Goal: Task Accomplishment & Management: Manage account settings

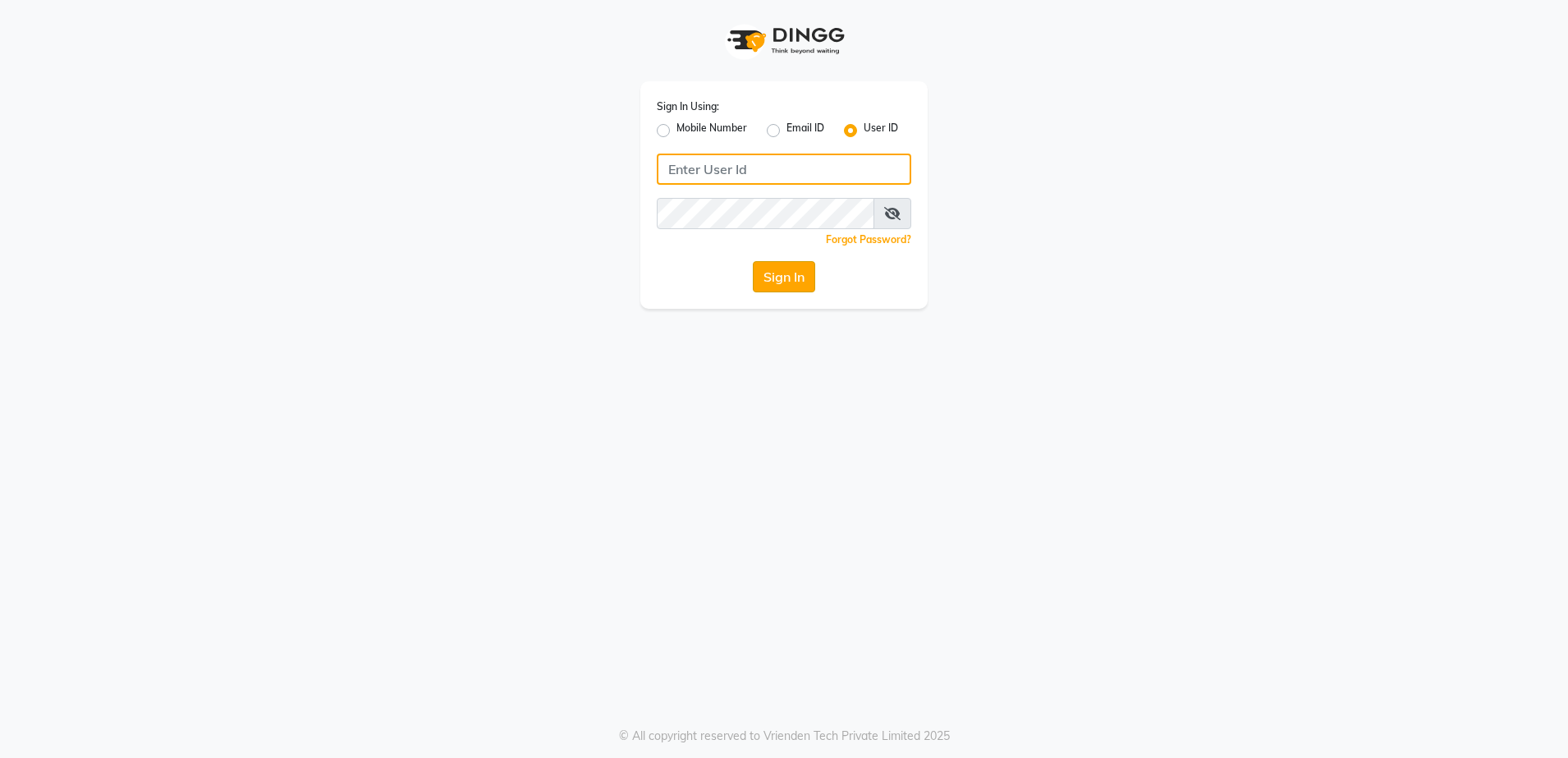
type input "[DEMOGRAPHIC_DATA]"
click at [779, 273] on button "Sign In" at bounding box center [784, 276] width 62 height 31
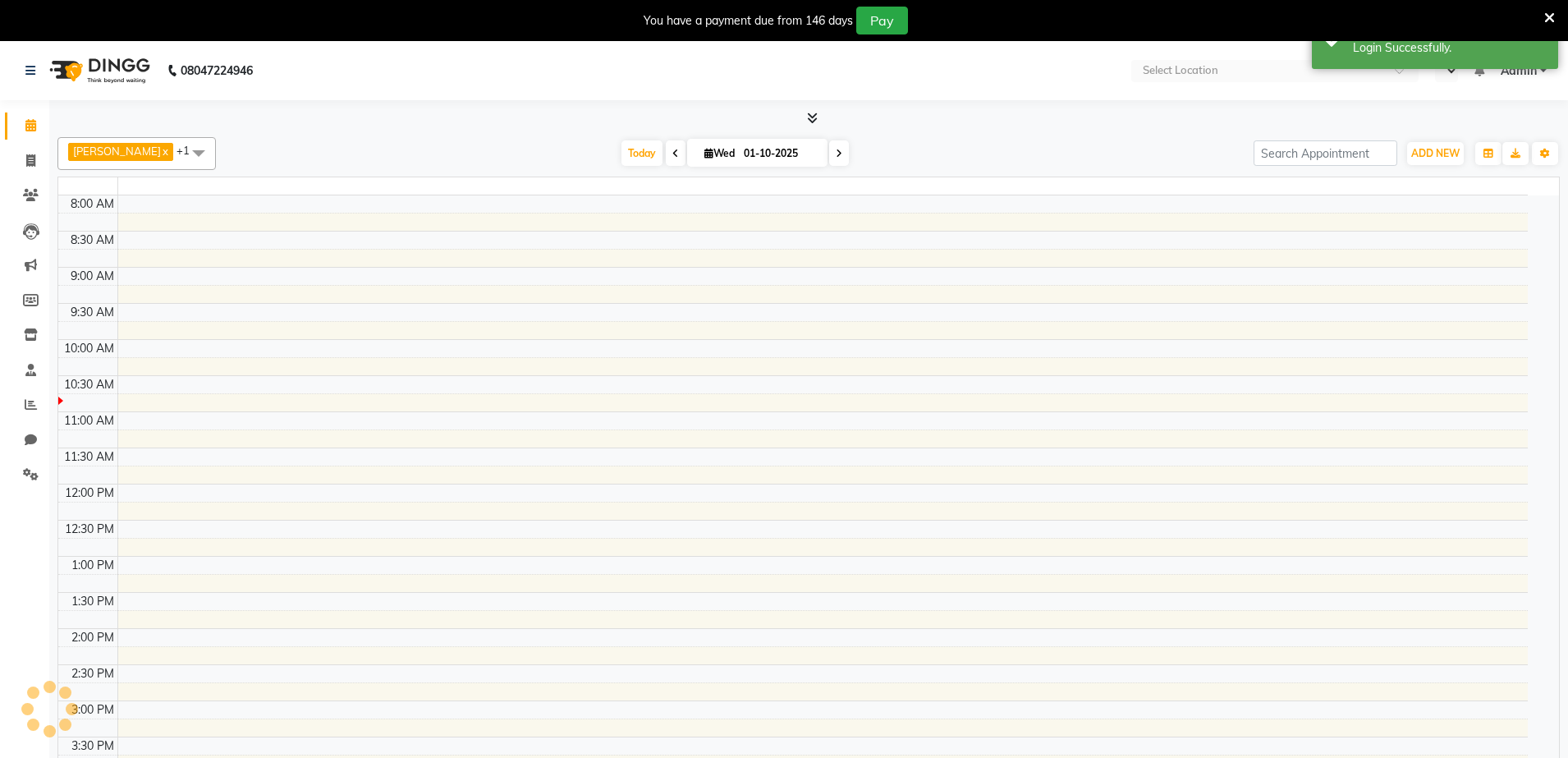
select select "en"
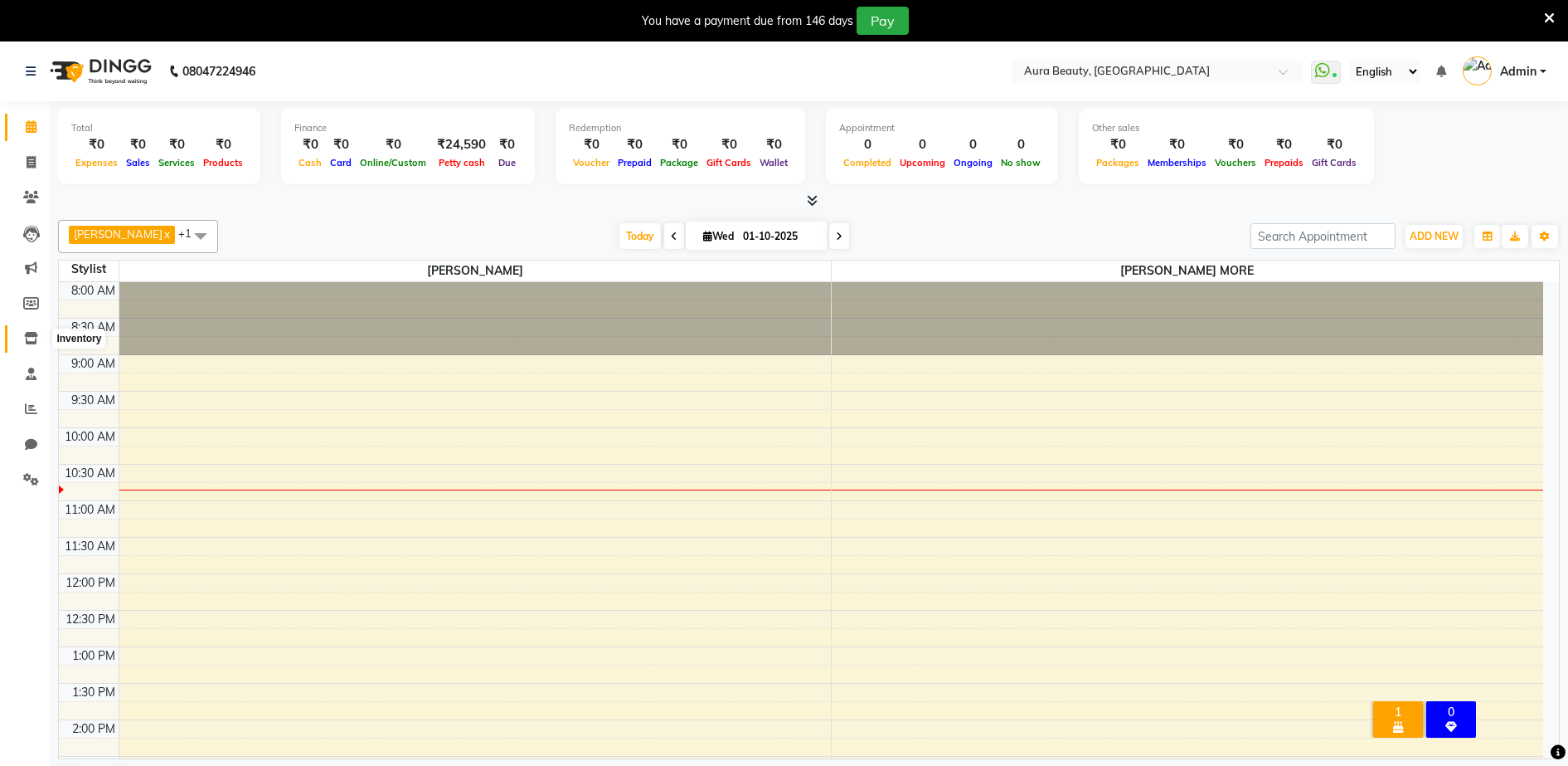
click at [31, 342] on icon at bounding box center [31, 338] width 14 height 13
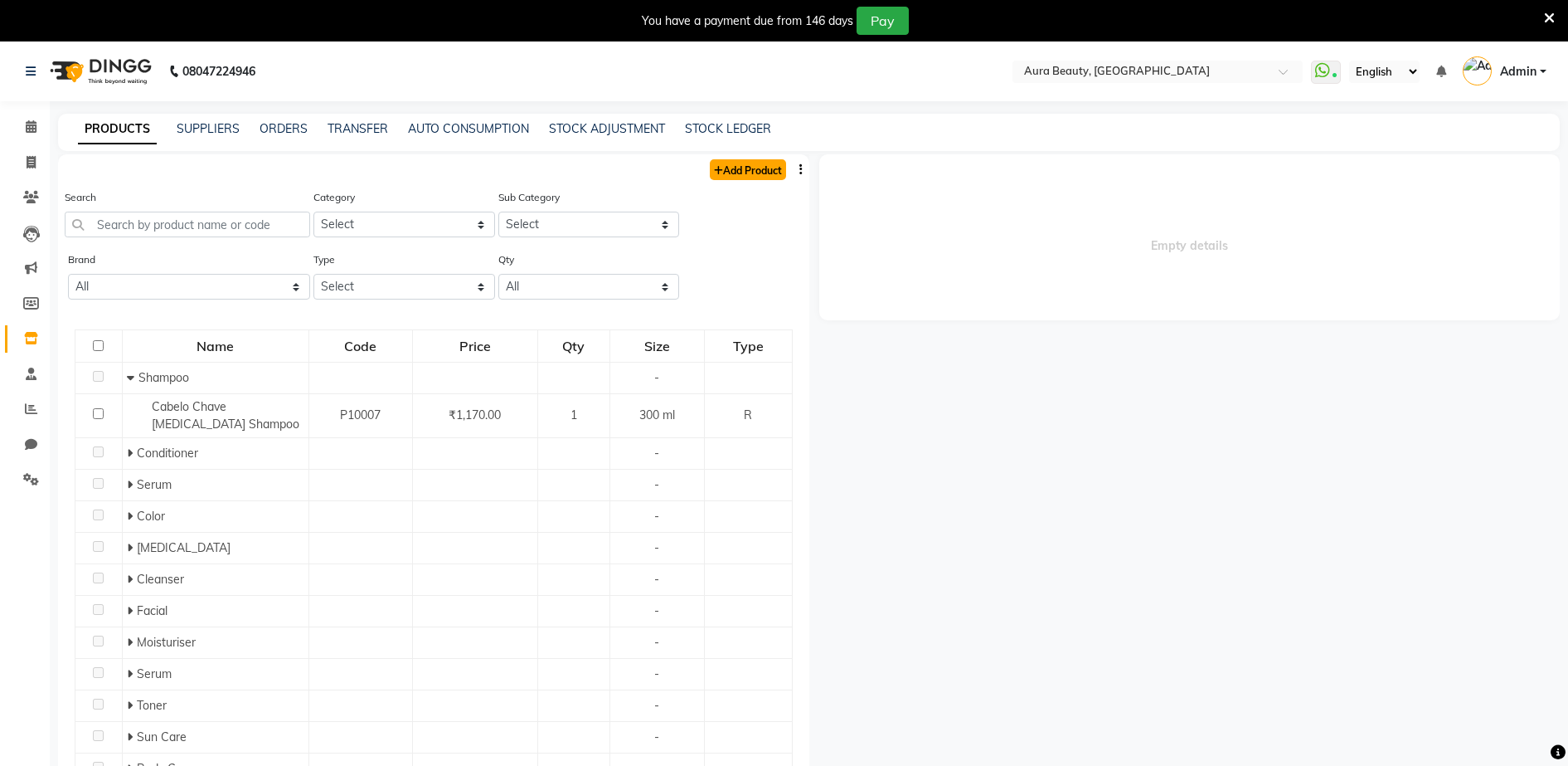
click at [718, 171] on link "Add Product" at bounding box center [747, 169] width 76 height 21
select select "true"
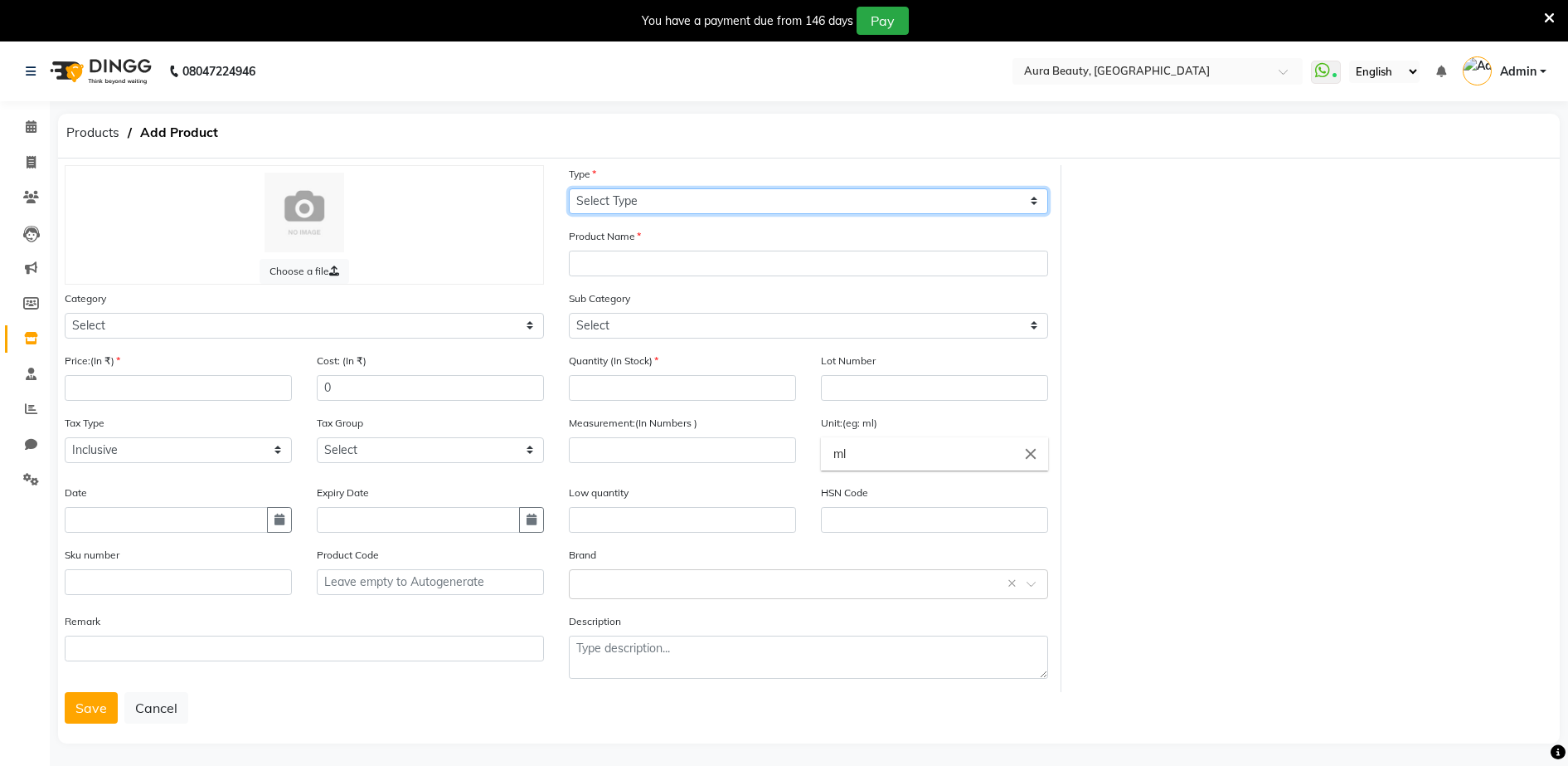
click at [578, 201] on select "Select Type Both Retail Consumable" at bounding box center [808, 201] width 479 height 26
select select "C"
click at [569, 188] on select "Select Type Both Retail Consumable" at bounding box center [808, 201] width 479 height 26
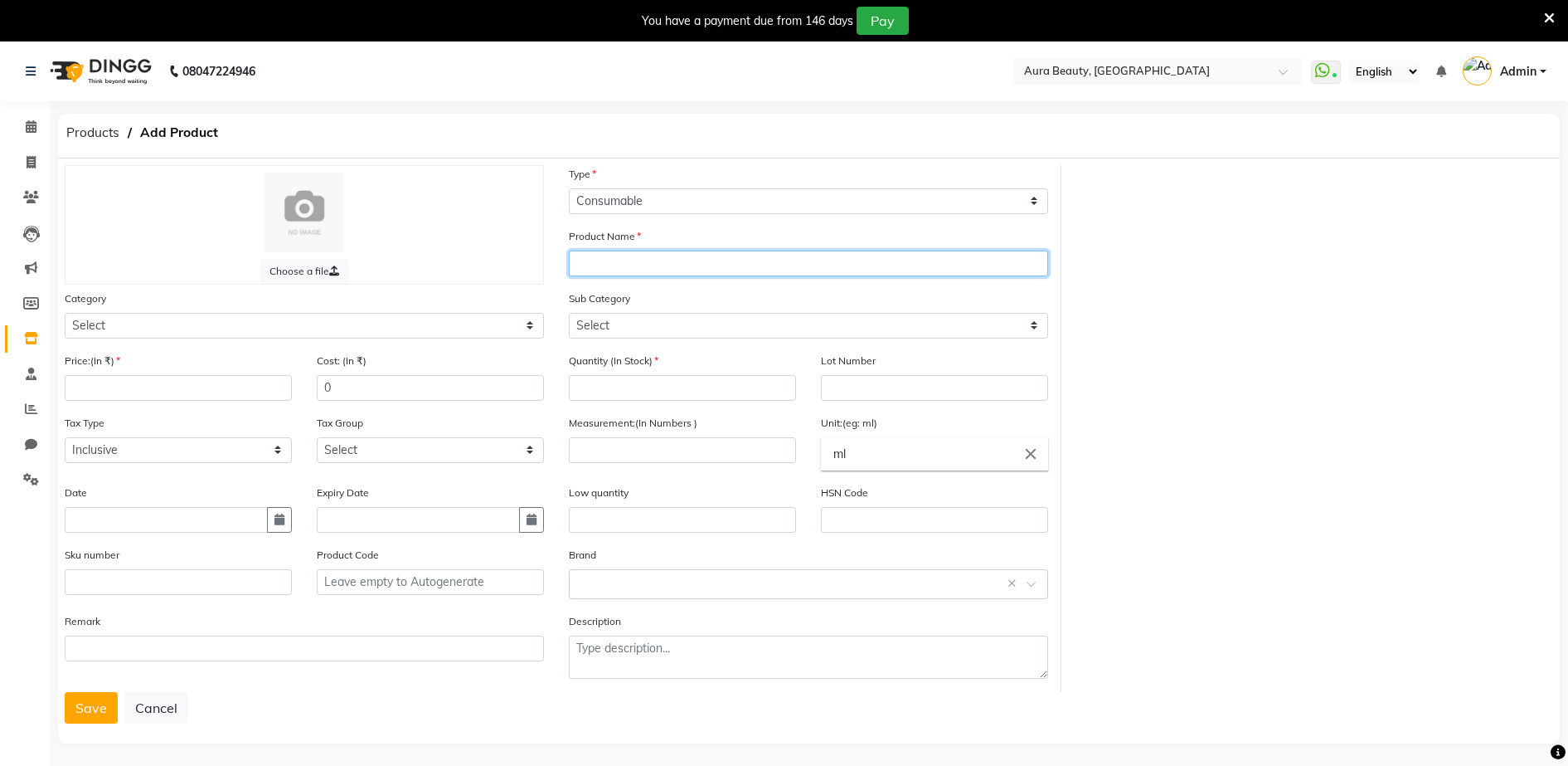
click at [581, 268] on input "text" at bounding box center [808, 263] width 479 height 26
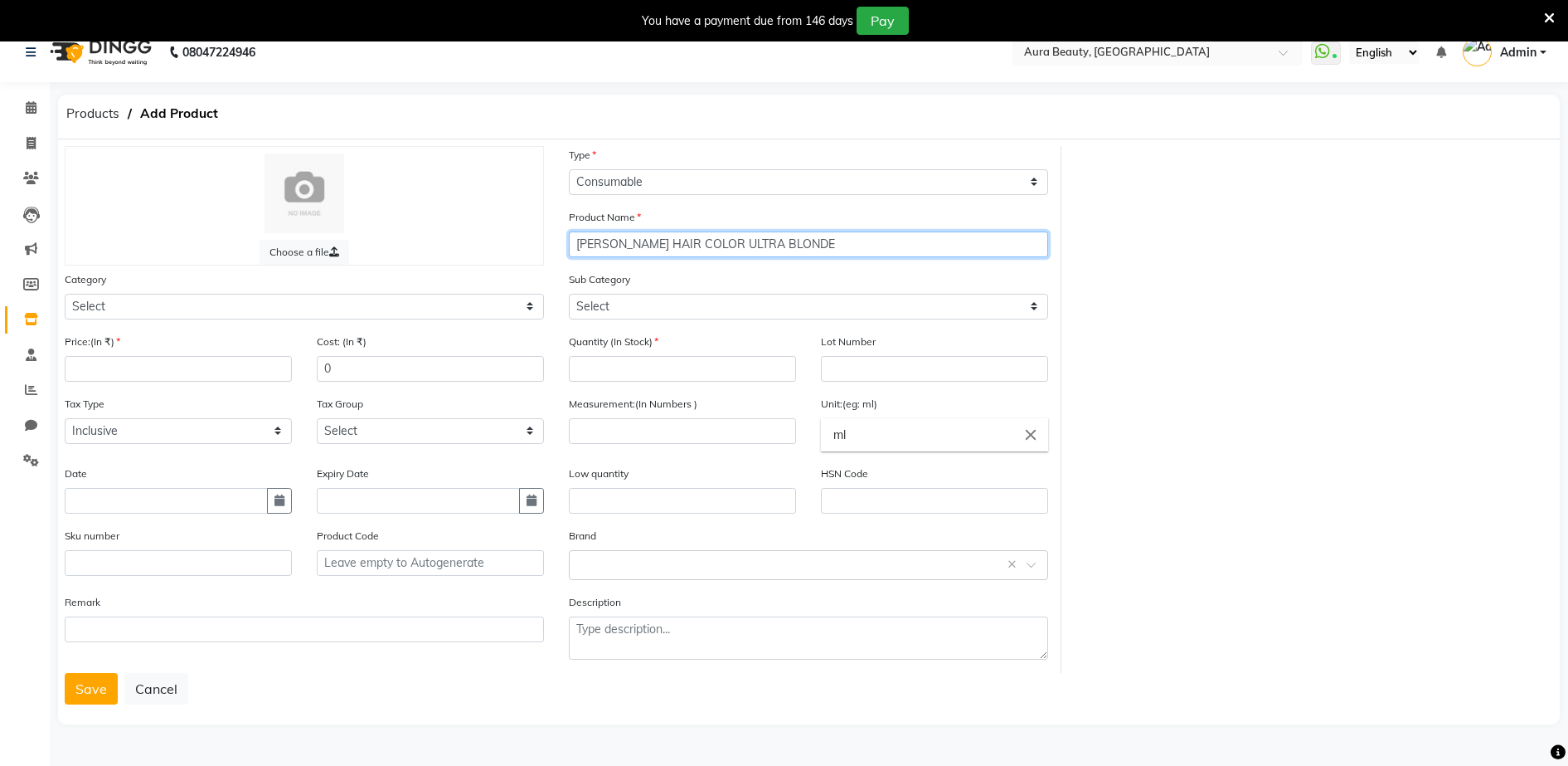
scroll to position [42, 0]
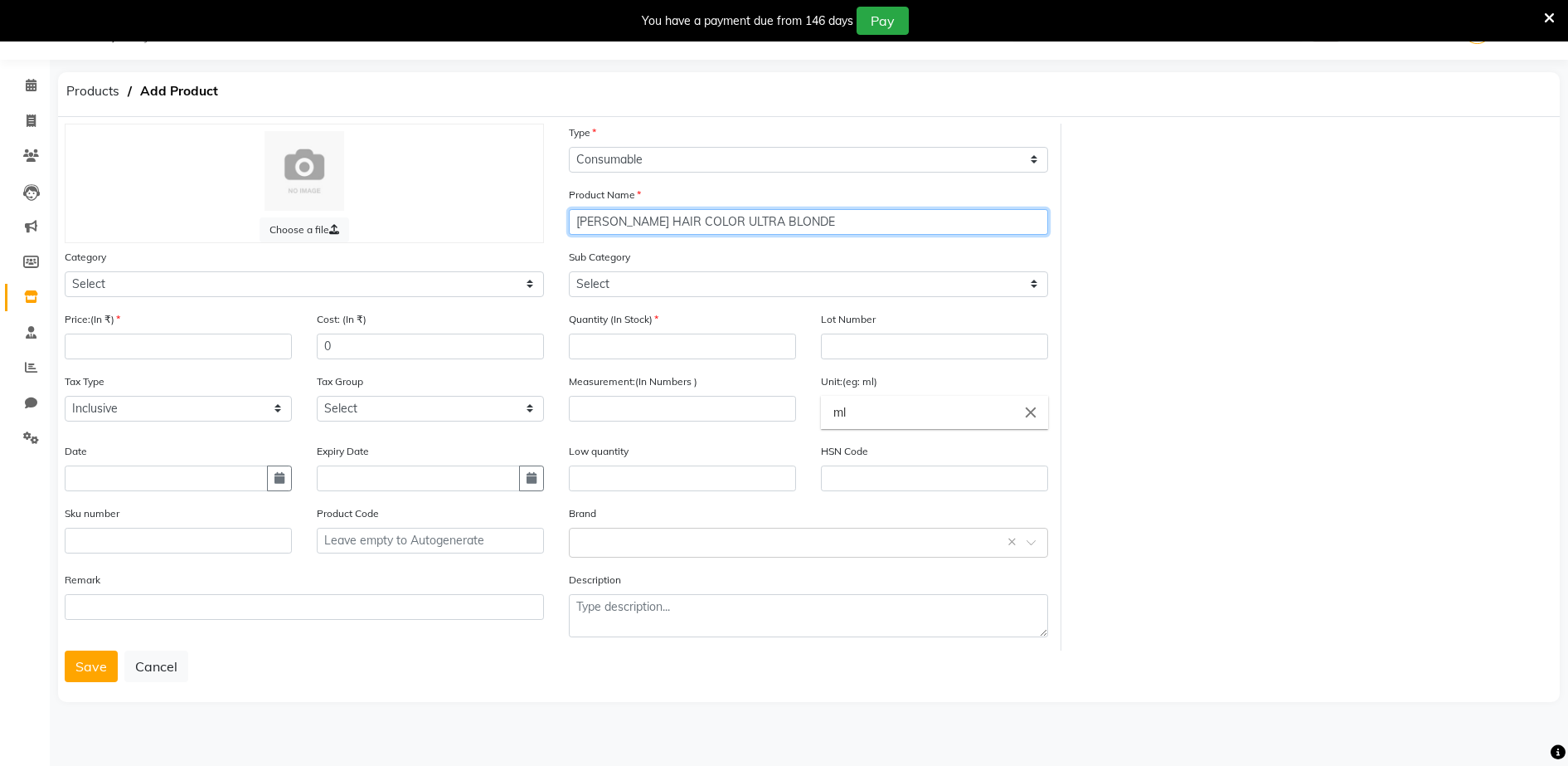
type input "[PERSON_NAME] HAIR COLOR ULTRA BLONDE"
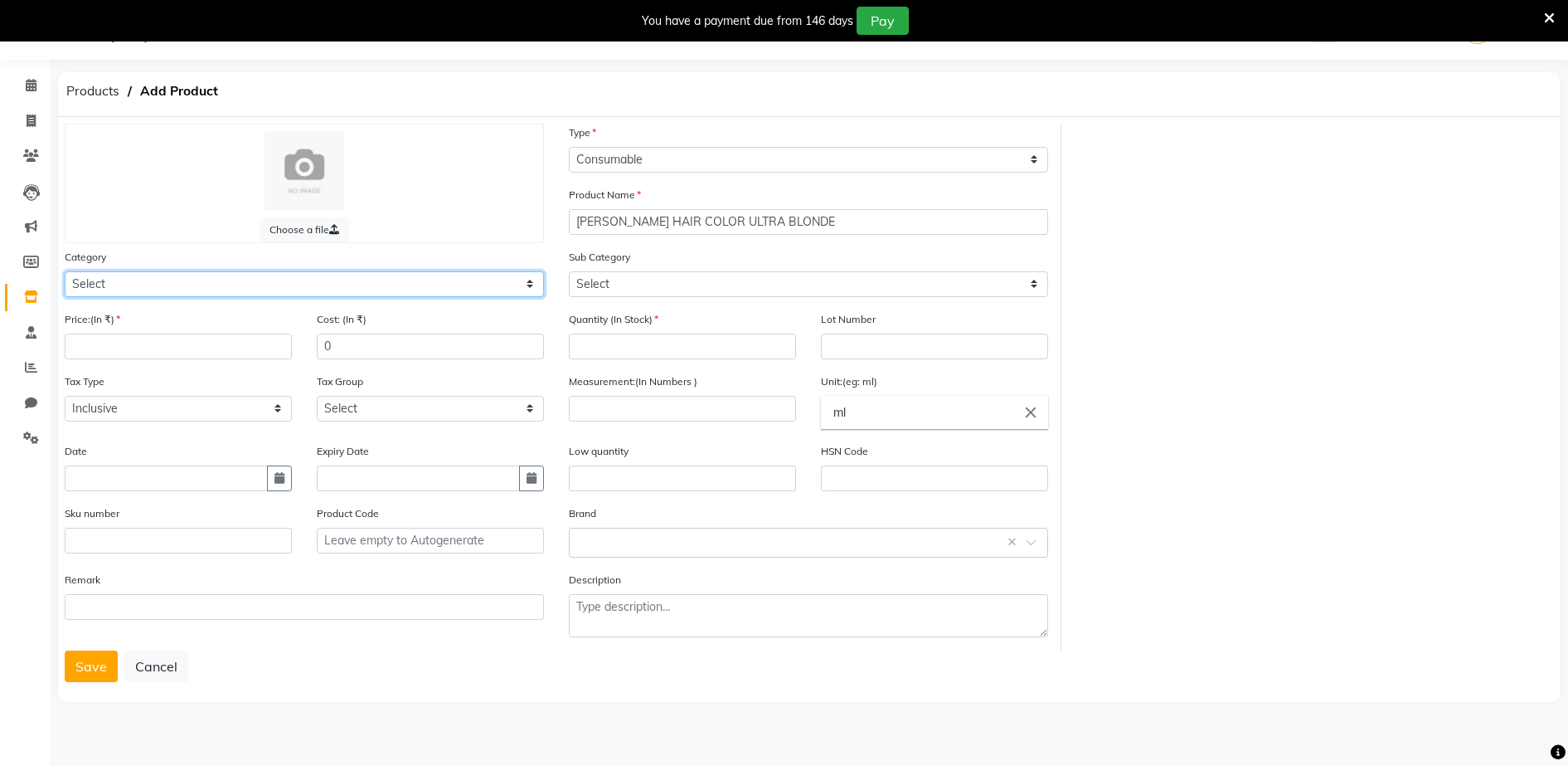
click at [90, 280] on select "Select Hair Skin Makeup Personal Care Appliances [PERSON_NAME] Waxing Disposabl…" at bounding box center [303, 283] width 479 height 26
select select "1480101100"
click at [64, 271] on select "Select Hair Skin Makeup Personal Care Appliances [PERSON_NAME] Waxing Disposabl…" at bounding box center [303, 283] width 479 height 26
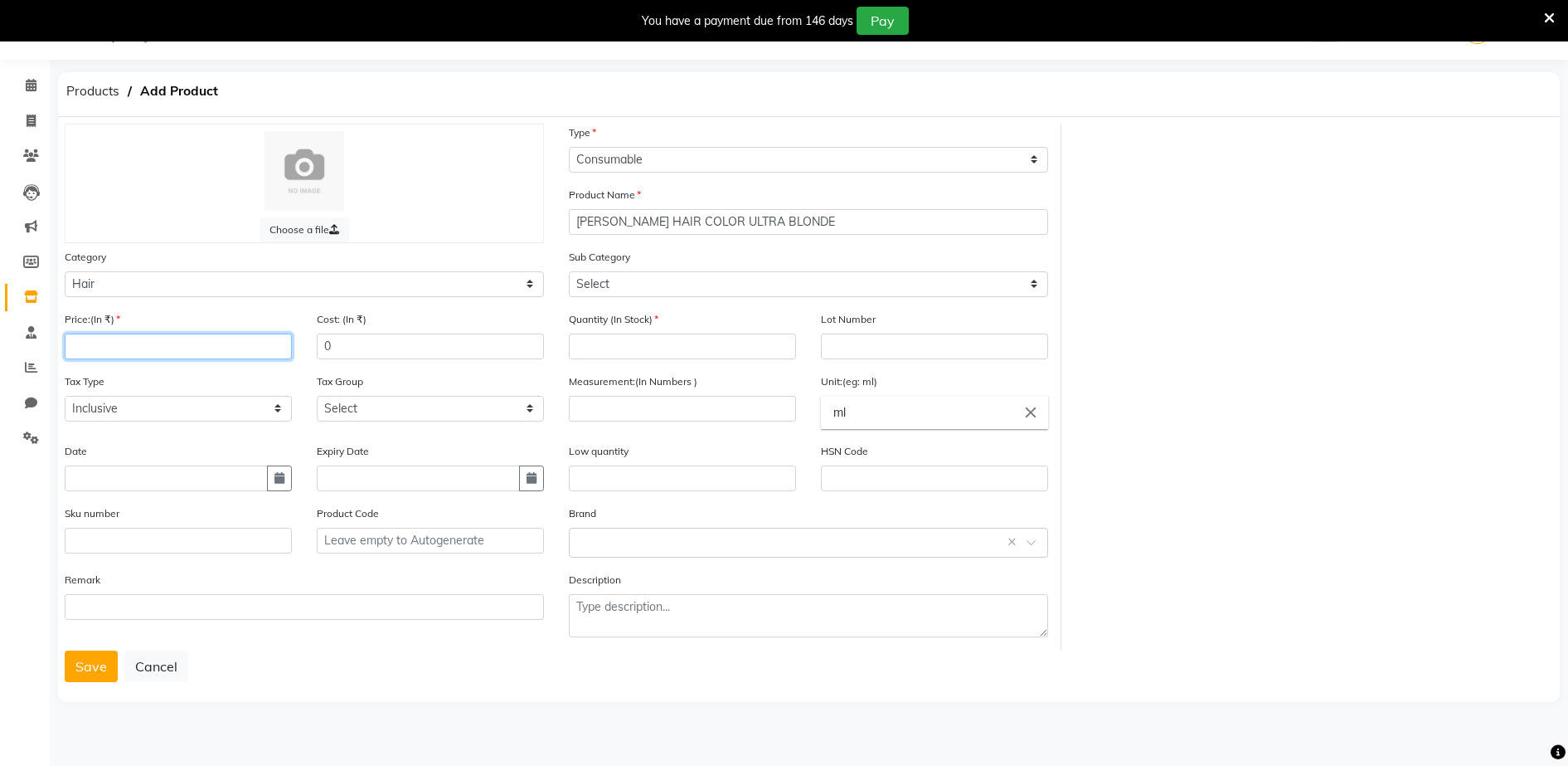
click at [76, 343] on input "number" at bounding box center [178, 346] width 227 height 26
type input "299"
click at [578, 345] on input "number" at bounding box center [683, 346] width 227 height 26
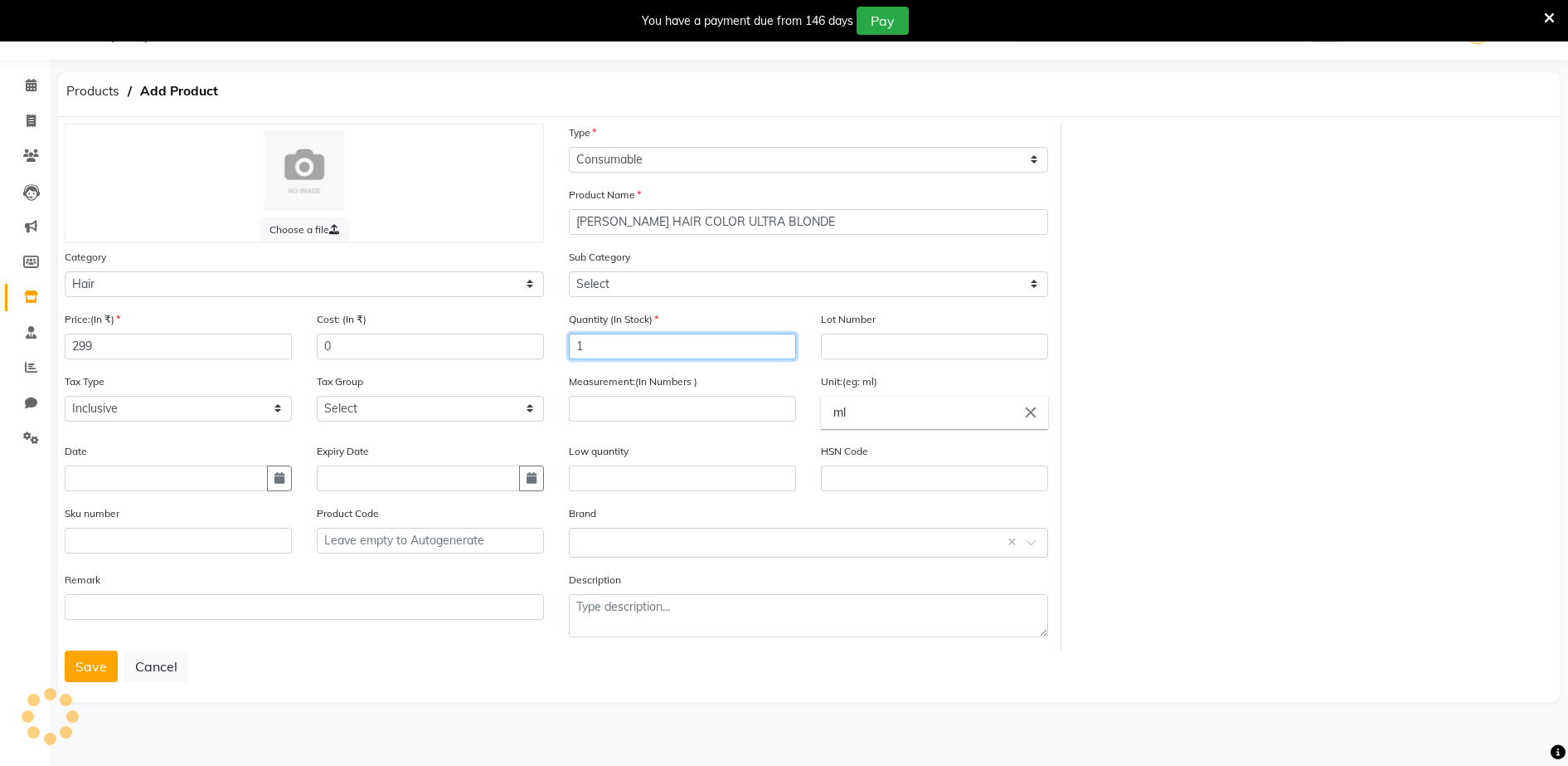
type input "1"
click at [585, 407] on input "number" at bounding box center [683, 408] width 227 height 26
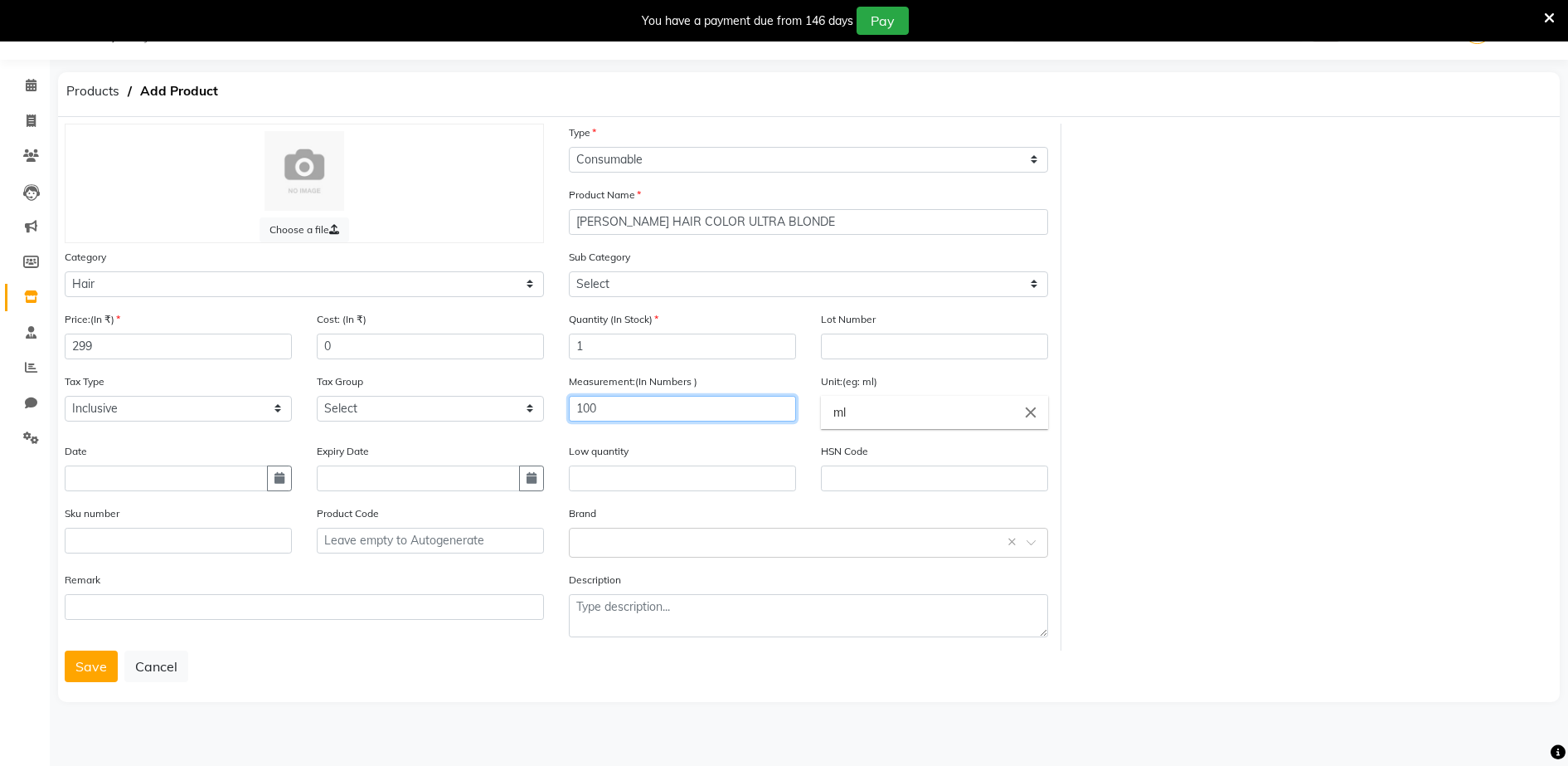
type input "100"
click at [849, 415] on input "ml" at bounding box center [934, 412] width 227 height 33
type input "m"
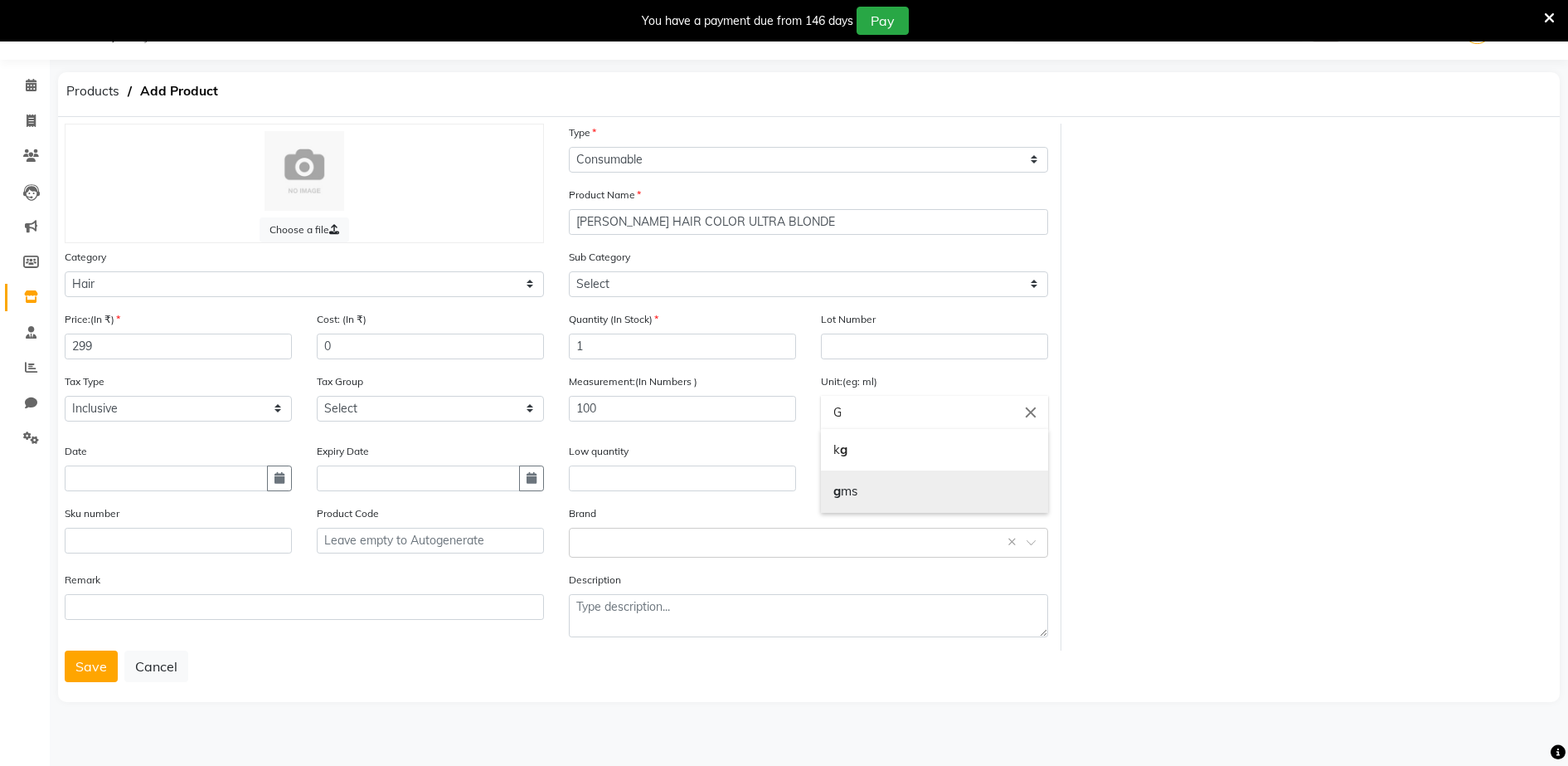
click at [854, 492] on link "g ms" at bounding box center [934, 491] width 227 height 43
click at [860, 416] on input "gms" at bounding box center [934, 412] width 227 height 33
click at [944, 420] on input "g" at bounding box center [934, 412] width 227 height 33
type input "g"
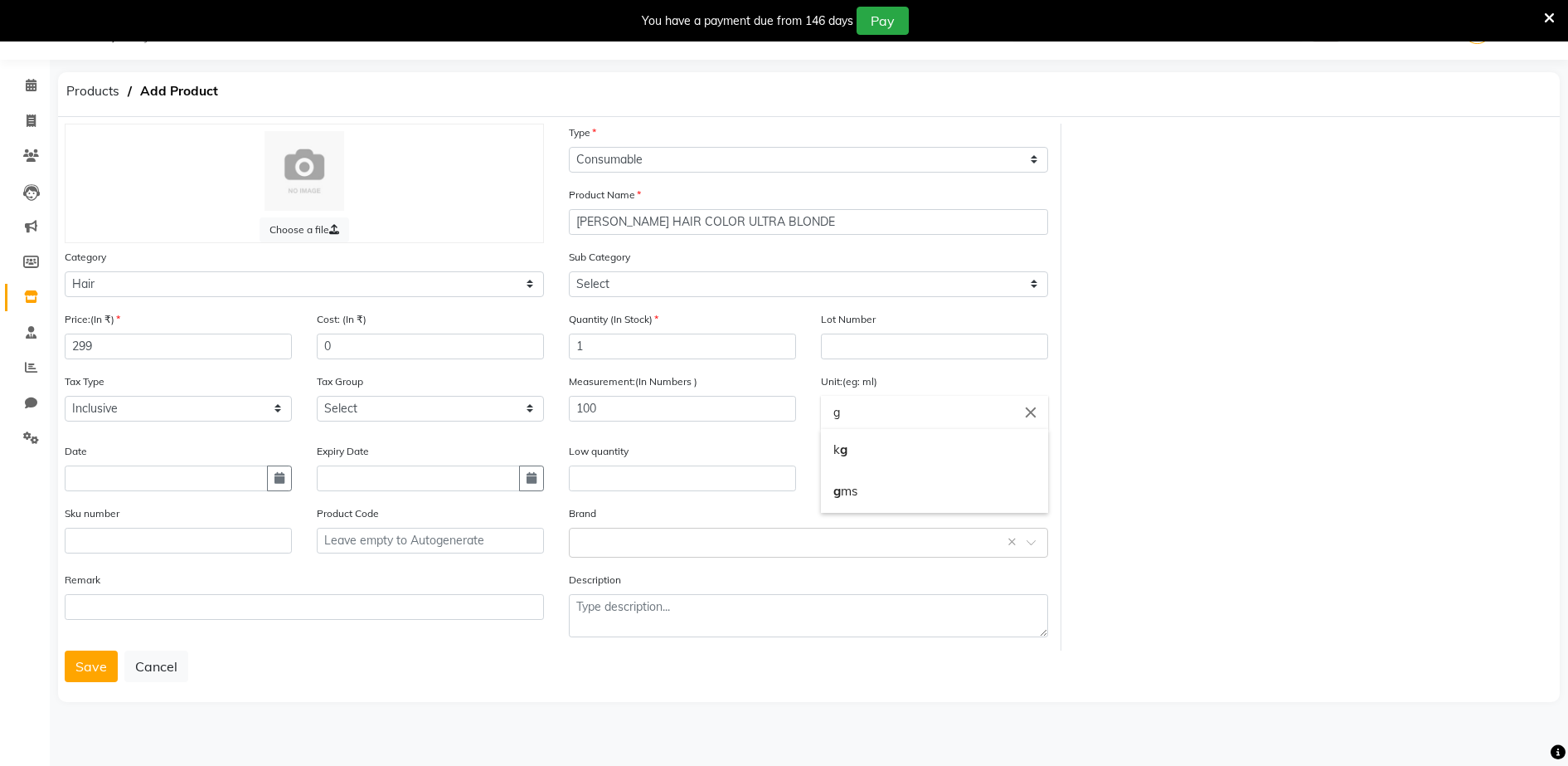
click at [1034, 411] on icon "close" at bounding box center [1031, 412] width 18 height 18
click at [850, 411] on input "text" at bounding box center [934, 412] width 227 height 33
type input "G"
click at [588, 536] on div at bounding box center [784, 383] width 1568 height 766
click at [843, 411] on input "G" at bounding box center [934, 412] width 227 height 33
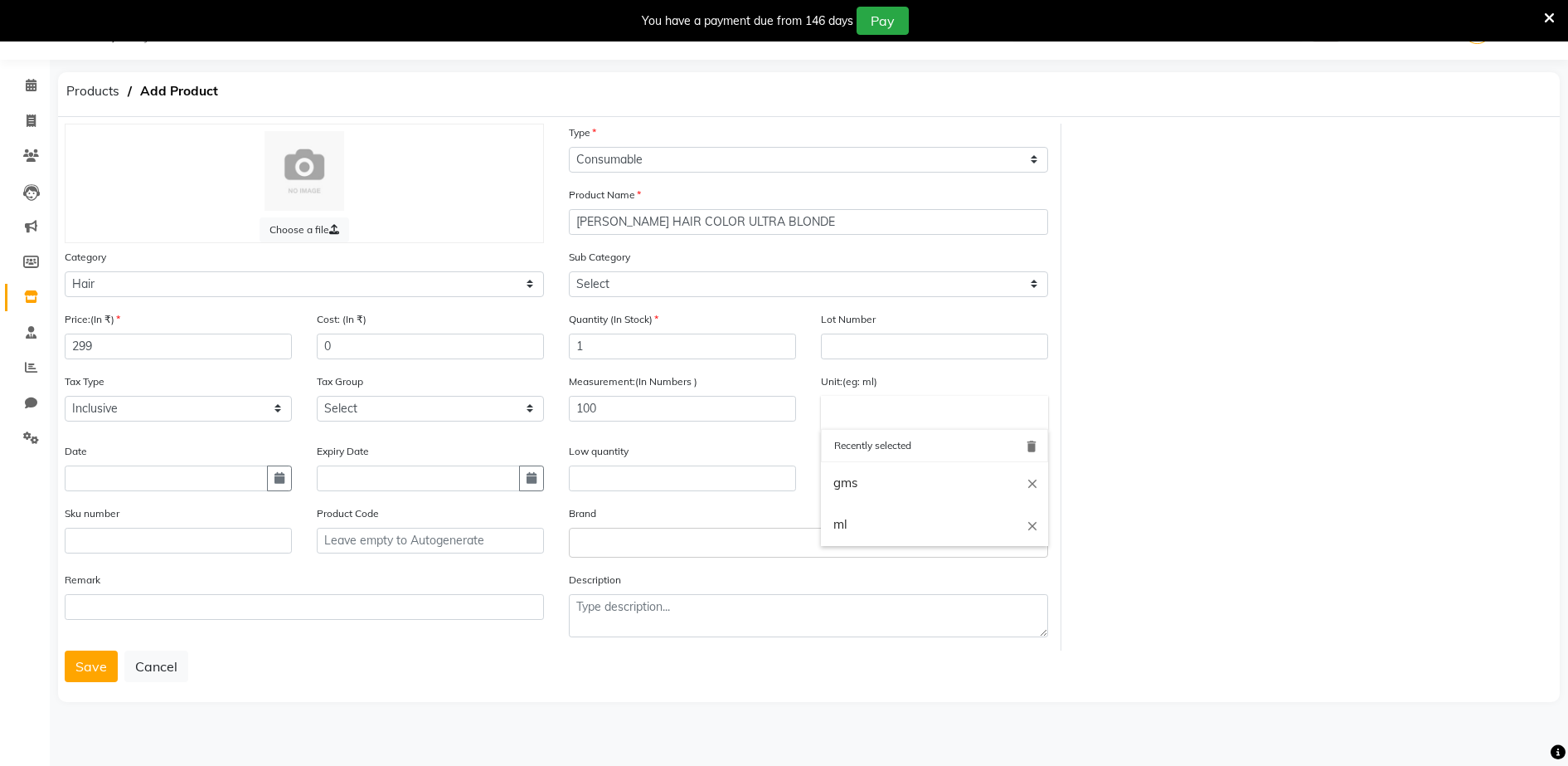
type input "G"
click at [843, 417] on input "text" at bounding box center [934, 412] width 227 height 33
type input "g"
click at [591, 545] on div at bounding box center [784, 383] width 1568 height 766
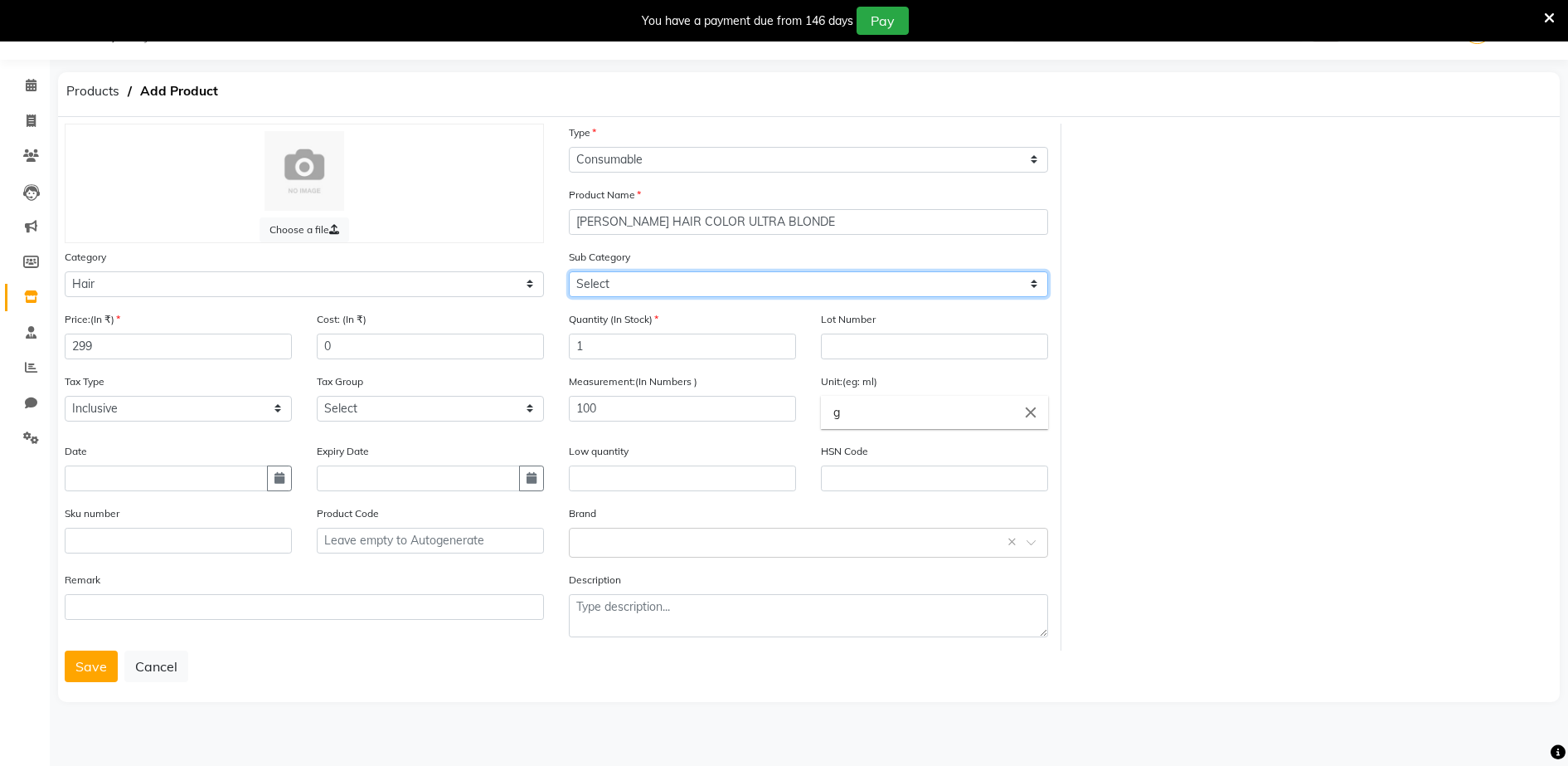
click at [590, 286] on select "Select Shampoo Conditioner Cream Mask Oil Serum Color Appliances Treatment Styl…" at bounding box center [808, 283] width 479 height 26
select select "1480101107"
click at [569, 271] on select "Select Shampoo Conditioner Cream Mask Oil Serum Color Appliances Treatment Styl…" at bounding box center [808, 283] width 479 height 26
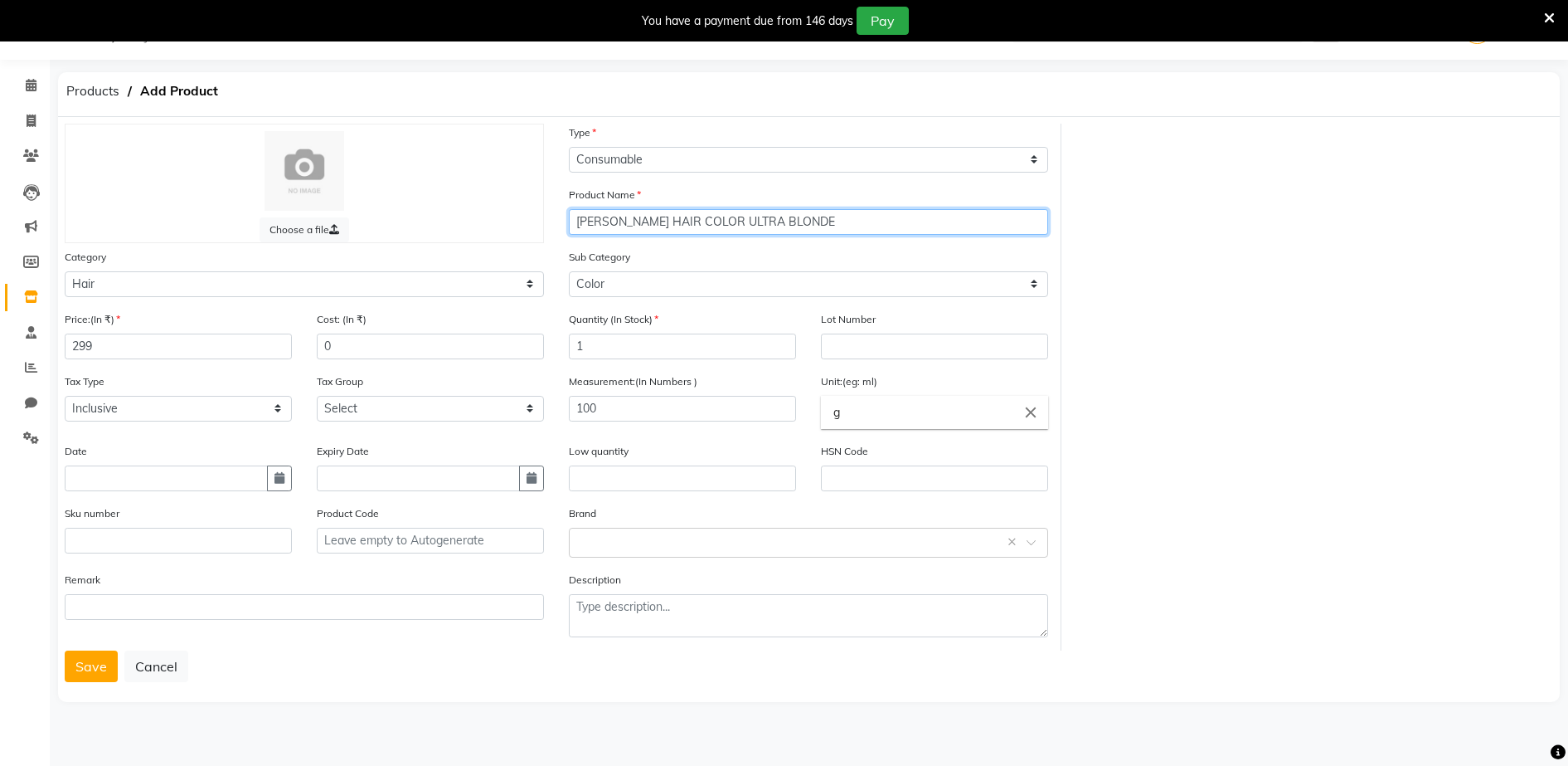
click at [701, 220] on input "[PERSON_NAME] HAIR COLOR ULTRA BLONDE" at bounding box center [808, 222] width 479 height 26
click at [807, 220] on input "[PERSON_NAME] HAIR COLOR ( ULTRA BLONDE" at bounding box center [808, 222] width 479 height 26
type input "[PERSON_NAME] HAIR COLOR ( ULTRA BLONDE )"
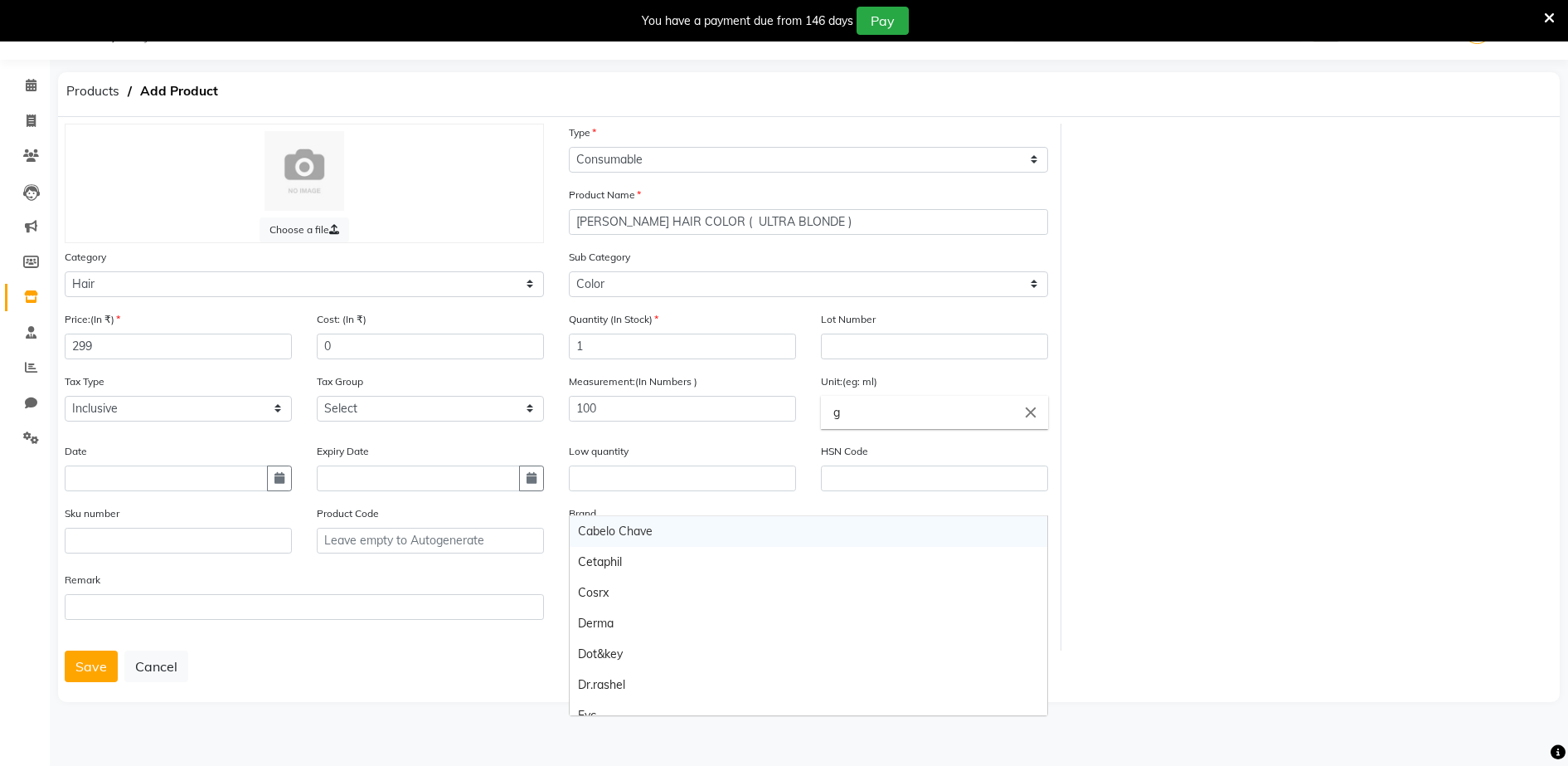
click at [578, 539] on body "08047224946 Select Location × Aura Beauty, Deonar Village WhatsApp Status ✕ Sta…" at bounding box center [784, 383] width 1568 height 766
type input "YU"
click at [591, 532] on div "[PERSON_NAME]" at bounding box center [808, 531] width 477 height 31
click at [85, 666] on button "Save" at bounding box center [90, 666] width 53 height 32
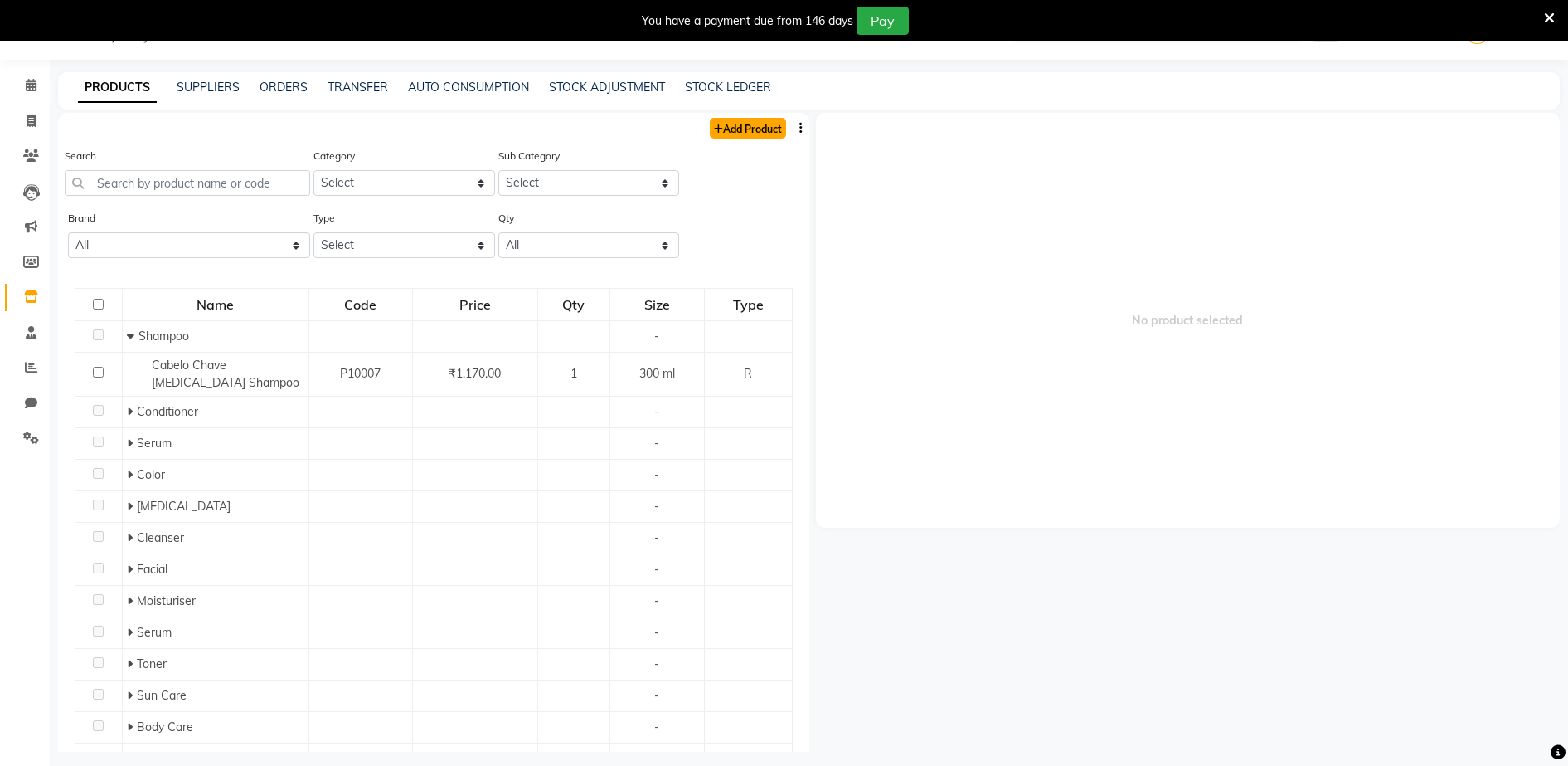
click at [718, 123] on link "Add Product" at bounding box center [747, 128] width 76 height 21
select select "true"
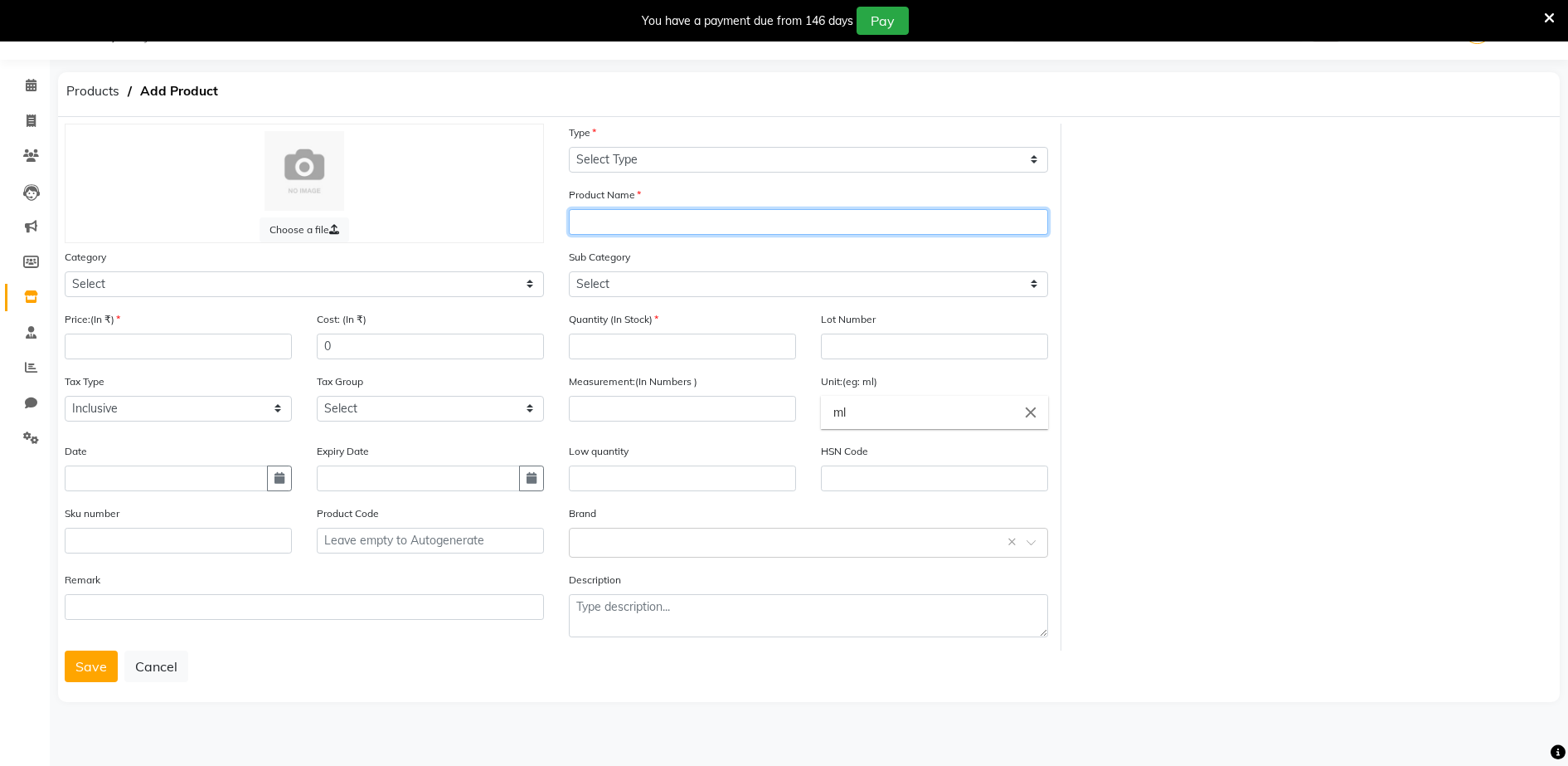
click at [593, 219] on input "text" at bounding box center [808, 222] width 479 height 26
click at [726, 213] on input "[PERSON_NAME] HAIR COLOR" at bounding box center [808, 222] width 479 height 26
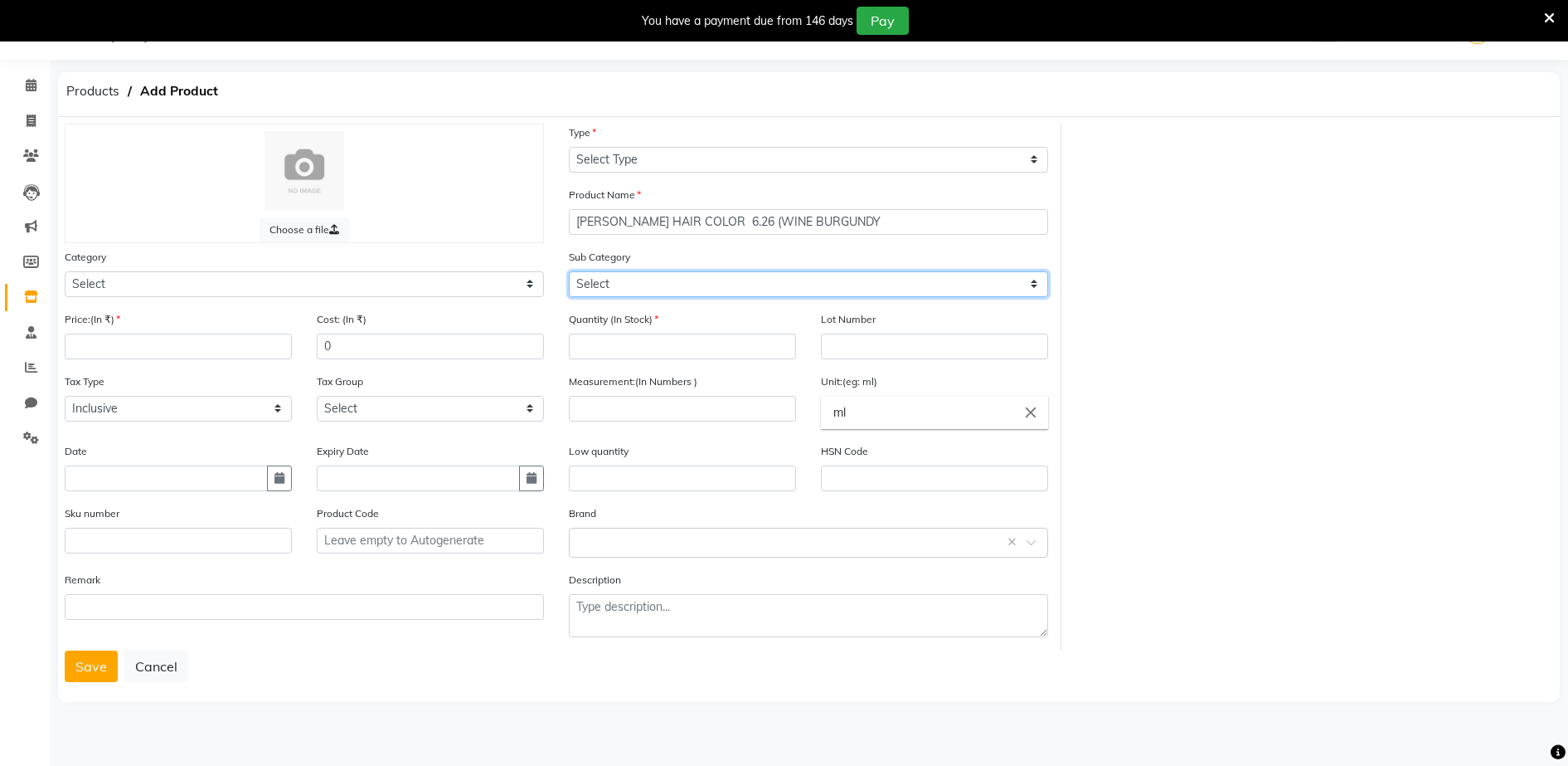
click at [589, 293] on select "Select" at bounding box center [808, 283] width 479 height 26
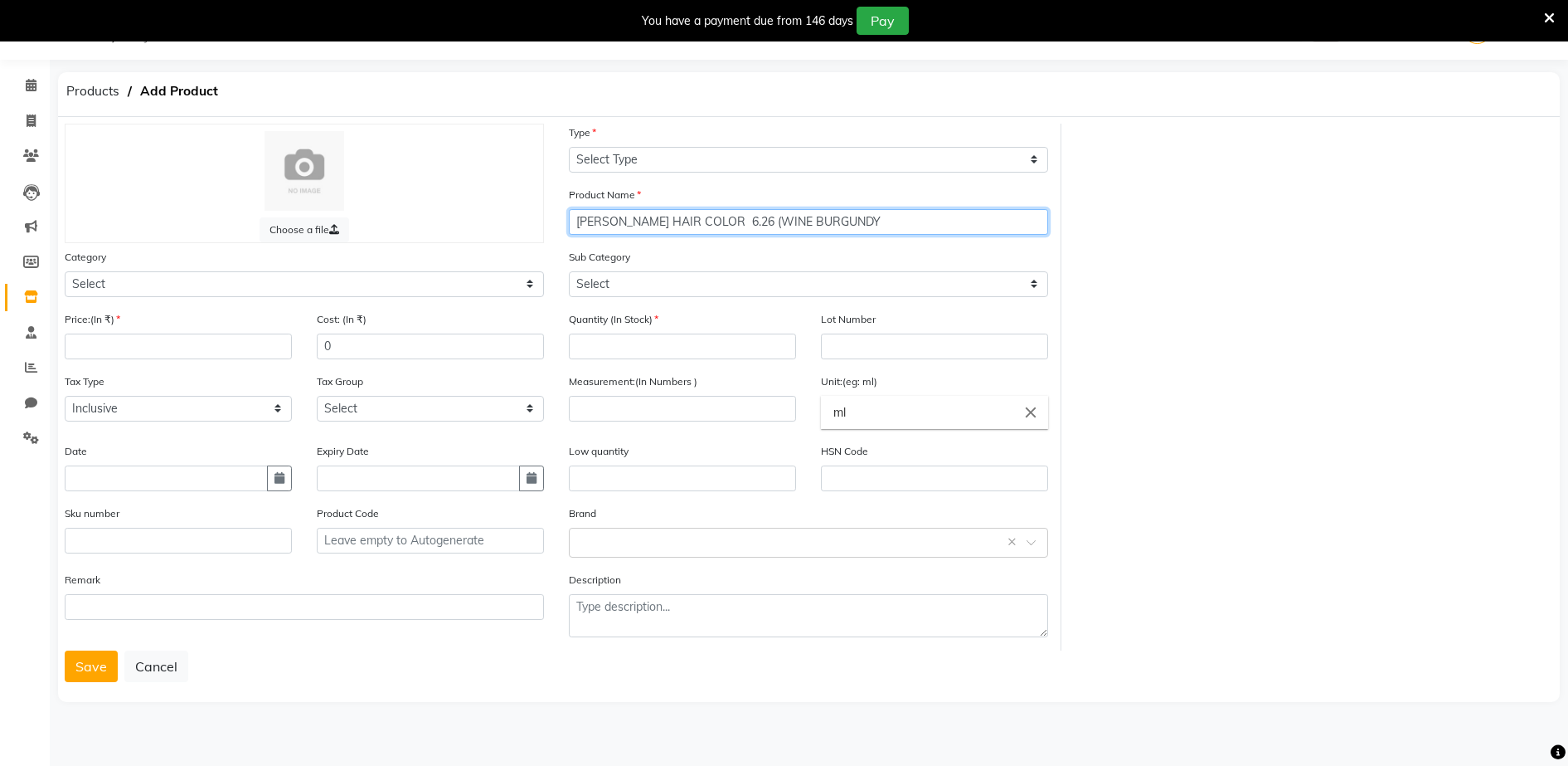
click at [735, 221] on input "[PERSON_NAME] HAIR COLOR 6.26 (WINE BURGUNDY" at bounding box center [808, 222] width 479 height 26
click at [849, 222] on input "[PERSON_NAME] HAIR COLOR 6.26 (WINE BURGUNDY" at bounding box center [808, 222] width 479 height 26
type input "[PERSON_NAME] HAIR COLOR 6.26 (WINE BURGUNDY )"
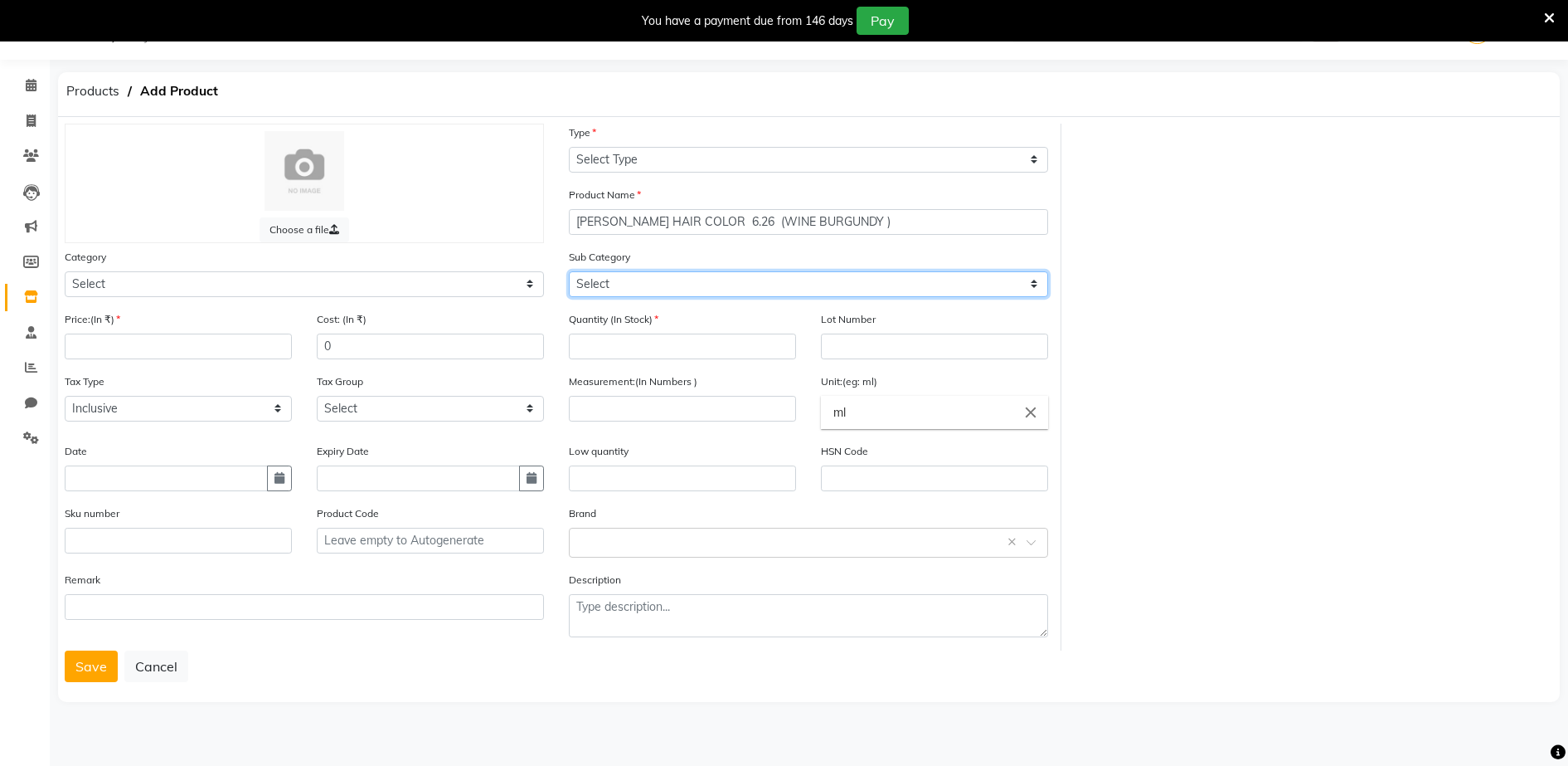
click at [588, 282] on select "Select" at bounding box center [808, 283] width 479 height 26
click at [650, 282] on select "Select" at bounding box center [808, 283] width 479 height 26
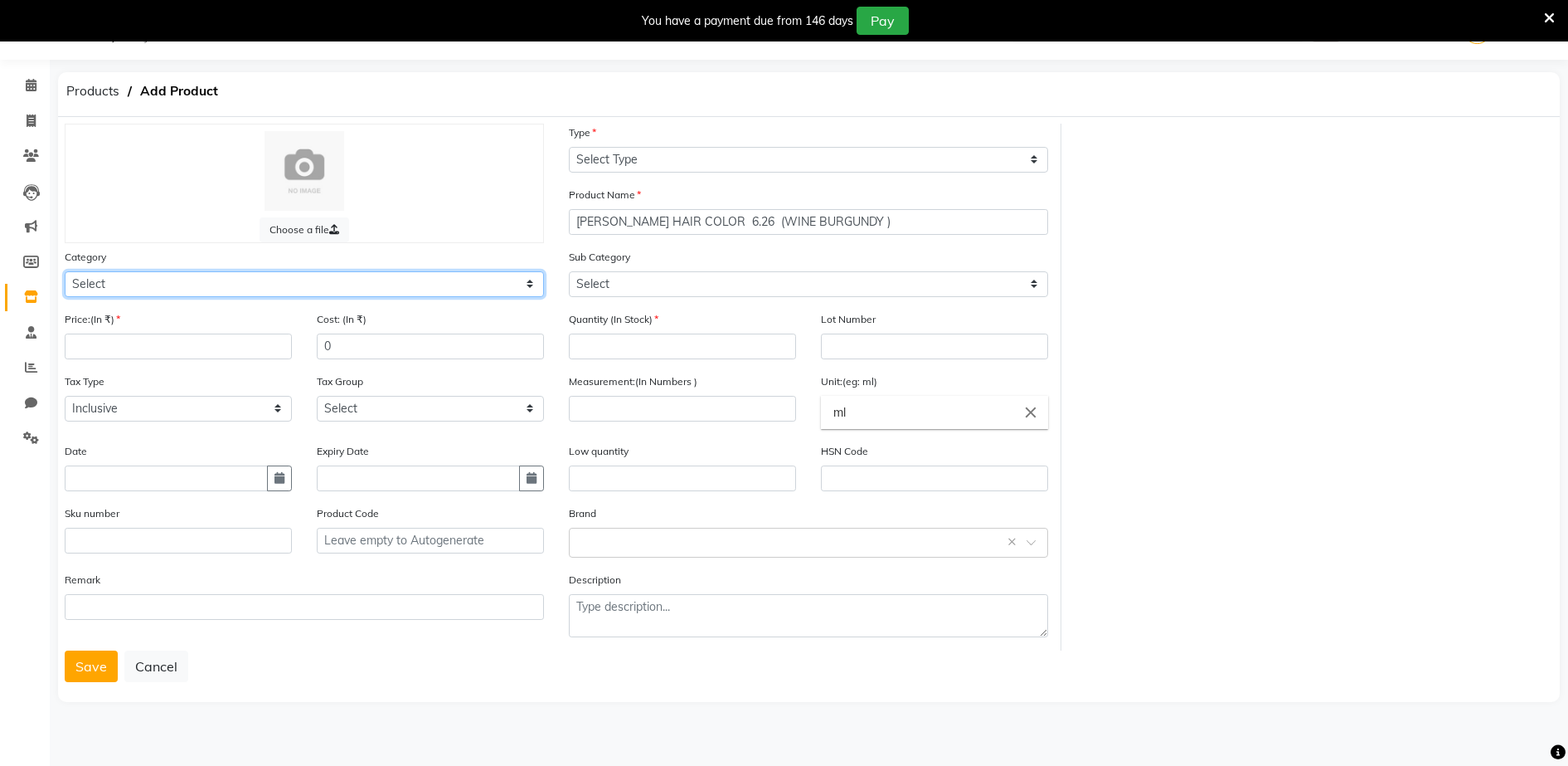
click at [84, 280] on select "Select Hair Skin Makeup Personal Care Appliances [PERSON_NAME] Waxing Disposabl…" at bounding box center [303, 283] width 479 height 26
select select "1480101100"
click at [64, 271] on select "Select Hair Skin Makeup Personal Care Appliances [PERSON_NAME] Waxing Disposabl…" at bounding box center [303, 283] width 479 height 26
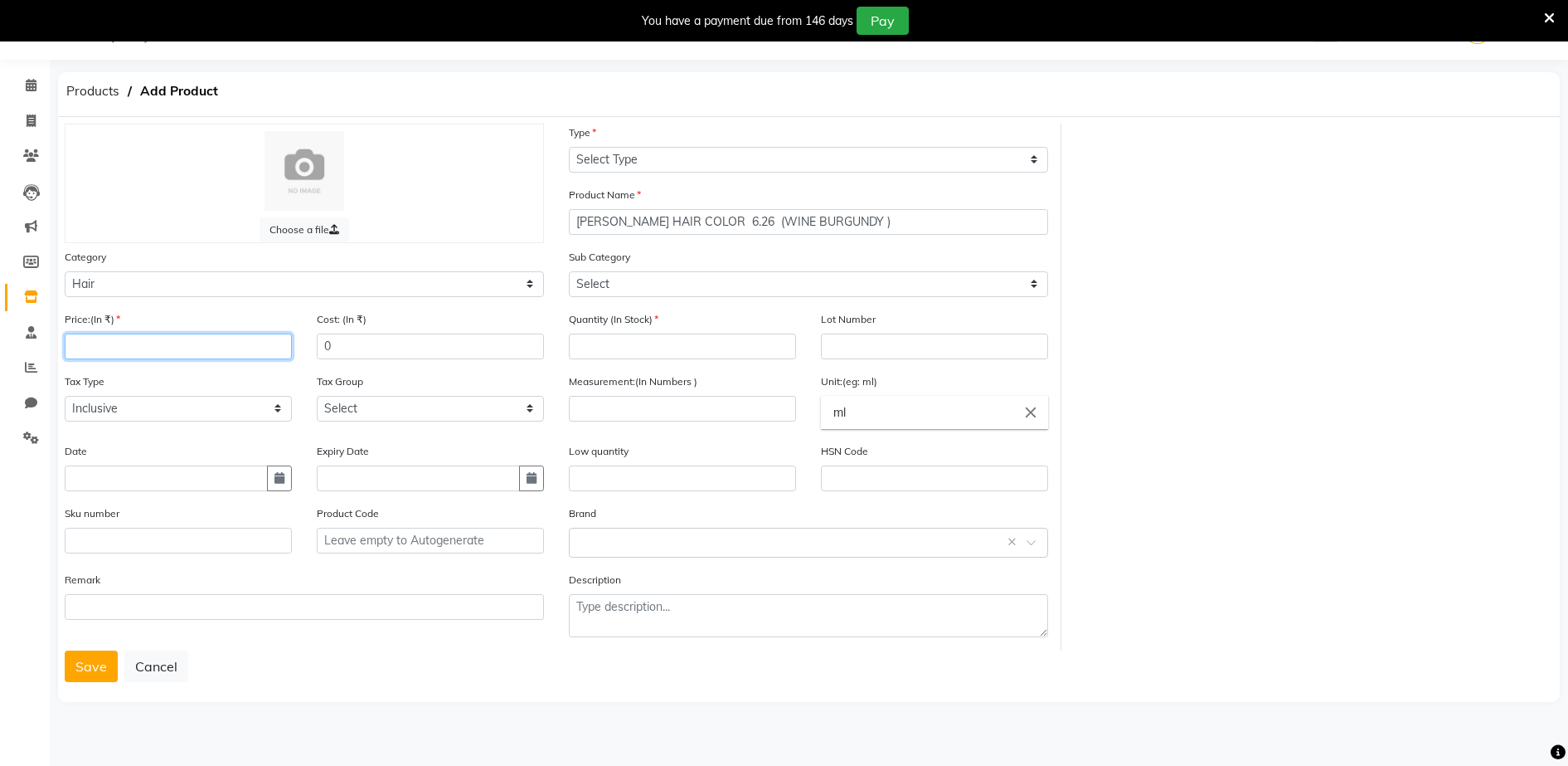
click at [79, 345] on input "number" at bounding box center [178, 346] width 227 height 26
type input "299"
click at [591, 350] on input "number" at bounding box center [683, 346] width 227 height 26
type input "1"
click at [580, 409] on input "number" at bounding box center [683, 408] width 227 height 26
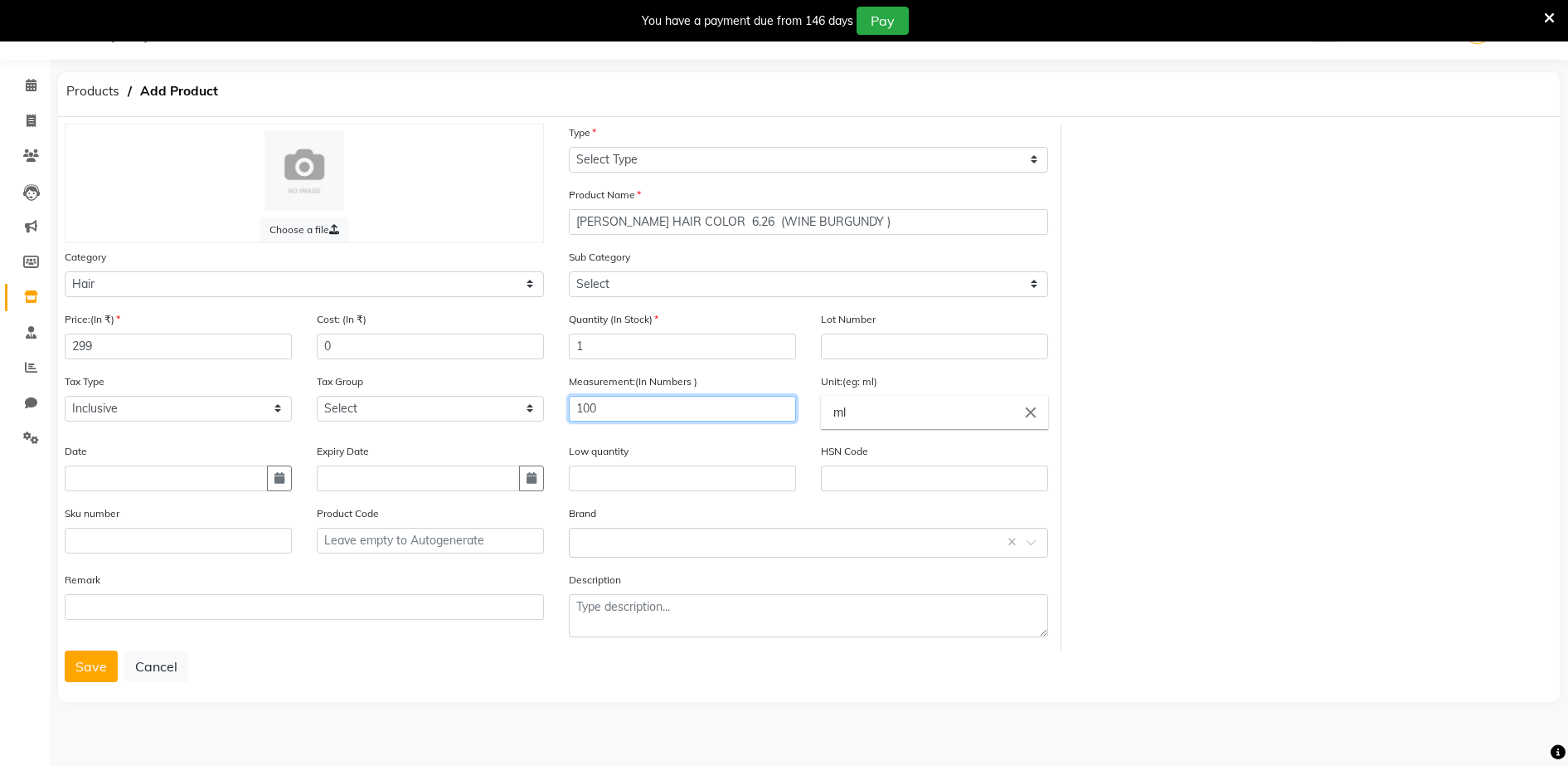
type input "100"
click at [852, 413] on input "ml" at bounding box center [934, 412] width 227 height 33
type input "m"
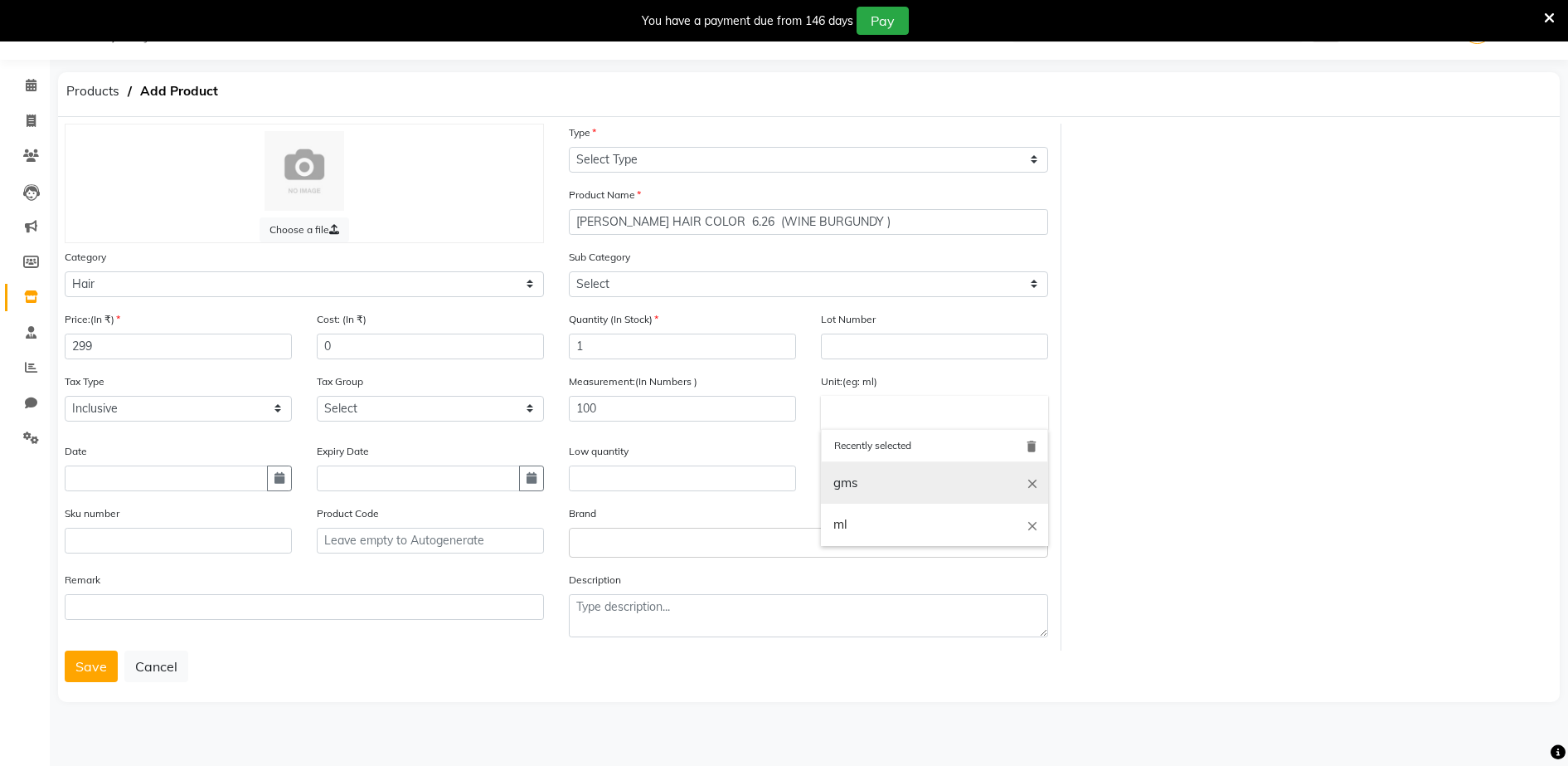
click at [848, 484] on link "gms" at bounding box center [934, 483] width 227 height 43
type input "gms"
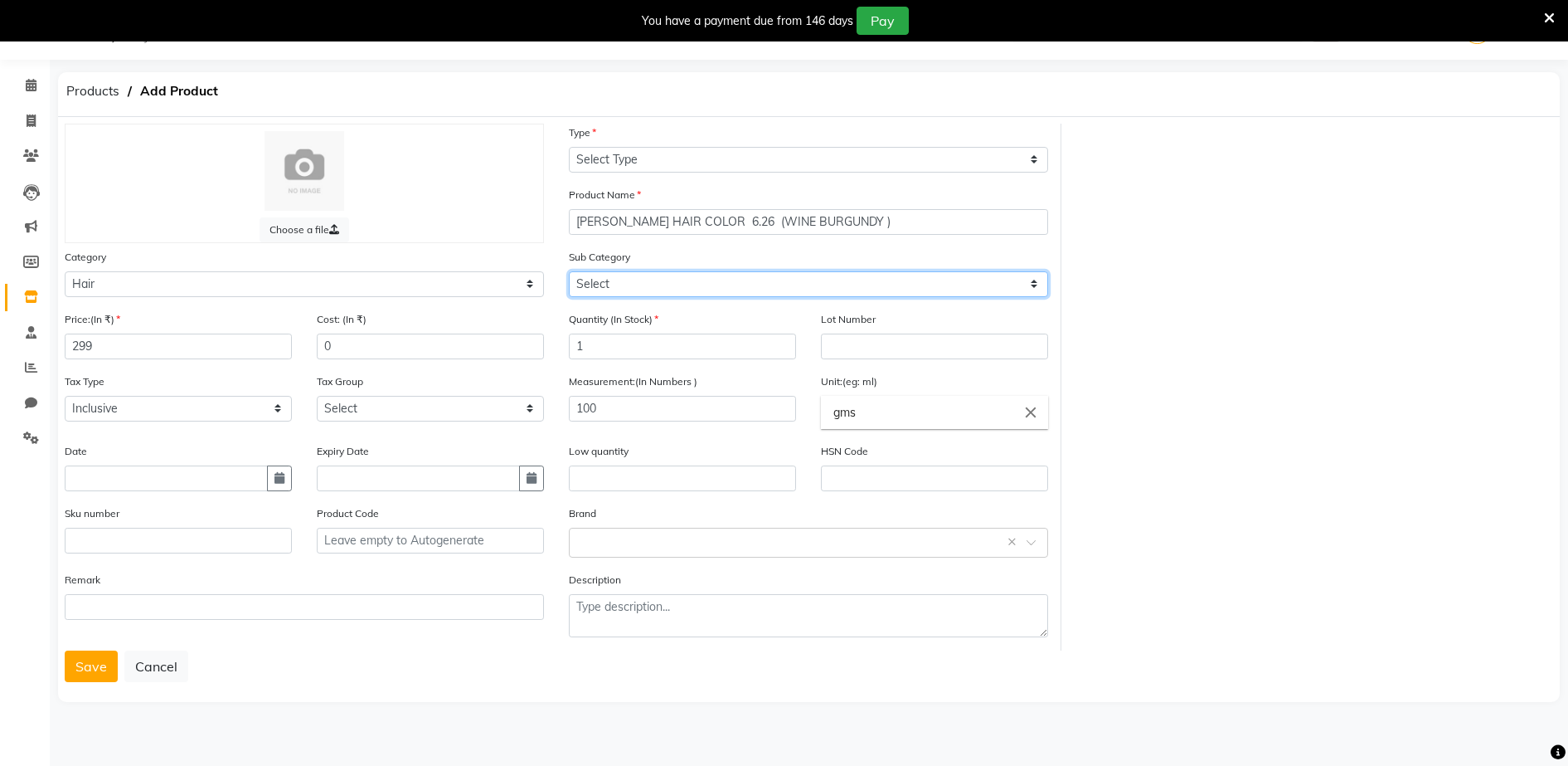
click at [608, 282] on select "Select Shampoo Conditioner Cream Mask Oil Serum Color Appliances Treatment Styl…" at bounding box center [808, 283] width 479 height 26
select select "1480101107"
click at [569, 271] on select "Select Shampoo Conditioner Cream Mask Oil Serum Color Appliances Treatment Styl…" at bounding box center [808, 283] width 479 height 26
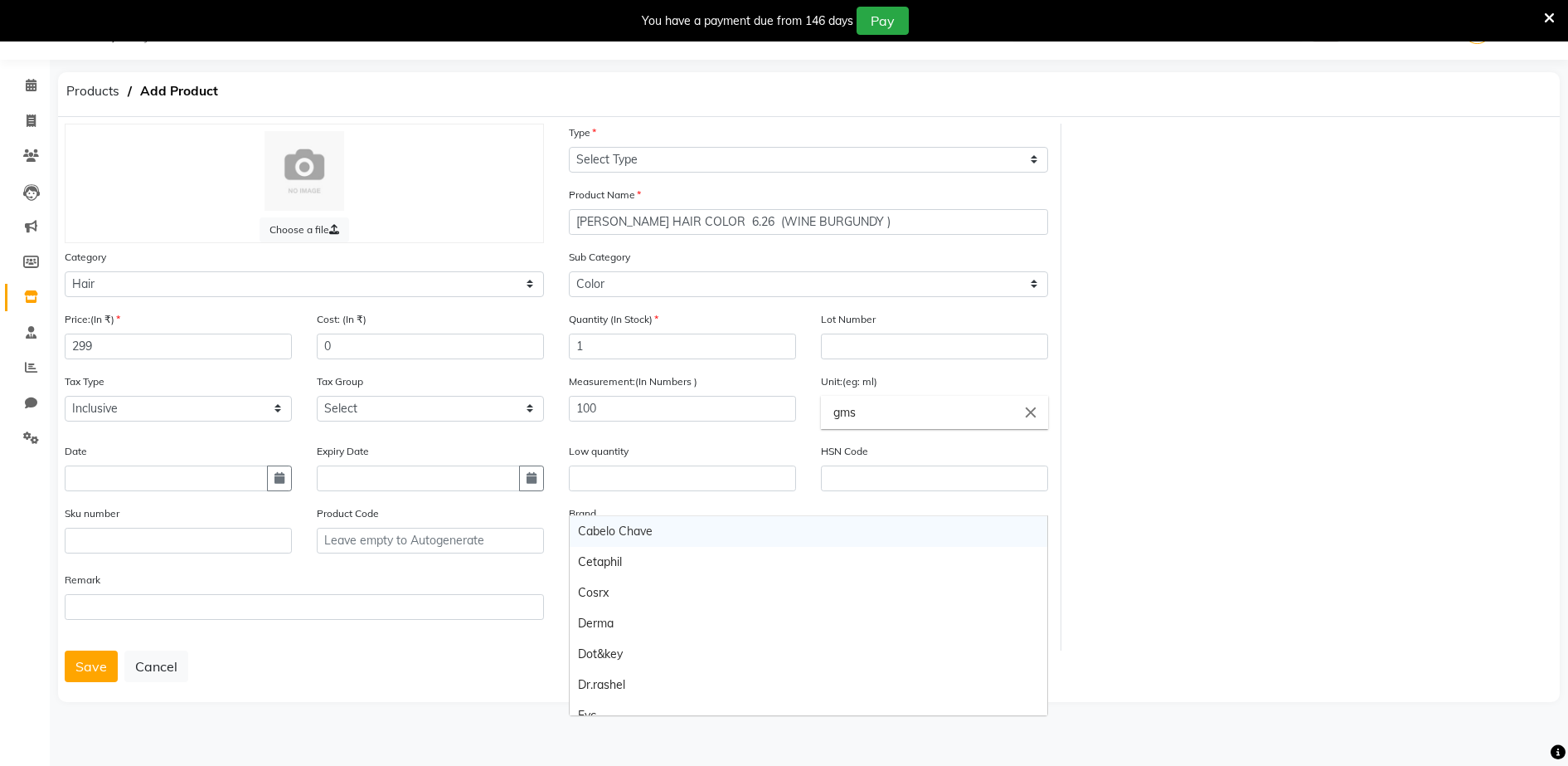
click at [583, 544] on body "08047224946 Select Location × Aura Beauty, Deonar Village WhatsApp Status ✕ Sta…" at bounding box center [784, 383] width 1568 height 766
click at [1047, 593] on ng-dropdown-panel "Cabelo Chave Cetaphil Cosrx Derma Dot&key Dr.rashel Fyc Plix Plum The Body Care…" at bounding box center [808, 615] width 479 height 201
click at [733, 588] on div "Description" at bounding box center [808, 604] width 479 height 66
click at [578, 536] on body "08047224946 Select Location × Aura Beauty, Deonar Village WhatsApp Status ✕ Sta…" at bounding box center [784, 383] width 1568 height 766
type input "YU"
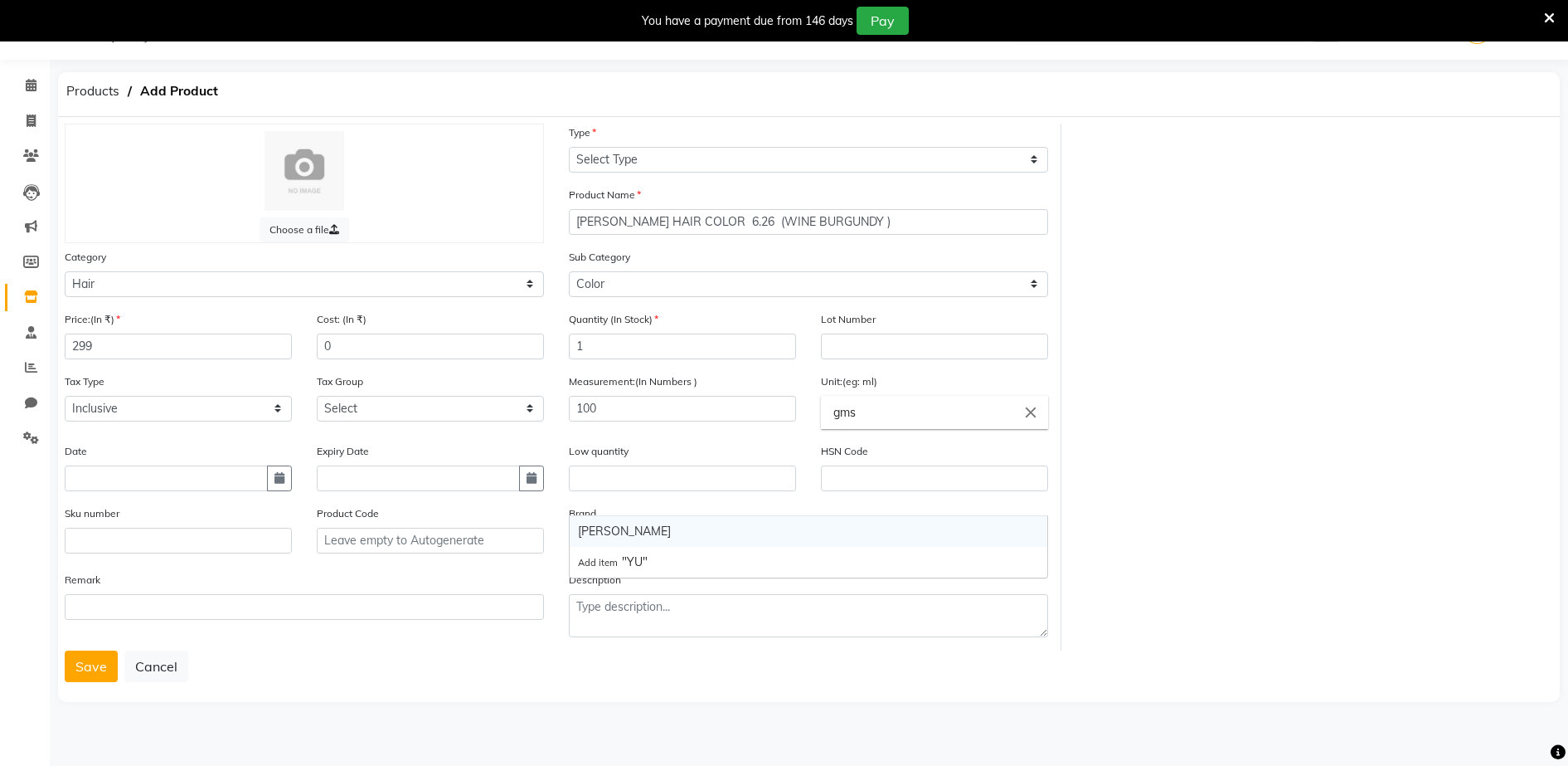
click at [578, 536] on div "[PERSON_NAME]" at bounding box center [808, 531] width 477 height 31
click at [617, 160] on select "Select Type Both Retail Consumable" at bounding box center [808, 160] width 479 height 26
select select "C"
click at [569, 147] on select "Select Type Both Retail Consumable" at bounding box center [808, 160] width 479 height 26
click at [94, 667] on button "Save" at bounding box center [90, 666] width 53 height 32
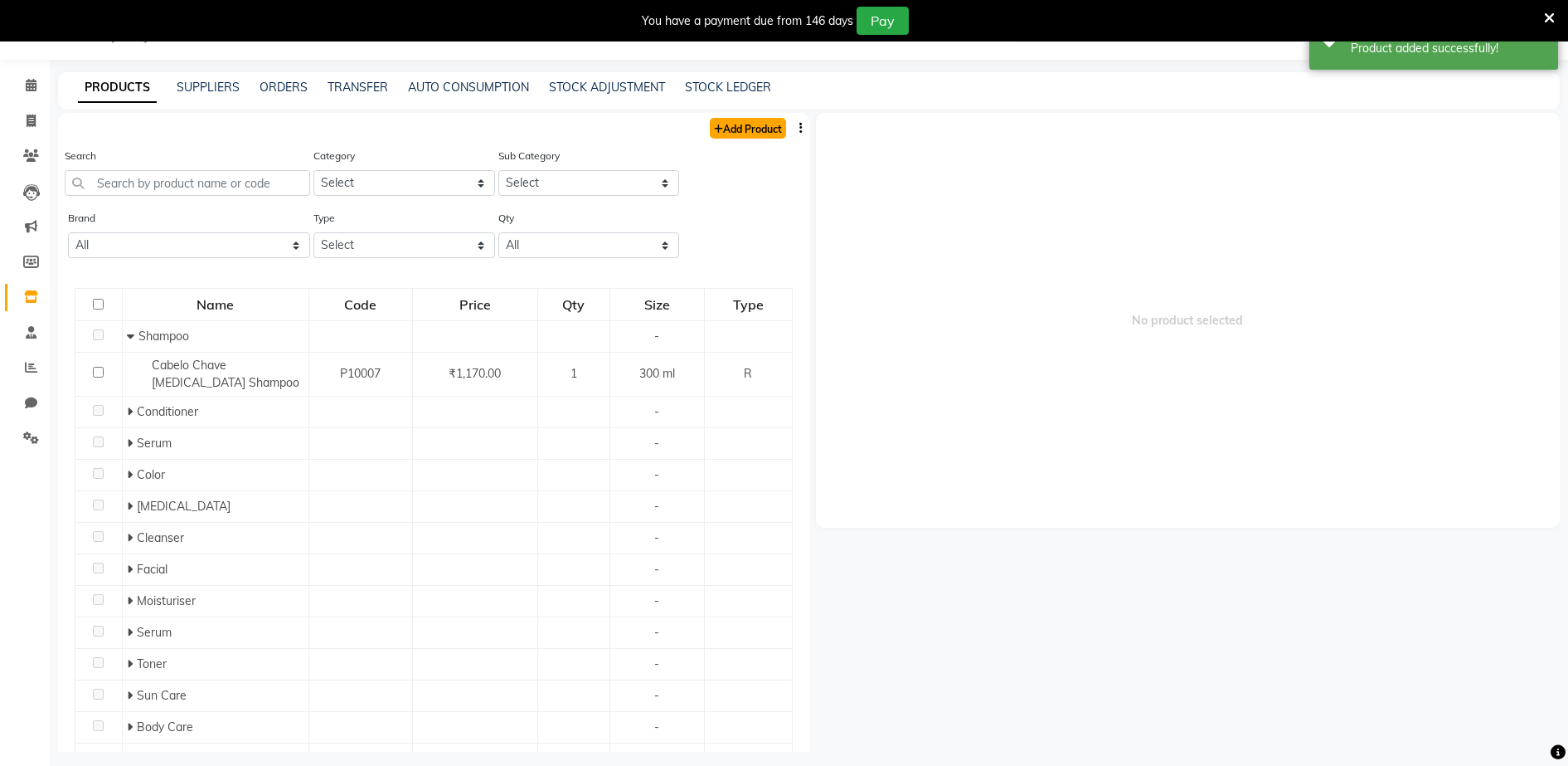
click at [756, 128] on link "Add Product" at bounding box center [747, 128] width 76 height 21
select select "true"
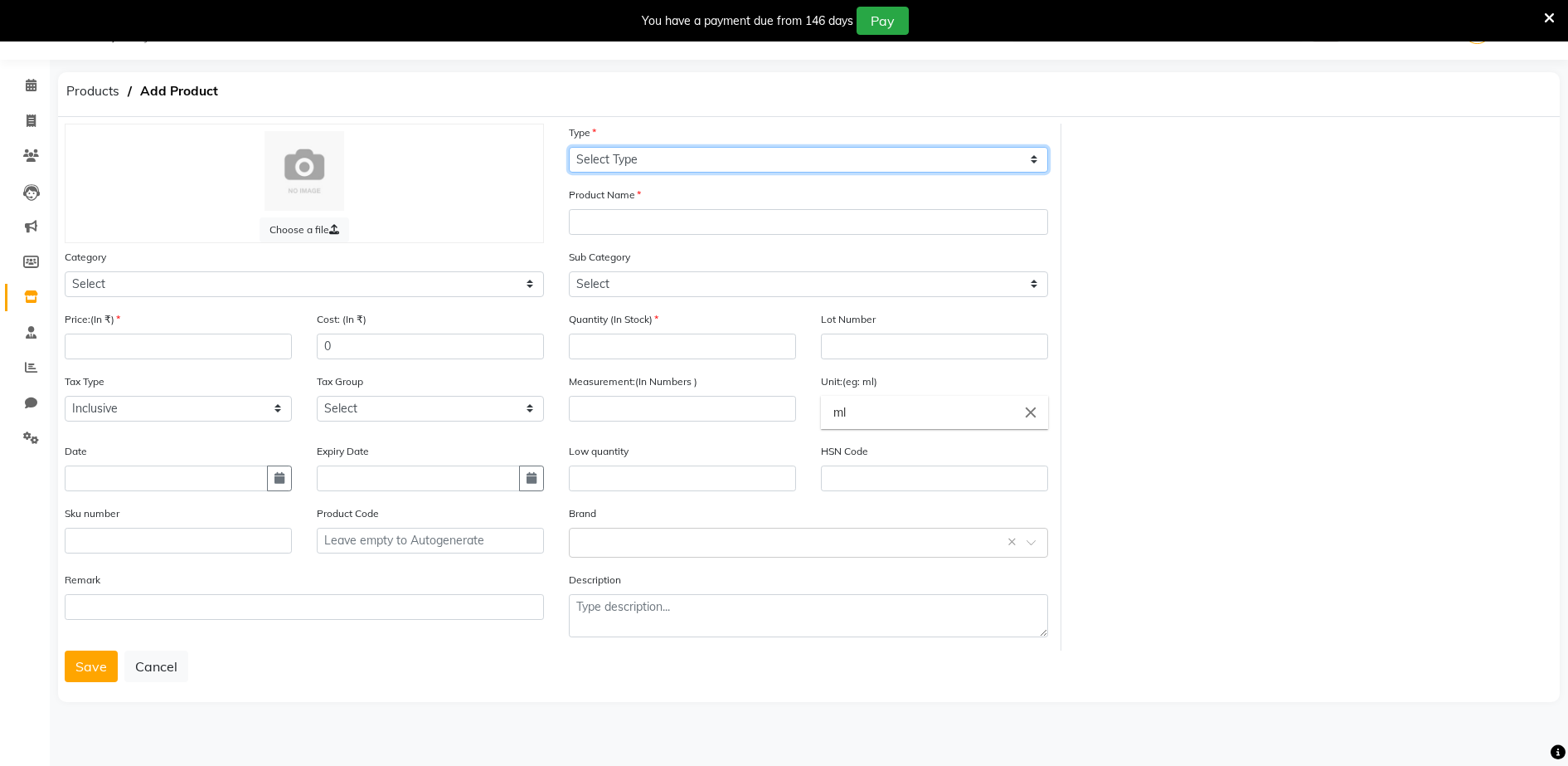
click at [587, 155] on select "Select Type Both Retail Consumable" at bounding box center [808, 160] width 479 height 26
select select "C"
click at [569, 147] on select "Select Type Both Retail Consumable" at bounding box center [808, 160] width 479 height 26
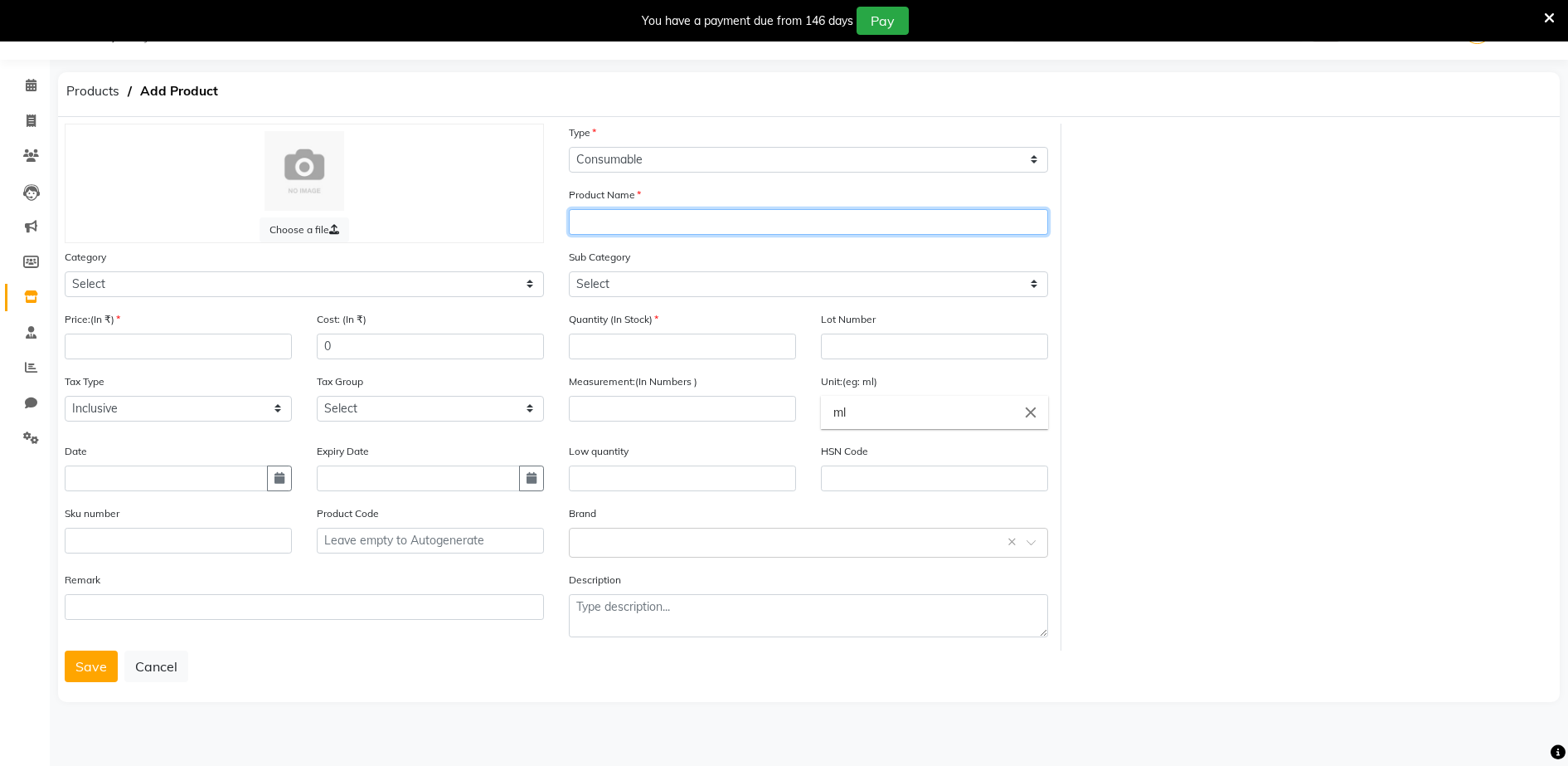
click at [574, 219] on input "text" at bounding box center [808, 222] width 479 height 26
type input "[PERSON_NAME] HAIR COLOR 4.8 ( CHOCOLATE [PERSON_NAME] )"
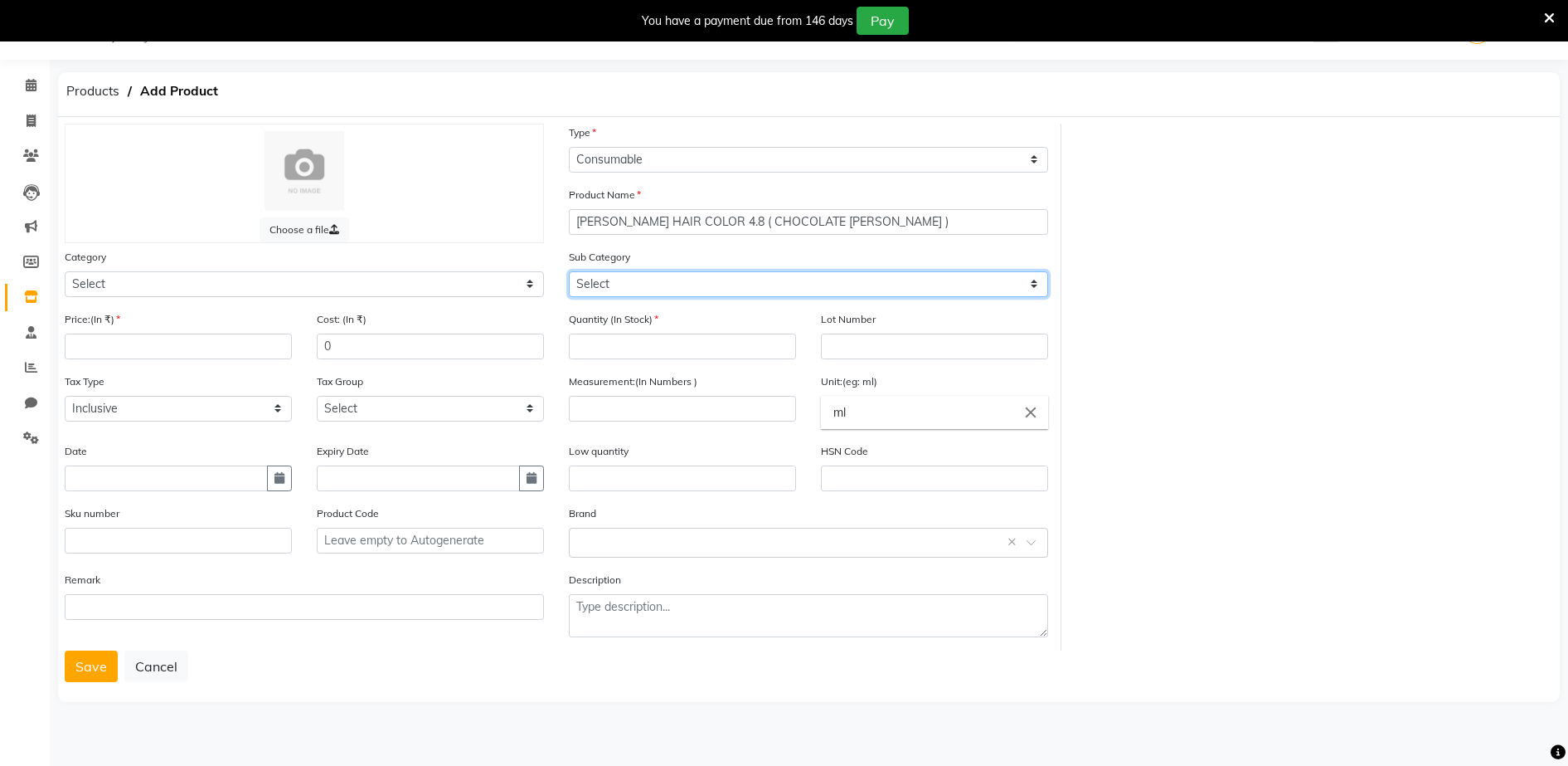
click at [578, 282] on select "Select" at bounding box center [808, 283] width 479 height 26
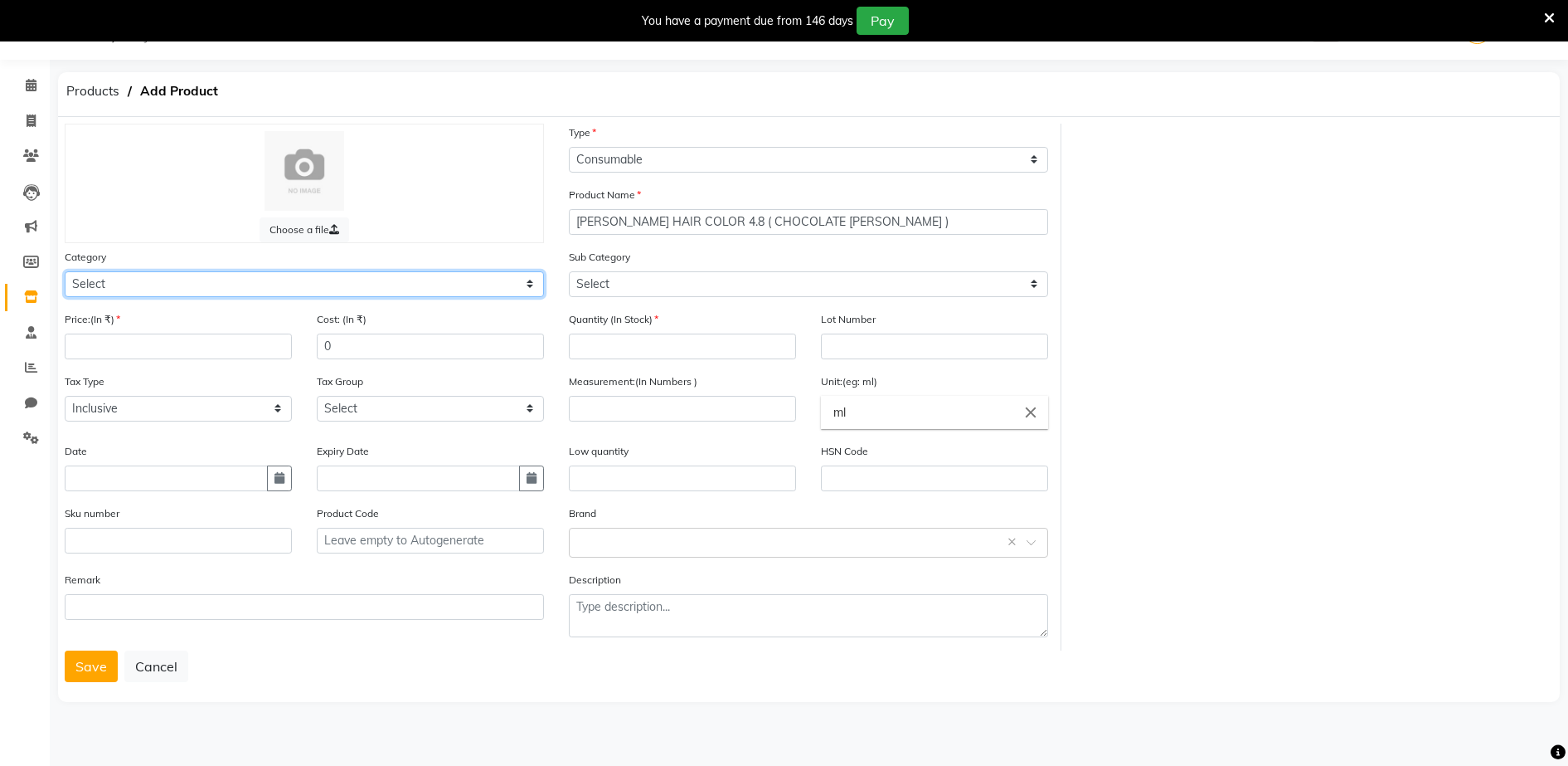
click at [84, 281] on select "Select Hair Skin Makeup Personal Care Appliances [PERSON_NAME] Waxing Disposabl…" at bounding box center [303, 283] width 479 height 26
select select "1480101100"
click at [64, 271] on select "Select Hair Skin Makeup Personal Care Appliances [PERSON_NAME] Waxing Disposabl…" at bounding box center [303, 283] width 479 height 26
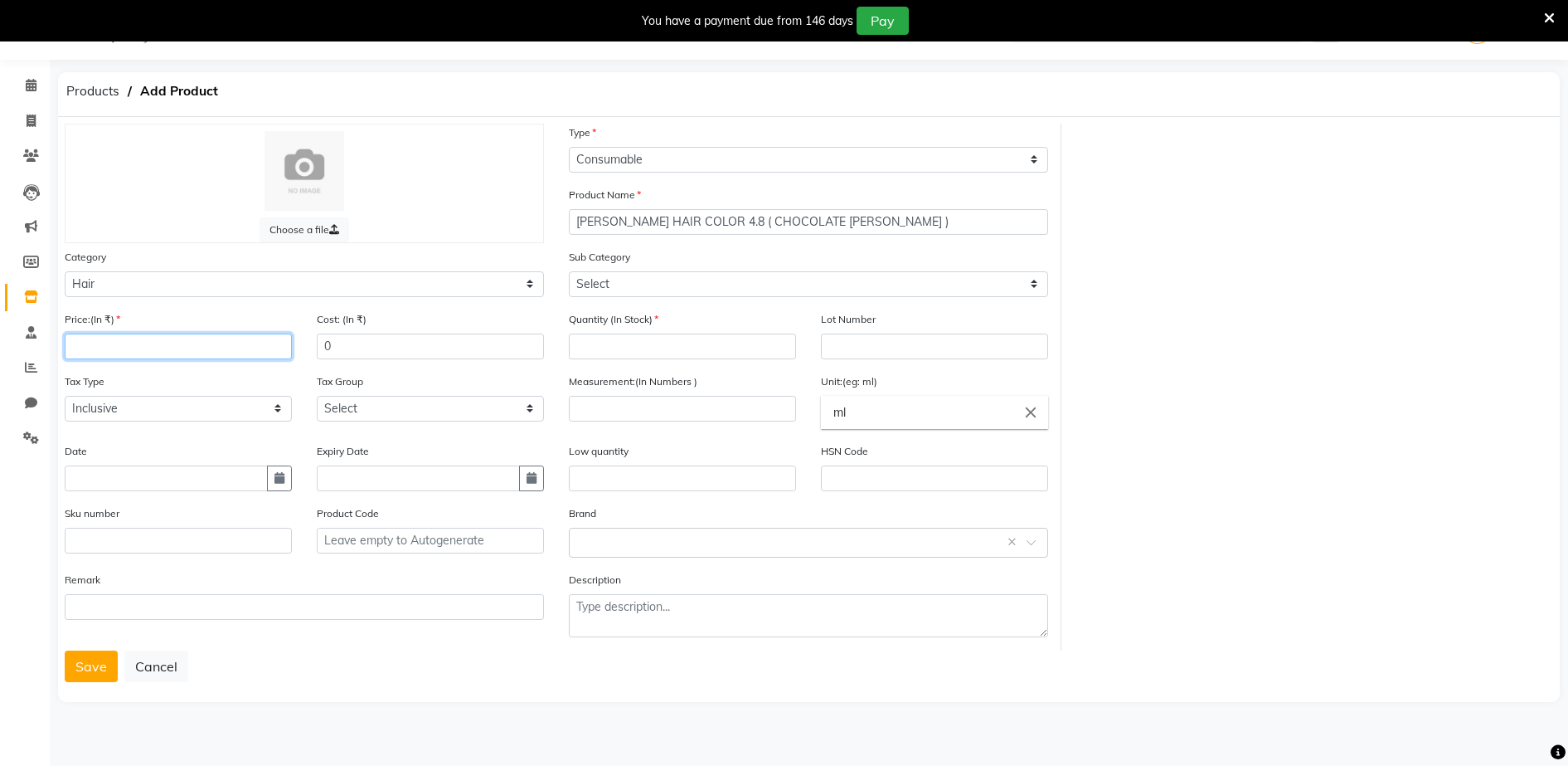
click at [77, 345] on input "number" at bounding box center [178, 346] width 227 height 26
click at [101, 347] on input "100" at bounding box center [178, 346] width 227 height 26
type input "1"
type input "299"
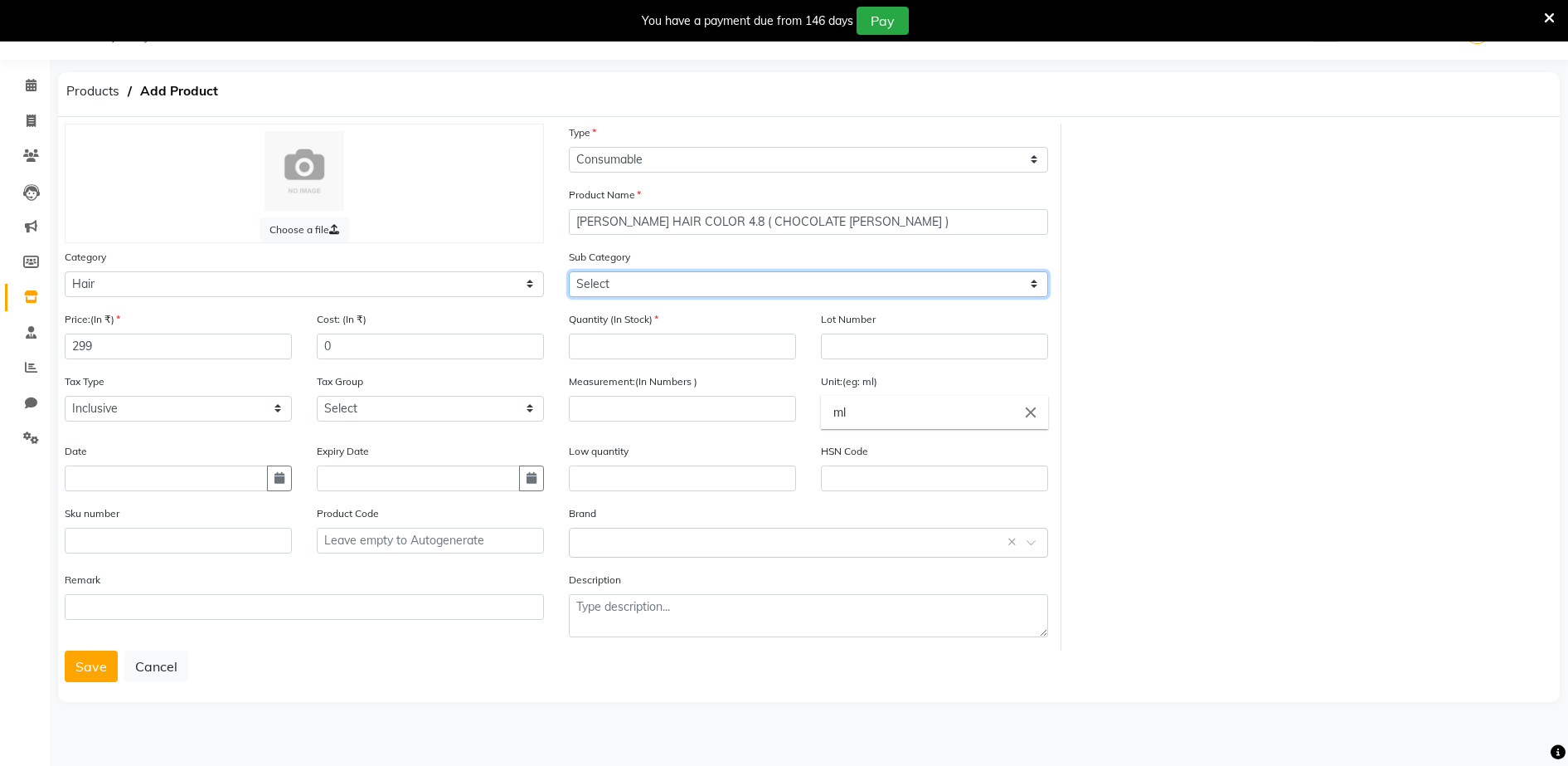
click at [605, 276] on select "Select Shampoo Conditioner Cream Mask Oil Serum Color Appliances Treatment Styl…" at bounding box center [808, 283] width 479 height 26
drag, startPoint x: 605, startPoint y: 276, endPoint x: 594, endPoint y: 284, distance: 13.6
click at [594, 284] on select "Select Shampoo Conditioner Cream Mask Oil Serum Color Appliances Treatment Styl…" at bounding box center [808, 283] width 479 height 26
select select "1480101107"
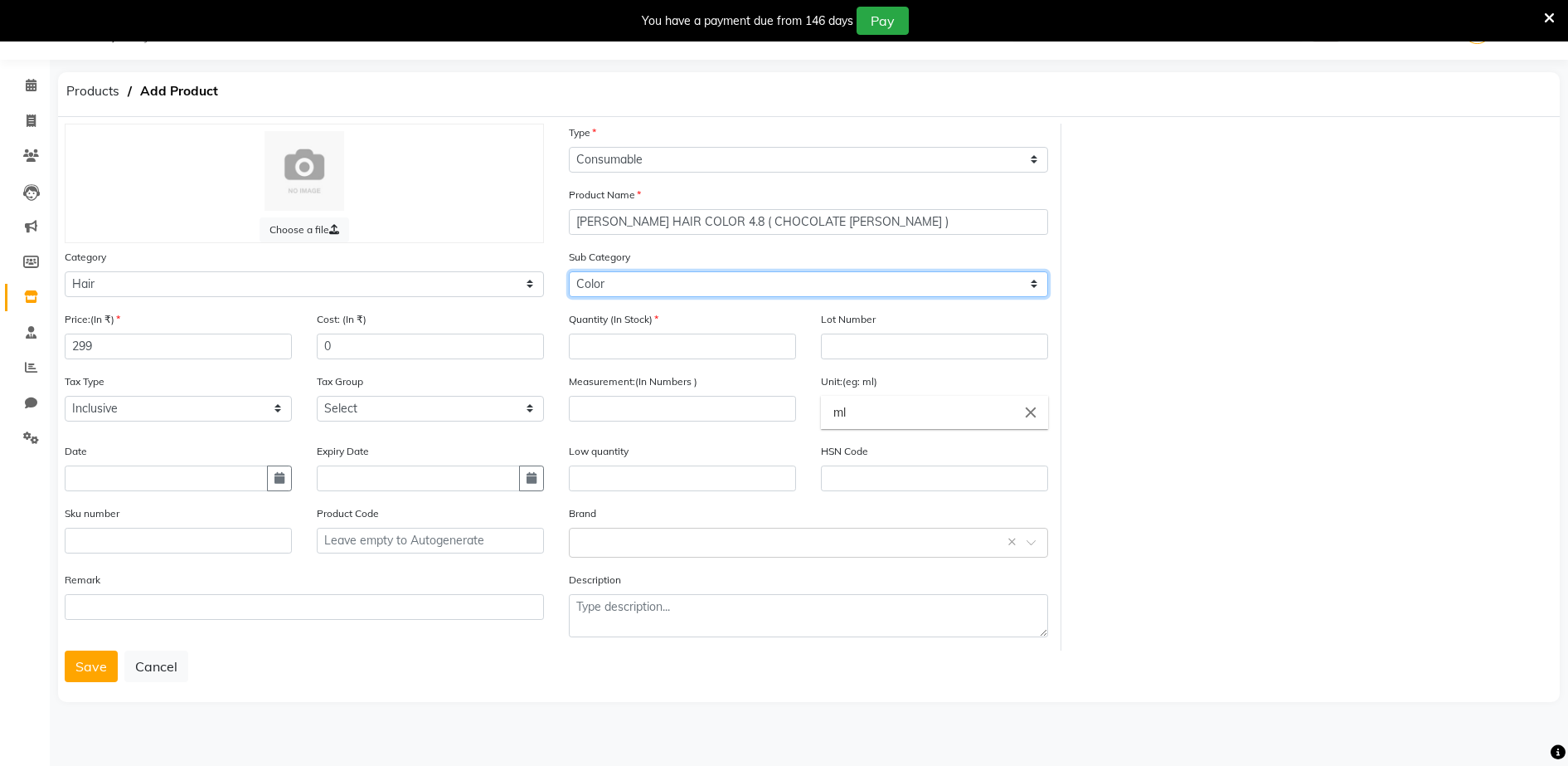
click at [569, 271] on select "Select Shampoo Conditioner Cream Mask Oil Serum Color Appliances Treatment Styl…" at bounding box center [808, 283] width 479 height 26
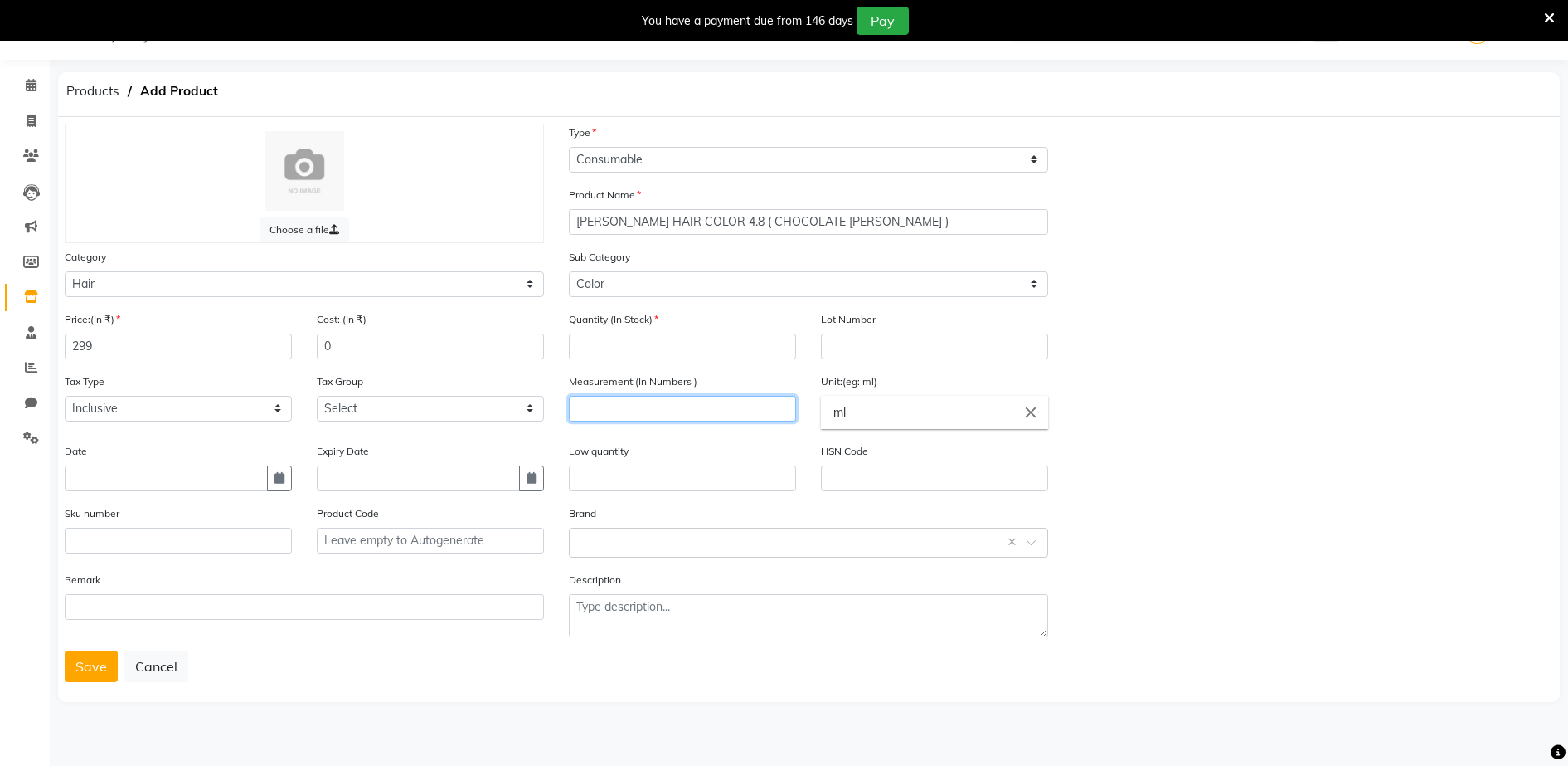
click at [578, 408] on input "number" at bounding box center [683, 408] width 227 height 26
click at [574, 333] on div "Quantity (In Stock)" at bounding box center [683, 334] width 227 height 49
click at [597, 346] on input "number" at bounding box center [683, 346] width 227 height 26
type input "1"
click at [575, 415] on input "number" at bounding box center [683, 408] width 227 height 26
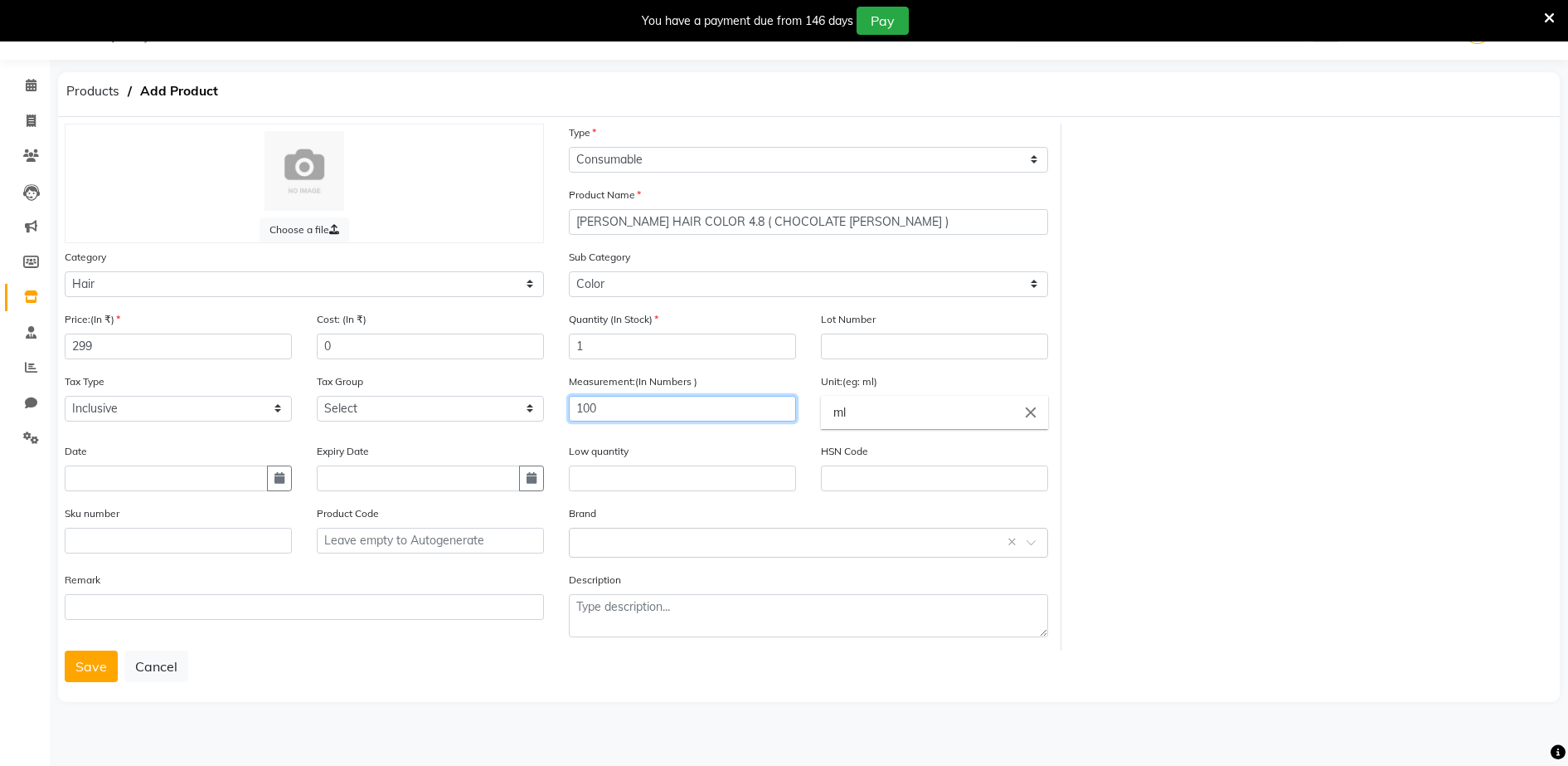
type input "100"
click at [848, 412] on input "ml" at bounding box center [934, 412] width 227 height 33
type input "m"
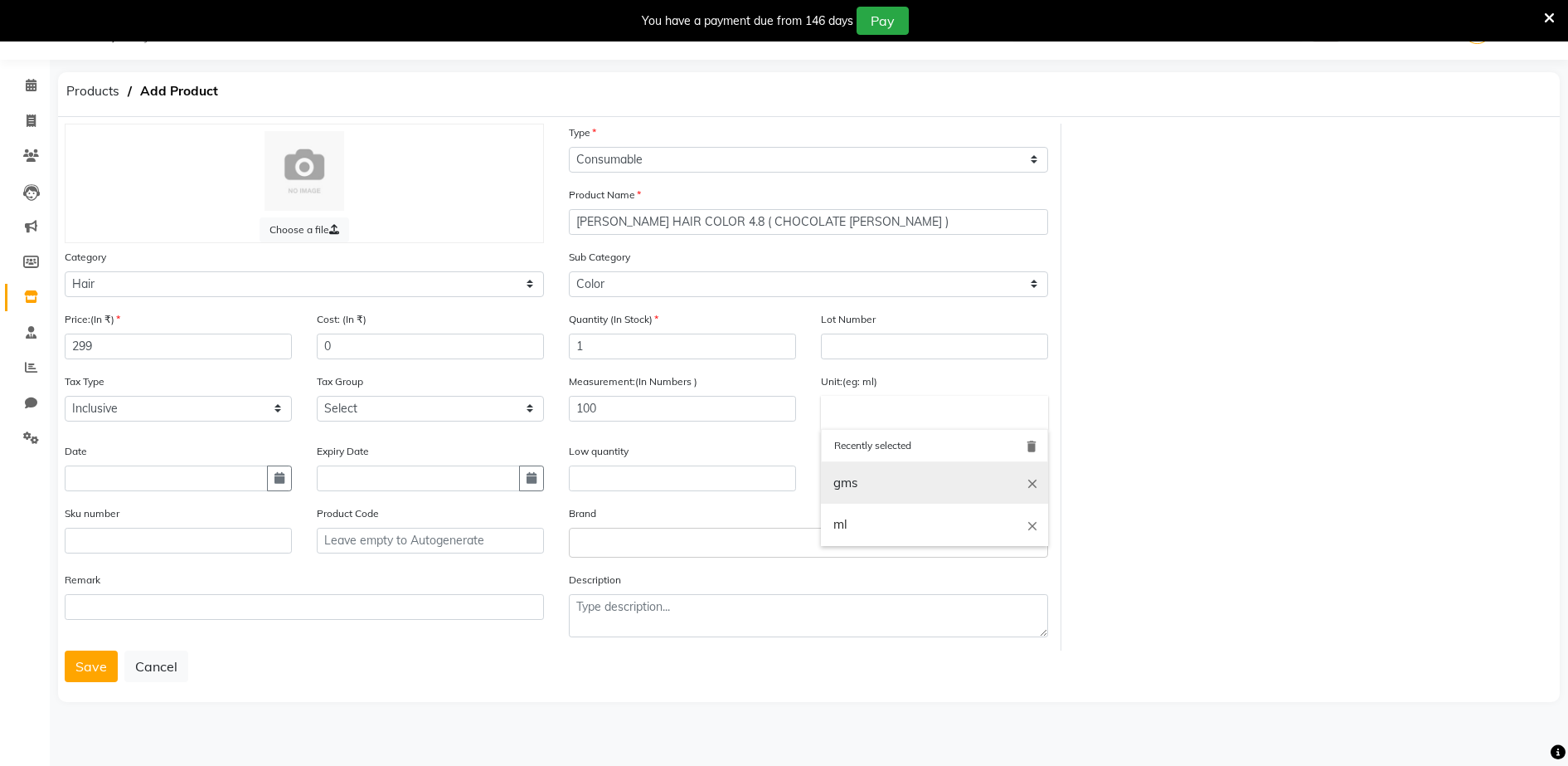
click at [843, 487] on link "gms" at bounding box center [934, 483] width 227 height 43
type input "gms"
click at [578, 506] on label "Brand" at bounding box center [583, 513] width 28 height 15
click at [583, 545] on body "08047224946 Select Location × Aura Beauty, Deonar Village WhatsApp Status ✕ Sta…" at bounding box center [784, 383] width 1568 height 766
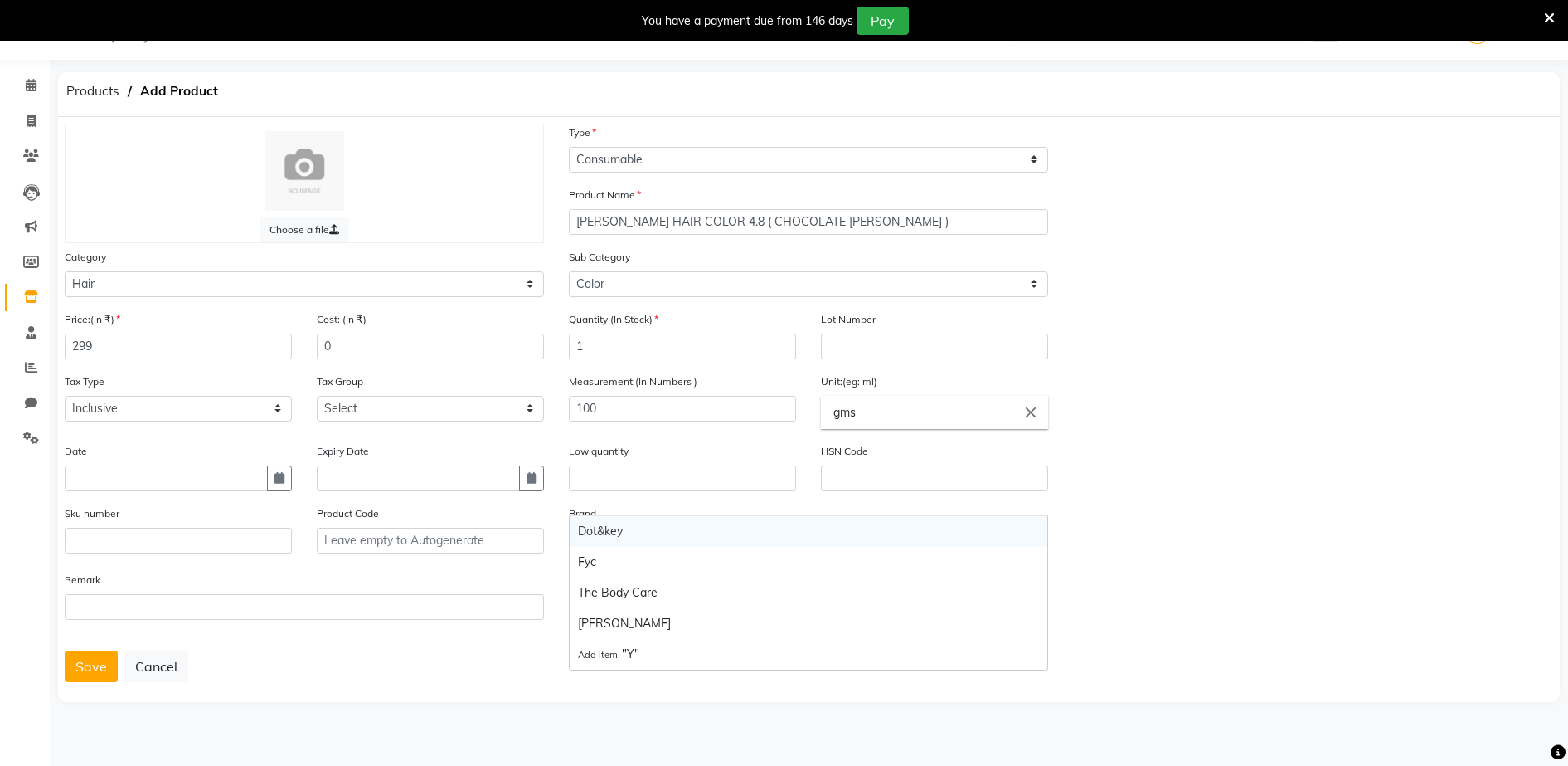
type input "YU"
click at [602, 531] on div "[PERSON_NAME]" at bounding box center [808, 531] width 477 height 31
click at [104, 669] on button "Save" at bounding box center [90, 666] width 53 height 32
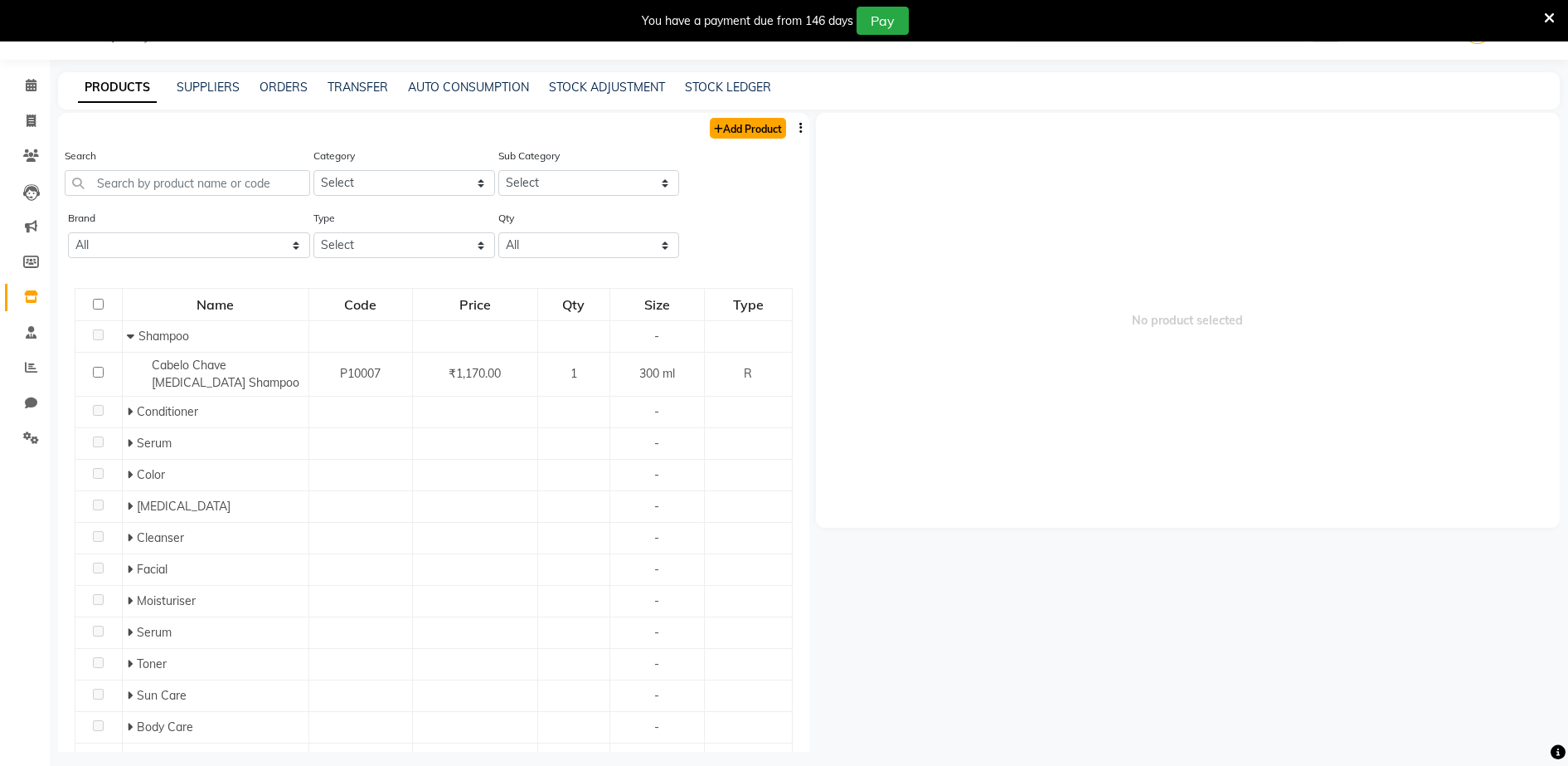
click at [749, 130] on link "Add Product" at bounding box center [747, 128] width 76 height 21
select select "true"
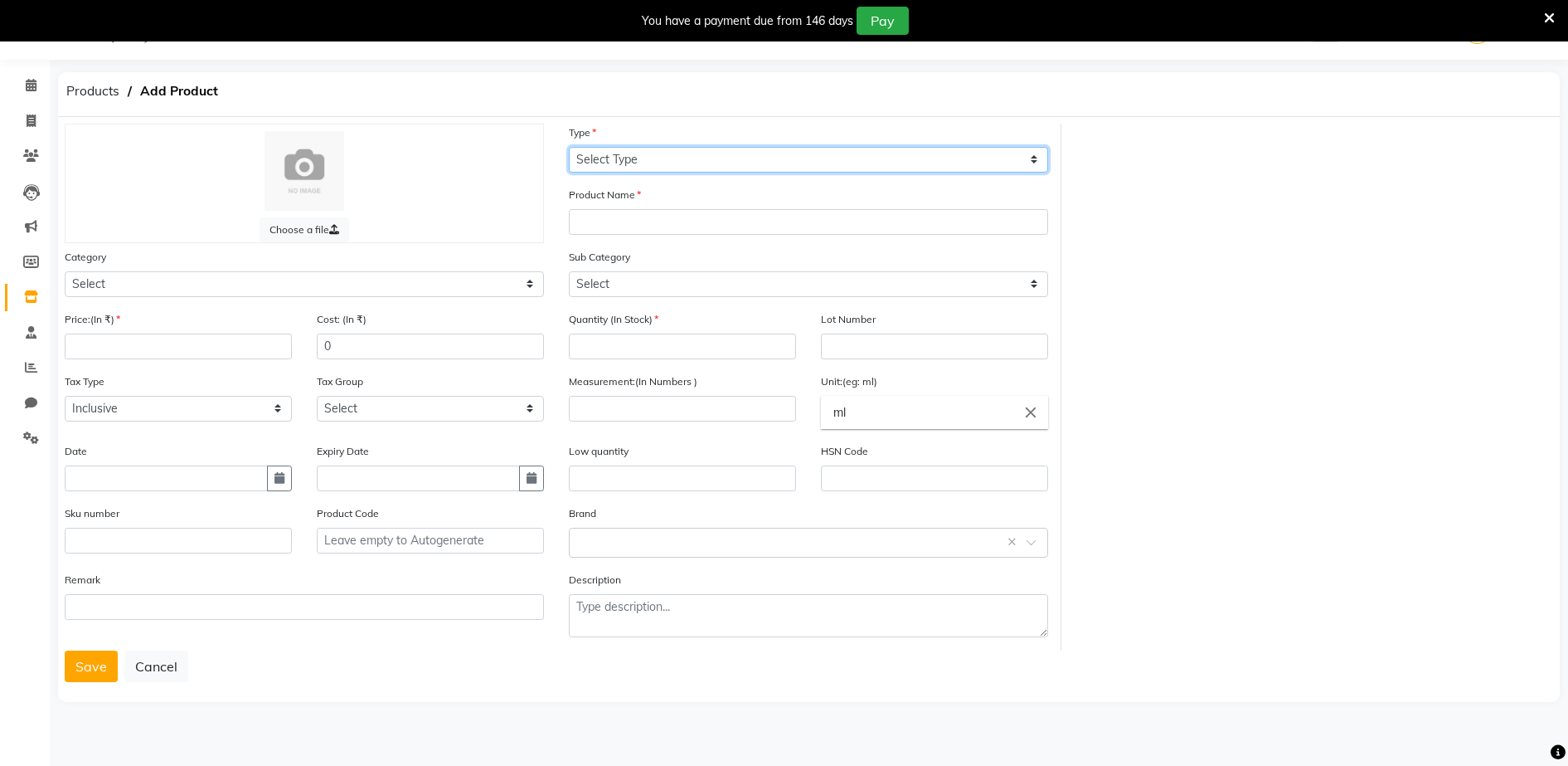
click at [597, 156] on select "Select Type Both Retail Consumable" at bounding box center [808, 160] width 479 height 26
select select "C"
click at [569, 147] on select "Select Type Both Retail Consumable" at bounding box center [808, 160] width 479 height 26
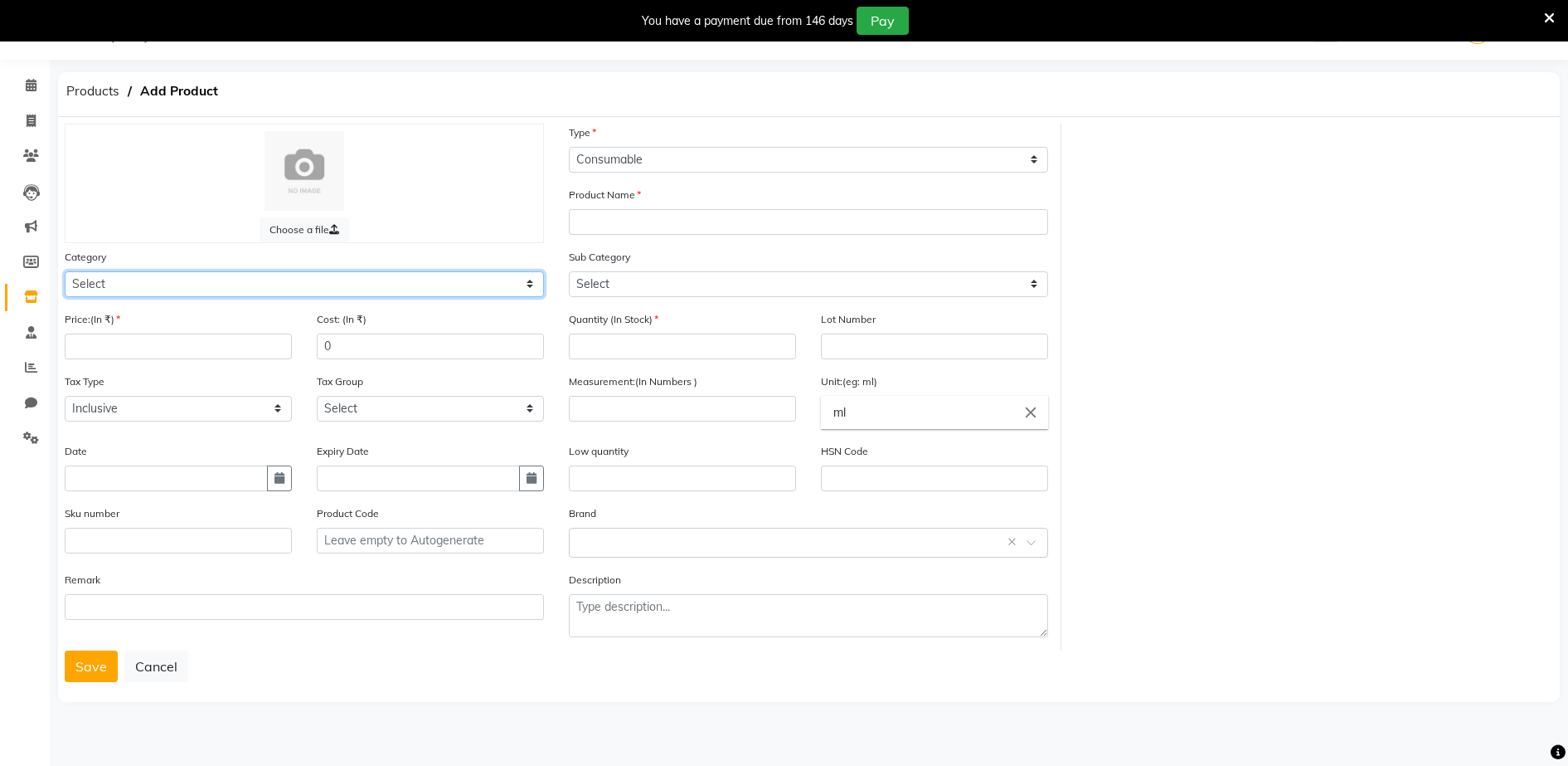
click at [90, 275] on select "Select Hair Skin Makeup Personal Care Appliances [PERSON_NAME] Waxing Disposabl…" at bounding box center [303, 283] width 479 height 26
select select "1480101100"
click at [64, 271] on select "Select Hair Skin Makeup Personal Care Appliances [PERSON_NAME] Waxing Disposabl…" at bounding box center [303, 283] width 479 height 26
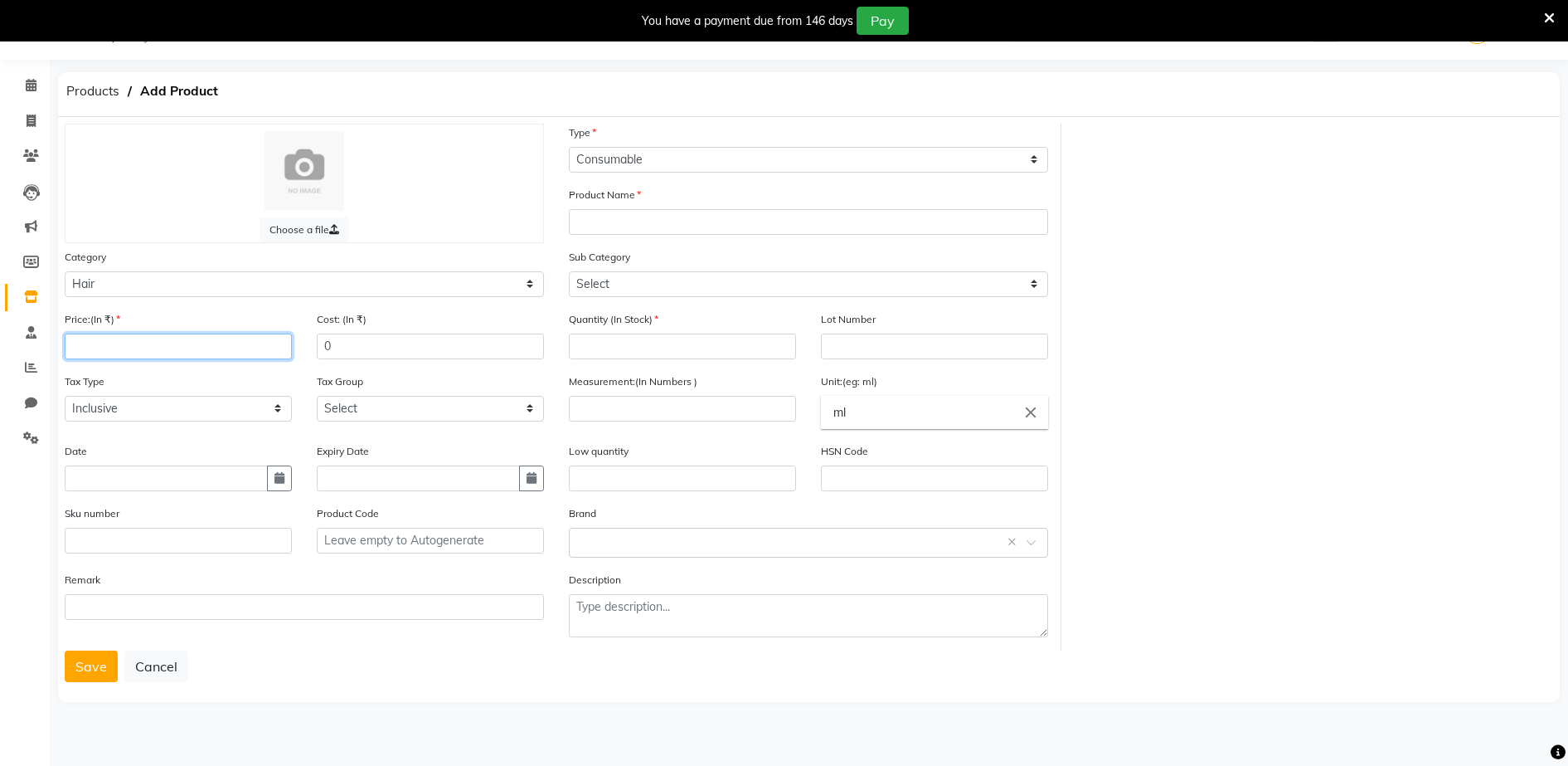
click at [79, 345] on input "number" at bounding box center [178, 346] width 227 height 26
type input "299"
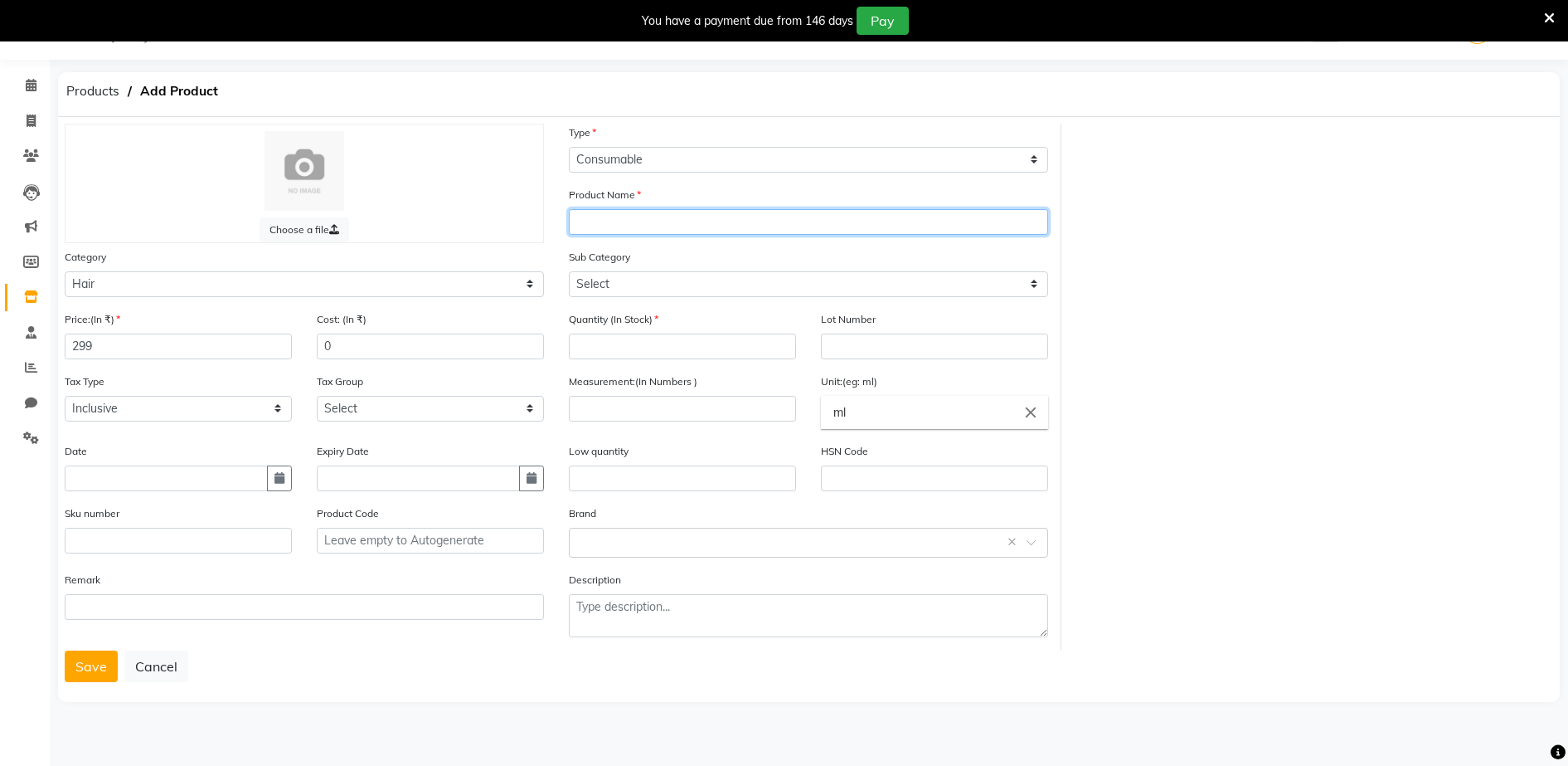
click at [575, 220] on input "text" at bounding box center [808, 222] width 479 height 26
click at [575, 220] on input "YUTH" at bounding box center [808, 222] width 479 height 26
click at [608, 220] on input "YUTH" at bounding box center [808, 222] width 479 height 26
type input "Y"
click at [608, 220] on input "YU" at bounding box center [808, 222] width 479 height 26
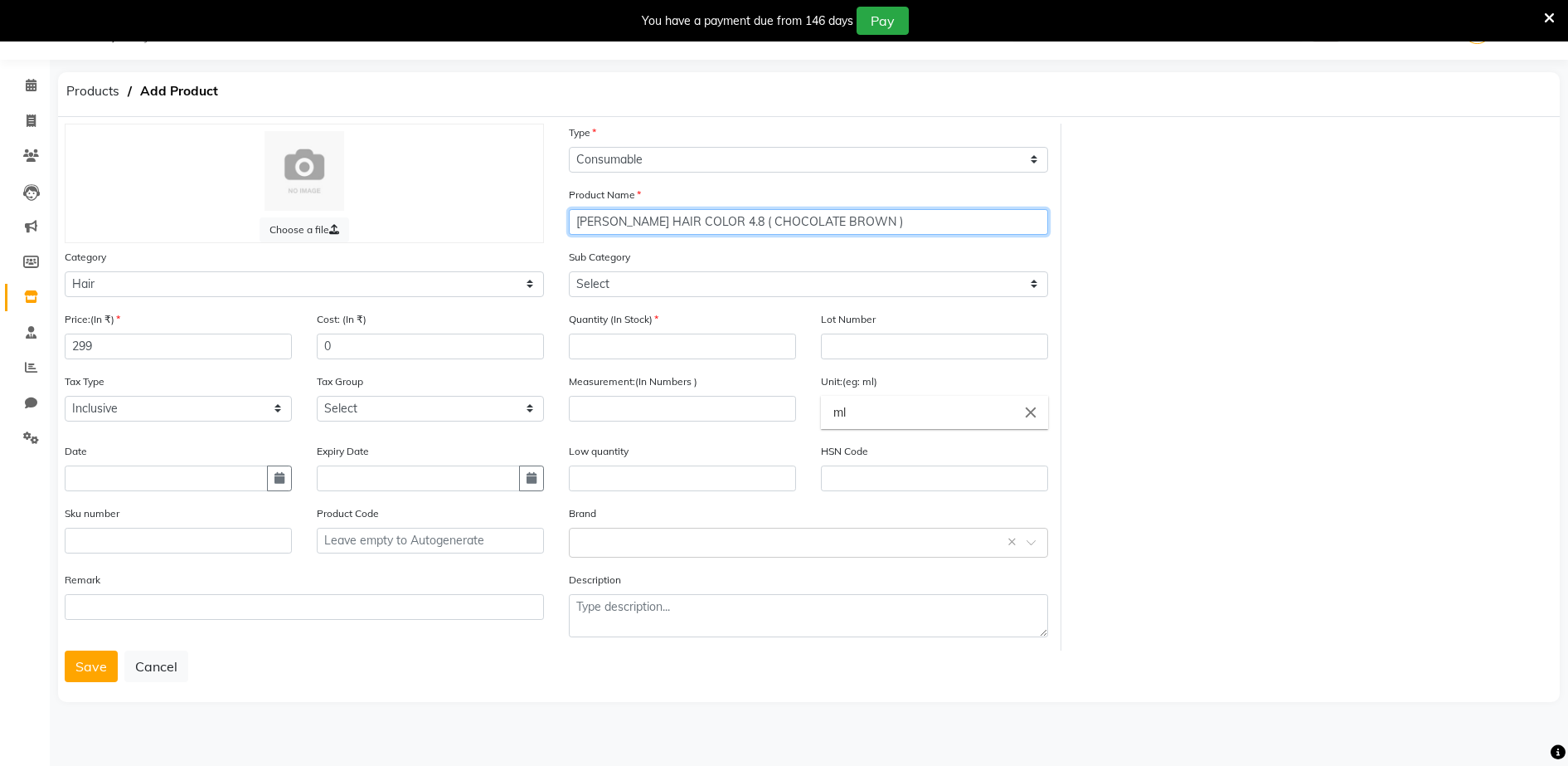
type input "[PERSON_NAME] HAIR COLOR 4.8 ( CHOCOLATE BROWN )"
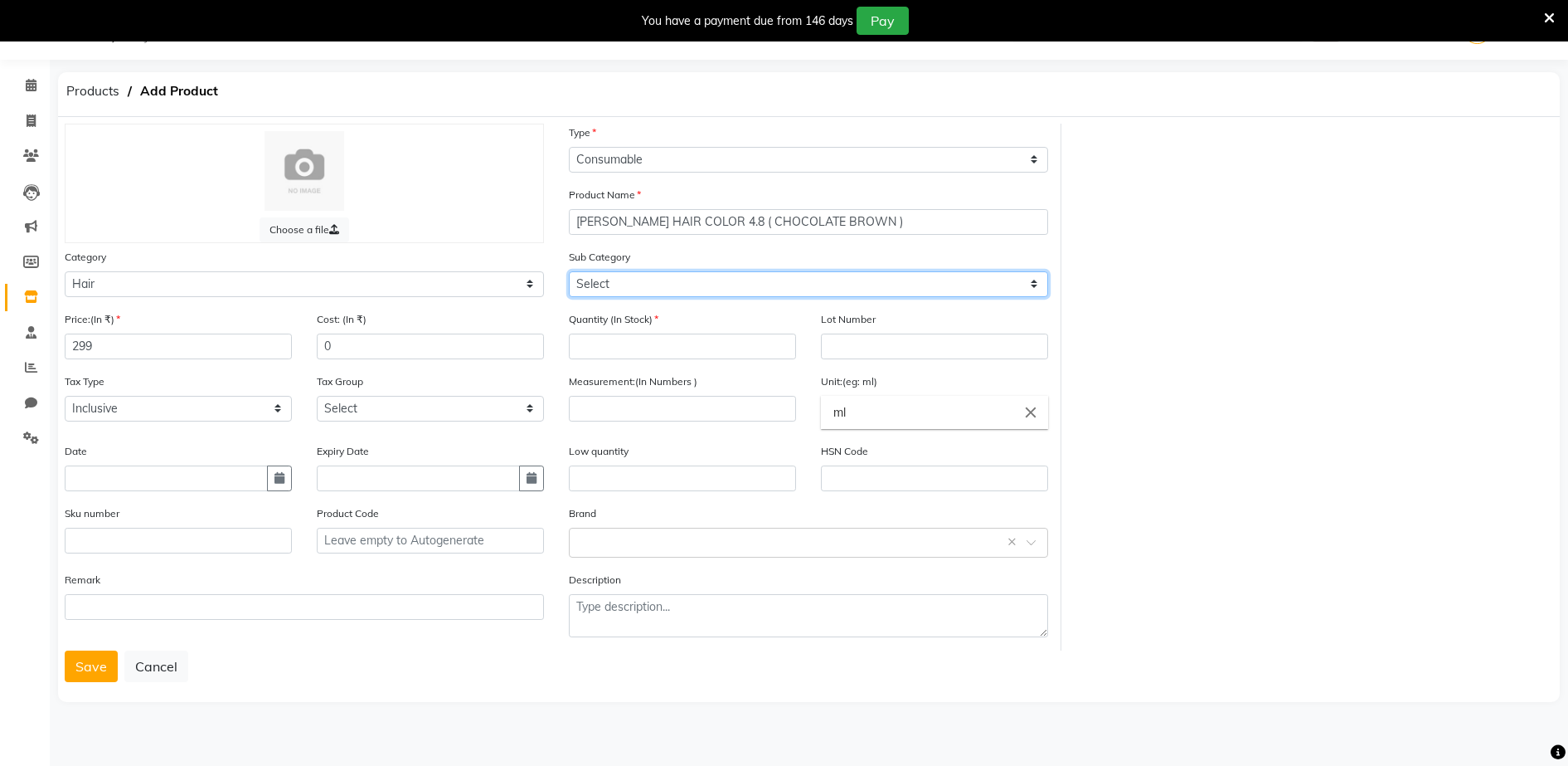
click at [581, 283] on select "Select Shampoo Conditioner Cream Mask Oil Serum Color Appliances Treatment Styl…" at bounding box center [808, 283] width 479 height 26
select select "1480101107"
click at [569, 271] on select "Select Shampoo Conditioner Cream Mask Oil Serum Color Appliances Treatment Styl…" at bounding box center [808, 283] width 479 height 26
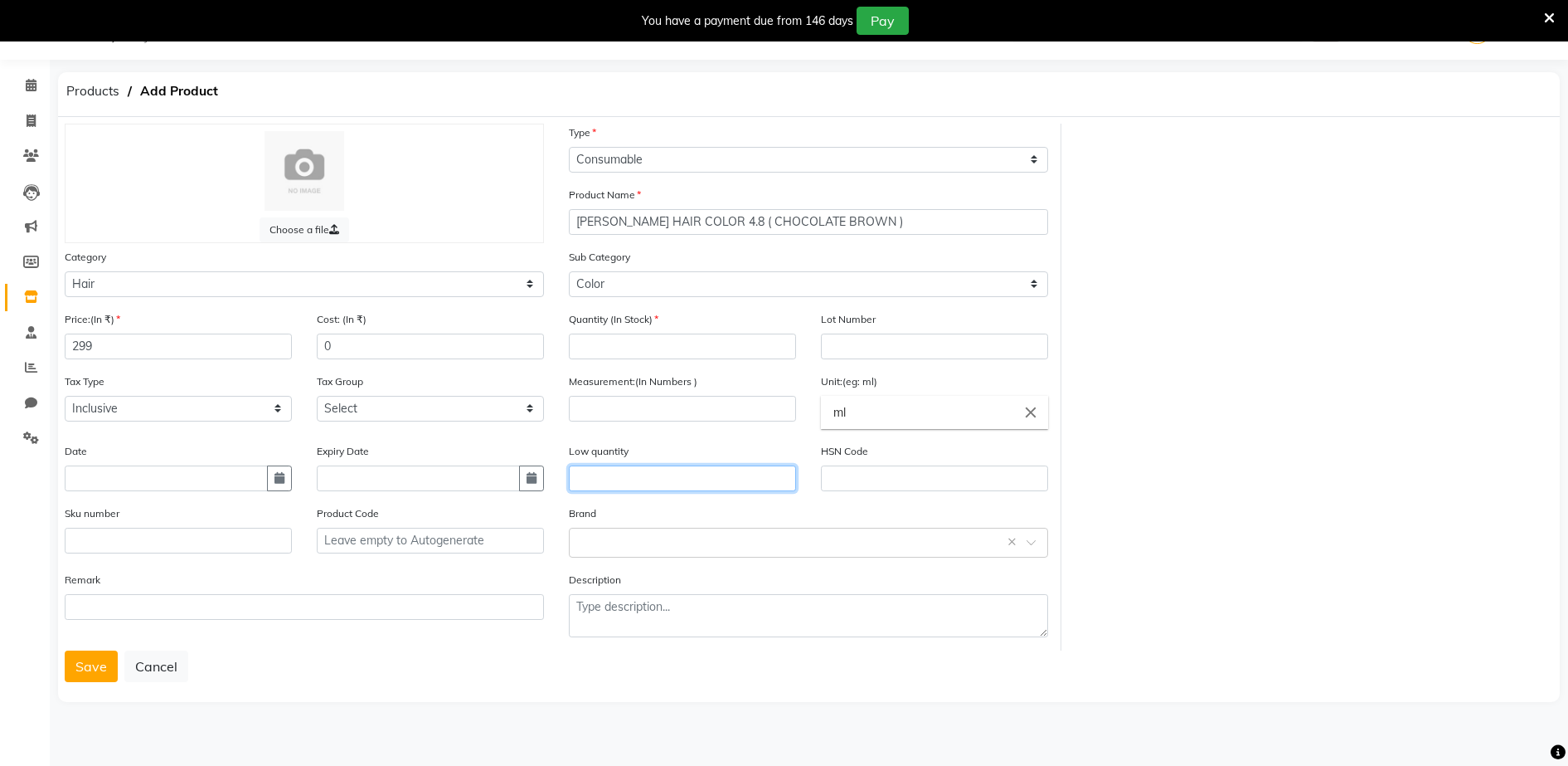
drag, startPoint x: 594, startPoint y: 482, endPoint x: 585, endPoint y: 350, distance: 132.3
click at [585, 350] on div "Price:(In ₹) 299 Cost: (In ₹) 0 Quantity (In Stock) Lot Number Tax Type Select …" at bounding box center [556, 480] width 1008 height 340
click at [585, 345] on input "number" at bounding box center [683, 346] width 227 height 26
type input "1"
click at [583, 408] on input "number" at bounding box center [683, 408] width 227 height 26
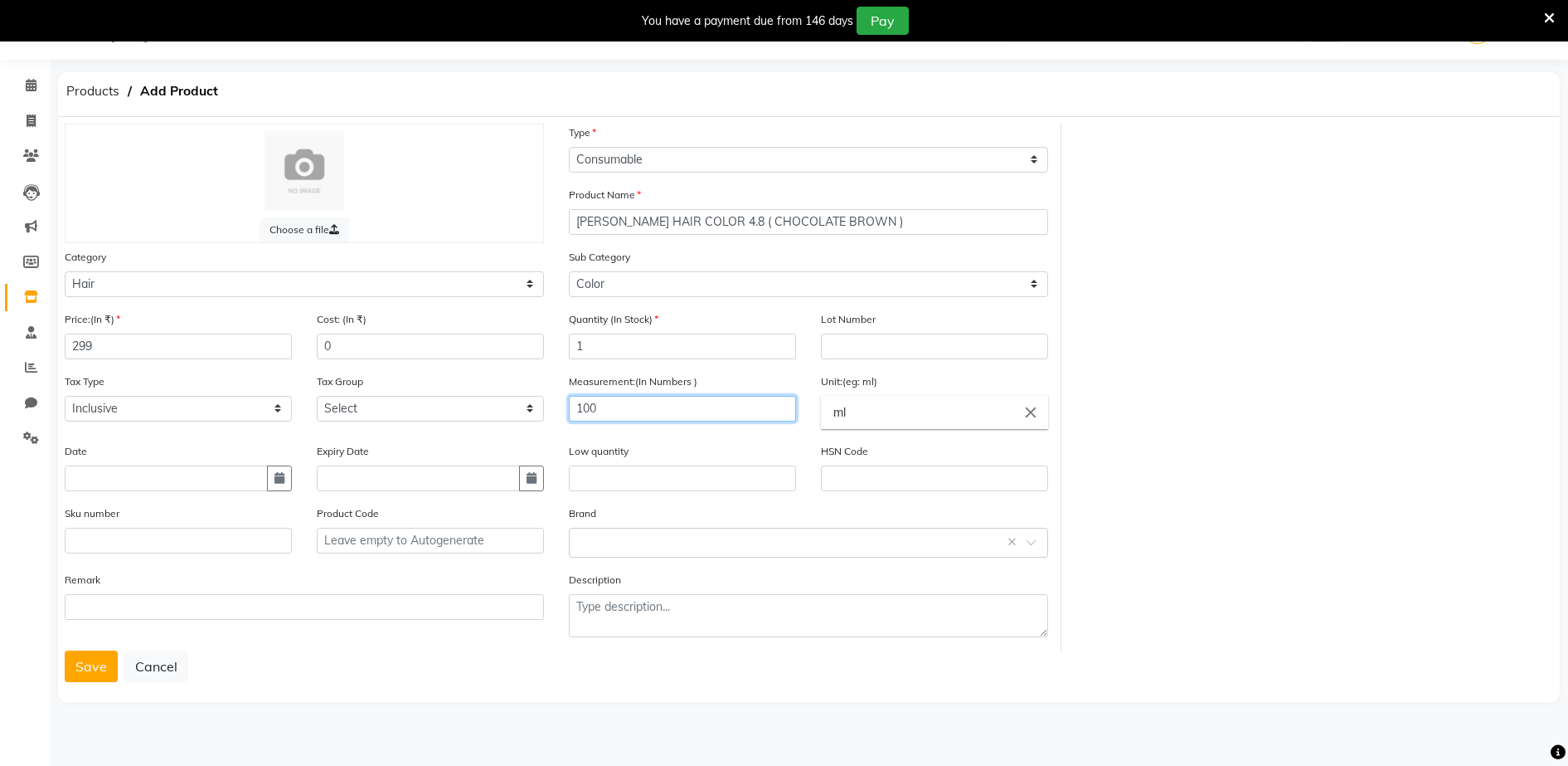
type input "100"
click at [854, 408] on input "ml" at bounding box center [934, 412] width 227 height 33
type input "m"
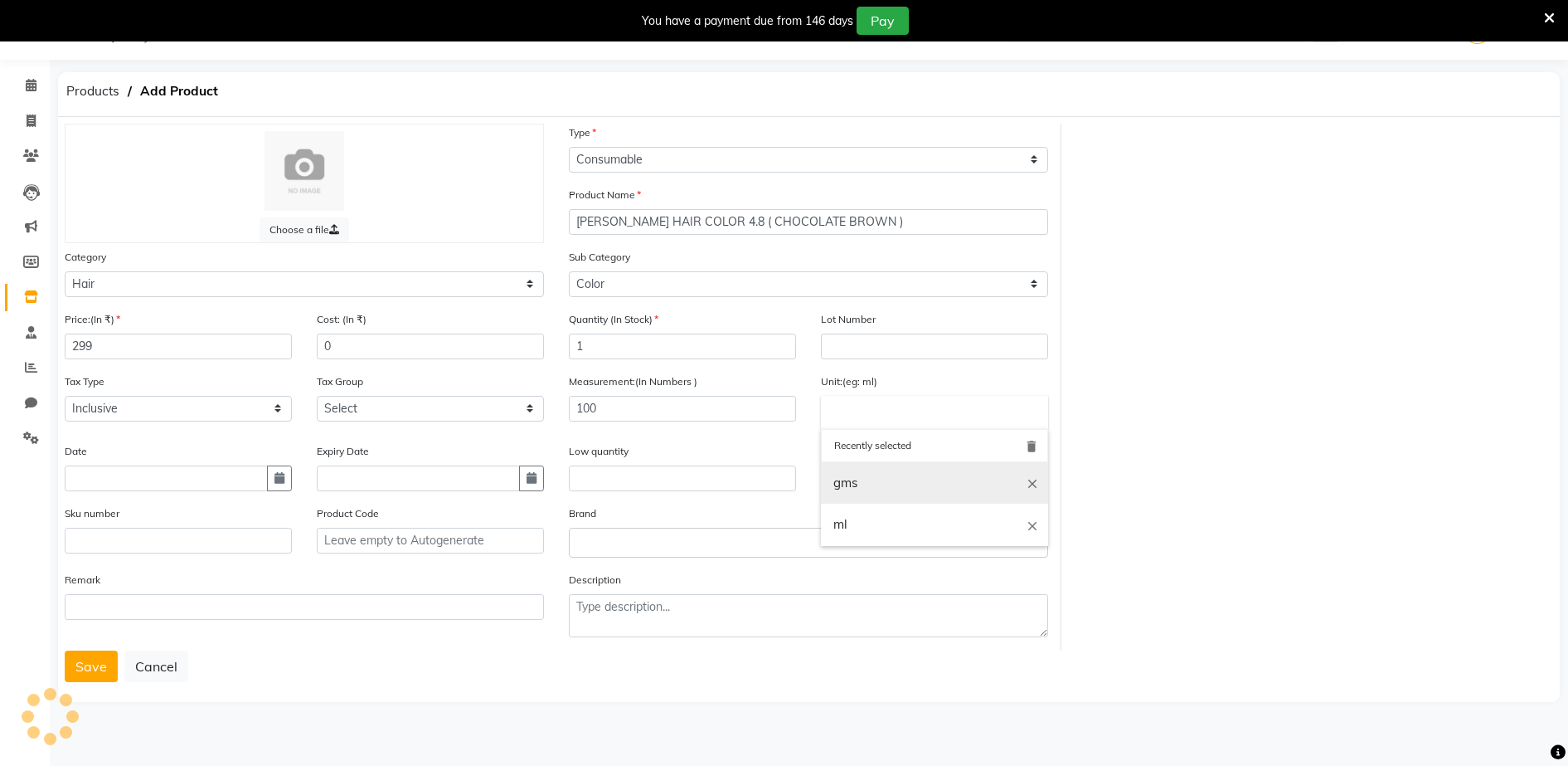
click at [861, 481] on link "gms" at bounding box center [934, 483] width 227 height 43
type input "gms"
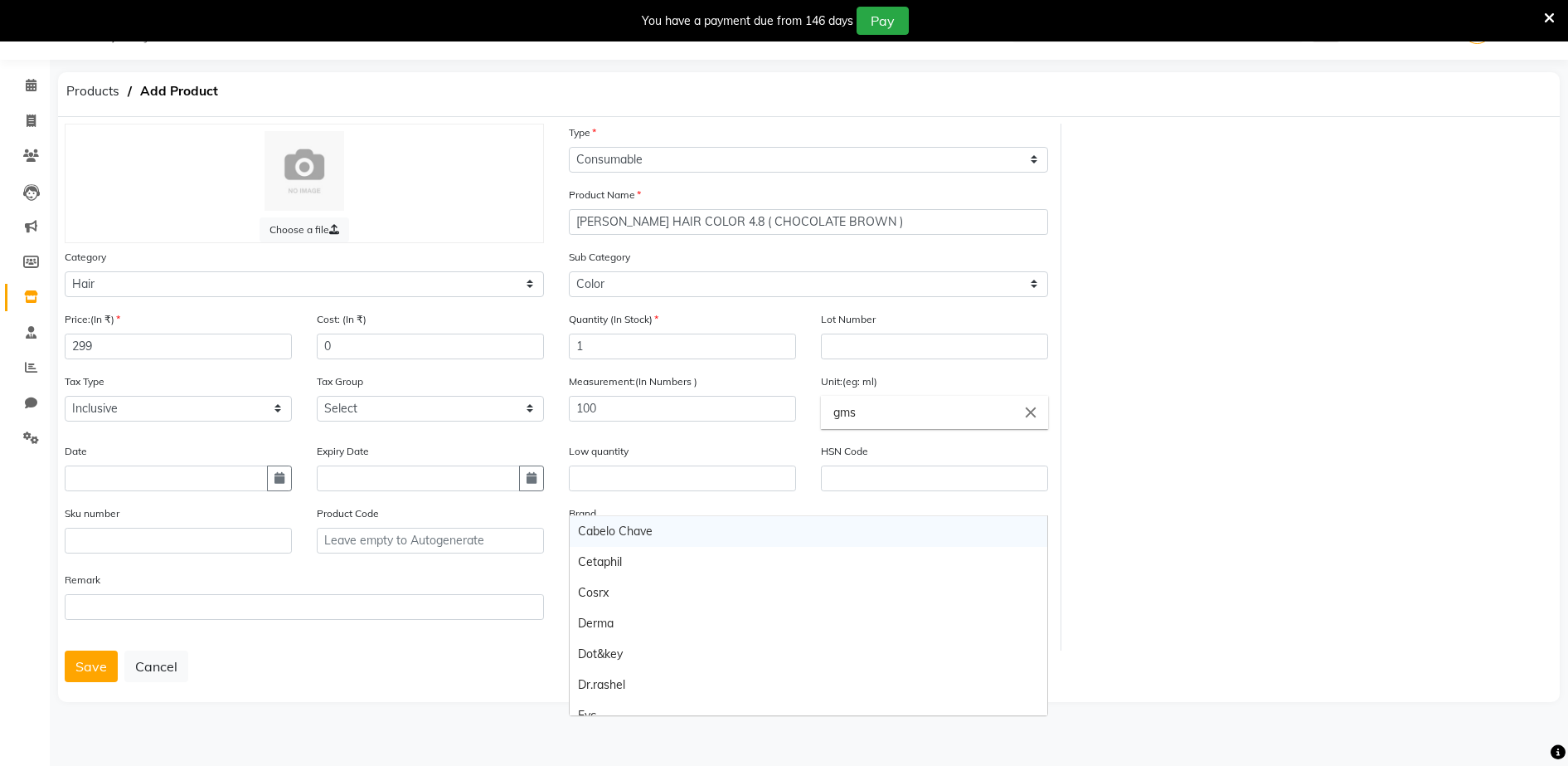
click at [591, 532] on body "08047224946 Select Location × Aura Beauty, Deonar Village WhatsApp Status ✕ Sta…" at bounding box center [784, 383] width 1568 height 766
type input "YU"
click at [607, 530] on div "[PERSON_NAME]" at bounding box center [808, 531] width 477 height 31
click at [102, 656] on button "Save" at bounding box center [90, 666] width 53 height 32
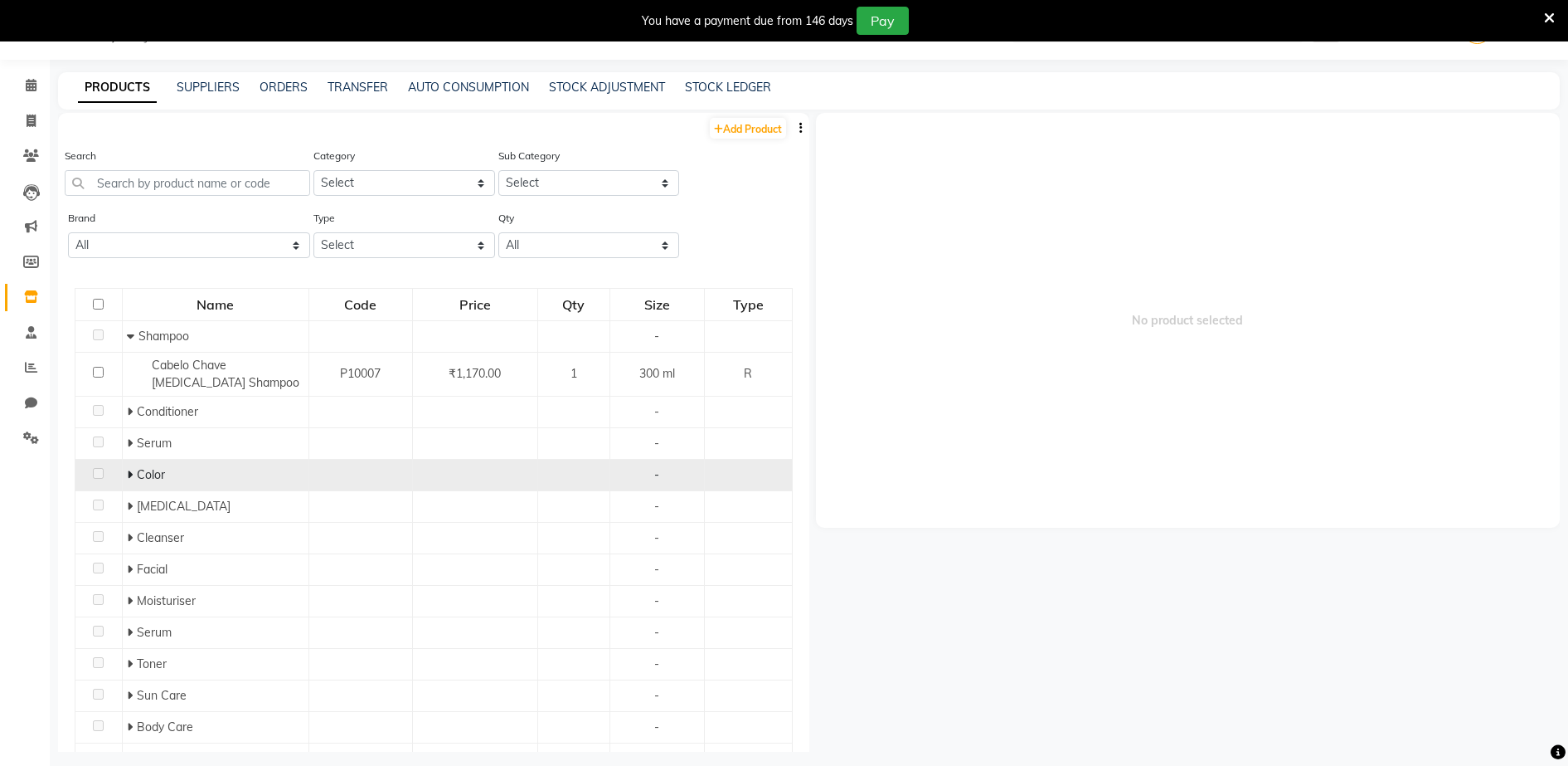
click at [130, 472] on icon at bounding box center [130, 474] width 6 height 12
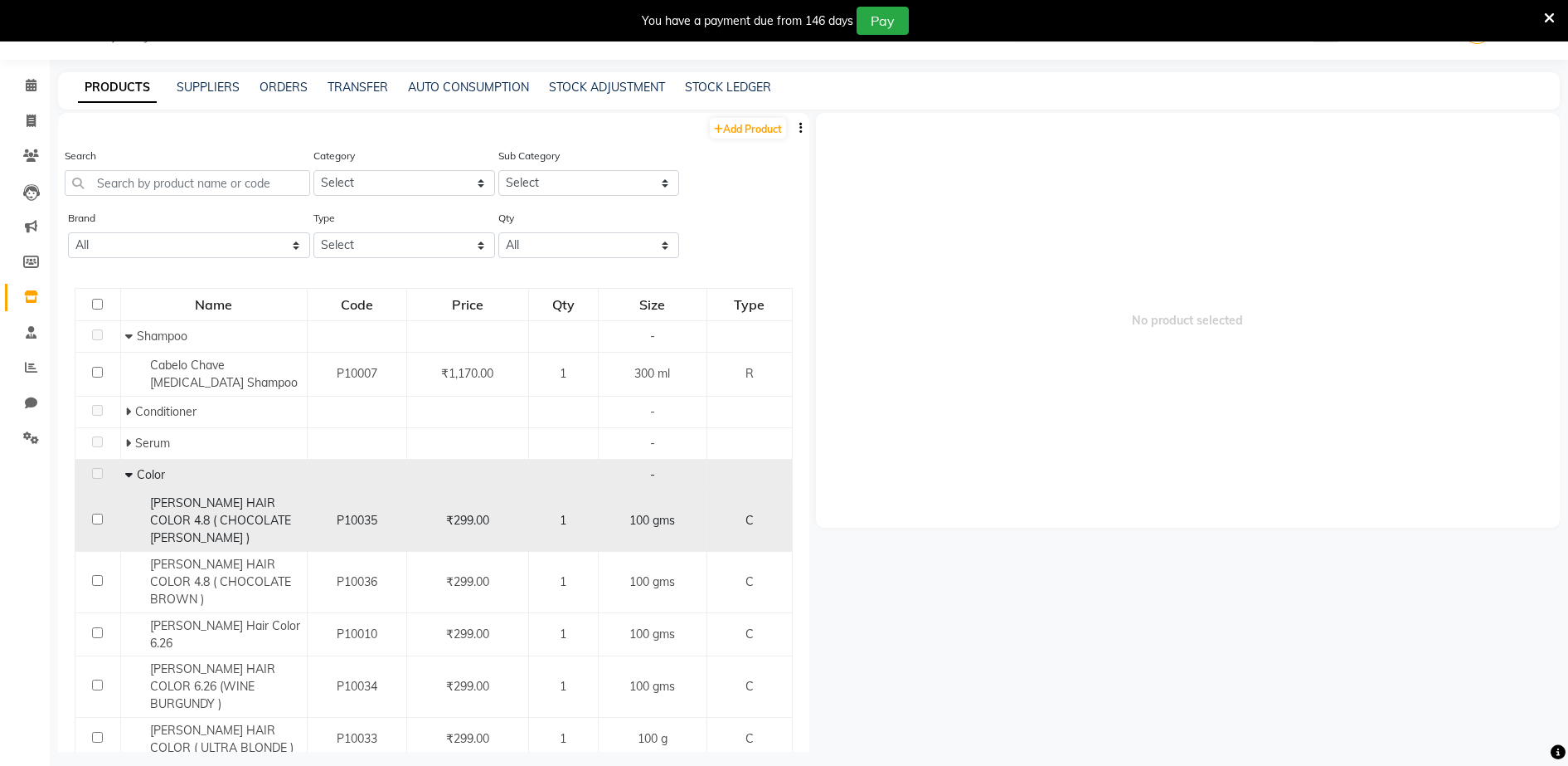
click at [155, 511] on div "[PERSON_NAME] HAIR COLOR 4.8 ( CHOCOLATE [PERSON_NAME] )" at bounding box center [214, 520] width 177 height 52
select select
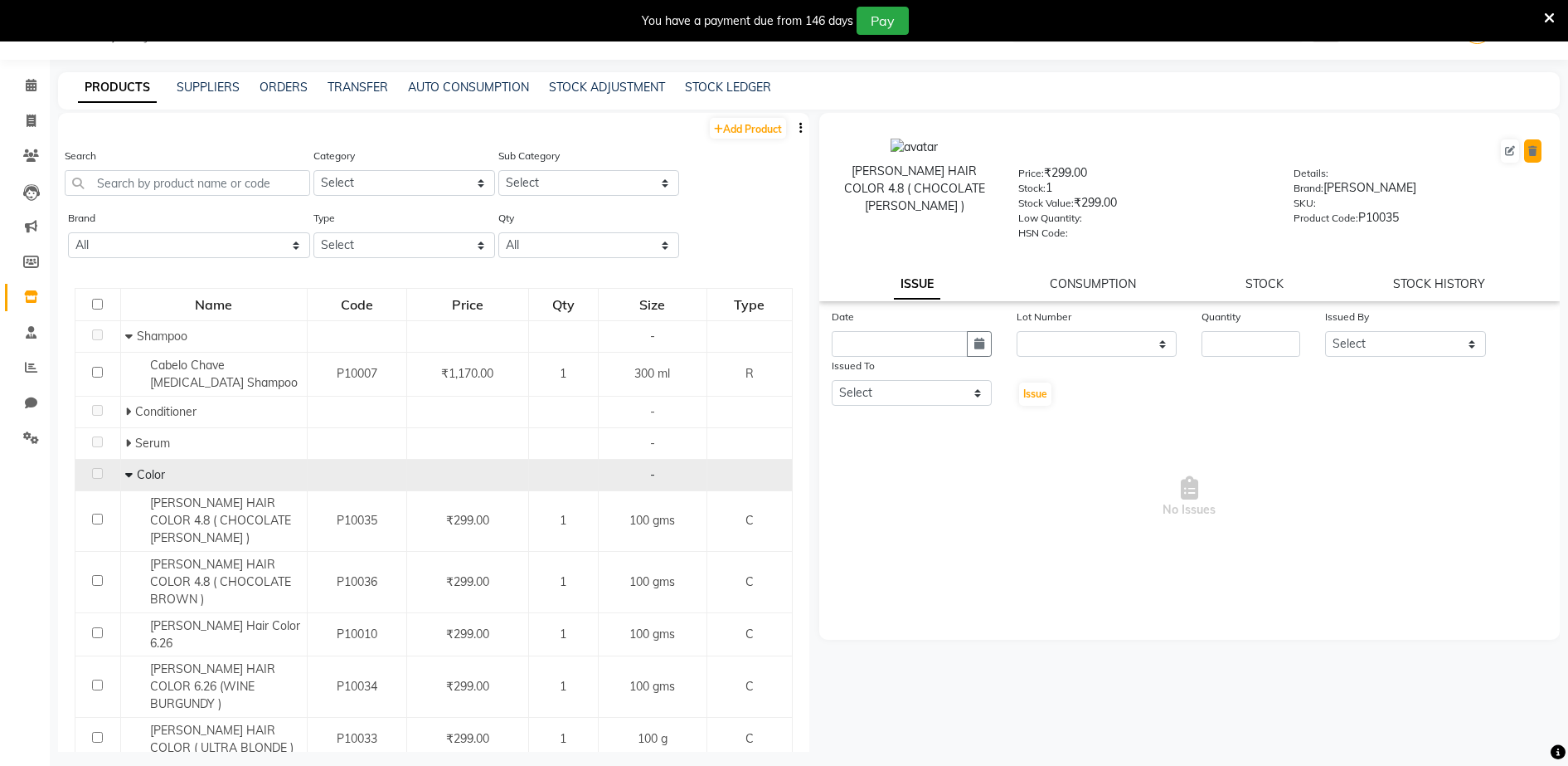
click at [1533, 151] on icon at bounding box center [1532, 151] width 9 height 10
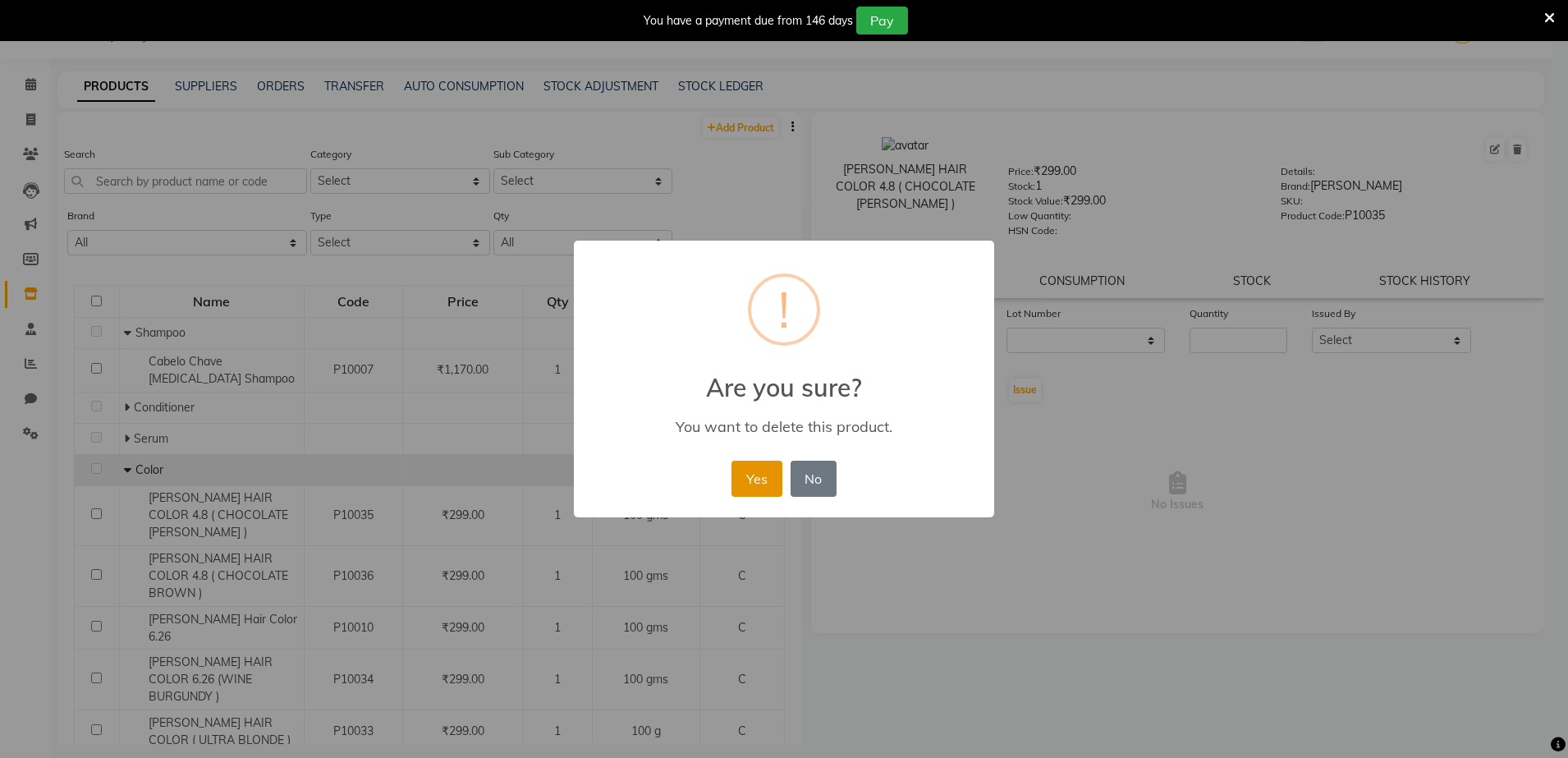
click at [767, 477] on button "Yes" at bounding box center [756, 479] width 50 height 36
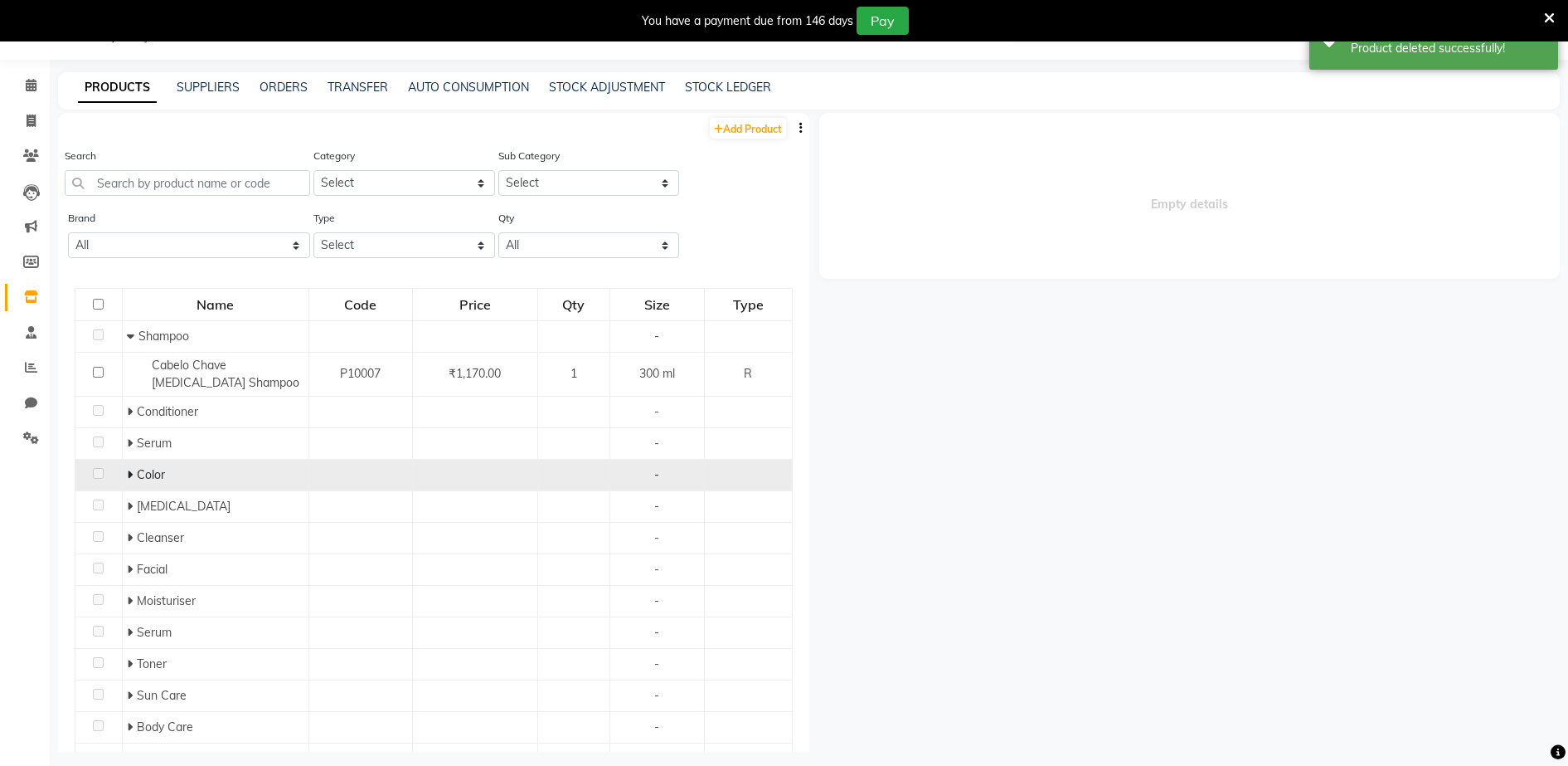
click at [159, 477] on span "Color" at bounding box center [151, 475] width 28 height 15
click at [129, 480] on span at bounding box center [130, 475] width 6 height 15
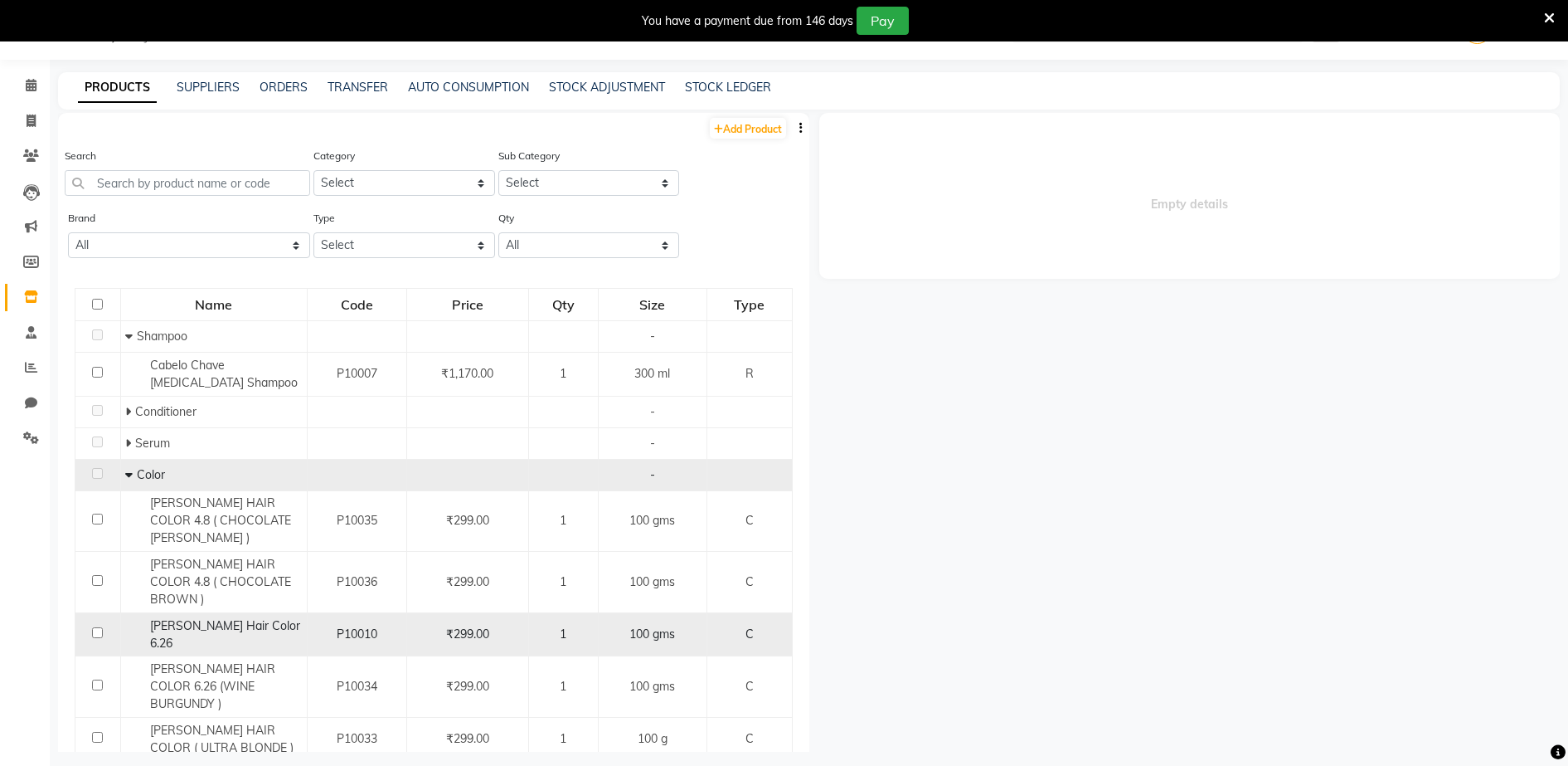
click at [171, 618] on span "[PERSON_NAME] Hair Color 6.26" at bounding box center [226, 634] width 150 height 33
select select
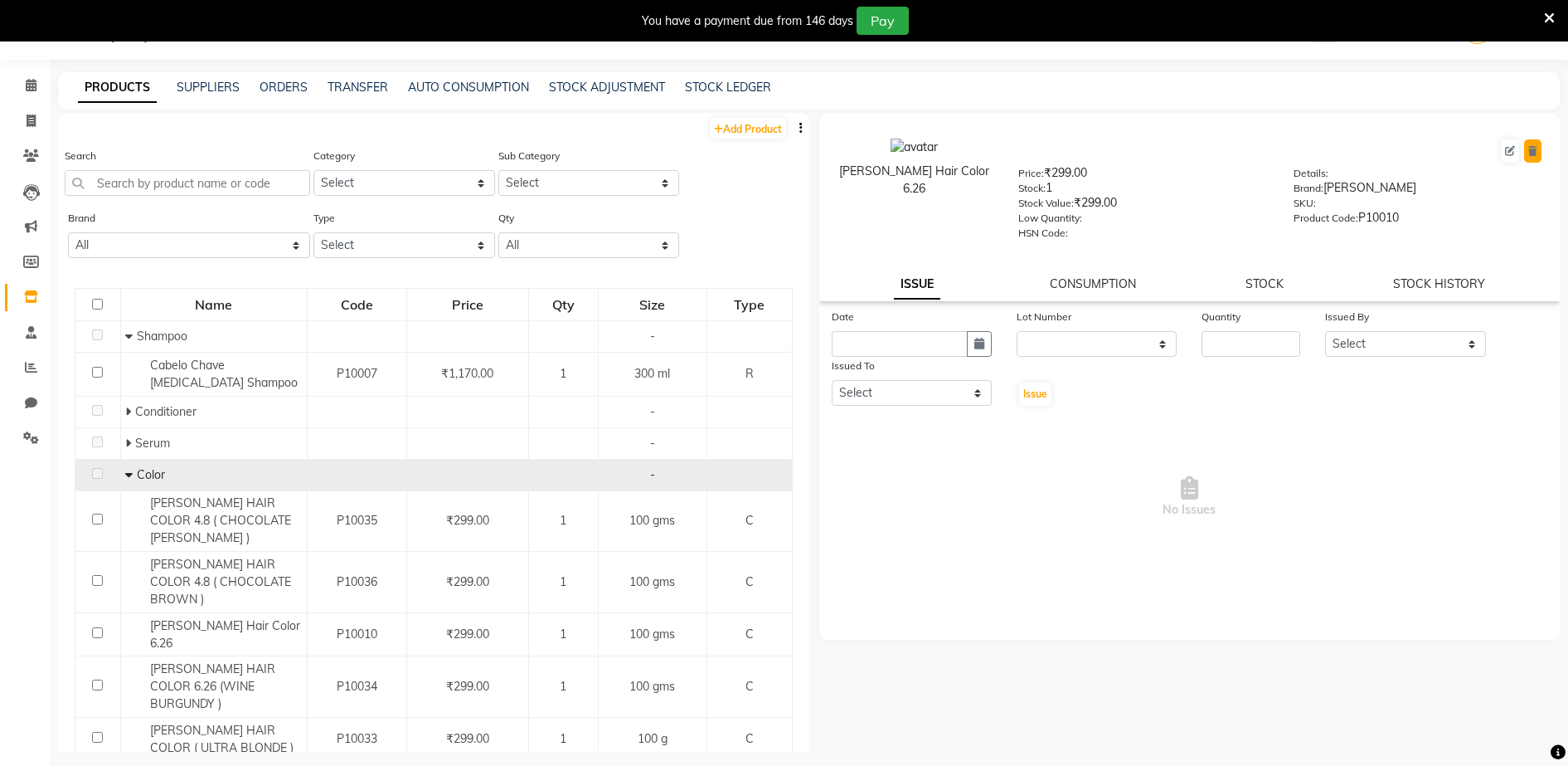
click at [1535, 156] on button at bounding box center [1532, 151] width 18 height 23
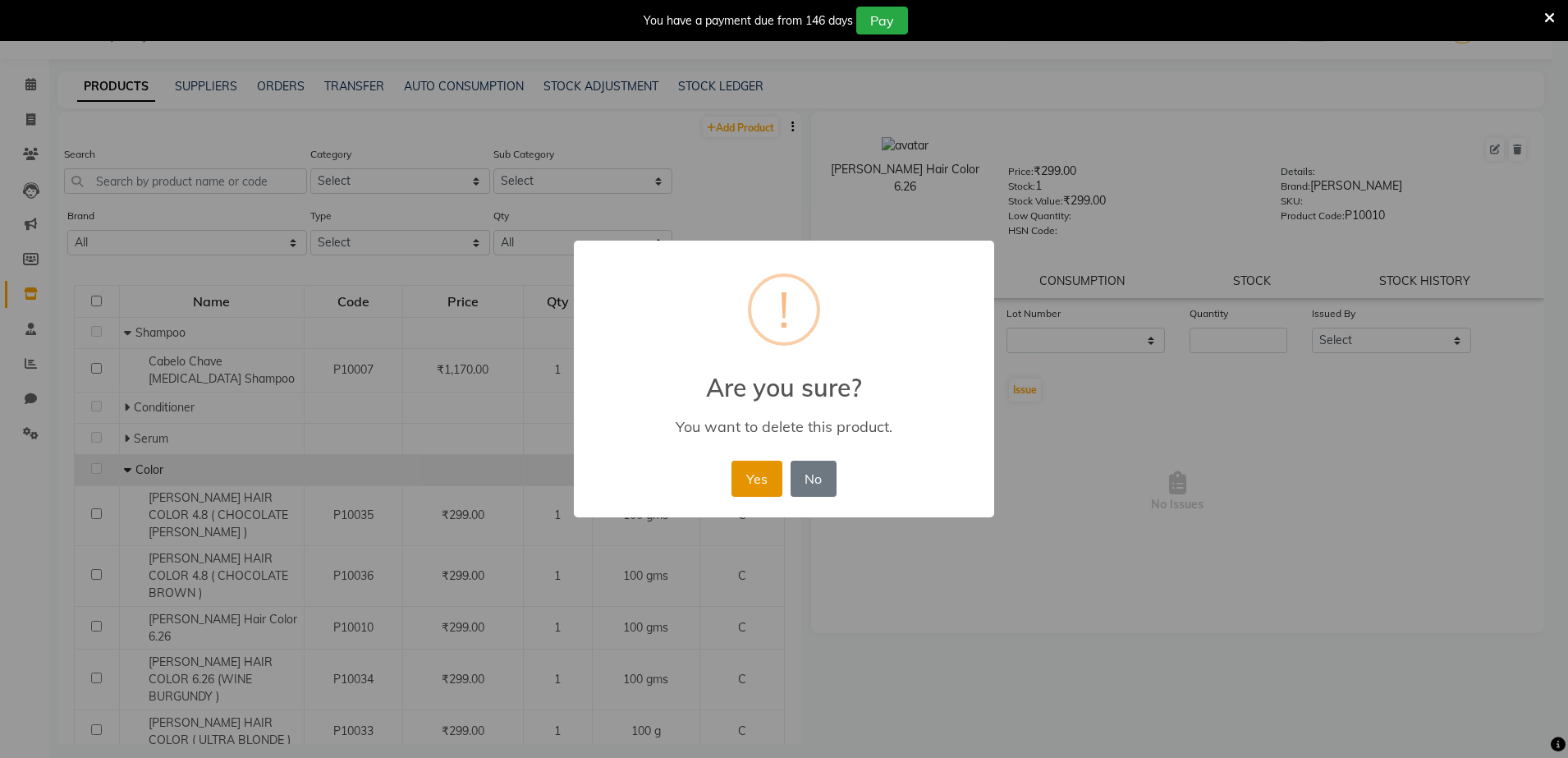
click at [755, 475] on button "Yes" at bounding box center [756, 479] width 50 height 36
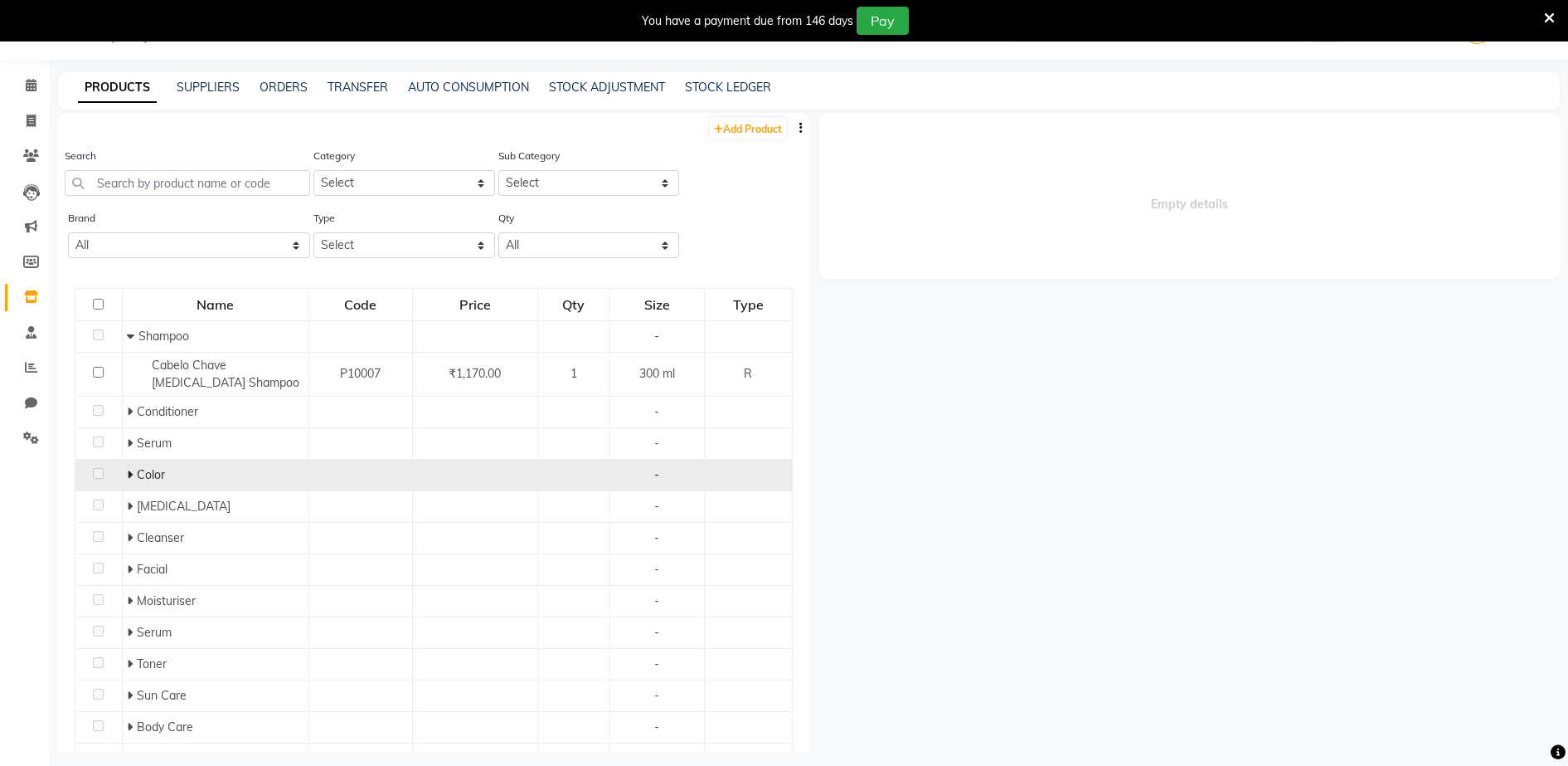
click at [127, 473] on icon at bounding box center [130, 474] width 6 height 12
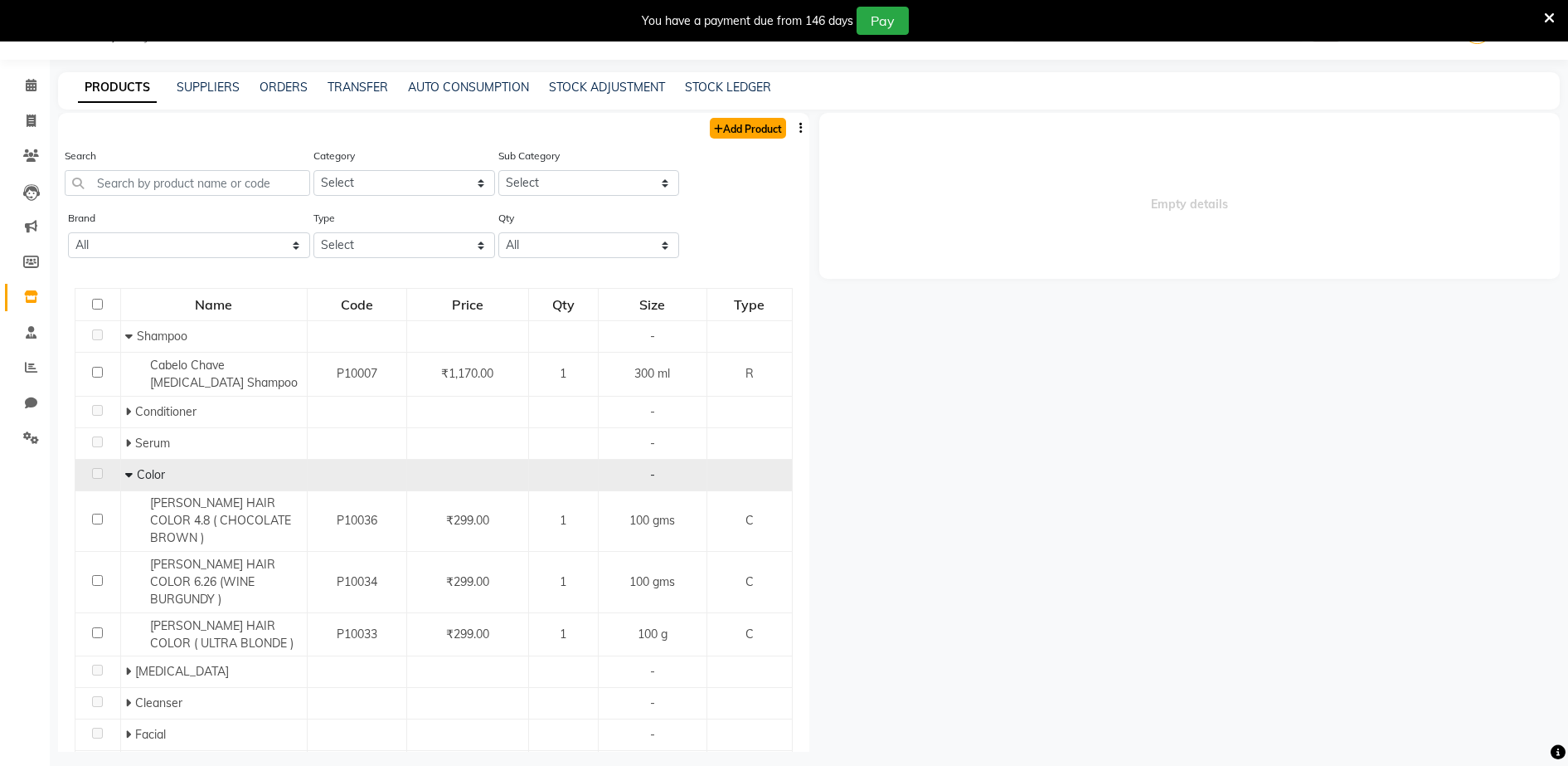
click at [739, 130] on link "Add Product" at bounding box center [747, 128] width 76 height 21
select select "true"
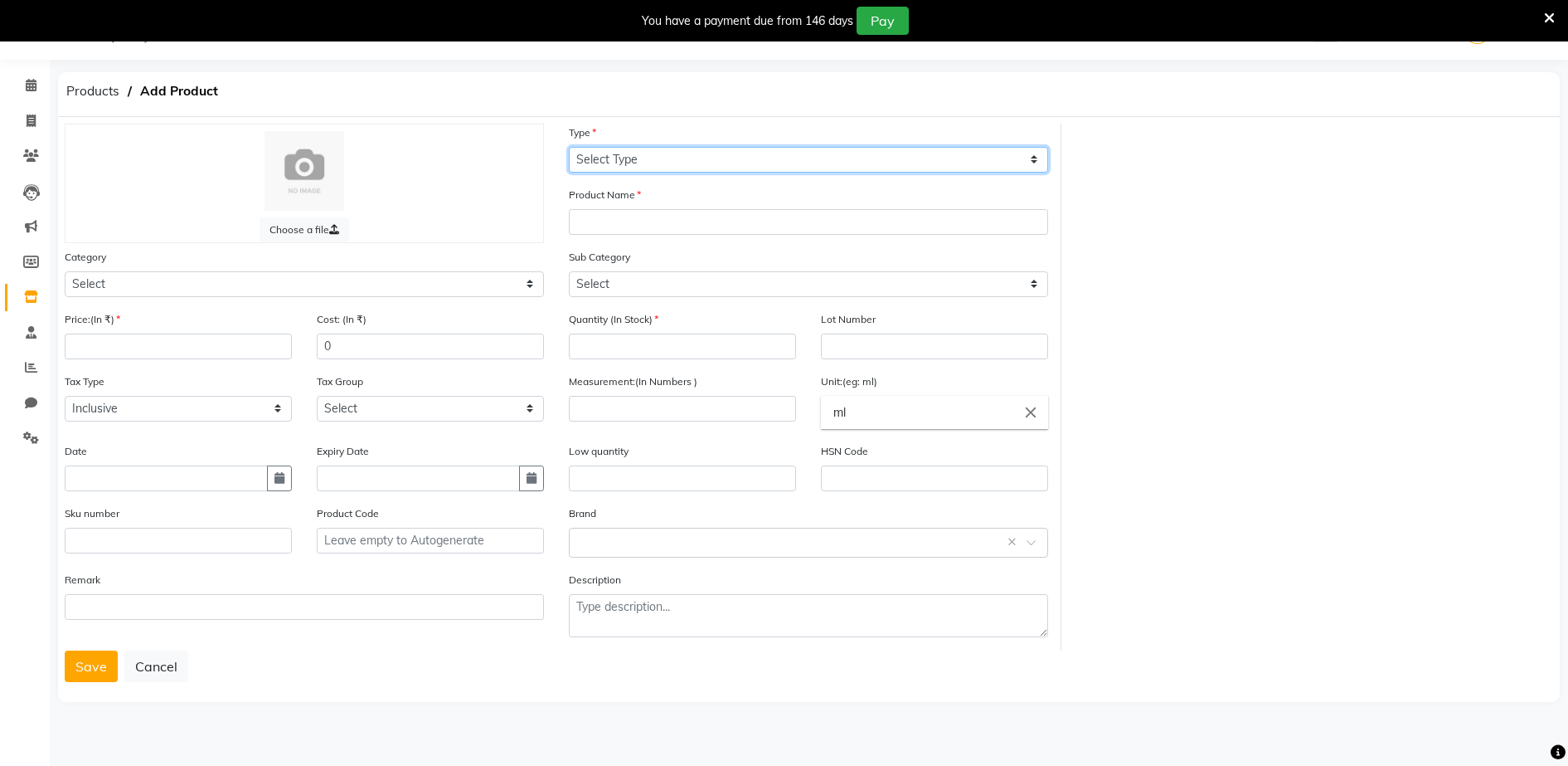
click at [602, 154] on select "Select Type Both Retail Consumable" at bounding box center [808, 160] width 479 height 26
select select "C"
click at [569, 147] on select "Select Type Both Retail Consumable" at bounding box center [808, 160] width 479 height 26
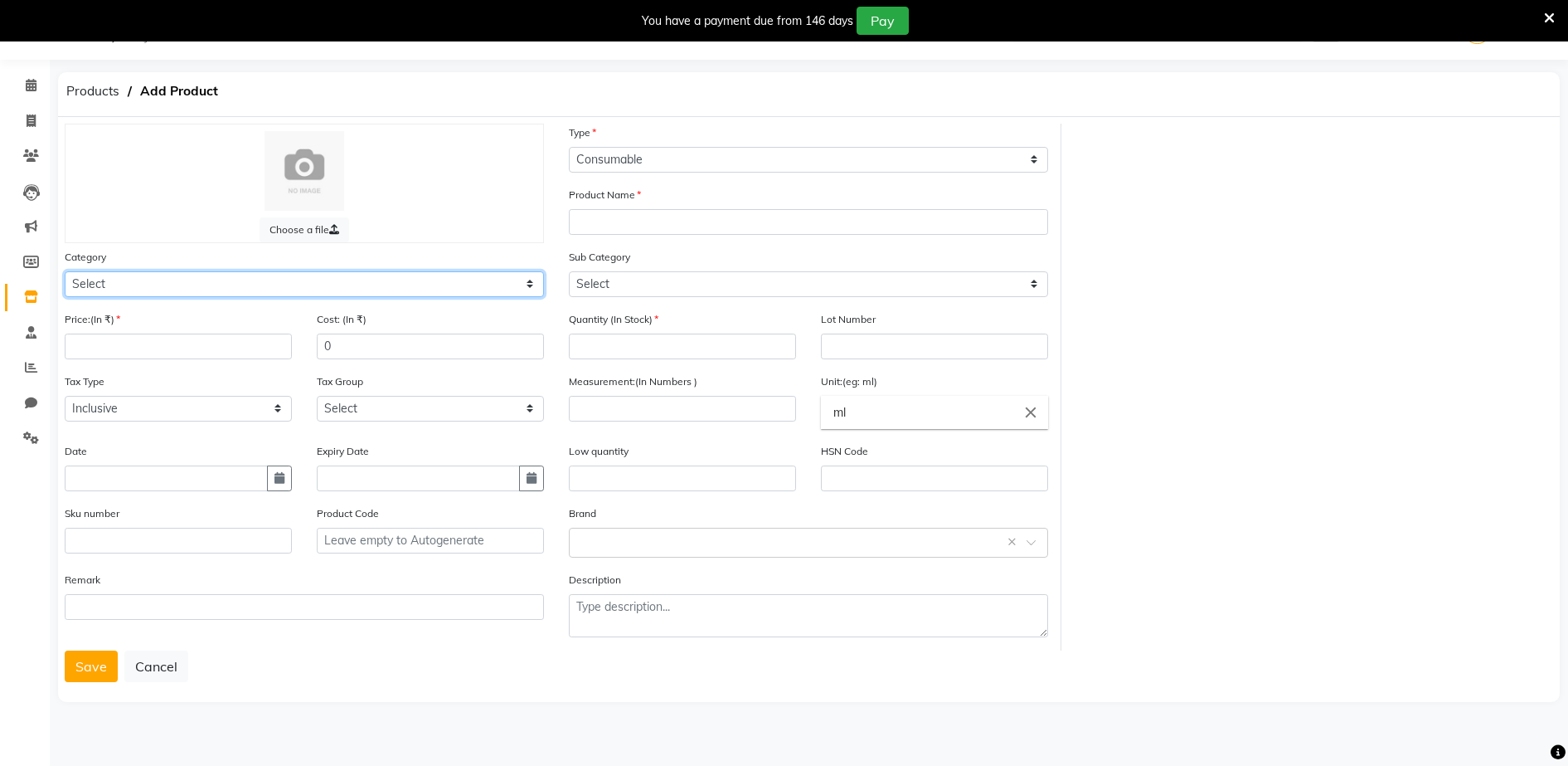
click at [75, 282] on select "Select Hair Skin Makeup Personal Care Appliances [PERSON_NAME] Waxing Disposabl…" at bounding box center [303, 283] width 479 height 26
select select "1480101100"
click at [64, 271] on select "Select Hair Skin Makeup Personal Care Appliances [PERSON_NAME] Waxing Disposabl…" at bounding box center [303, 283] width 479 height 26
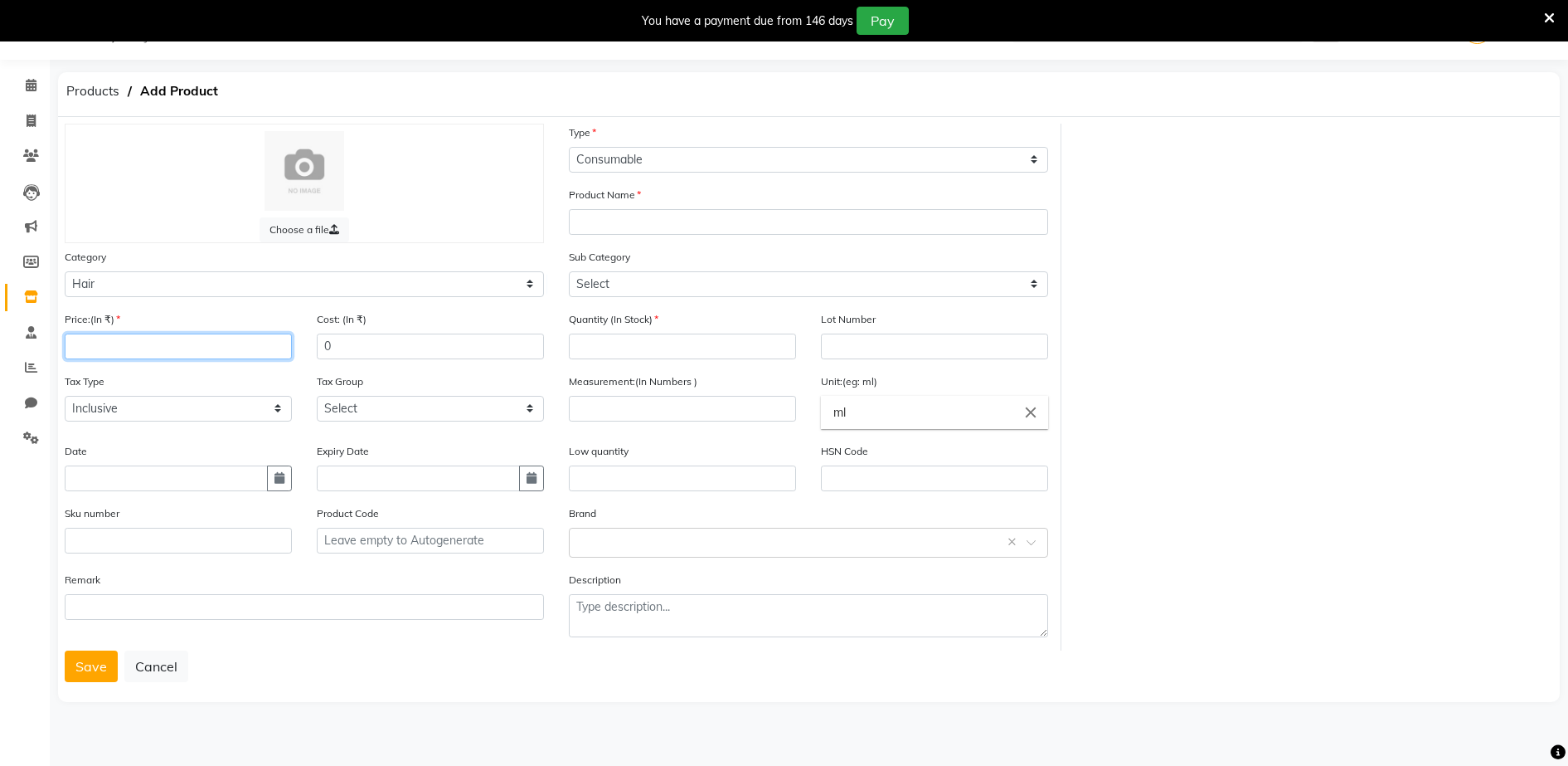
click at [76, 347] on input "number" at bounding box center [178, 346] width 227 height 26
type input "299"
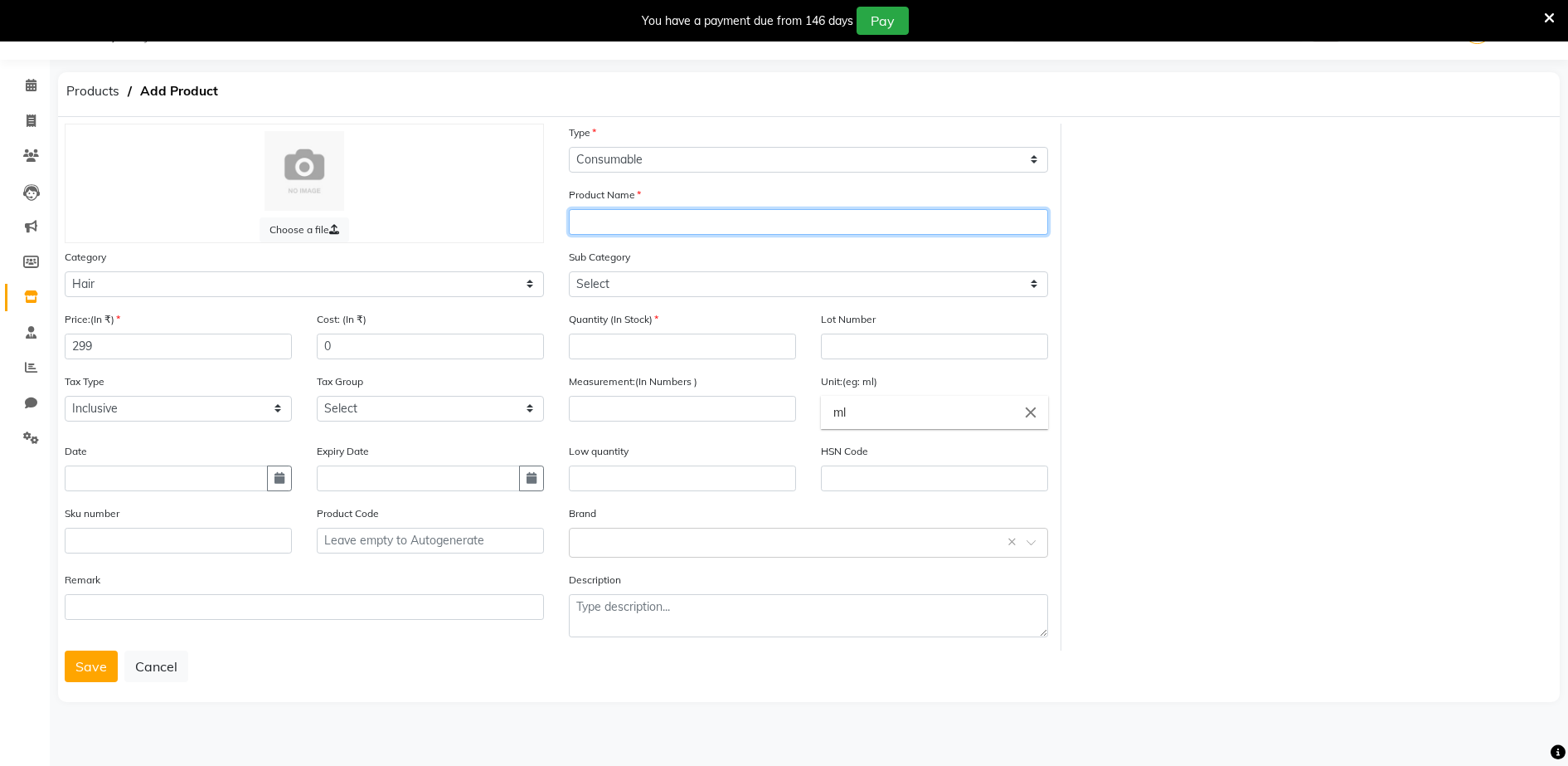
click at [578, 219] on input "text" at bounding box center [808, 222] width 479 height 26
type input "[PERSON_NAME] HAIR COLOR 3 ( DARK BROWN )"
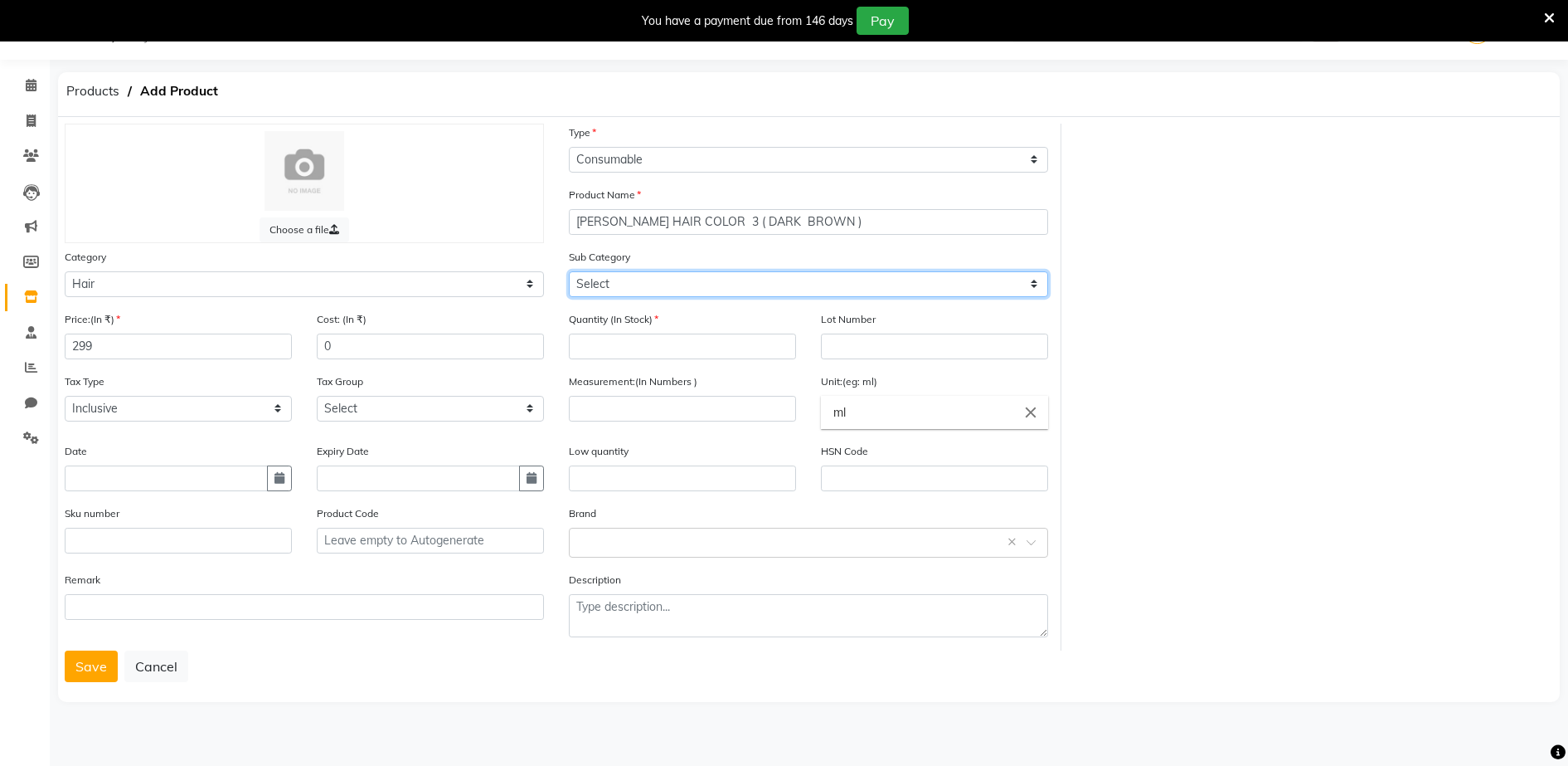
click at [583, 283] on select "Select Shampoo Conditioner Cream Mask Oil Serum Color Appliances Treatment Styl…" at bounding box center [808, 283] width 479 height 26
select select "1480101107"
click at [569, 271] on select "Select Shampoo Conditioner Cream Mask Oil Serum Color Appliances Treatment Styl…" at bounding box center [808, 283] width 479 height 26
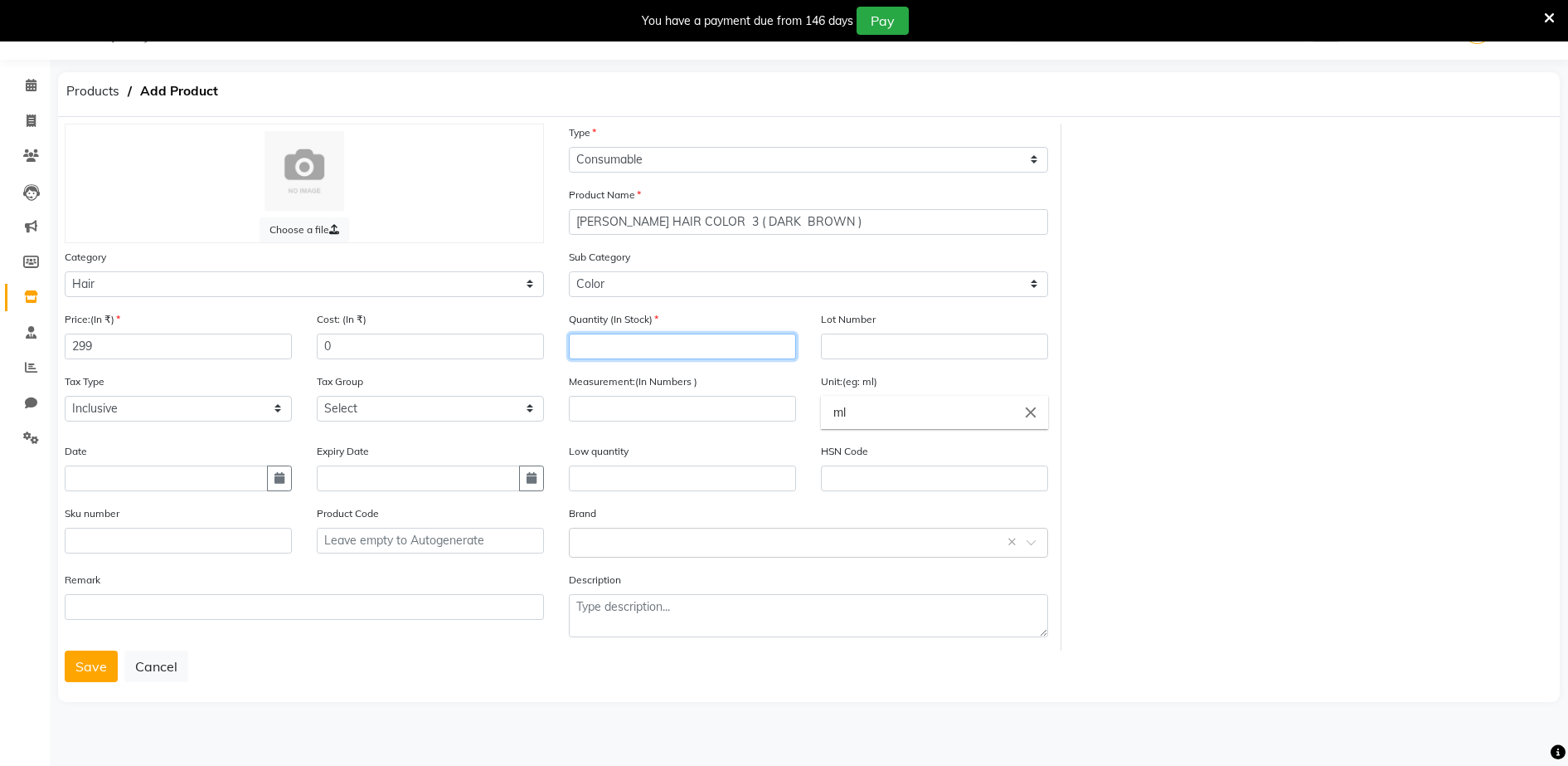
click at [572, 345] on input "number" at bounding box center [683, 346] width 227 height 26
type input "1"
click at [590, 407] on input "number" at bounding box center [683, 408] width 227 height 26
type input "100"
click at [848, 411] on input "ml" at bounding box center [934, 412] width 227 height 33
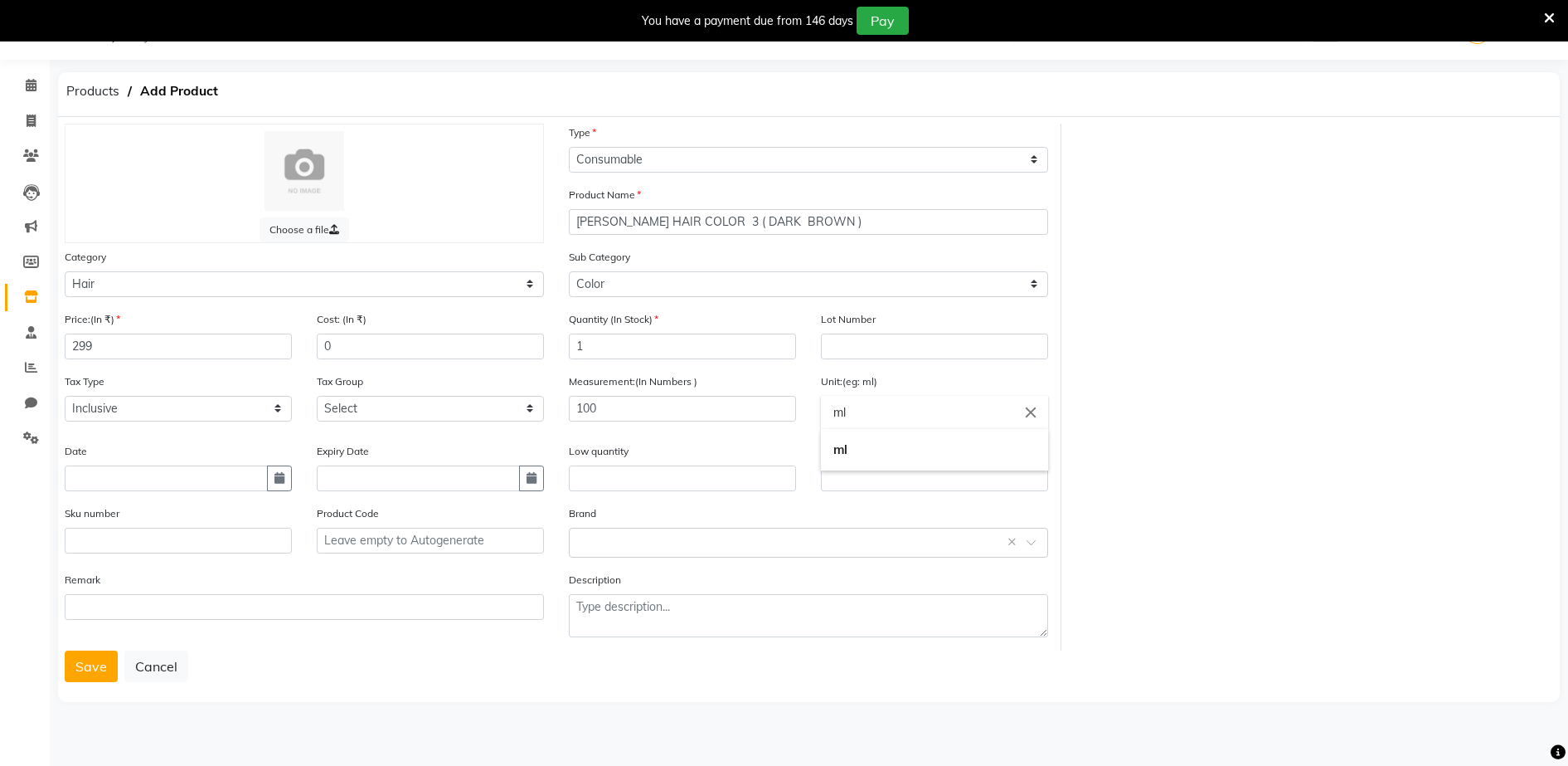
type input "m"
click at [849, 482] on link "gms" at bounding box center [934, 483] width 227 height 43
type input "gms"
click at [586, 534] on body "08047224946 Select Location × Aura Beauty, Deonar Village WhatsApp Status ✕ Sta…" at bounding box center [784, 383] width 1568 height 766
click at [584, 538] on div "Cabelo Chave" at bounding box center [808, 531] width 477 height 31
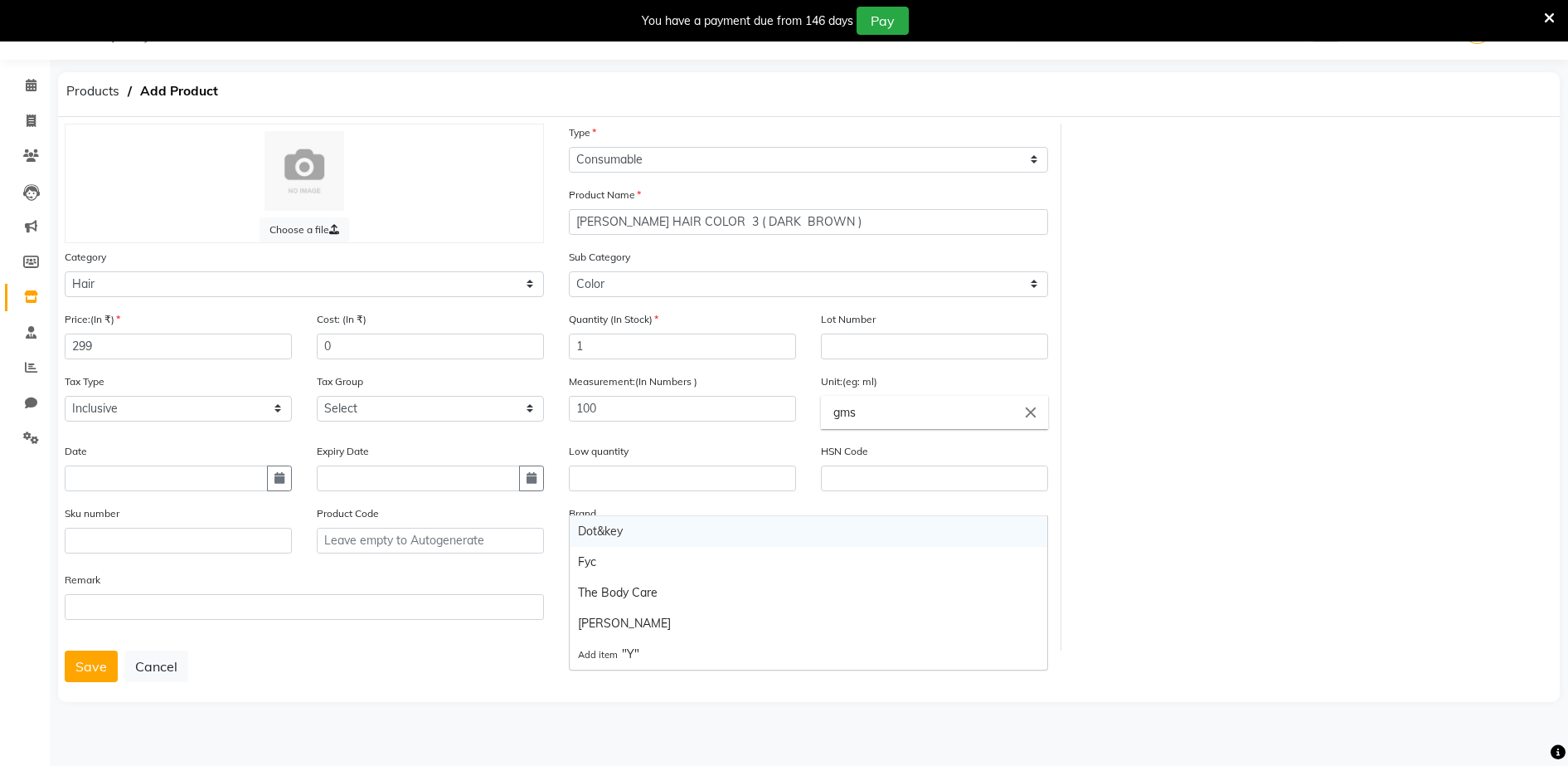
type input "YU"
click at [584, 538] on div "[PERSON_NAME]" at bounding box center [808, 531] width 477 height 31
click at [101, 669] on button "Save" at bounding box center [90, 666] width 53 height 32
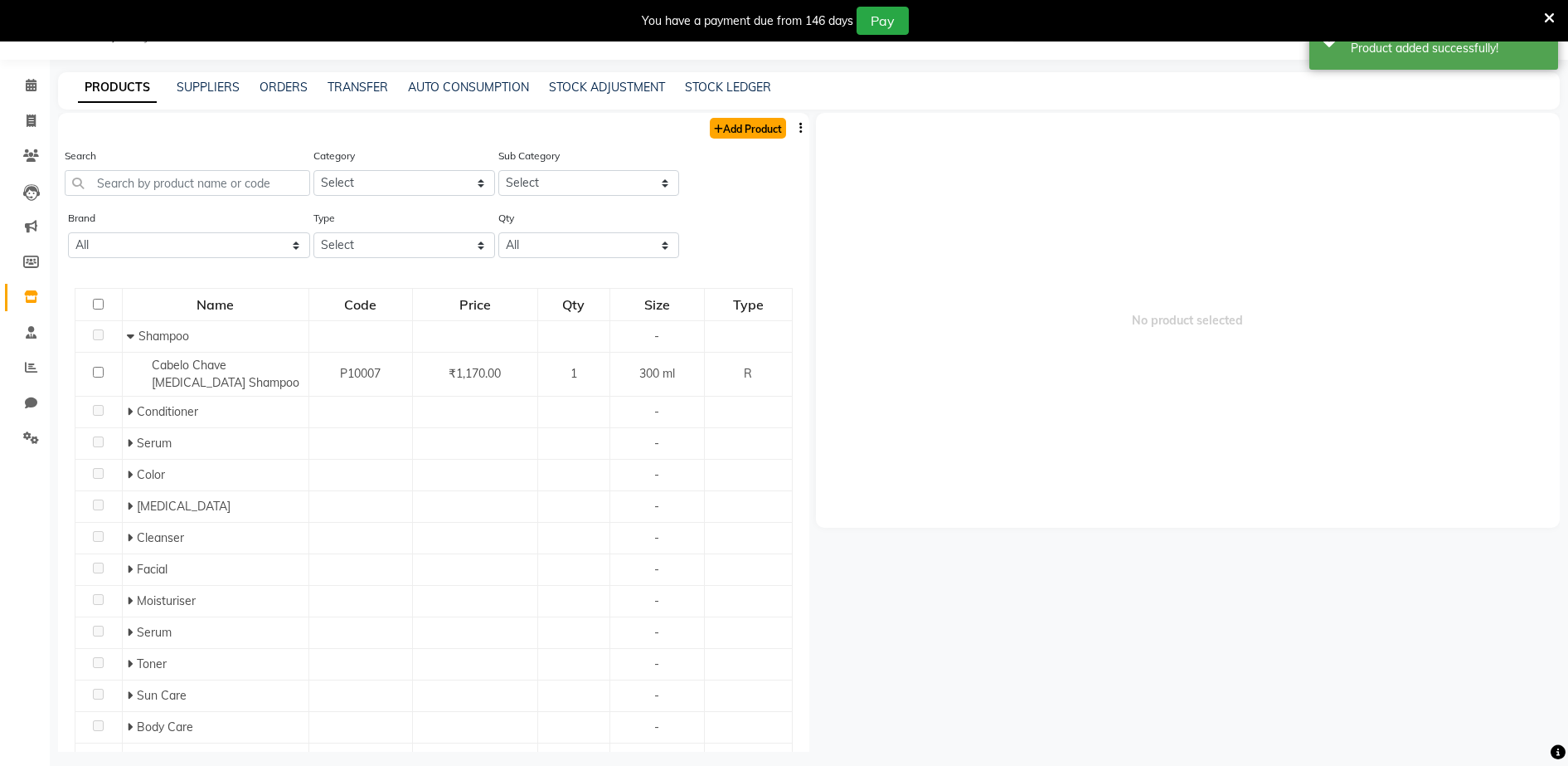
click at [751, 125] on link "Add Product" at bounding box center [747, 128] width 76 height 21
select select "true"
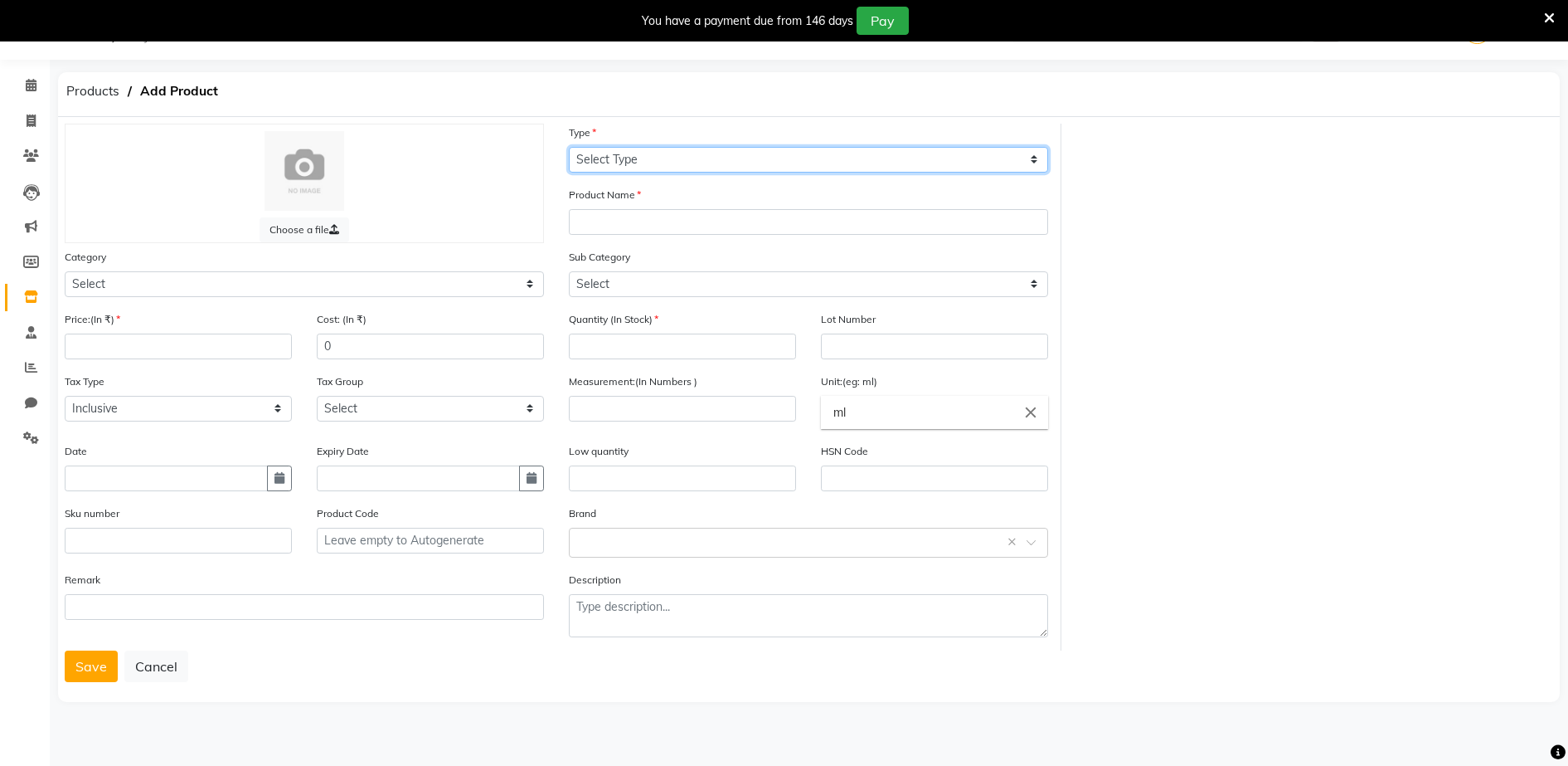
click at [581, 159] on select "Select Type Both Retail Consumable" at bounding box center [808, 160] width 479 height 26
select select "C"
click at [569, 147] on select "Select Type Both Retail Consumable" at bounding box center [808, 160] width 479 height 26
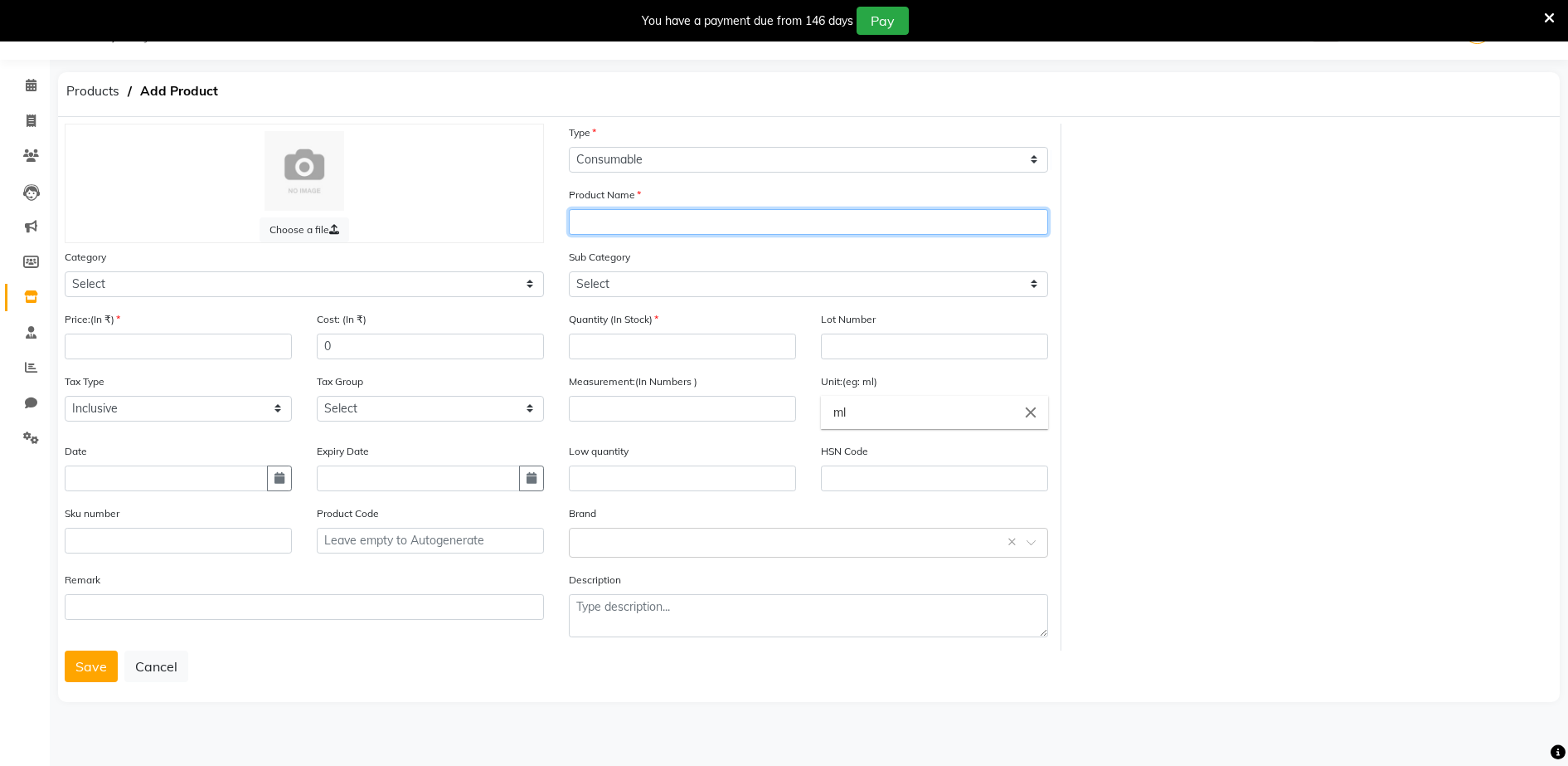
click at [581, 222] on input "text" at bounding box center [808, 222] width 479 height 26
type input "[PERSON_NAME] HAIR COLOR 4 (BROWN )"
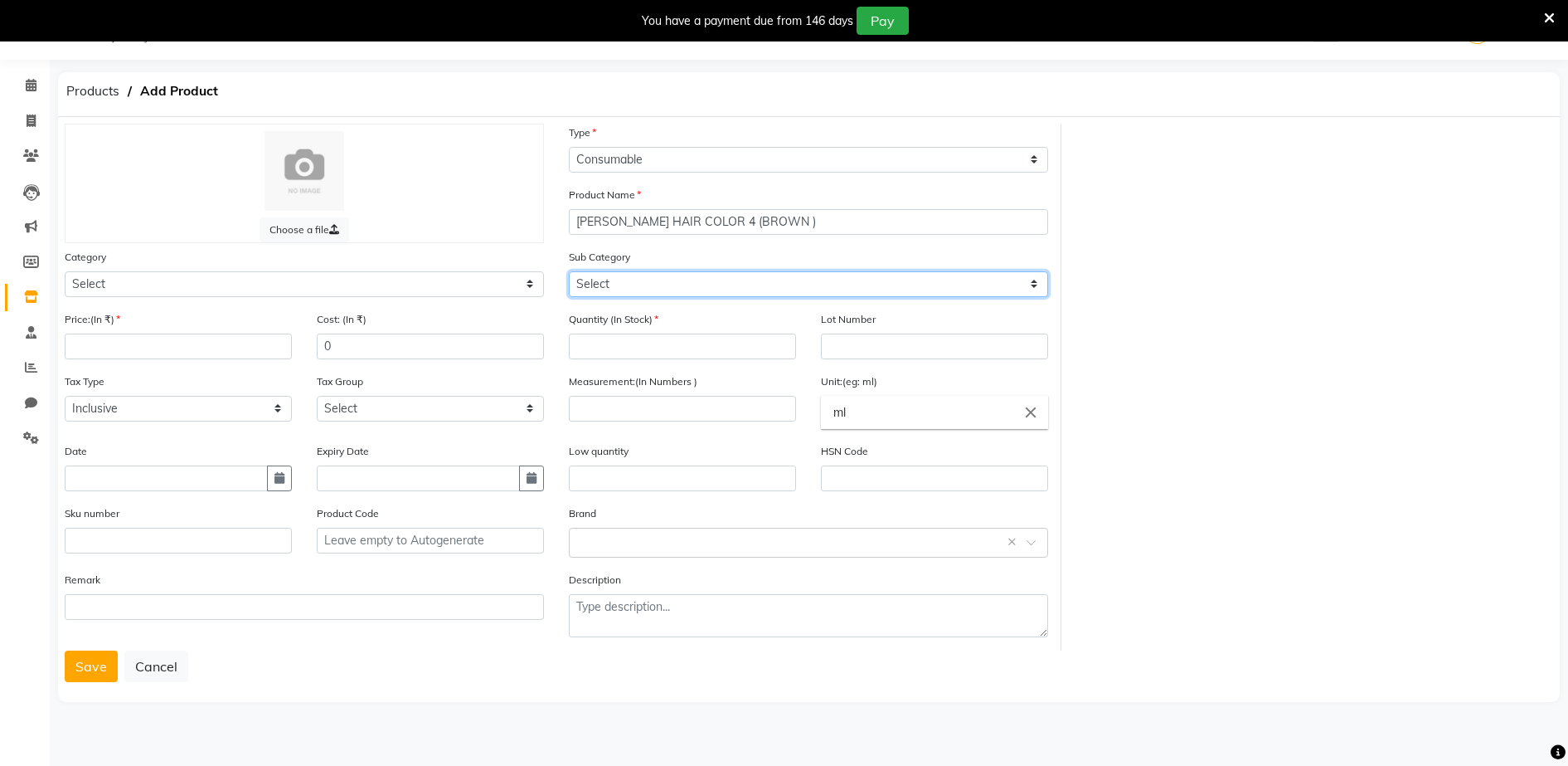
click at [584, 284] on select "Select" at bounding box center [808, 283] width 479 height 26
click at [611, 283] on select "Select" at bounding box center [808, 283] width 479 height 26
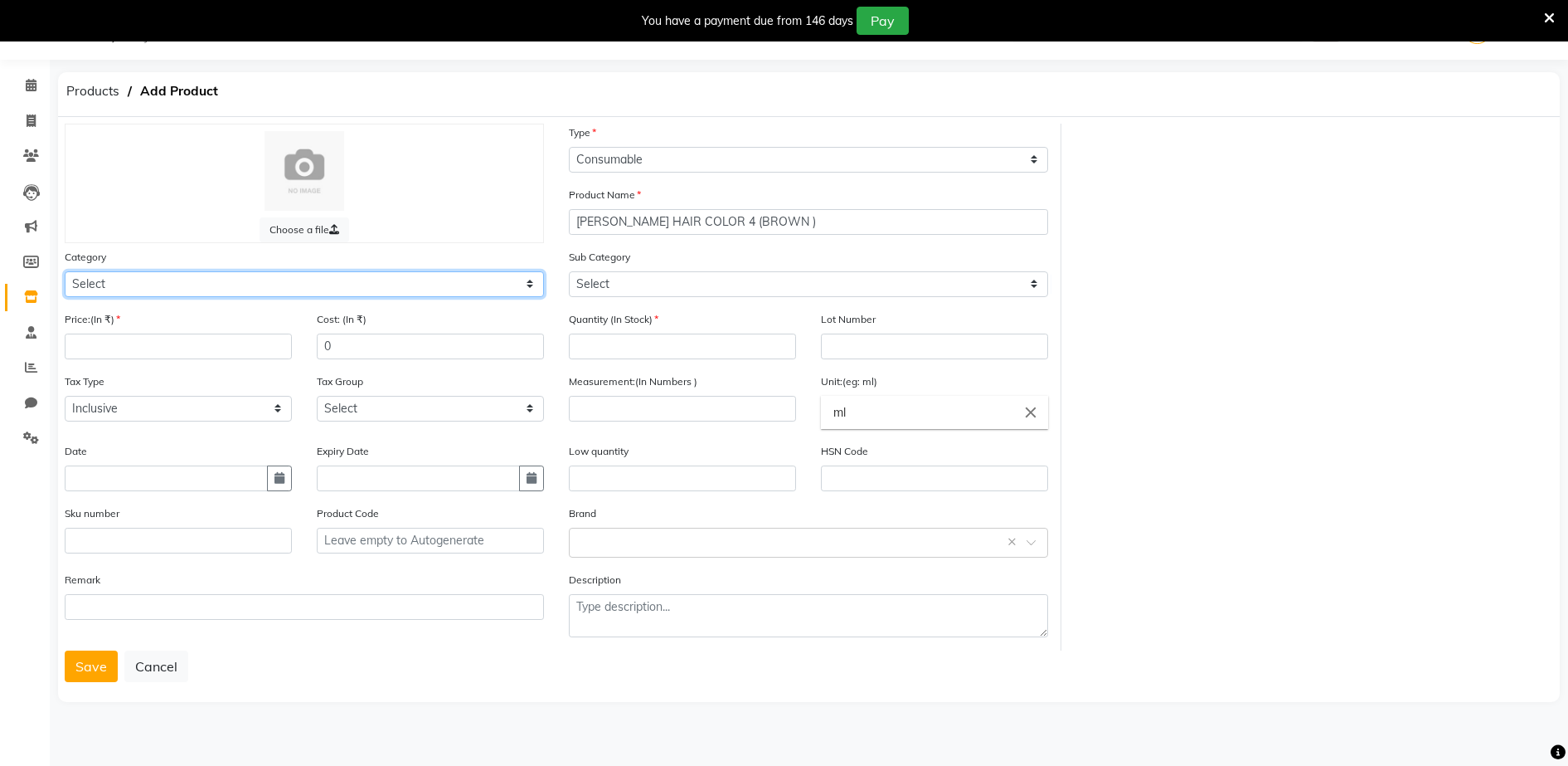
click at [93, 285] on select "Select Hair Skin Makeup Personal Care Appliances [PERSON_NAME] Waxing Disposabl…" at bounding box center [303, 283] width 479 height 26
select select "1480101100"
click at [64, 271] on select "Select Hair Skin Makeup Personal Care Appliances [PERSON_NAME] Waxing Disposabl…" at bounding box center [303, 283] width 479 height 26
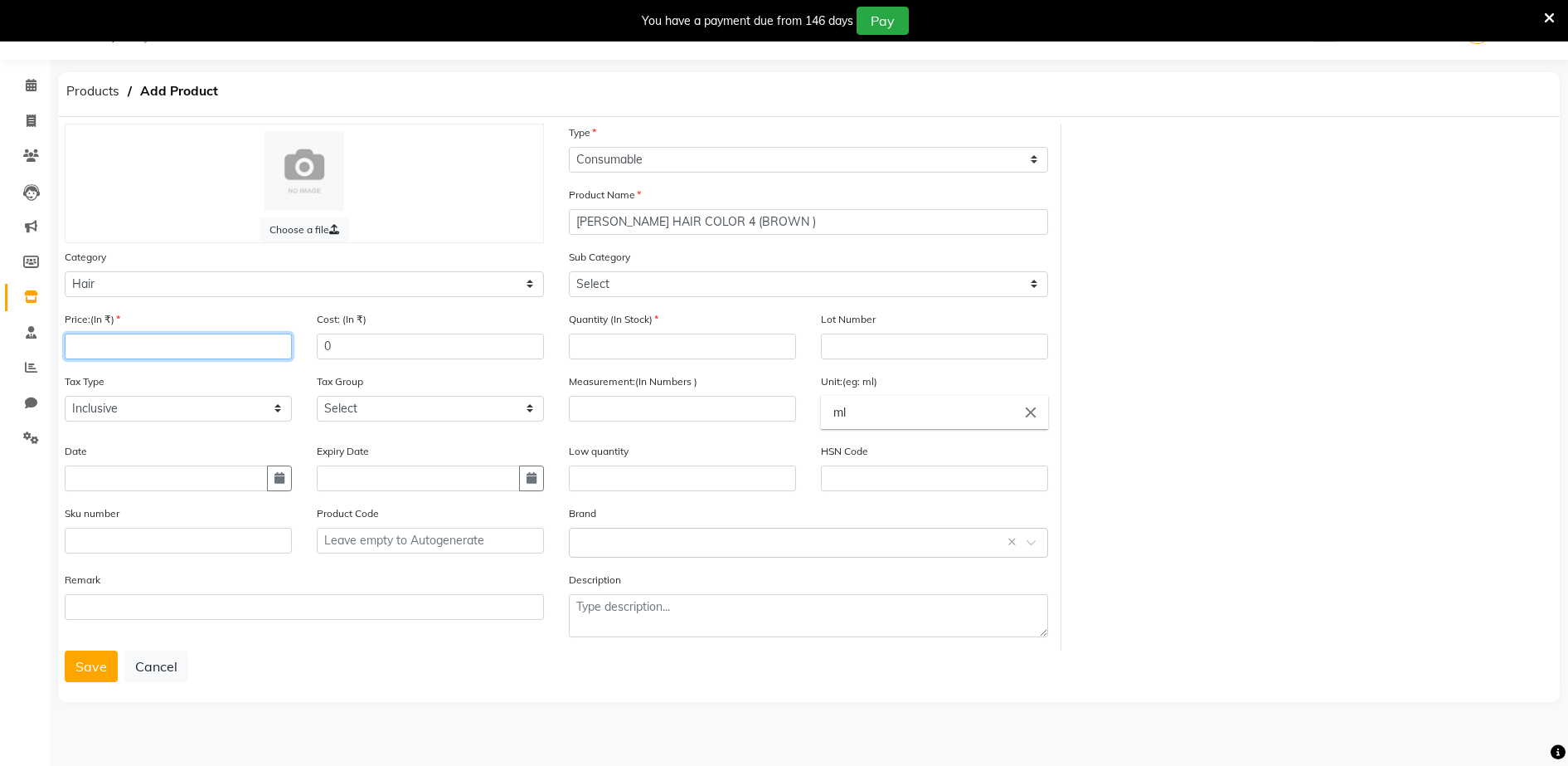
click at [74, 345] on input "number" at bounding box center [178, 346] width 227 height 26
type input "299"
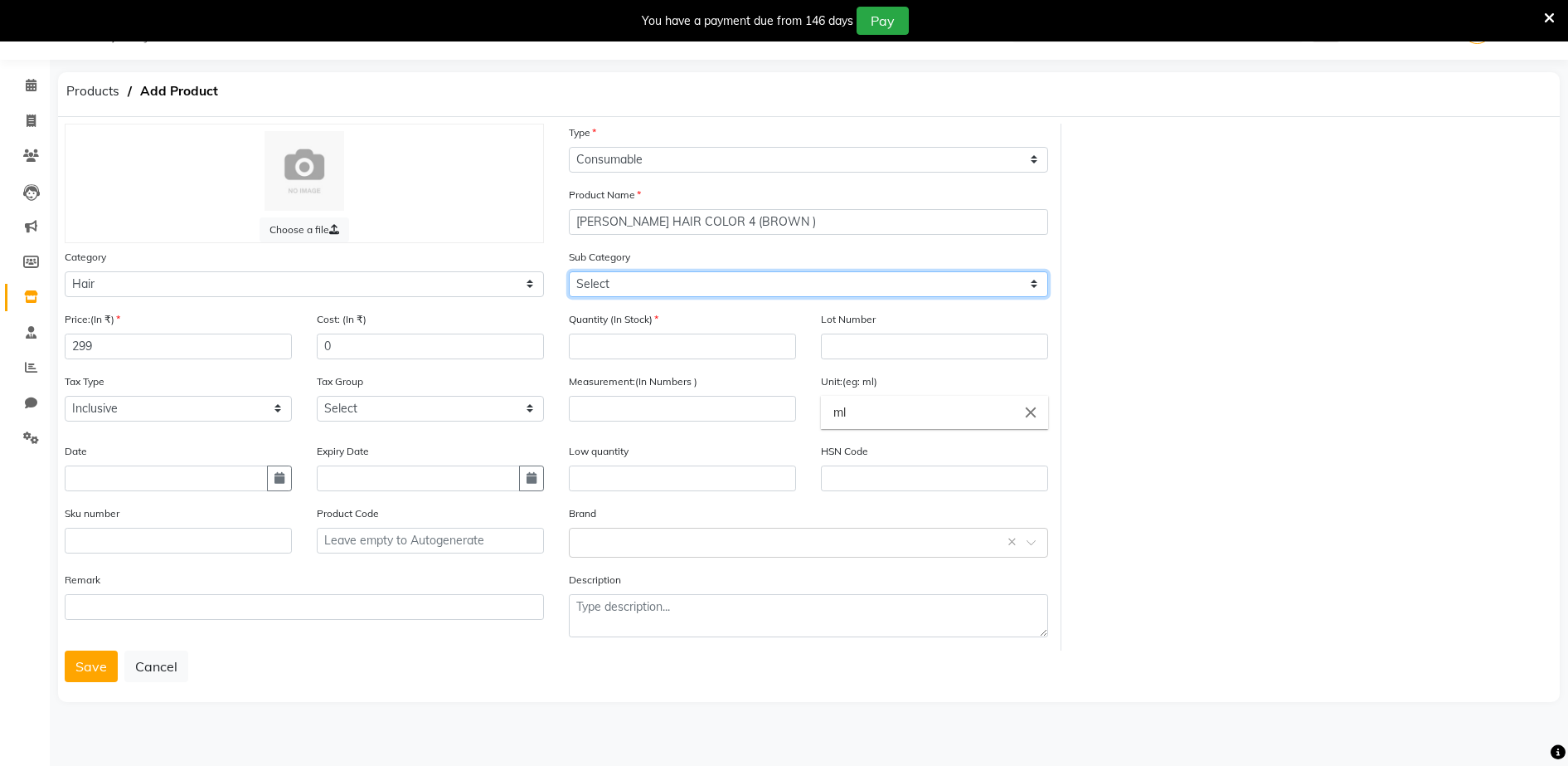
click at [619, 291] on select "Select Shampoo Conditioner Cream Mask Oil Serum Color Appliances Treatment Styl…" at bounding box center [808, 283] width 479 height 26
select select "1480101107"
click at [569, 271] on select "Select Shampoo Conditioner Cream Mask Oil Serum Color Appliances Treatment Styl…" at bounding box center [808, 283] width 479 height 26
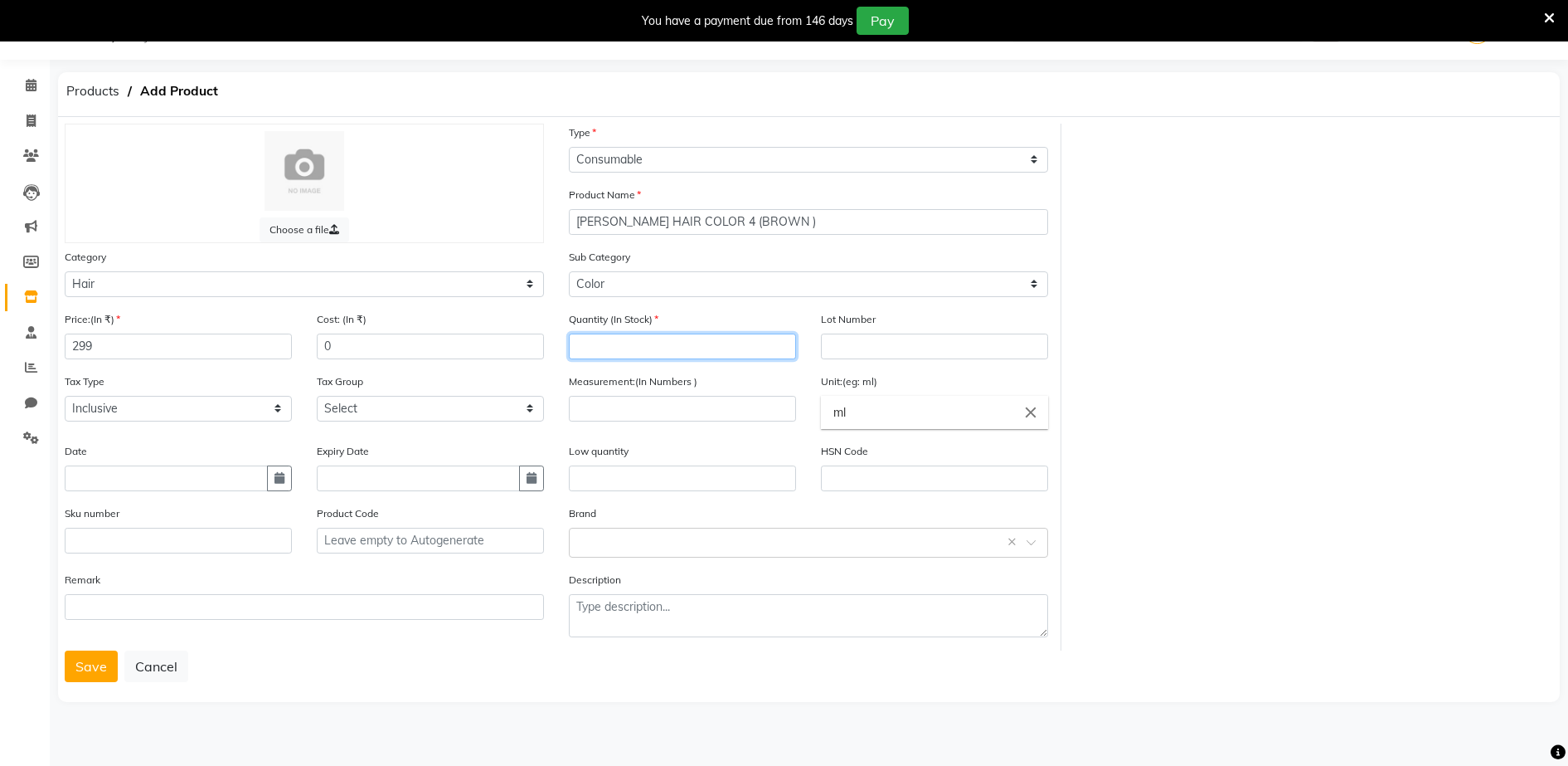
click at [583, 343] on input "number" at bounding box center [683, 346] width 227 height 26
type input "1"
click at [588, 407] on input "number" at bounding box center [683, 408] width 227 height 26
type input "100"
click at [845, 412] on input "ml" at bounding box center [934, 412] width 227 height 33
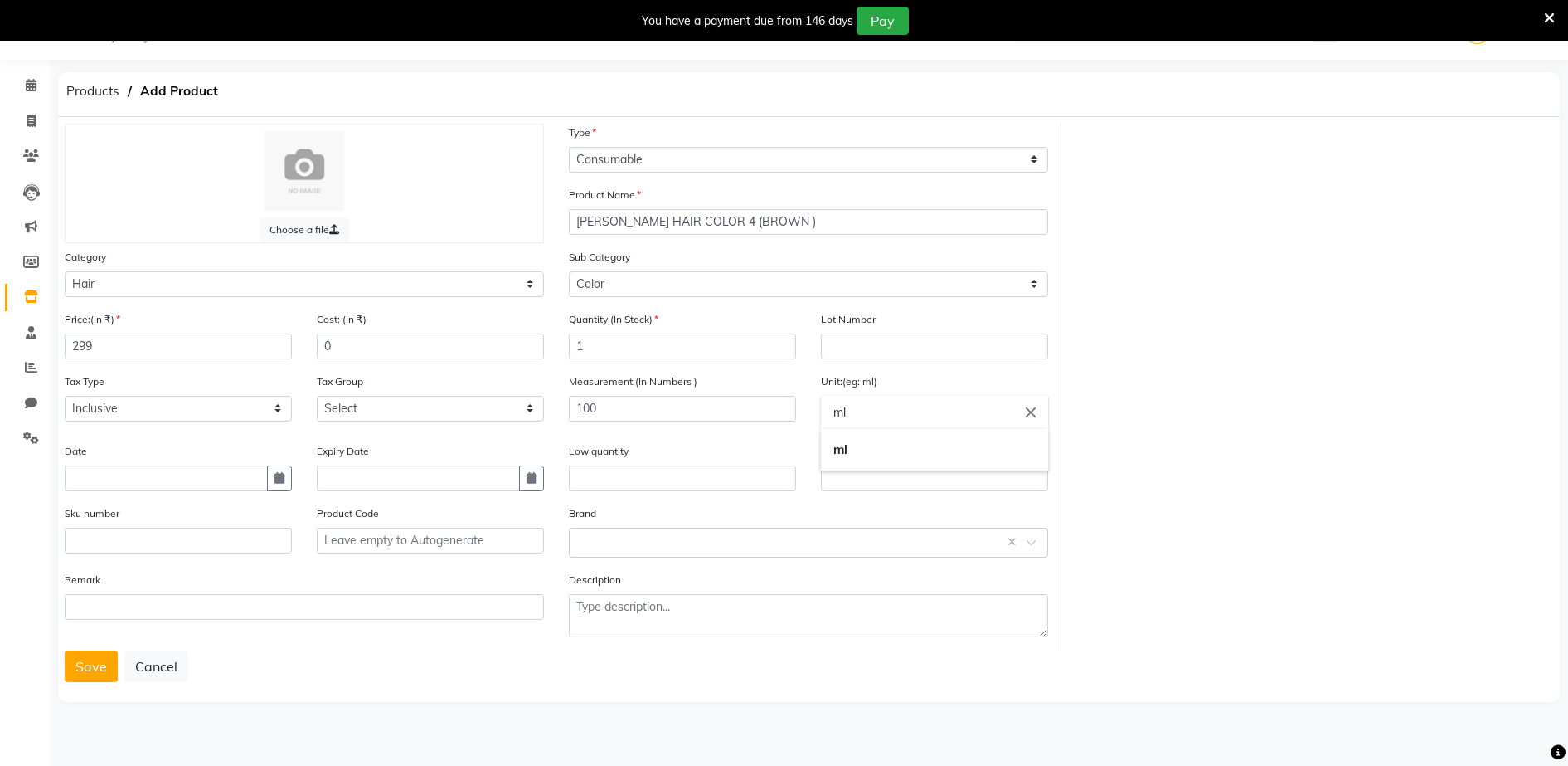
type input "m"
click at [848, 483] on link "gms" at bounding box center [934, 483] width 227 height 43
type input "gms"
click at [590, 541] on body "08047224946 Select Location × Aura Beauty, Deonar Village WhatsApp Status ✕ Sta…" at bounding box center [784, 383] width 1568 height 766
type input "T"
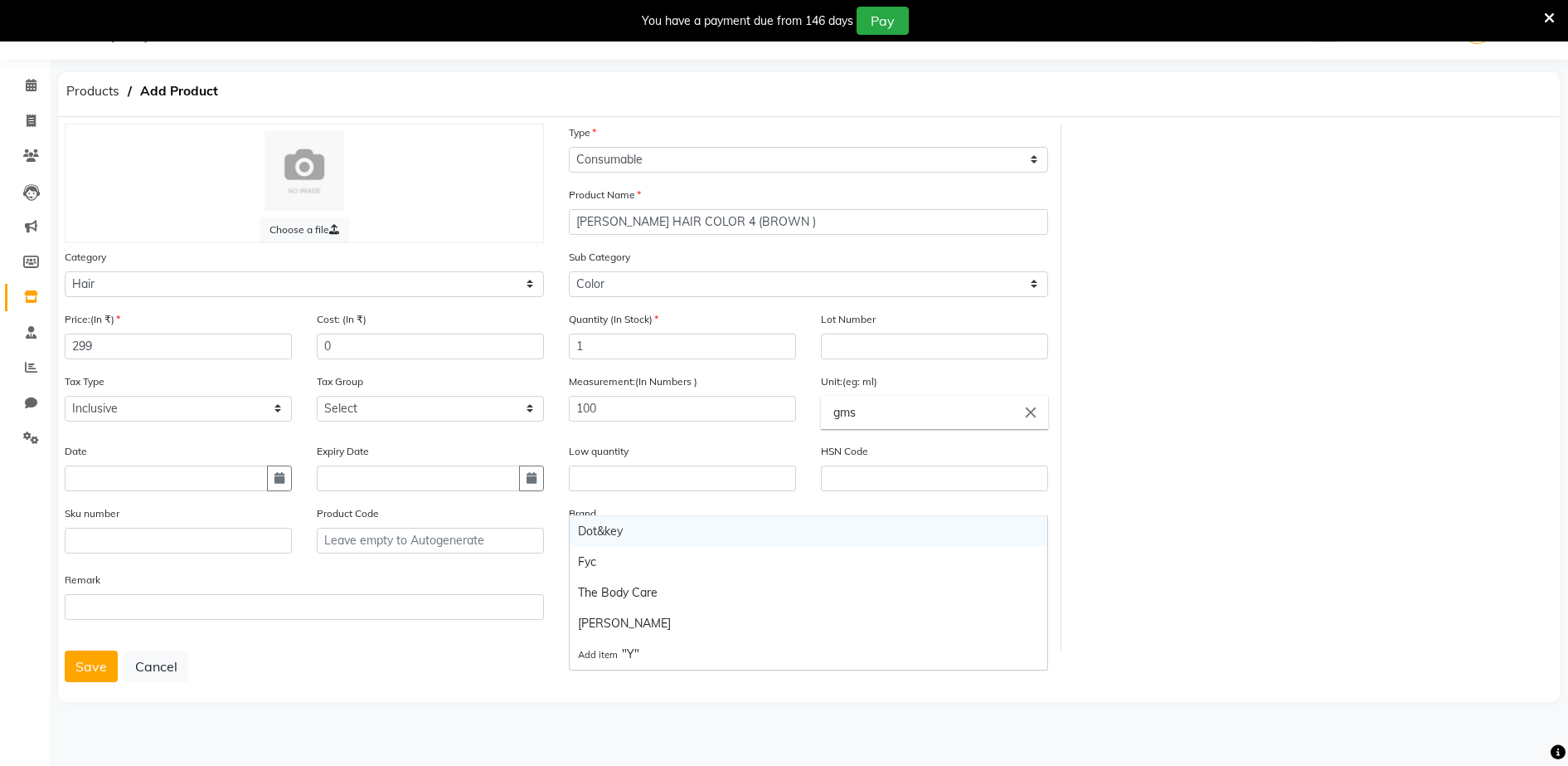
type input "YU"
click at [600, 532] on div "[PERSON_NAME]" at bounding box center [808, 531] width 477 height 31
click at [100, 660] on button "Save" at bounding box center [90, 666] width 53 height 32
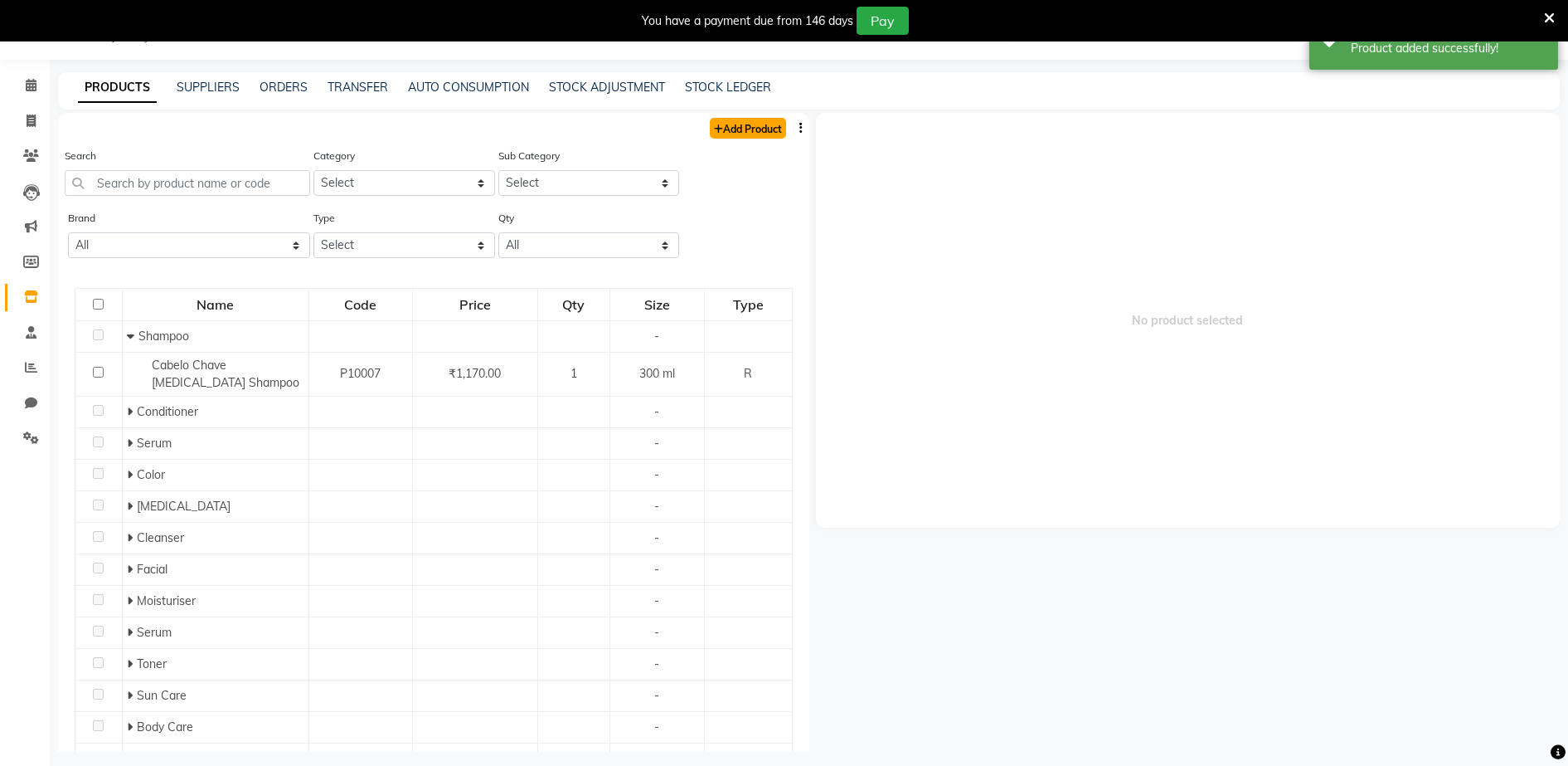
click at [754, 119] on link "Add Product" at bounding box center [747, 128] width 76 height 21
select select "true"
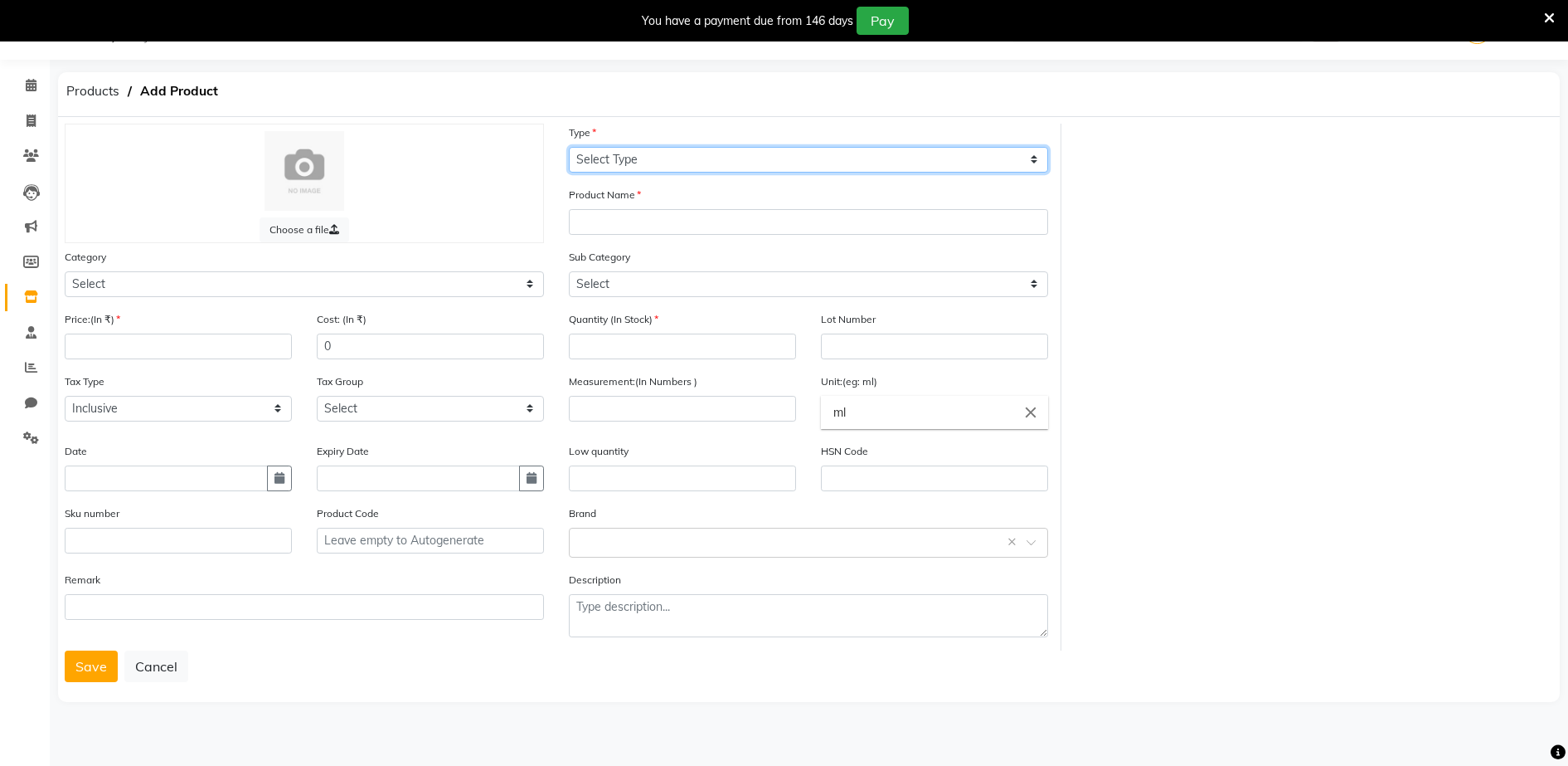
click at [581, 152] on select "Select Type Both Retail Consumable" at bounding box center [808, 160] width 479 height 26
select select "C"
click at [569, 147] on select "Select Type Both Retail Consumable" at bounding box center [808, 160] width 479 height 26
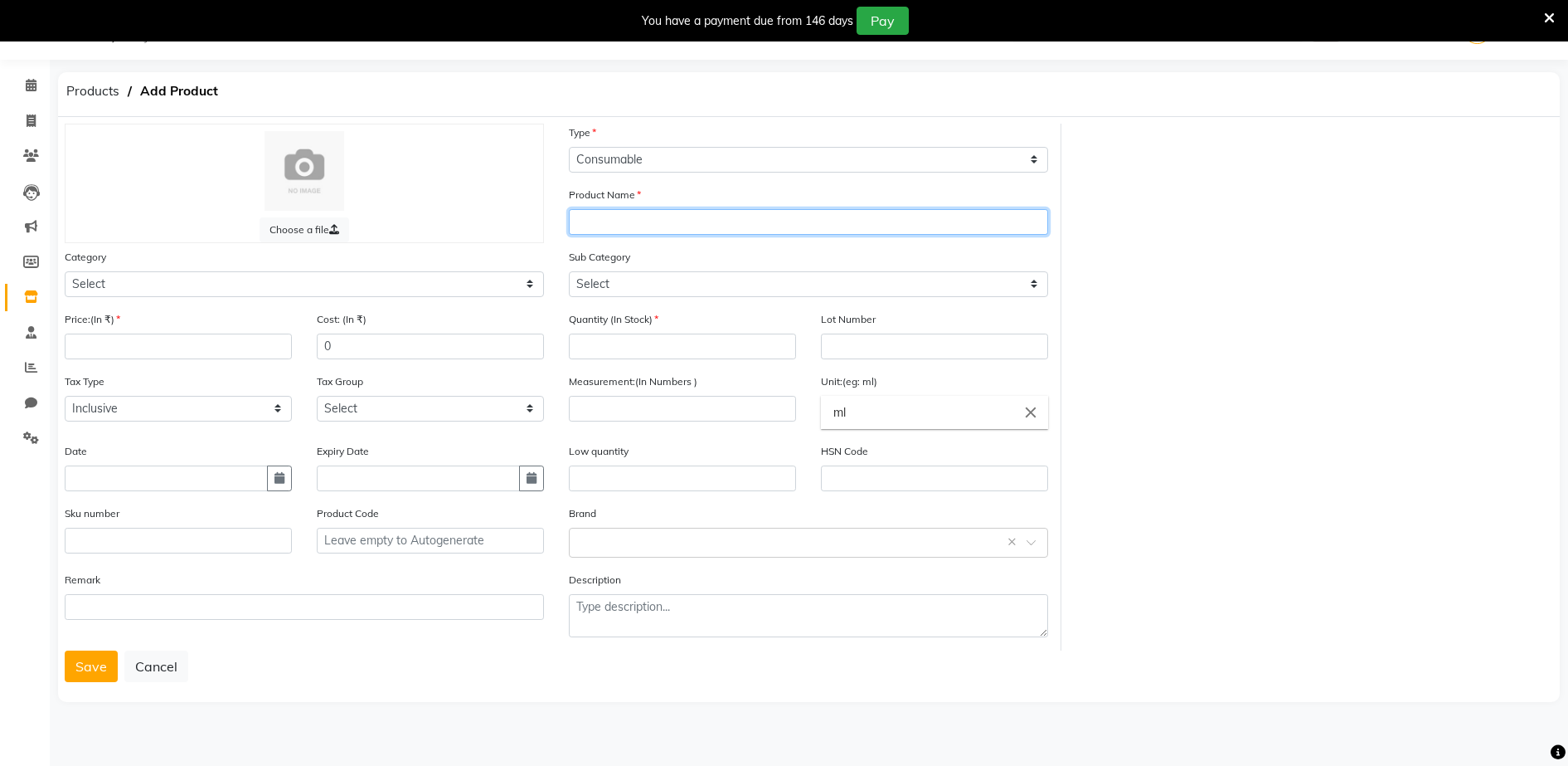
click at [573, 222] on input "text" at bounding box center [808, 222] width 479 height 26
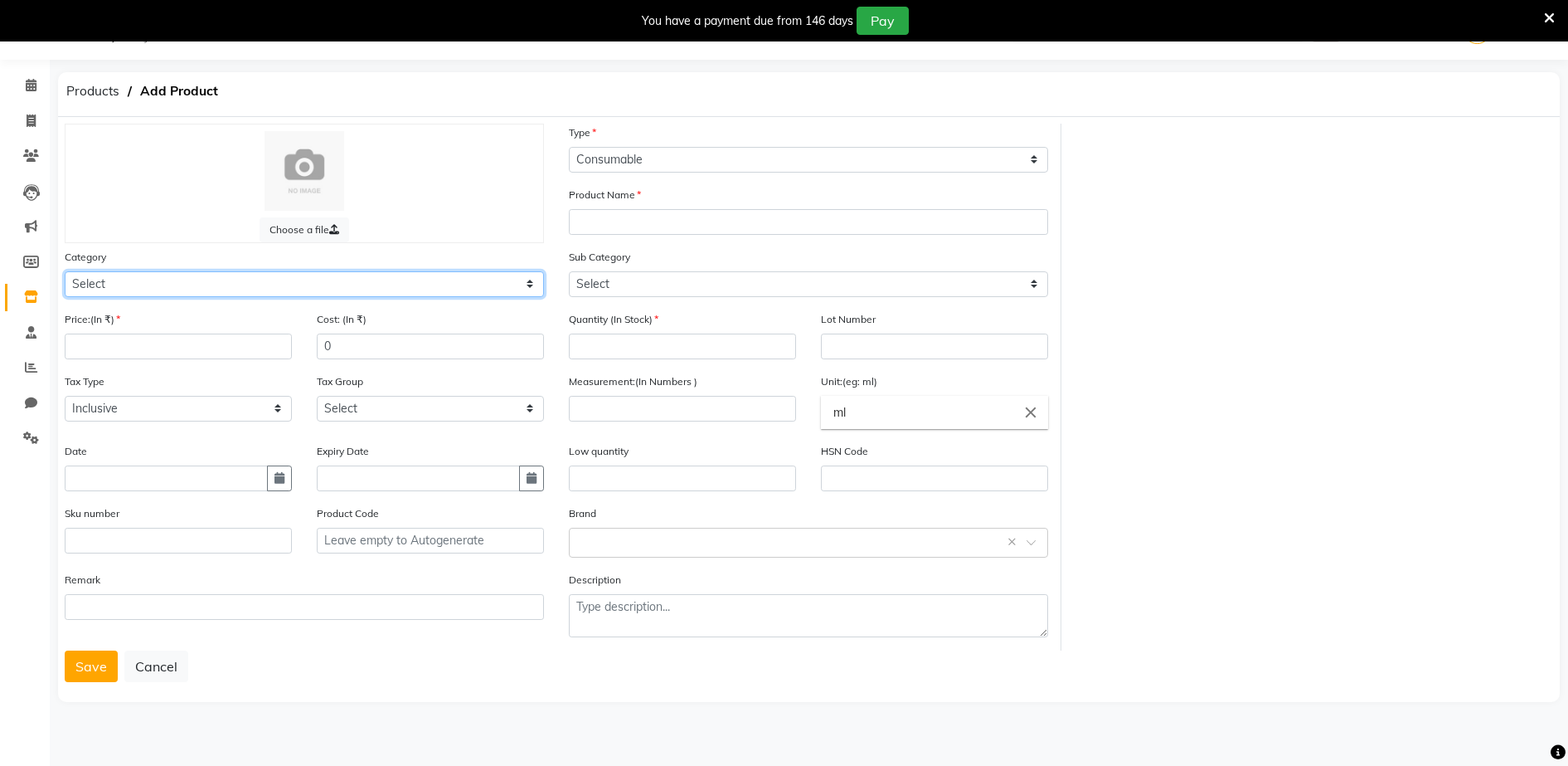
click at [74, 283] on select "Select Hair Skin Makeup Personal Care Appliances [PERSON_NAME] Waxing Disposabl…" at bounding box center [303, 283] width 479 height 26
select select "1480101100"
click at [64, 271] on select "Select Hair Skin Makeup Personal Care Appliances [PERSON_NAME] Waxing Disposabl…" at bounding box center [303, 283] width 479 height 26
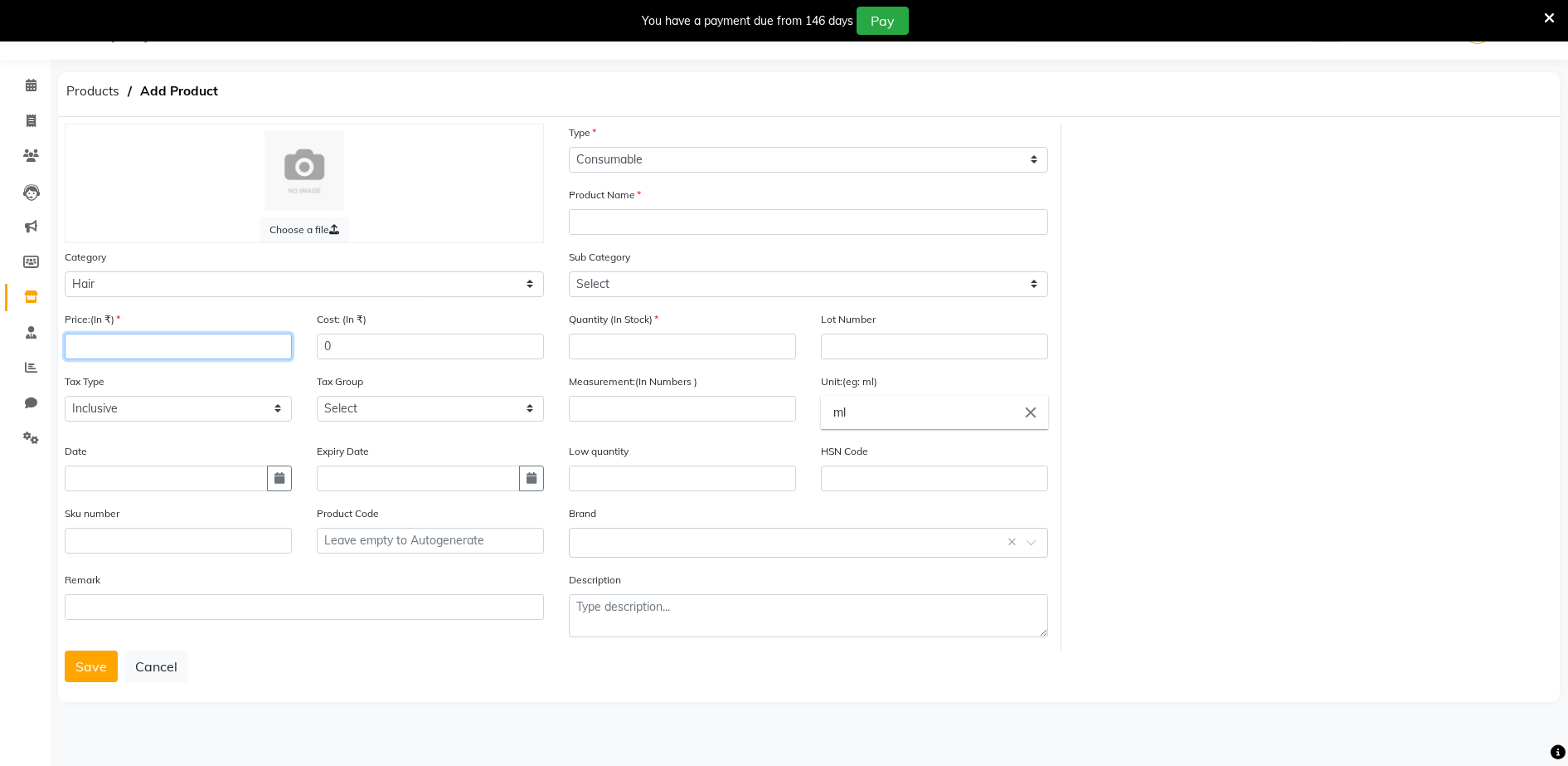
click at [72, 343] on input "number" at bounding box center [178, 346] width 227 height 26
type input "475"
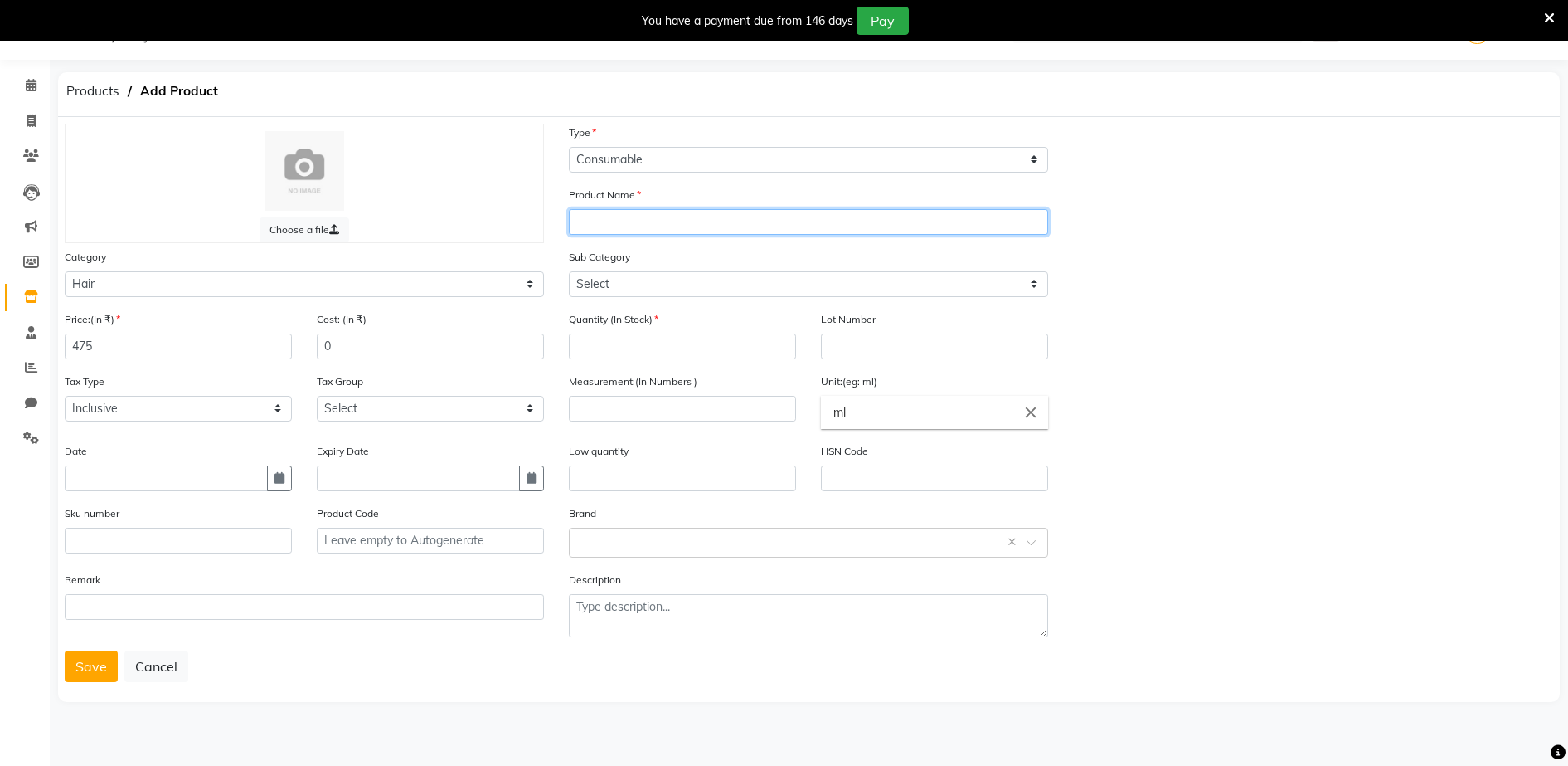
click at [576, 218] on input "text" at bounding box center [808, 222] width 479 height 26
type input "M"
type input "[PERSON_NAME] (MAJIREL ) 12.3 ([PERSON_NAME] VERY LIGHT BROWN )"
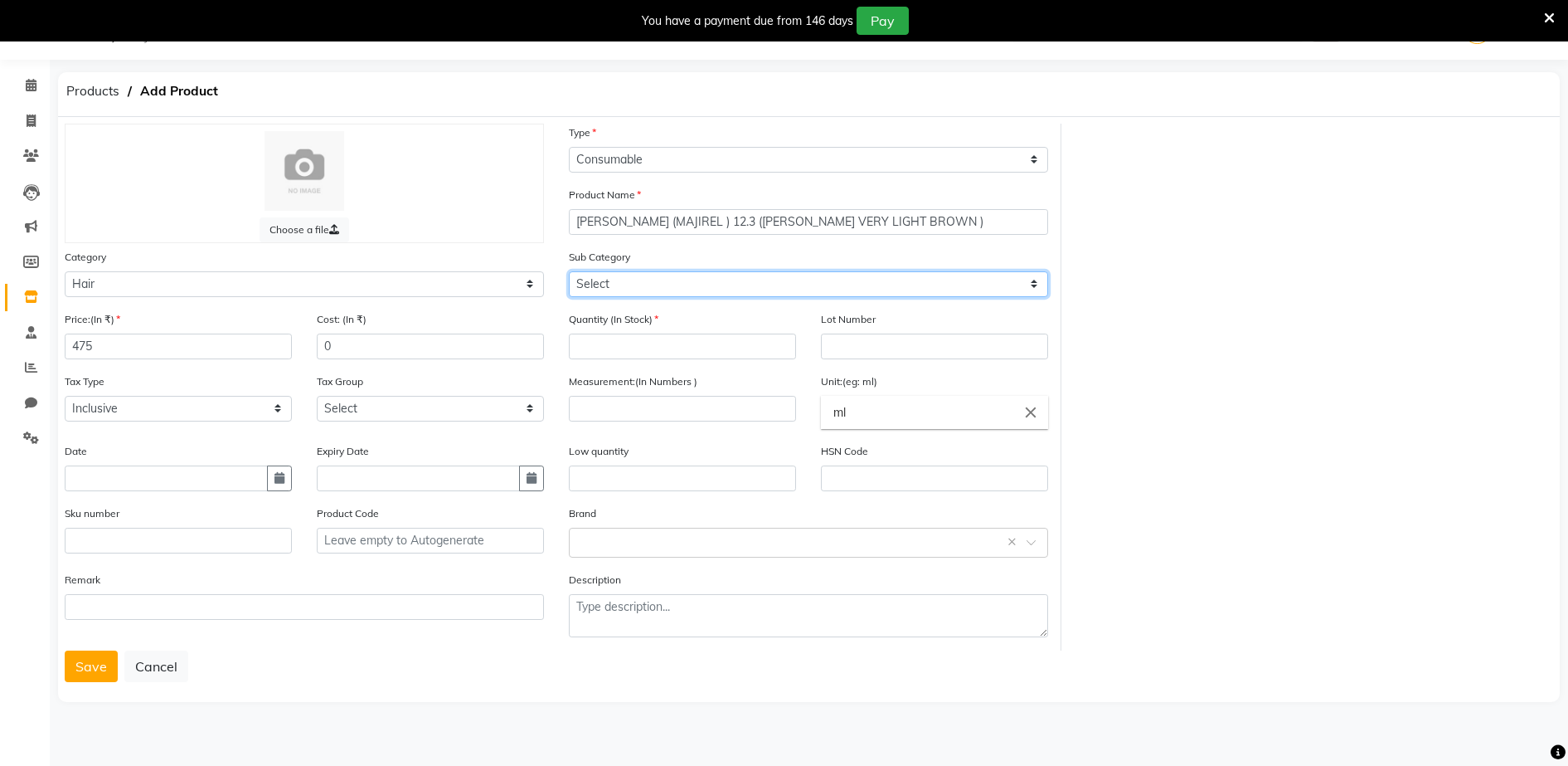
click at [588, 278] on select "Select Shampoo Conditioner Cream Mask Oil Serum Color Appliances Treatment Styl…" at bounding box center [808, 283] width 479 height 26
select select "1480101107"
click at [569, 271] on select "Select Shampoo Conditioner Cream Mask Oil Serum Color Appliances Treatment Styl…" at bounding box center [808, 283] width 479 height 26
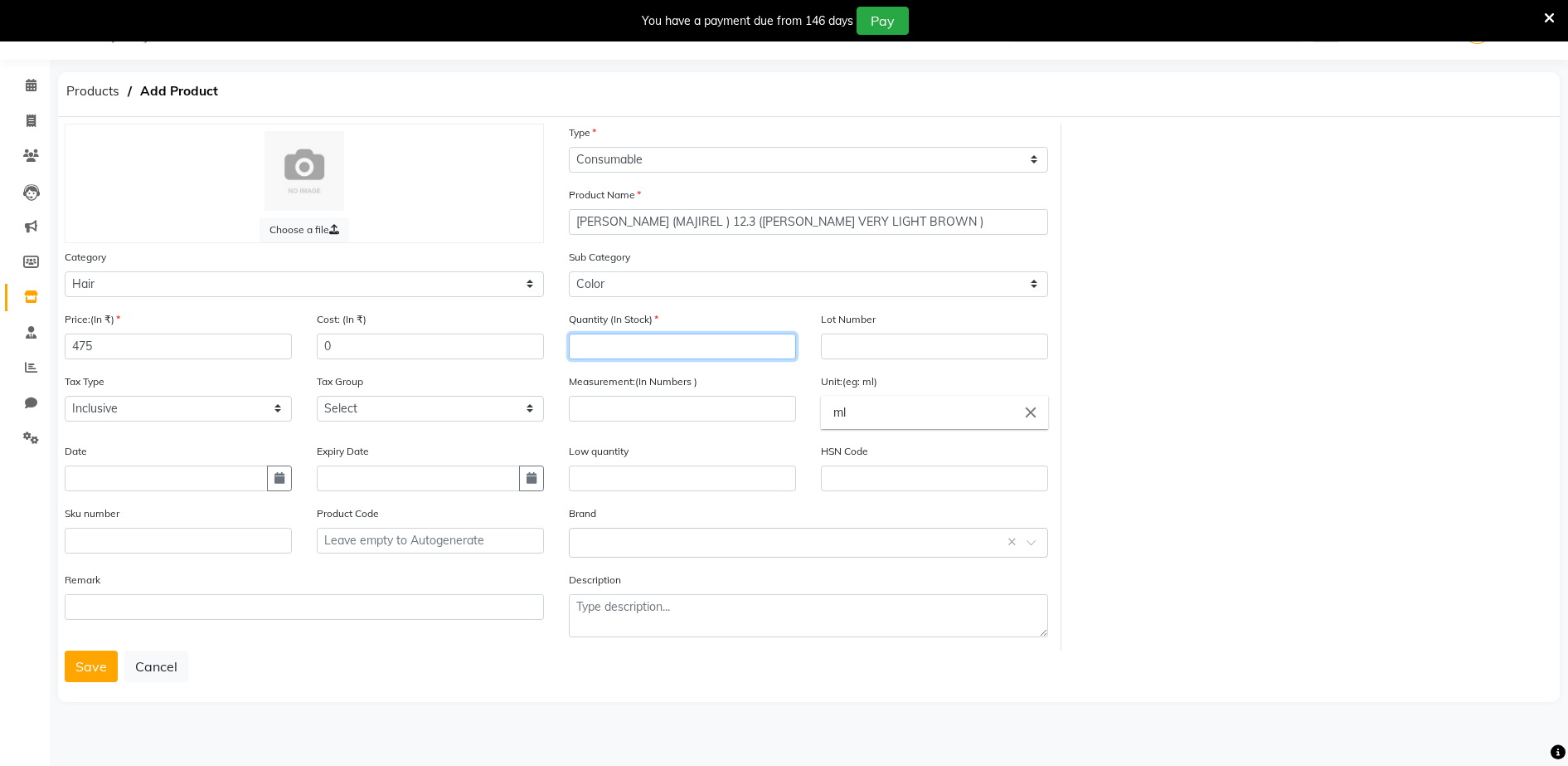
click at [586, 349] on input "number" at bounding box center [683, 346] width 227 height 26
type input "1"
click at [580, 411] on input "number" at bounding box center [683, 408] width 227 height 26
type input "7"
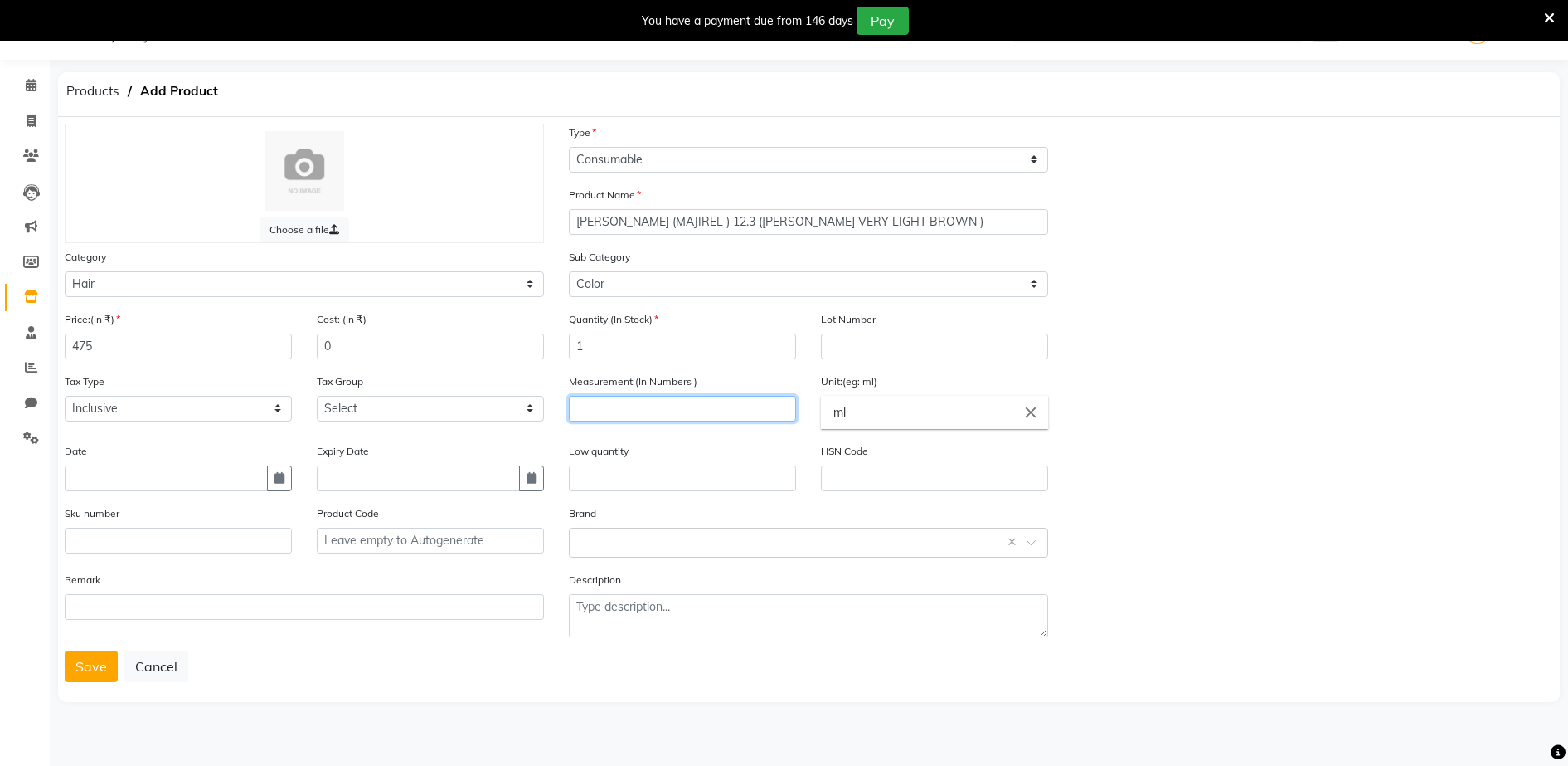
click at [575, 411] on input "number" at bounding box center [683, 408] width 227 height 26
type input "49.5"
click at [850, 411] on input "ml" at bounding box center [934, 412] width 227 height 33
type input "m"
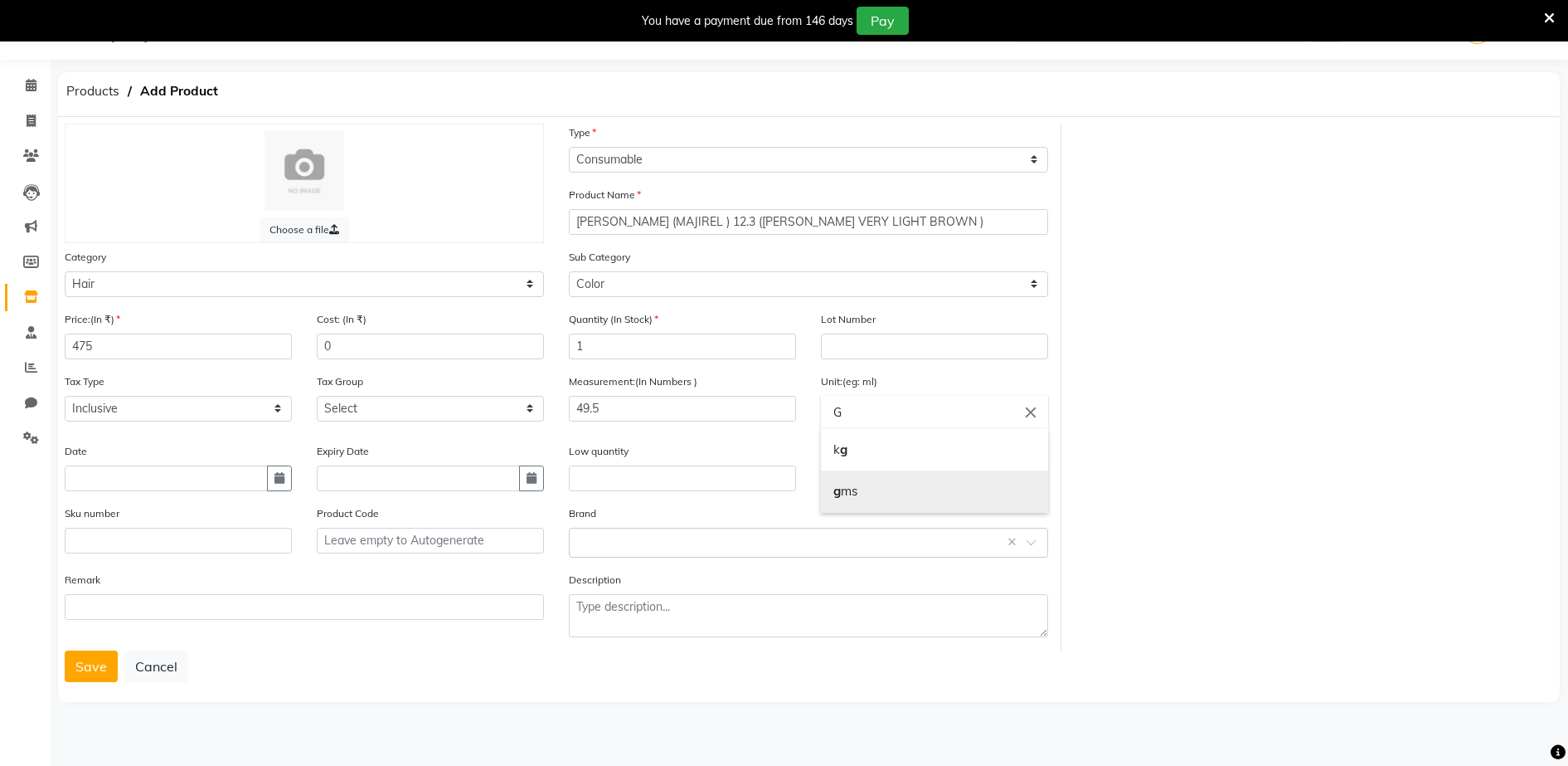
click at [847, 489] on link "g ms" at bounding box center [934, 491] width 227 height 43
click at [858, 411] on input "gms" at bounding box center [934, 412] width 227 height 33
type input "g"
click at [581, 544] on div at bounding box center [784, 383] width 1568 height 766
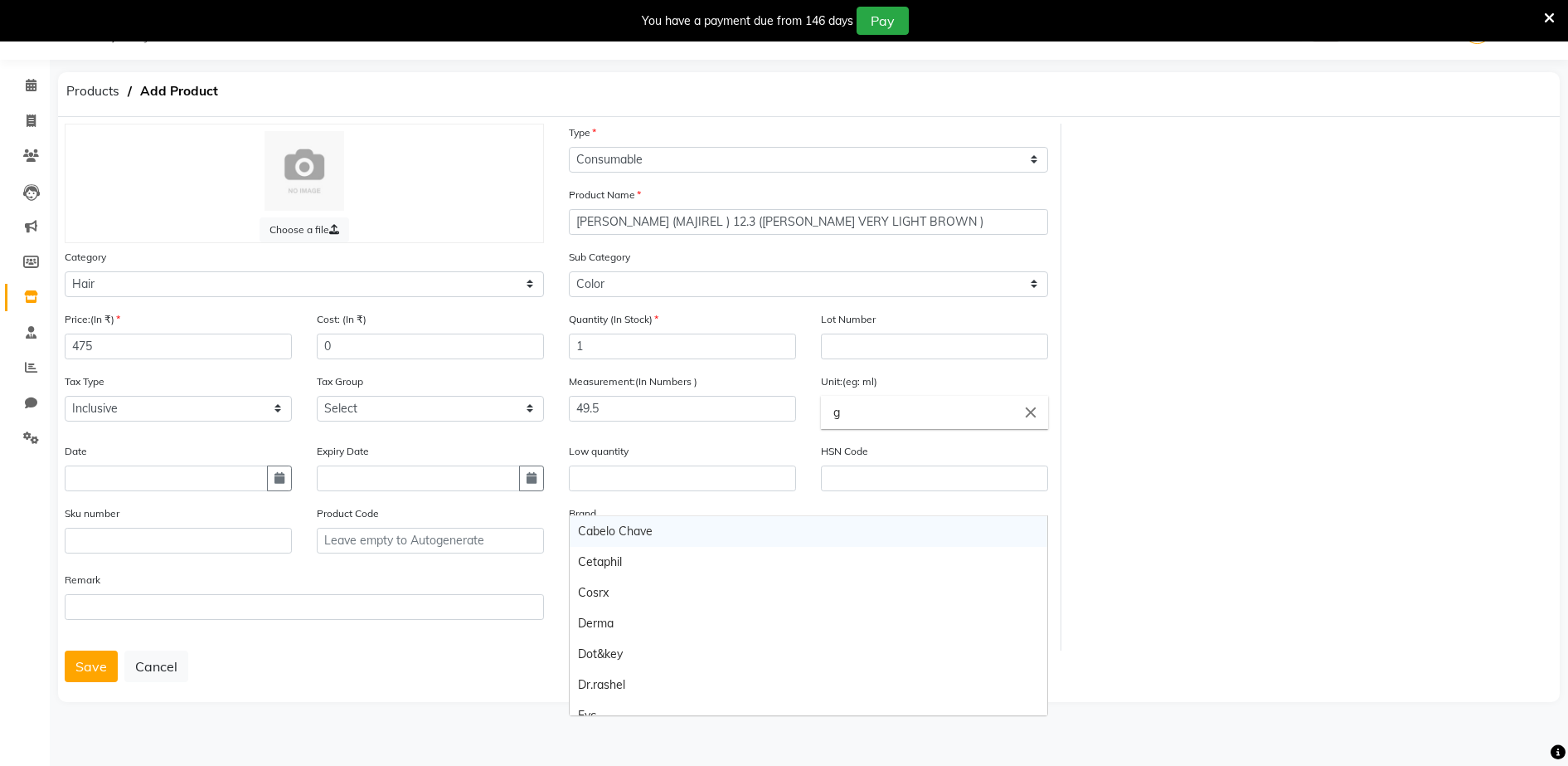
click at [578, 539] on body "08047224946 Select Location × Aura Beauty, Deonar Village WhatsApp Status ✕ Sta…" at bounding box center [784, 383] width 1568 height 766
type input "LOREAL"
click at [588, 529] on span "Add item" at bounding box center [599, 532] width 44 height 12
click at [88, 675] on button "Save" at bounding box center [90, 666] width 53 height 32
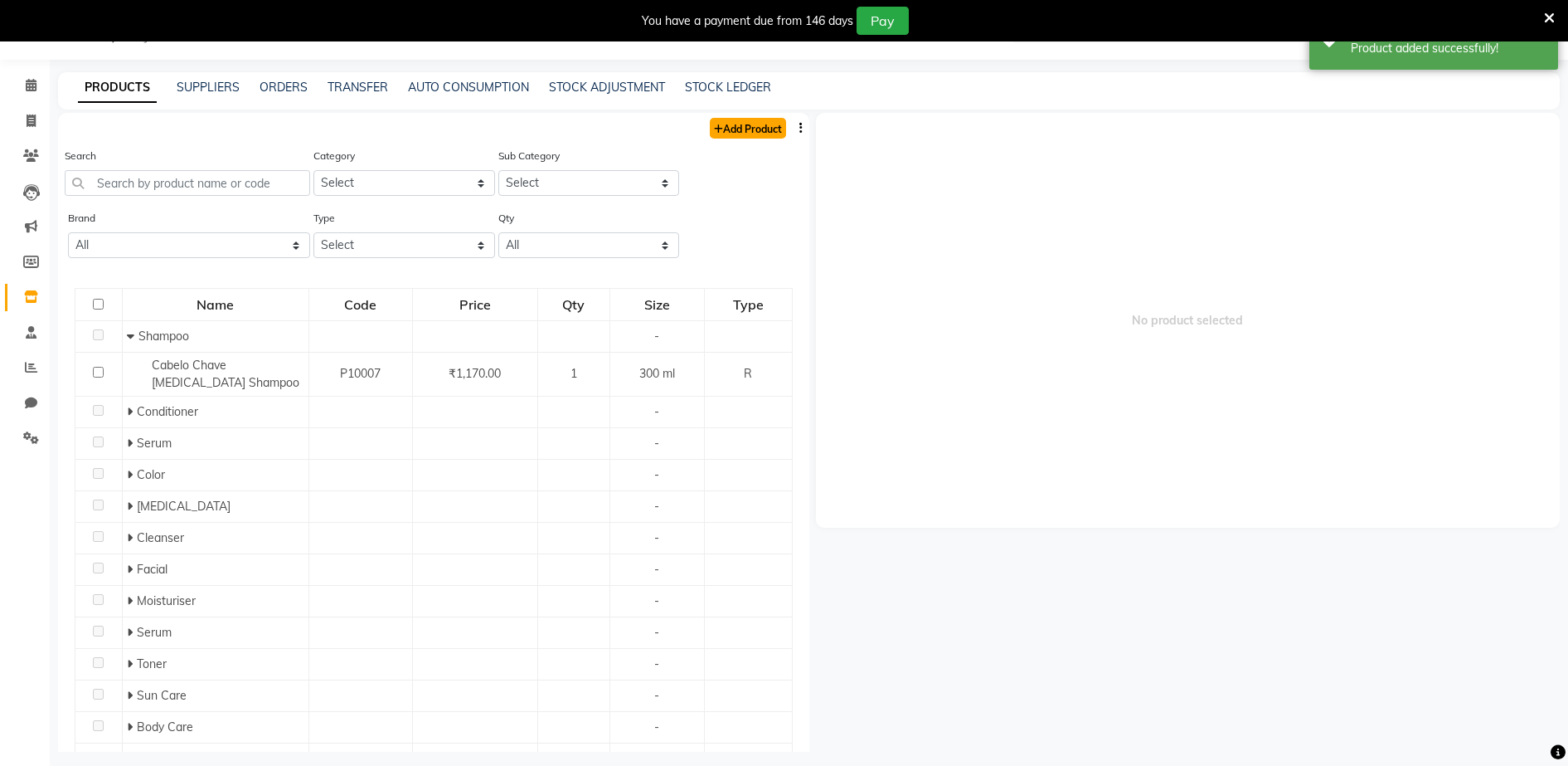
click at [754, 132] on link "Add Product" at bounding box center [747, 128] width 76 height 21
select select "true"
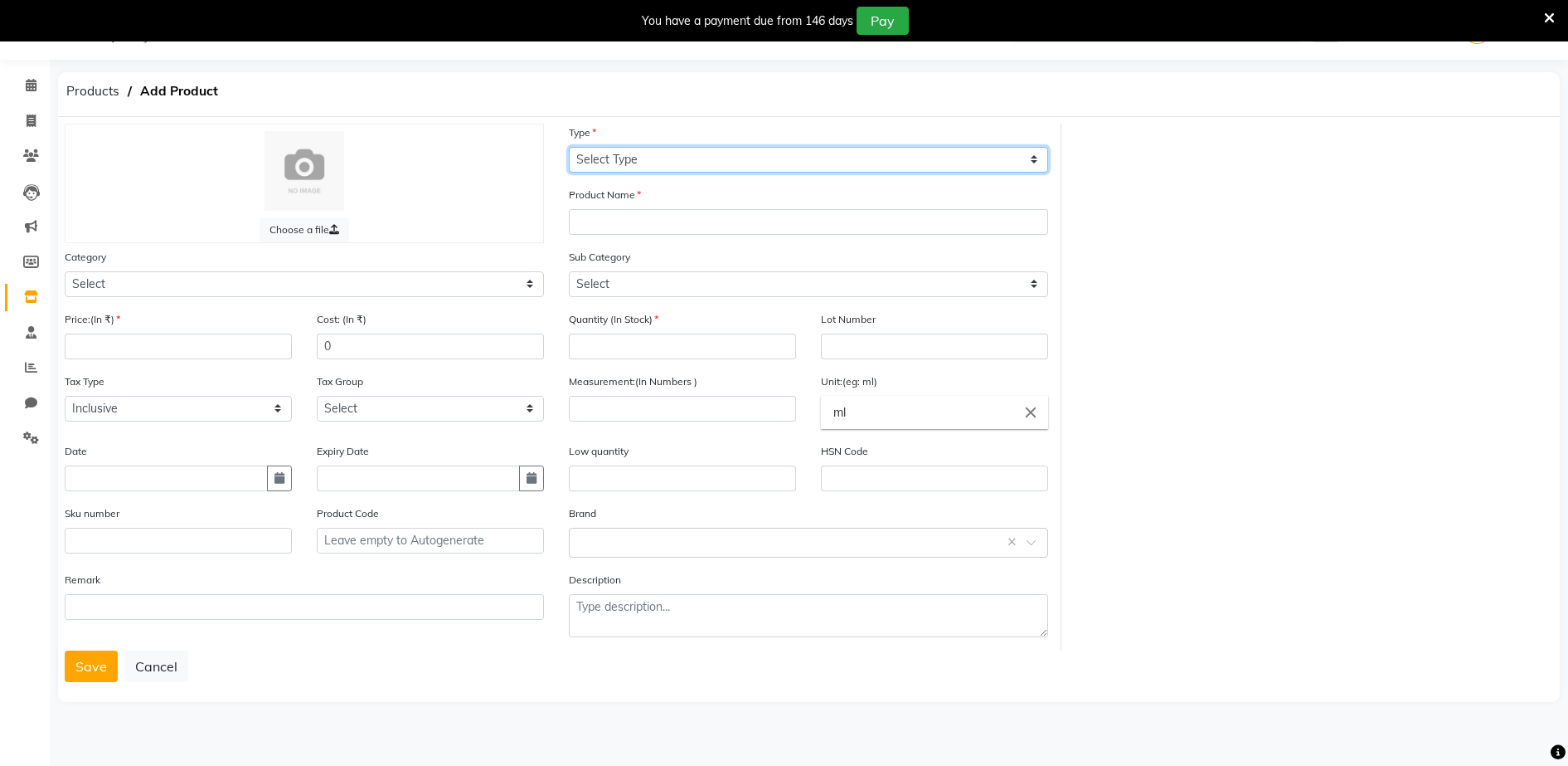
click at [585, 156] on select "Select Type Both Retail Consumable" at bounding box center [808, 160] width 479 height 26
select select "C"
click at [569, 147] on select "Select Type Both Retail Consumable" at bounding box center [808, 160] width 479 height 26
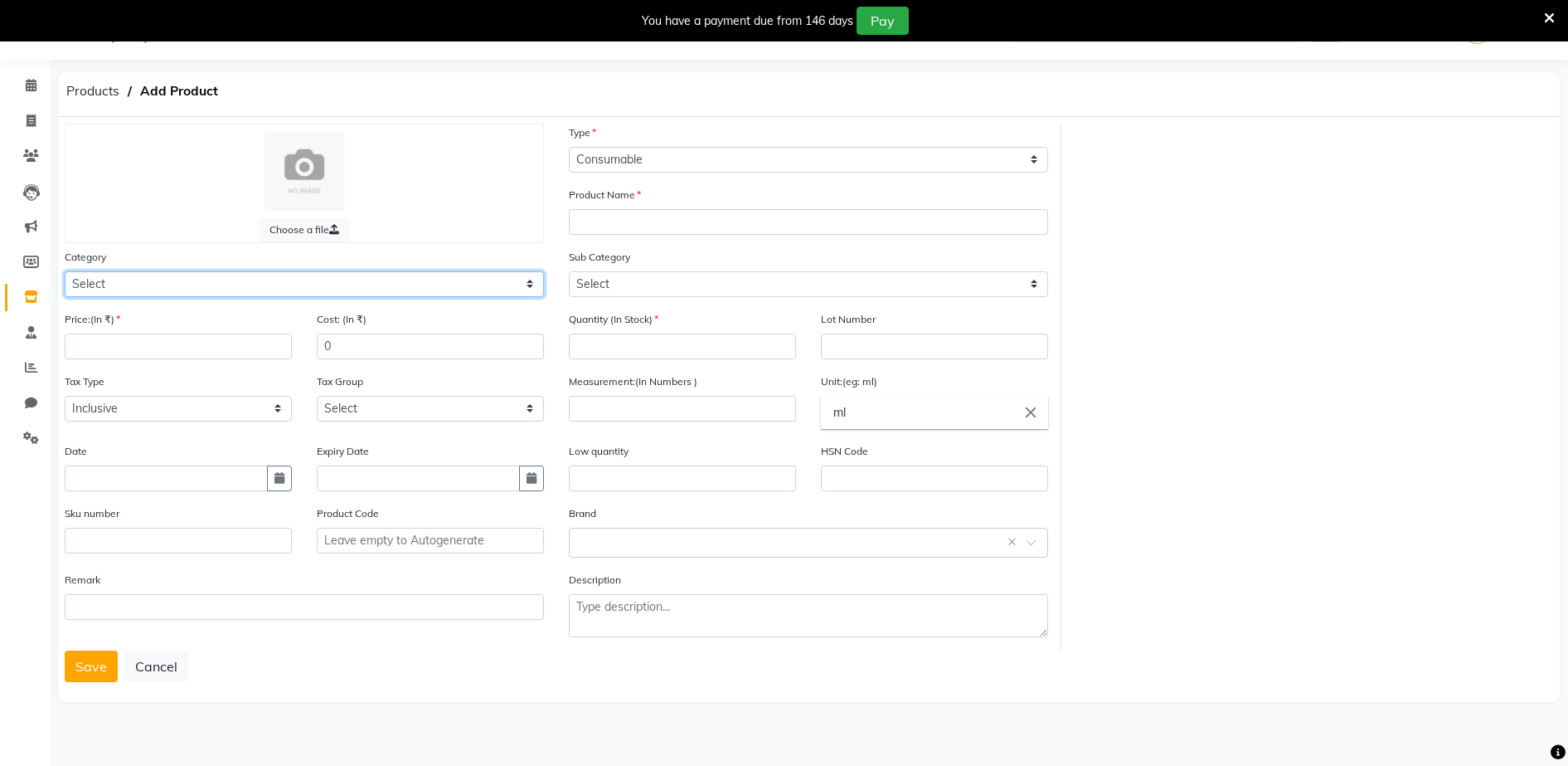
click at [74, 276] on select "Select Hair Skin Makeup Personal Care Appliances [PERSON_NAME] Waxing Disposabl…" at bounding box center [303, 283] width 479 height 26
select select "1480101100"
click at [64, 271] on select "Select Hair Skin Makeup Personal Care Appliances [PERSON_NAME] Waxing Disposabl…" at bounding box center [303, 283] width 479 height 26
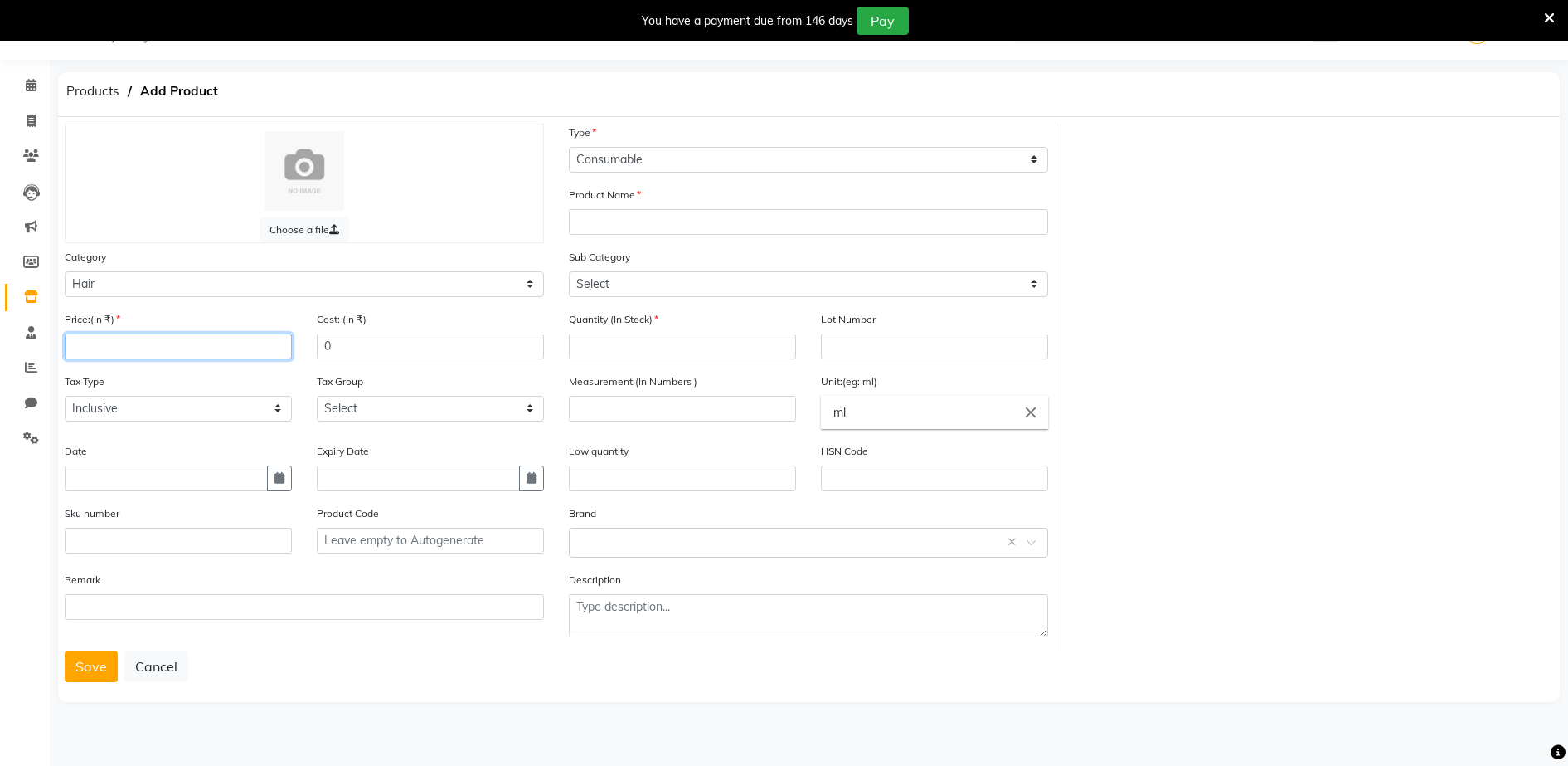
click at [70, 344] on input "number" at bounding box center [178, 346] width 227 height 26
type input "475"
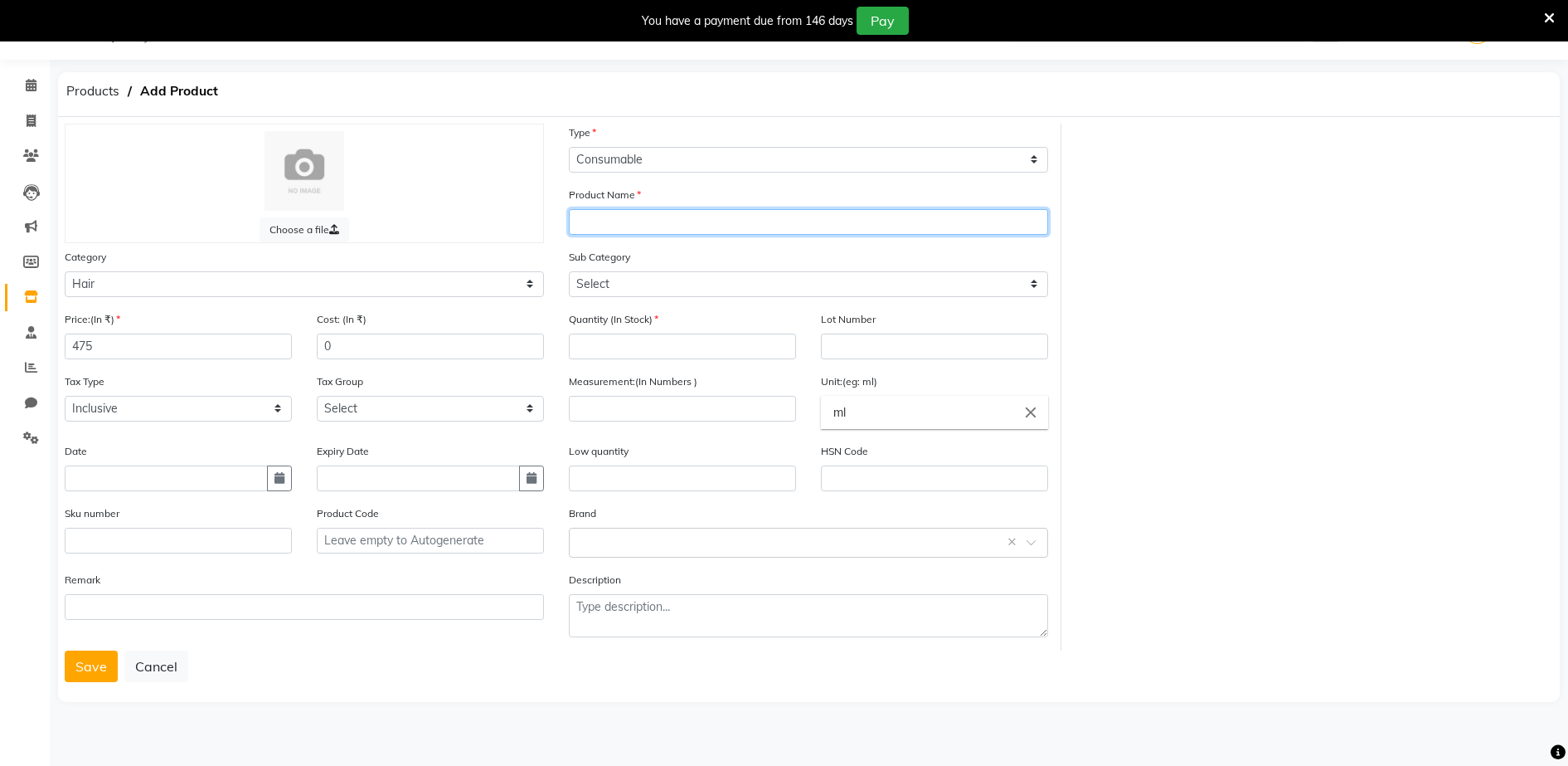
click at [583, 224] on input "text" at bounding box center [808, 222] width 479 height 26
click at [583, 224] on input "[PERSON_NAME]" at bounding box center [808, 222] width 479 height 26
click at [674, 222] on input "[PERSON_NAME]" at bounding box center [808, 222] width 479 height 26
type input "[PERSON_NAME] 5 ( LIGHT BROWN )"
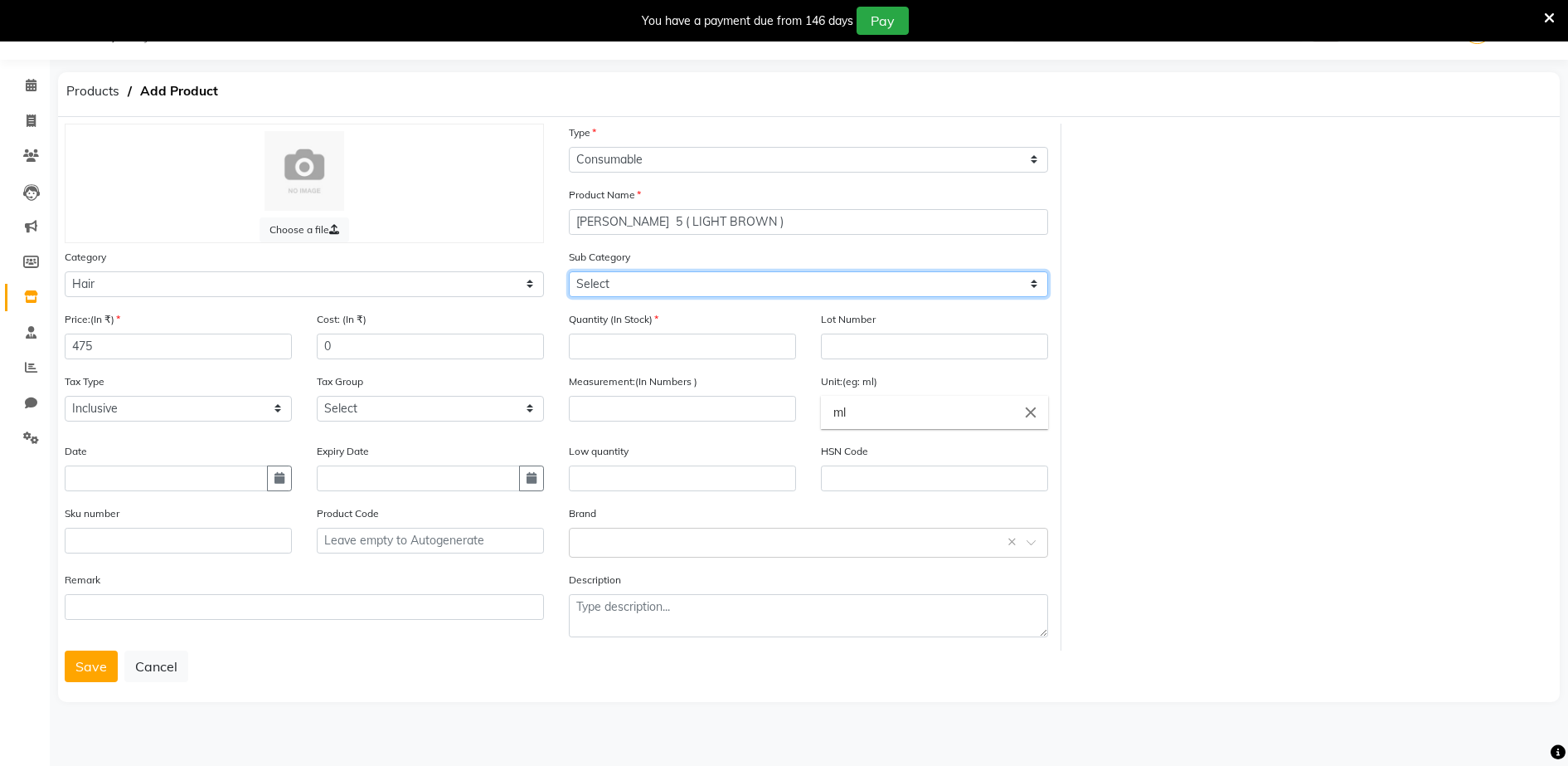
click at [575, 278] on select "Select Shampoo Conditioner Cream Mask Oil Serum Color Appliances Treatment Styl…" at bounding box center [808, 283] width 479 height 26
select select "1480101107"
click at [569, 271] on select "Select Shampoo Conditioner Cream Mask Oil Serum Color Appliances Treatment Styl…" at bounding box center [808, 283] width 479 height 26
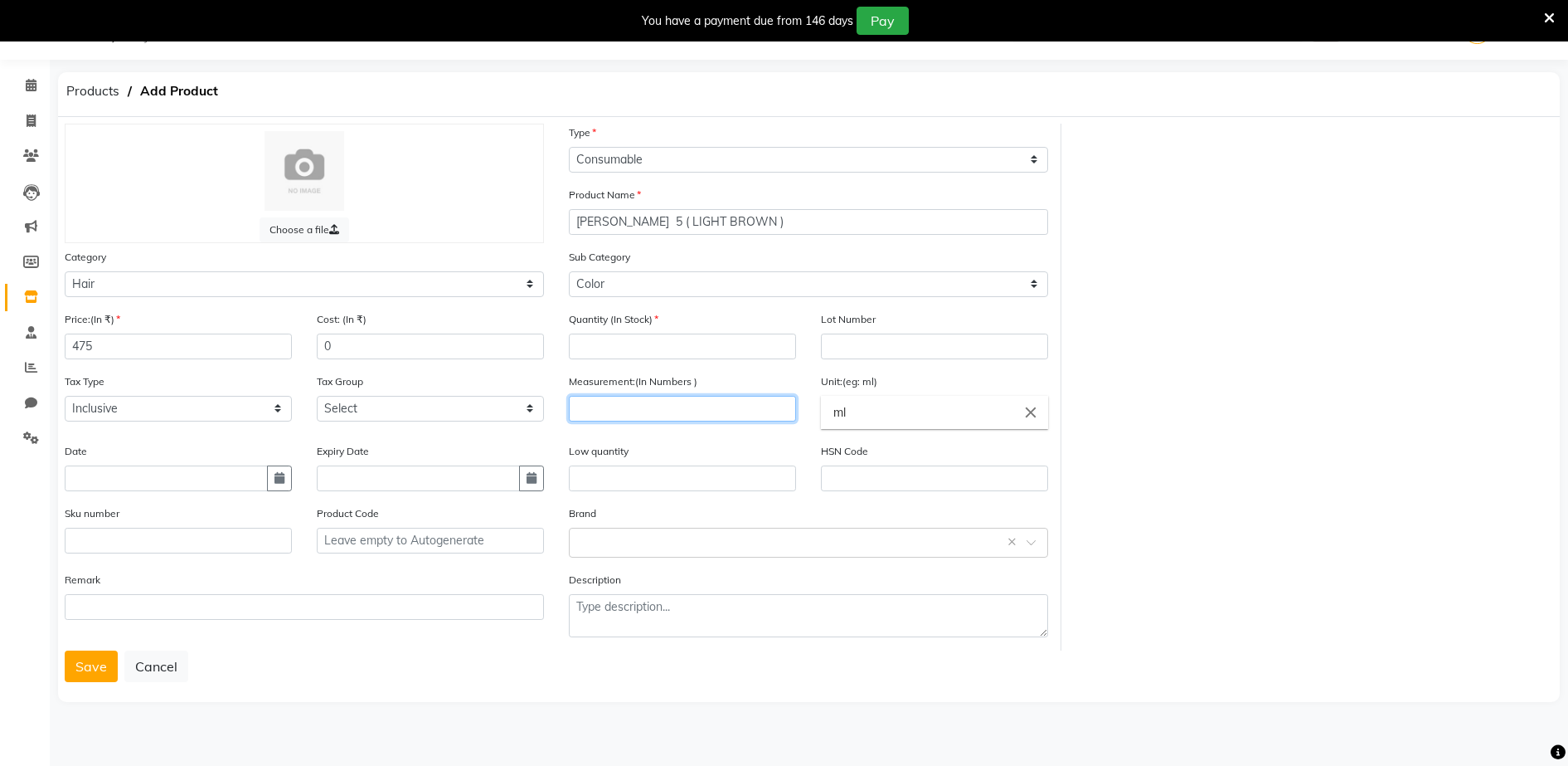
click at [575, 401] on input "number" at bounding box center [683, 408] width 227 height 26
click at [589, 350] on input "number" at bounding box center [683, 346] width 227 height 26
type input "1"
click at [586, 409] on input "number" at bounding box center [683, 408] width 227 height 26
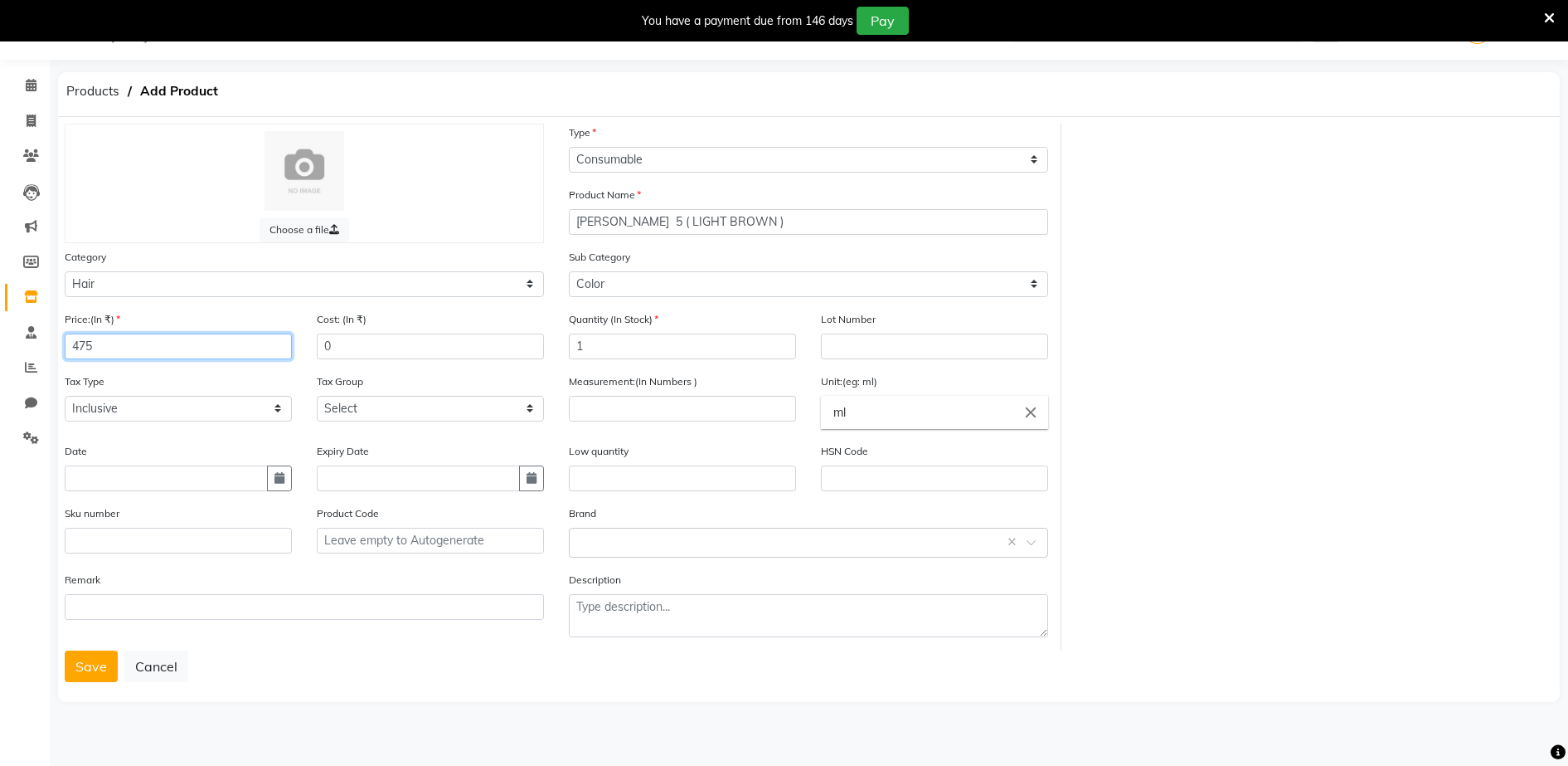
click at [99, 342] on input "475" at bounding box center [178, 346] width 227 height 26
type input "420"
click at [581, 408] on input "number" at bounding box center [683, 408] width 227 height 26
type input "49.5"
click at [849, 411] on input "ml" at bounding box center [934, 412] width 227 height 33
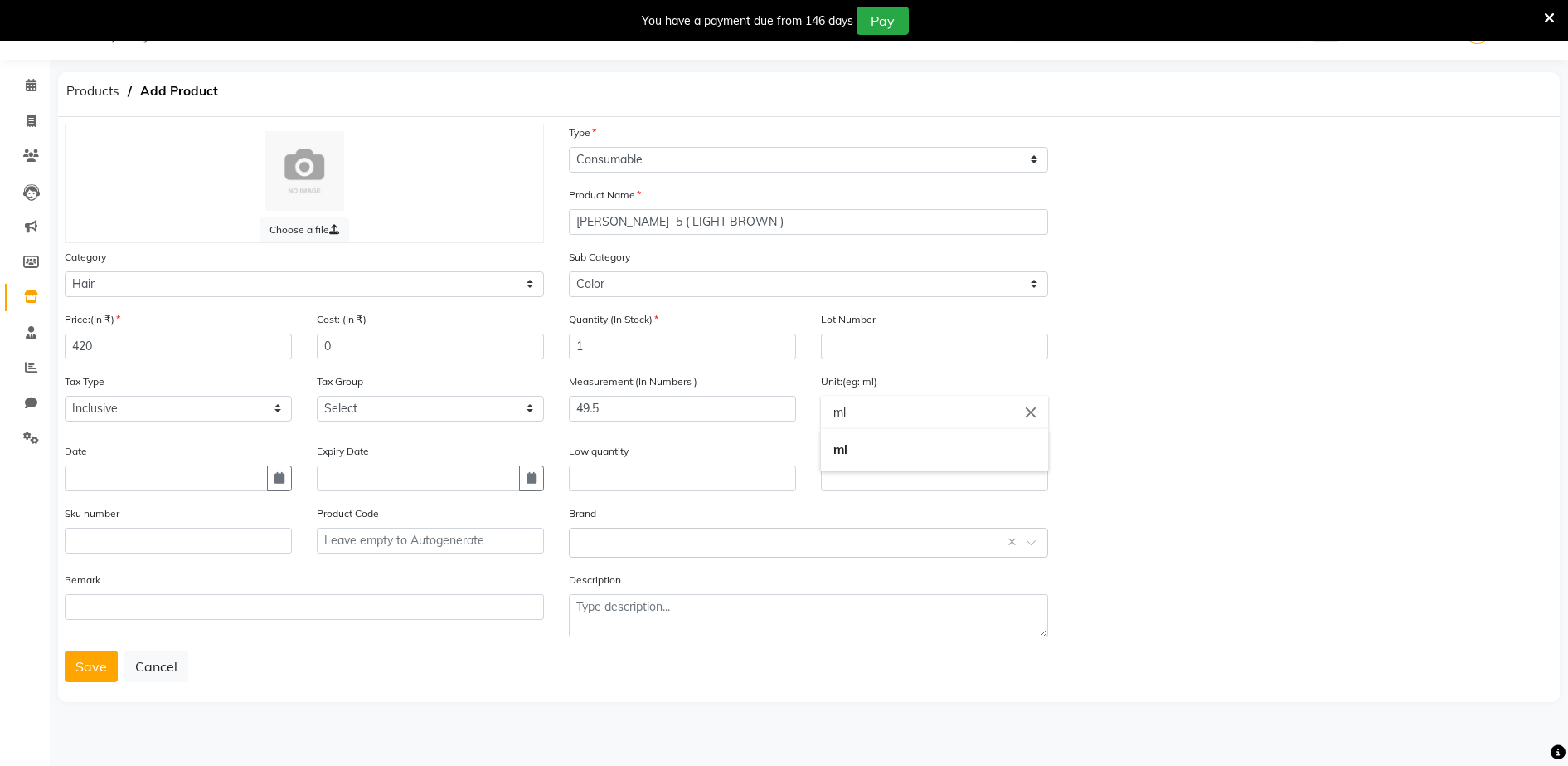
type input "m"
click at [858, 493] on link "g ms" at bounding box center [934, 491] width 227 height 43
click at [856, 411] on input "gms" at bounding box center [934, 412] width 227 height 33
type input "g"
click at [587, 548] on div at bounding box center [784, 383] width 1568 height 766
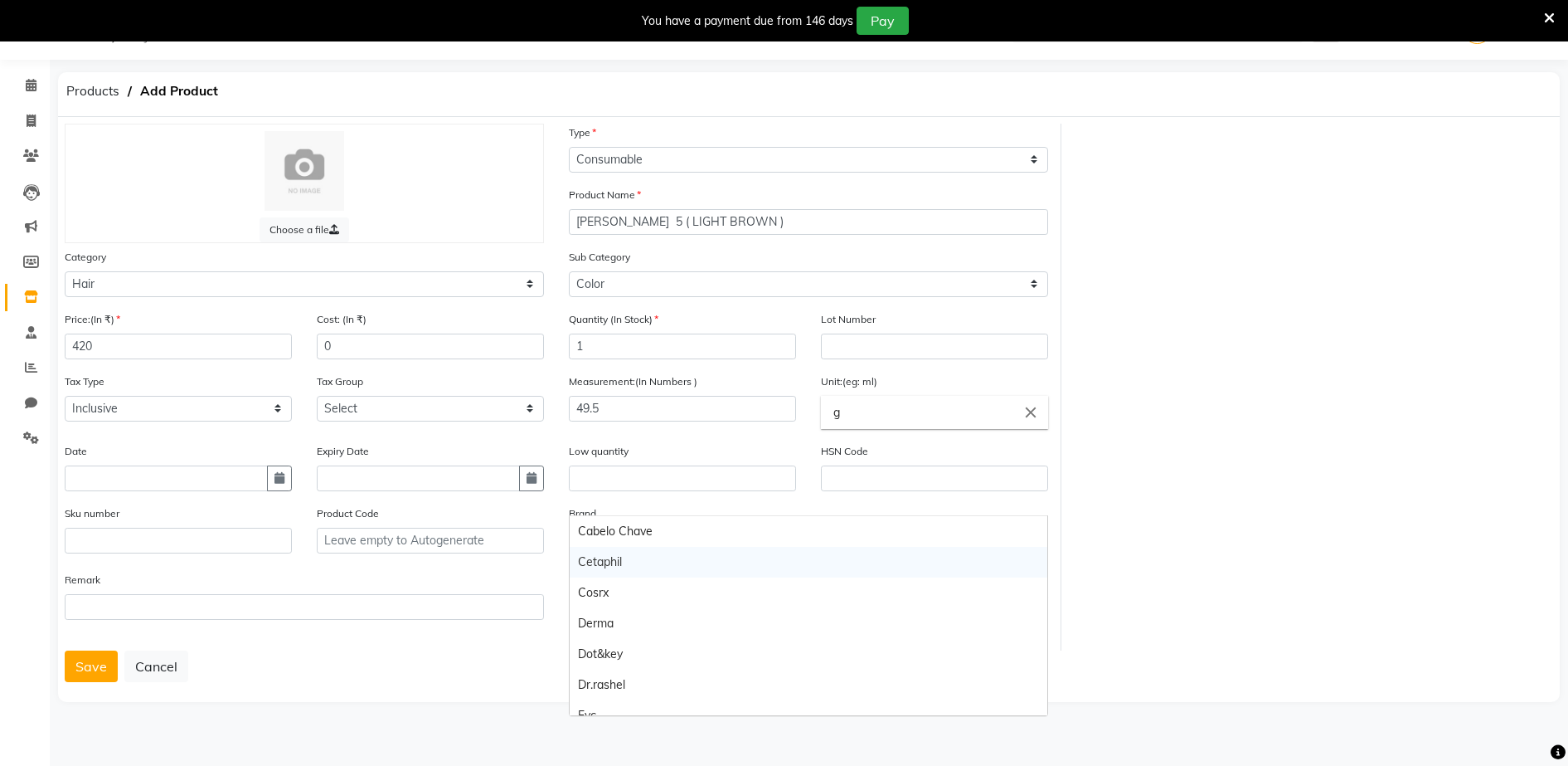
click at [587, 548] on body "08047224946 Select Location × Aura Beauty, Deonar Village WhatsApp Status ✕ Sta…" at bounding box center [784, 383] width 1568 height 766
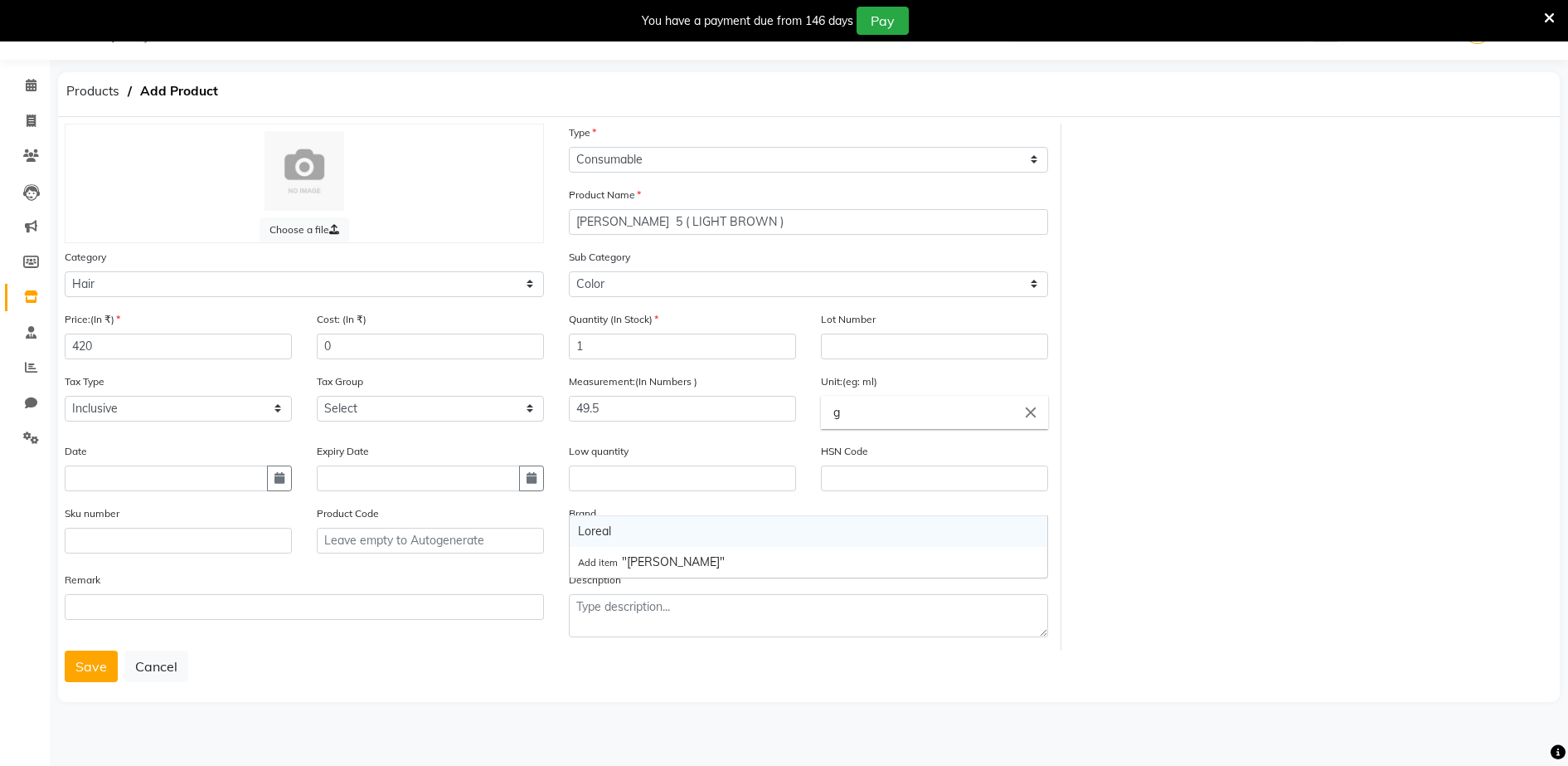
type input "LOREAL"
click at [592, 542] on div "Loreal" at bounding box center [808, 531] width 477 height 31
click at [97, 662] on button "Save" at bounding box center [90, 666] width 53 height 32
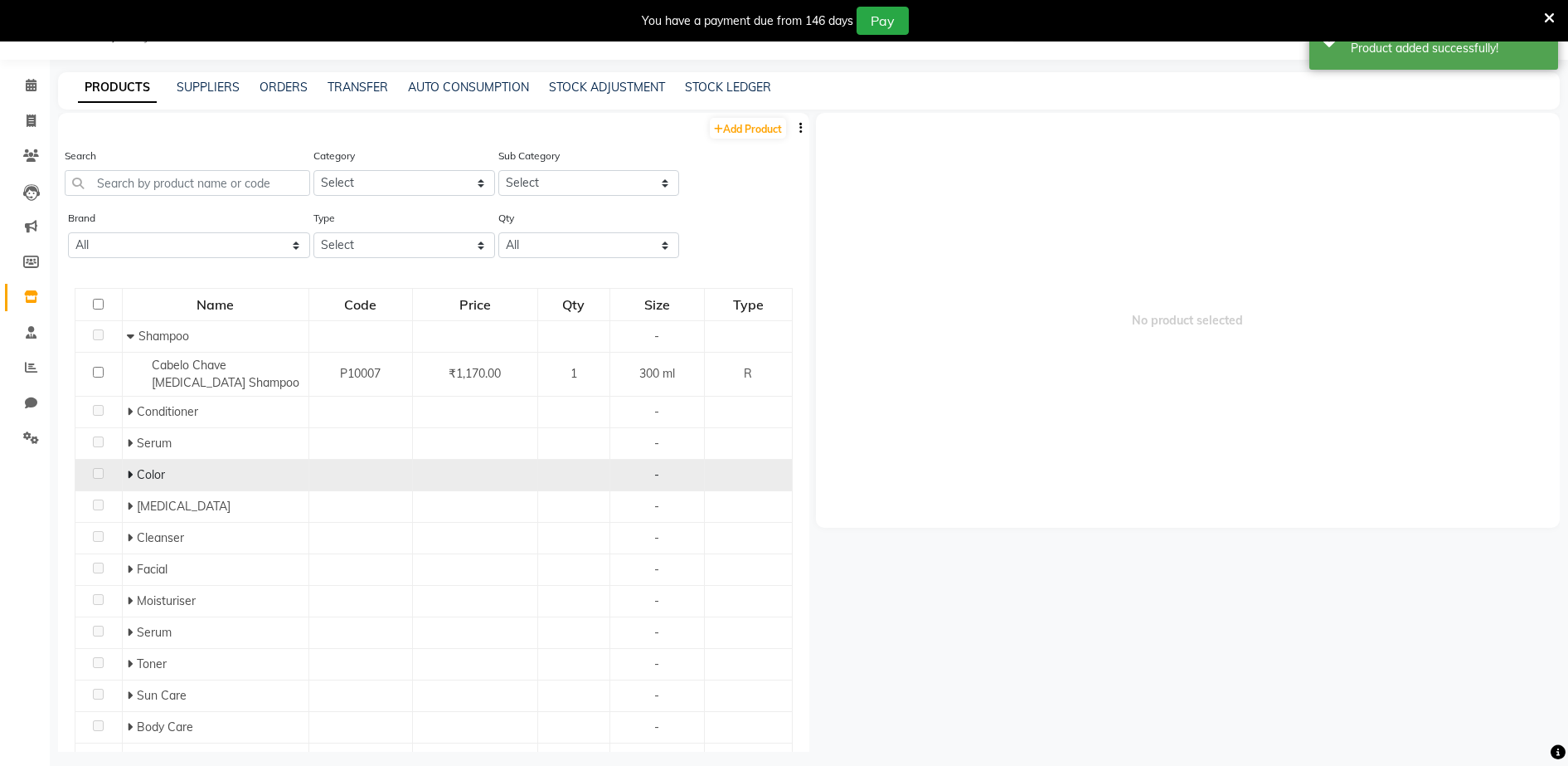
click at [127, 476] on icon at bounding box center [130, 474] width 6 height 12
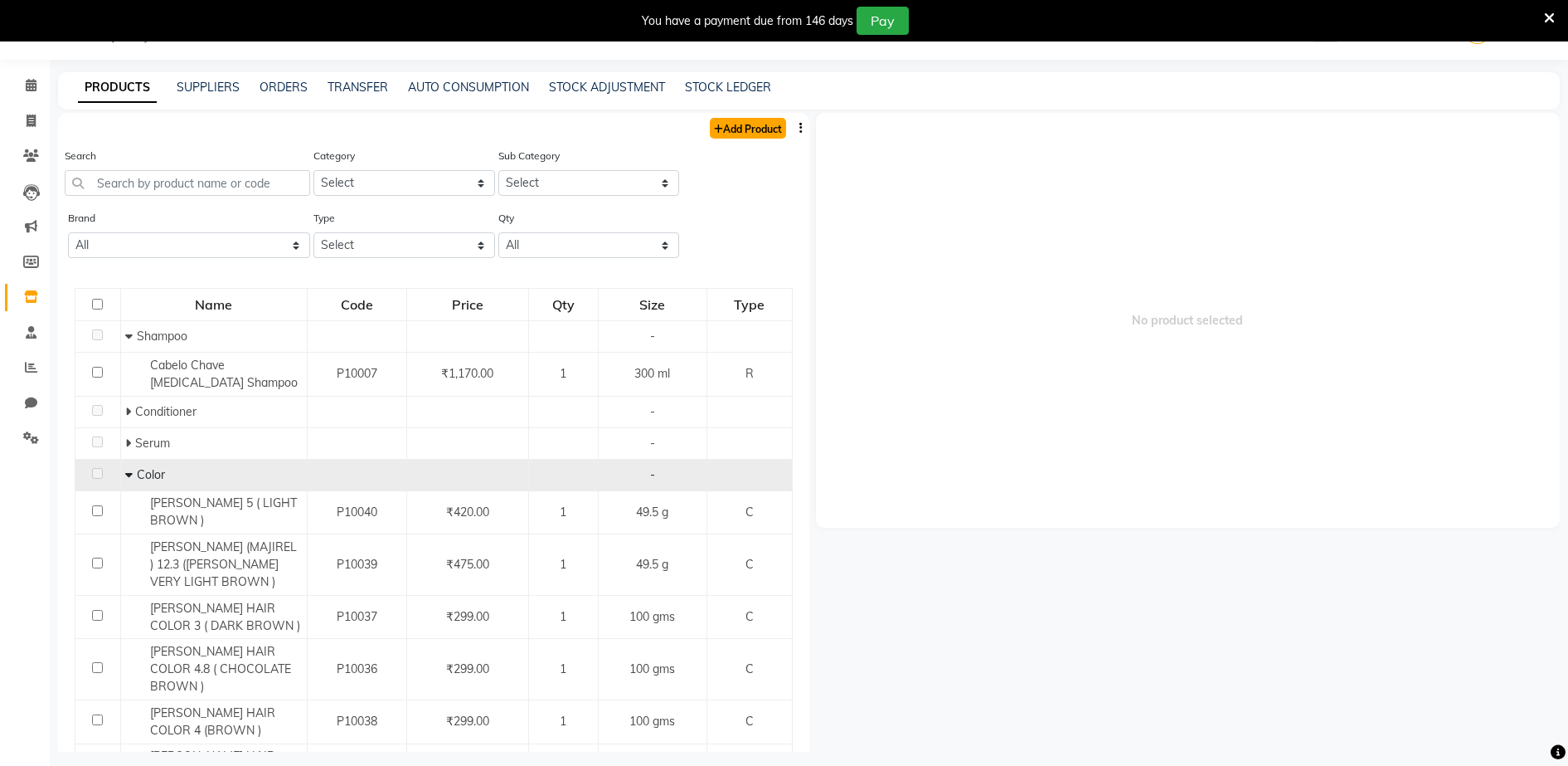
click at [750, 133] on link "Add Product" at bounding box center [747, 128] width 76 height 21
select select "true"
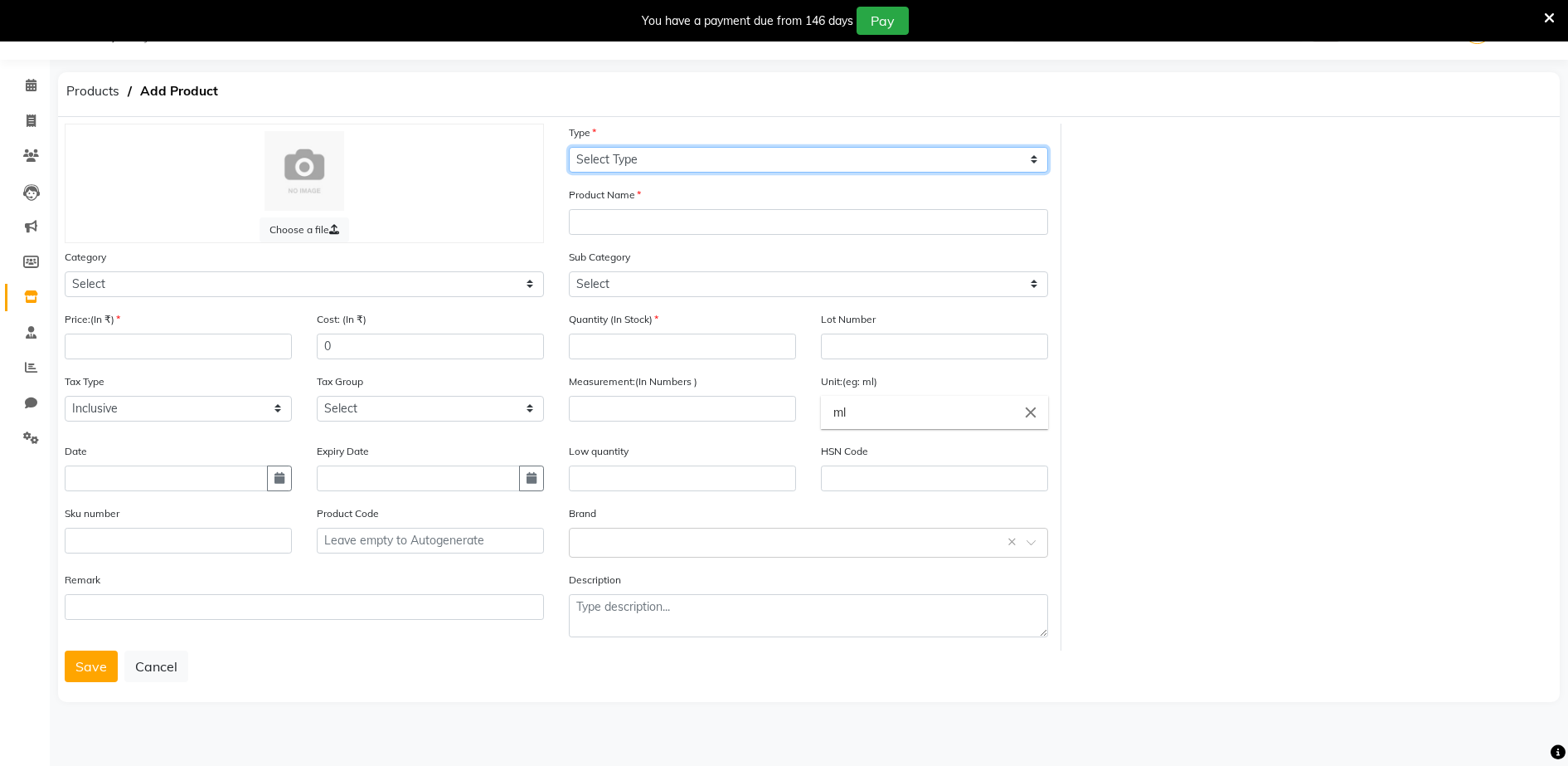
click at [579, 161] on select "Select Type Both Retail Consumable" at bounding box center [808, 160] width 479 height 26
select select "C"
click at [569, 147] on select "Select Type Both Retail Consumable" at bounding box center [808, 160] width 479 height 26
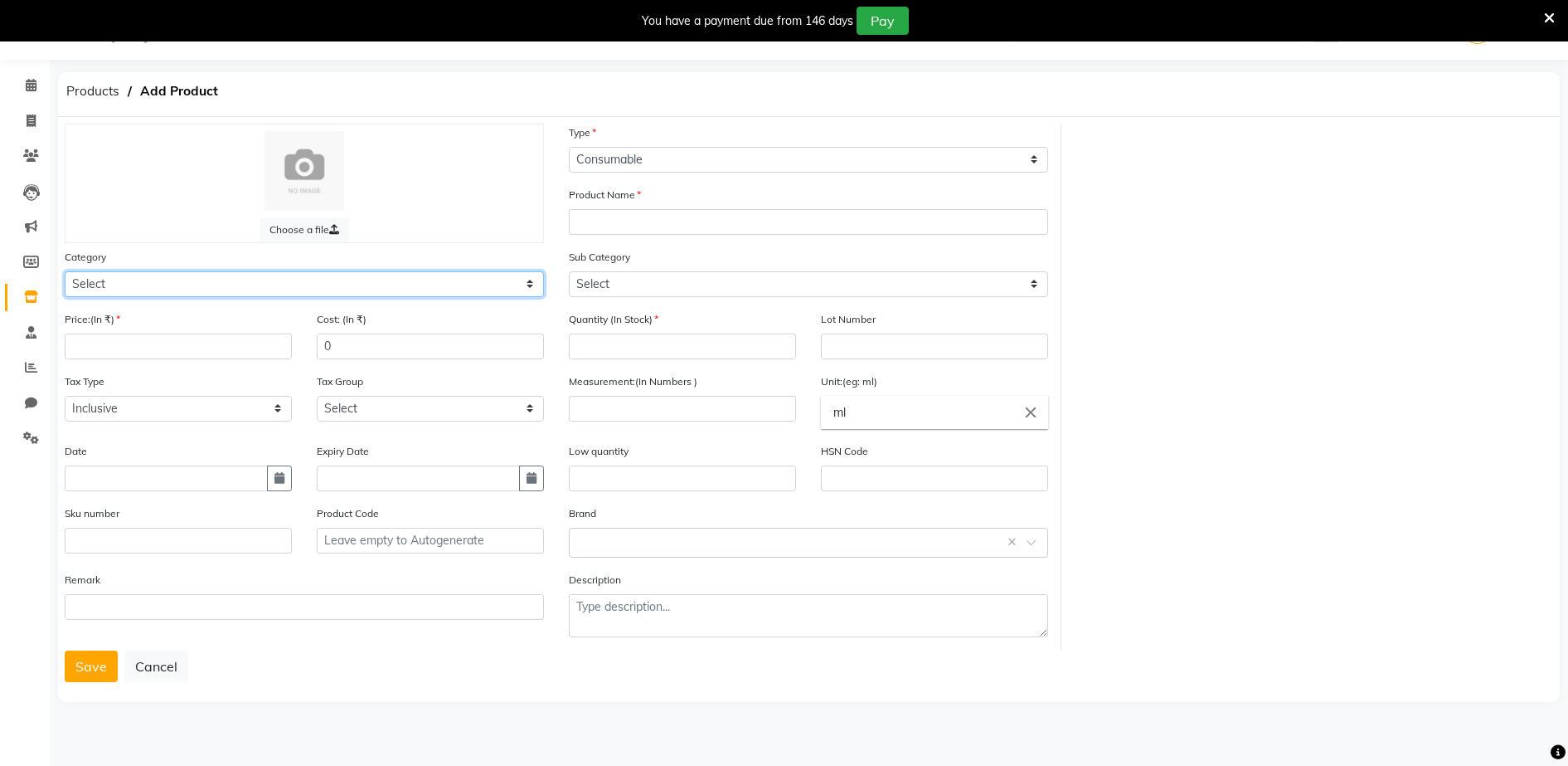
click at [83, 278] on select "Select Hair Skin Makeup Personal Care Appliances [PERSON_NAME] Waxing Disposabl…" at bounding box center [303, 283] width 479 height 26
select select "1480101100"
click at [64, 271] on select "Select Hair Skin Makeup Personal Care Appliances [PERSON_NAME] Waxing Disposabl…" at bounding box center [303, 283] width 479 height 26
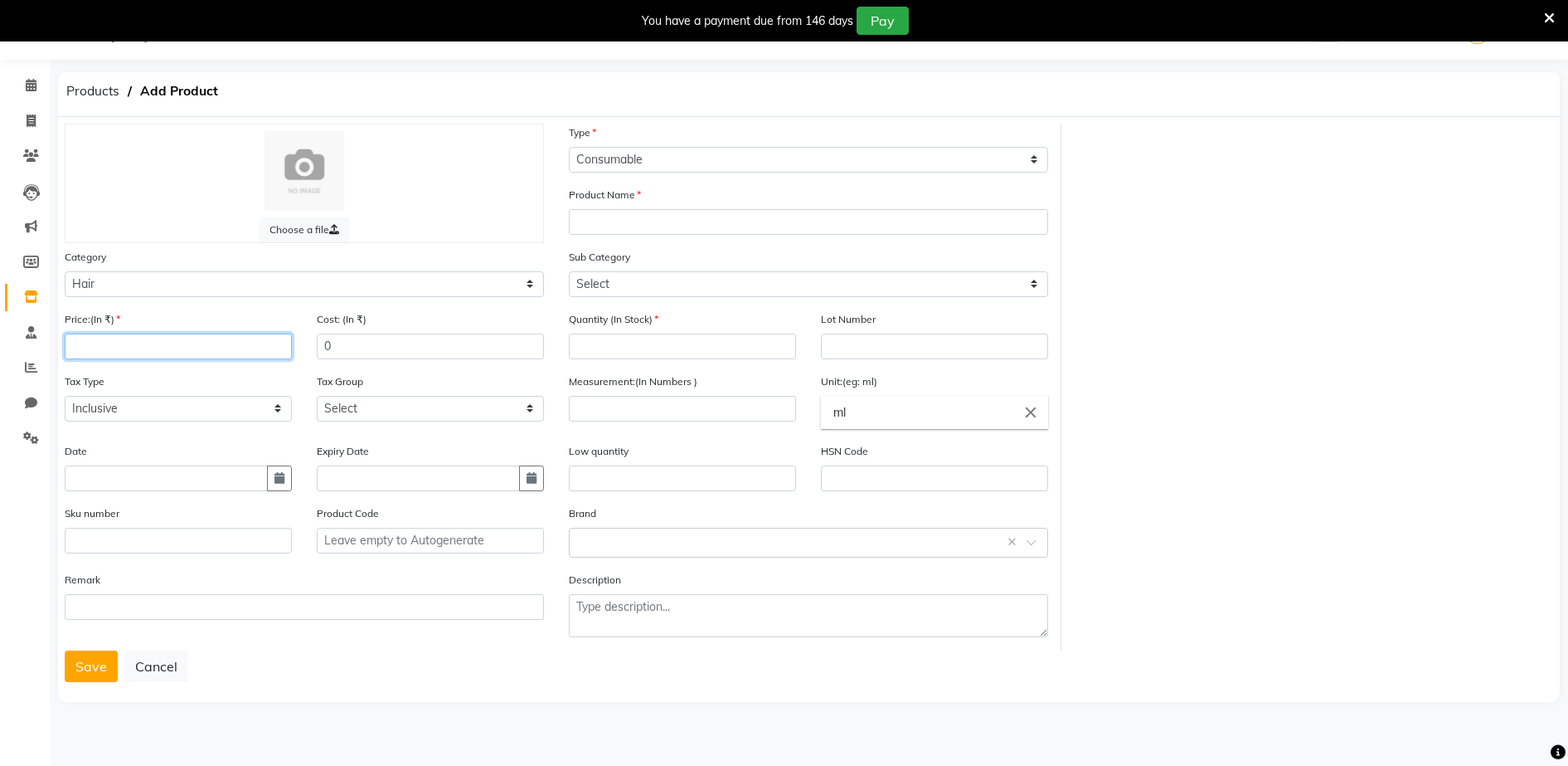
click at [74, 345] on input "number" at bounding box center [178, 346] width 227 height 26
type input "470"
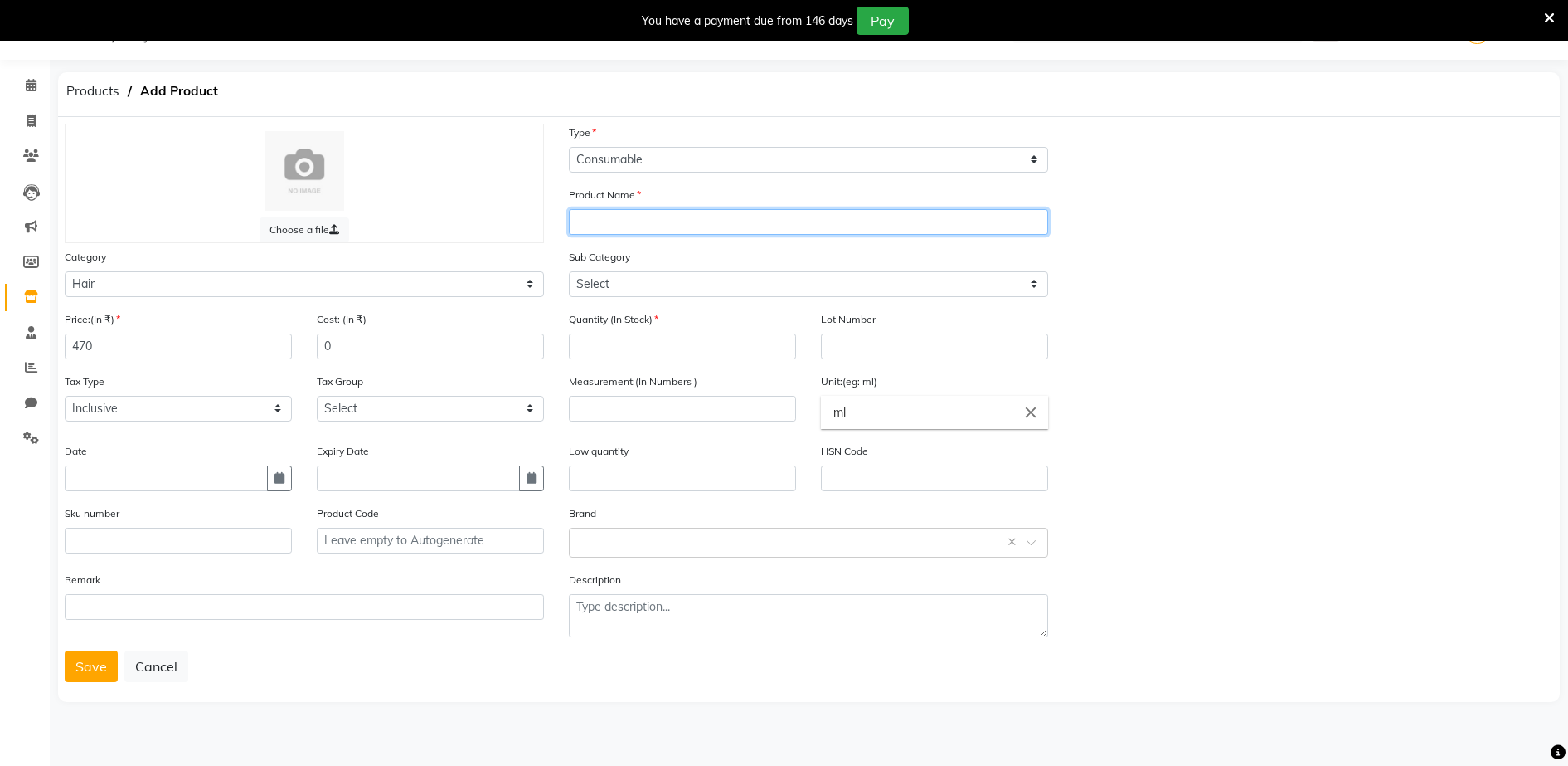
click at [584, 214] on input "text" at bounding box center [808, 222] width 479 height 26
type input "LOREAL MAJIREL ROUGE MAGENTA"
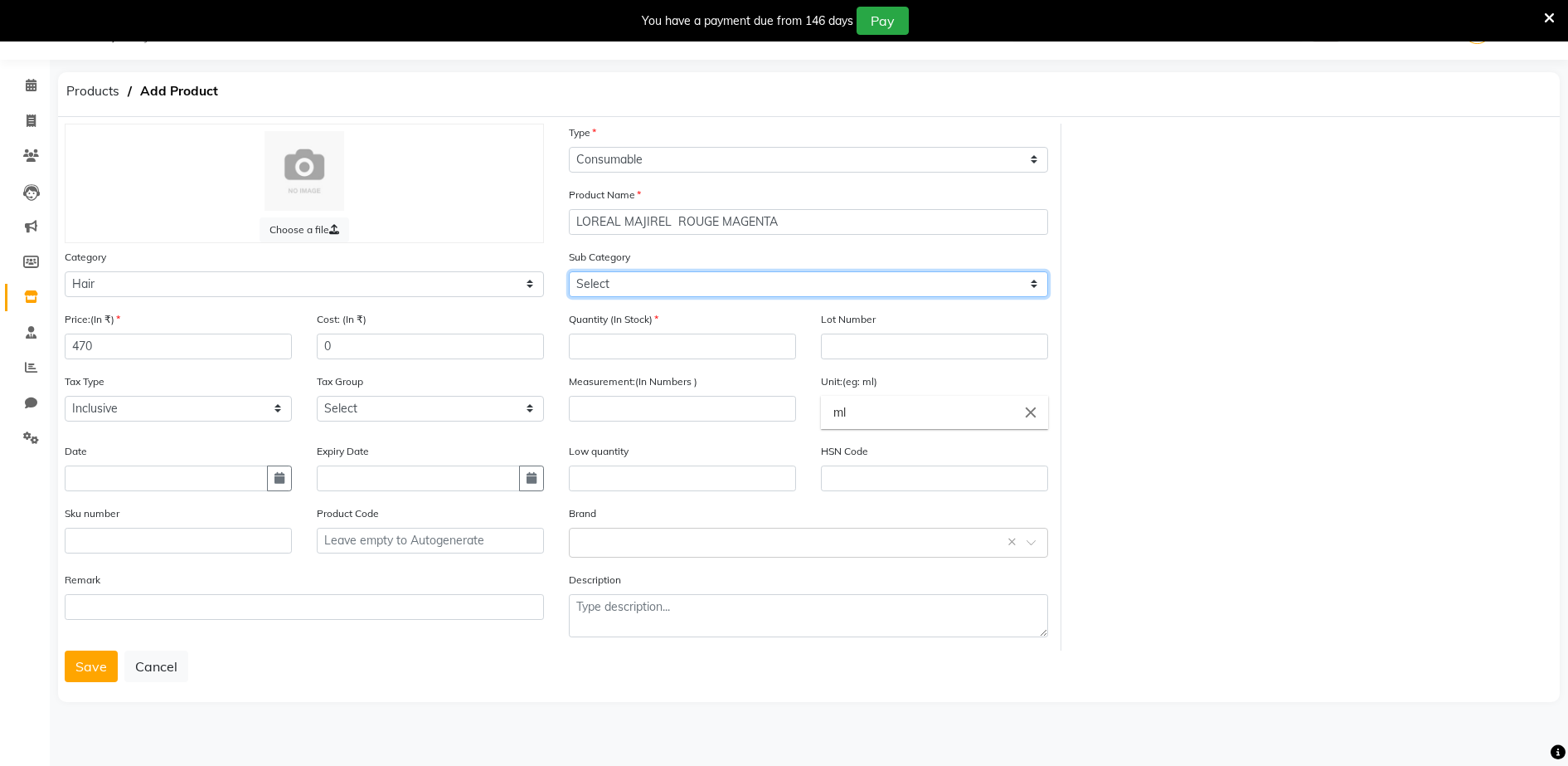
click at [583, 279] on select "Select Shampoo Conditioner Cream Mask Oil Serum Color Appliances Treatment Styl…" at bounding box center [808, 283] width 479 height 26
select select "1480101107"
click at [569, 271] on select "Select Shampoo Conditioner Cream Mask Oil Serum Color Appliances Treatment Styl…" at bounding box center [808, 283] width 479 height 26
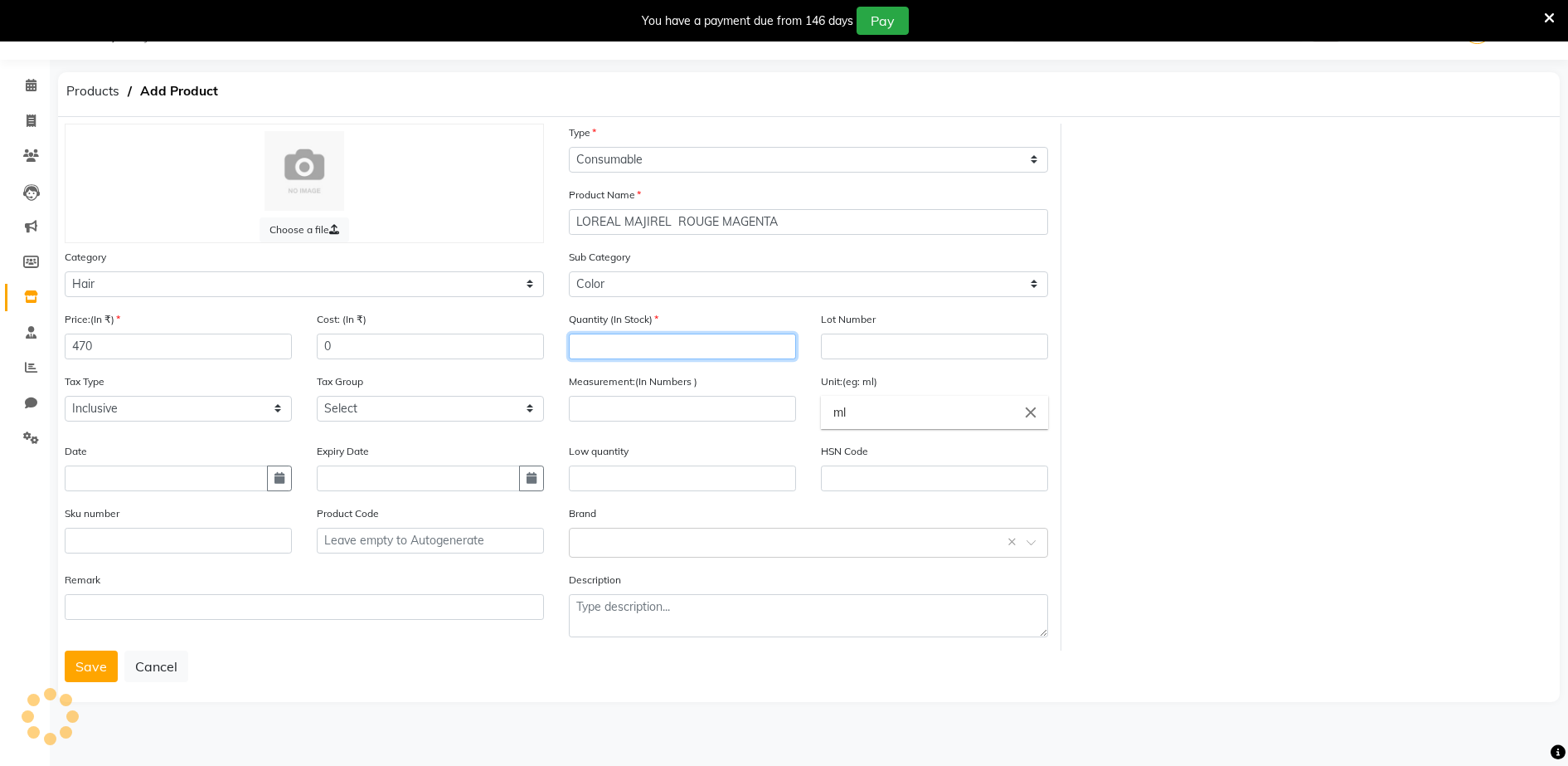
click at [575, 346] on input "number" at bounding box center [683, 346] width 227 height 26
type input "1"
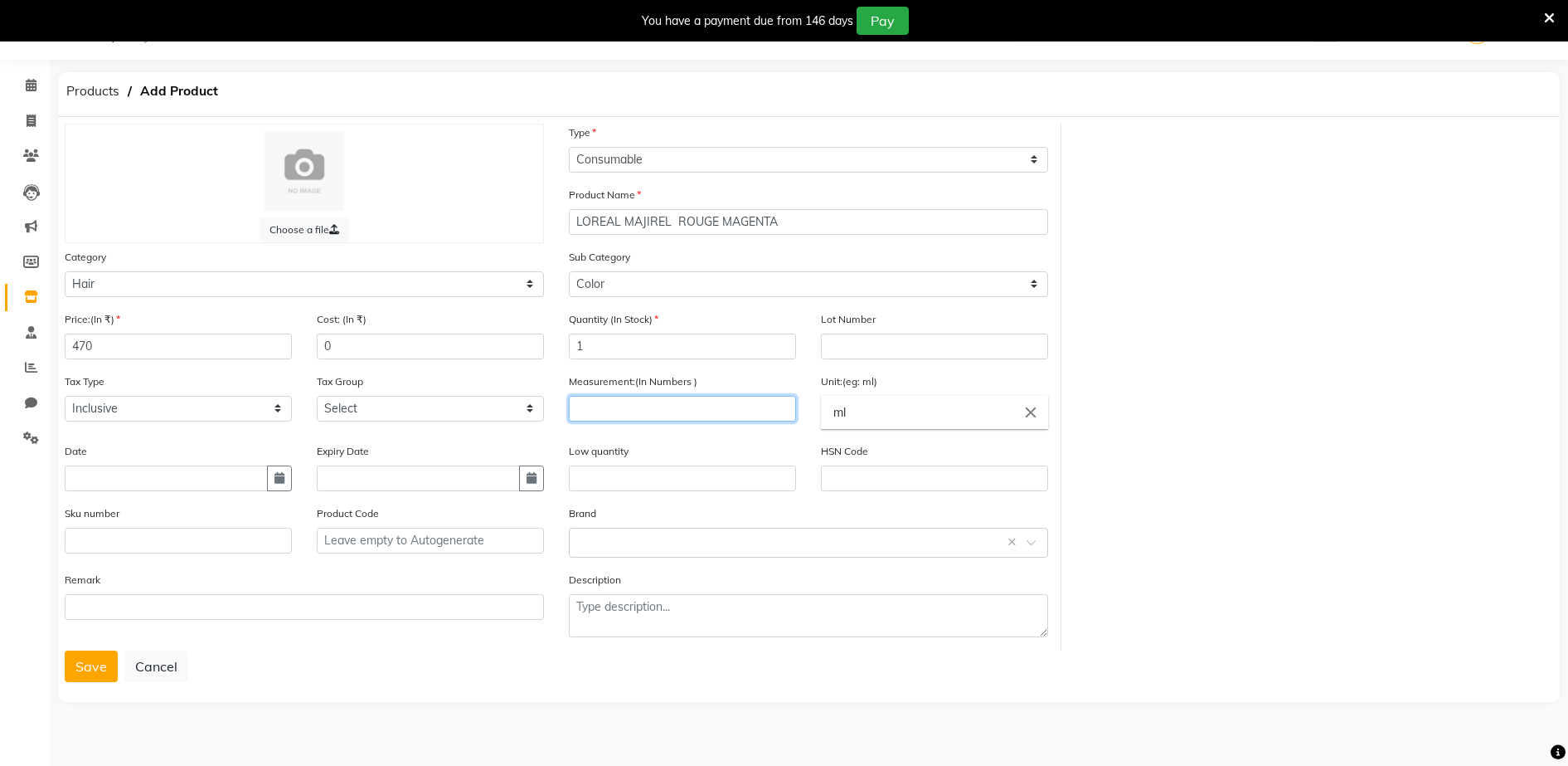
click at [583, 402] on input "number" at bounding box center [683, 408] width 227 height 26
type input "49.5"
click at [848, 415] on input "ml" at bounding box center [934, 412] width 227 height 33
type input "m"
type input "g"
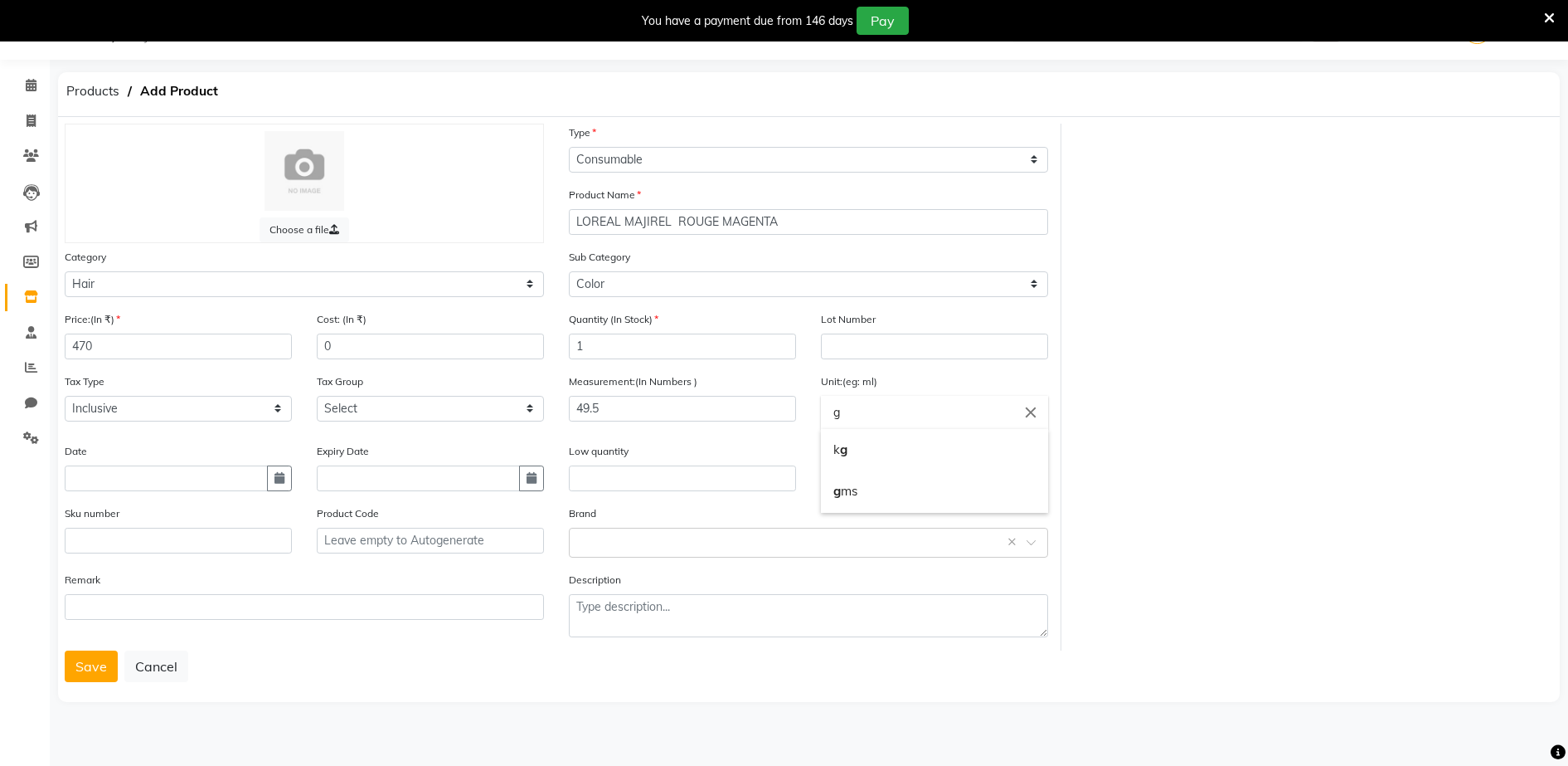
click at [586, 547] on div at bounding box center [784, 383] width 1568 height 766
click at [585, 542] on body "08047224946 Select Location × Aura Beauty, Deonar Village WhatsApp Status ✕ Sta…" at bounding box center [784, 383] width 1568 height 766
type input "[PERSON_NAME]"
click at [586, 535] on span "Add item" at bounding box center [599, 532] width 44 height 12
click at [87, 661] on button "Save" at bounding box center [90, 666] width 53 height 32
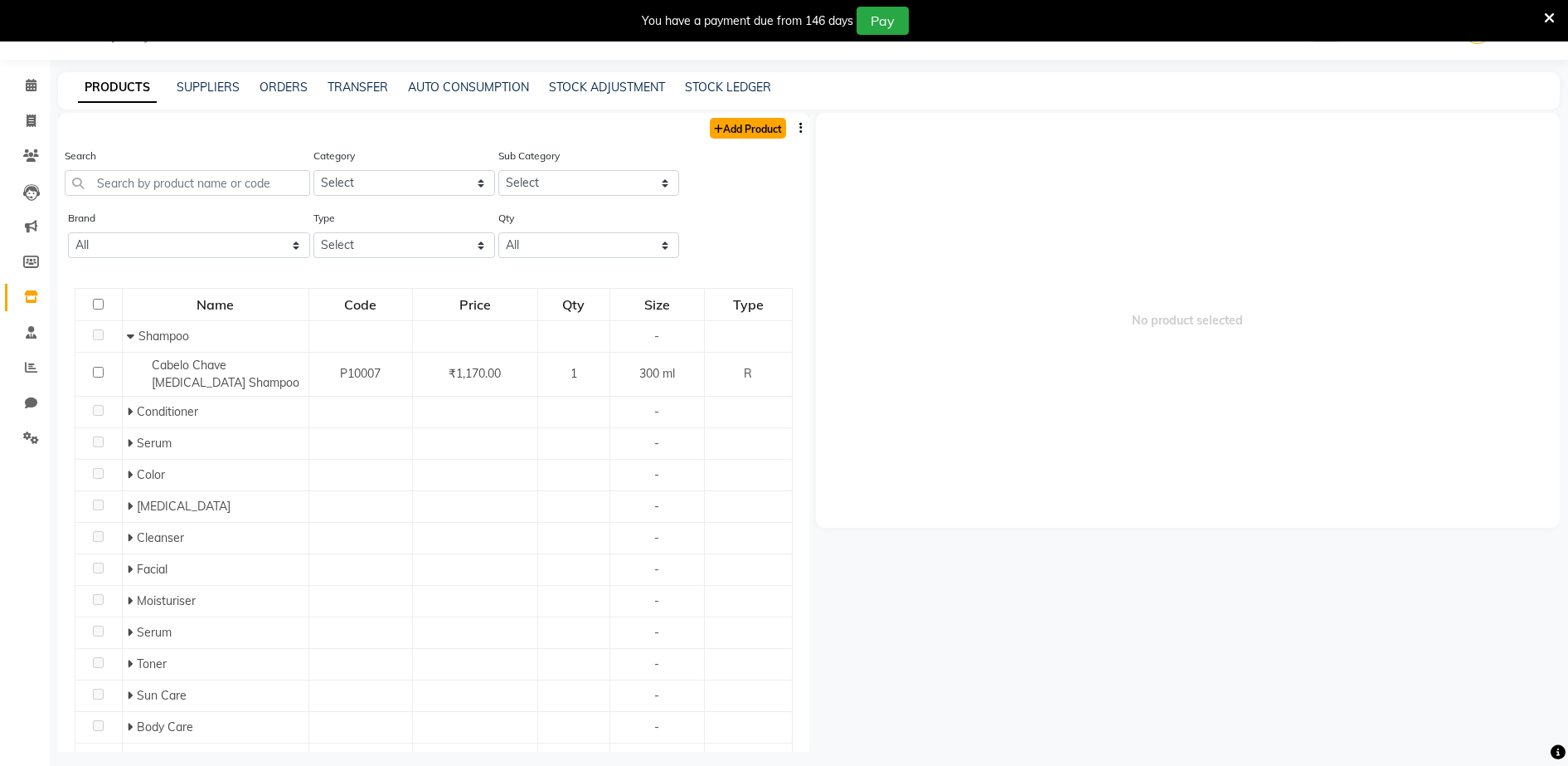
click at [720, 131] on link "Add Product" at bounding box center [747, 128] width 76 height 21
select select "true"
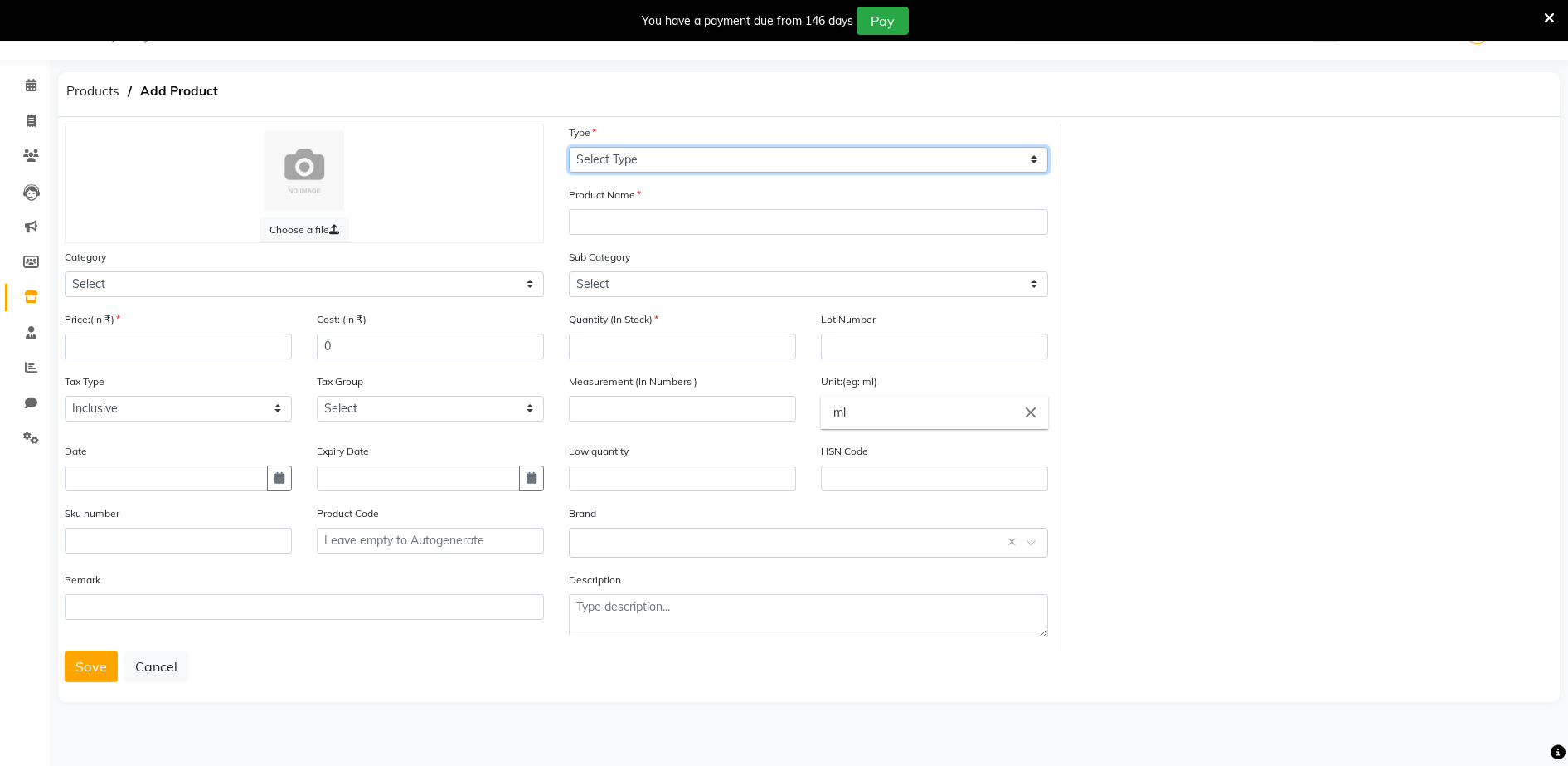
click at [588, 156] on select "Select Type Both Retail Consumable" at bounding box center [808, 160] width 479 height 26
select select "C"
click at [569, 147] on select "Select Type Both Retail Consumable" at bounding box center [808, 160] width 479 height 26
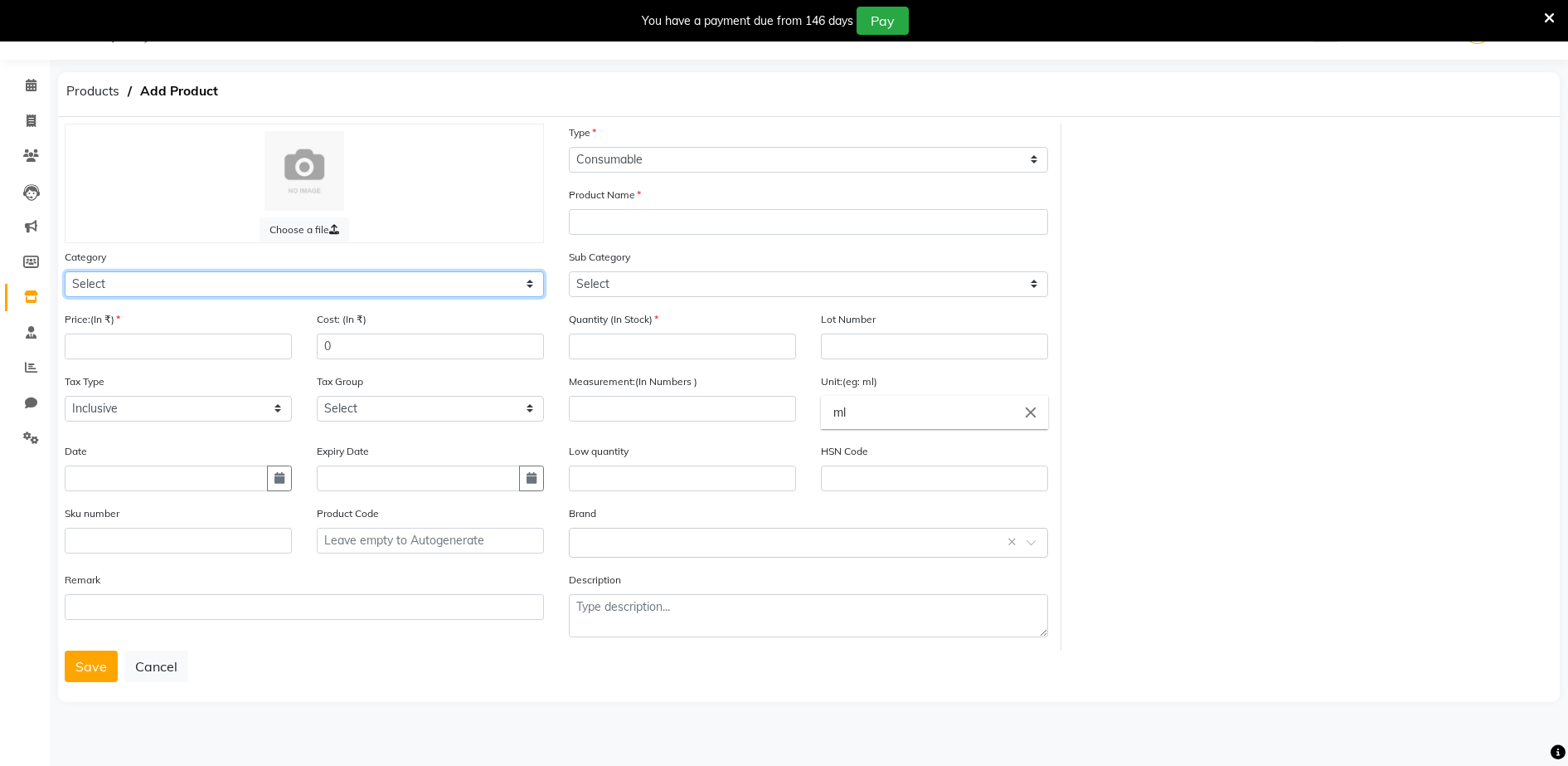
click at [90, 285] on select "Select Hair Skin Makeup Personal Care Appliances [PERSON_NAME] Waxing Disposabl…" at bounding box center [303, 283] width 479 height 26
select select "1480101100"
click at [64, 271] on select "Select Hair Skin Makeup Personal Care Appliances [PERSON_NAME] Waxing Disposabl…" at bounding box center [303, 283] width 479 height 26
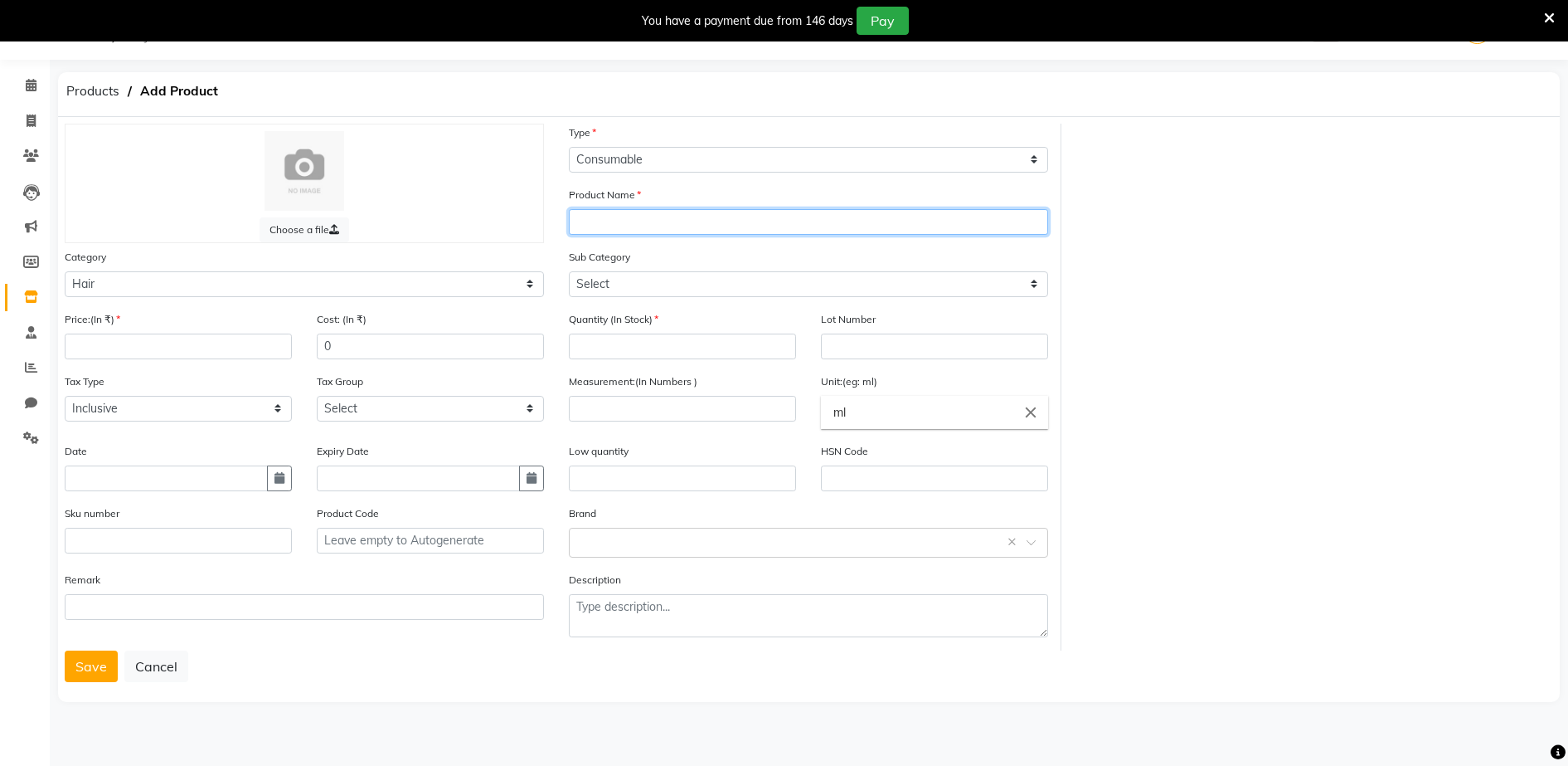
click at [585, 224] on input "text" at bounding box center [808, 222] width 479 height 26
type input "[PERSON_NAME] 4 (BROWN )"
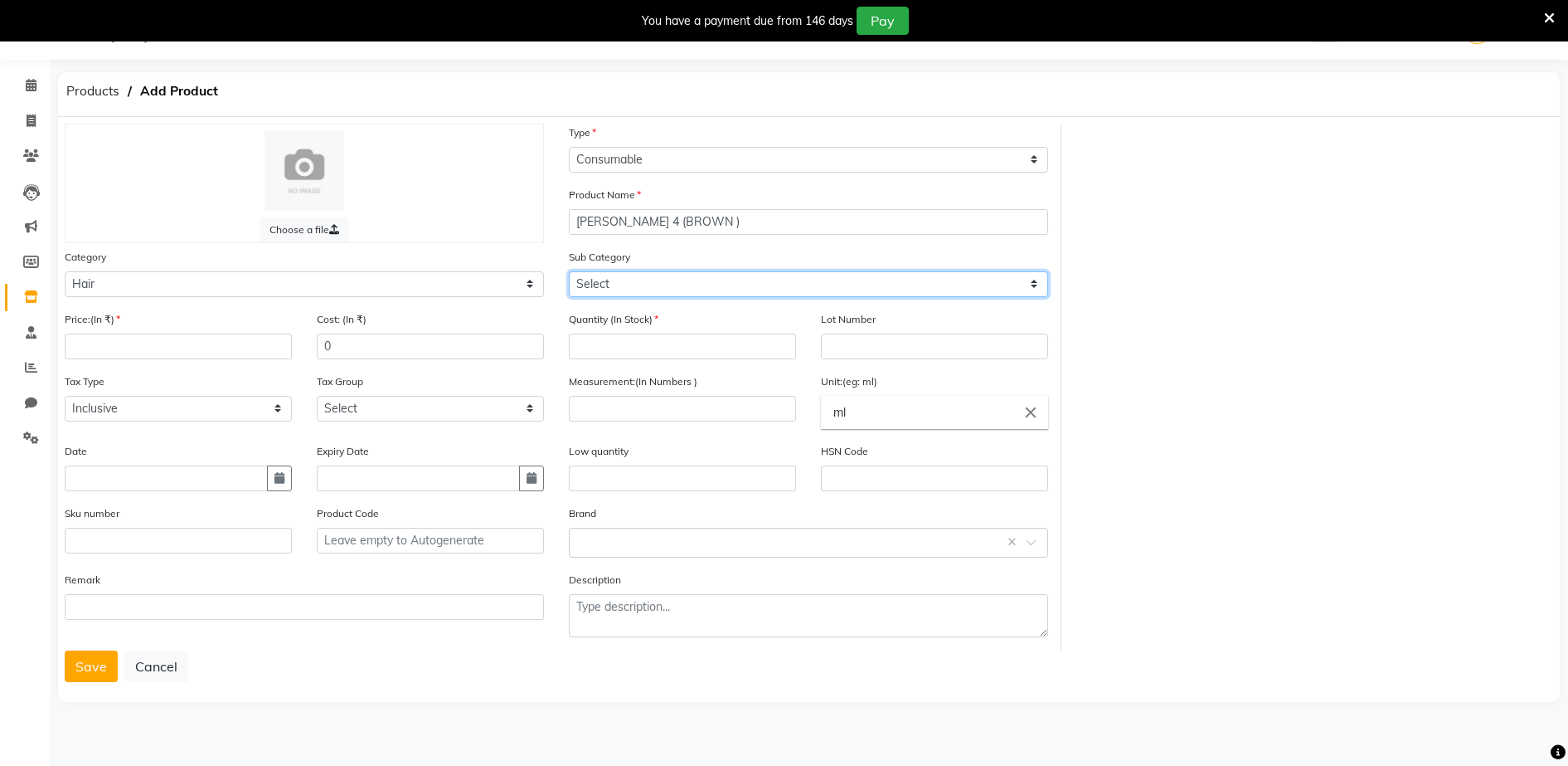
click at [593, 286] on select "Select Shampoo Conditioner Cream Mask Oil Serum Color Appliances Treatment Styl…" at bounding box center [808, 283] width 479 height 26
select select "1480101107"
click at [569, 271] on select "Select Shampoo Conditioner Cream Mask Oil Serum Color Appliances Treatment Styl…" at bounding box center [808, 283] width 479 height 26
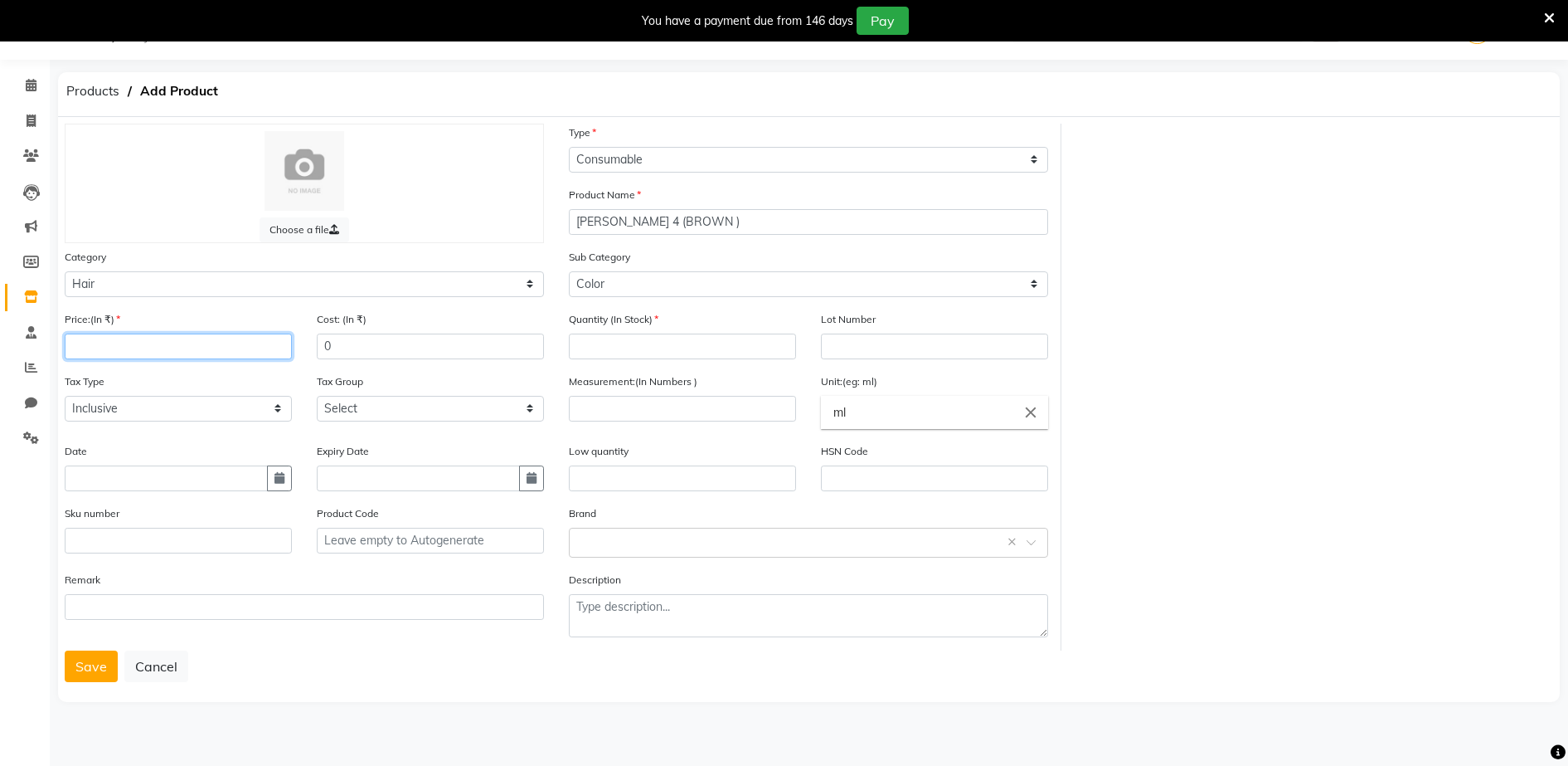
click at [83, 345] on input "number" at bounding box center [178, 346] width 227 height 26
type input "420"
click at [594, 345] on input "number" at bounding box center [683, 346] width 227 height 26
type input "1"
click at [588, 403] on input "number" at bounding box center [683, 408] width 227 height 26
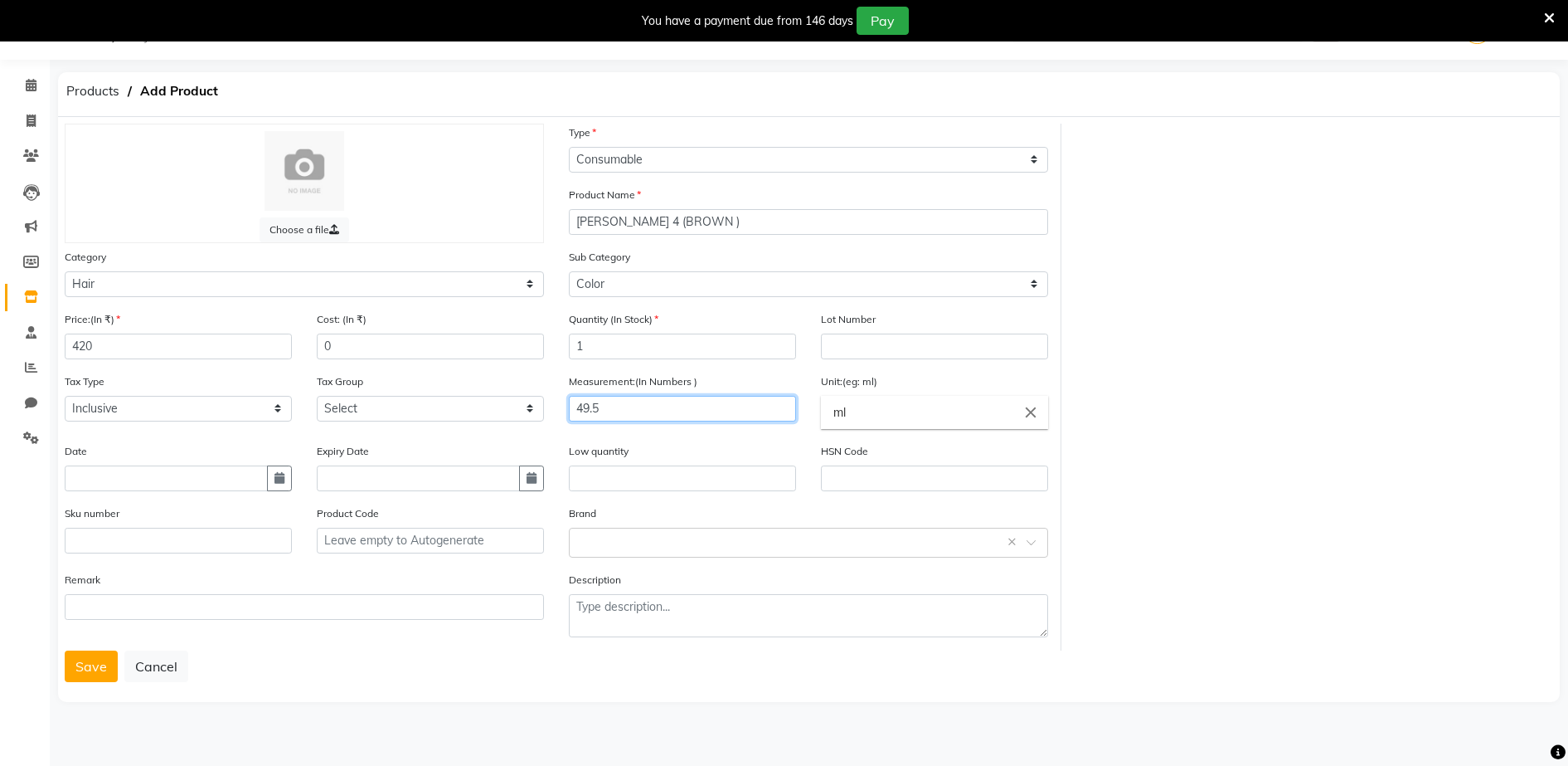
type input "49.5"
click at [851, 411] on input "ml" at bounding box center [934, 412] width 227 height 33
type input "m"
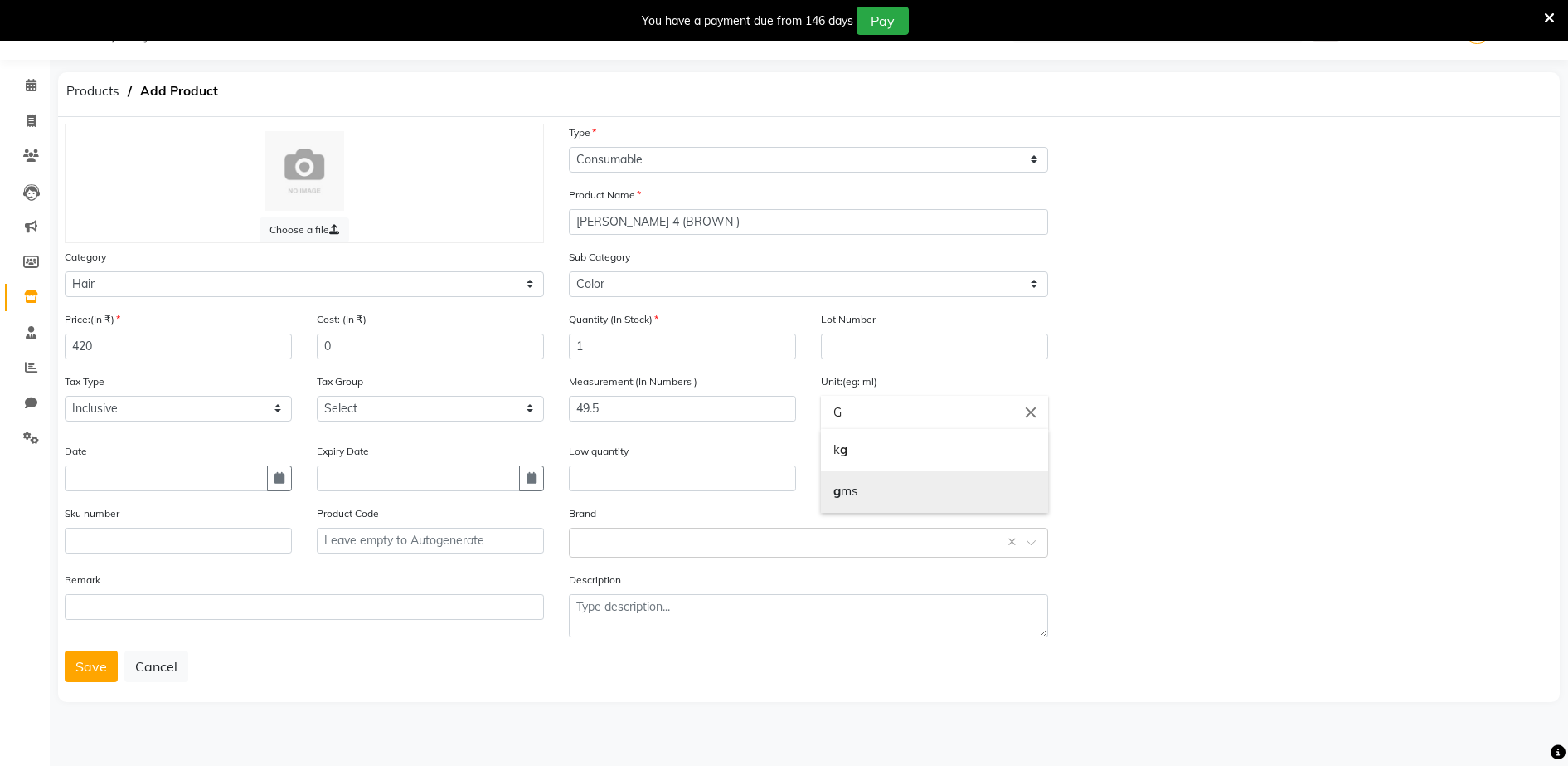
click at [843, 498] on link "g ms" at bounding box center [934, 491] width 227 height 43
click at [857, 410] on input "gms" at bounding box center [934, 412] width 227 height 33
type input "g"
click at [590, 545] on div at bounding box center [784, 383] width 1568 height 766
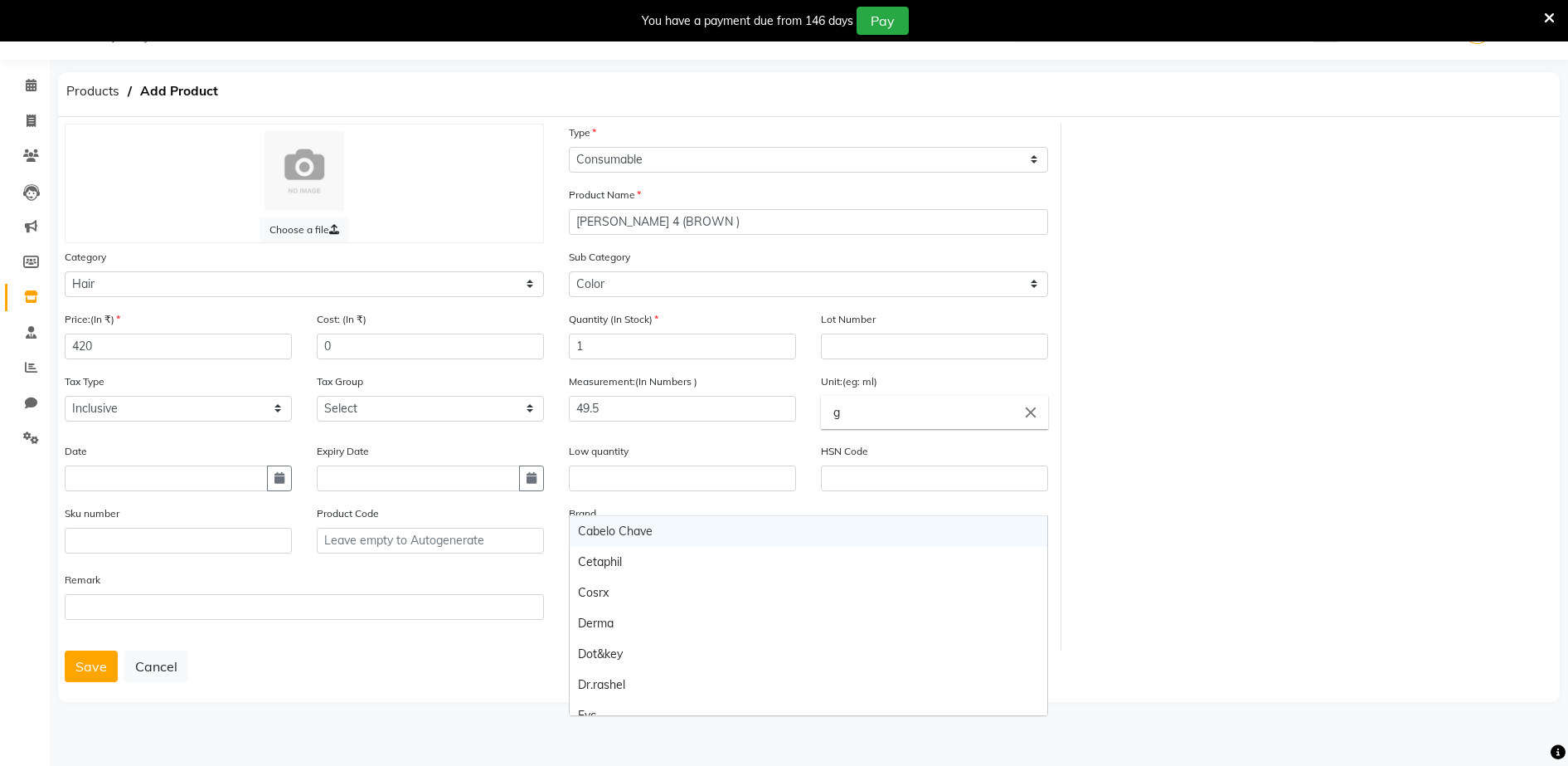
click at [589, 540] on body "08047224946 Select Location × Aura Beauty, Deonar Village WhatsApp Status ✕ Sta…" at bounding box center [784, 383] width 1568 height 766
click at [1135, 535] on div "Choose a file Type Select Type Both Retail Consumable Product Name LOREAL MAJIR…" at bounding box center [808, 387] width 1513 height 527
click at [618, 540] on body "08047224946 Select Location × Aura Beauty, Deonar Village WhatsApp Status ✕ Sta…" at bounding box center [784, 383] width 1568 height 766
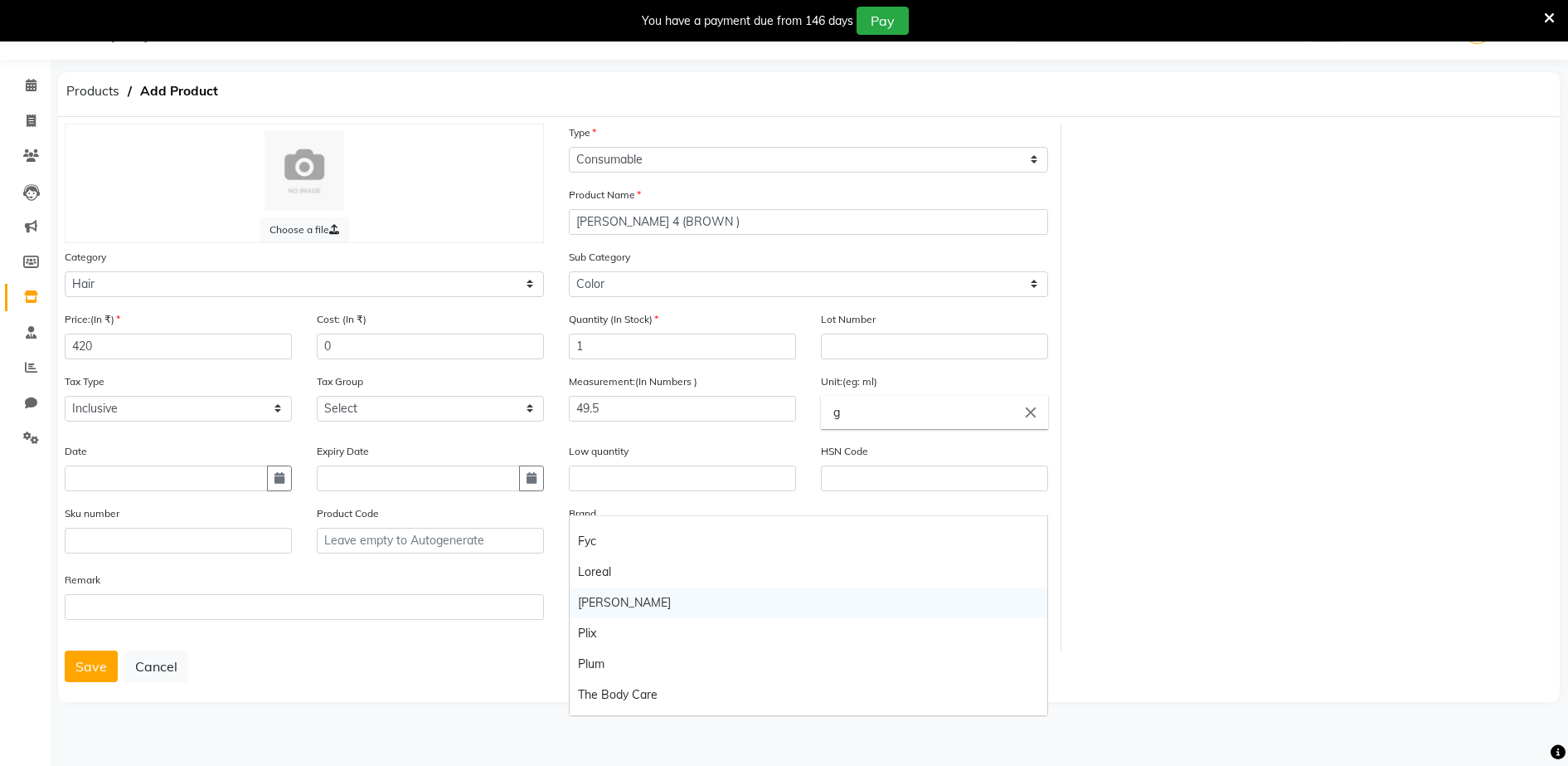
click at [608, 596] on div "[PERSON_NAME]" at bounding box center [808, 602] width 477 height 31
click at [93, 666] on button "Save" at bounding box center [90, 666] width 53 height 32
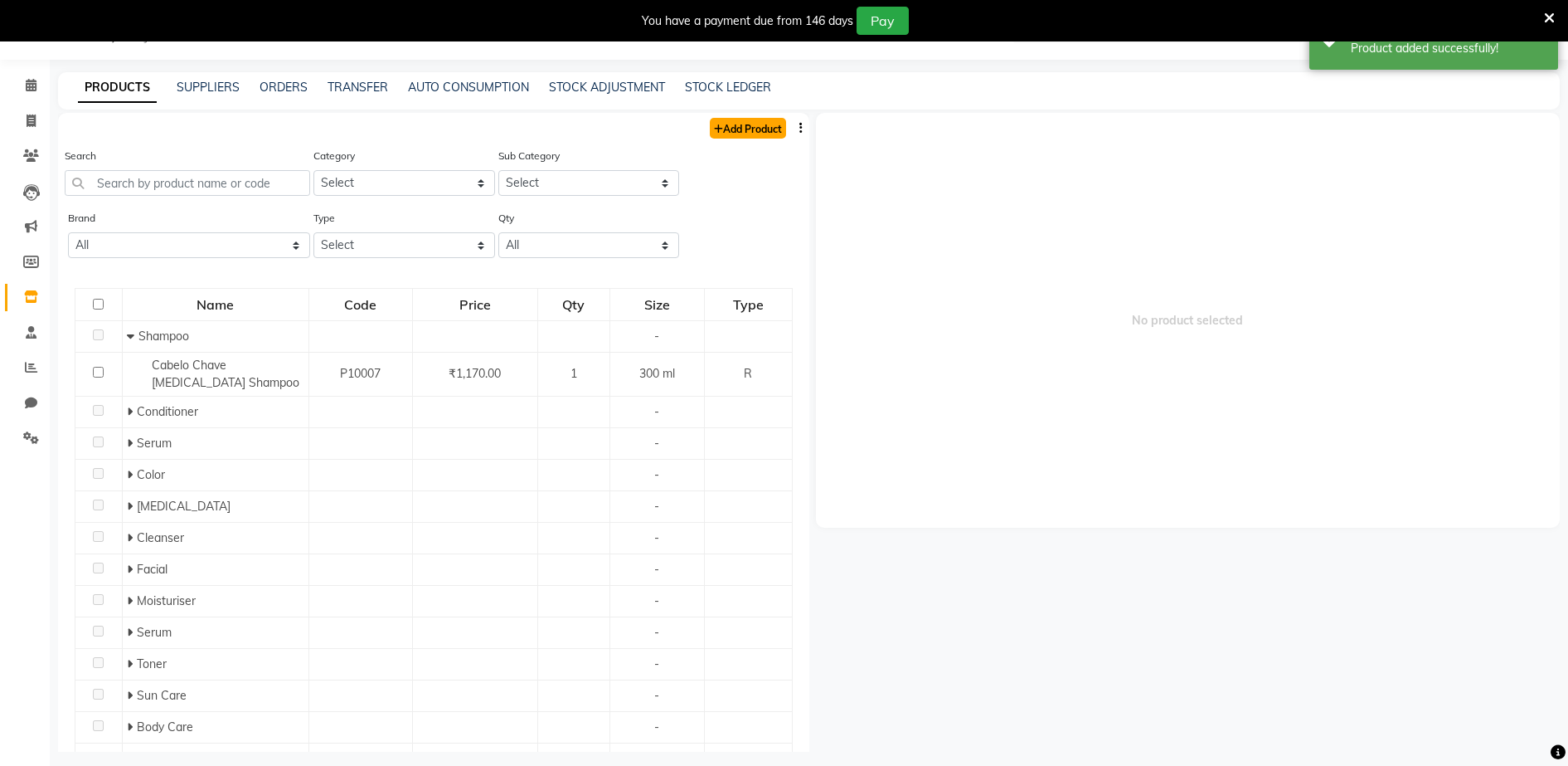
click at [738, 125] on link "Add Product" at bounding box center [747, 128] width 76 height 21
select select "true"
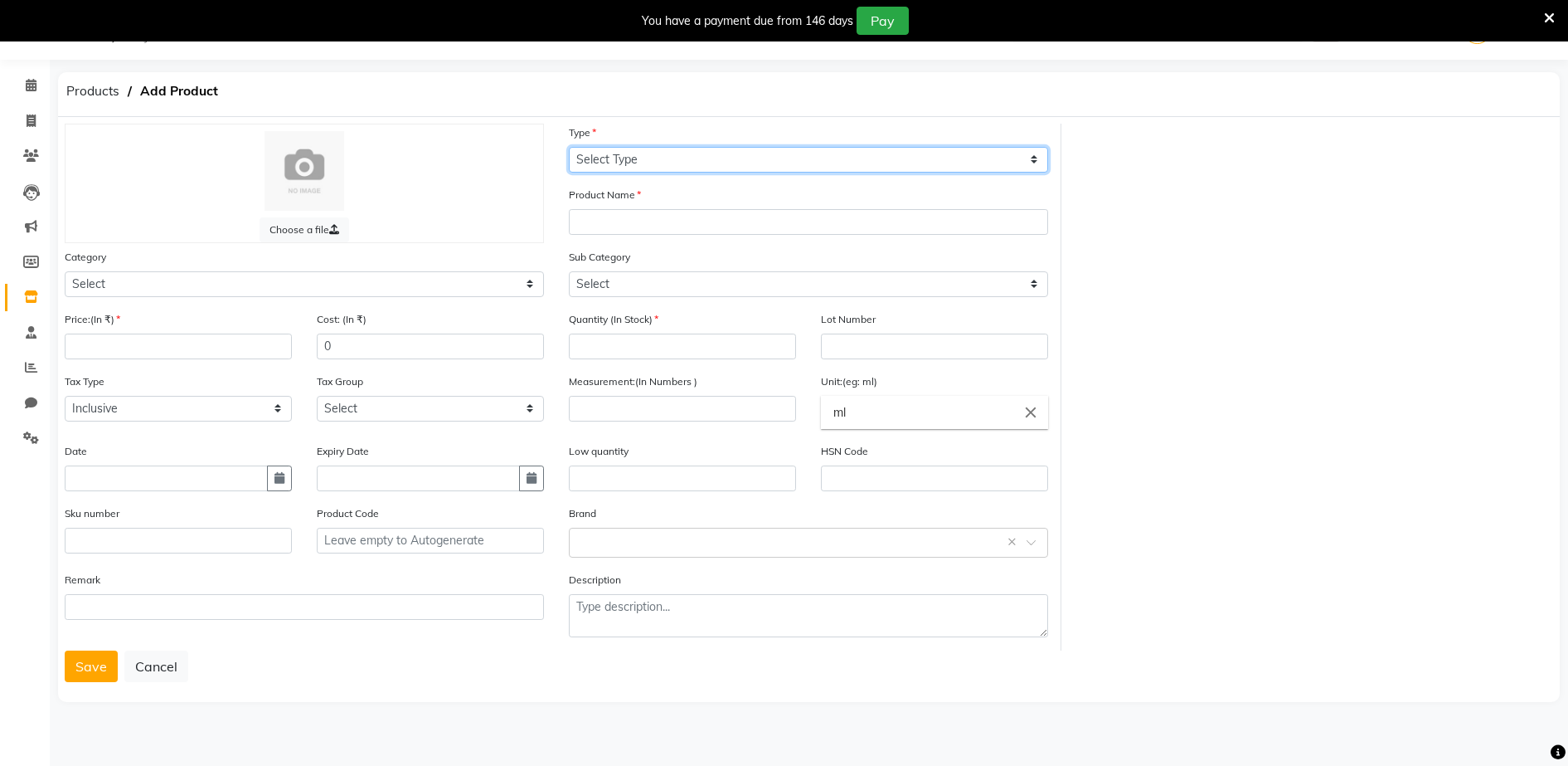
click at [586, 156] on select "Select Type Both Retail Consumable" at bounding box center [808, 160] width 479 height 26
select select "C"
click at [569, 147] on select "Select Type Both Retail Consumable" at bounding box center [808, 160] width 479 height 26
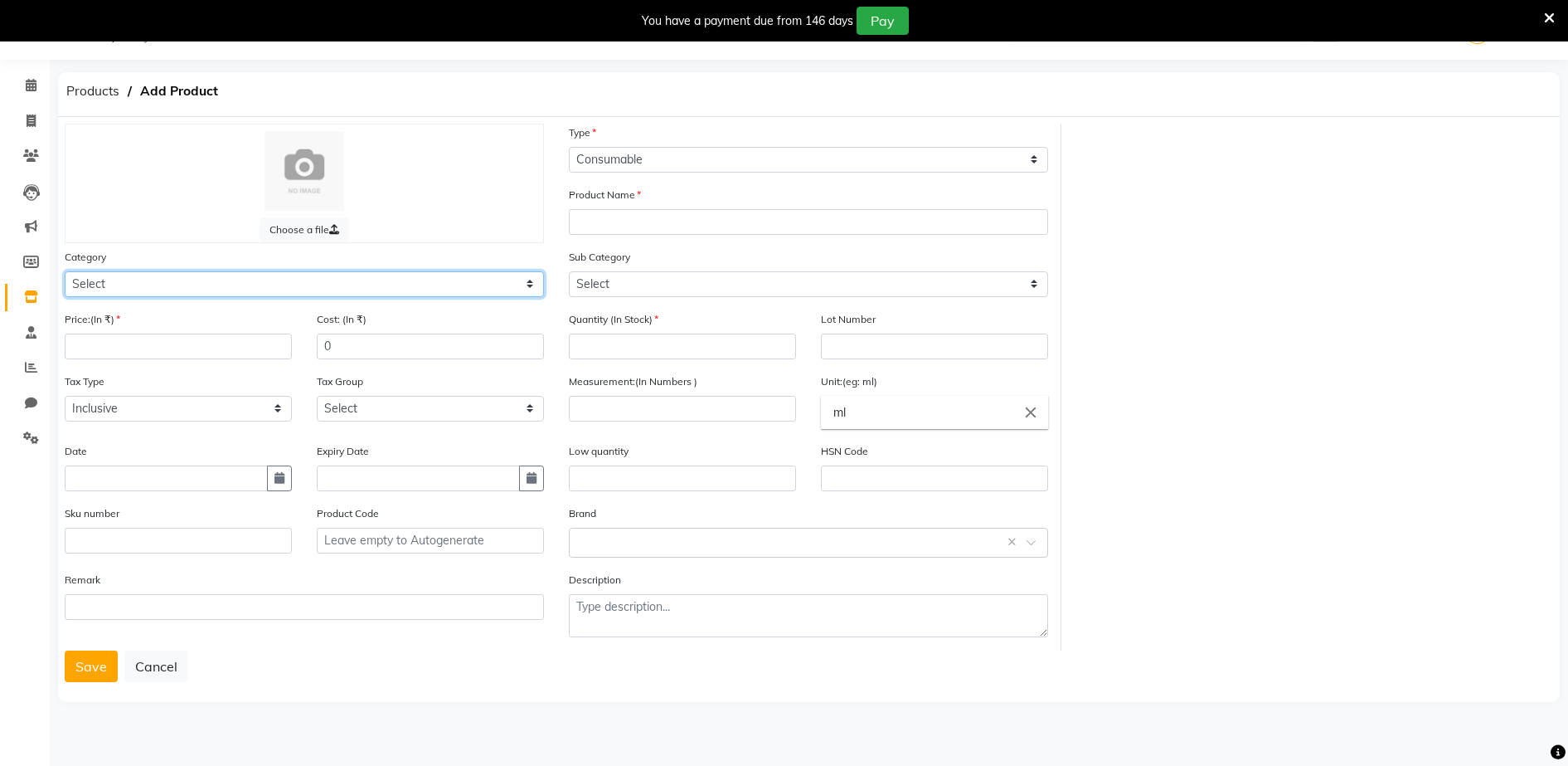
click at [74, 278] on select "Select Hair Skin Makeup Personal Care Appliances [PERSON_NAME] Waxing Disposabl…" at bounding box center [303, 283] width 479 height 26
select select "1480101100"
click at [64, 271] on select "Select Hair Skin Makeup Personal Care Appliances [PERSON_NAME] Waxing Disposabl…" at bounding box center [303, 283] width 479 height 26
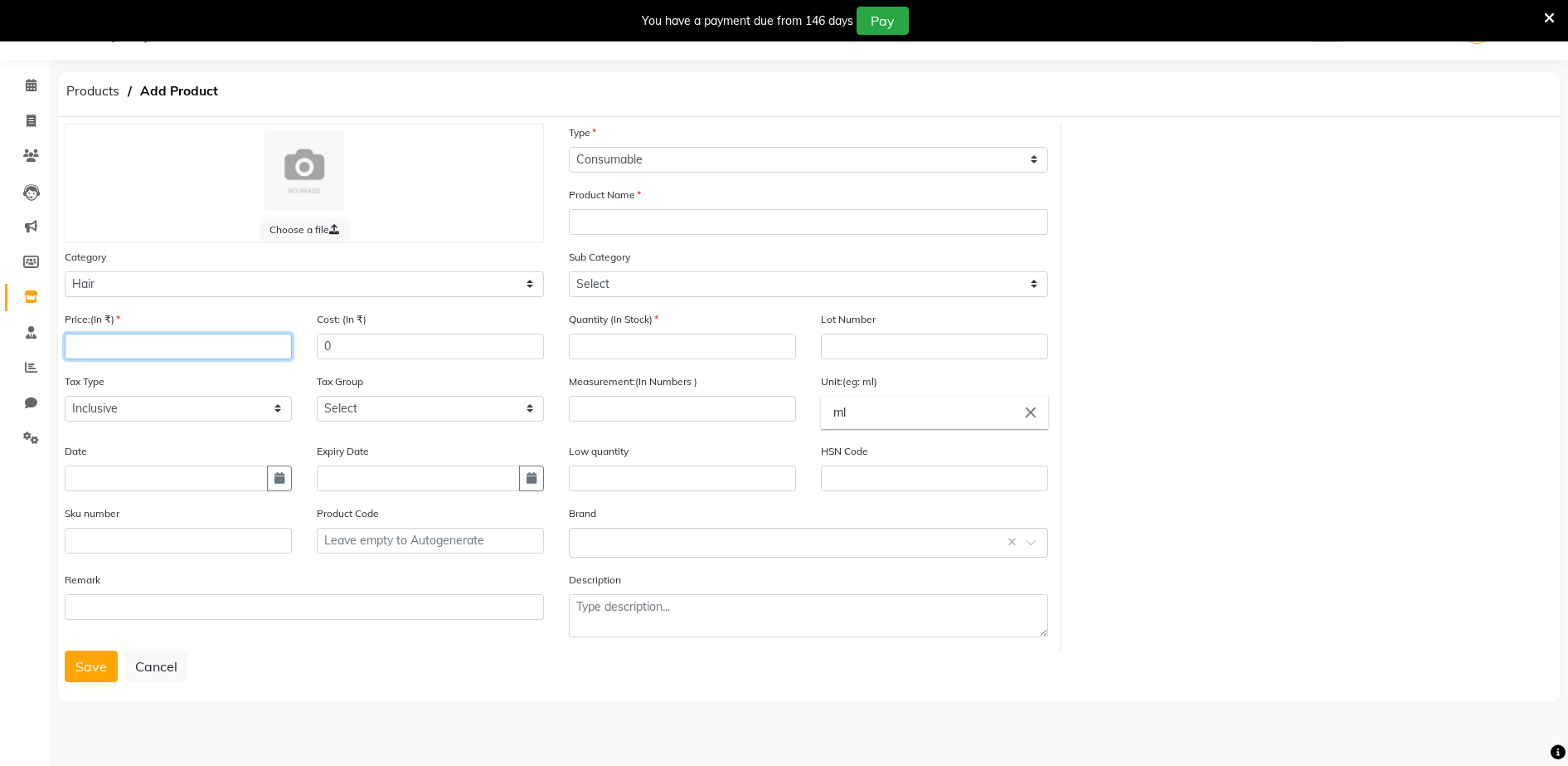
click at [74, 349] on input "number" at bounding box center [178, 346] width 227 height 26
type input "350"
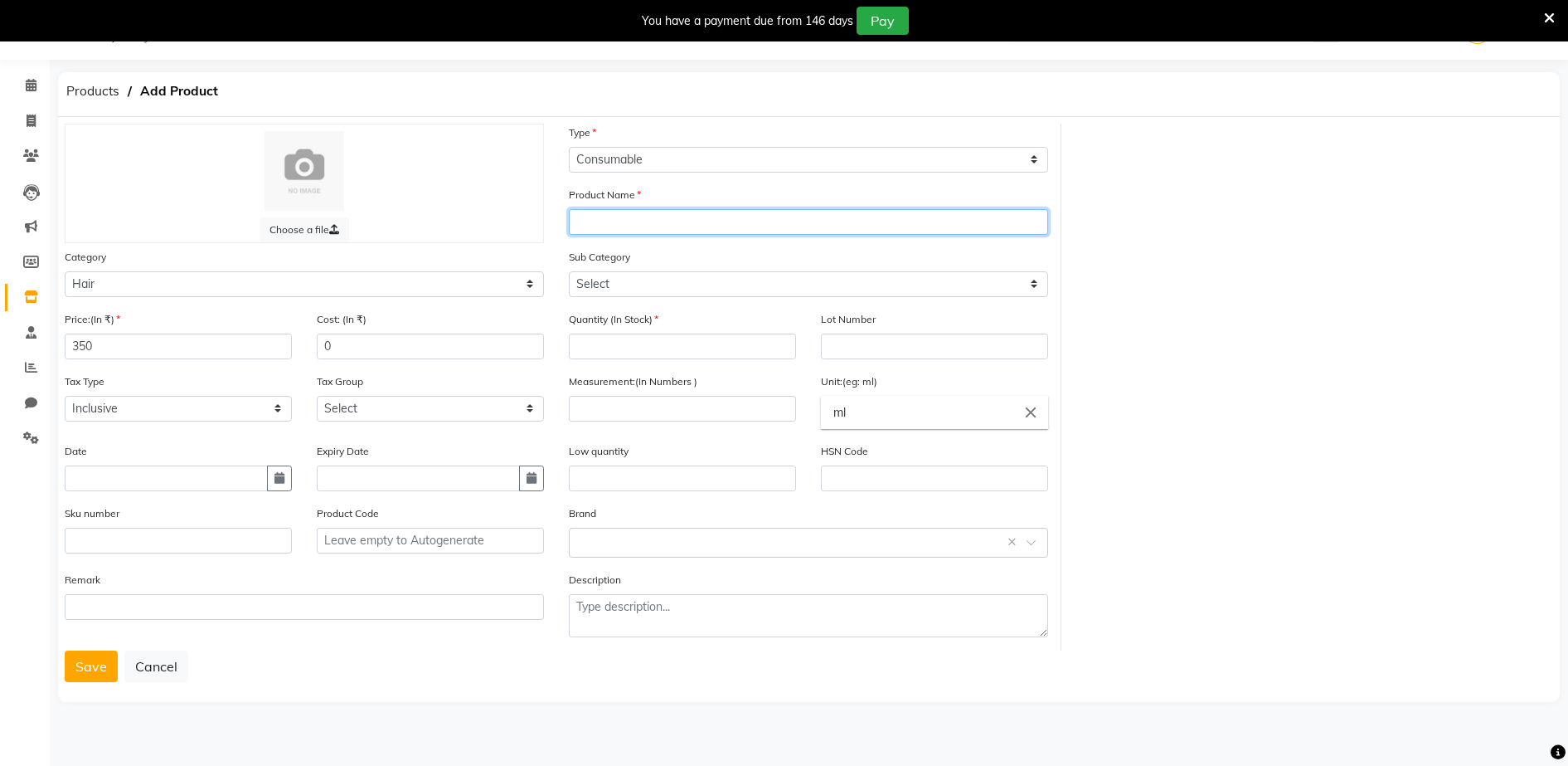
click at [581, 225] on input "text" at bounding box center [808, 222] width 479 height 26
type input "[PERSON_NAME] 6.45 (MAHOGANY COPPER DARE BLONDE"
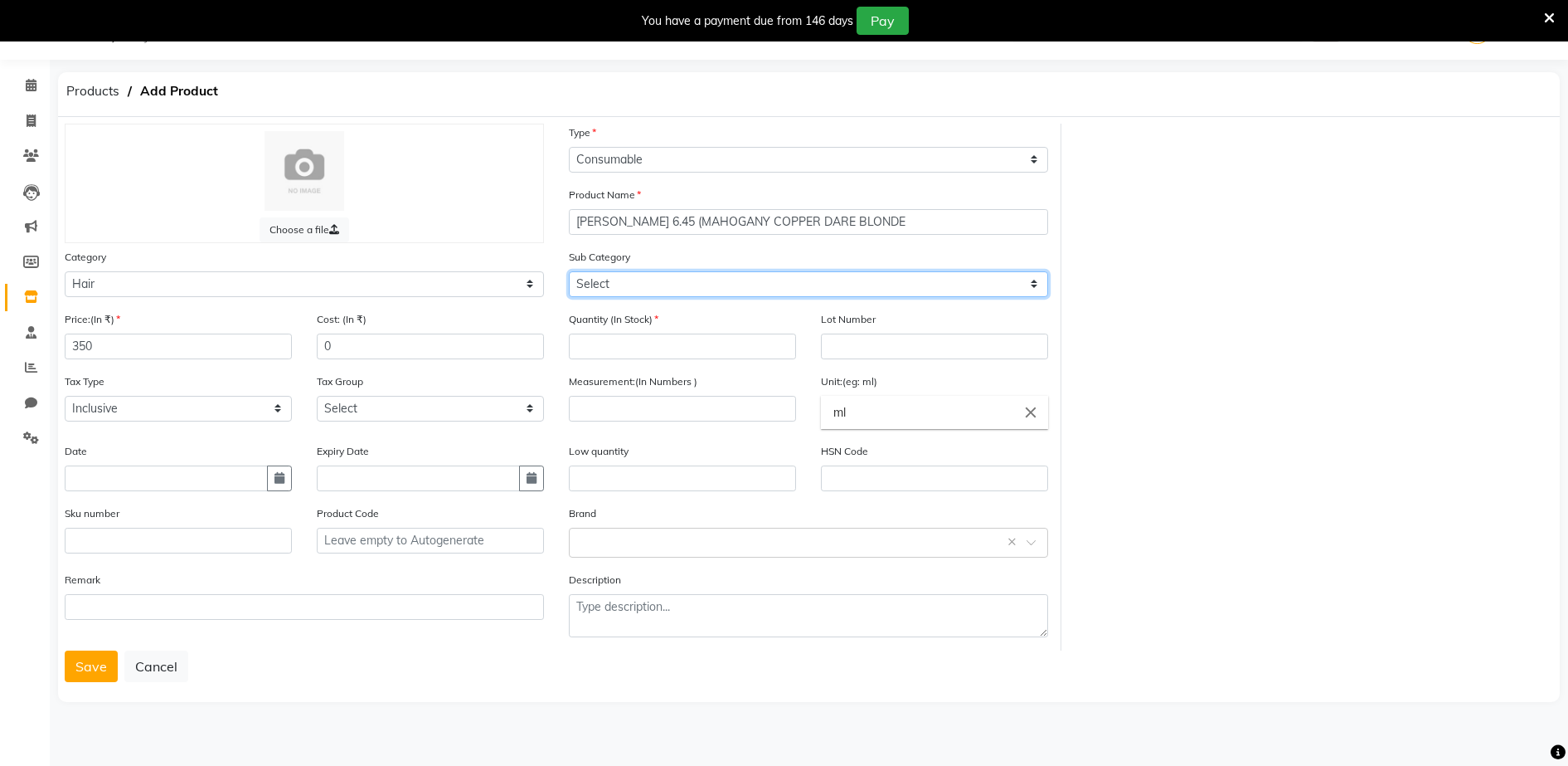
click at [586, 285] on select "Select Shampoo Conditioner Cream Mask Oil Serum Color Appliances Treatment Styl…" at bounding box center [808, 283] width 479 height 26
select select "1480101107"
click at [569, 271] on select "Select Shampoo Conditioner Cream Mask Oil Serum Color Appliances Treatment Styl…" at bounding box center [808, 283] width 479 height 26
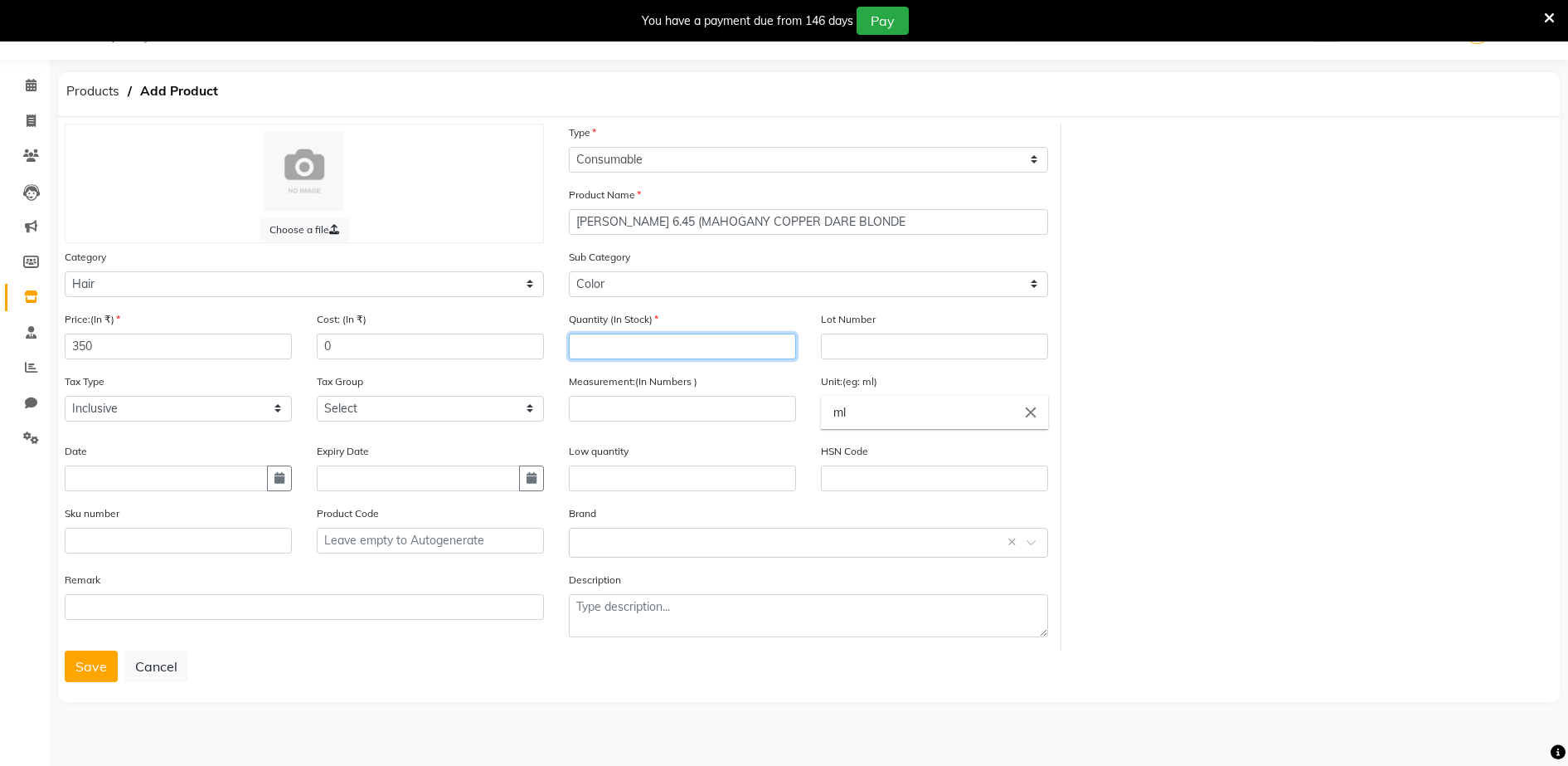
click at [596, 346] on input "number" at bounding box center [683, 346] width 227 height 26
type input "1"
click at [583, 414] on input "number" at bounding box center [683, 408] width 227 height 26
type input "49.5"
click at [847, 411] on input "ml" at bounding box center [934, 412] width 227 height 33
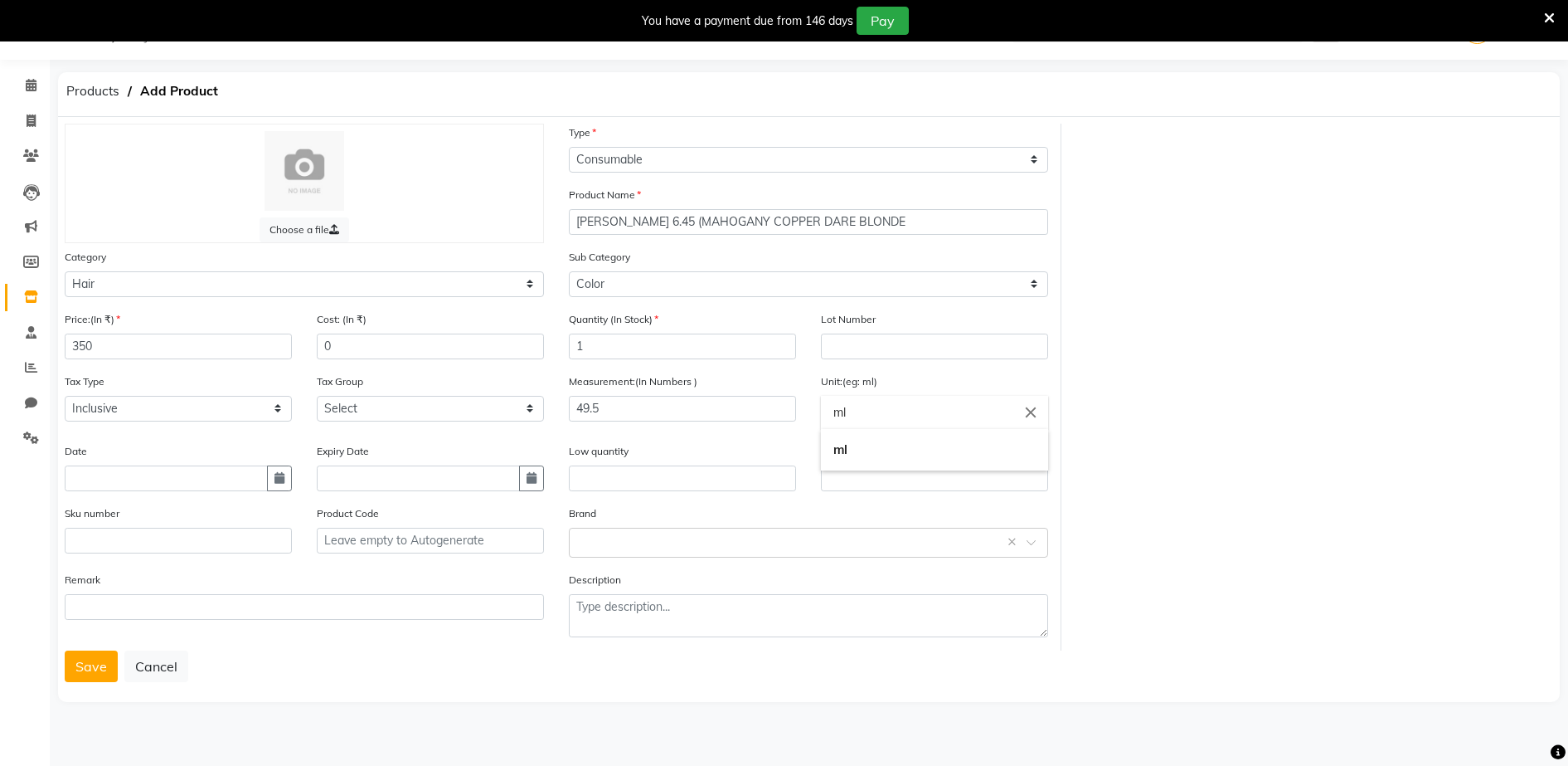
type input "m"
click at [849, 493] on link "g ms" at bounding box center [934, 491] width 227 height 43
click at [858, 411] on input "gms" at bounding box center [934, 412] width 227 height 33
type input "g"
click at [581, 537] on div at bounding box center [784, 383] width 1568 height 766
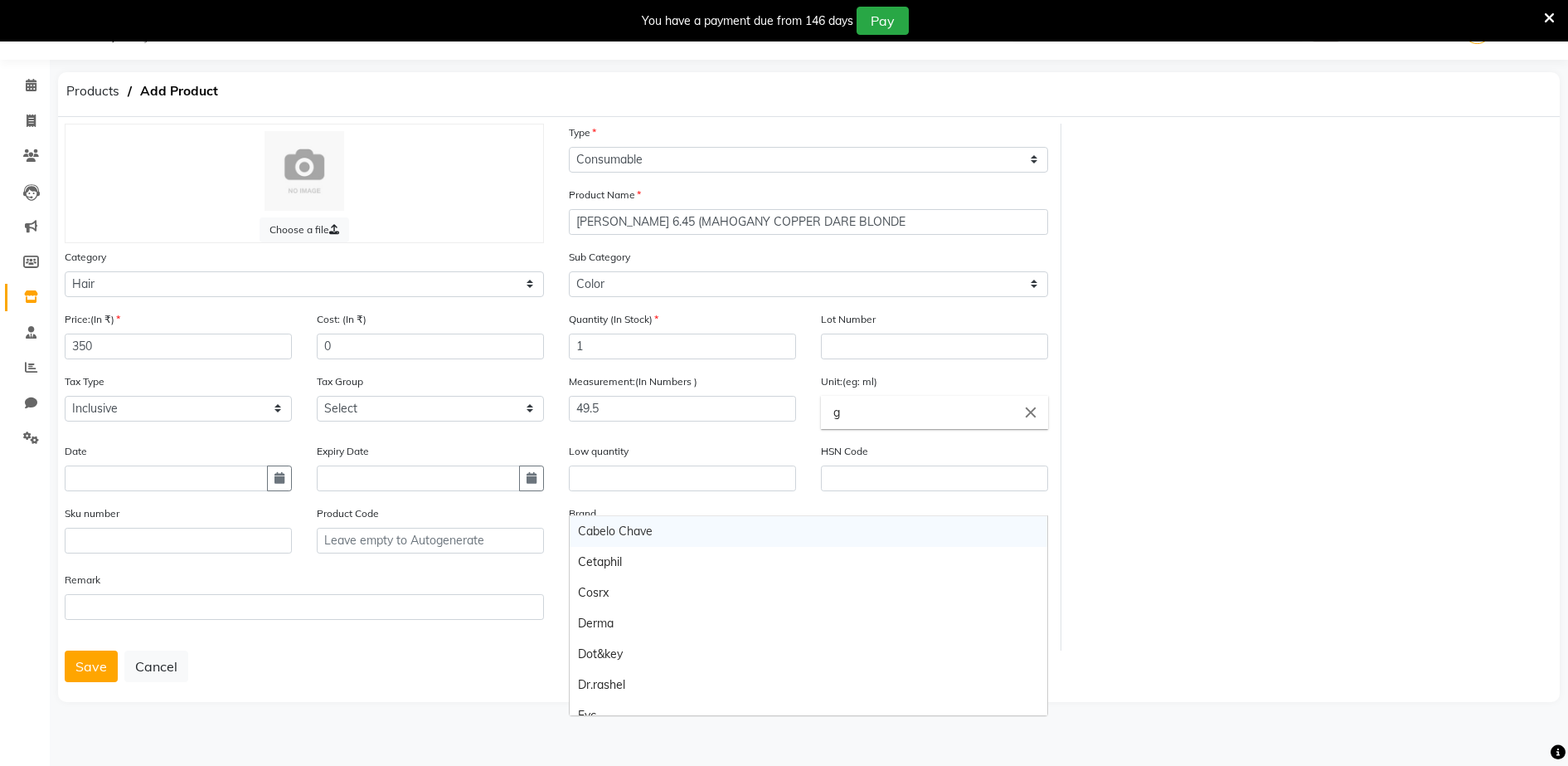
click at [591, 532] on body "08047224946 Select Location × Aura Beauty, Deonar Village WhatsApp Status ✕ Sta…" at bounding box center [784, 383] width 1568 height 766
click at [1030, 619] on div "Derma" at bounding box center [808, 623] width 477 height 31
click at [620, 542] on body "08047224946 Select Location × Aura Beauty, Deonar Village WhatsApp Status ✕ Sta…" at bounding box center [784, 383] width 1568 height 766
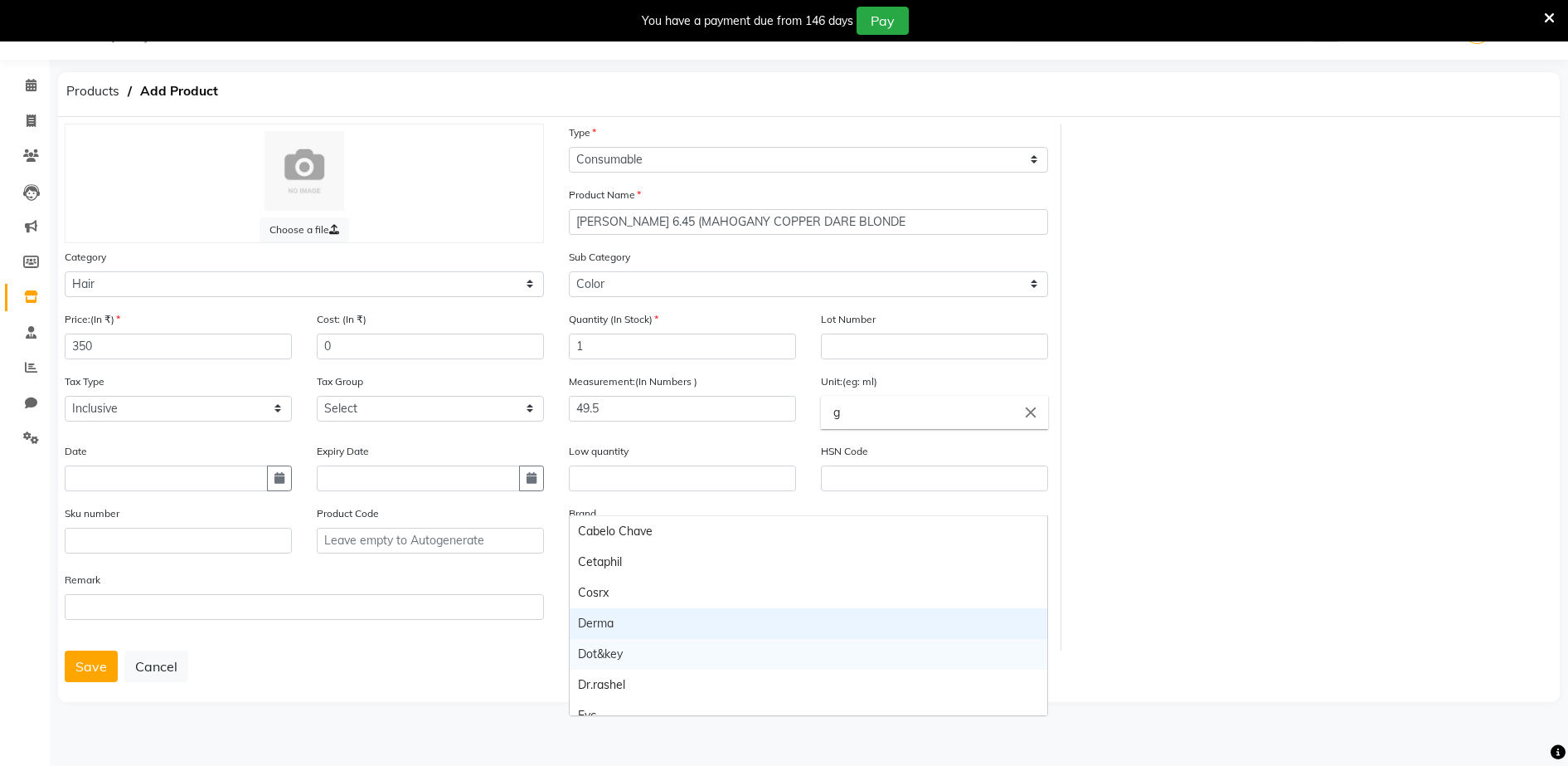
scroll to position [174, 0]
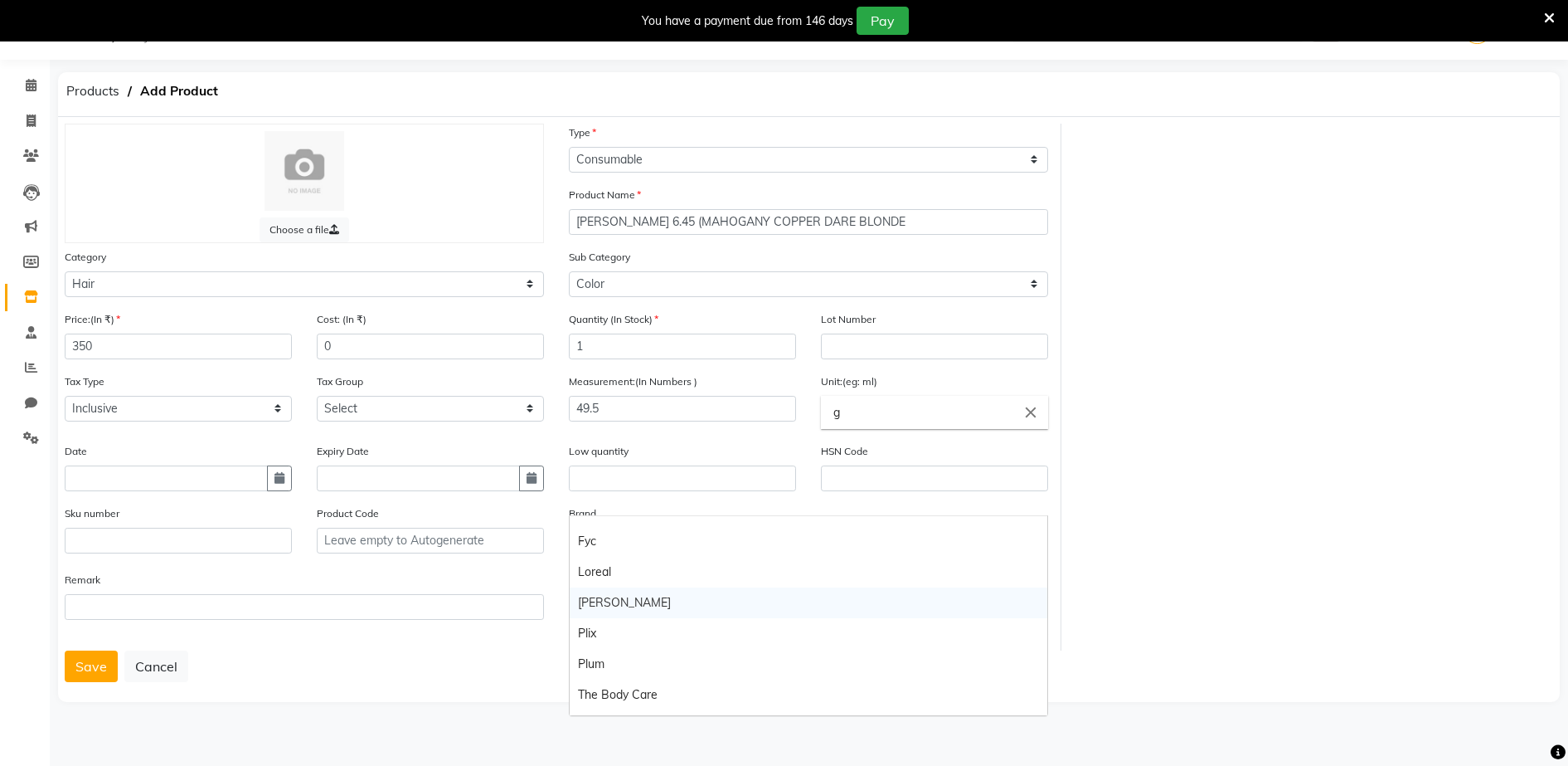
click at [619, 604] on div "[PERSON_NAME]" at bounding box center [808, 602] width 477 height 31
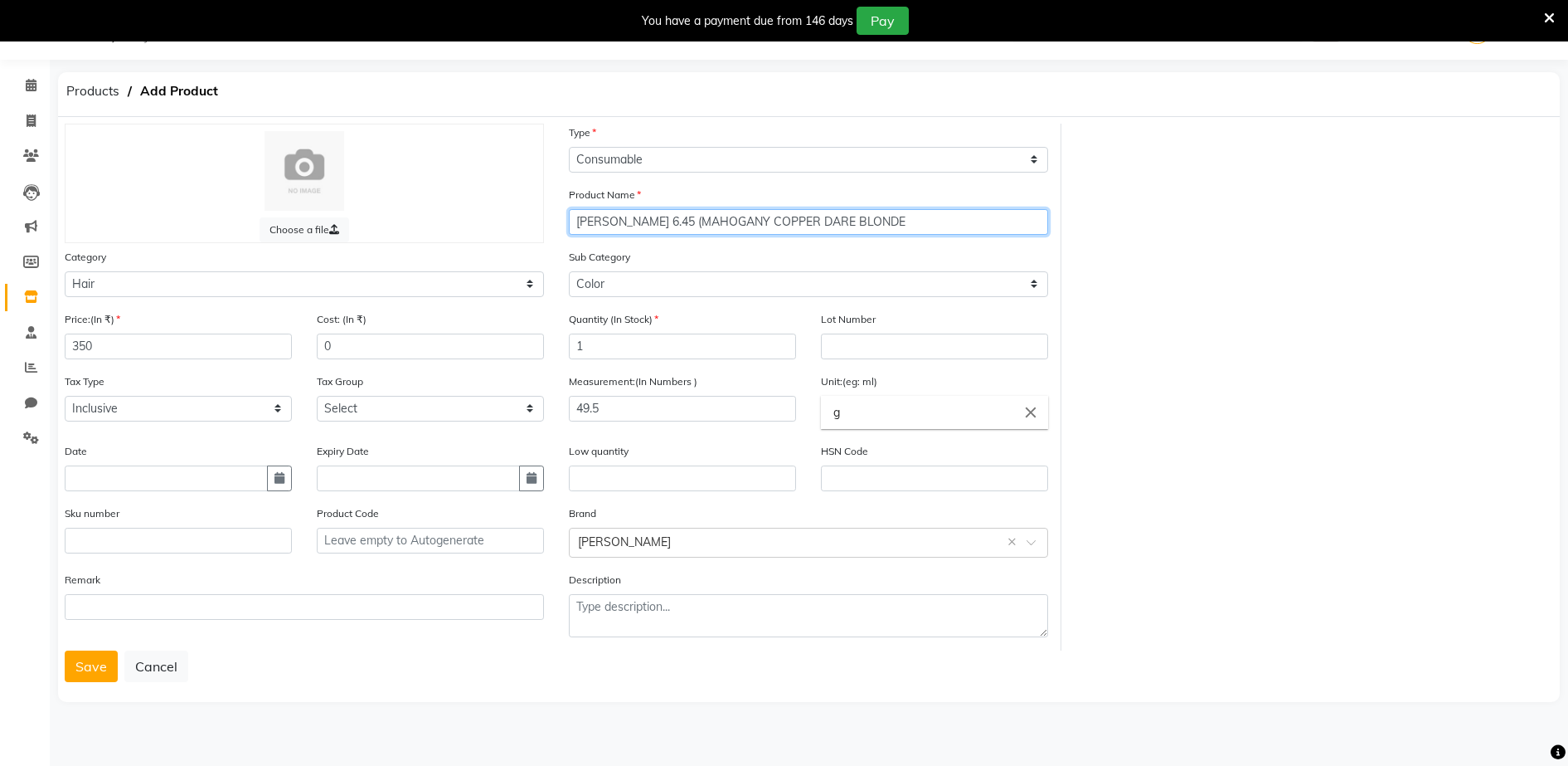
click at [913, 221] on input "[PERSON_NAME] 6.45 (MAHOGANY COPPER DARE BLONDE" at bounding box center [808, 222] width 479 height 26
type input "[PERSON_NAME] 6.45 (MAHOGANY COPPER DARE BLONDE )"
click at [94, 661] on button "Save" at bounding box center [90, 666] width 53 height 32
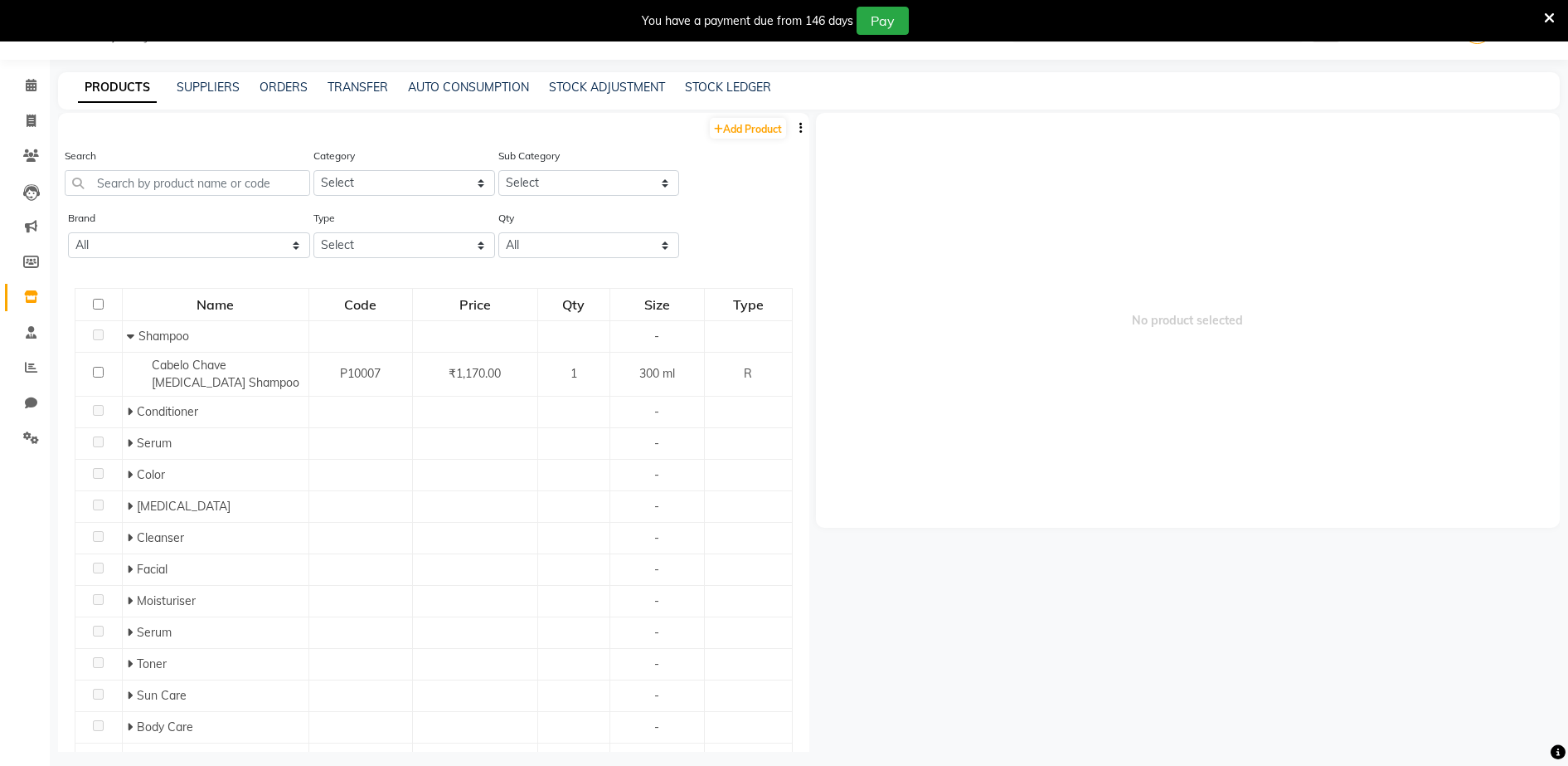
click at [31, 100] on li "Calendar" at bounding box center [25, 85] width 50 height 36
click at [32, 93] on span at bounding box center [31, 85] width 29 height 19
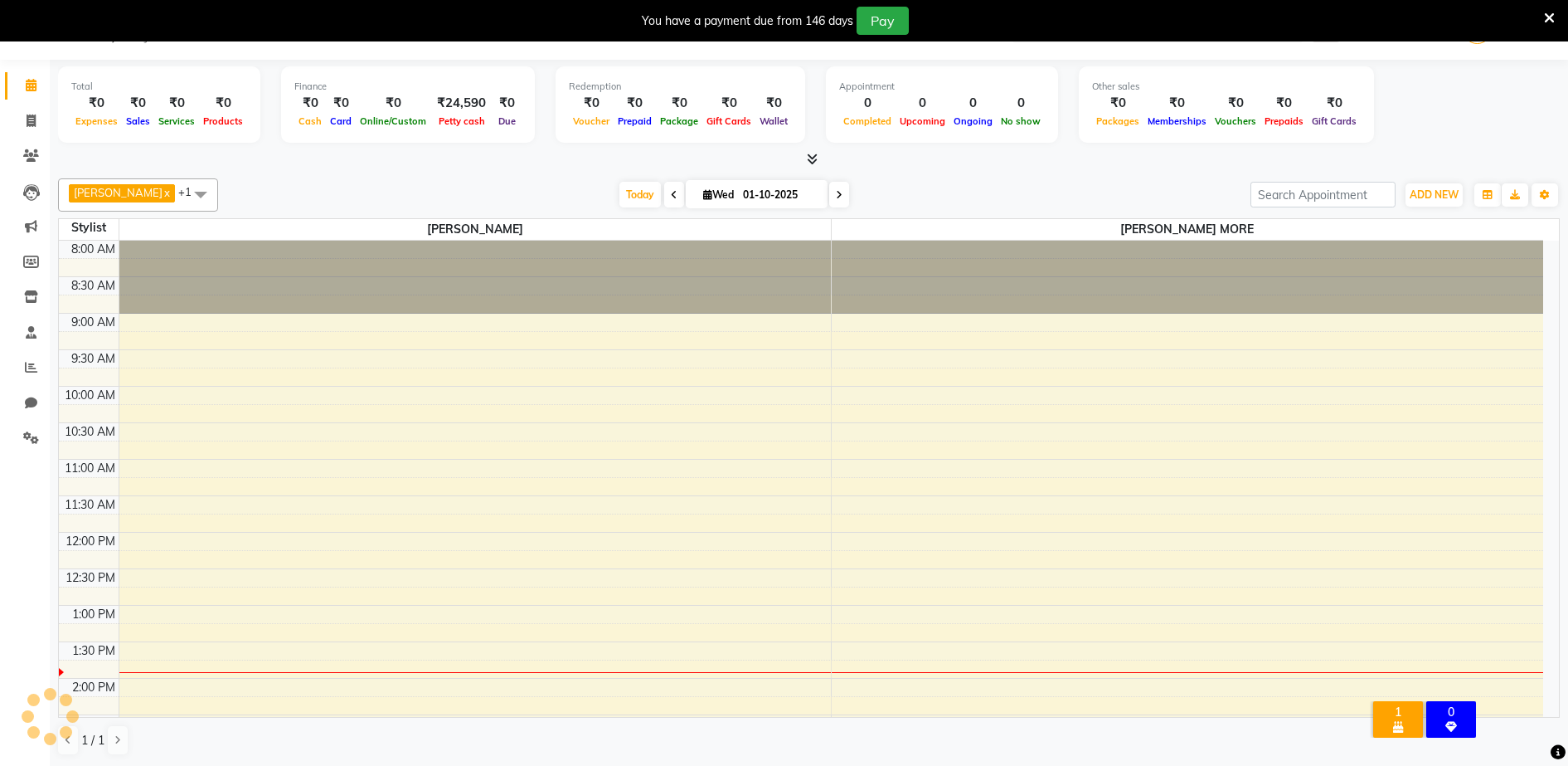
click at [1403, 704] on div "1" at bounding box center [1398, 712] width 43 height 15
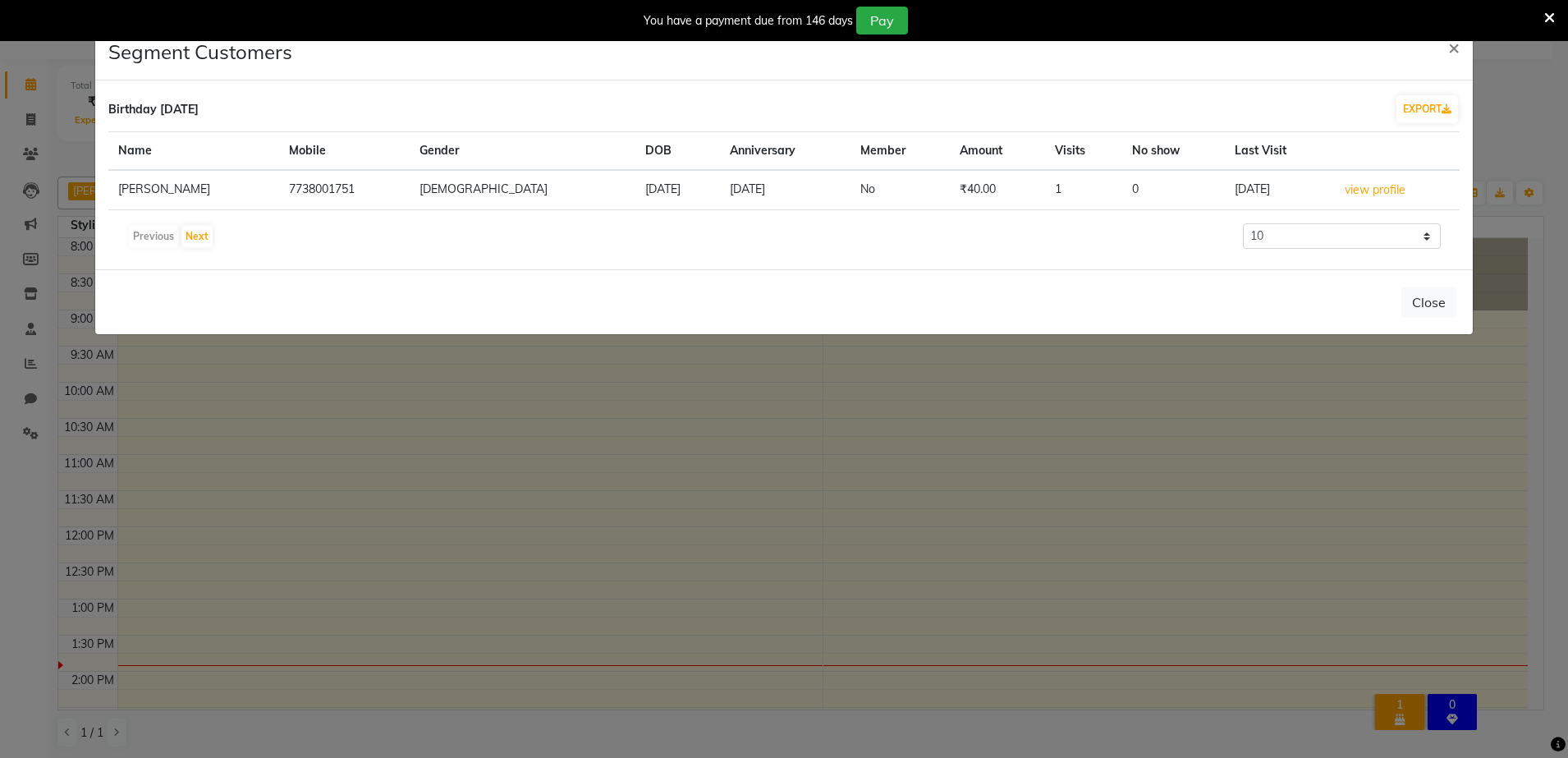
click at [1364, 179] on td "view profile" at bounding box center [1397, 190] width 126 height 41
click at [1363, 191] on button "view profile" at bounding box center [1374, 190] width 62 height 19
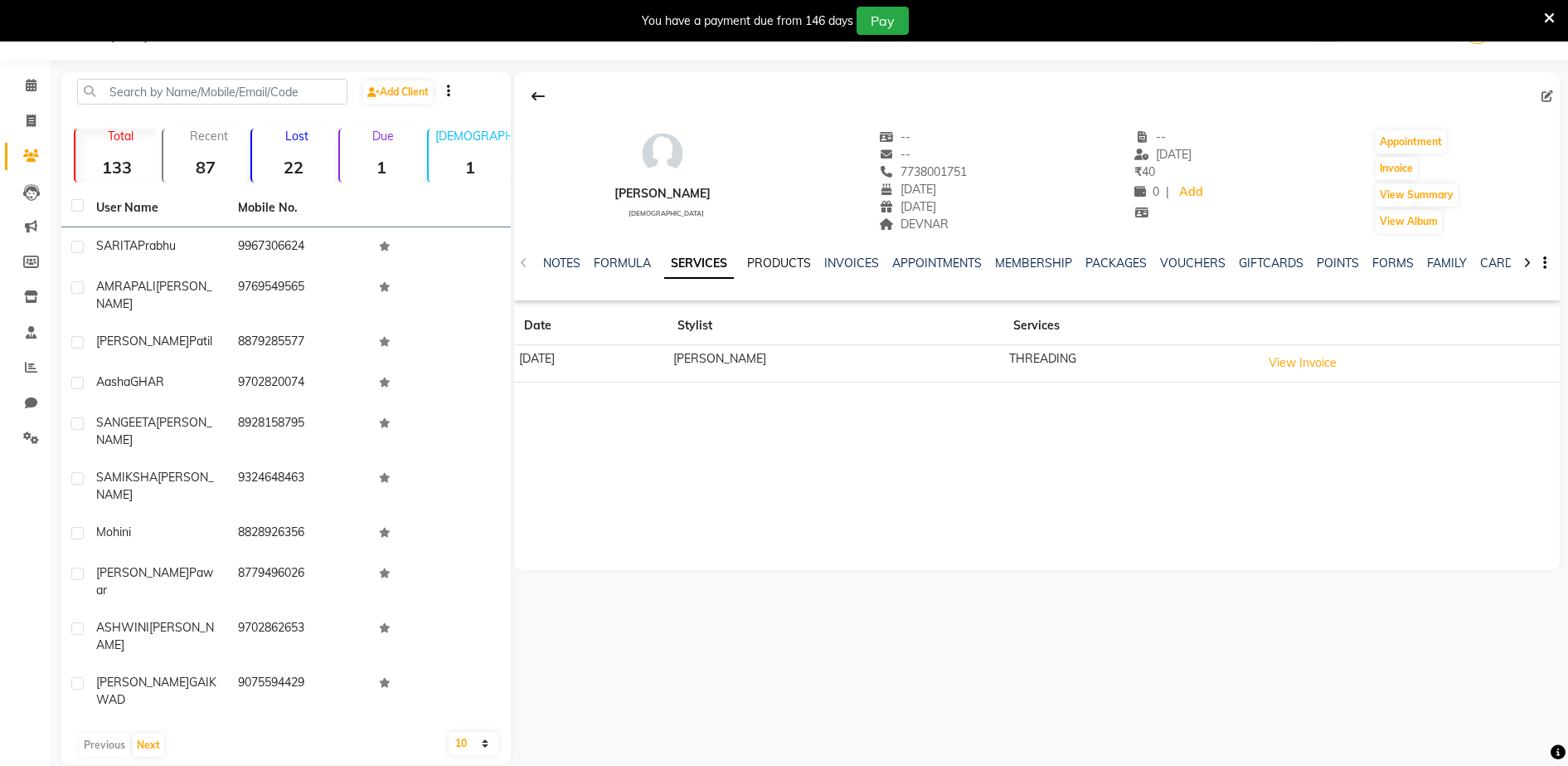
click at [776, 267] on link "PRODUCTS" at bounding box center [779, 263] width 64 height 15
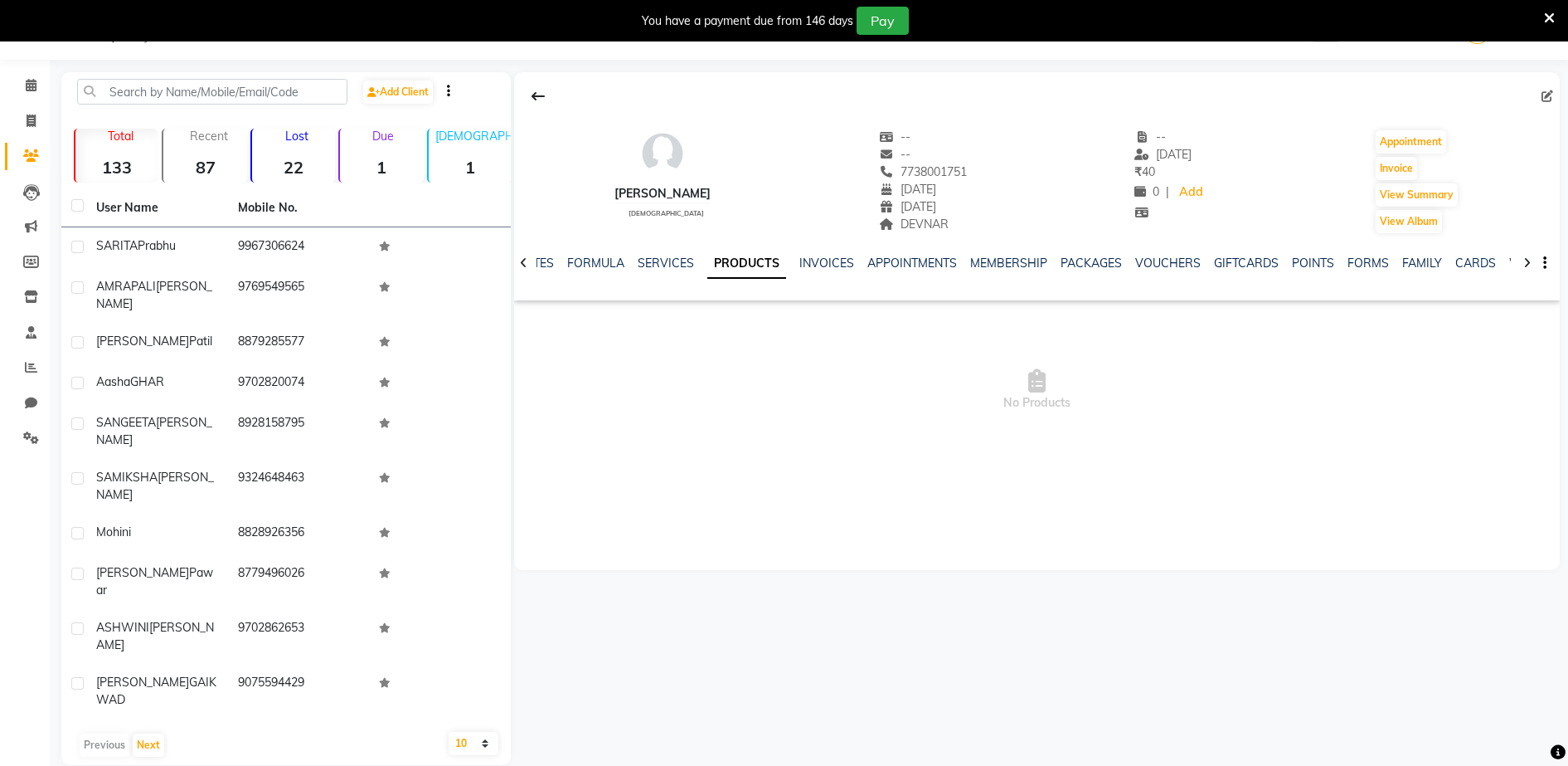
click at [809, 273] on div "NOTES FORMULA SERVICES PRODUCTS INVOICES APPOINTMENTS MEMBERSHIP PACKAGES VOUCH…" at bounding box center [1017, 270] width 948 height 31
click at [812, 260] on link "INVOICES" at bounding box center [826, 263] width 54 height 15
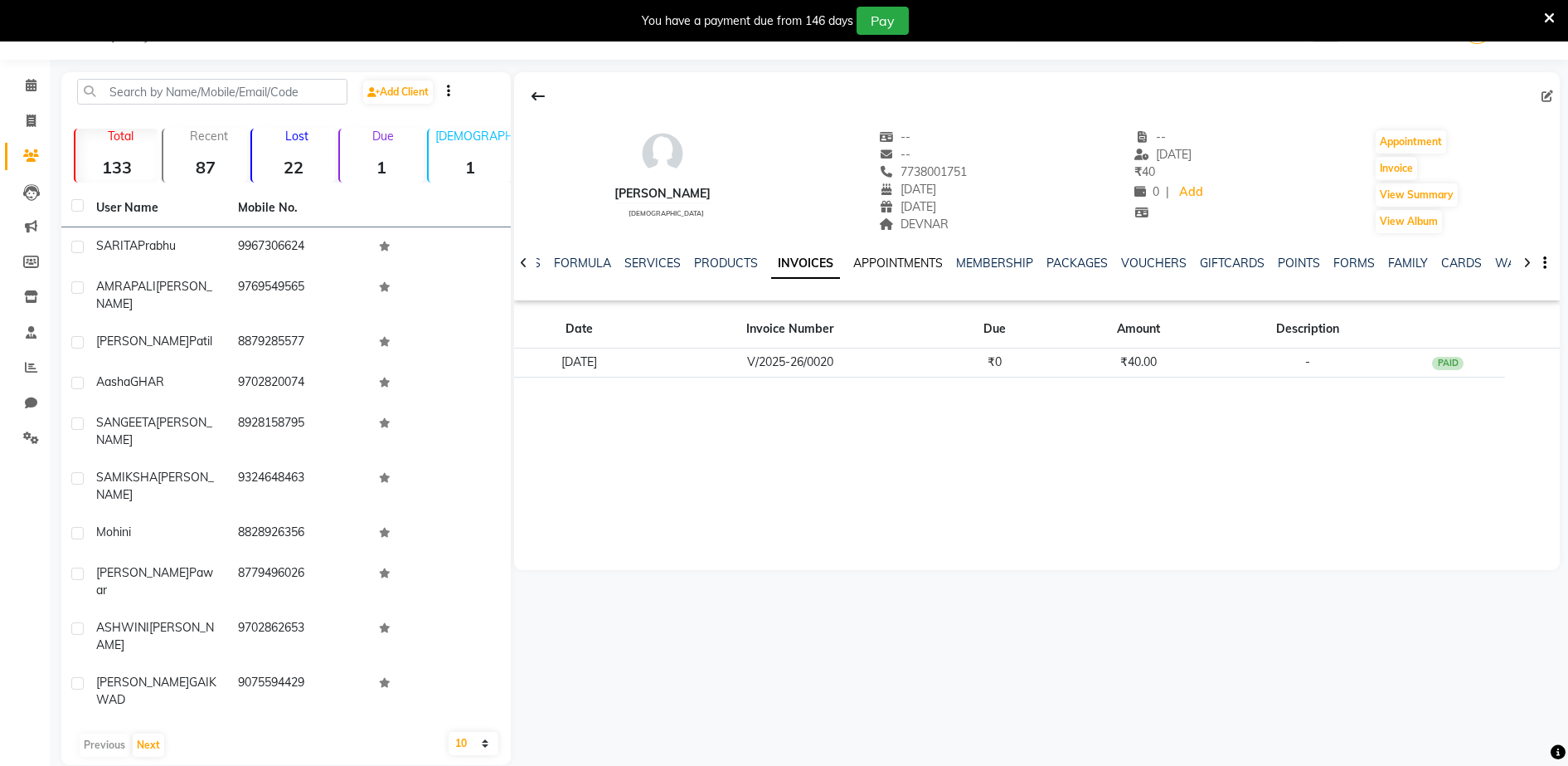
click at [868, 261] on link "APPOINTMENTS" at bounding box center [898, 263] width 89 height 15
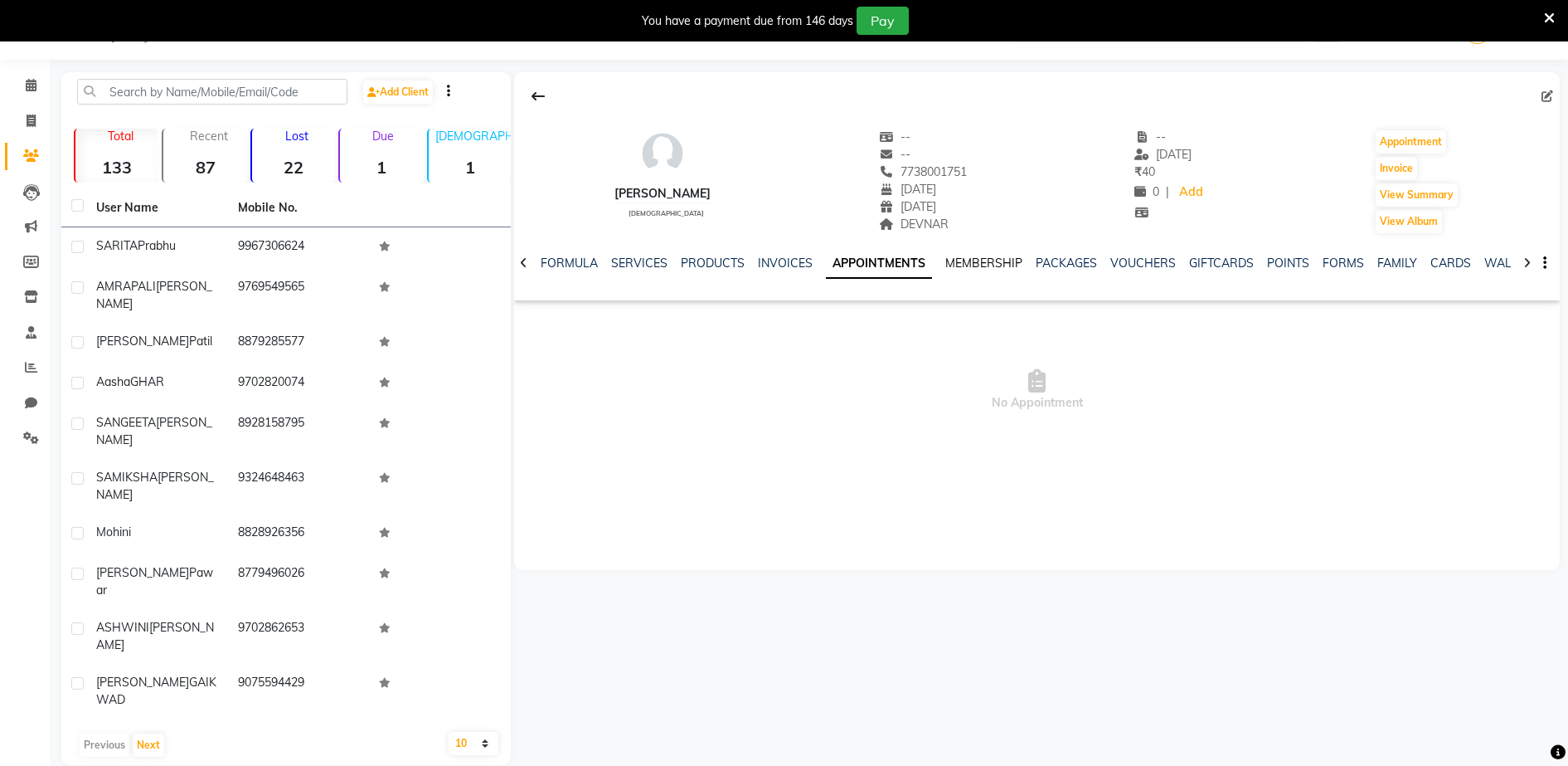
click at [975, 260] on link "MEMBERSHIP" at bounding box center [984, 263] width 77 height 15
click at [1038, 260] on link "PACKAGES" at bounding box center [1049, 263] width 61 height 15
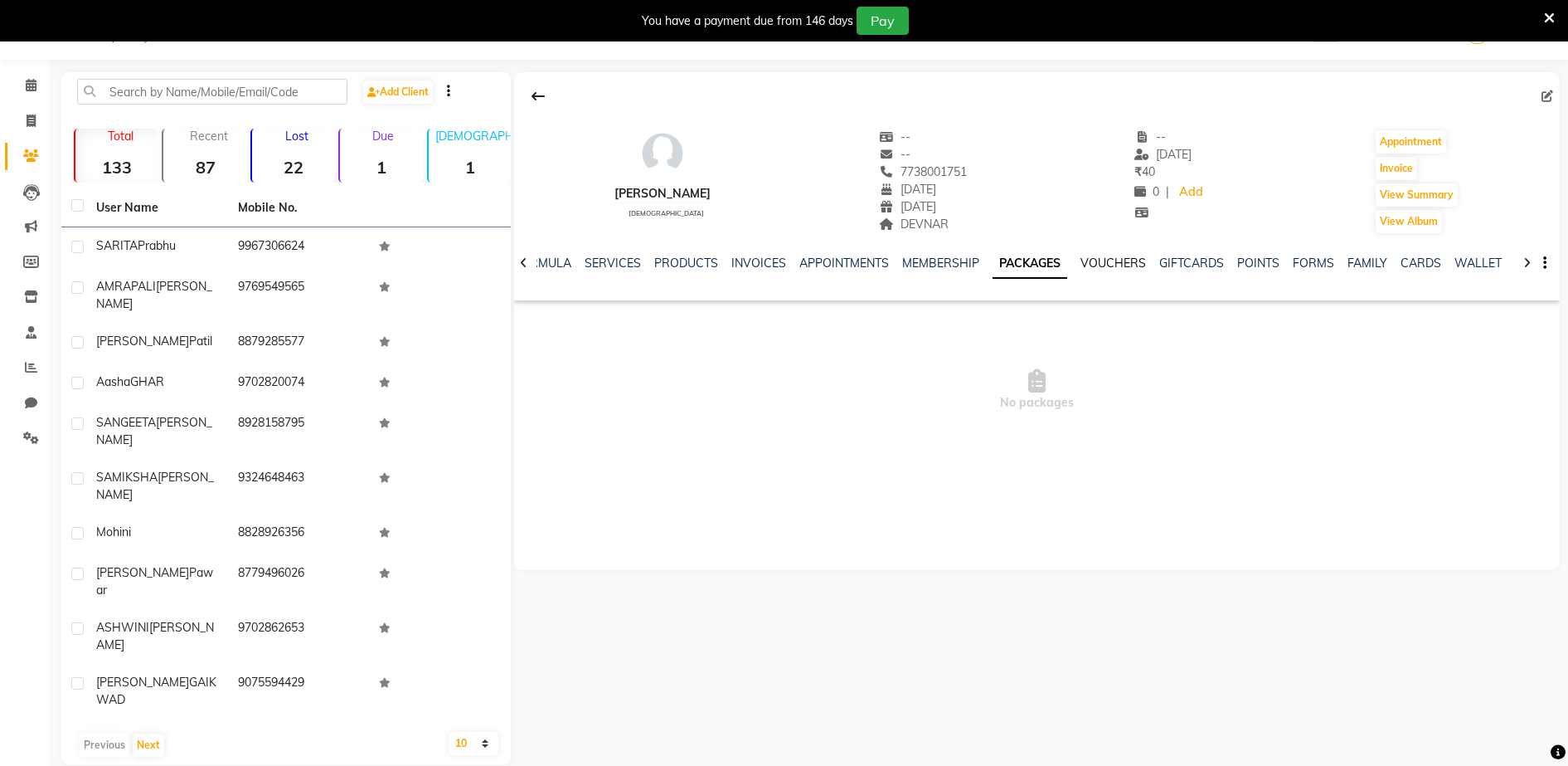
click at [1081, 260] on link "VOUCHERS" at bounding box center [1113, 263] width 65 height 15
click at [1186, 267] on link "GIFTCARDS" at bounding box center [1178, 263] width 64 height 15
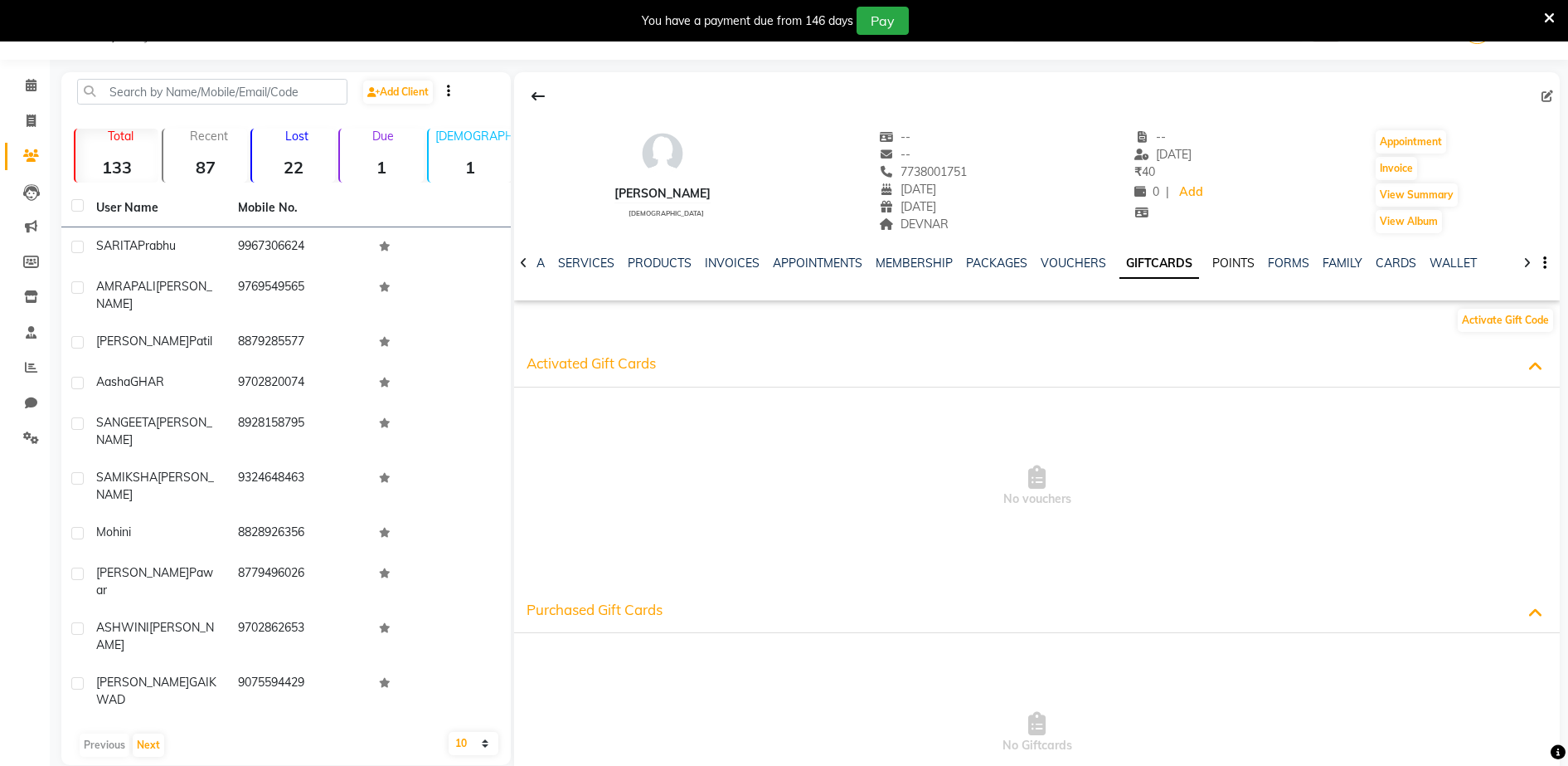
click at [1212, 257] on link "POINTS" at bounding box center [1233, 263] width 43 height 15
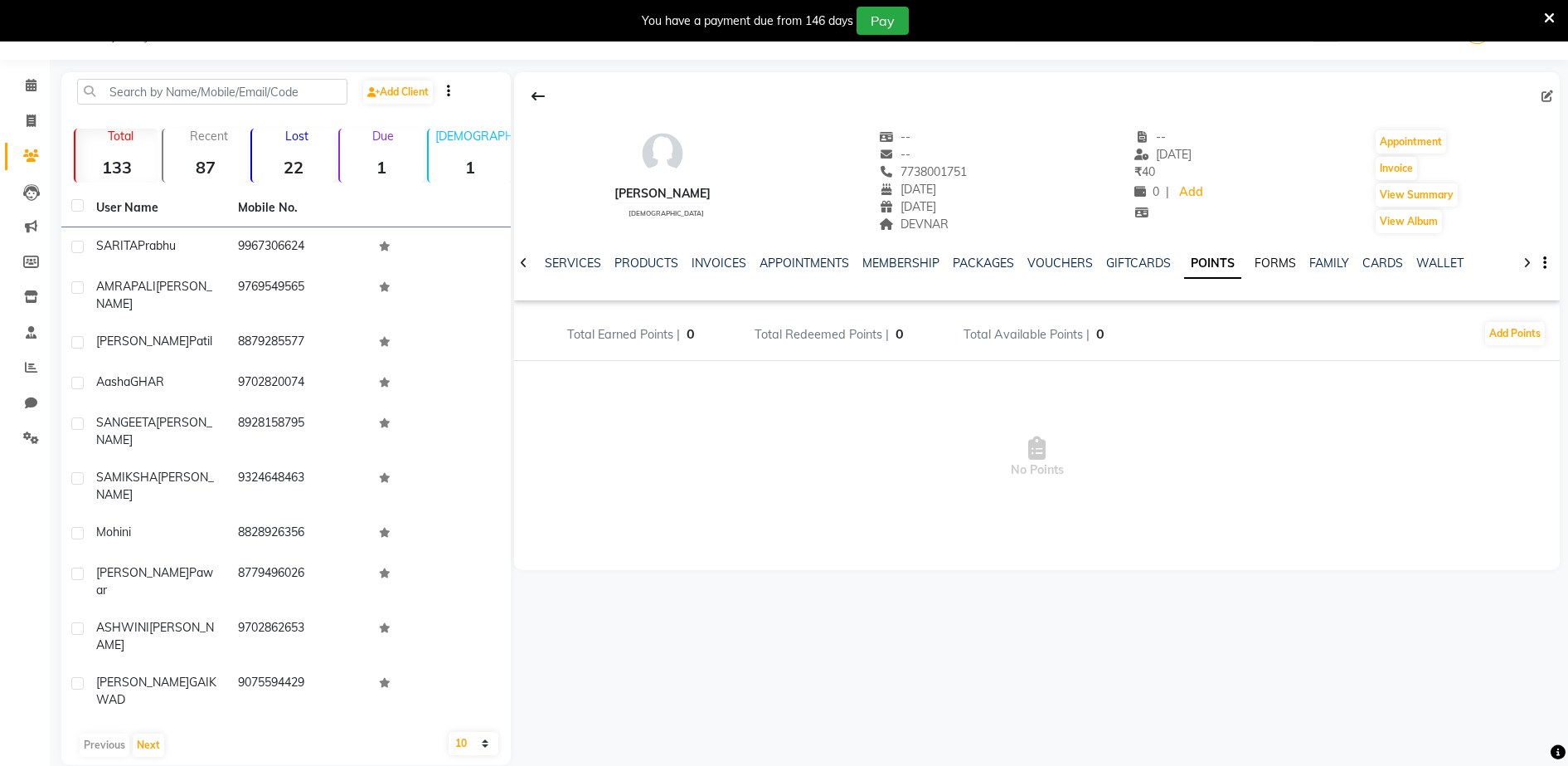
click at [1255, 258] on link "FORMS" at bounding box center [1275, 263] width 42 height 15
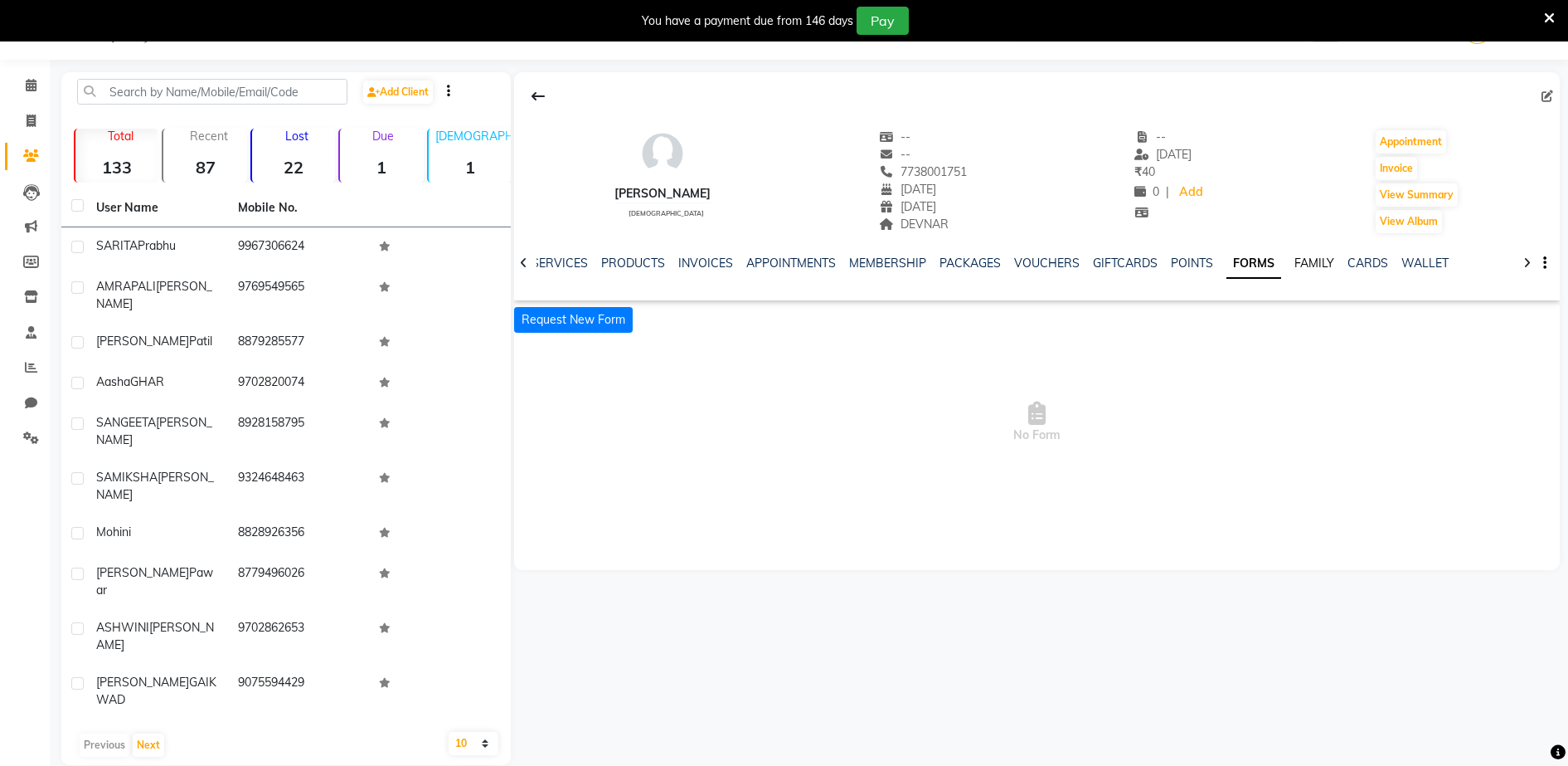
click at [1295, 256] on link "FAMILY" at bounding box center [1315, 263] width 40 height 15
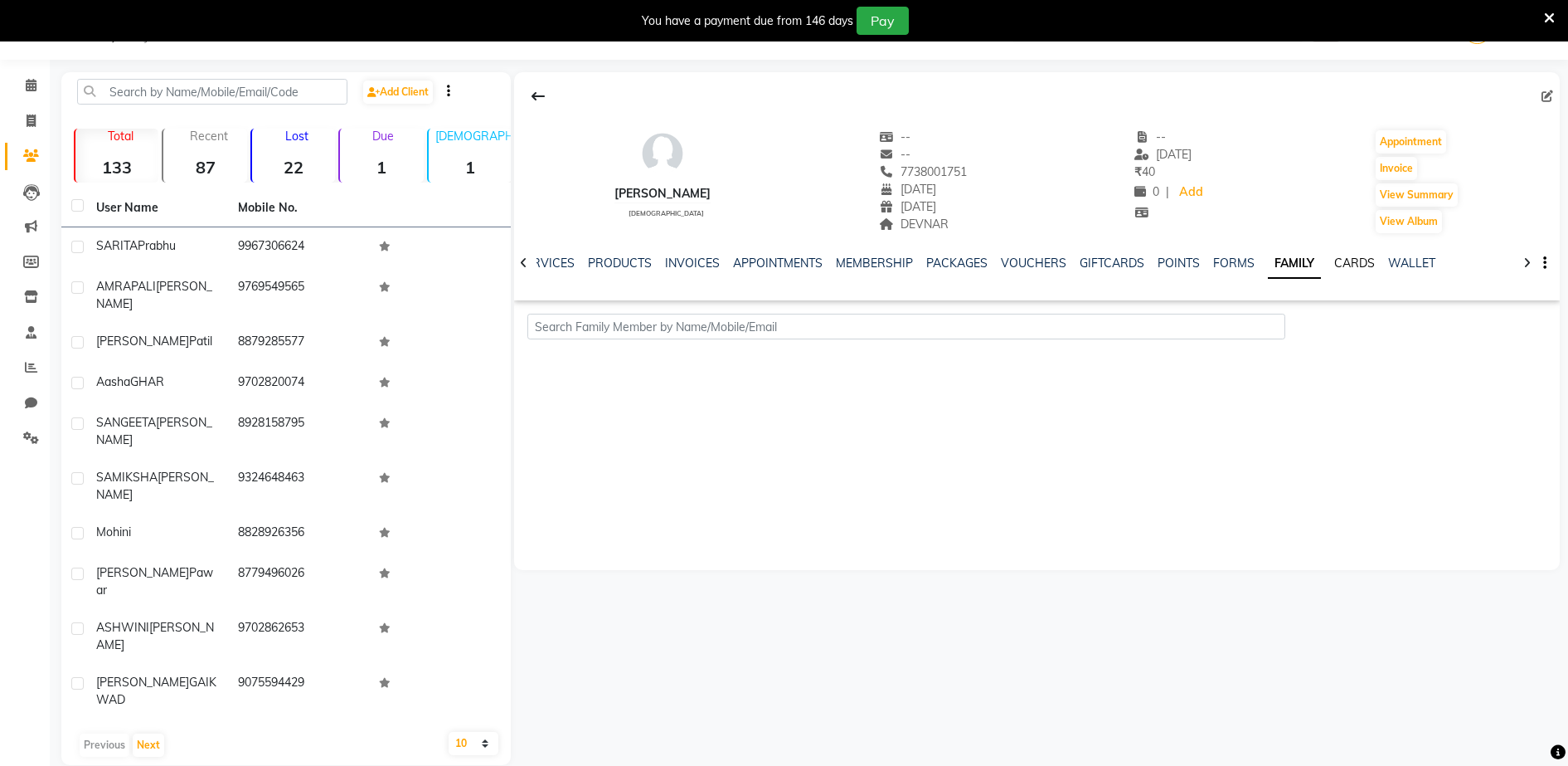
click at [1336, 261] on link "CARDS" at bounding box center [1354, 263] width 41 height 15
click at [1376, 258] on link "WALLET" at bounding box center [1399, 263] width 48 height 15
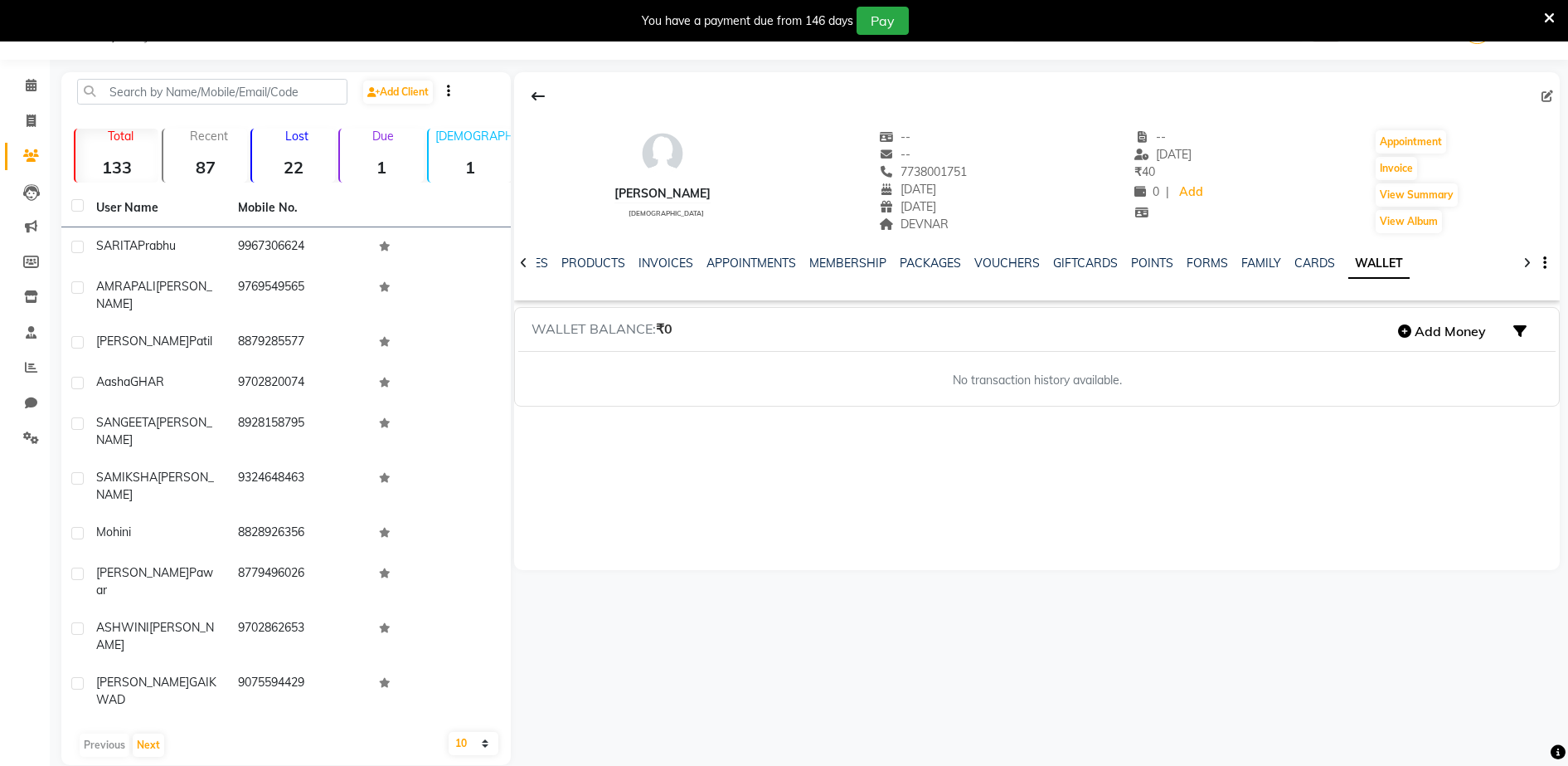
click at [1547, 19] on icon at bounding box center [1549, 18] width 11 height 15
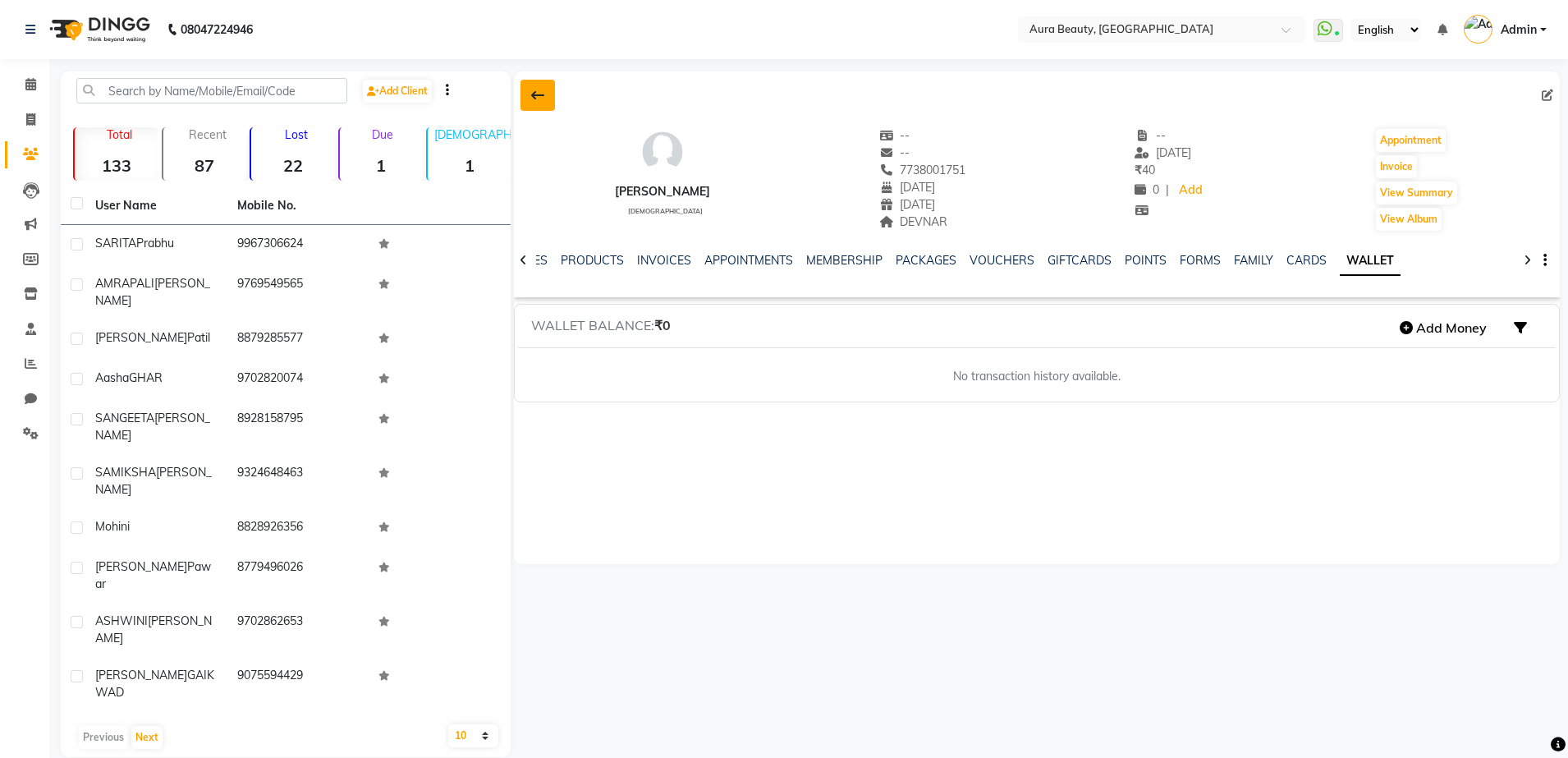
click at [528, 101] on button at bounding box center [538, 95] width 35 height 31
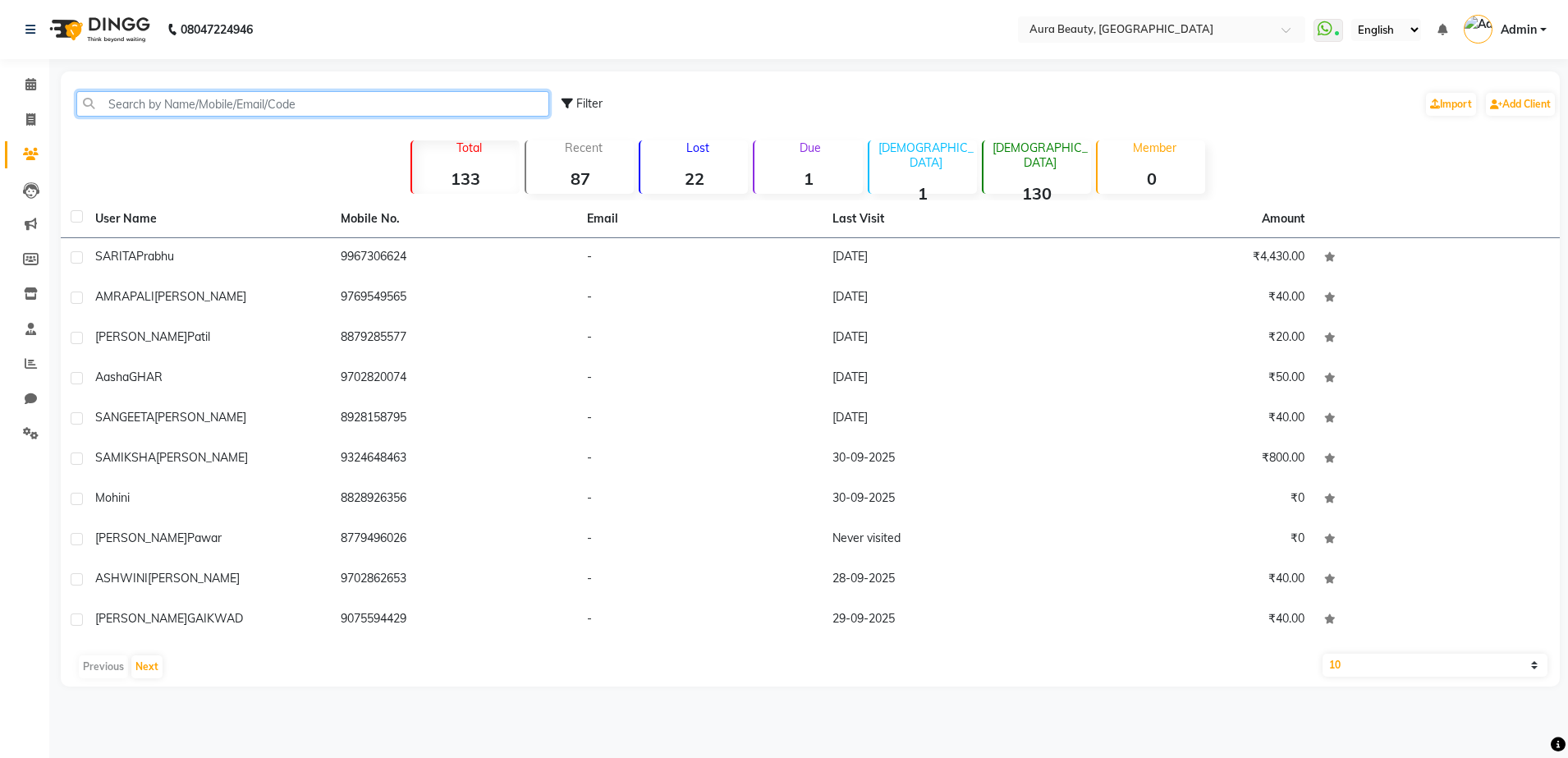
click at [476, 98] on input "text" at bounding box center [312, 103] width 472 height 26
click at [369, 734] on div "08047224946 Select Location × Aura Beauty, Deonar Village WhatsApp Status ✕ Sta…" at bounding box center [784, 379] width 1568 height 758
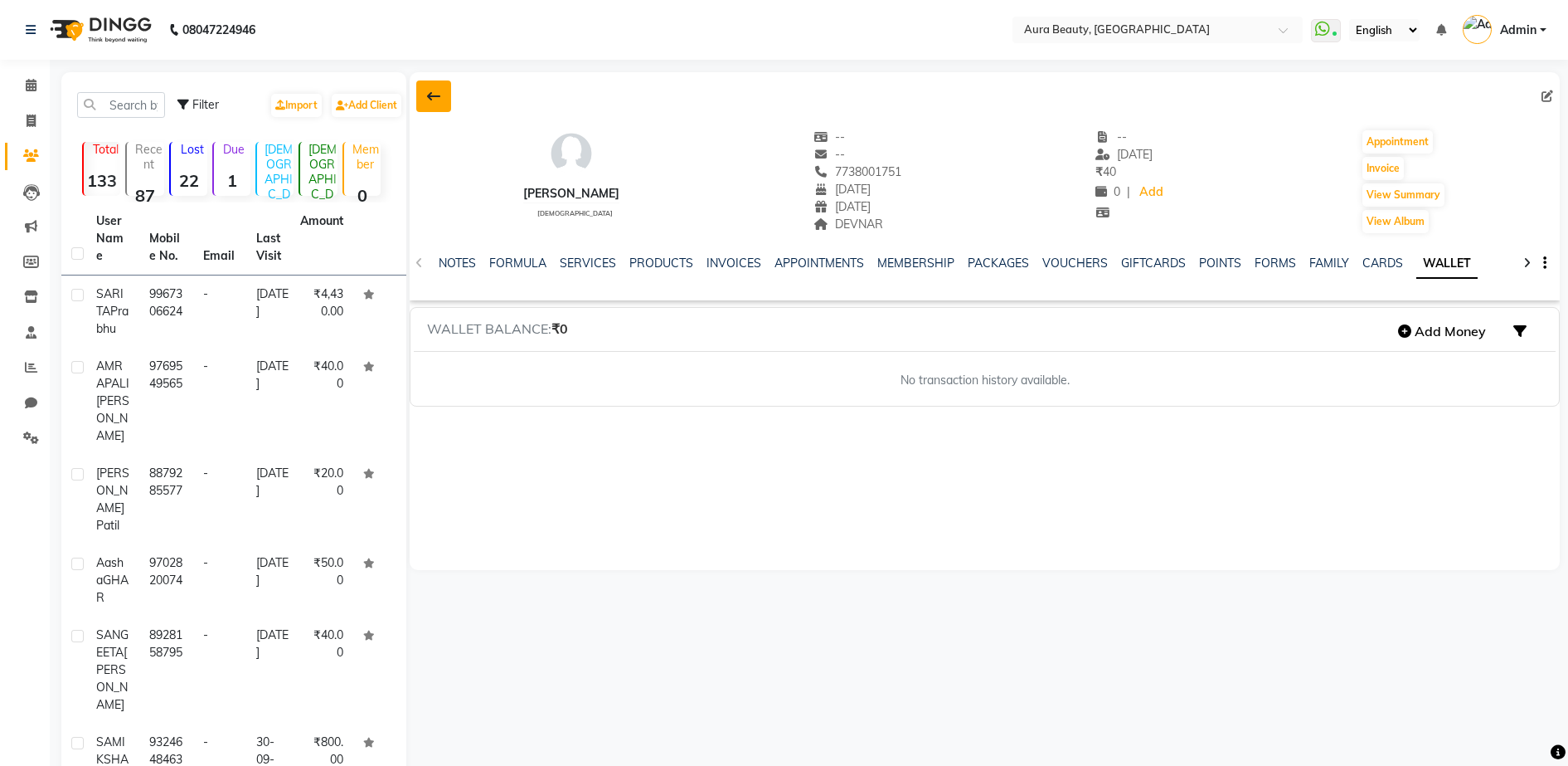
click at [435, 103] on button at bounding box center [434, 96] width 35 height 32
click at [435, 94] on icon at bounding box center [434, 96] width 13 height 13
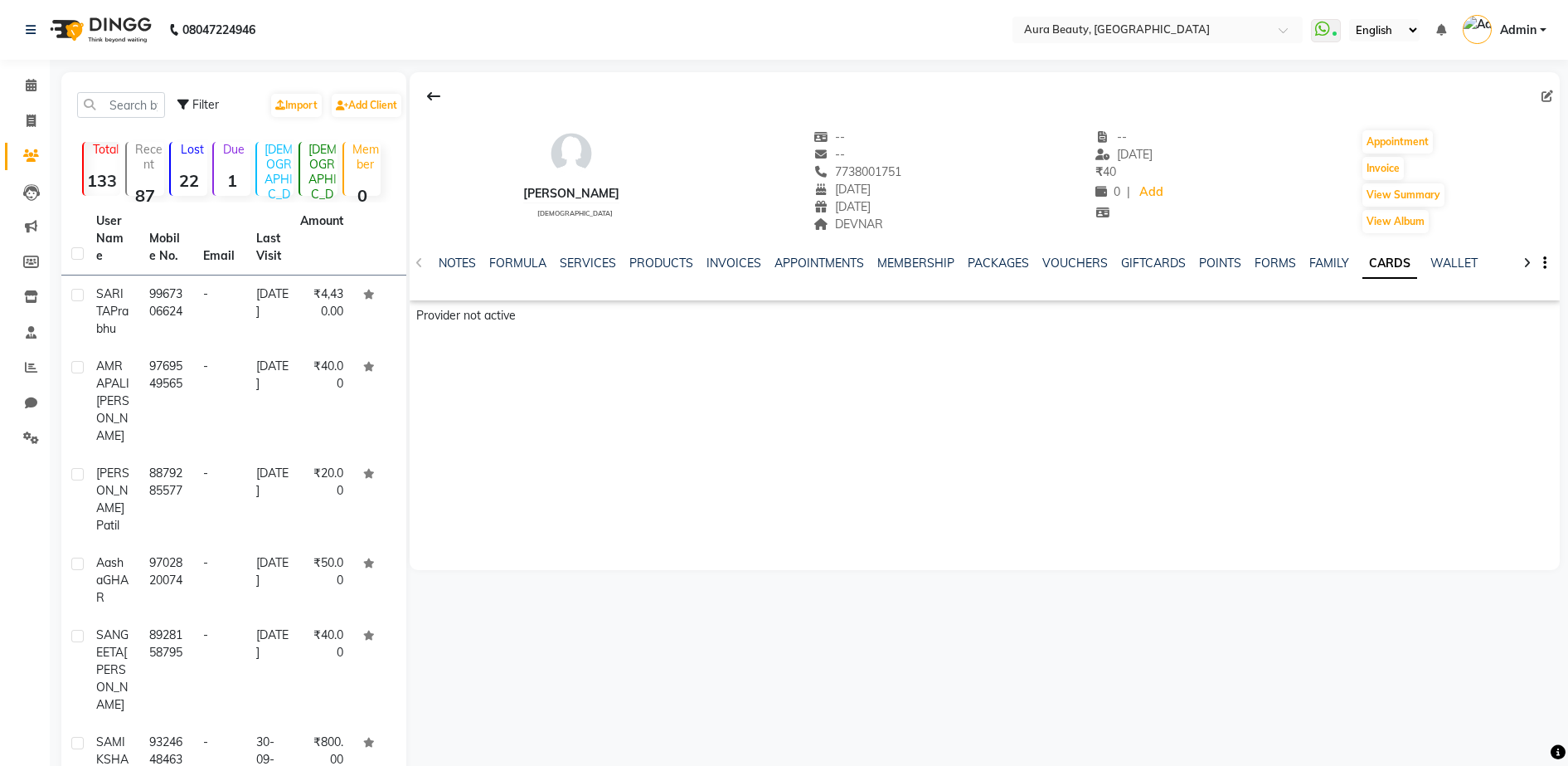
scroll to position [42, 0]
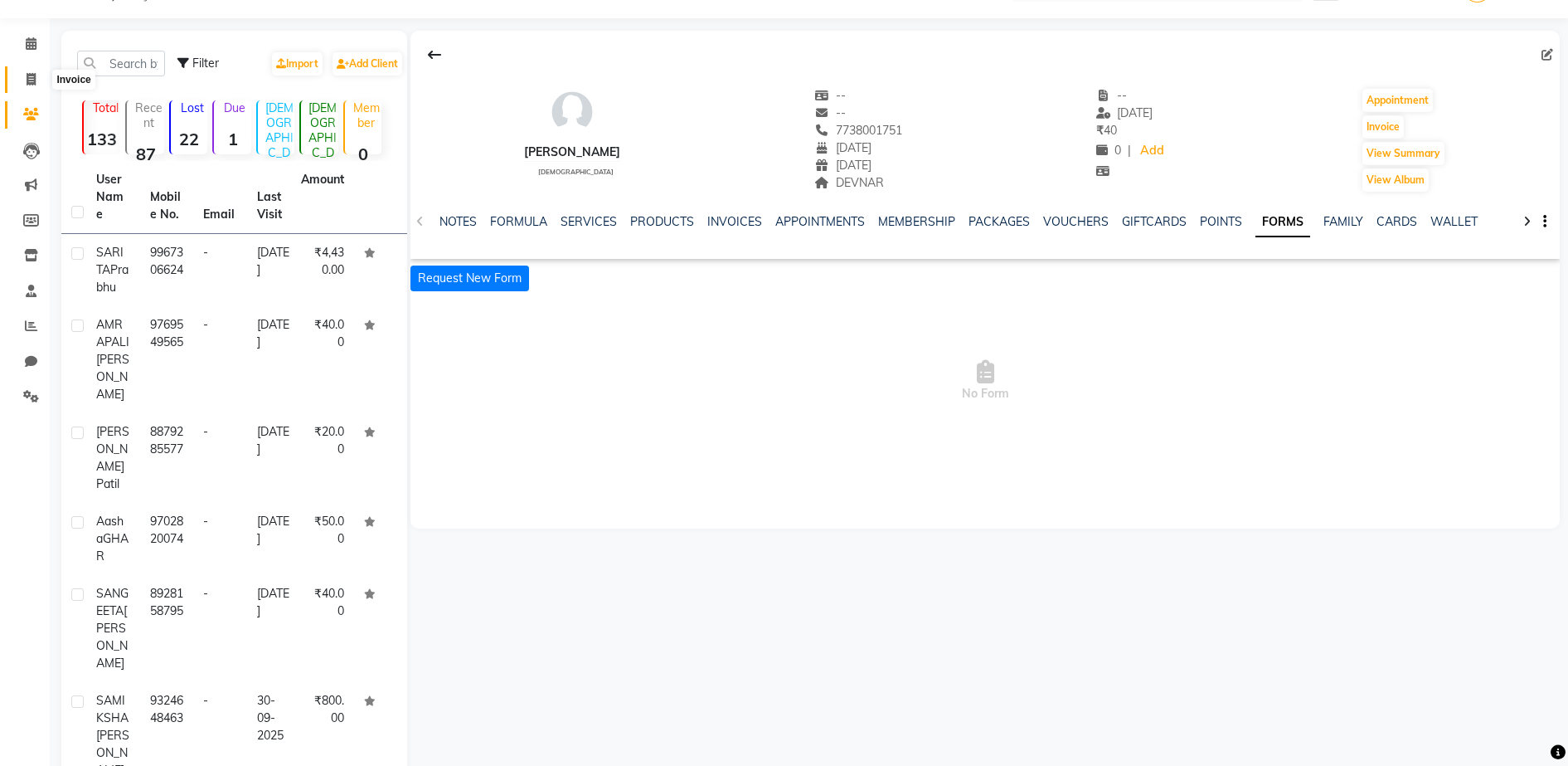
click at [28, 86] on span at bounding box center [31, 79] width 29 height 19
select select "service"
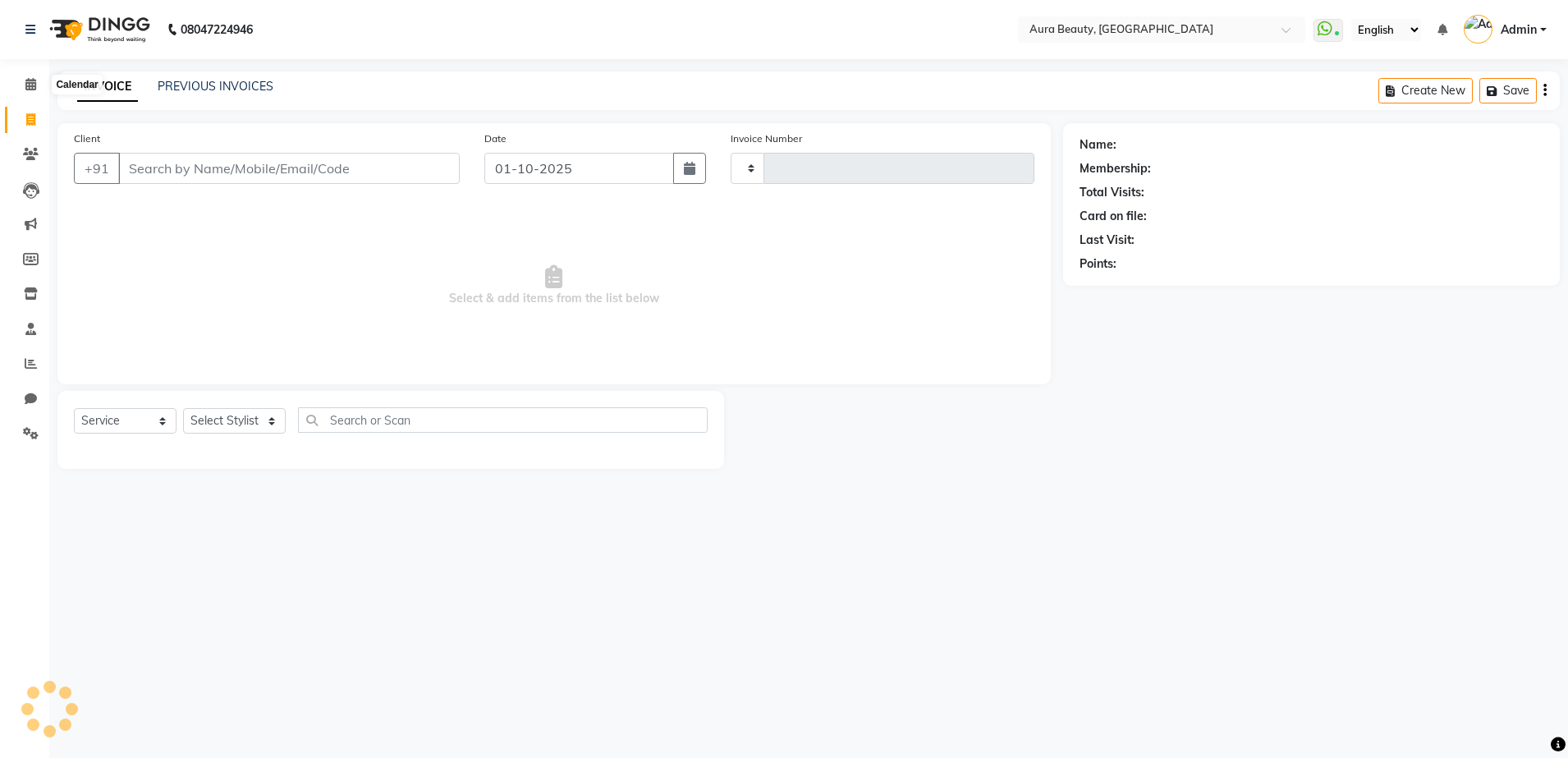
type input "0141"
select select "8092"
select select "84335"
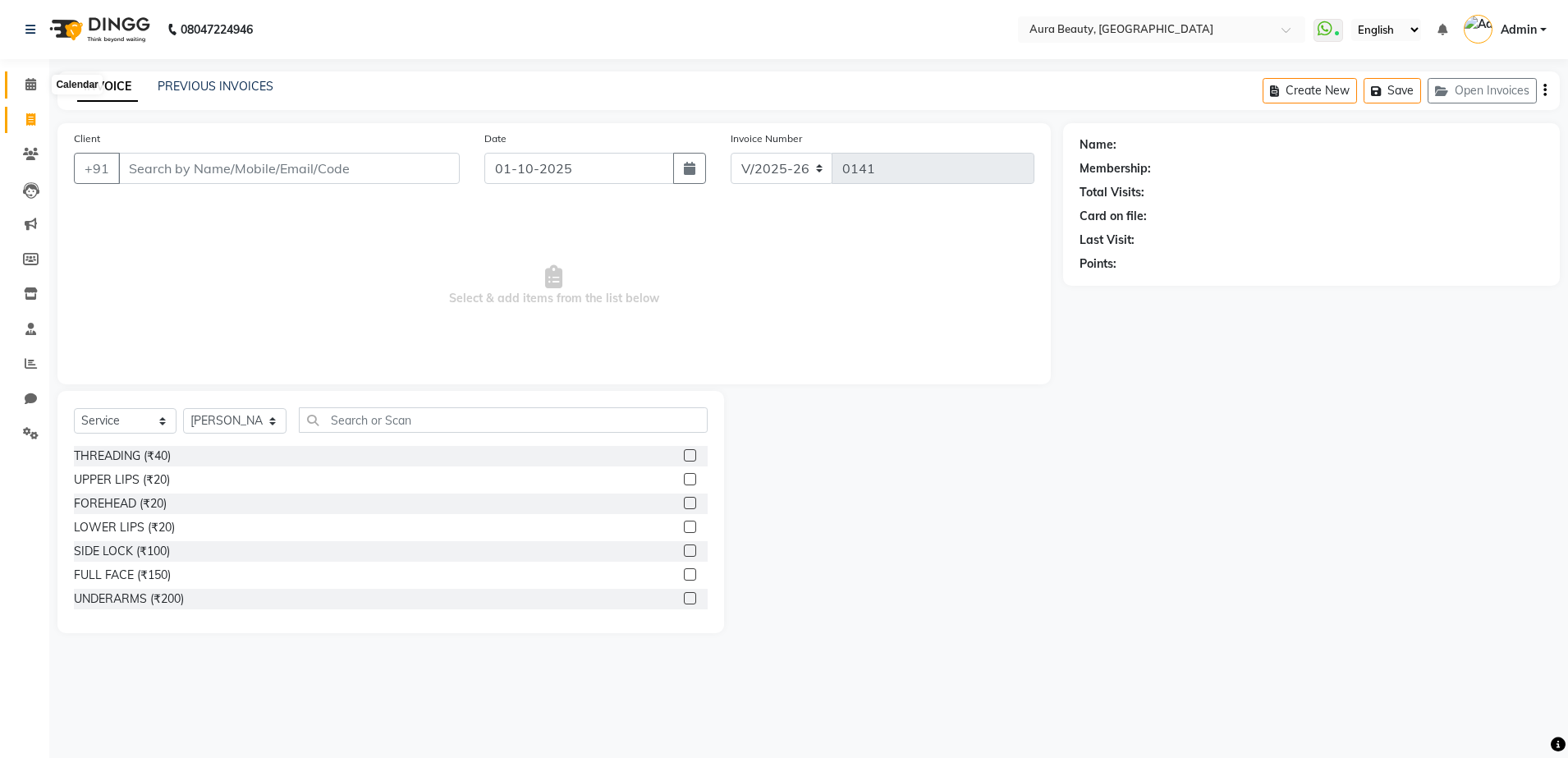
click at [26, 89] on icon at bounding box center [31, 84] width 11 height 12
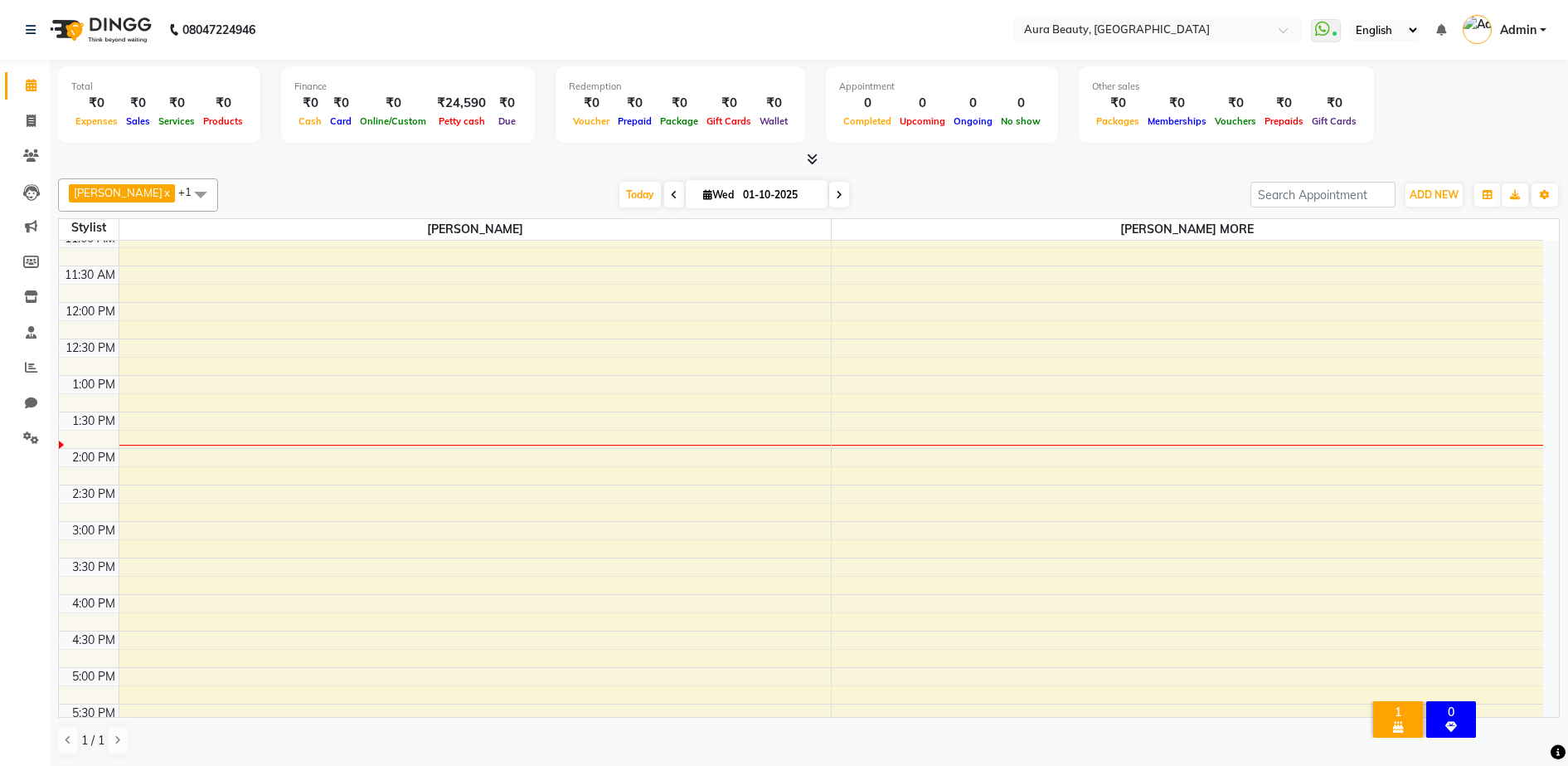
scroll to position [249, 0]
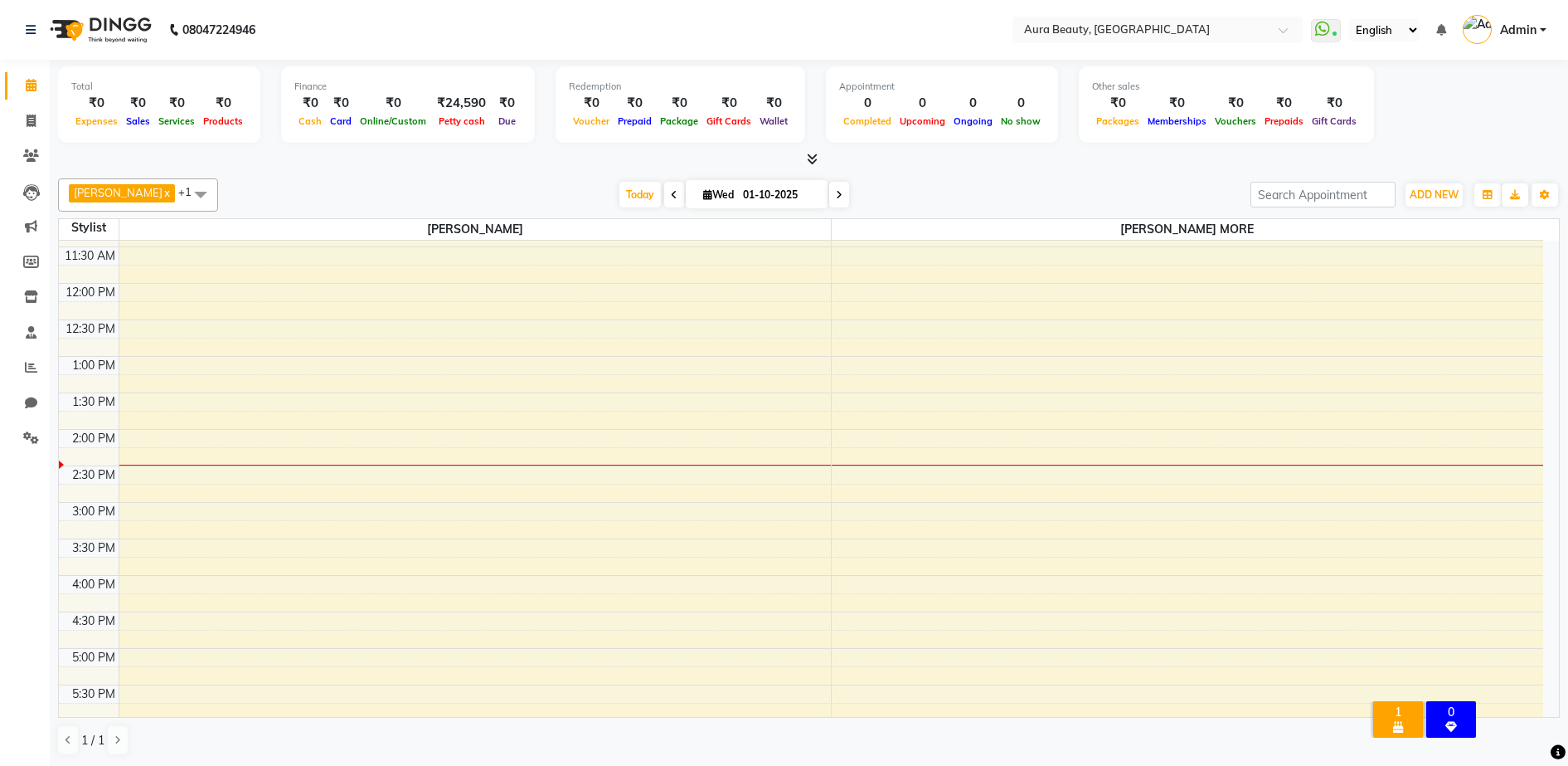
click at [256, 176] on div "[PERSON_NAME] x [PERSON_NAME] MORE x +1 UnSelect All MOHINI [PERSON_NAME] MORE …" at bounding box center [808, 467] width 1502 height 590
click at [23, 443] on span at bounding box center [31, 438] width 29 height 19
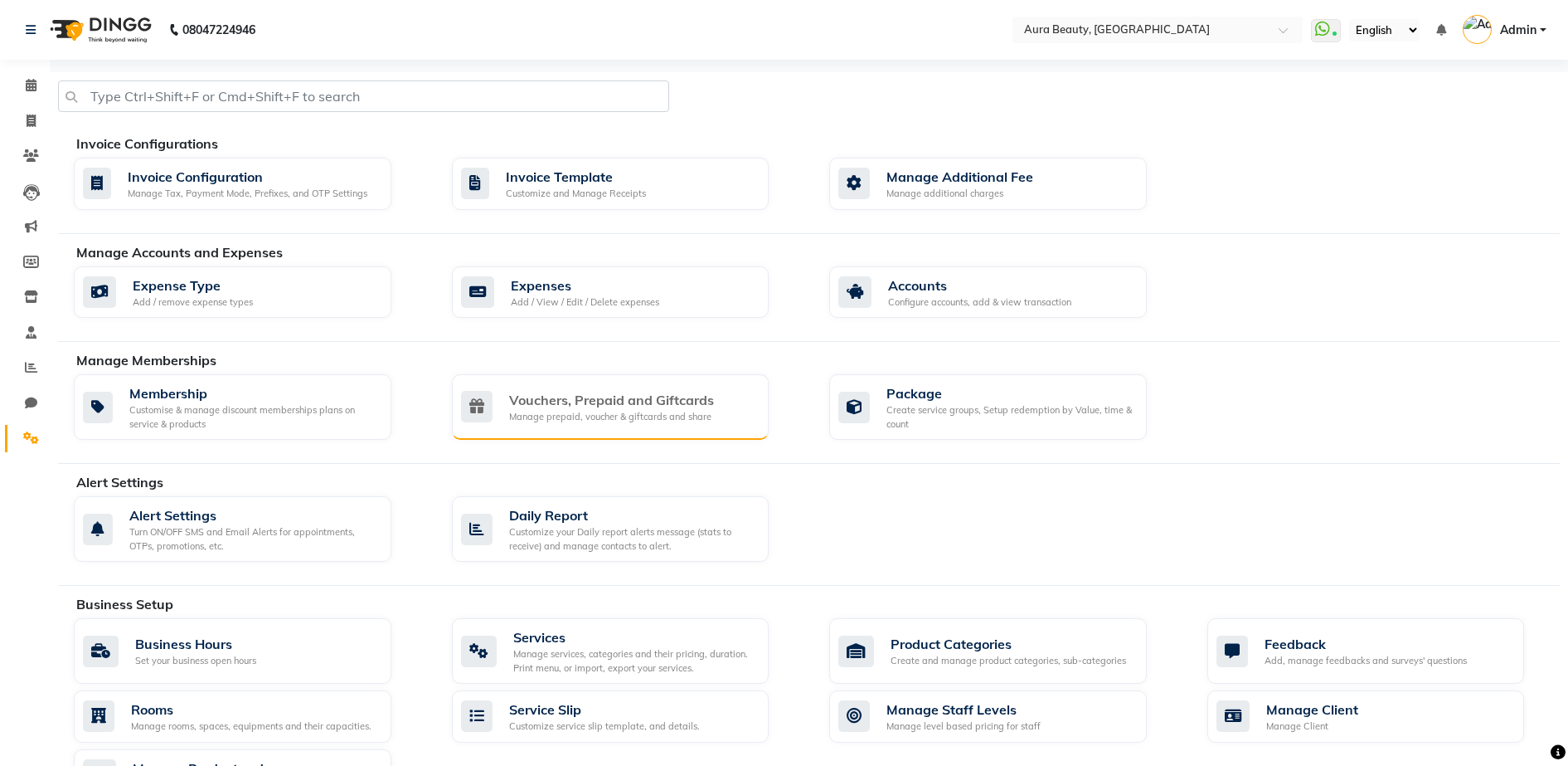
click at [566, 406] on div "Vouchers, Prepaid and Giftcards" at bounding box center [611, 400] width 205 height 20
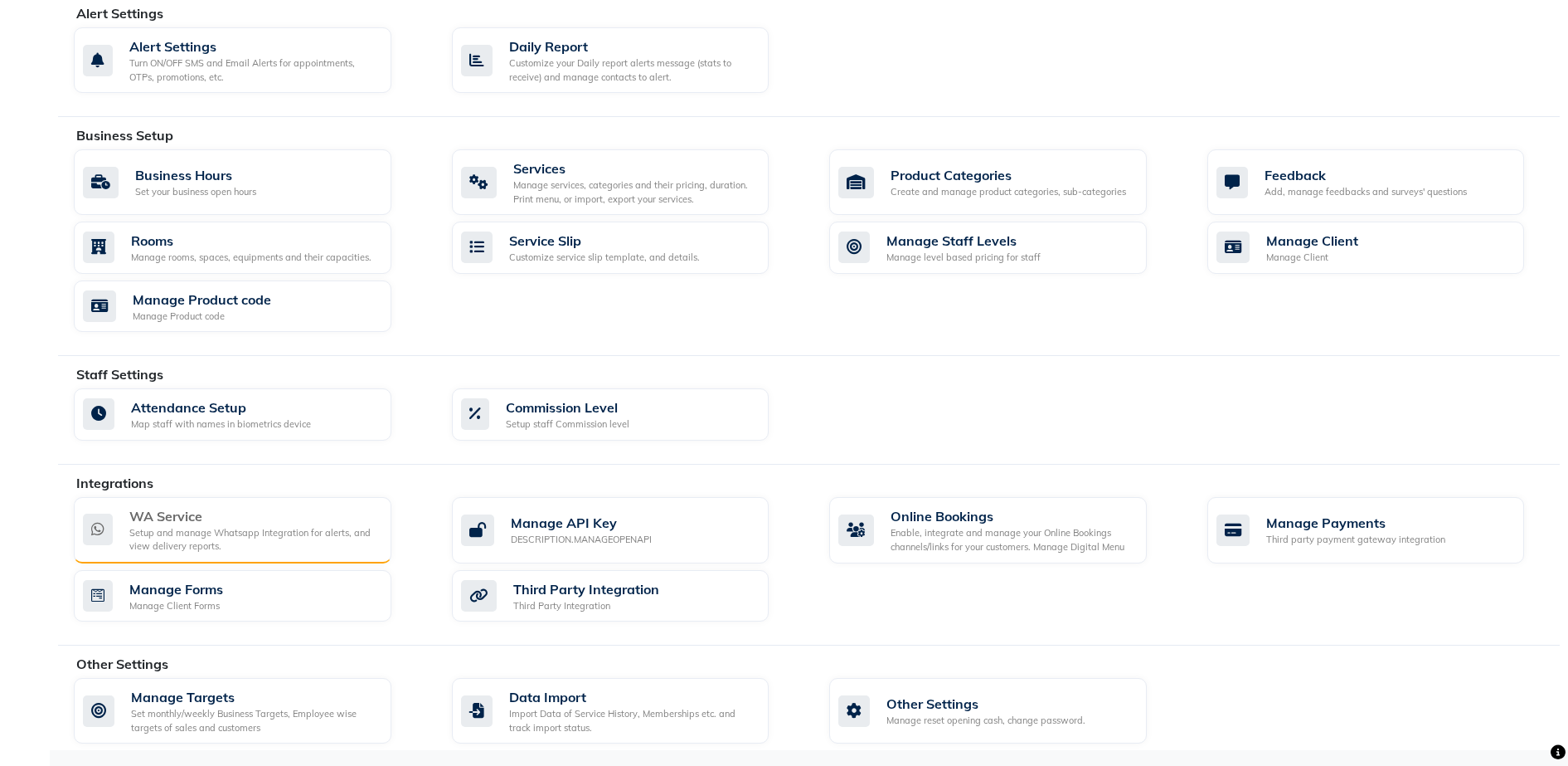
click at [249, 535] on div "Setup and manage Whatsapp Integration for alerts, and view delivery reports." at bounding box center [254, 539] width 249 height 28
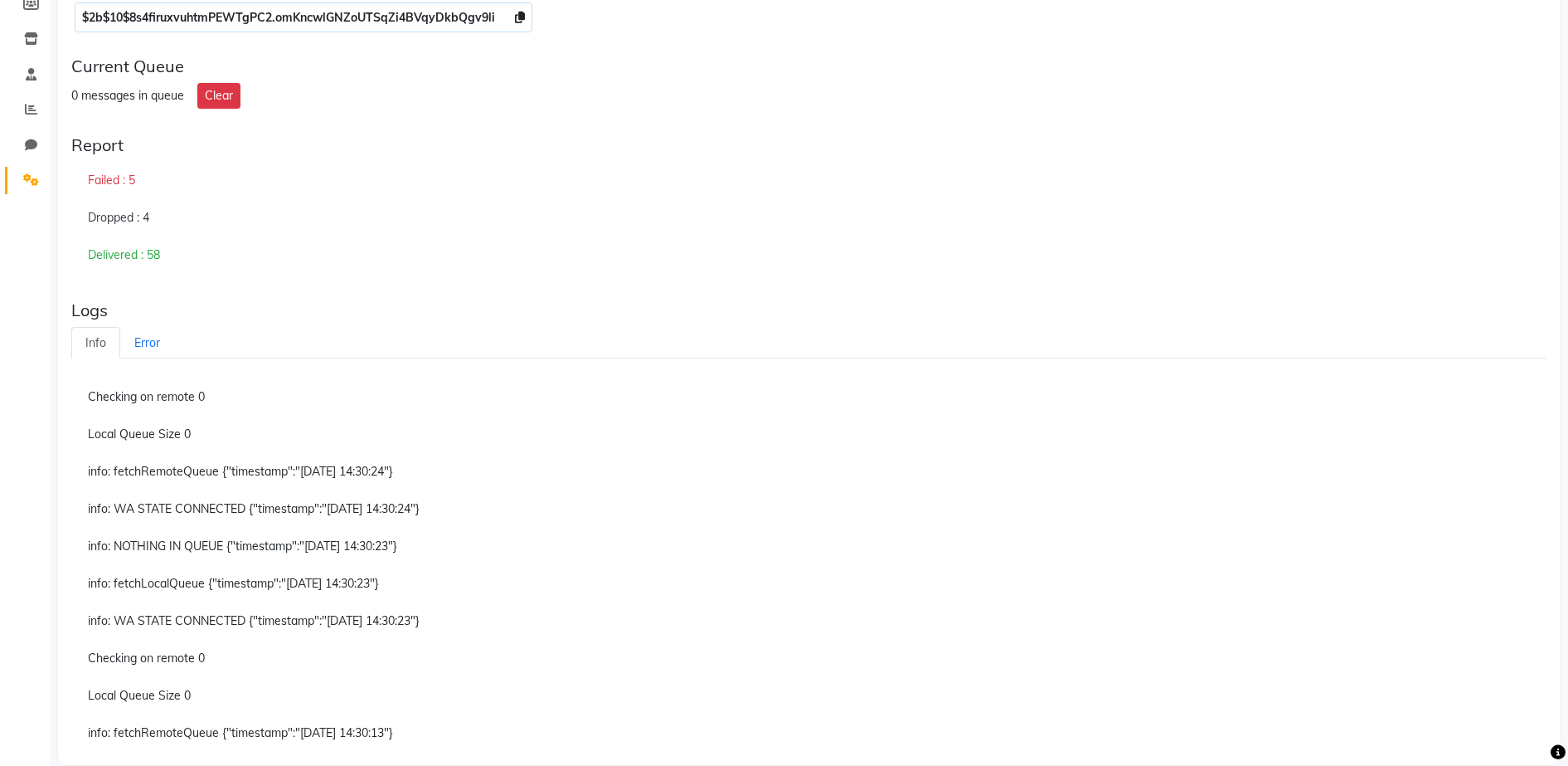
scroll to position [282, 0]
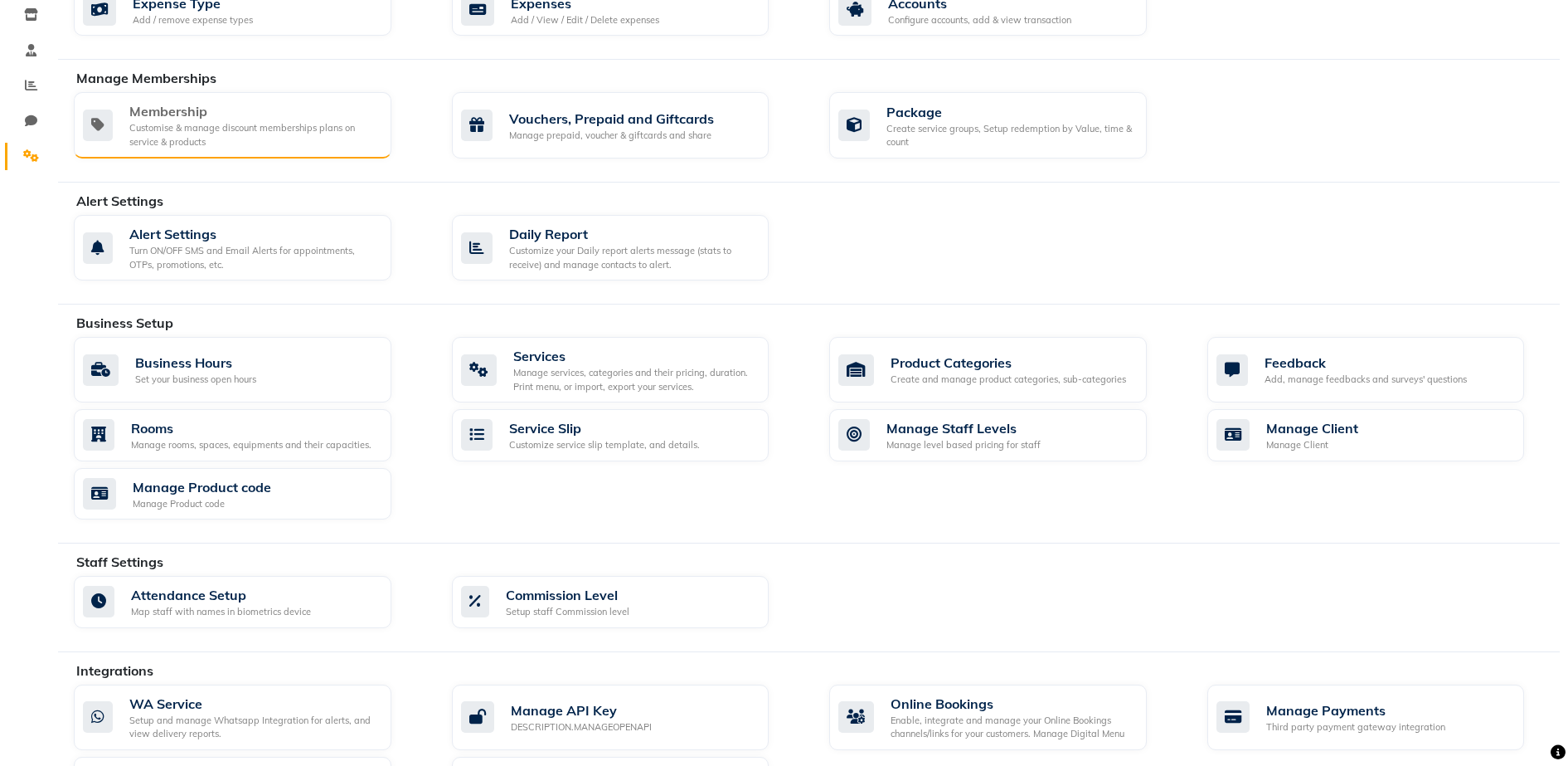
click at [135, 134] on div "Customise & manage discount memberships plans on service & products" at bounding box center [254, 135] width 249 height 28
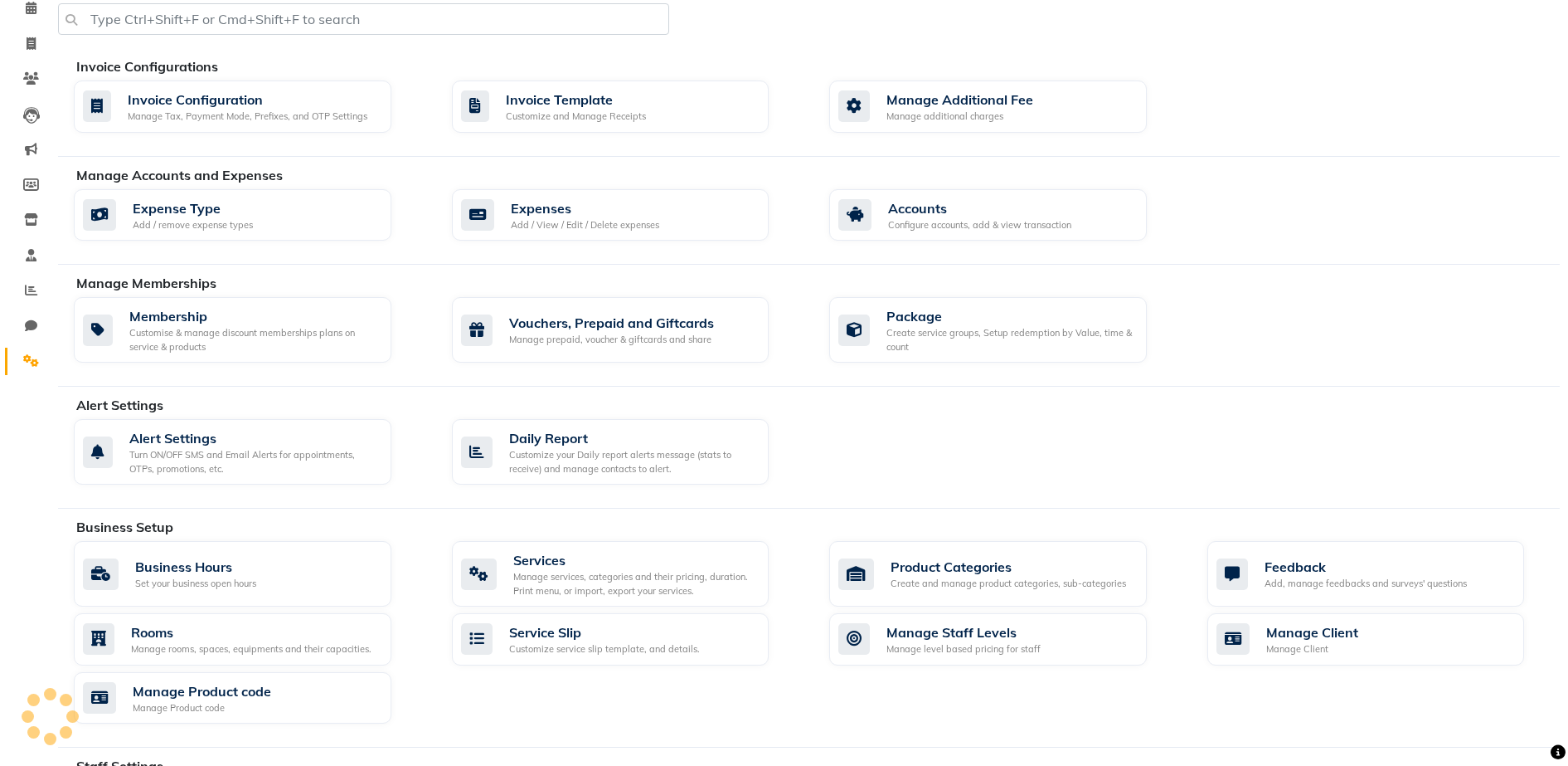
scroll to position [282, 0]
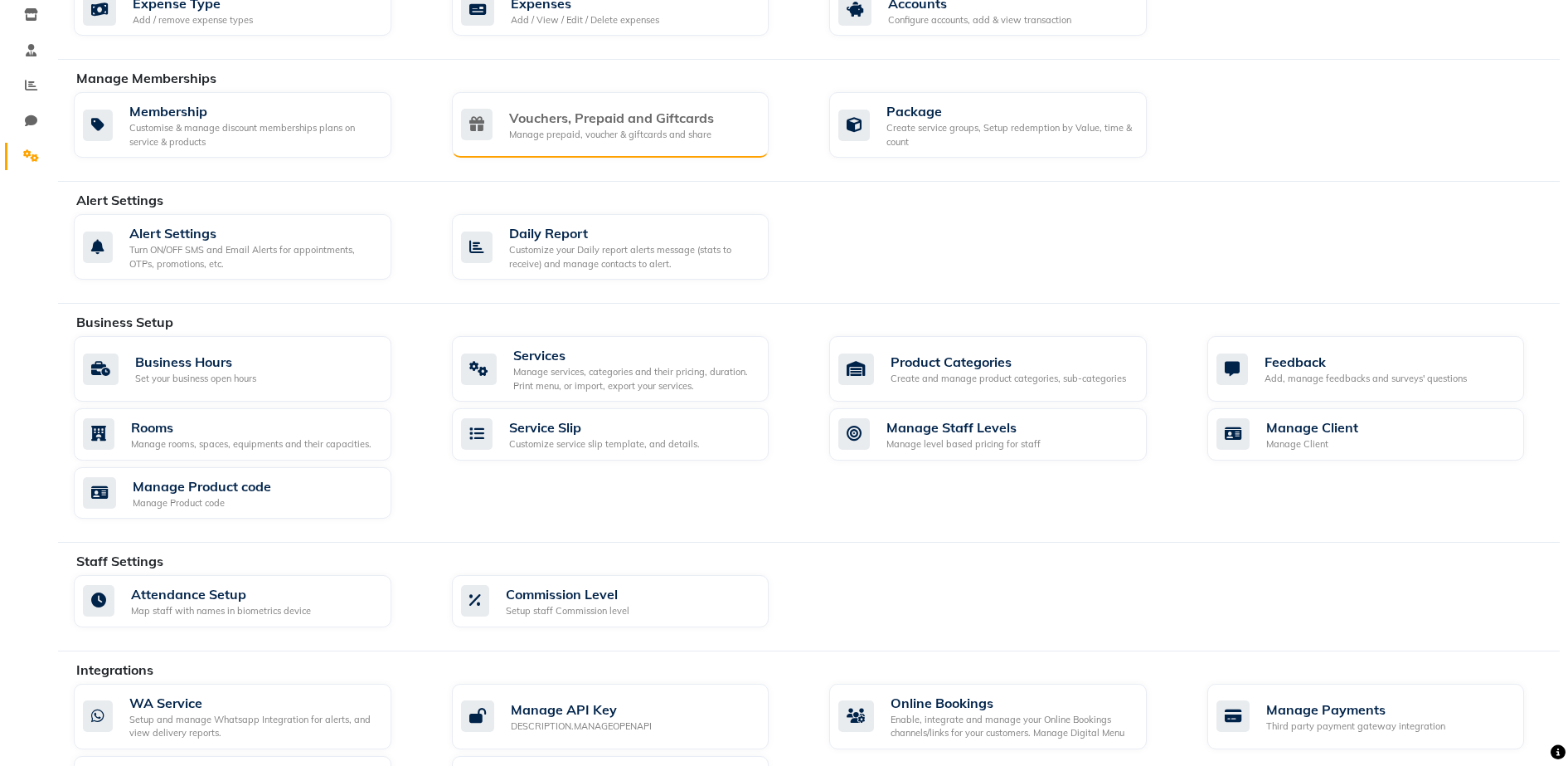
click at [665, 128] on div "Manage prepaid, voucher & giftcards and share" at bounding box center [611, 135] width 205 height 14
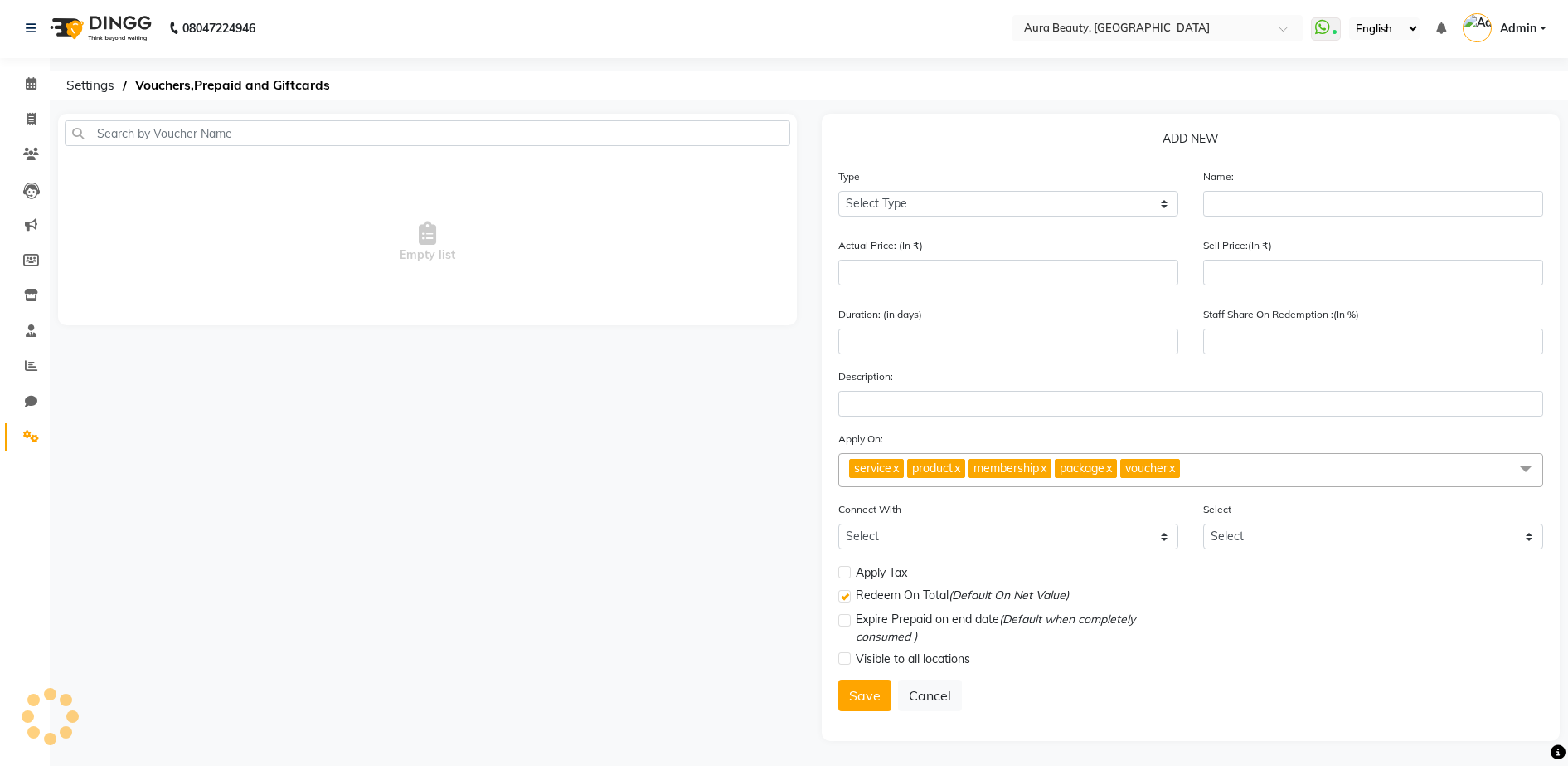
scroll to position [2, 0]
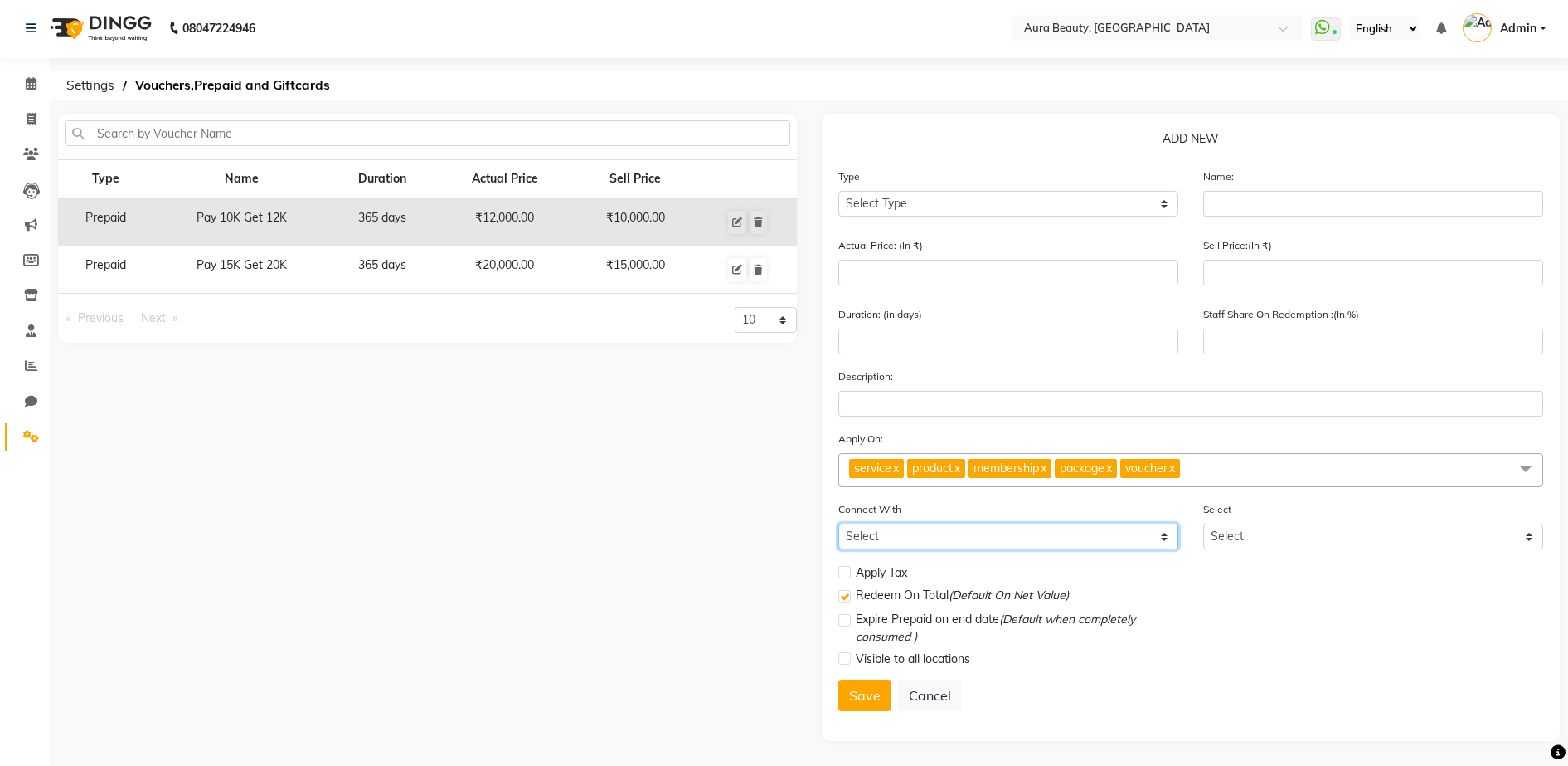
click at [1163, 536] on select "Select Membership Package" at bounding box center [1008, 536] width 340 height 26
click at [1246, 677] on form "Type Select Type Voucher Prepaid Gift Card Name: Actual Price: (In ₹) Sell Pric…" at bounding box center [1191, 446] width 705 height 557
click at [1529, 537] on select "Select" at bounding box center [1372, 536] width 340 height 26
click at [1454, 664] on div "Visible to all locations" at bounding box center [1191, 661] width 731 height 24
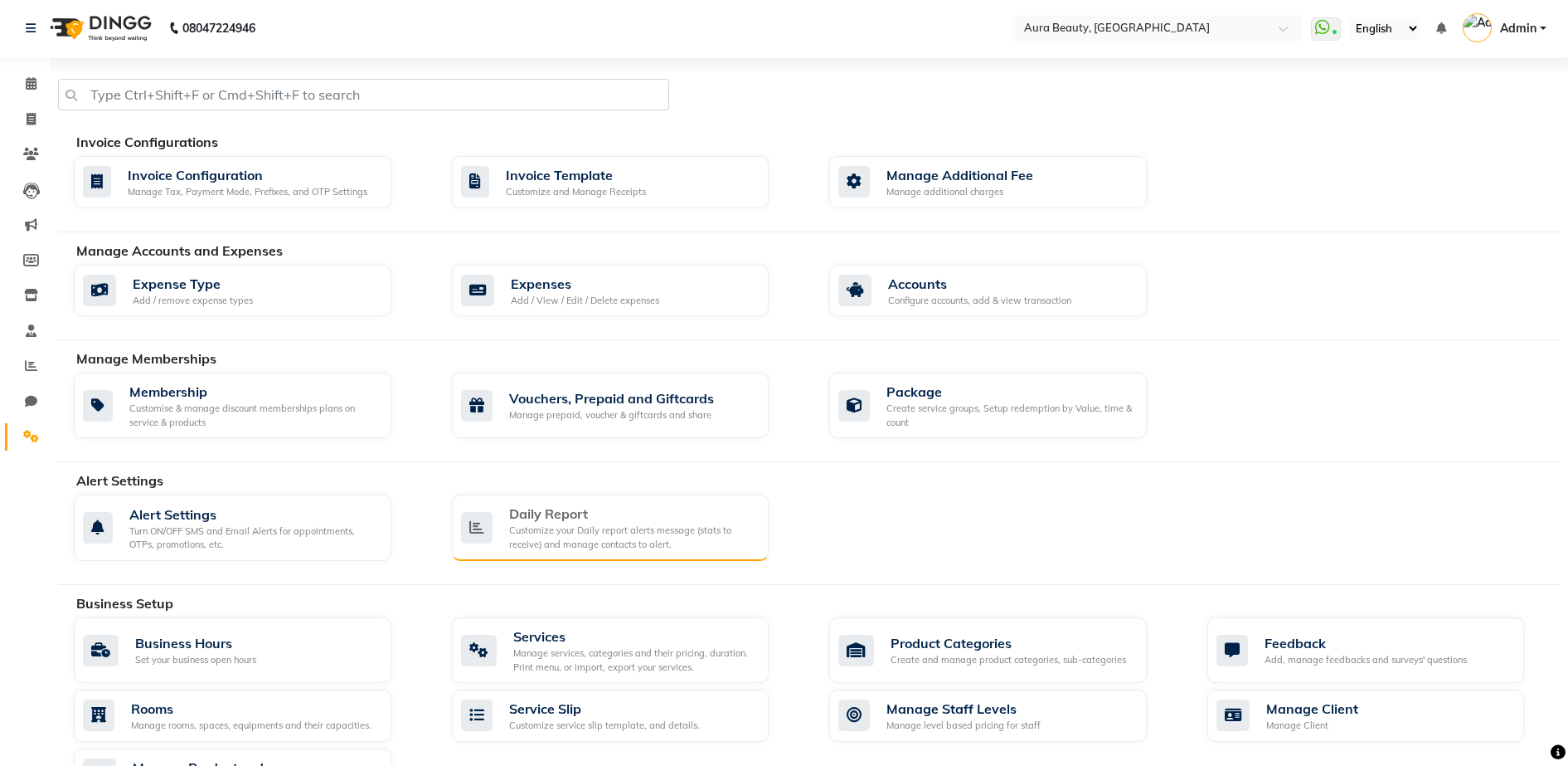
click at [607, 529] on div "Customize your Daily report alerts message (stats to receive) and manage contac…" at bounding box center [633, 537] width 247 height 28
select select "1260"
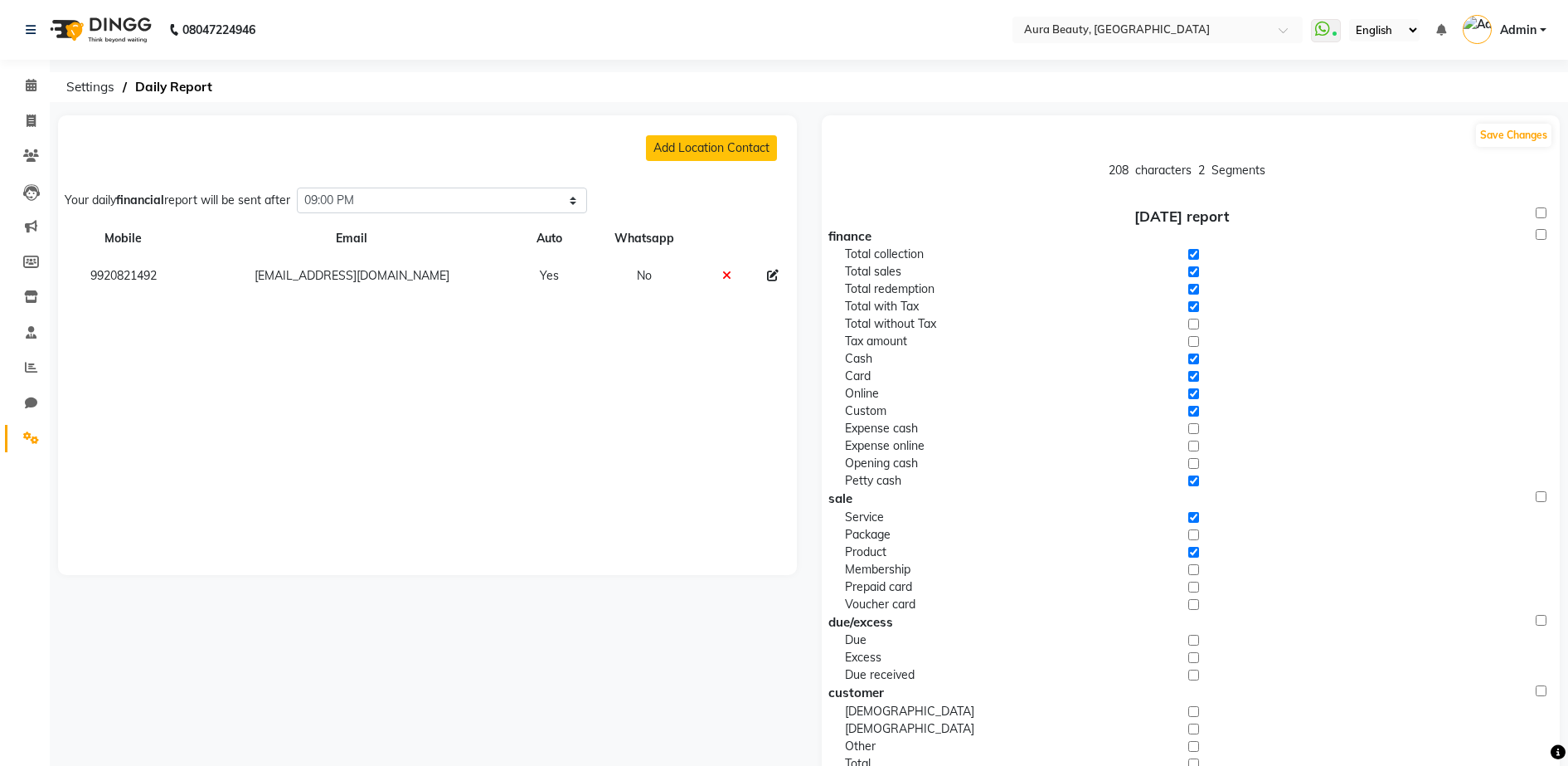
scroll to position [442, 0]
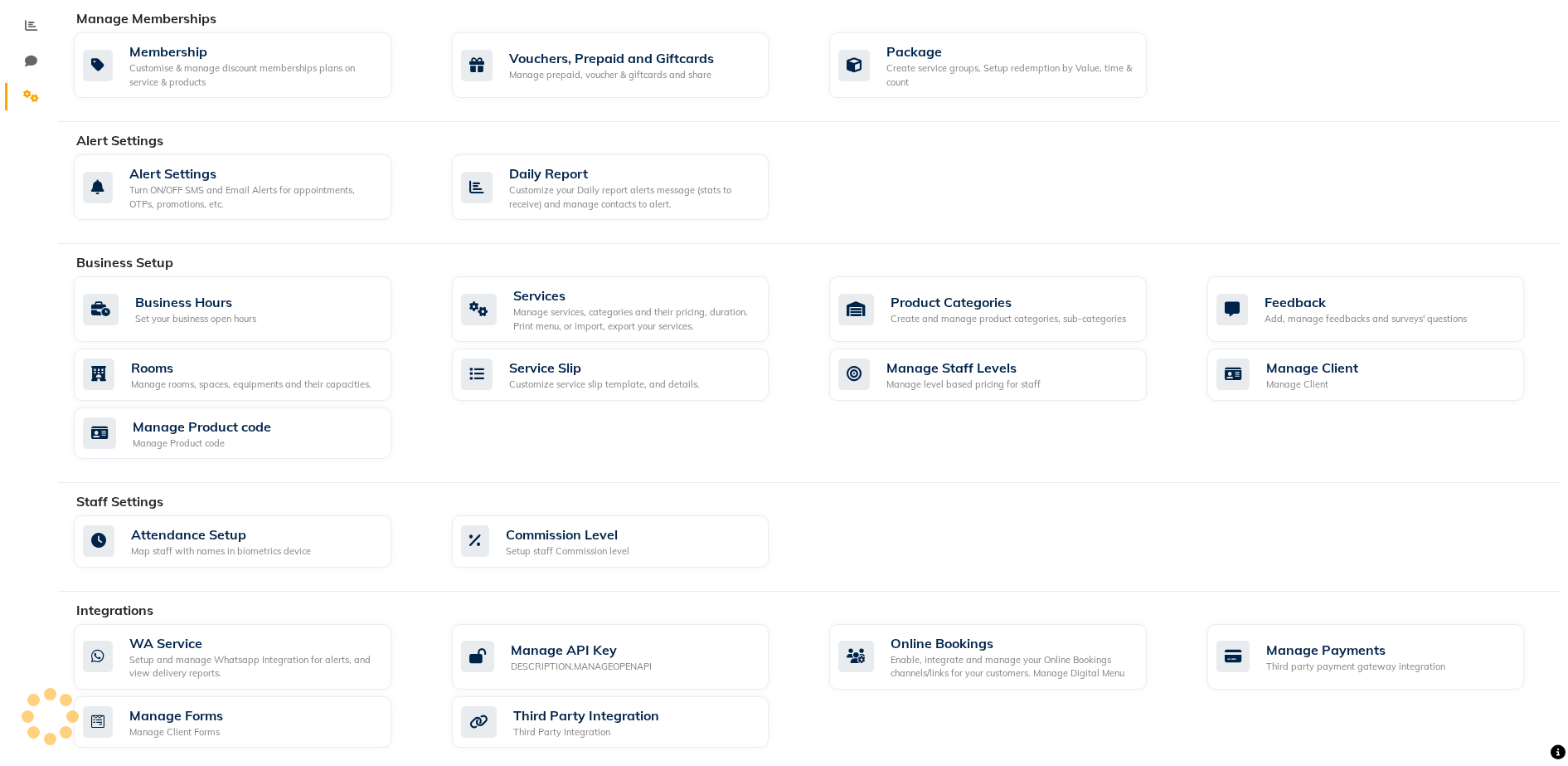
scroll to position [282, 0]
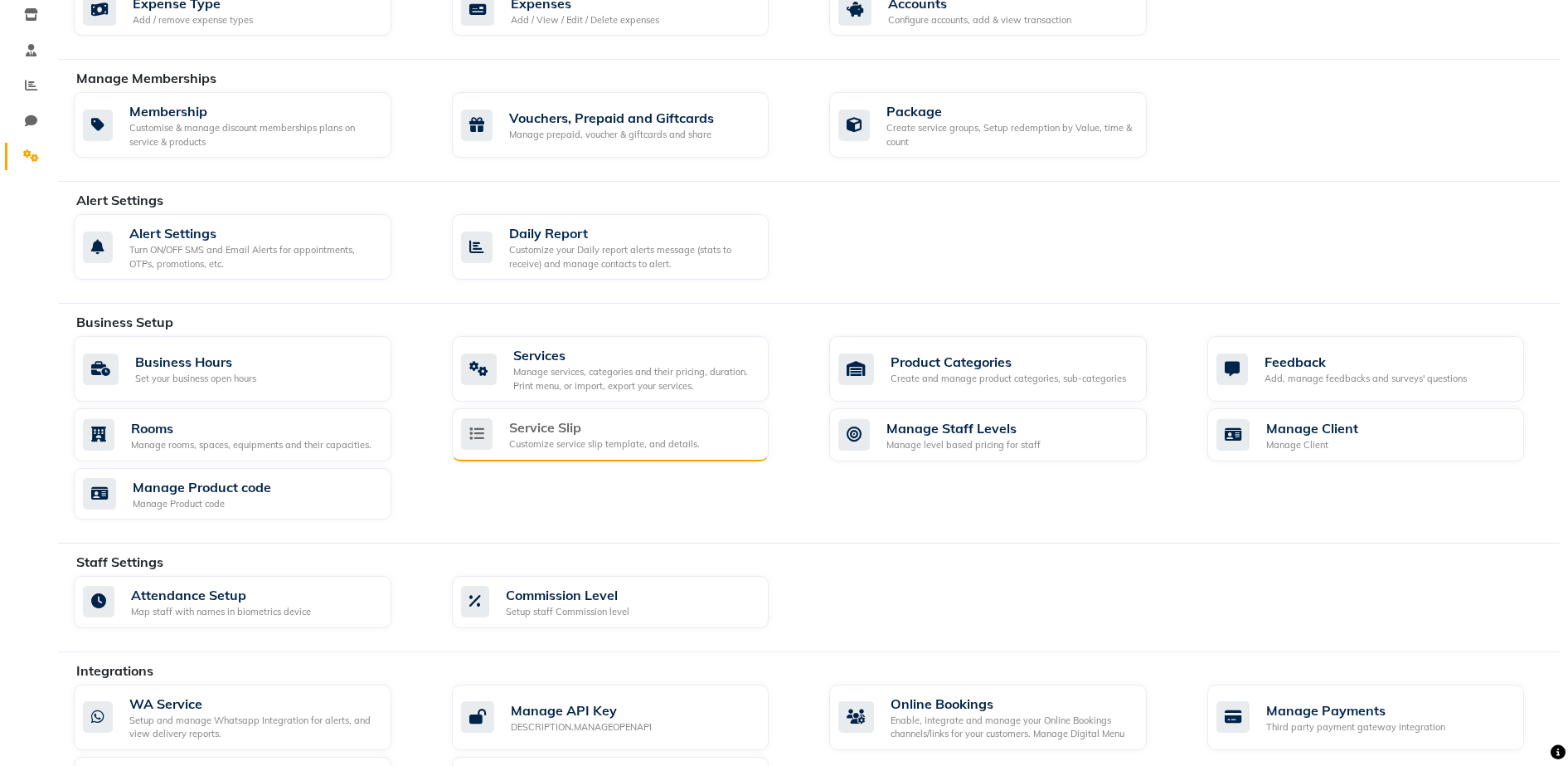
click at [682, 421] on div "Service Slip" at bounding box center [604, 427] width 191 height 20
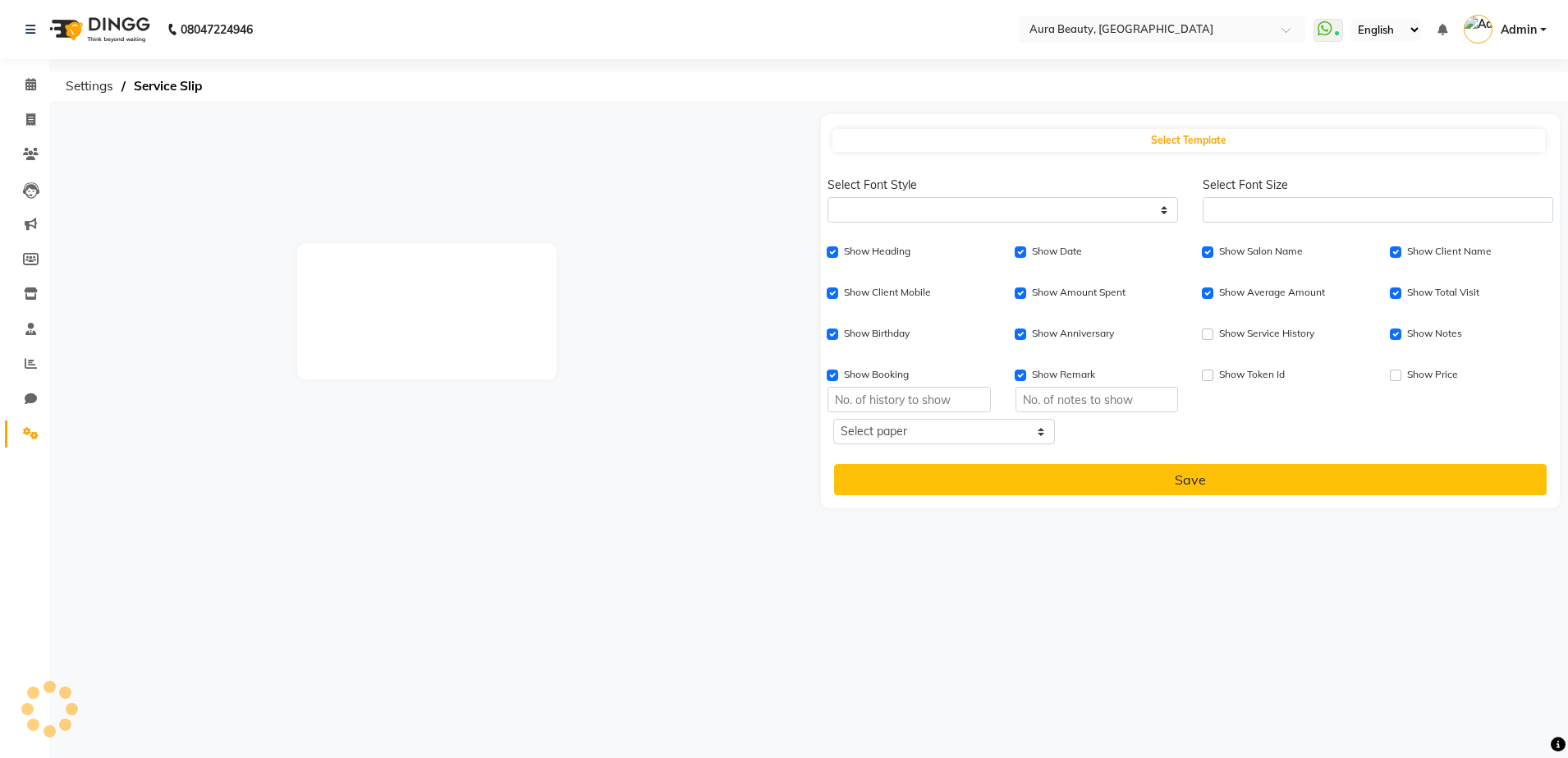
select select
type input "1"
checkbox input "true"
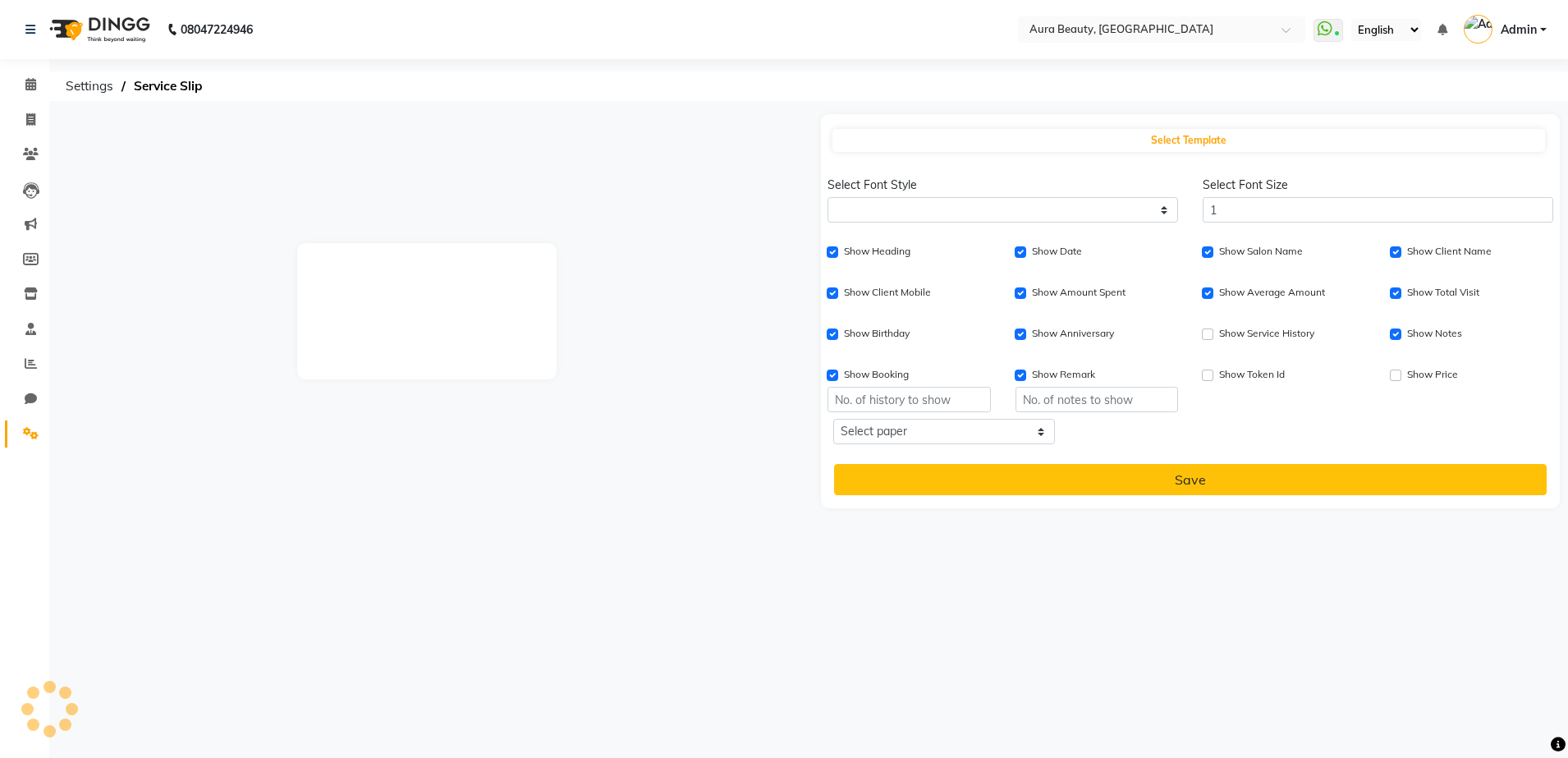
checkbox input "true"
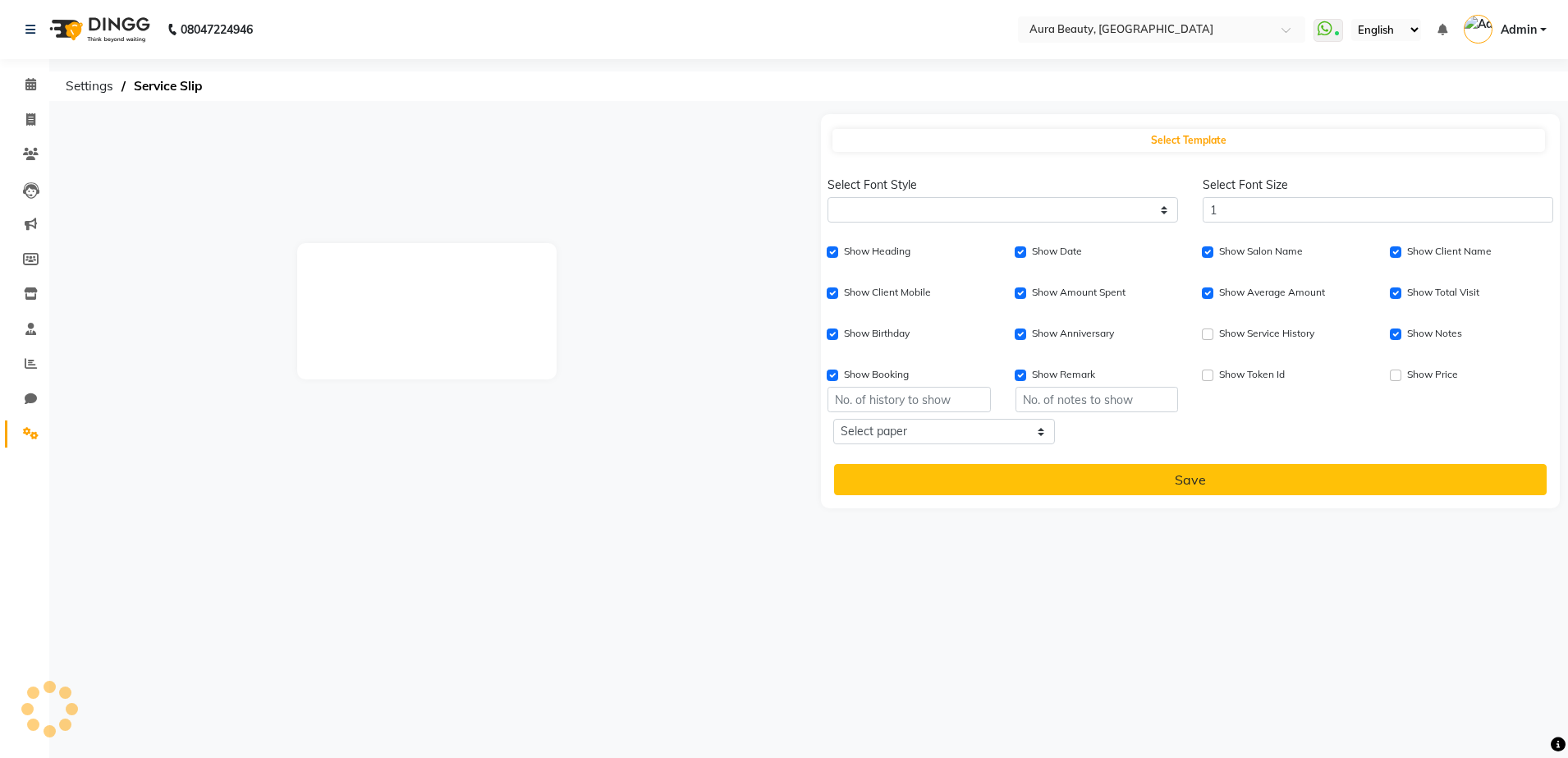
checkbox input "true"
type input "1"
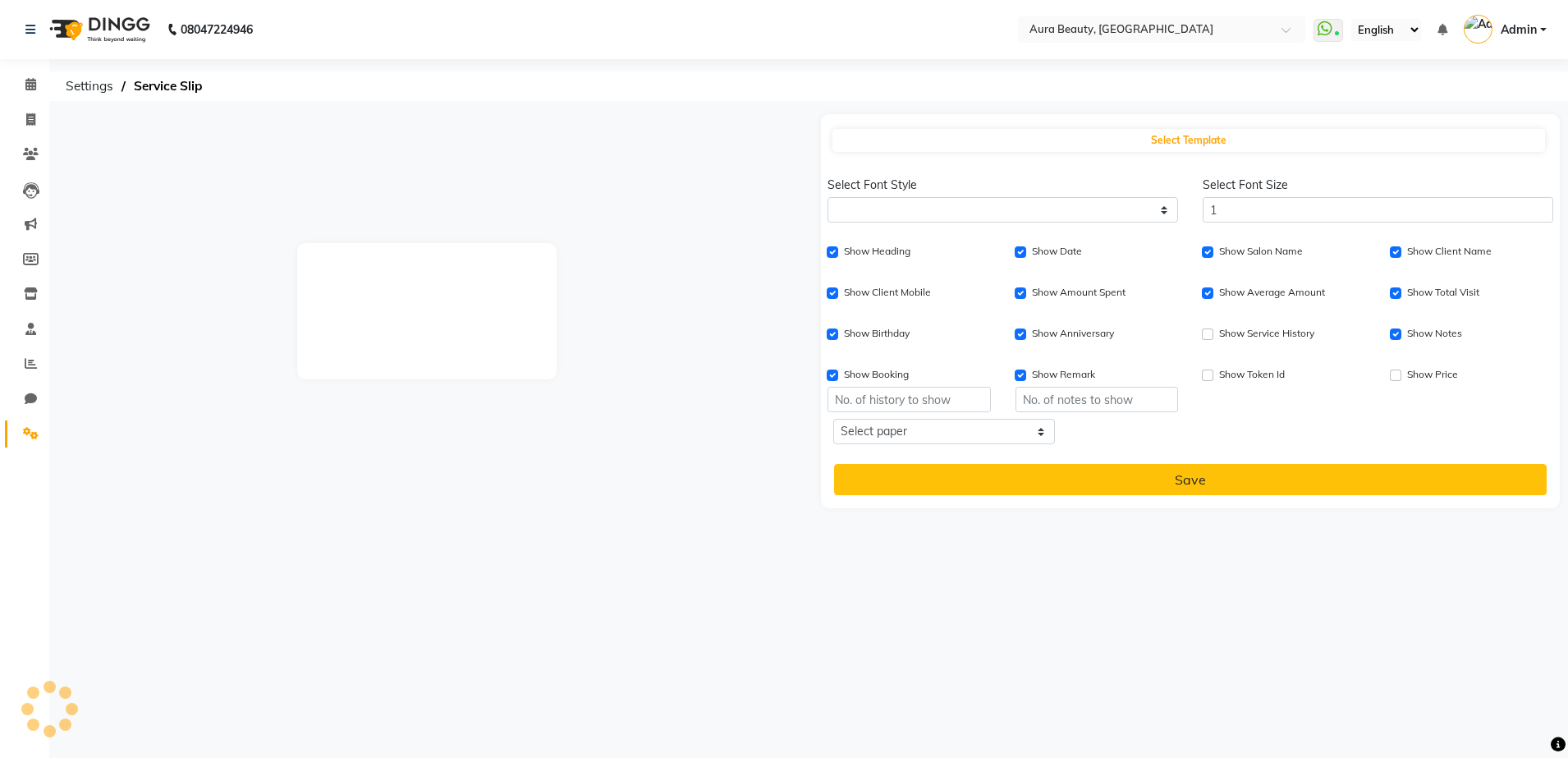
type input "1"
select select
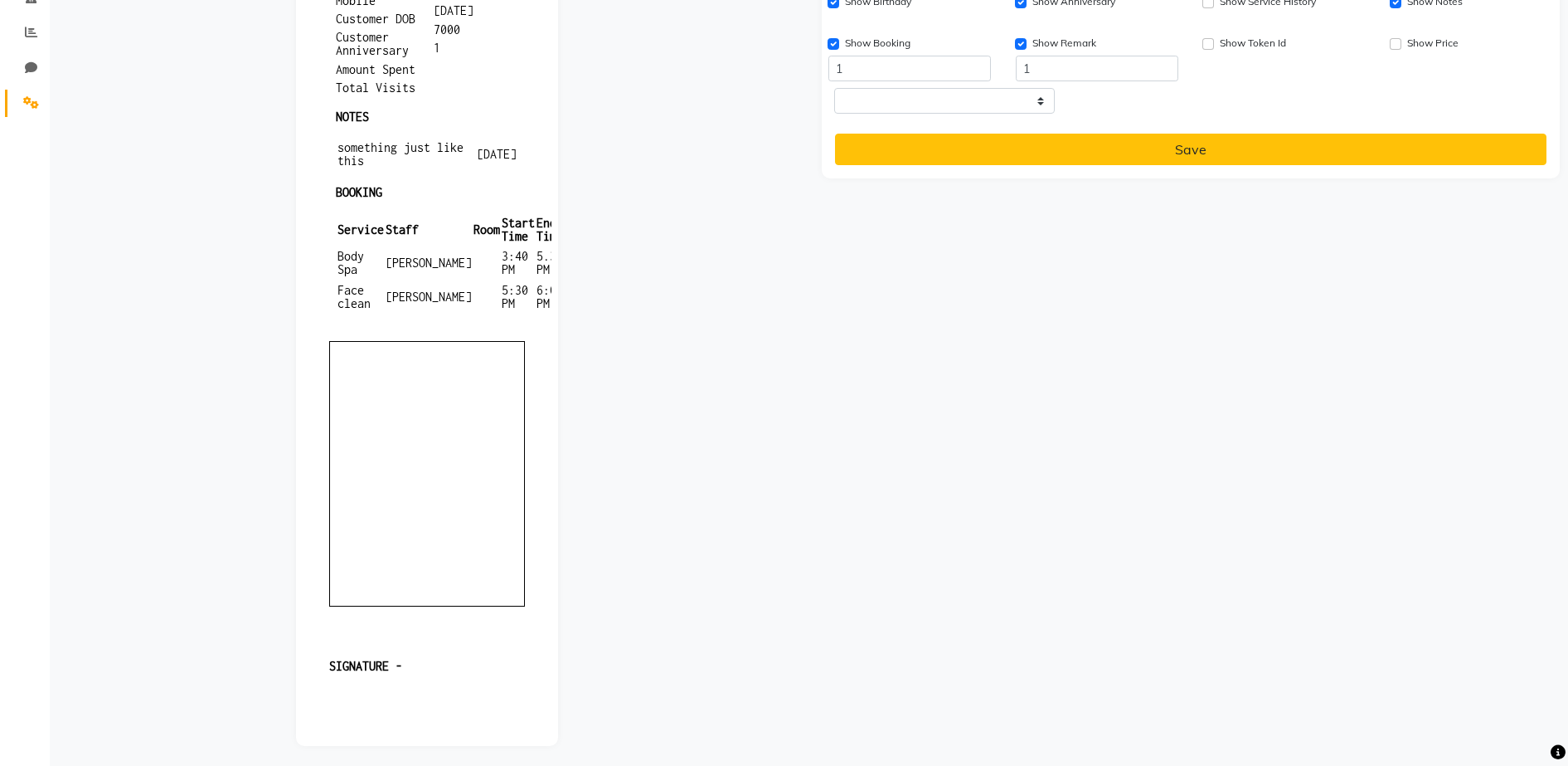
scroll to position [340, 0]
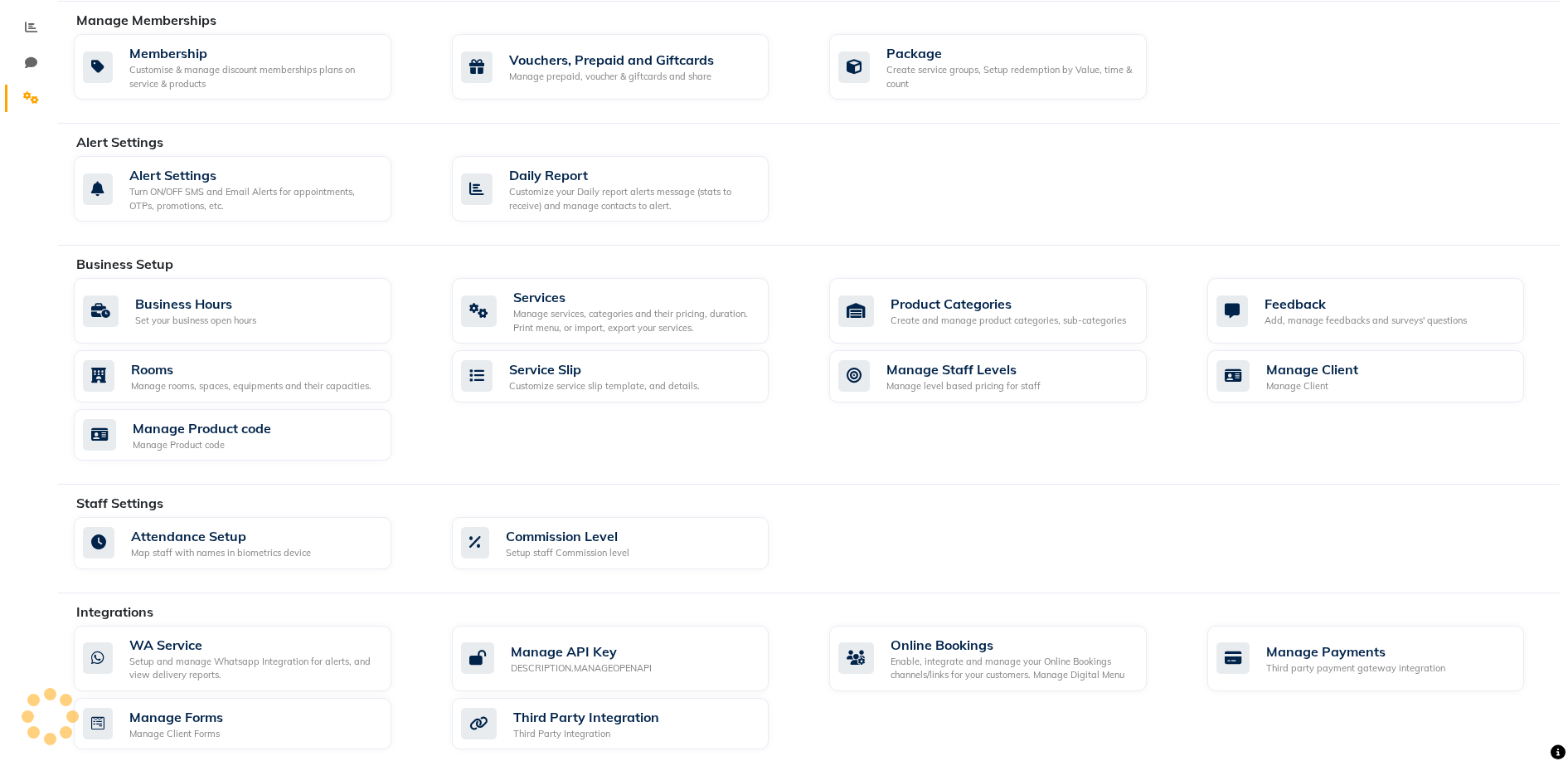
scroll to position [282, 0]
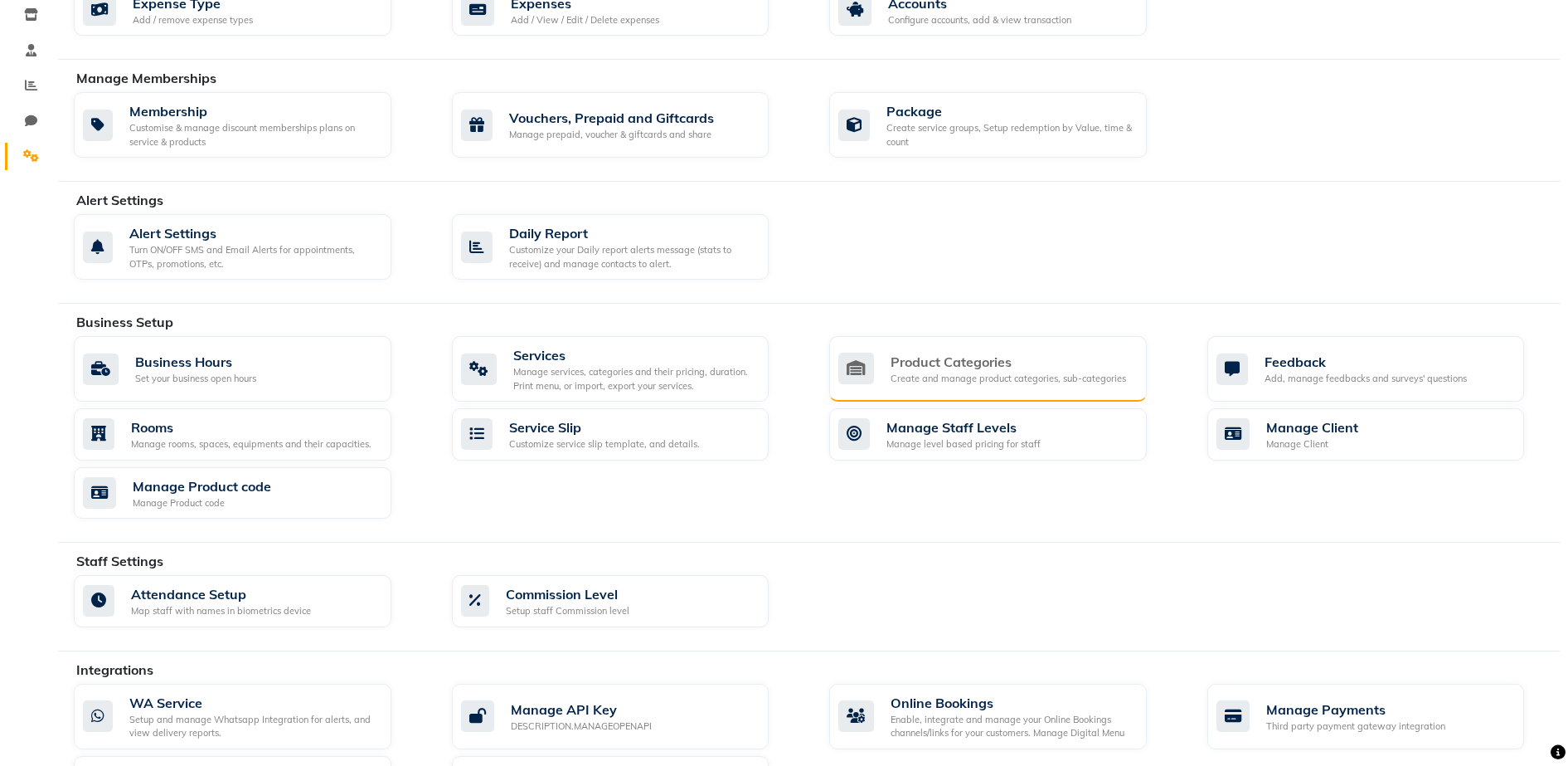
click at [1009, 379] on div "Create and manage product categories, sub-categories" at bounding box center [1008, 378] width 236 height 14
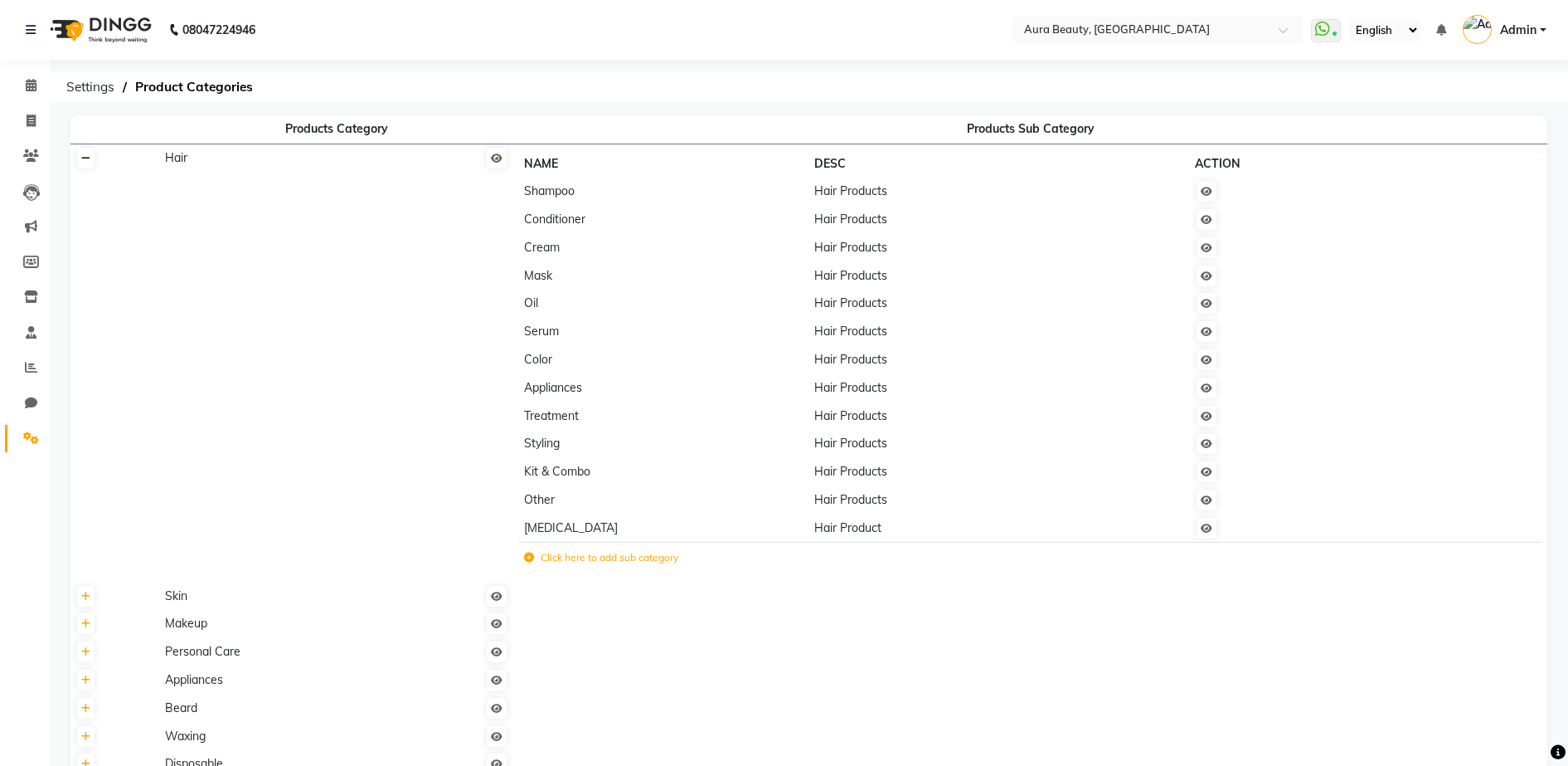
click at [89, 157] on icon at bounding box center [85, 159] width 9 height 10
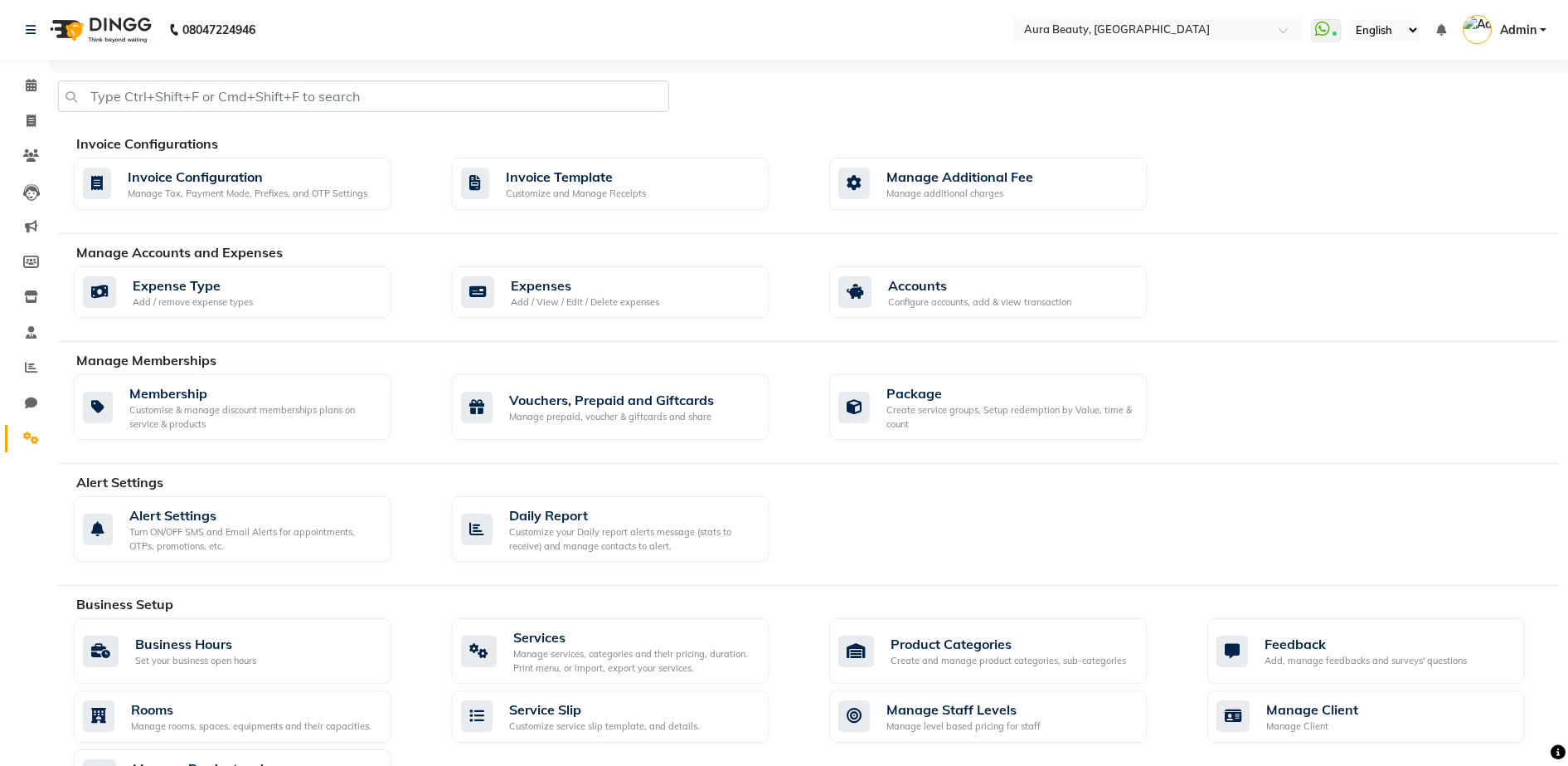
scroll to position [234, 0]
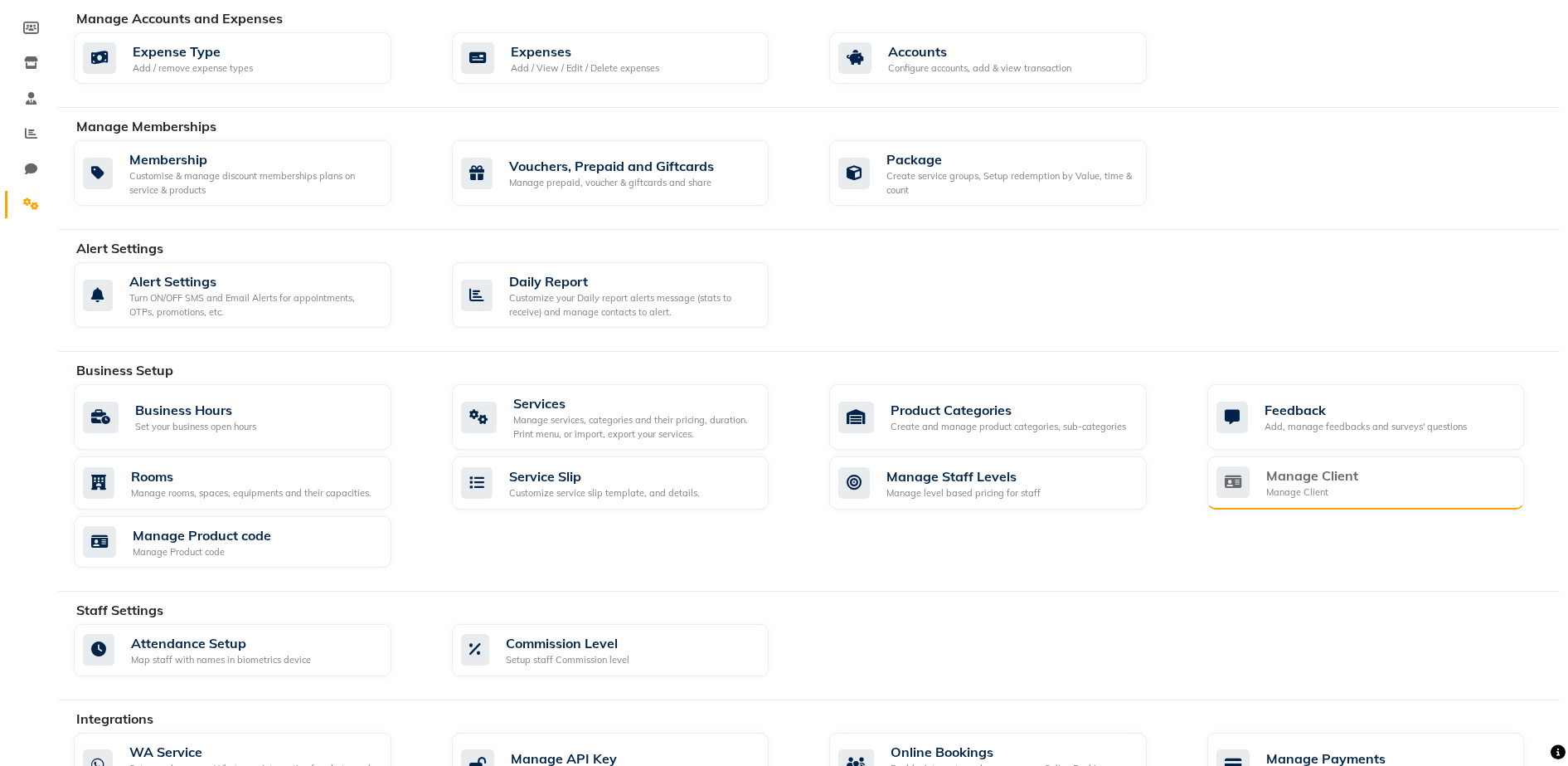
click at [1306, 499] on div "Manage Client Manage Client" at bounding box center [1366, 483] width 318 height 53
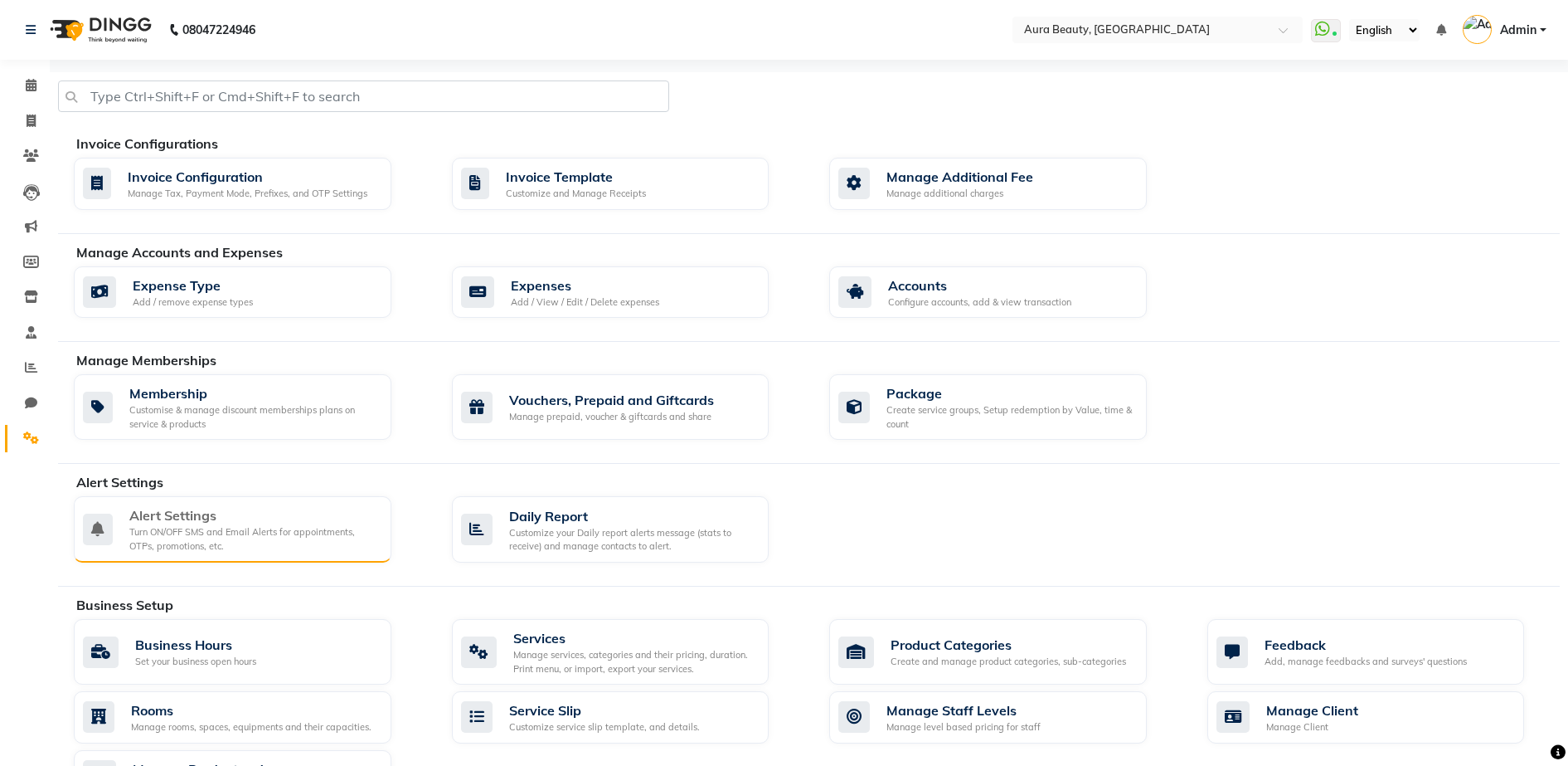
click at [344, 539] on div "Turn ON/OFF SMS and Email Alerts for appointments, OTPs, promotions, etc." at bounding box center [254, 539] width 249 height 28
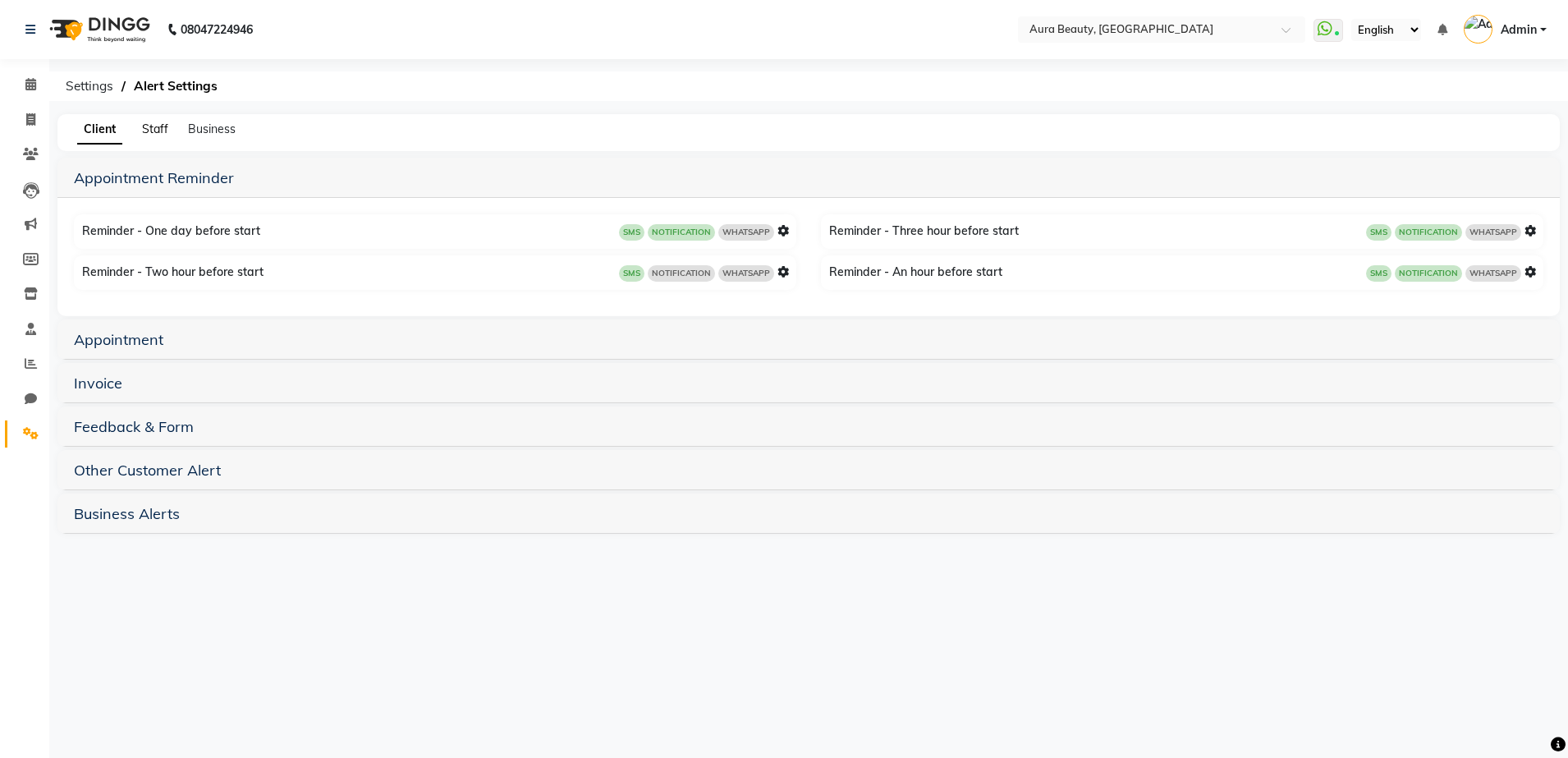
click at [153, 129] on span "Staff" at bounding box center [156, 129] width 26 height 15
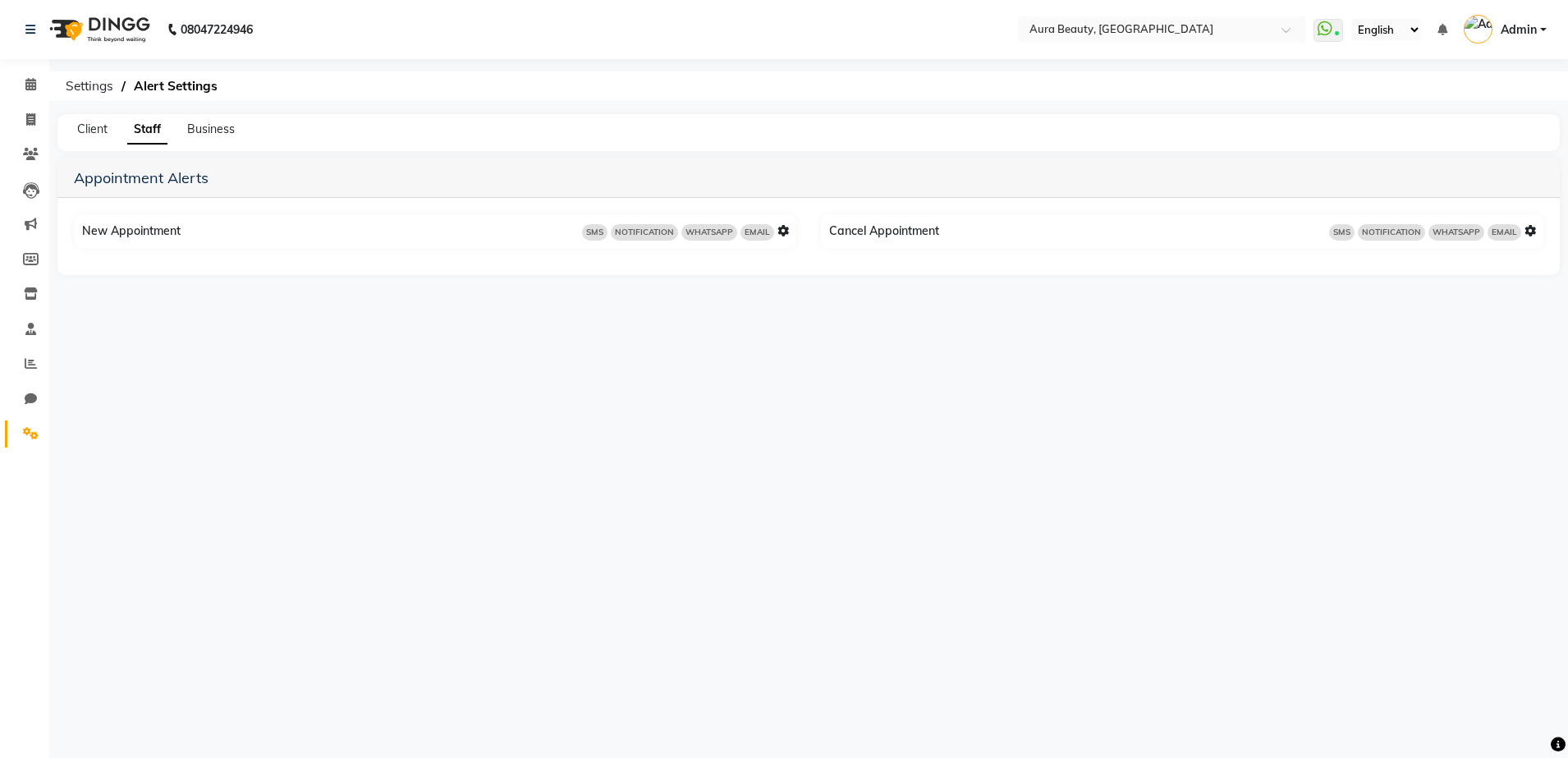
click at [198, 137] on div "Business" at bounding box center [211, 129] width 48 height 17
click at [214, 122] on span "Business" at bounding box center [211, 129] width 48 height 15
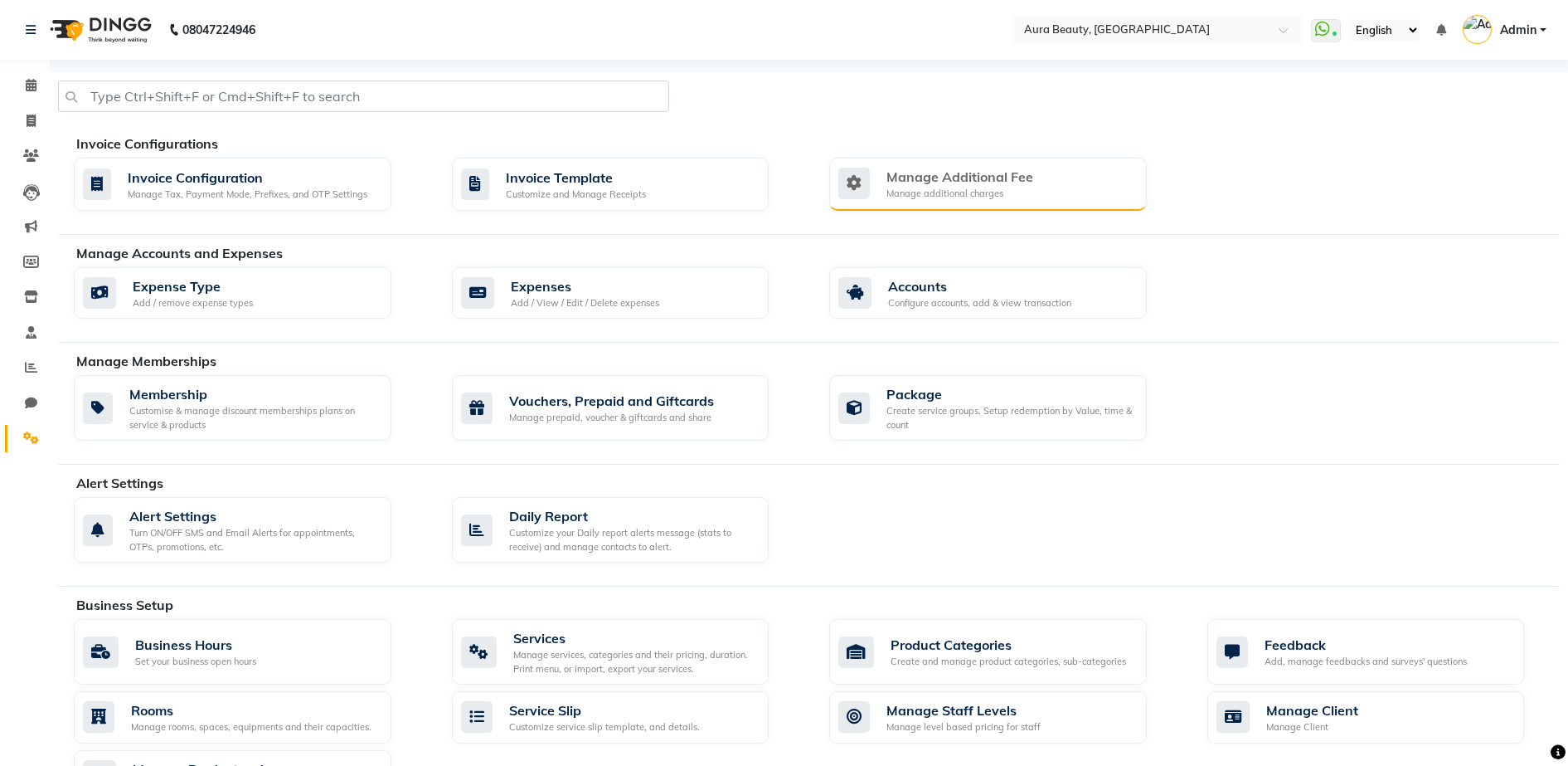
click at [932, 186] on div "Manage additional charges" at bounding box center [960, 193] width 147 height 14
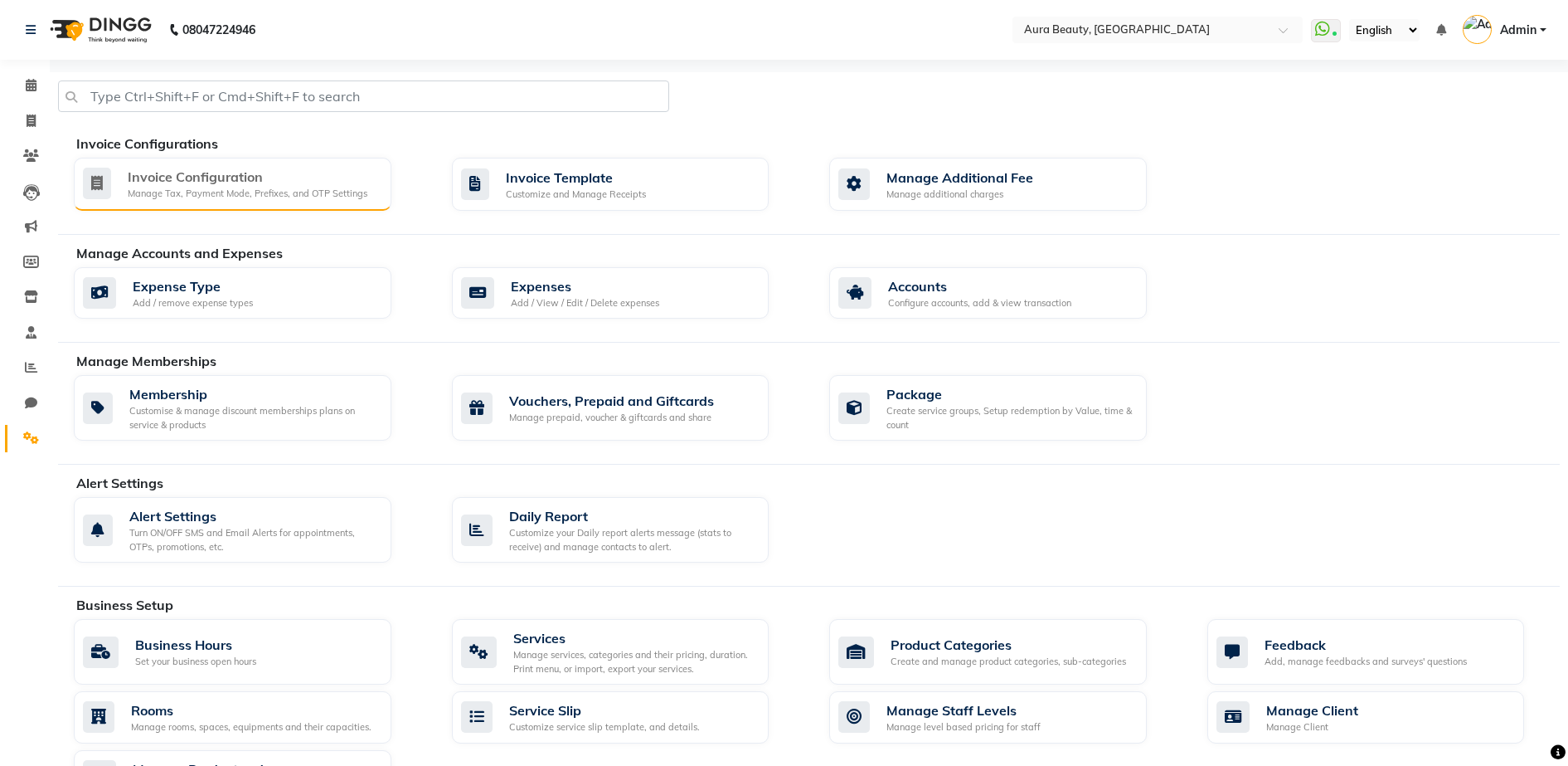
click at [194, 196] on div "Manage Tax, Payment Mode, Prefixes, and OTP Settings" at bounding box center [247, 193] width 240 height 14
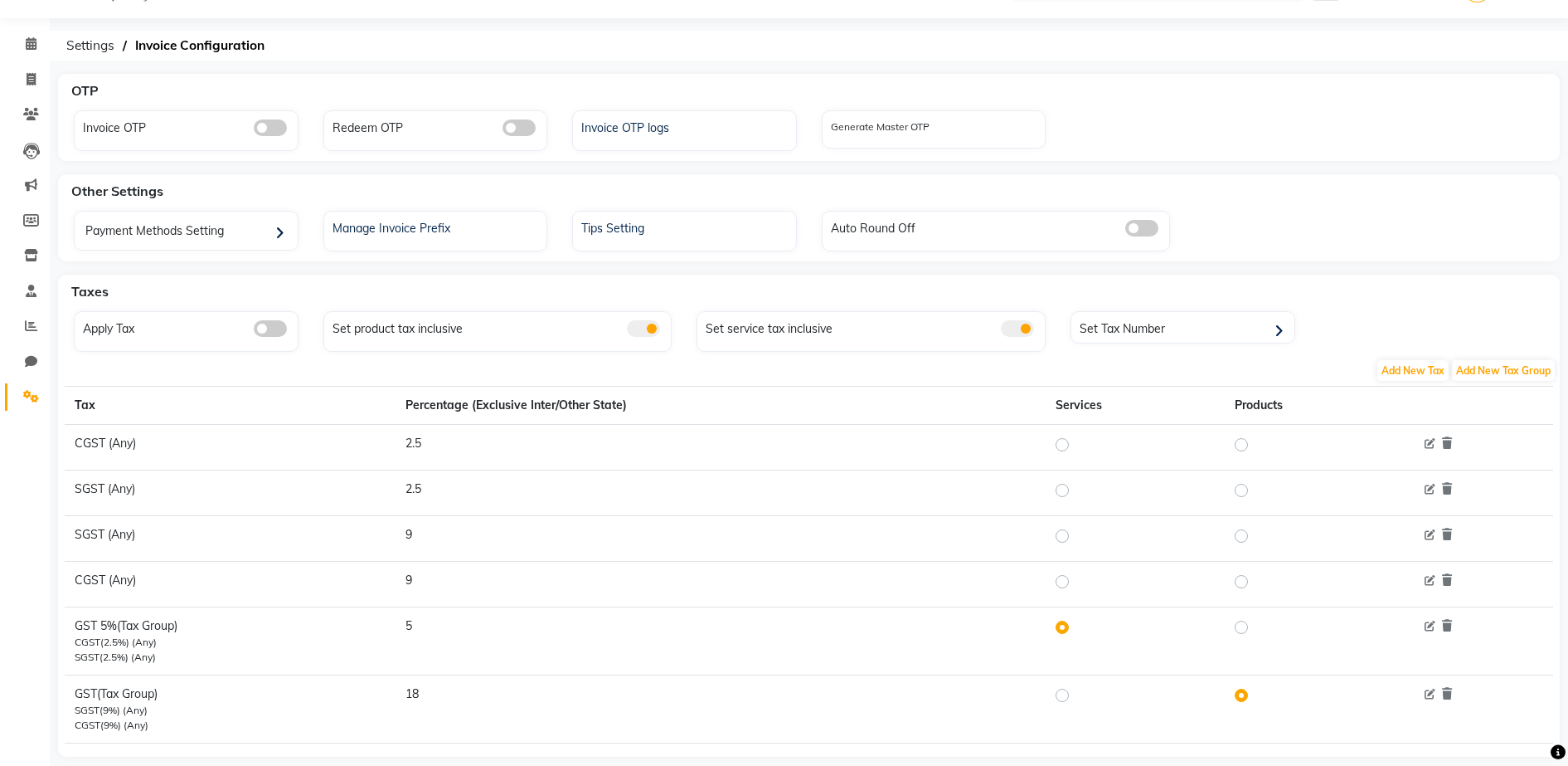
scroll to position [70, 0]
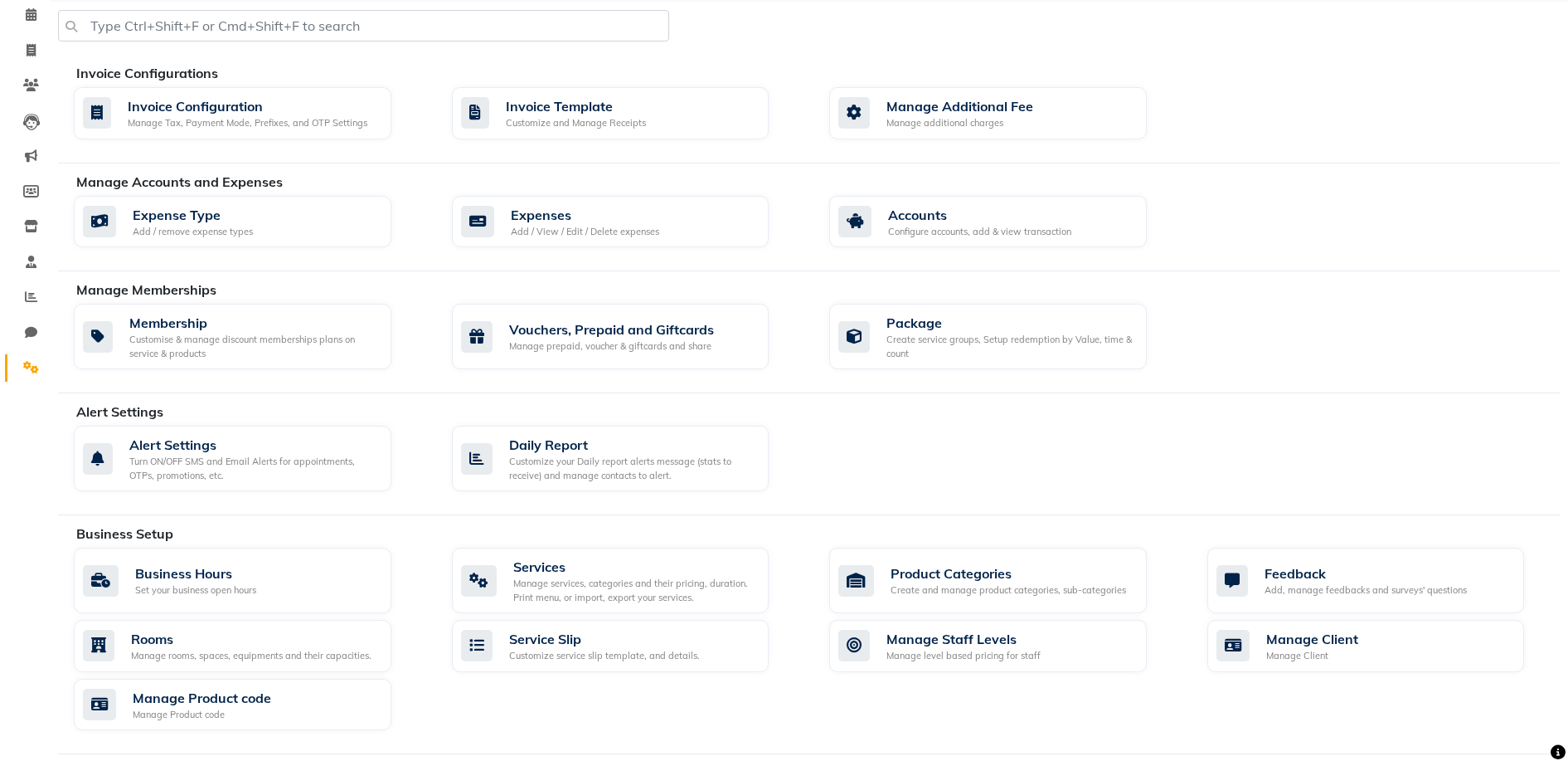
scroll to position [468, 0]
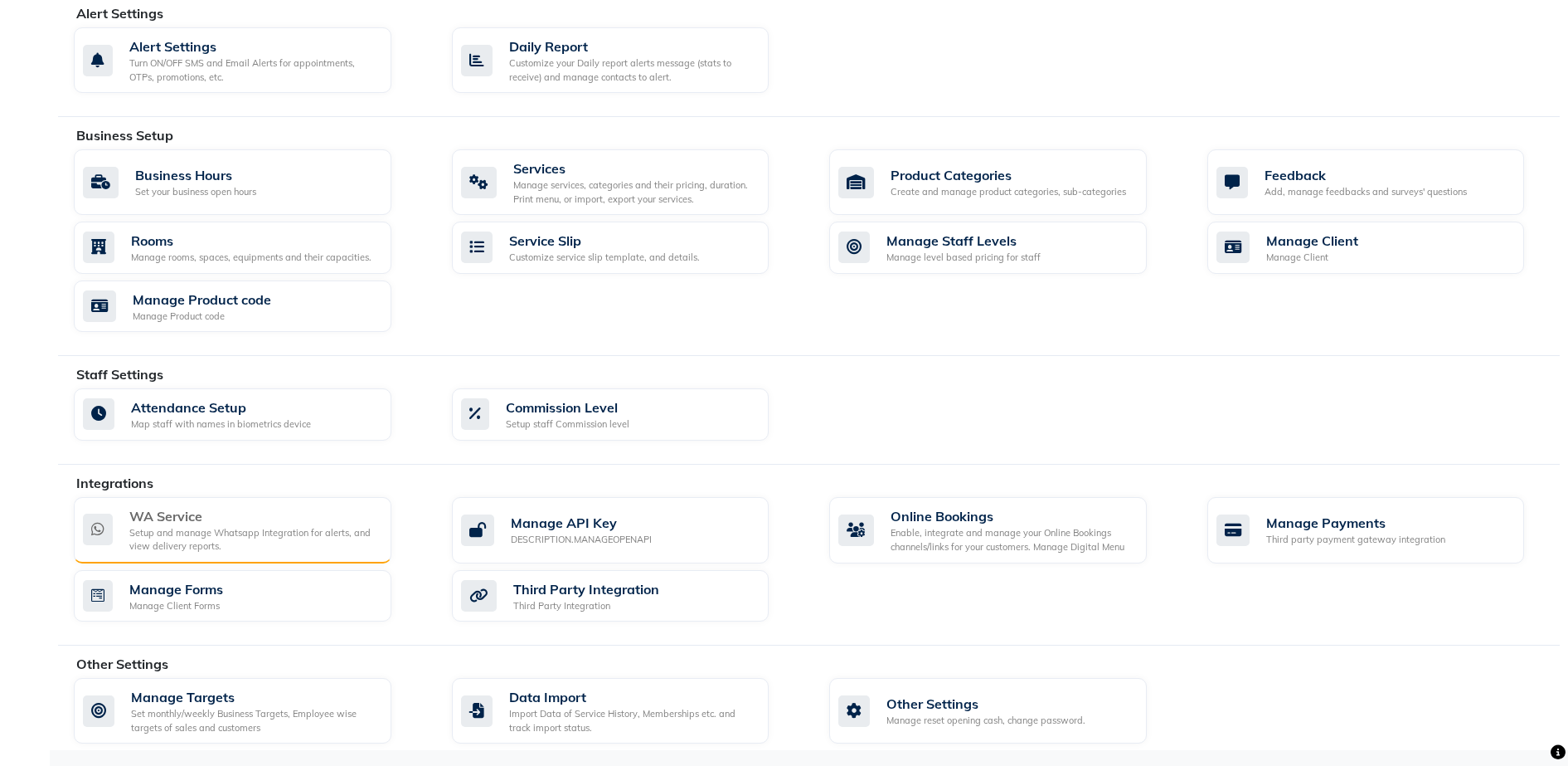
click at [269, 512] on div "WA Service" at bounding box center [254, 516] width 249 height 20
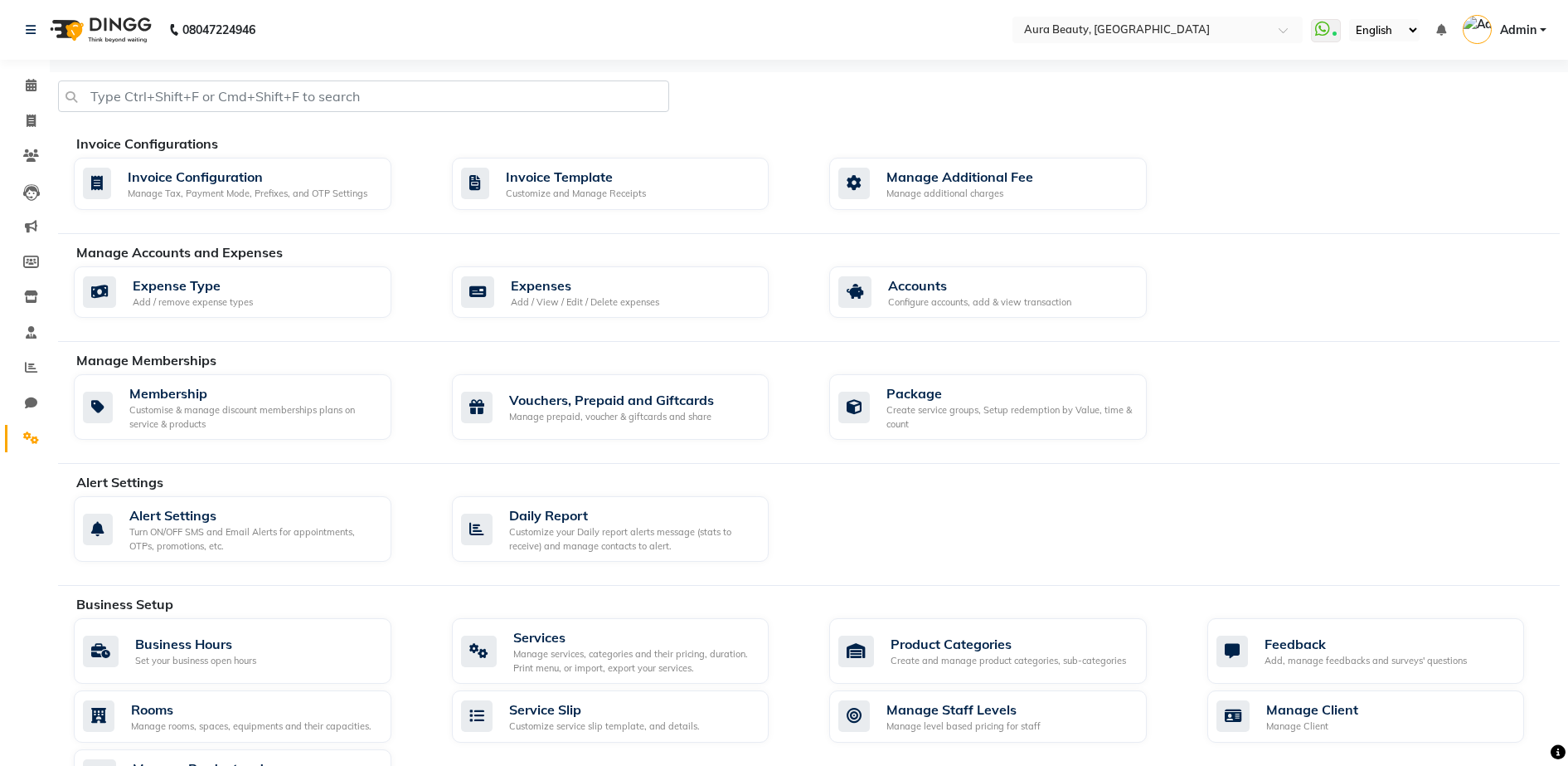
scroll to position [282, 0]
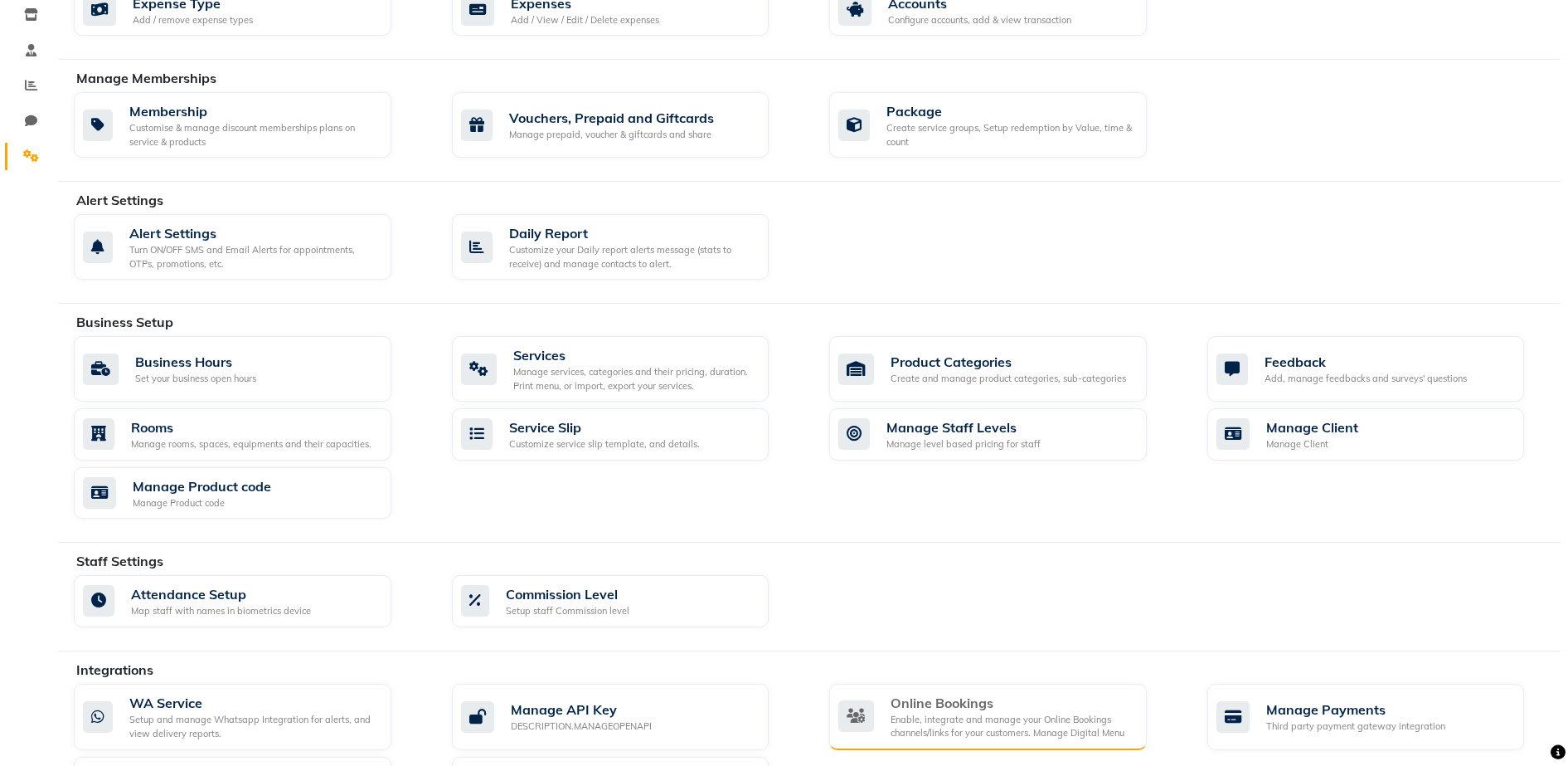
click at [1041, 706] on div "Online Bookings" at bounding box center [1011, 702] width 243 height 20
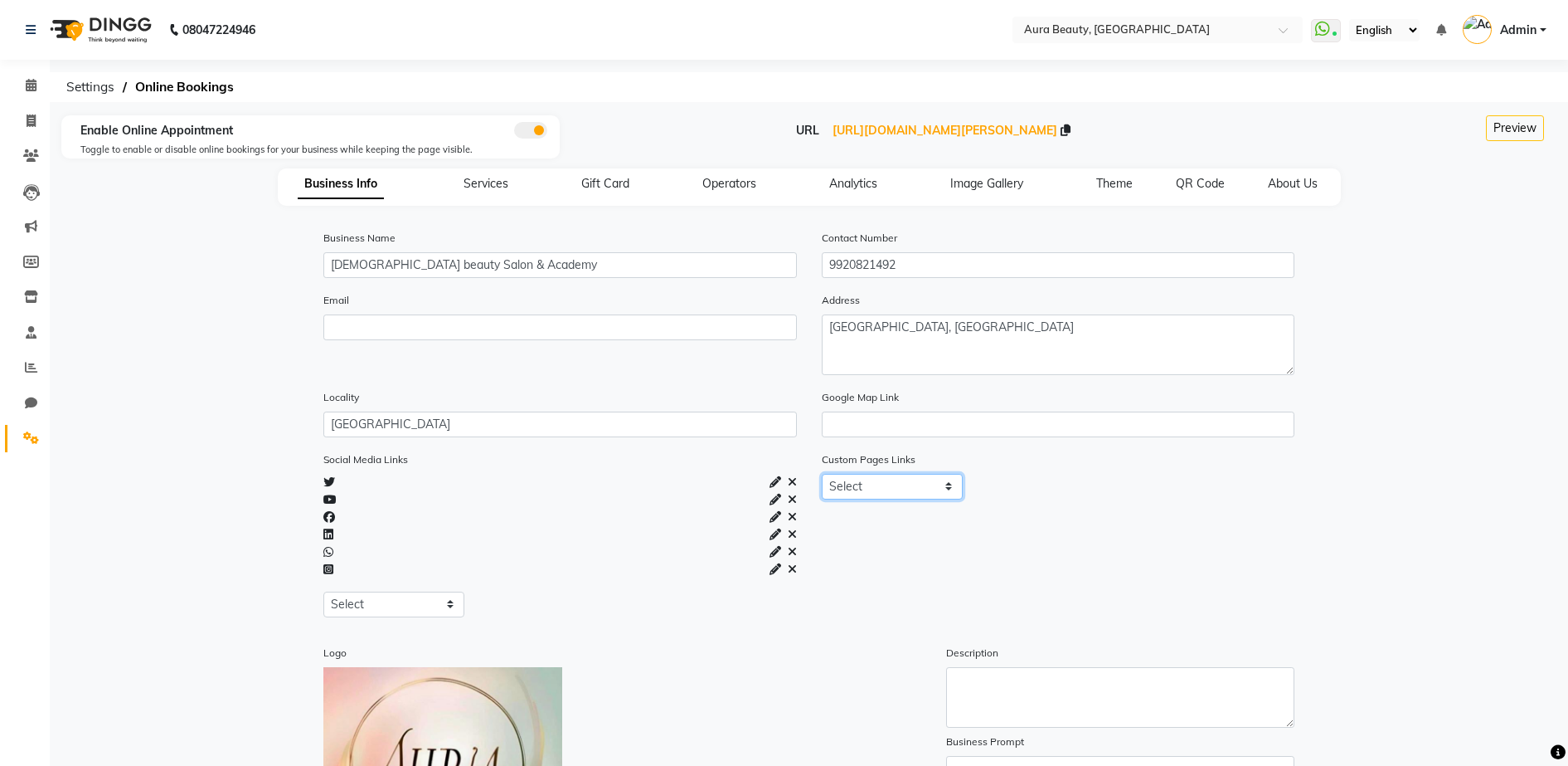
click at [952, 491] on select "Select About_us Memberships Products" at bounding box center [892, 486] width 141 height 26
click at [1073, 544] on div "Custom Pages Links Select About_us Memberships Products" at bounding box center [1057, 540] width 497 height 180
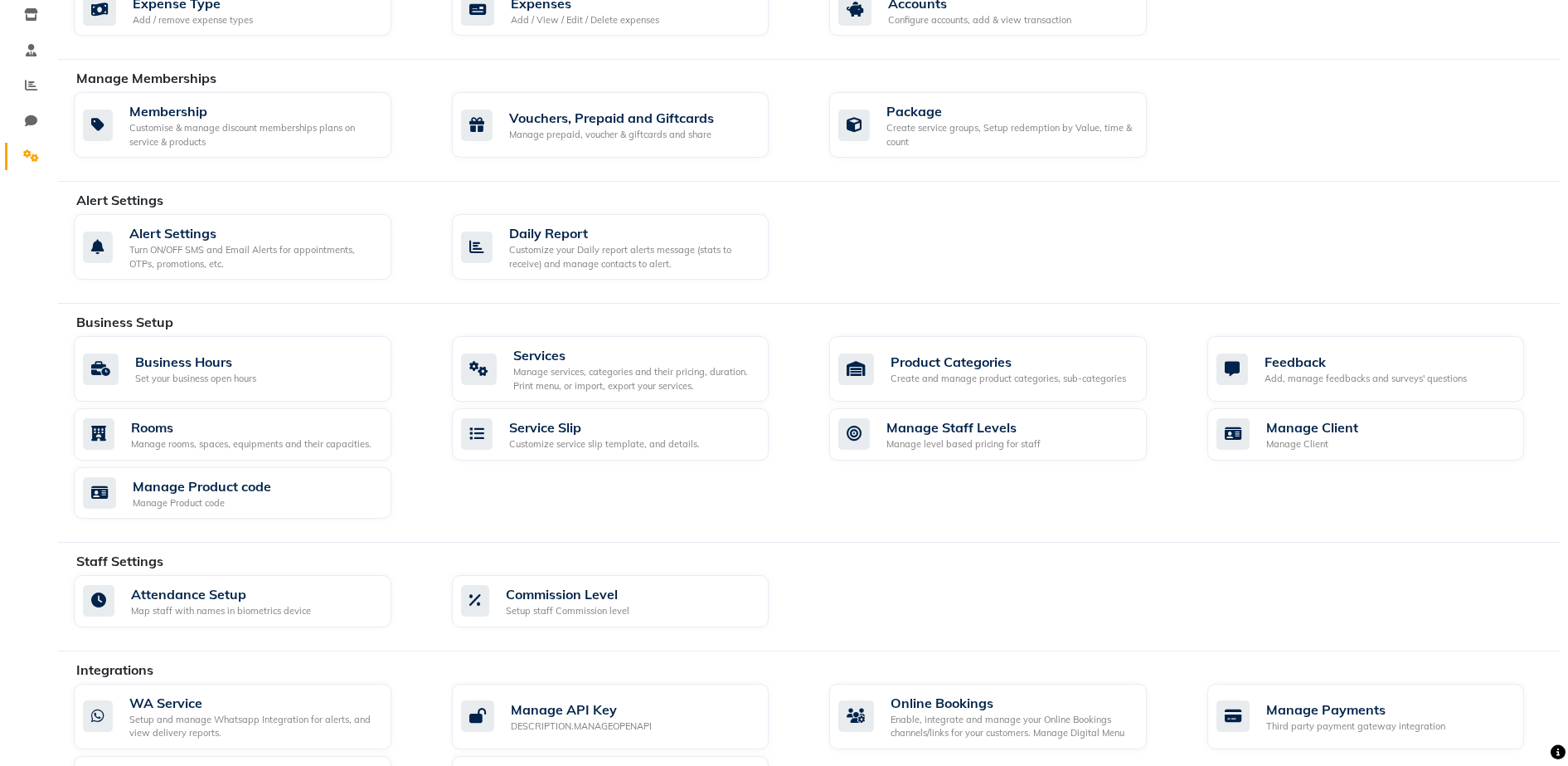
scroll to position [468, 0]
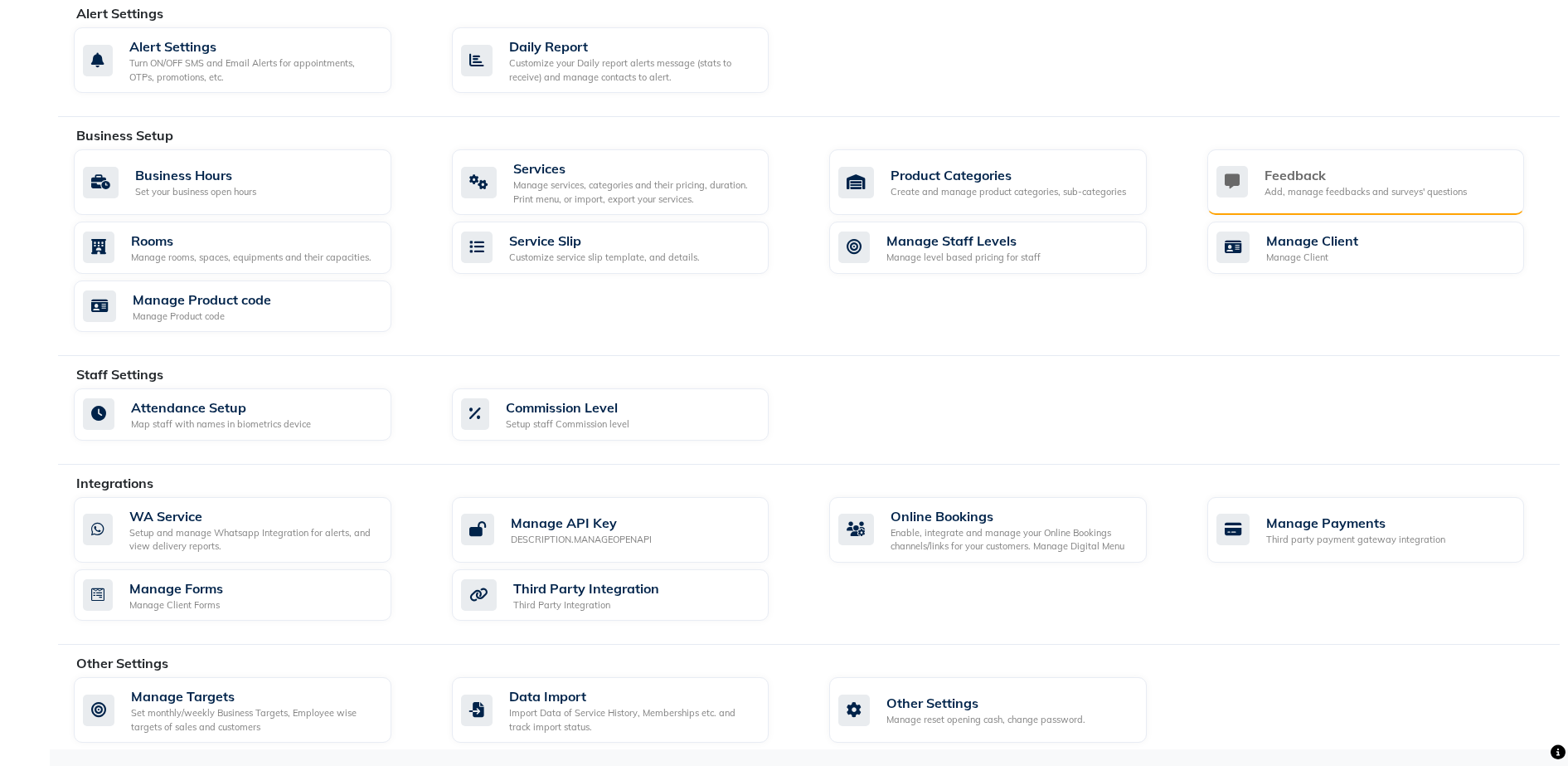
click at [1309, 201] on div "Feedback Add, manage feedbacks and surveys' questions" at bounding box center [1366, 182] width 318 height 65
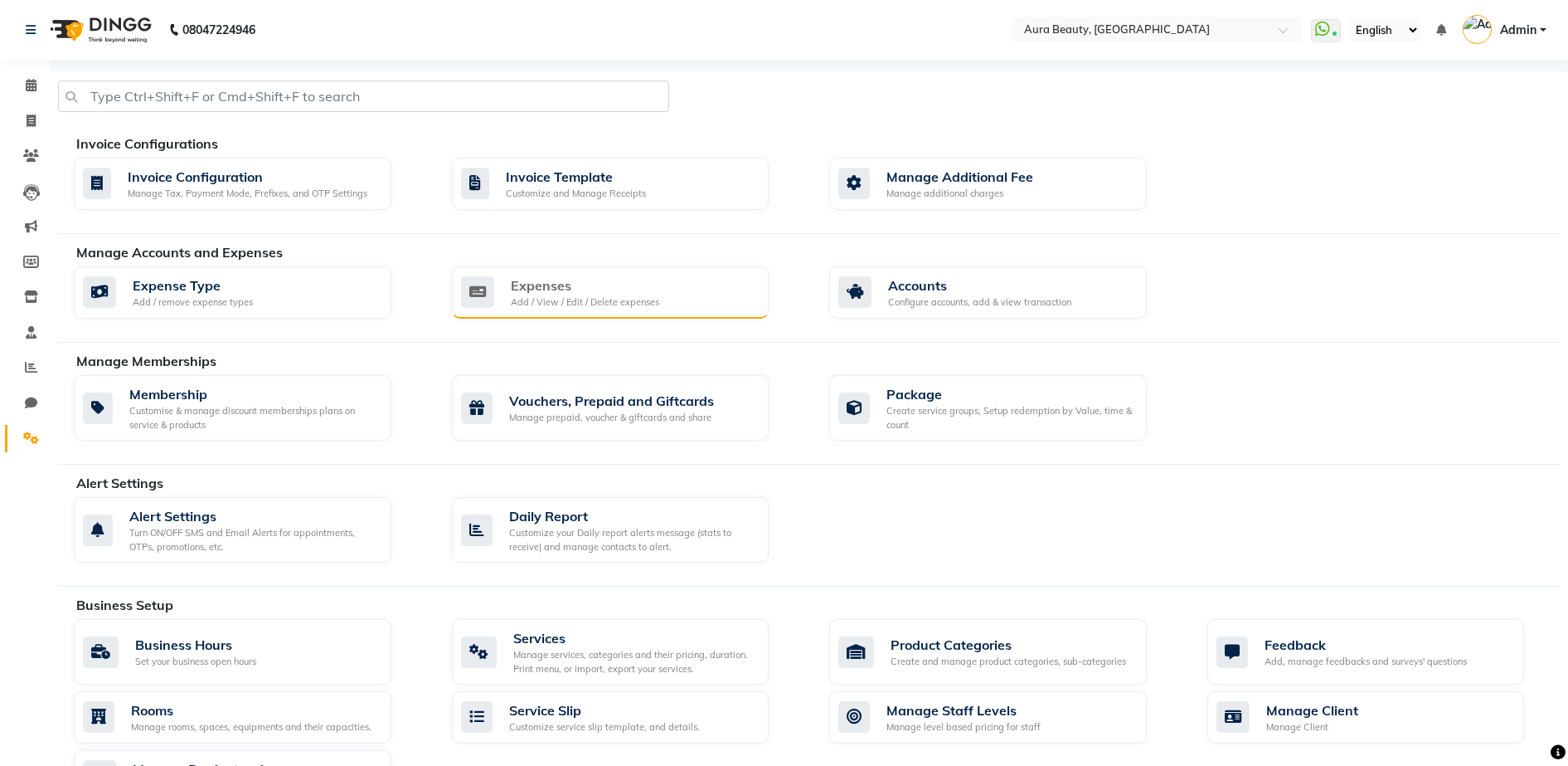
click at [523, 278] on div "Expenses" at bounding box center [585, 285] width 149 height 20
click at [854, 319] on div "Expense Type Add / remove expense types Expenses Add / View / Edit / Delete exp…" at bounding box center [816, 295] width 1510 height 59
click at [861, 316] on div "Accounts Configure accounts, add & view transaction" at bounding box center [988, 292] width 318 height 53
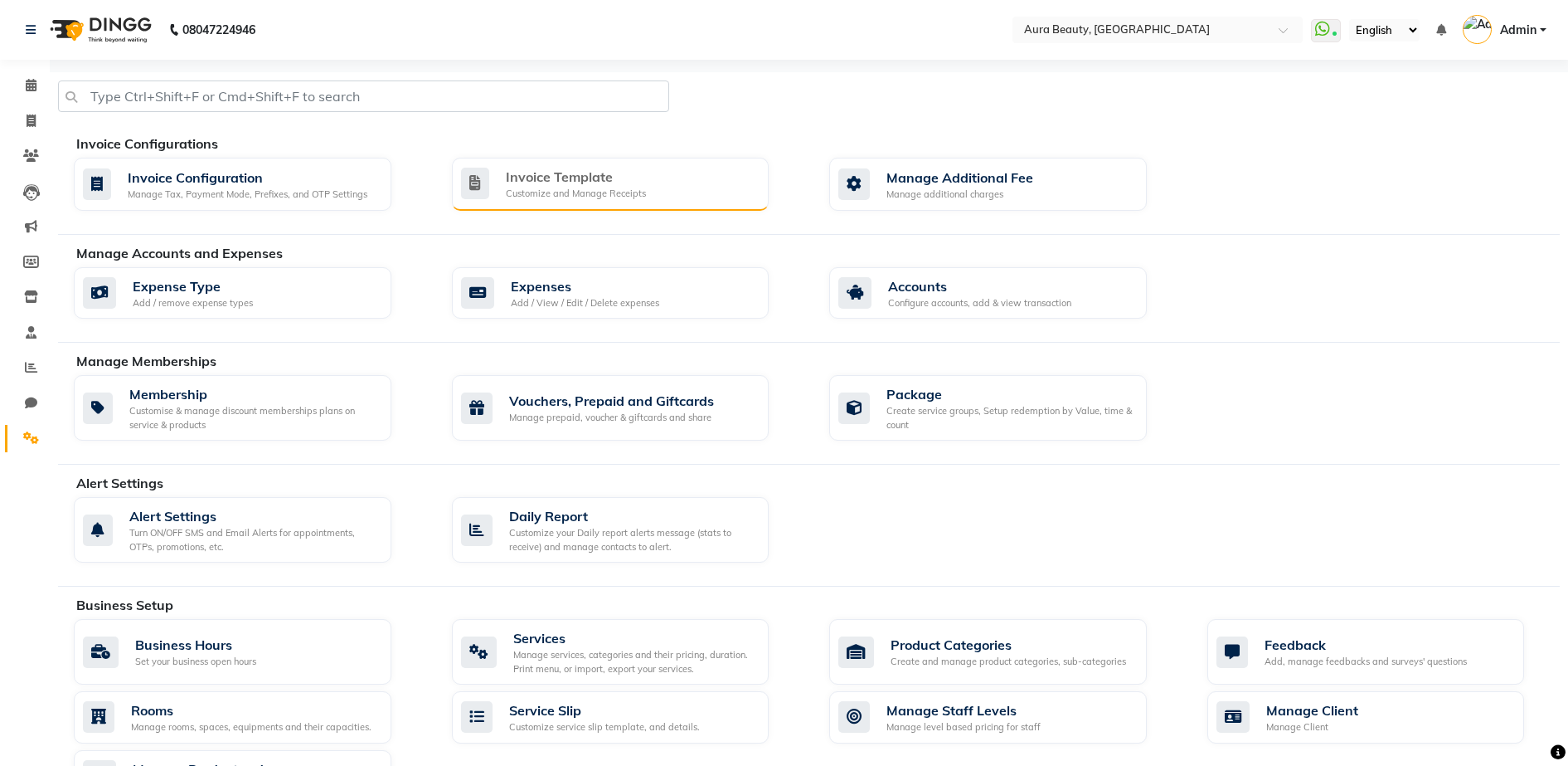
click at [617, 186] on div "Customize and Manage Receipts" at bounding box center [576, 193] width 140 height 14
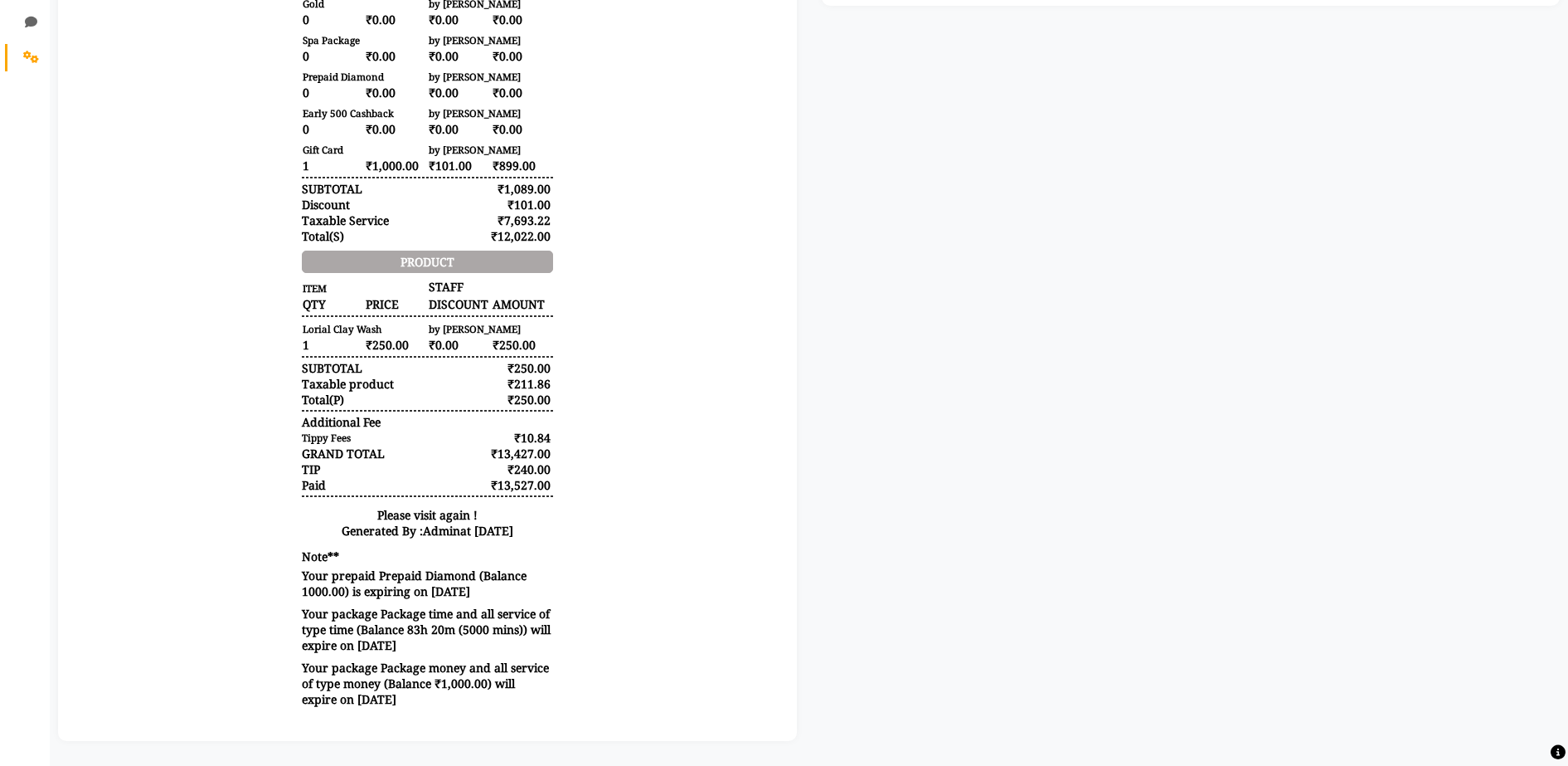
scroll to position [137, 0]
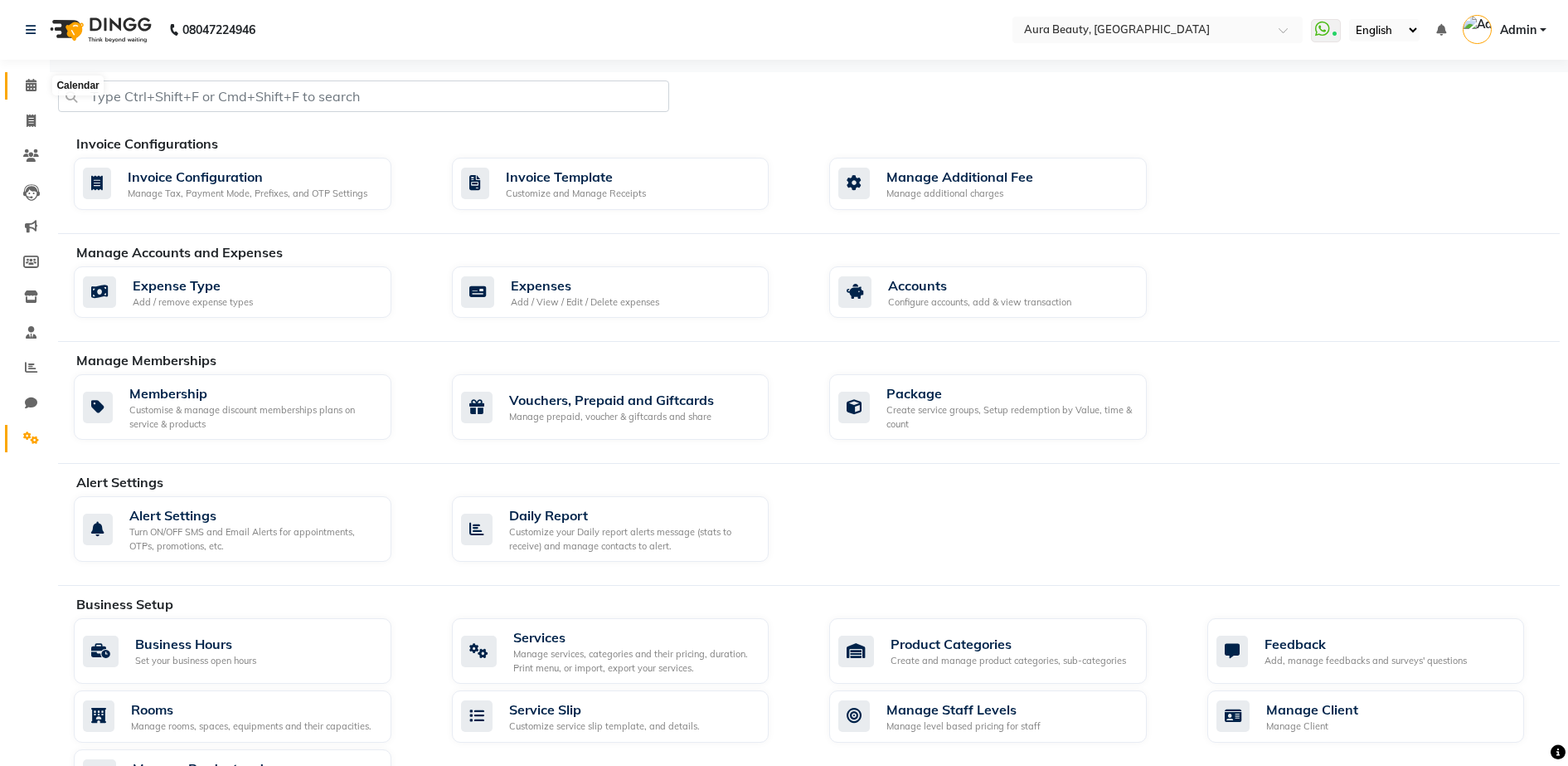
click at [33, 89] on icon at bounding box center [31, 84] width 11 height 13
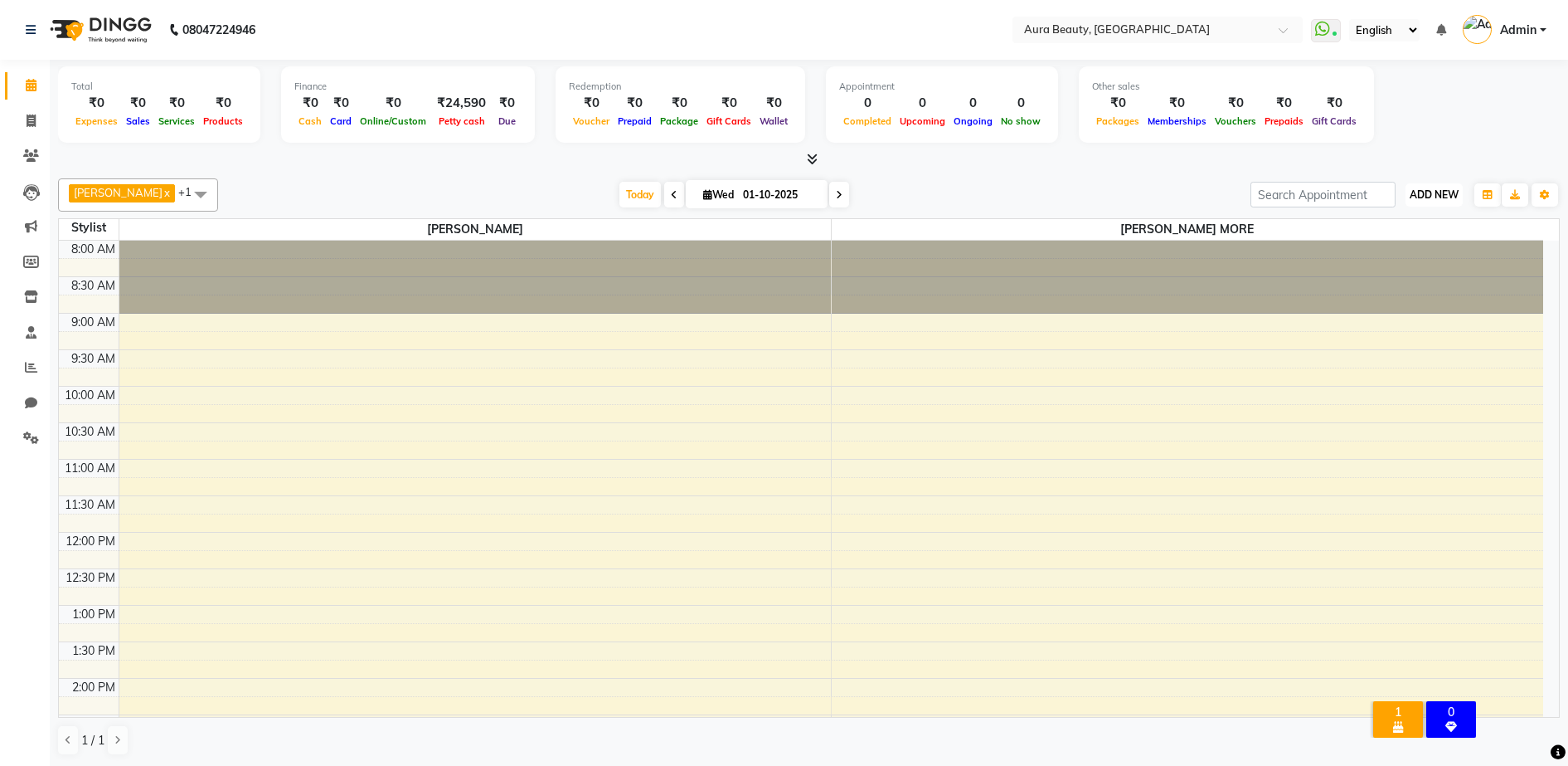
click at [1426, 191] on span "ADD NEW" at bounding box center [1433, 194] width 49 height 13
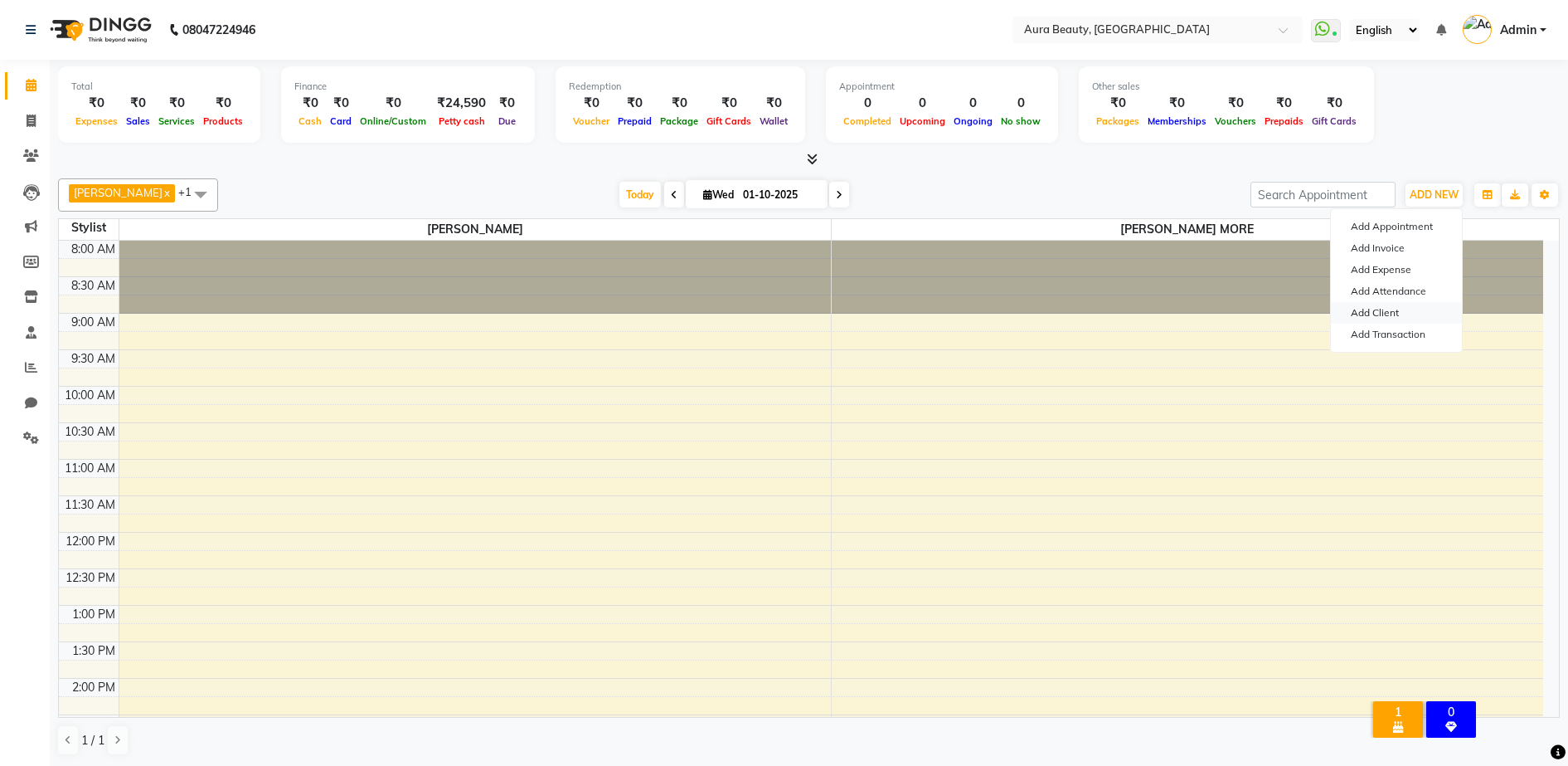
click at [1409, 309] on link "Add Client" at bounding box center [1396, 313] width 131 height 22
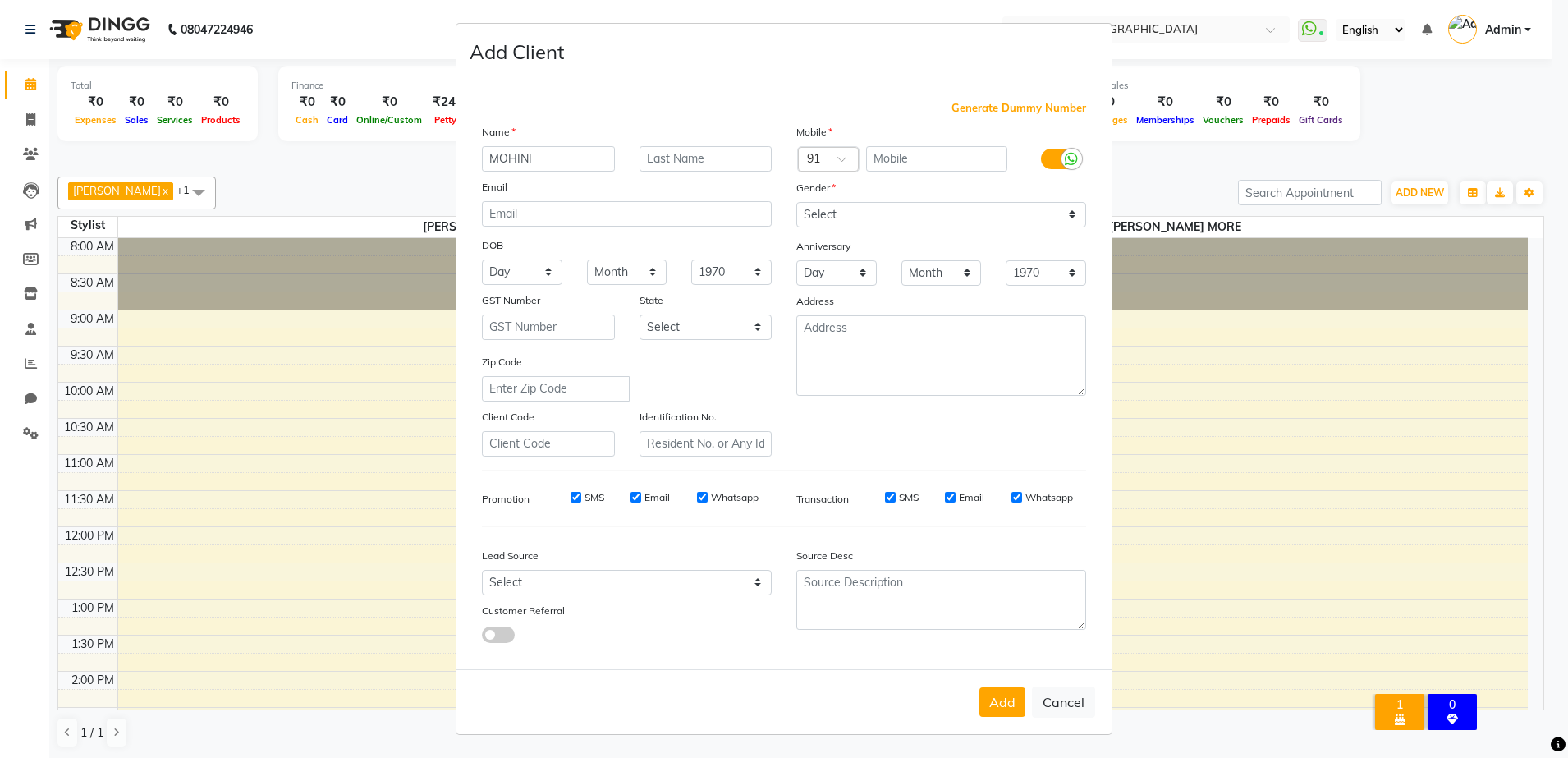
type input "MOHINI"
click at [717, 157] on input "text" at bounding box center [706, 159] width 133 height 26
type input "[PERSON_NAME]"
click at [734, 118] on div "Generate Dummy Number Name [PERSON_NAME] Email DOB Day 01 02 03 04 05 06 07 08 …" at bounding box center [784, 378] width 629 height 556
click at [904, 155] on input "text" at bounding box center [937, 159] width 142 height 26
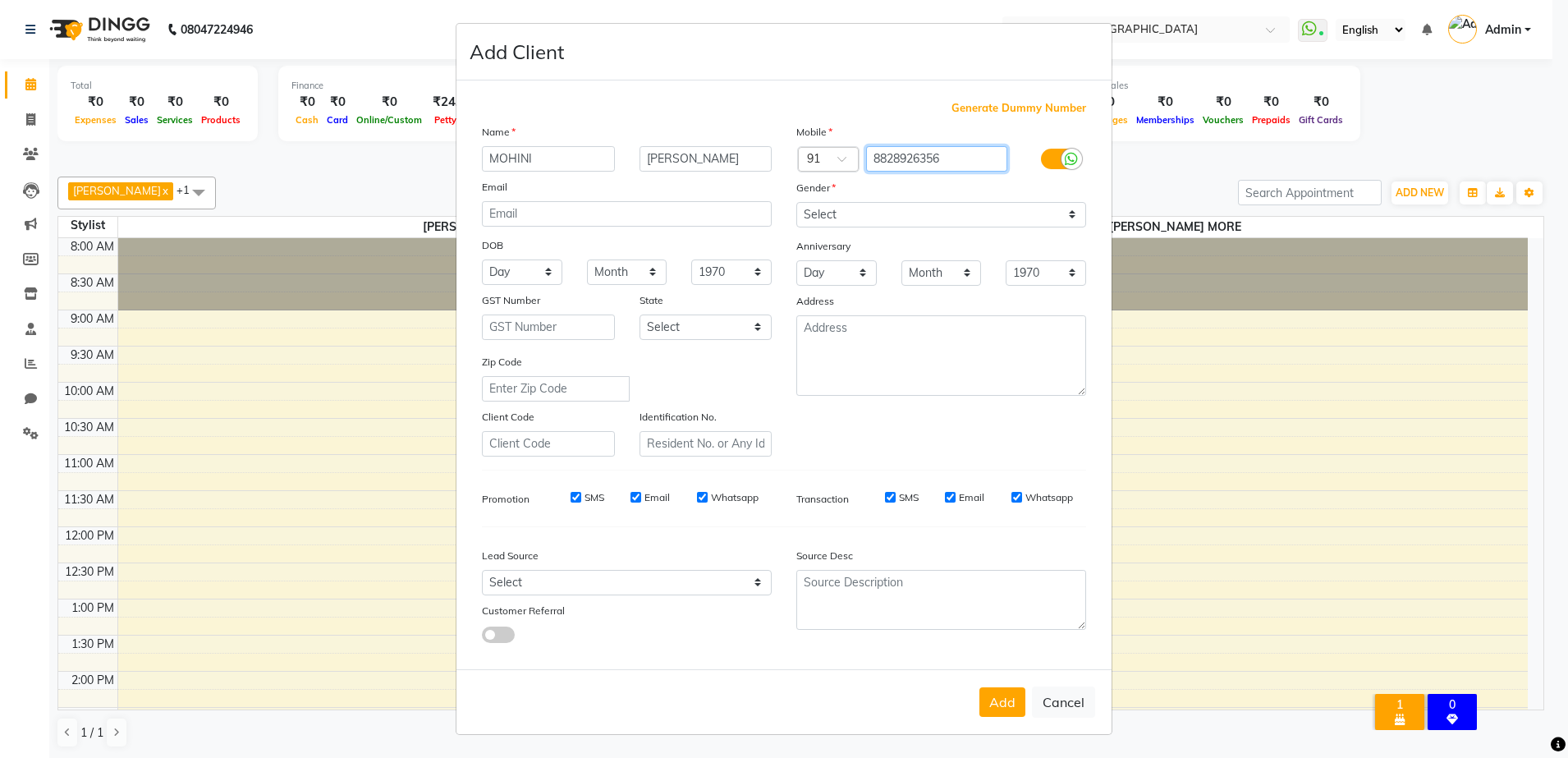
type input "8828926356"
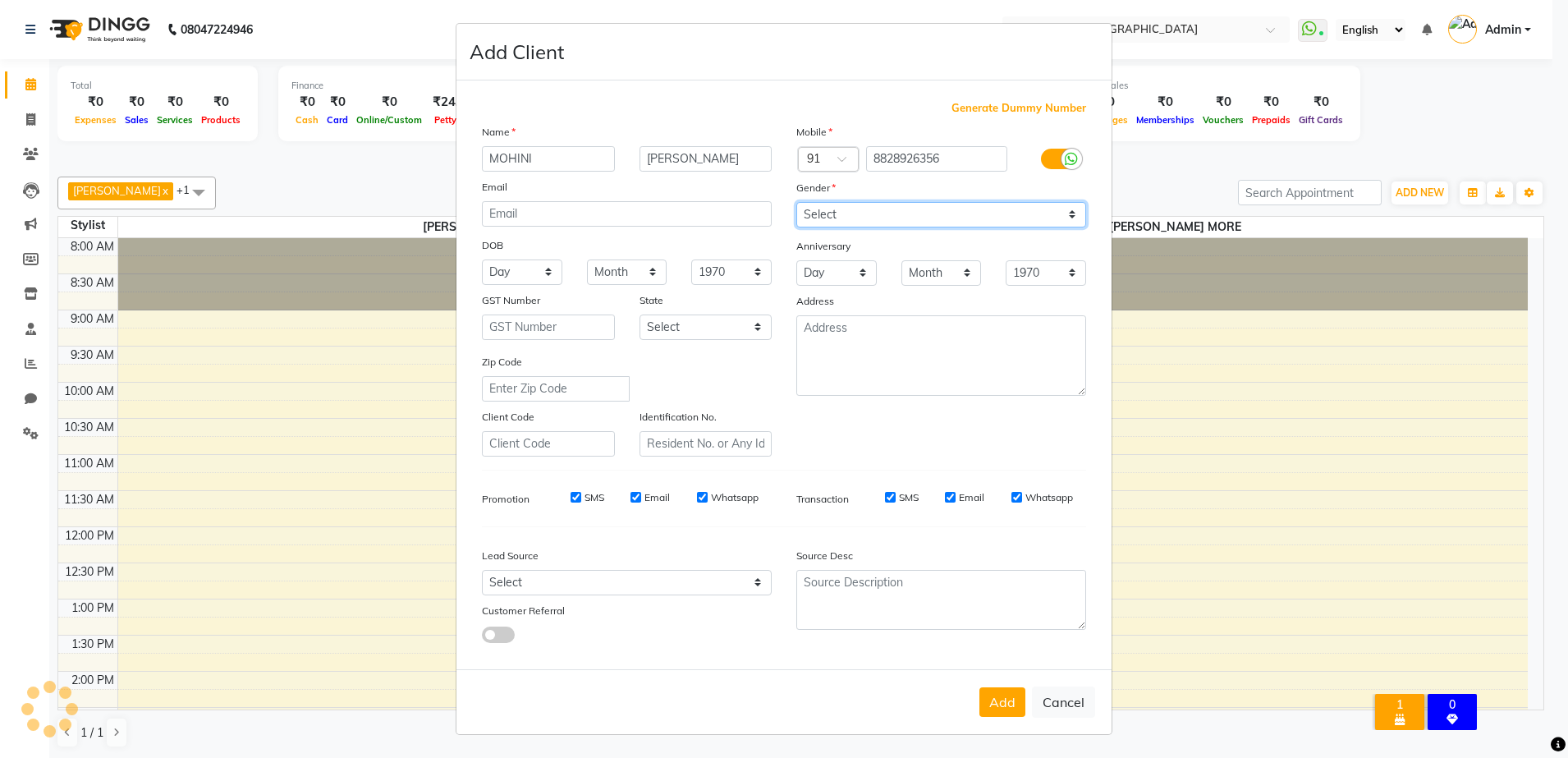
click at [1076, 216] on div "Mobile Country Code × 91 8828926356 Gender Select [DEMOGRAPHIC_DATA] [DEMOGRAPH…" at bounding box center [941, 290] width 314 height 333
select select "[DEMOGRAPHIC_DATA]"
click at [796, 220] on select "Select [DEMOGRAPHIC_DATA] [DEMOGRAPHIC_DATA] Other Prefer Not To Say" at bounding box center [941, 233] width 290 height 26
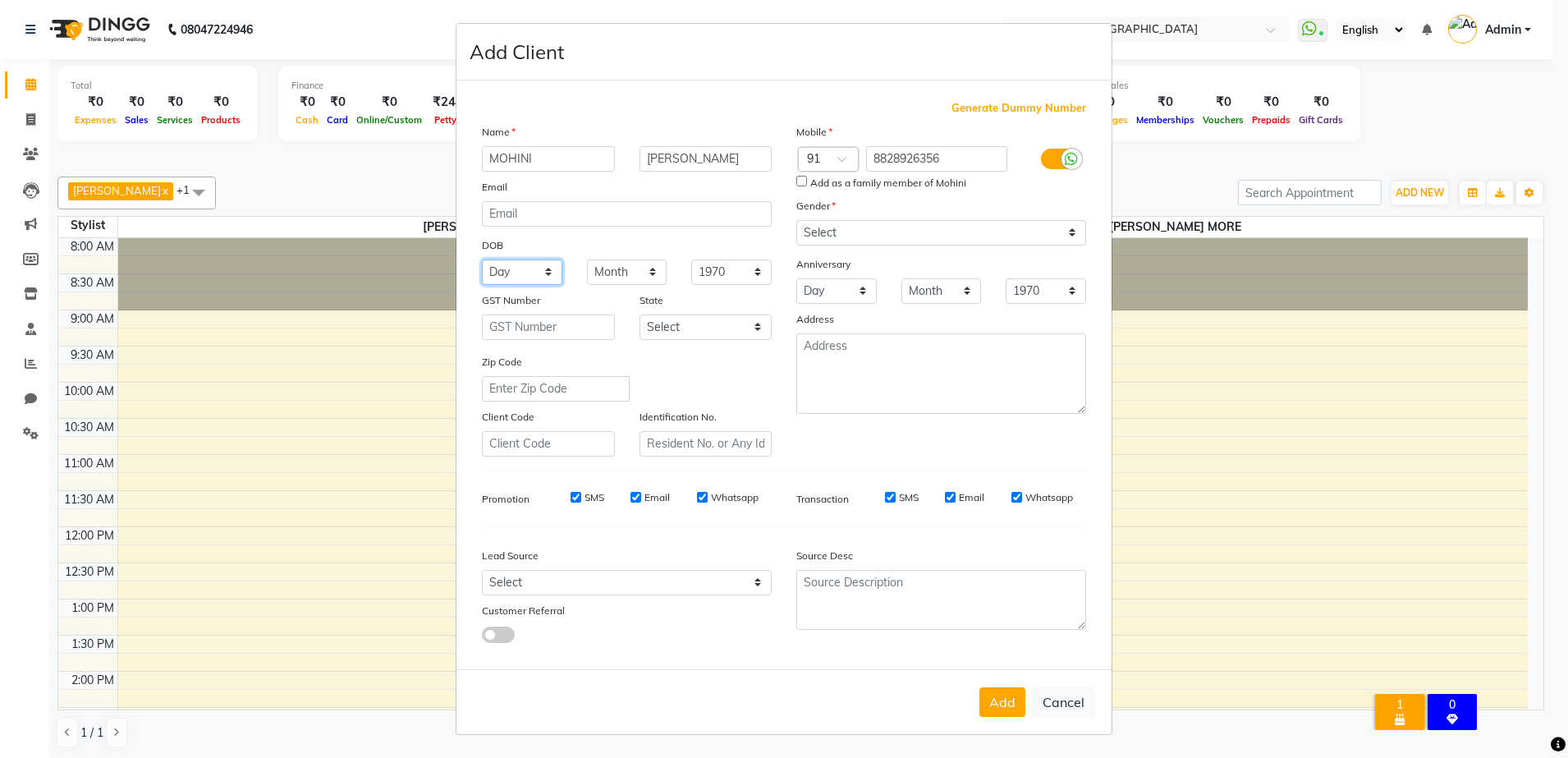
click at [551, 277] on select "Day 01 02 03 04 05 06 07 08 09 10 11 12 13 14 15 16 17 18 19 20 21 22 23 24 25 …" at bounding box center [521, 271] width 80 height 26
select select "09"
click at [482, 259] on select "Day 01 02 03 04 05 06 07 08 09 10 11 12 13 14 15 16 17 18 19 20 21 22 23 24 25 …" at bounding box center [521, 271] width 80 height 26
click at [651, 269] on select "Month January February March April May June July August September October Novem…" at bounding box center [626, 271] width 80 height 26
select select "03"
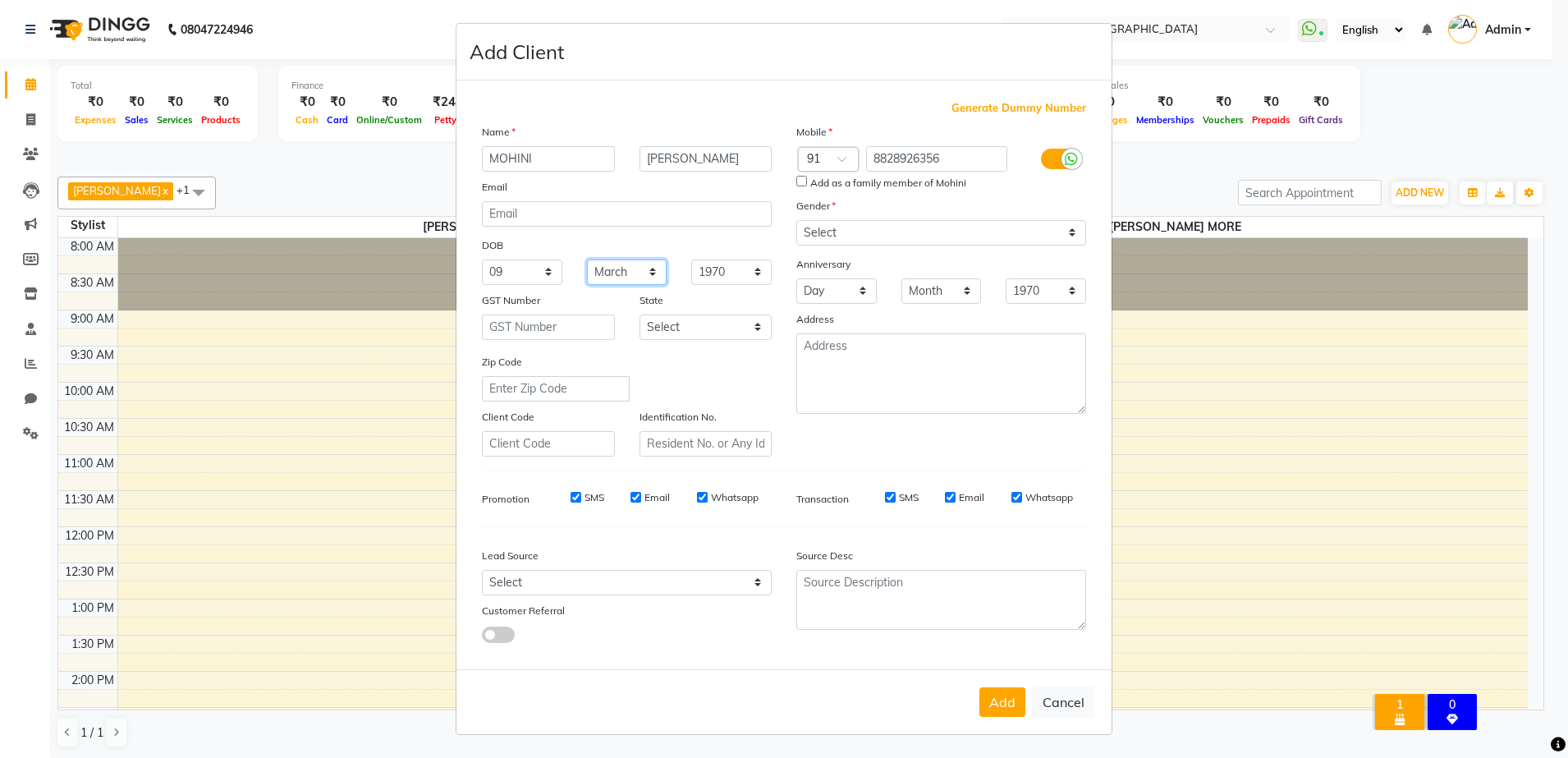
click at [587, 259] on select "Month January February March April May June July August September October Novem…" at bounding box center [626, 271] width 80 height 26
click at [761, 266] on select "1940 1941 1942 1943 1944 1945 1946 1947 1948 1949 1950 1951 1952 1953 1954 1955…" at bounding box center [731, 271] width 80 height 26
select select "2001"
click at [691, 259] on select "1940 1941 1942 1943 1944 1945 1946 1947 1948 1949 1950 1951 1952 1953 1954 1955…" at bounding box center [731, 271] width 80 height 26
click at [754, 334] on select "Select [GEOGRAPHIC_DATA] [GEOGRAPHIC_DATA] [GEOGRAPHIC_DATA] [GEOGRAPHIC_DATA] …" at bounding box center [706, 327] width 133 height 26
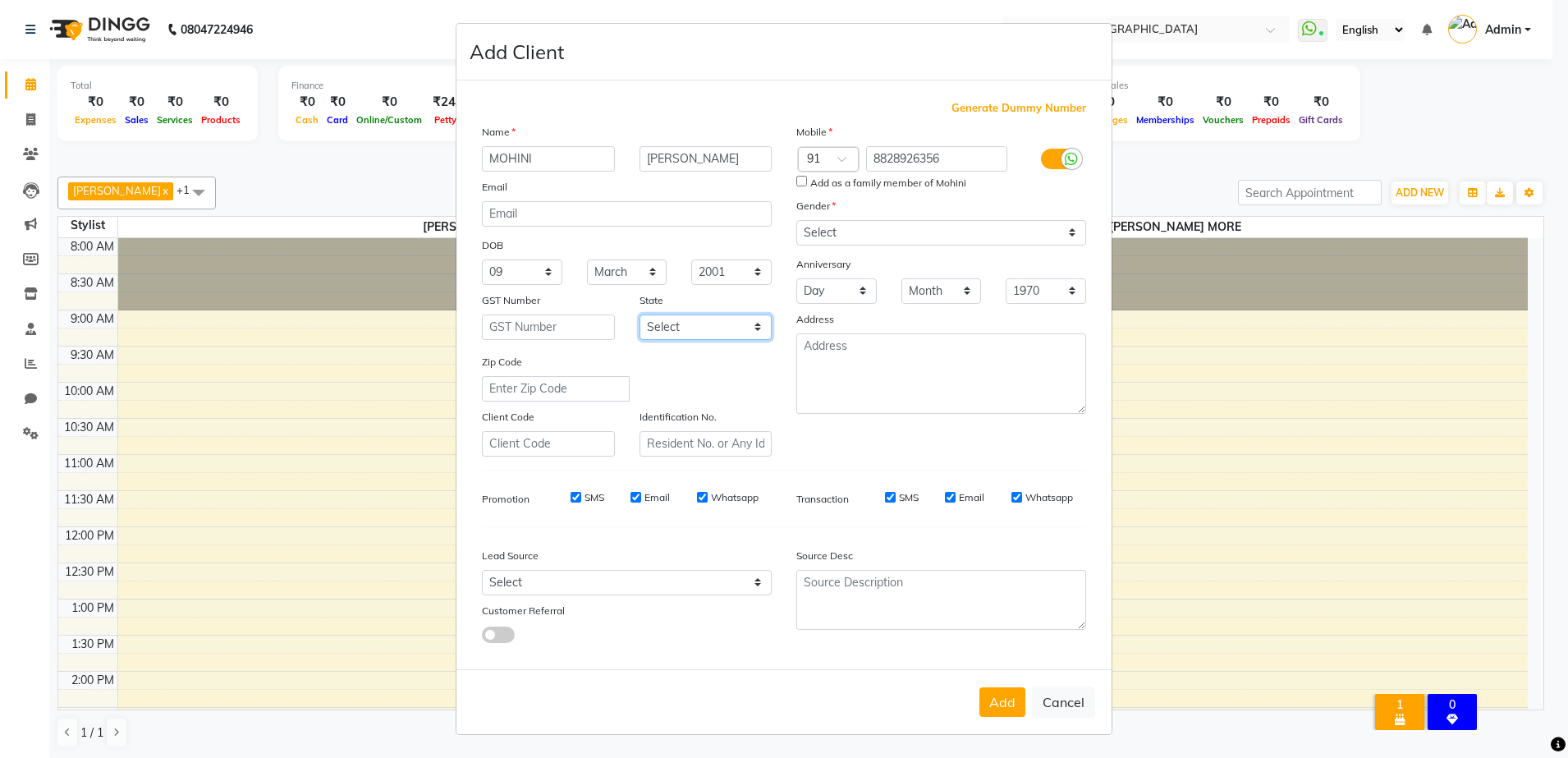
select select "22"
click at [640, 314] on select "Select [GEOGRAPHIC_DATA] [GEOGRAPHIC_DATA] [GEOGRAPHIC_DATA] [GEOGRAPHIC_DATA] …" at bounding box center [706, 327] width 133 height 26
click at [821, 364] on textarea at bounding box center [941, 373] width 290 height 80
type textarea "CHEMBUR"
click at [760, 349] on div "Name [PERSON_NAME] Email DOB Day 01 02 03 04 05 06 07 08 09 10 11 12 13 14 15 1…" at bounding box center [626, 290] width 314 height 333
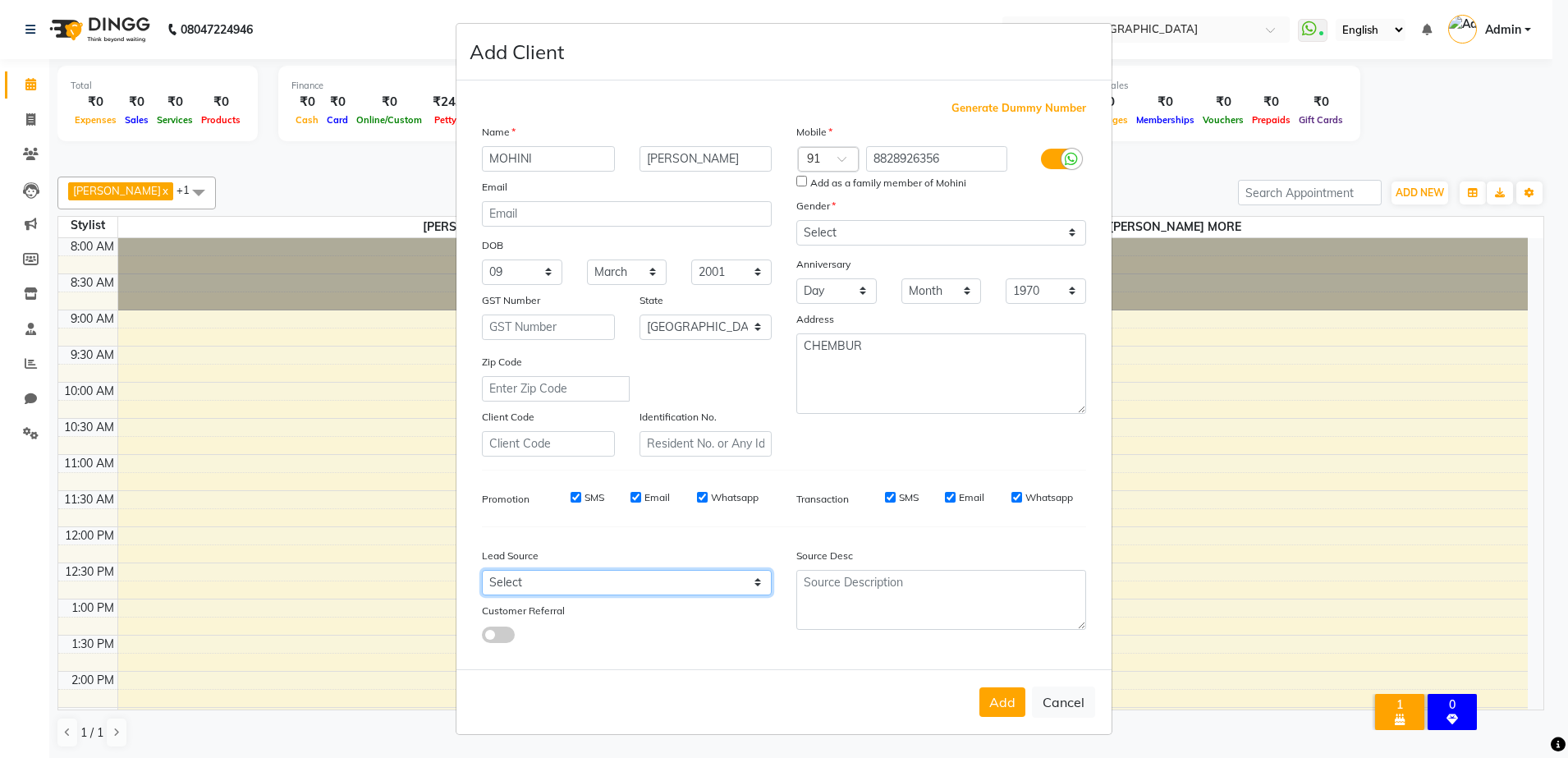
click at [755, 588] on select "Select Walk-in Referral Internet Friend Word of Mouth Advertisement Facebook Ju…" at bounding box center [626, 582] width 290 height 26
select select "53712"
click at [482, 569] on select "Select Walk-in Referral Internet Friend Word of Mouth Advertisement Facebook Ju…" at bounding box center [626, 582] width 290 height 26
click at [1003, 712] on button "Add" at bounding box center [1002, 702] width 46 height 30
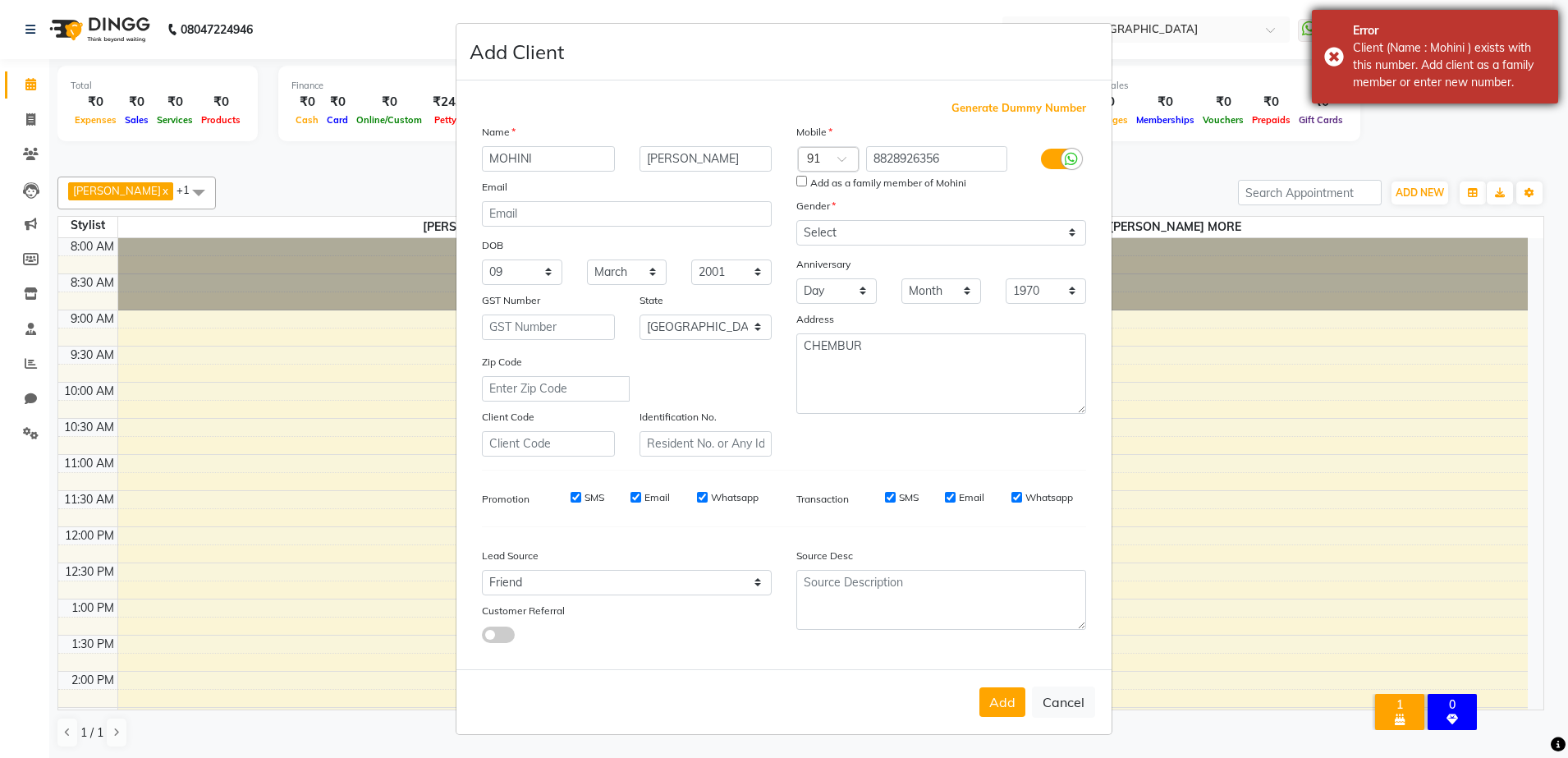
click at [1388, 50] on div "Client (Name : Mohini ) exists with this number. Add client as a family member …" at bounding box center [1449, 65] width 193 height 51
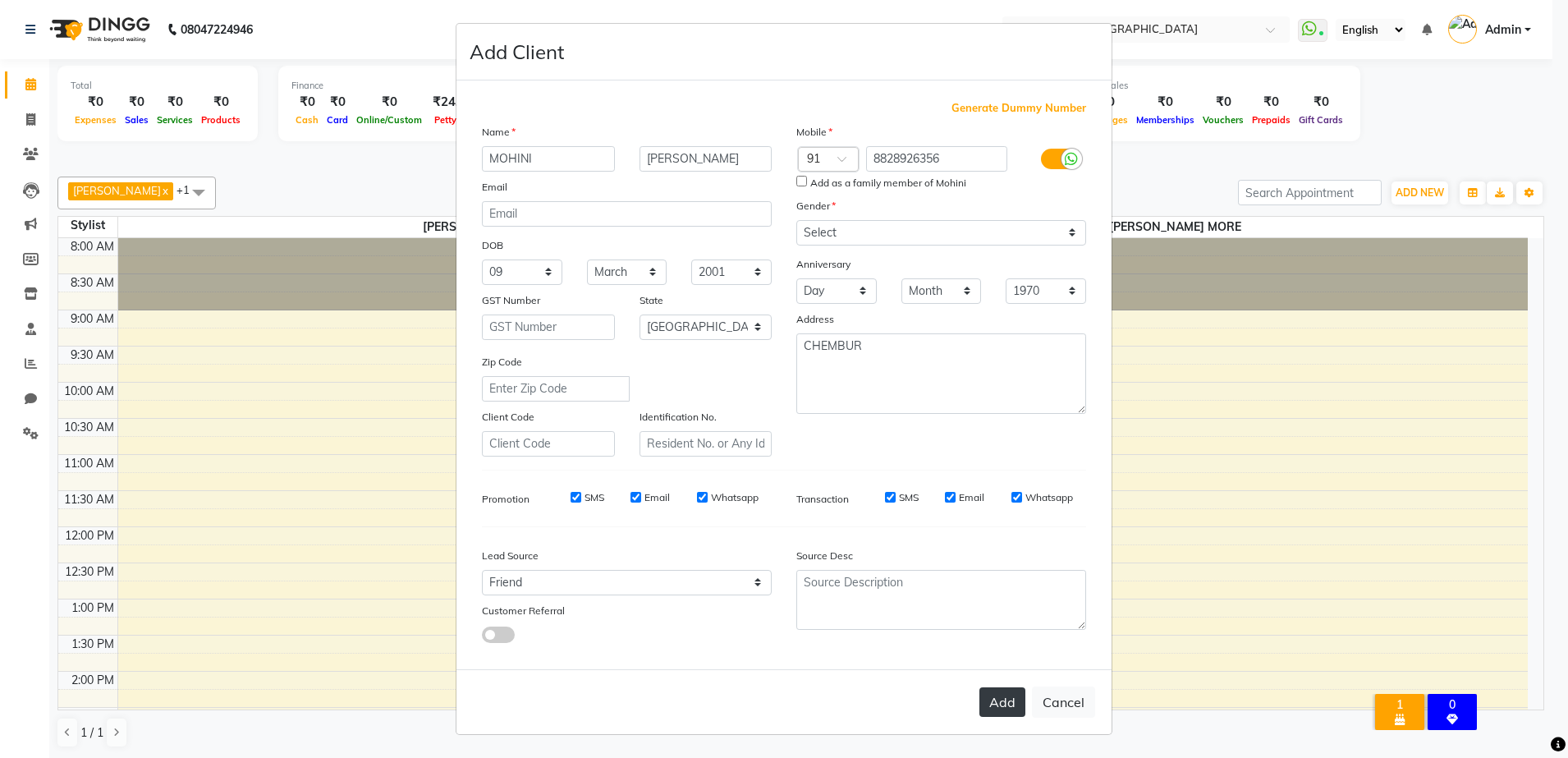
click at [1006, 711] on button "Add" at bounding box center [1002, 702] width 46 height 30
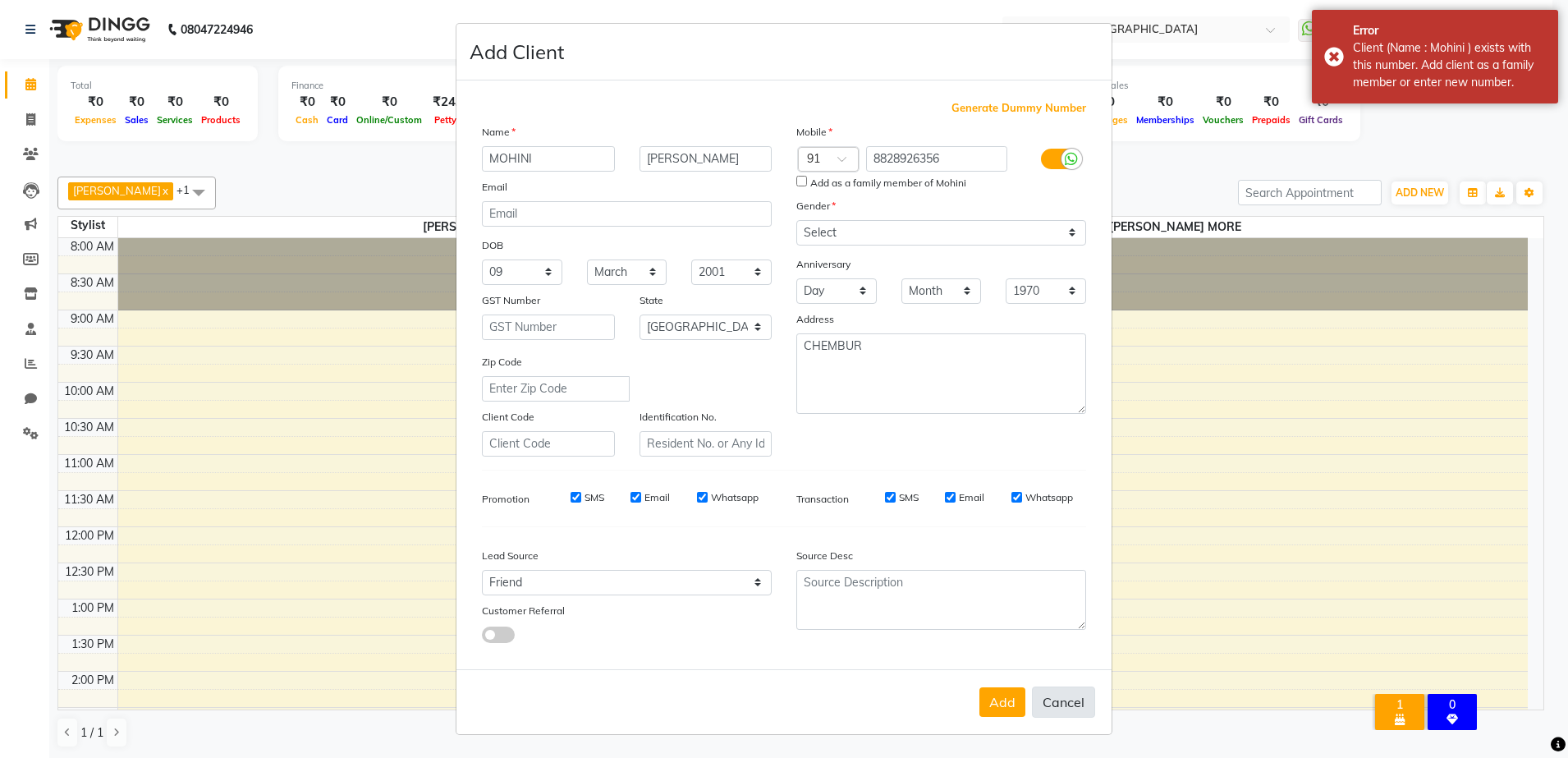
click at [1079, 715] on button "Cancel" at bounding box center [1063, 702] width 63 height 31
select select
select select "null"
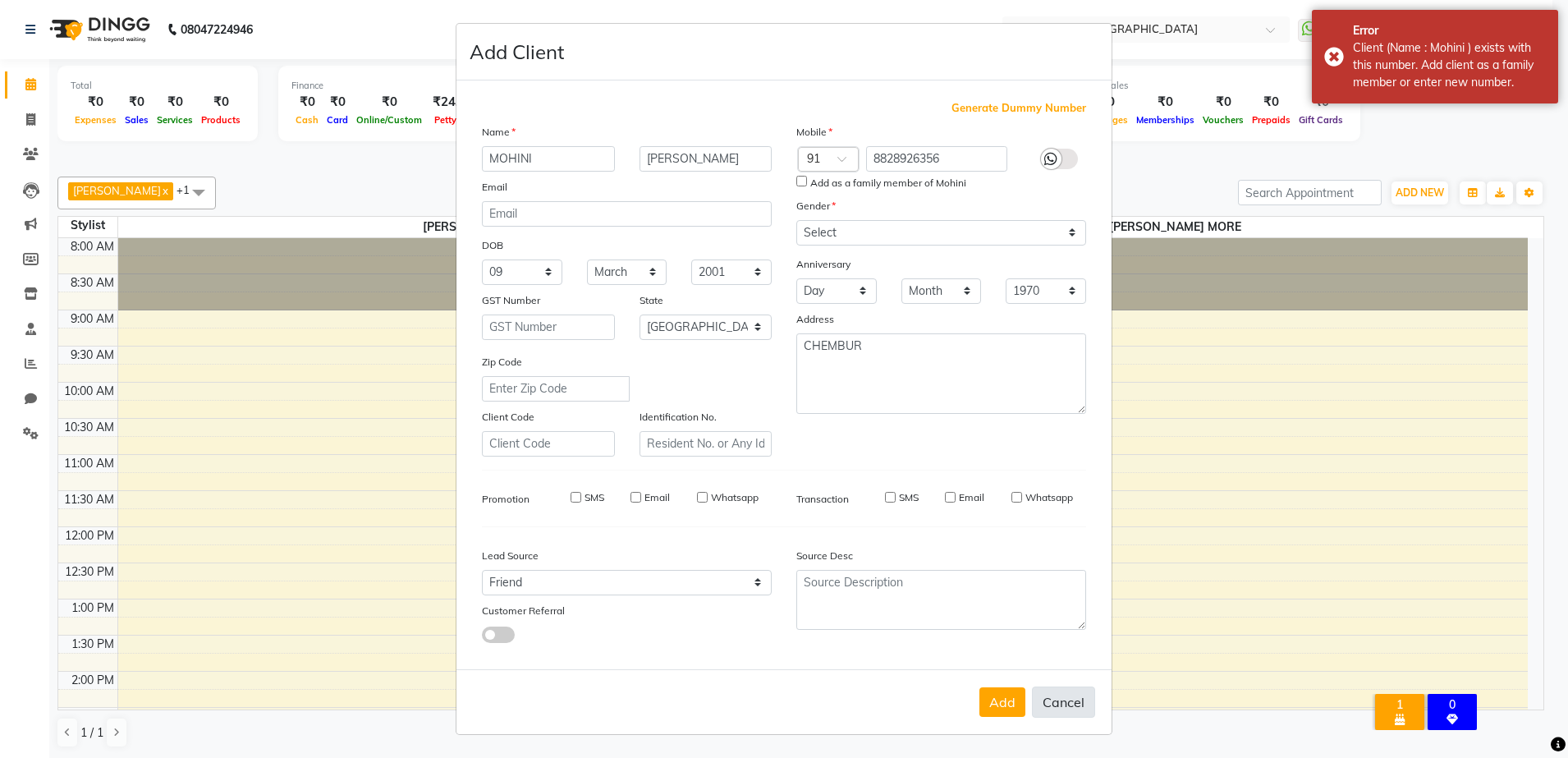
select select
checkbox input "false"
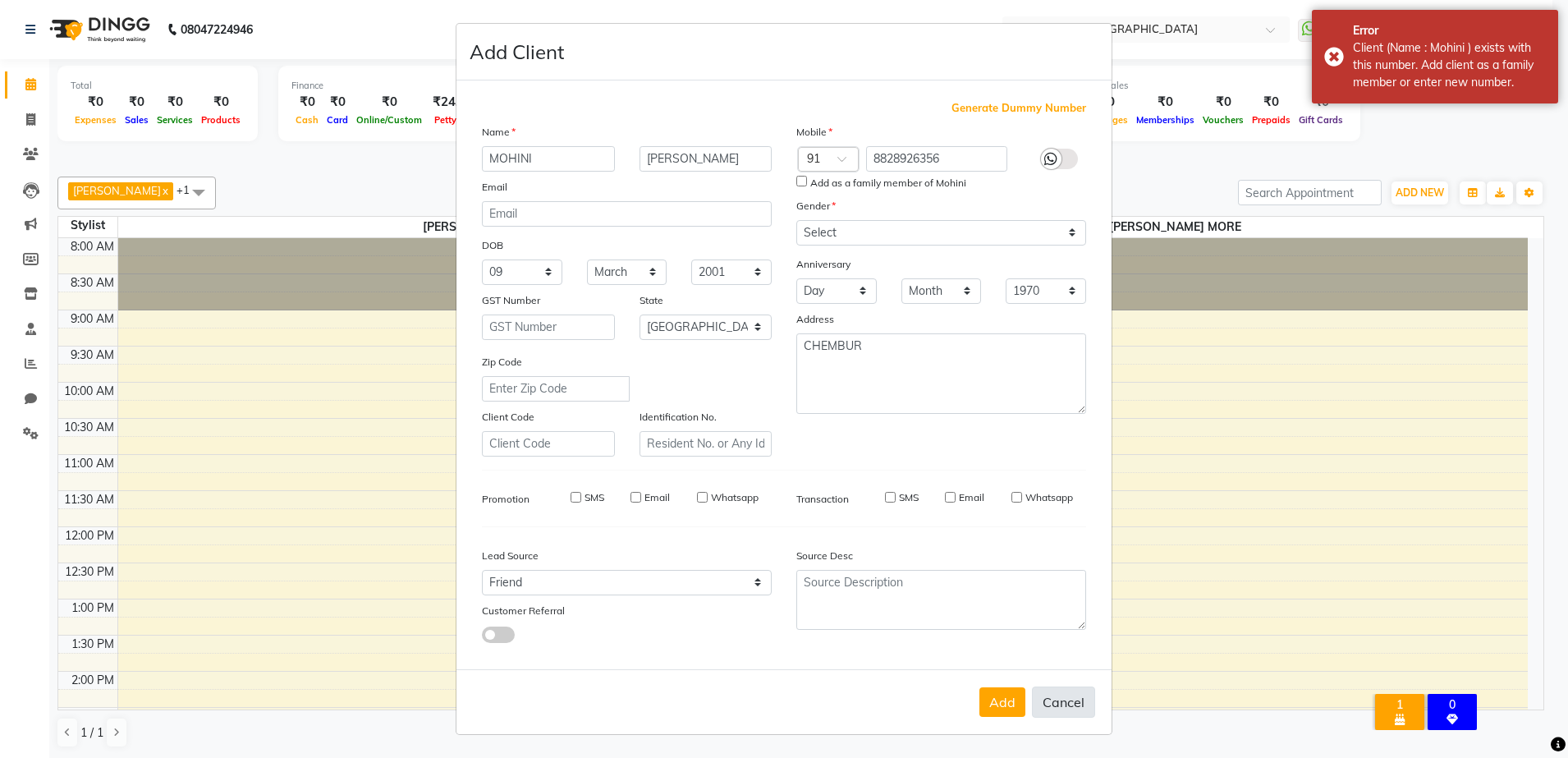
checkbox input "false"
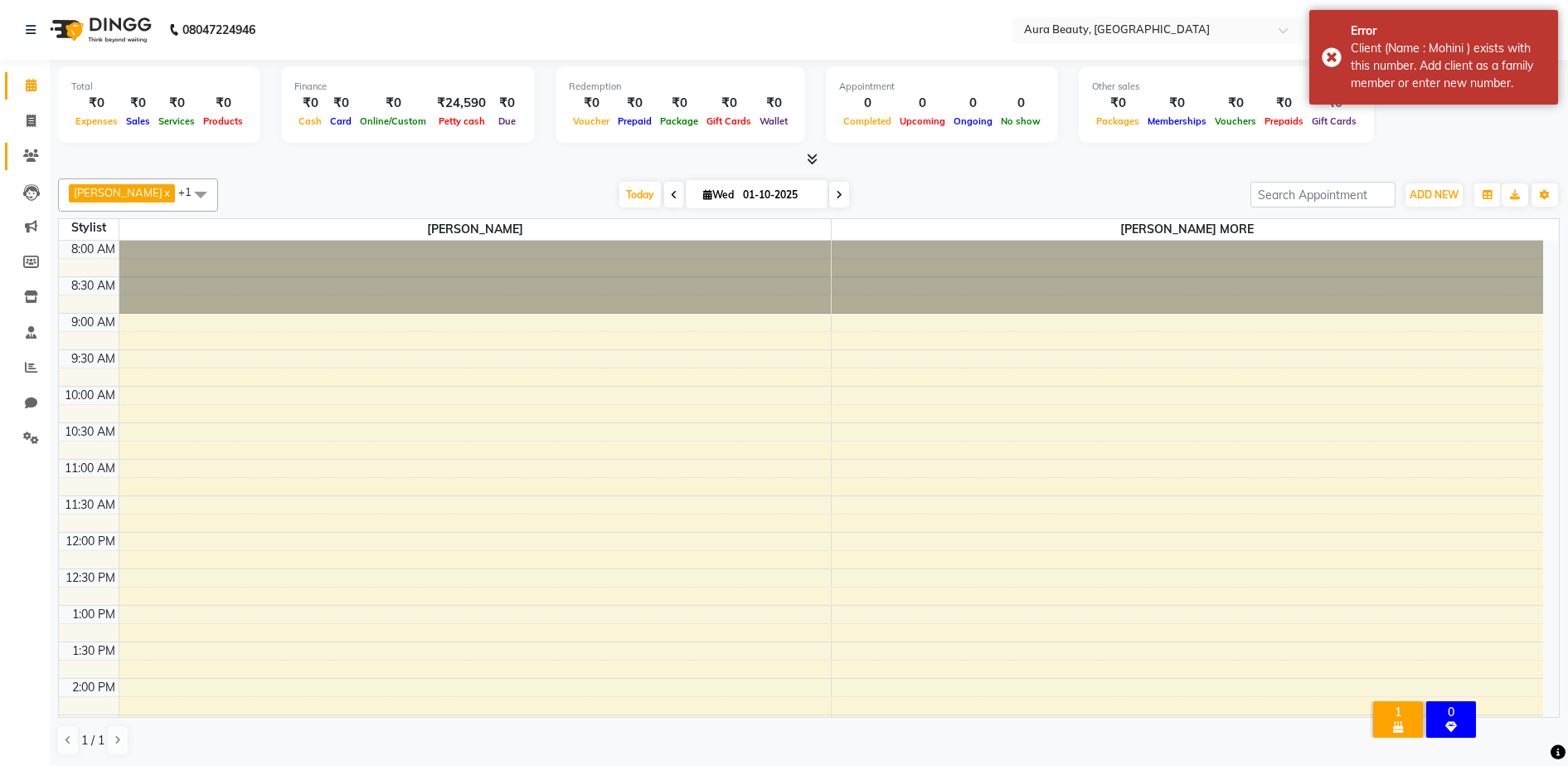
click at [28, 143] on link "Clients" at bounding box center [25, 156] width 40 height 28
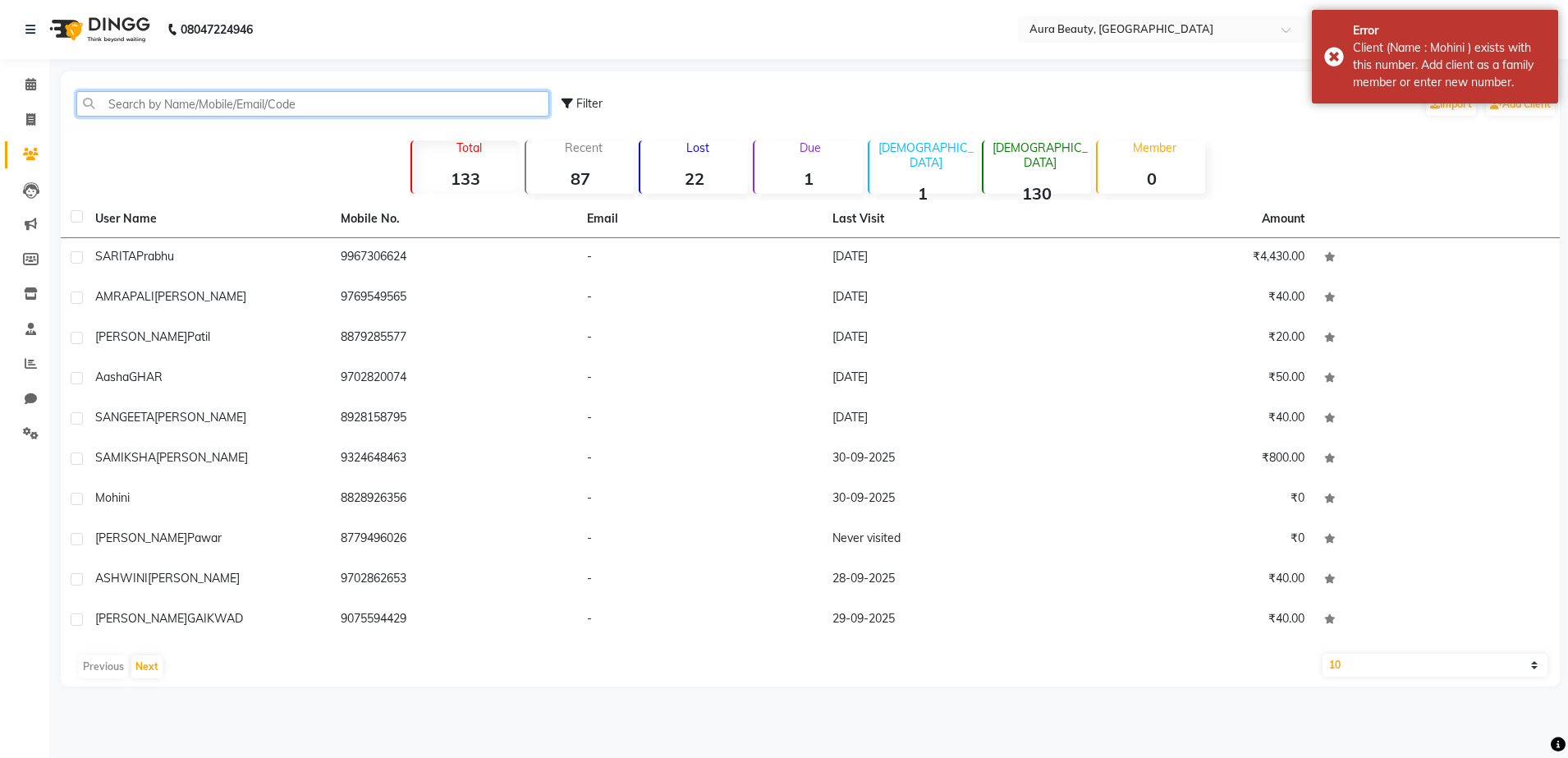
click at [192, 98] on input "text" at bounding box center [312, 103] width 472 height 26
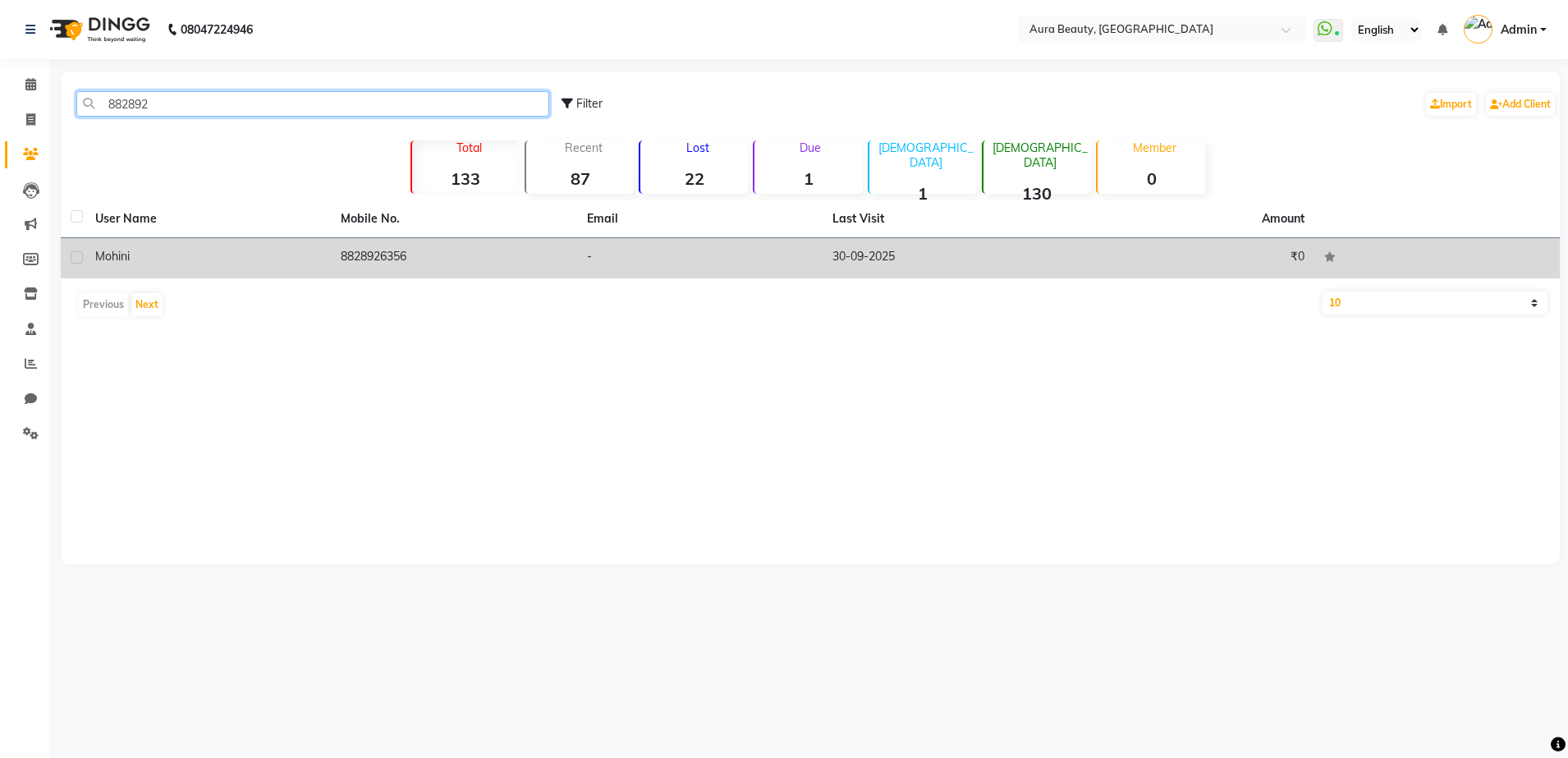
type input "882892"
click at [406, 257] on td "8828926356" at bounding box center [453, 258] width 246 height 41
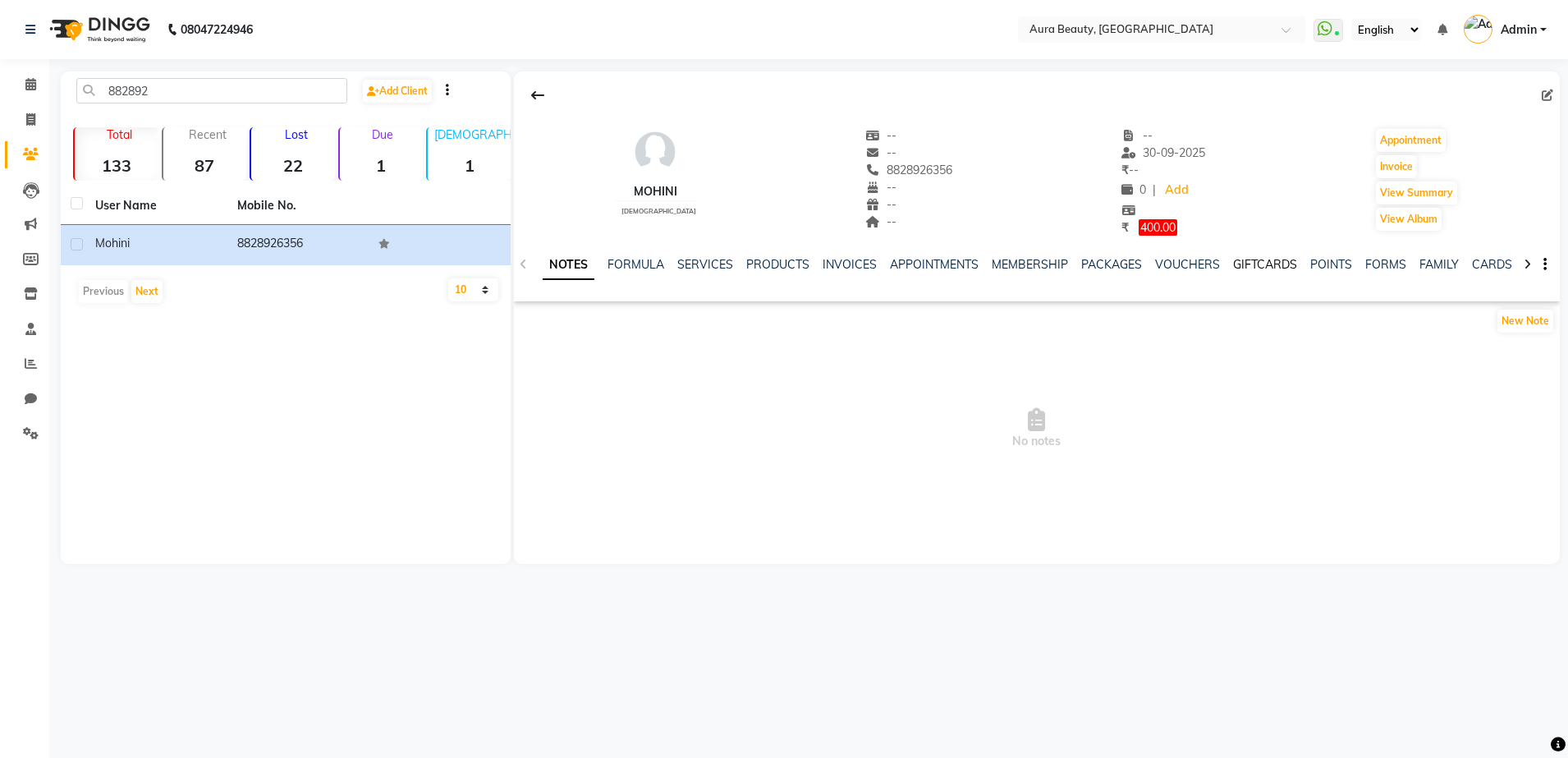
click at [1259, 264] on link "GIFTCARDS" at bounding box center [1264, 265] width 64 height 15
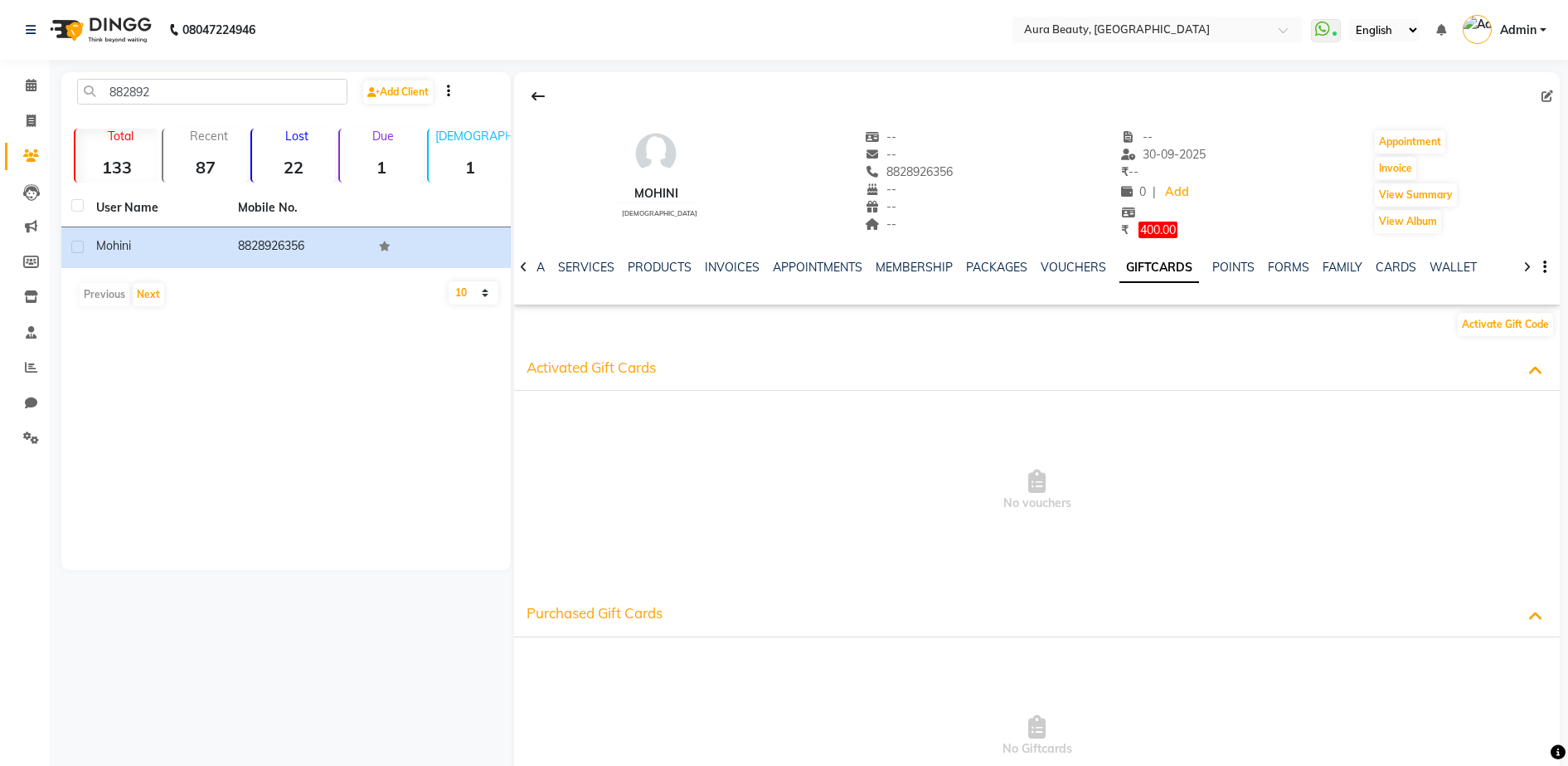
click at [562, 620] on span "Purchased Gift Cards" at bounding box center [594, 612] width 136 height 18
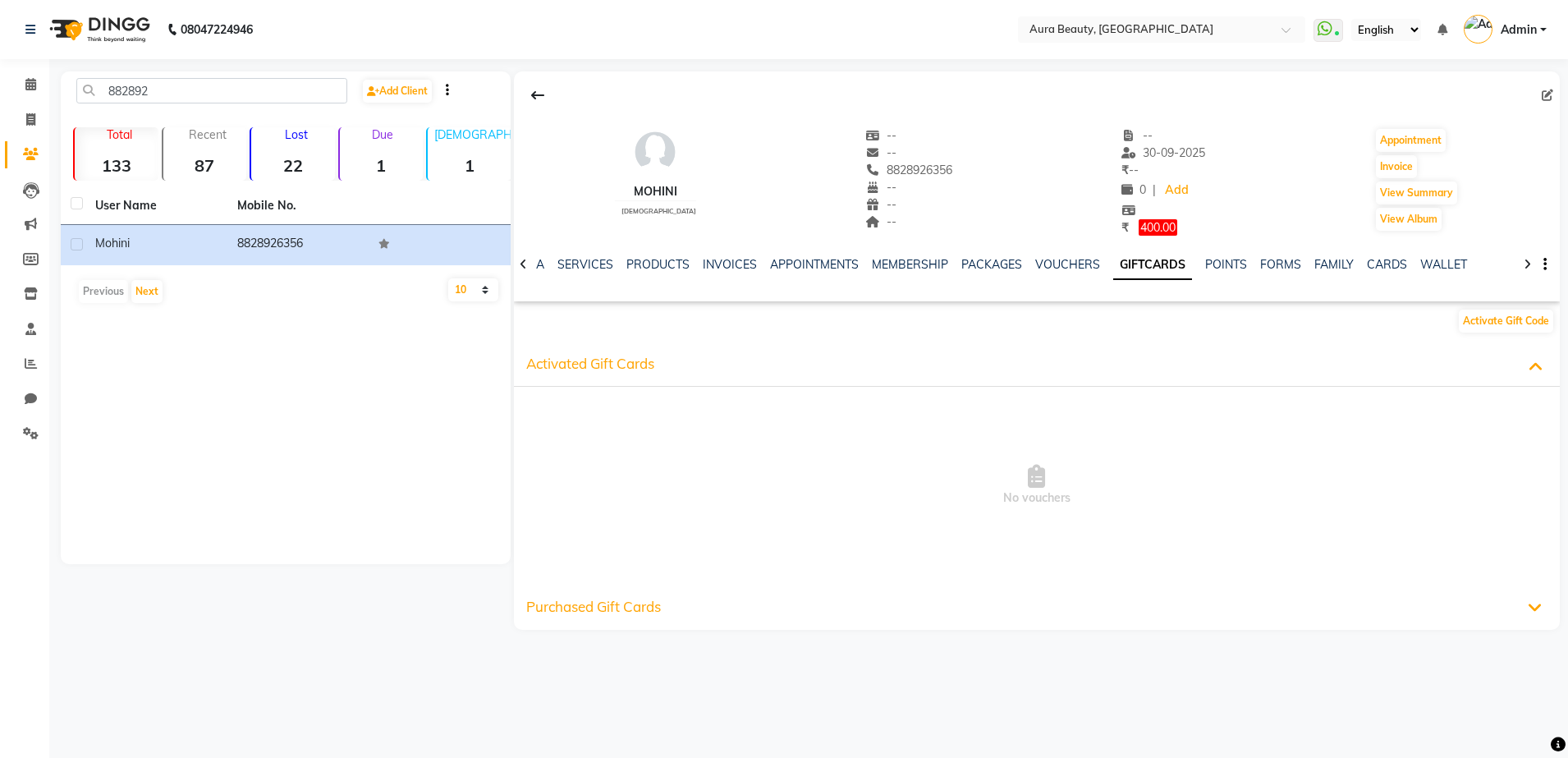
click at [564, 612] on span "Purchased Gift Cards" at bounding box center [593, 606] width 135 height 17
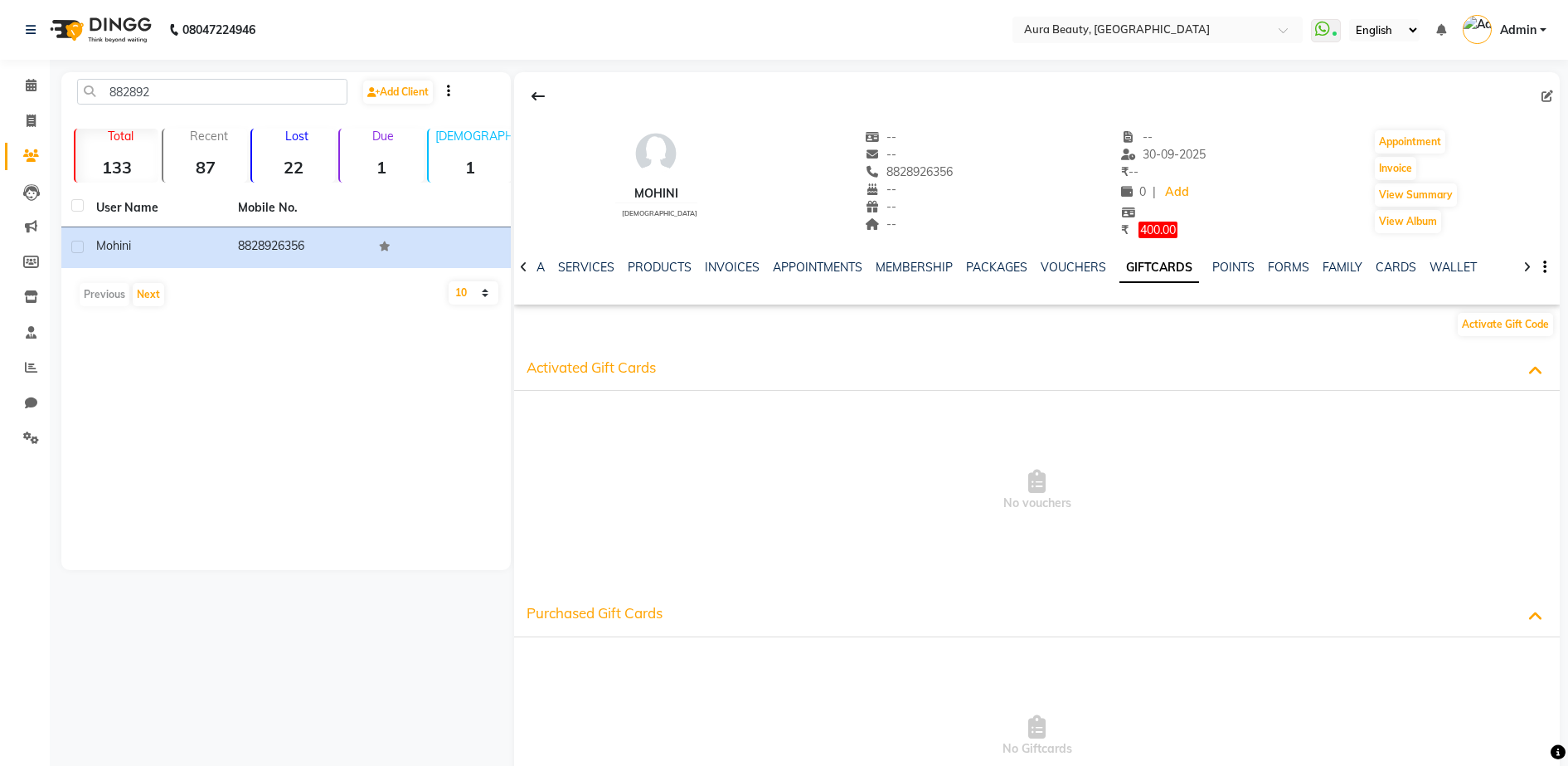
click at [594, 364] on span "Activated Gift Cards" at bounding box center [591, 367] width 130 height 18
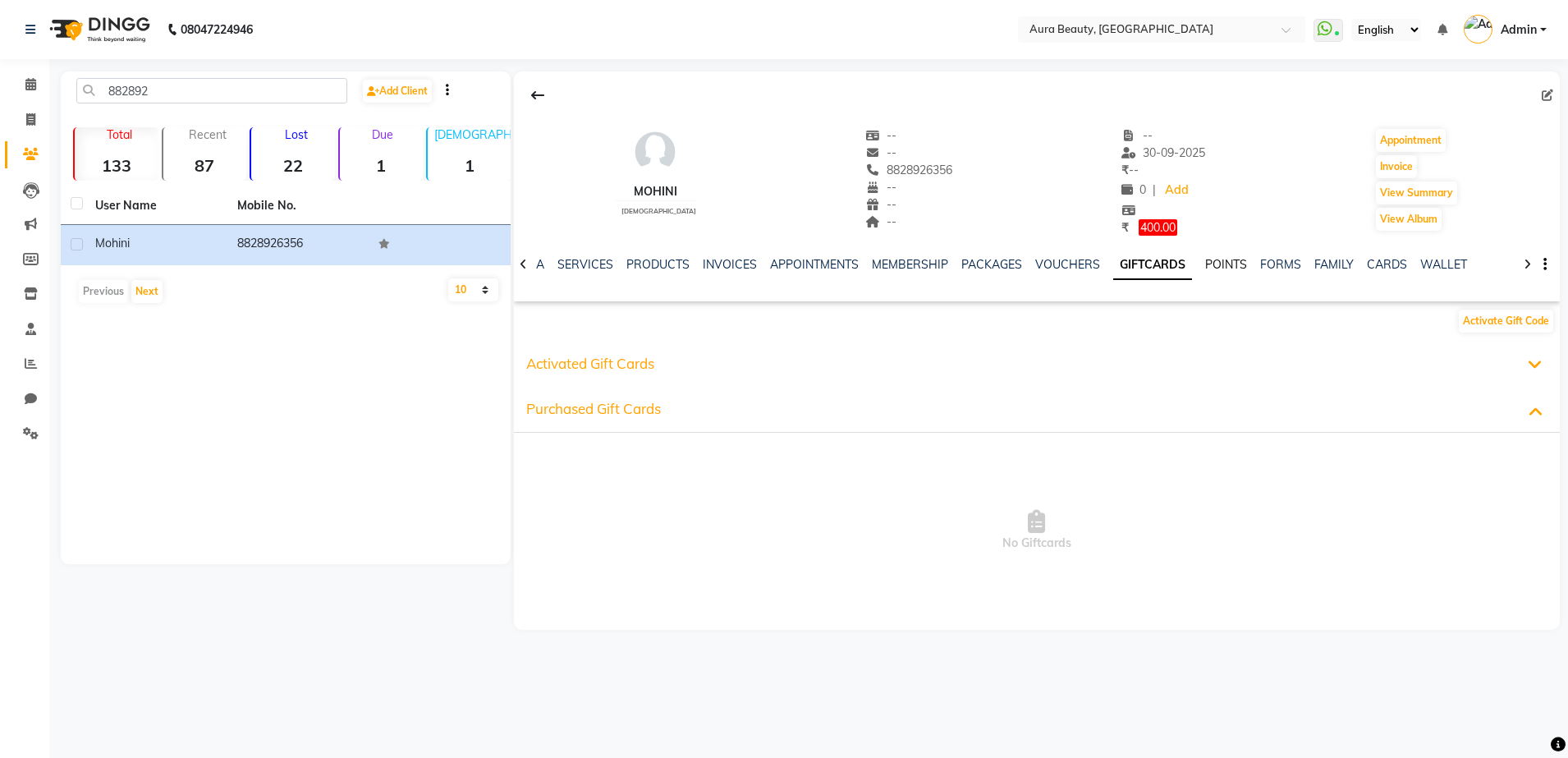
click at [1225, 265] on link "POINTS" at bounding box center [1225, 265] width 42 height 15
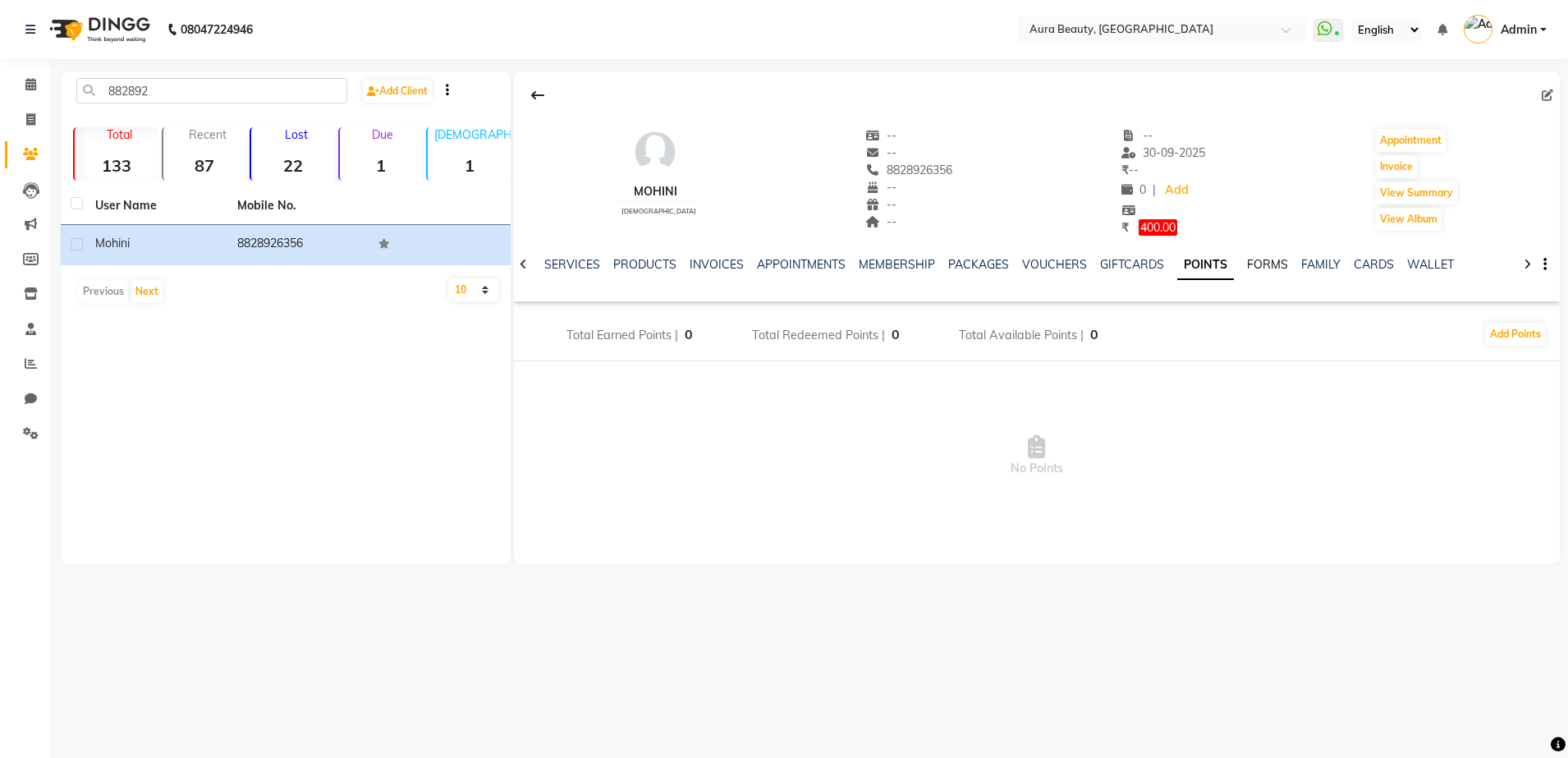
click at [1259, 261] on link "FORMS" at bounding box center [1268, 265] width 41 height 15
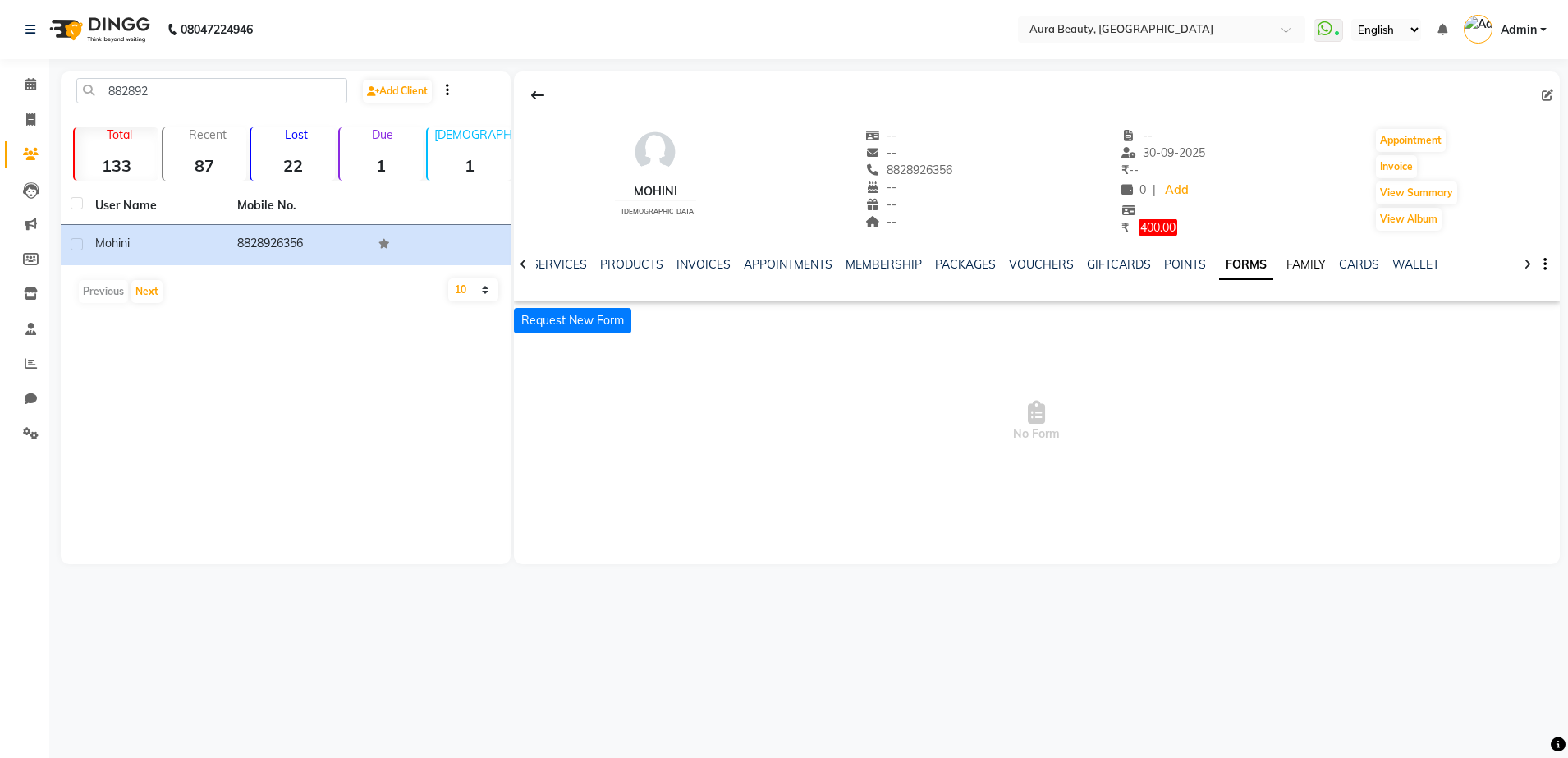
click at [1287, 260] on link "FAMILY" at bounding box center [1307, 265] width 40 height 15
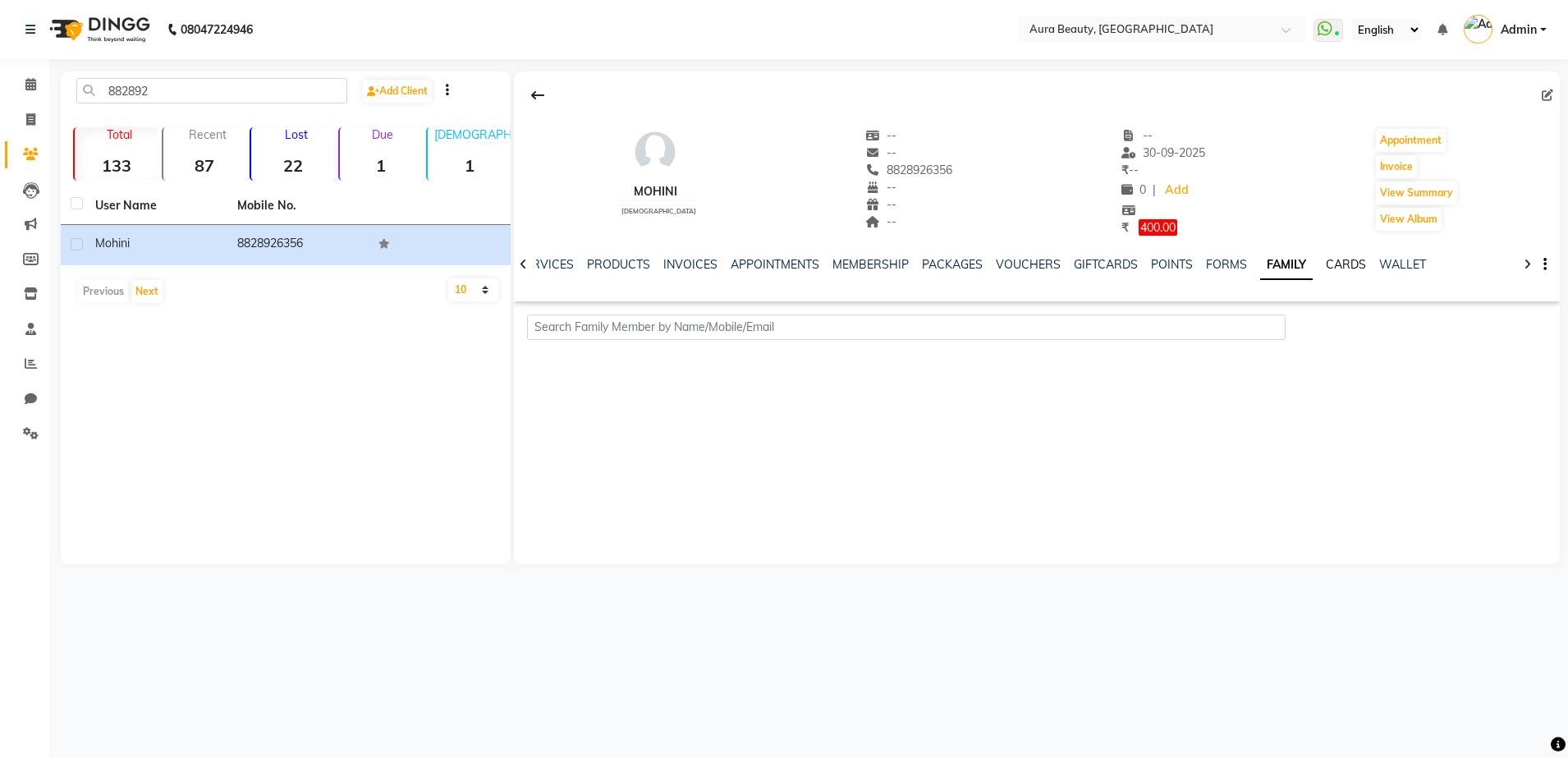
click at [1326, 262] on link "CARDS" at bounding box center [1345, 265] width 41 height 15
click at [543, 313] on p "Provider not active" at bounding box center [569, 316] width 98 height 17
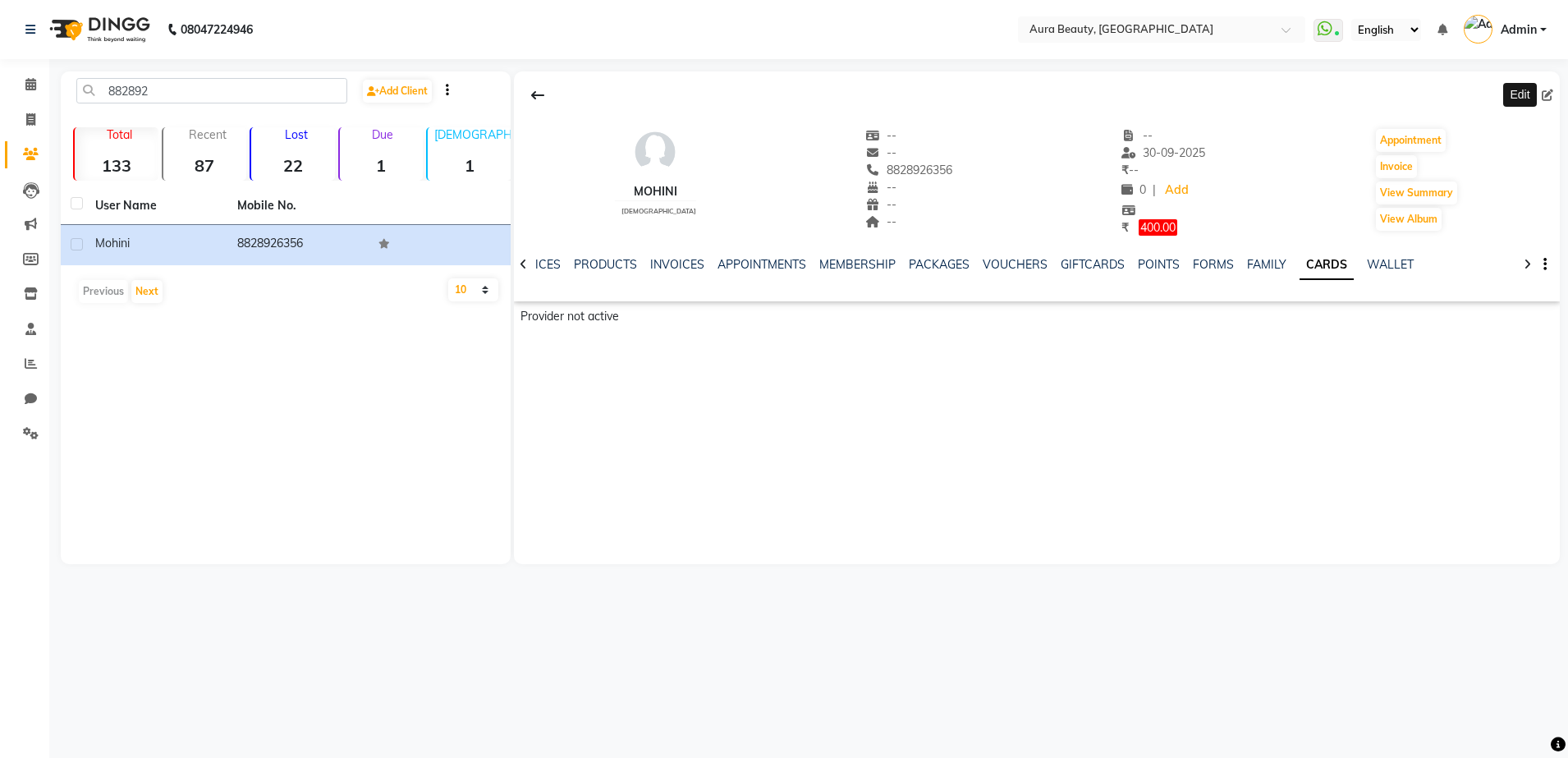
click at [1546, 94] on icon at bounding box center [1547, 95] width 12 height 12
select select "[DEMOGRAPHIC_DATA]"
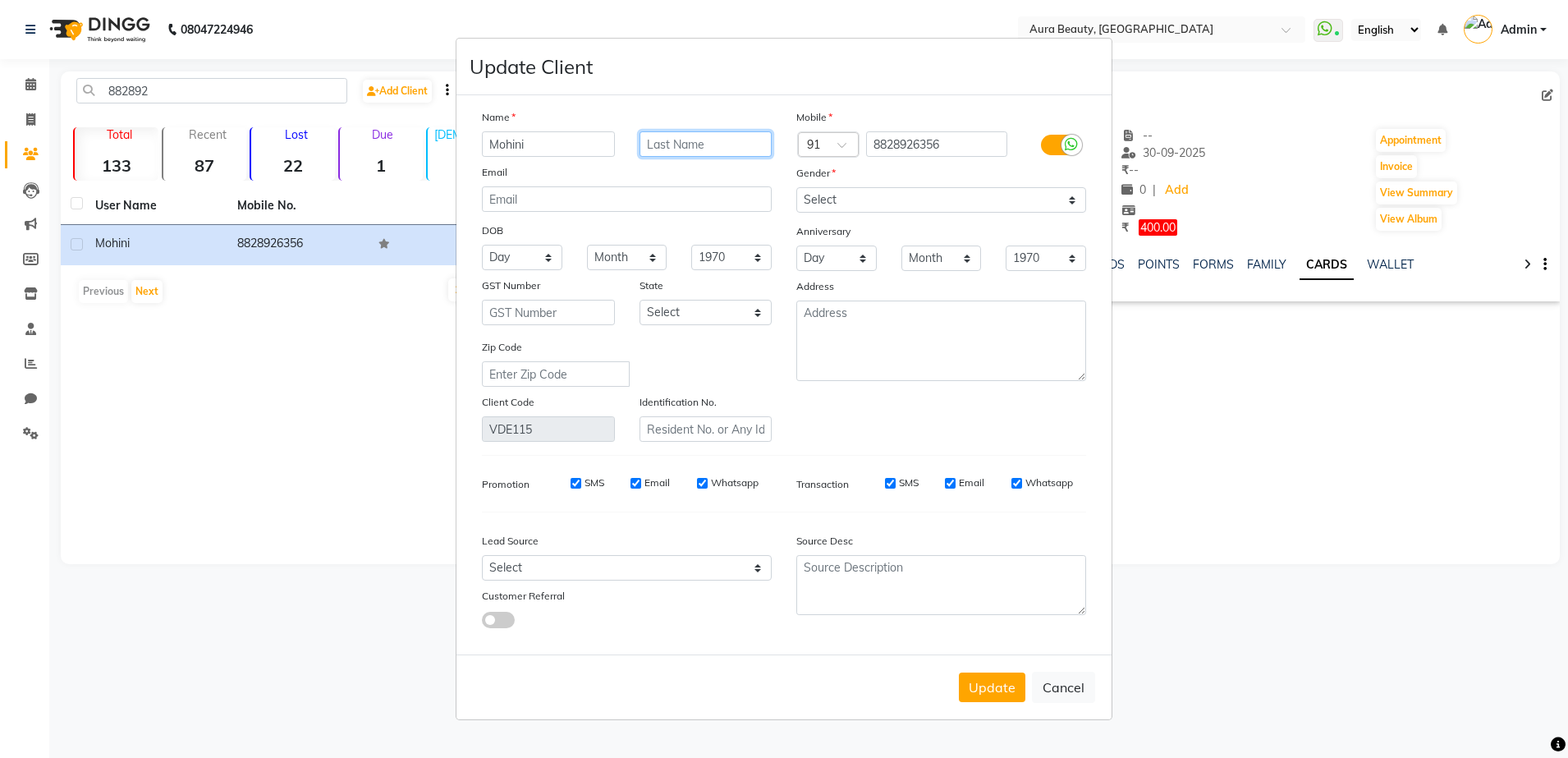
click at [687, 141] on input "text" at bounding box center [706, 144] width 133 height 26
click at [570, 140] on input "Mohini" at bounding box center [548, 144] width 133 height 26
type input "M"
type input "MOHINI"
click at [662, 147] on input "text" at bounding box center [706, 144] width 133 height 26
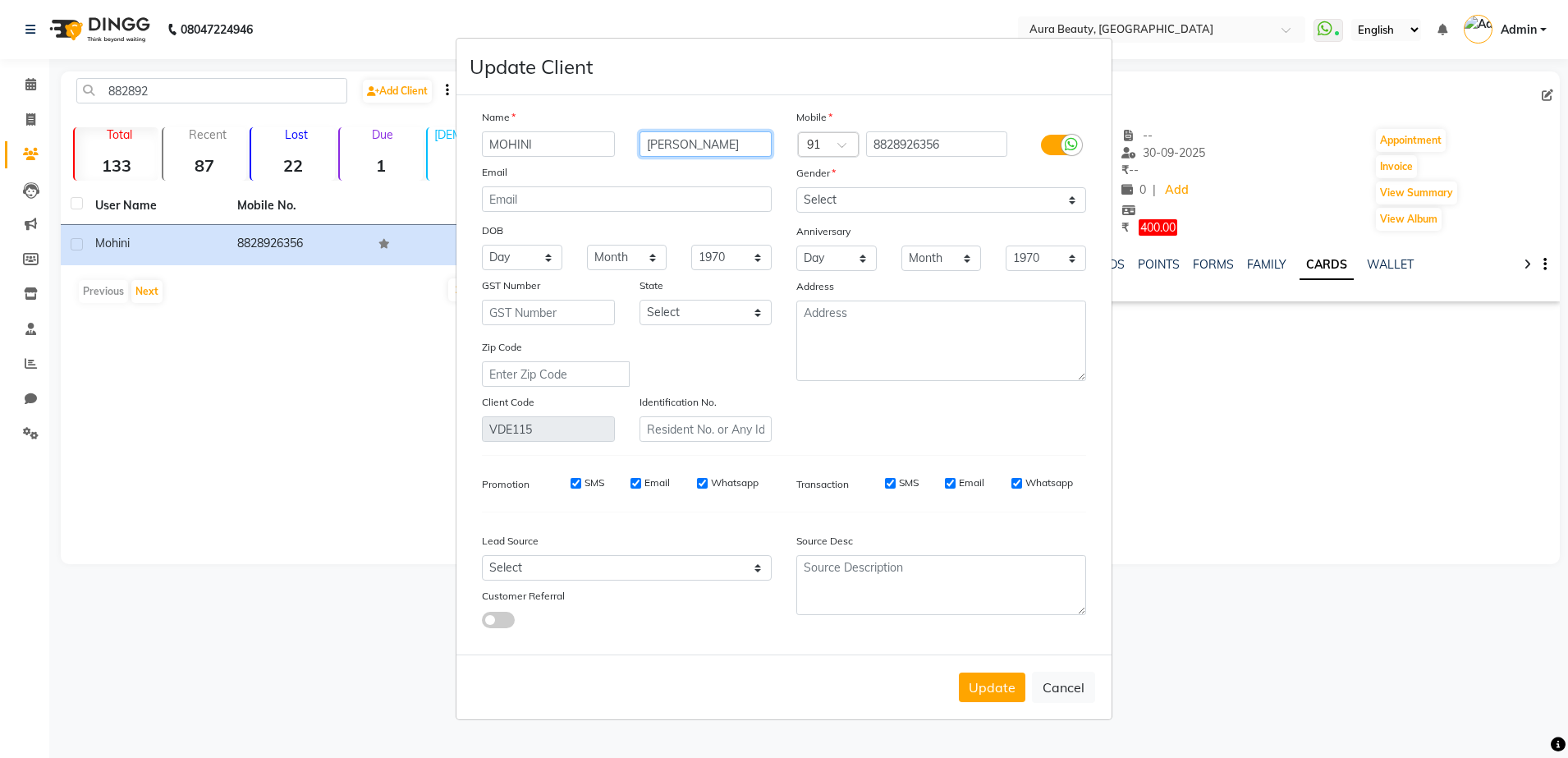
type input "[PERSON_NAME]"
click at [627, 112] on div "Name" at bounding box center [626, 120] width 314 height 23
click at [1076, 205] on select "Select [DEMOGRAPHIC_DATA] [DEMOGRAPHIC_DATA] Other Prefer Not To Say" at bounding box center [941, 199] width 290 height 26
click at [796, 187] on select "Select [DEMOGRAPHIC_DATA] [DEMOGRAPHIC_DATA] Other Prefer Not To Say" at bounding box center [941, 199] width 290 height 26
click at [544, 257] on select "Day 01 02 03 04 05 06 07 08 09 10 11 12 13 14 15 16 17 18 19 20 21 22 23 24 25 …" at bounding box center [521, 257] width 80 height 26
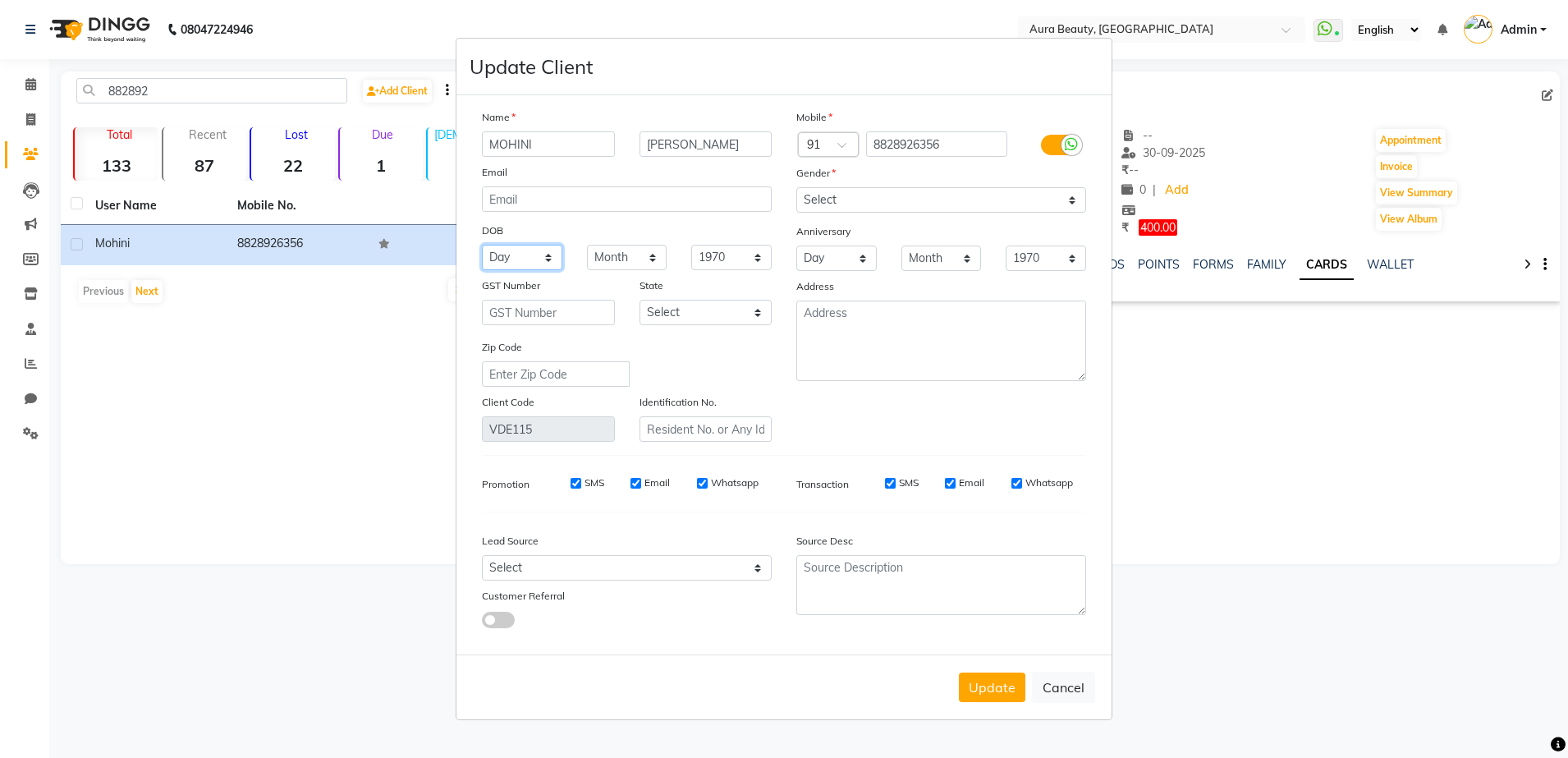
select select "09"
click at [482, 245] on select "Day 01 02 03 04 05 06 07 08 09 10 11 12 13 14 15 16 17 18 19 20 21 22 23 24 25 …" at bounding box center [521, 257] width 80 height 26
click at [658, 257] on select "Month January February March April May June July August September October Novem…" at bounding box center [626, 257] width 80 height 26
select select "03"
click at [587, 245] on select "Month January February March April May June July August September October Novem…" at bounding box center [626, 257] width 80 height 26
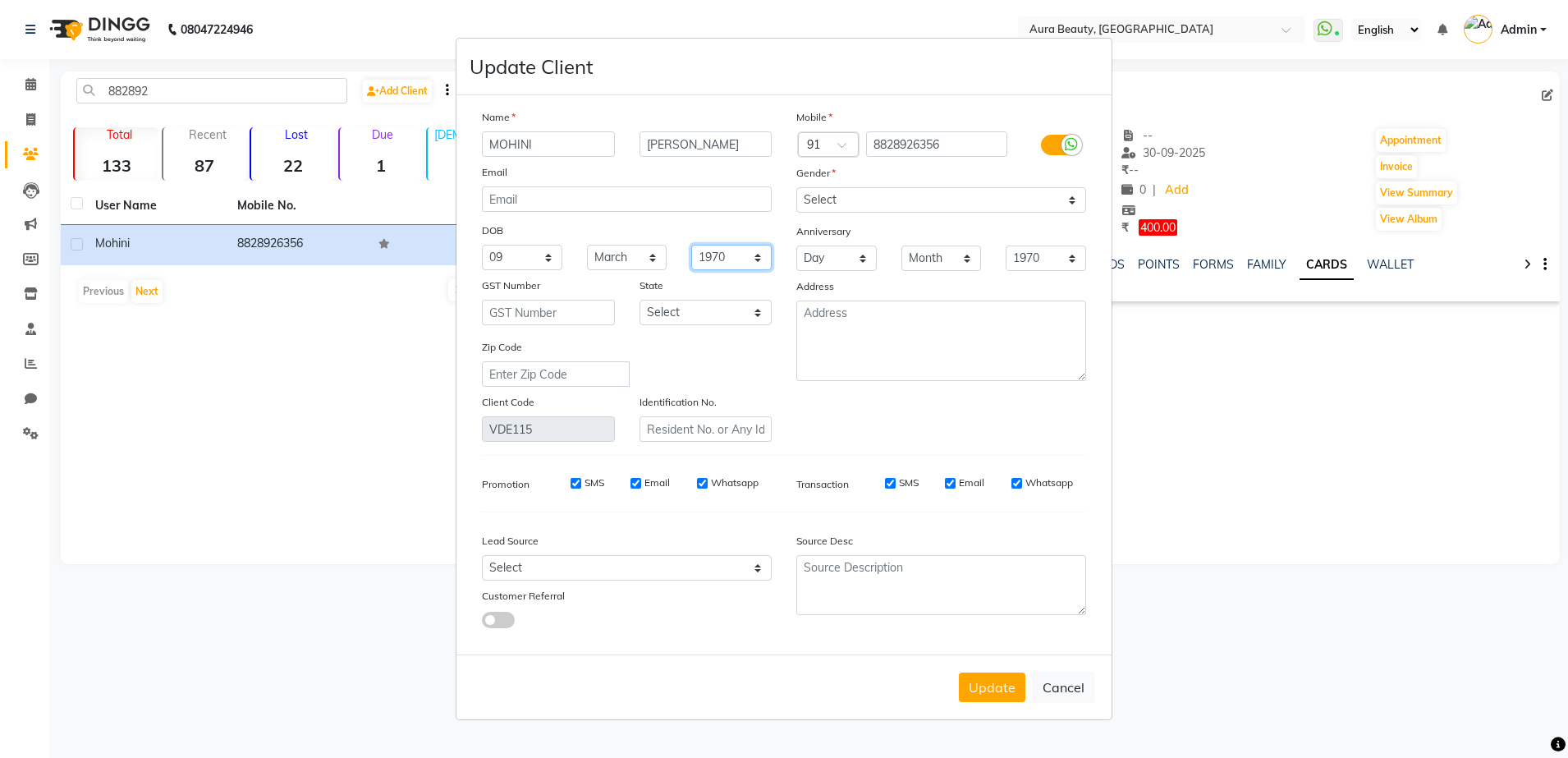
click at [753, 255] on select "1940 1941 1942 1943 1944 1945 1946 1947 1948 1949 1950 1951 1952 1953 1954 1955…" at bounding box center [731, 257] width 80 height 26
select select "2001"
click at [691, 245] on select "1940 1941 1942 1943 1944 1945 1946 1947 1948 1949 1950 1951 1952 1953 1954 1955…" at bounding box center [731, 257] width 80 height 26
click at [846, 338] on textarea at bounding box center [941, 340] width 290 height 80
type textarea "CHEMBUR"
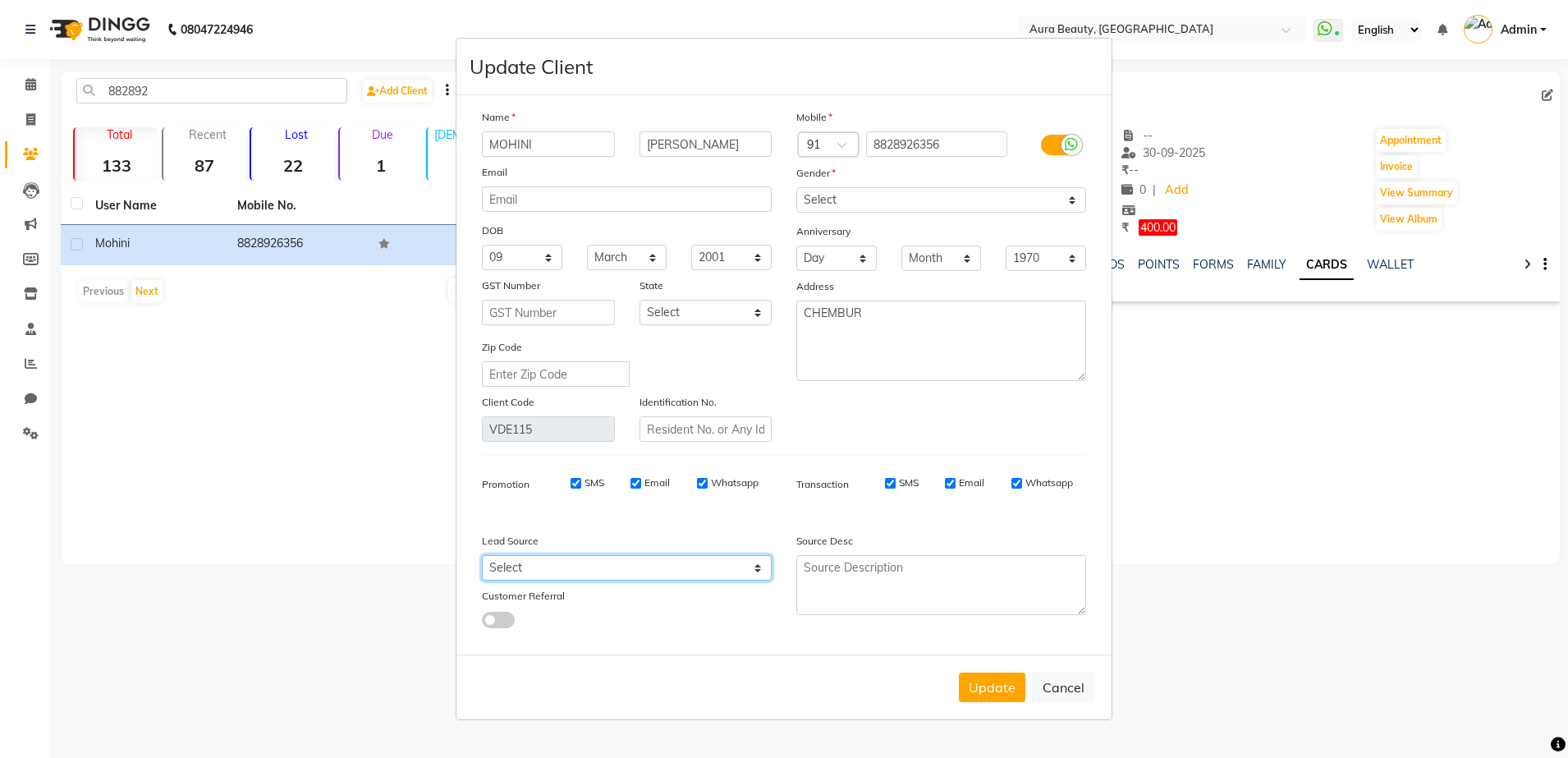
click at [760, 570] on select "Select Walk-in Referral Internet Friend Word of Mouth Advertisement Facebook Ju…" at bounding box center [626, 568] width 290 height 26
click at [482, 555] on select "Select Walk-in Referral Internet Friend Word of Mouth Advertisement Facebook Ju…" at bounding box center [626, 568] width 290 height 26
click at [976, 675] on button "Update" at bounding box center [992, 687] width 66 height 30
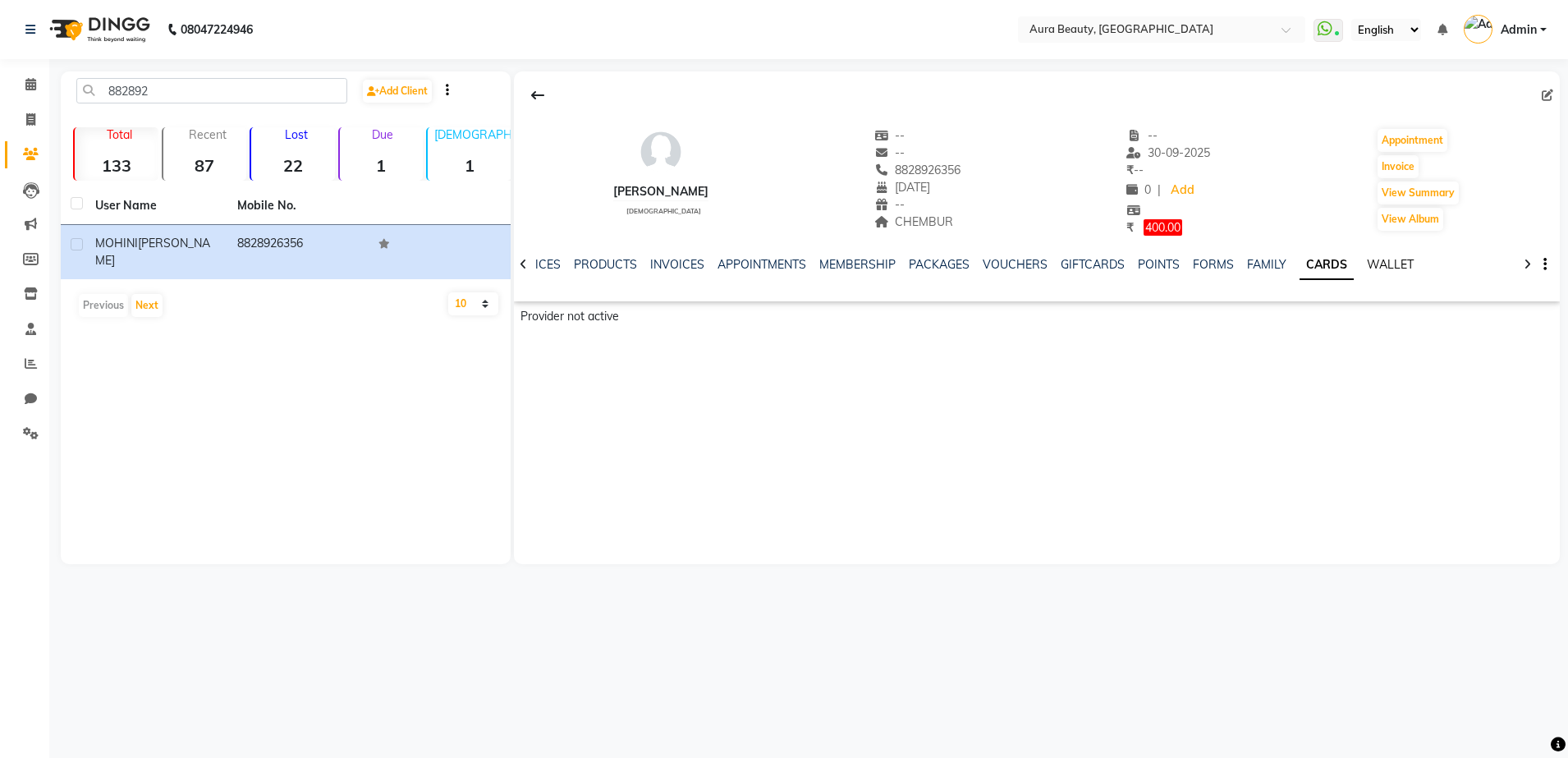
click at [1382, 259] on link "WALLET" at bounding box center [1390, 265] width 47 height 15
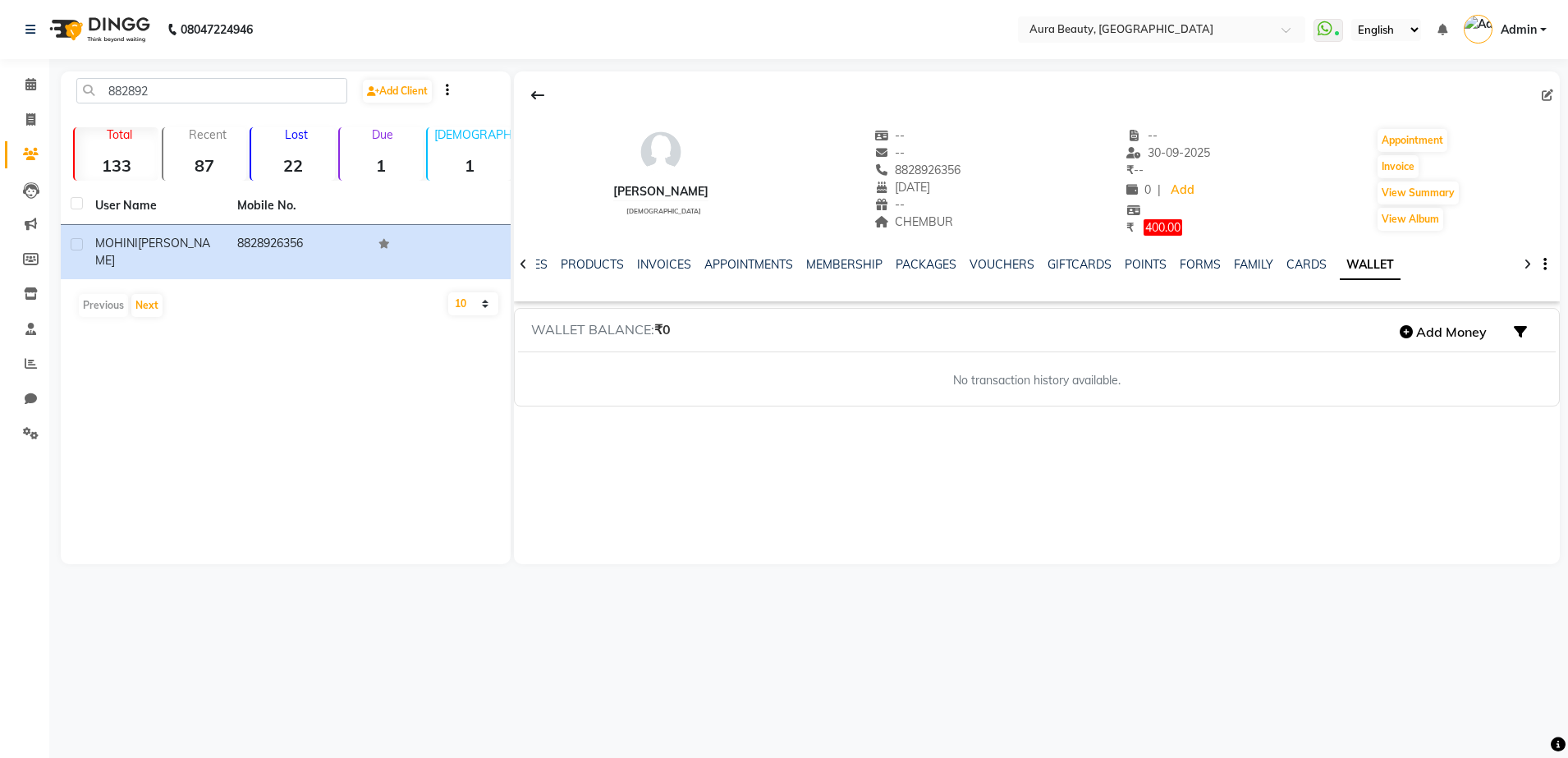
click at [1500, 335] on div "Add Money" at bounding box center [1465, 332] width 148 height 33
click at [1483, 337] on button "Add Money" at bounding box center [1442, 332] width 103 height 28
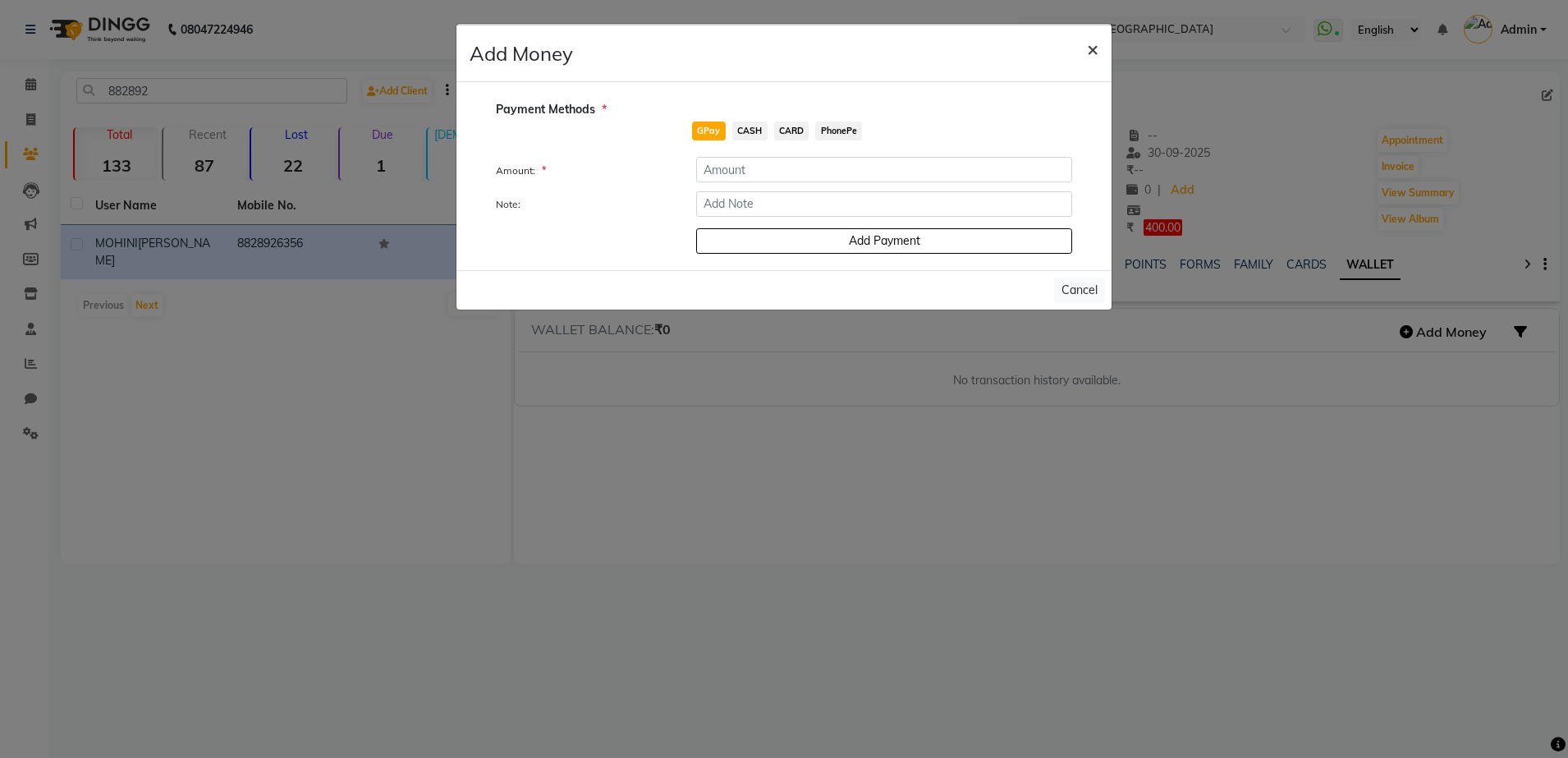
click at [1092, 46] on span "×" at bounding box center [1092, 49] width 12 height 25
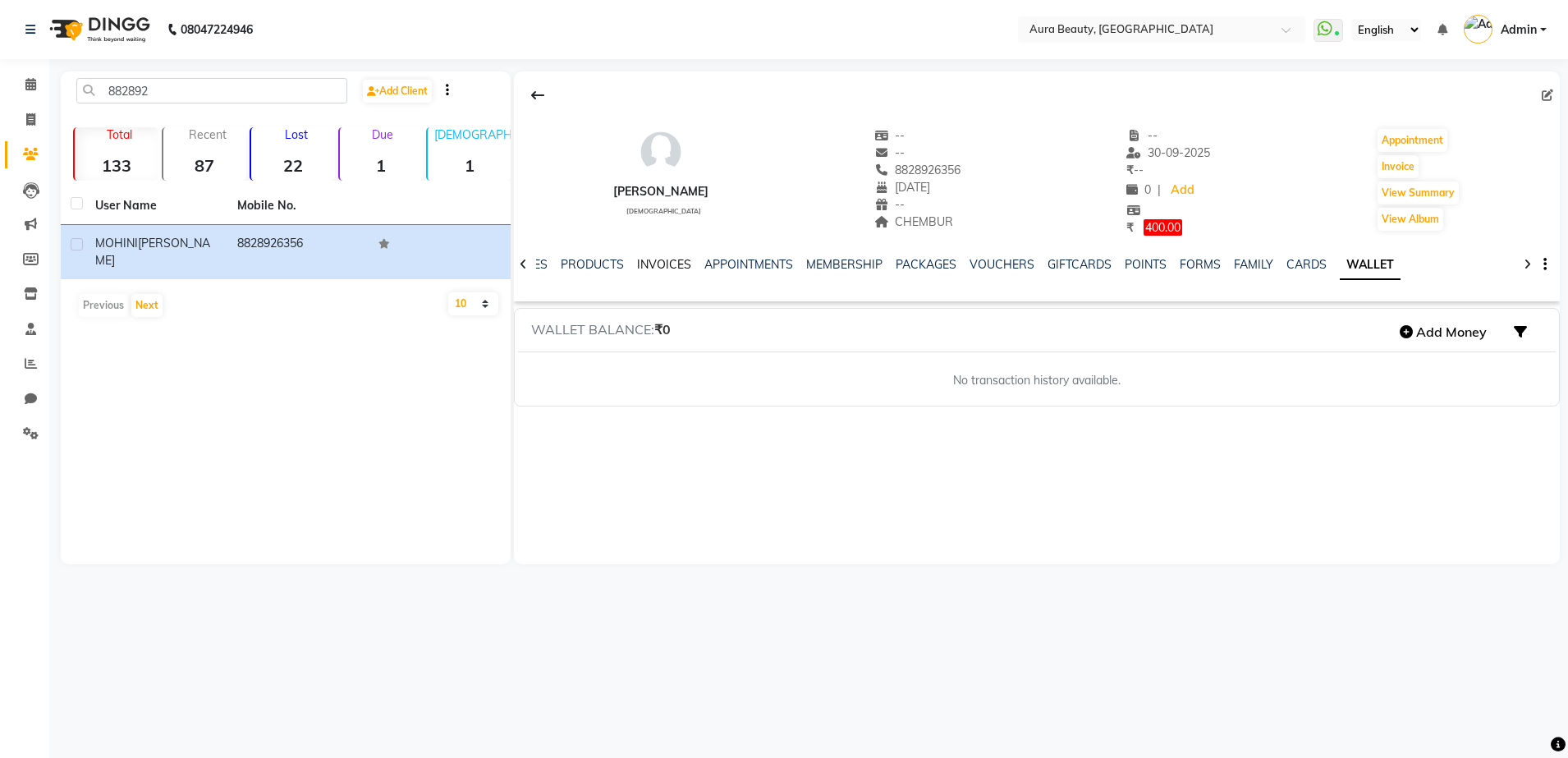
click at [655, 265] on link "INVOICES" at bounding box center [664, 265] width 54 height 15
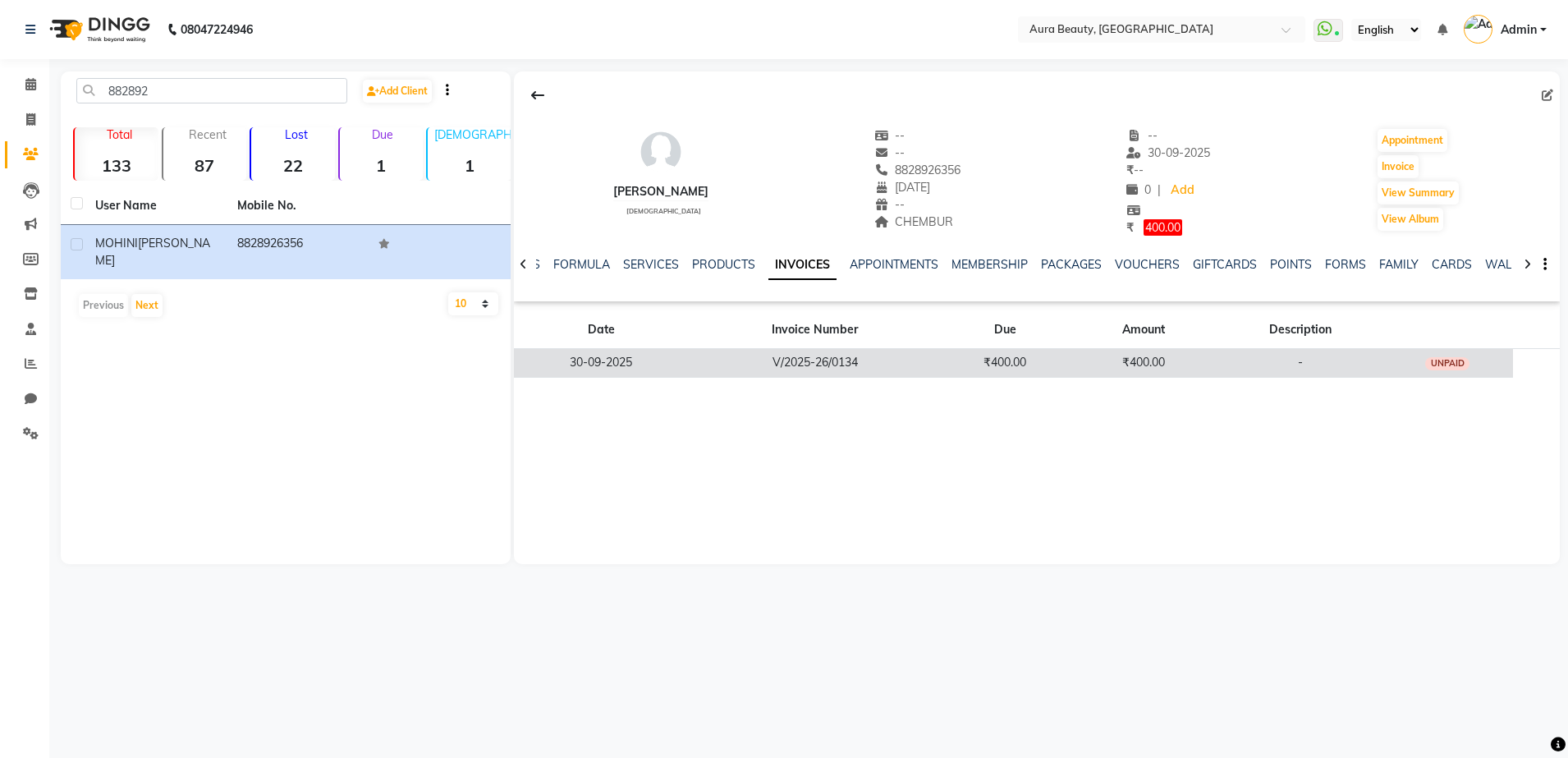
click at [669, 367] on td "30-09-2025" at bounding box center [601, 362] width 174 height 29
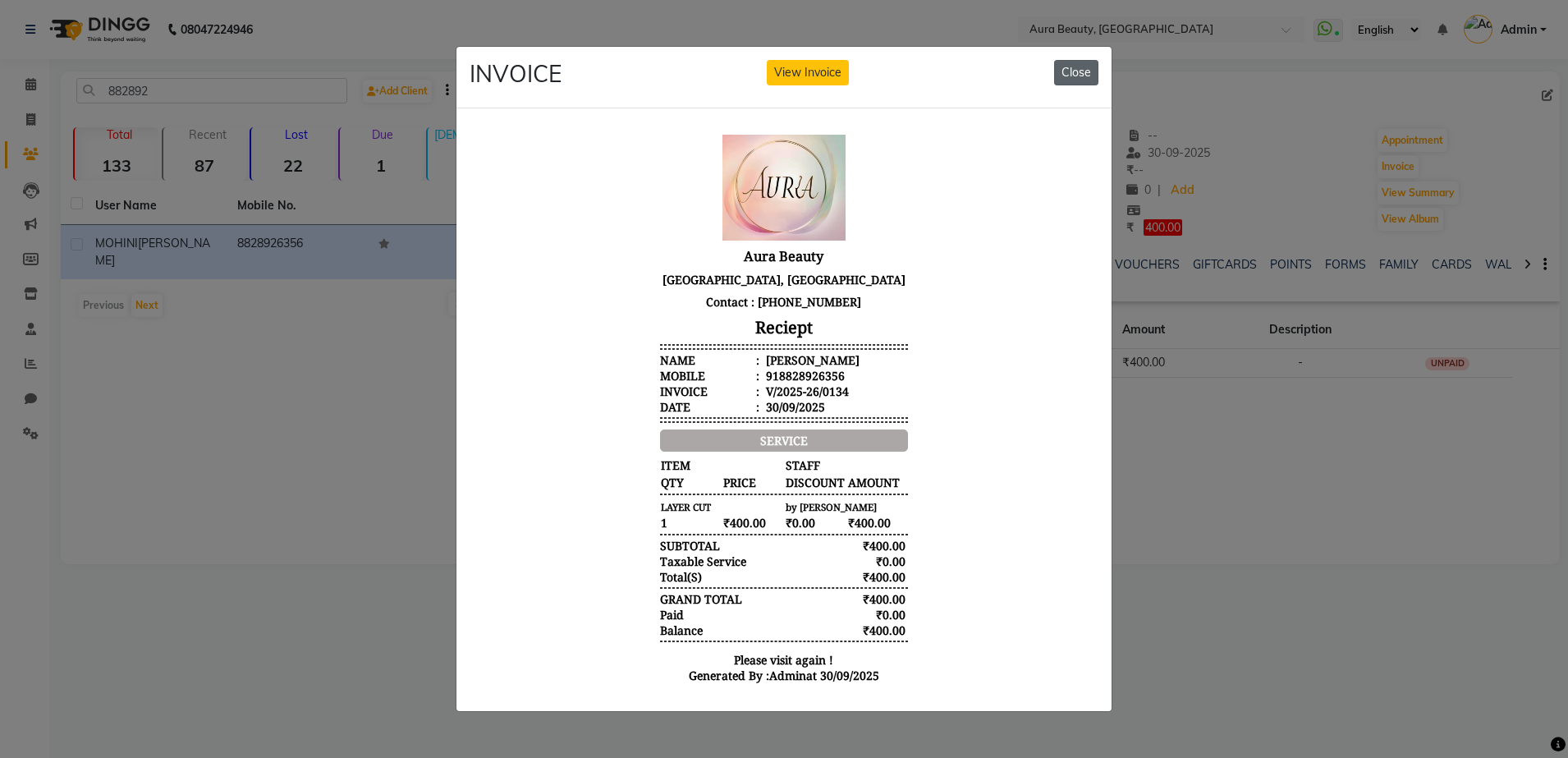
click at [1085, 60] on button "Close" at bounding box center [1077, 72] width 45 height 26
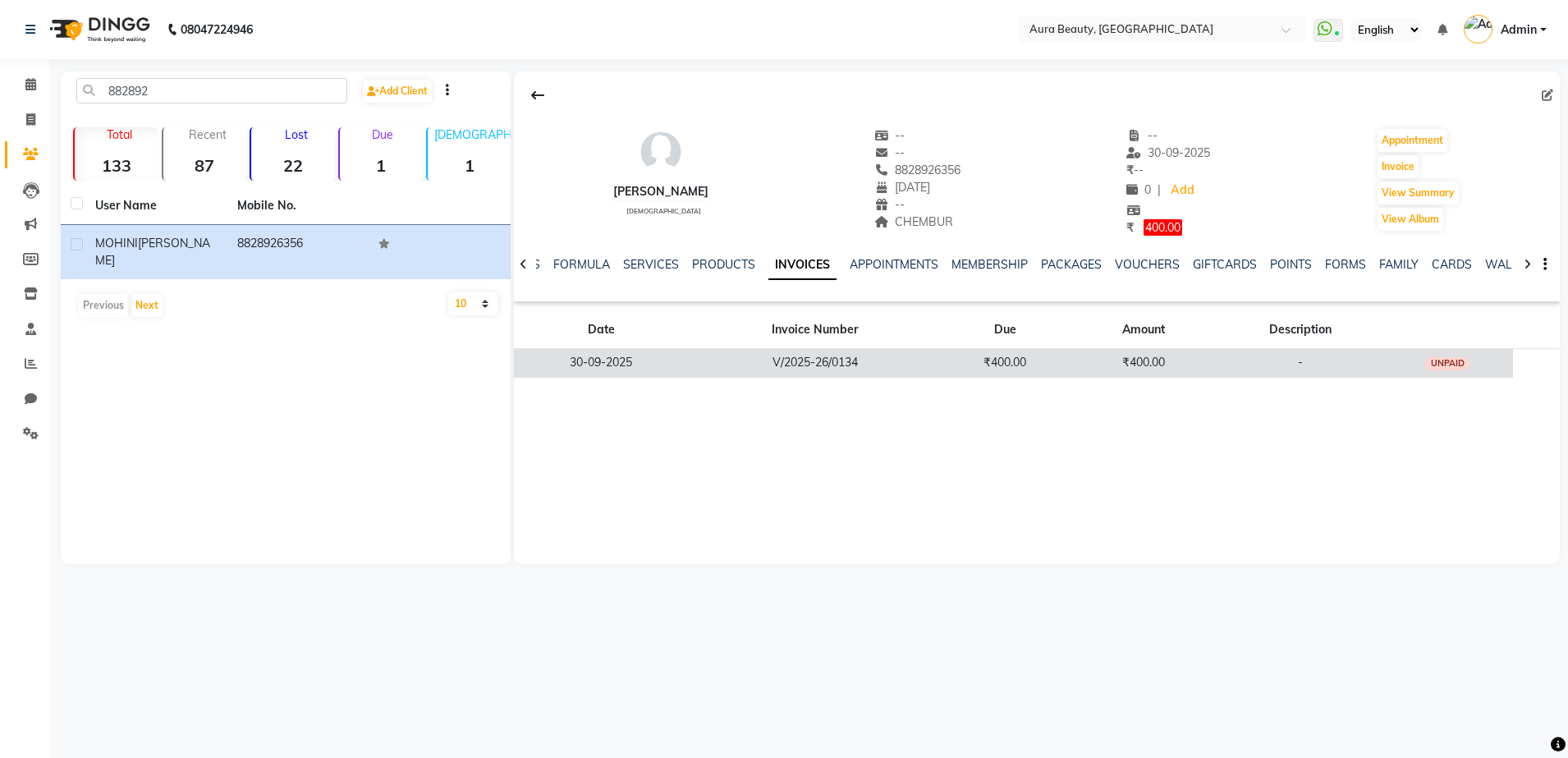
click at [1446, 374] on td "UNPAID" at bounding box center [1448, 362] width 131 height 29
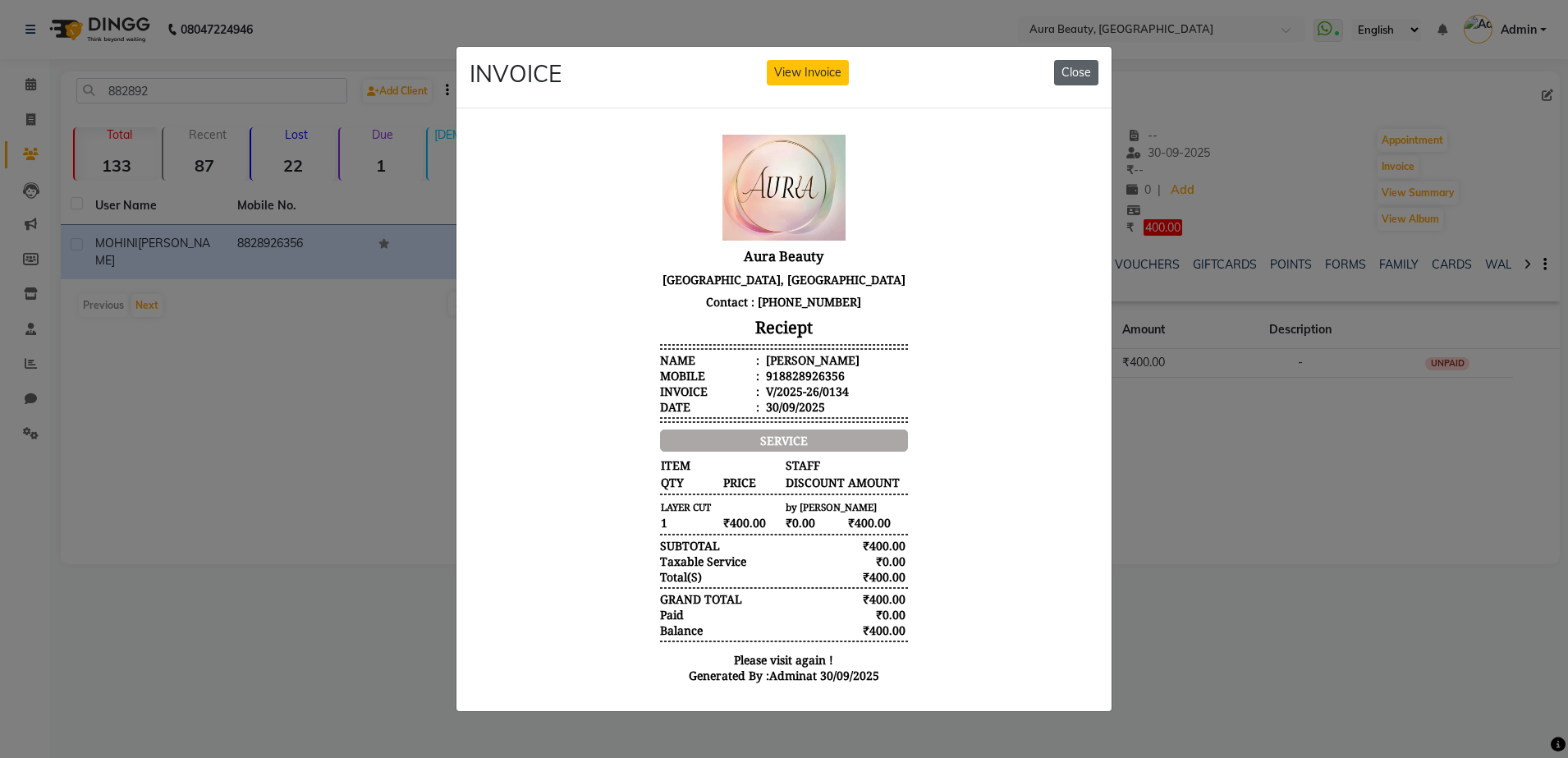
click at [1064, 75] on button "Close" at bounding box center [1077, 72] width 45 height 26
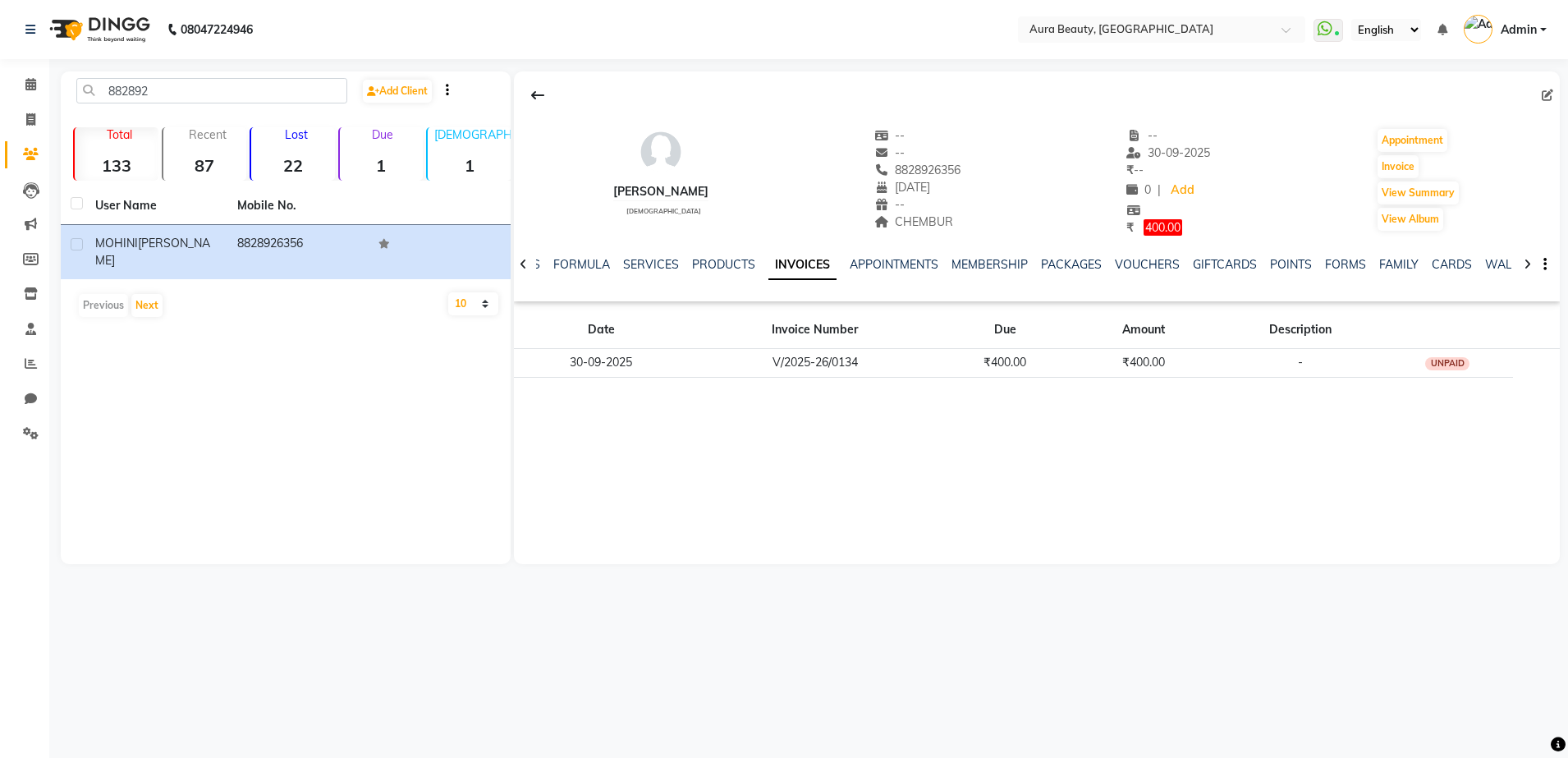
click at [972, 180] on div "[PERSON_NAME] [DEMOGRAPHIC_DATA] -- -- 8828926356 [DATE] -- CHEMBUR -- [DATE] ₹…" at bounding box center [1037, 174] width 1046 height 126
click at [1548, 103] on span at bounding box center [1551, 95] width 18 height 17
click at [1549, 94] on icon at bounding box center [1547, 95] width 12 height 12
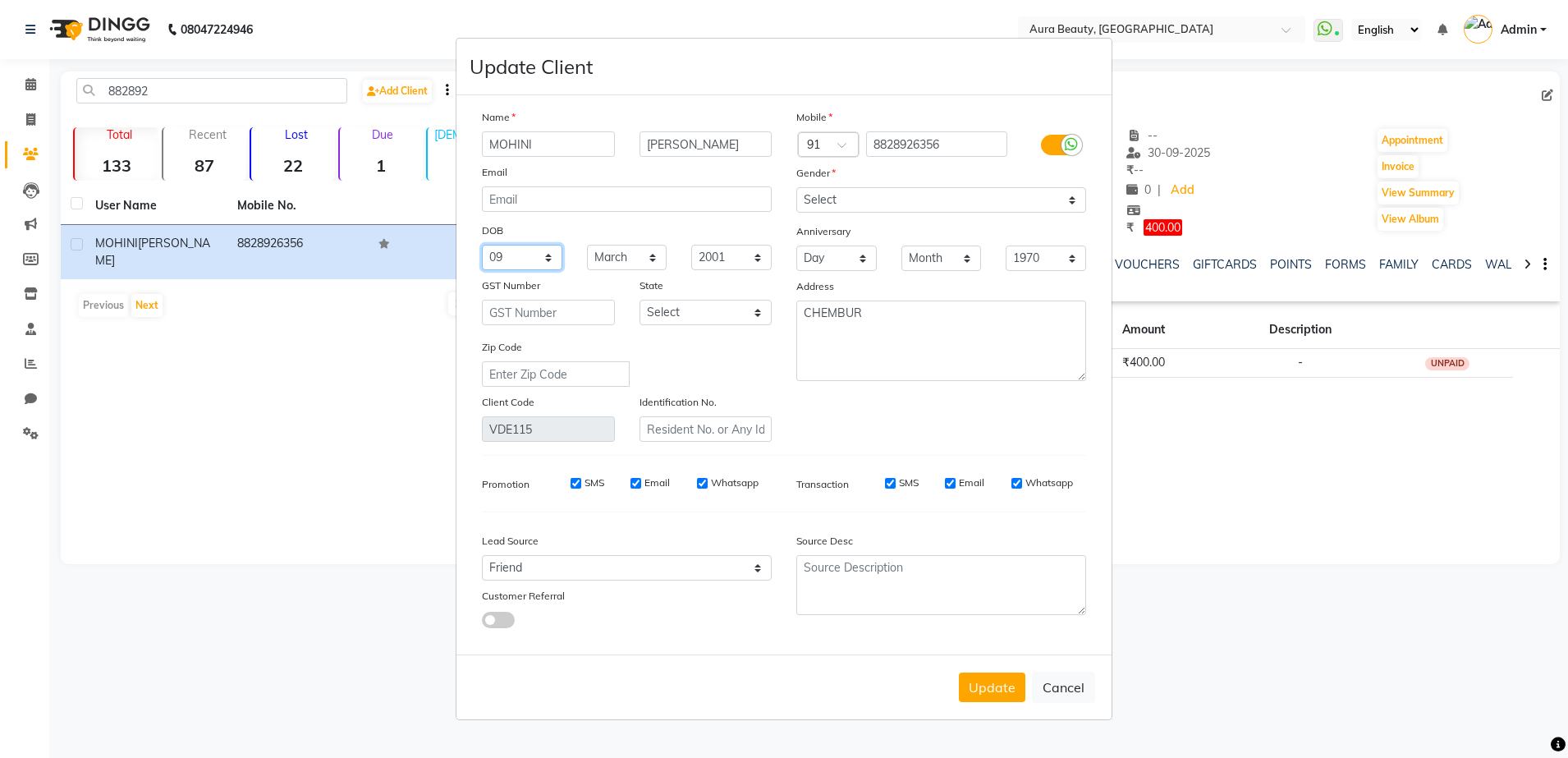
click at [554, 258] on select "Day 01 02 03 04 05 06 07 08 09 10 11 12 13 14 15 16 17 18 19 20 21 22 23 24 25 …" at bounding box center [521, 257] width 80 height 26
click at [482, 245] on select "Day 01 02 03 04 05 06 07 08 09 10 11 12 13 14 15 16 17 18 19 20 21 22 23 24 25 …" at bounding box center [521, 257] width 80 height 26
click at [653, 257] on select "Month January February March April May June July August September October Novem…" at bounding box center [626, 257] width 80 height 26
click at [587, 245] on select "Month January February March April May June July August September October Novem…" at bounding box center [626, 257] width 80 height 26
click at [977, 690] on button "Update" at bounding box center [992, 687] width 66 height 30
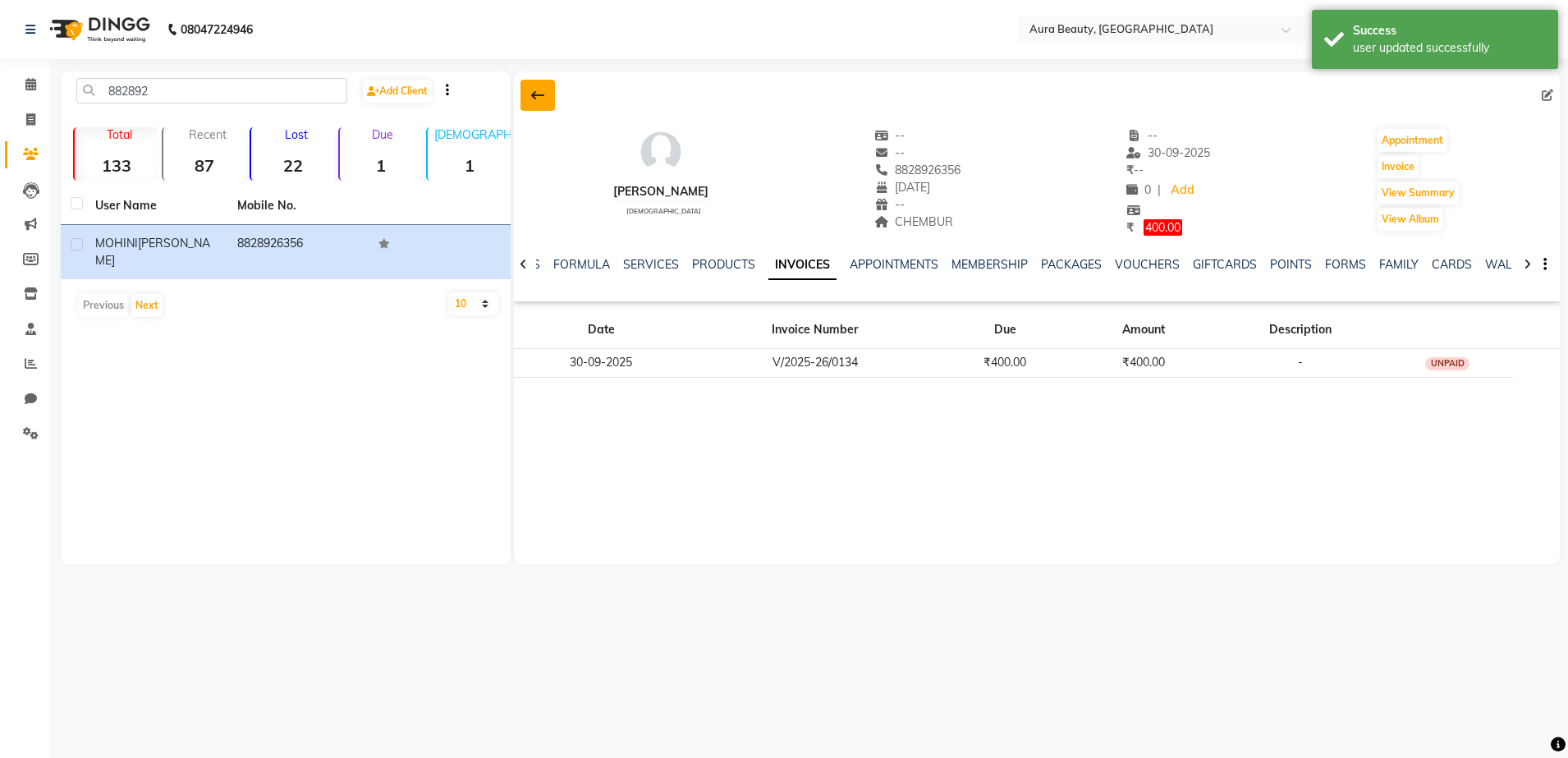
click at [535, 81] on button at bounding box center [538, 95] width 35 height 31
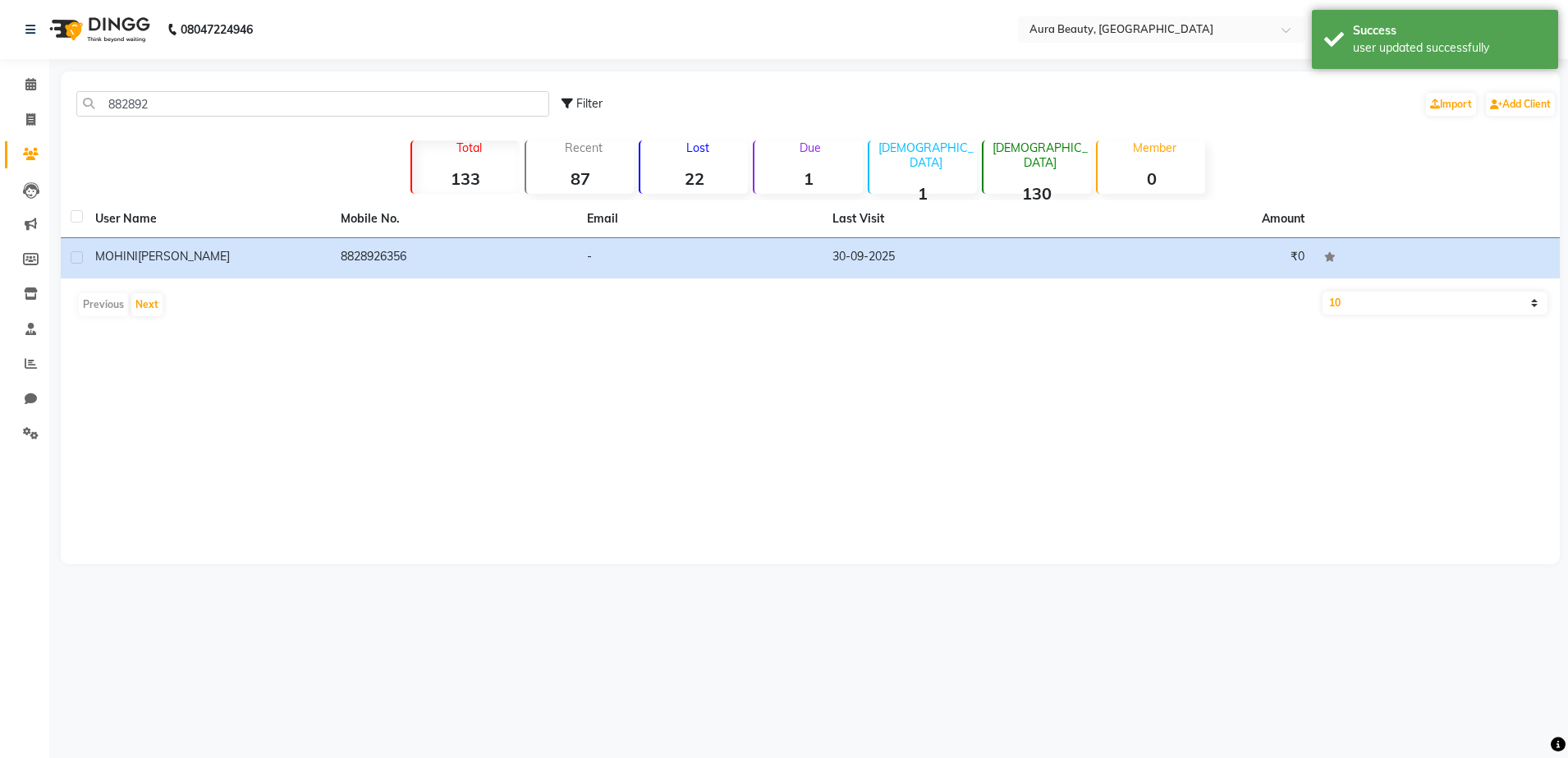
click at [209, 84] on div "882892 Filter Import Add Client" at bounding box center [810, 103] width 1493 height 51
click at [259, 109] on input "882892" at bounding box center [312, 103] width 472 height 26
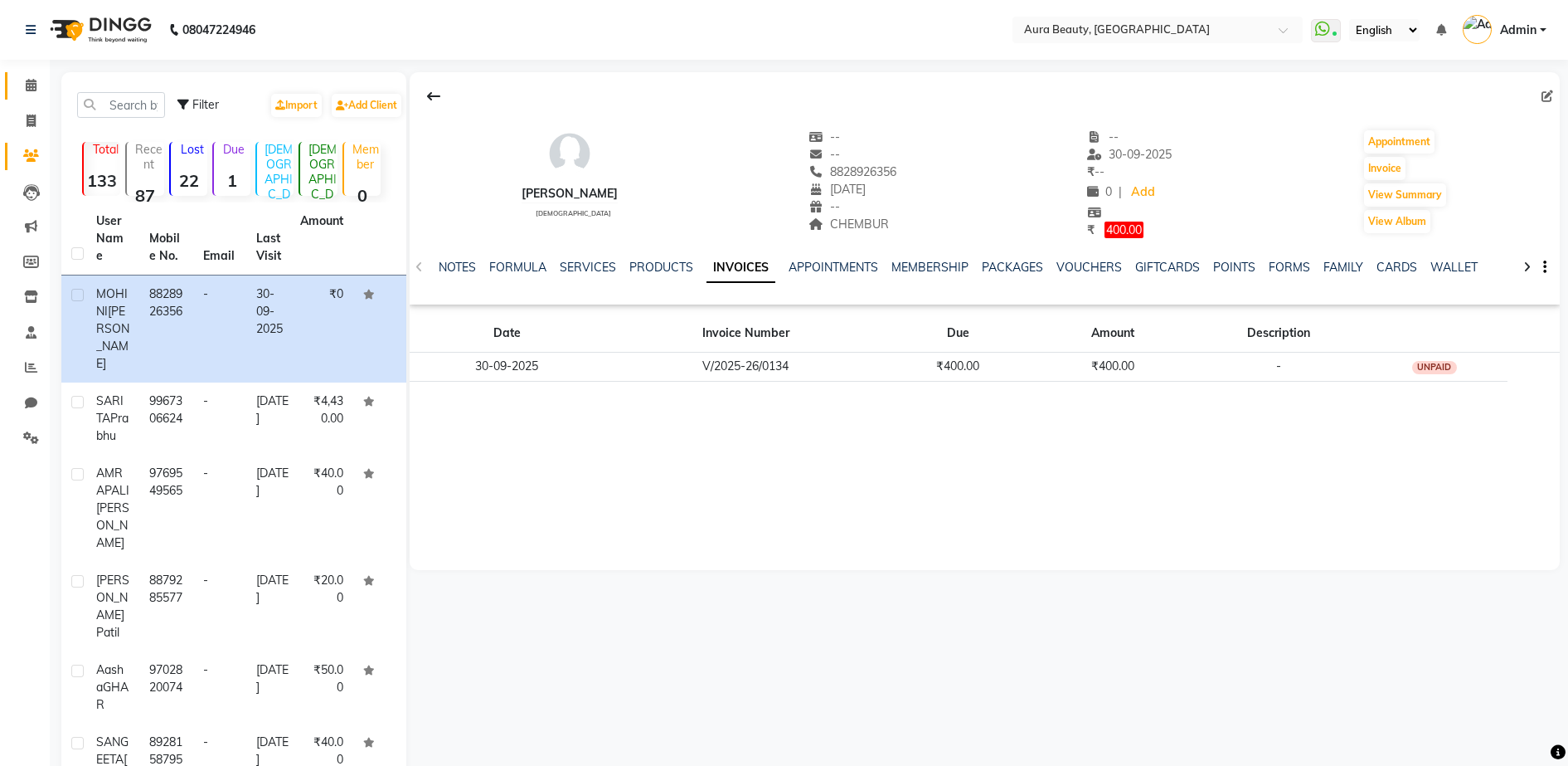
click at [31, 97] on link "Calendar" at bounding box center [25, 85] width 40 height 28
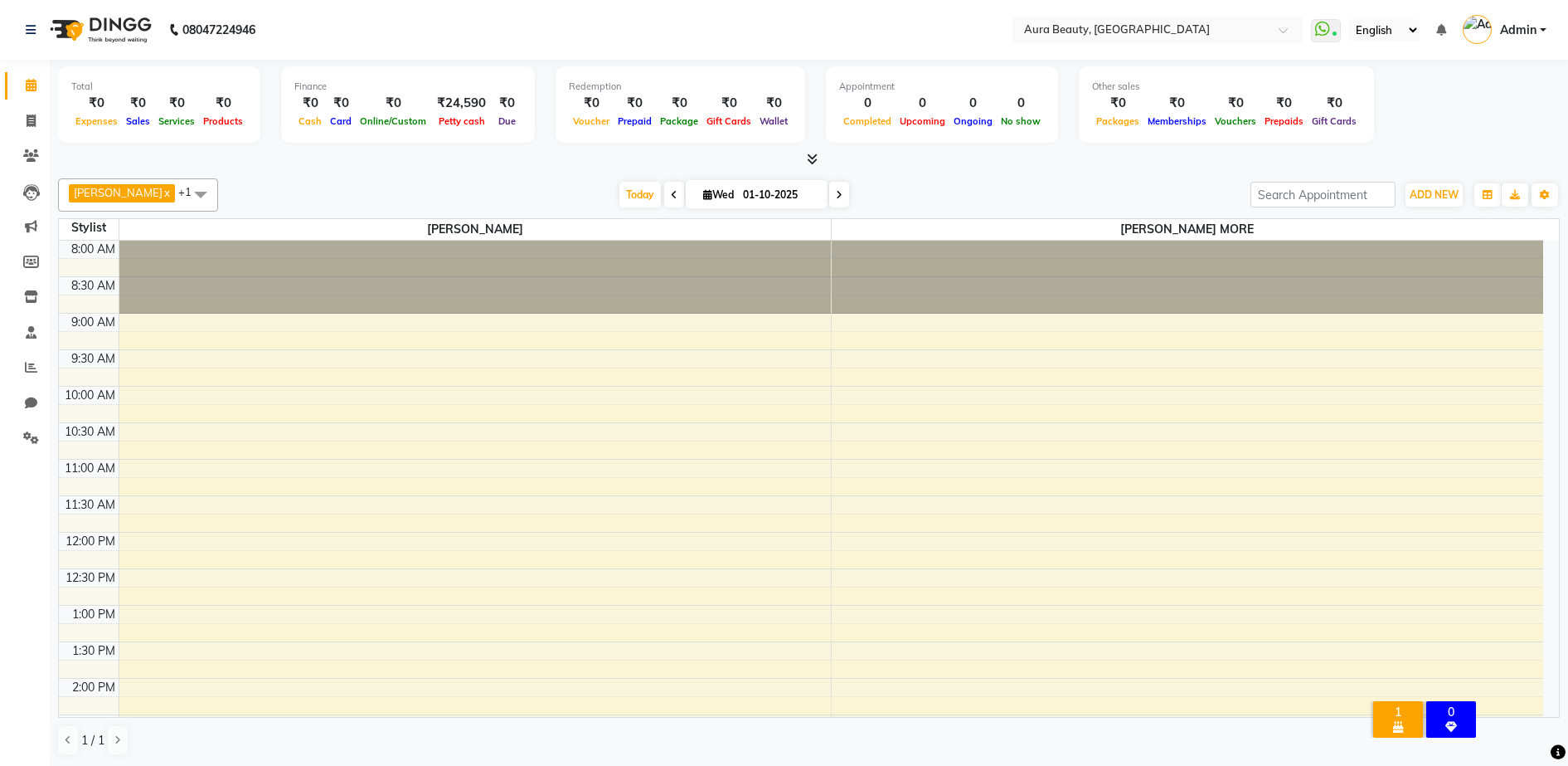
click at [1383, 719] on div "Birthday [DATE]" at bounding box center [1398, 727] width 43 height 15
click at [1407, 719] on div "Birthday [DATE]" at bounding box center [1398, 727] width 43 height 15
drag, startPoint x: 1407, startPoint y: 712, endPoint x: 1405, endPoint y: 702, distance: 10.2
click at [1405, 702] on div "1 Birthday [DATE]" at bounding box center [1398, 719] width 50 height 37
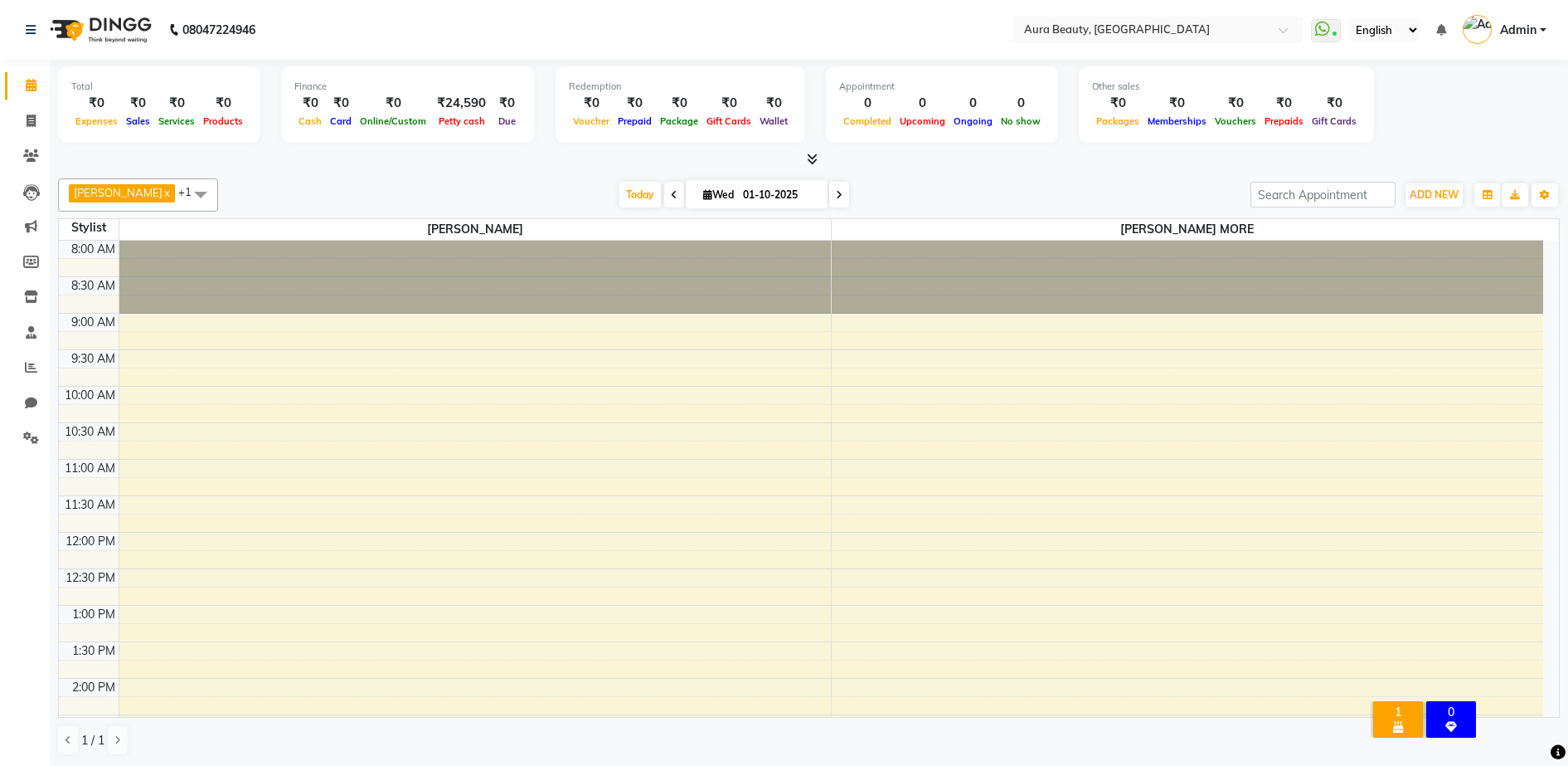
click at [1405, 704] on div "1" at bounding box center [1398, 712] width 43 height 15
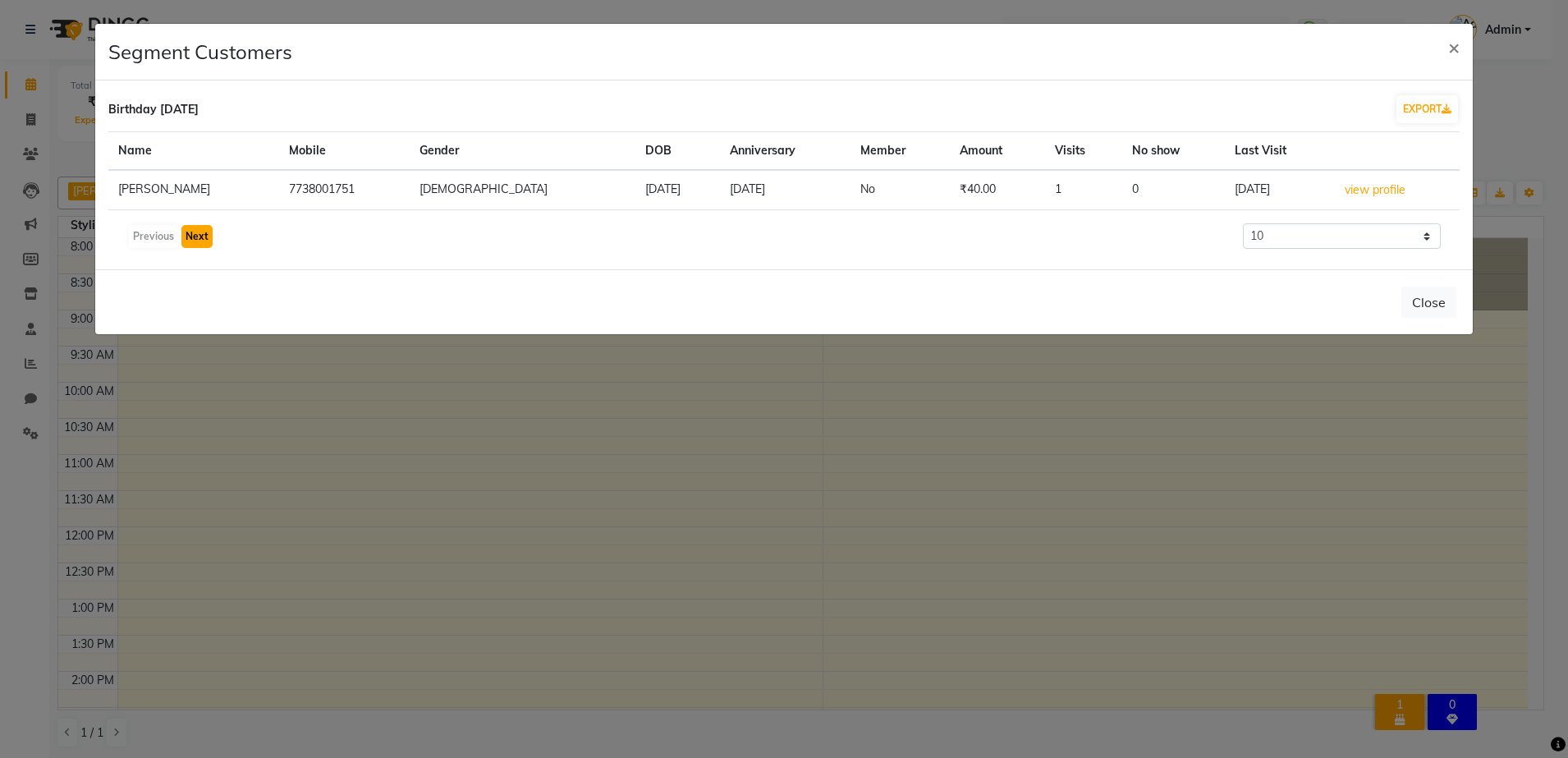
click at [195, 239] on button "Next" at bounding box center [197, 237] width 31 height 23
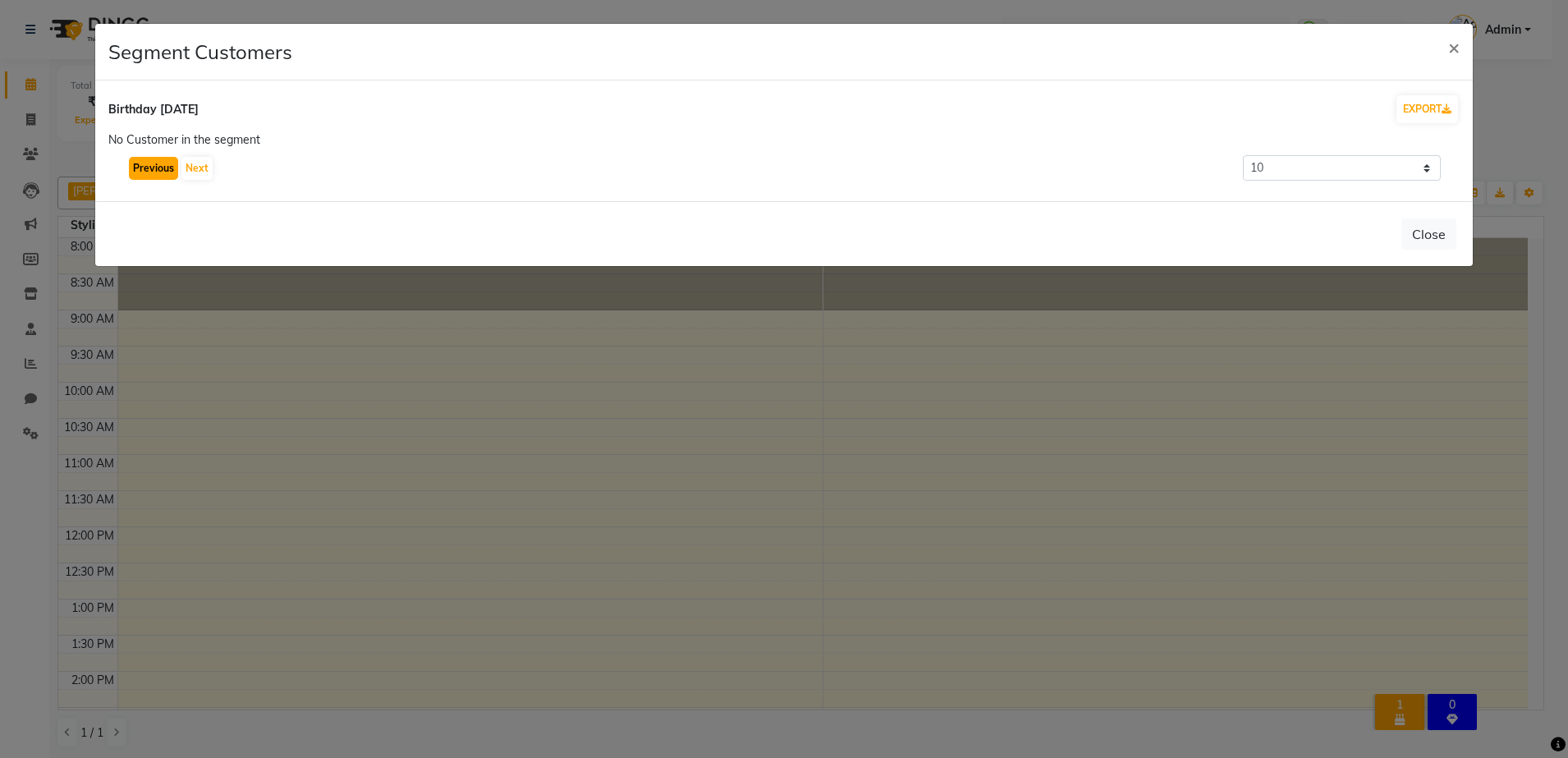
click at [161, 171] on button "Previous" at bounding box center [154, 168] width 50 height 23
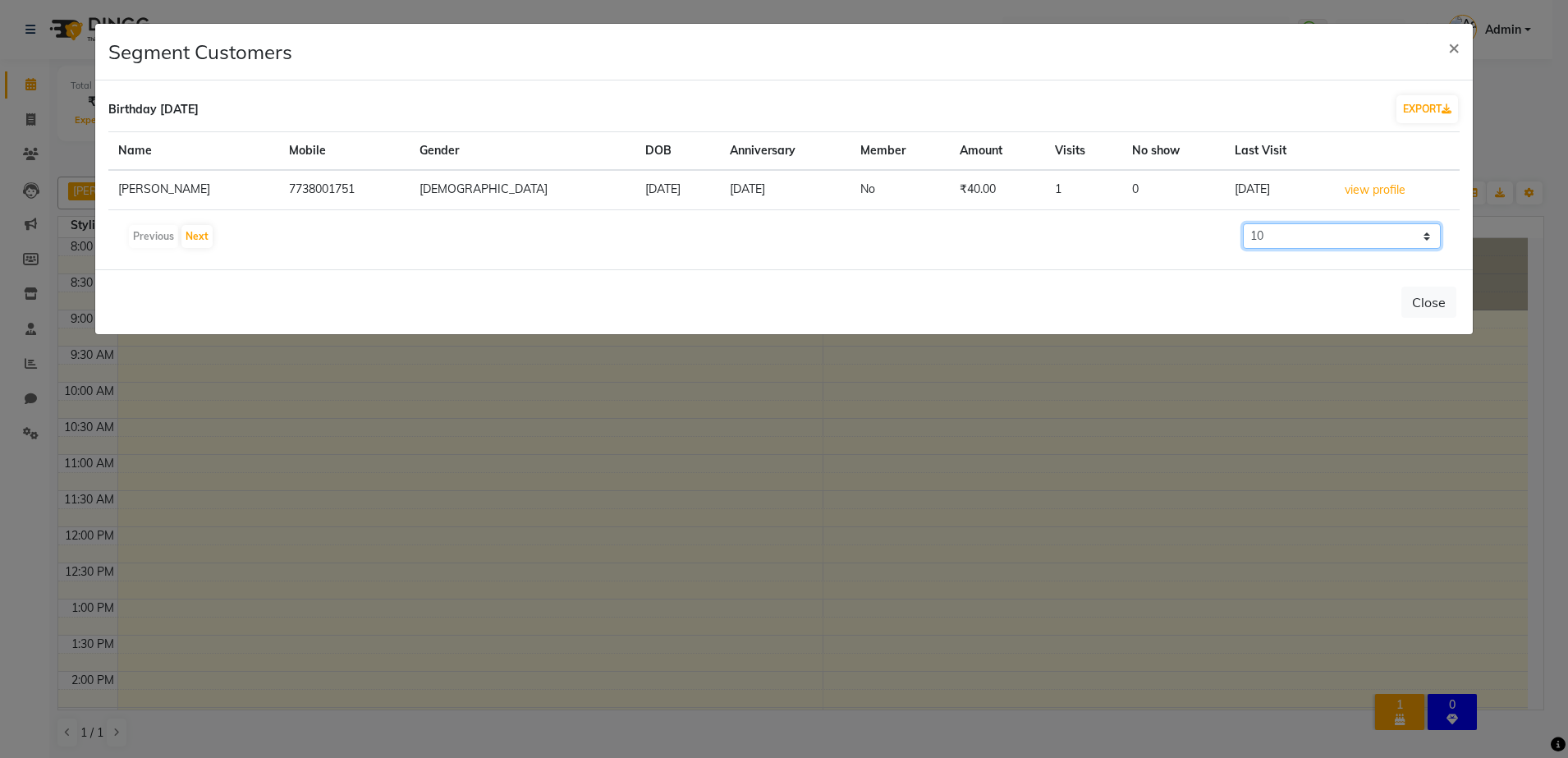
click at [1432, 228] on select "10 50 100 500" at bounding box center [1342, 236] width 199 height 26
click at [1009, 302] on div "Close" at bounding box center [784, 301] width 1379 height 65
click at [1431, 108] on button "EXPORT" at bounding box center [1427, 109] width 61 height 28
click at [1291, 466] on ngb-modal-window "Segment Customers × Birthday [DATE] EXPORT Name Mobile Gender DOB Anniversary M…" at bounding box center [784, 379] width 1568 height 758
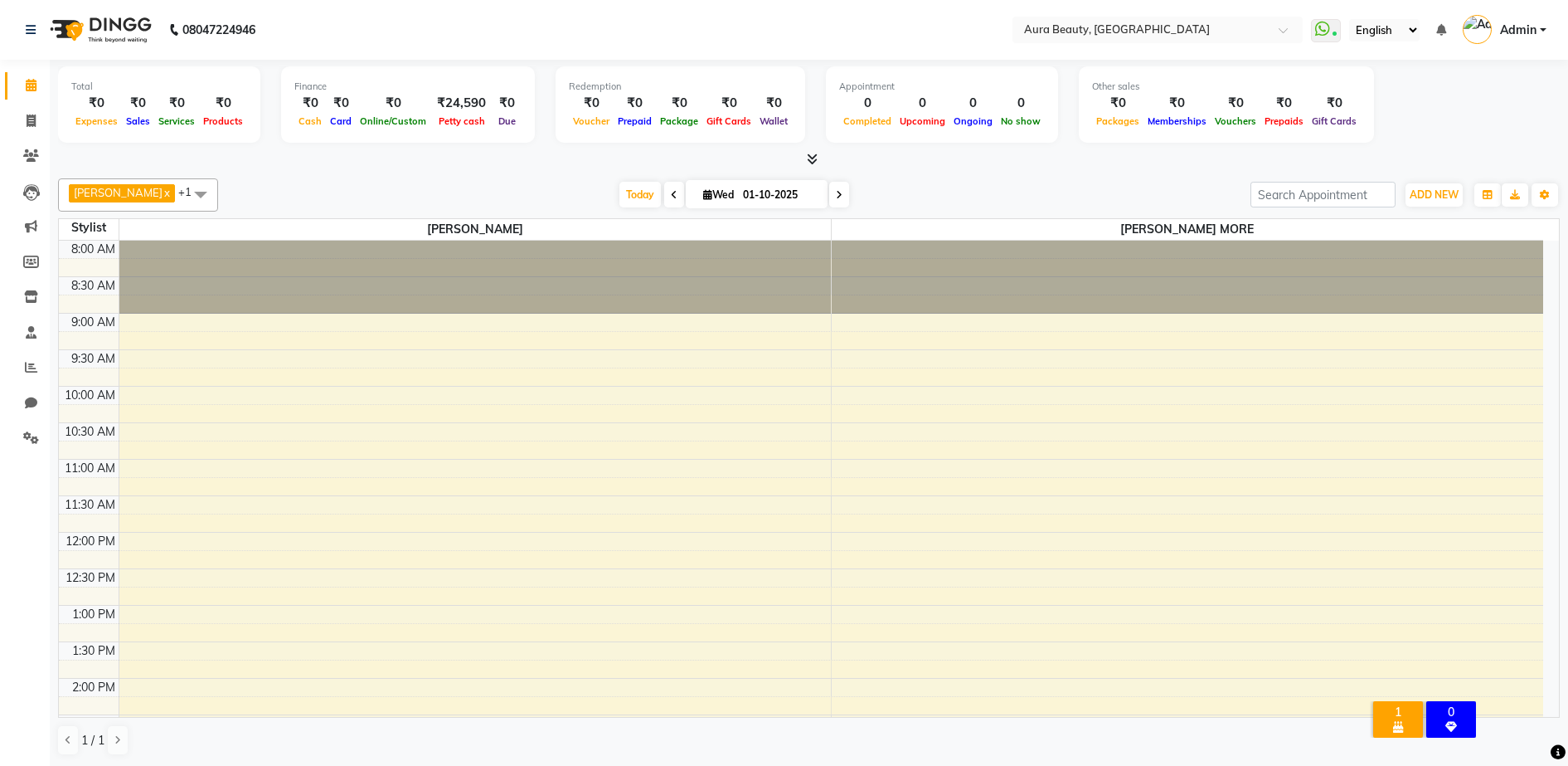
click at [1390, 719] on div "Birthday [DATE]" at bounding box center [1398, 727] width 43 height 15
click at [31, 120] on icon at bounding box center [31, 120] width 9 height 13
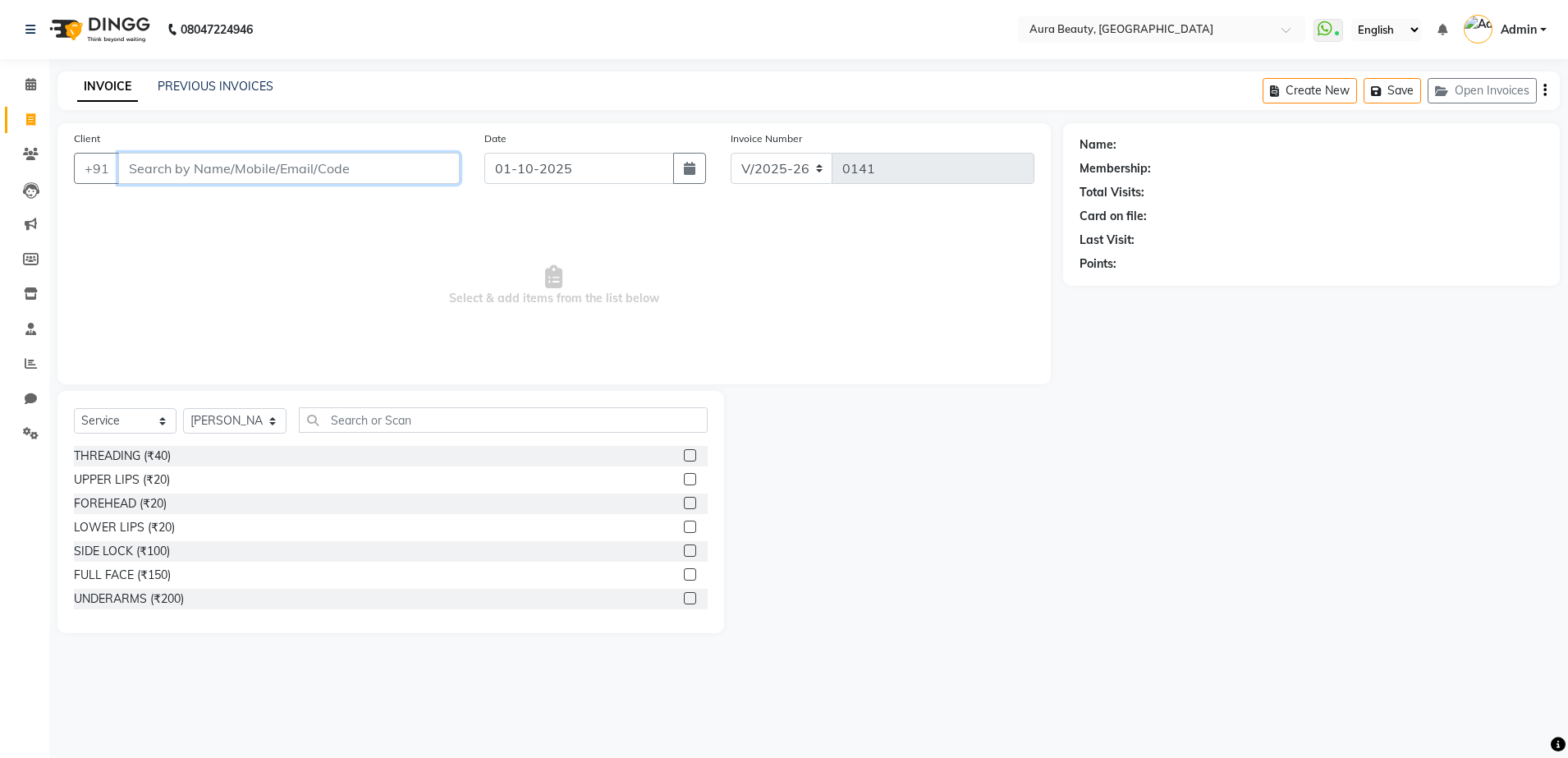
click at [171, 169] on input "Client" at bounding box center [289, 169] width 342 height 31
click at [220, 171] on input "7738001757" at bounding box center [247, 169] width 257 height 31
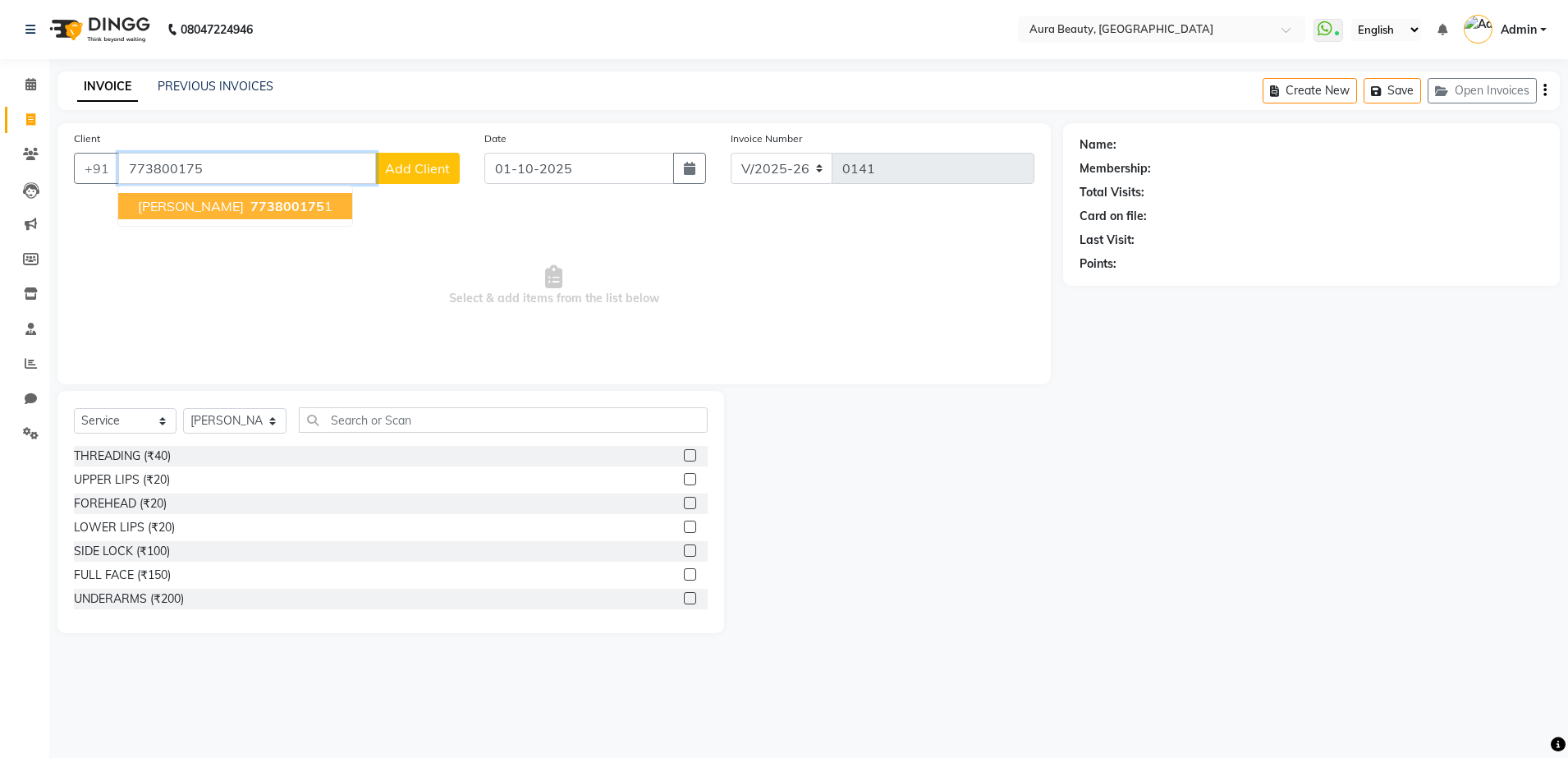
click at [300, 208] on span "773800175" at bounding box center [287, 206] width 74 height 17
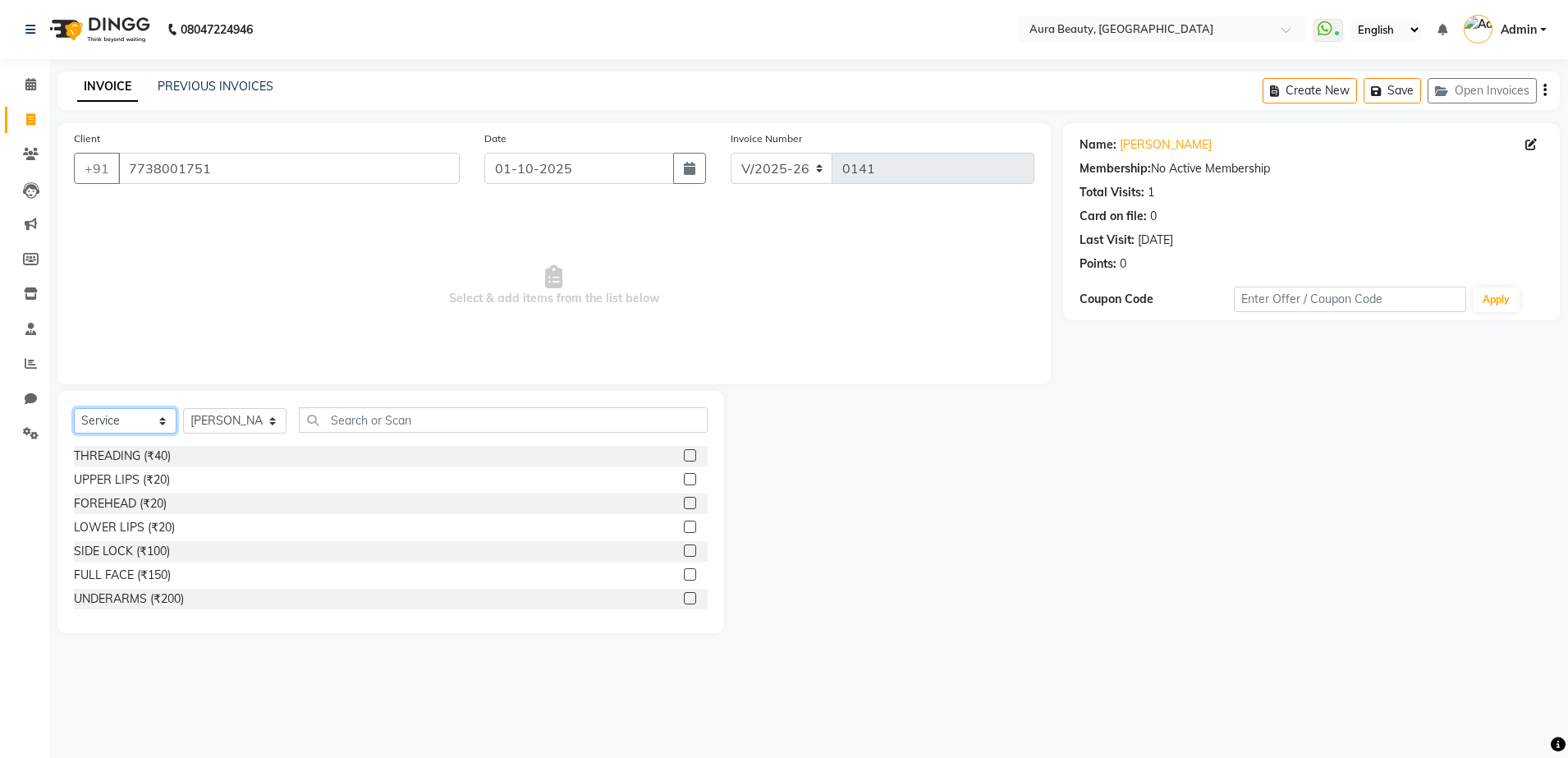
click at [160, 423] on select "Select Service Product Membership Package Voucher Prepaid Gift Card" at bounding box center [125, 420] width 103 height 26
click at [163, 636] on main "INVOICE PREVIOUS INVOICES Create New Save Open Invoices Client [PHONE_NUMBER] D…" at bounding box center [808, 364] width 1518 height 586
click at [164, 415] on select "Select Service Product Membership Package Voucher Prepaid Gift Card" at bounding box center [125, 420] width 103 height 26
click at [74, 408] on select "Select Service Product Membership Package Voucher Prepaid Gift Card" at bounding box center [125, 420] width 103 height 26
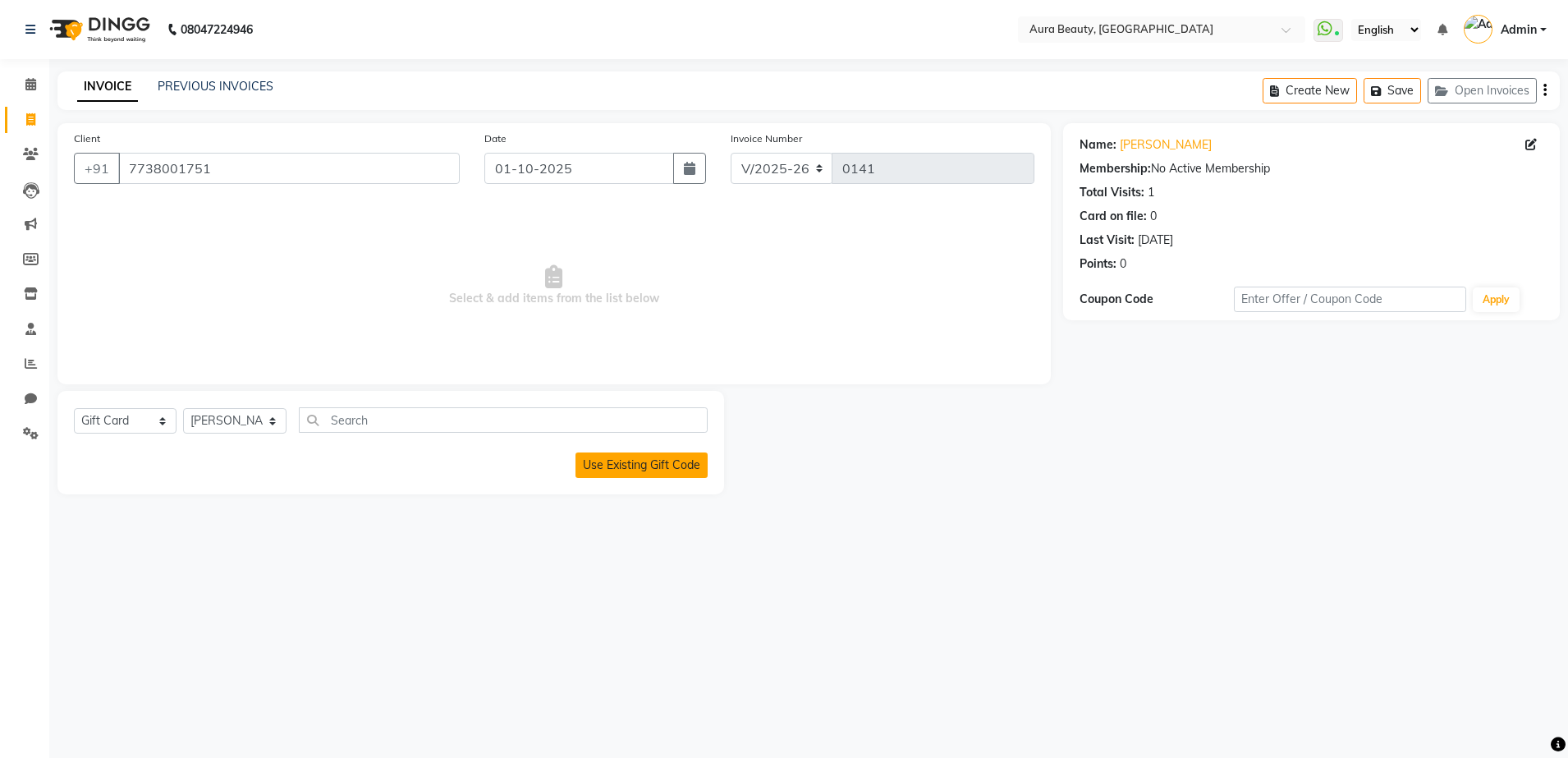
click at [638, 463] on button "Use Existing Gift Code" at bounding box center [641, 465] width 132 height 26
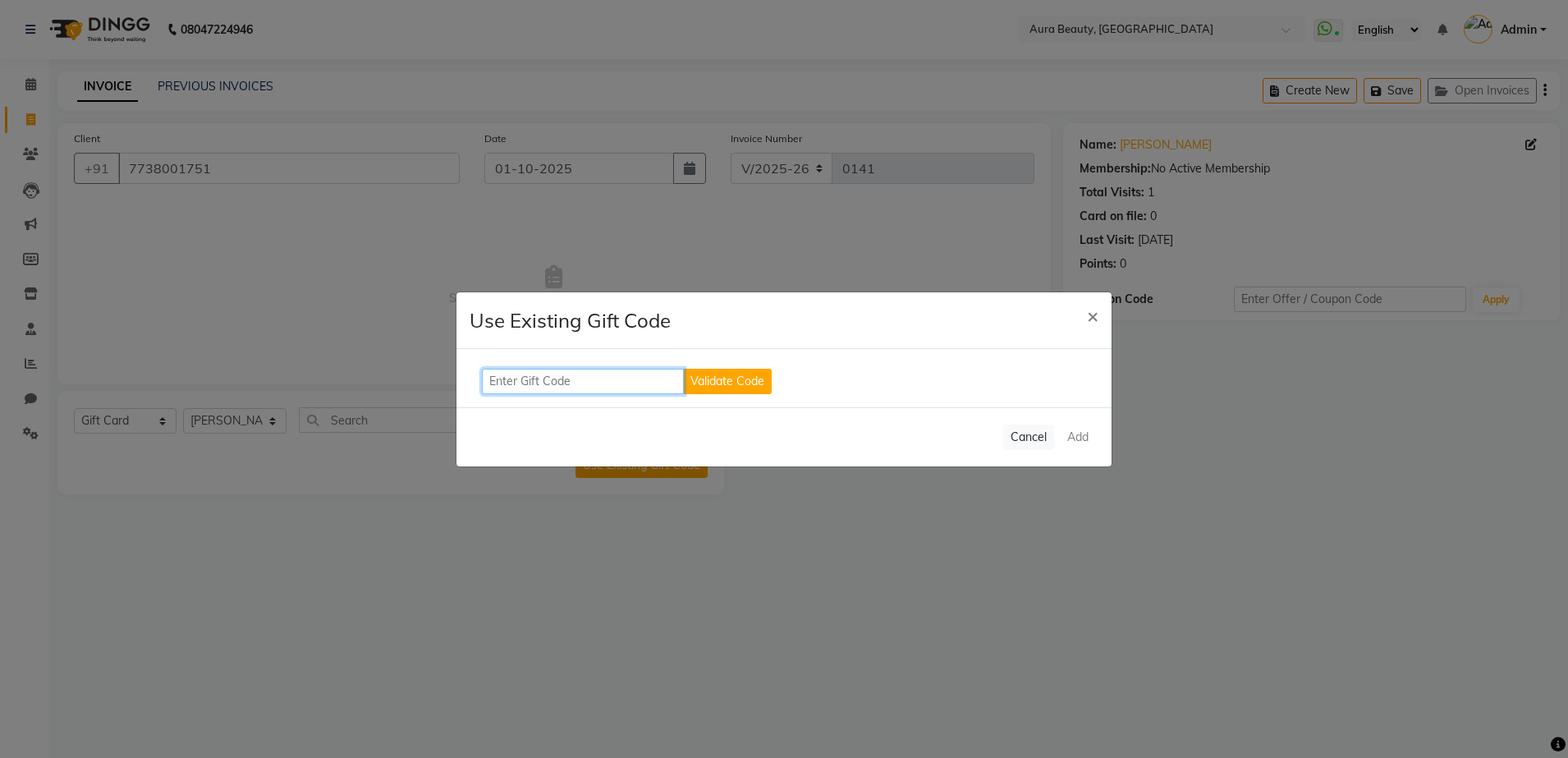
click at [550, 381] on input "text" at bounding box center [583, 381] width 202 height 26
click at [1091, 315] on span "×" at bounding box center [1092, 315] width 12 height 25
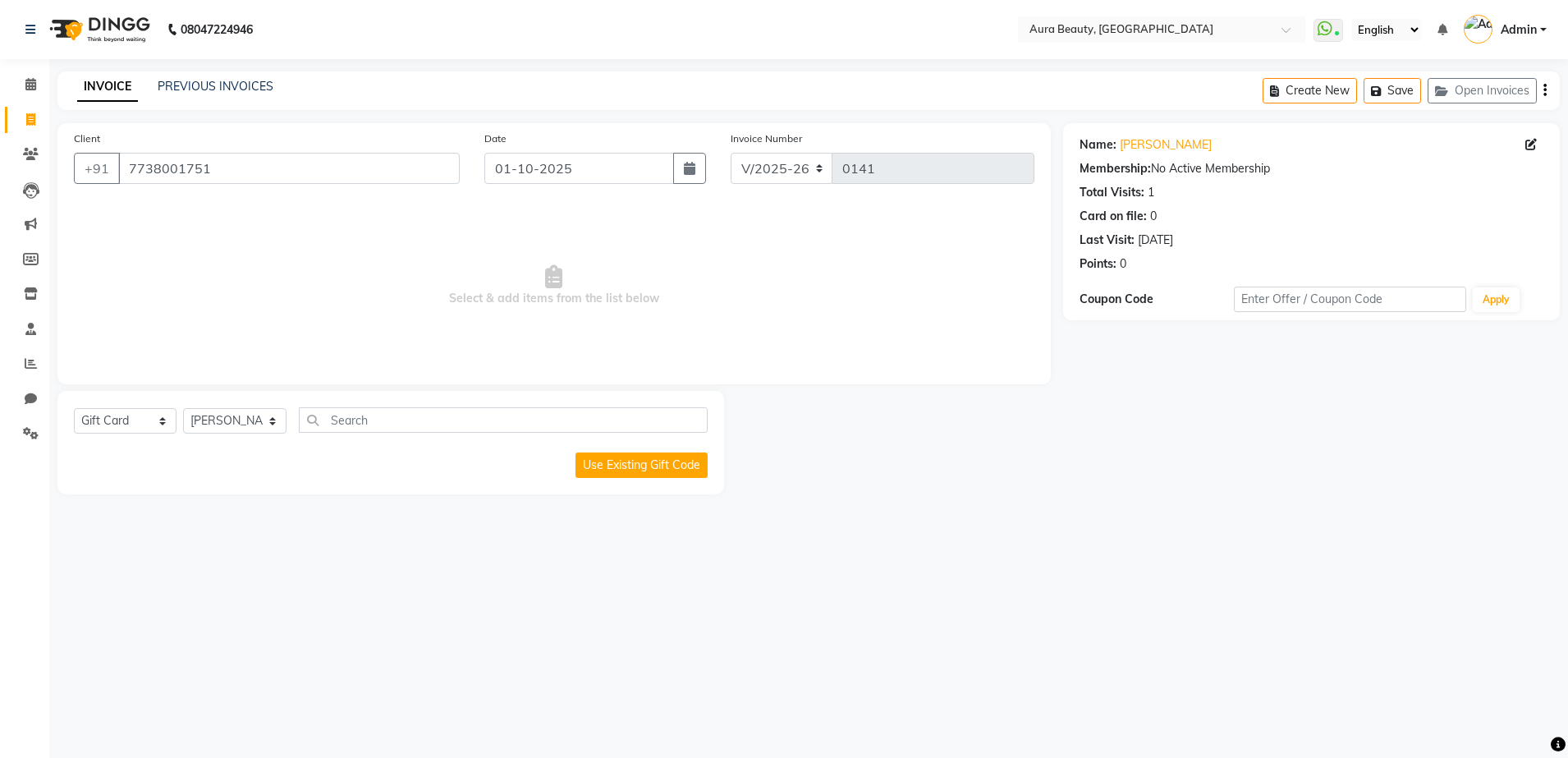
click at [956, 413] on div at bounding box center [894, 442] width 339 height 103
click at [33, 89] on icon at bounding box center [31, 84] width 11 height 12
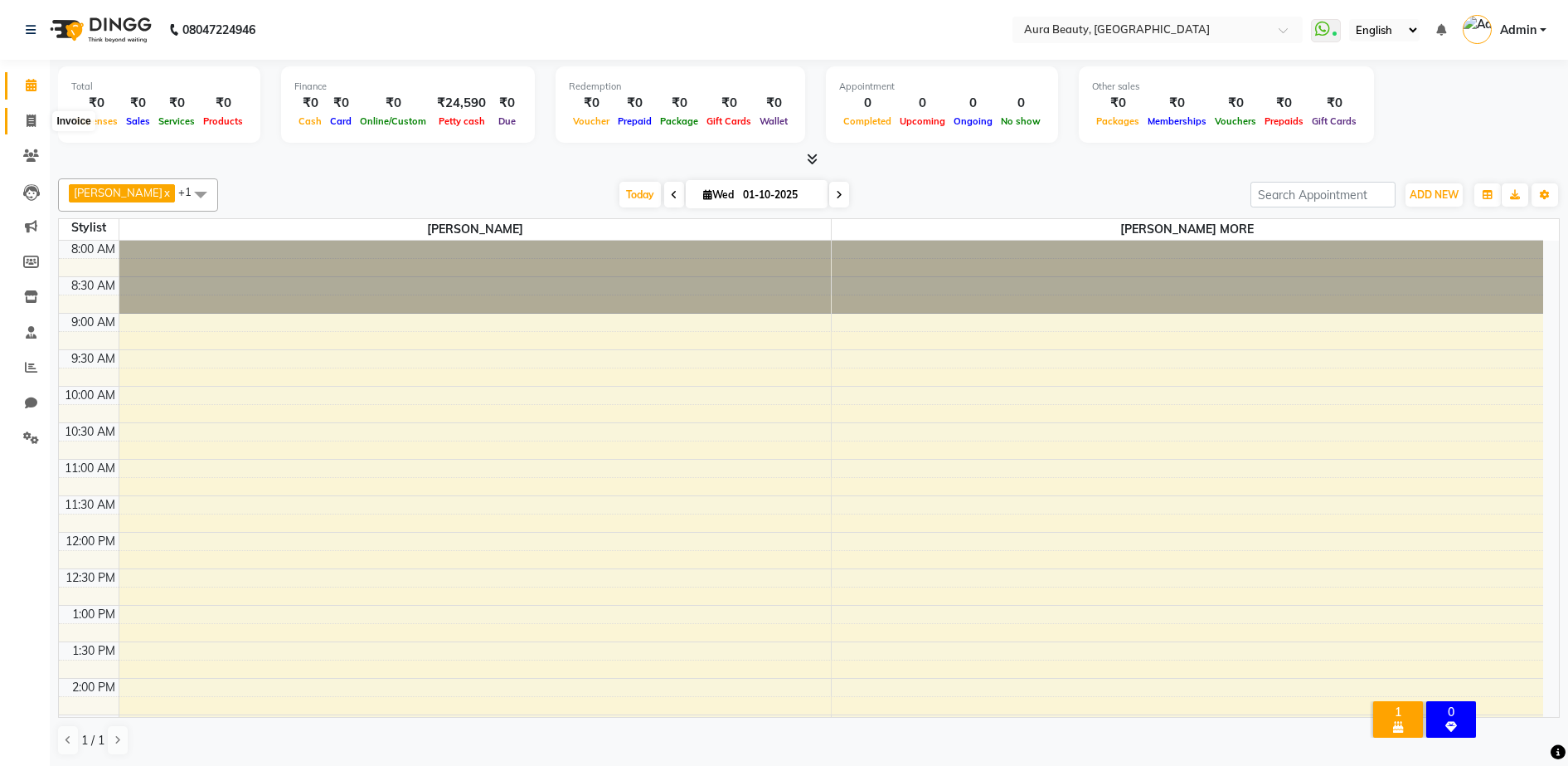
click at [36, 122] on icon at bounding box center [31, 120] width 9 height 13
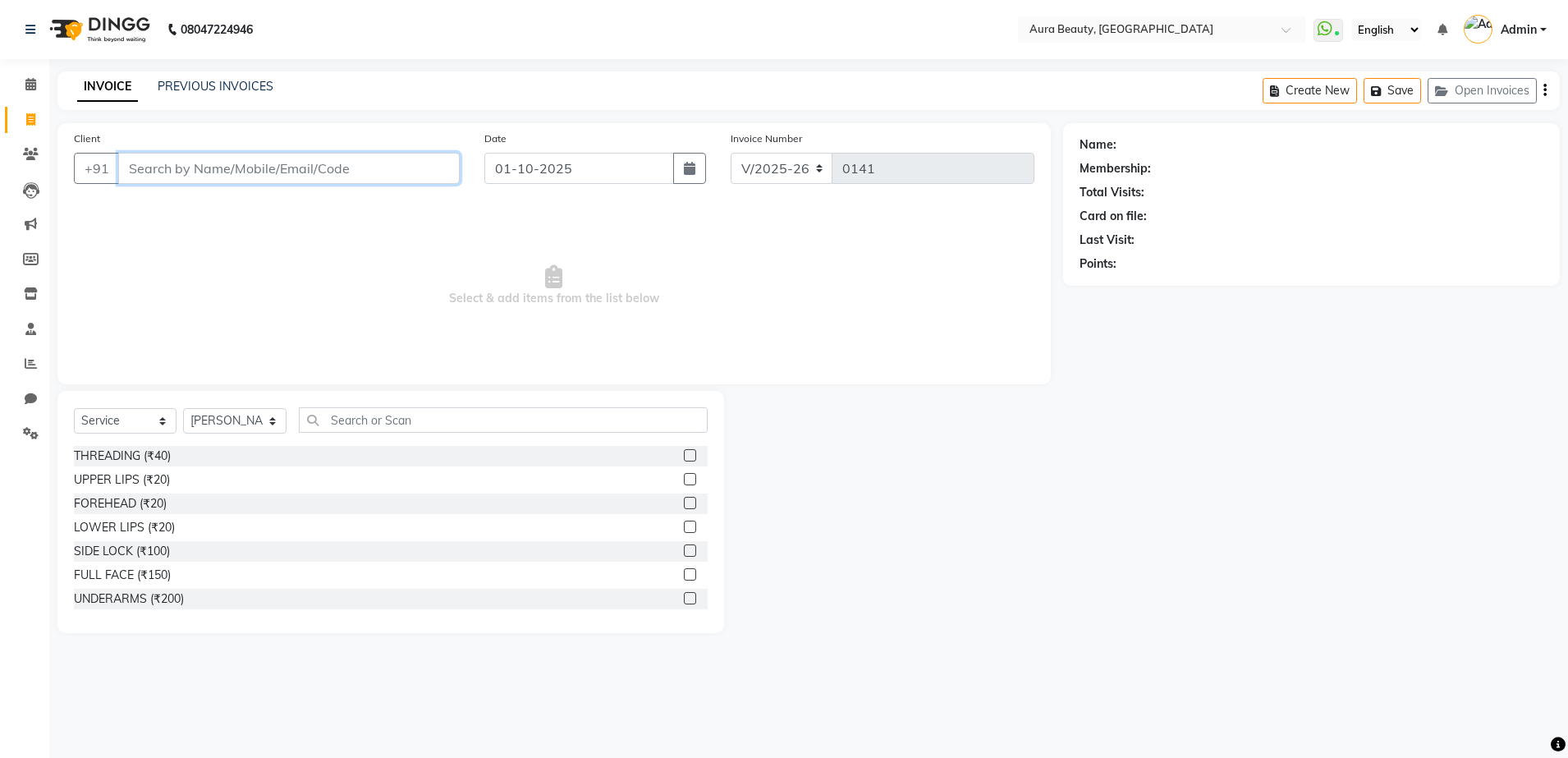
click at [167, 175] on input "Client" at bounding box center [289, 169] width 342 height 31
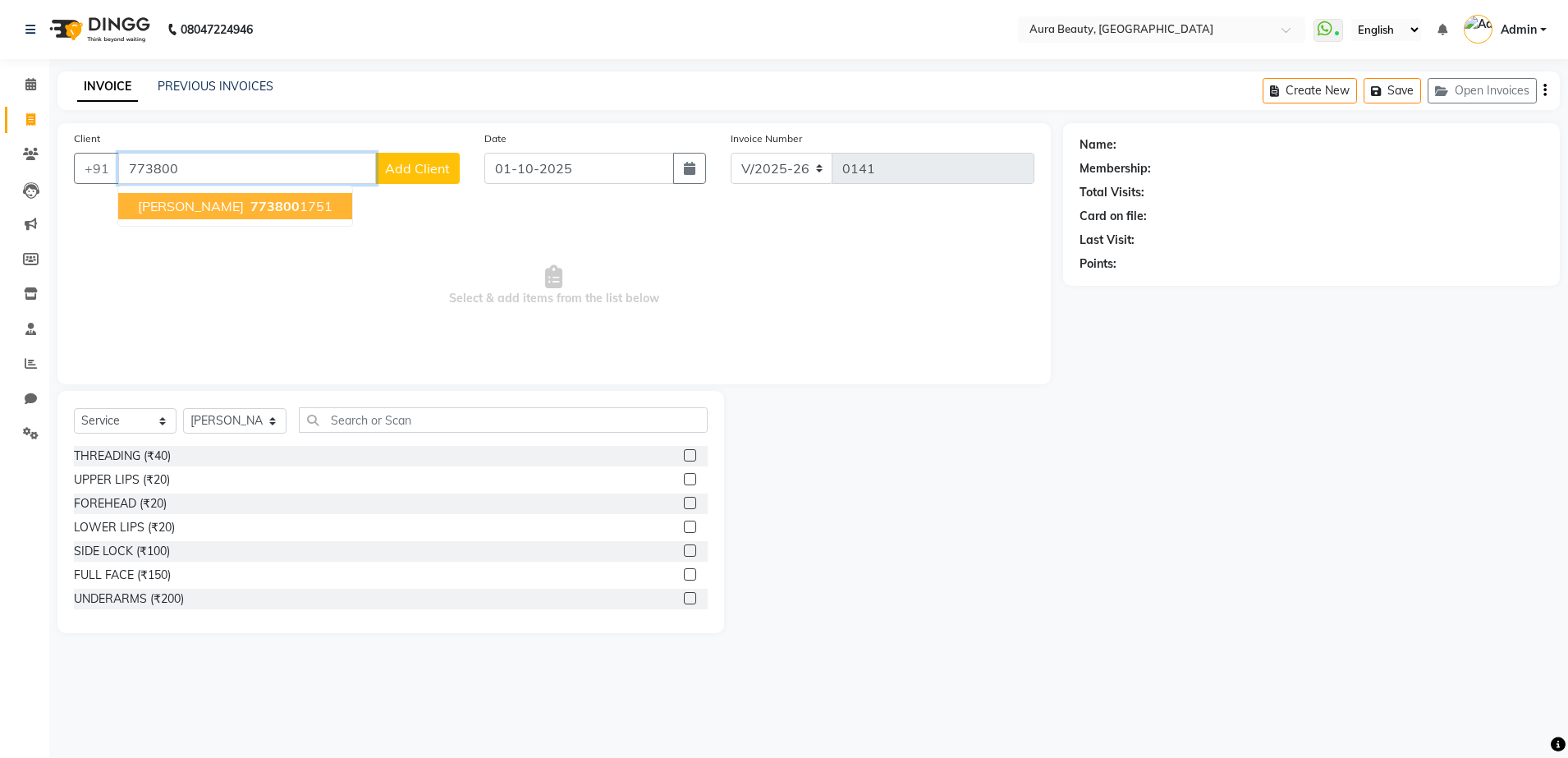
click at [221, 204] on span "[PERSON_NAME]" at bounding box center [191, 206] width 106 height 17
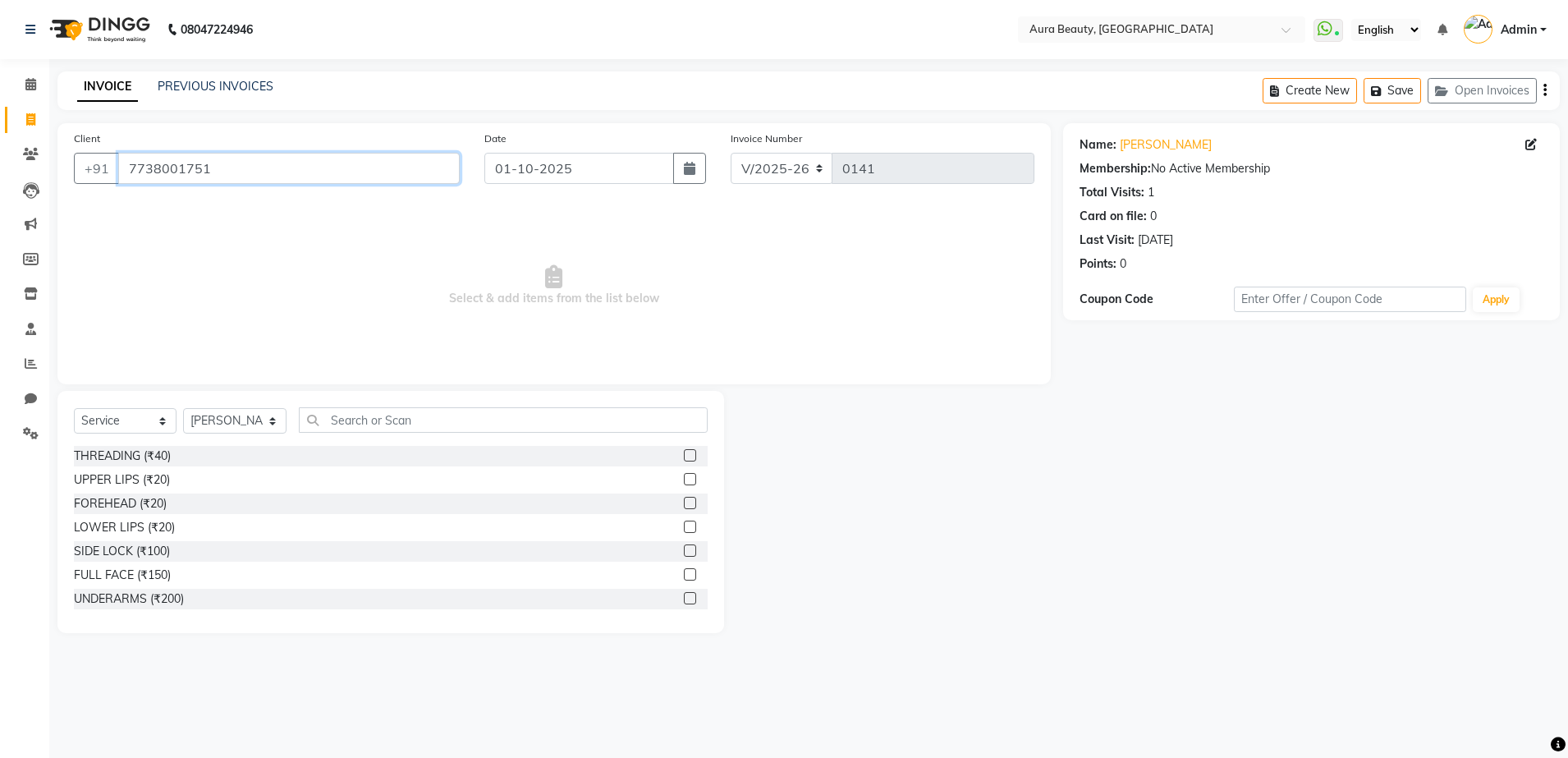
click at [247, 166] on input "7738001751" at bounding box center [289, 169] width 342 height 31
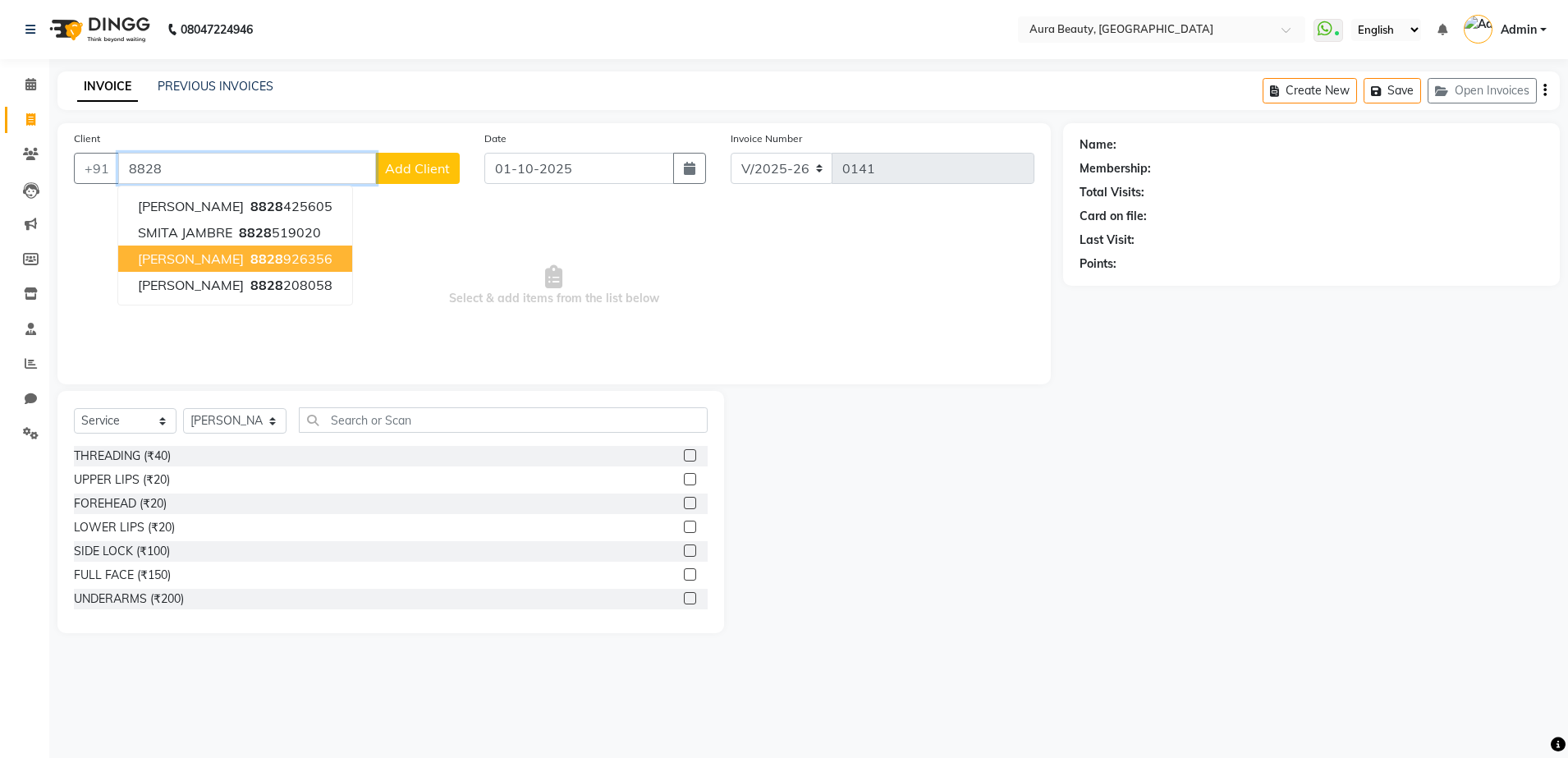
click at [262, 260] on span "8828" at bounding box center [267, 259] width 33 height 17
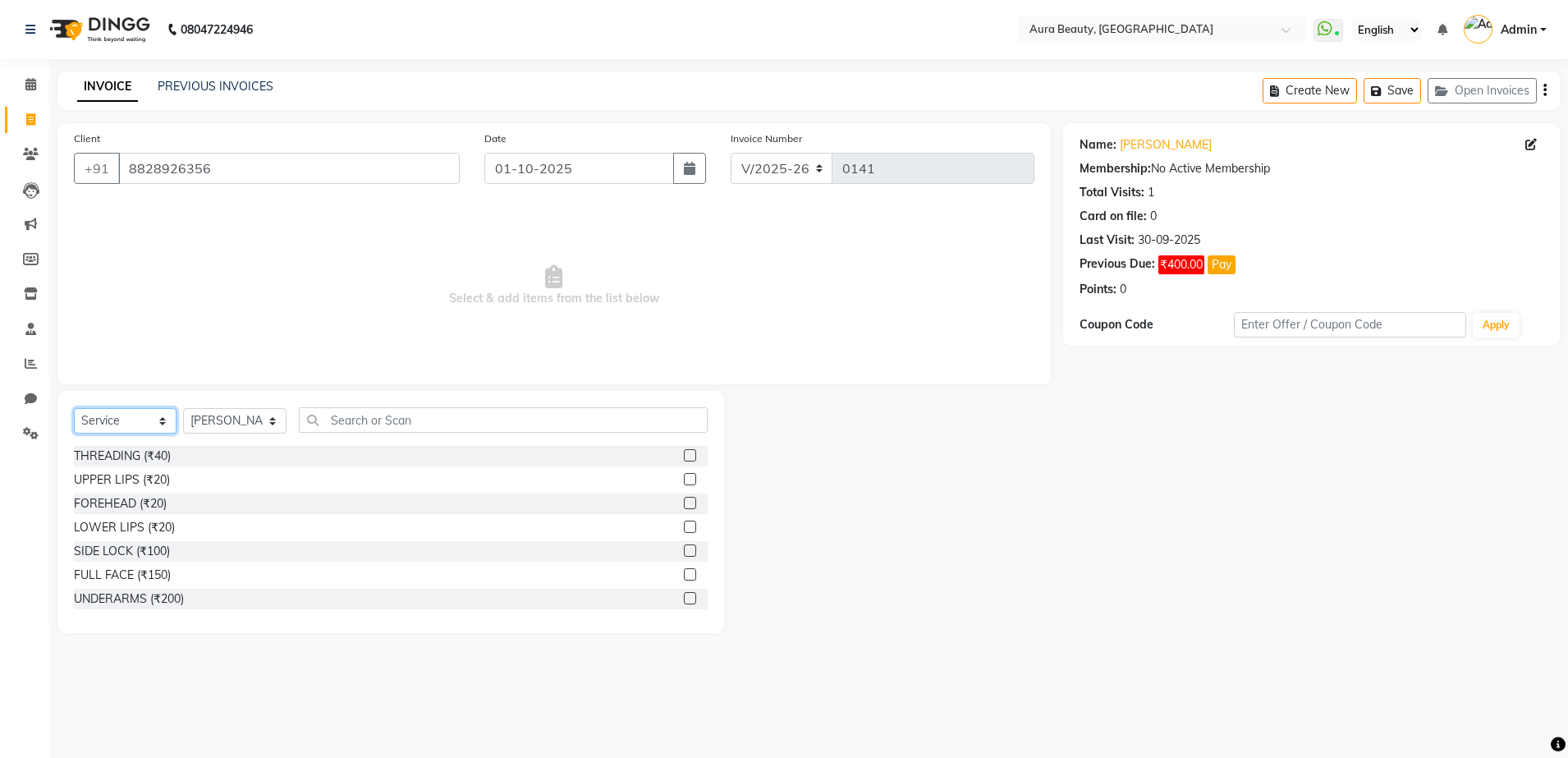
click at [159, 419] on select "Select Service Product Membership Package Voucher Prepaid Gift Card" at bounding box center [125, 420] width 103 height 26
click at [74, 408] on select "Select Service Product Membership Package Voucher Prepaid Gift Card" at bounding box center [125, 420] width 103 height 26
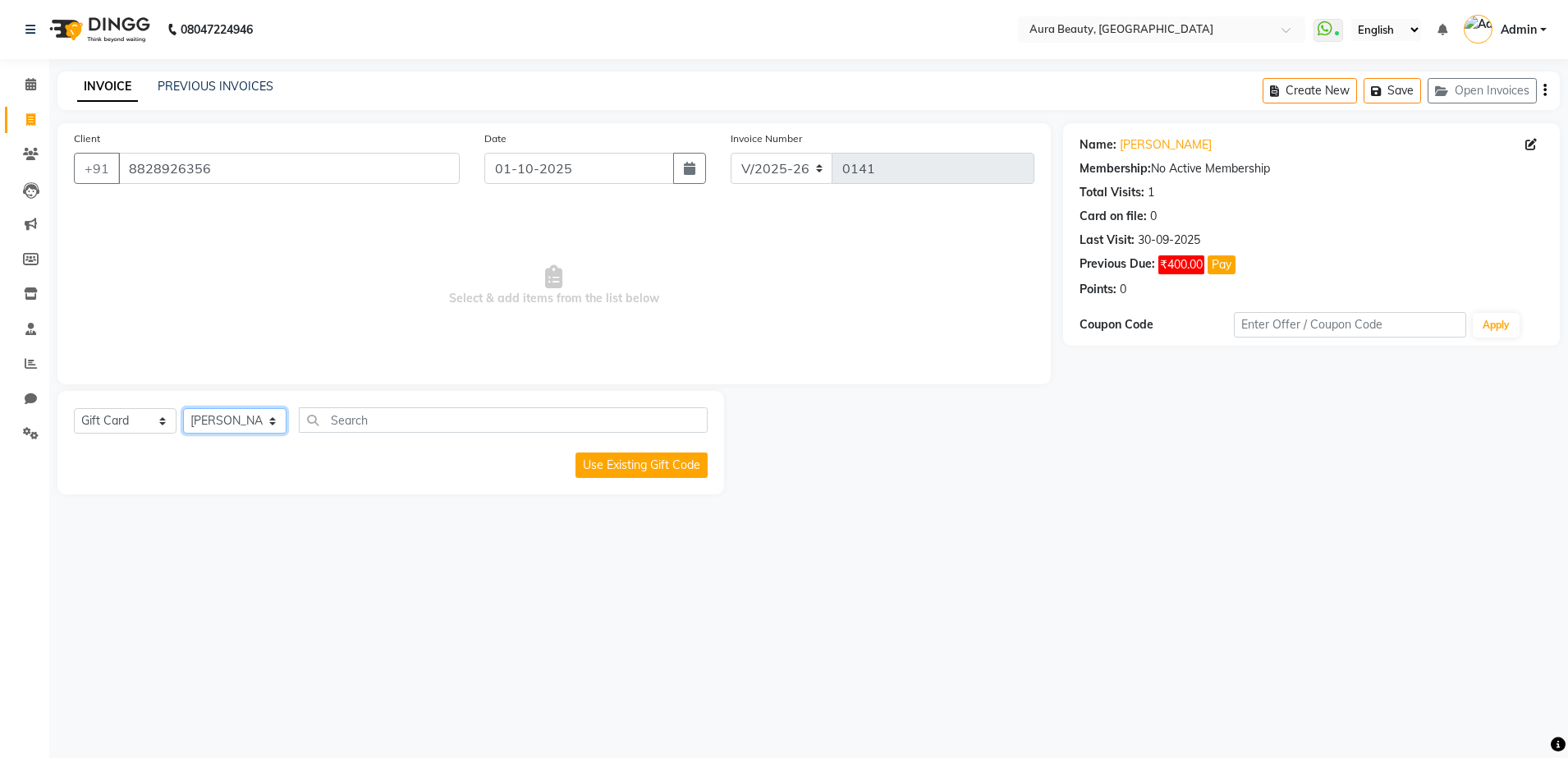
click at [271, 420] on select "Select Stylist MOHINI [PERSON_NAME] MORE" at bounding box center [234, 420] width 103 height 26
click at [275, 350] on span "Select & add items from the list below" at bounding box center [554, 285] width 961 height 164
click at [272, 421] on select "Select Stylist MOHINI [PERSON_NAME] MORE" at bounding box center [234, 420] width 103 height 26
click at [183, 408] on select "Select Stylist MOHINI [PERSON_NAME] MORE" at bounding box center [234, 420] width 103 height 26
click at [272, 425] on select "Select Stylist MOHINI [PERSON_NAME] MORE" at bounding box center [234, 420] width 103 height 26
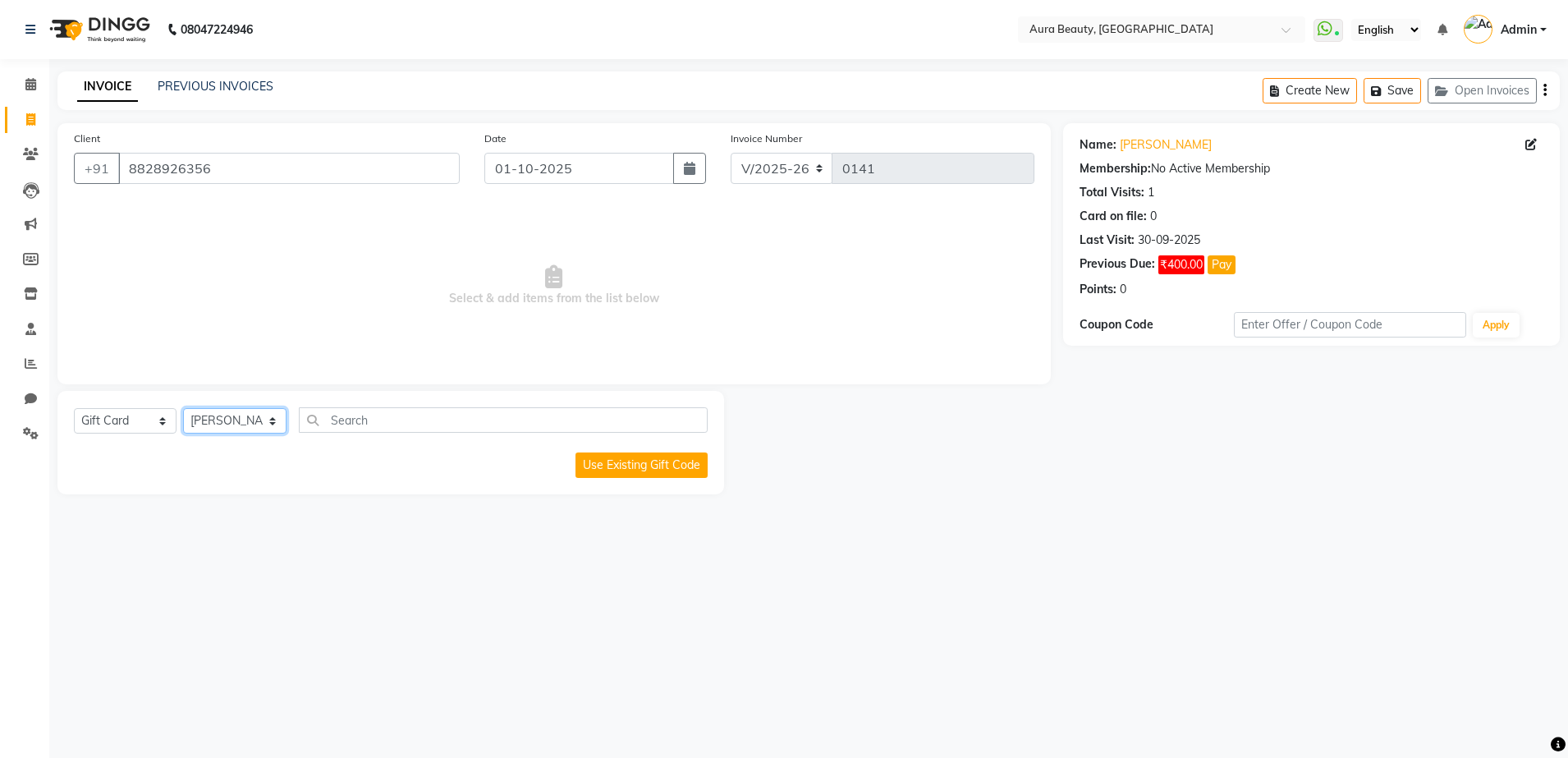
click at [183, 408] on select "Select Stylist MOHINI [PERSON_NAME] MORE" at bounding box center [234, 420] width 103 height 26
click at [140, 419] on select "Select Service Product Membership Package Voucher Prepaid Gift Card" at bounding box center [125, 420] width 103 height 26
click at [227, 620] on div "08047224946 Select Location × Aura Beauty, Deonar Village WhatsApp Status ✕ Sta…" at bounding box center [784, 379] width 1568 height 758
click at [159, 422] on select "Select Service Product Membership Package Voucher Prepaid Gift Card" at bounding box center [125, 420] width 103 height 26
click at [327, 597] on div "08047224946 Select Location × Aura Beauty, Deonar Village WhatsApp Status ✕ Sta…" at bounding box center [784, 379] width 1568 height 758
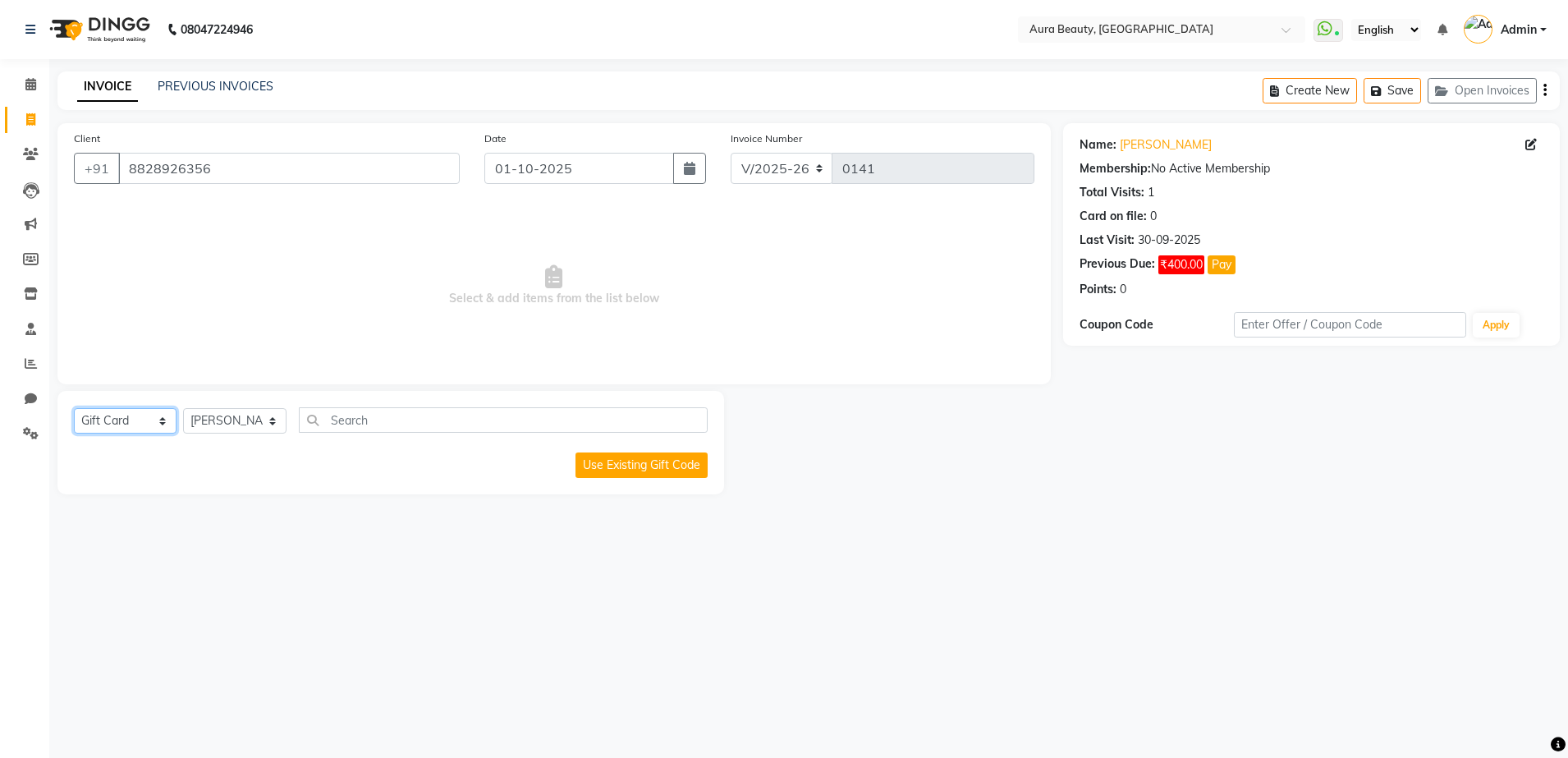
click at [161, 423] on select "Select Service Product Membership Package Voucher Prepaid Gift Card" at bounding box center [125, 420] width 103 height 26
click at [74, 408] on select "Select Service Product Membership Package Voucher Prepaid Gift Card" at bounding box center [125, 420] width 103 height 26
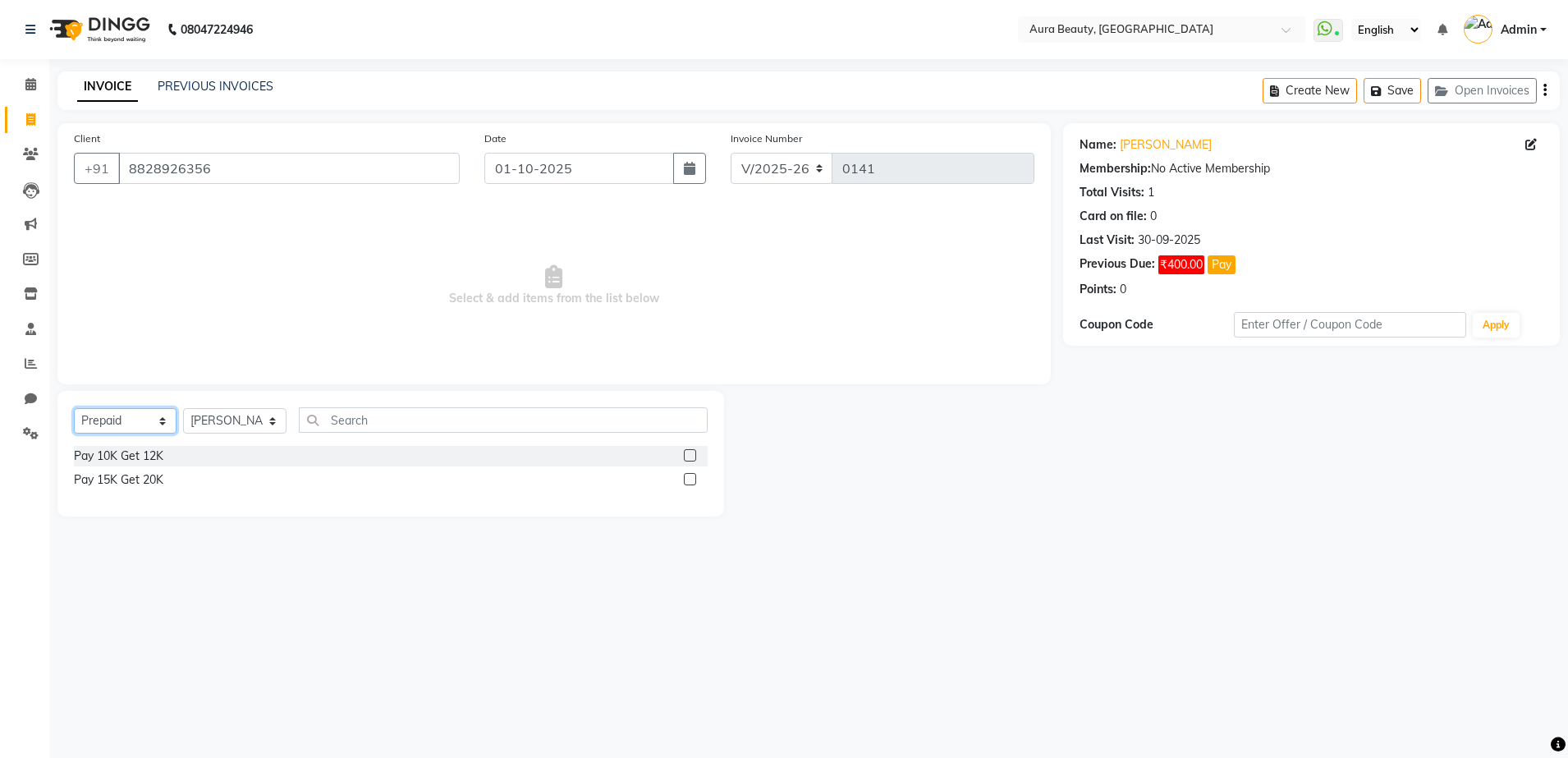
click at [158, 420] on select "Select Service Product Membership Package Voucher Prepaid Gift Card" at bounding box center [125, 420] width 103 height 26
click at [74, 408] on select "Select Service Product Membership Package Voucher Prepaid Gift Card" at bounding box center [125, 420] width 103 height 26
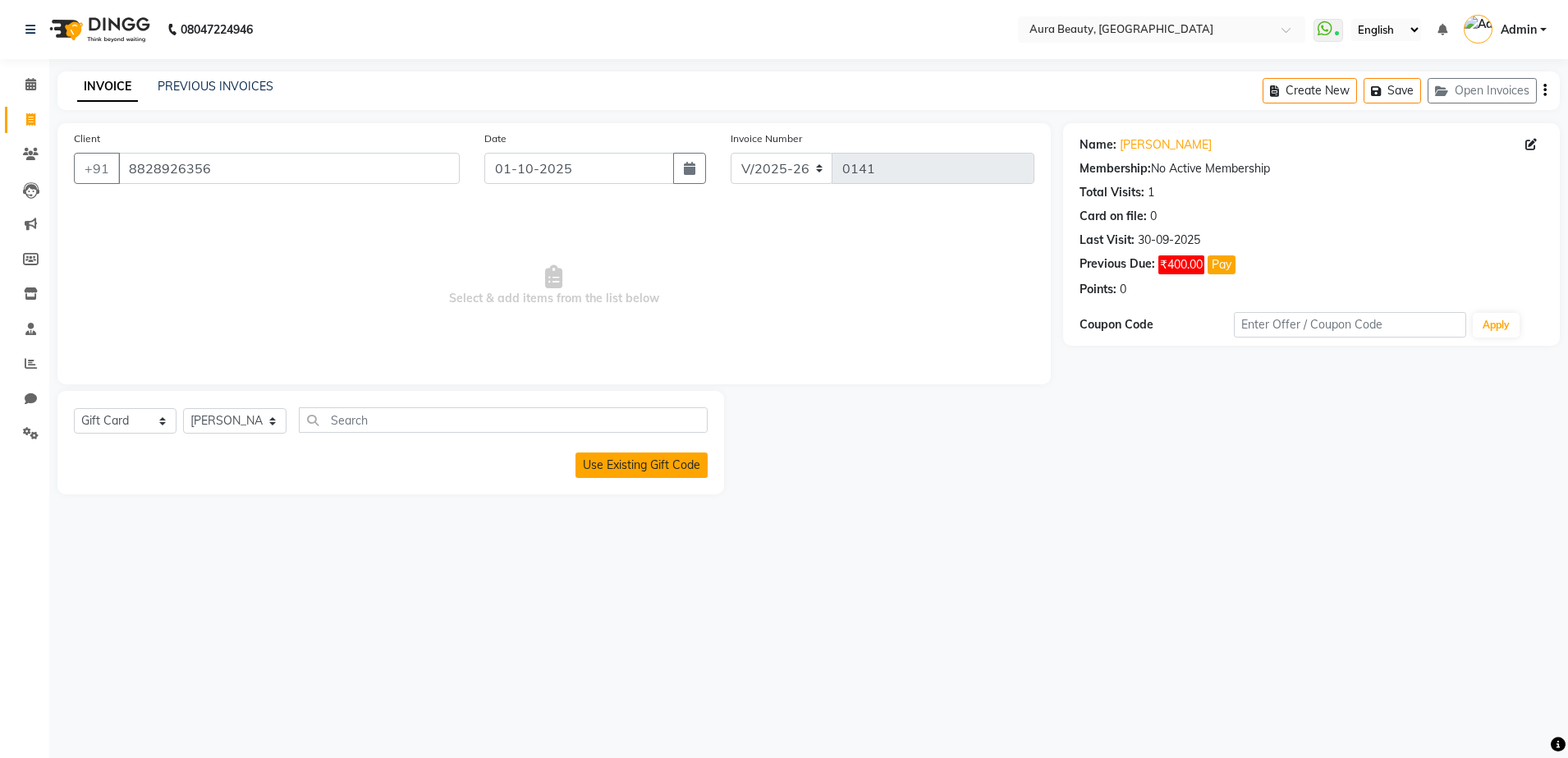
click at [646, 476] on button "Use Existing Gift Code" at bounding box center [641, 465] width 132 height 26
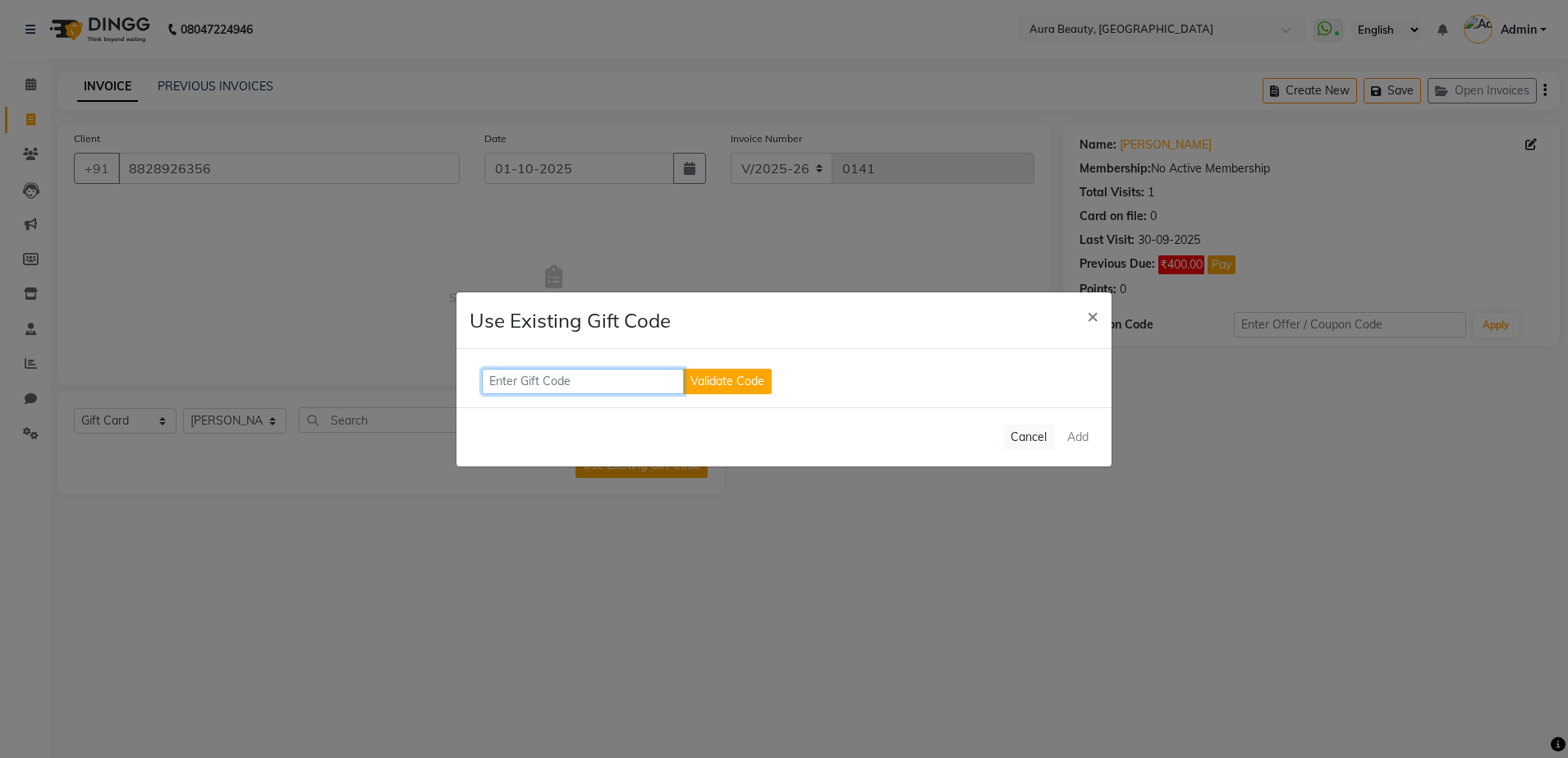
click at [563, 383] on input "text" at bounding box center [583, 381] width 202 height 26
click at [1038, 437] on button "Cancel" at bounding box center [1029, 437] width 51 height 26
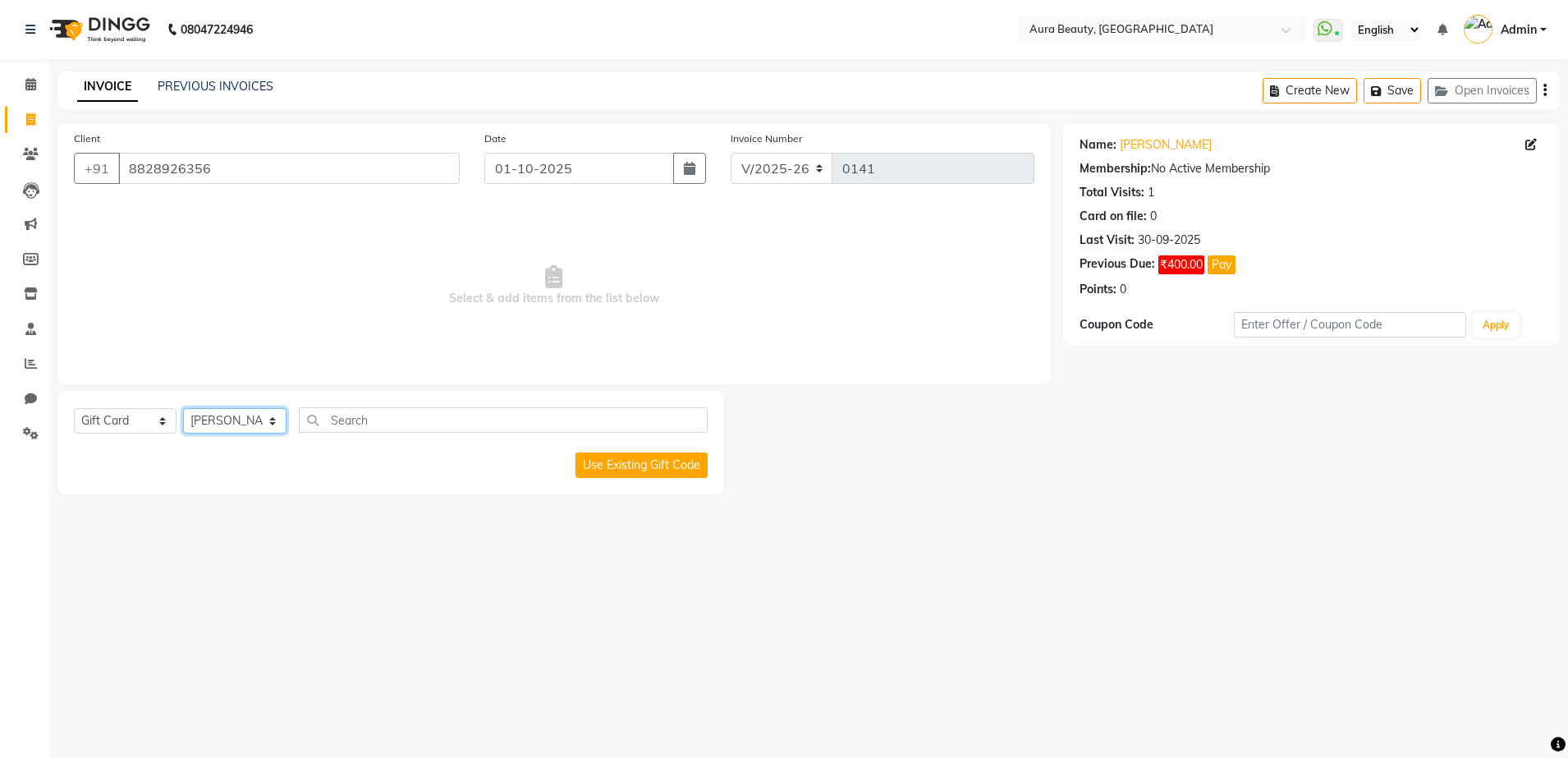
click at [276, 419] on select "Select Stylist MOHINI [PERSON_NAME] MORE" at bounding box center [234, 420] width 103 height 26
click at [183, 408] on select "Select Stylist MOHINI [PERSON_NAME] MORE" at bounding box center [234, 420] width 103 height 26
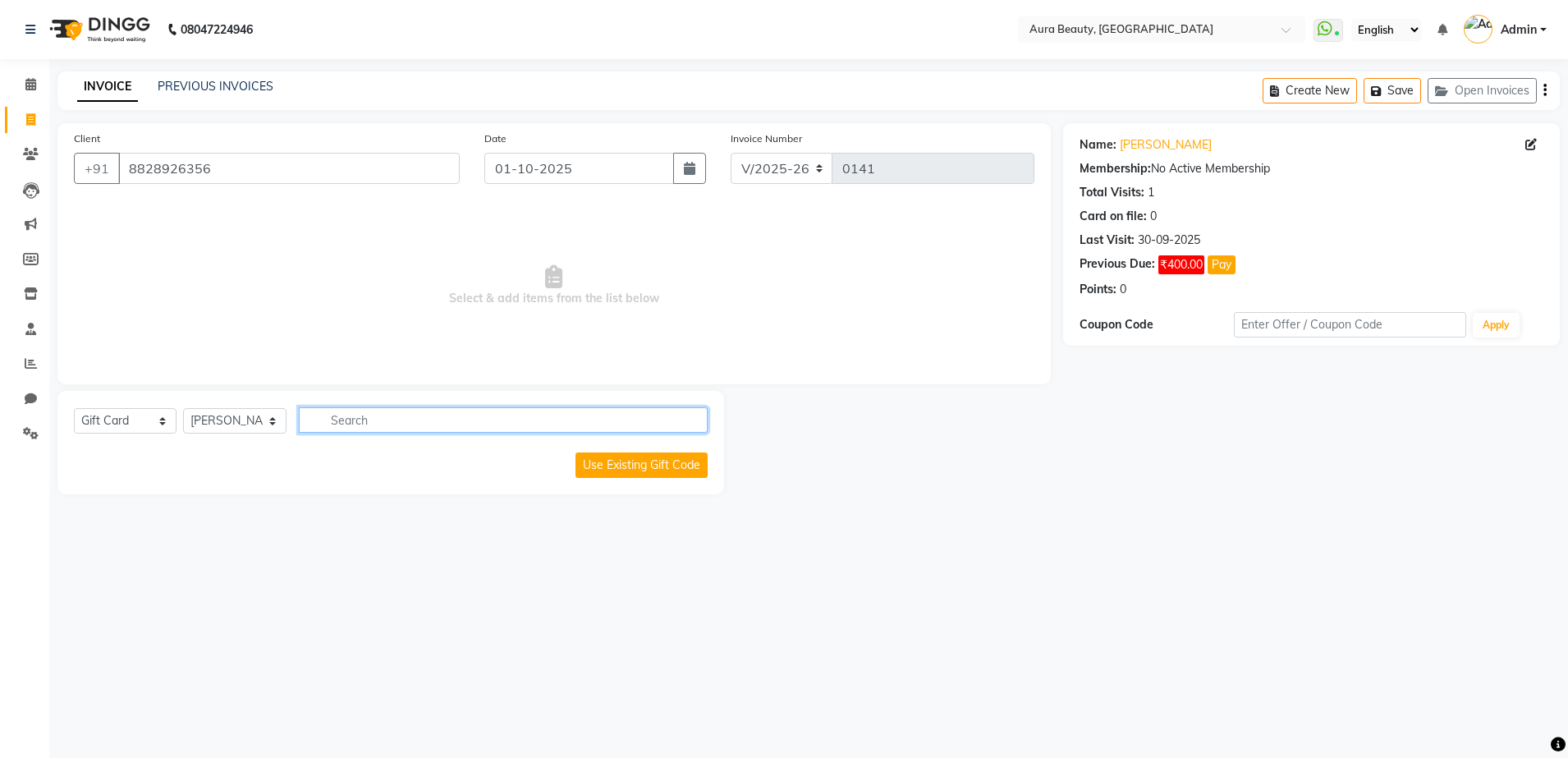
click at [352, 414] on input "text" at bounding box center [503, 420] width 409 height 26
click at [636, 465] on button "Use Existing Gift Code" at bounding box center [641, 465] width 132 height 26
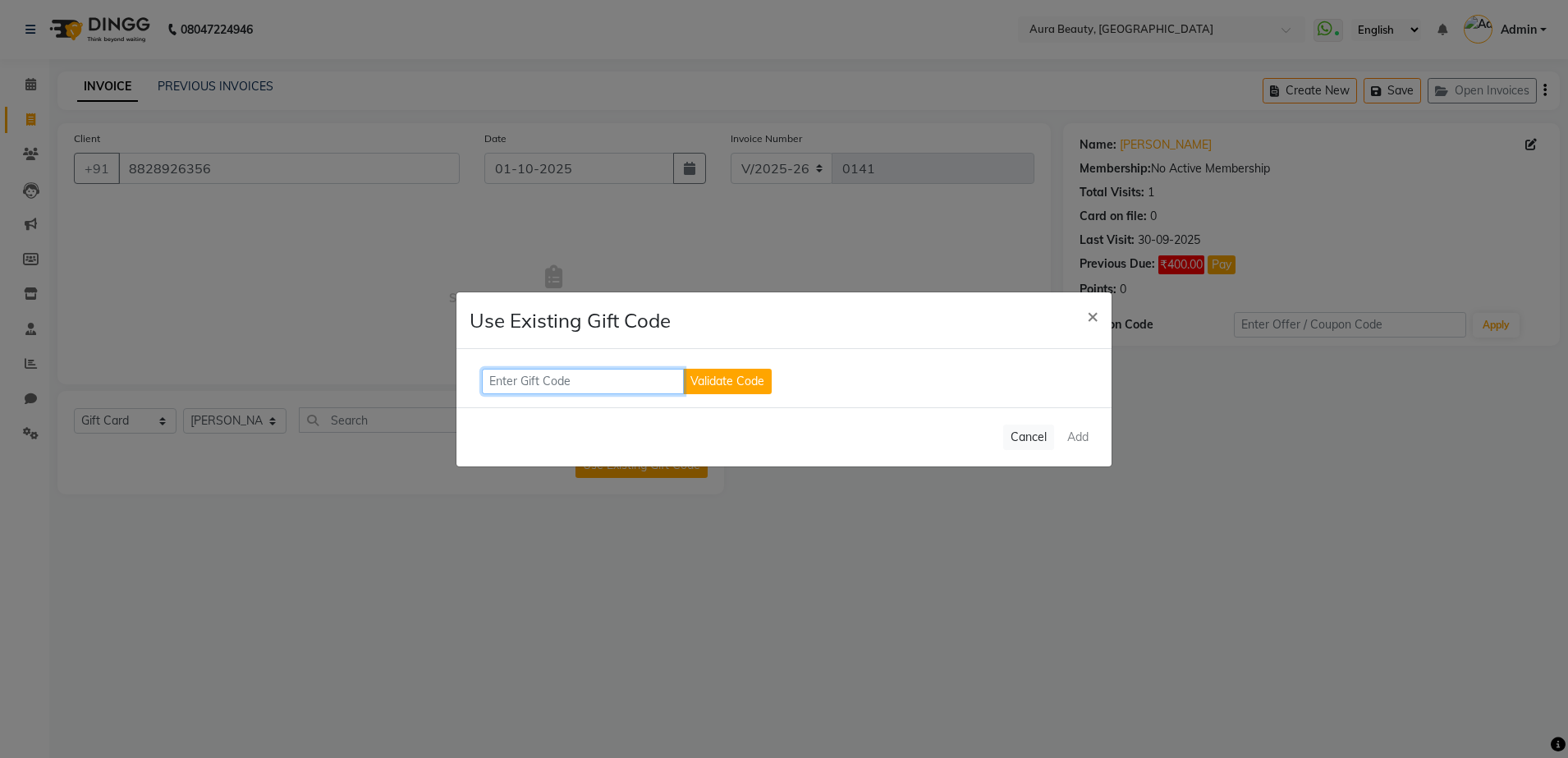
click at [586, 392] on input "text" at bounding box center [583, 381] width 202 height 26
click at [761, 384] on button "Validate Code" at bounding box center [726, 381] width 89 height 26
click at [819, 382] on span "New code" at bounding box center [809, 381] width 52 height 13
click at [554, 385] on input "5923" at bounding box center [583, 381] width 202 height 26
click at [750, 376] on button "Validate Code" at bounding box center [726, 381] width 89 height 26
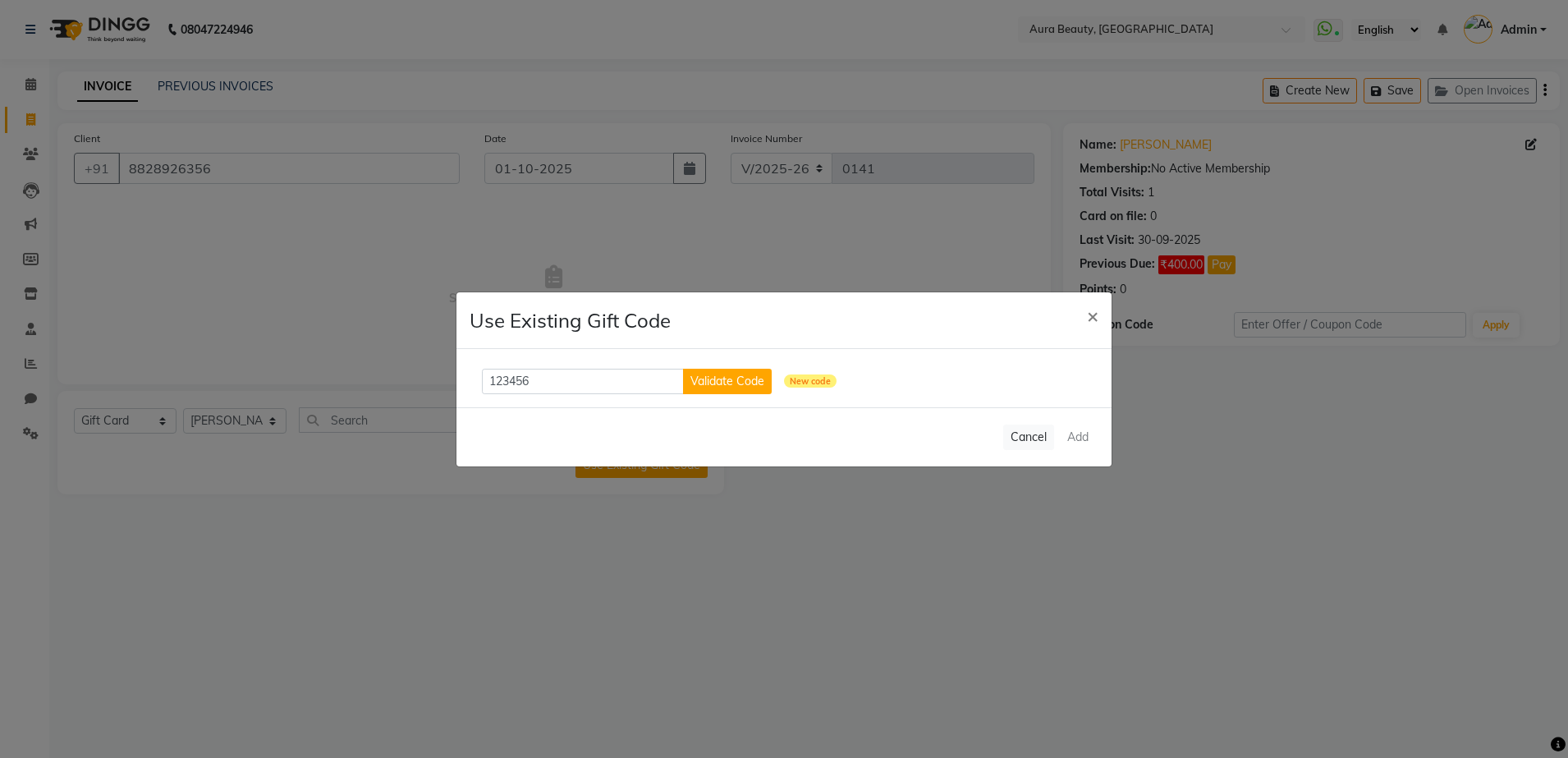
click at [813, 381] on span "New code" at bounding box center [809, 381] width 52 height 13
click at [1081, 312] on button "×" at bounding box center [1093, 315] width 38 height 46
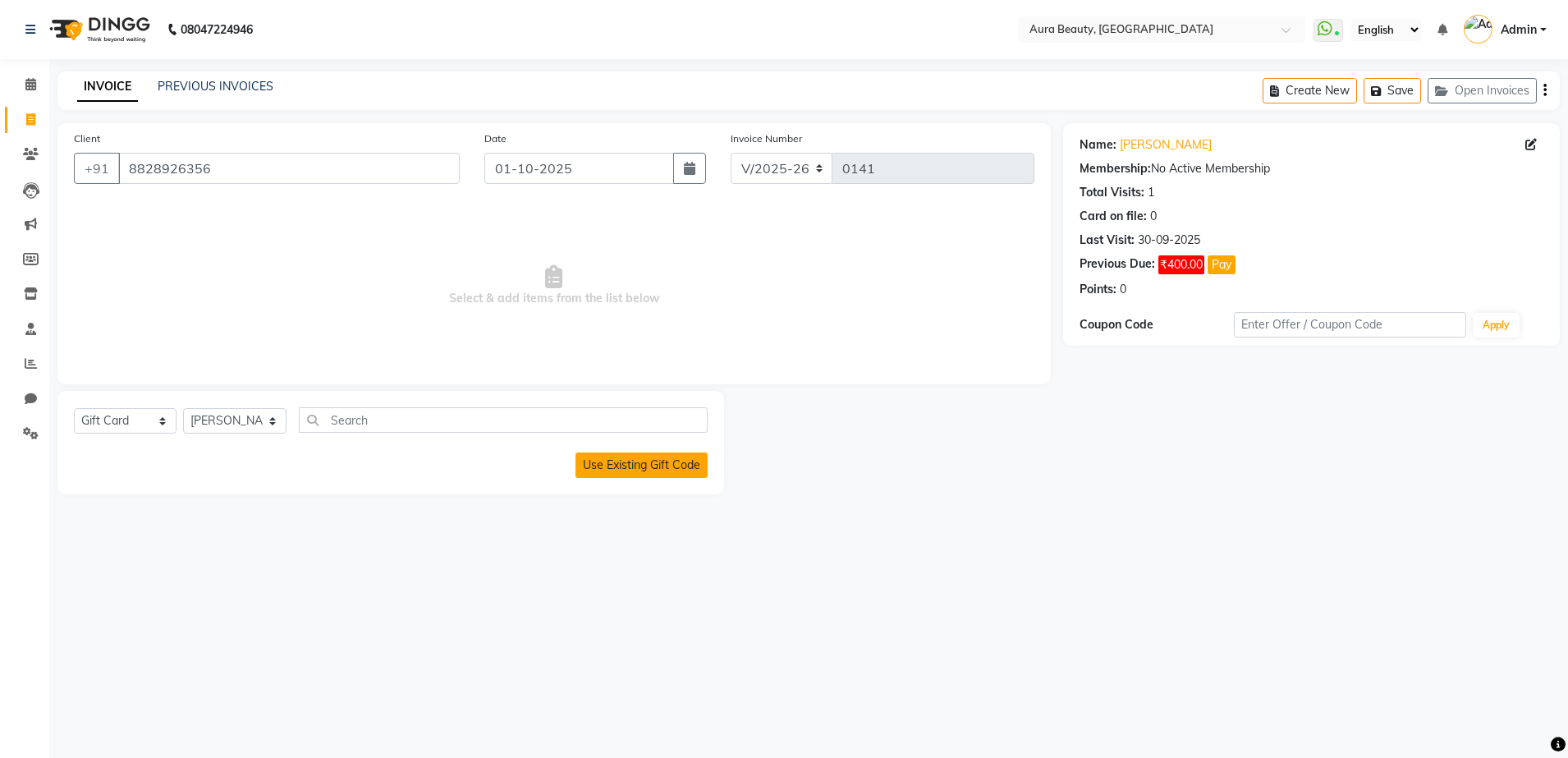
click at [650, 467] on button "Use Existing Gift Code" at bounding box center [641, 465] width 132 height 26
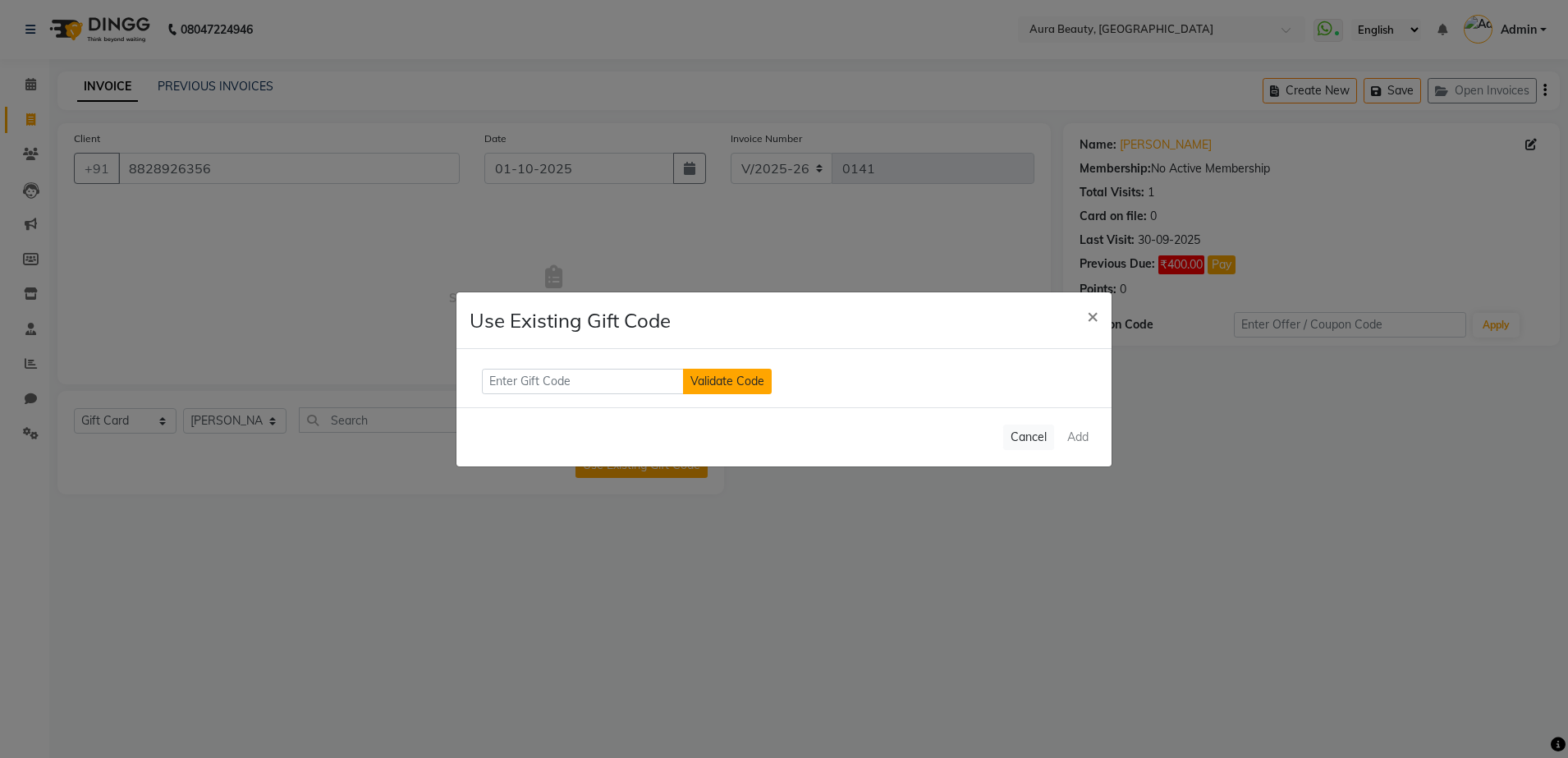
click at [747, 378] on button "Validate Code" at bounding box center [726, 381] width 89 height 26
click at [551, 371] on input "text" at bounding box center [583, 381] width 202 height 26
click at [534, 373] on input "GIFT 1459" at bounding box center [583, 381] width 202 height 26
click at [626, 386] on input "GIFT 14059" at bounding box center [583, 381] width 202 height 26
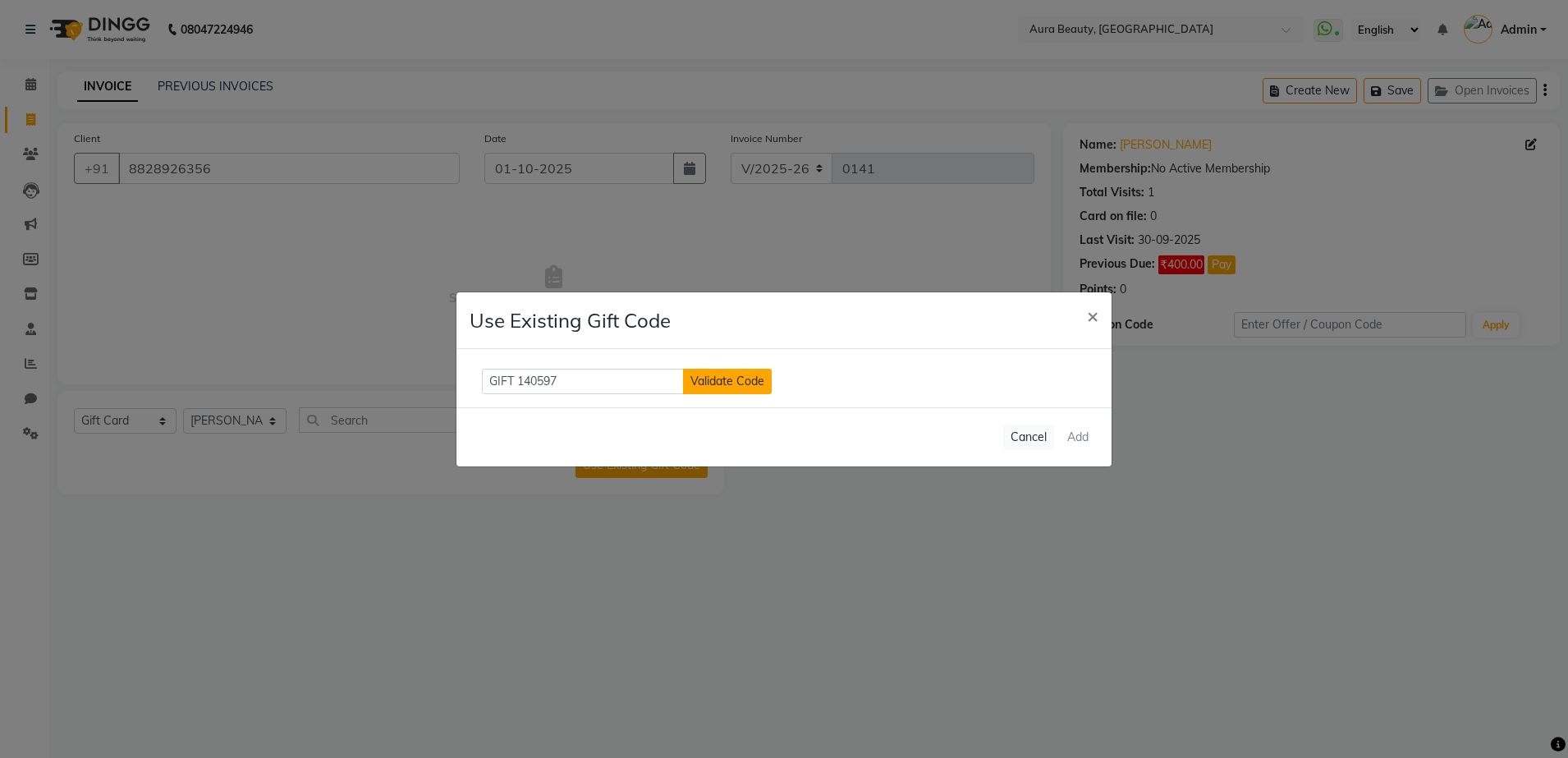
click at [749, 391] on button "Validate Code" at bounding box center [726, 381] width 89 height 26
click at [794, 382] on span "New code" at bounding box center [809, 381] width 52 height 13
click at [663, 387] on input "GIFT 140597" at bounding box center [583, 381] width 202 height 26
click at [748, 382] on button "Validate Code" at bounding box center [726, 381] width 89 height 26
click at [818, 382] on span "New code" at bounding box center [809, 381] width 52 height 13
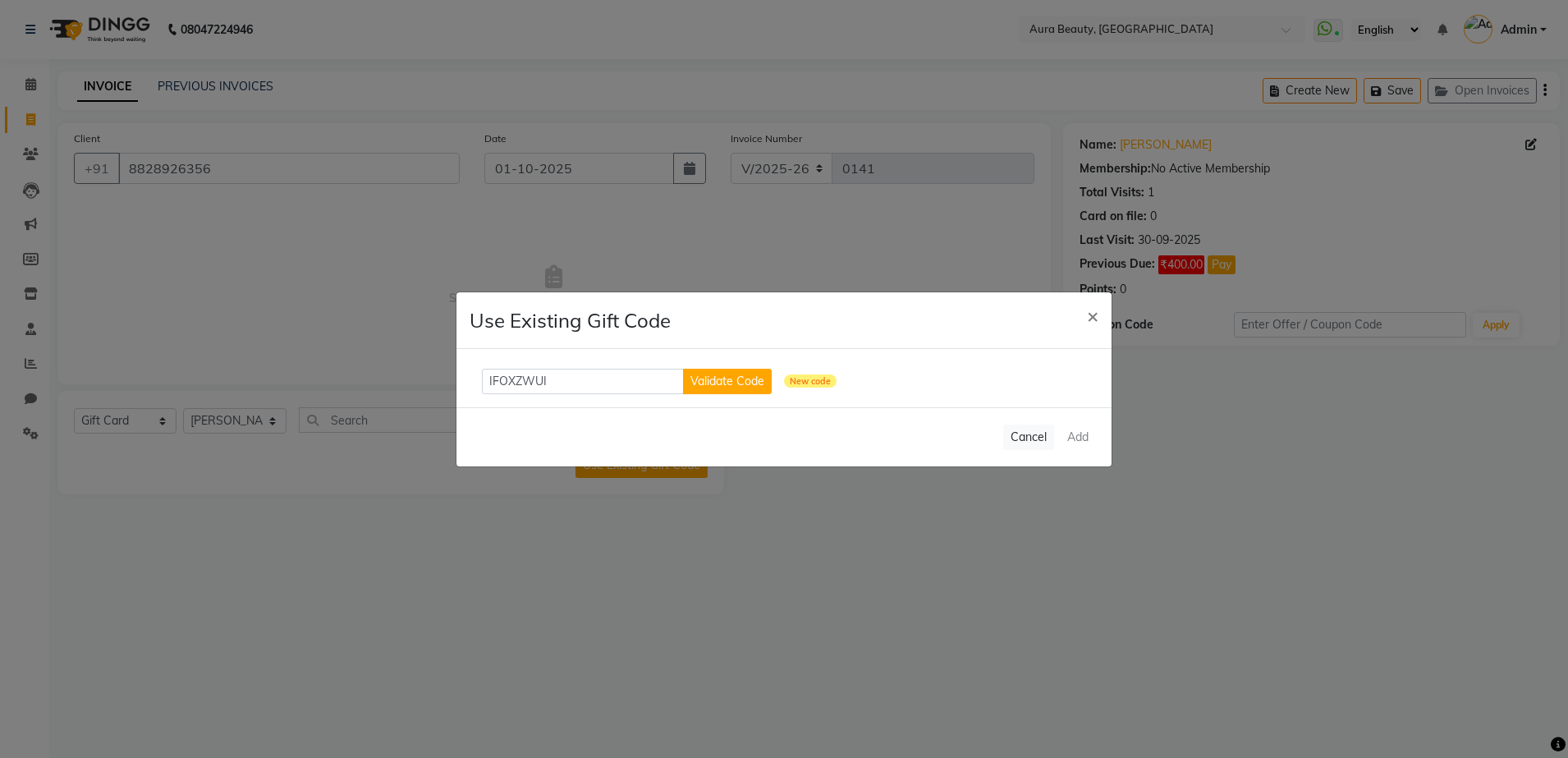
click at [1075, 438] on div "Cancel Add" at bounding box center [784, 436] width 655 height 59
click at [1094, 311] on span "×" at bounding box center [1092, 315] width 12 height 25
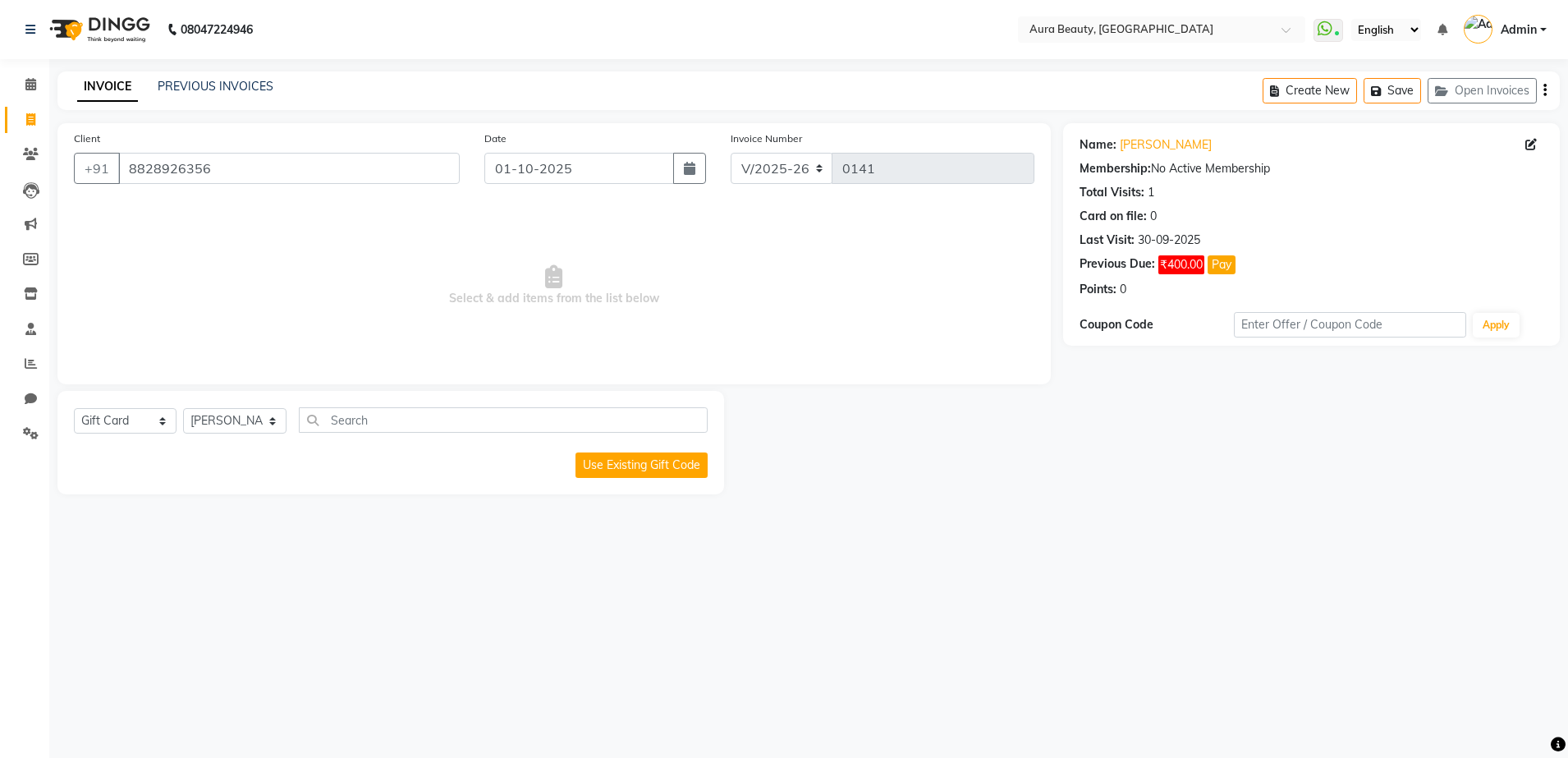
click at [74, 545] on div "08047224946 Select Location × Aura Beauty, Deonar Village WhatsApp Status ✕ Sta…" at bounding box center [784, 379] width 1568 height 758
click at [322, 615] on div "08047224946 Select Location × Aura Beauty, Deonar Village WhatsApp Status ✕ Sta…" at bounding box center [784, 379] width 1568 height 758
click at [288, 166] on input "8828926356" at bounding box center [289, 169] width 342 height 31
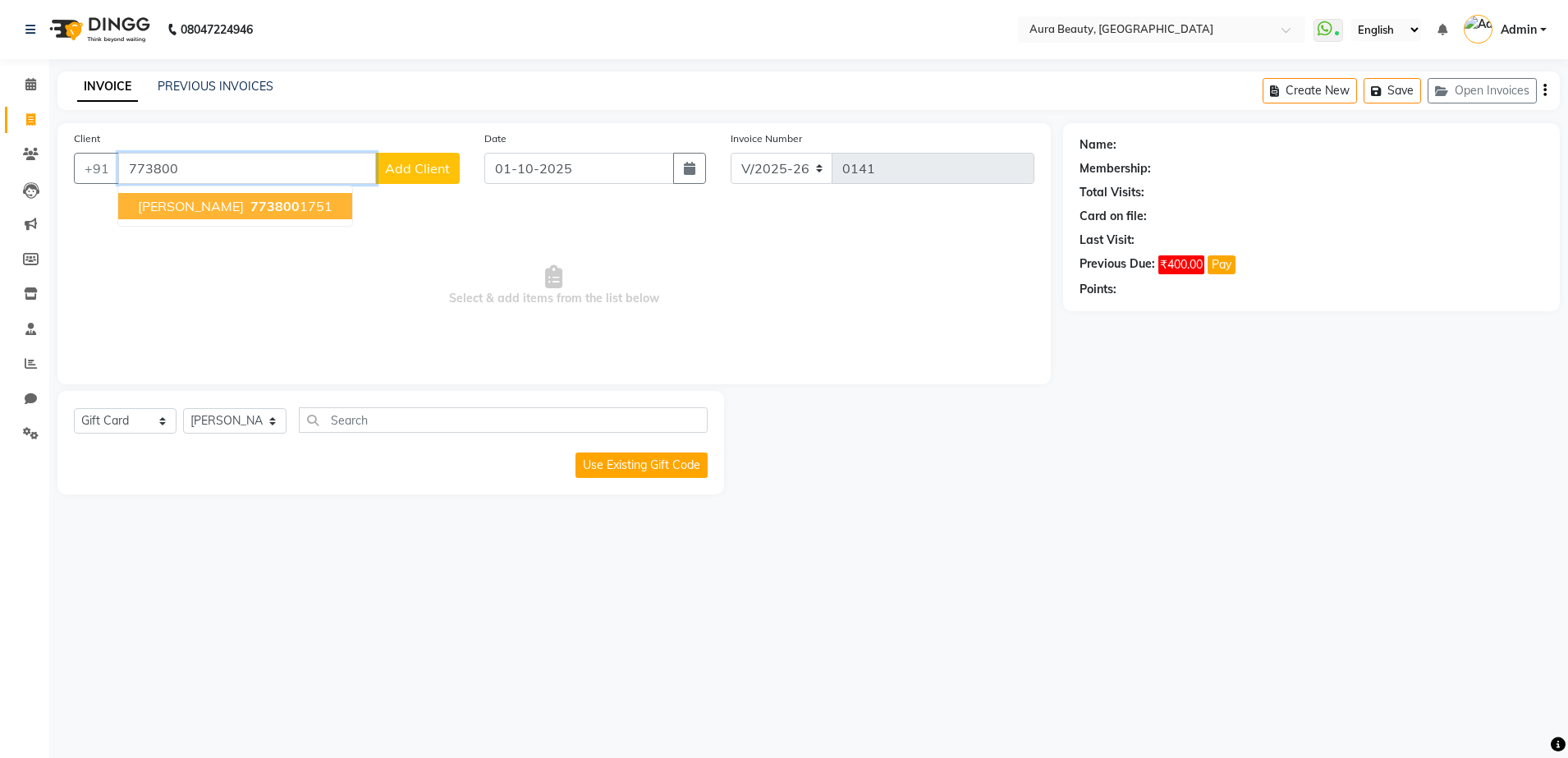
click at [324, 204] on ngb-highlight "773800 1751" at bounding box center [290, 206] width 85 height 17
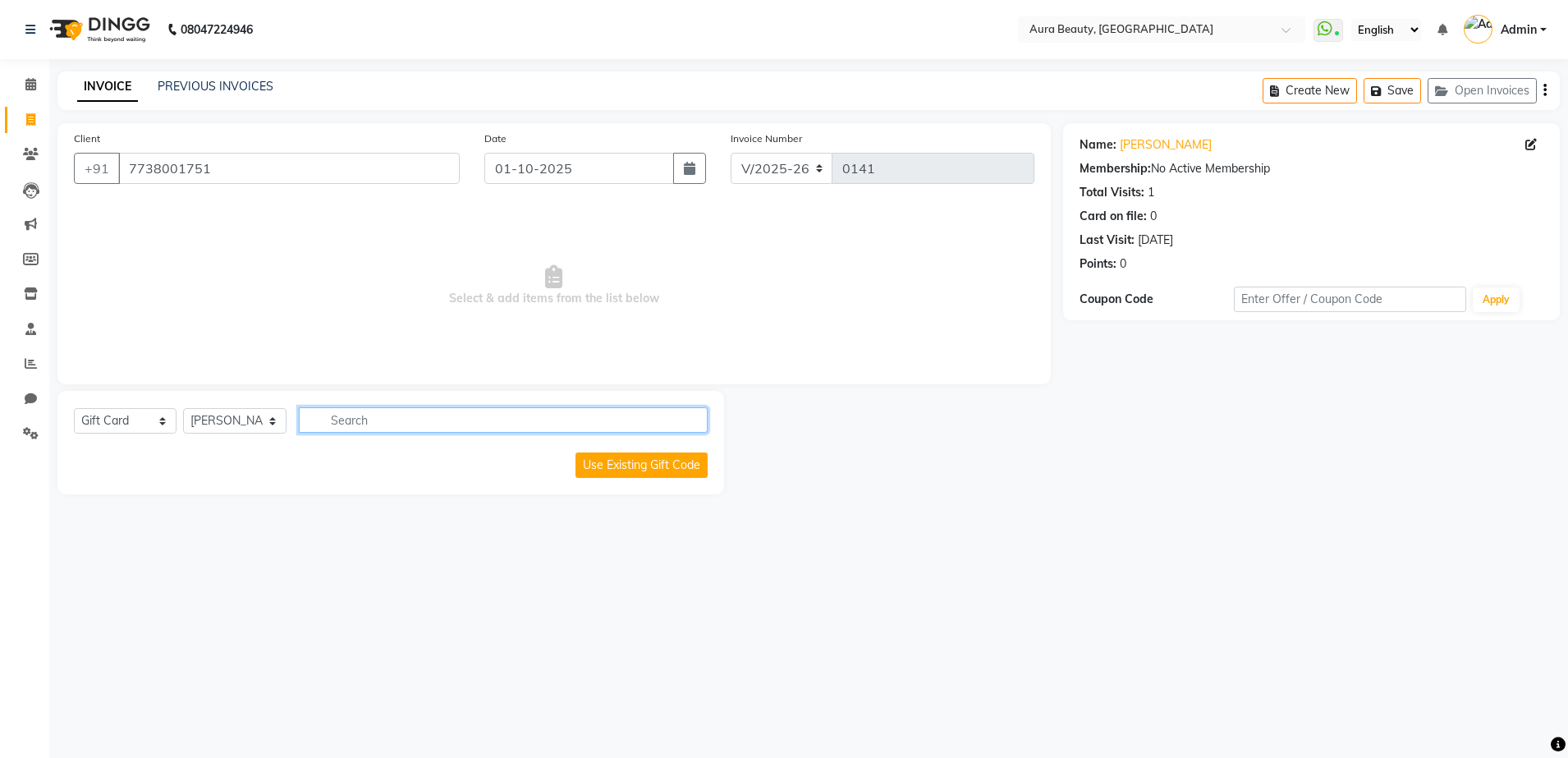
click at [600, 413] on input "text" at bounding box center [503, 420] width 409 height 26
click at [597, 417] on input "text" at bounding box center [503, 420] width 409 height 26
click at [698, 420] on icon "button" at bounding box center [695, 420] width 9 height 12
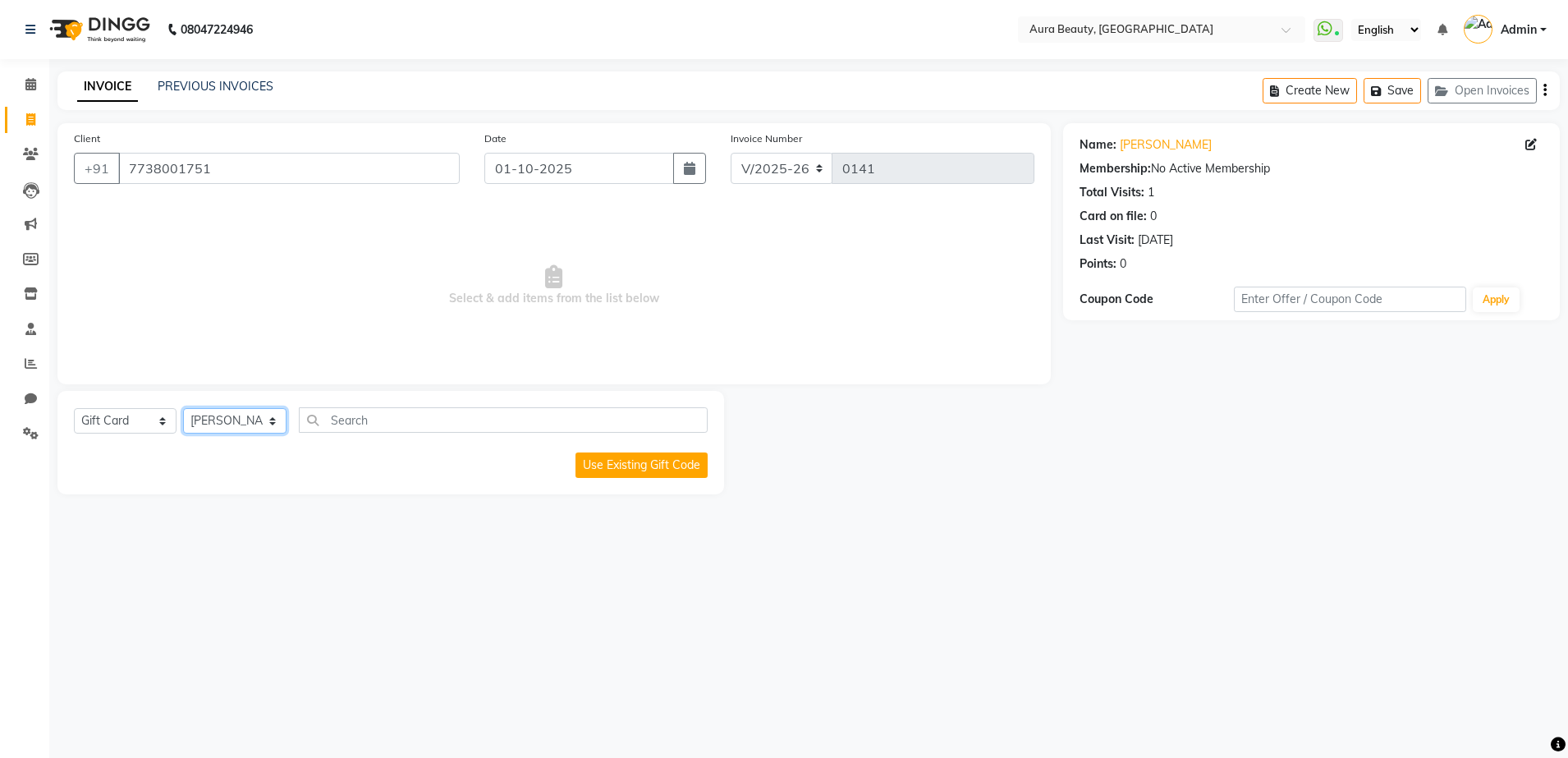
click at [274, 425] on select "Select Stylist MOHINI [PERSON_NAME] MORE" at bounding box center [234, 420] width 103 height 26
click at [183, 408] on select "Select Stylist MOHINI [PERSON_NAME] MORE" at bounding box center [234, 420] width 103 height 26
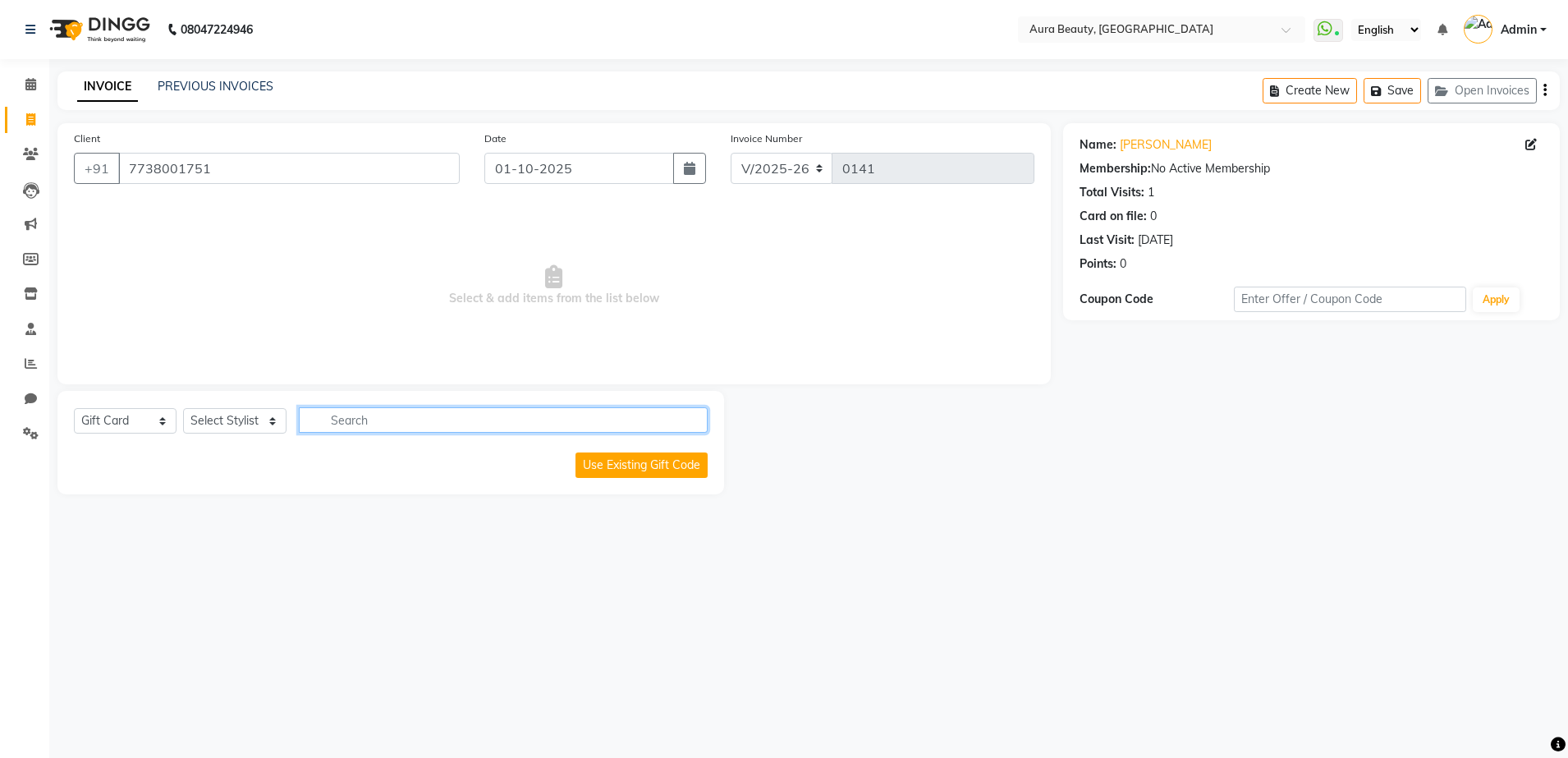
click at [308, 429] on input "text" at bounding box center [503, 420] width 409 height 26
click at [650, 467] on button "Use Existing Gift Code" at bounding box center [641, 465] width 132 height 26
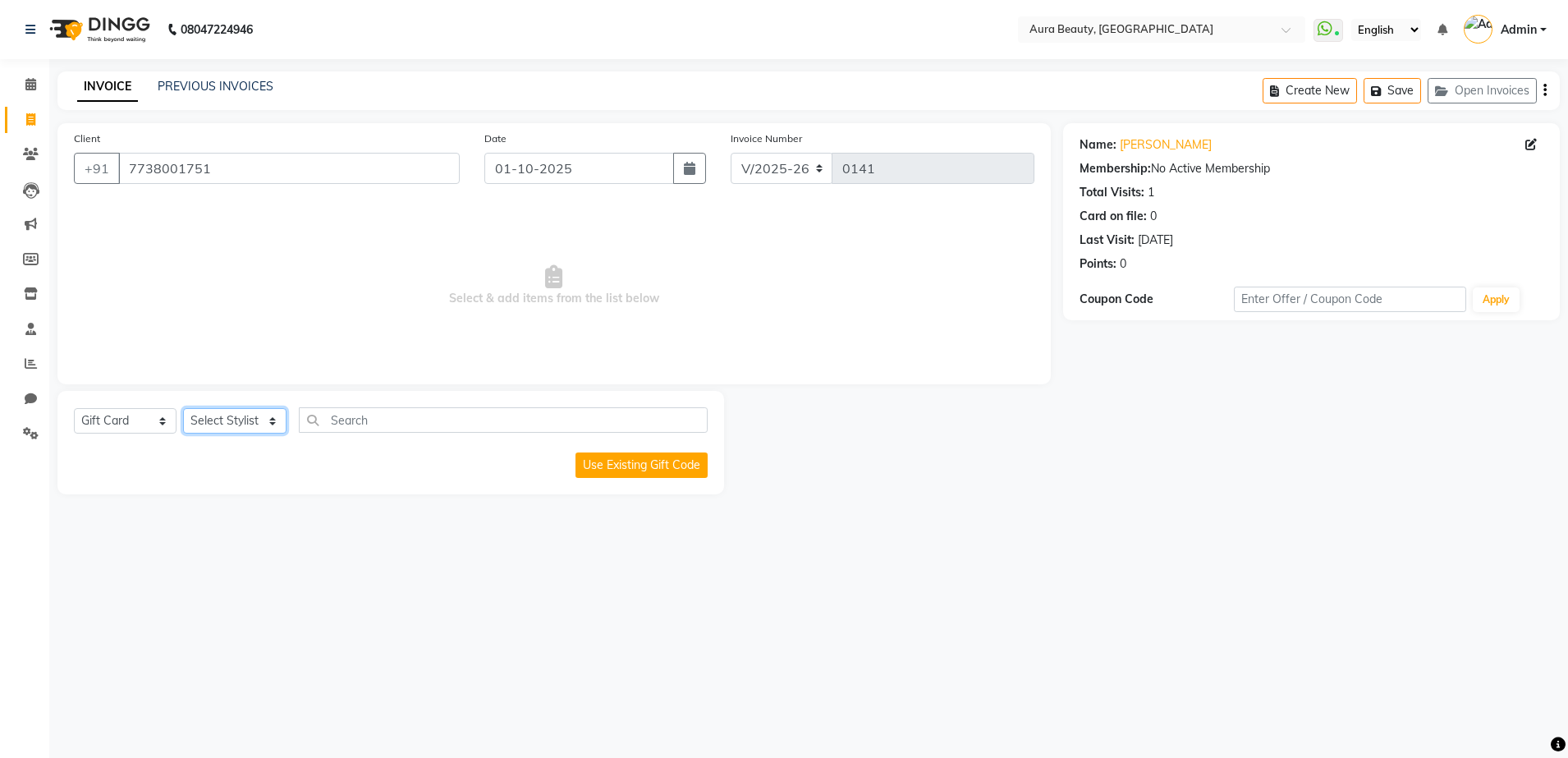
click at [257, 419] on select "Select Stylist MOHINI [PERSON_NAME] MORE" at bounding box center [234, 420] width 103 height 26
click at [183, 408] on select "Select Stylist MOHINI [PERSON_NAME] MORE" at bounding box center [234, 420] width 103 height 26
click at [657, 465] on button "Use Existing Gift Code" at bounding box center [641, 465] width 132 height 26
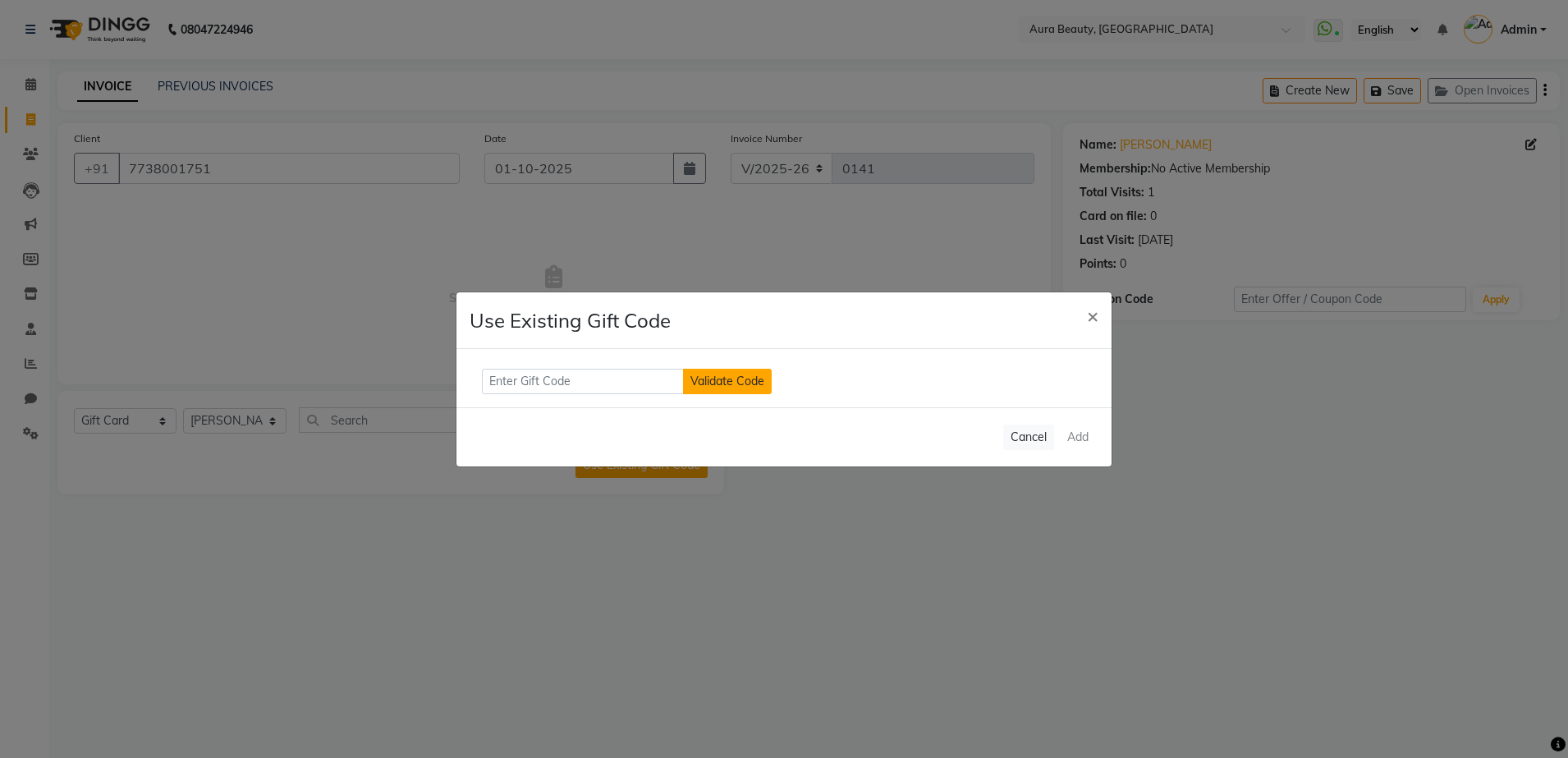
click at [699, 381] on button "Validate Code" at bounding box center [726, 381] width 89 height 26
click at [504, 378] on input "text" at bounding box center [583, 381] width 202 height 26
click at [717, 379] on button "Validate Code" at bounding box center [726, 381] width 89 height 26
click at [1099, 311] on button "×" at bounding box center [1093, 315] width 38 height 46
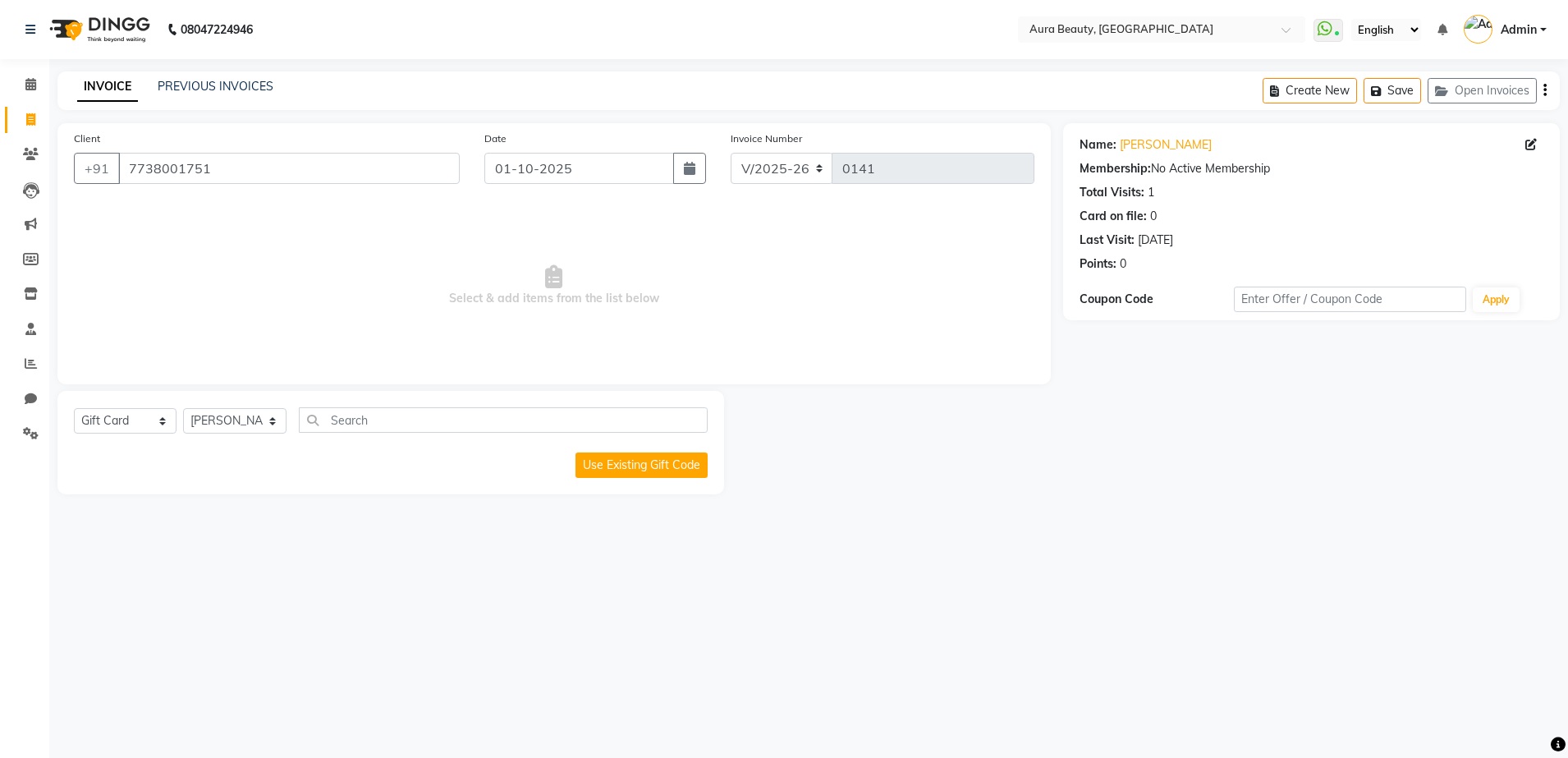
click at [603, 484] on div "Select Service Product Membership Package Voucher Prepaid Gift Card Select Styl…" at bounding box center [391, 442] width 667 height 103
click at [595, 458] on button "Use Existing Gift Code" at bounding box center [641, 465] width 132 height 26
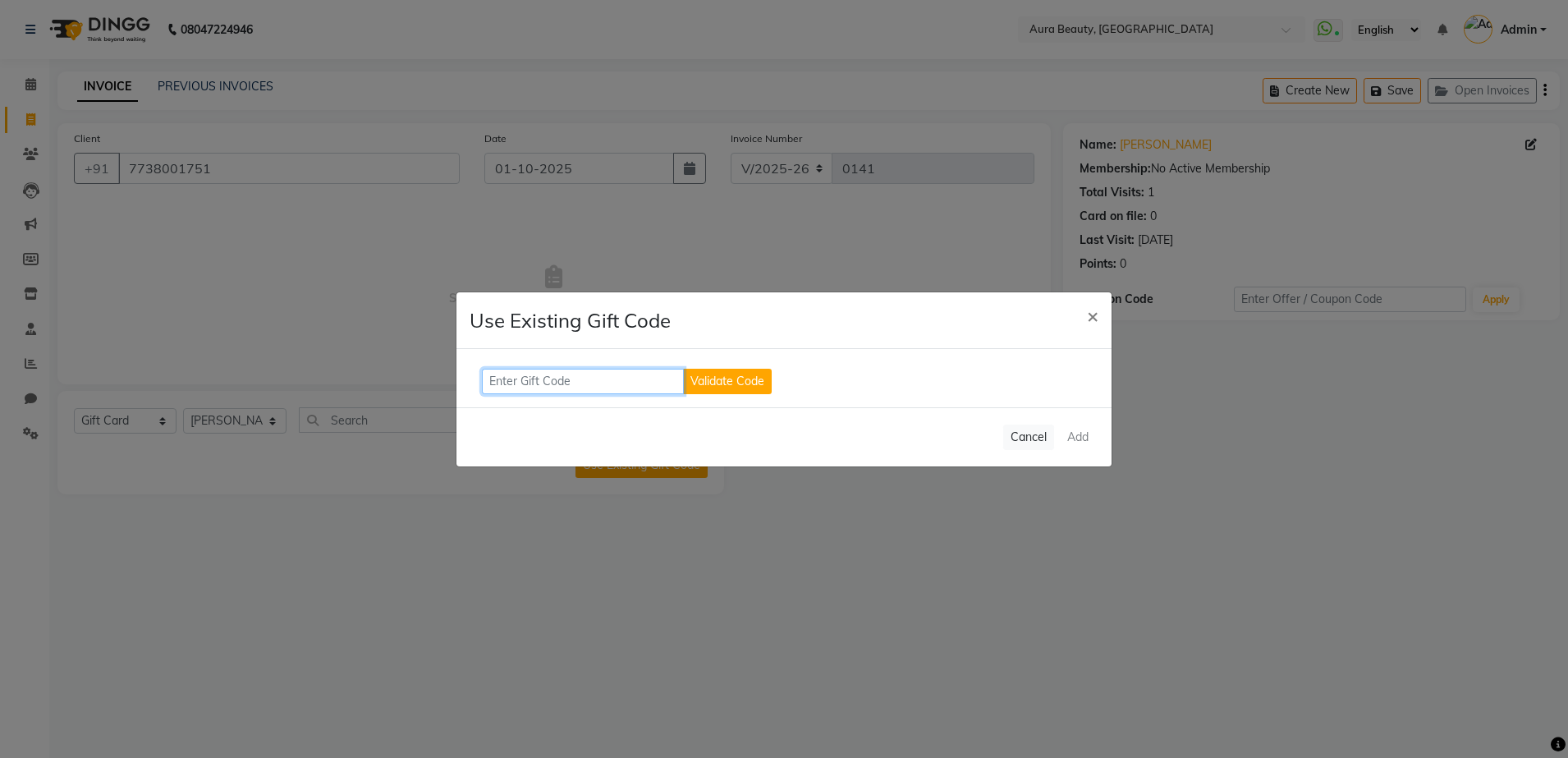
click at [506, 382] on input "text" at bounding box center [583, 381] width 202 height 26
click at [736, 386] on button "Validate Code" at bounding box center [726, 381] width 89 height 26
click at [807, 386] on span "New code" at bounding box center [809, 381] width 52 height 13
click at [631, 368] on input "IFXZWLA" at bounding box center [583, 381] width 202 height 26
click at [1096, 326] on span "×" at bounding box center [1092, 315] width 12 height 25
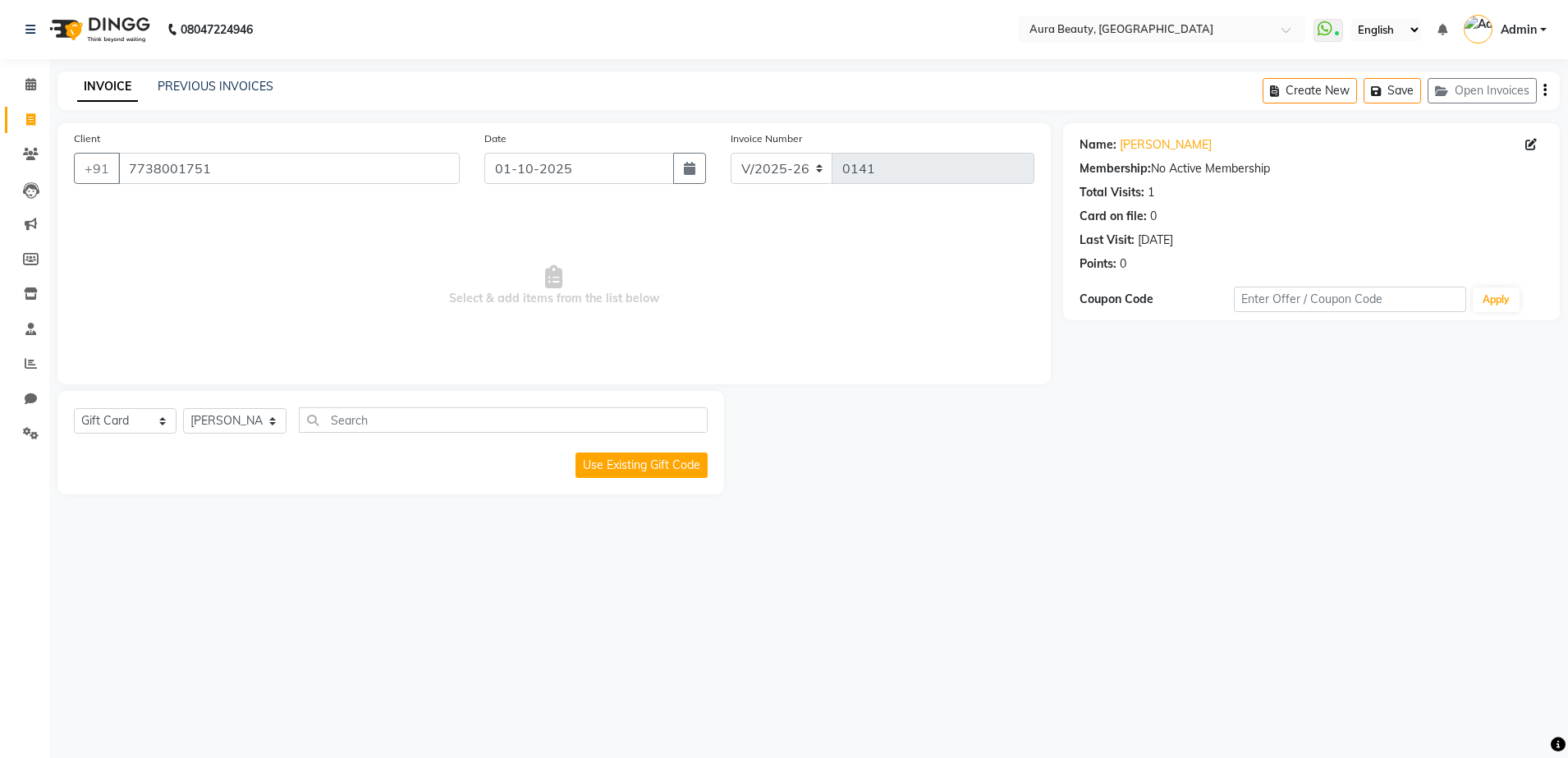
click at [873, 360] on span "Select & add items from the list below" at bounding box center [554, 285] width 961 height 164
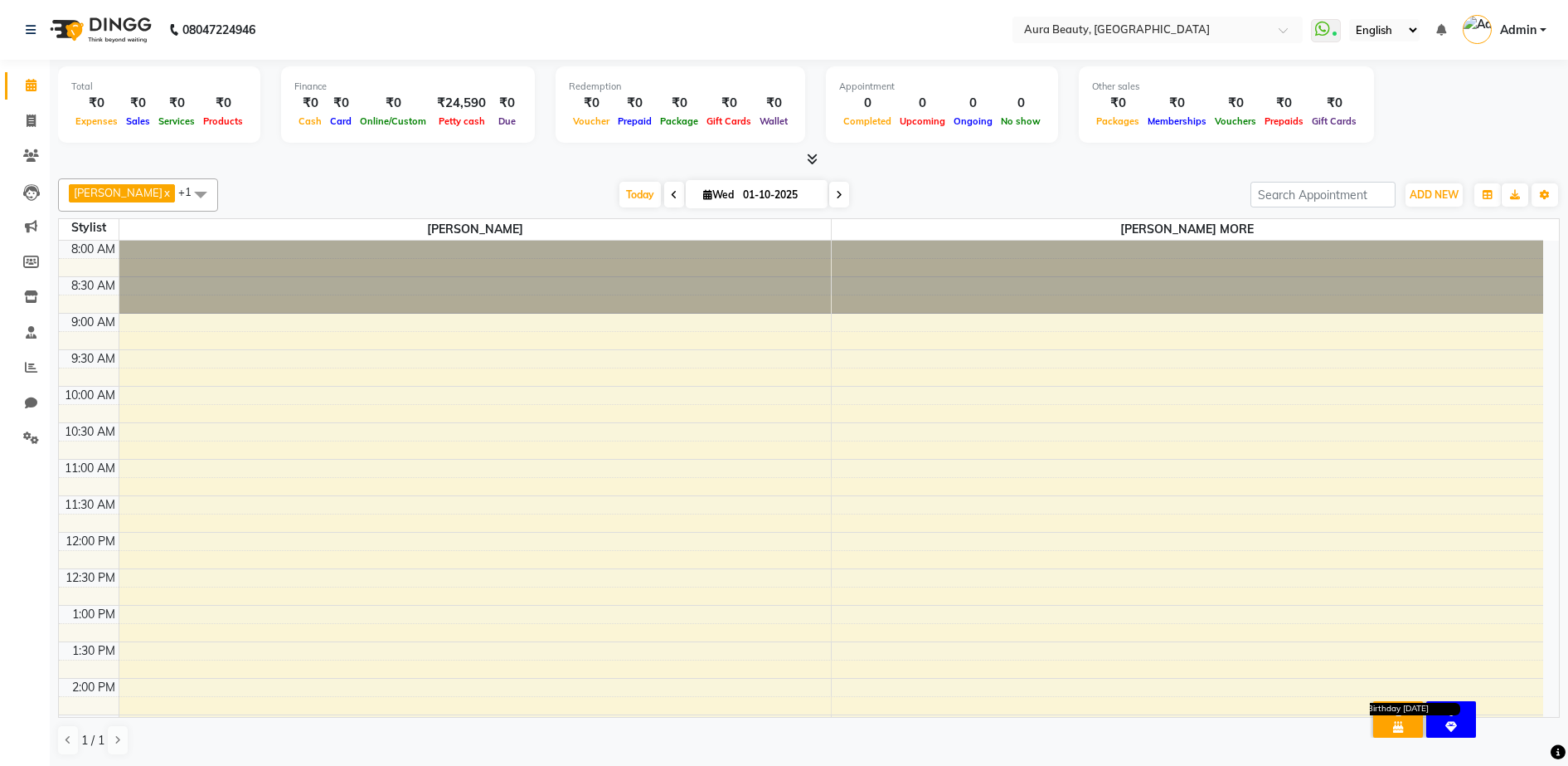
click at [1398, 721] on icon at bounding box center [1398, 727] width 10 height 12
click at [1307, 110] on div "₹0" at bounding box center [1333, 103] width 53 height 19
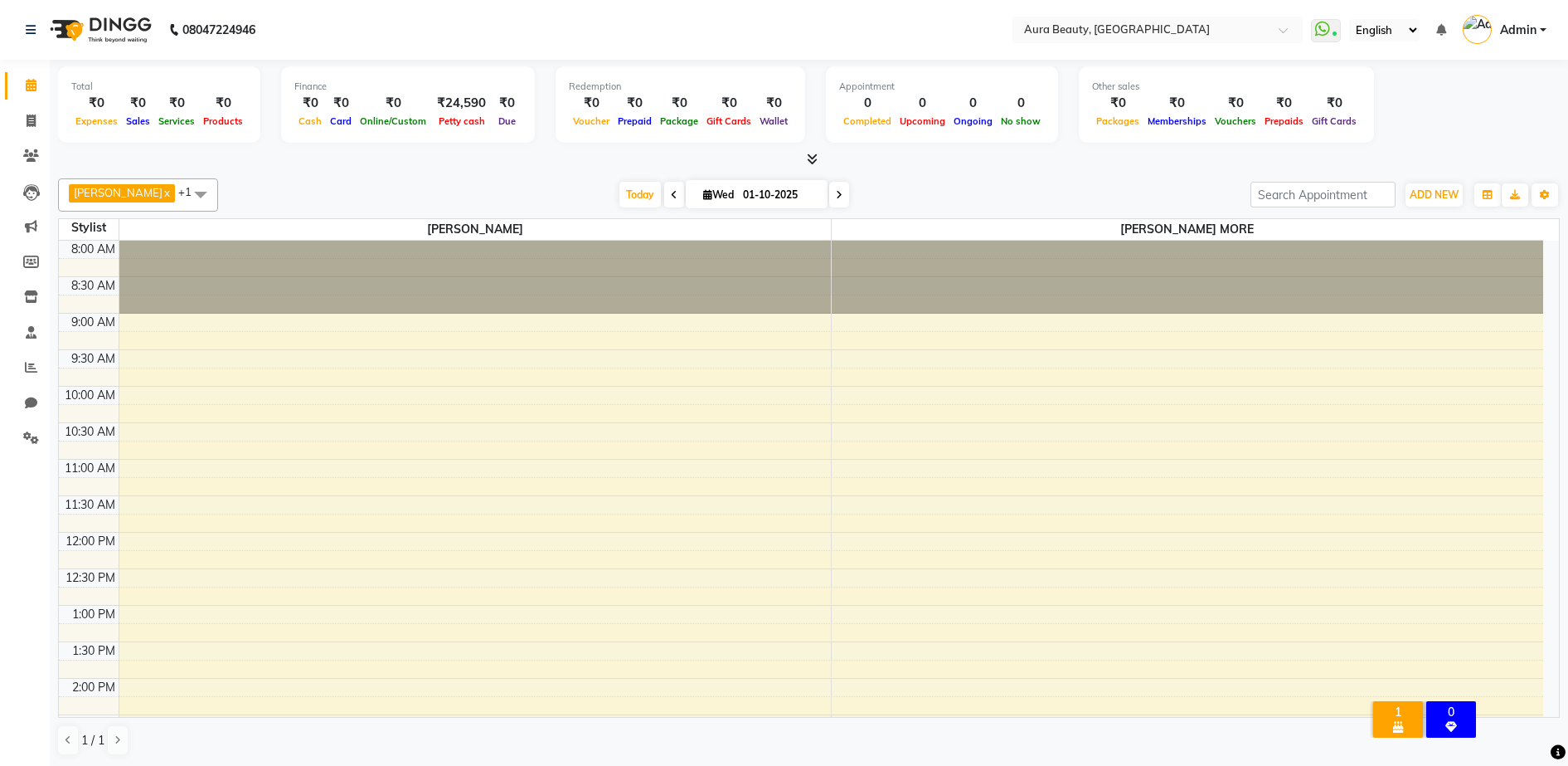
click at [1307, 110] on div "₹0" at bounding box center [1333, 103] width 53 height 19
click at [819, 160] on div at bounding box center [808, 160] width 1502 height 18
click at [807, 155] on icon at bounding box center [812, 159] width 11 height 13
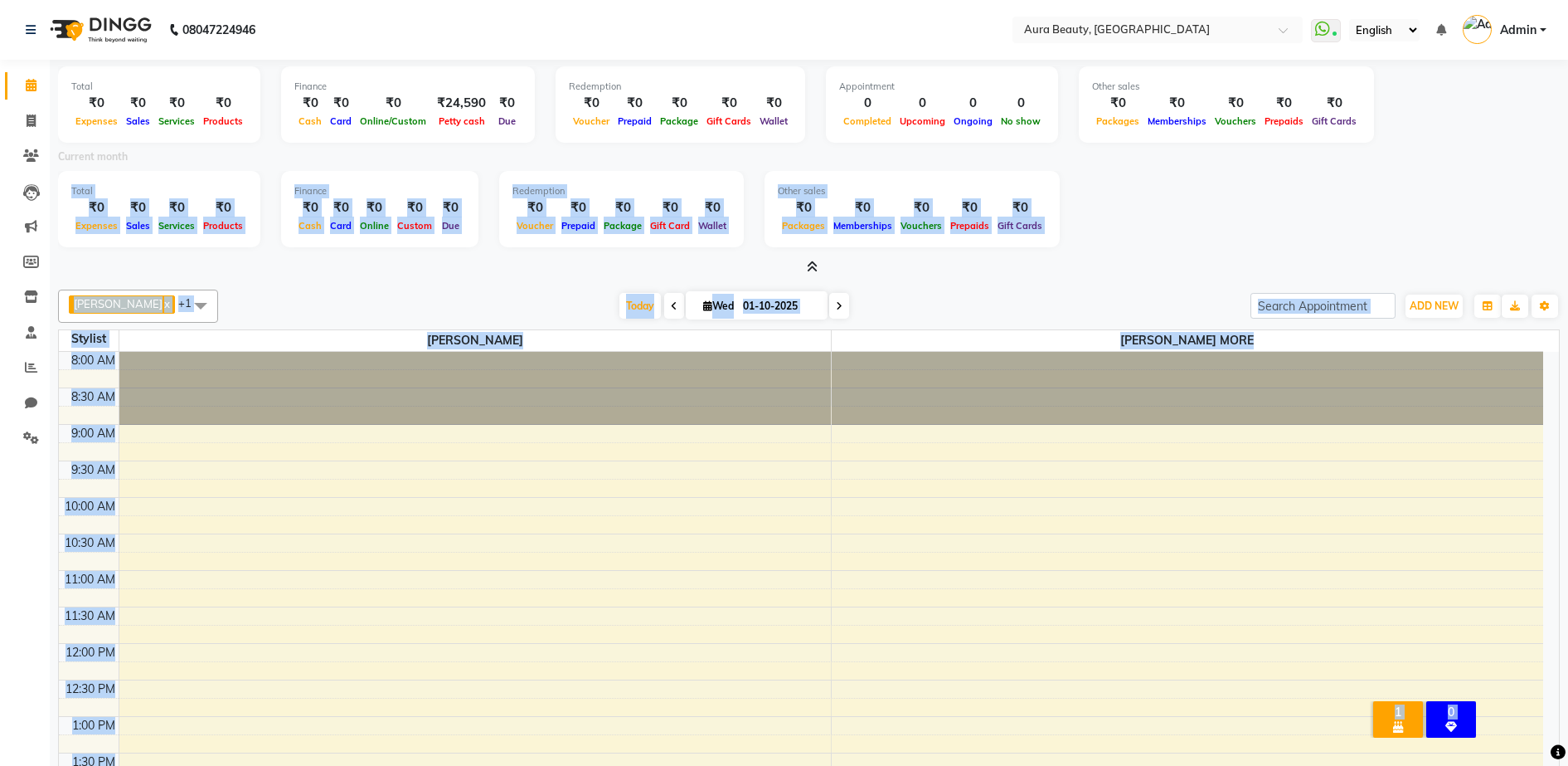
drag, startPoint x: 50, startPoint y: 173, endPoint x: 59, endPoint y: 127, distance: 46.9
click at [59, 127] on div "Total ₹0 Expenses ₹0 Sales ₹0 Services ₹0 Products Finance ₹0 Cash ₹0 Card ₹0 O…" at bounding box center [809, 468] width 1518 height 818
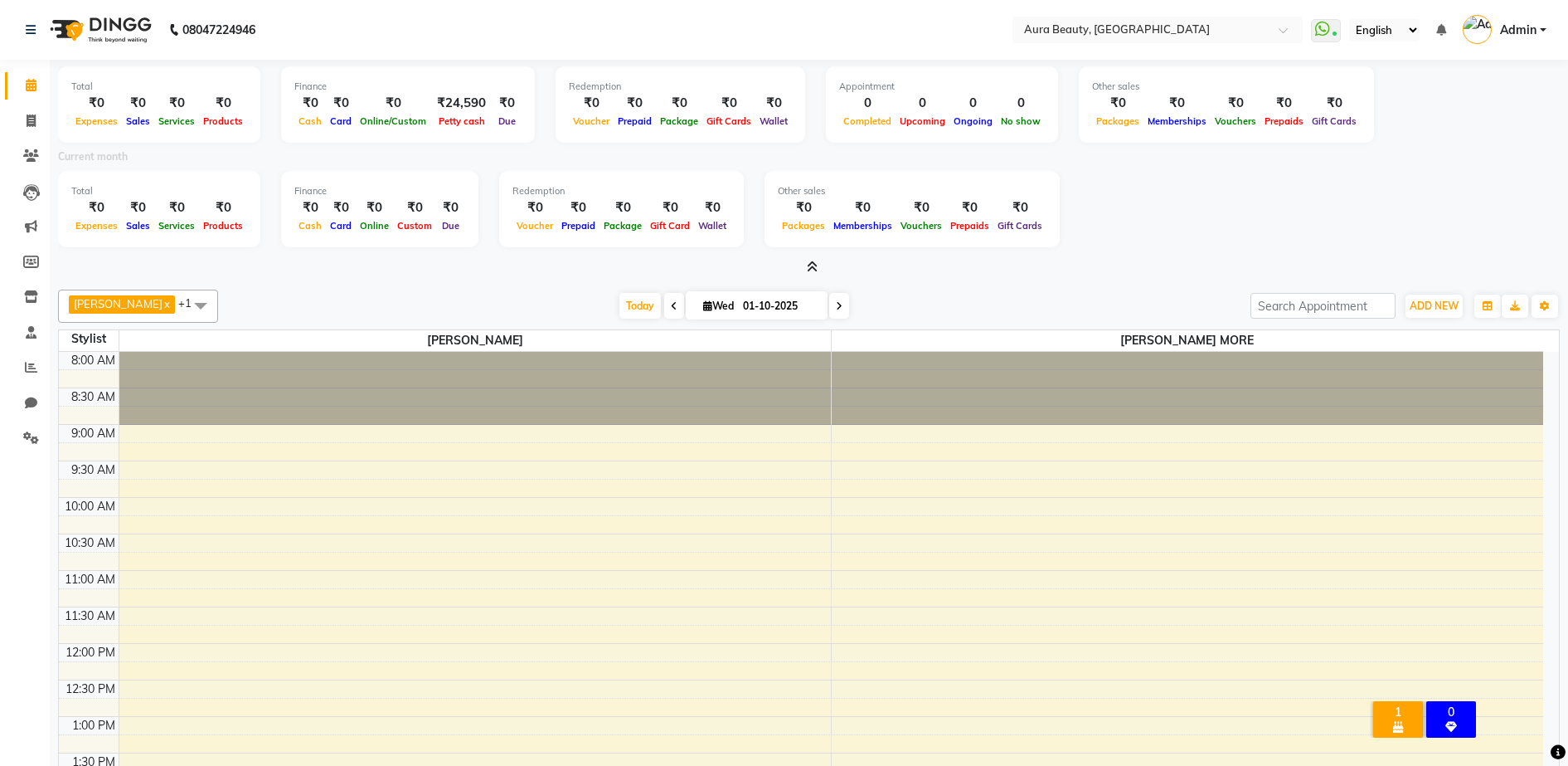
drag, startPoint x: 59, startPoint y: 127, endPoint x: 251, endPoint y: 272, distance: 240.6
click at [251, 272] on div at bounding box center [808, 268] width 1502 height 18
click at [36, 122] on icon at bounding box center [31, 120] width 9 height 13
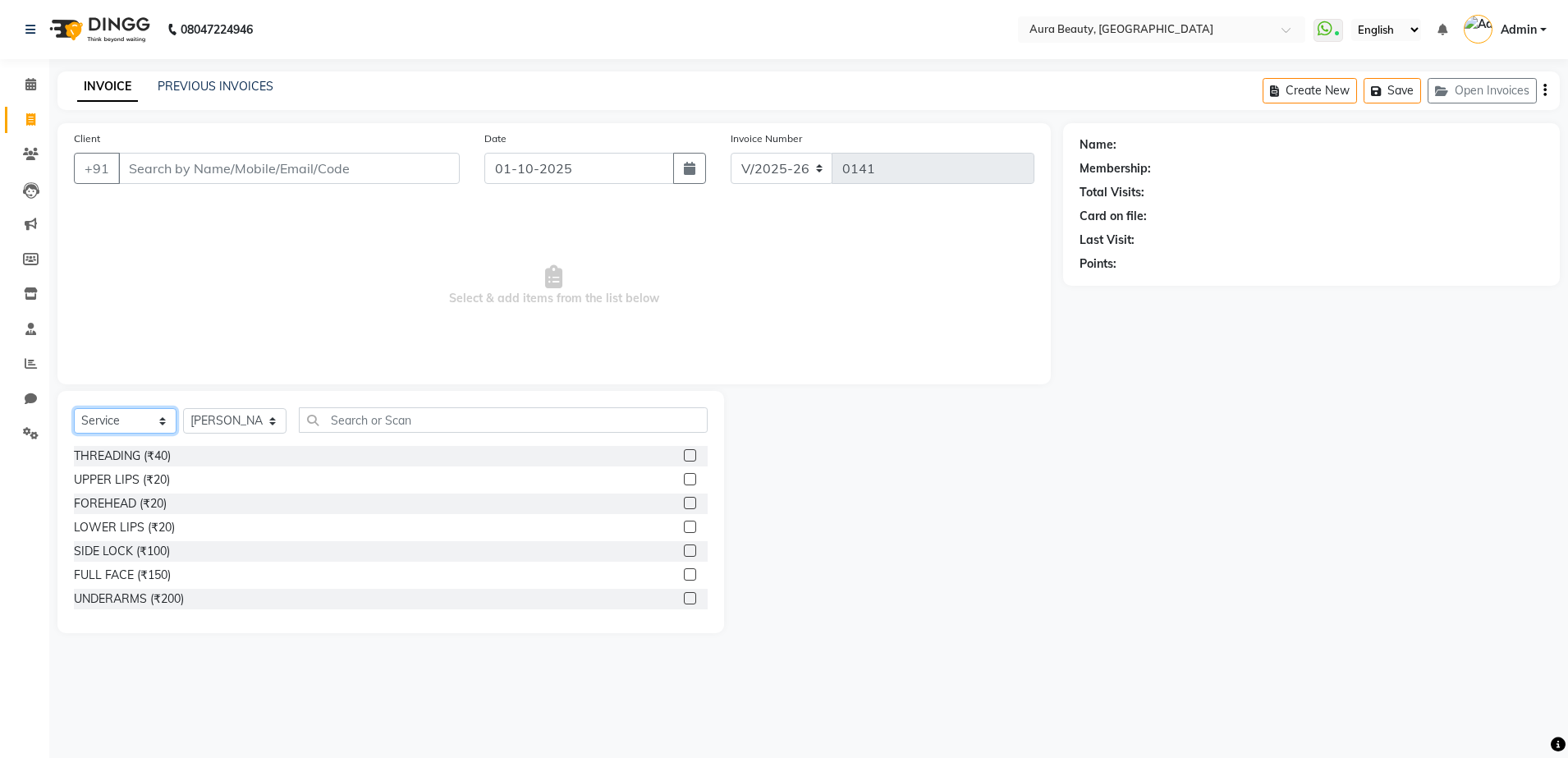
click at [163, 420] on select "Select Service Product Membership Package Voucher Prepaid Gift Card" at bounding box center [125, 420] width 103 height 26
click at [74, 408] on select "Select Service Product Membership Package Voucher Prepaid Gift Card" at bounding box center [125, 420] width 103 height 26
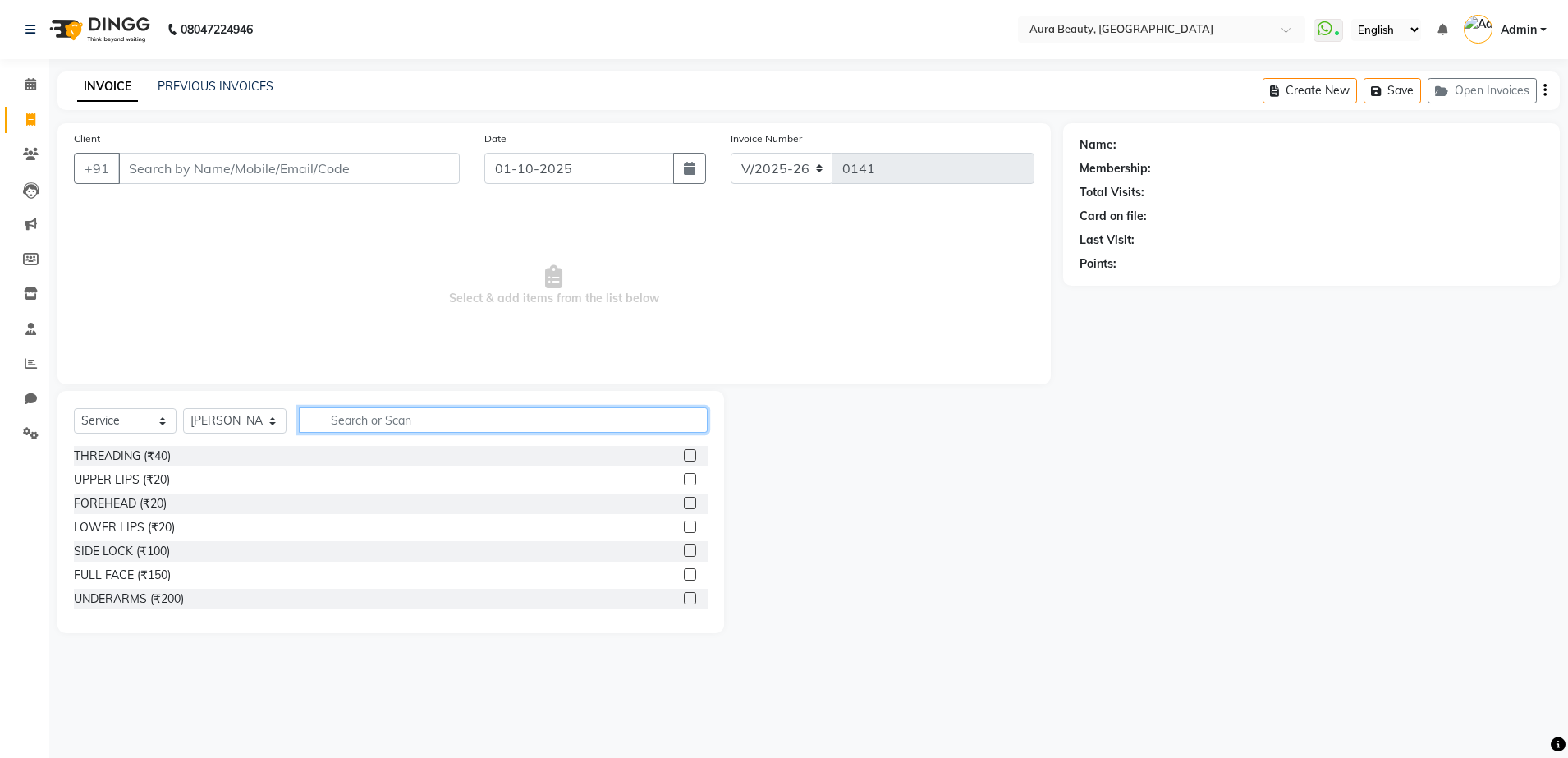
click at [392, 419] on input "text" at bounding box center [503, 420] width 409 height 26
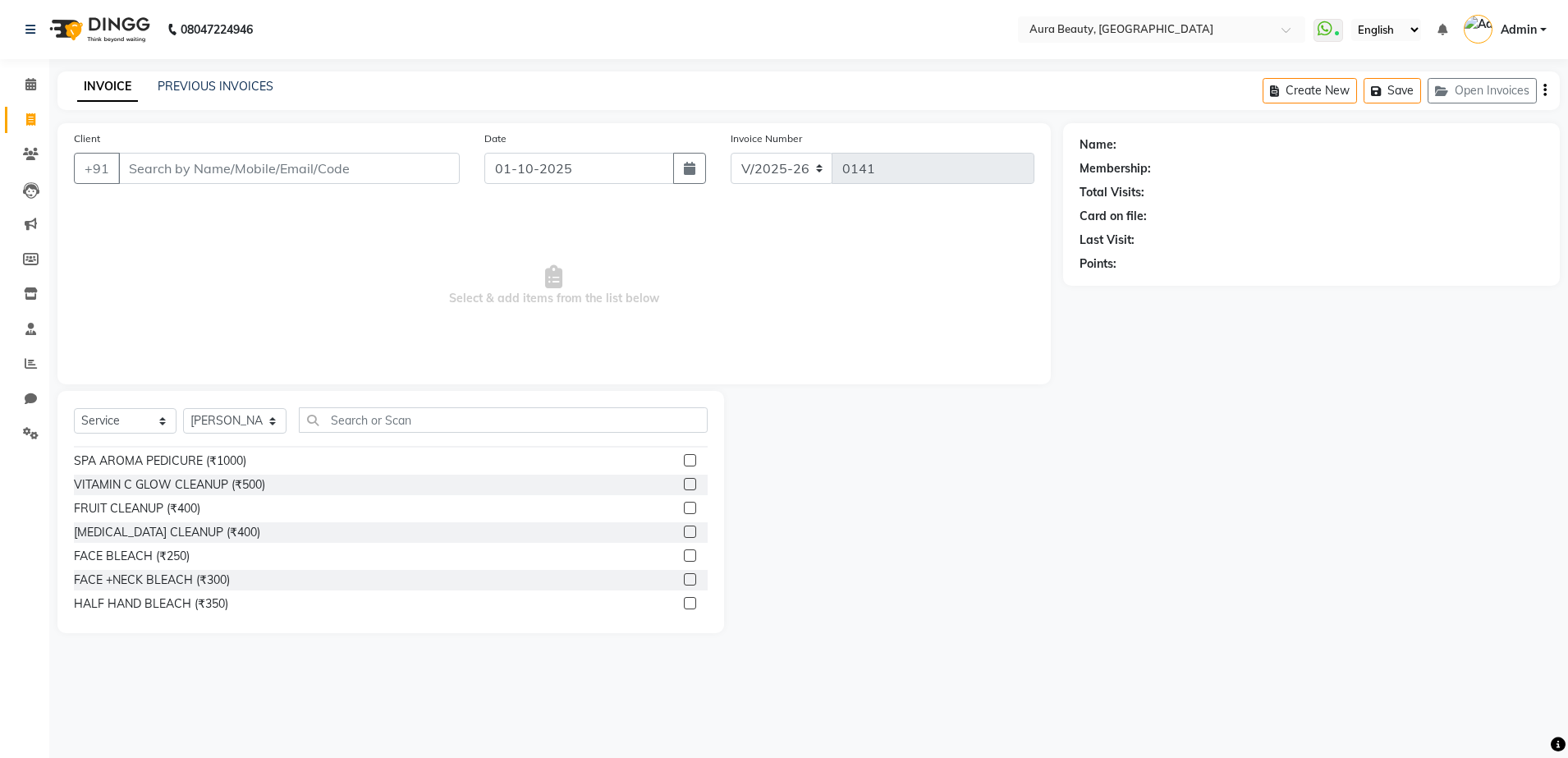
click at [683, 478] on label at bounding box center [689, 483] width 12 height 12
click at [683, 479] on input "checkbox" at bounding box center [688, 484] width 11 height 11
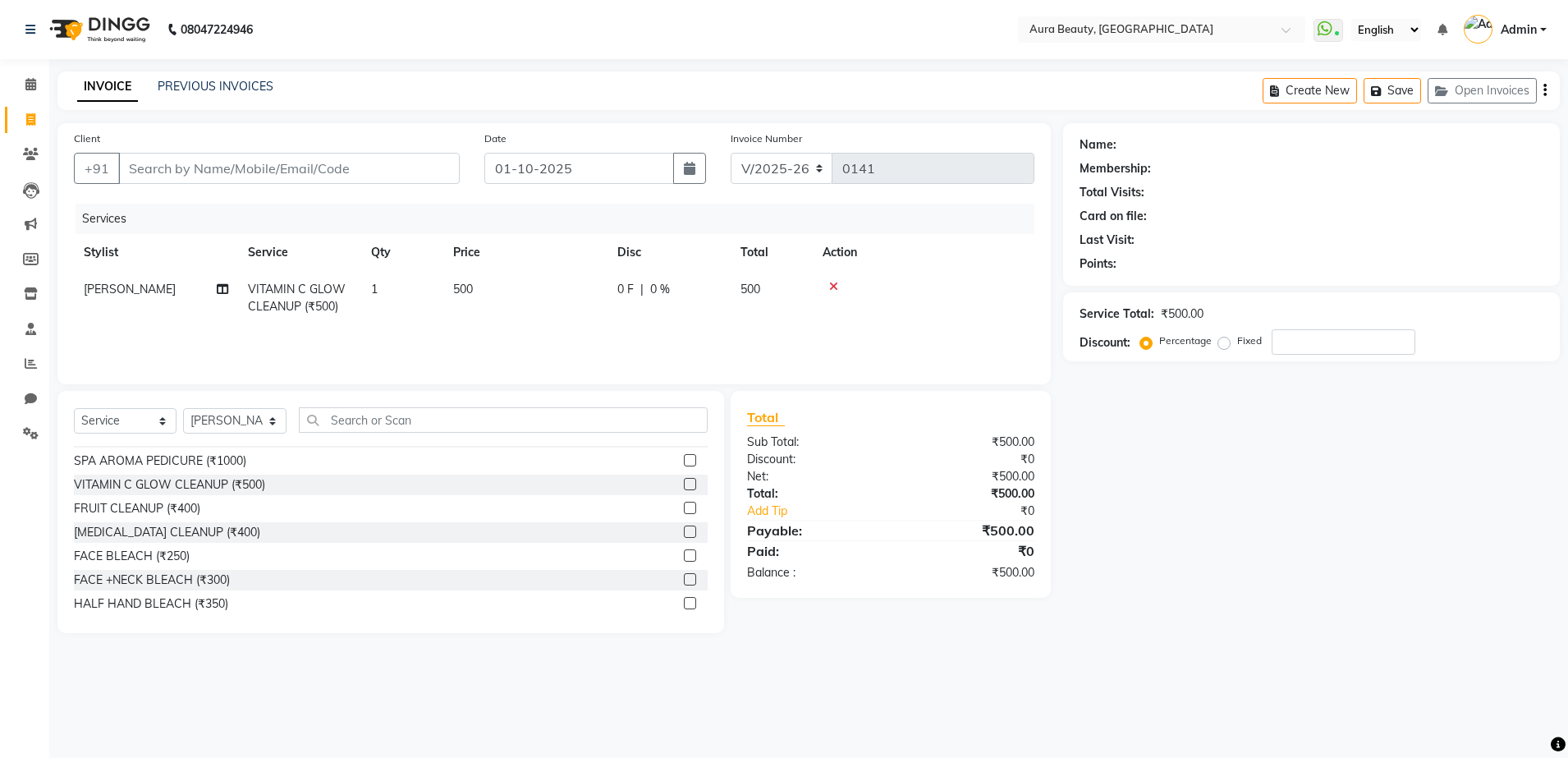
click at [832, 286] on icon at bounding box center [833, 286] width 9 height 12
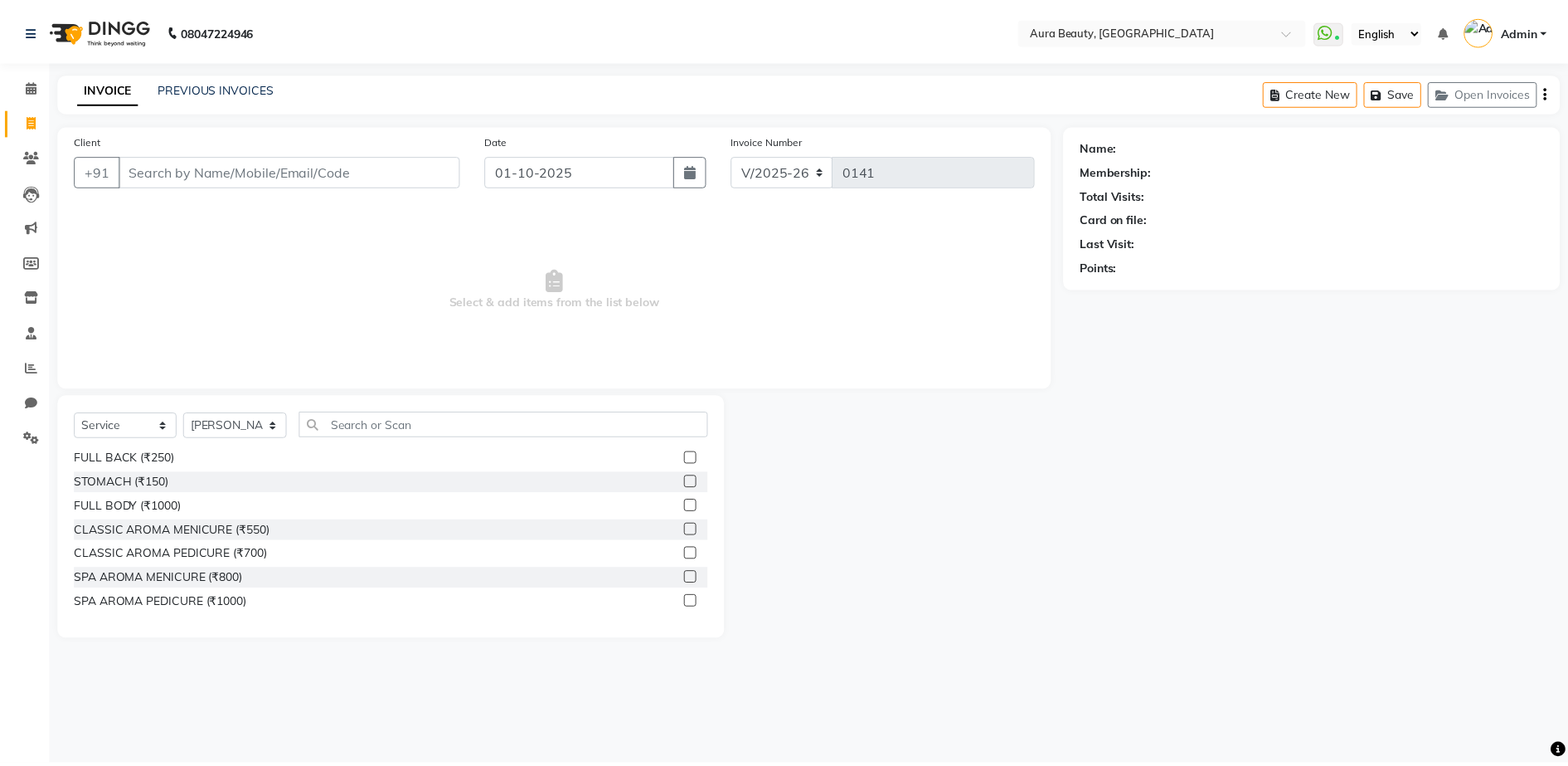
scroll to position [747, 0]
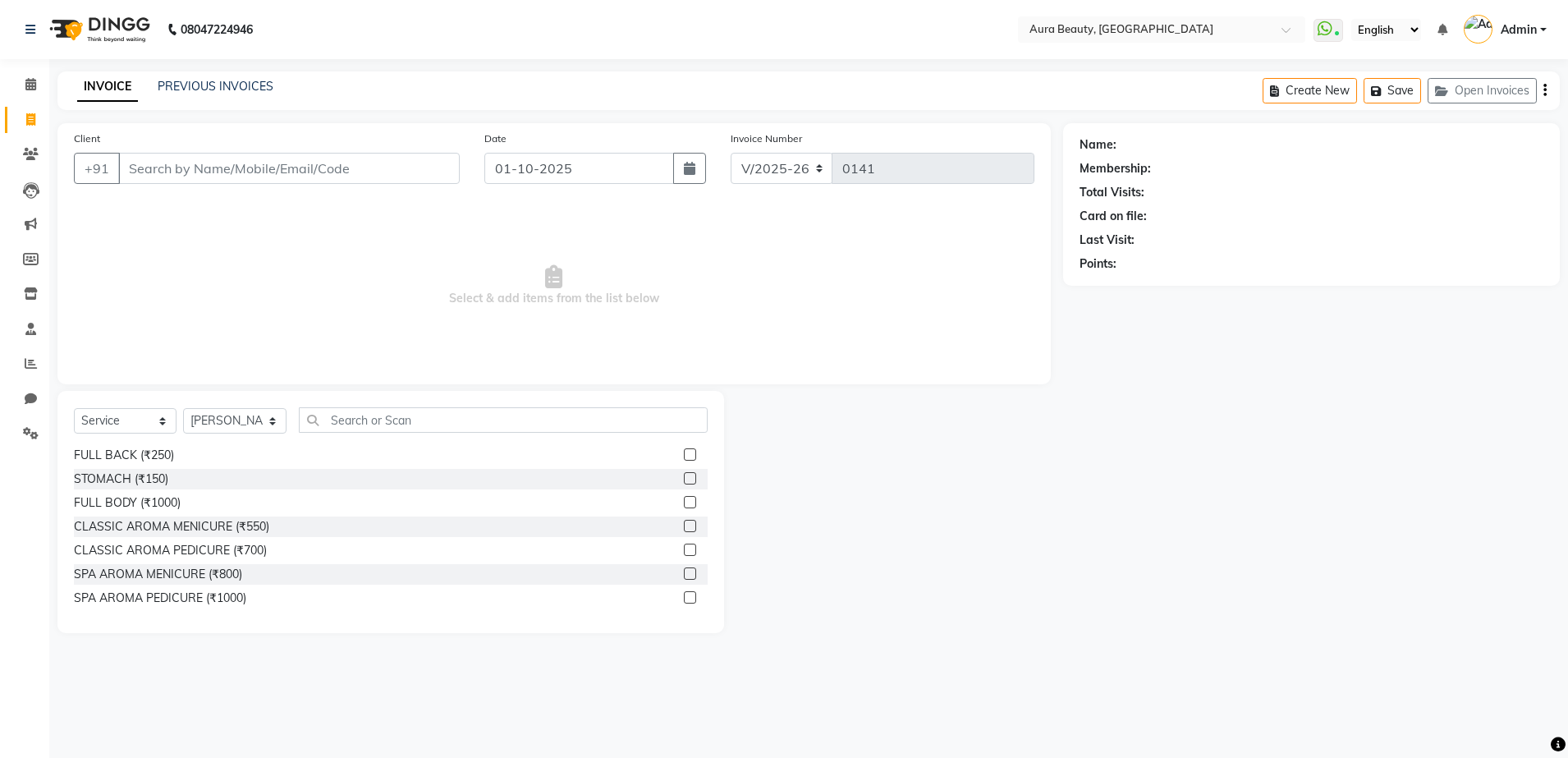
click at [683, 554] on label at bounding box center [689, 549] width 12 height 12
click at [683, 554] on input "checkbox" at bounding box center [688, 550] width 11 height 11
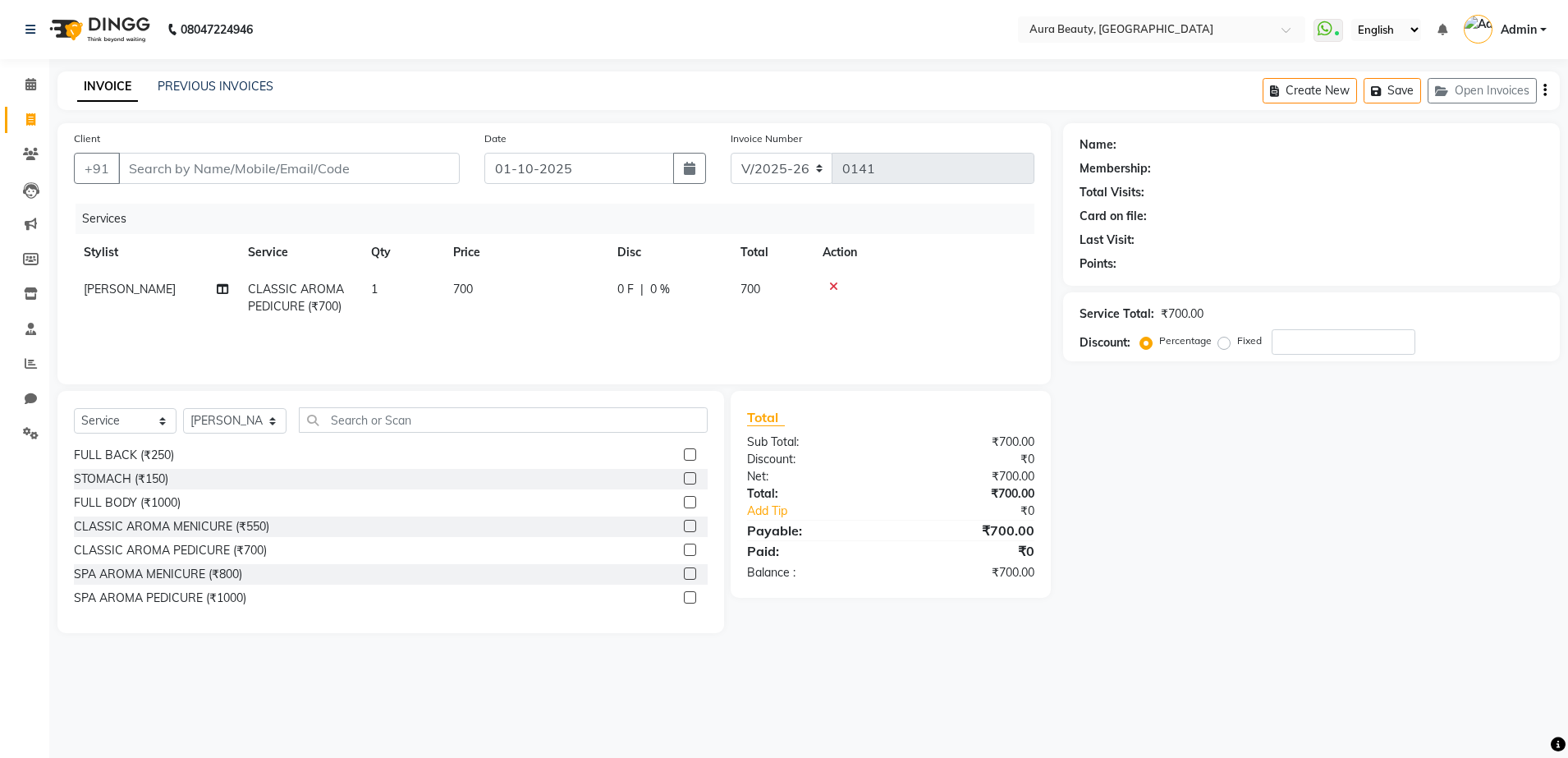
click at [1237, 344] on label "Fixed" at bounding box center [1249, 341] width 25 height 15
click at [1225, 344] on input "Fixed" at bounding box center [1227, 341] width 12 height 12
click at [1159, 343] on label "Percentage" at bounding box center [1185, 341] width 52 height 15
click at [1148, 343] on input "Percentage" at bounding box center [1149, 341] width 12 height 12
click at [134, 165] on input "Client" at bounding box center [289, 169] width 342 height 31
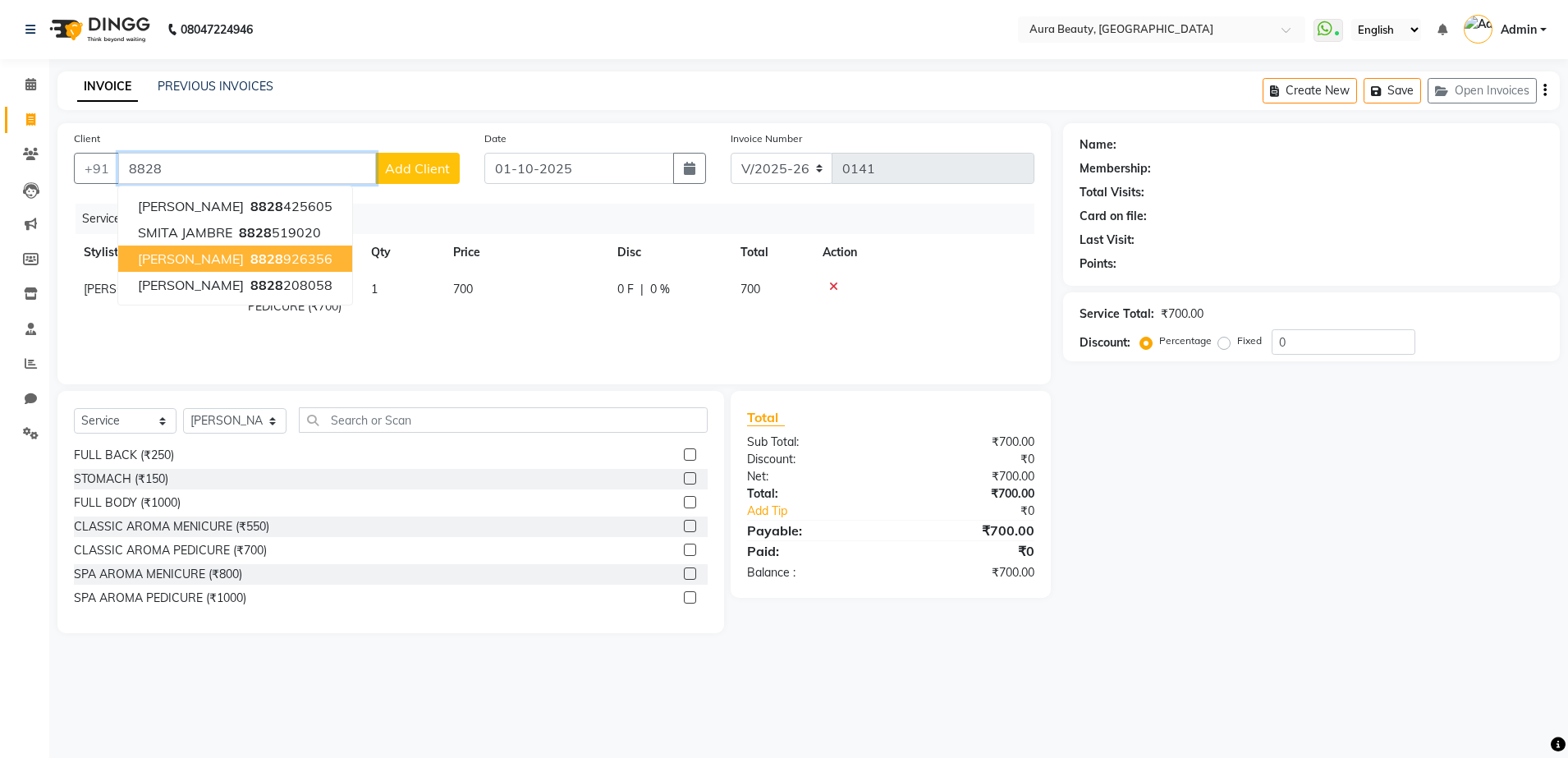
click at [159, 253] on span "[PERSON_NAME]" at bounding box center [191, 259] width 106 height 17
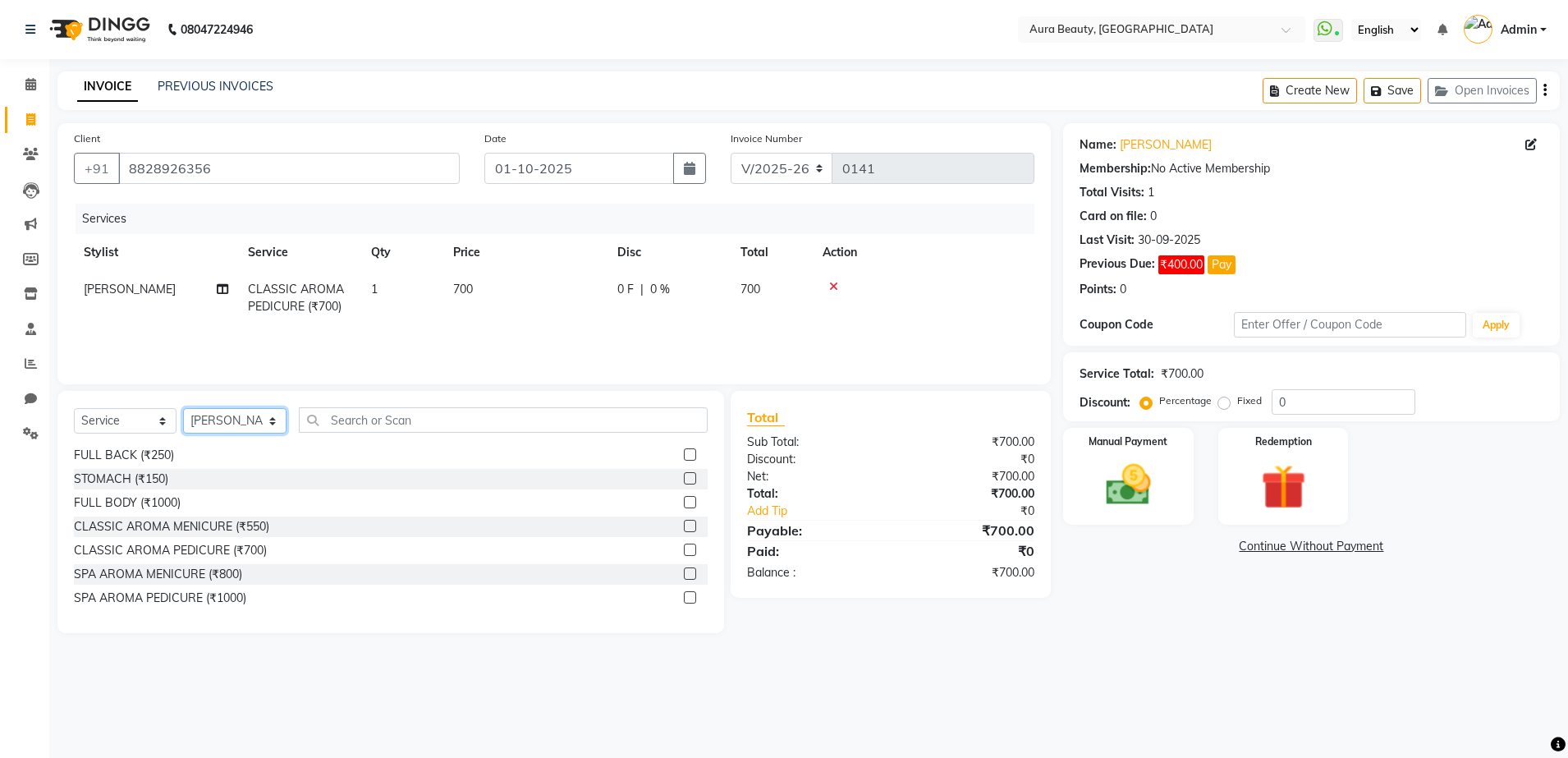
click at [273, 417] on select "Select Stylist MOHINI [PERSON_NAME] MORE" at bounding box center [234, 420] width 103 height 26
click at [183, 408] on select "Select Stylist MOHINI [PERSON_NAME] MORE" at bounding box center [234, 420] width 103 height 26
click at [639, 276] on td "0 F | 0 %" at bounding box center [669, 297] width 123 height 54
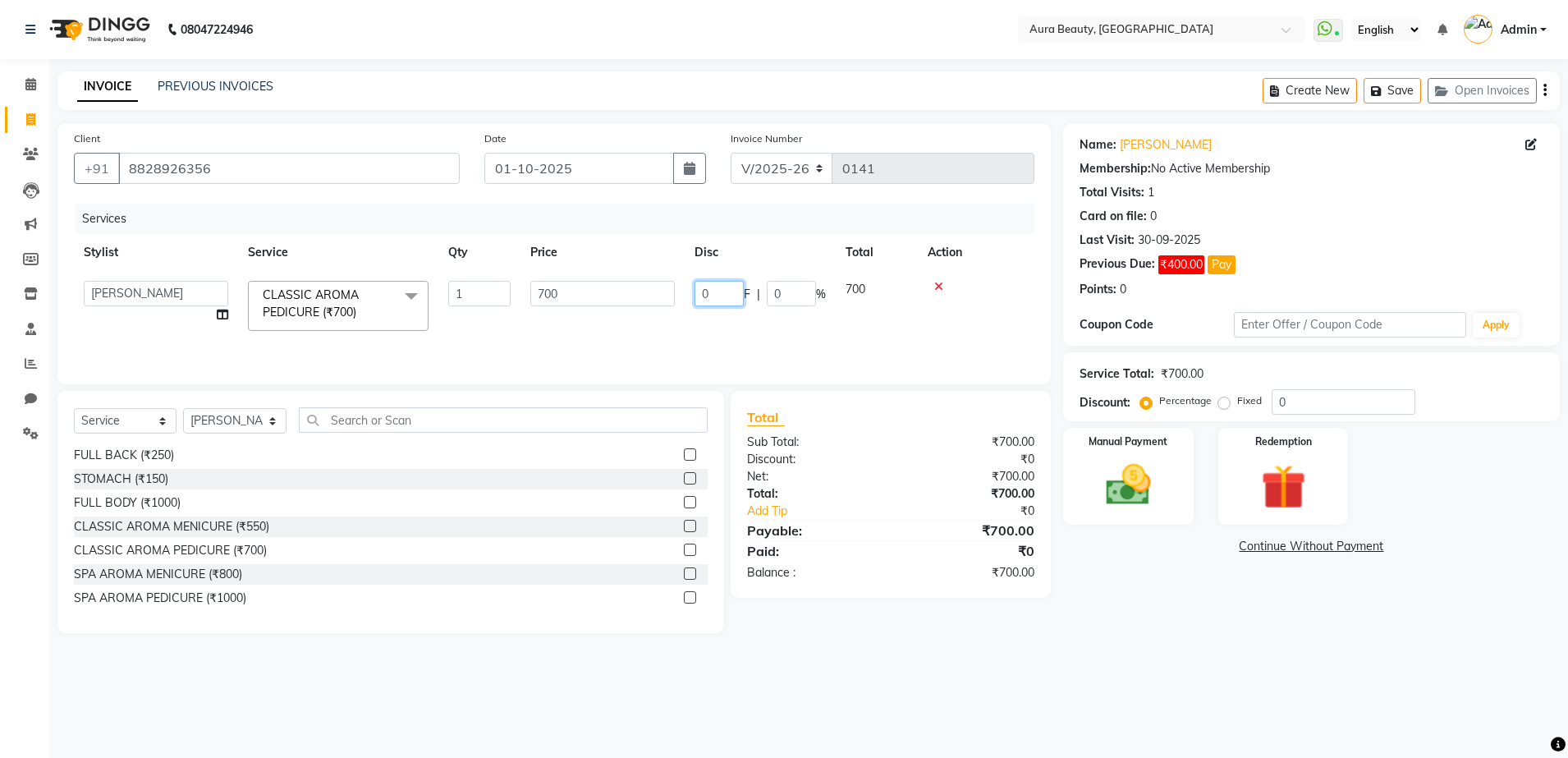
click at [727, 299] on input "0" at bounding box center [719, 293] width 50 height 26
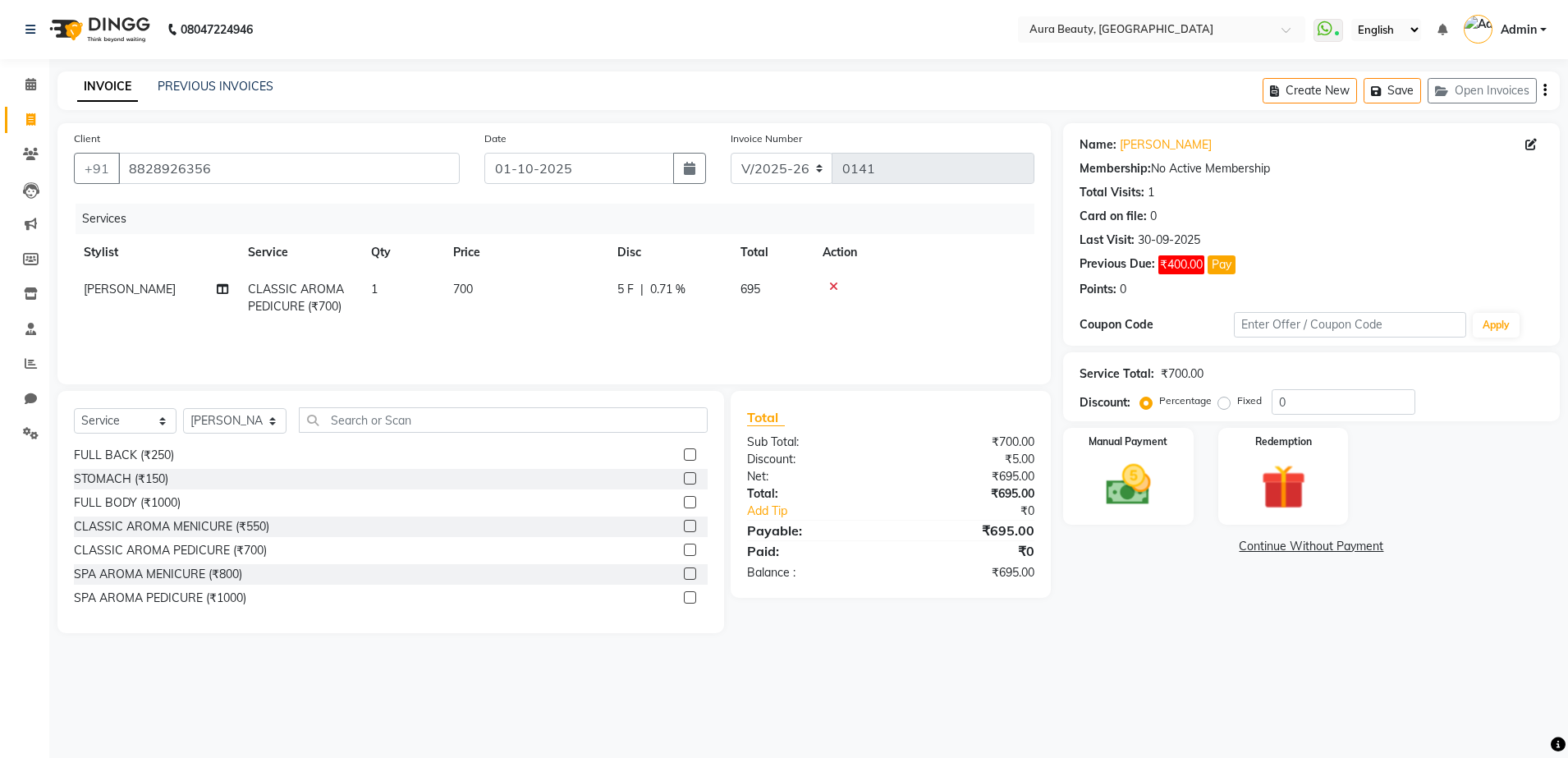
click at [845, 322] on tr "[PERSON_NAME] CLASSIC AROMA PEDICURE (₹700) 1 700 5 F | 0.71 % 695" at bounding box center [554, 297] width 961 height 54
click at [1323, 497] on div "Redemption" at bounding box center [1283, 477] width 136 height 101
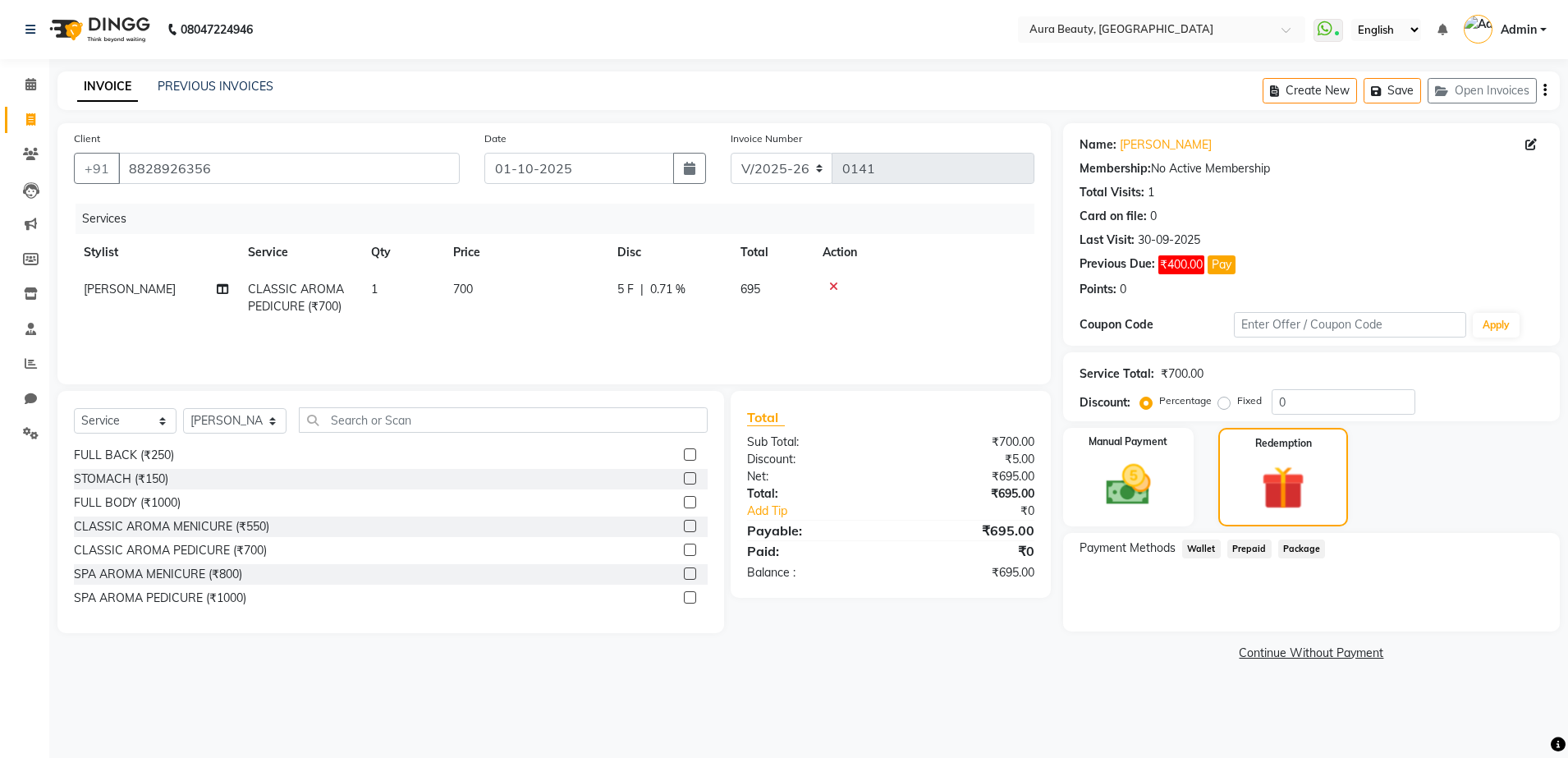
click at [1203, 551] on span "Wallet" at bounding box center [1201, 549] width 39 height 19
click at [1253, 540] on span "Prepaid" at bounding box center [1249, 549] width 45 height 19
click at [1284, 541] on span "Package" at bounding box center [1302, 549] width 48 height 19
click at [1147, 693] on div "08047224946 Select Location × Aura Beauty, Deonar Village WhatsApp Status ✕ Sta…" at bounding box center [784, 379] width 1568 height 758
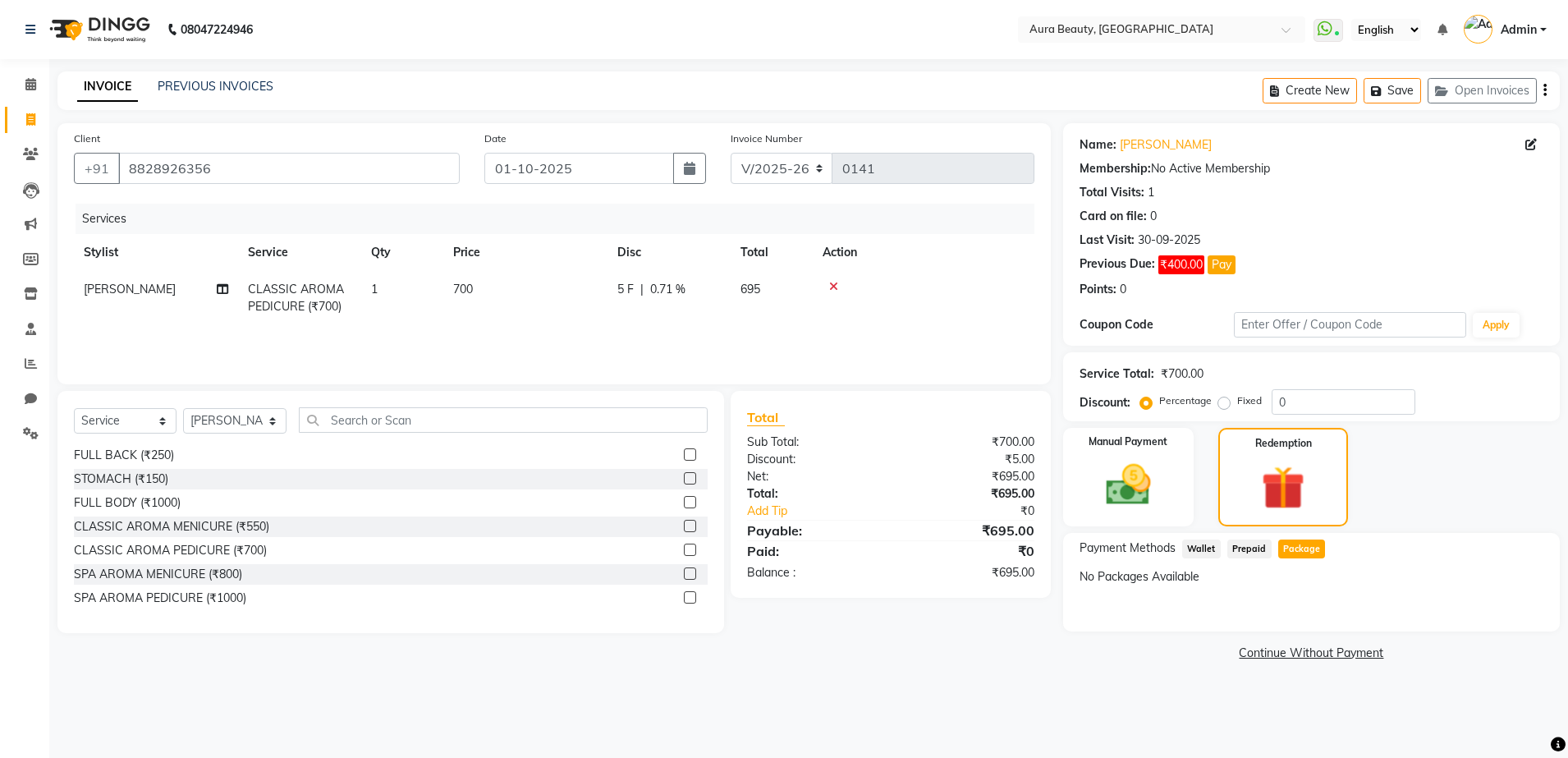
click at [1280, 652] on link "Continue Without Payment" at bounding box center [1311, 653] width 490 height 17
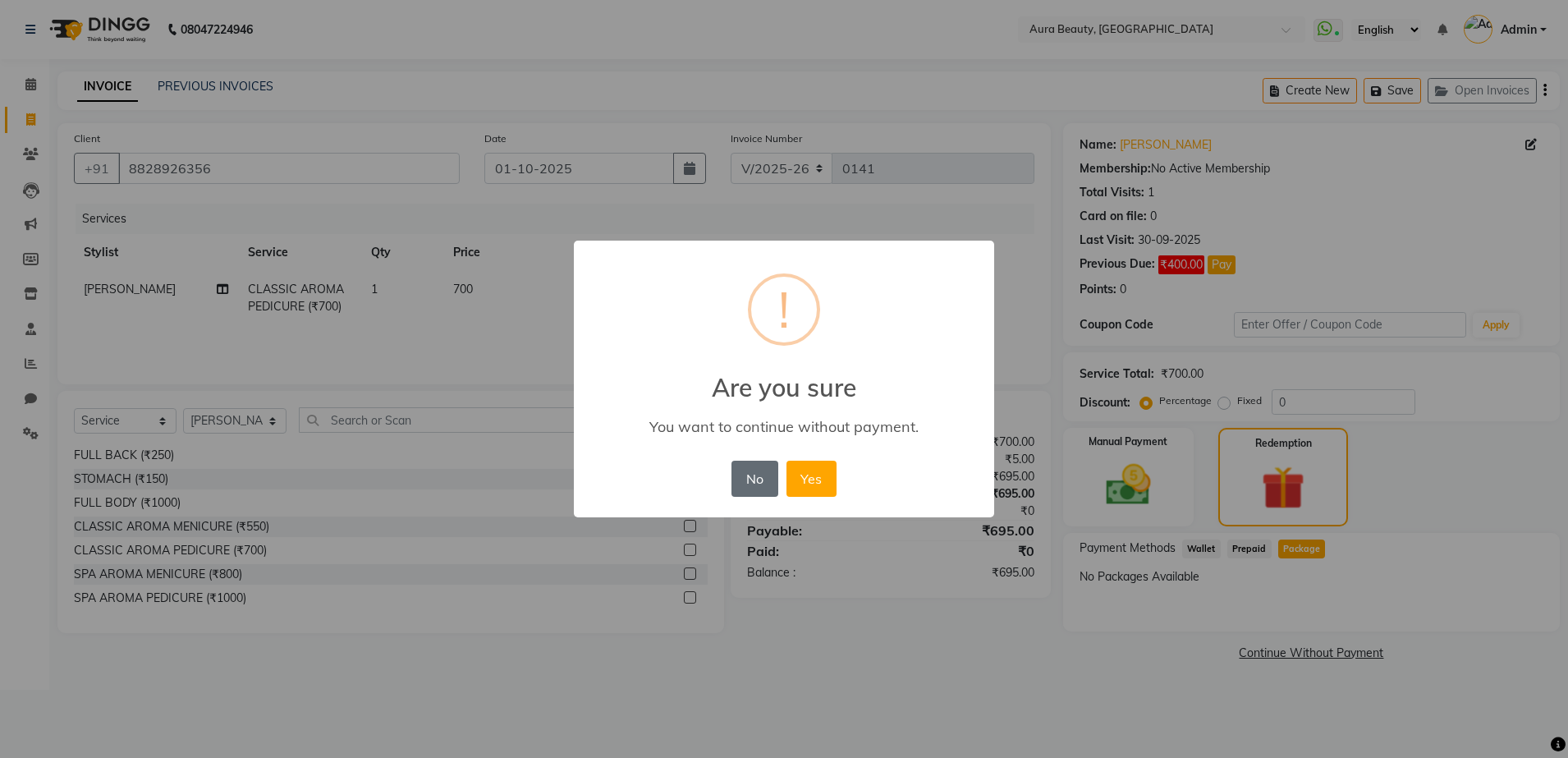
click at [752, 468] on button "No" at bounding box center [755, 479] width 46 height 36
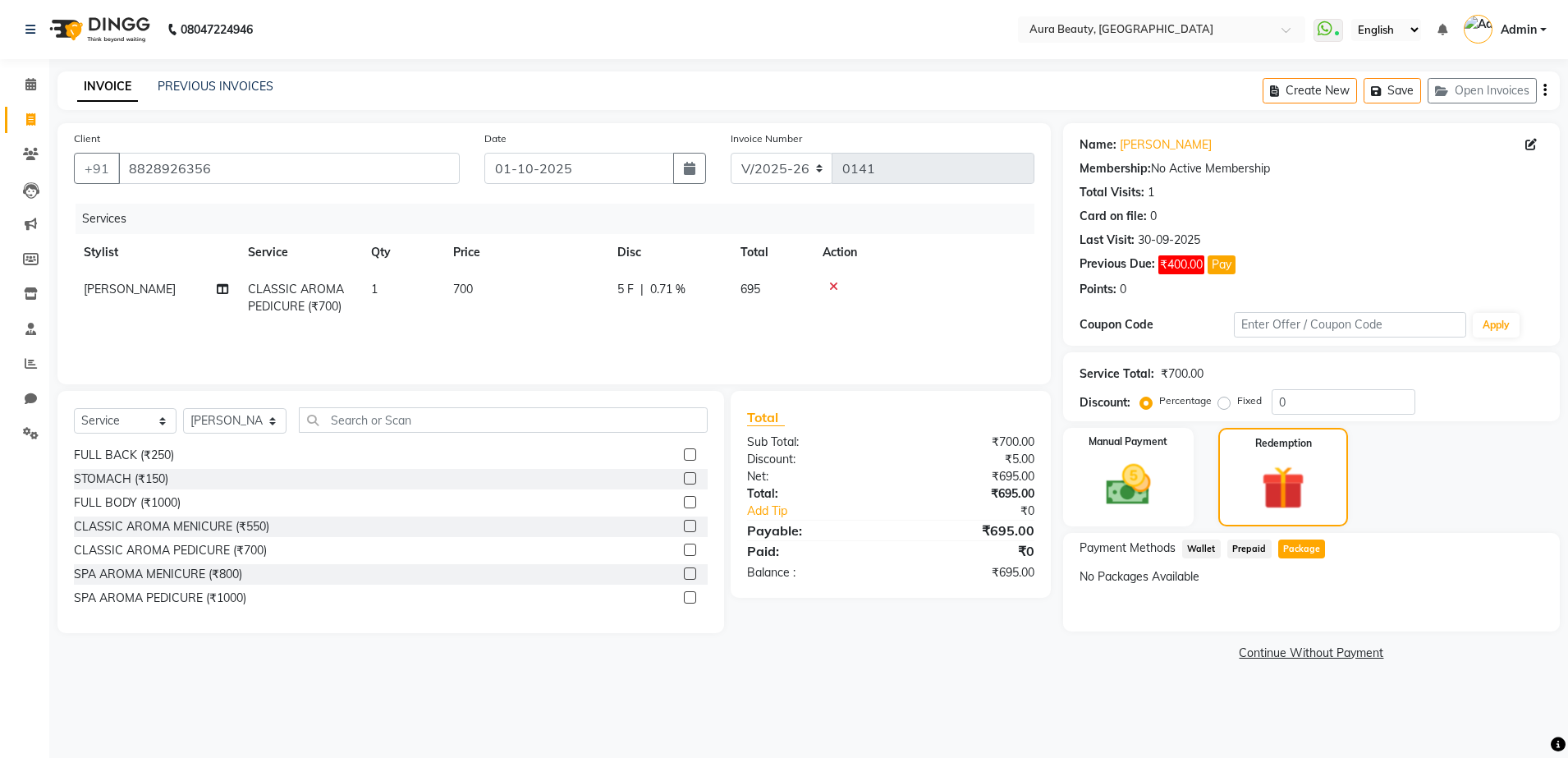
click at [1351, 506] on div "Manual Payment Redemption" at bounding box center [1311, 477] width 521 height 98
click at [1293, 478] on img at bounding box center [1283, 487] width 73 height 55
click at [1560, 445] on div "Manual Payment Redemption" at bounding box center [1311, 477] width 521 height 98
click at [1305, 506] on img at bounding box center [1283, 487] width 73 height 55
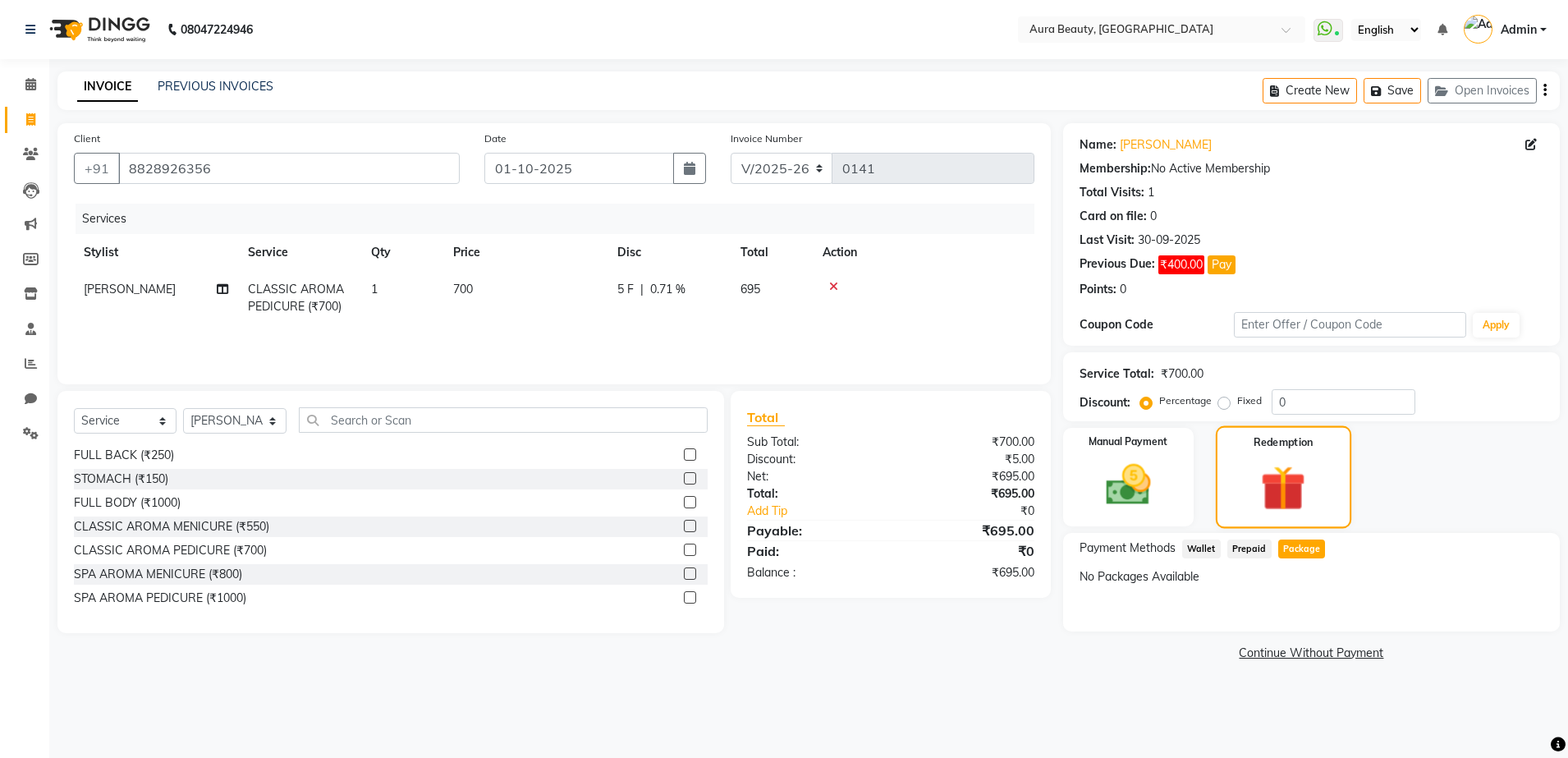
click at [1305, 506] on img at bounding box center [1283, 487] width 73 height 55
click at [1444, 541] on div "Payment Methods Wallet Prepaid Package" at bounding box center [1311, 550] width 463 height 22
click at [1111, 457] on div "Manual Payment" at bounding box center [1129, 477] width 136 height 103
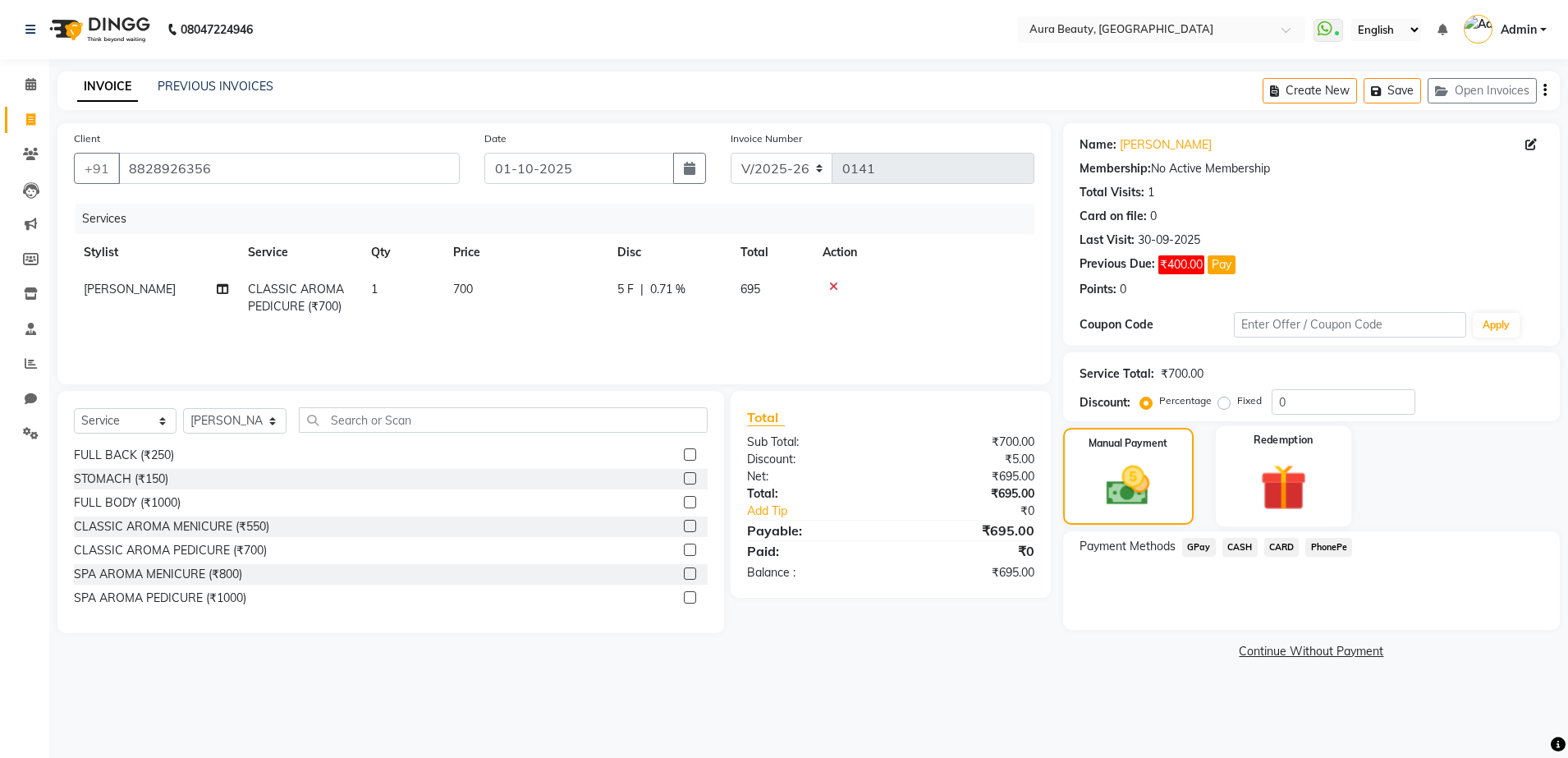
click at [1308, 519] on div "Redemption" at bounding box center [1283, 477] width 136 height 101
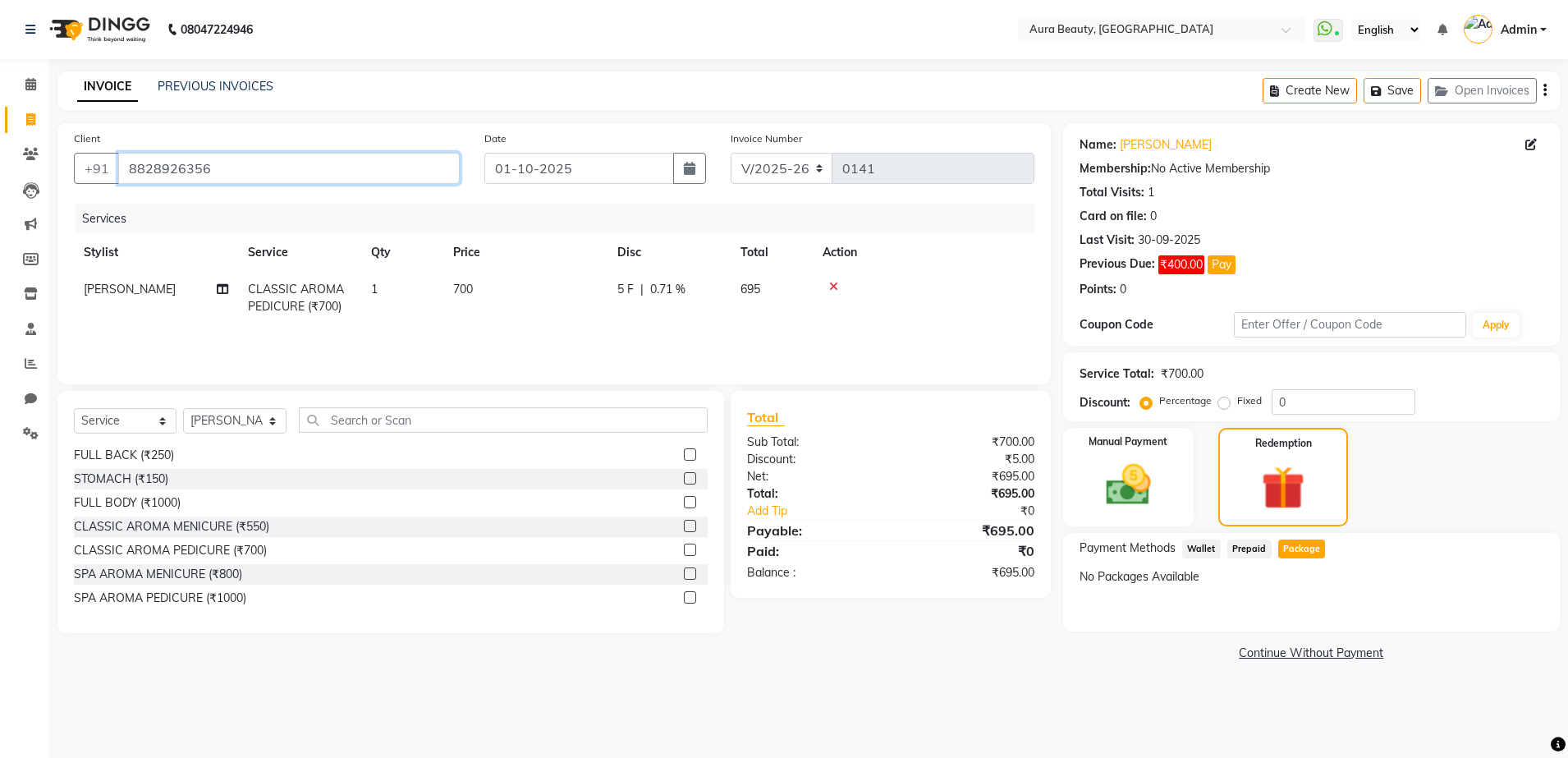
click at [292, 164] on input "8828926356" at bounding box center [289, 169] width 342 height 31
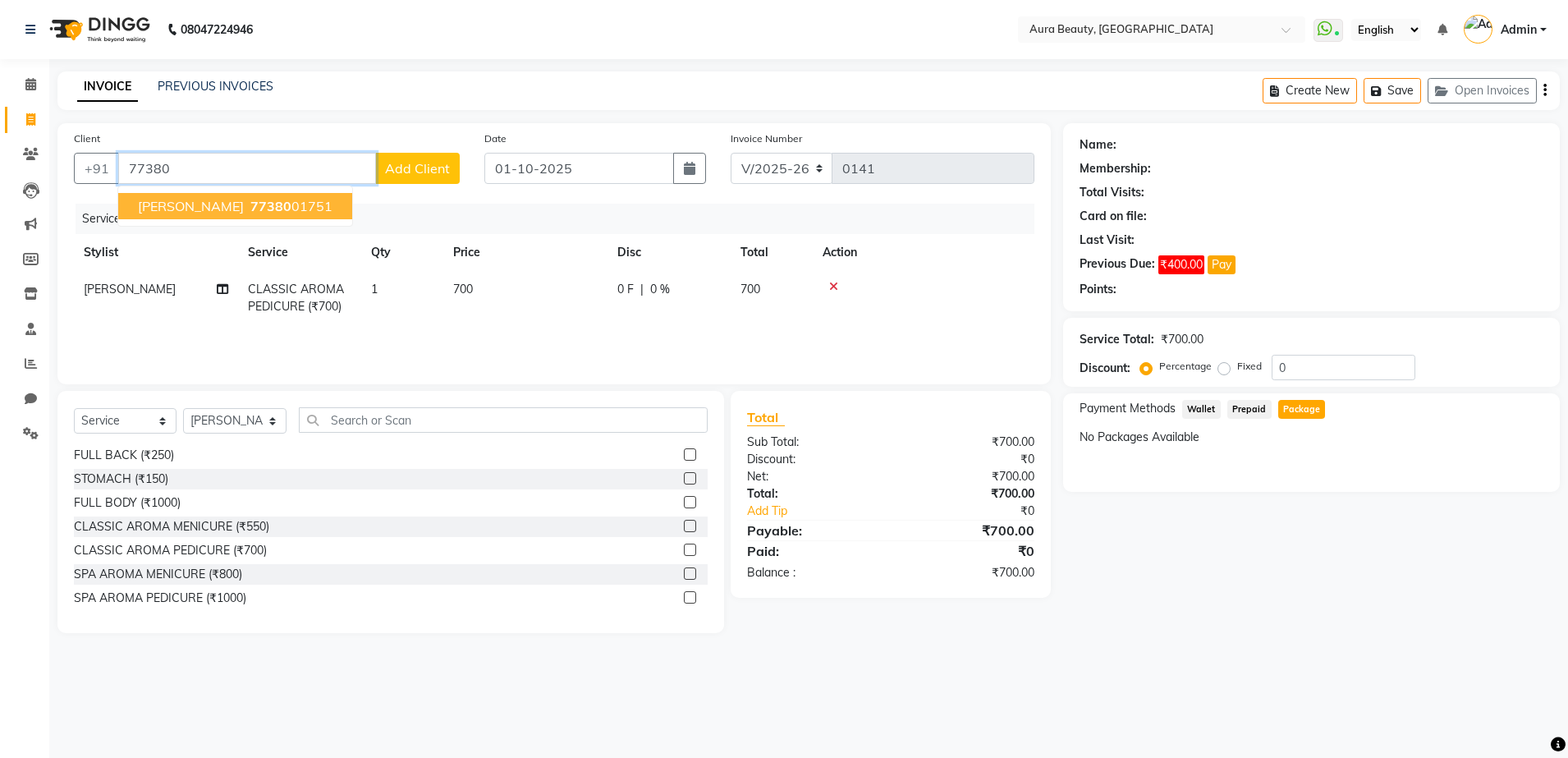
click at [288, 205] on span "77380" at bounding box center [271, 206] width 41 height 17
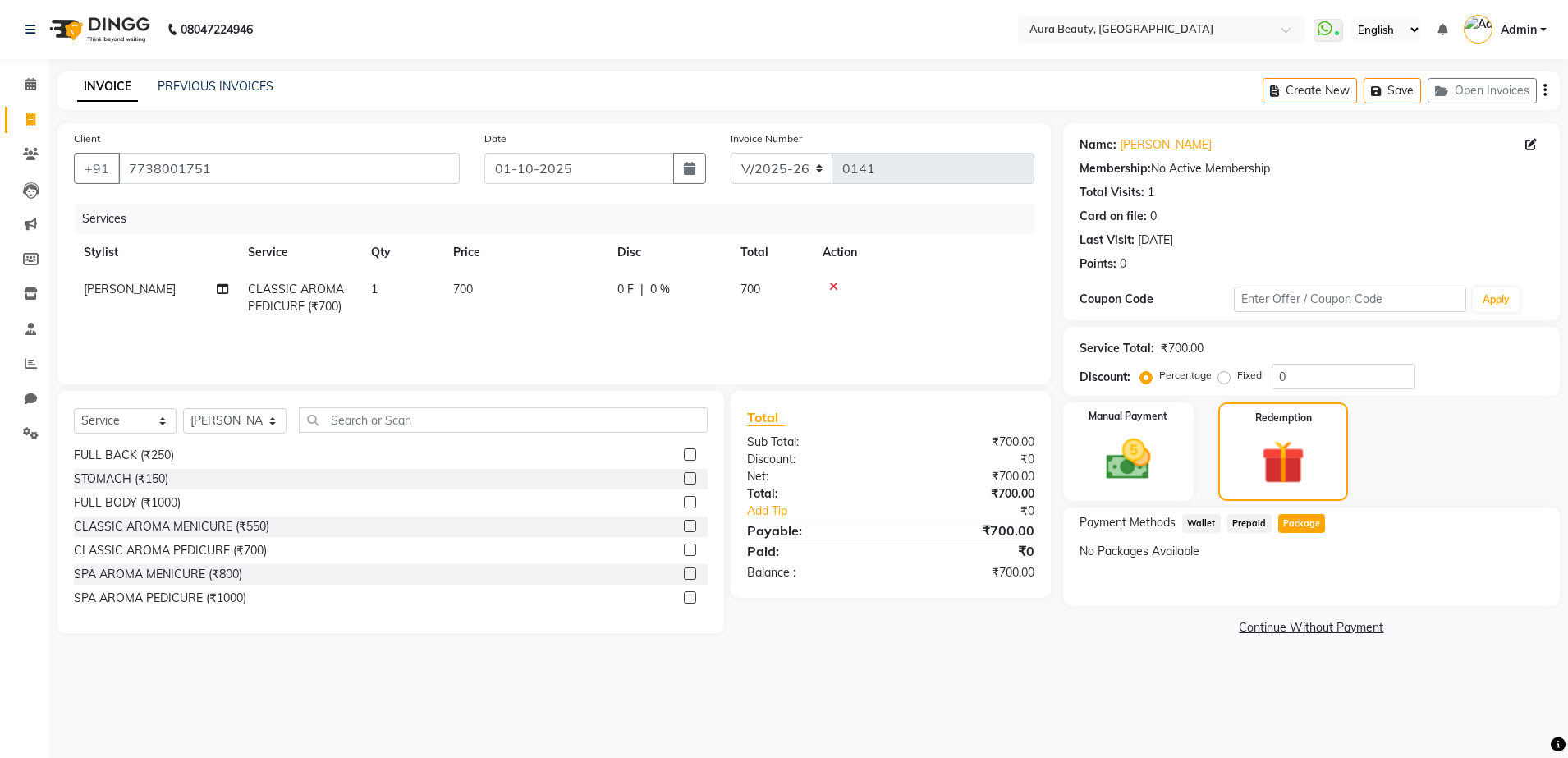
click at [1292, 543] on div "No Packages Available" at bounding box center [1311, 551] width 463 height 17
click at [1297, 533] on div "Package" at bounding box center [1298, 525] width 54 height 22
click at [1298, 523] on span "Package" at bounding box center [1302, 523] width 48 height 19
click at [666, 291] on span "0 %" at bounding box center [660, 289] width 20 height 17
click at [737, 287] on input "0" at bounding box center [719, 293] width 50 height 26
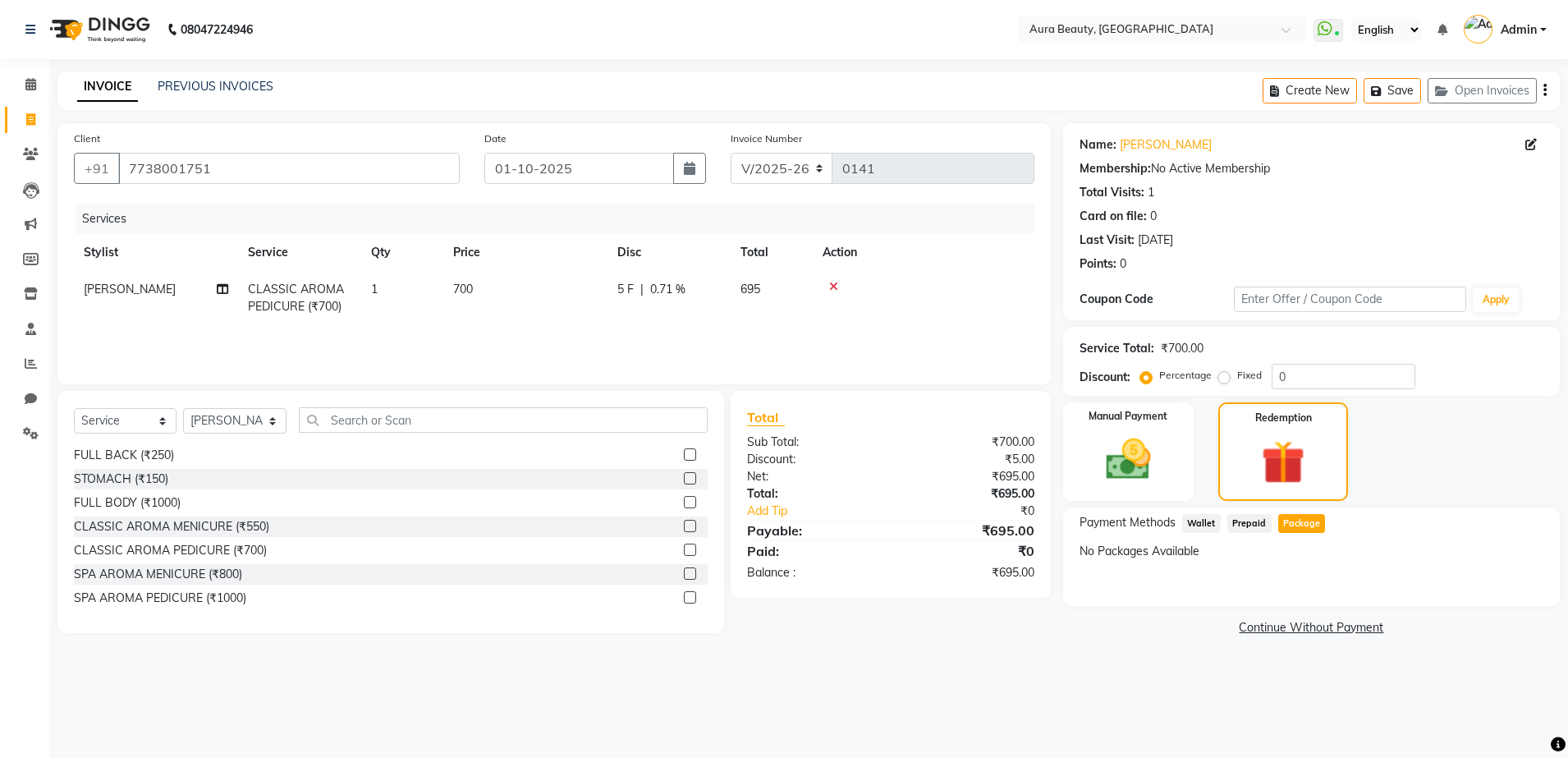
click at [692, 342] on div "Services Stylist Service Qty Price Disc Total Action [PERSON_NAME] CLASSIC AROM…" at bounding box center [554, 285] width 961 height 164
click at [1373, 301] on input "text" at bounding box center [1350, 299] width 232 height 26
click at [1499, 295] on button "Apply" at bounding box center [1496, 300] width 47 height 25
click at [1388, 299] on input "text" at bounding box center [1350, 299] width 232 height 26
click at [1499, 287] on button "Apply" at bounding box center [1496, 300] width 47 height 25
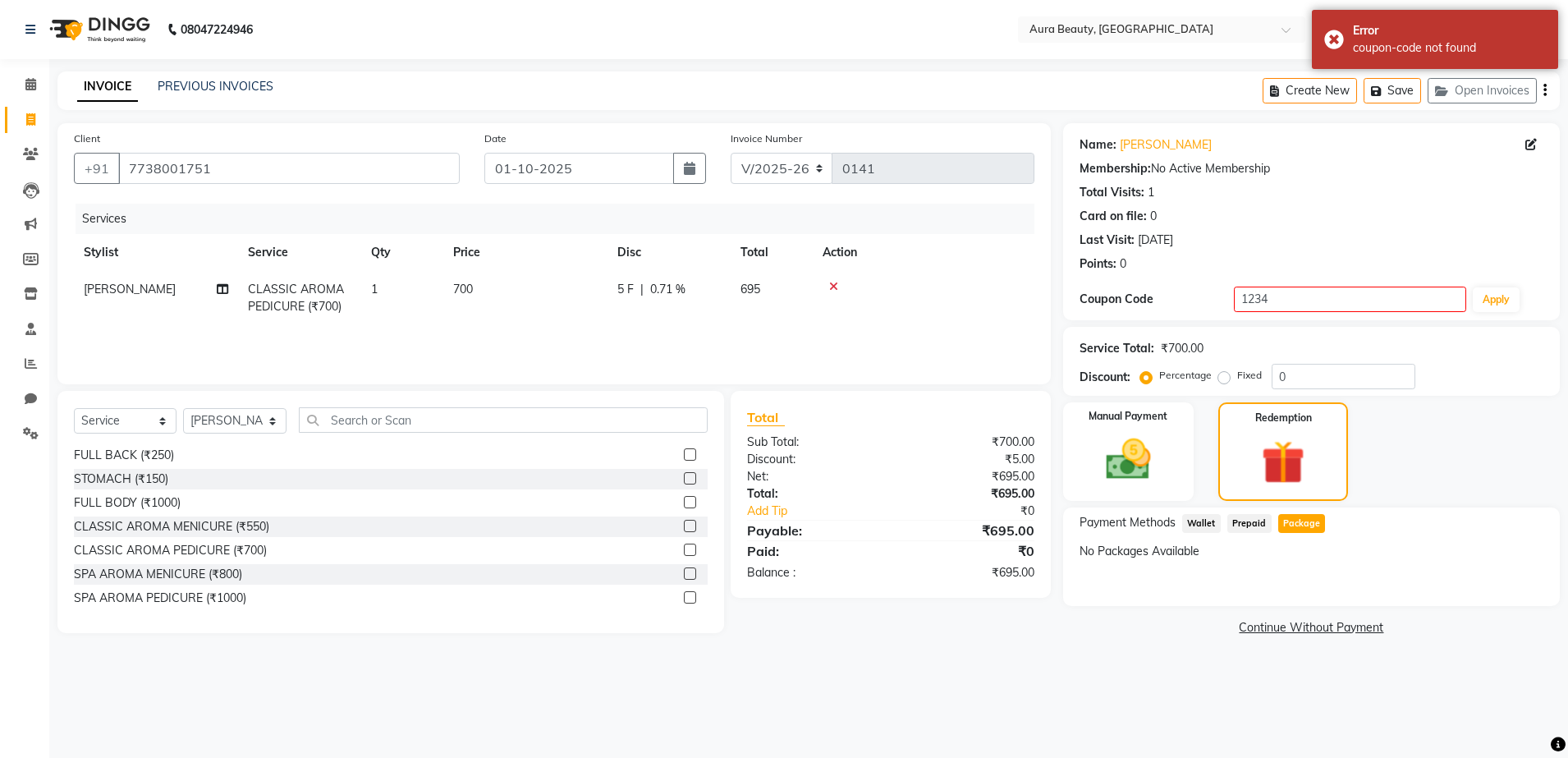
click at [1388, 120] on main "INVOICE PREVIOUS INVOICES Create New Save Open Invoices Client [PHONE_NUMBER] D…" at bounding box center [808, 367] width 1518 height 592
click at [1303, 292] on input "1234" at bounding box center [1350, 299] width 232 height 26
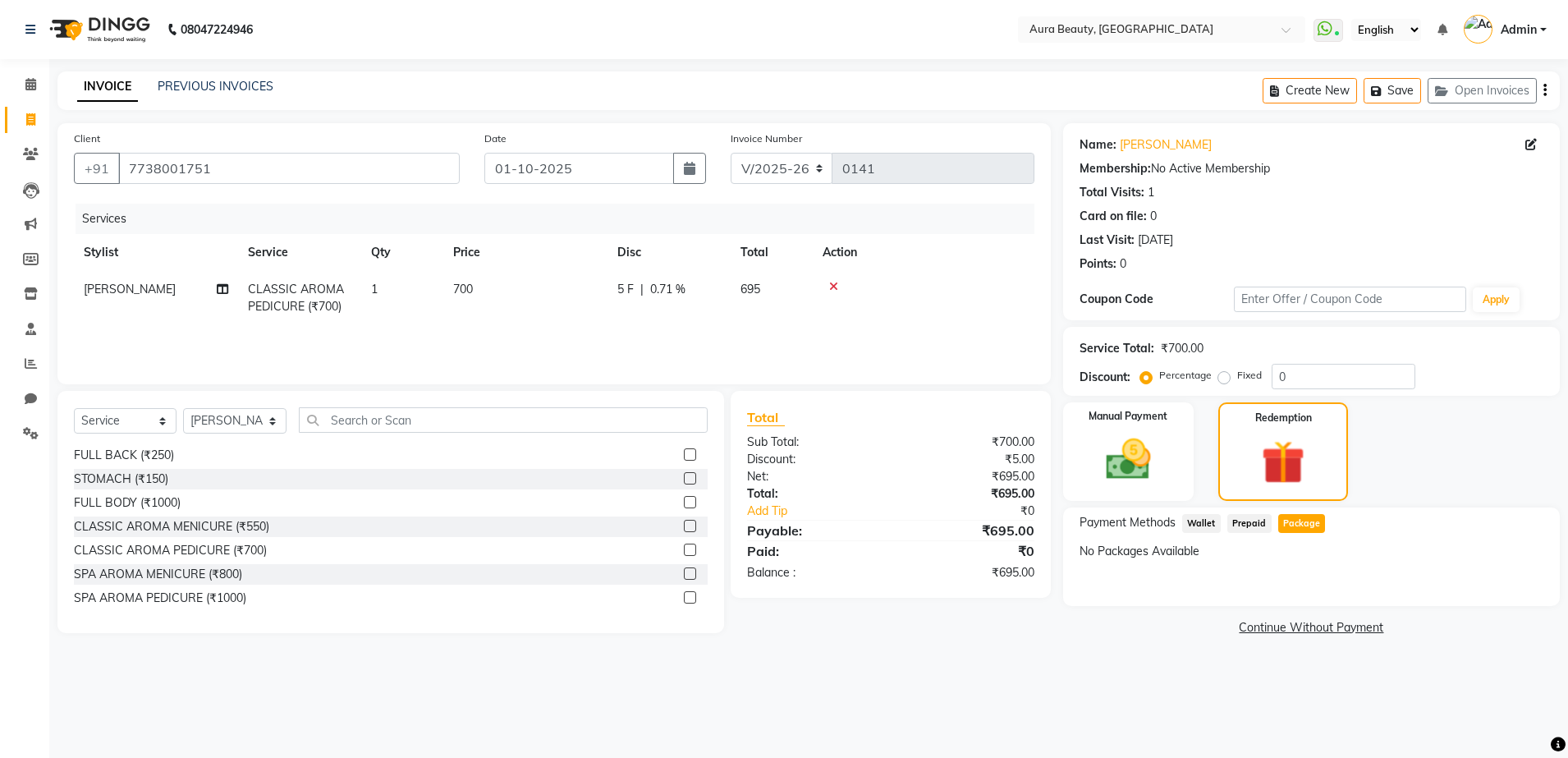
click at [832, 282] on icon at bounding box center [833, 286] width 9 height 12
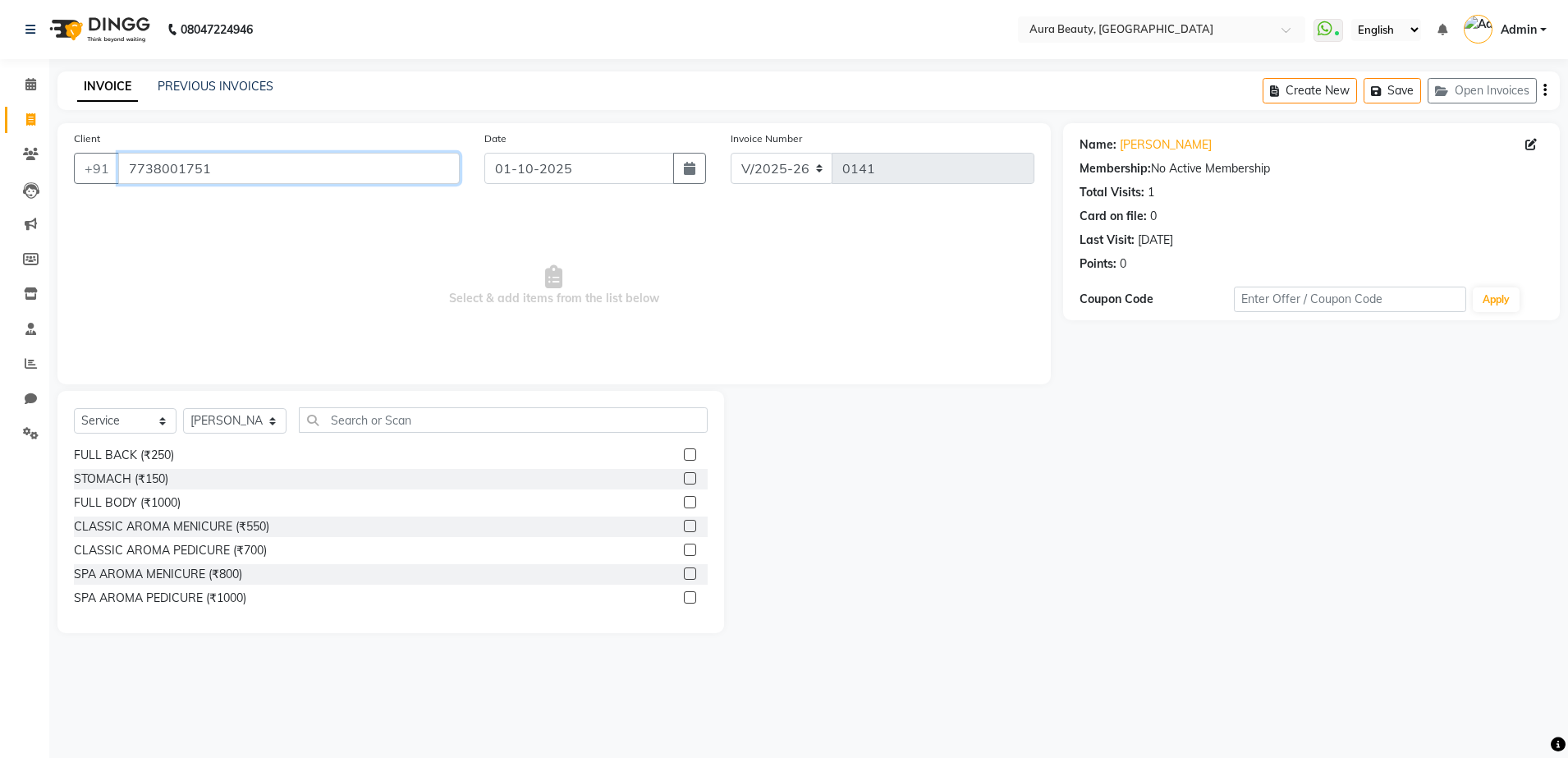
click at [228, 163] on input "7738001751" at bounding box center [289, 169] width 342 height 31
click at [372, 159] on input "Client" at bounding box center [289, 169] width 342 height 31
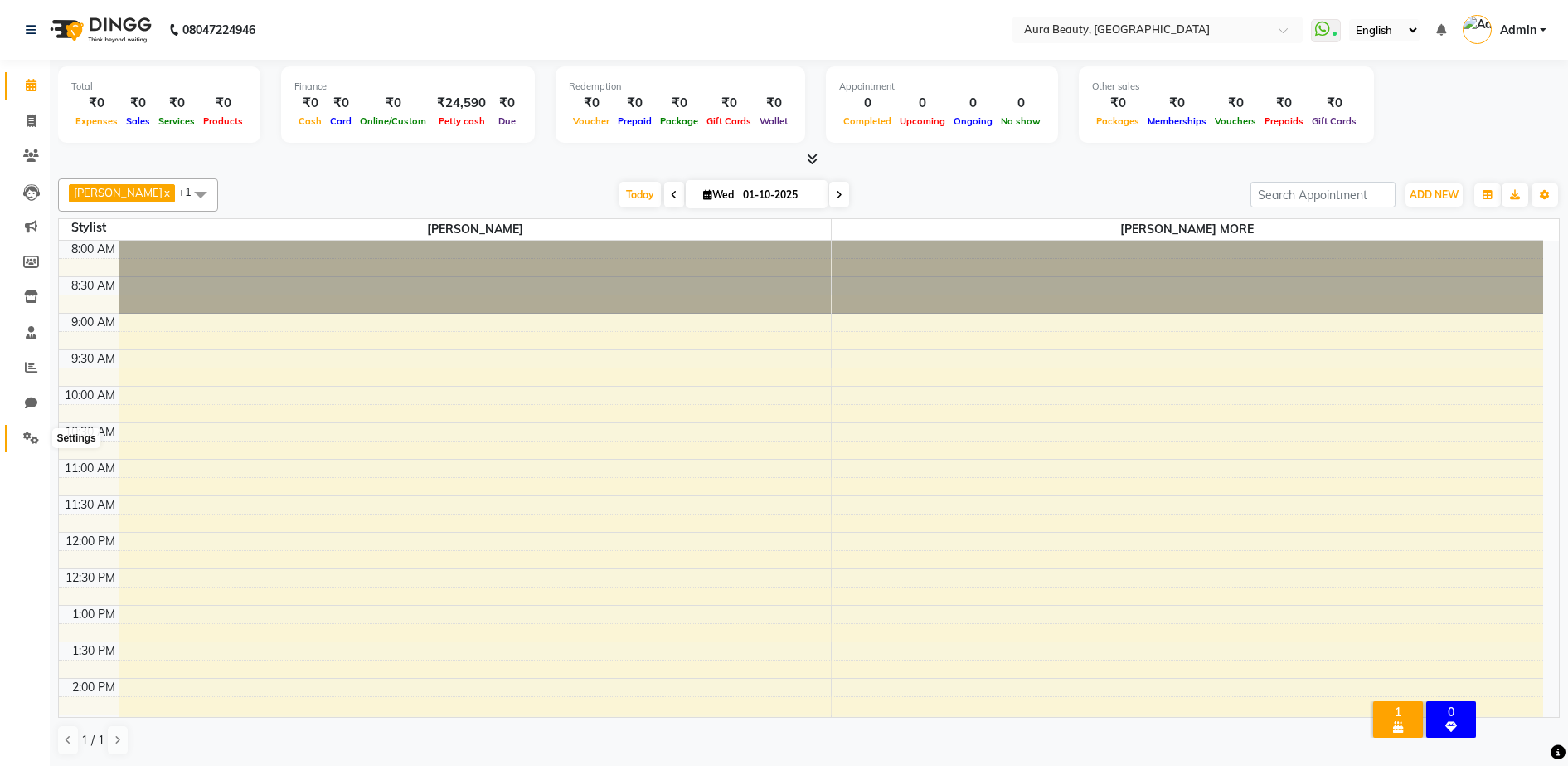
click at [30, 433] on icon at bounding box center [31, 437] width 16 height 13
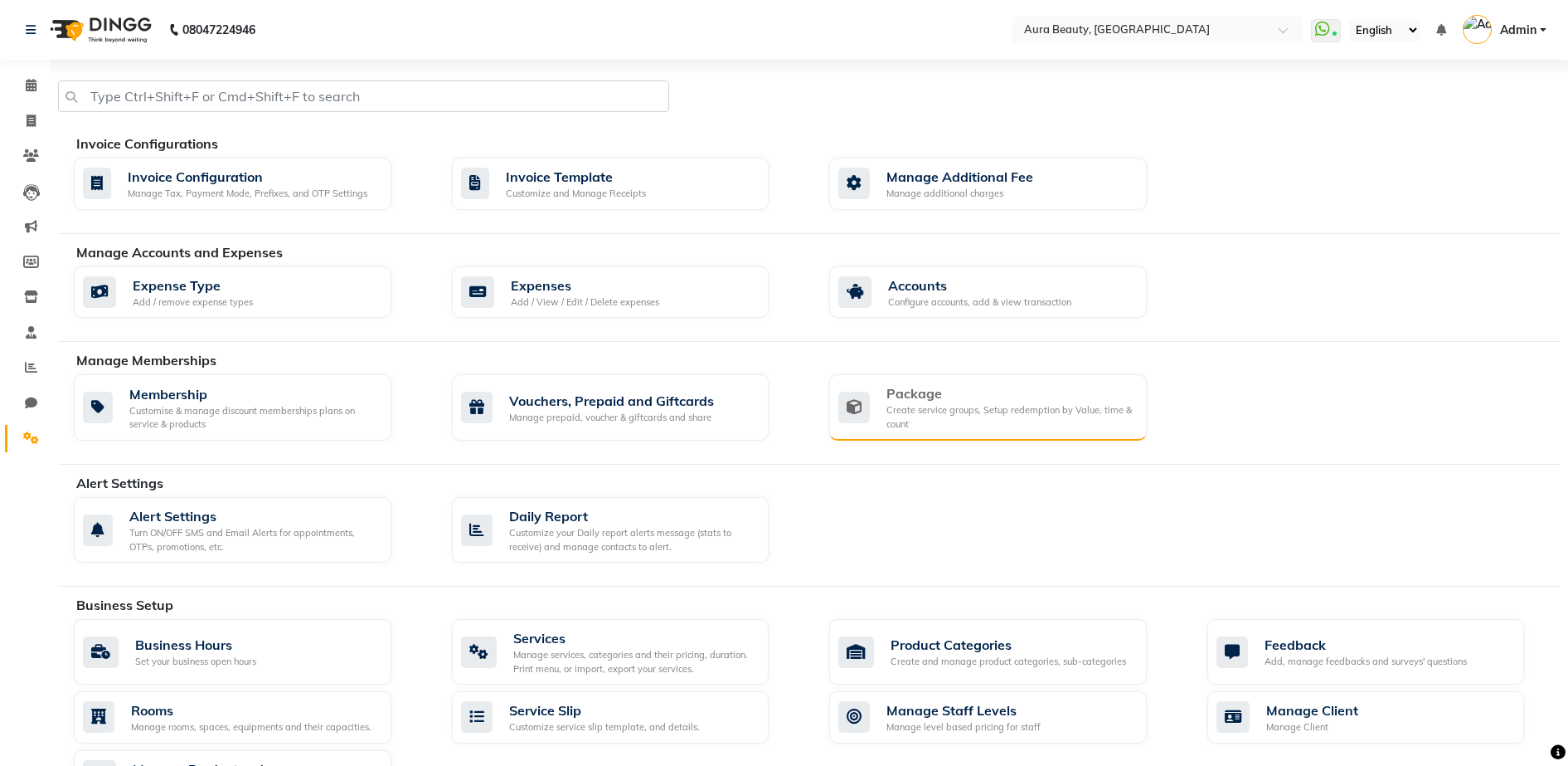
click at [962, 406] on div "Create service groups, Setup redemption by Value, time & count" at bounding box center [1010, 416] width 247 height 28
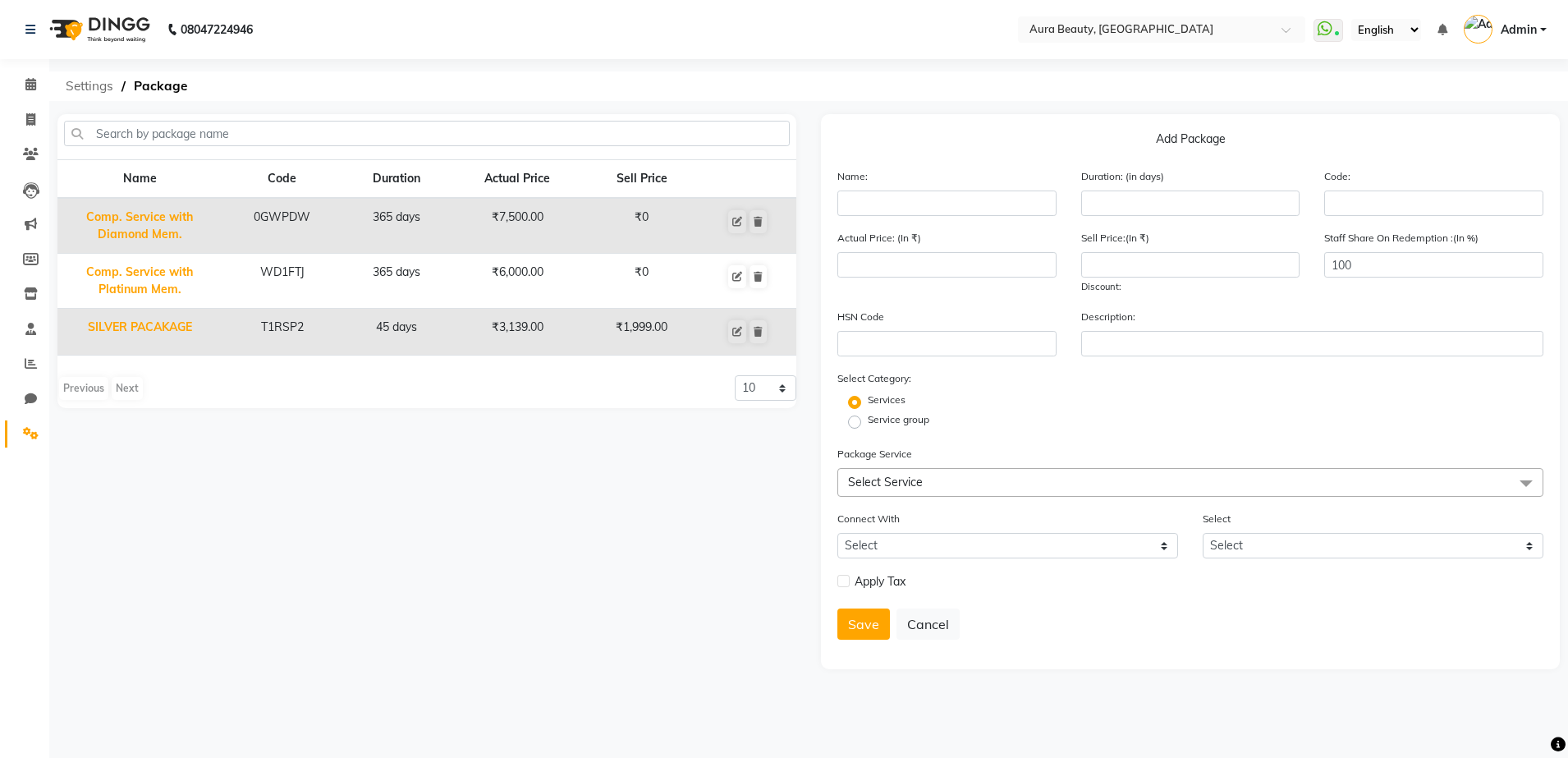
click at [82, 71] on span "Settings" at bounding box center [89, 86] width 64 height 30
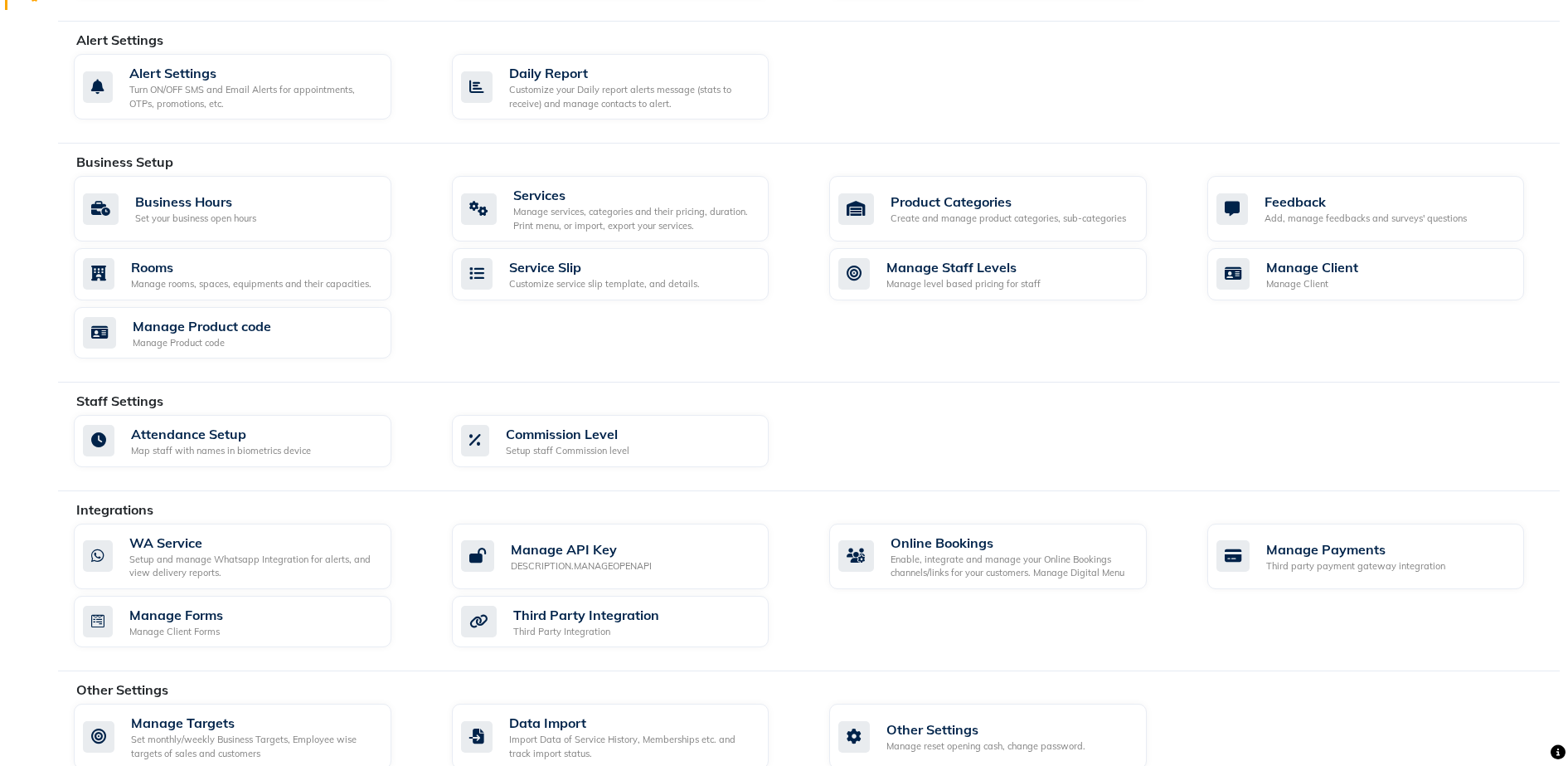
scroll to position [468, 0]
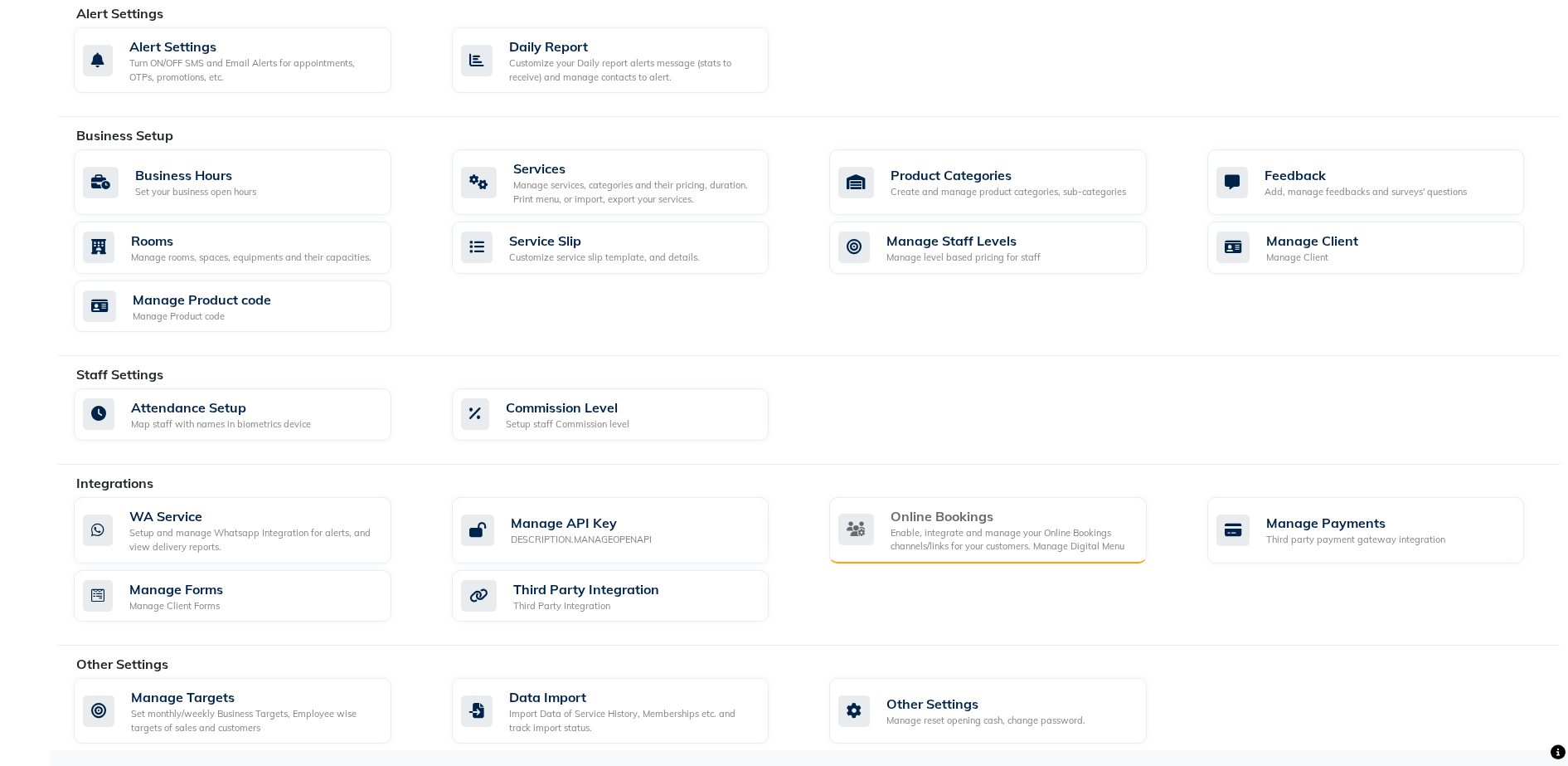
click at [882, 542] on div "Online Bookings Enable, integrate and manage your Online Bookings channels/link…" at bounding box center [985, 529] width 295 height 48
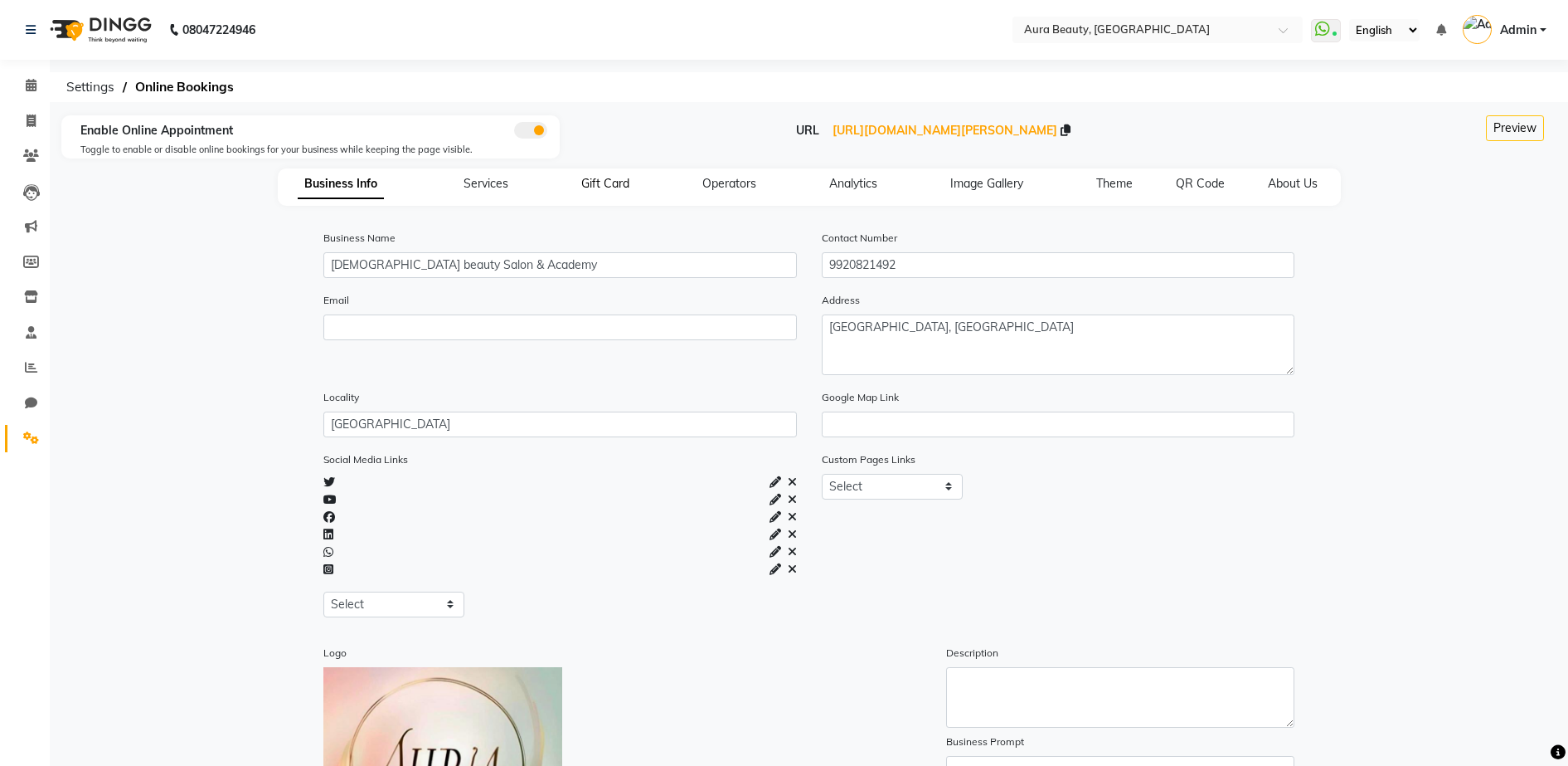
click at [611, 180] on span "Gift Card" at bounding box center [605, 183] width 48 height 15
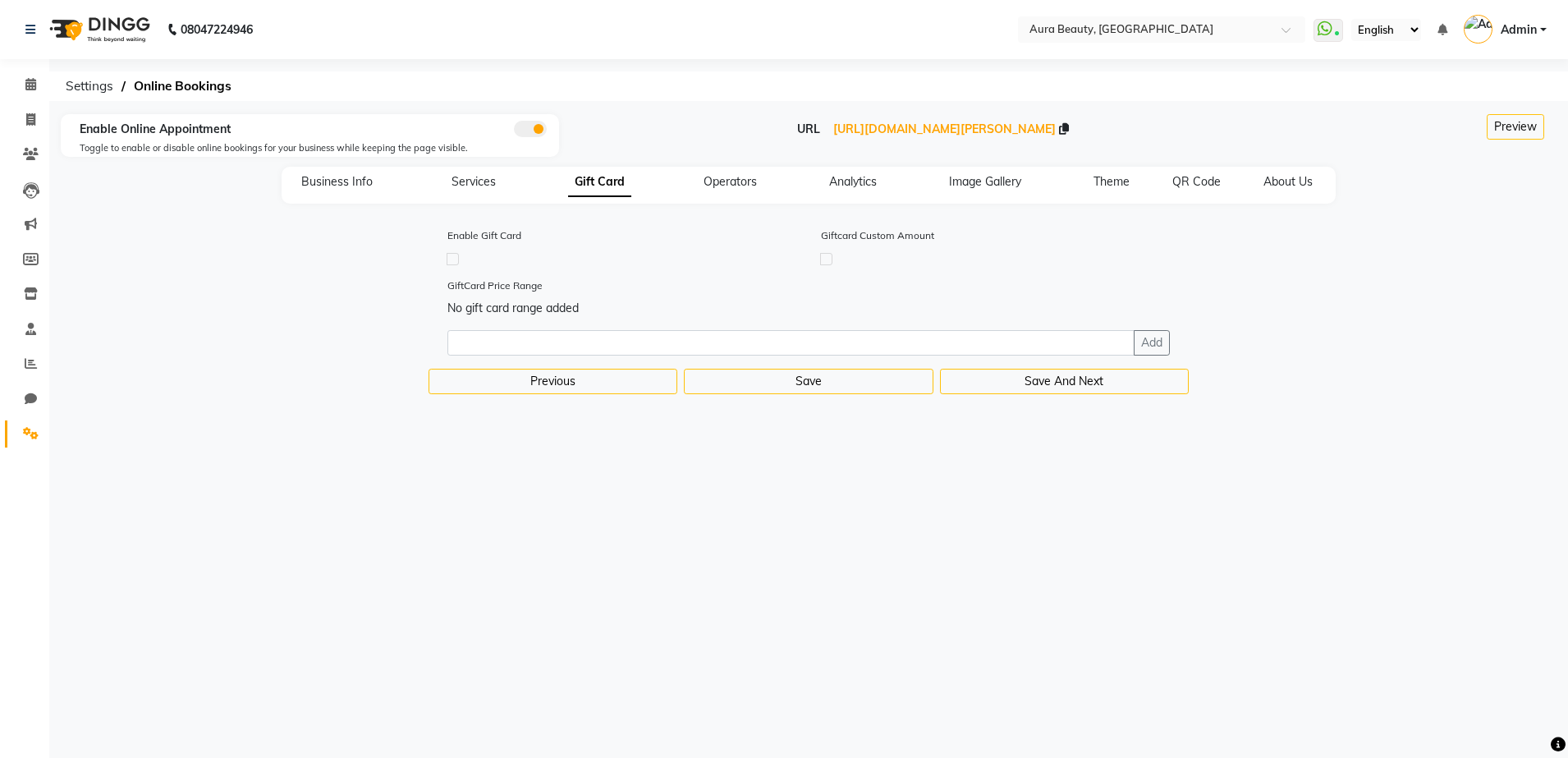
click at [825, 258] on label at bounding box center [826, 259] width 12 height 12
click at [825, 258] on input "checkbox" at bounding box center [826, 258] width 11 height 11
click at [825, 258] on label at bounding box center [826, 259] width 12 height 12
click at [825, 258] on input "checkbox" at bounding box center [826, 258] width 11 height 11
click at [529, 336] on input "number" at bounding box center [791, 343] width 687 height 26
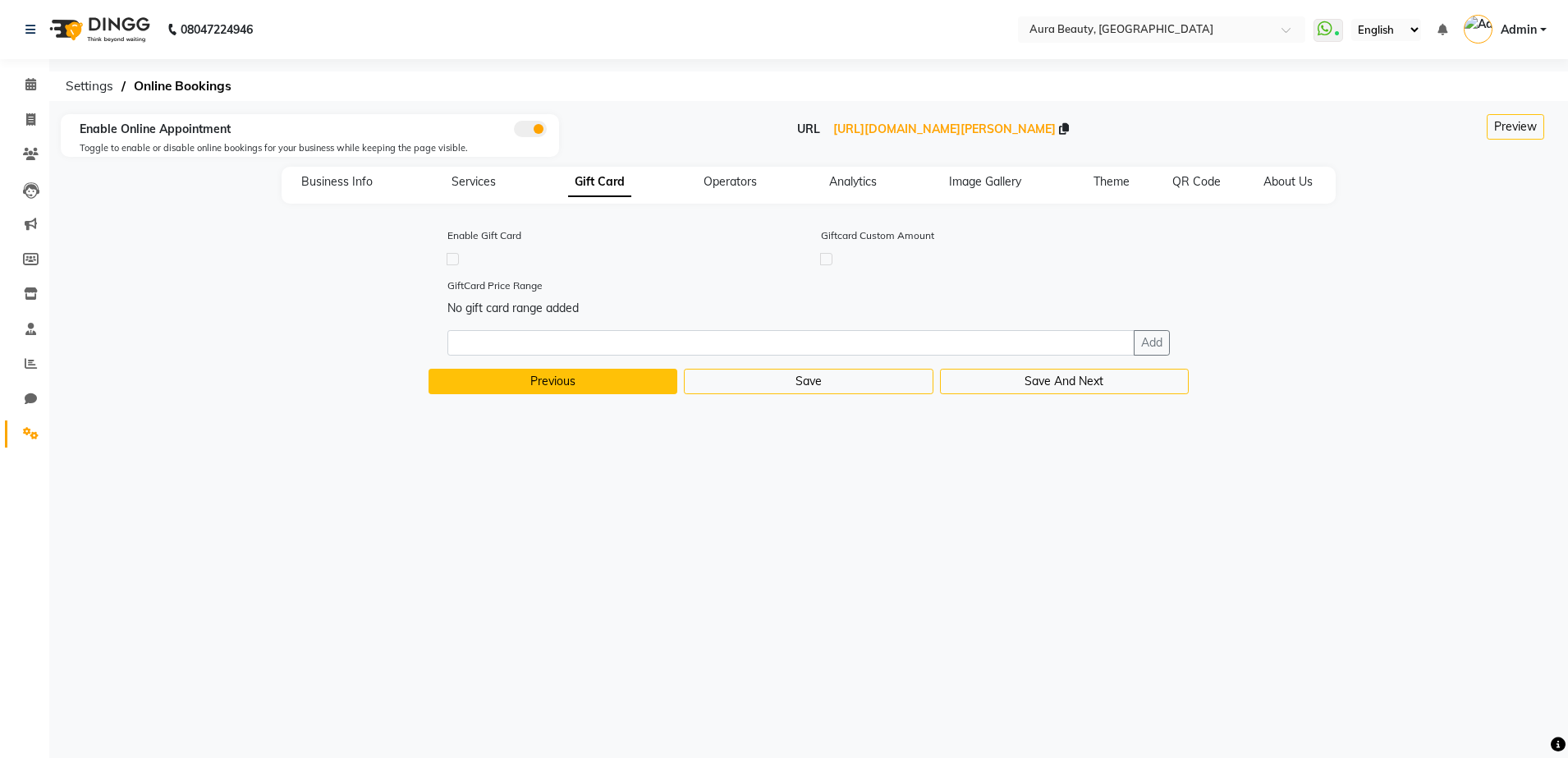
click at [518, 386] on button "Previous" at bounding box center [553, 381] width 249 height 26
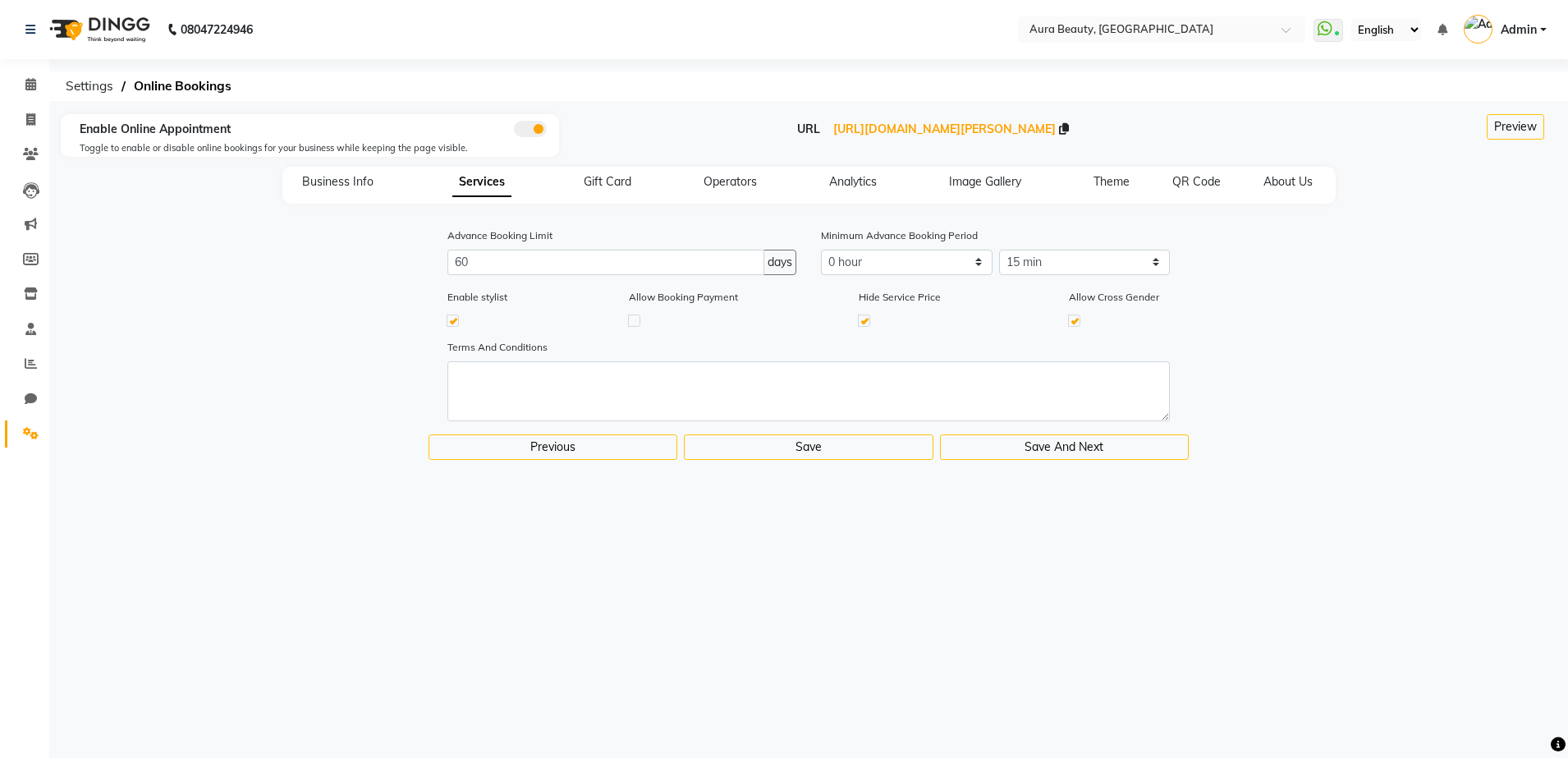
click at [175, 418] on div "Terms And Conditions" at bounding box center [808, 386] width 1494 height 96
click at [1187, 185] on span "QR Code" at bounding box center [1196, 181] width 49 height 15
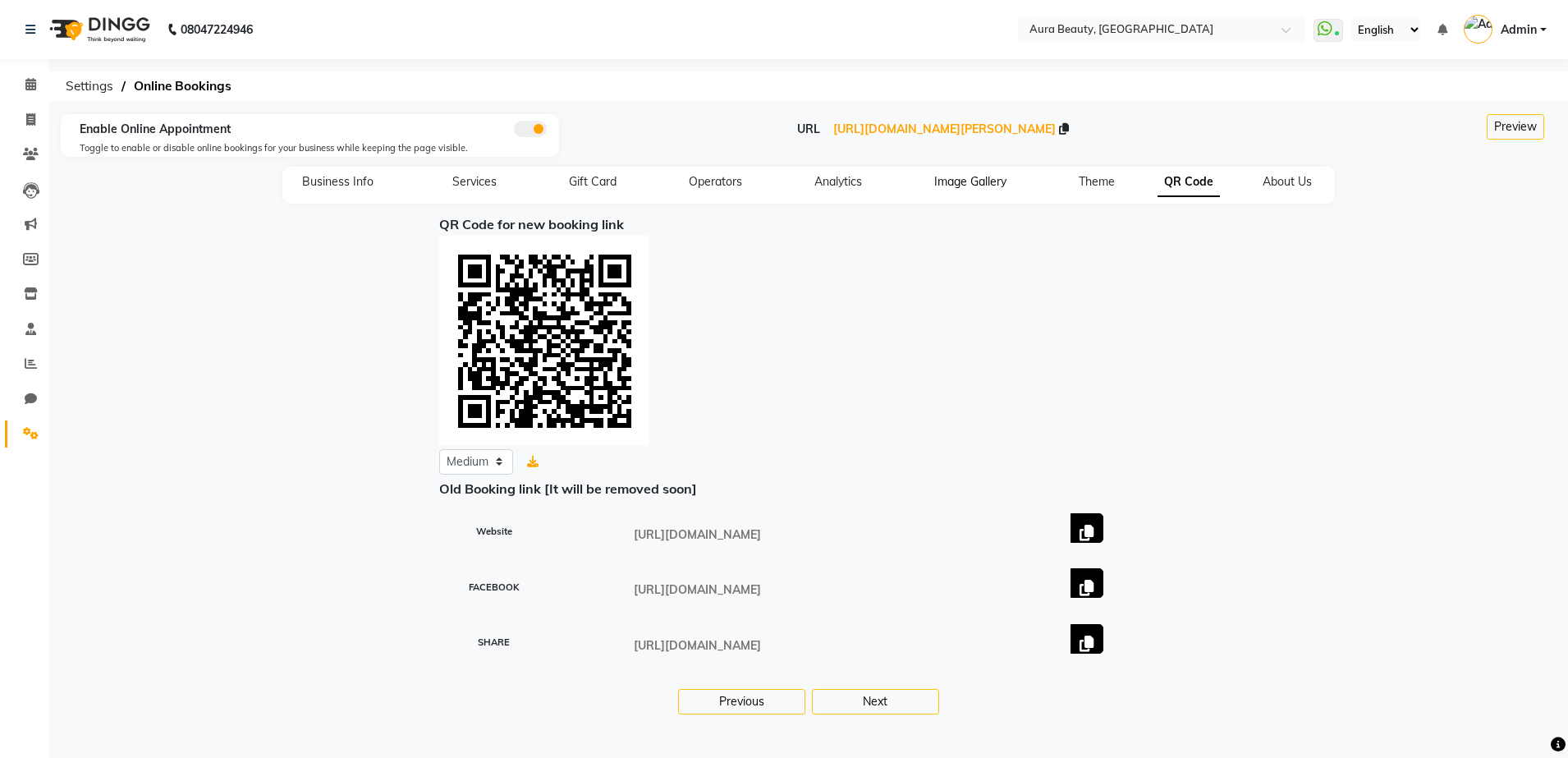
click at [978, 184] on span "Image Gallery" at bounding box center [970, 181] width 72 height 15
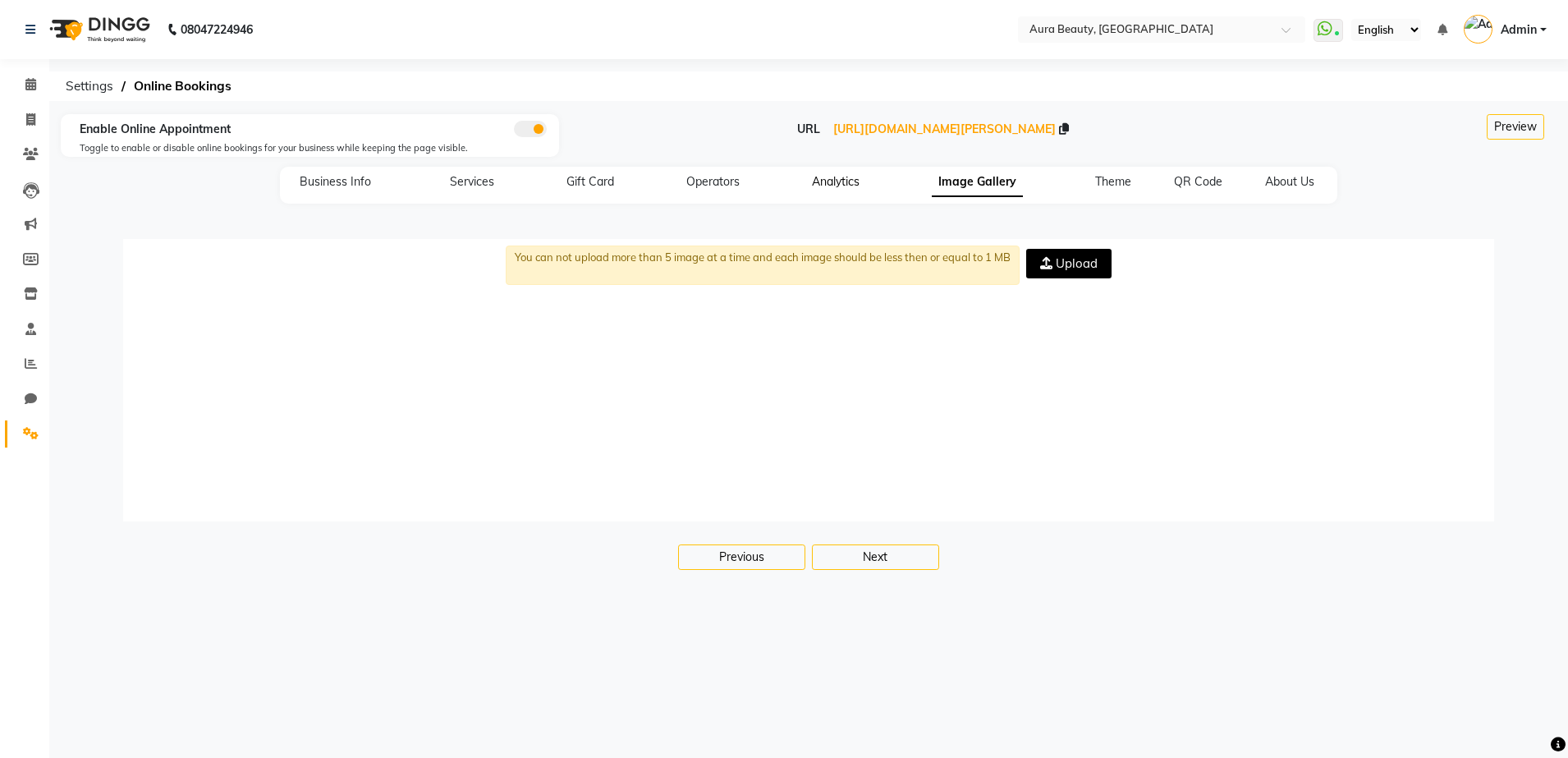
click at [855, 181] on span "Analytics" at bounding box center [836, 181] width 48 height 15
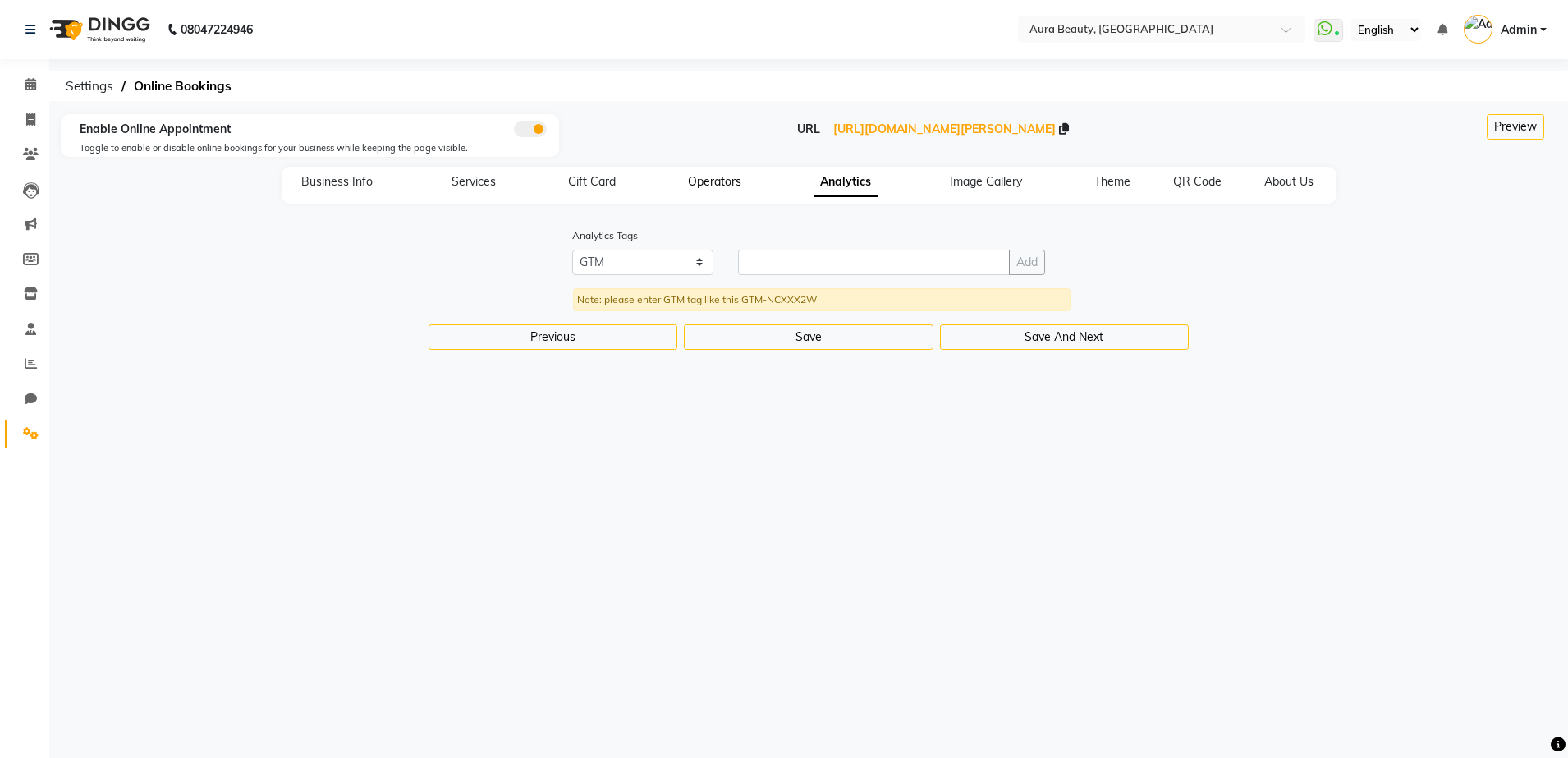
click at [723, 184] on span "Operators" at bounding box center [714, 181] width 53 height 15
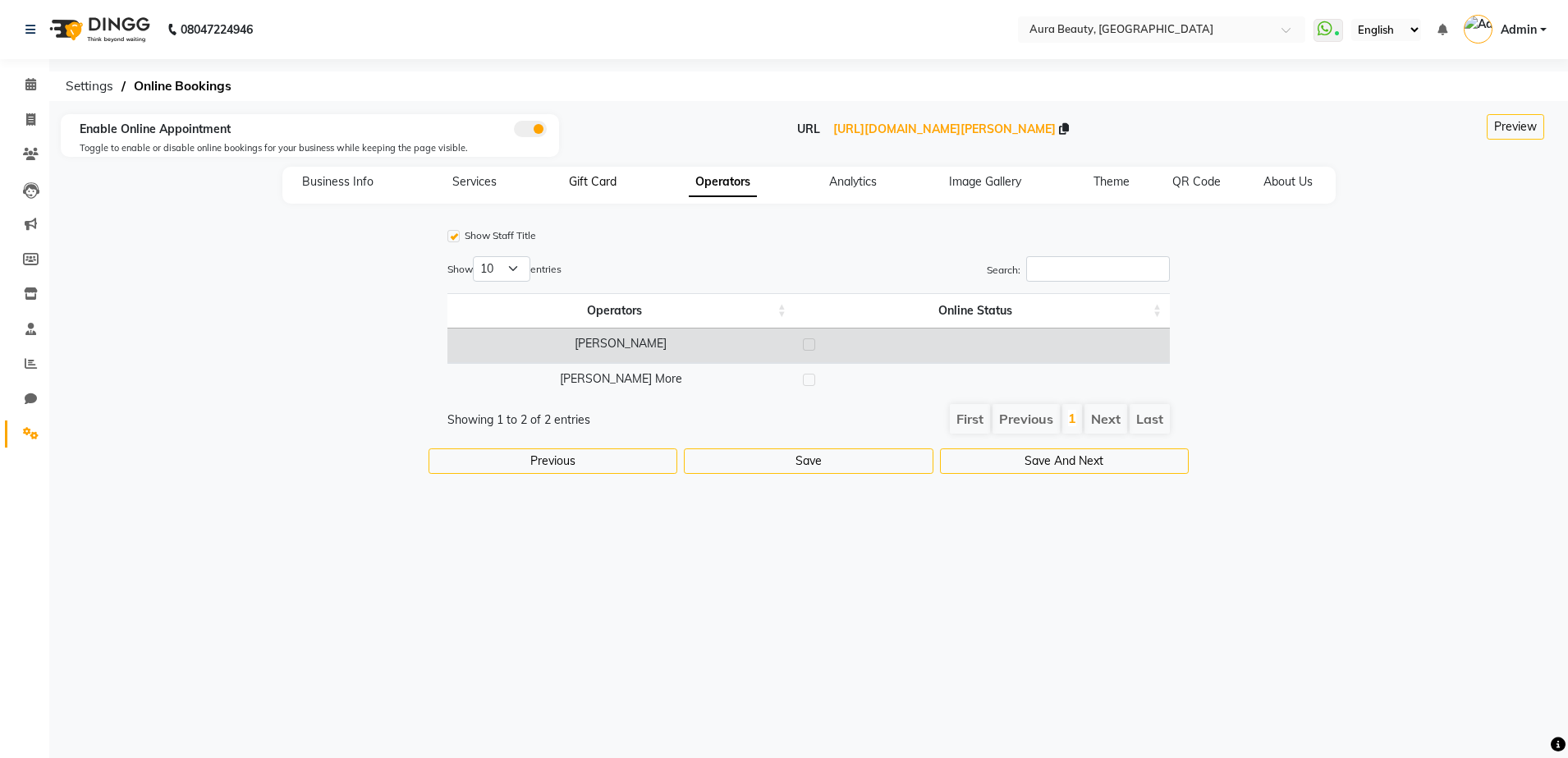
click at [584, 176] on span "Gift Card" at bounding box center [592, 181] width 48 height 15
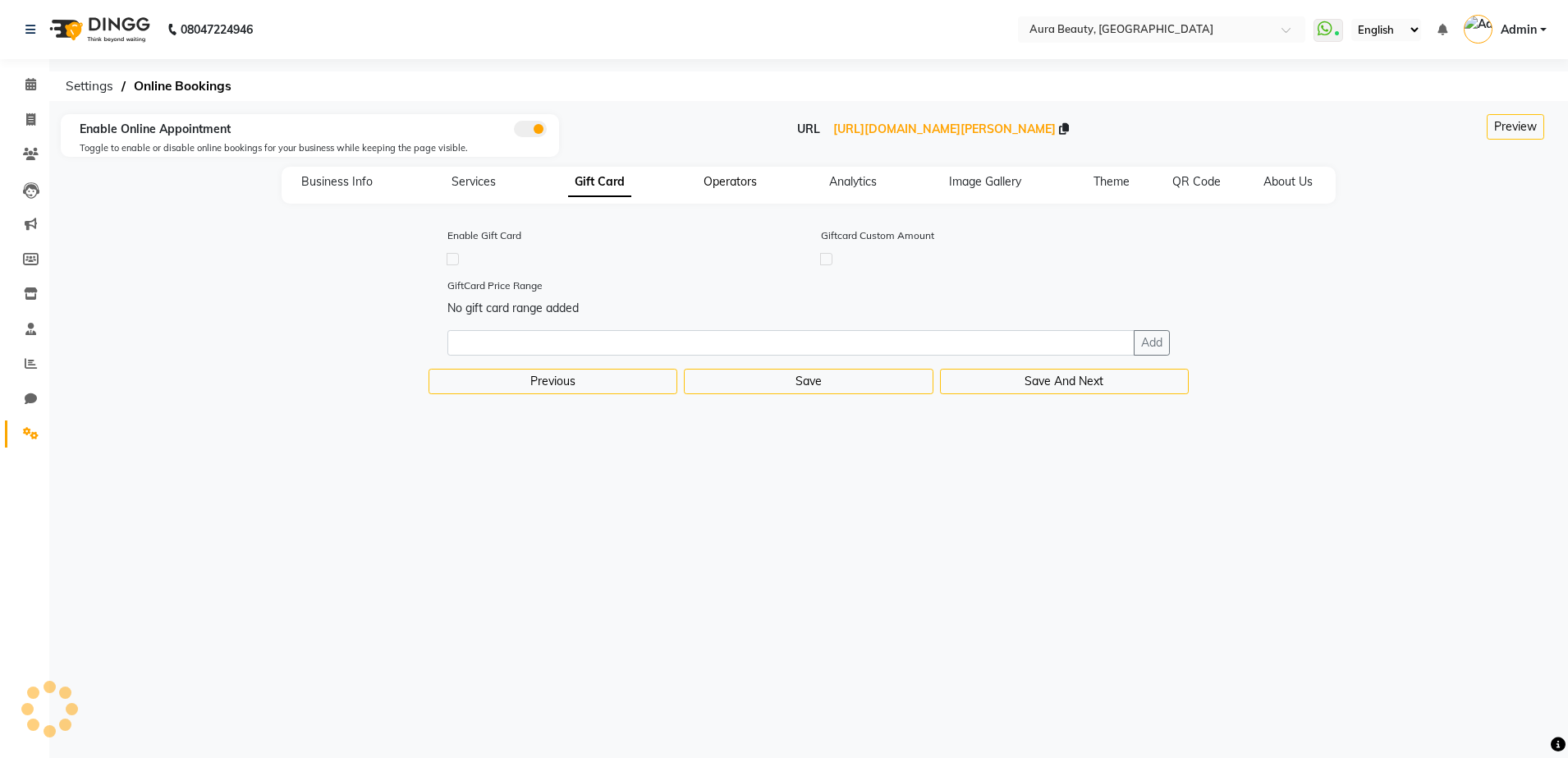
click at [717, 177] on span "Operators" at bounding box center [730, 181] width 53 height 15
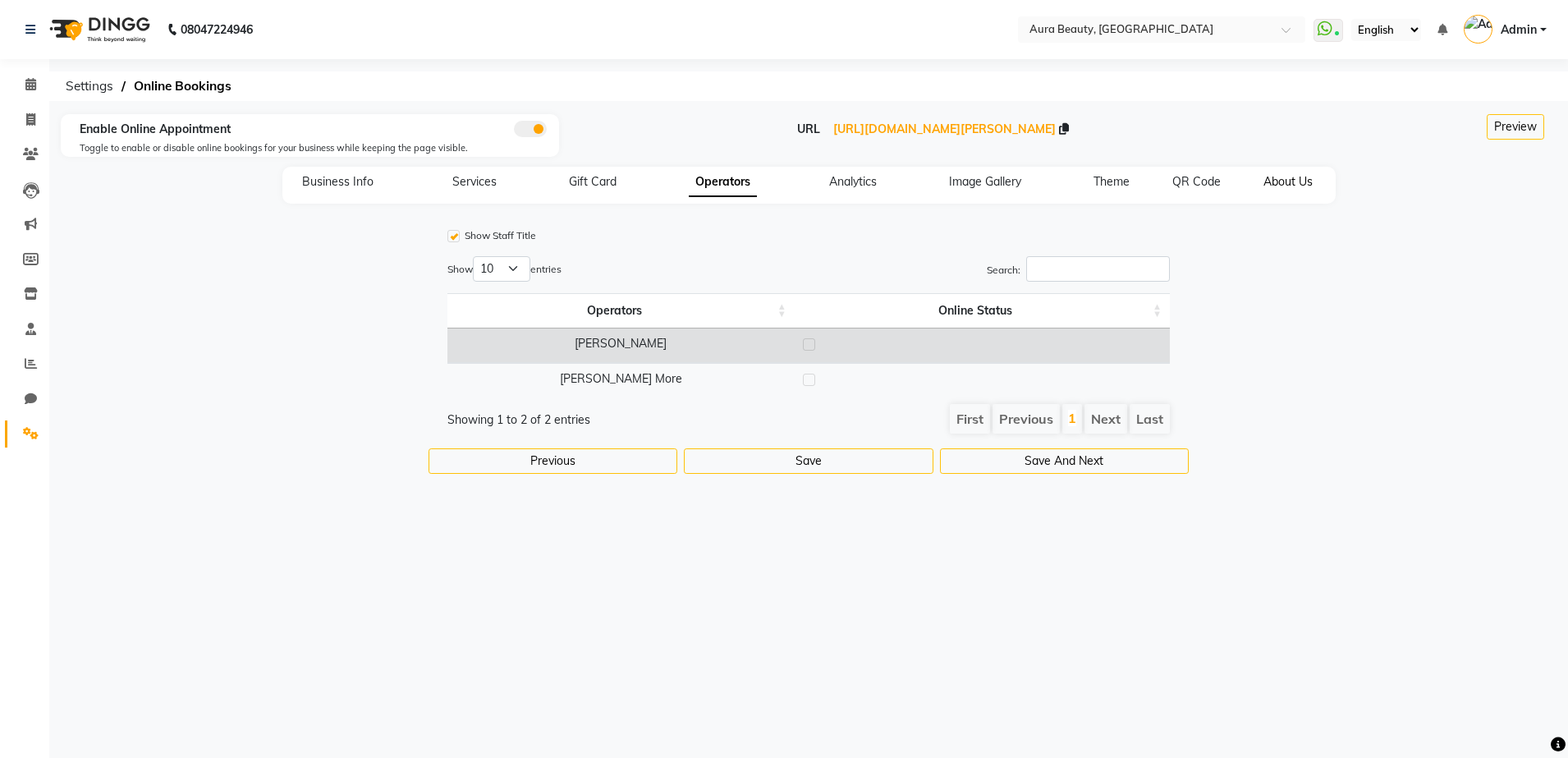
click at [1270, 188] on span "About Us" at bounding box center [1288, 181] width 50 height 15
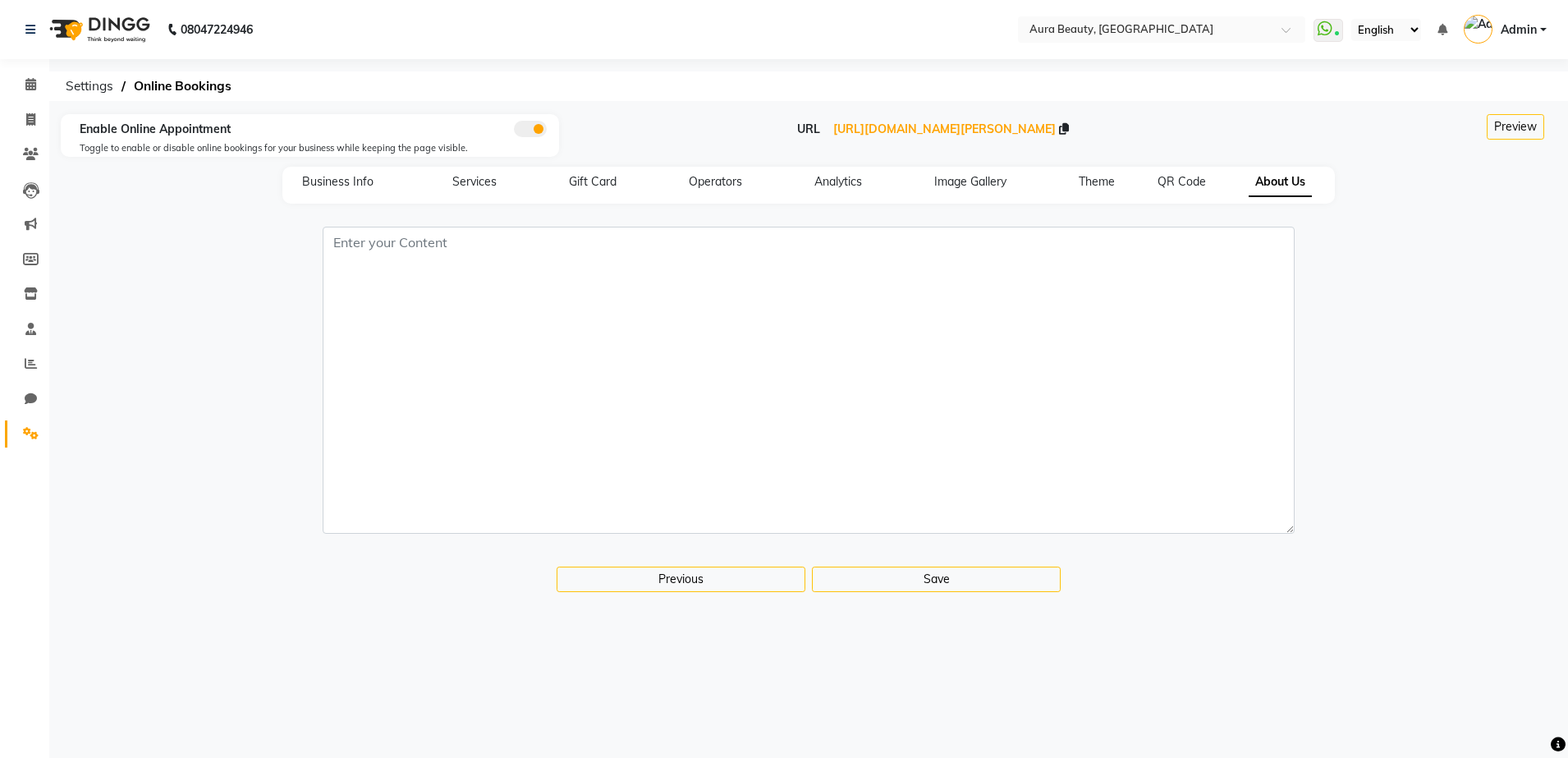
click at [1455, 285] on div at bounding box center [808, 390] width 1494 height 327
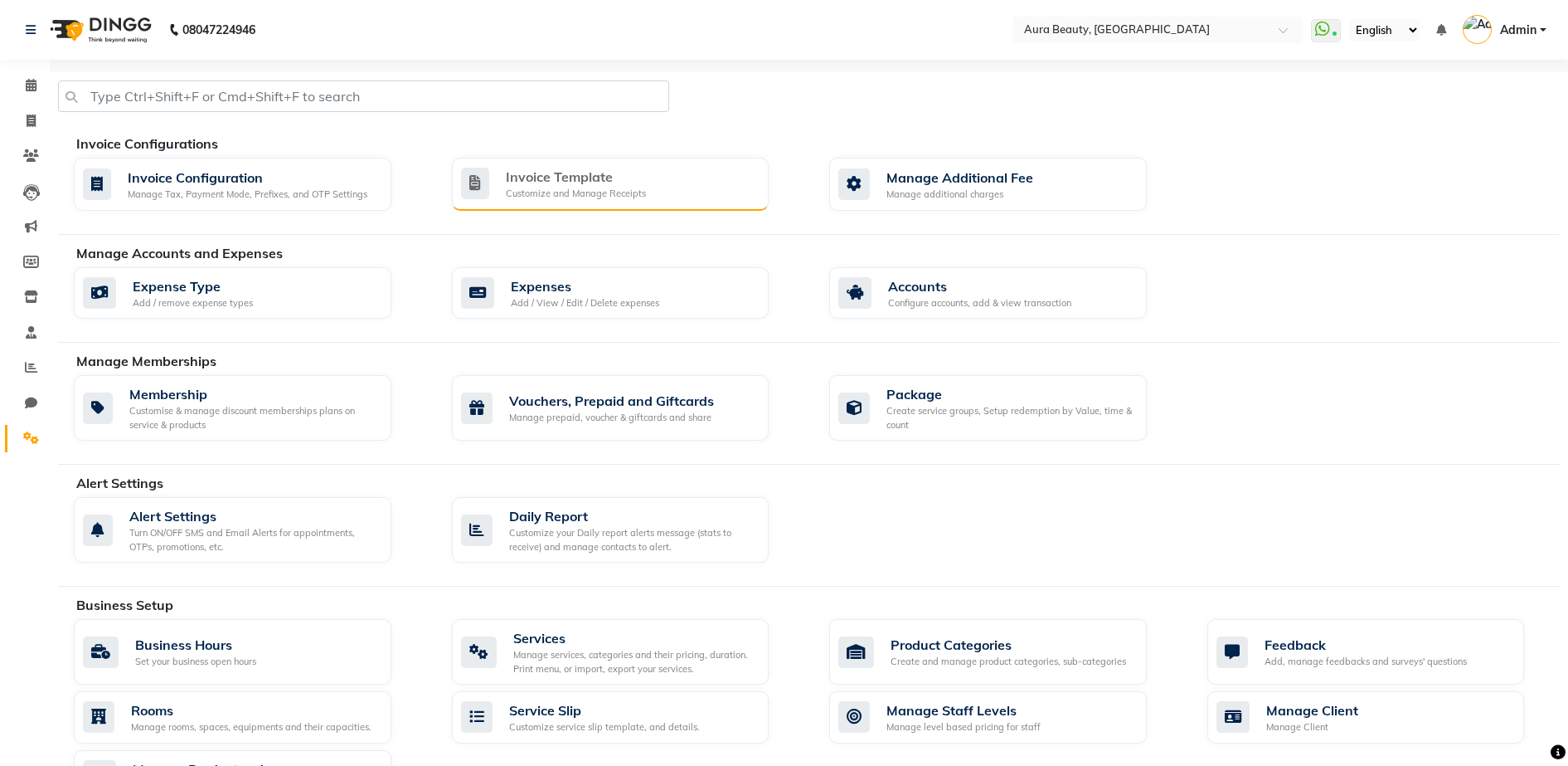
click at [605, 173] on div "Invoice Template" at bounding box center [576, 176] width 140 height 20
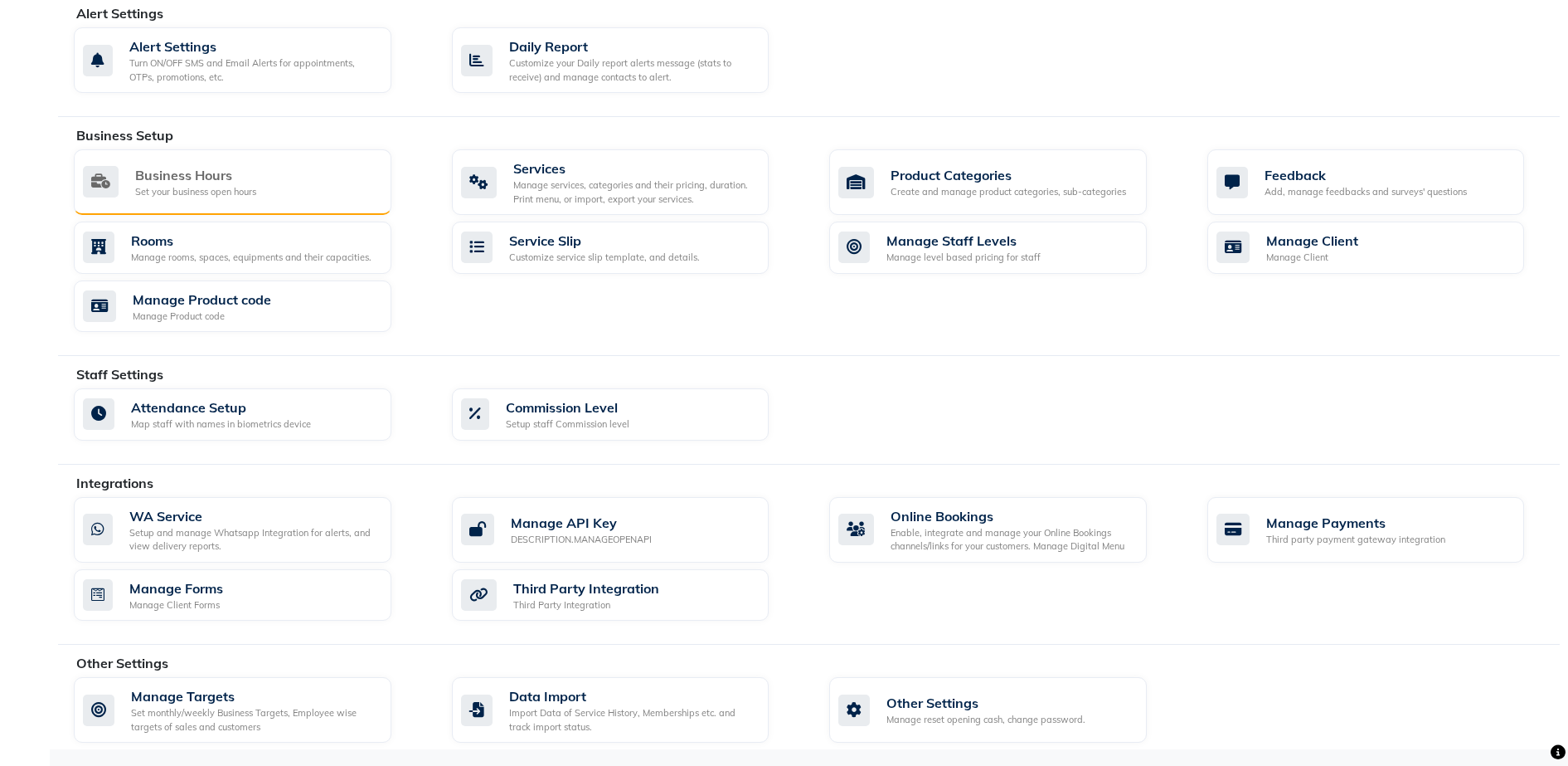
click at [113, 186] on icon at bounding box center [100, 181] width 36 height 32
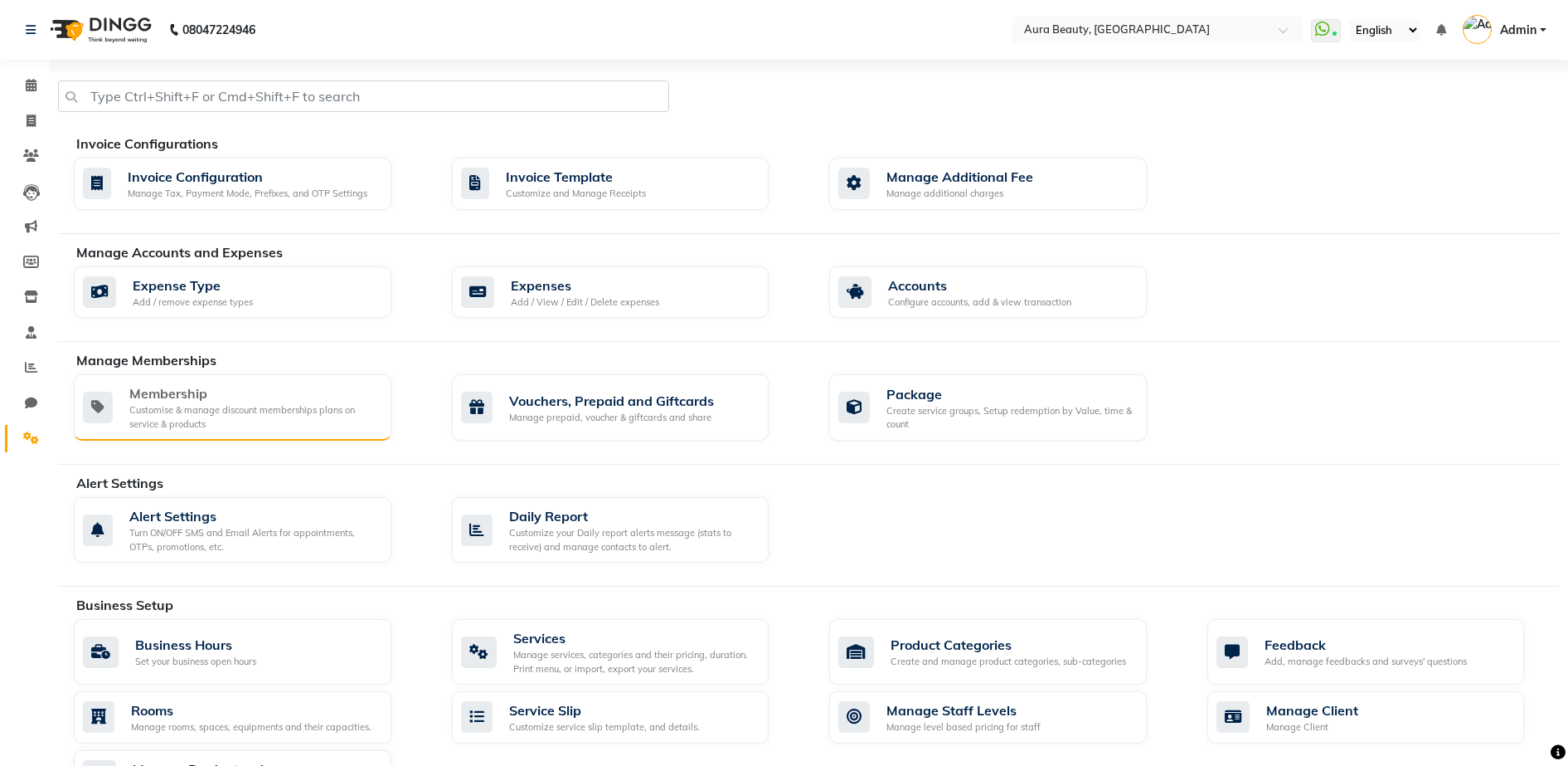
click at [231, 425] on div "Customise & manage discount memberships plans on service & products" at bounding box center [254, 416] width 249 height 28
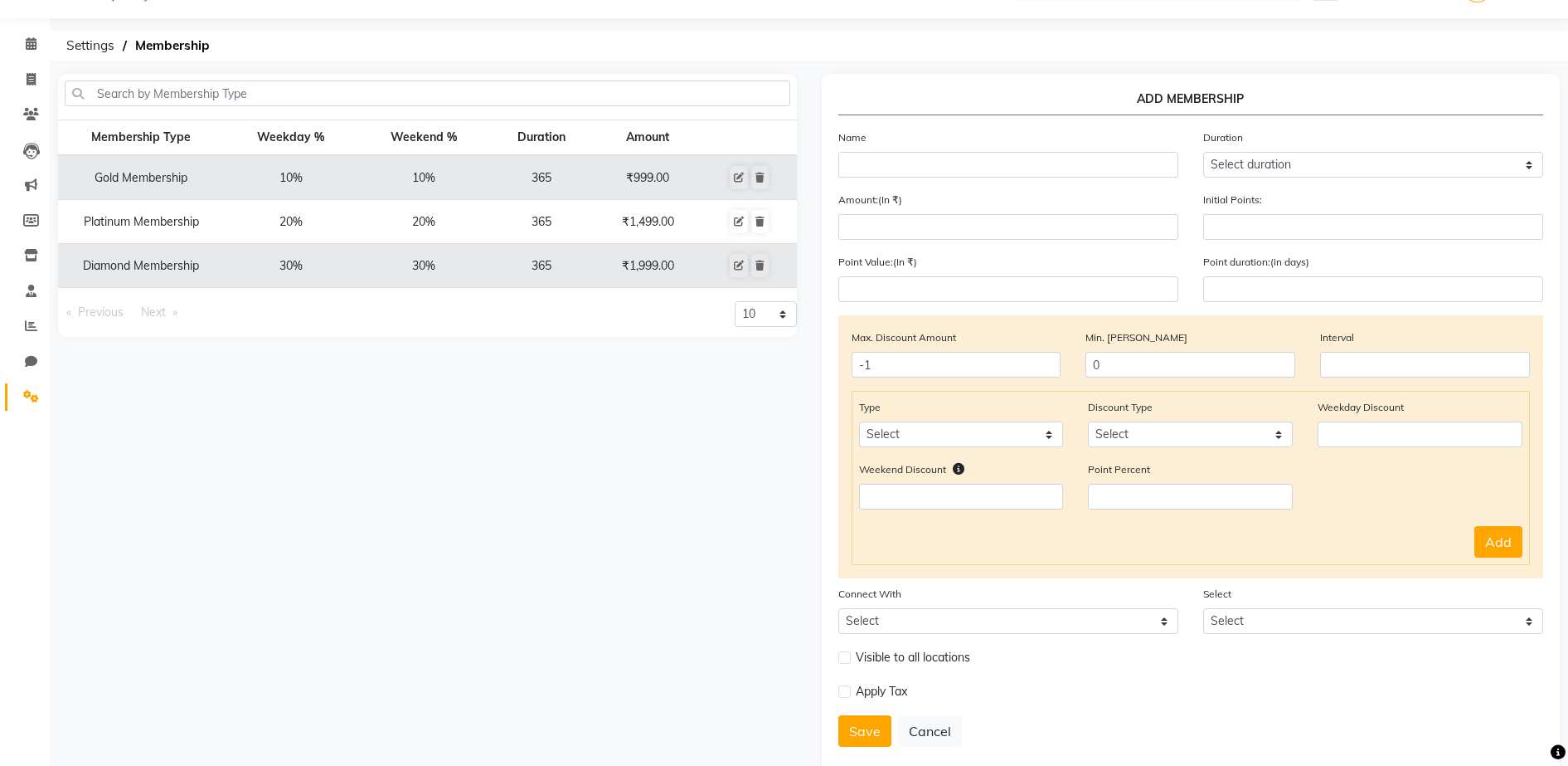
scroll to position [77, 0]
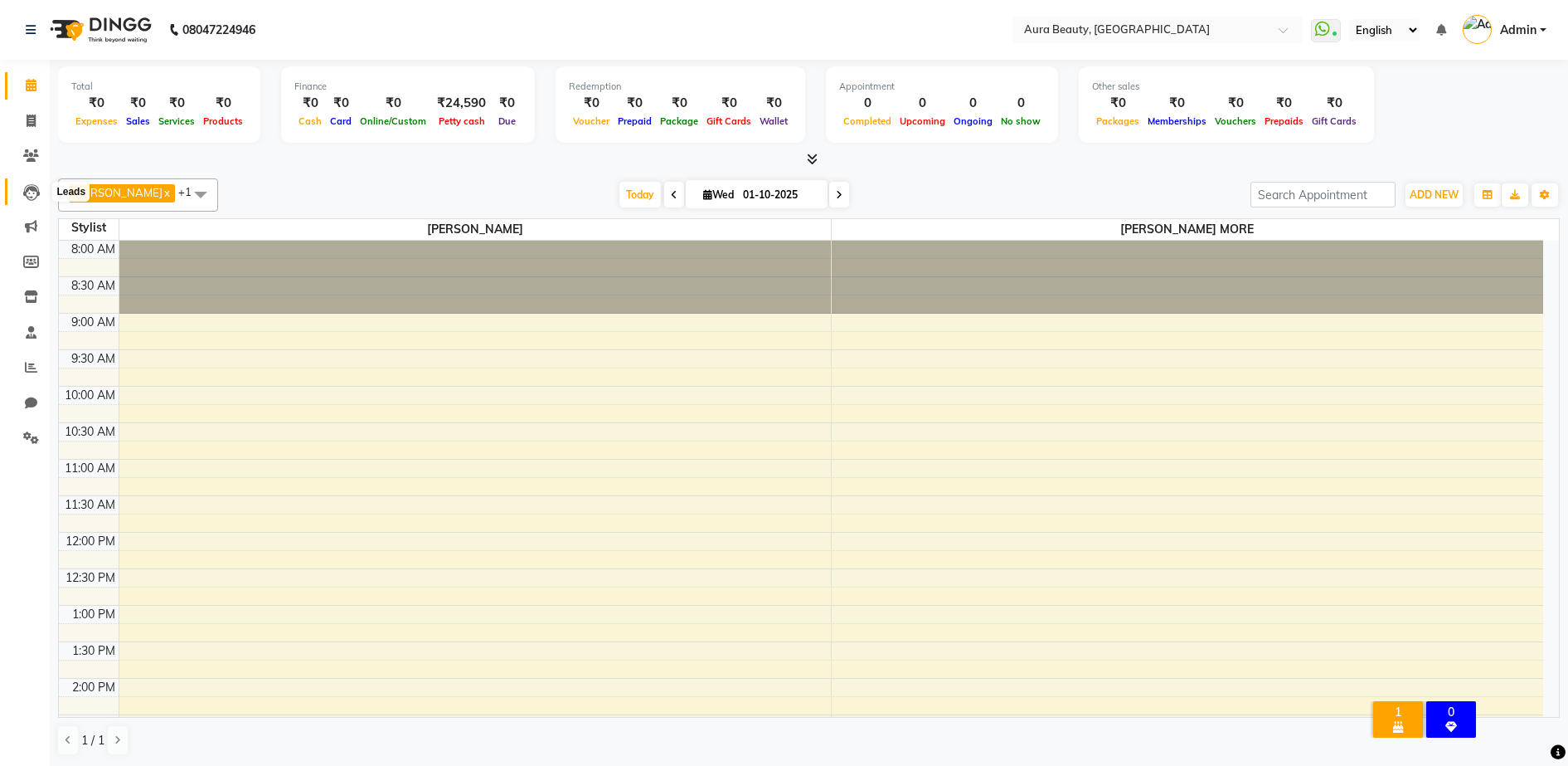
click at [37, 196] on icon at bounding box center [32, 192] width 17 height 17
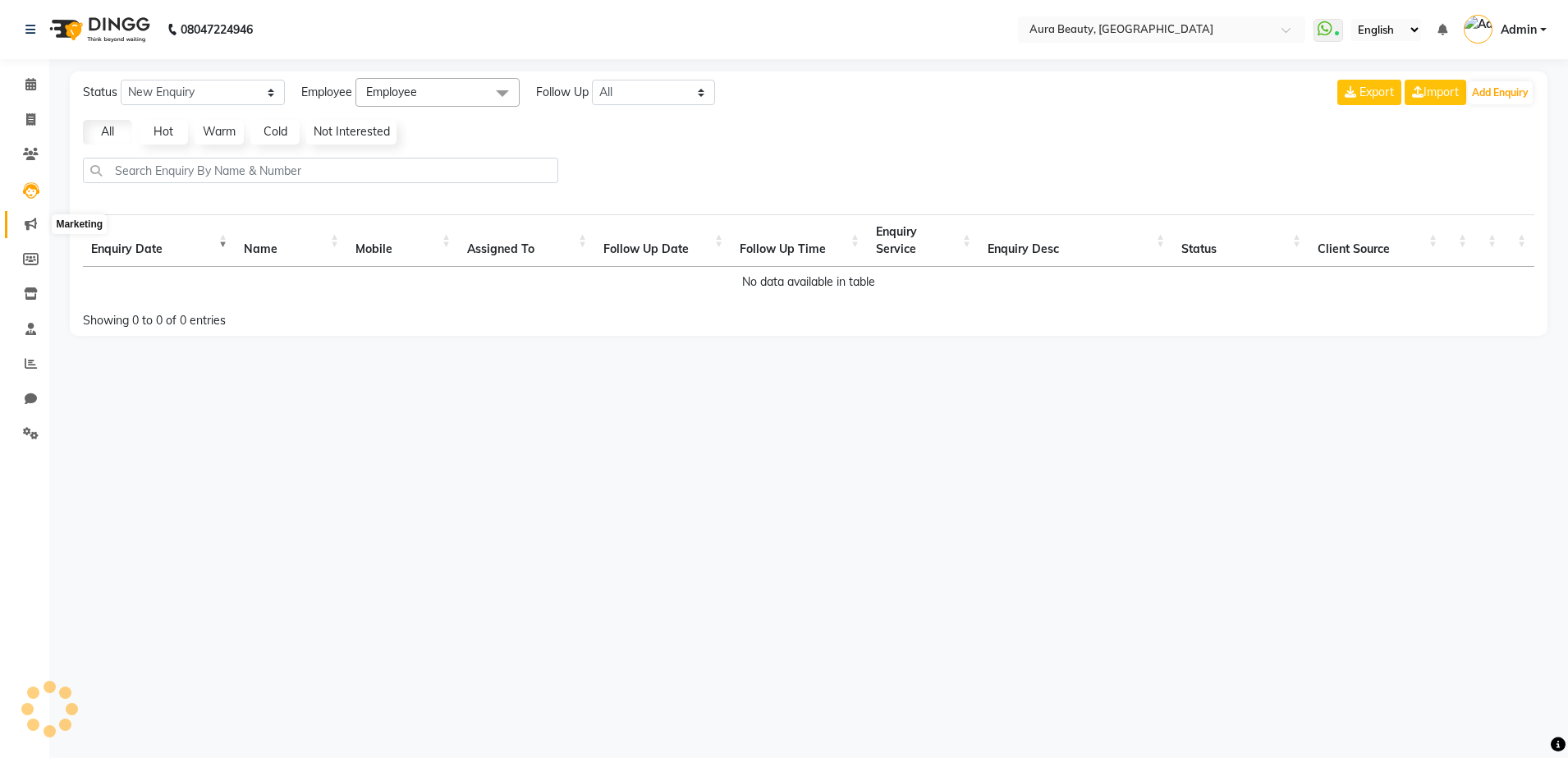
click at [30, 227] on icon at bounding box center [31, 223] width 12 height 12
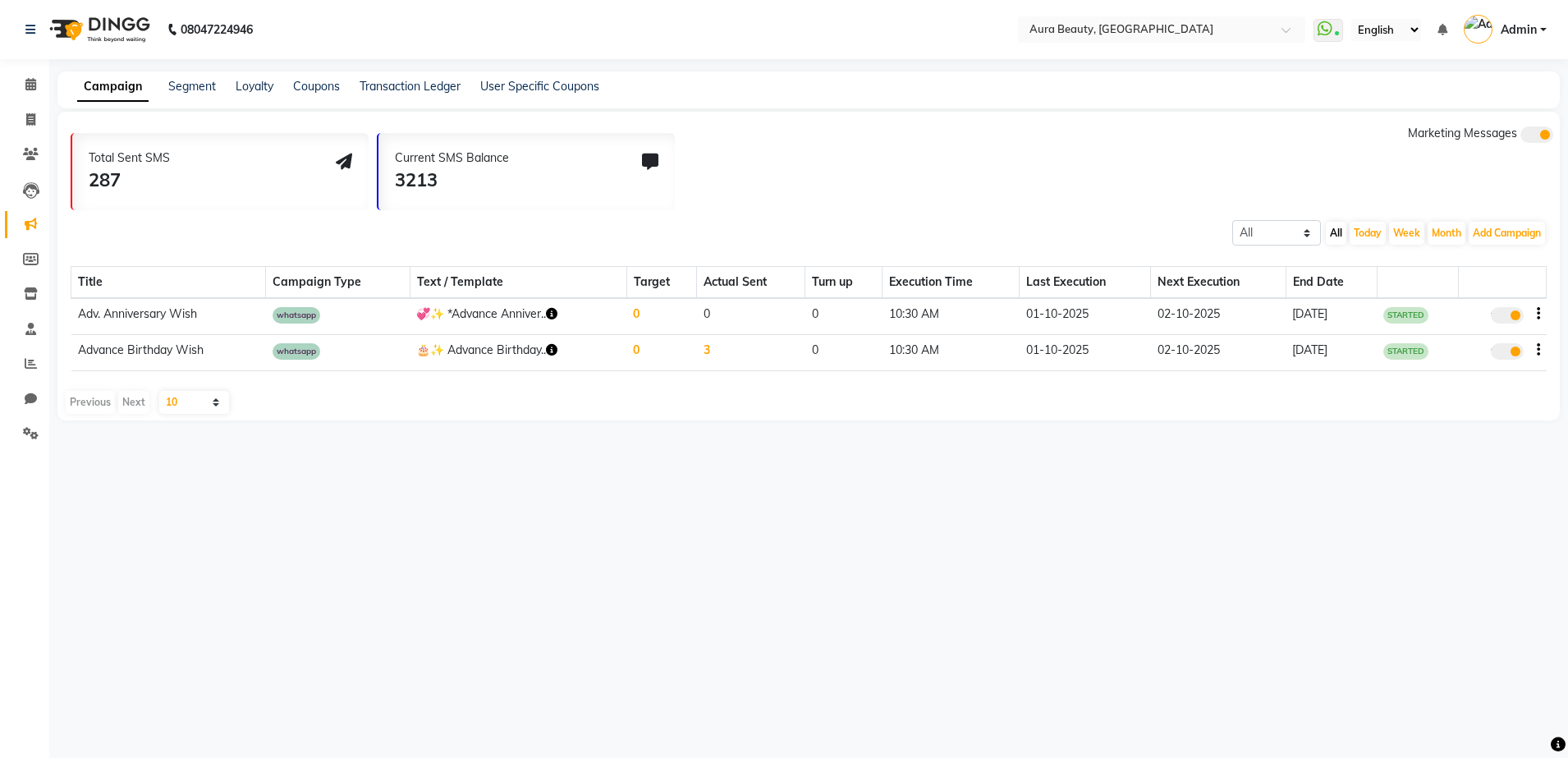
click at [149, 319] on td "Adv. Anniversary Wish" at bounding box center [168, 316] width 194 height 36
click at [218, 404] on select "10 20 50 100" at bounding box center [194, 402] width 70 height 23
click at [369, 584] on div "08047224946 Select Location × Aura Beauty, Deonar Village WhatsApp Status ✕ Sta…" at bounding box center [784, 379] width 1568 height 758
click at [711, 357] on td "3" at bounding box center [750, 353] width 108 height 36
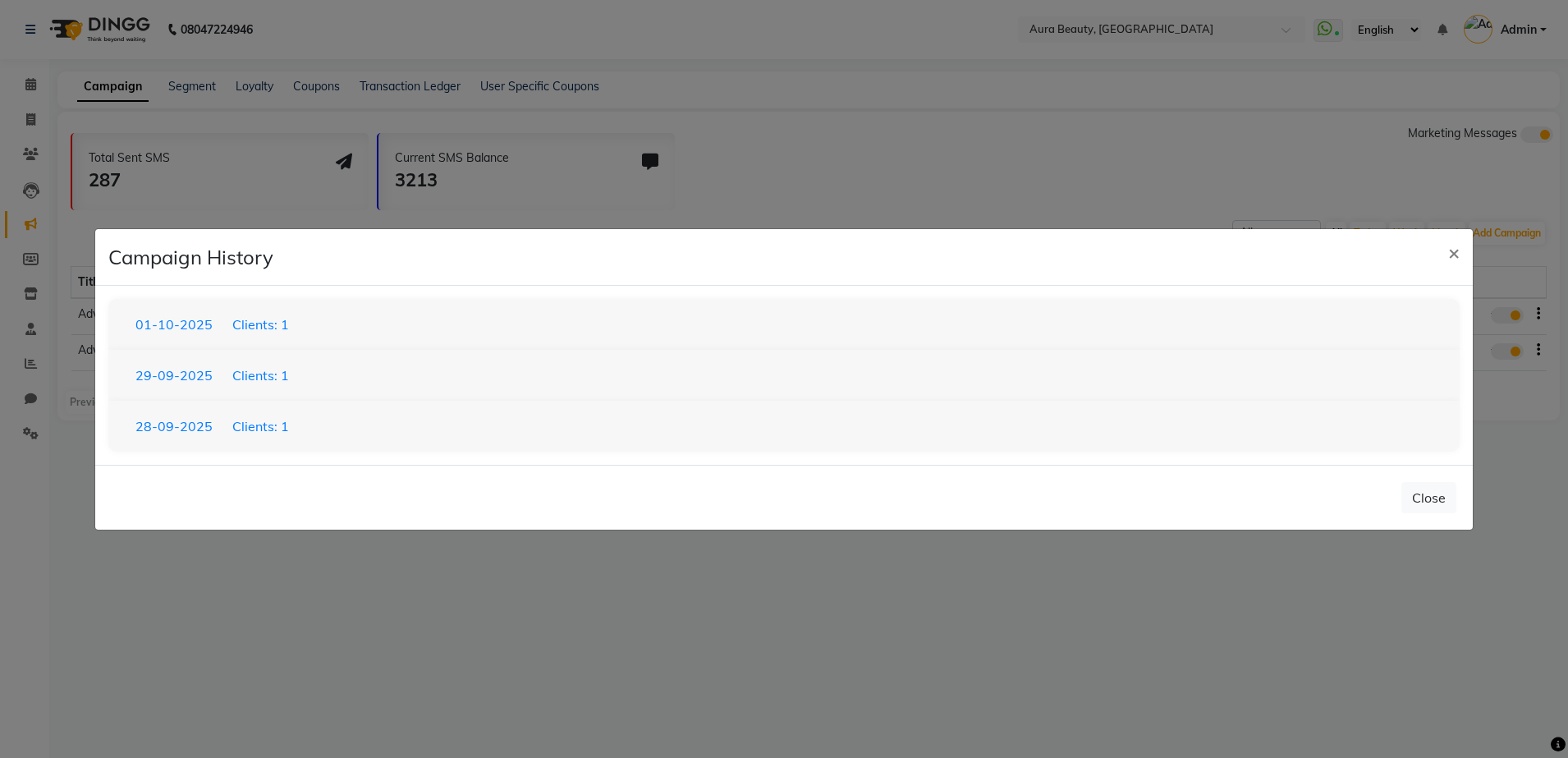
click at [197, 588] on ngb-modal-window "Campaign History × [DATE] Clients: 1 loading... [DATE] Clients: 1 loading... [D…" at bounding box center [784, 379] width 1568 height 758
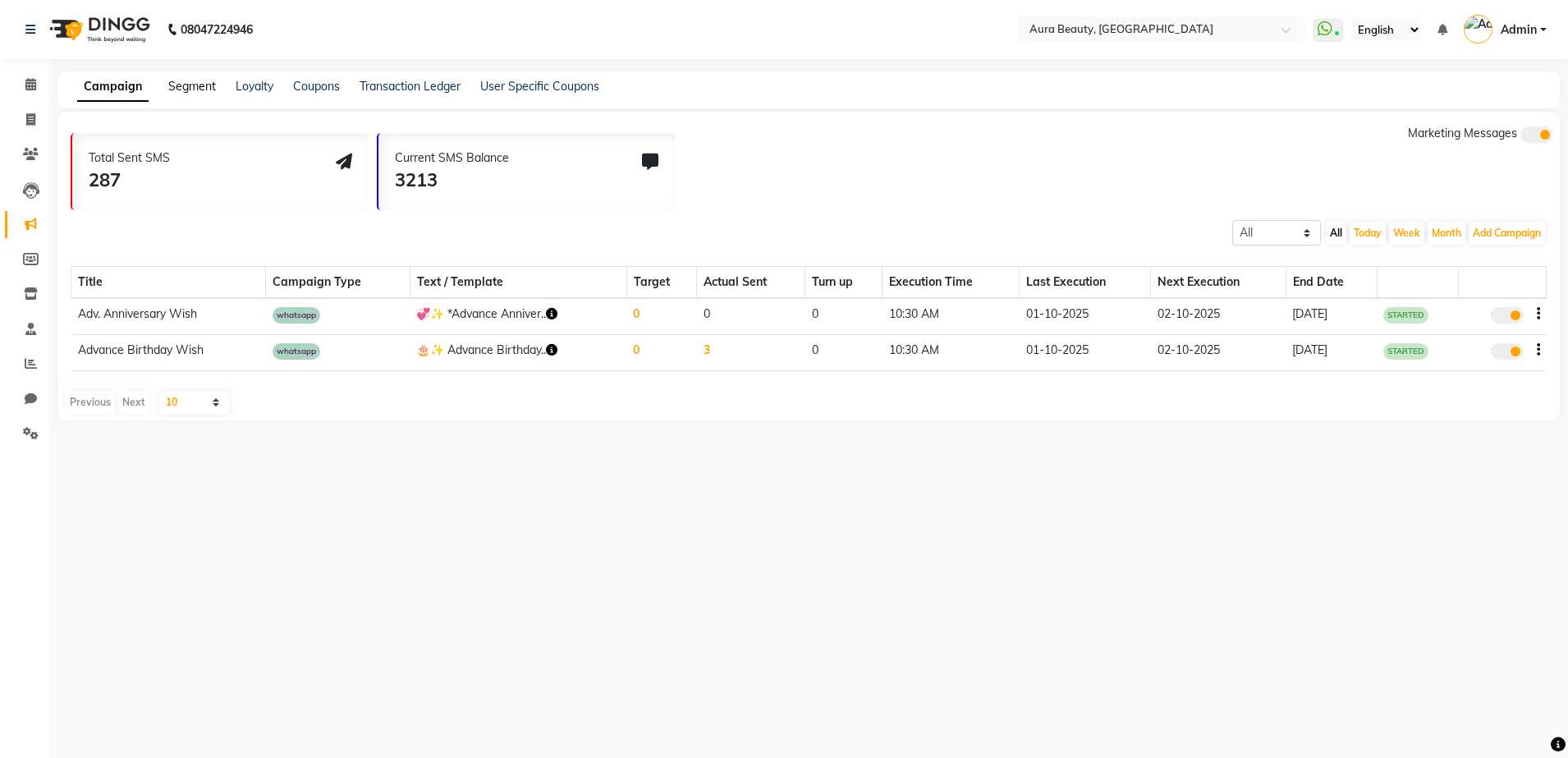
click at [185, 87] on link "Segment" at bounding box center [192, 86] width 48 height 15
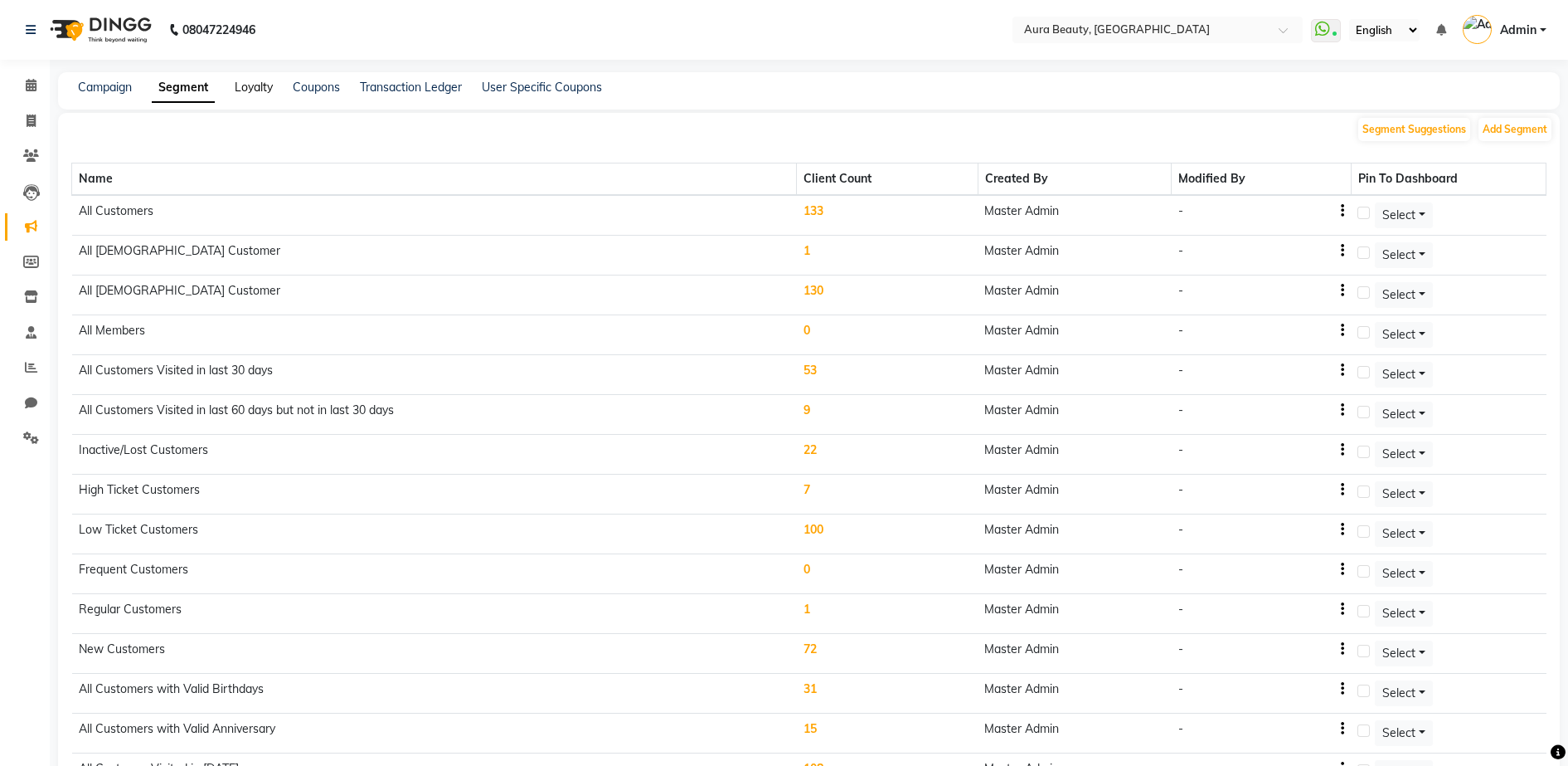
click at [263, 89] on link "Loyalty" at bounding box center [254, 87] width 38 height 15
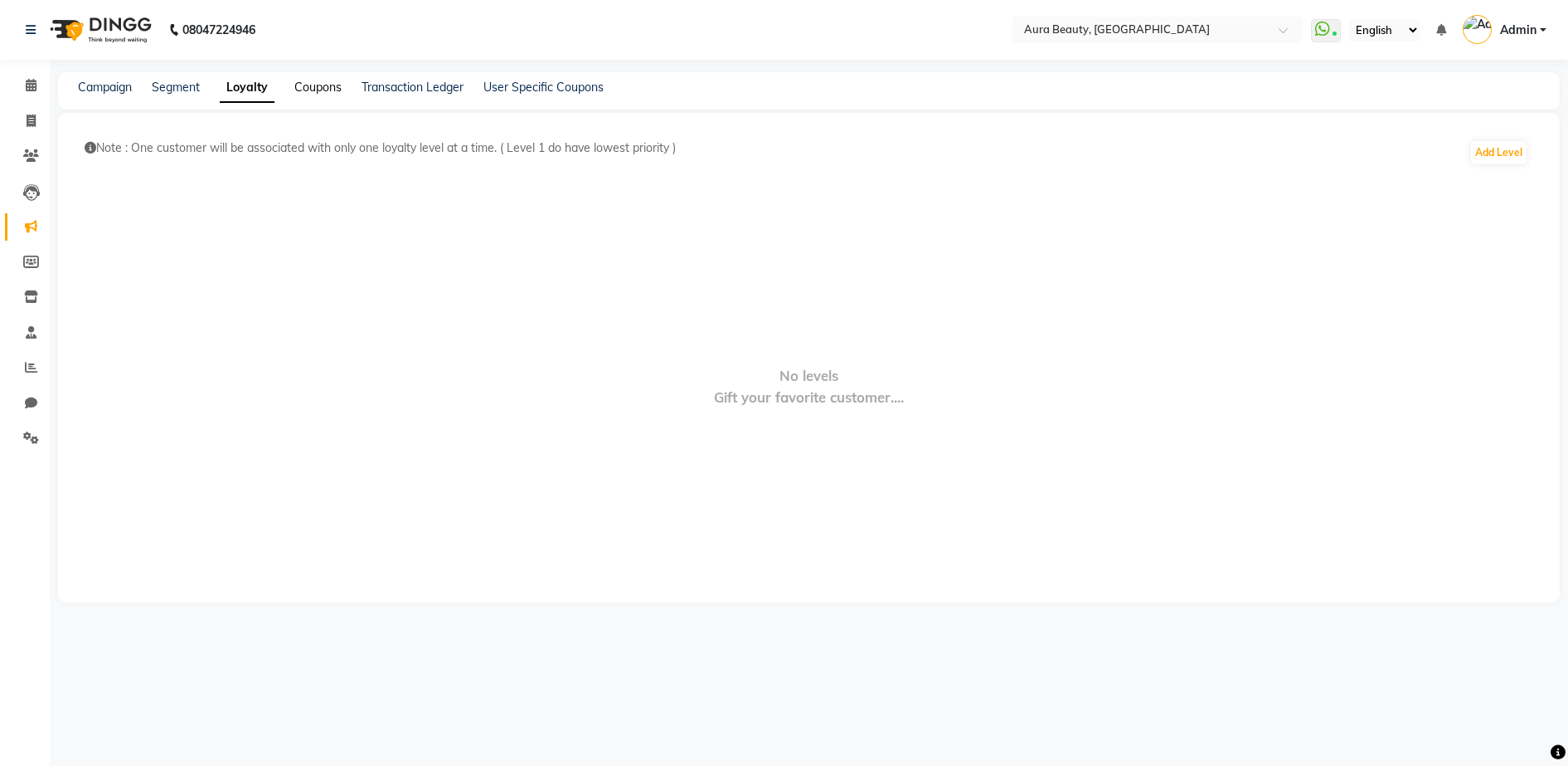
click at [303, 86] on link "Coupons" at bounding box center [318, 87] width 48 height 15
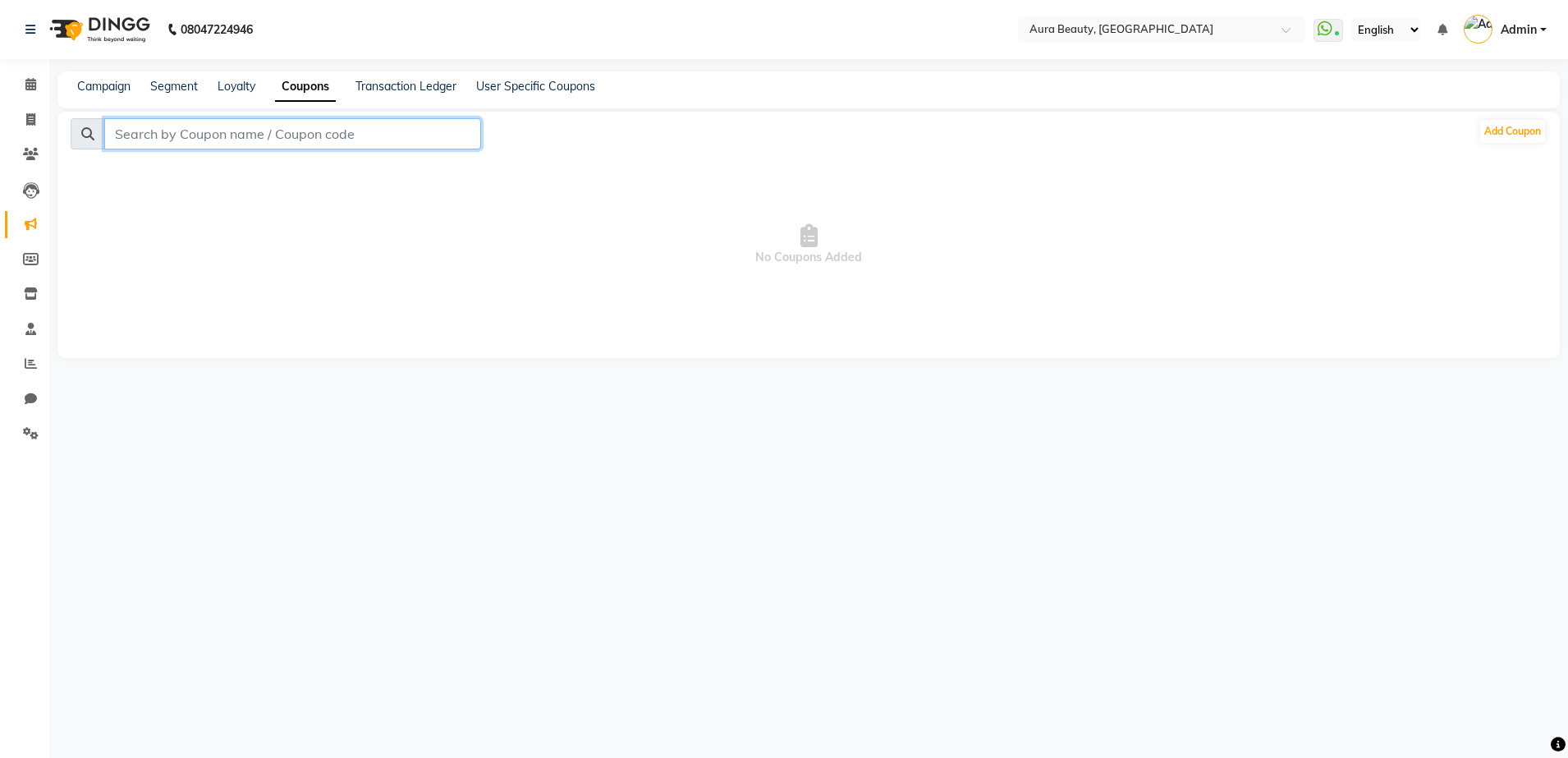
click at [335, 127] on input "text" at bounding box center [292, 134] width 376 height 31
click at [285, 131] on input "773800" at bounding box center [292, 134] width 376 height 31
click at [399, 81] on link "Transaction Ledger" at bounding box center [406, 86] width 101 height 15
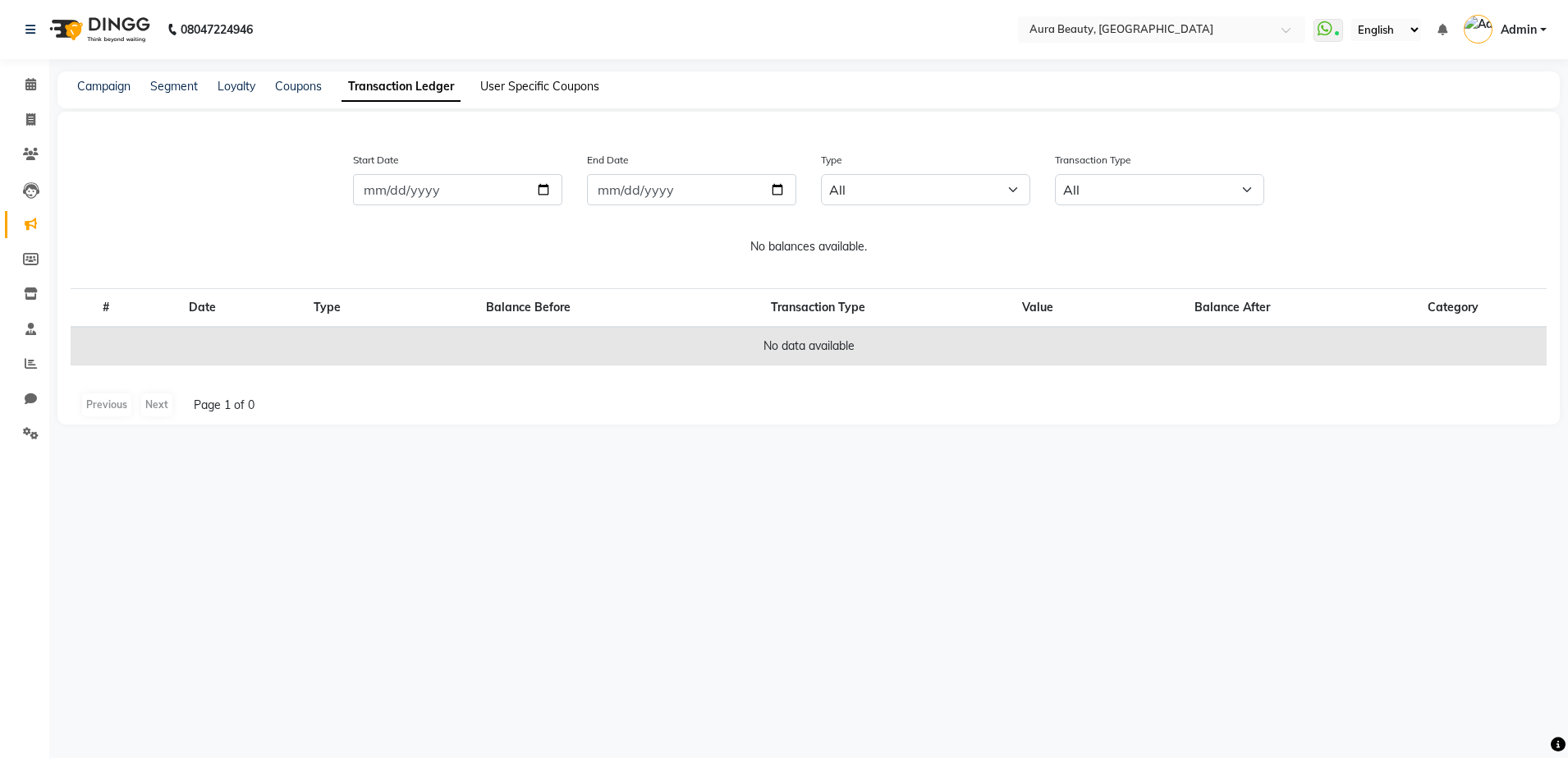
click at [501, 93] on link "User Specific Coupons" at bounding box center [539, 86] width 119 height 15
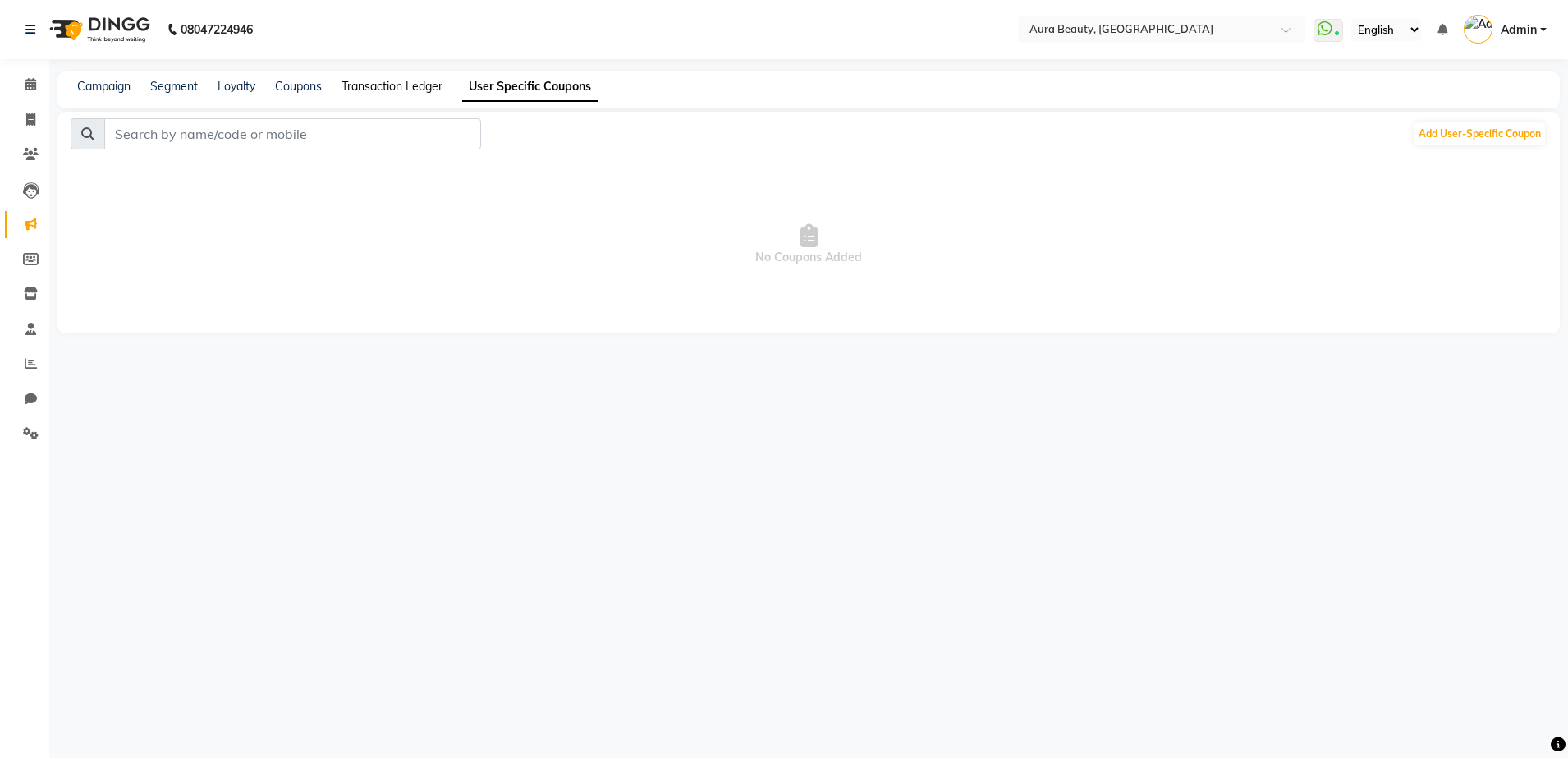
click at [385, 79] on link "Transaction Ledger" at bounding box center [392, 86] width 101 height 15
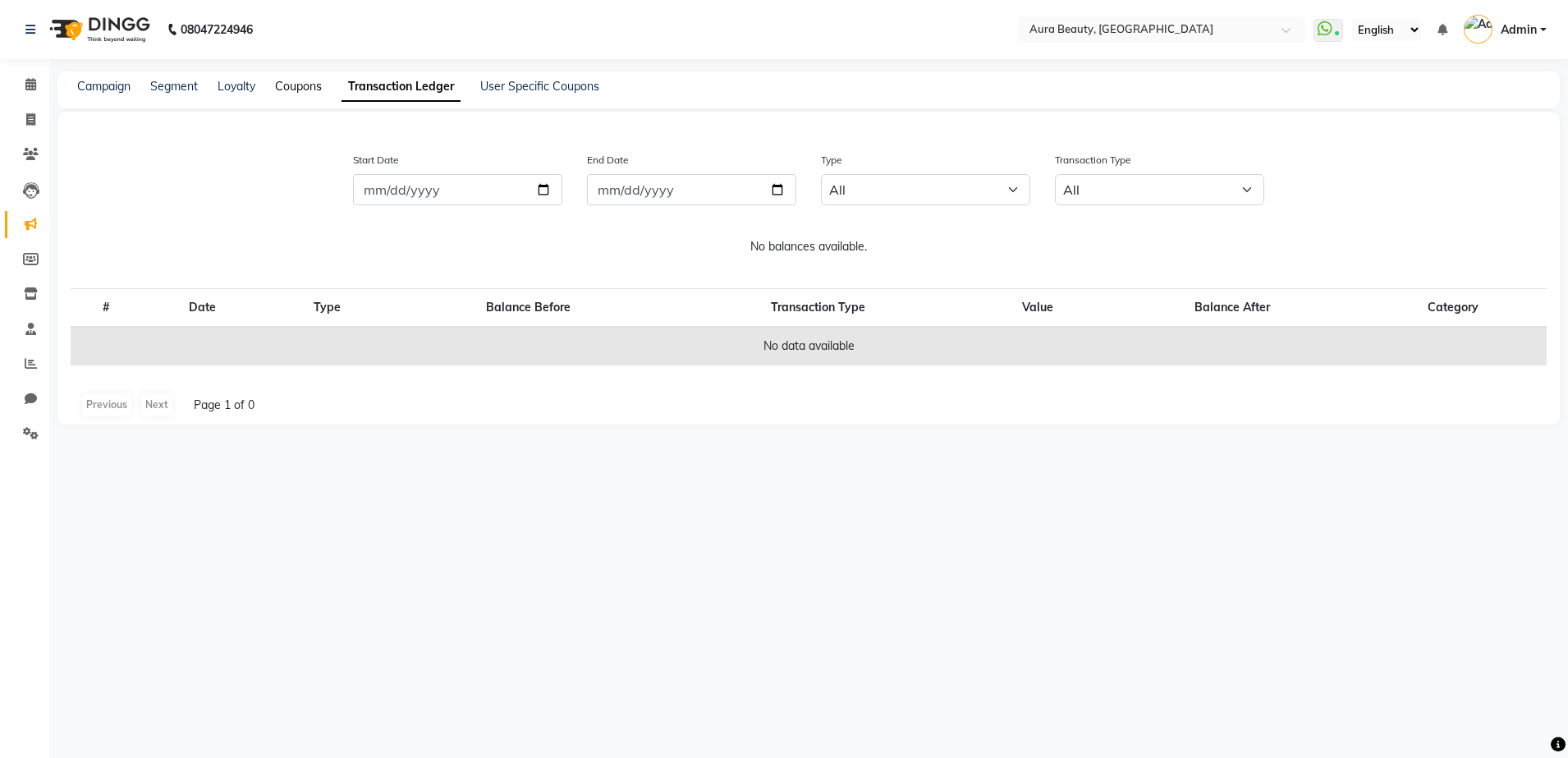
click at [298, 79] on link "Coupons" at bounding box center [298, 86] width 47 height 15
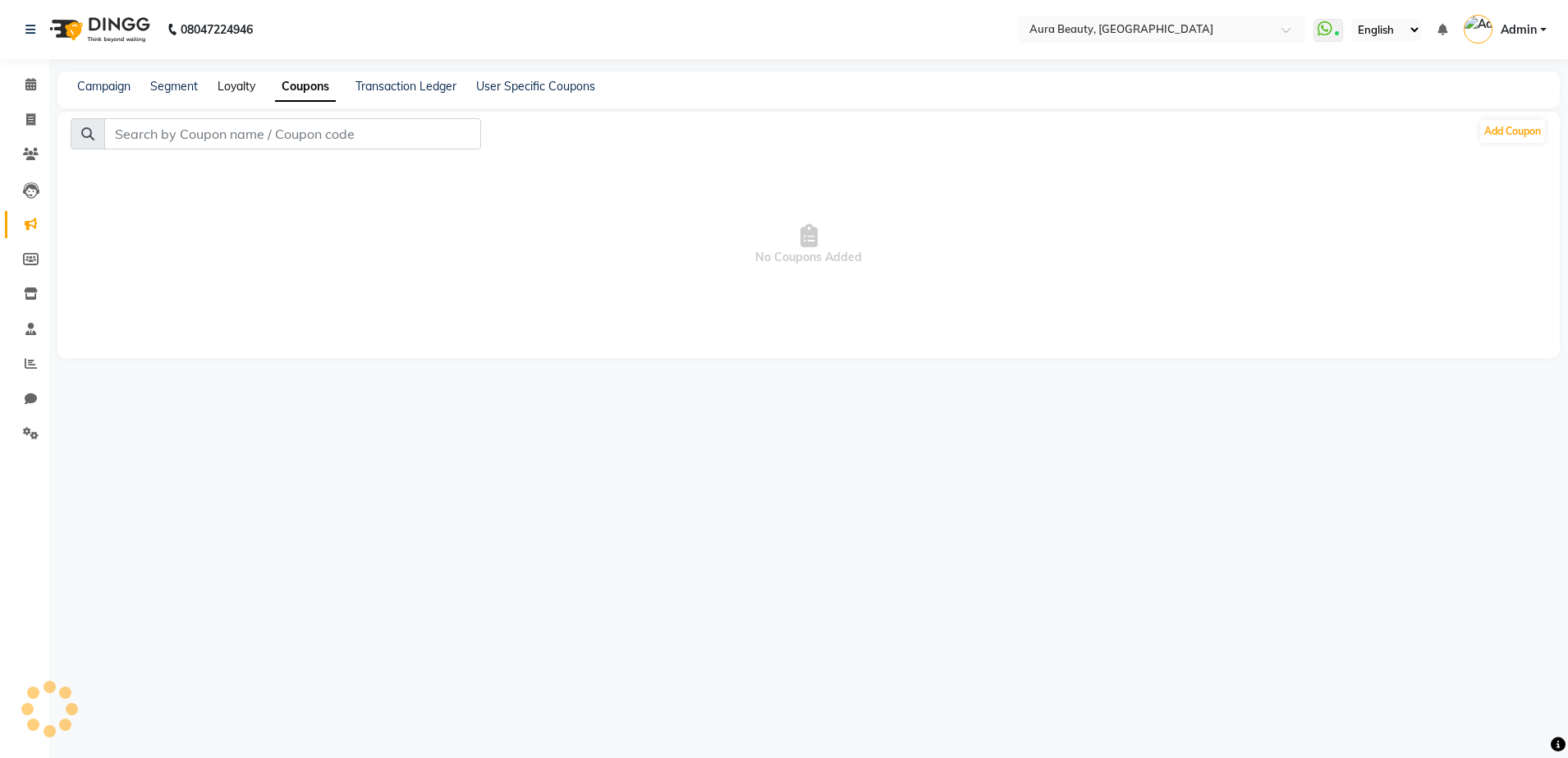
click at [242, 82] on link "Loyalty" at bounding box center [237, 86] width 38 height 15
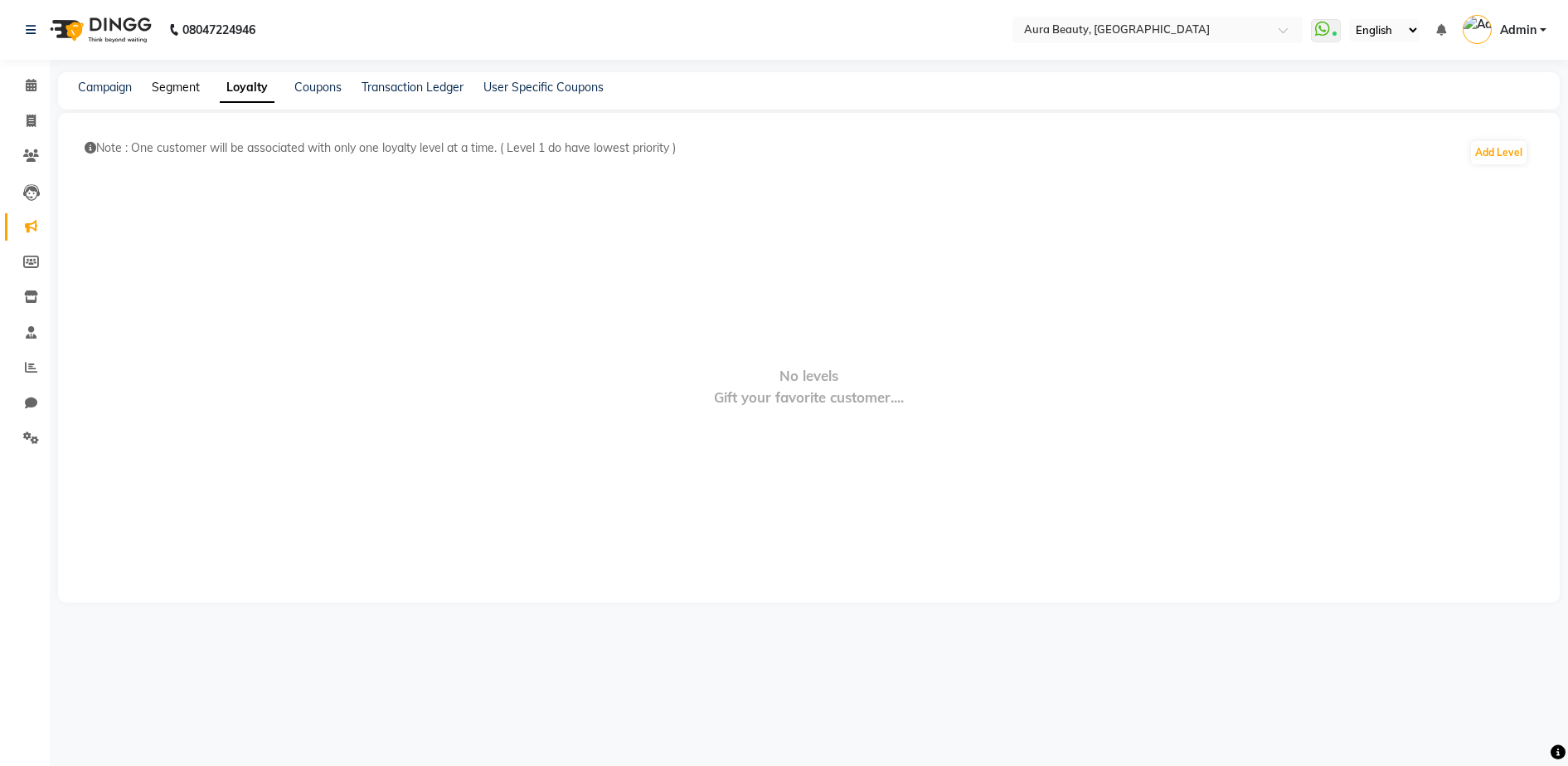
click at [165, 81] on link "Segment" at bounding box center [176, 87] width 48 height 15
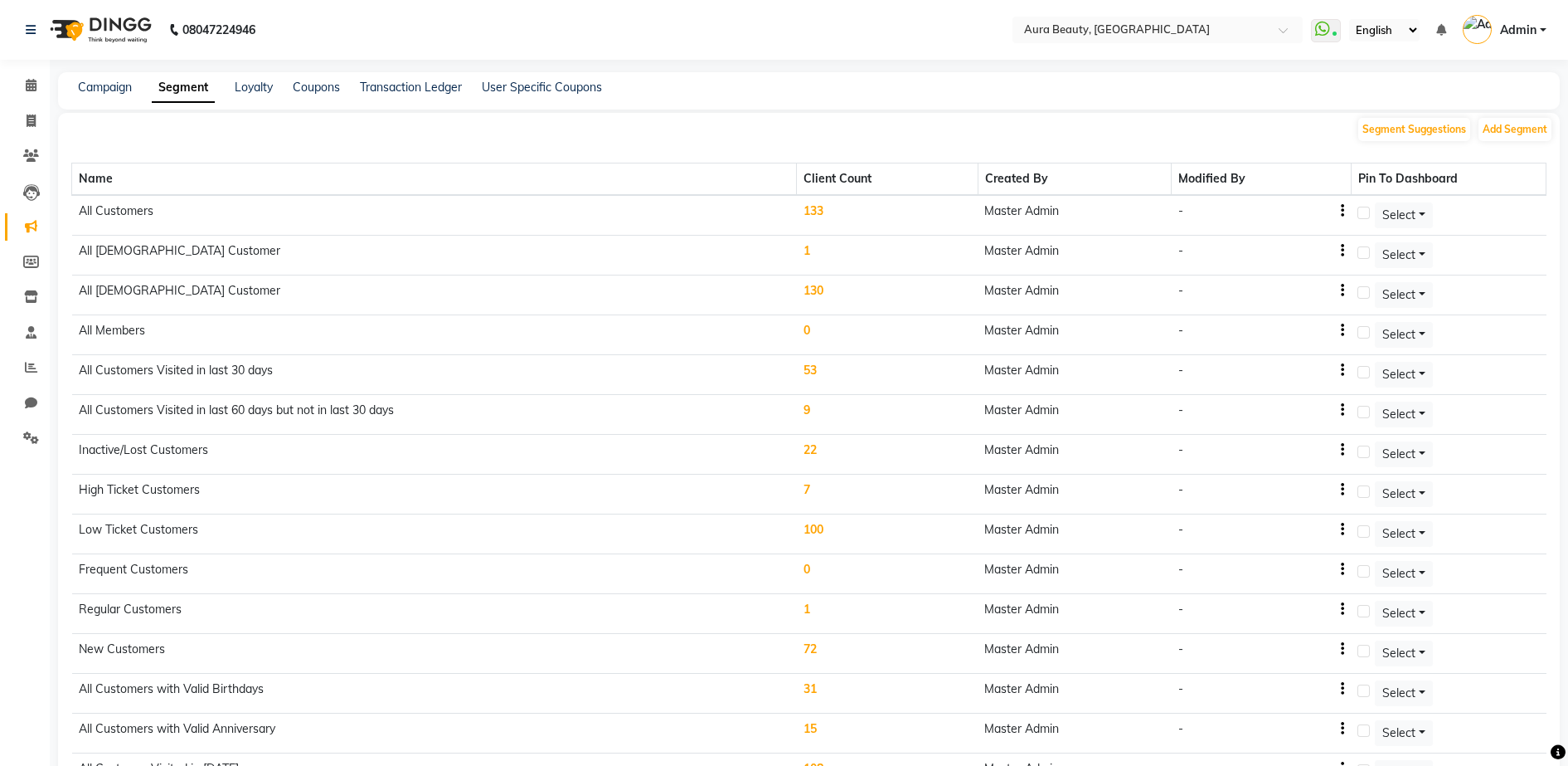
click at [124, 96] on div "Campaign Segment Loyalty Coupons Transaction Ledger User Specific Coupons" at bounding box center [808, 90] width 1502 height 38
click at [40, 262] on span at bounding box center [31, 263] width 29 height 19
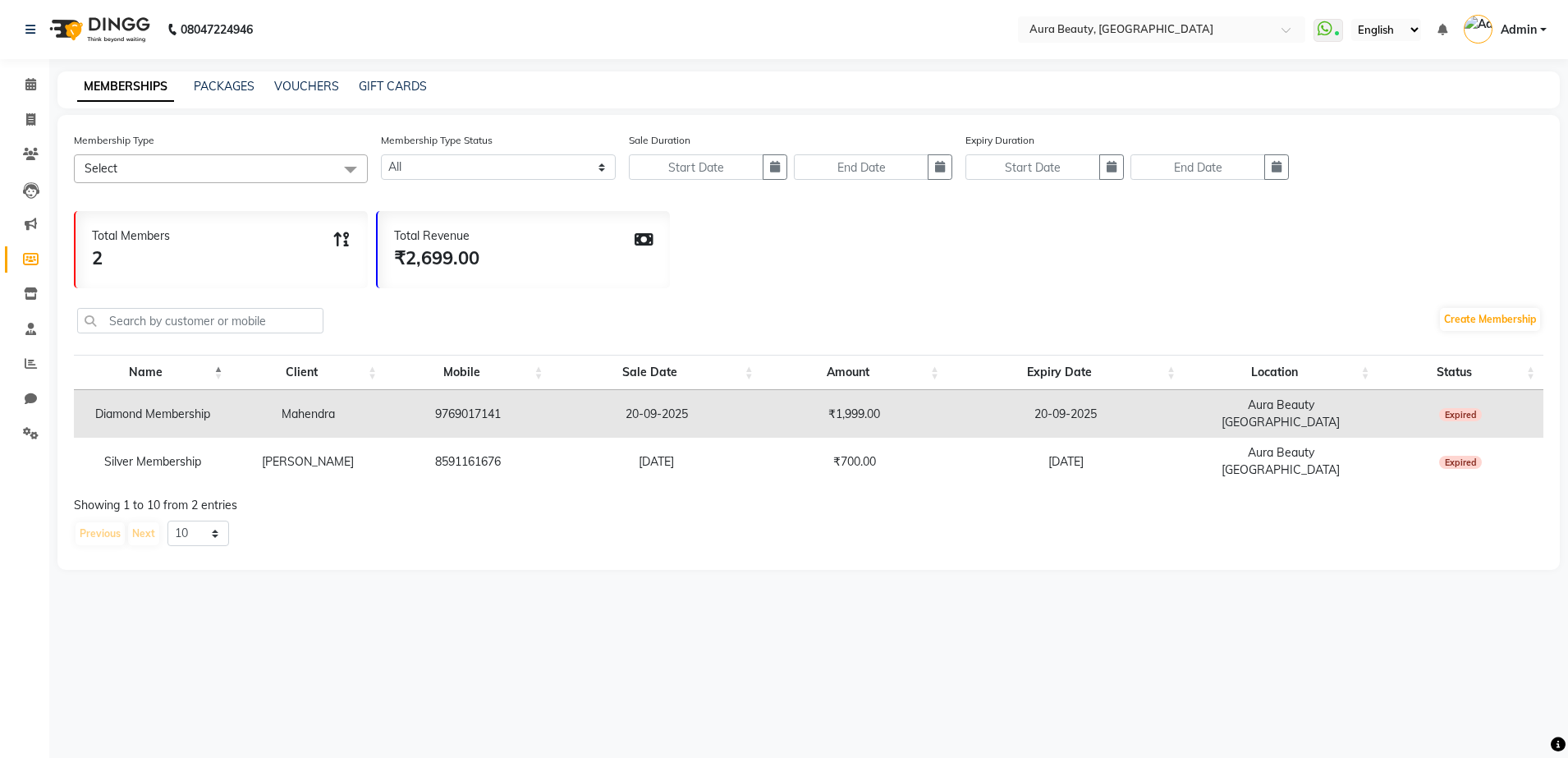
click at [248, 155] on span "Select" at bounding box center [220, 169] width 294 height 29
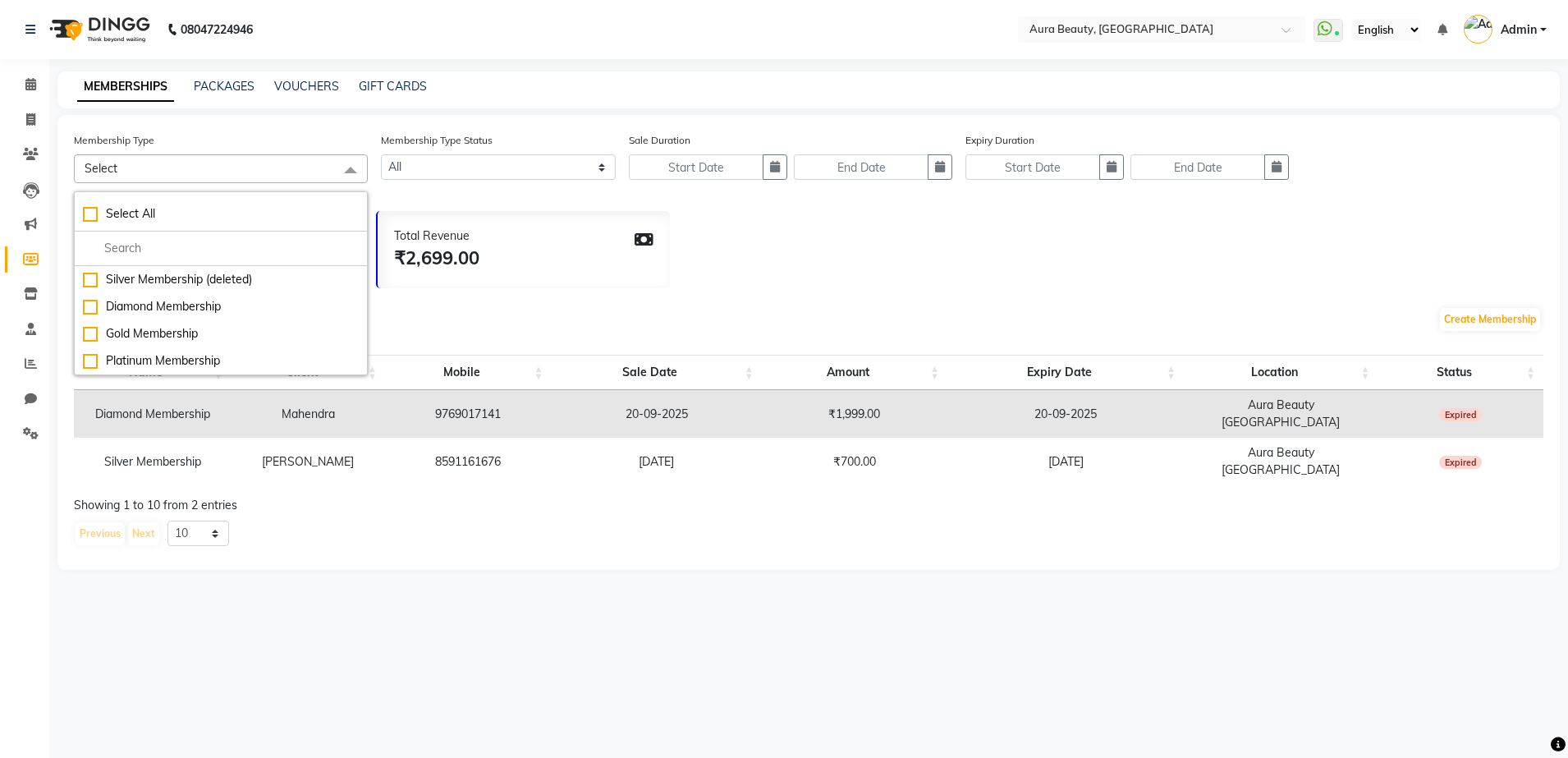
click at [491, 673] on div "08047224946 Select Location × Aura Beauty, Deonar Village WhatsApp Status ✕ Sta…" at bounding box center [784, 379] width 1568 height 758
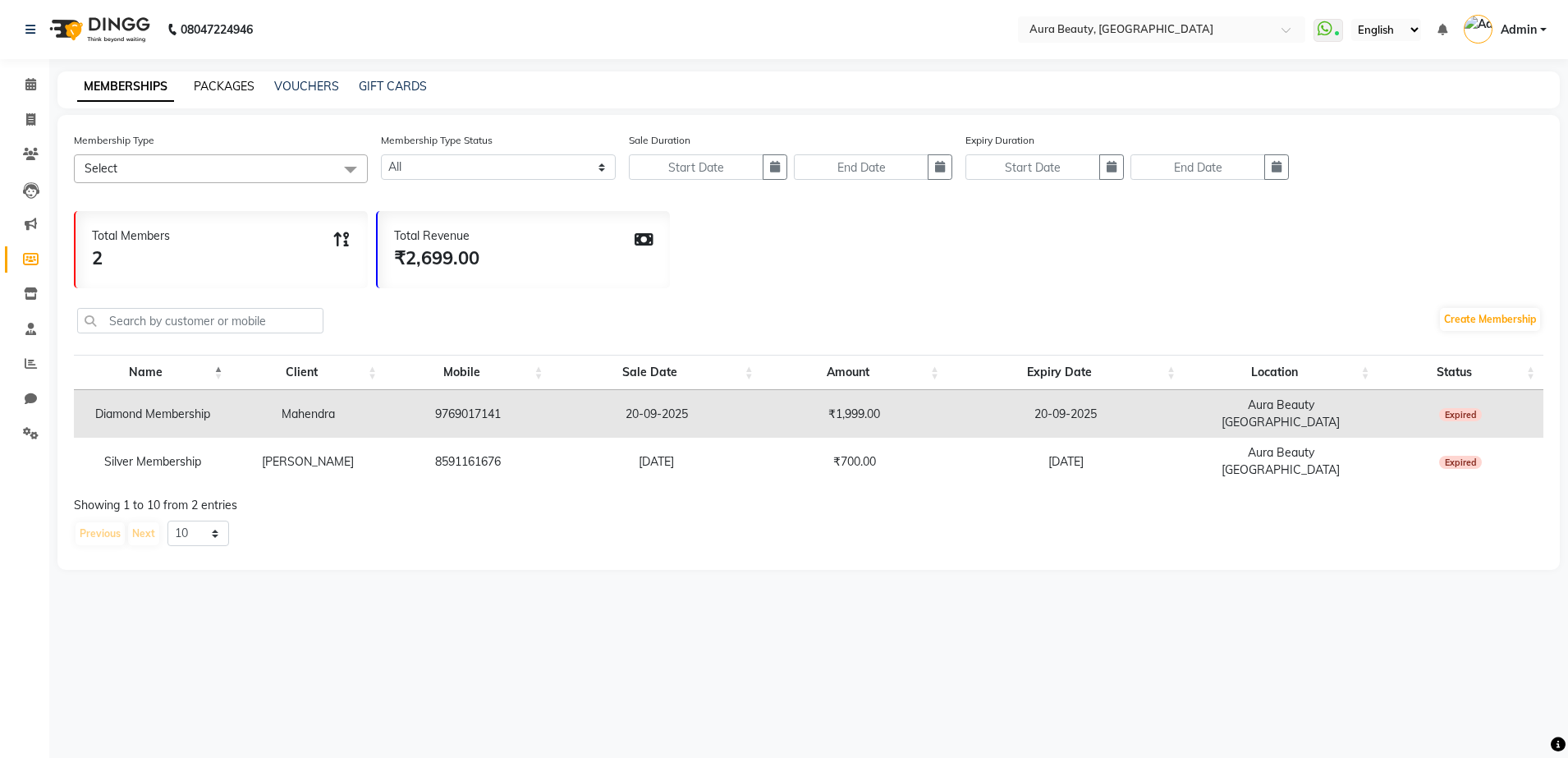
click at [242, 79] on link "PACKAGES" at bounding box center [223, 86] width 60 height 15
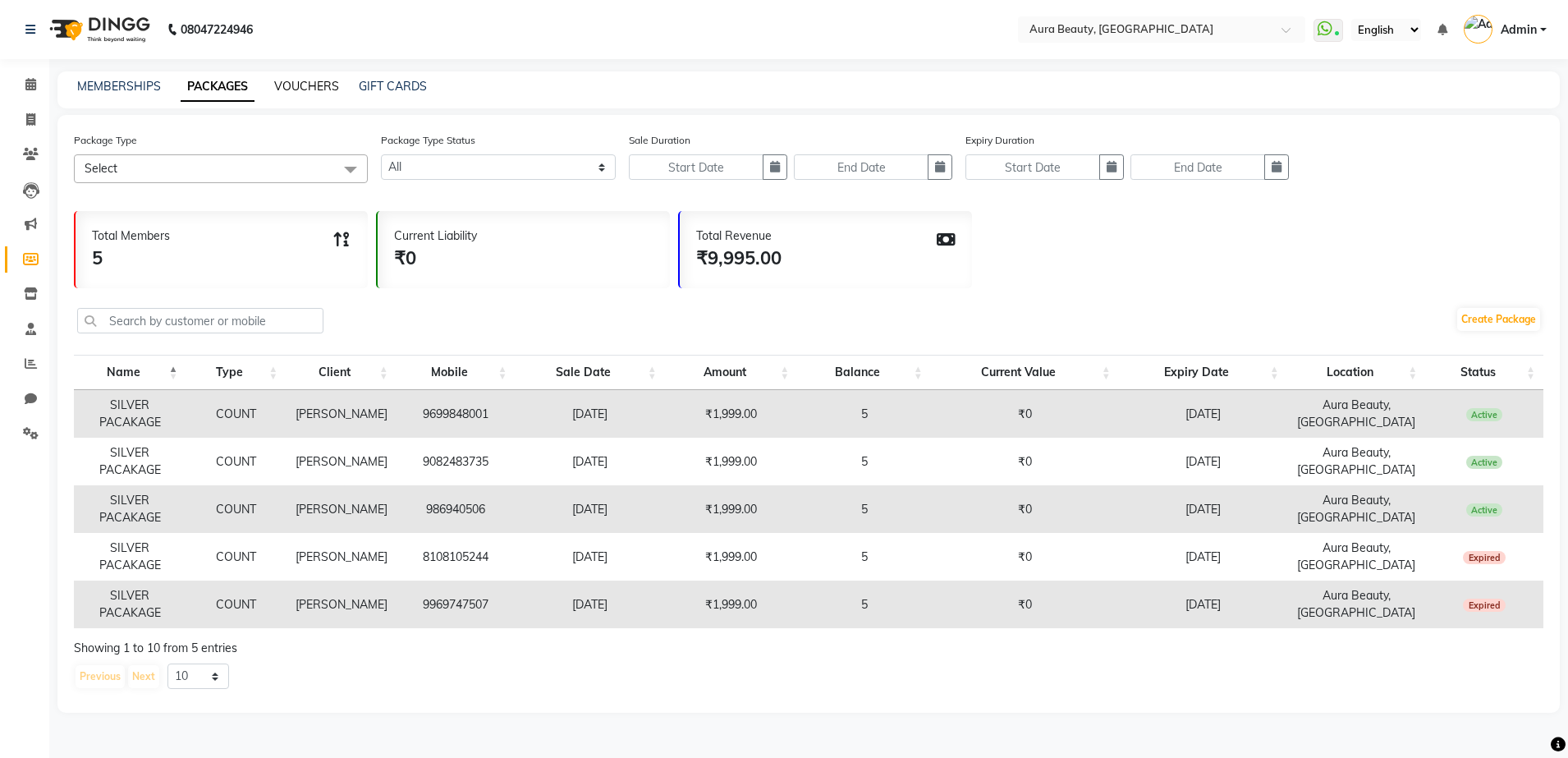
click at [308, 93] on link "VOUCHERS" at bounding box center [306, 86] width 65 height 15
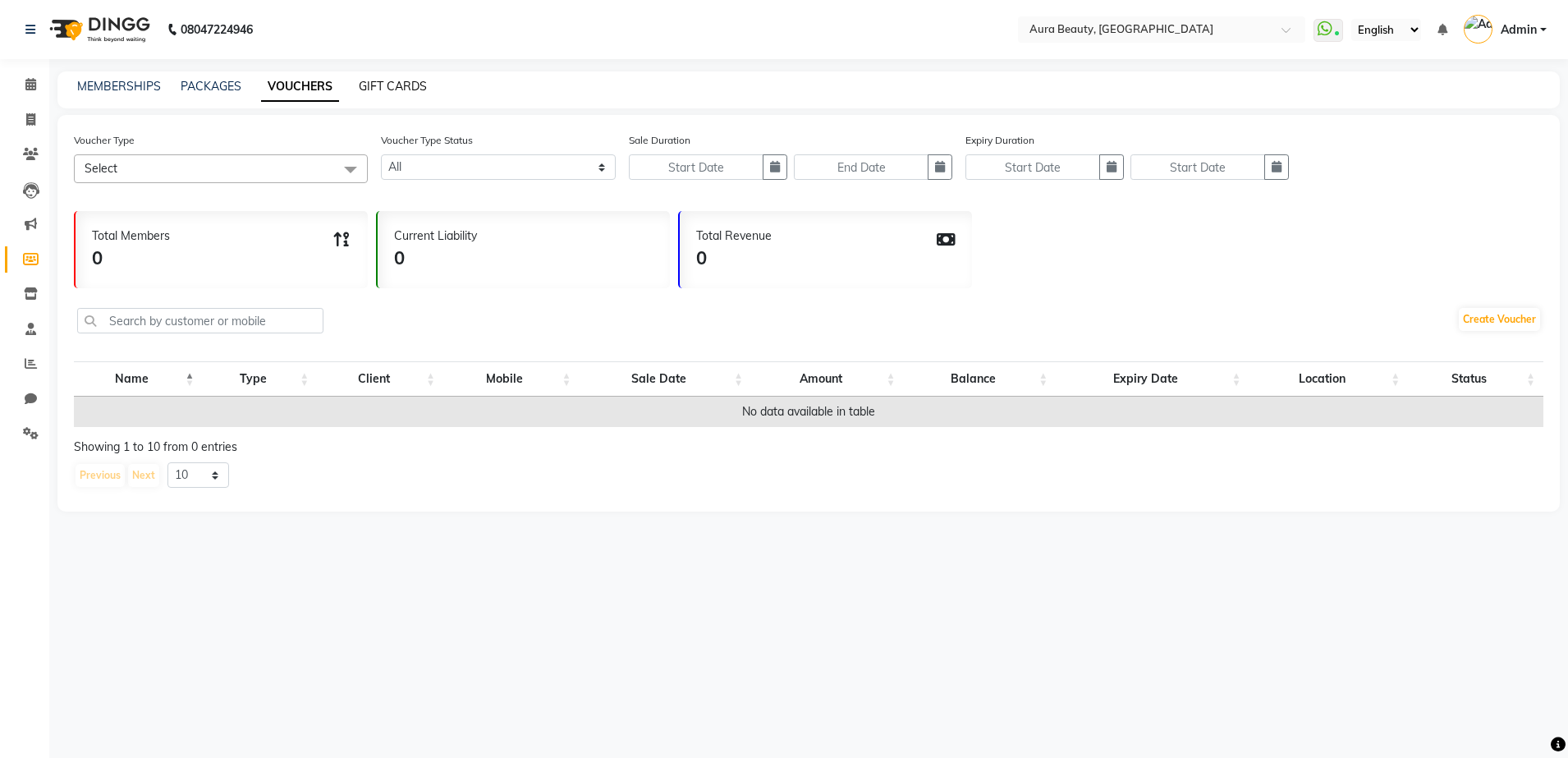
click at [372, 81] on link "GIFT CARDS" at bounding box center [393, 86] width 68 height 15
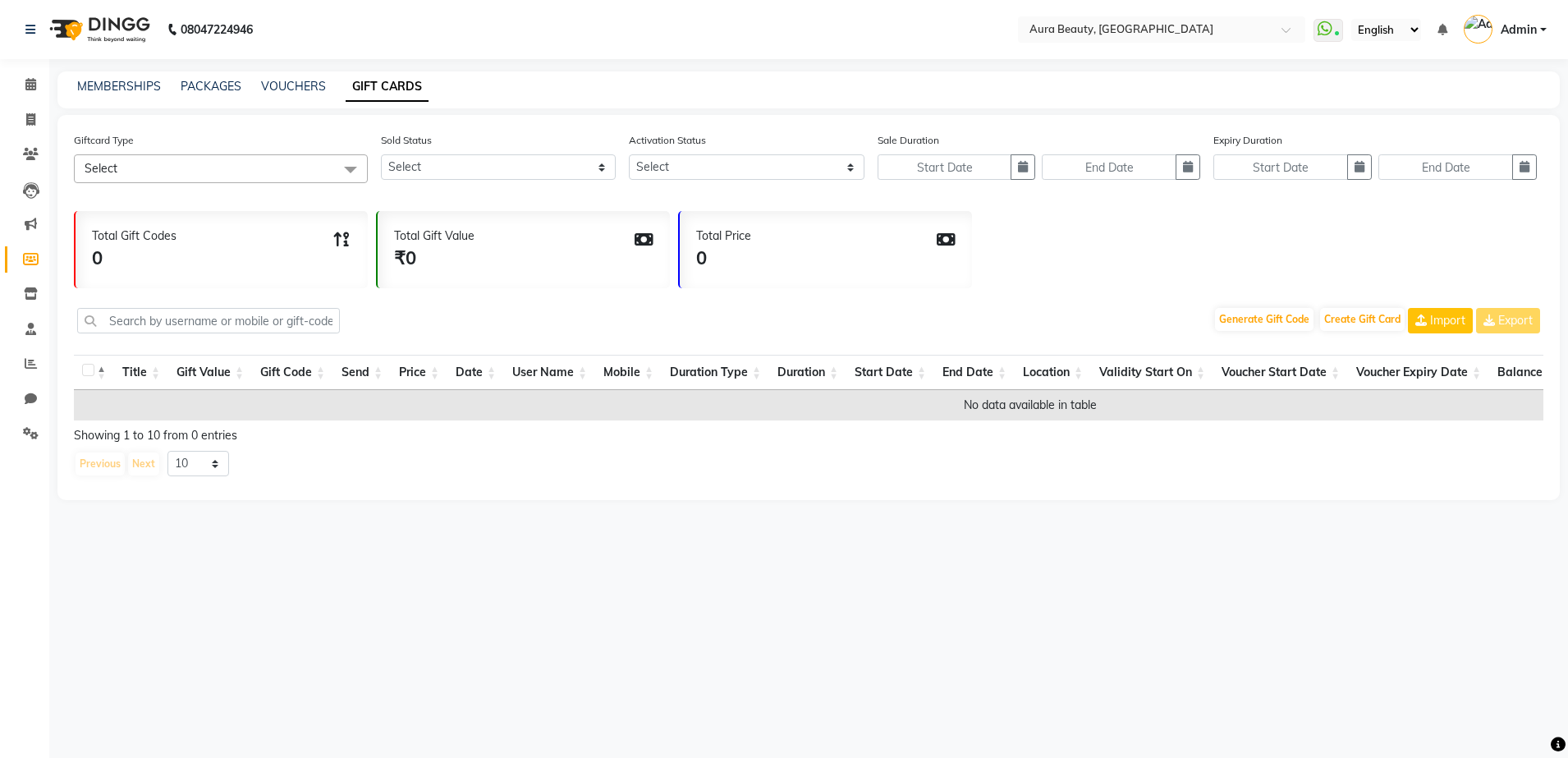
click at [257, 161] on span "Select" at bounding box center [220, 169] width 294 height 29
click at [355, 169] on span at bounding box center [351, 170] width 33 height 31
click at [597, 173] on select "Select Yes No" at bounding box center [498, 167] width 235 height 26
click at [595, 101] on div "MEMBERSHIPS PACKAGES VOUCHERS GIFT CARDS" at bounding box center [808, 89] width 1502 height 37
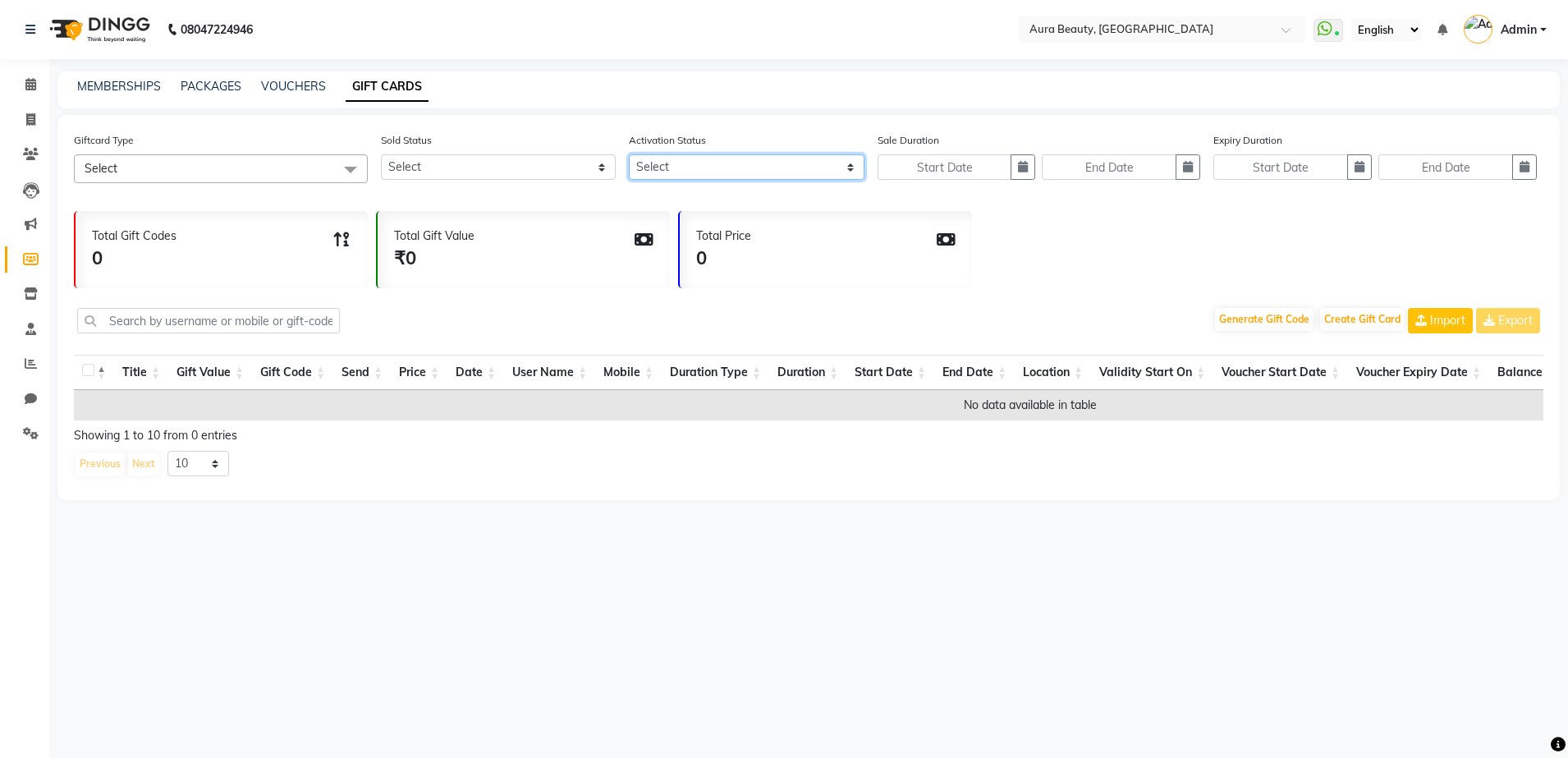
click at [852, 173] on select "Select Yes No" at bounding box center [746, 167] width 235 height 26
click at [759, 94] on div "MEMBERSHIPS PACKAGES VOUCHERS GIFT CARDS" at bounding box center [798, 86] width 1483 height 17
click at [289, 377] on th "Gift Code" at bounding box center [293, 372] width 81 height 36
click at [233, 377] on th "Gift Value" at bounding box center [209, 372] width 84 height 36
click at [197, 315] on input "text" at bounding box center [208, 320] width 262 height 26
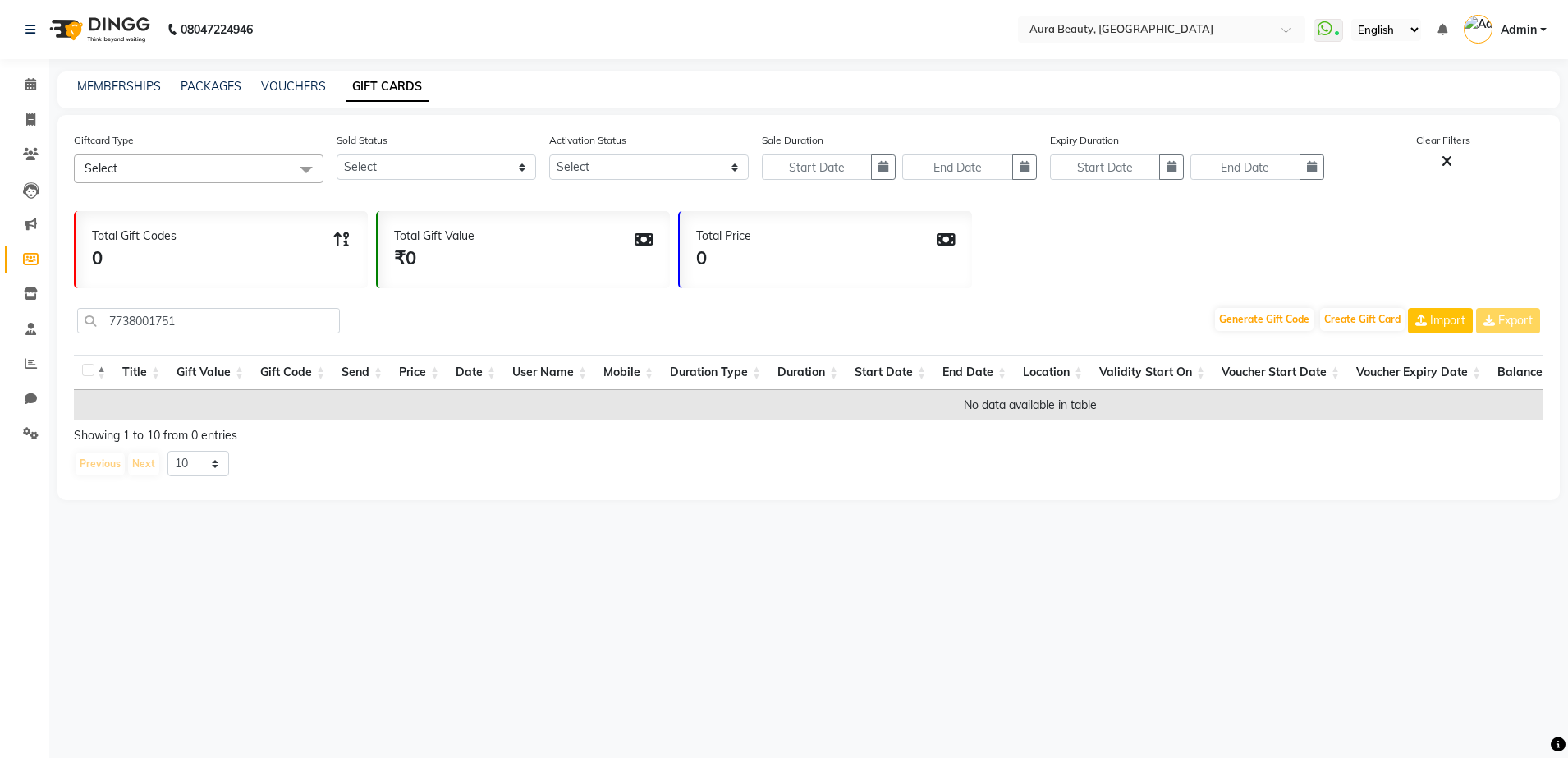
click at [154, 614] on div "08047224946 Select Location × Aura Beauty, Deonar Village WhatsApp Status ✕ Sta…" at bounding box center [784, 379] width 1568 height 758
click at [344, 241] on icon at bounding box center [342, 240] width 19 height 17
click at [254, 246] on div "Total Gift Codes 0" at bounding box center [221, 249] width 292 height 77
click at [156, 366] on th "Title" at bounding box center [141, 372] width 54 height 36
click at [94, 373] on label ": activate to sort column ascending" at bounding box center [88, 369] width 12 height 12
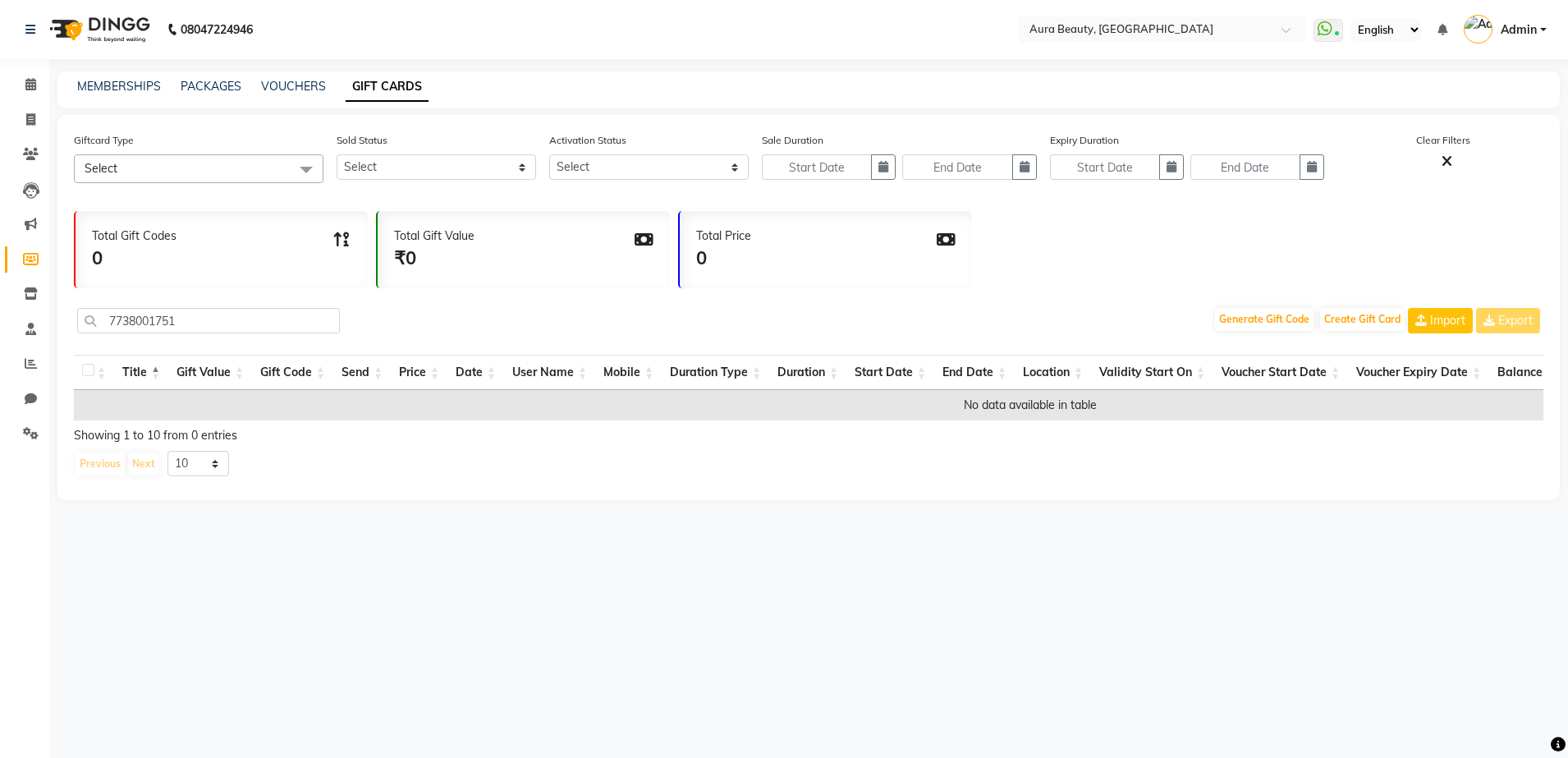
click at [93, 373] on input ": activate to sort column ascending" at bounding box center [87, 370] width 11 height 11
click at [94, 373] on label ": activate to sort column ascending" at bounding box center [88, 369] width 12 height 12
click at [93, 373] on input ": activate to sort column ascending" at bounding box center [87, 370] width 11 height 11
click at [1348, 321] on button "Create Gift Card" at bounding box center [1362, 319] width 84 height 23
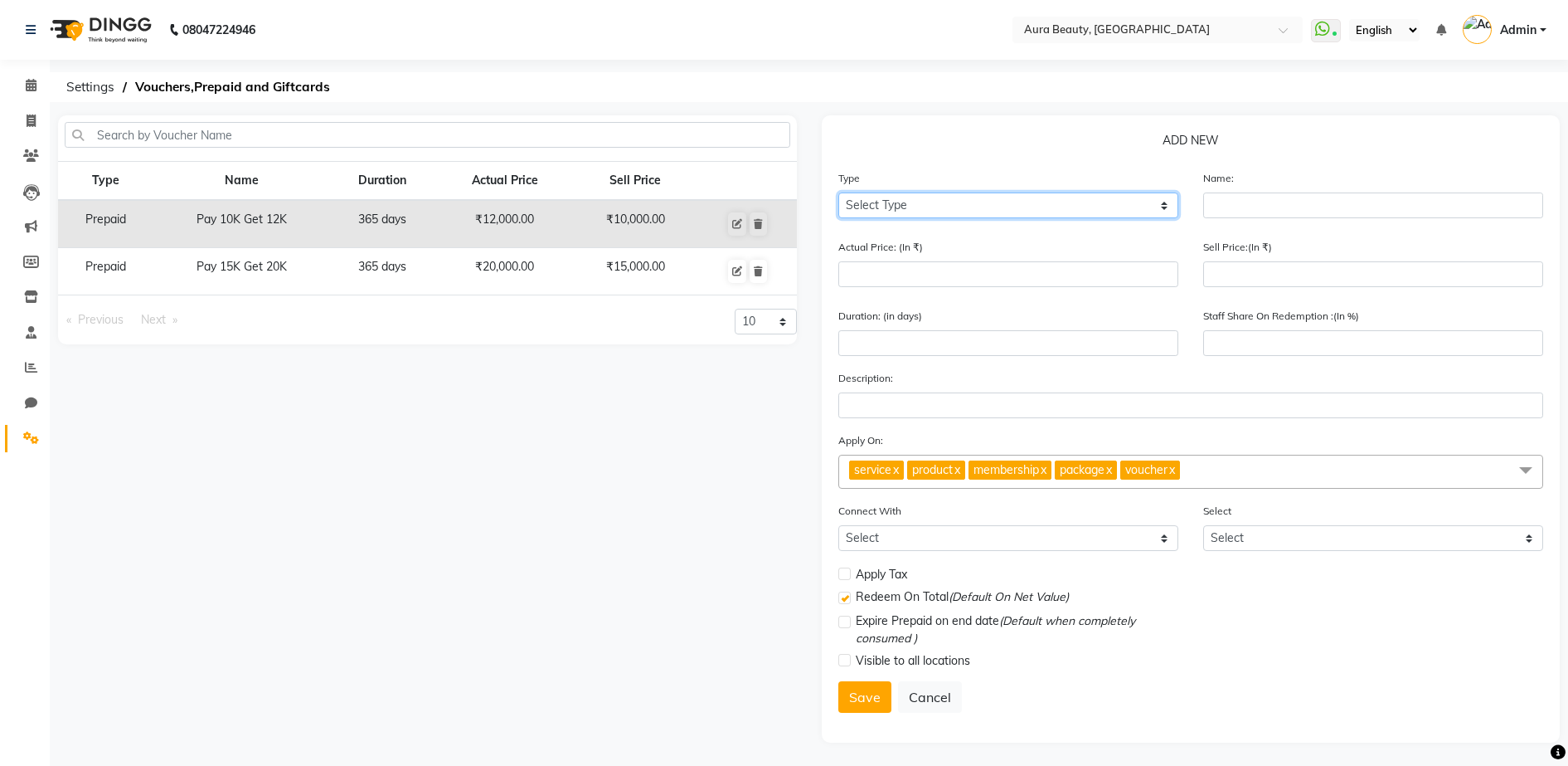
click at [876, 205] on select "Select Type Voucher Prepaid Gift Card" at bounding box center [1008, 205] width 340 height 26
click at [838, 192] on select "Select Type Voucher Prepaid Gift Card" at bounding box center [1008, 205] width 340 height 26
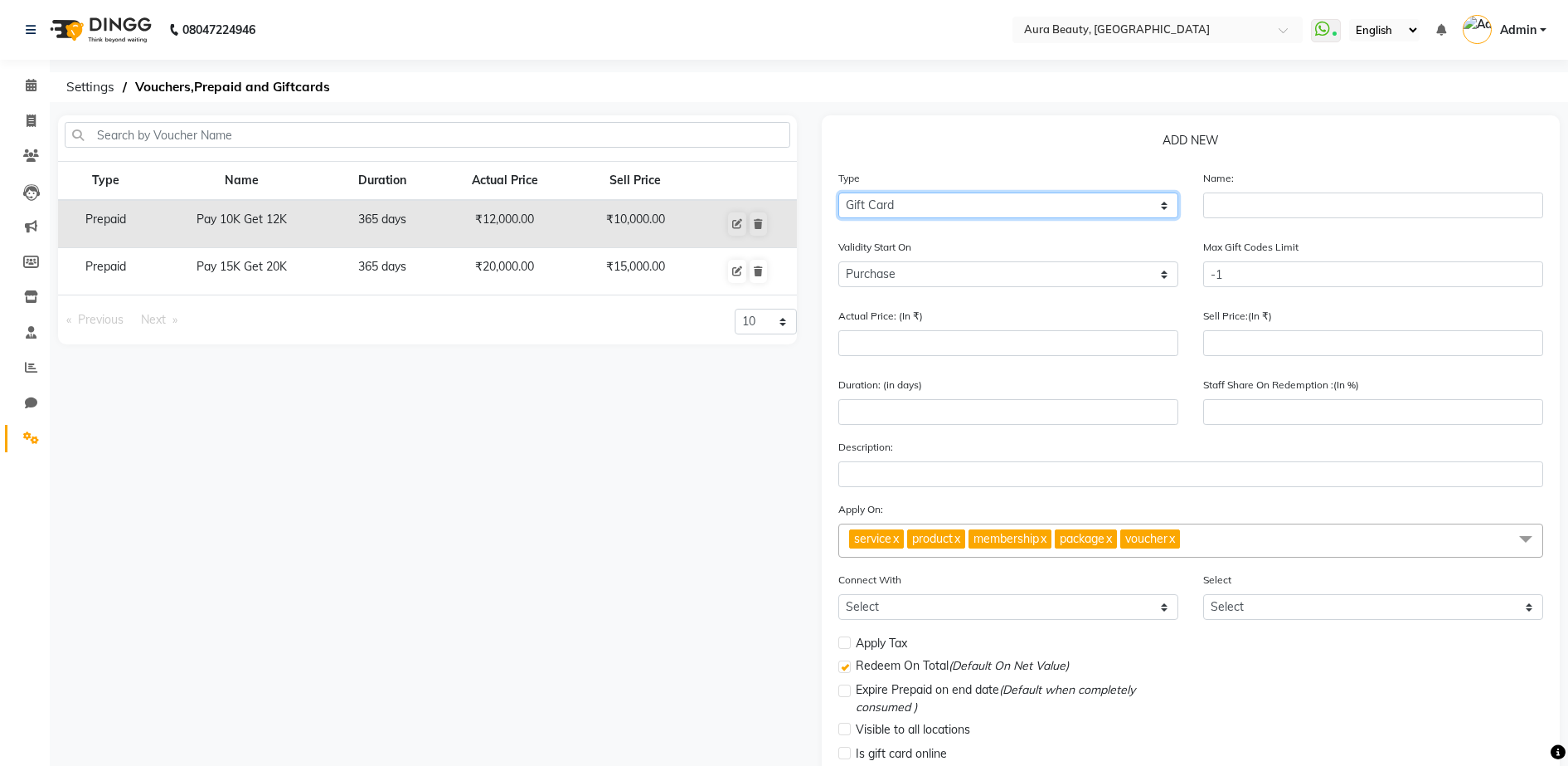
click at [1138, 210] on select "Select Type Voucher Prepaid Gift Card" at bounding box center [1008, 205] width 340 height 26
click at [838, 192] on select "Select Type Voucher Prepaid Gift Card" at bounding box center [1008, 205] width 340 height 26
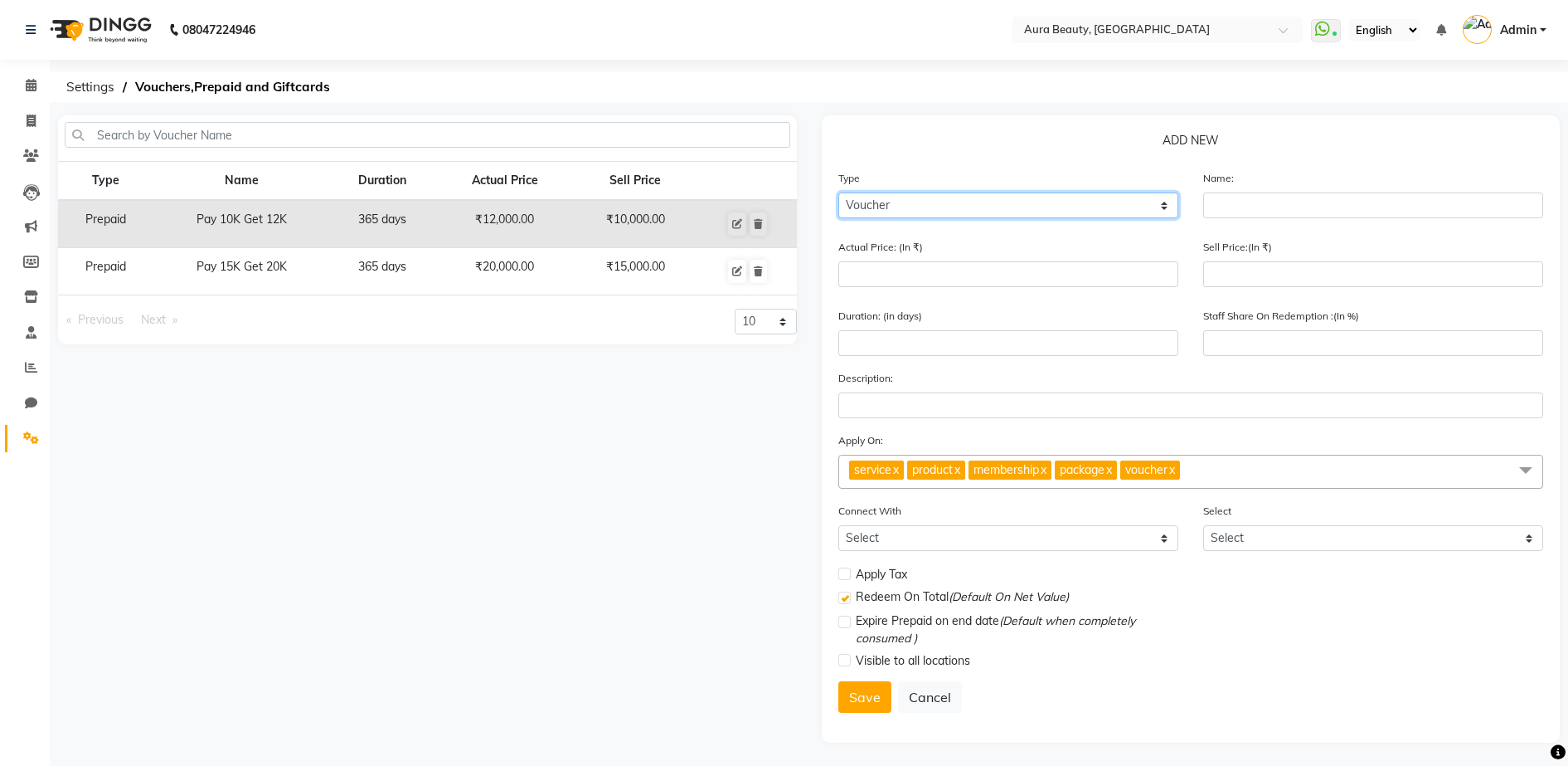
click at [1161, 204] on select "Select Type Voucher Prepaid Gift Card" at bounding box center [1008, 205] width 340 height 26
click at [838, 192] on select "Select Type Voucher Prepaid Gift Card" at bounding box center [1008, 205] width 340 height 26
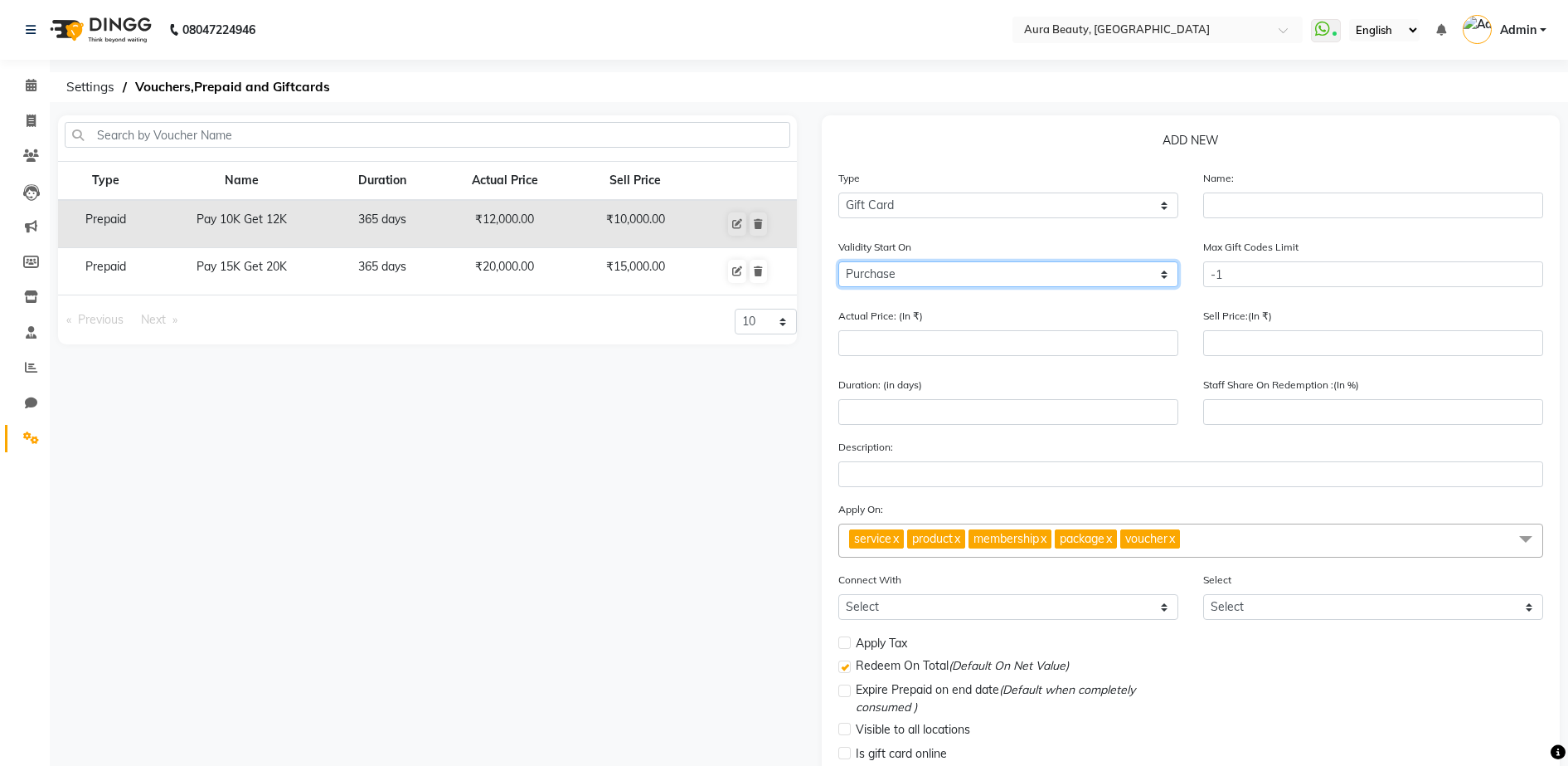
click at [1168, 279] on select "Purchase Activate" at bounding box center [1008, 273] width 340 height 26
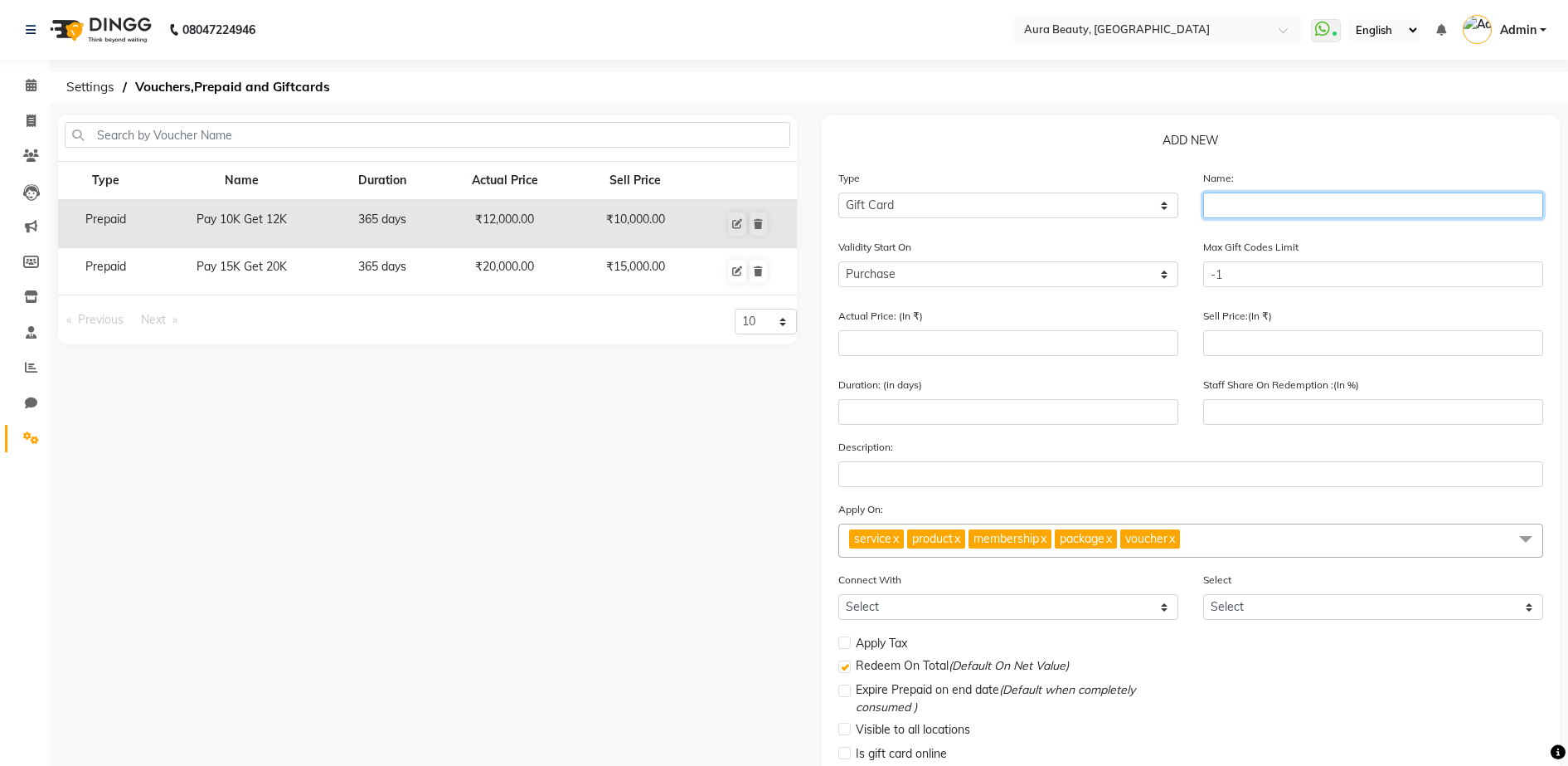
click at [1251, 204] on input "text" at bounding box center [1372, 205] width 340 height 26
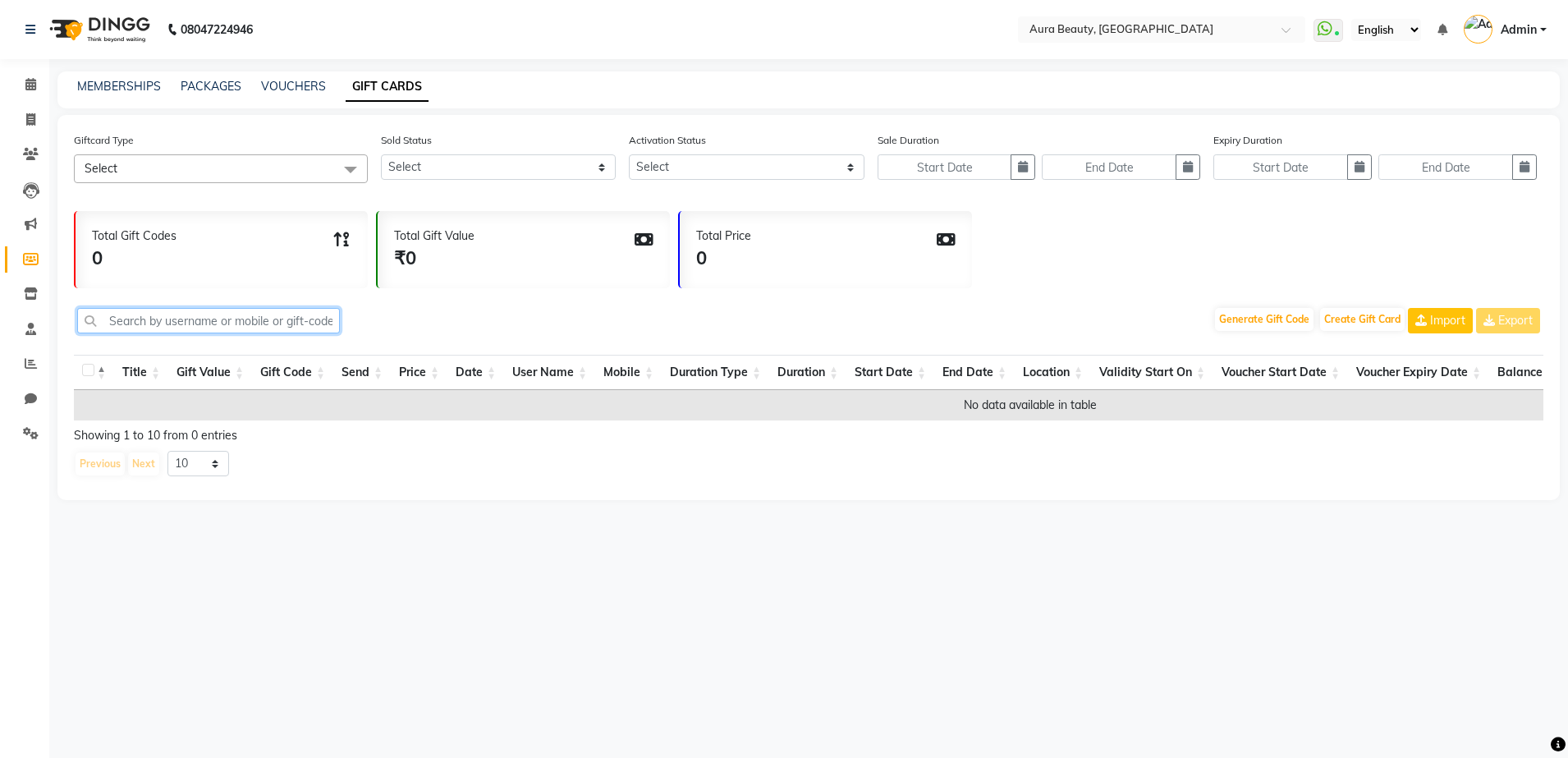
click at [193, 312] on input "text" at bounding box center [208, 320] width 262 height 26
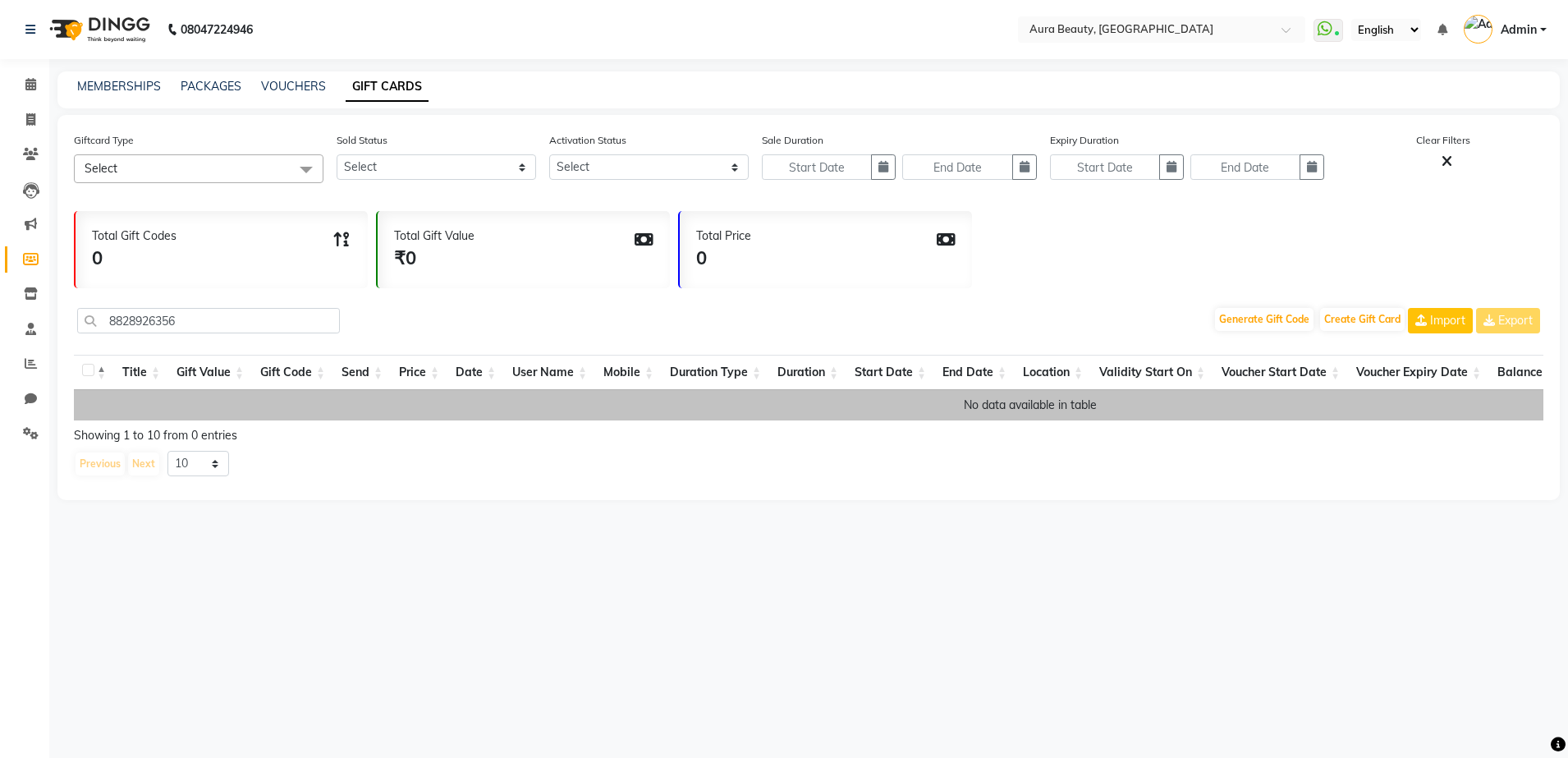
click at [518, 405] on td "No data available in table" at bounding box center [1029, 405] width 1912 height 31
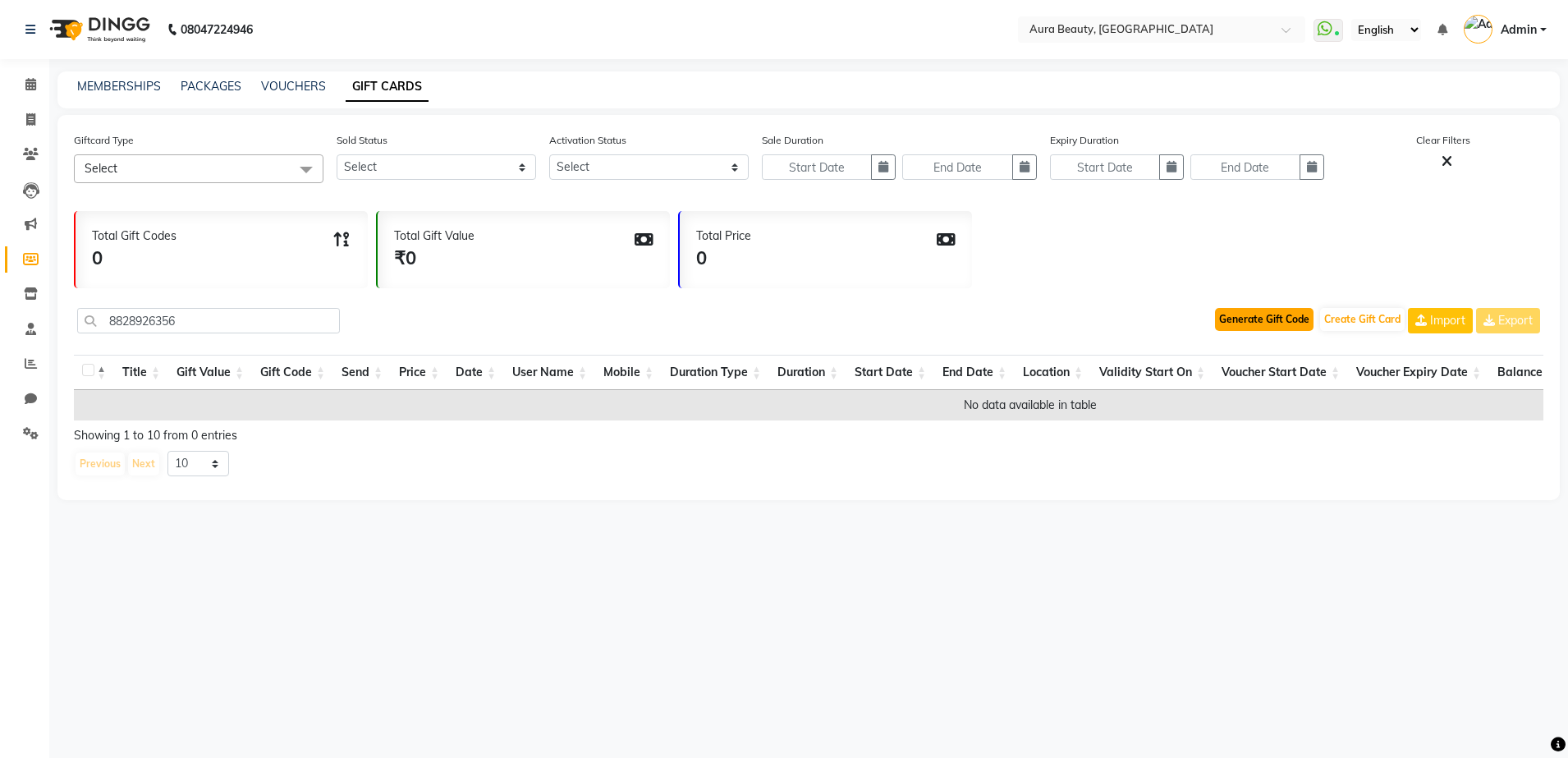
click at [1239, 329] on button "Generate Gift Code" at bounding box center [1264, 319] width 98 height 23
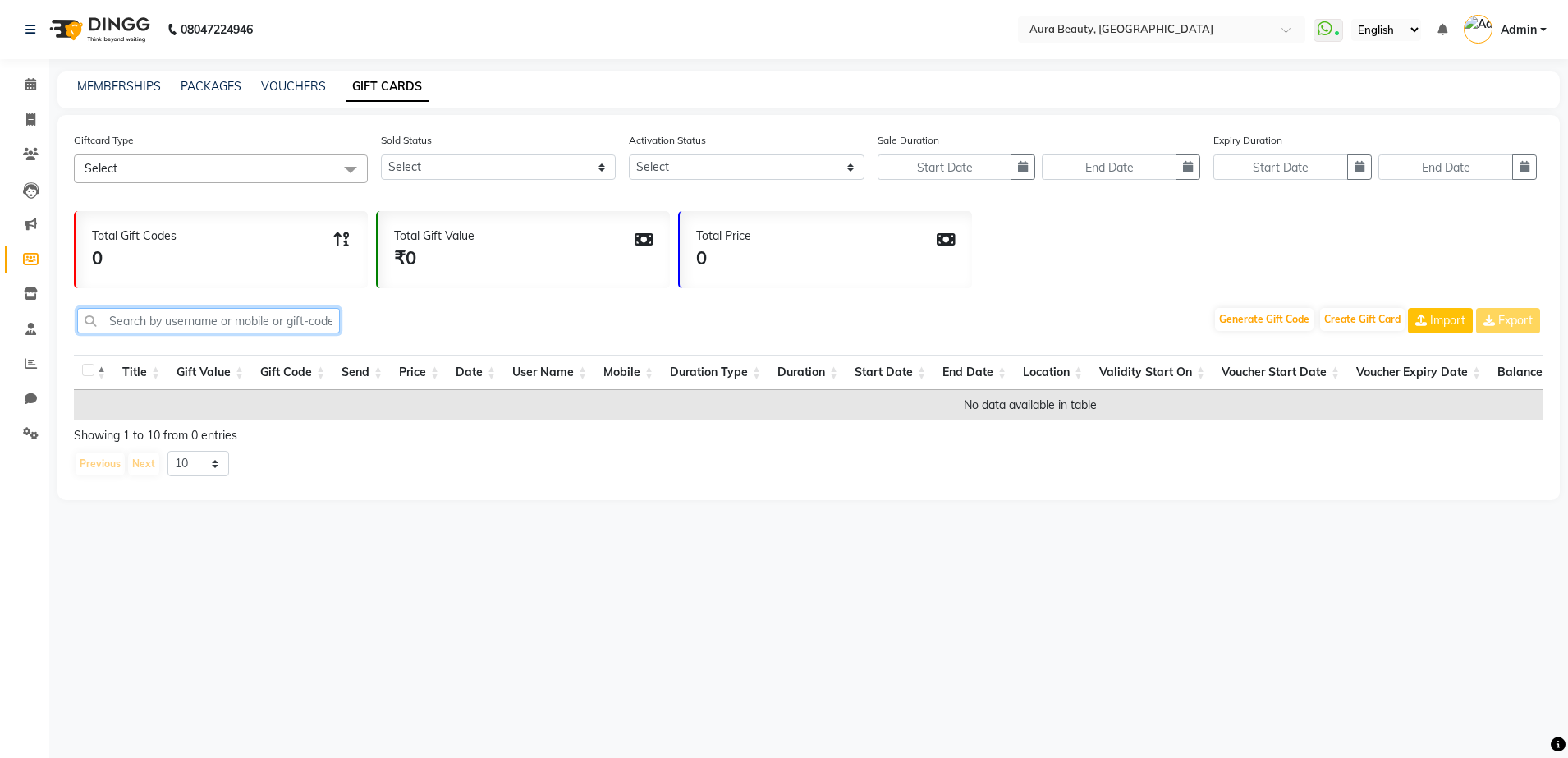
click at [283, 319] on input "text" at bounding box center [208, 320] width 262 height 26
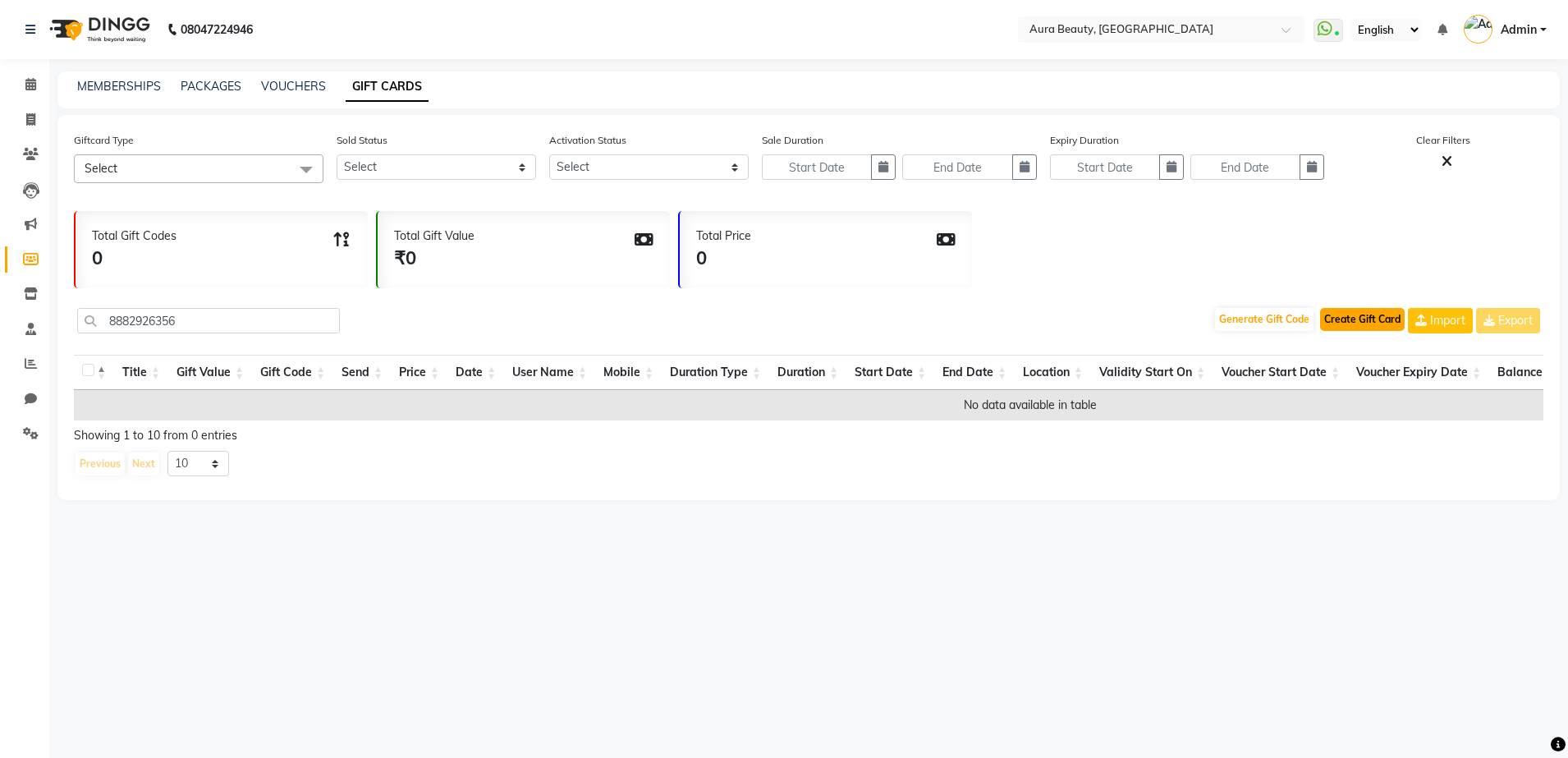
click at [1372, 311] on button "Create Gift Card" at bounding box center [1362, 319] width 84 height 23
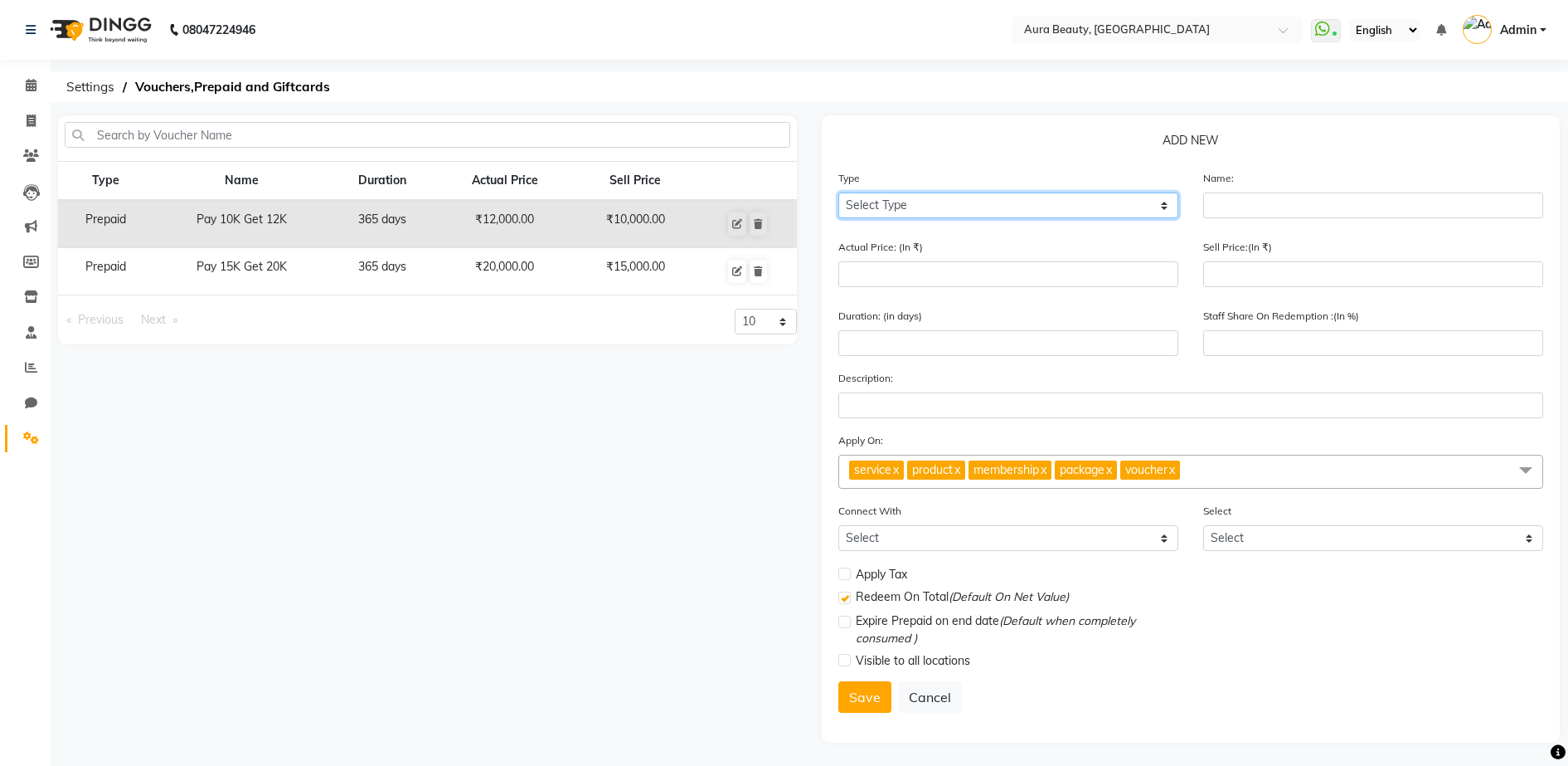
click at [1168, 206] on select "Select Type Voucher Prepaid Gift Card" at bounding box center [1008, 205] width 340 height 26
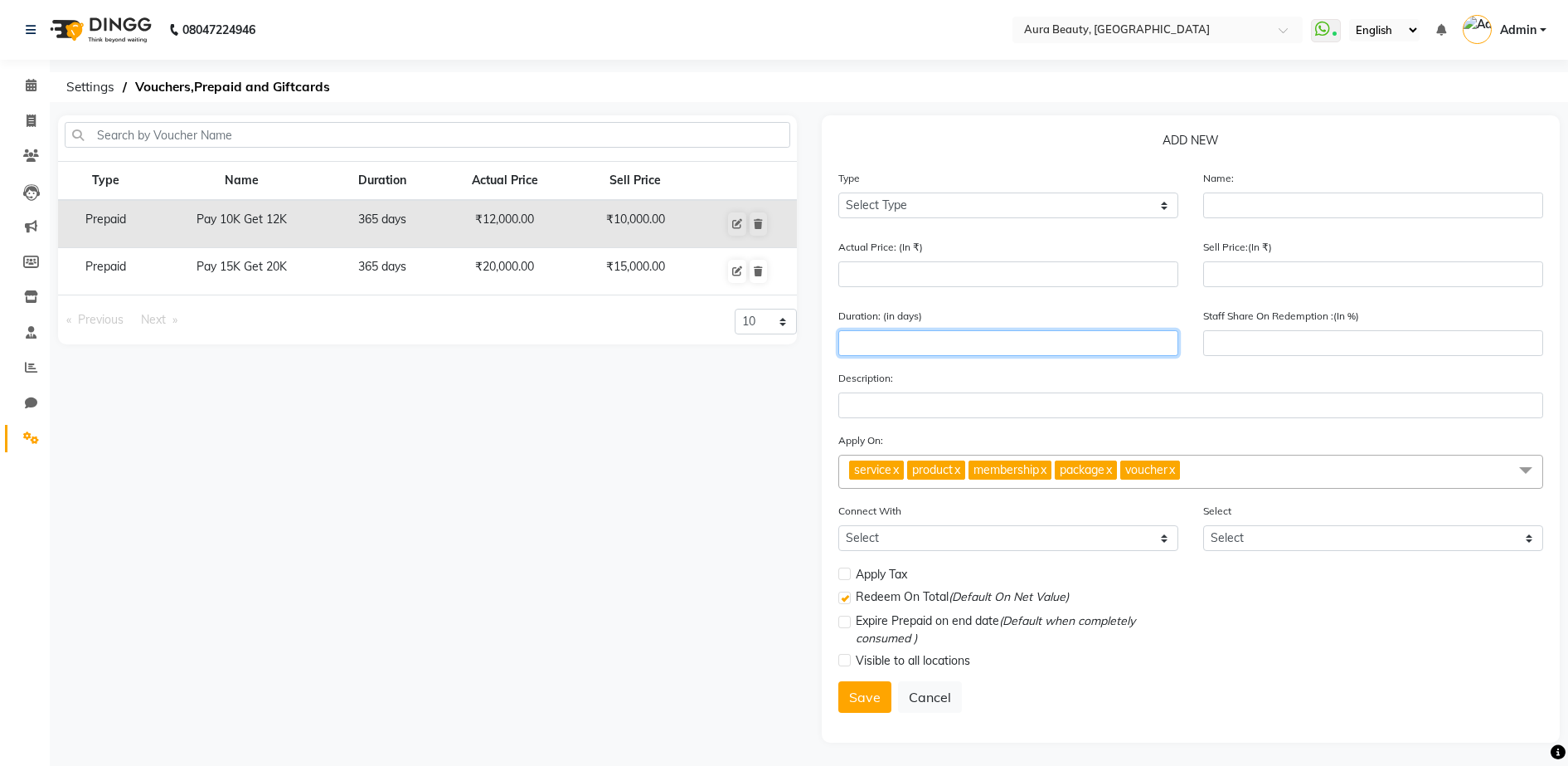
click at [1093, 336] on input "number" at bounding box center [1008, 343] width 340 height 26
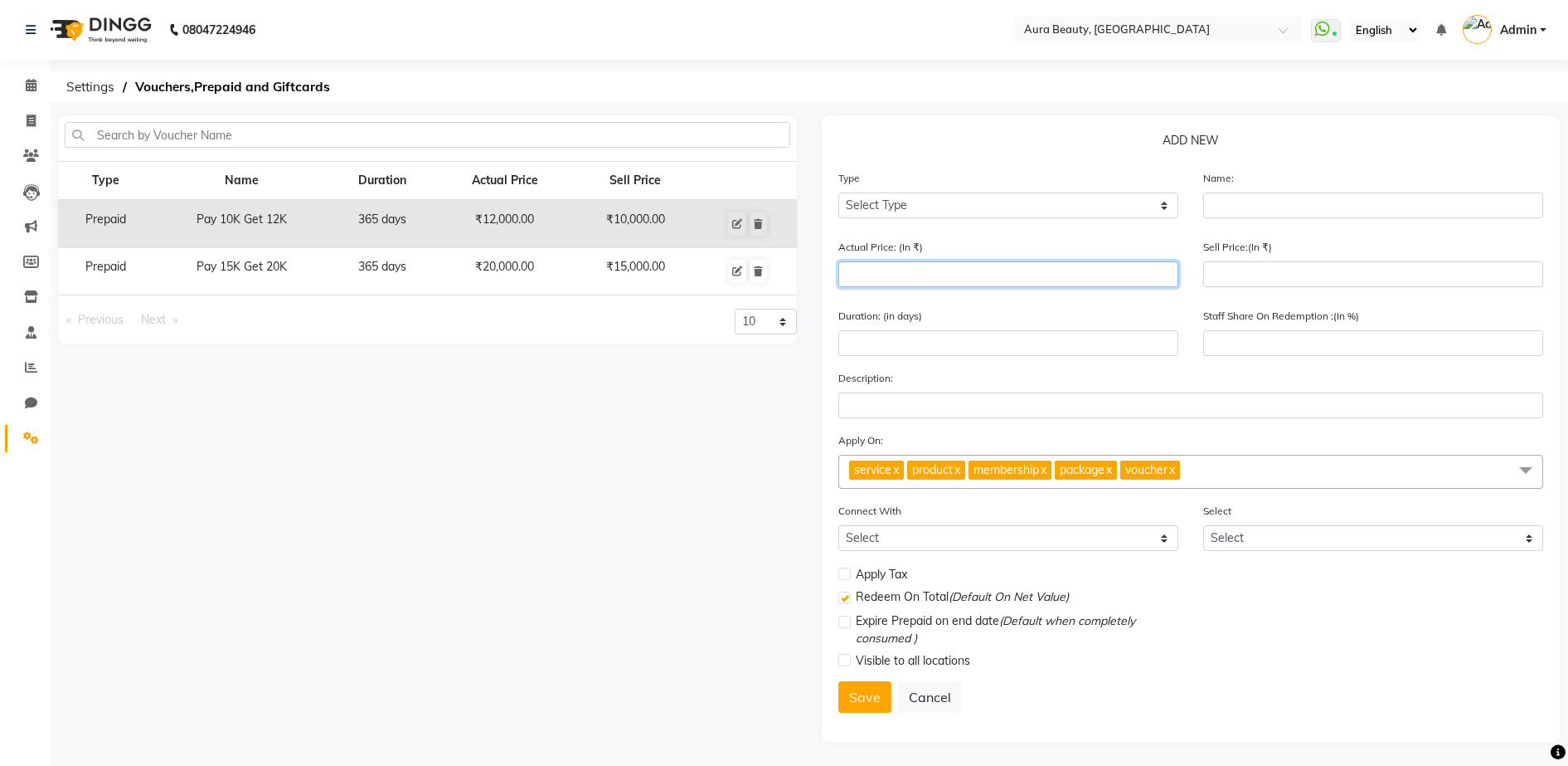
click at [960, 261] on input "number" at bounding box center [1008, 273] width 340 height 26
click at [858, 268] on input "number" at bounding box center [1008, 273] width 340 height 26
click at [859, 279] on input "12000" at bounding box center [1008, 273] width 340 height 26
click at [923, 238] on div "Actual Price: (In ₹) 12000" at bounding box center [1008, 263] width 340 height 49
click at [907, 277] on input "12000" at bounding box center [1008, 273] width 340 height 26
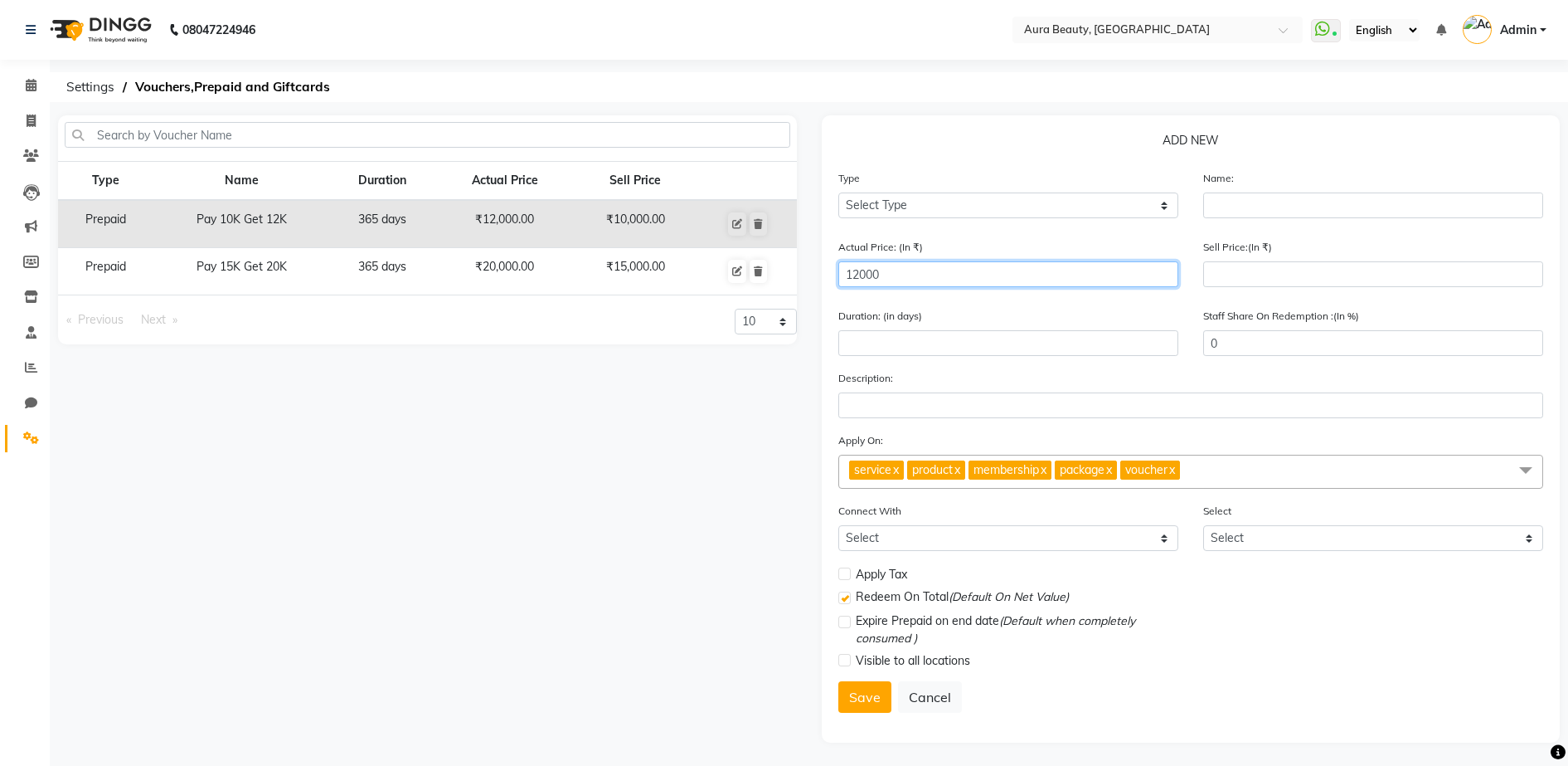
click at [859, 277] on input "12000" at bounding box center [1008, 273] width 340 height 26
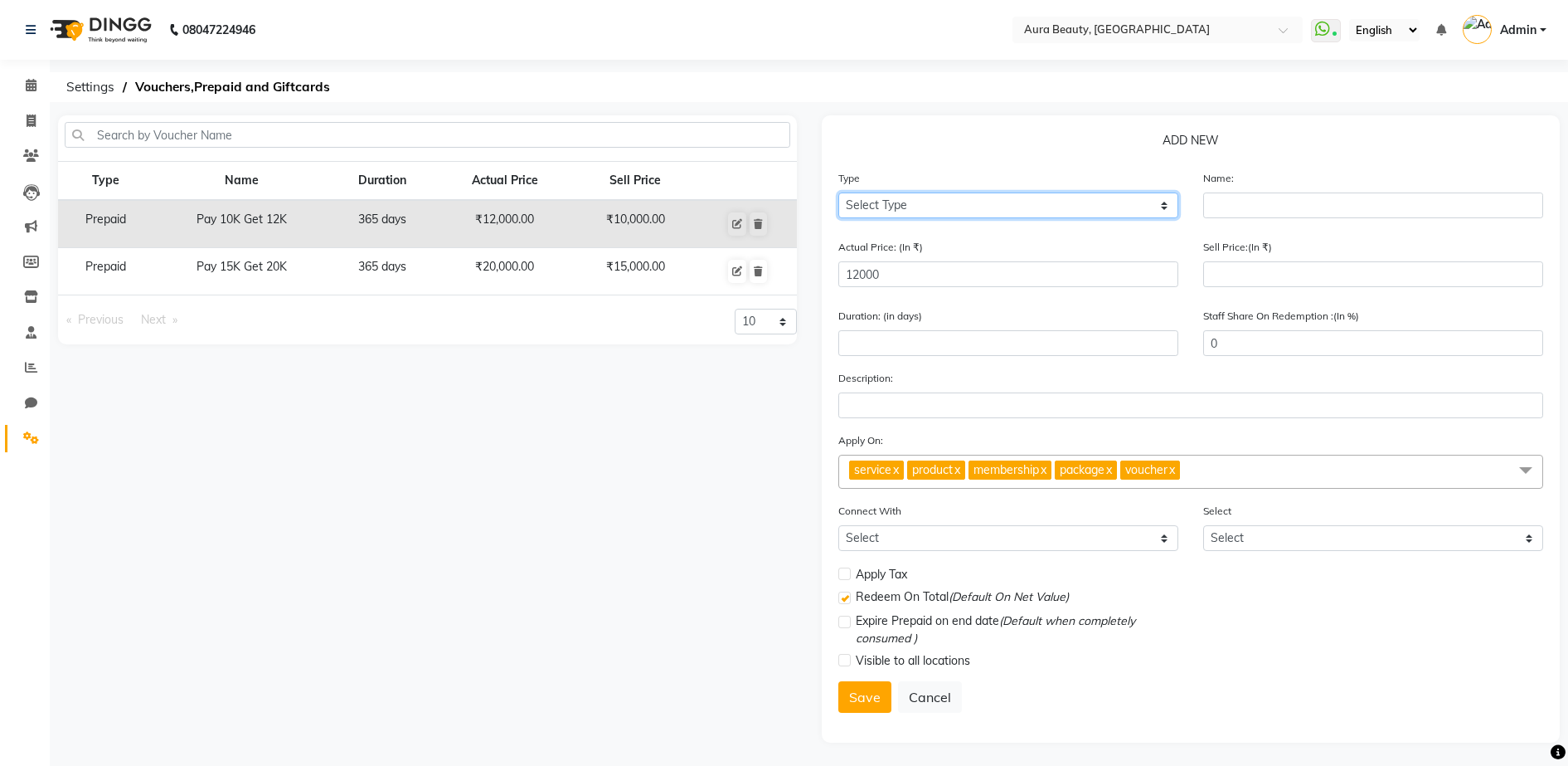
click at [1162, 216] on select "Select Type Voucher Prepaid Gift Card" at bounding box center [1008, 205] width 340 height 26
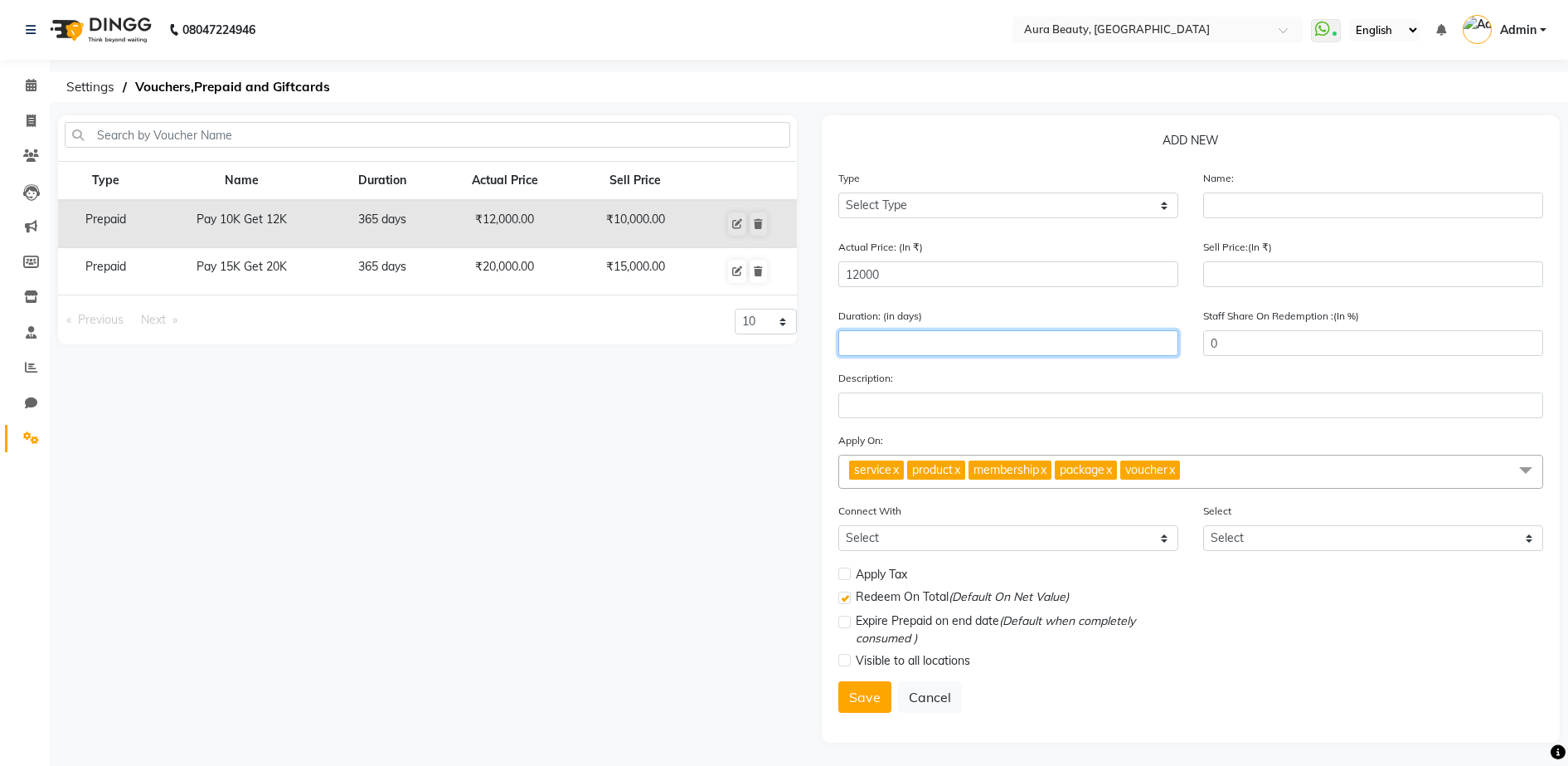
click at [1095, 344] on input "number" at bounding box center [1008, 343] width 340 height 26
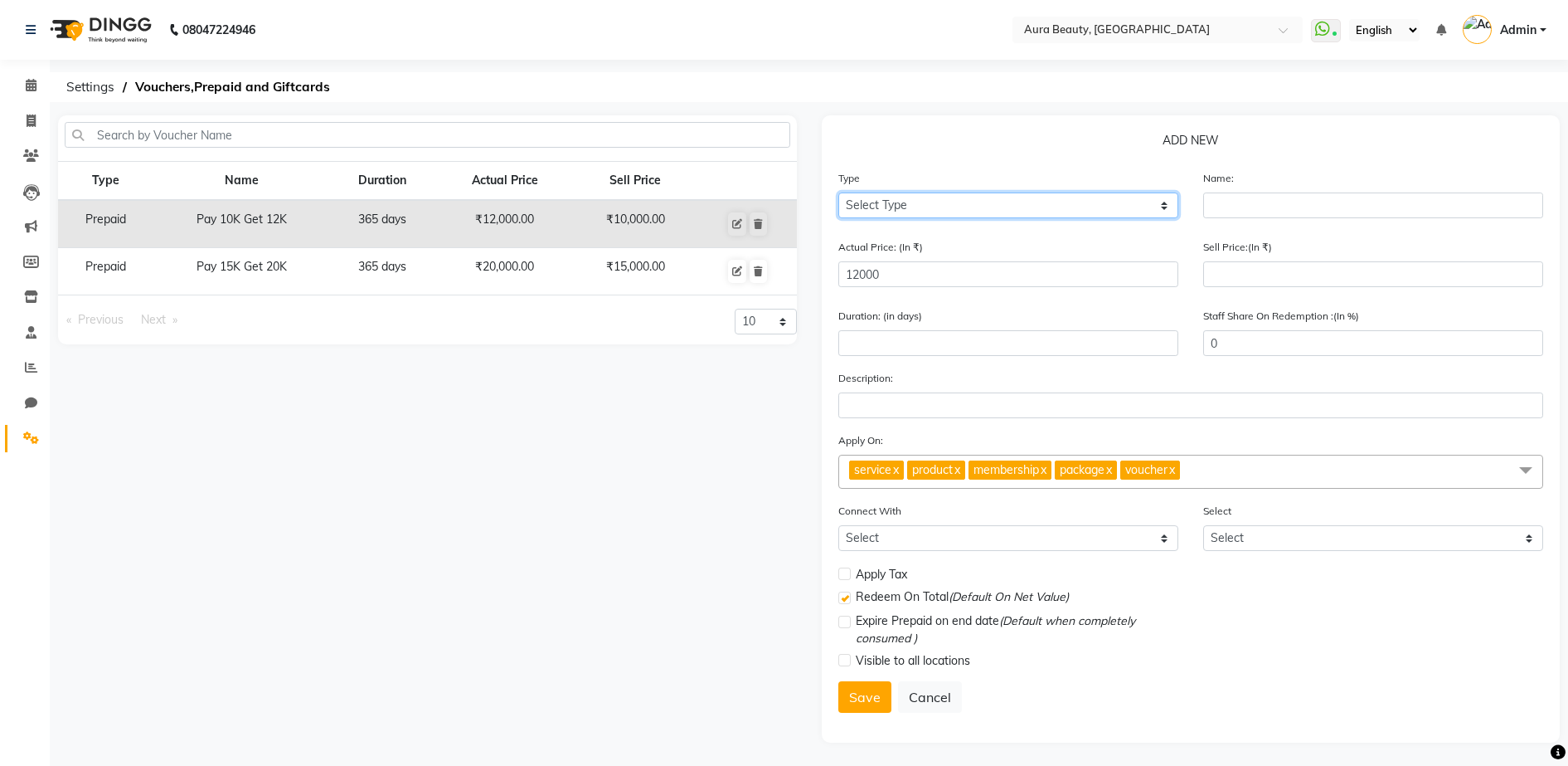
click at [1159, 203] on select "Select Type Voucher Prepaid Gift Card" at bounding box center [1008, 205] width 340 height 26
click at [838, 192] on select "Select Type Voucher Prepaid Gift Card" at bounding box center [1008, 205] width 340 height 26
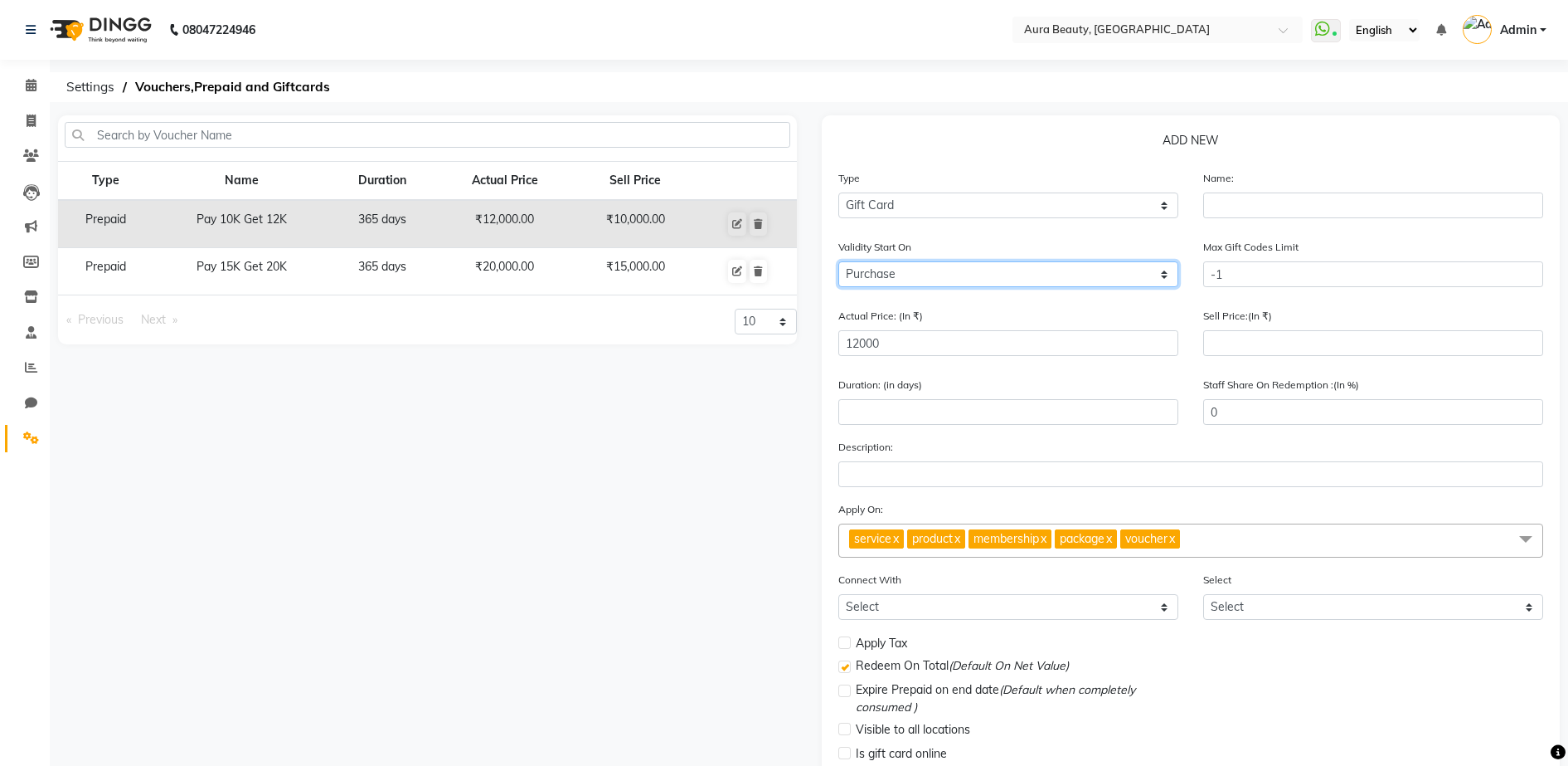
click at [1024, 263] on select "Purchase Activate" at bounding box center [1008, 273] width 340 height 26
click at [1059, 115] on div "ADD NEW Type Select Type Voucher Prepaid Gift Card Name: Validity Start On Purc…" at bounding box center [1191, 475] width 739 height 720
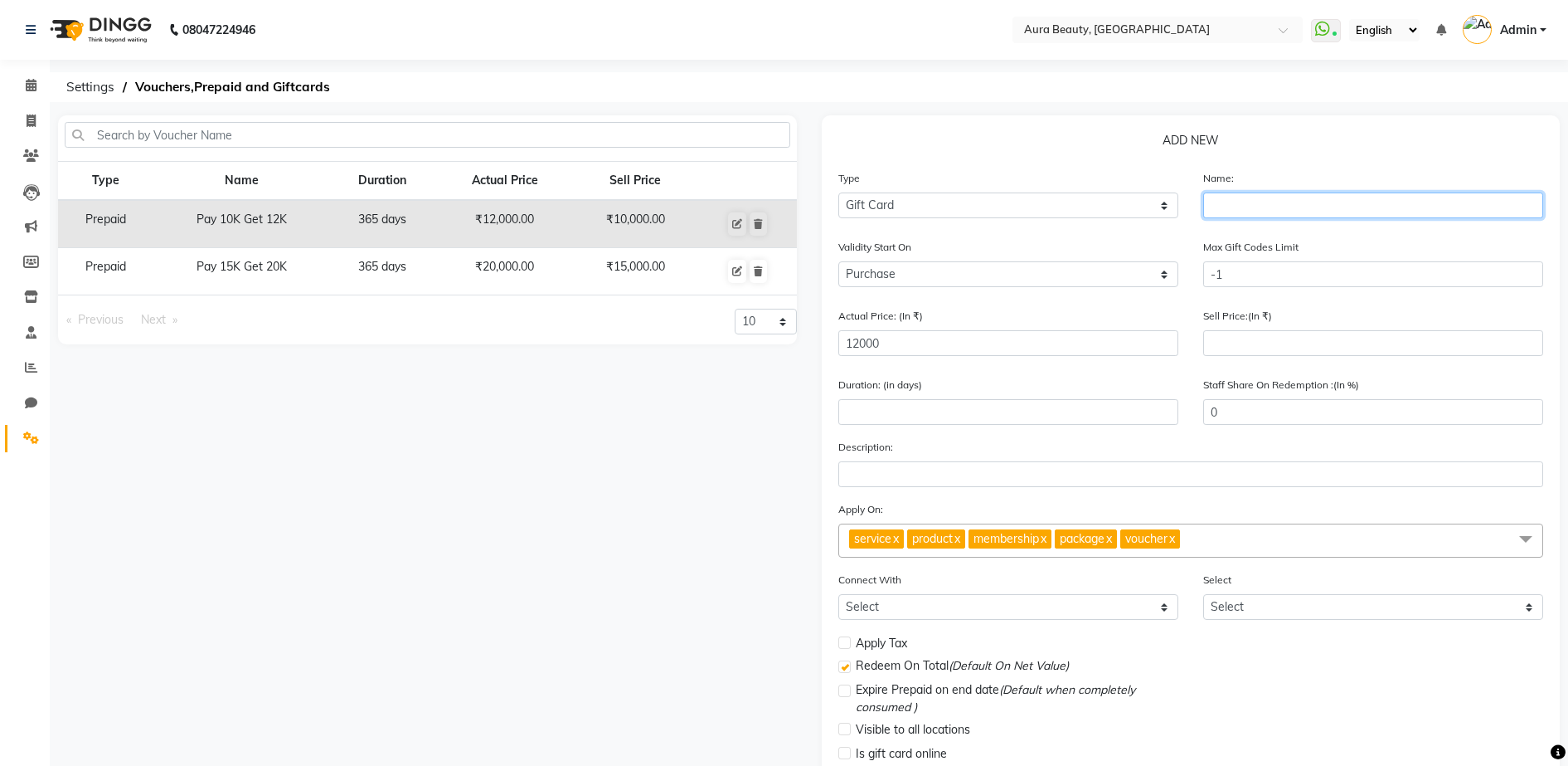
click at [1306, 209] on input "text" at bounding box center [1372, 205] width 340 height 26
click at [1148, 166] on div "ADD NEW Type Select Type Voucher Prepaid Gift Card Name: mohini Validity Start …" at bounding box center [1191, 475] width 739 height 720
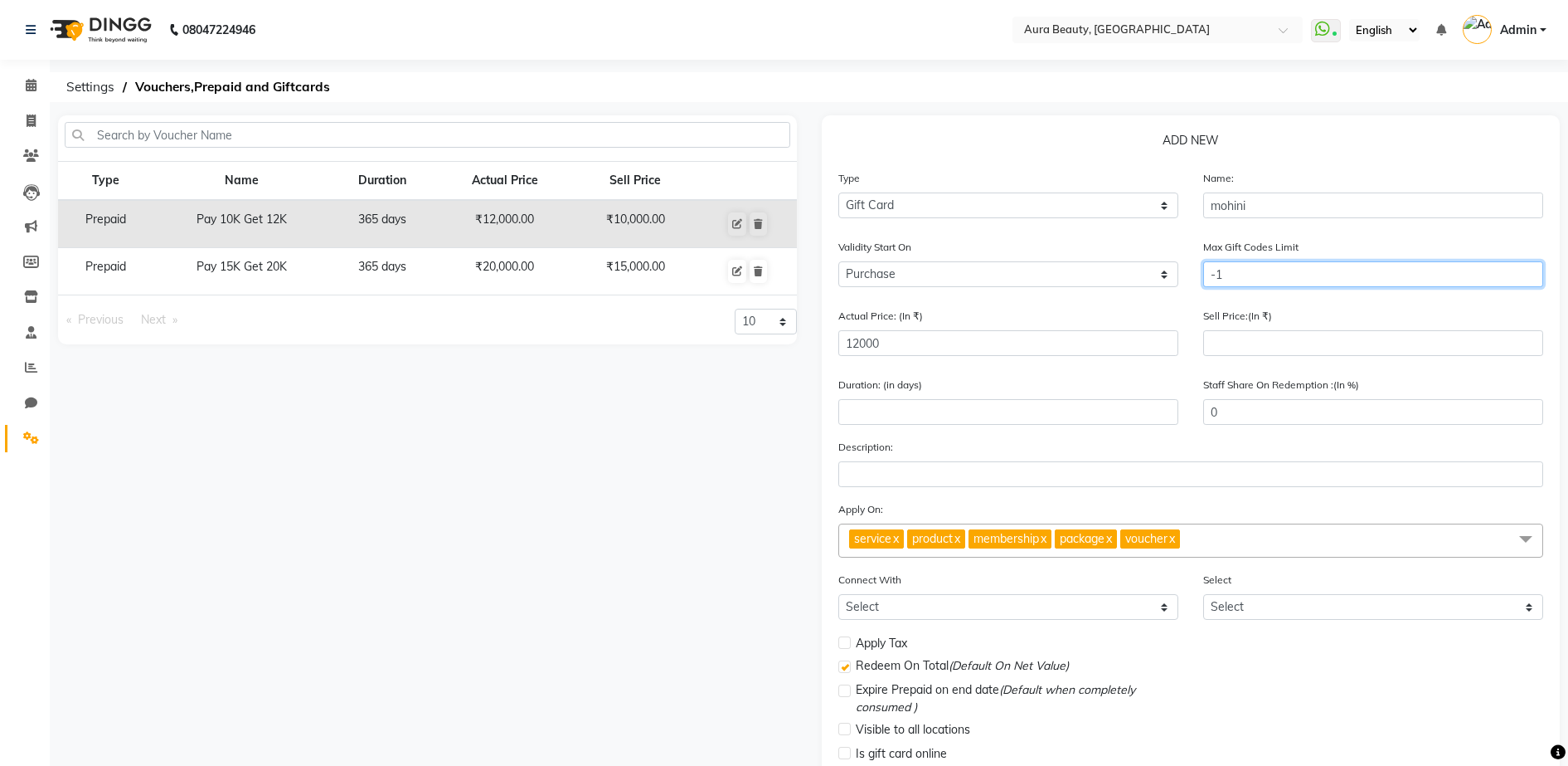
click at [1232, 274] on input "-1" at bounding box center [1372, 273] width 340 height 26
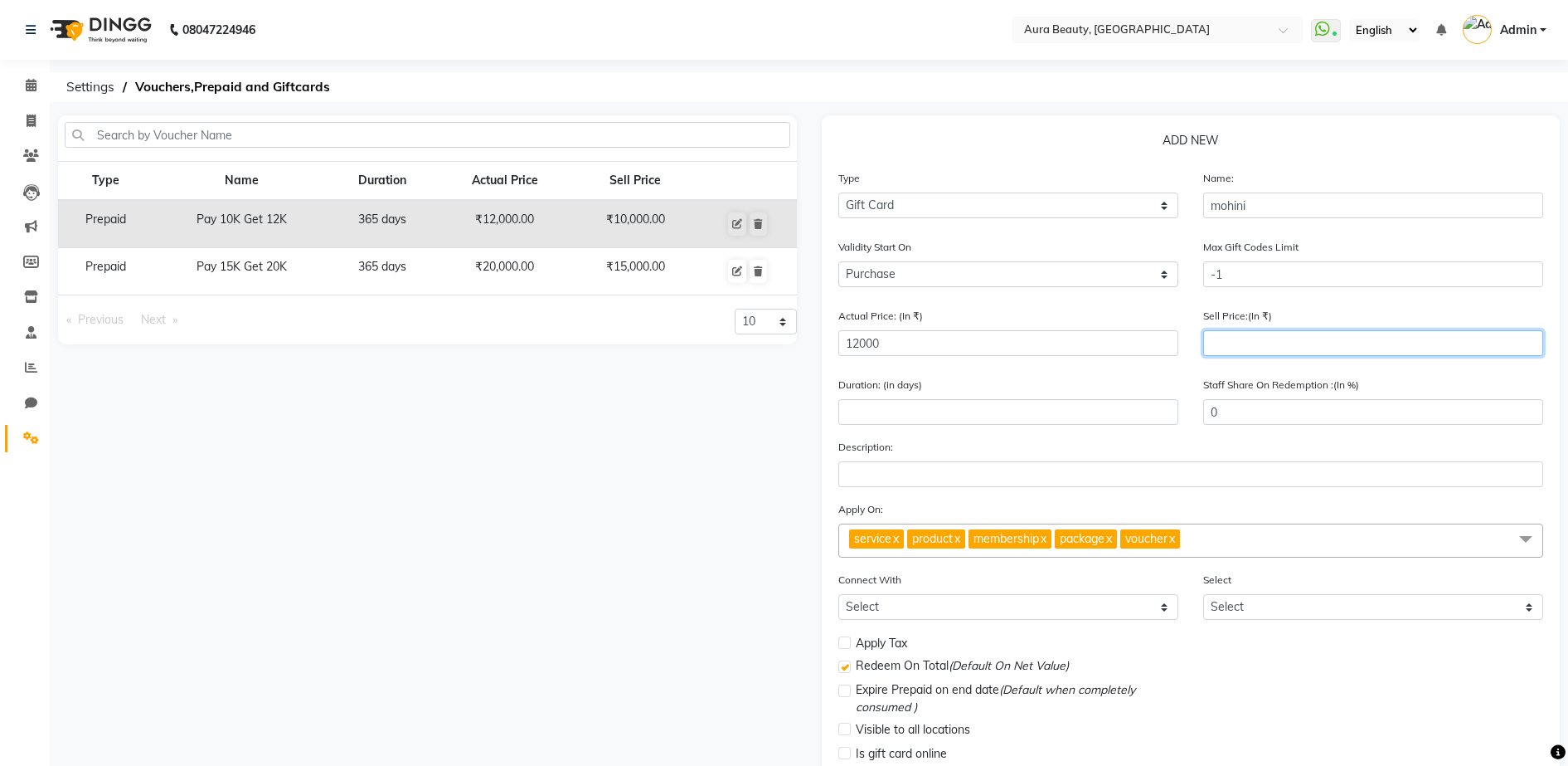
click at [1297, 339] on input "number" at bounding box center [1372, 343] width 340 height 26
click at [1226, 344] on input "10000" at bounding box center [1372, 343] width 340 height 26
click at [1329, 304] on form "Type Select Type Voucher Prepaid Gift Card Name: mohini Validity Start On Purch…" at bounding box center [1191, 493] width 705 height 650
click at [1222, 344] on input "10000" at bounding box center [1372, 343] width 340 height 26
click at [1143, 317] on div "Actual Price: (In ₹) 12000" at bounding box center [1008, 331] width 340 height 49
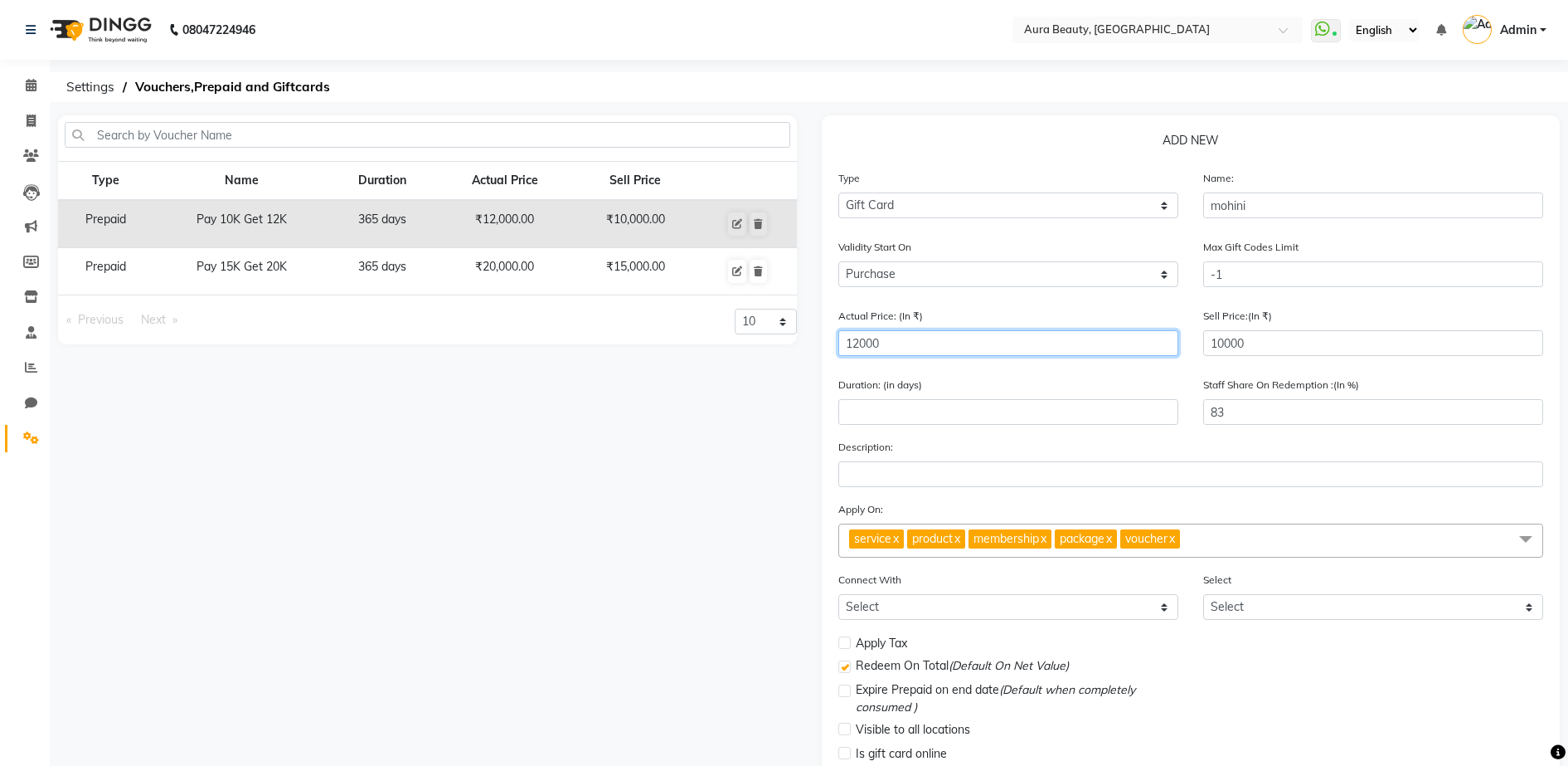
click at [861, 345] on input "12000" at bounding box center [1008, 343] width 340 height 26
click at [885, 347] on input "12000" at bounding box center [1008, 343] width 340 height 26
click at [757, 390] on div "Type Name Duration Actual Price Sell Price Prepaid Pay 10K Get 12K 365 days ₹12…" at bounding box center [428, 475] width 764 height 720
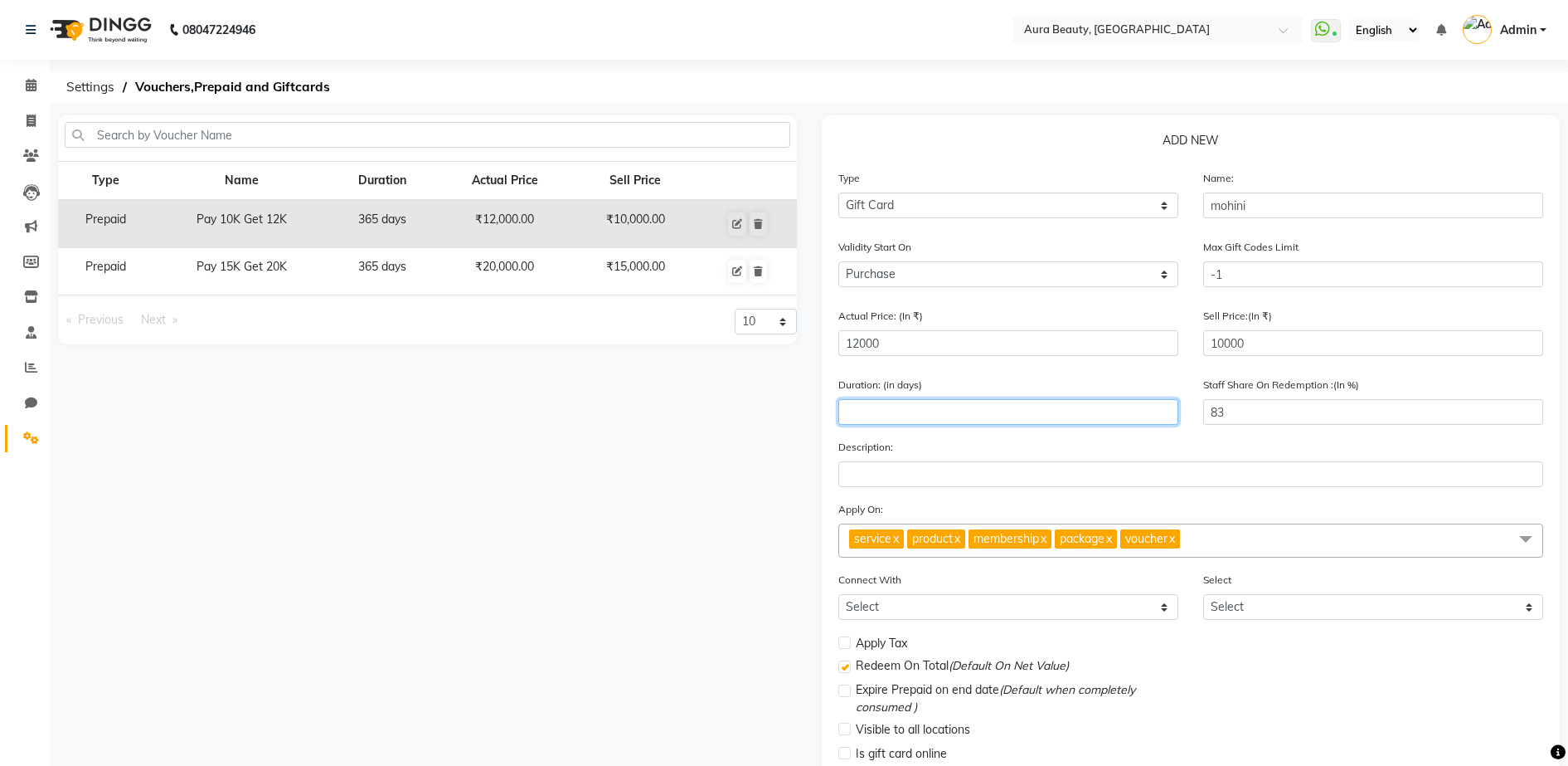
click at [910, 411] on input "number" at bounding box center [1008, 411] width 340 height 26
click at [746, 439] on div "Type Name Duration Actual Price Sell Price Prepaid Pay 10K Get 12K 365 days ₹12…" at bounding box center [428, 475] width 764 height 720
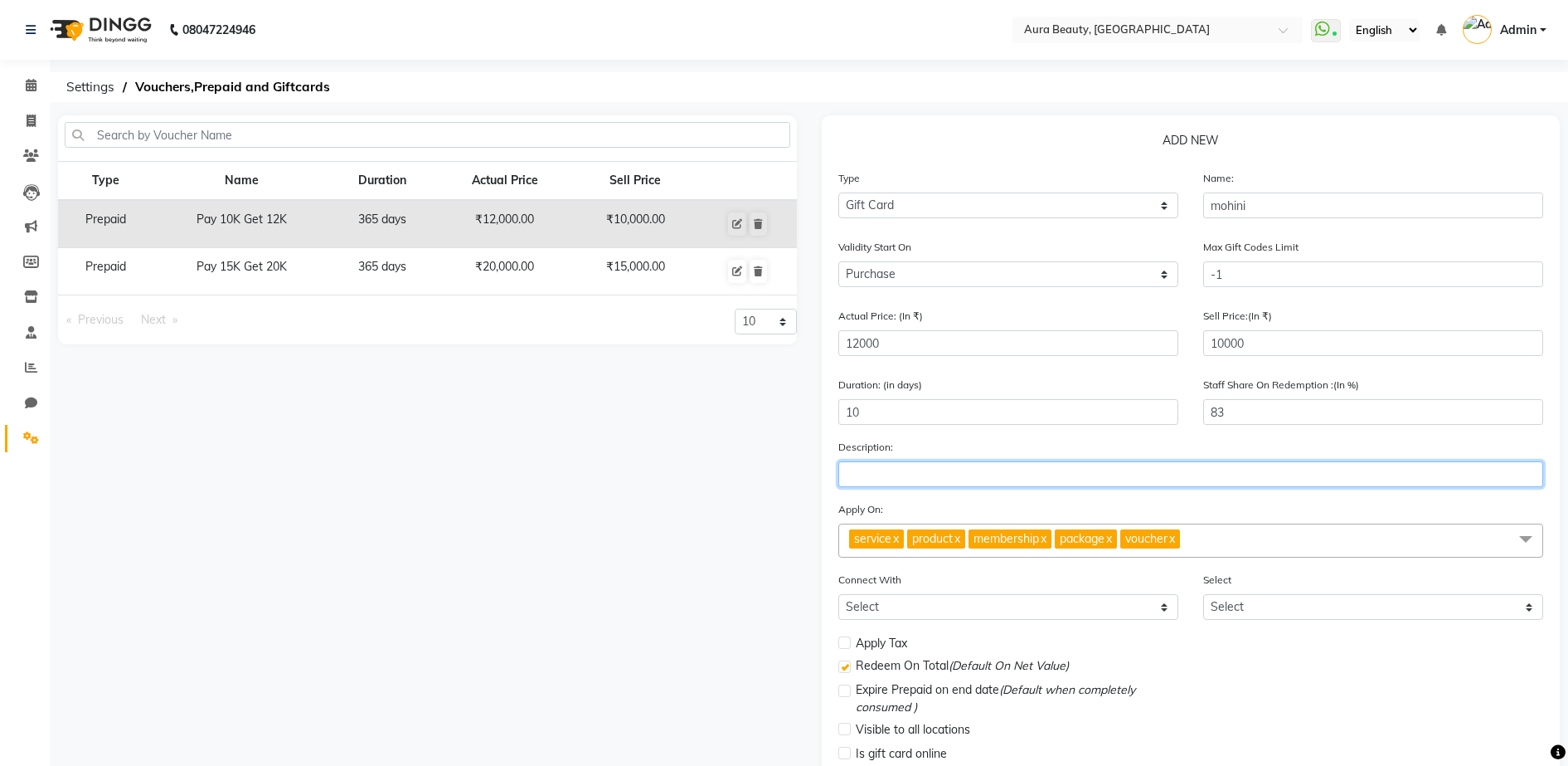
click at [911, 477] on input "text" at bounding box center [1191, 474] width 705 height 26
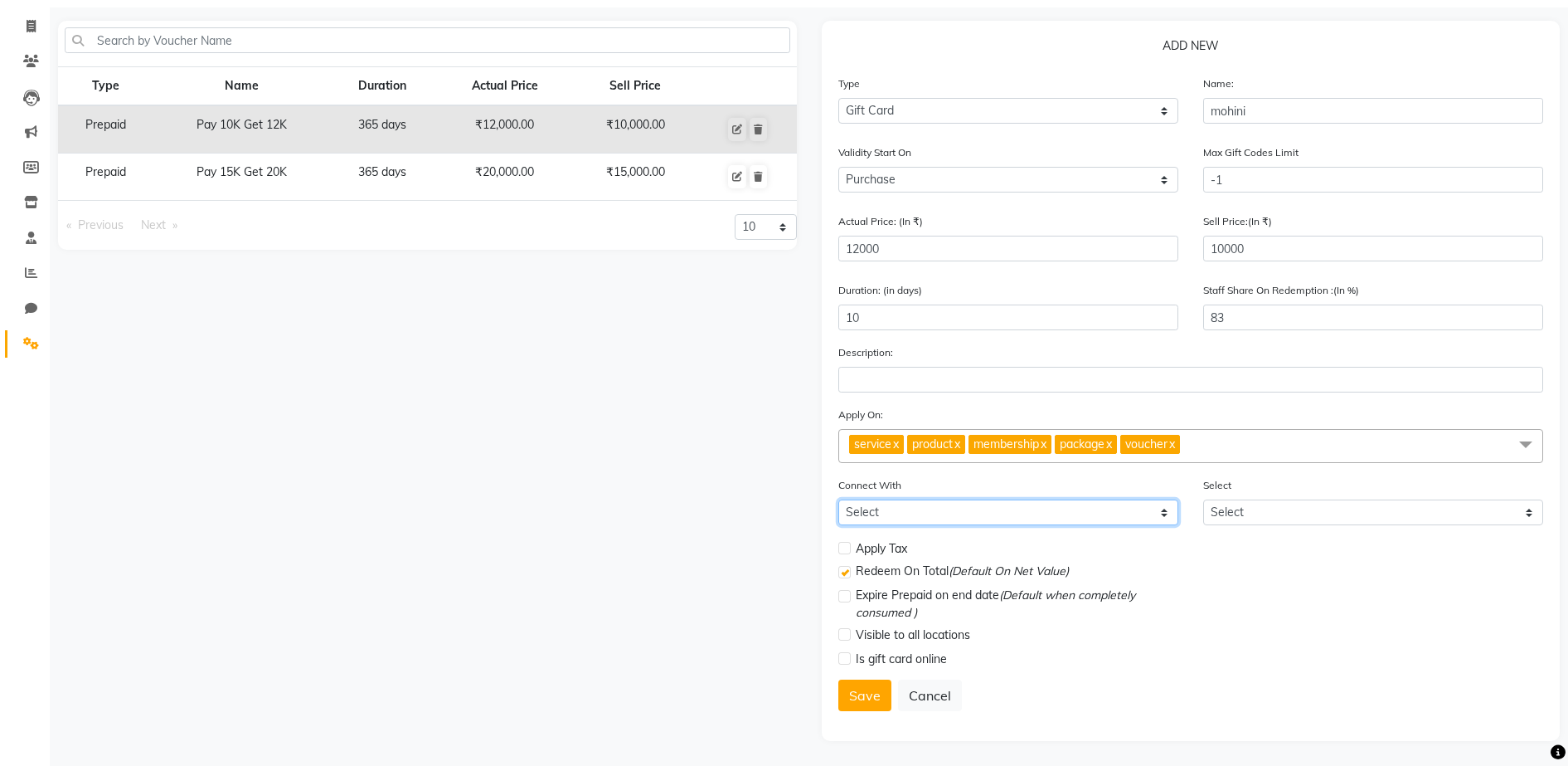
click at [1164, 514] on select "Select Membership Package" at bounding box center [1008, 512] width 340 height 26
click at [838, 499] on select "Select Membership Package" at bounding box center [1008, 512] width 340 height 26
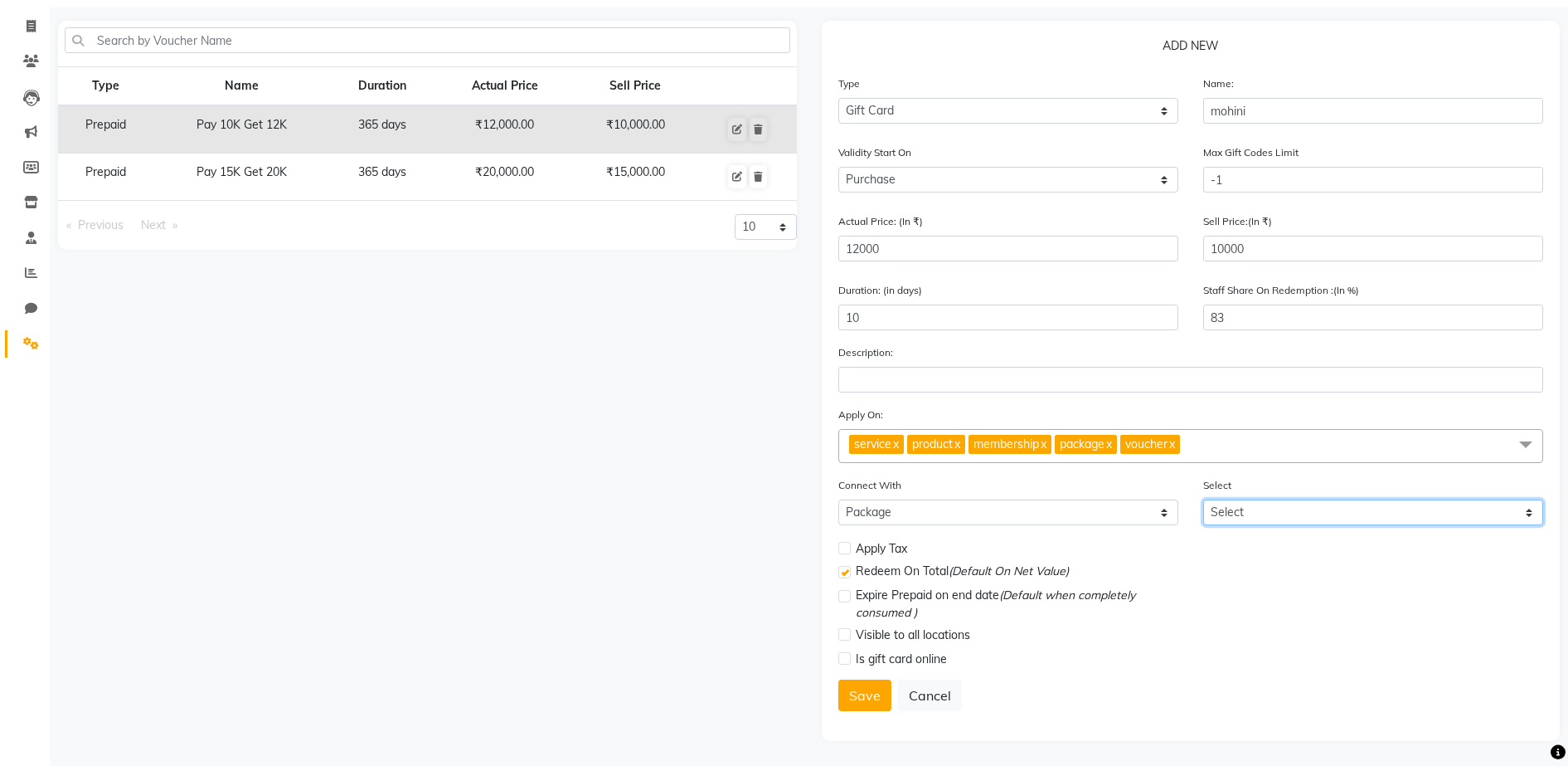
click at [1529, 511] on select "Select SILVER PACAKAGE Comp. Service with Platinum Mem. Comp. Service with Diam…" at bounding box center [1372, 512] width 340 height 26
click at [1203, 499] on select "Select SILVER PACAKAGE Comp. Service with Platinum Mem. Comp. Service with Diam…" at bounding box center [1372, 512] width 340 height 26
click at [870, 692] on button "Save" at bounding box center [864, 695] width 53 height 32
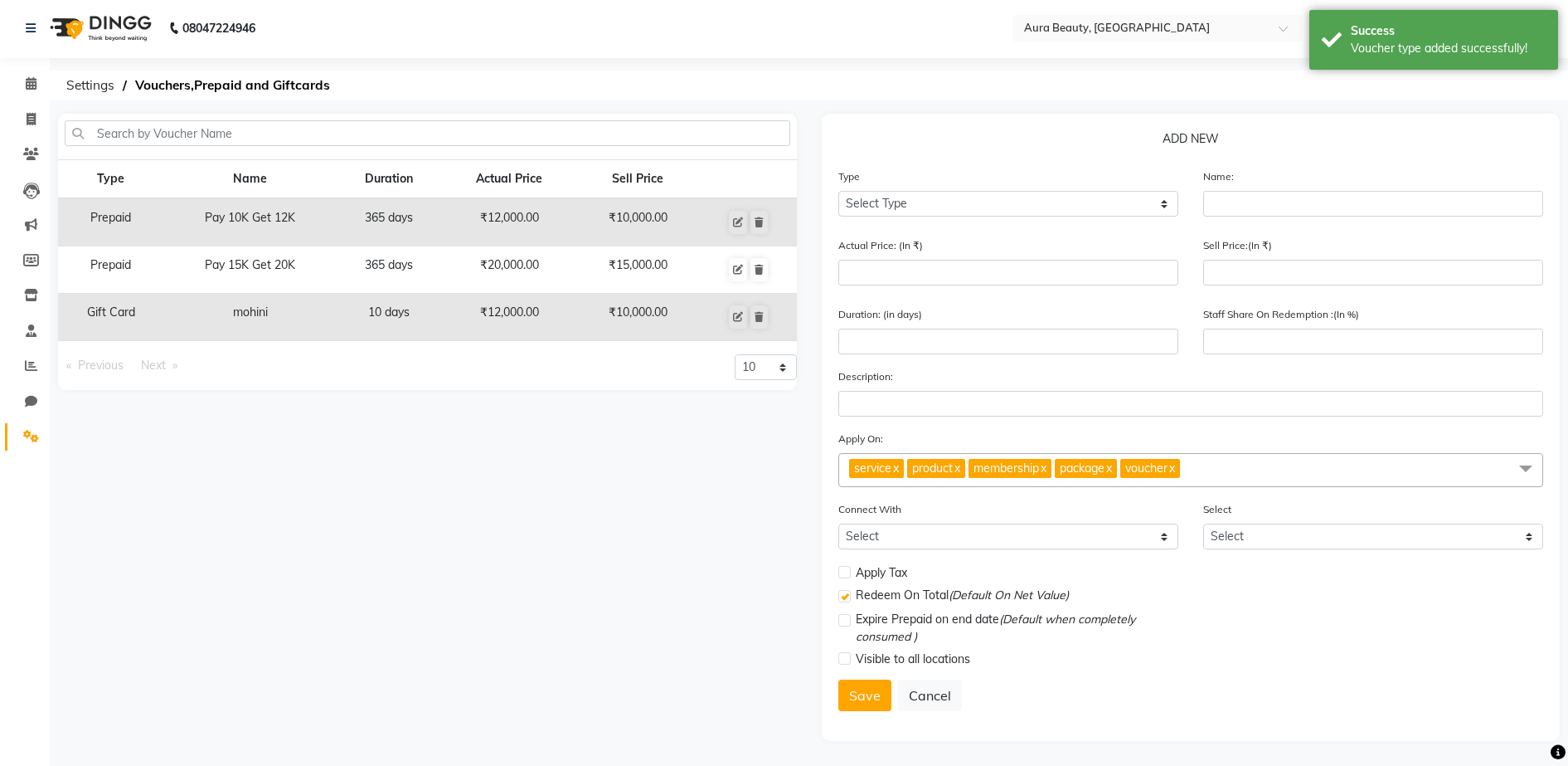
click at [440, 491] on div "Type Name Duration Actual Price Sell Price Prepaid Pay 10K Get 12K 365 days ₹12…" at bounding box center [428, 427] width 764 height 627
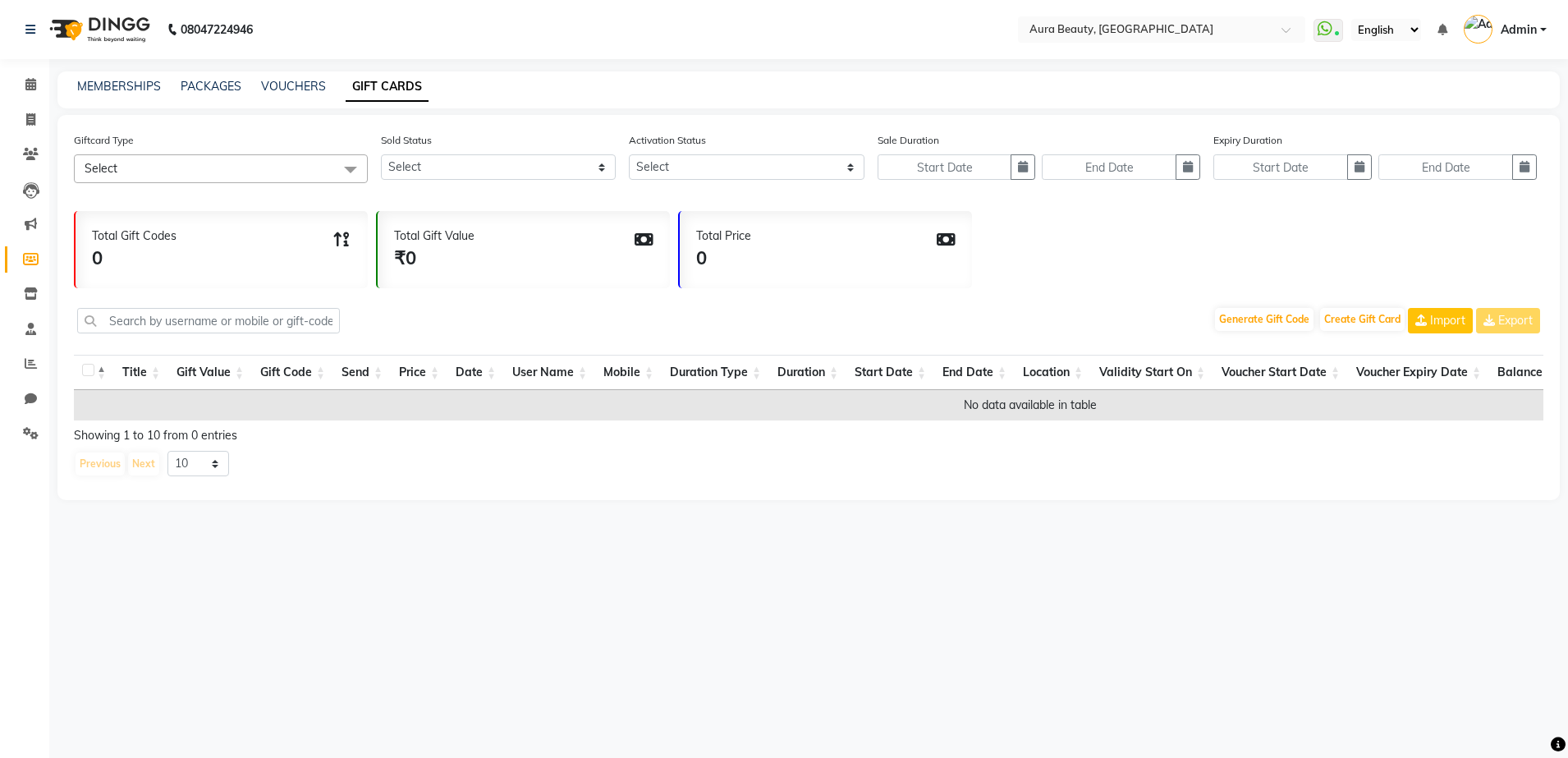
click at [1111, 368] on th "Validity Start On" at bounding box center [1152, 372] width 122 height 36
click at [1419, 368] on th "Sold Status" at bounding box center [1389, 372] width 93 height 36
click at [1451, 370] on th "Reuse Gift Card" at bounding box center [1494, 372] width 117 height 36
click at [1268, 368] on th "Activation Status" at bounding box center [1281, 372] width 124 height 36
click at [936, 319] on div "Generate Gift Code Create Gift Card Import Export" at bounding box center [808, 322] width 1470 height 55
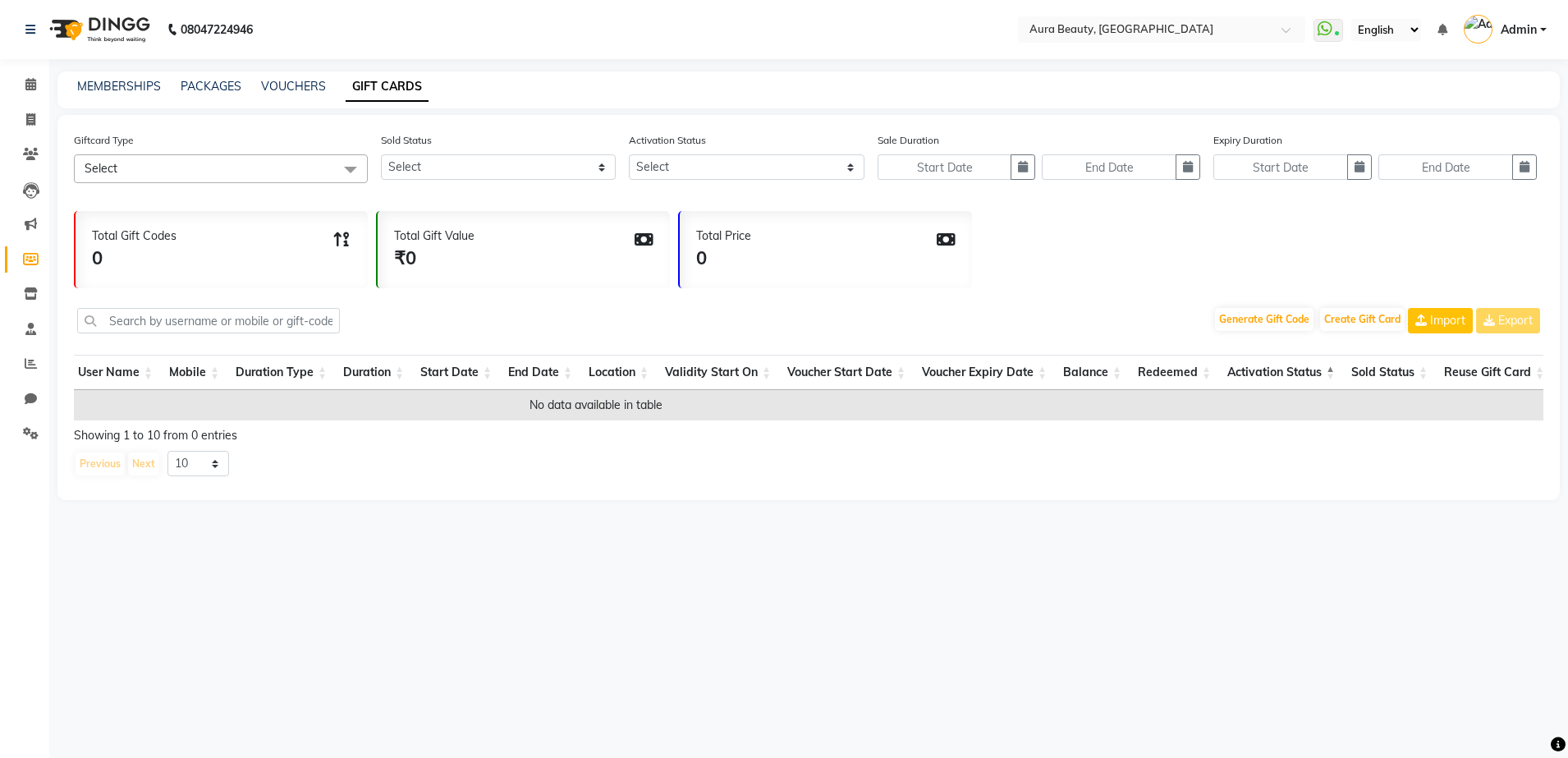
click at [274, 266] on div "Total Gift Codes 0" at bounding box center [221, 249] width 292 height 77
click at [350, 167] on span at bounding box center [351, 170] width 33 height 31
click at [300, 285] on div "mohini" at bounding box center [220, 279] width 276 height 17
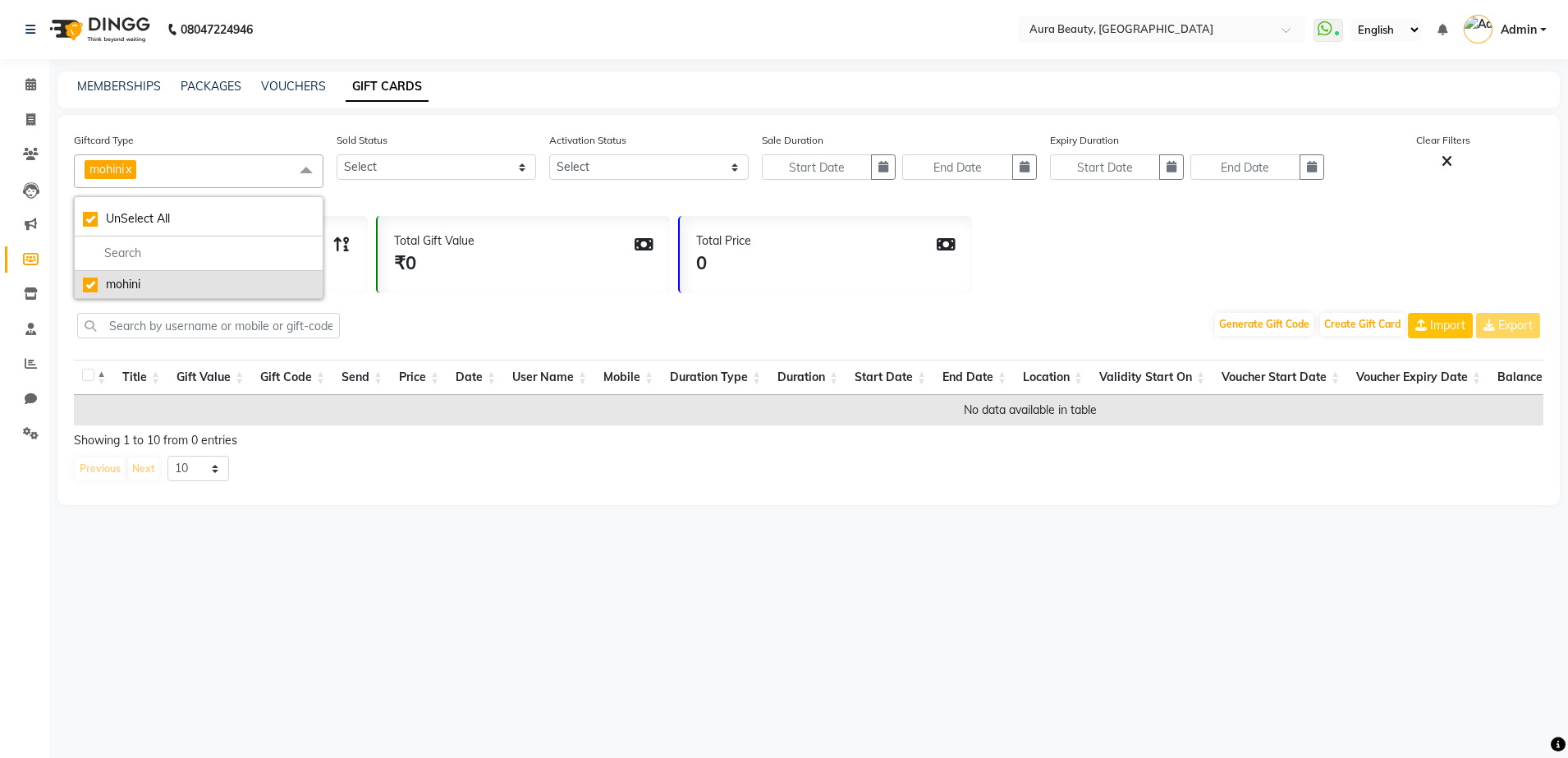
click at [300, 285] on div "mohini" at bounding box center [199, 284] width 232 height 17
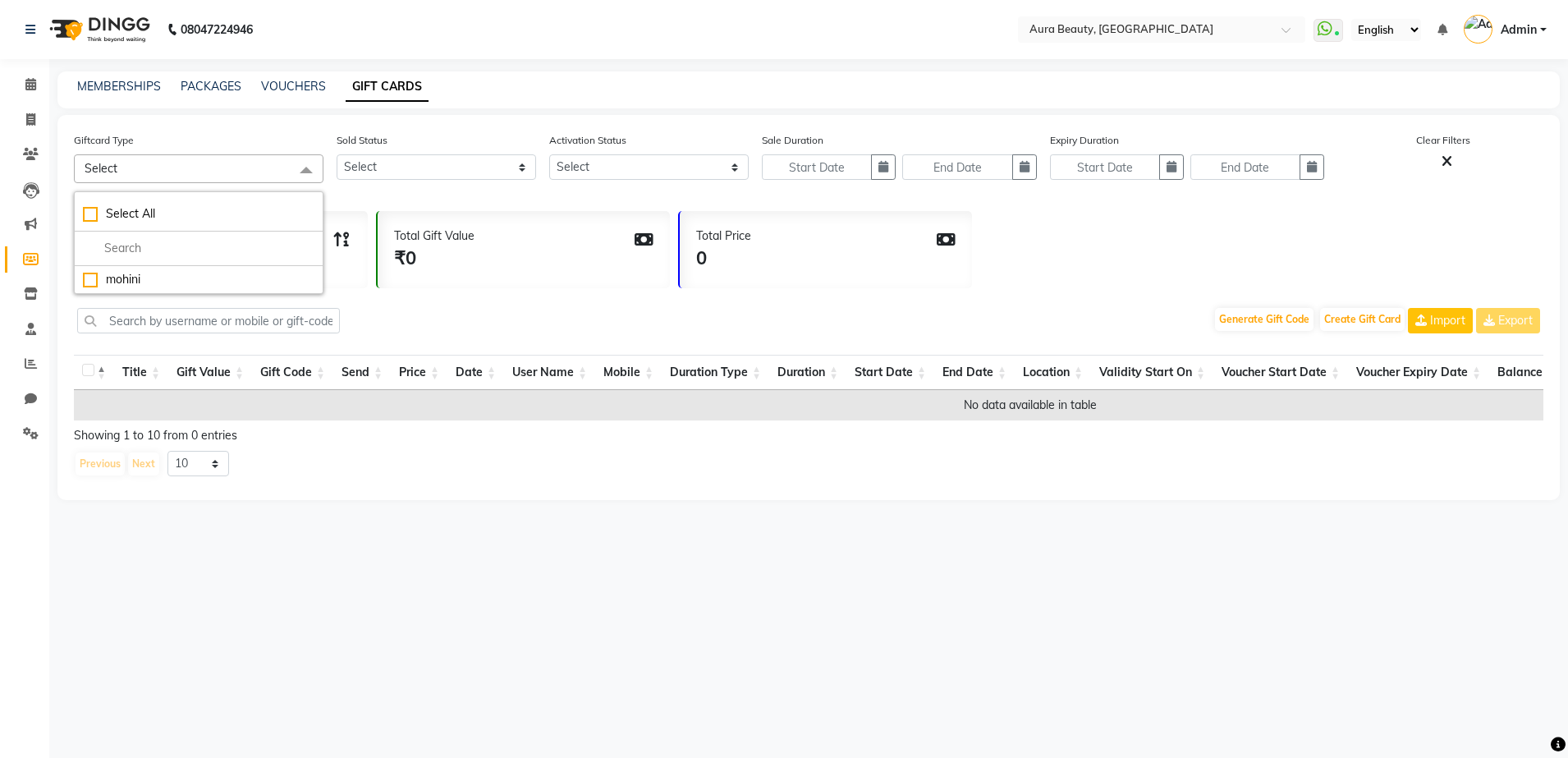
click at [319, 174] on span at bounding box center [306, 170] width 33 height 31
click at [269, 120] on div "Giftcard Type Select Select All mohini Sold Status Select Yes No Activation Sta…" at bounding box center [808, 307] width 1502 height 385
click at [233, 323] on input "text" at bounding box center [208, 320] width 262 height 26
click at [266, 89] on link "VOUCHERS" at bounding box center [293, 86] width 65 height 15
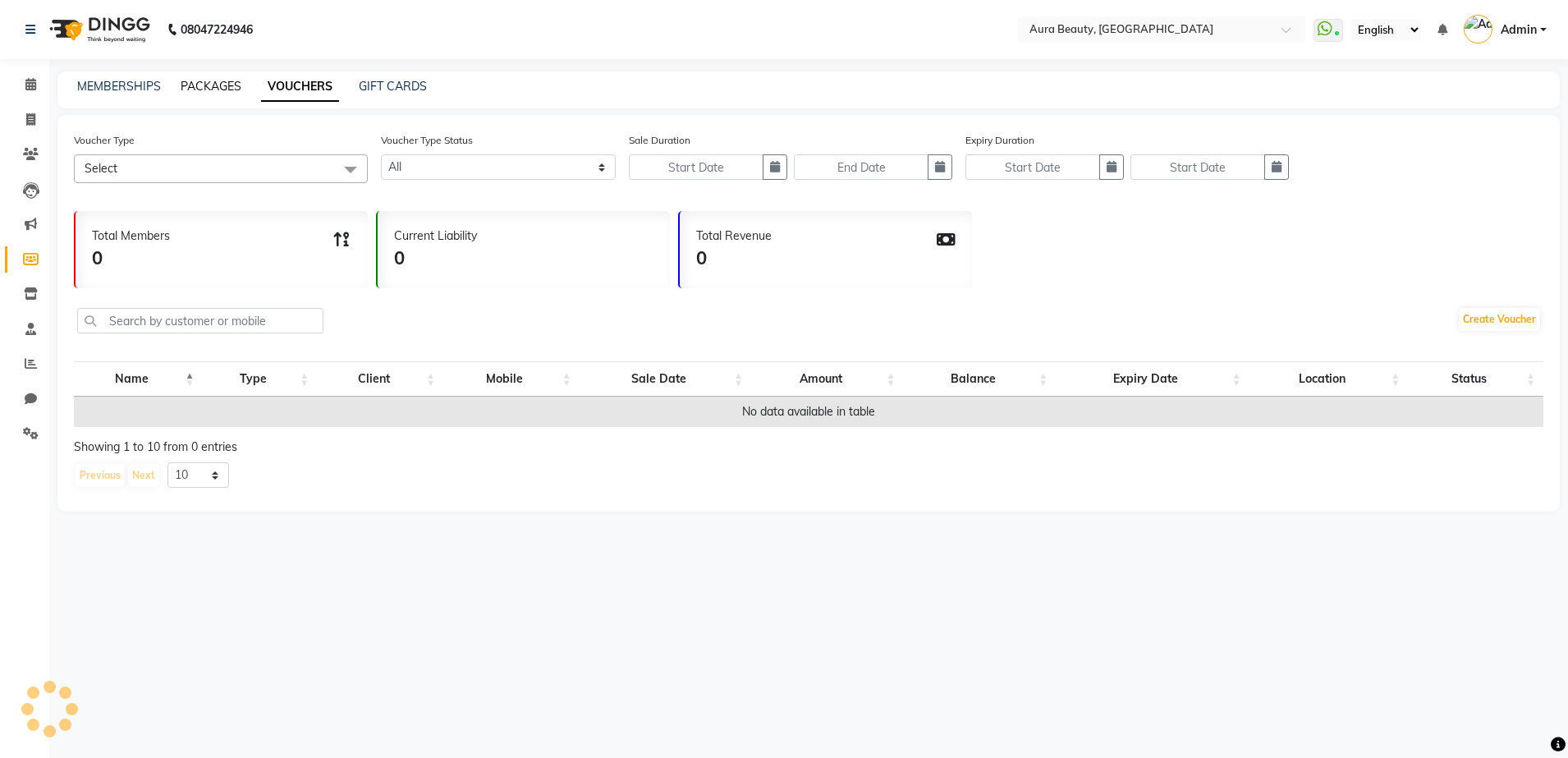
click at [219, 84] on link "PACKAGES" at bounding box center [210, 86] width 60 height 15
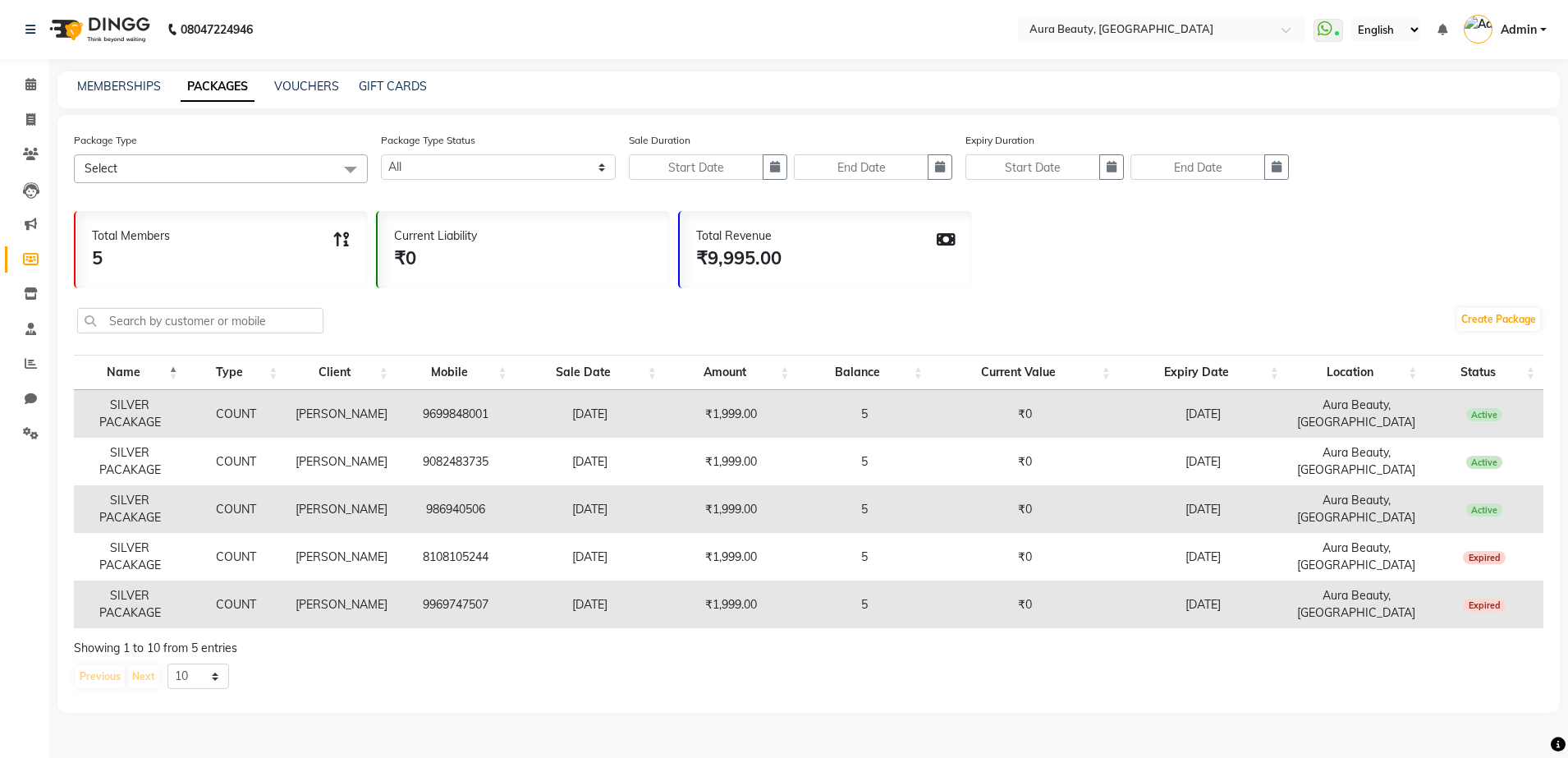
click at [1482, 511] on span "Active" at bounding box center [1484, 510] width 37 height 13
click at [616, 309] on div "Create Package" at bounding box center [808, 322] width 1470 height 55
click at [352, 169] on span at bounding box center [351, 170] width 33 height 31
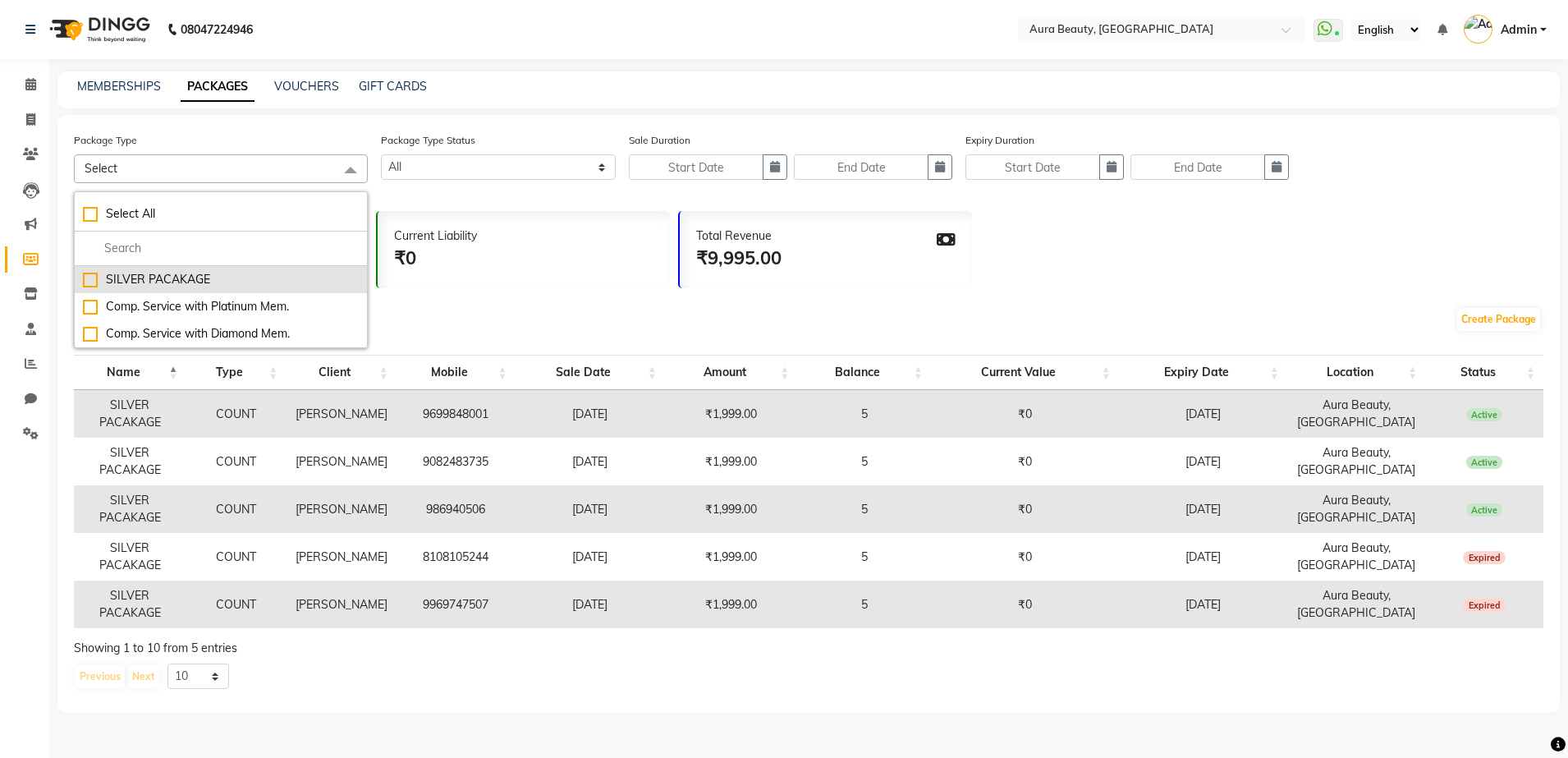
click at [258, 271] on div "SILVER PACAKAGE" at bounding box center [220, 279] width 276 height 17
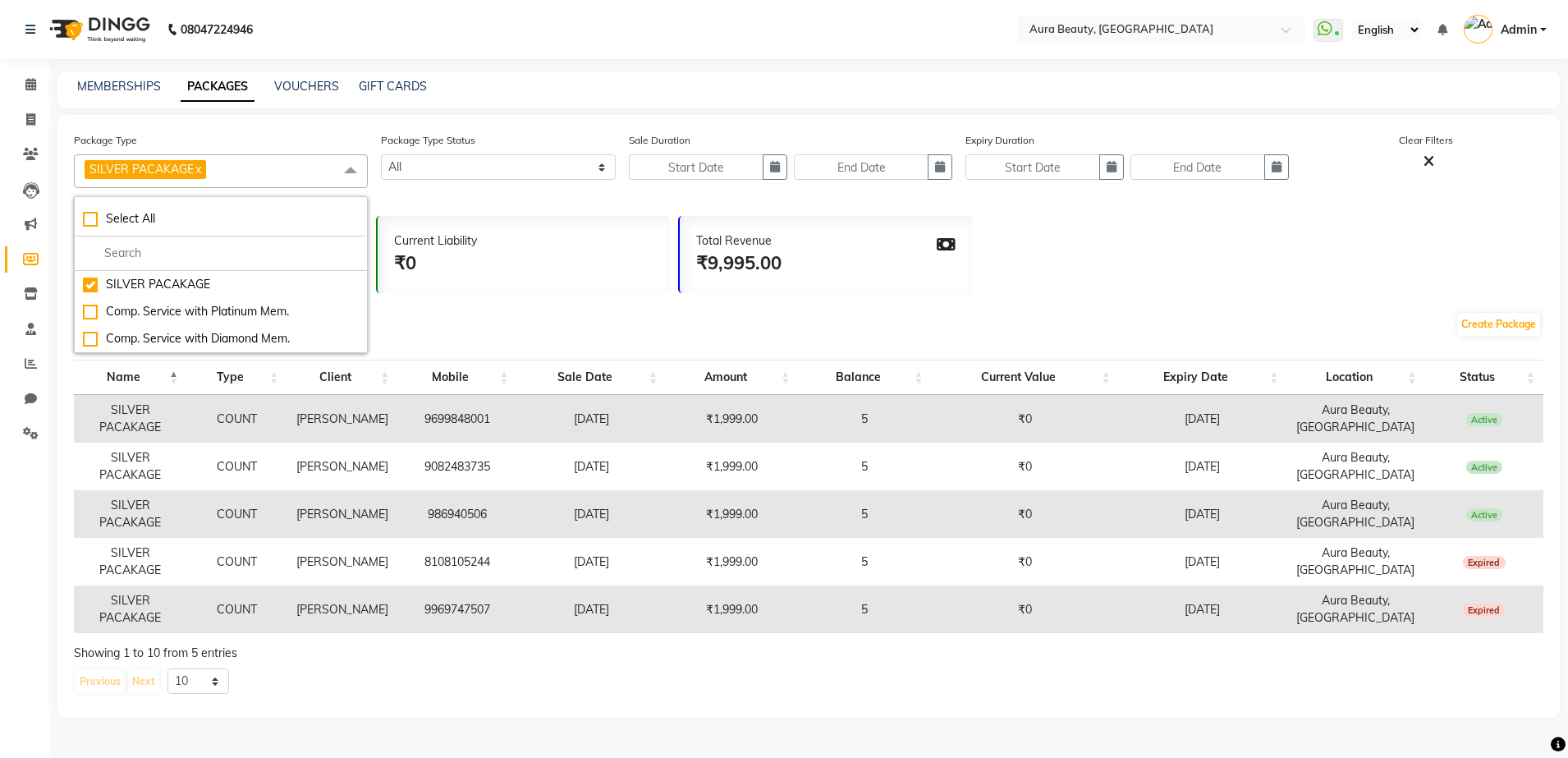
click at [476, 309] on div "Create Package" at bounding box center [808, 327] width 1470 height 55
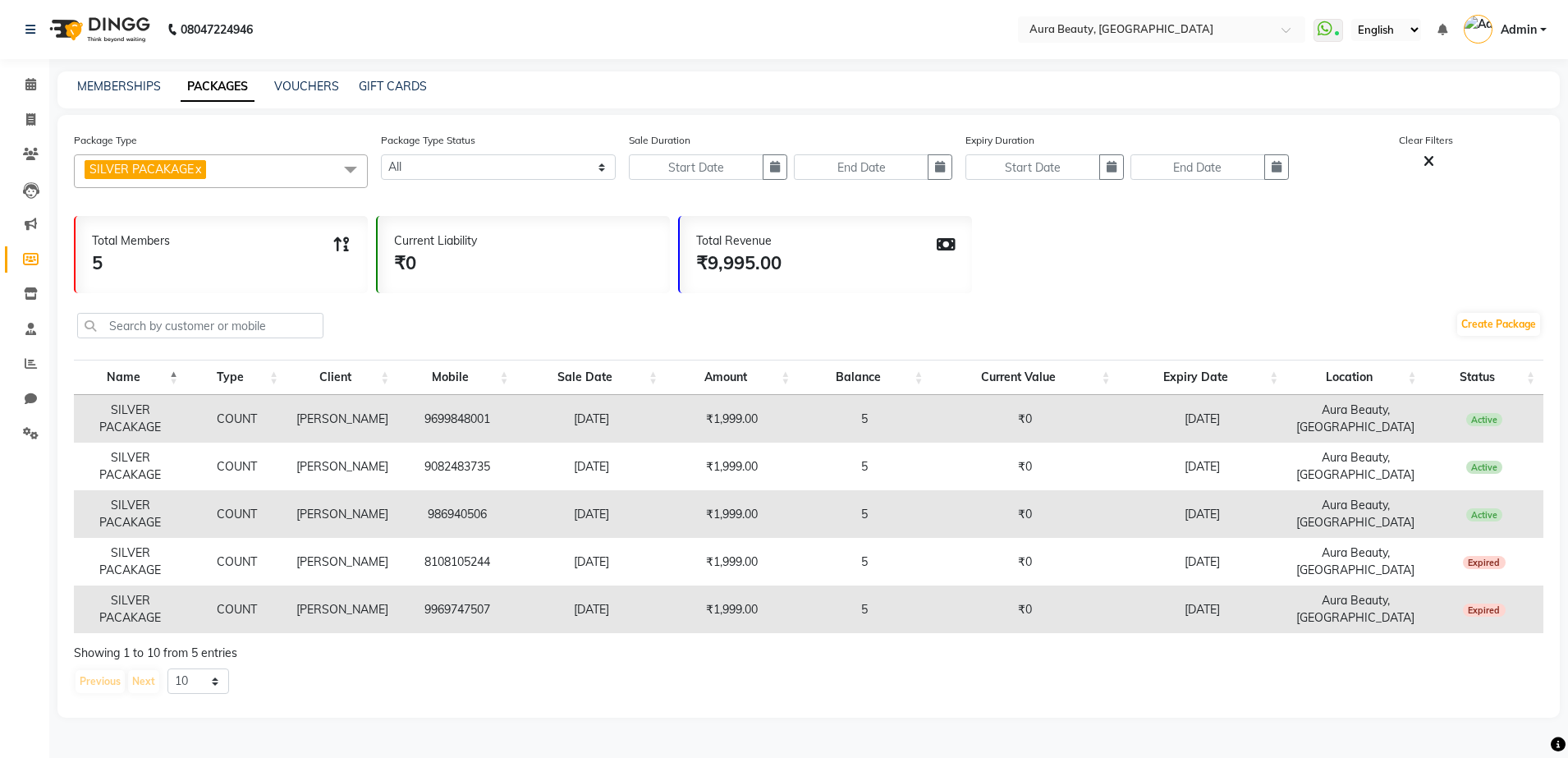
click at [360, 170] on span at bounding box center [351, 170] width 33 height 31
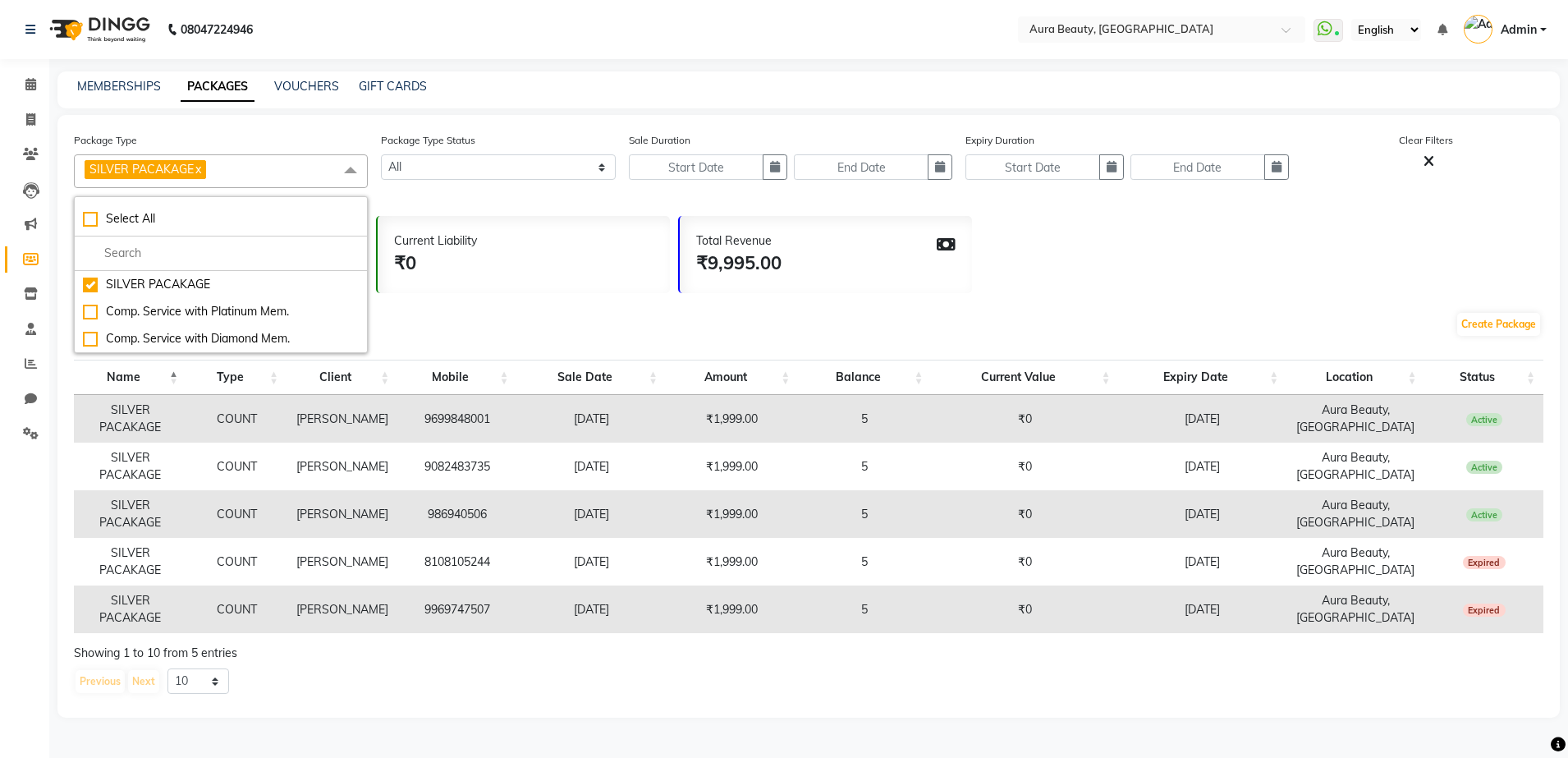
click at [201, 167] on link "x" at bounding box center [197, 169] width 7 height 15
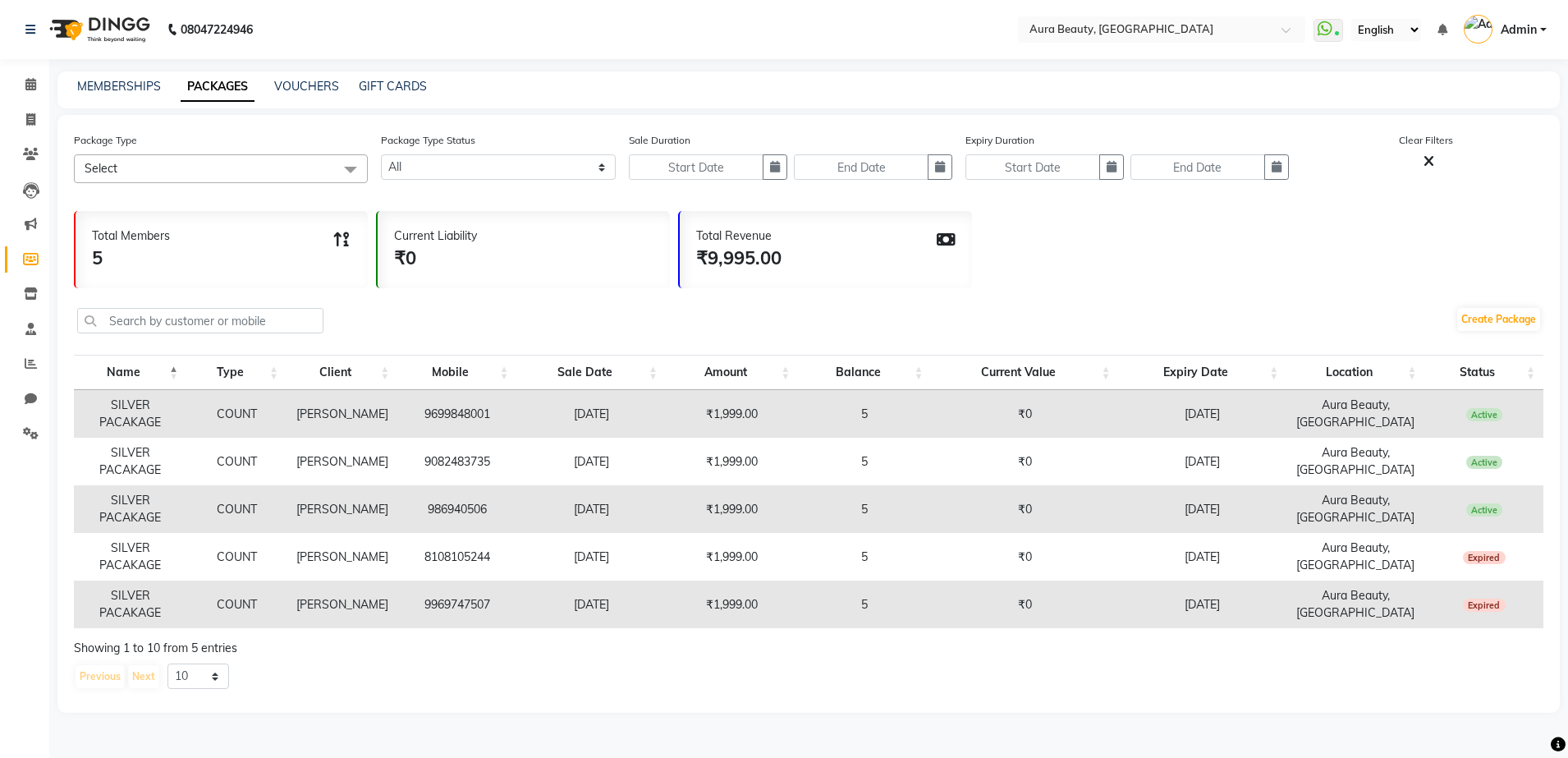
click at [315, 253] on div "Total Members 5" at bounding box center [221, 249] width 292 height 77
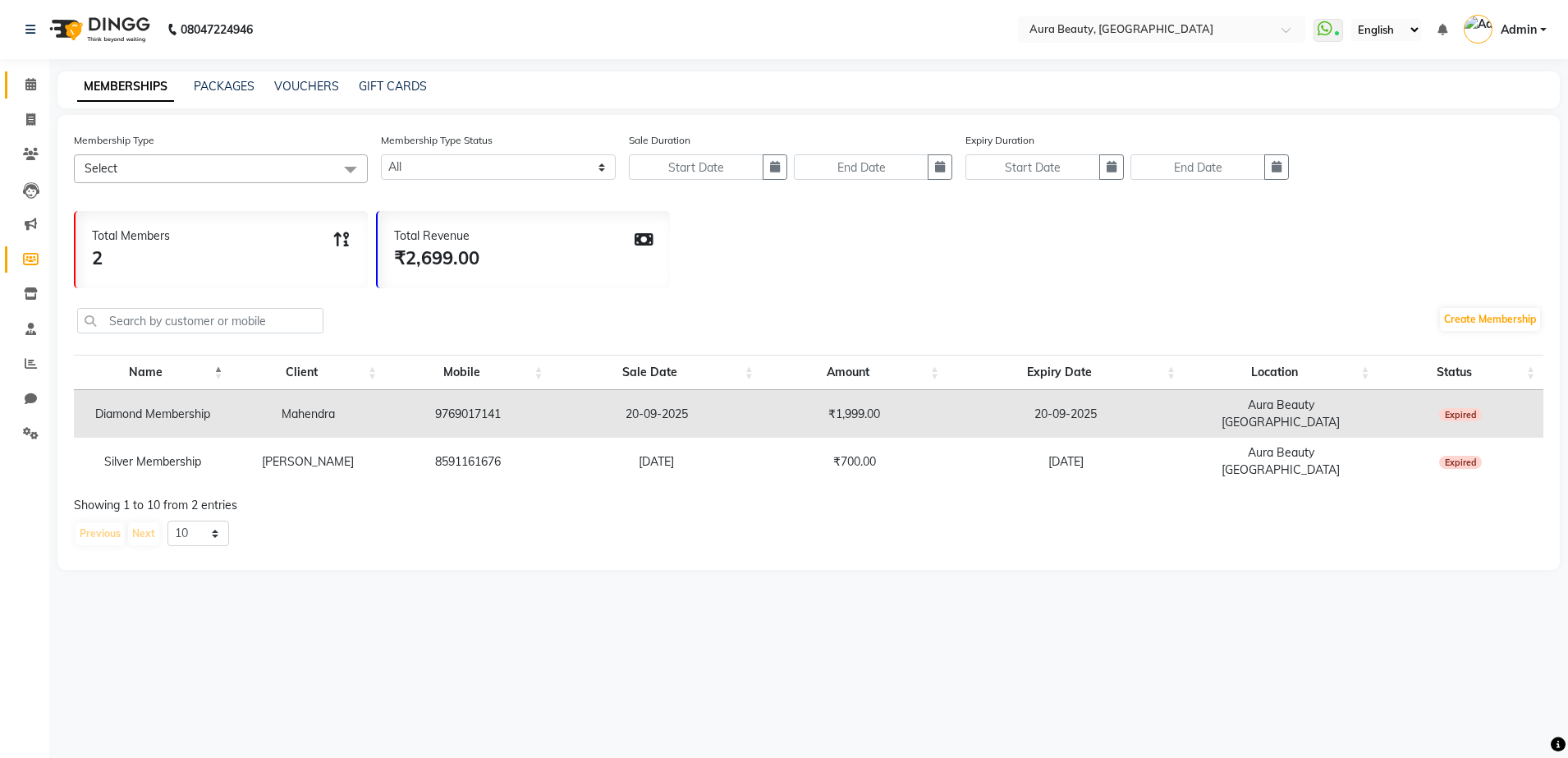
click at [18, 96] on link "Calendar" at bounding box center [25, 84] width 40 height 27
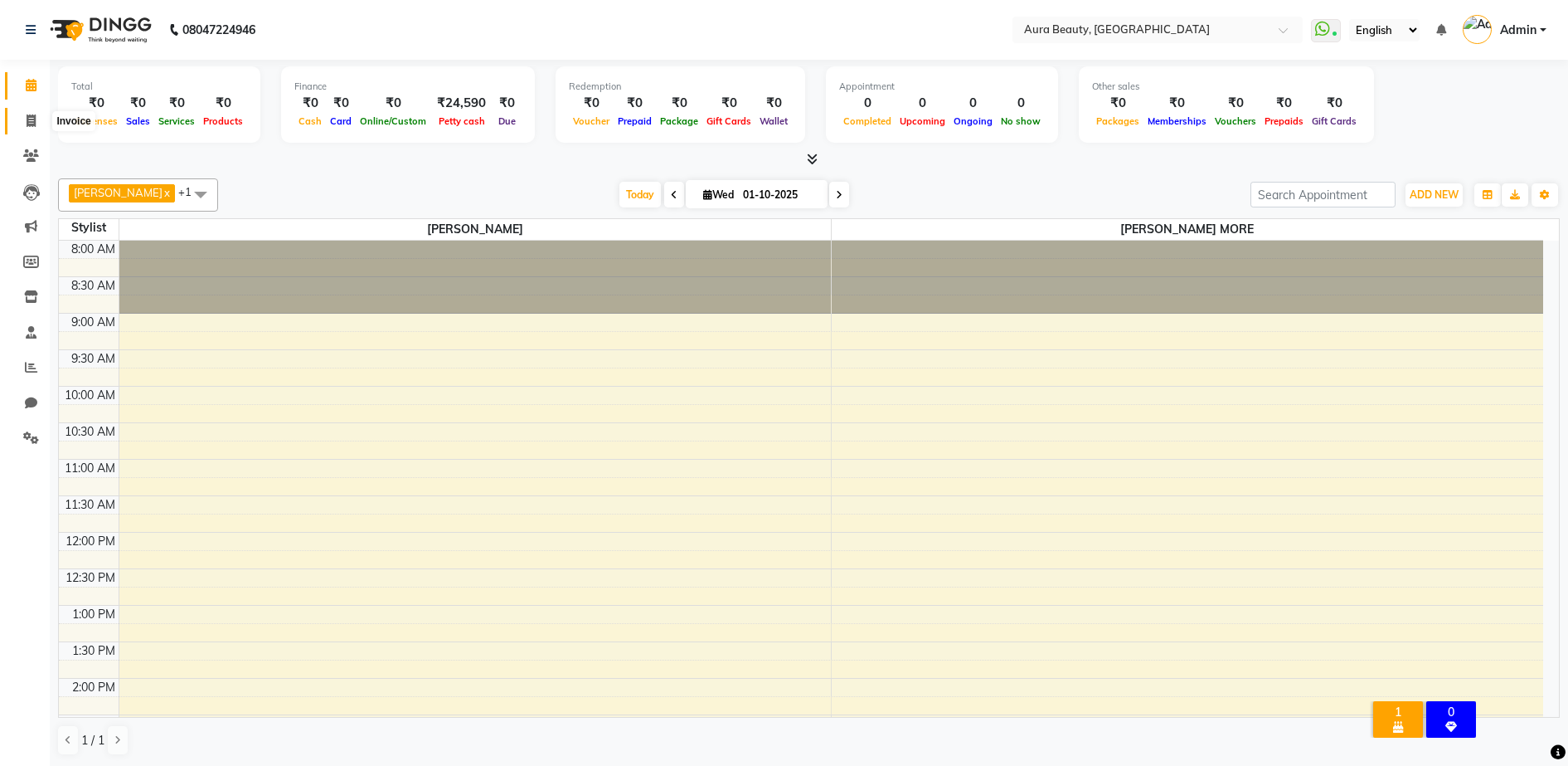
click at [24, 122] on span at bounding box center [31, 121] width 29 height 19
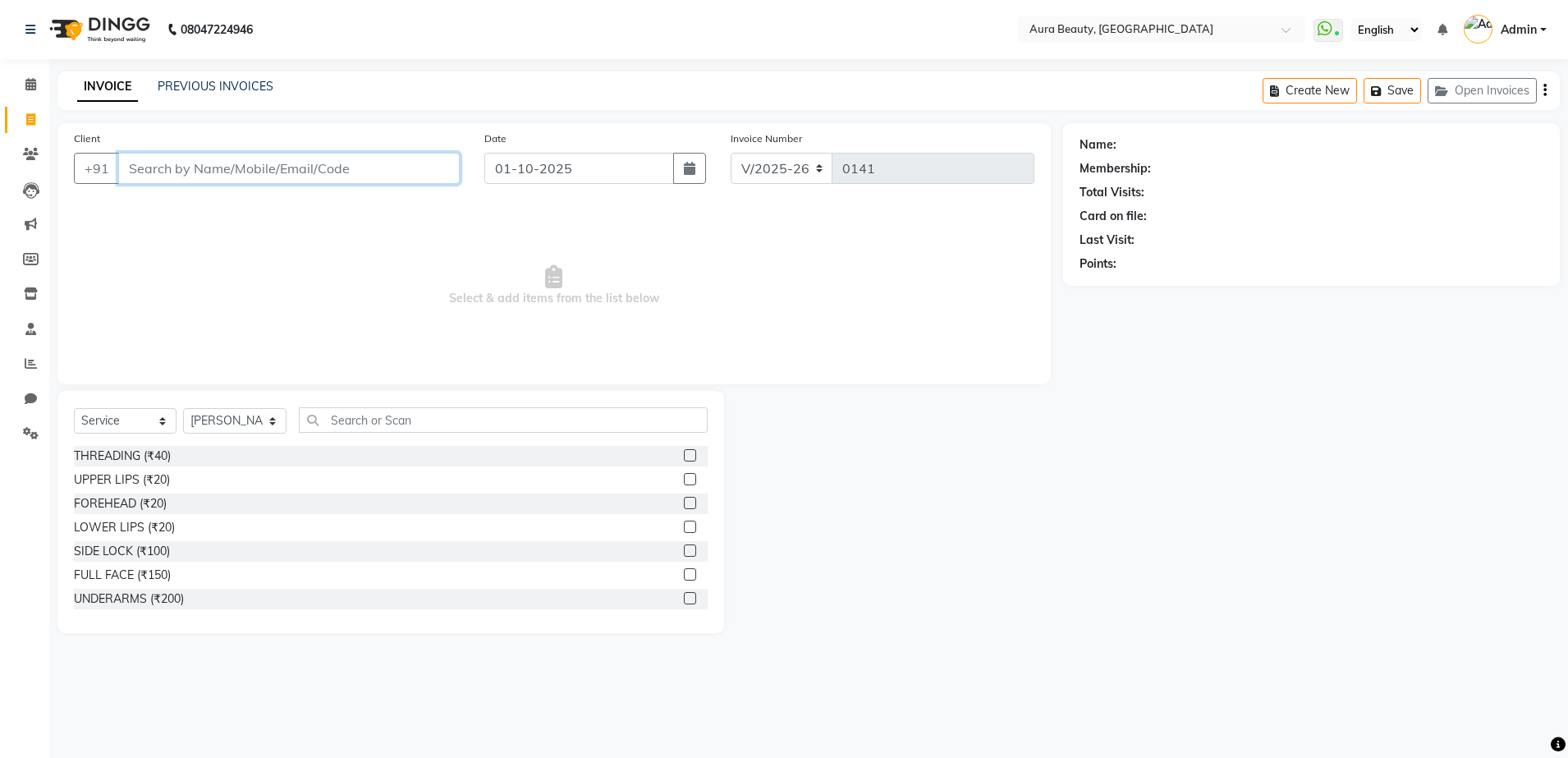
click at [156, 167] on input "Client" at bounding box center [289, 169] width 342 height 31
click at [31, 157] on icon at bounding box center [31, 154] width 16 height 12
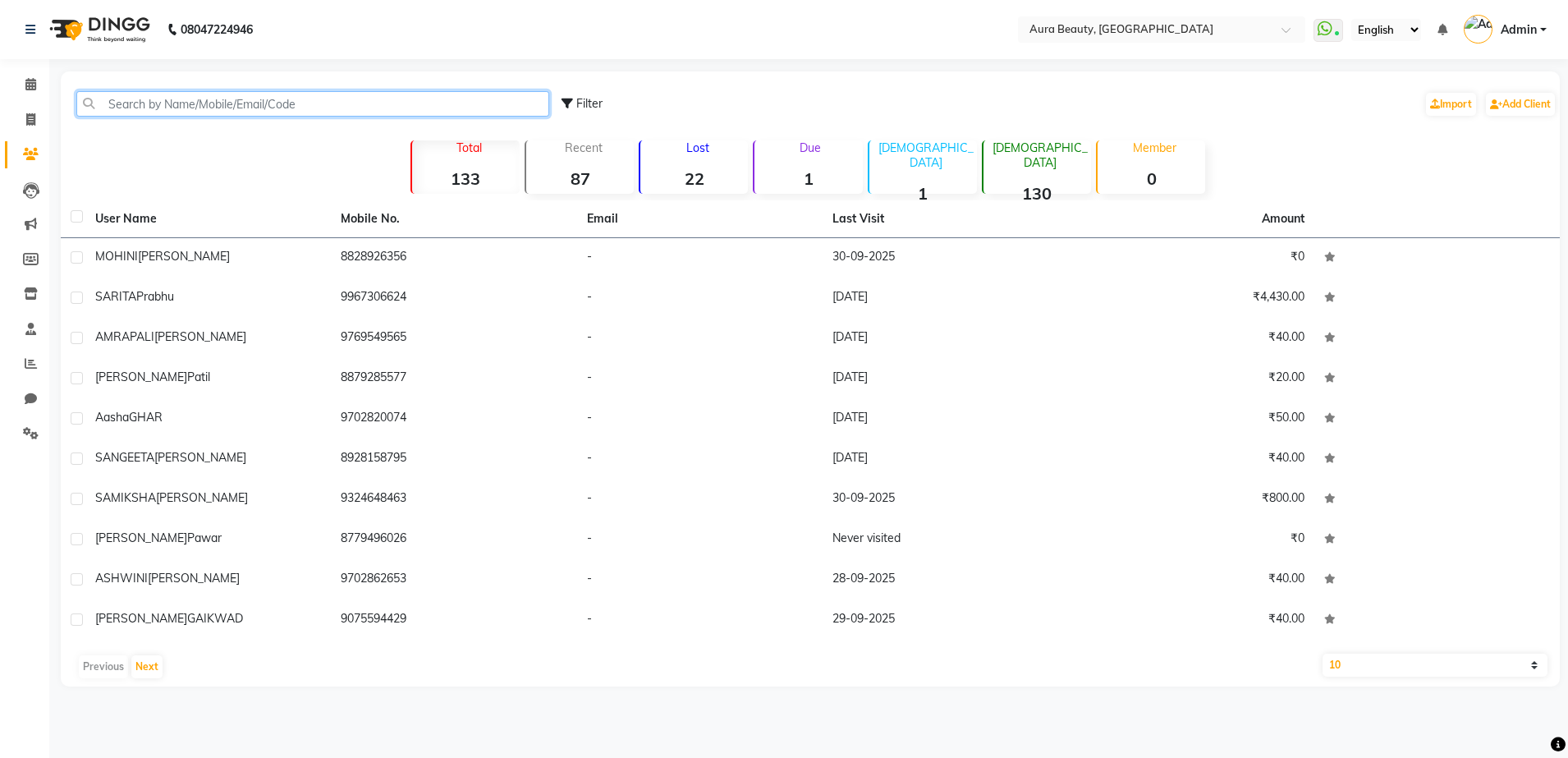
click at [189, 92] on input "text" at bounding box center [312, 103] width 472 height 26
click at [1343, 110] on div "Filter Import Add Client" at bounding box center [1059, 103] width 995 height 51
click at [1330, 33] on icon at bounding box center [1325, 29] width 15 height 17
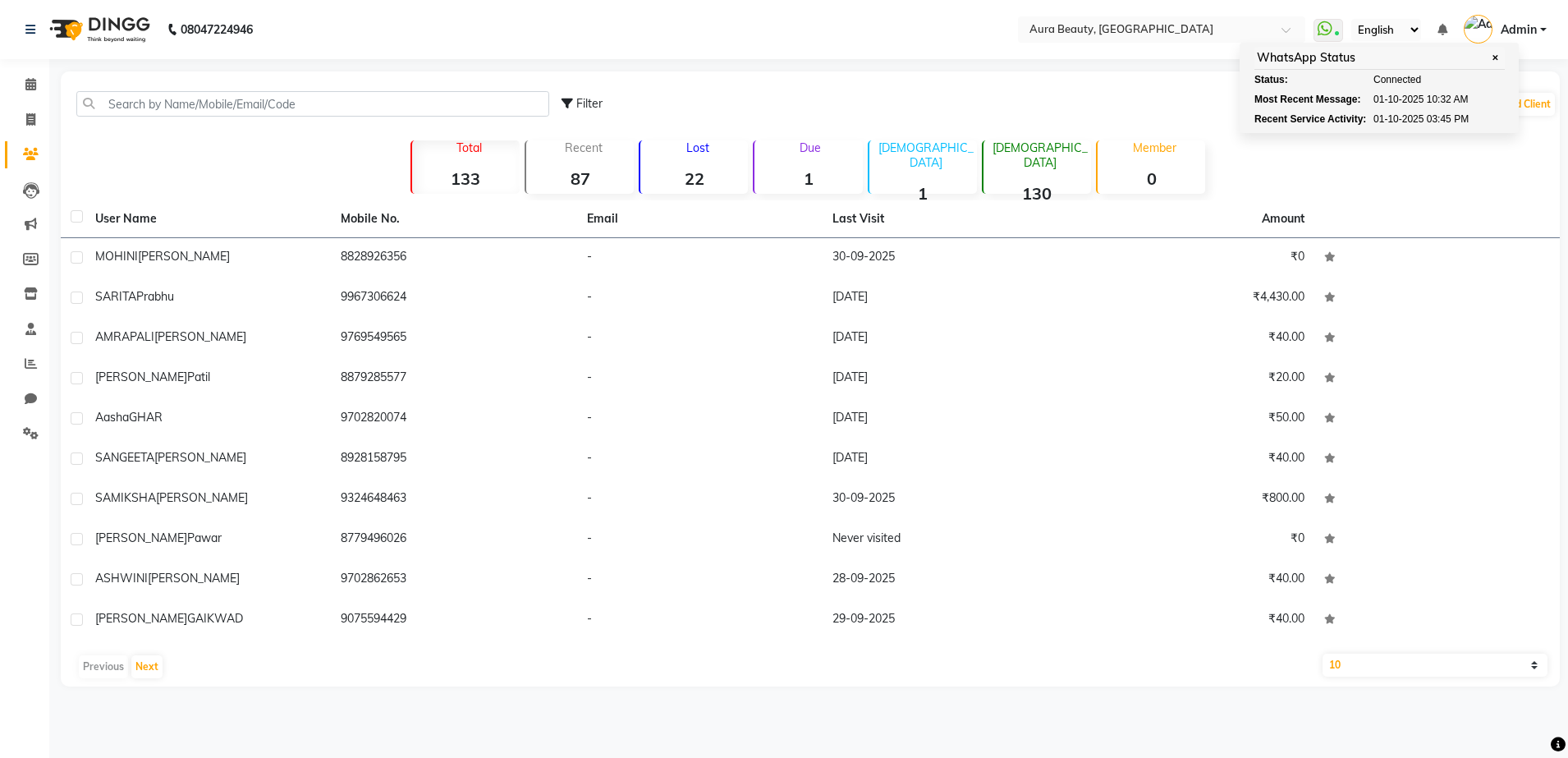
click at [1165, 85] on div "Filter Import Add Client" at bounding box center [1059, 103] width 995 height 51
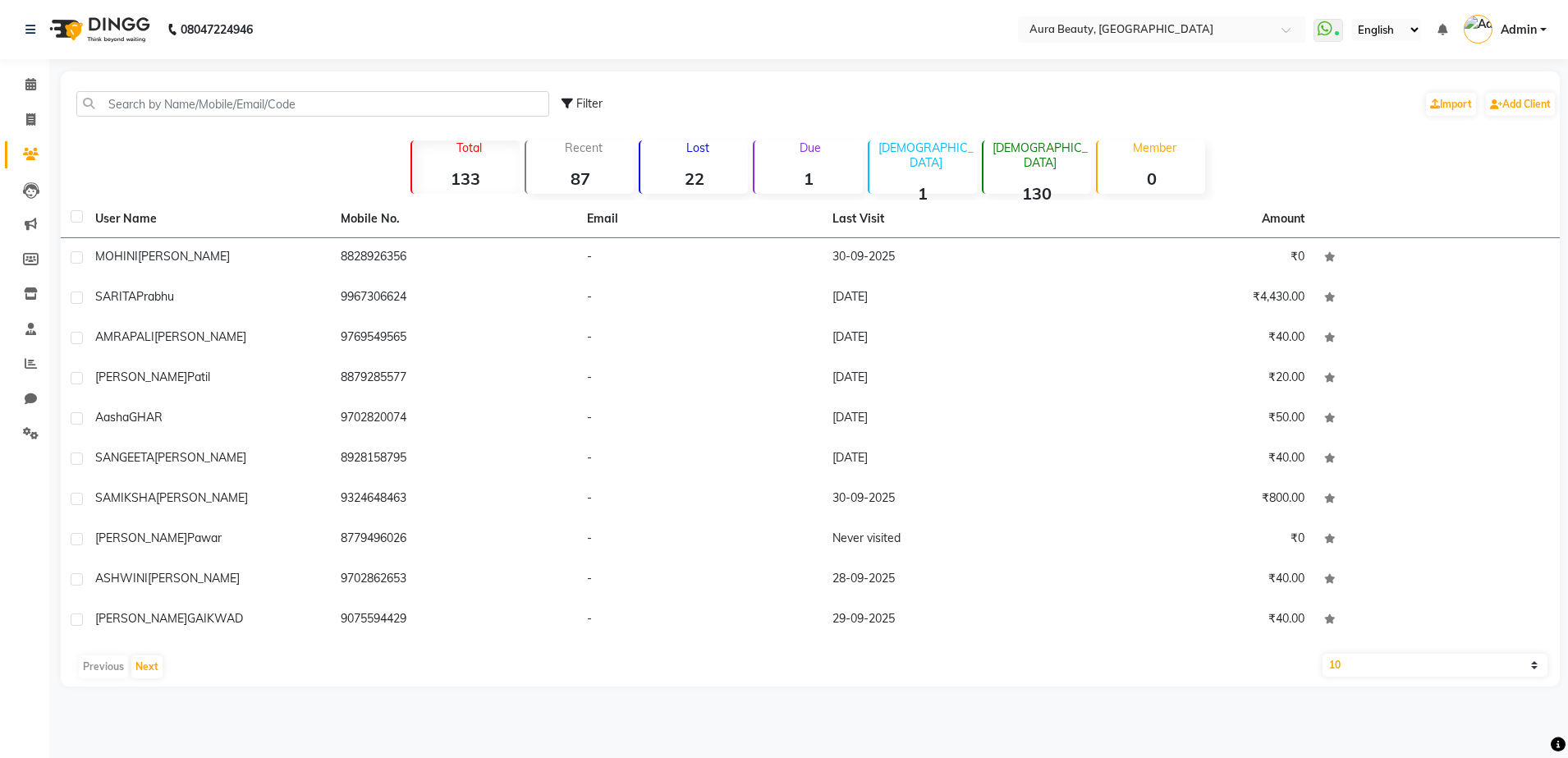
click at [1165, 85] on div "Filter Import Add Client" at bounding box center [1059, 103] width 995 height 51
click at [28, 76] on span at bounding box center [31, 84] width 29 height 19
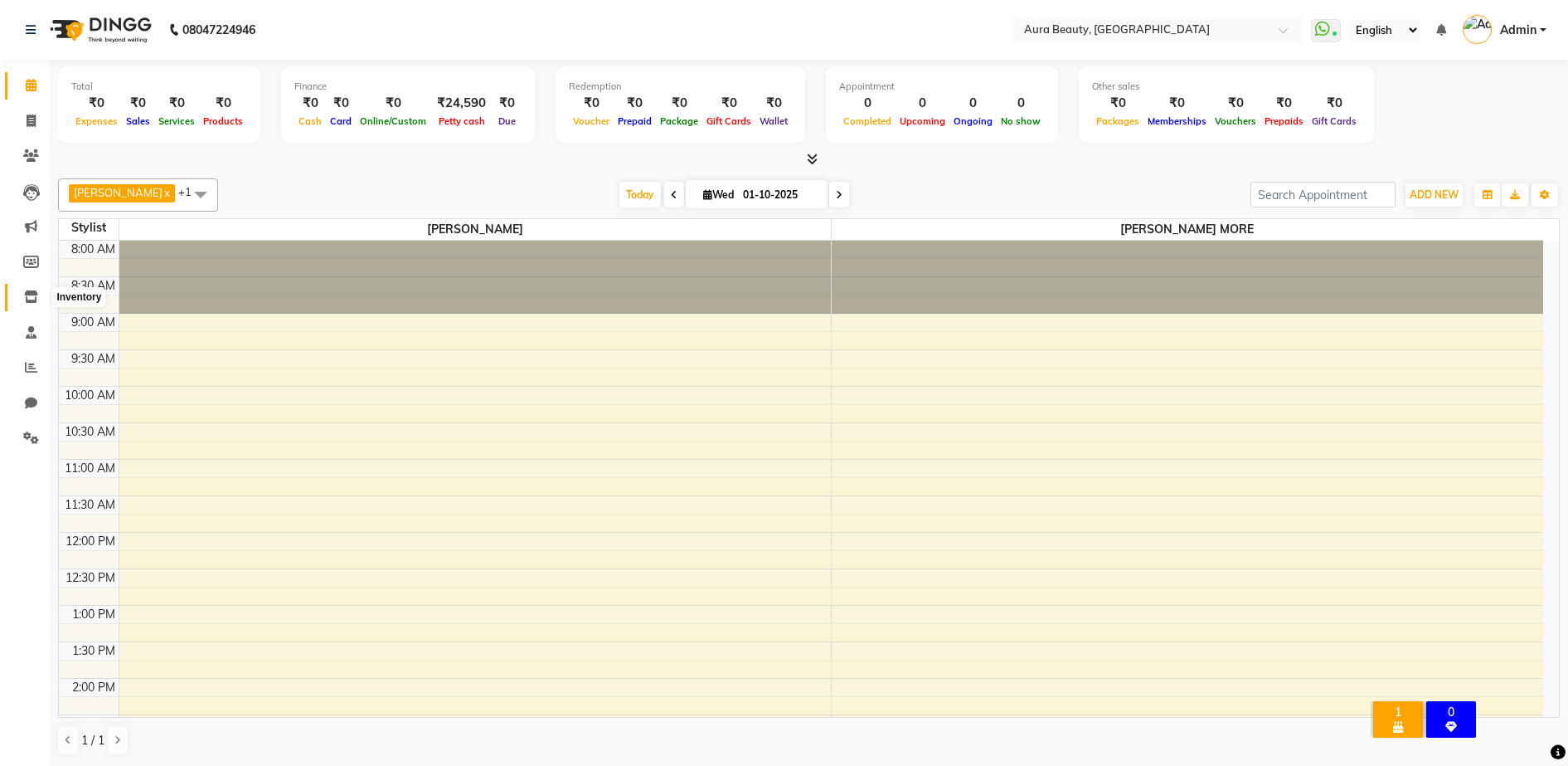
click at [29, 294] on icon at bounding box center [31, 296] width 14 height 13
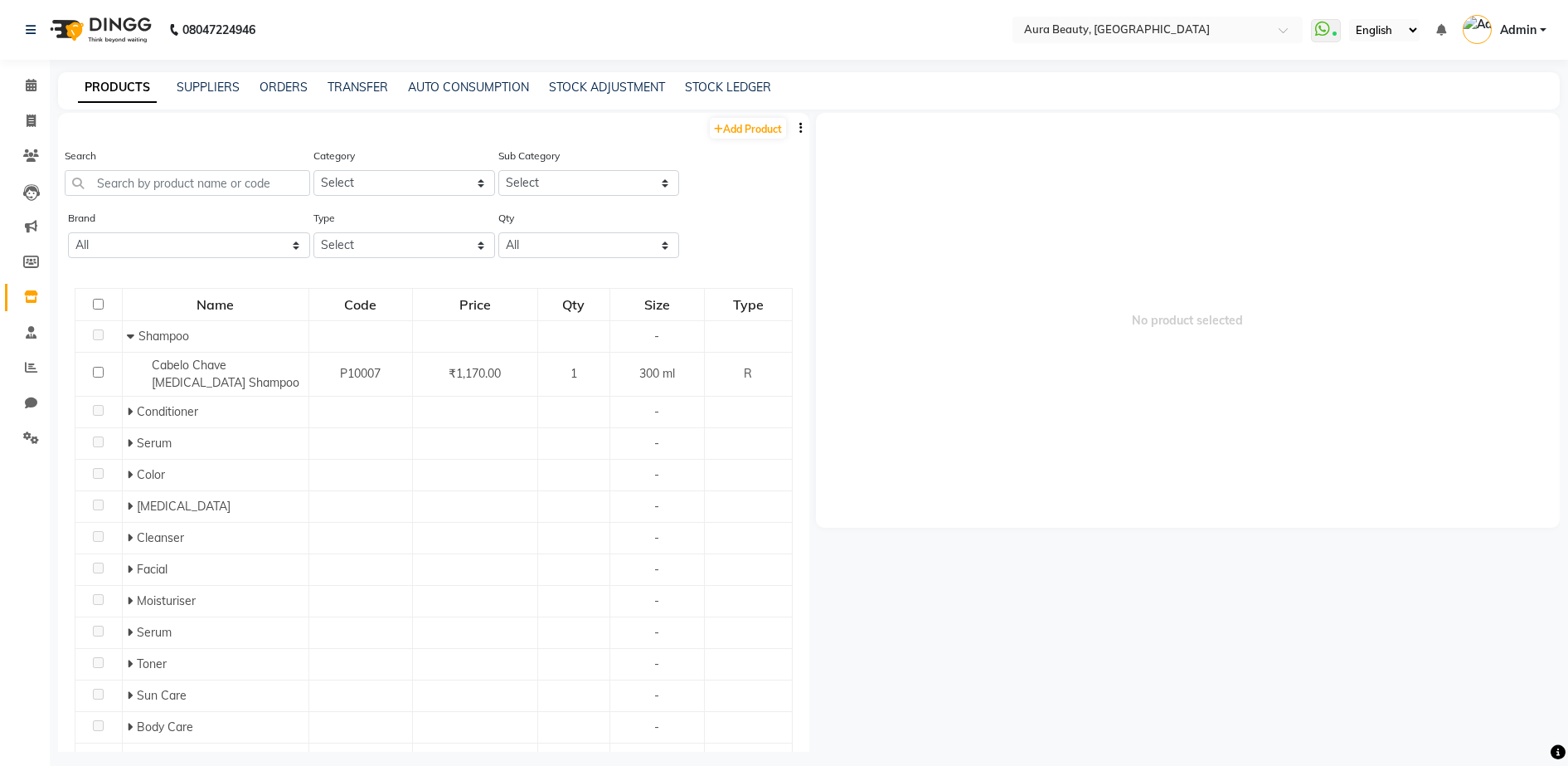
click at [636, 79] on div "STOCK ADJUSTMENT" at bounding box center [607, 87] width 116 height 18
click at [619, 100] on div "PRODUCTS SUPPLIERS ORDERS TRANSFER AUTO CONSUMPTION STOCK ADJUSTMENT STOCK LEDG…" at bounding box center [808, 90] width 1502 height 38
click at [619, 92] on link "STOCK ADJUSTMENT" at bounding box center [607, 87] width 116 height 15
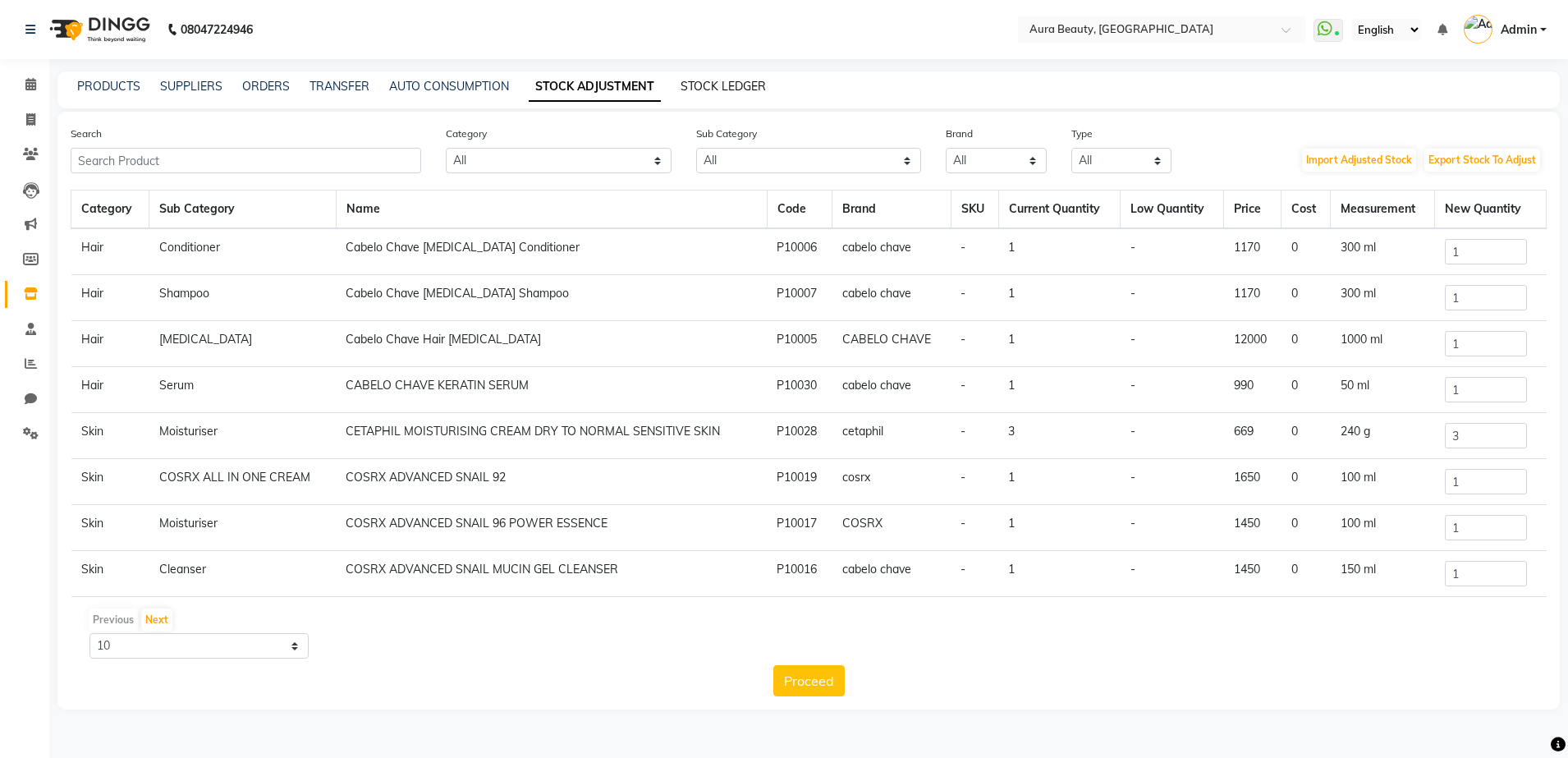
click at [713, 89] on link "STOCK LEDGER" at bounding box center [722, 86] width 85 height 15
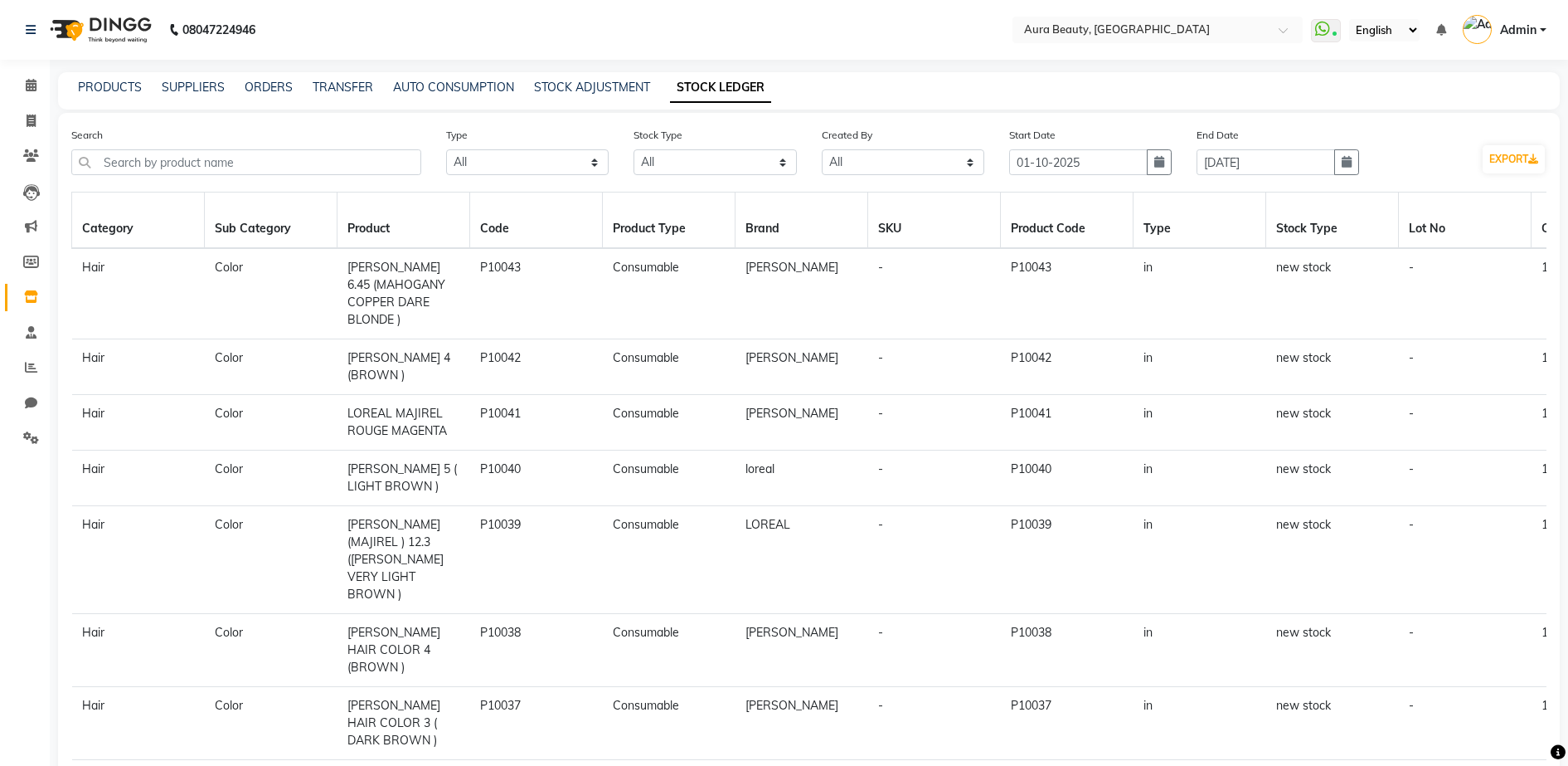
click at [1334, 232] on th "Stock Type" at bounding box center [1332, 220] width 133 height 56
click at [1291, 245] on th "Stock Type" at bounding box center [1332, 220] width 133 height 56
click at [1411, 238] on th "Lot No" at bounding box center [1465, 220] width 133 height 56
click at [659, 166] on select "Select All New Stock Adjustment Return Transfer In Other Internal Use Damaged E…" at bounding box center [715, 162] width 162 height 26
click at [700, 49] on nav "08047224946 Select Location × Aura Beauty, [GEOGRAPHIC_DATA] WhatsApp Status ✕ …" at bounding box center [784, 29] width 1568 height 59
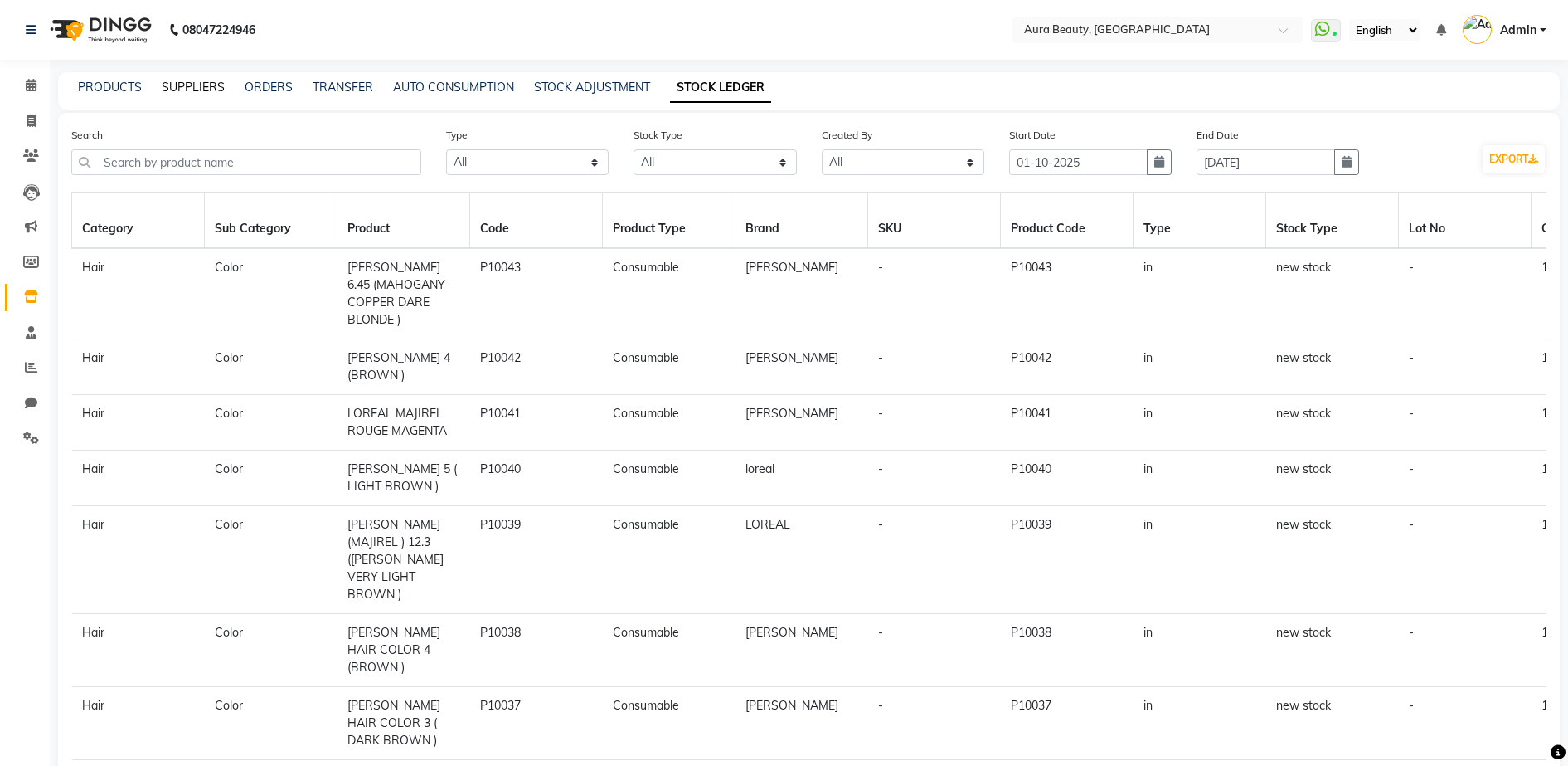
click at [200, 84] on link "SUPPLIERS" at bounding box center [192, 87] width 63 height 15
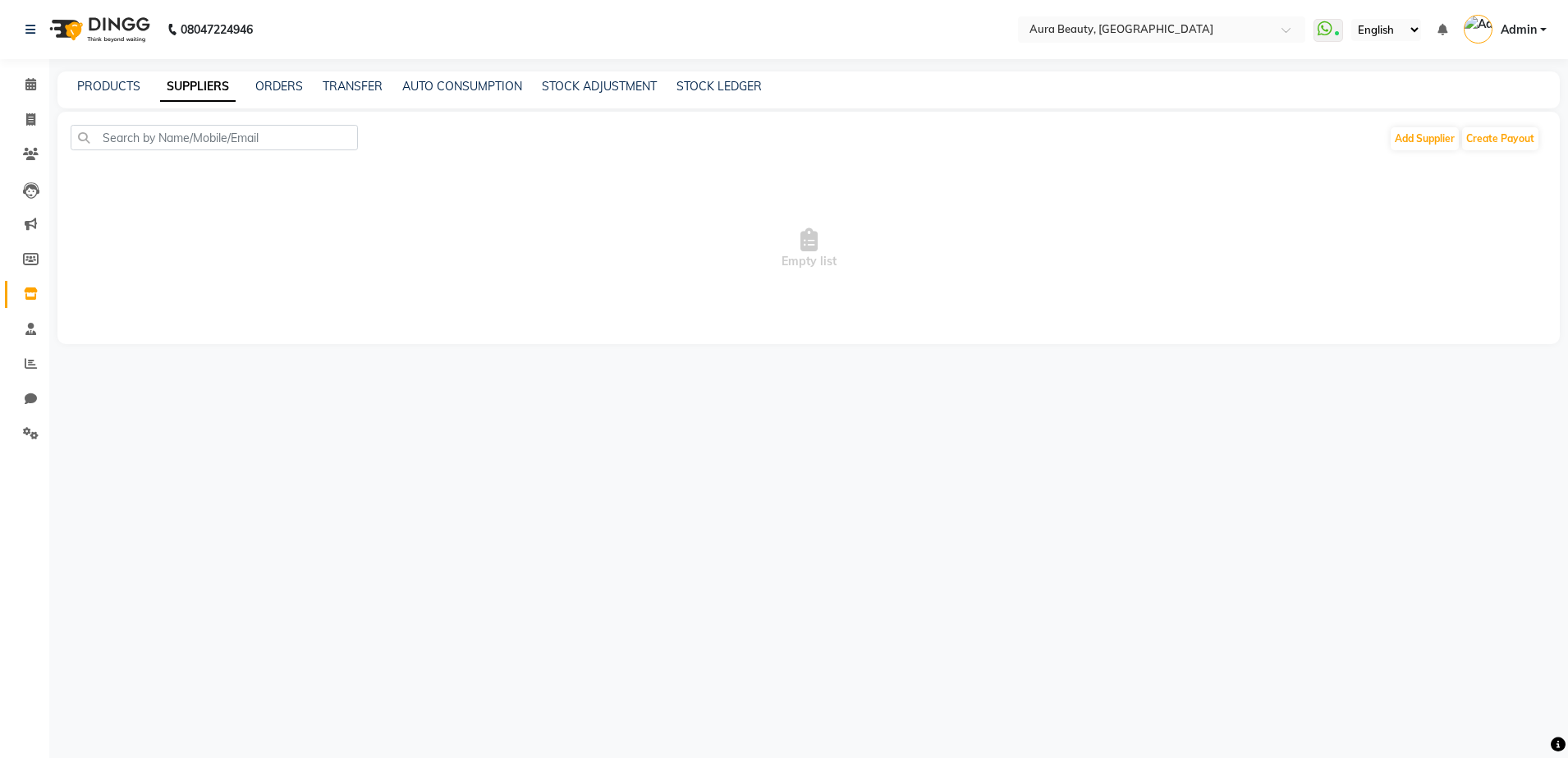
click at [264, 74] on div "PRODUCTS SUPPLIERS ORDERS TRANSFER AUTO CONSUMPTION STOCK ADJUSTMENT STOCK LEDG…" at bounding box center [808, 89] width 1502 height 37
click at [264, 91] on link "ORDERS" at bounding box center [280, 86] width 48 height 15
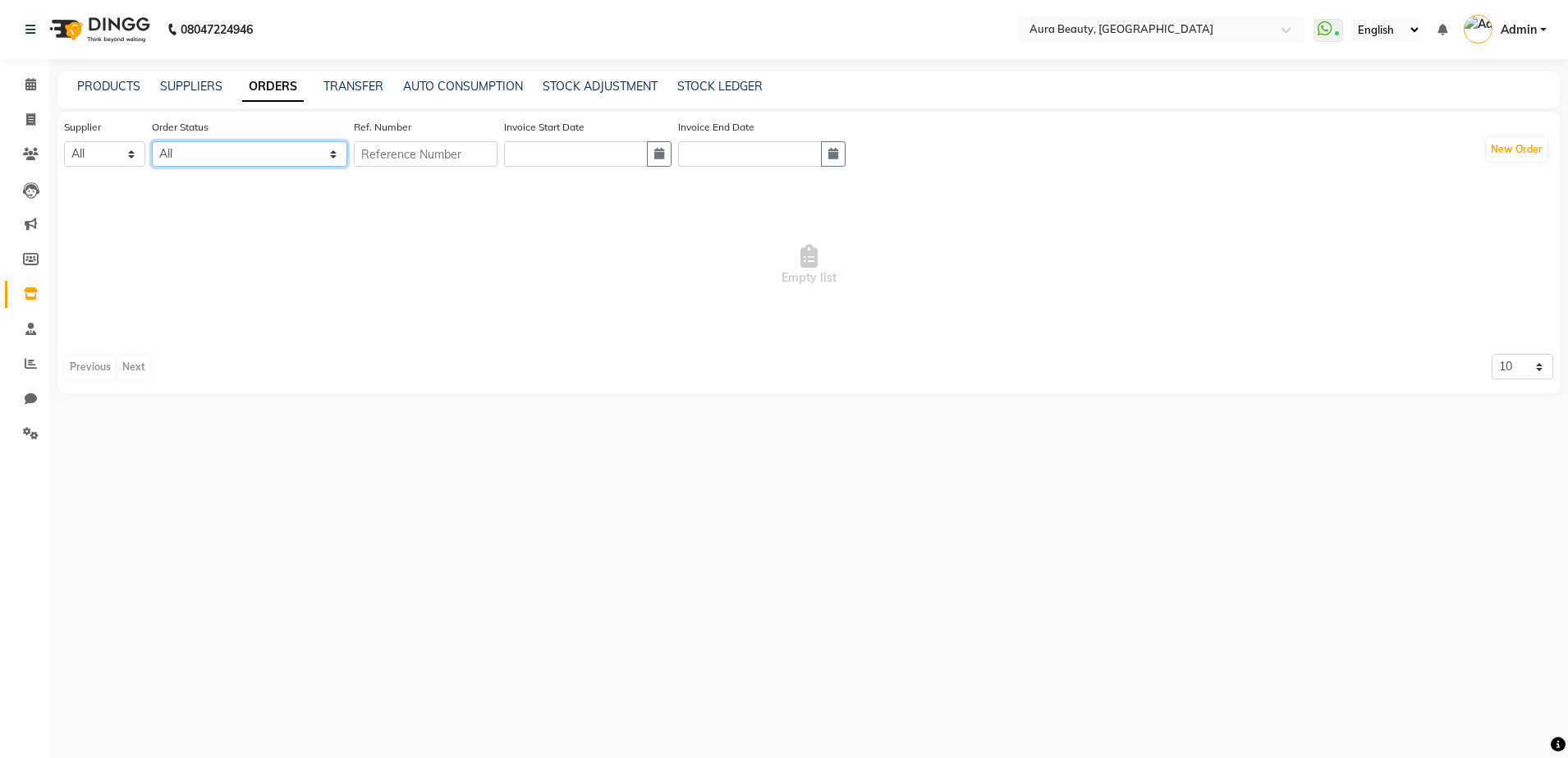
click at [343, 157] on select "All ORDERED PARTIAL-RECEIVED RECEIVED CANCELLED RETURNED" at bounding box center [250, 154] width 195 height 26
click at [445, 177] on div "Ref. Number" at bounding box center [426, 149] width 144 height 61
click at [141, 91] on div "PRODUCTS SUPPLIERS ORDERS TRANSFER AUTO CONSUMPTION STOCK ADJUSTMENT STOCK LEDG…" at bounding box center [798, 86] width 1483 height 17
click at [117, 82] on link "PRODUCTS" at bounding box center [108, 86] width 63 height 15
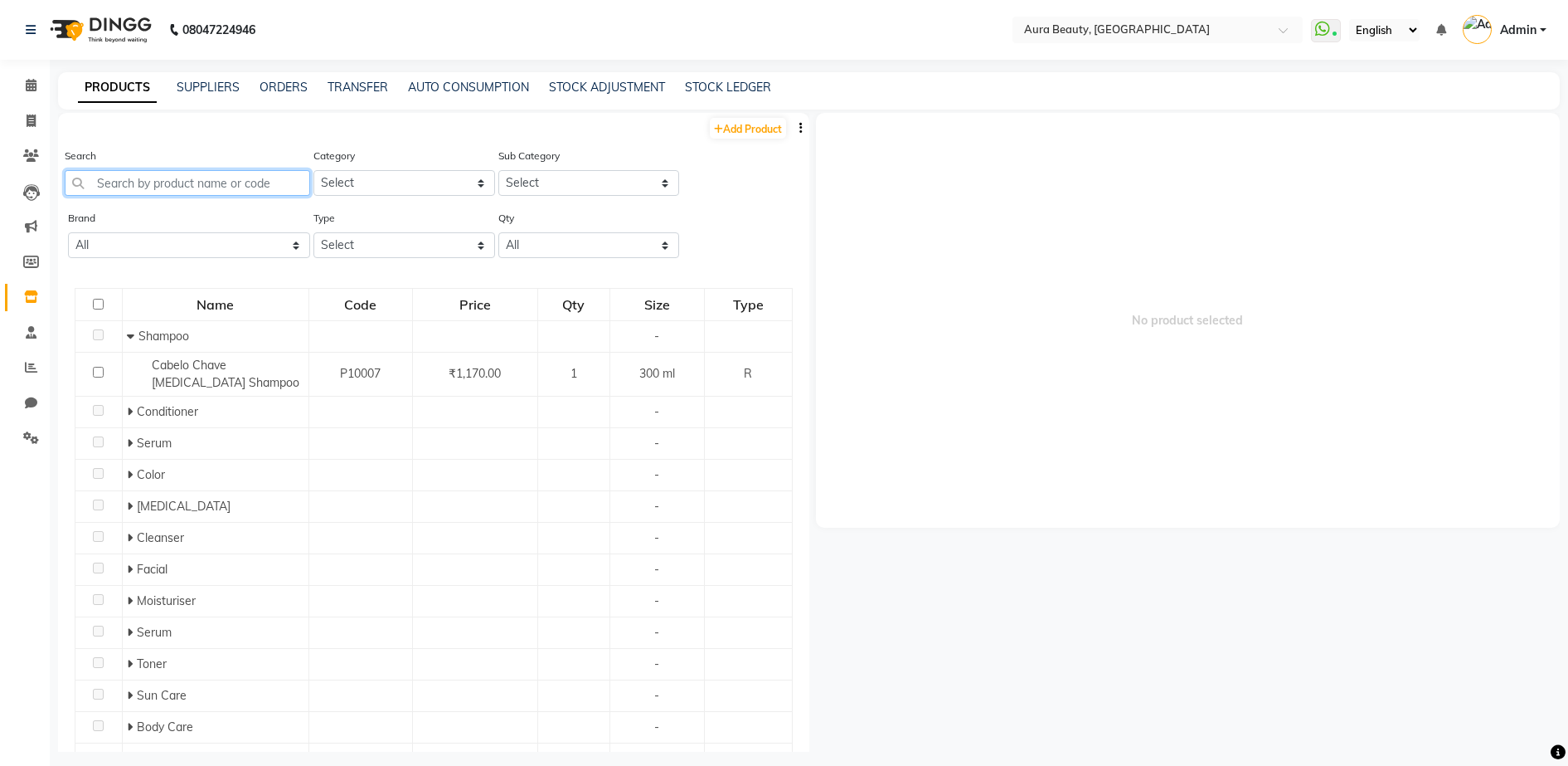
click at [216, 179] on input "text" at bounding box center [187, 182] width 246 height 26
click at [746, 135] on link "Add Product" at bounding box center [747, 128] width 76 height 21
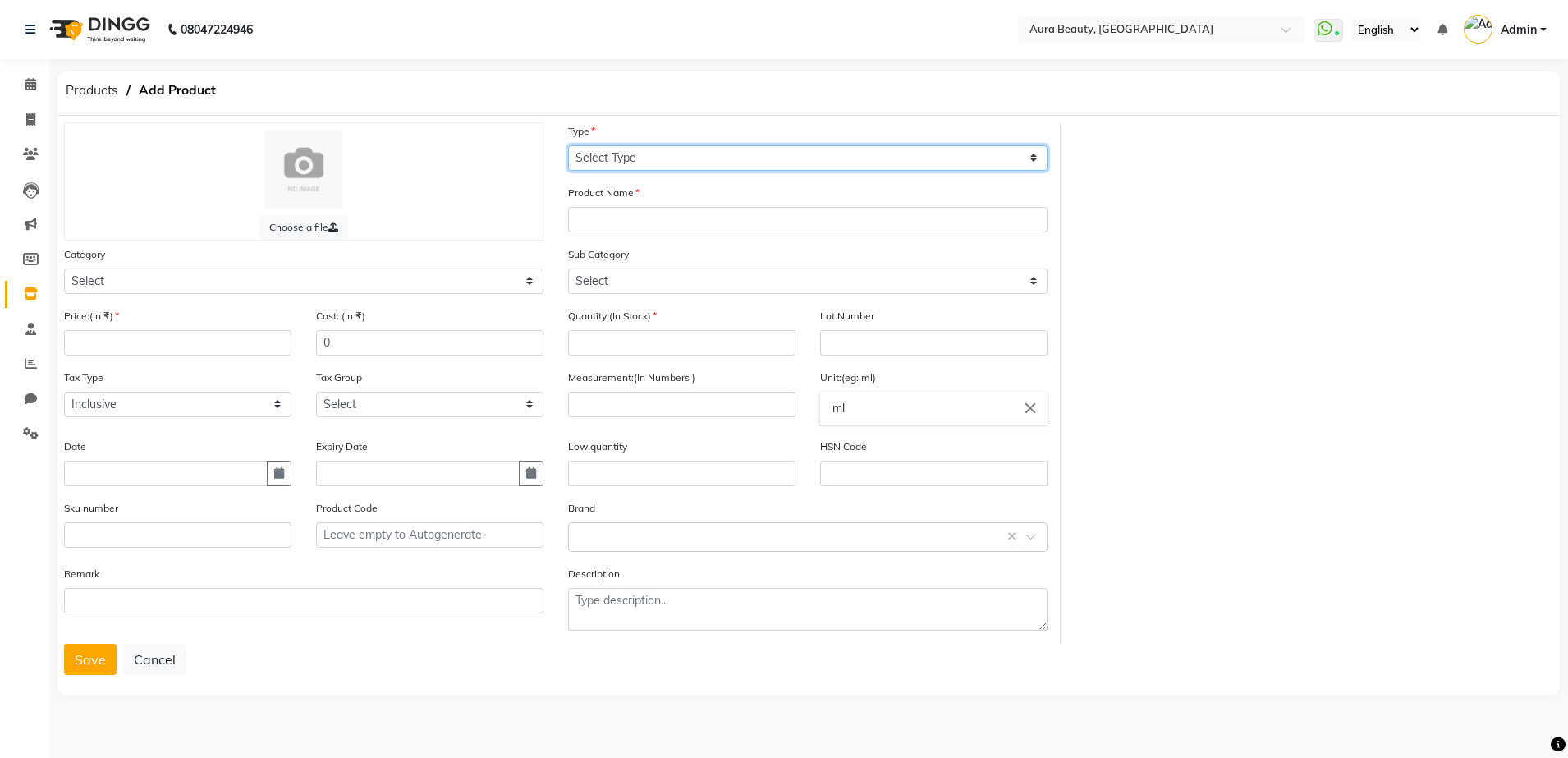
click at [1033, 158] on select "Select Type Both Retail Consumable" at bounding box center [807, 158] width 479 height 26
click at [568, 146] on select "Select Type Both Retail Consumable" at bounding box center [807, 158] width 479 height 26
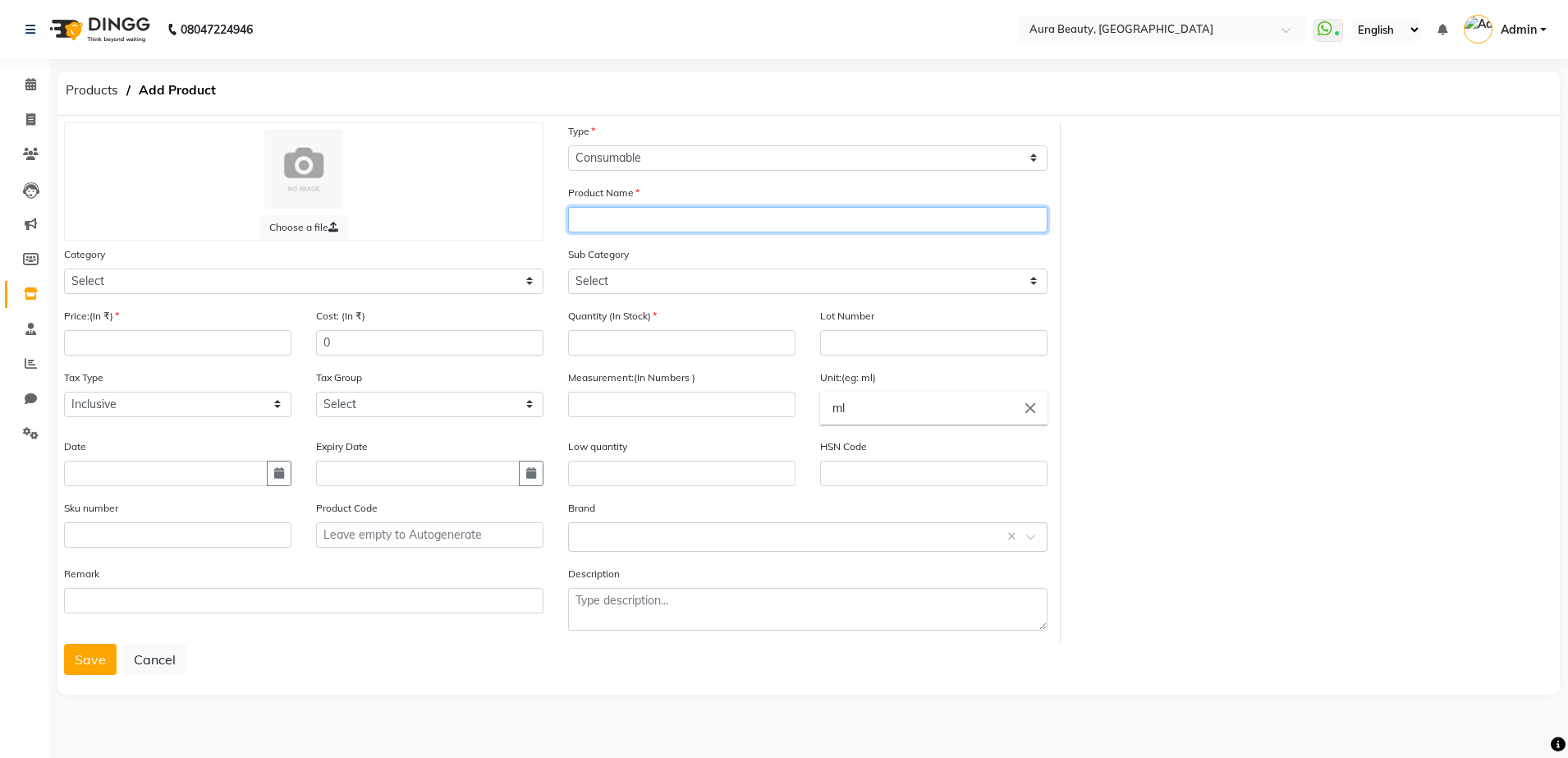
click at [837, 218] on input "text" at bounding box center [807, 219] width 479 height 26
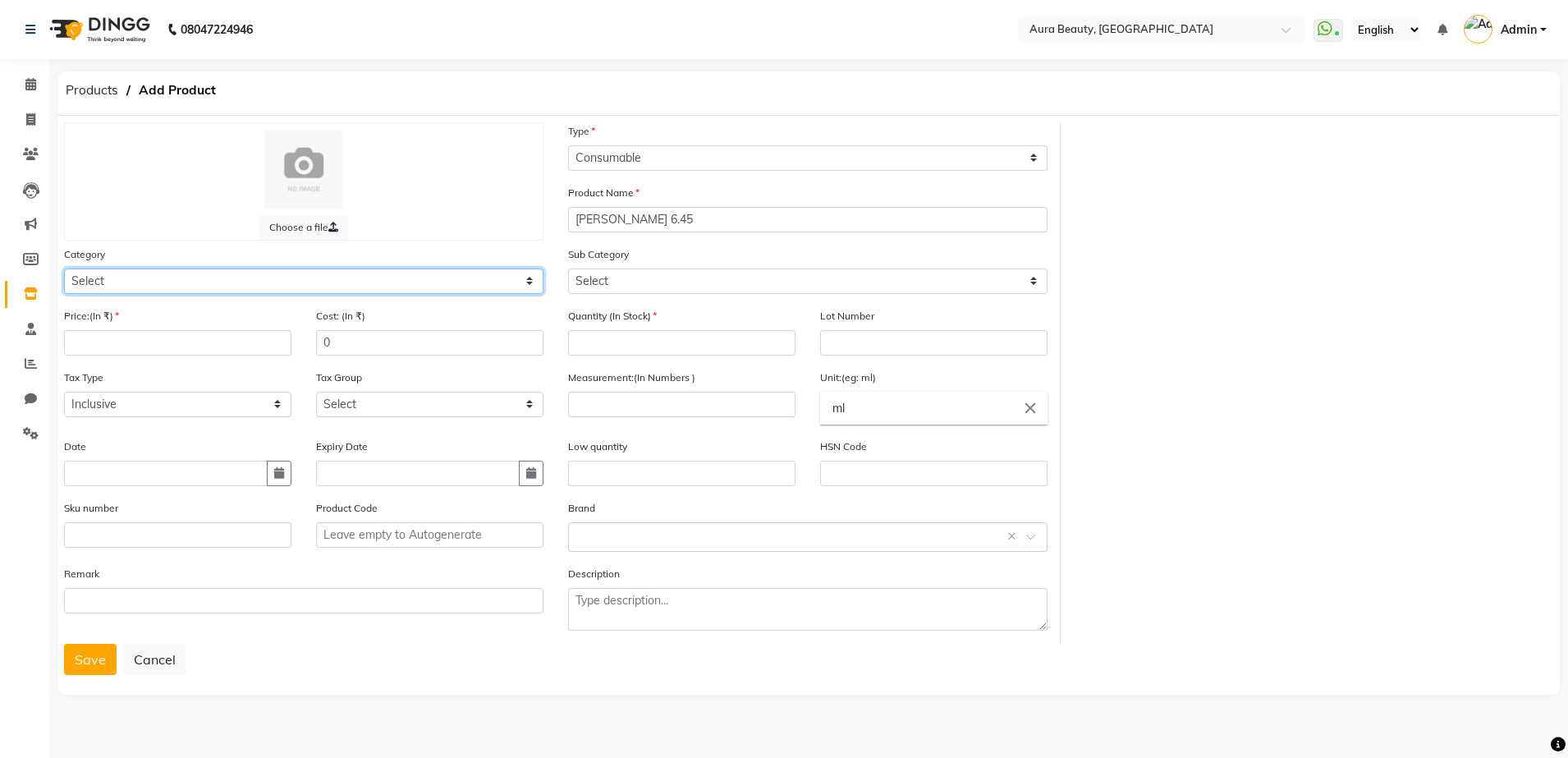
click at [535, 288] on select "Select Hair Skin Makeup Personal Care Appliances [PERSON_NAME] Waxing Disposabl…" at bounding box center [303, 281] width 479 height 26
click at [64, 268] on select "Select Hair Skin Makeup Personal Care Appliances [PERSON_NAME] Waxing Disposabl…" at bounding box center [303, 281] width 479 height 26
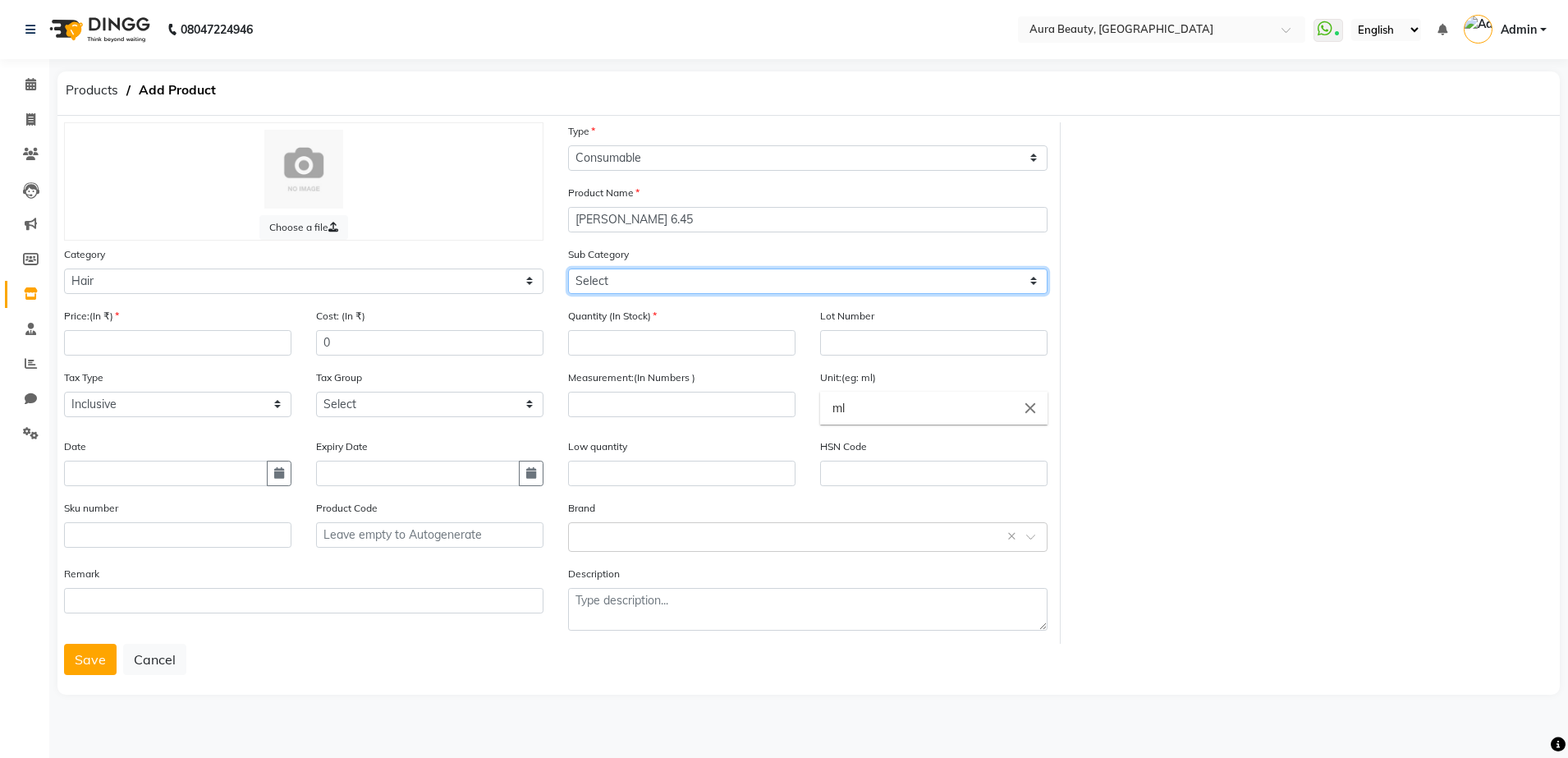
click at [1033, 281] on select "Select Shampoo Conditioner Cream Mask Oil Serum Color Appliances Treatment Styl…" at bounding box center [807, 281] width 479 height 26
click at [568, 268] on select "Select Shampoo Conditioner Cream Mask Oil Serum Color Appliances Treatment Styl…" at bounding box center [807, 281] width 479 height 26
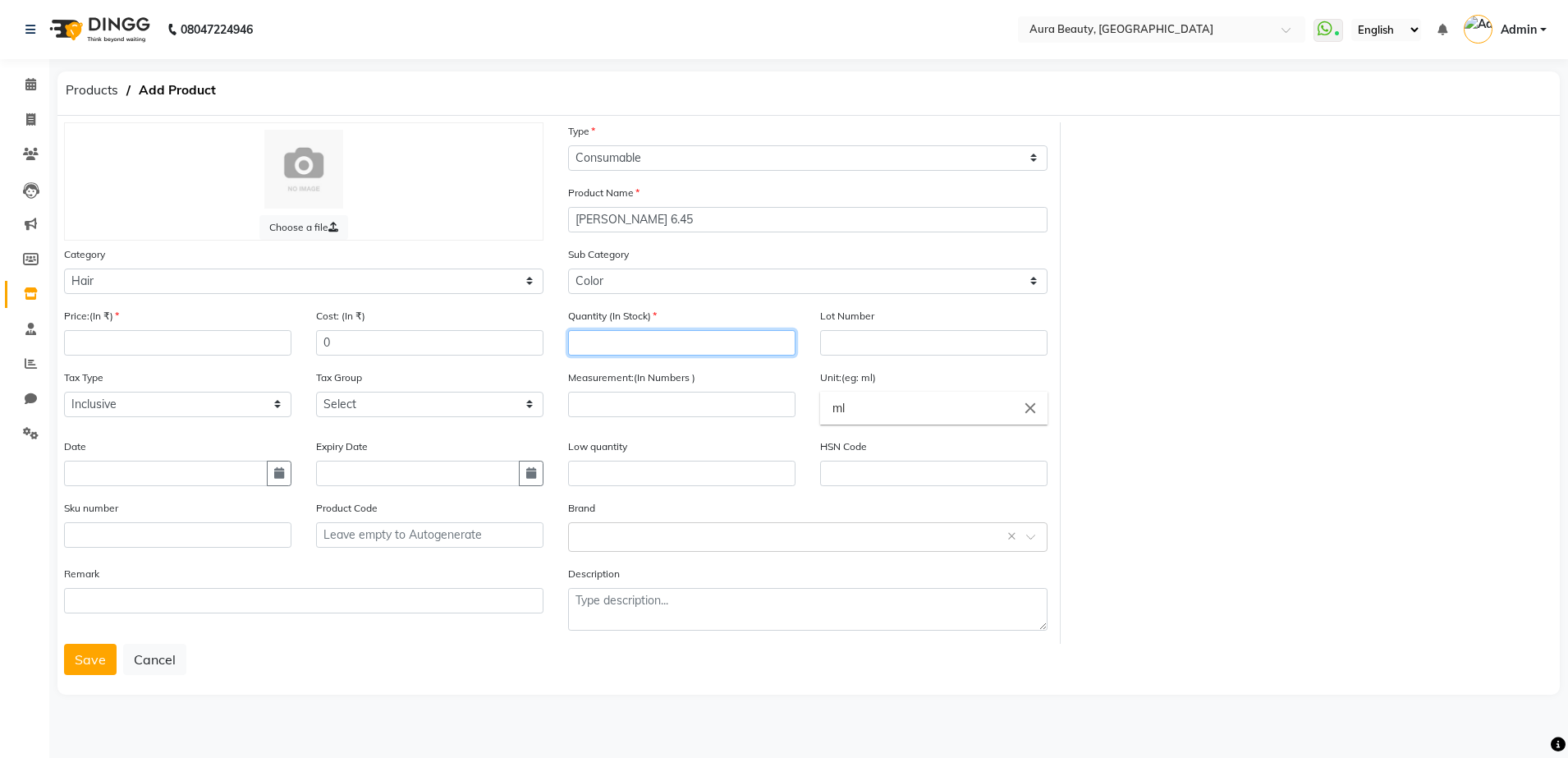
click at [592, 343] on input "number" at bounding box center [681, 343] width 228 height 26
click at [257, 330] on input "number" at bounding box center [177, 343] width 228 height 26
click at [589, 397] on input "number" at bounding box center [681, 404] width 228 height 26
click at [872, 399] on input "ml" at bounding box center [933, 408] width 228 height 33
click at [899, 458] on link "k g" at bounding box center [933, 445] width 228 height 42
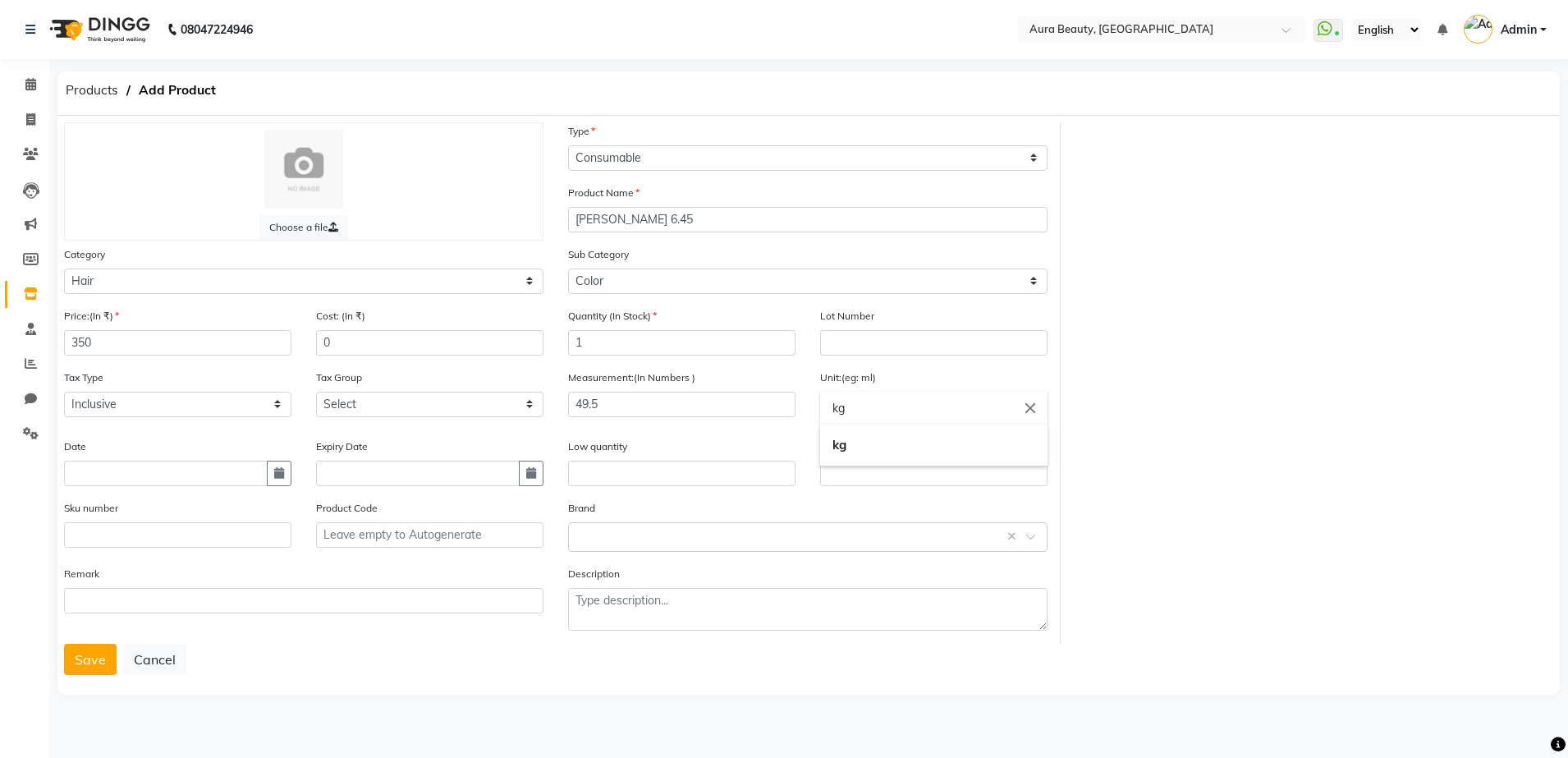
click at [838, 407] on input "kg" at bounding box center [933, 408] width 228 height 33
click at [792, 442] on div at bounding box center [784, 379] width 1568 height 758
click at [638, 535] on input "text" at bounding box center [791, 535] width 429 height 17
click at [621, 536] on input "LO" at bounding box center [791, 535] width 429 height 17
click at [621, 536] on input "LOREAL" at bounding box center [791, 535] width 429 height 17
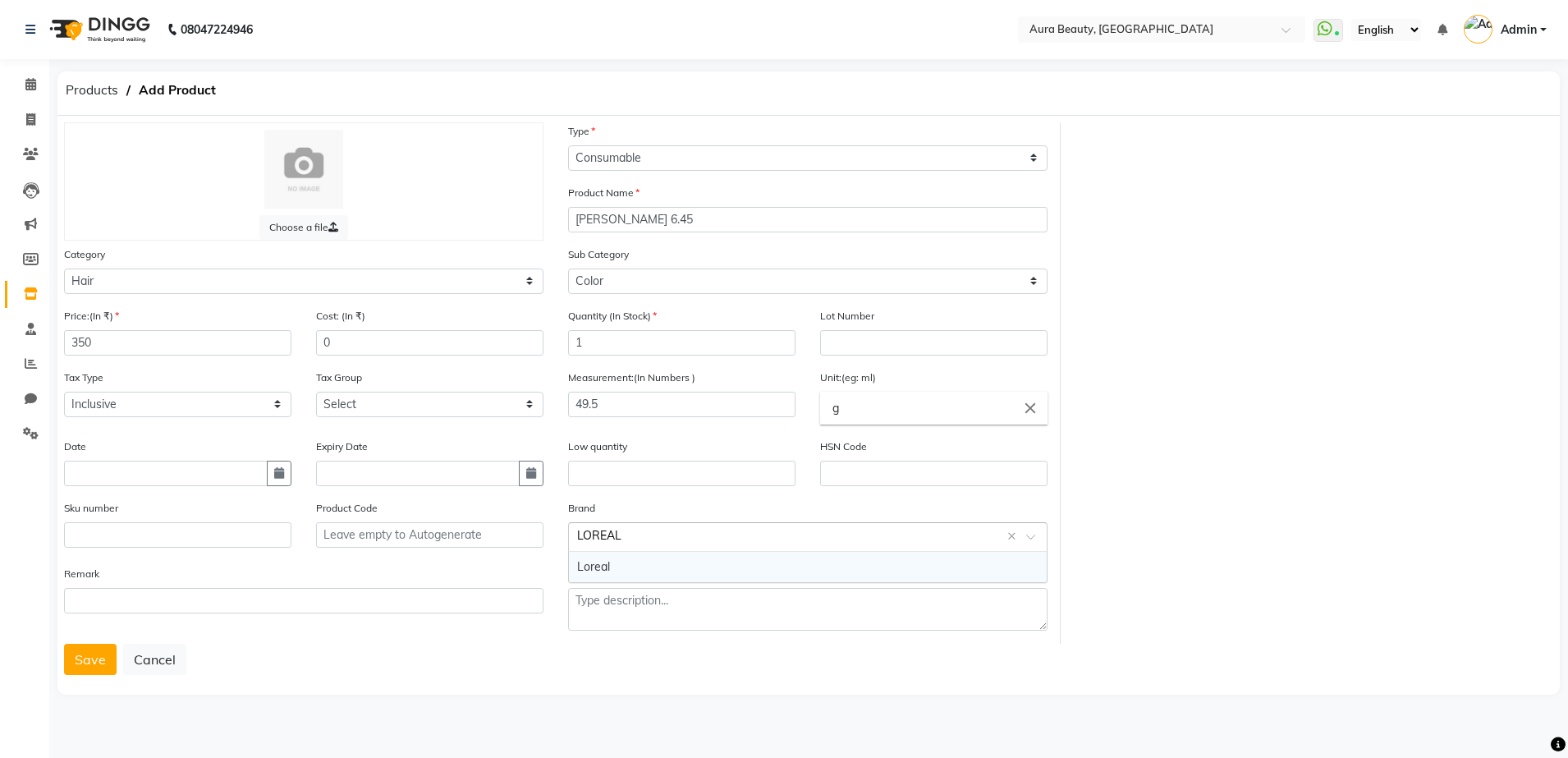
click at [602, 540] on input "LOREAL" at bounding box center [791, 535] width 429 height 17
click at [631, 534] on input "LOREAL" at bounding box center [791, 535] width 429 height 17
click at [638, 565] on div "Loreal" at bounding box center [807, 567] width 477 height 31
click at [644, 542] on input "text" at bounding box center [791, 535] width 429 height 17
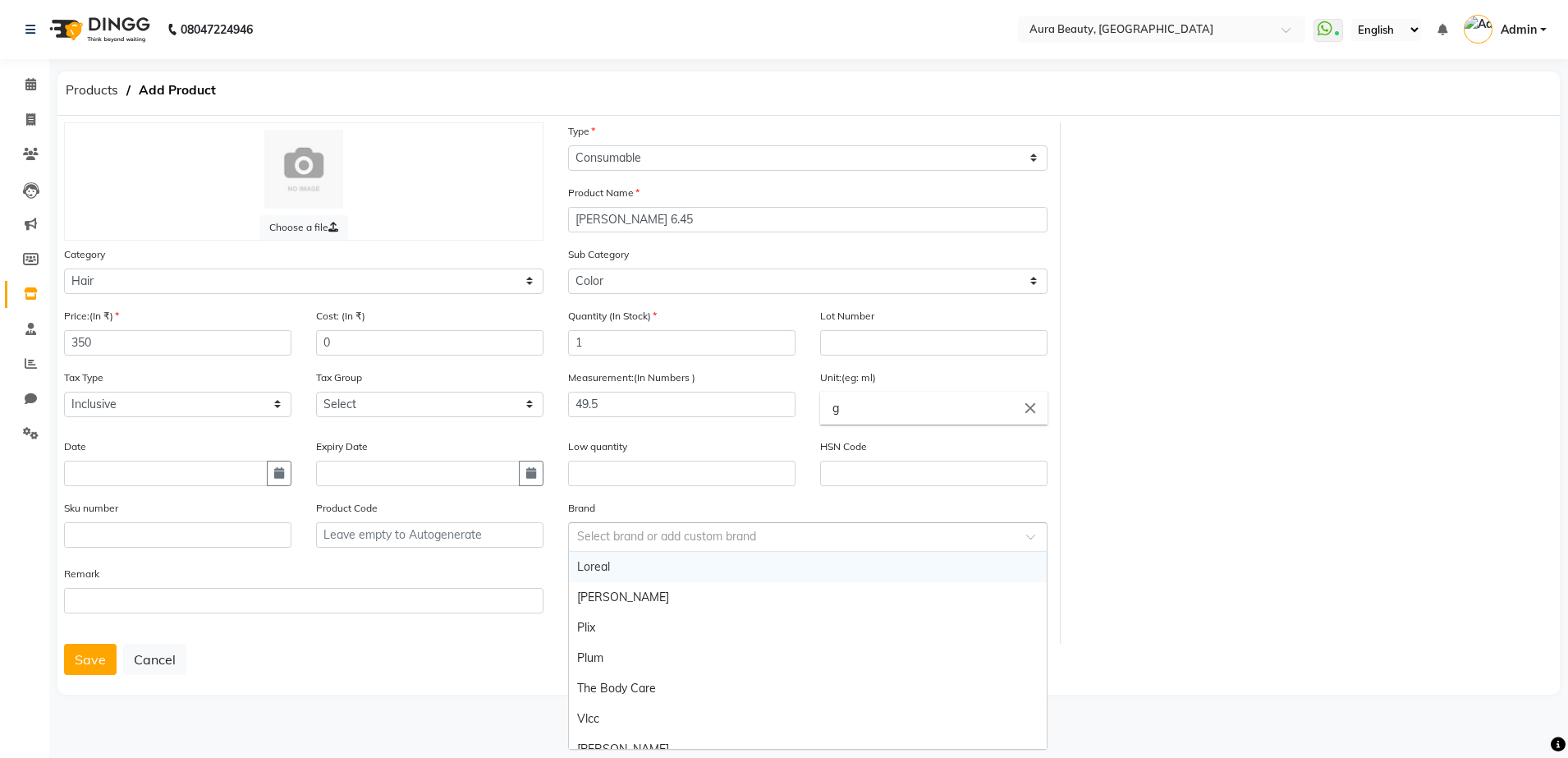
click at [1004, 567] on div "Loreal" at bounding box center [807, 567] width 477 height 31
click at [692, 525] on div "Select brand or add custom brand Loreal ×" at bounding box center [807, 537] width 479 height 30
click at [669, 546] on div "Select brand or add custom brand Loreal ×" at bounding box center [807, 537] width 479 height 30
click at [656, 530] on input "text" at bounding box center [791, 535] width 429 height 17
click at [880, 545] on div "Select brand or add custom brand Loreal ×" at bounding box center [807, 537] width 479 height 30
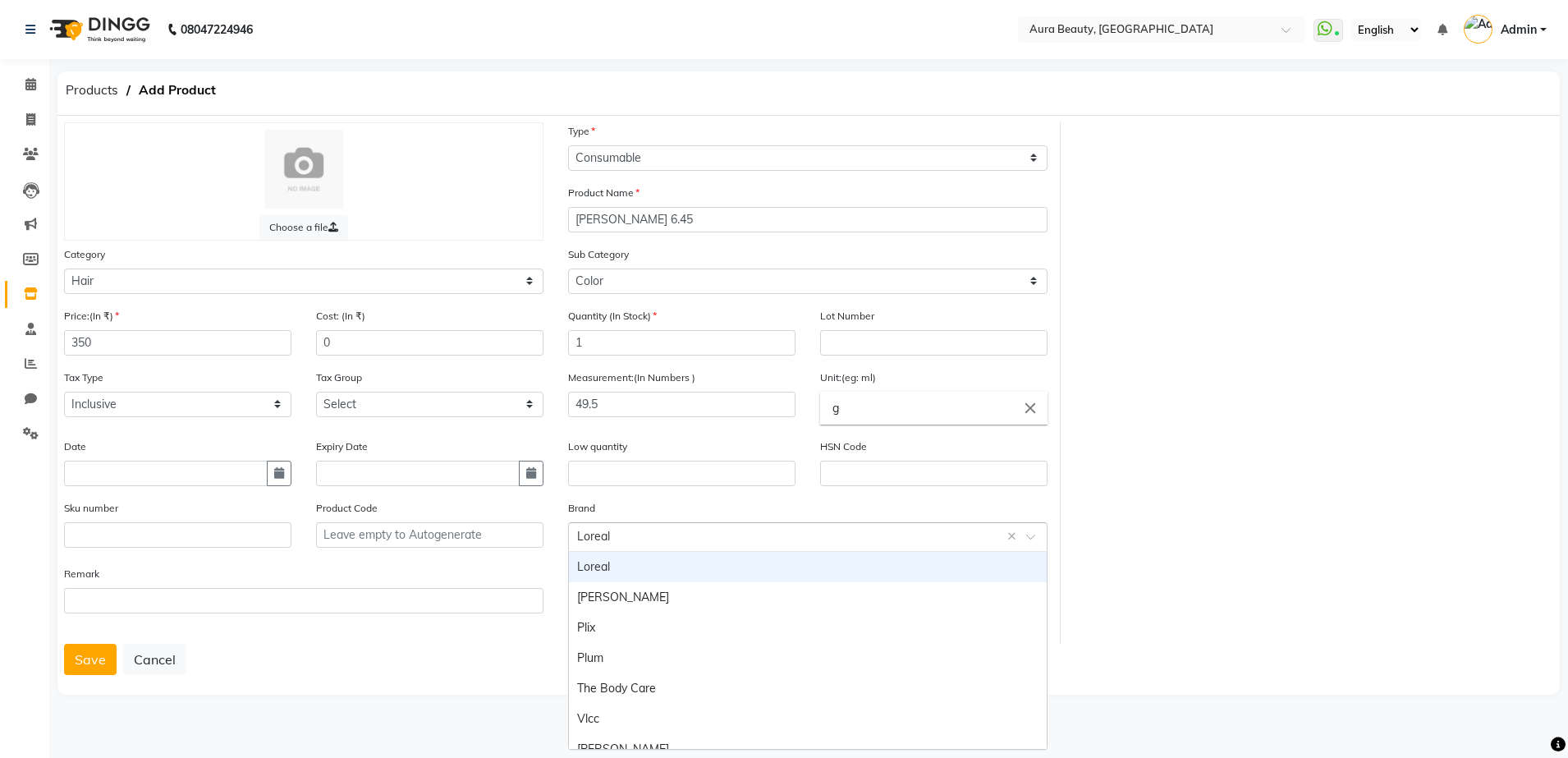
click at [919, 543] on input "text" at bounding box center [791, 535] width 429 height 17
click at [879, 539] on input "text" at bounding box center [791, 535] width 429 height 17
click at [626, 537] on input "text" at bounding box center [791, 535] width 429 height 17
click at [625, 527] on input "text" at bounding box center [791, 535] width 429 height 17
click at [590, 531] on input "text" at bounding box center [791, 535] width 429 height 17
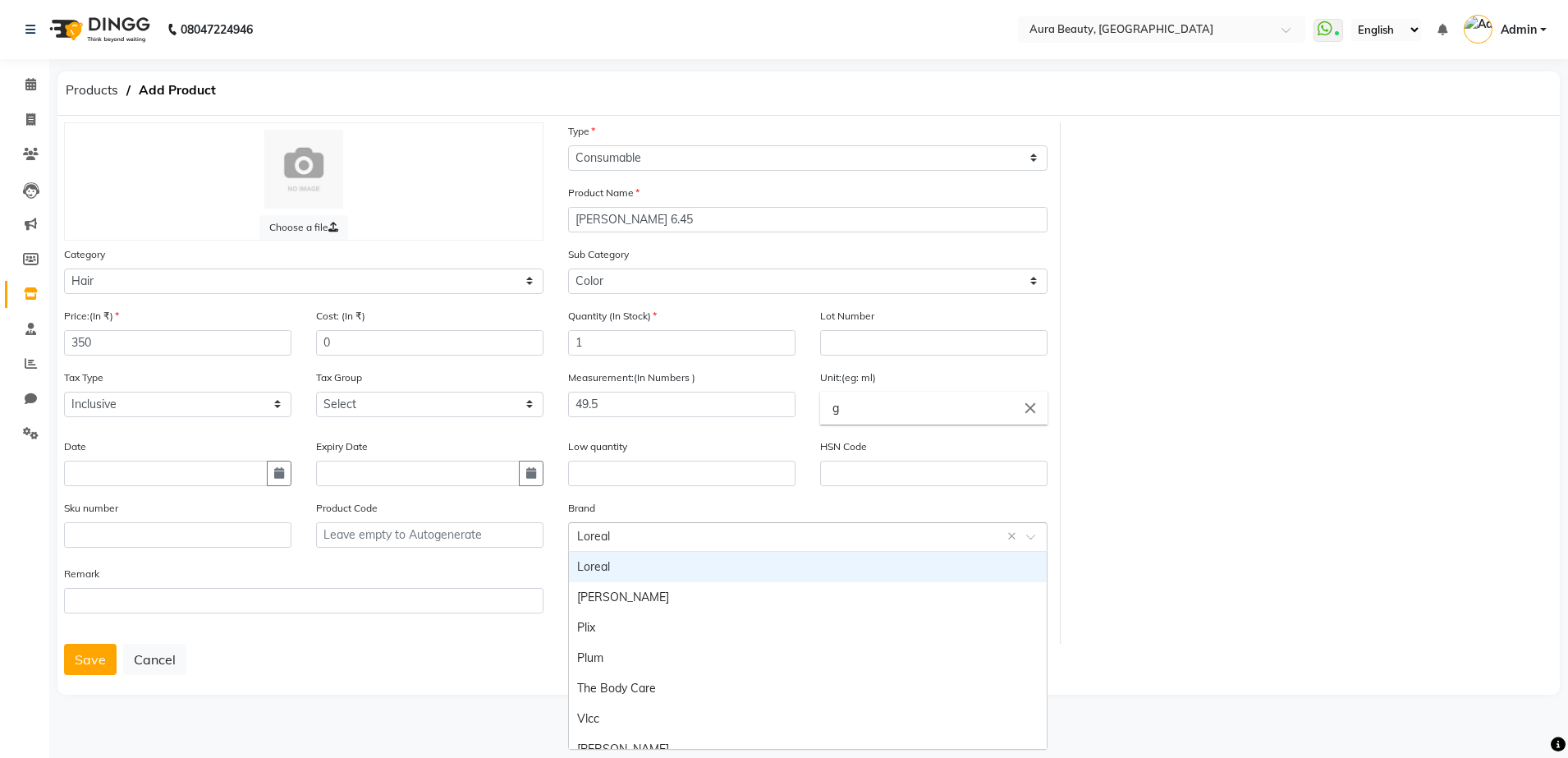
click at [578, 528] on input "text" at bounding box center [791, 535] width 429 height 17
click at [418, 625] on div "Remark" at bounding box center [303, 604] width 504 height 79
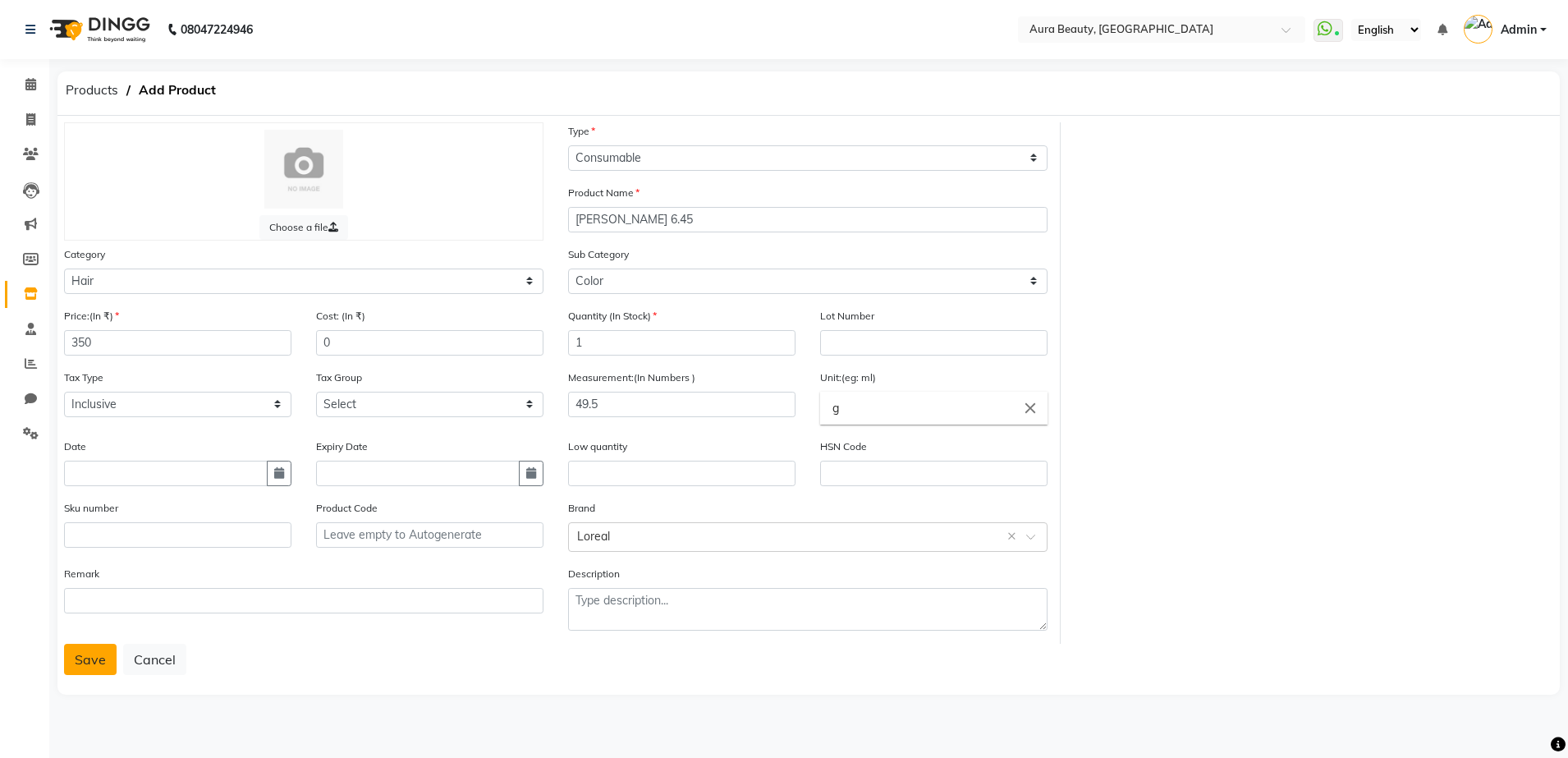
click at [107, 664] on button "Save" at bounding box center [89, 660] width 52 height 31
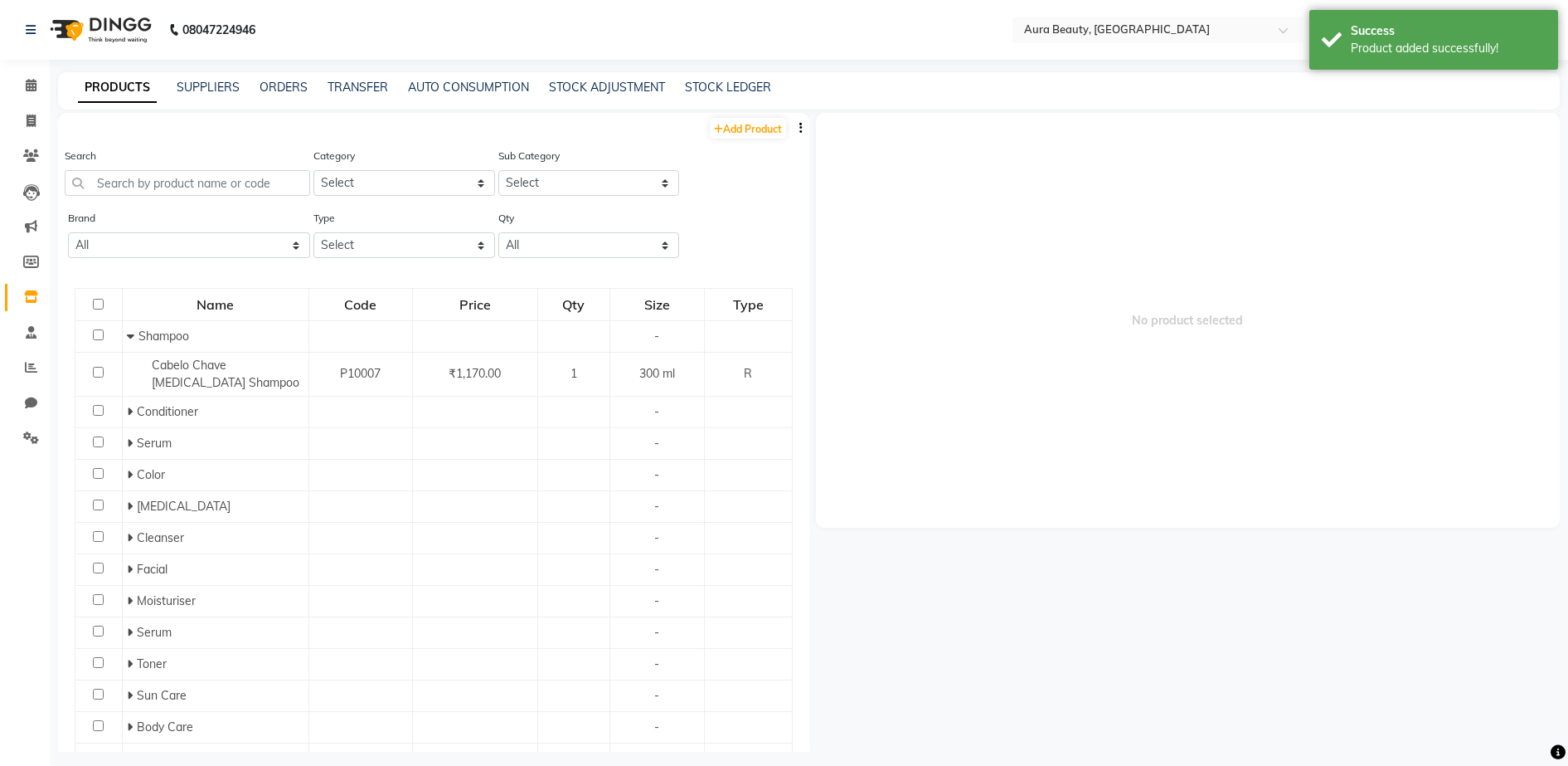
click at [185, 485] on td "Color" at bounding box center [215, 475] width 186 height 32
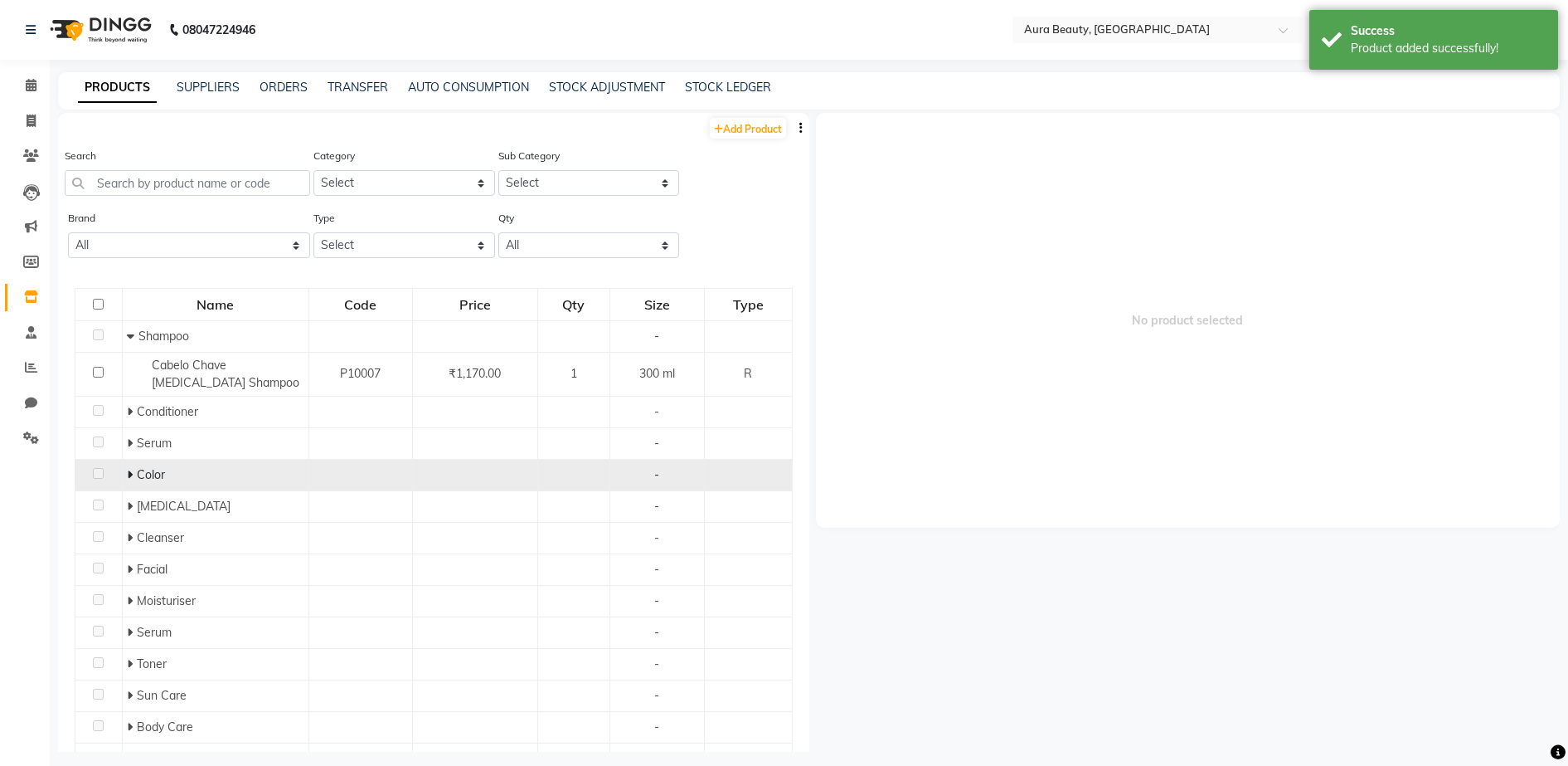
click at [128, 472] on icon at bounding box center [130, 474] width 6 height 12
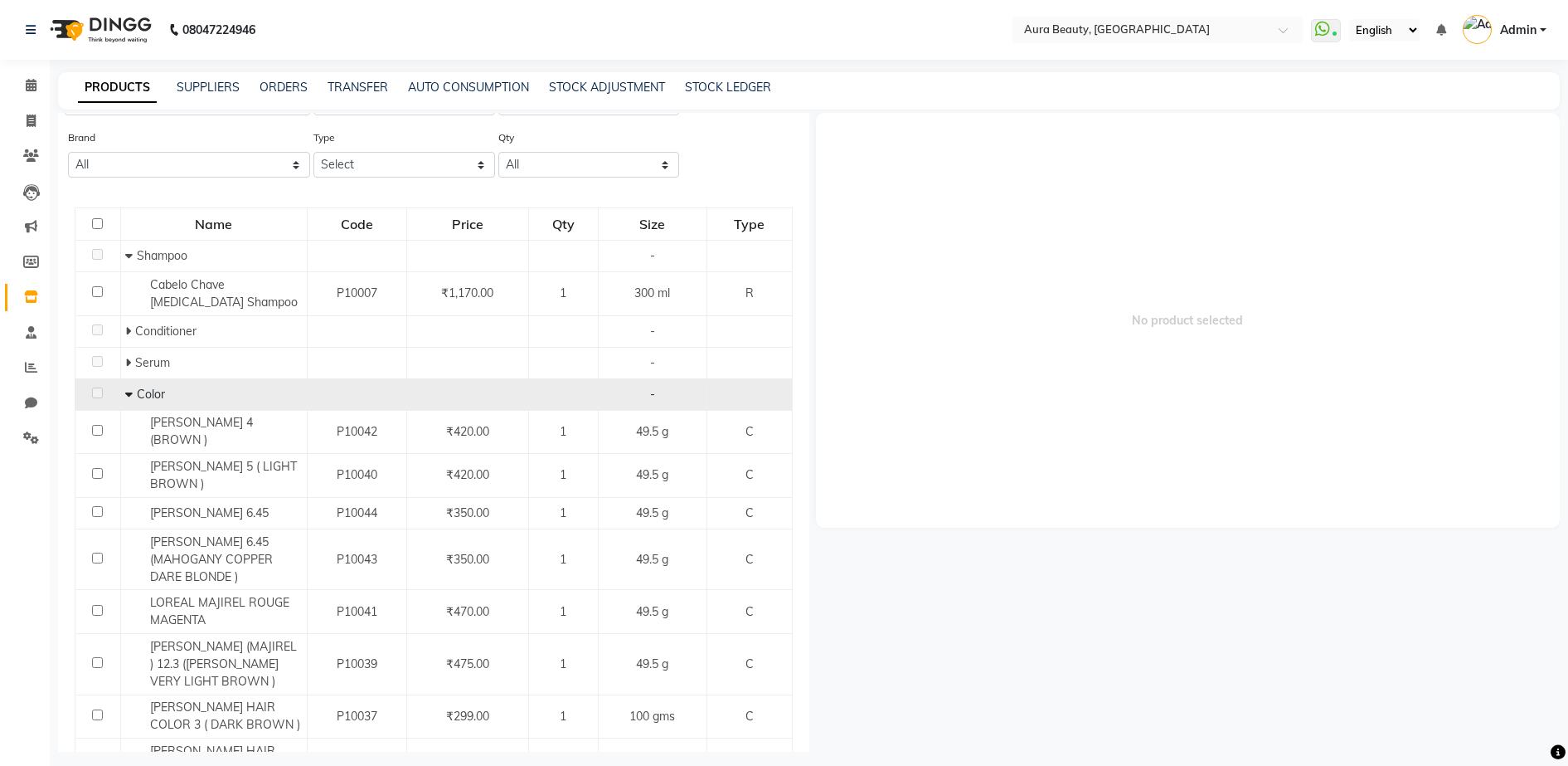
scroll to position [42, 0]
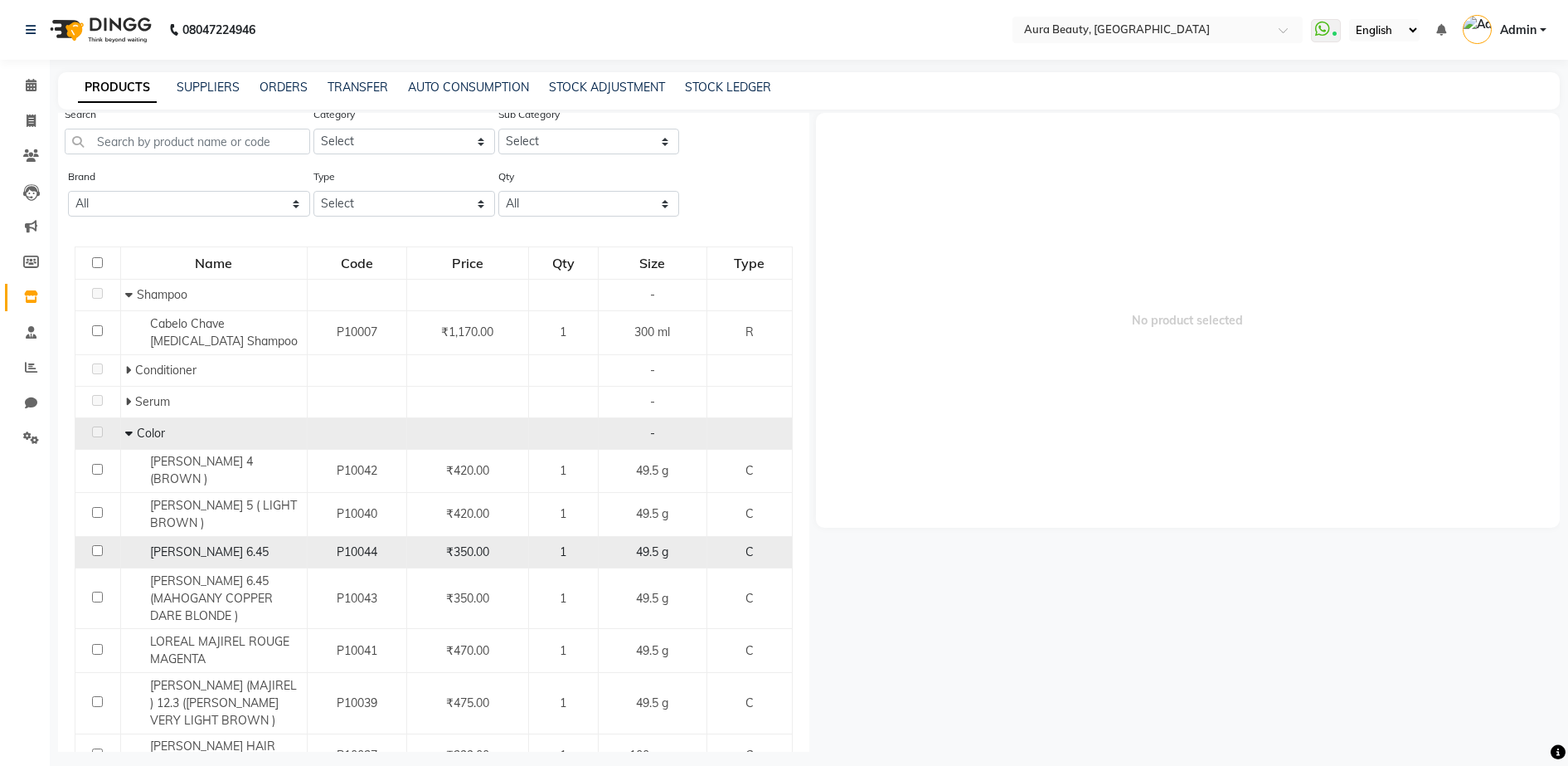
click at [620, 555] on div "49.5 g" at bounding box center [653, 552] width 95 height 18
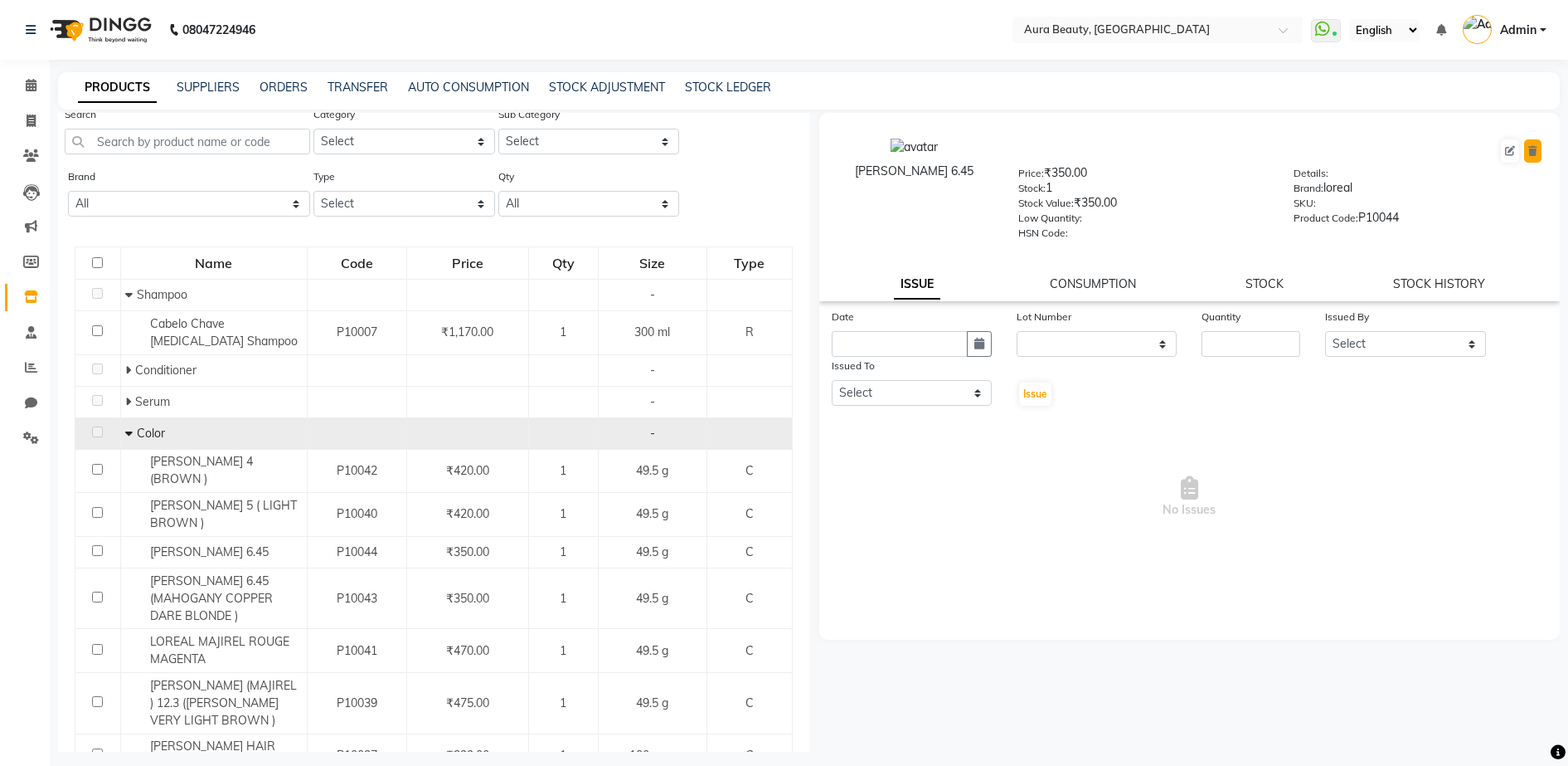
click at [1530, 148] on icon at bounding box center [1532, 151] width 9 height 10
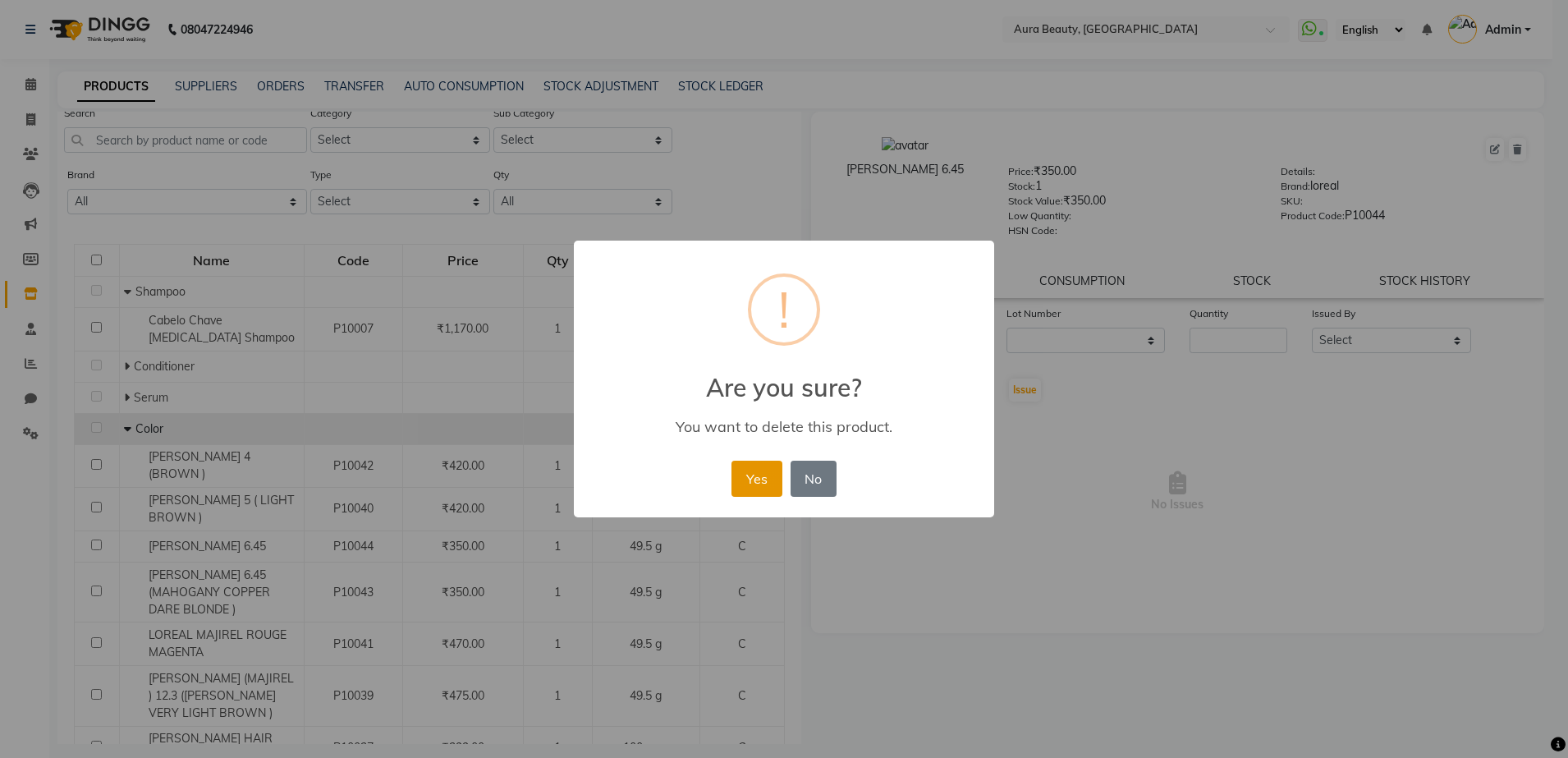
click at [751, 471] on button "Yes" at bounding box center [756, 479] width 50 height 36
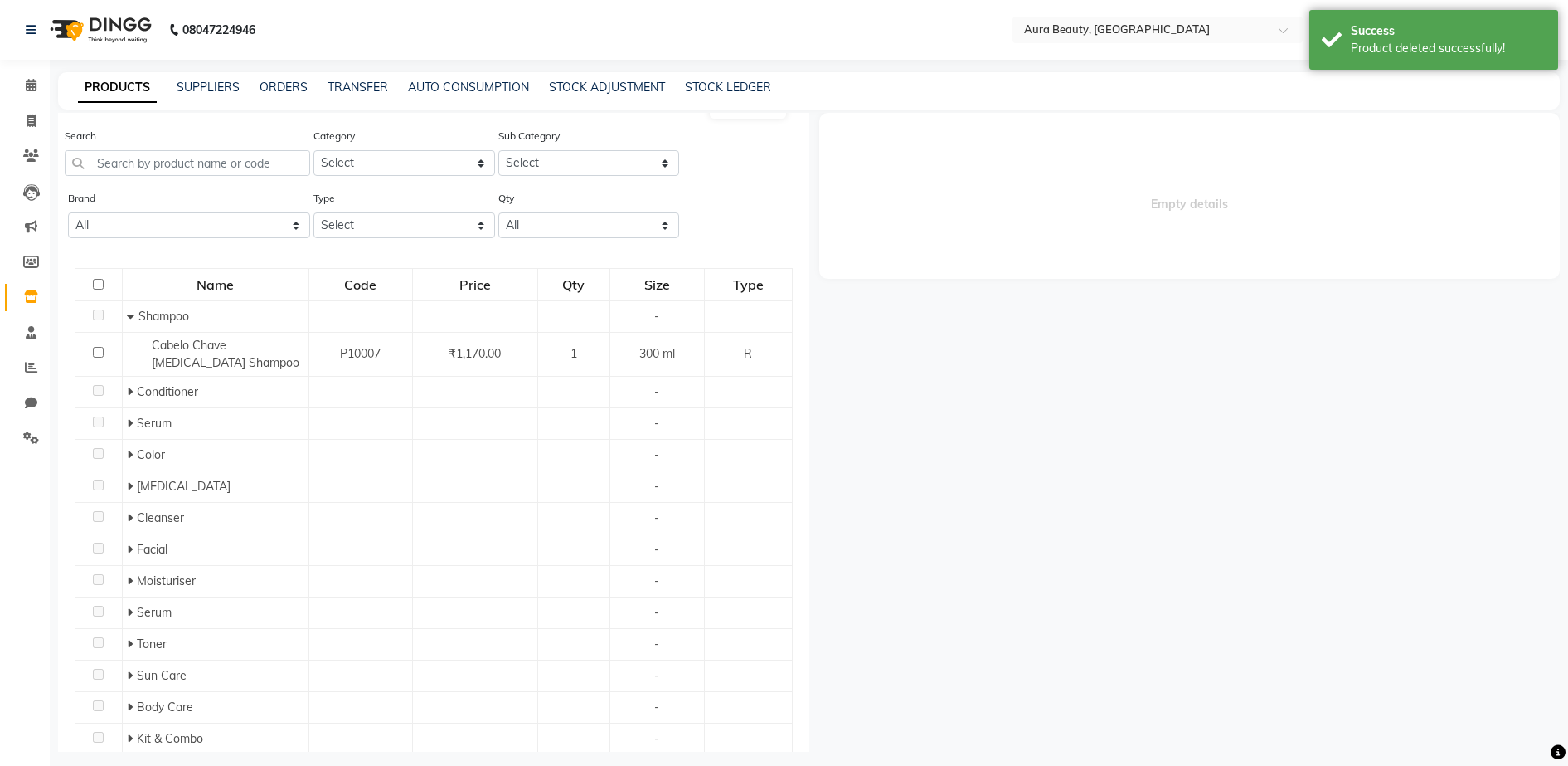
scroll to position [0, 0]
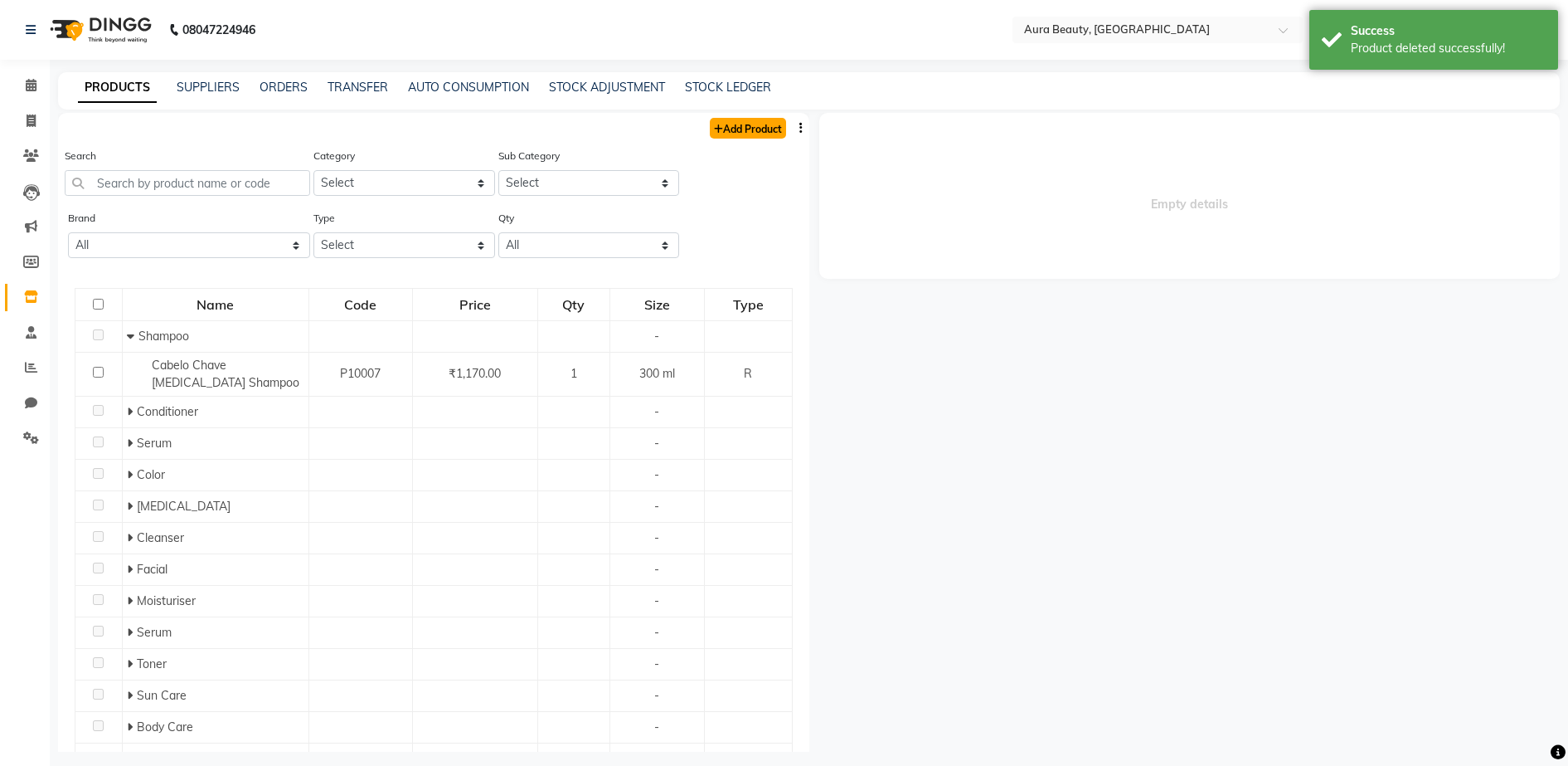
click at [749, 126] on link "Add Product" at bounding box center [747, 128] width 76 height 21
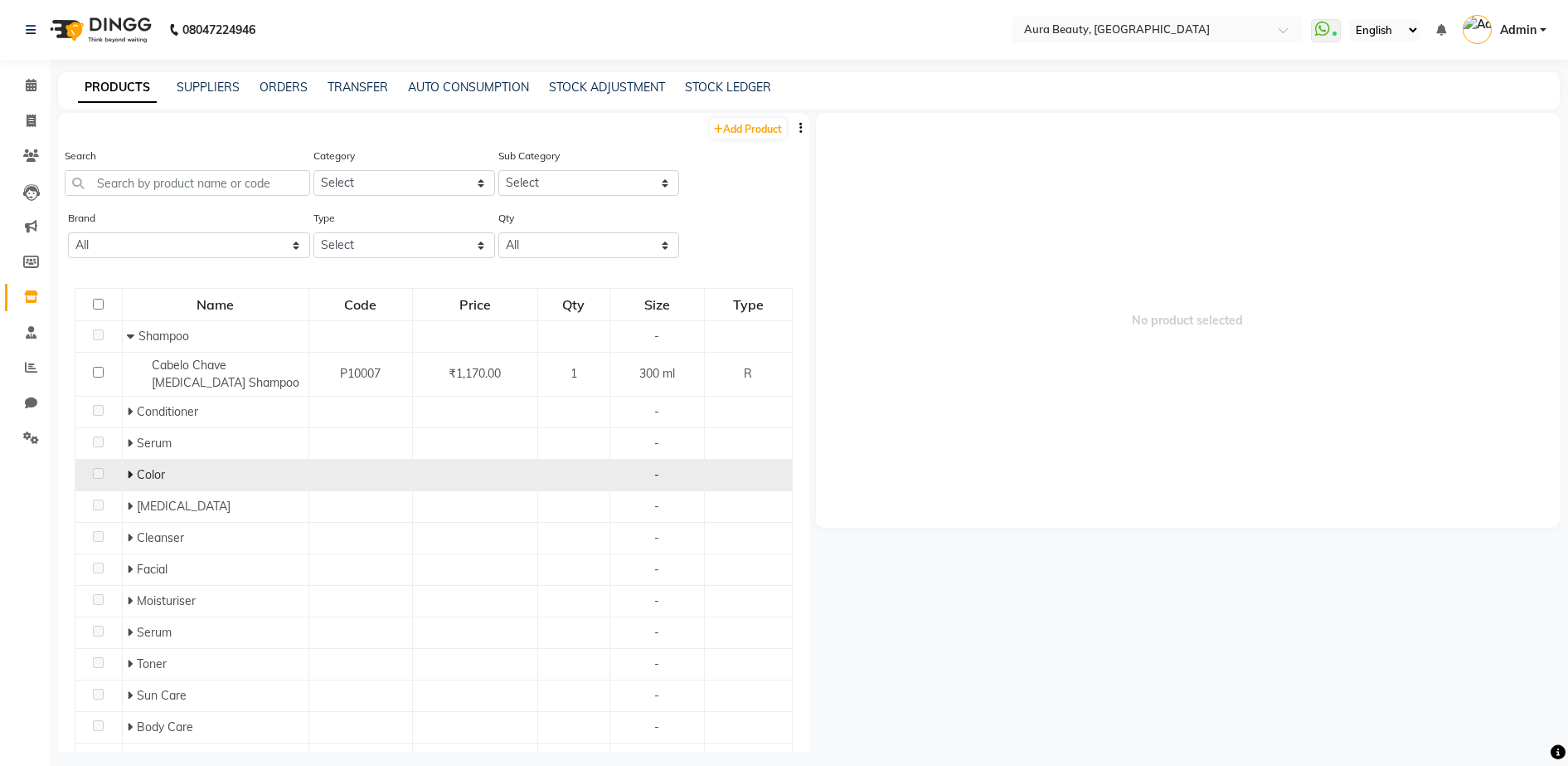
click at [127, 473] on icon at bounding box center [130, 474] width 6 height 12
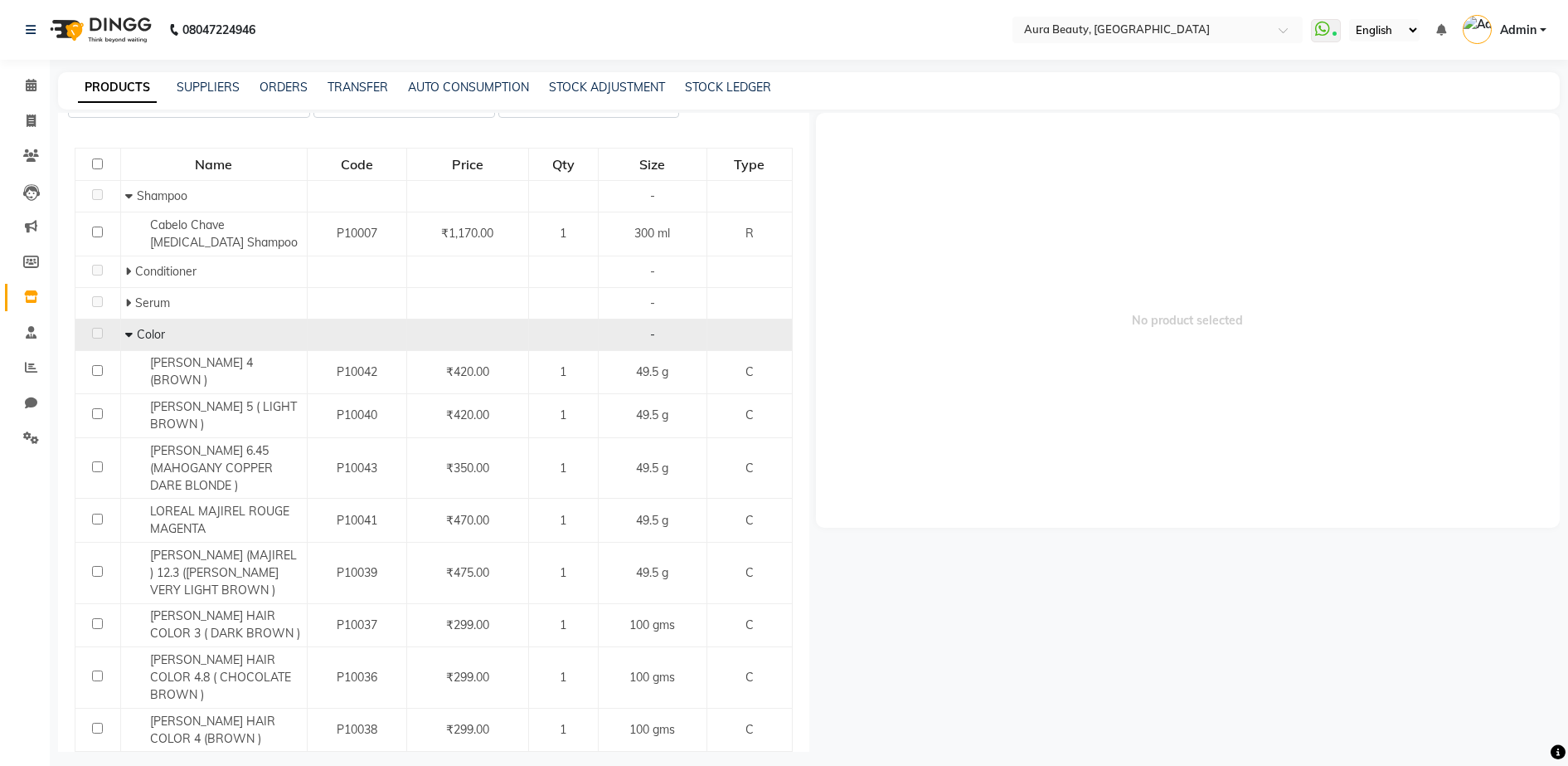
scroll to position [125, 0]
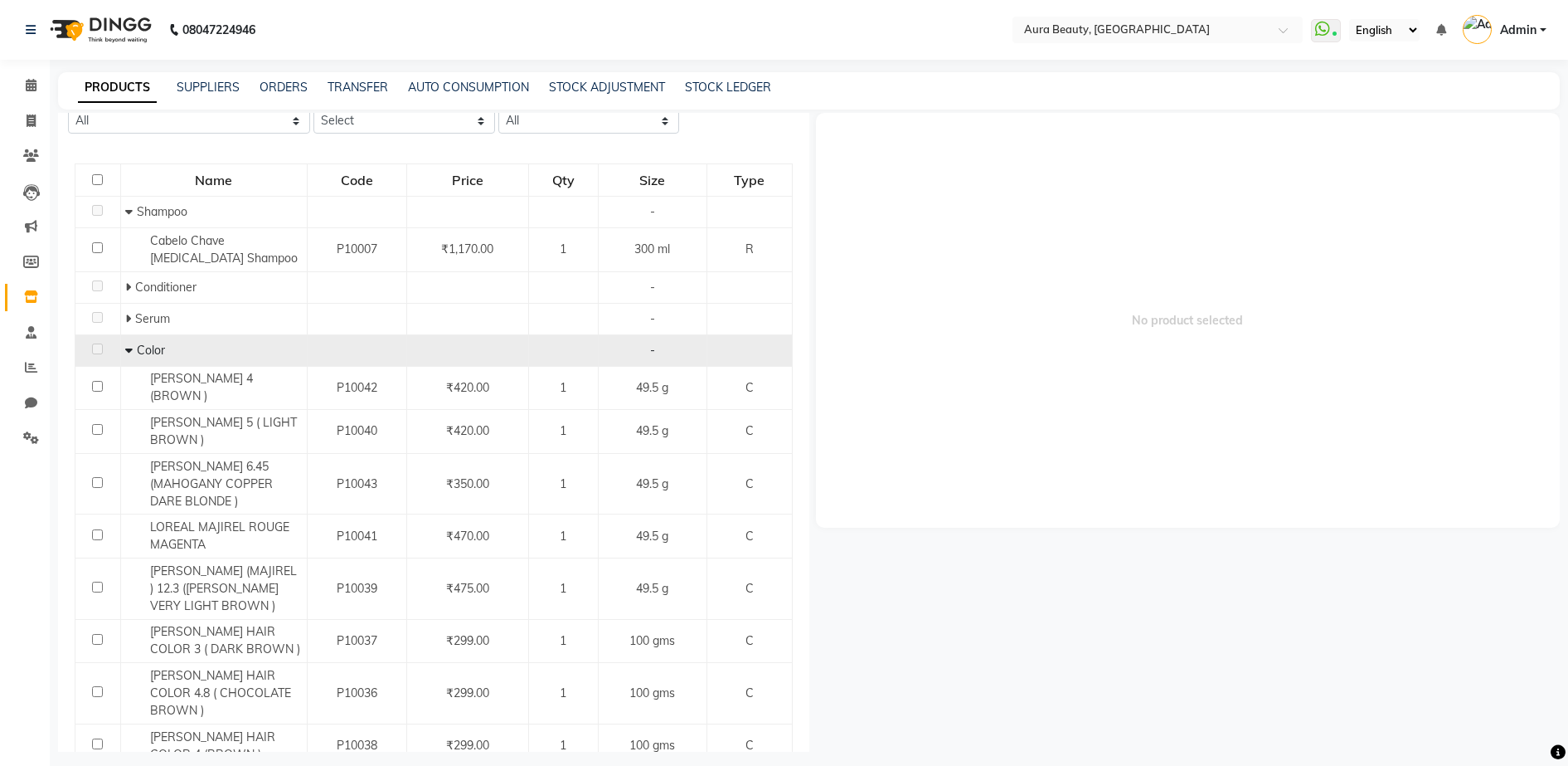
click at [120, 353] on td "Color" at bounding box center [213, 350] width 186 height 32
click at [127, 351] on icon at bounding box center [129, 350] width 8 height 12
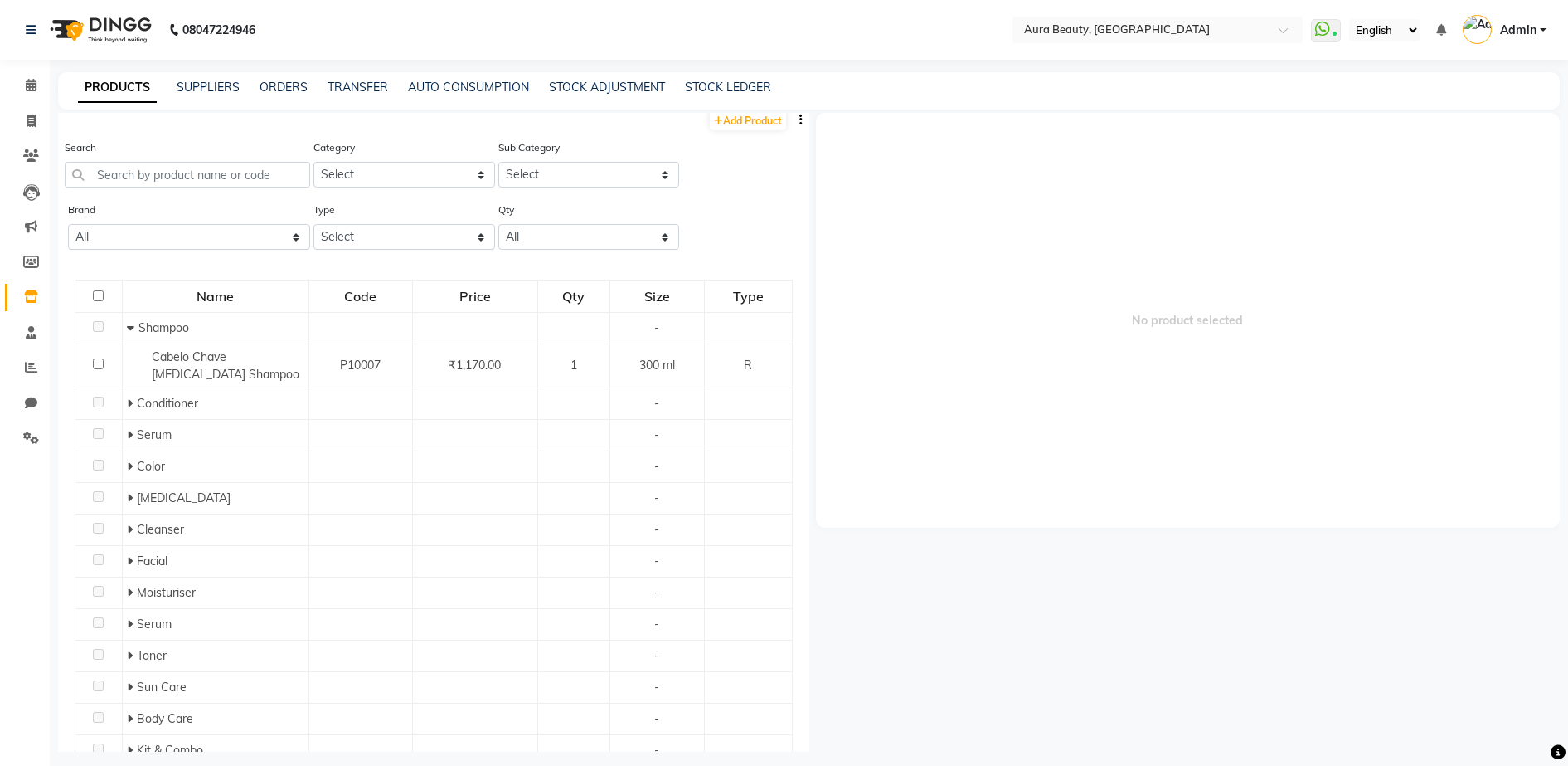
scroll to position [0, 0]
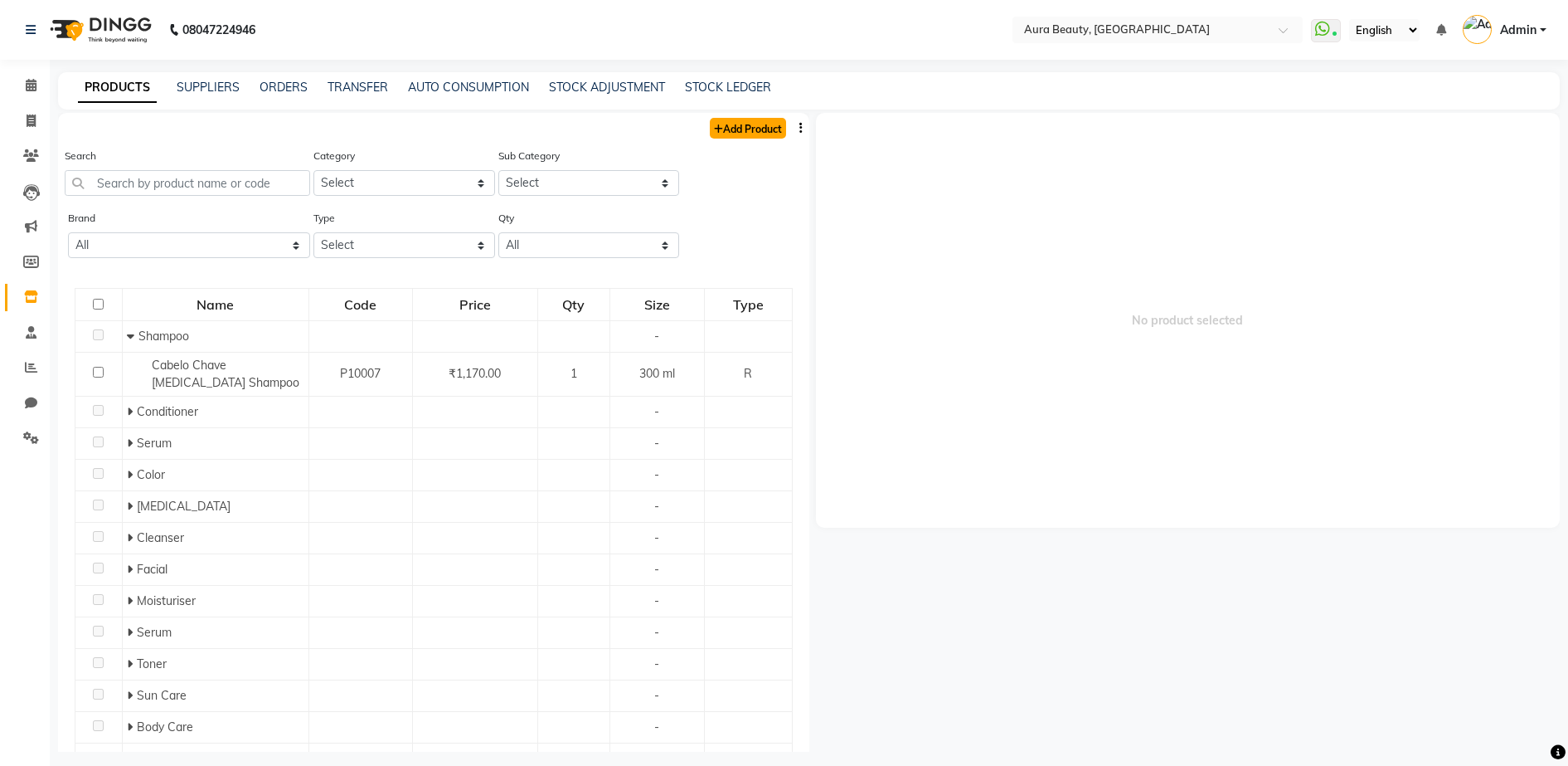
click at [720, 125] on link "Add Product" at bounding box center [747, 128] width 76 height 21
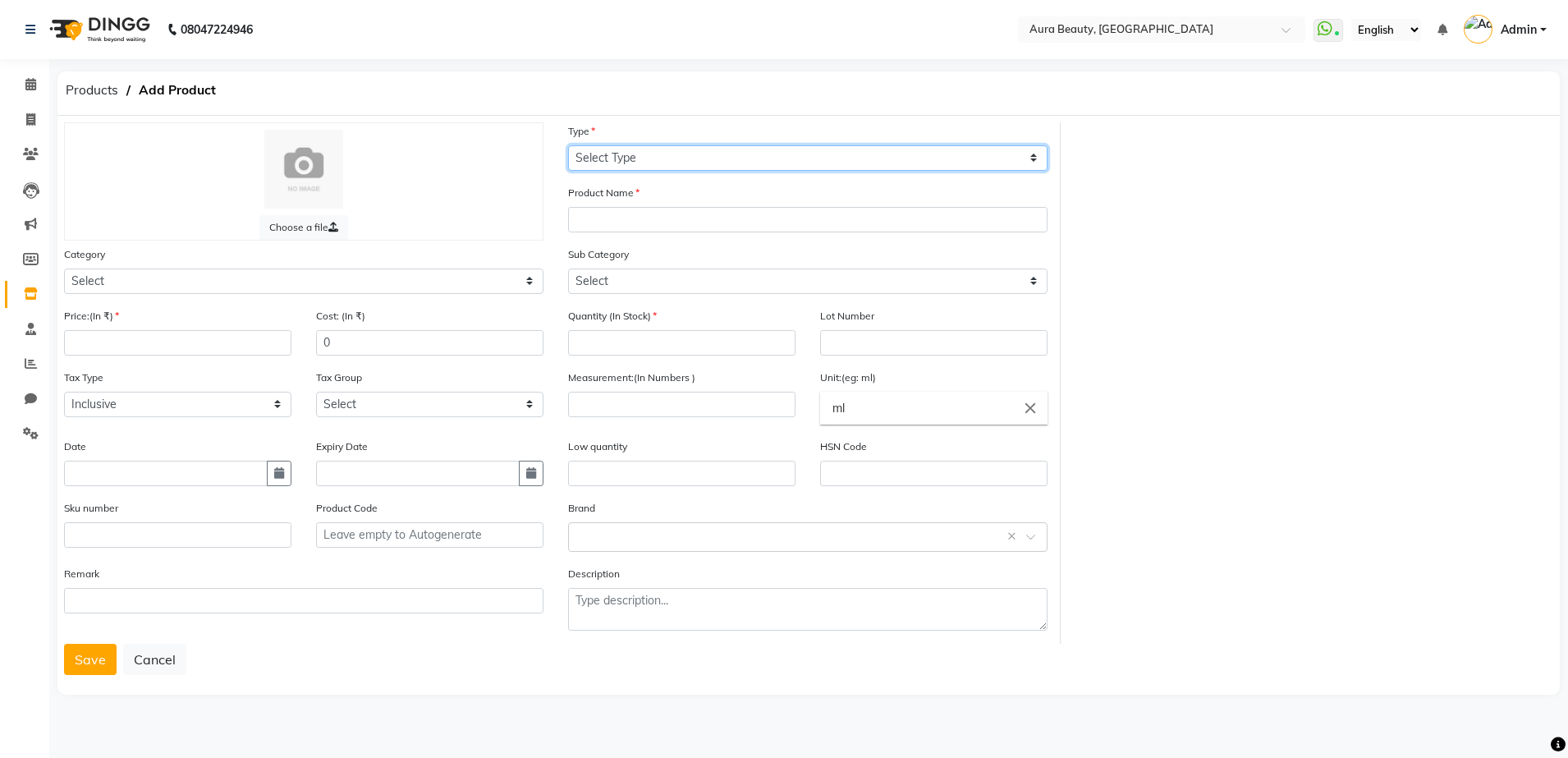
click at [658, 151] on select "Select Type Both Retail Consumable" at bounding box center [807, 158] width 479 height 26
click at [568, 146] on select "Select Type Both Retail Consumable" at bounding box center [807, 158] width 479 height 26
click at [592, 199] on label "Product Name" at bounding box center [603, 193] width 71 height 15
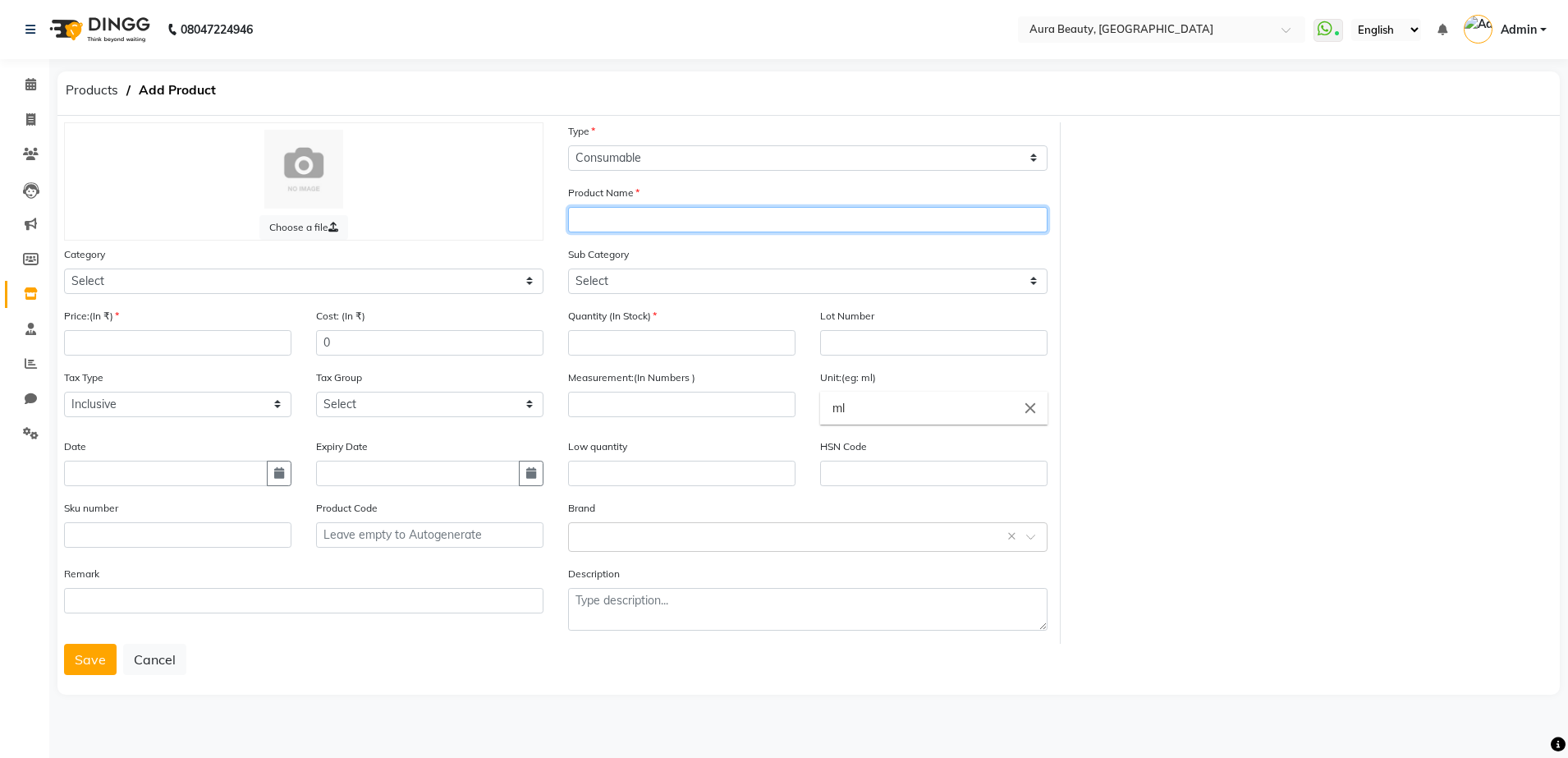
click at [586, 209] on input "text" at bounding box center [807, 219] width 479 height 26
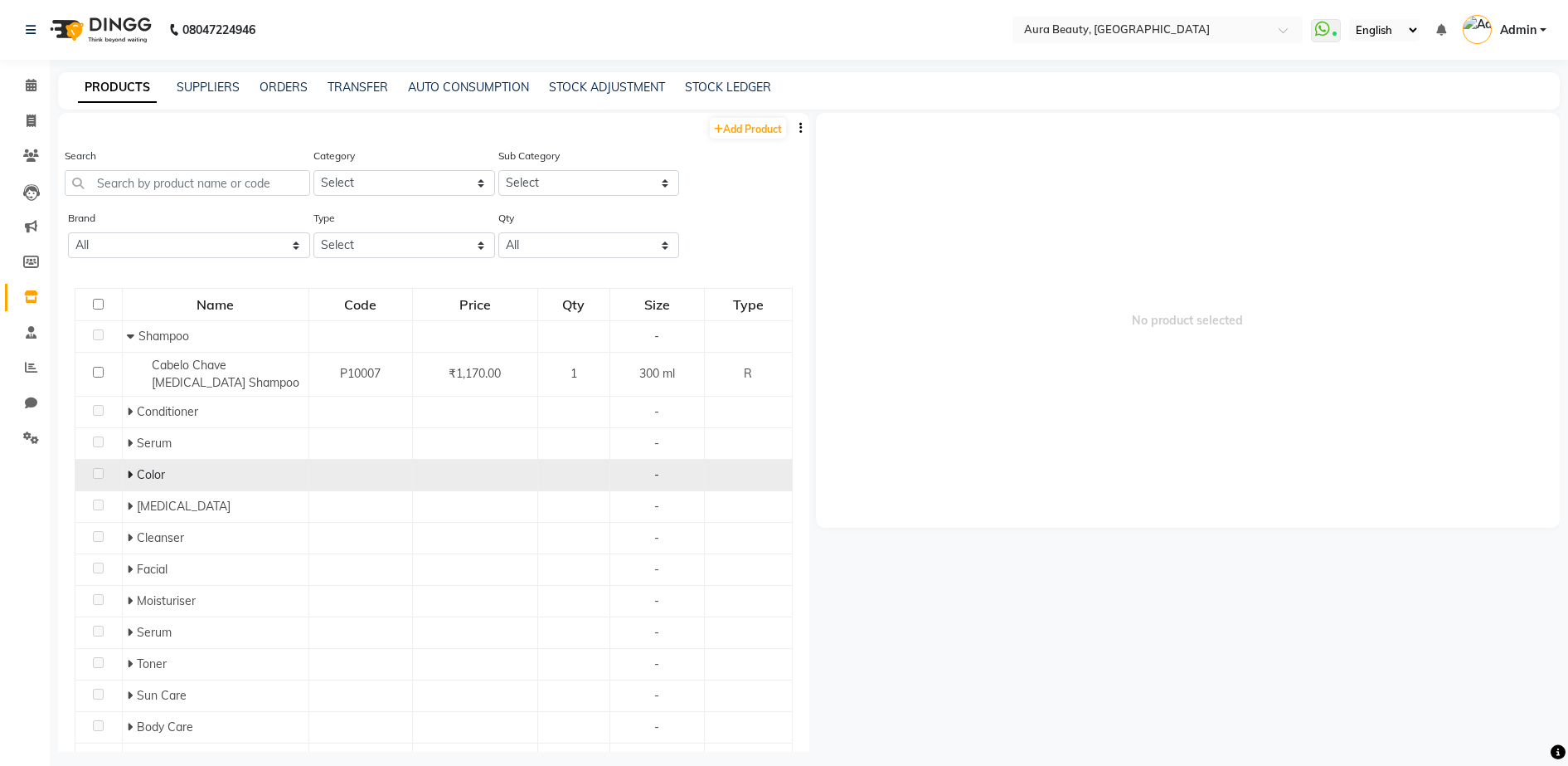
click at [127, 472] on icon at bounding box center [130, 474] width 6 height 12
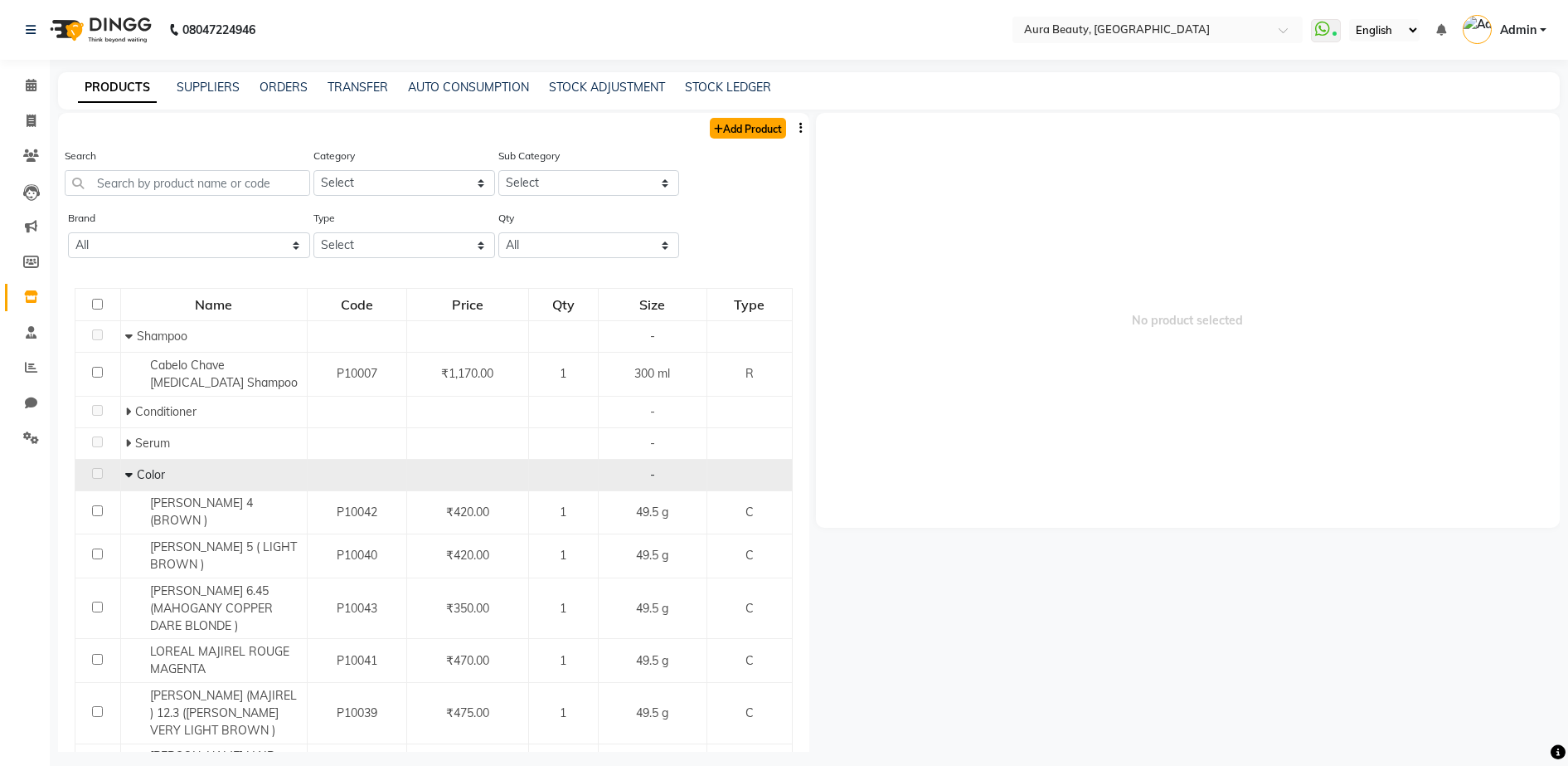
click at [756, 121] on link "Add Product" at bounding box center [747, 128] width 76 height 21
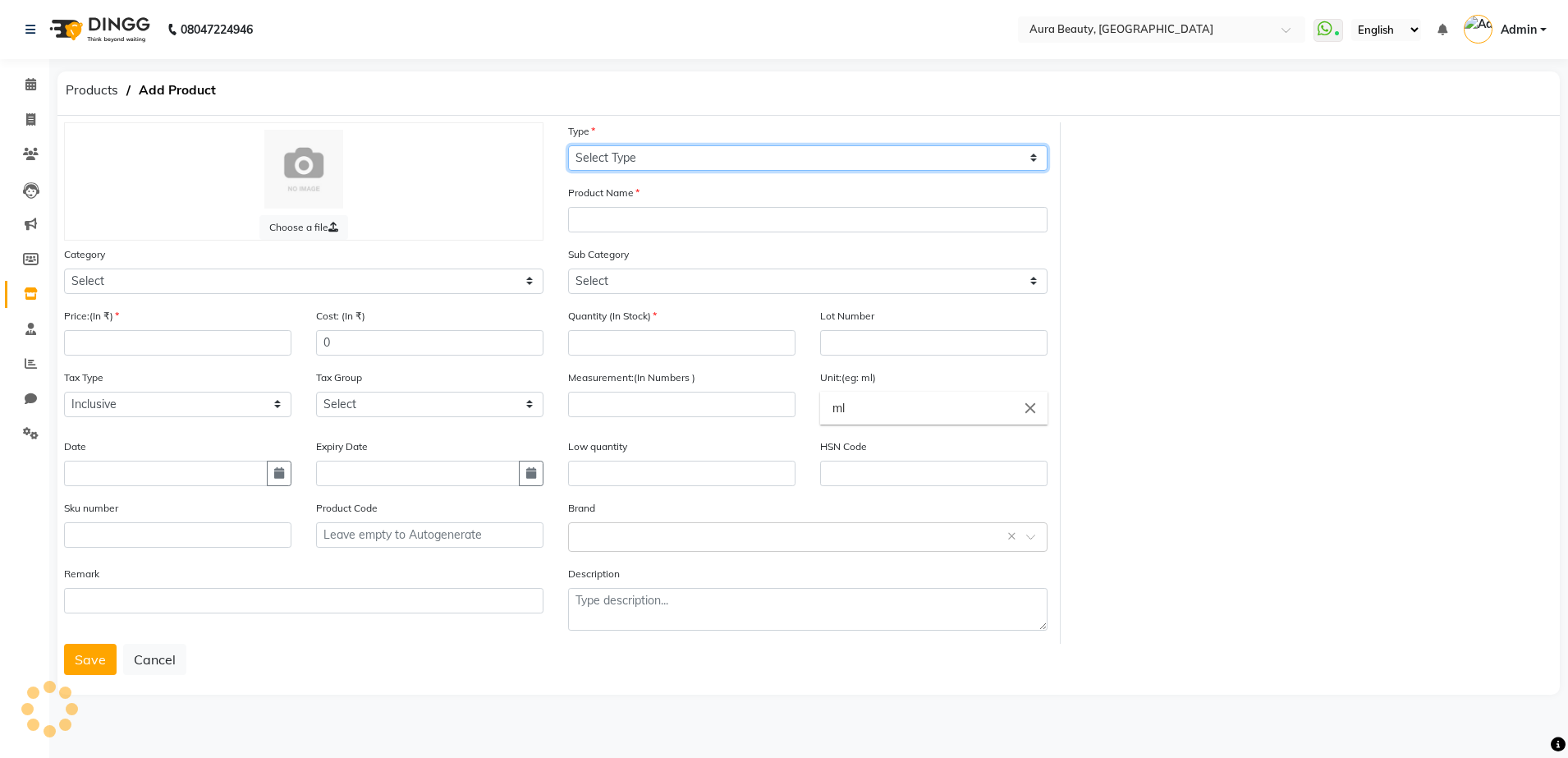
click at [714, 146] on select "Select Type Both Retail Consumable" at bounding box center [807, 158] width 479 height 26
click at [568, 146] on select "Select Type Both Retail Consumable" at bounding box center [807, 158] width 479 height 26
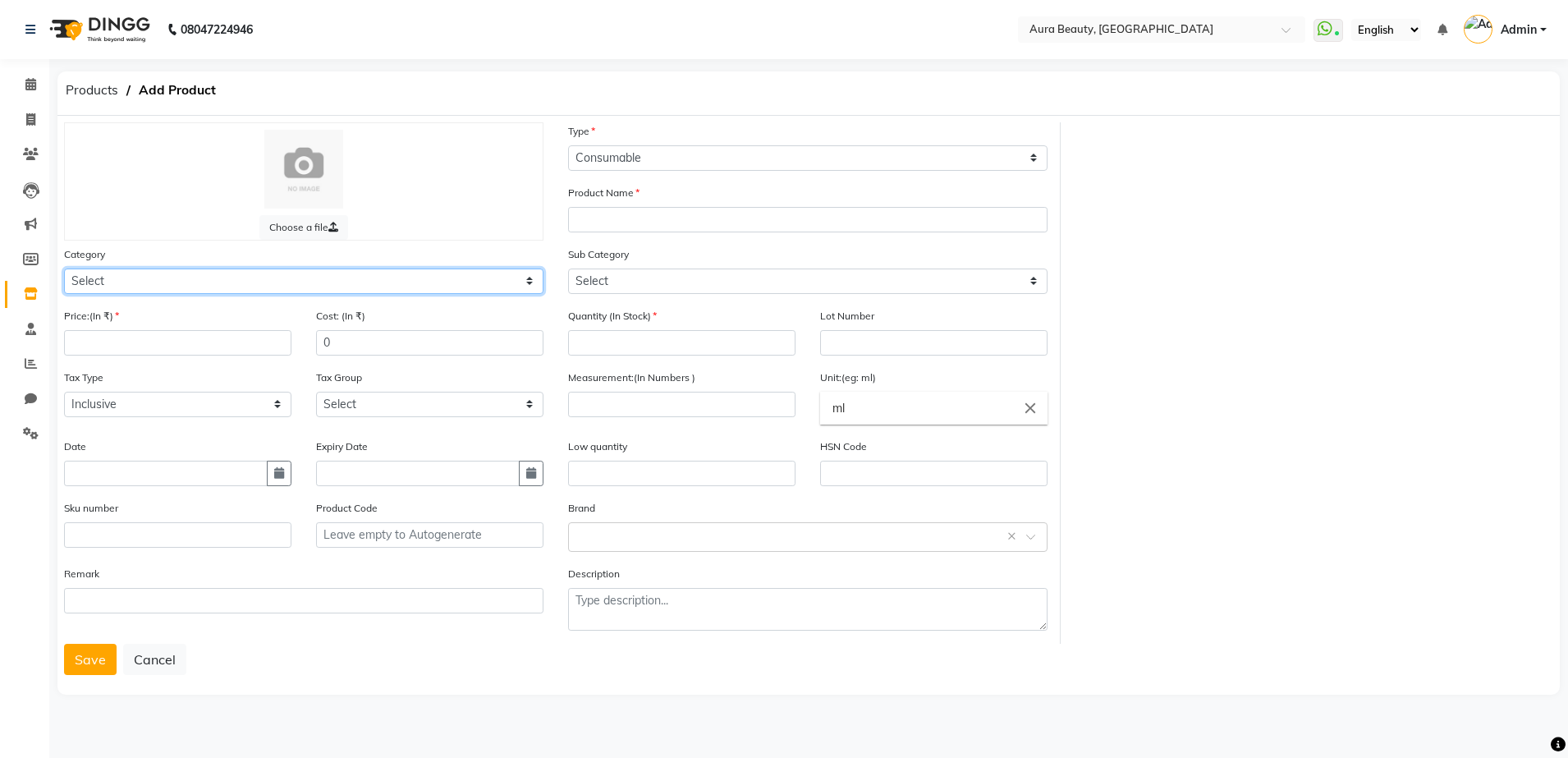
click at [529, 280] on select "Select Hair Skin Makeup Personal Care Appliances [PERSON_NAME] Waxing Disposabl…" at bounding box center [303, 281] width 479 height 26
click at [64, 268] on select "Select Hair Skin Makeup Personal Care Appliances [PERSON_NAME] Waxing Disposabl…" at bounding box center [303, 281] width 479 height 26
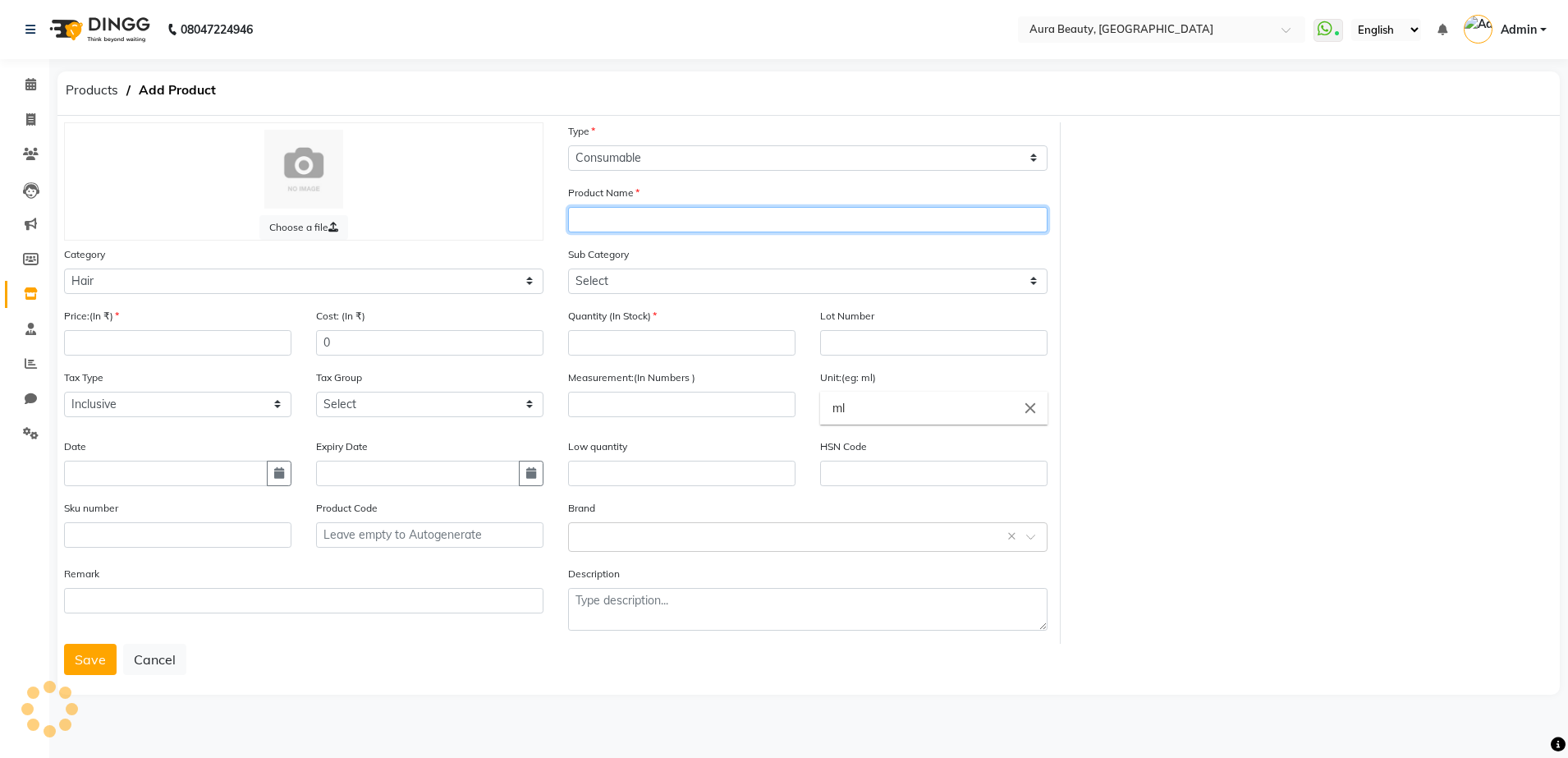
click at [607, 220] on input "text" at bounding box center [807, 219] width 479 height 26
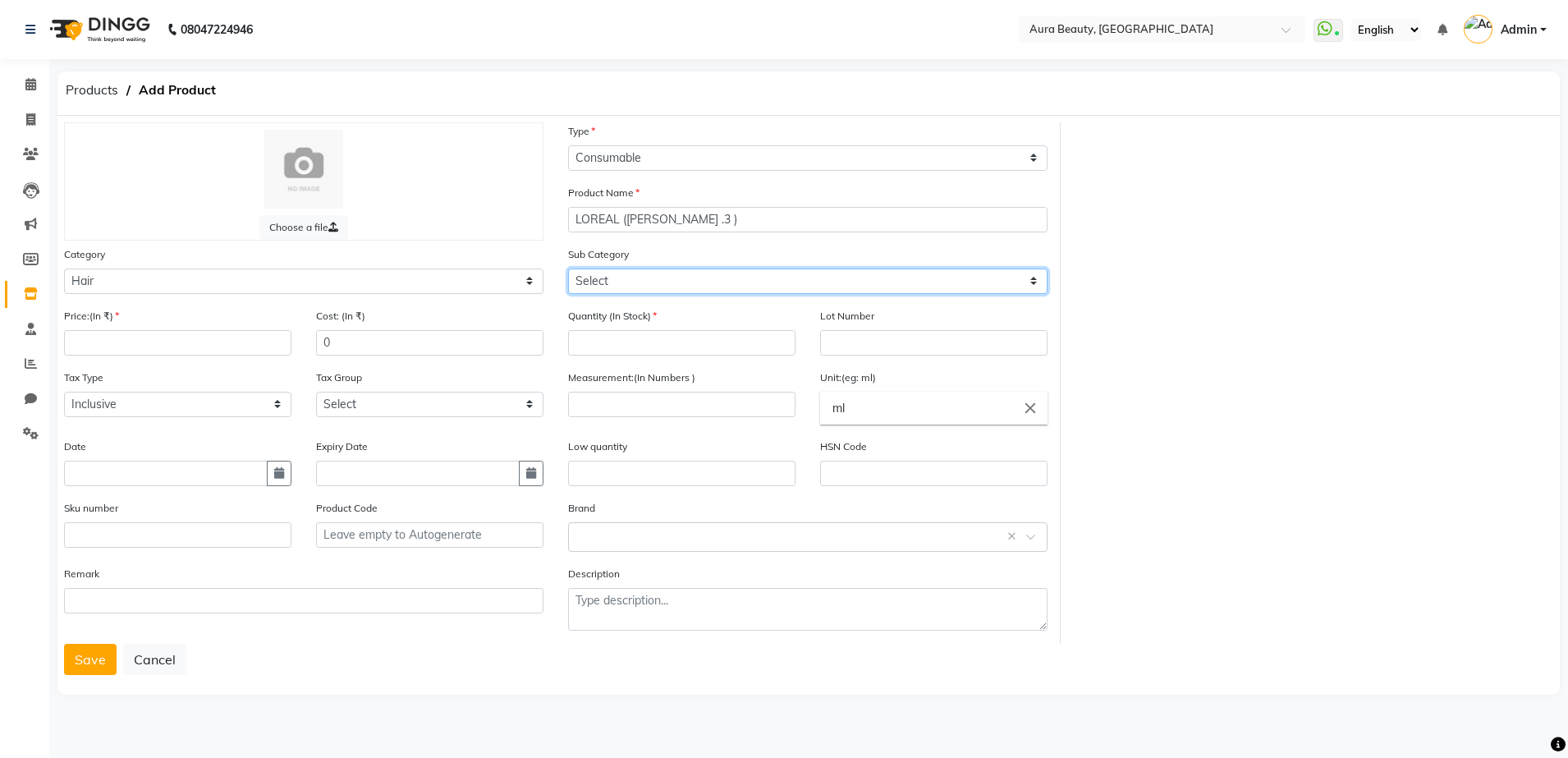
click at [1034, 280] on select "Select Shampoo Conditioner Cream Mask Oil Serum Color Appliances Treatment Styl…" at bounding box center [807, 281] width 479 height 26
click at [568, 268] on select "Select Shampoo Conditioner Cream Mask Oil Serum Color Appliances Treatment Styl…" at bounding box center [807, 281] width 479 height 26
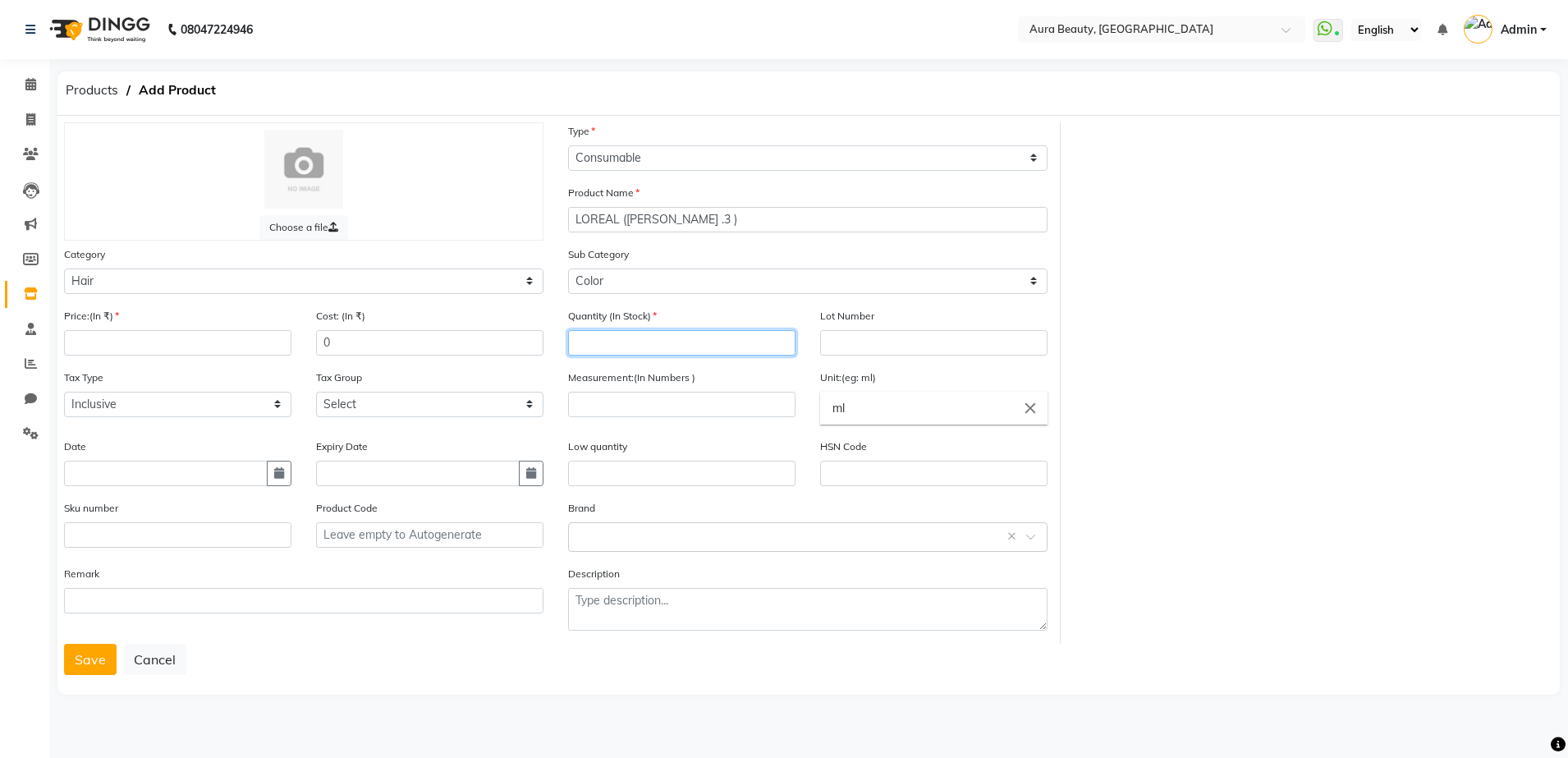
click at [651, 341] on input "number" at bounding box center [681, 343] width 228 height 26
click at [232, 334] on input "number" at bounding box center [177, 343] width 228 height 26
click at [642, 361] on div "Quantity (In Stock) 1" at bounding box center [682, 338] width 252 height 61
click at [584, 407] on input "number" at bounding box center [681, 404] width 228 height 26
click at [843, 396] on input "ml" at bounding box center [933, 408] width 228 height 33
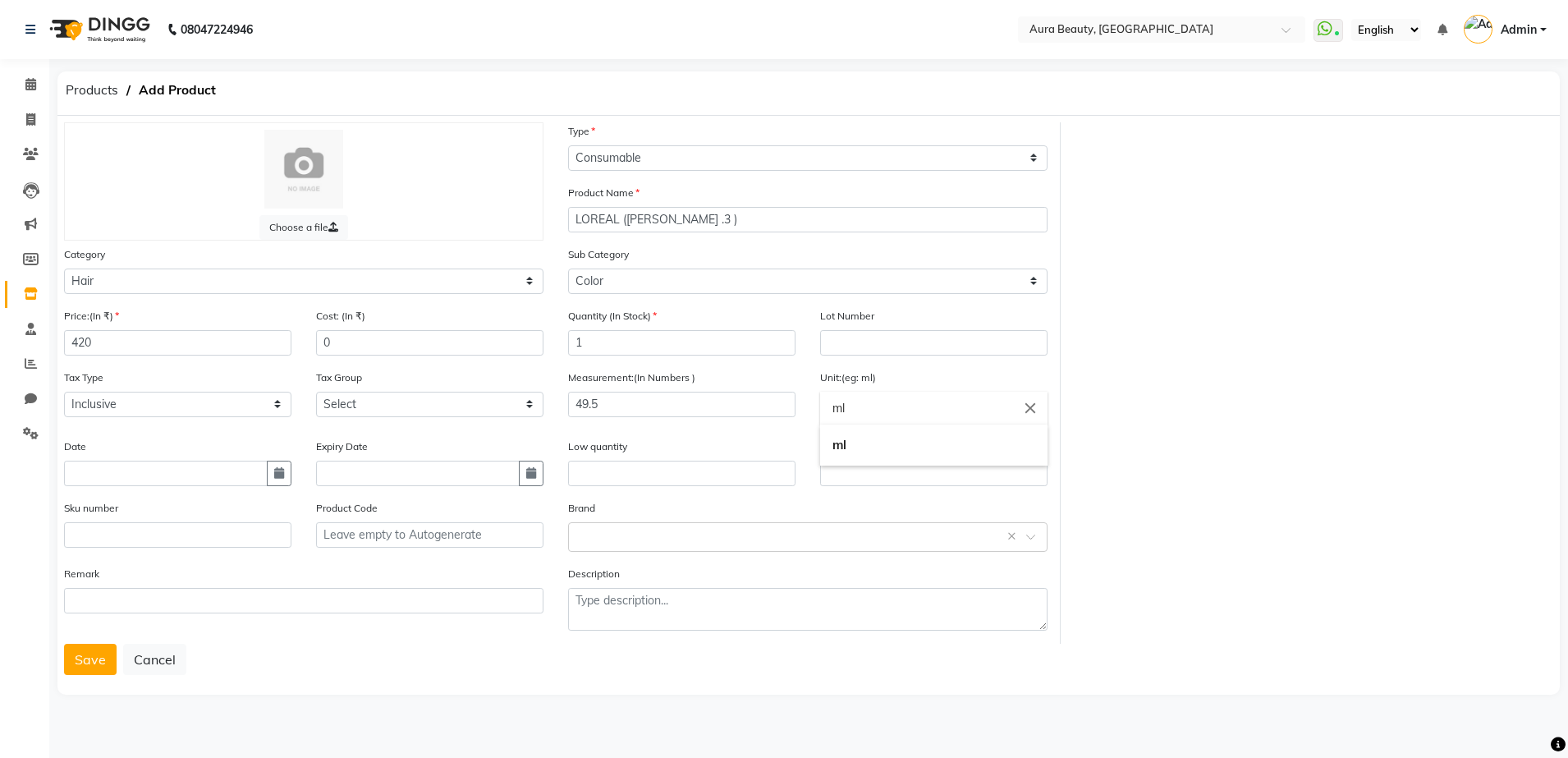
click at [849, 411] on input "ml" at bounding box center [933, 408] width 228 height 33
click at [785, 439] on div at bounding box center [784, 379] width 1568 height 758
click at [586, 537] on input "text" at bounding box center [791, 535] width 429 height 17
click at [591, 564] on span "Add item" at bounding box center [598, 568] width 44 height 12
click at [531, 408] on select "Select GST 5% GST" at bounding box center [429, 404] width 228 height 26
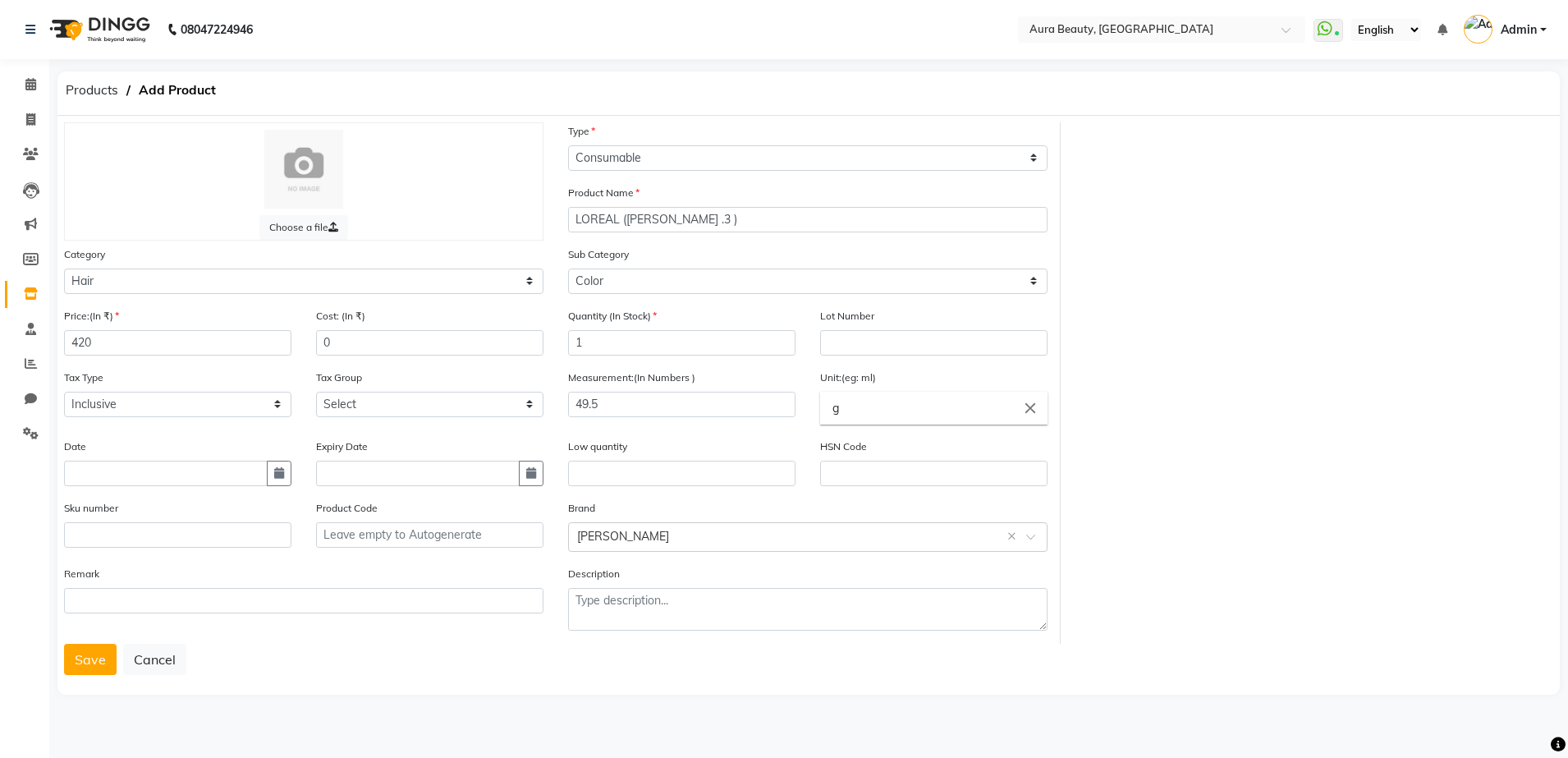
click at [247, 444] on div "Date" at bounding box center [177, 462] width 228 height 49
click at [108, 659] on button "Save" at bounding box center [89, 660] width 52 height 31
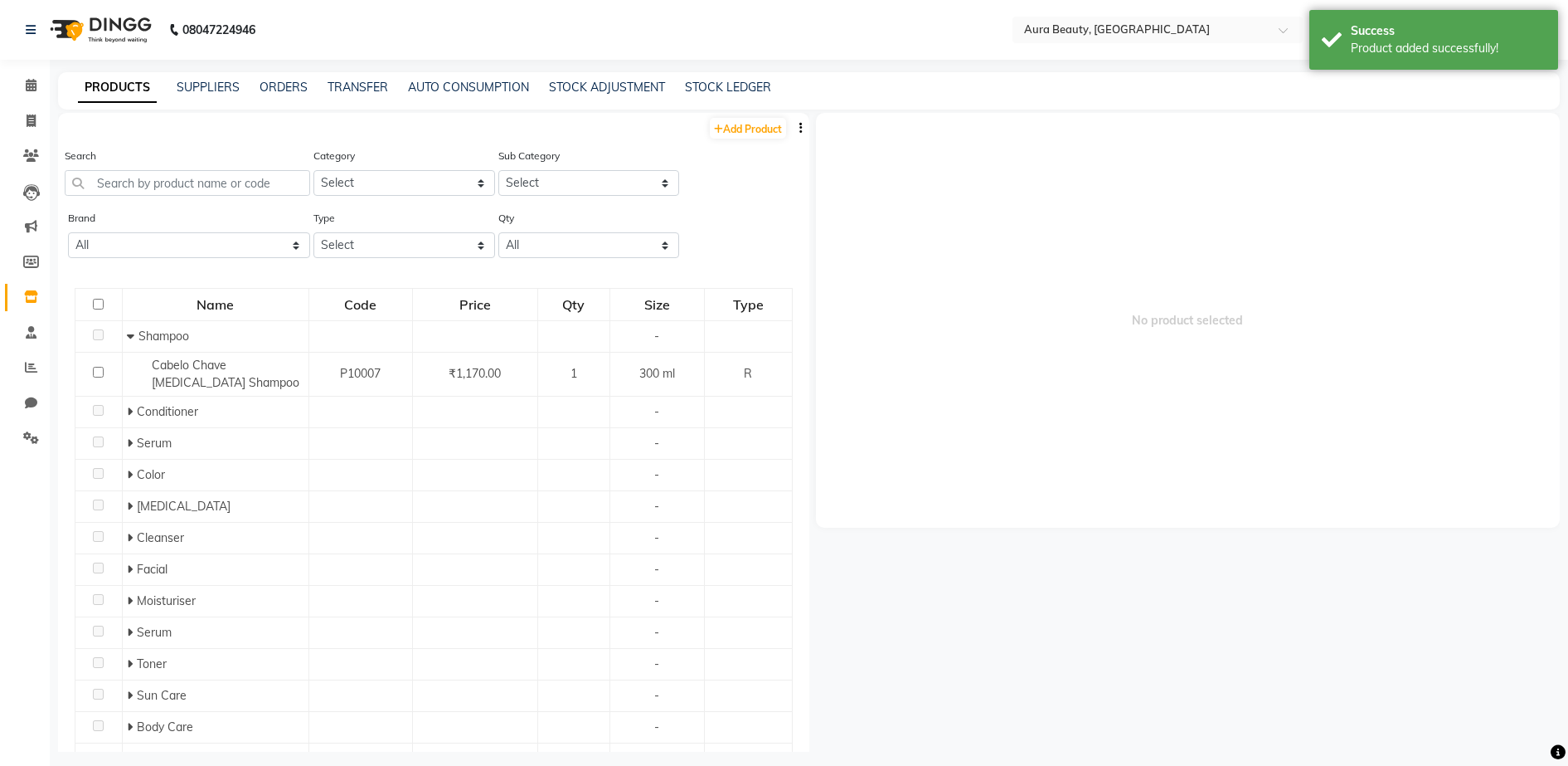
click at [395, 53] on nav "08047224946 Select Location × Aura Beauty, [GEOGRAPHIC_DATA] WhatsApp Status ✕ …" at bounding box center [784, 29] width 1568 height 59
click at [717, 133] on link "Add Product" at bounding box center [747, 128] width 76 height 21
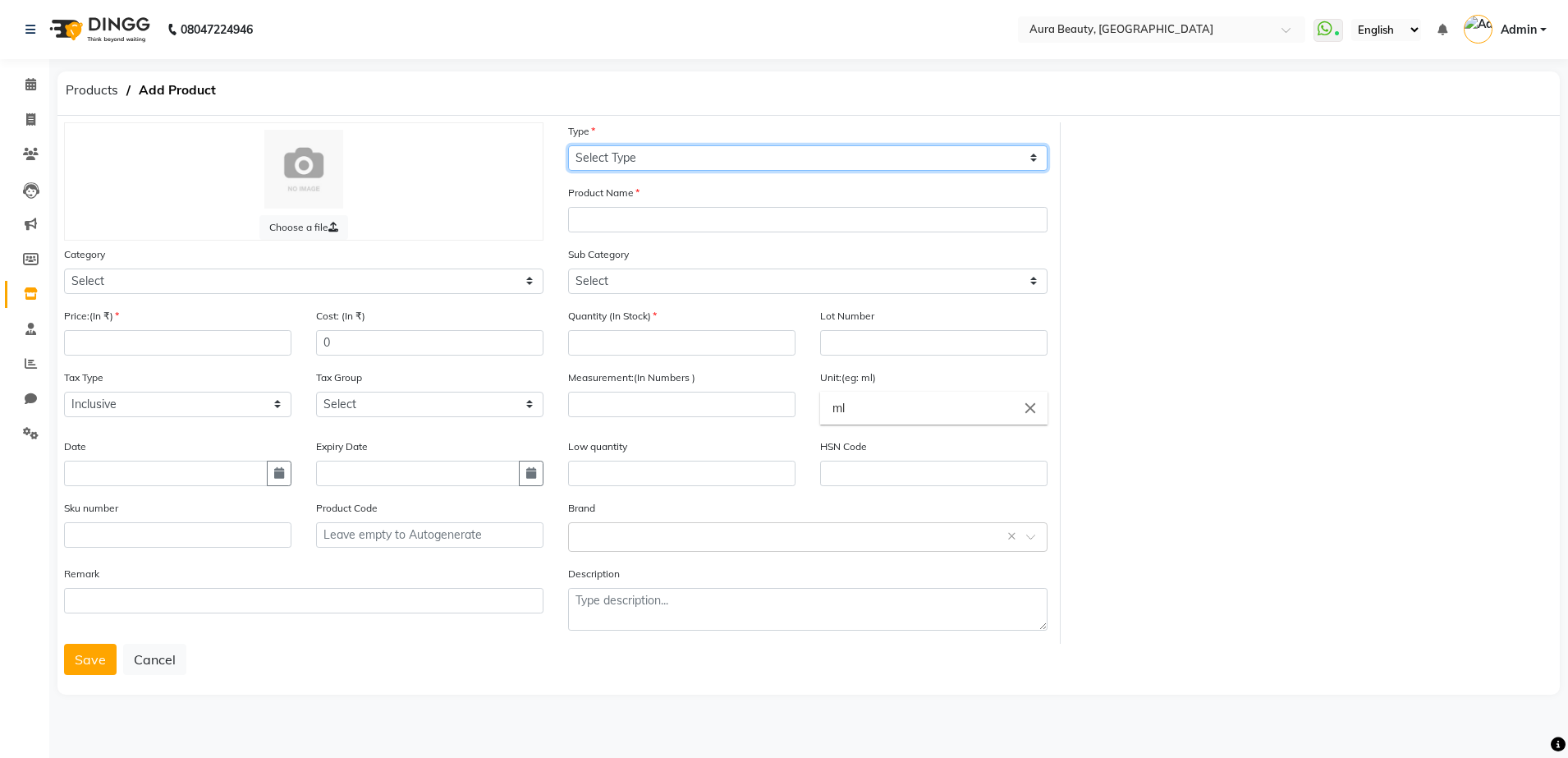
click at [1038, 161] on select "Select Type Both Retail Consumable" at bounding box center [807, 158] width 479 height 26
click at [568, 146] on select "Select Type Both Retail Consumable" at bounding box center [807, 158] width 479 height 26
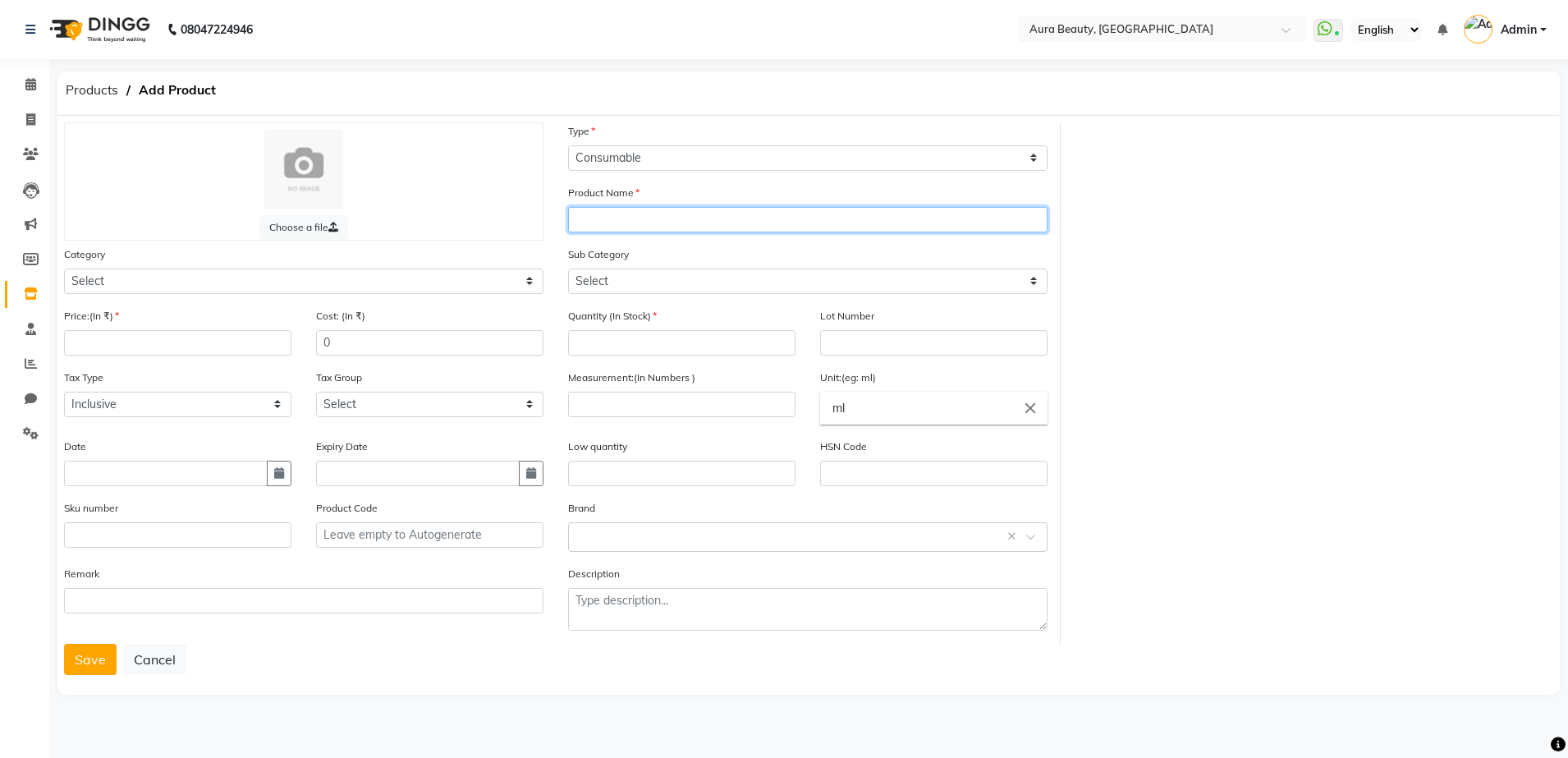
click at [620, 214] on input "text" at bounding box center [807, 219] width 479 height 26
click at [474, 221] on div "Choose a file" at bounding box center [303, 181] width 479 height 118
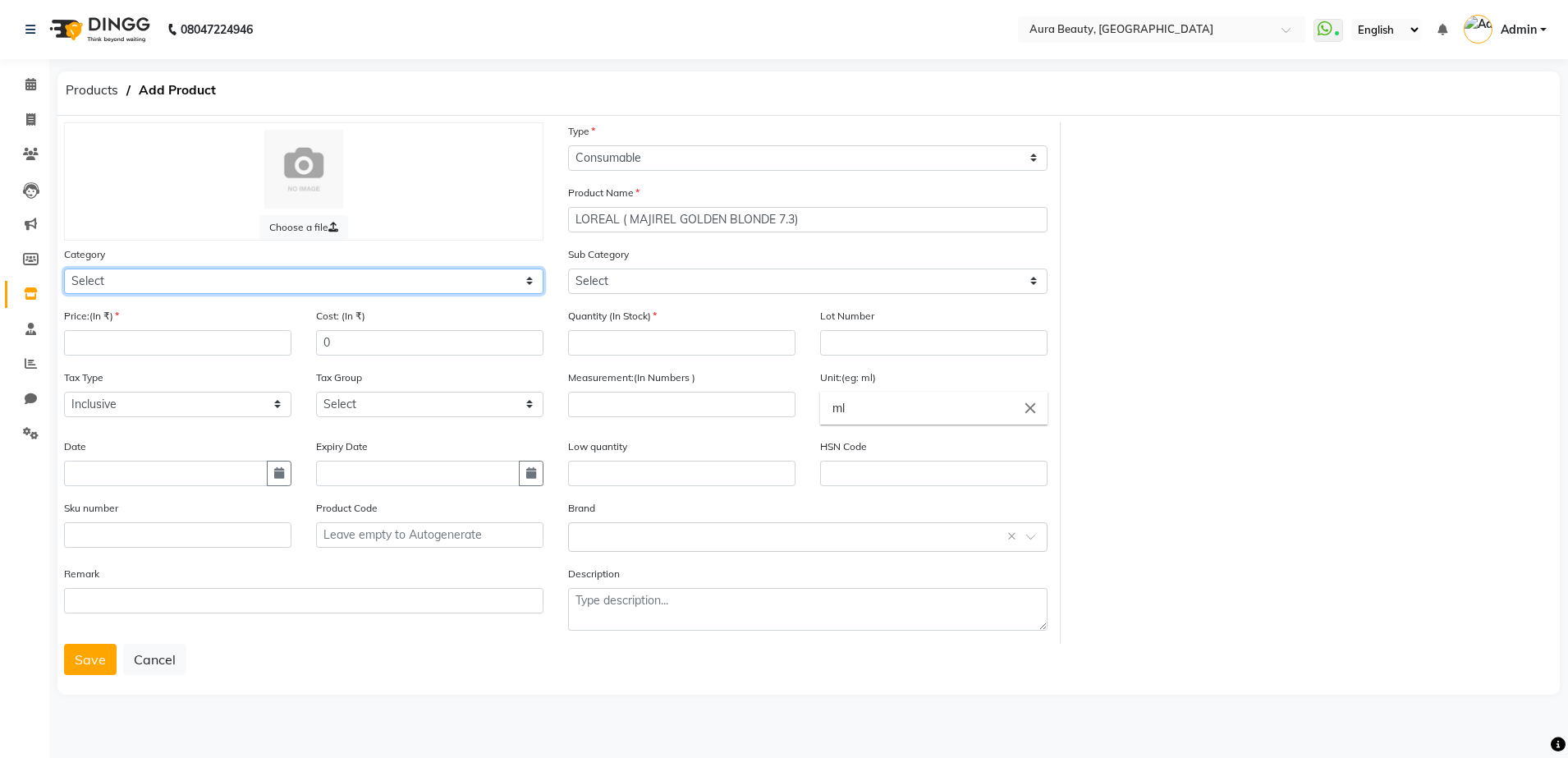
click at [524, 280] on select "Select Hair Skin Makeup Personal Care Appliances [PERSON_NAME] Waxing Disposabl…" at bounding box center [303, 281] width 479 height 26
click at [64, 268] on select "Select Hair Skin Makeup Personal Care Appliances [PERSON_NAME] Waxing Disposabl…" at bounding box center [303, 281] width 479 height 26
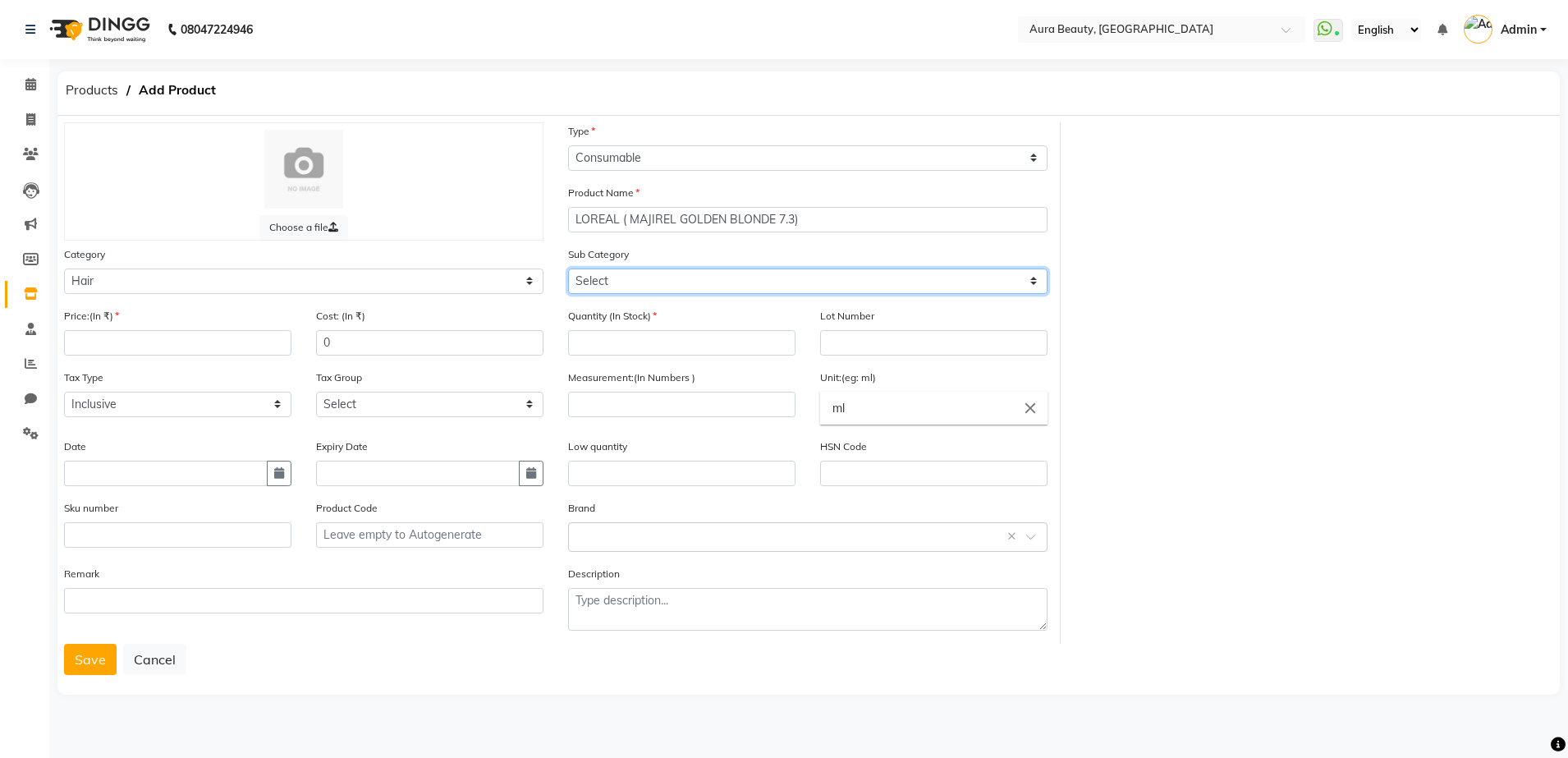
click at [1040, 285] on select "Select Shampoo Conditioner Cream Mask Oil Serum Color Appliances Treatment Styl…" at bounding box center [807, 281] width 479 height 26
click at [568, 268] on select "Select Shampoo Conditioner Cream Mask Oil Serum Color Appliances Treatment Styl…" at bounding box center [807, 281] width 479 height 26
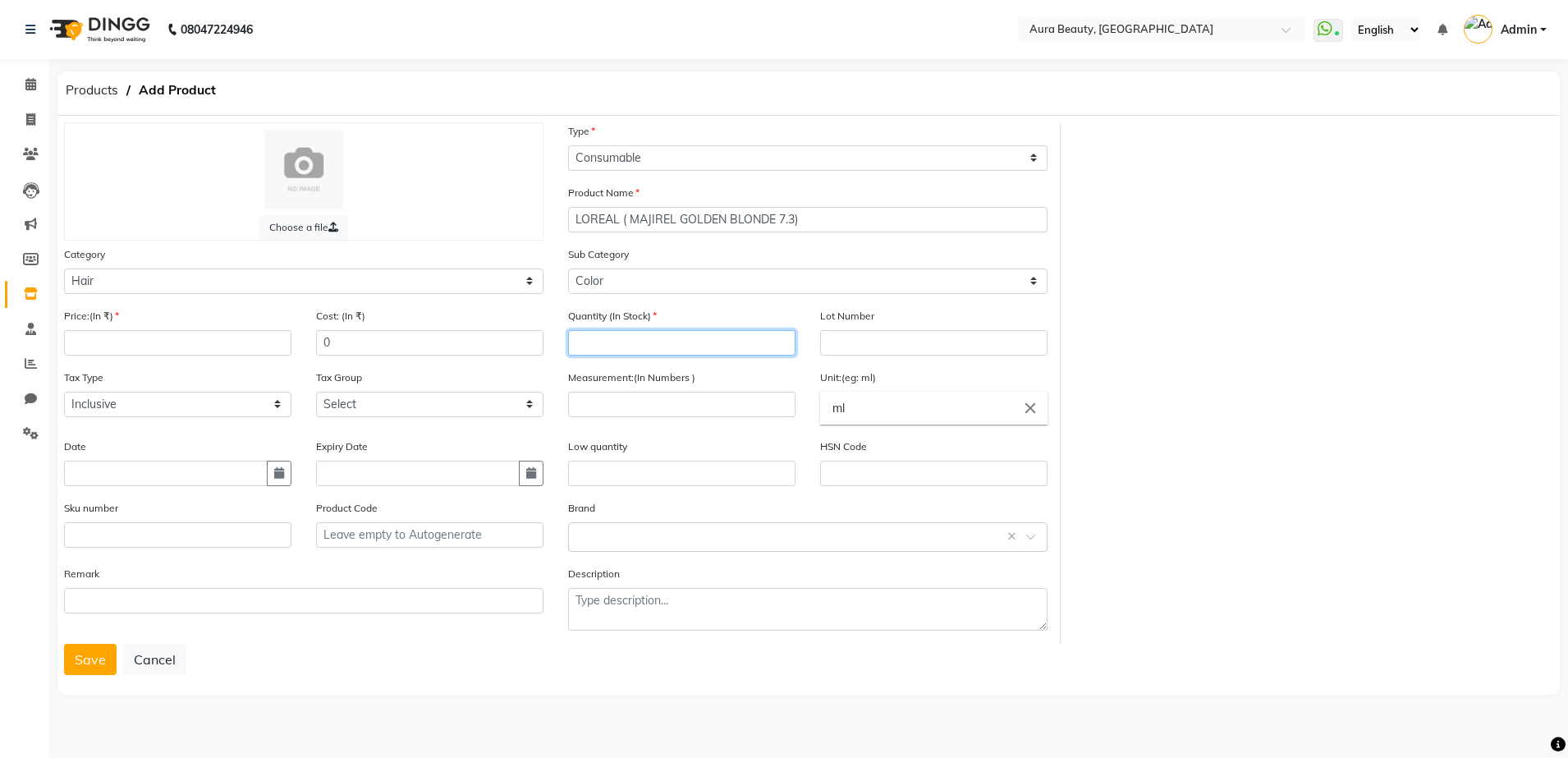
click at [603, 350] on input "number" at bounding box center [681, 343] width 228 height 26
click at [269, 343] on input "number" at bounding box center [177, 343] width 228 height 26
click at [576, 411] on input "number" at bounding box center [681, 404] width 228 height 26
click at [879, 401] on input "ml" at bounding box center [933, 408] width 228 height 33
click at [917, 386] on div at bounding box center [784, 379] width 1568 height 758
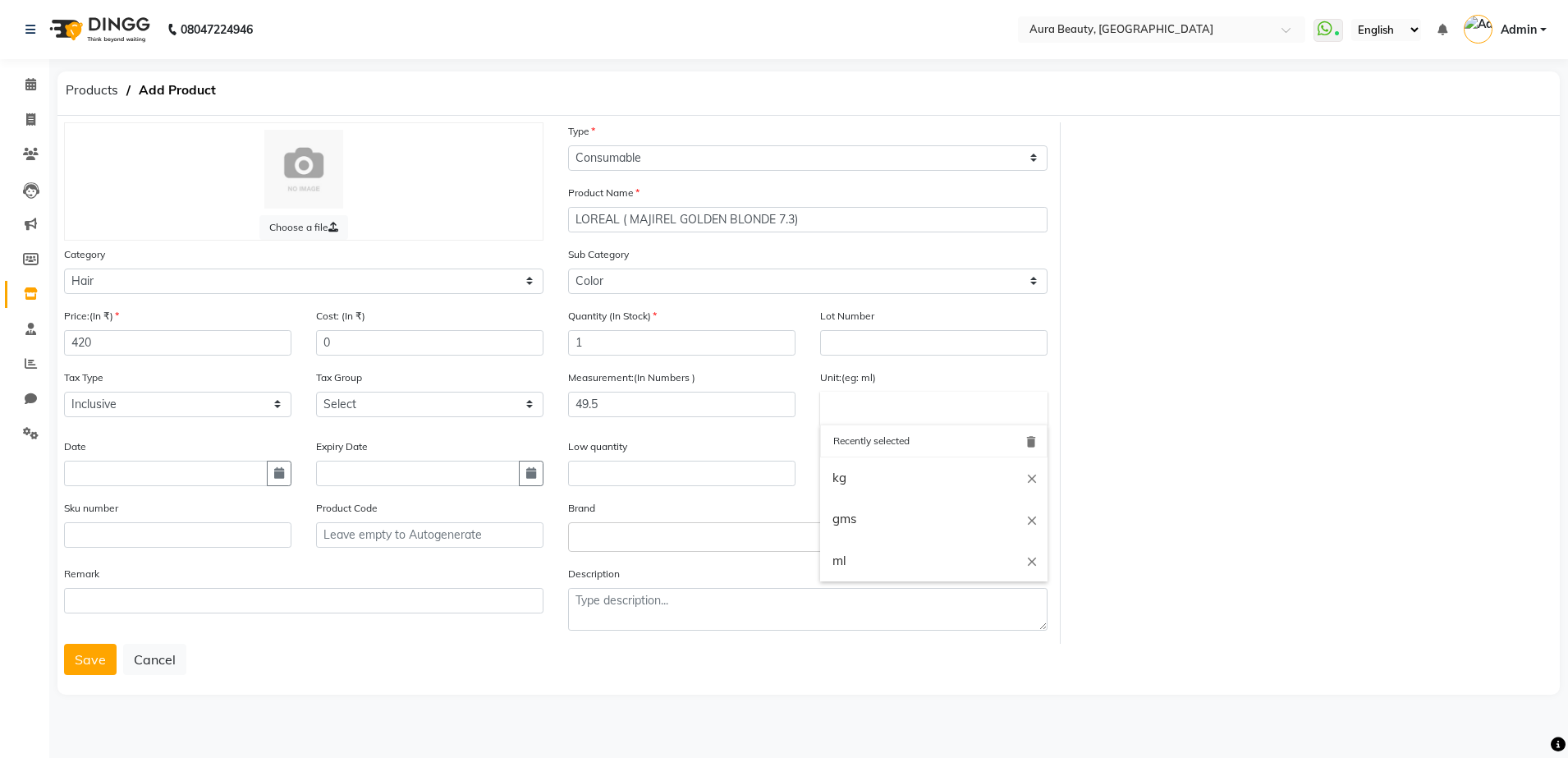
click at [844, 409] on input "text" at bounding box center [933, 408] width 228 height 33
click at [498, 680] on div at bounding box center [784, 379] width 1568 height 758
click at [624, 533] on input "text" at bounding box center [791, 535] width 429 height 17
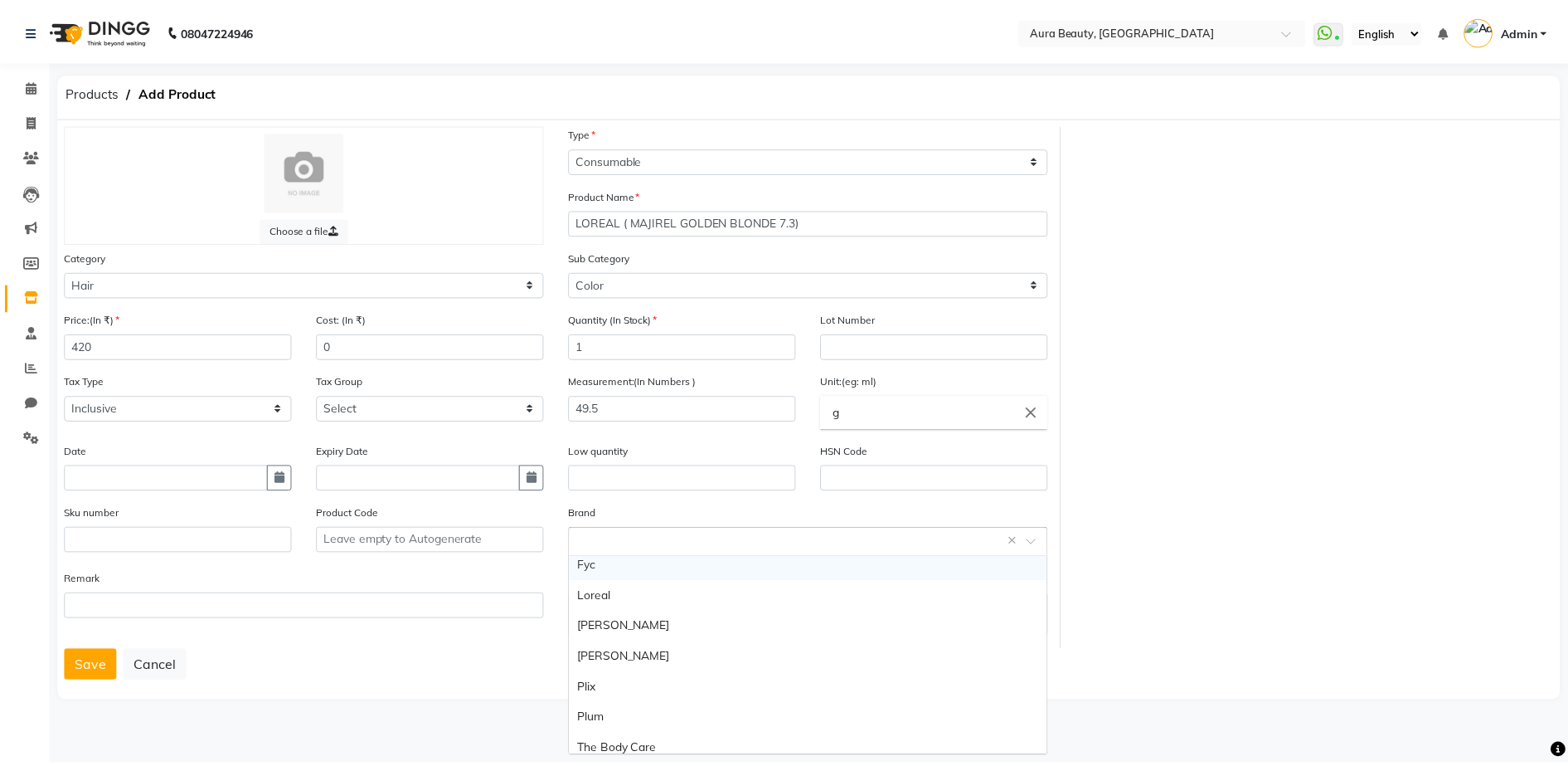
scroll to position [207, 0]
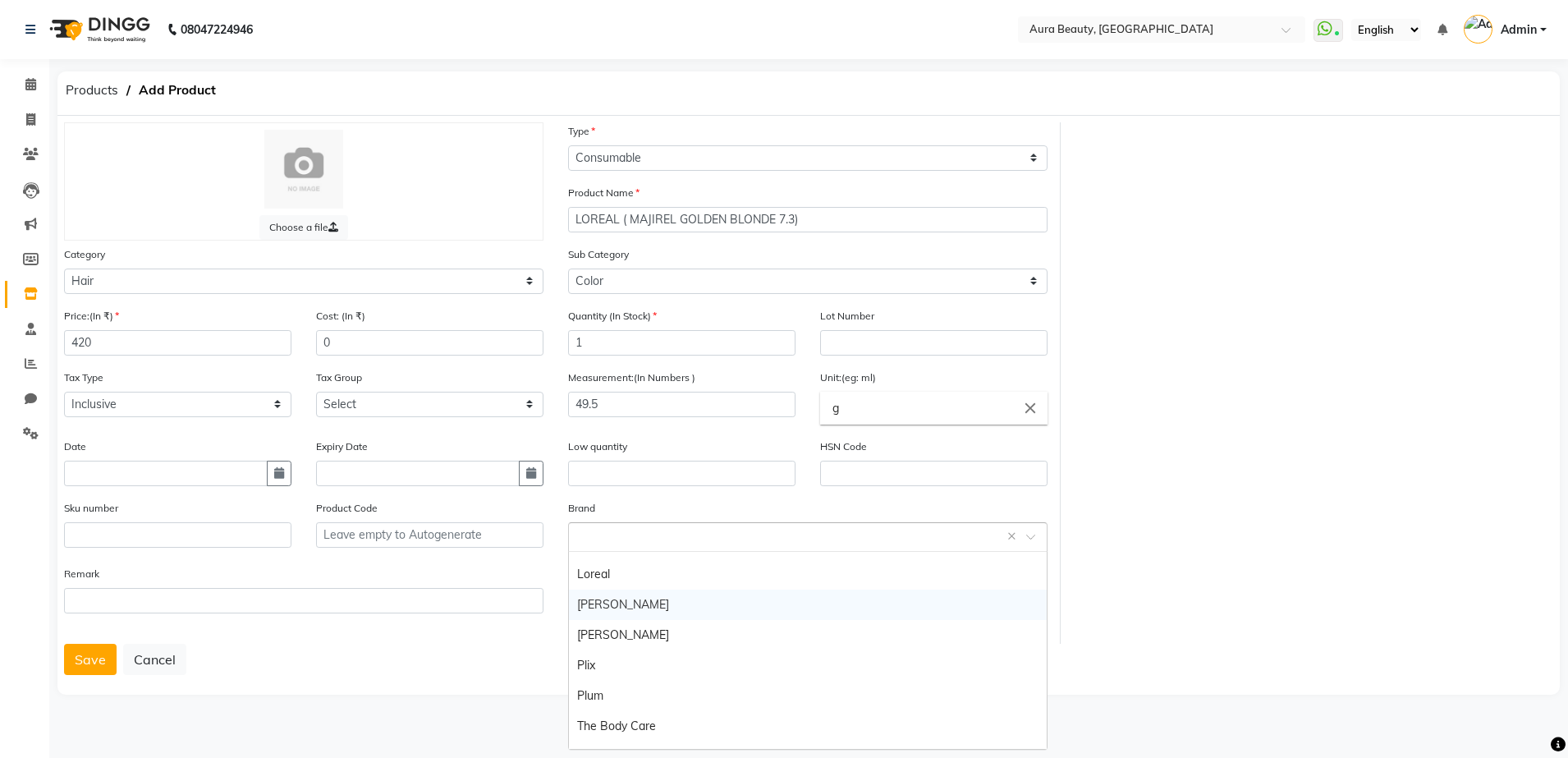
click at [710, 602] on div "[PERSON_NAME]" at bounding box center [807, 604] width 477 height 31
click at [564, 684] on div "Choose a file Type Select Type Both Retail Consumable Product Name LOREAL ( MAJ…" at bounding box center [808, 405] width 1502 height 578
click at [94, 657] on button "Save" at bounding box center [89, 660] width 52 height 31
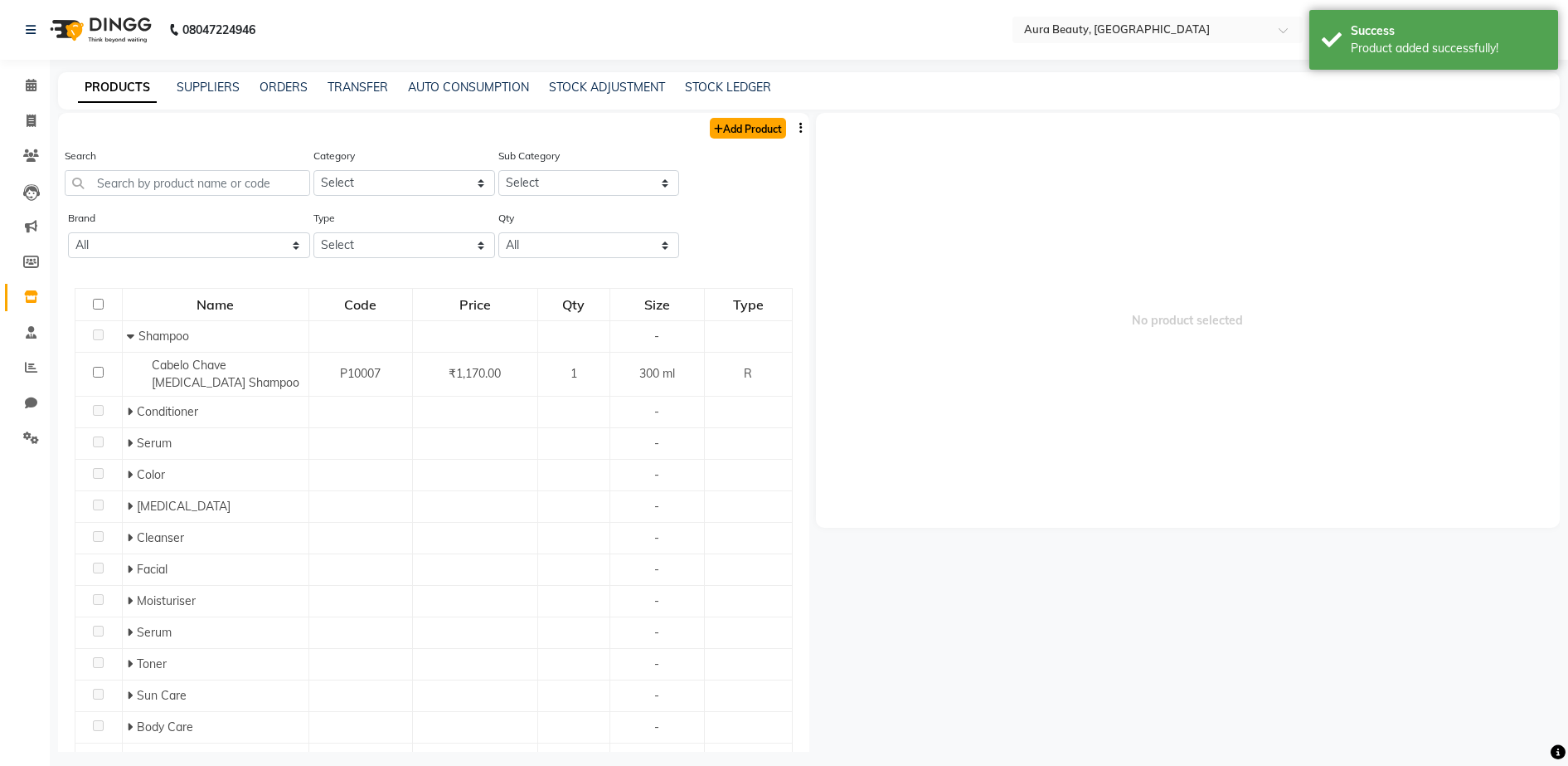
click at [738, 130] on link "Add Product" at bounding box center [747, 128] width 76 height 21
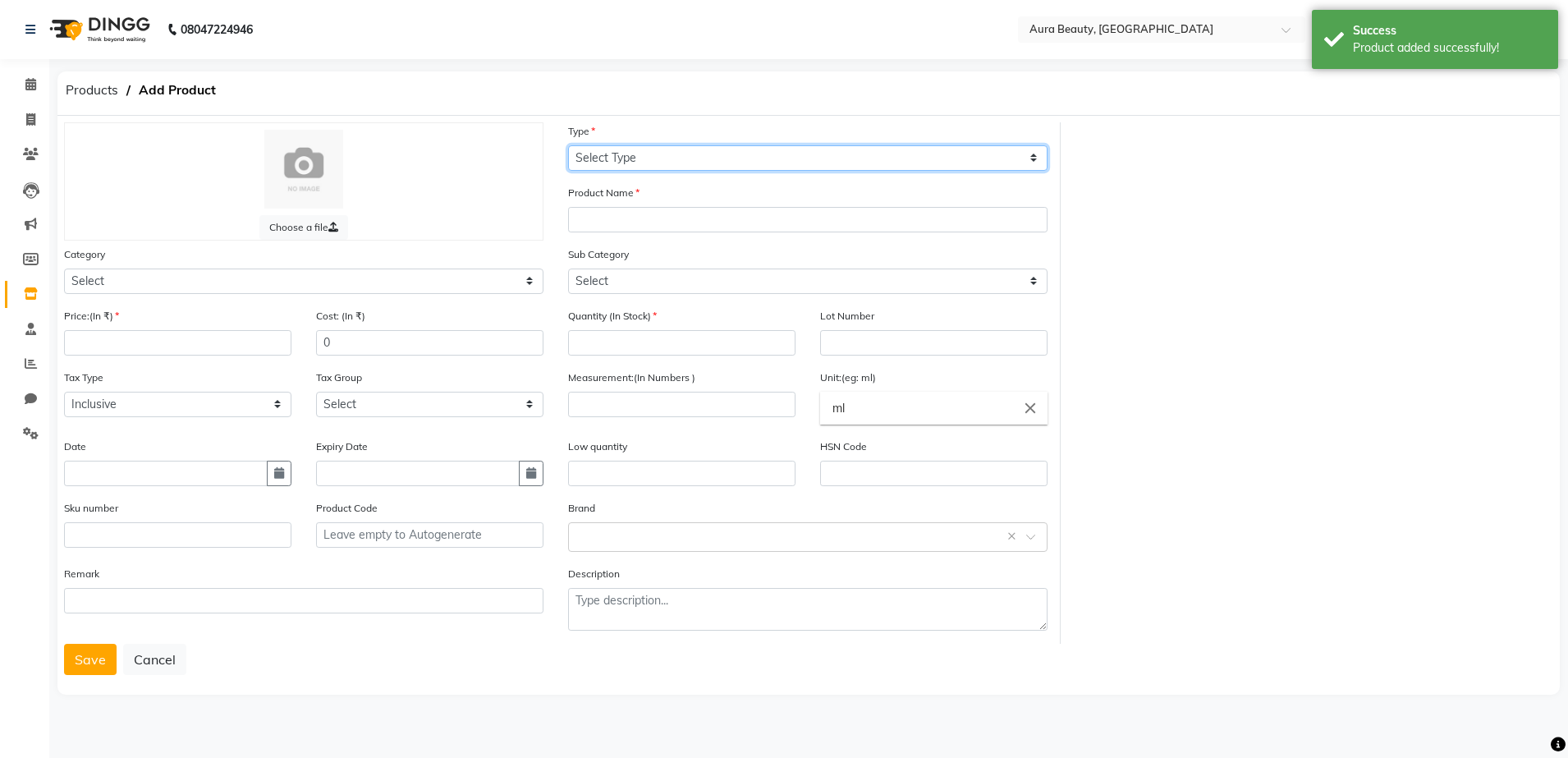
click at [664, 153] on select "Select Type Both Retail Consumable" at bounding box center [807, 158] width 479 height 26
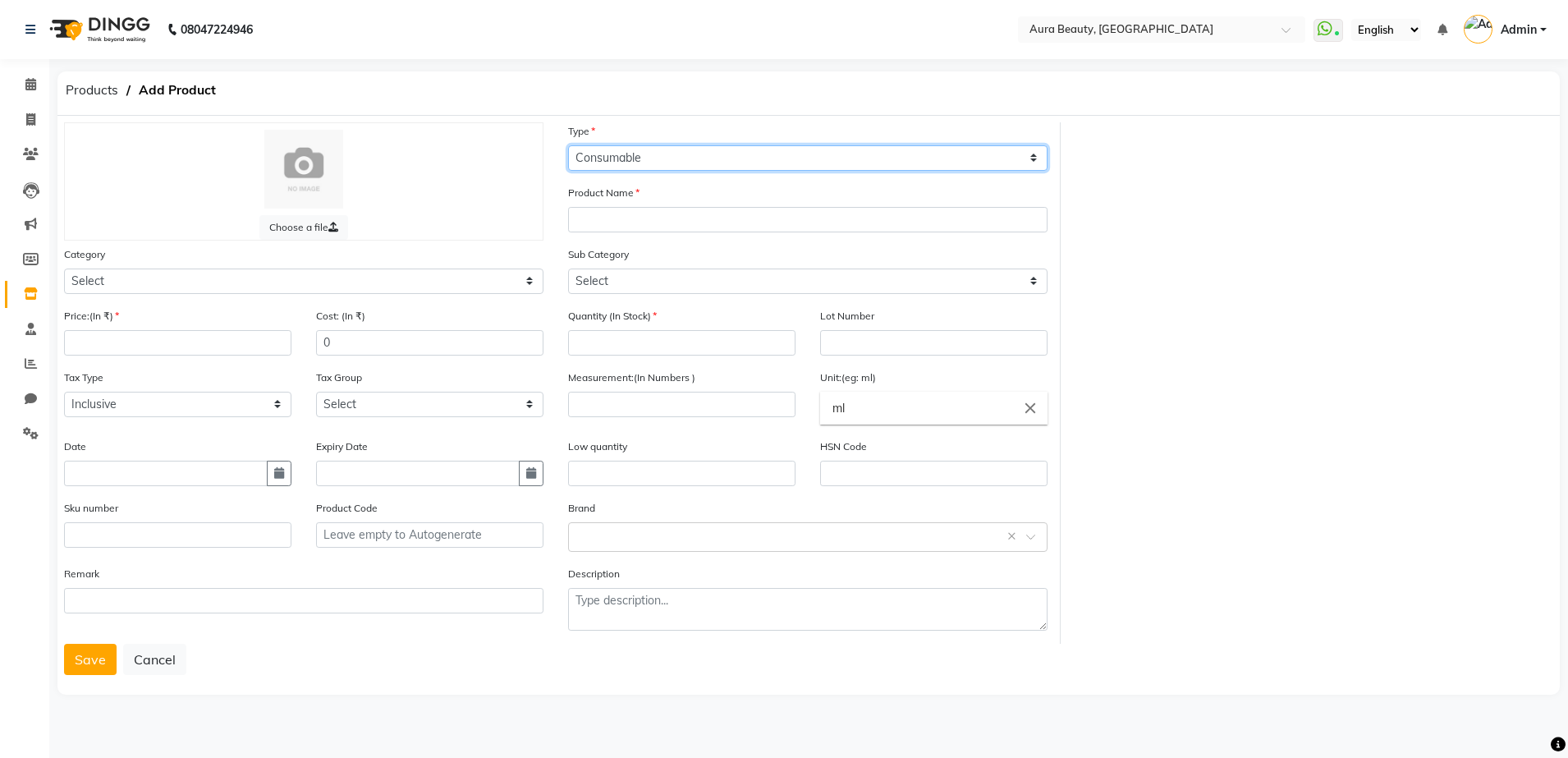
click at [568, 146] on select "Select Type Both Retail Consumable" at bounding box center [807, 158] width 479 height 26
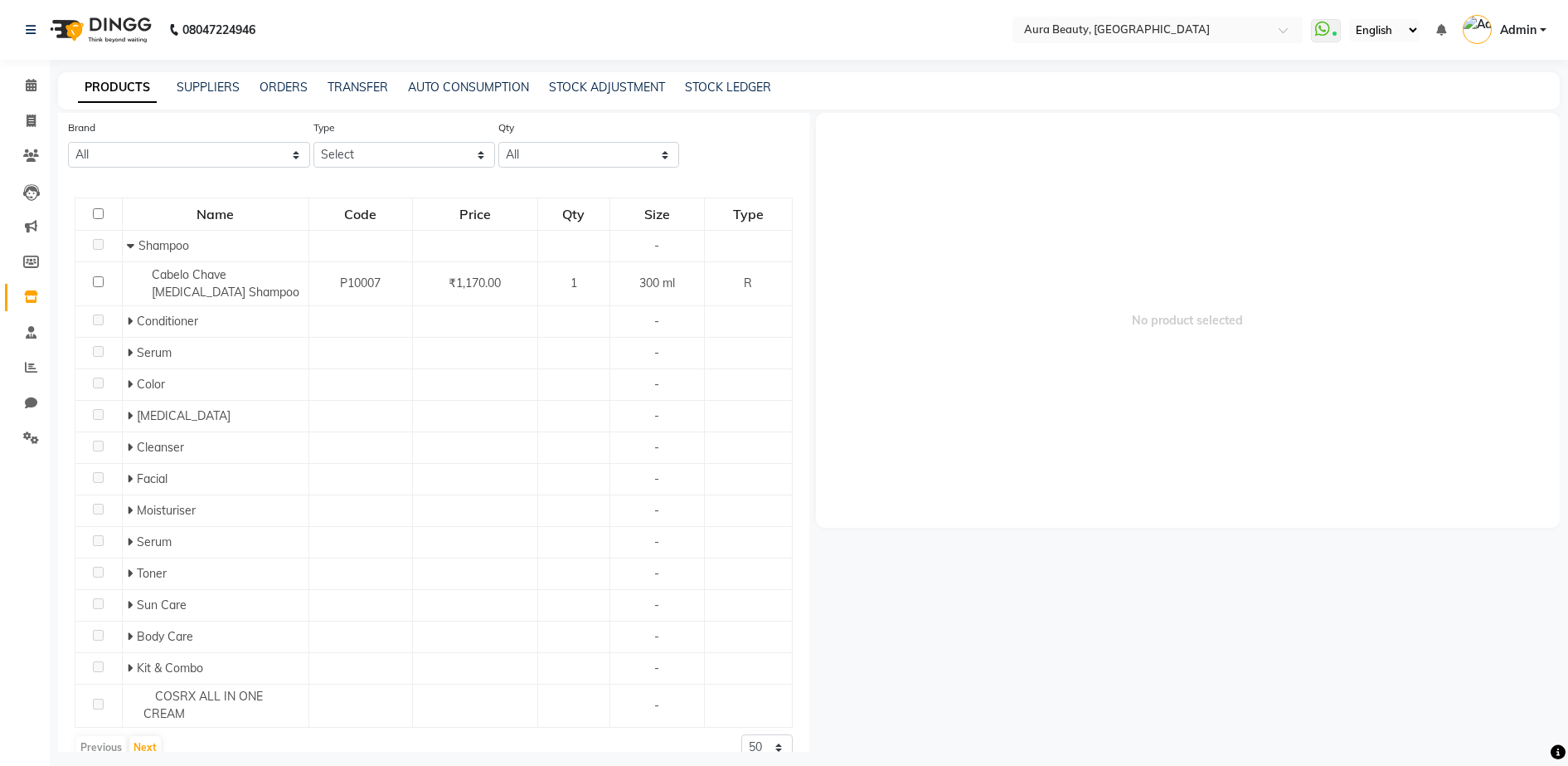
scroll to position [116, 0]
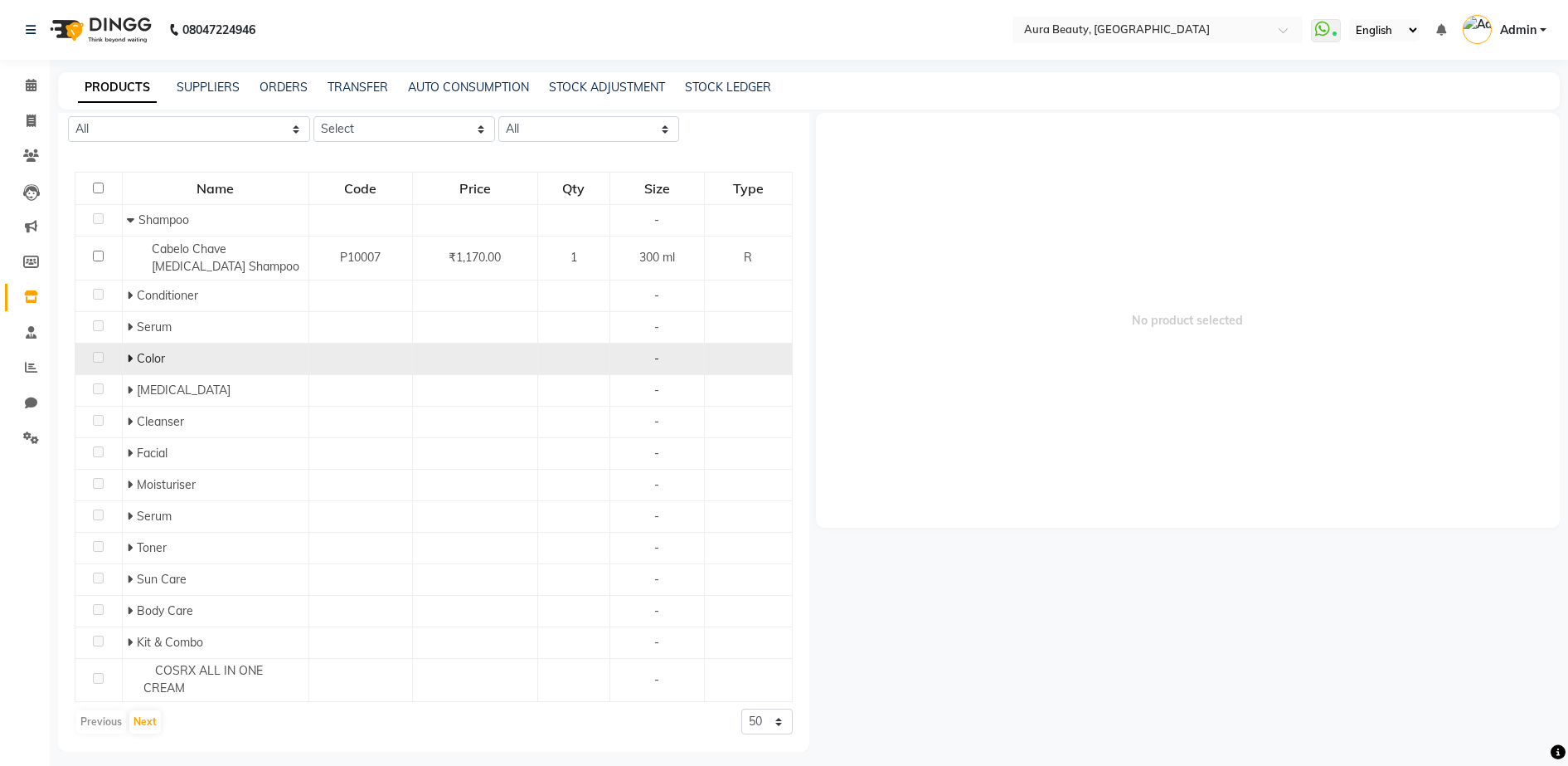
click at [127, 362] on icon at bounding box center [130, 359] width 6 height 12
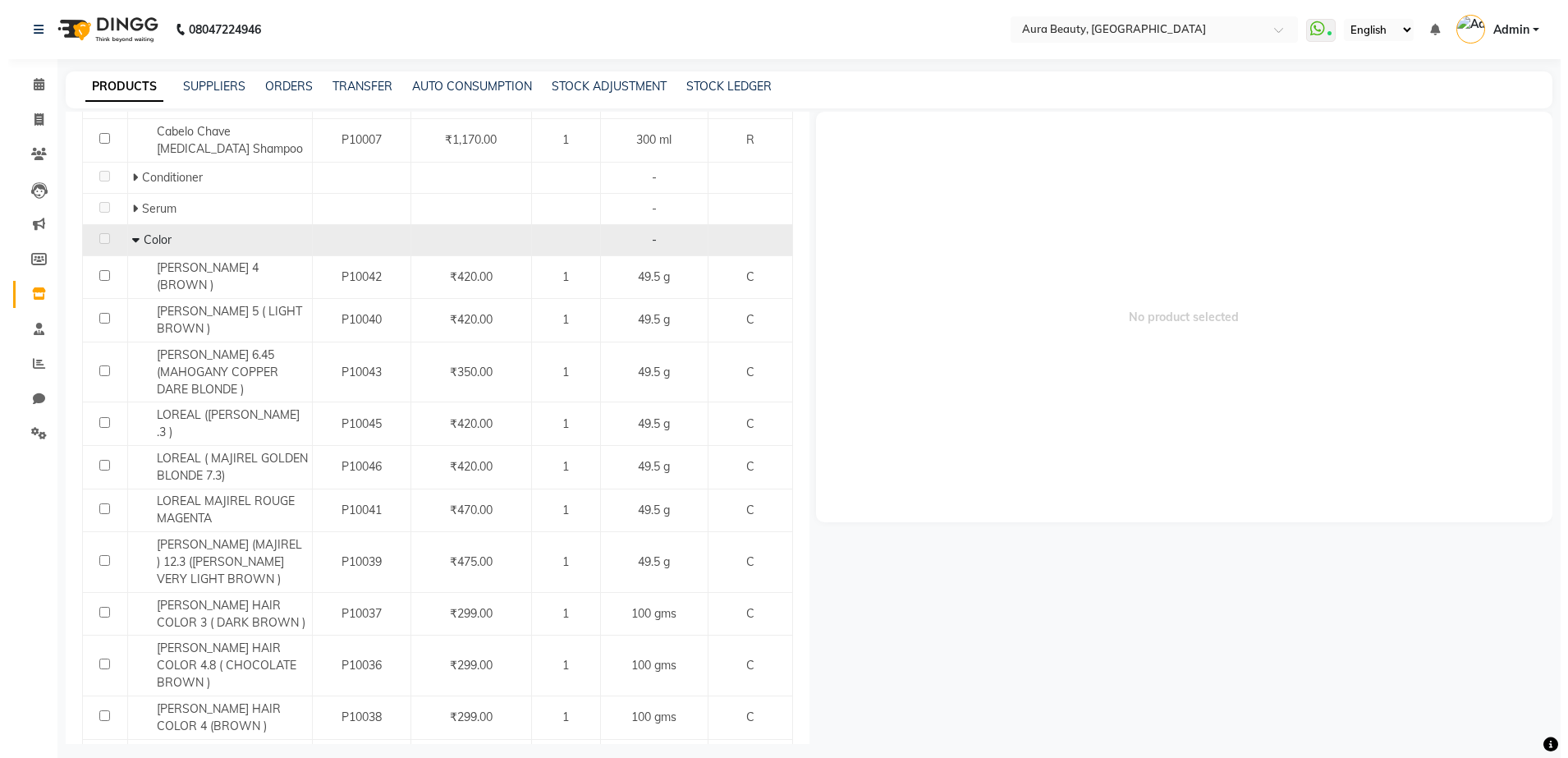
scroll to position [238, 0]
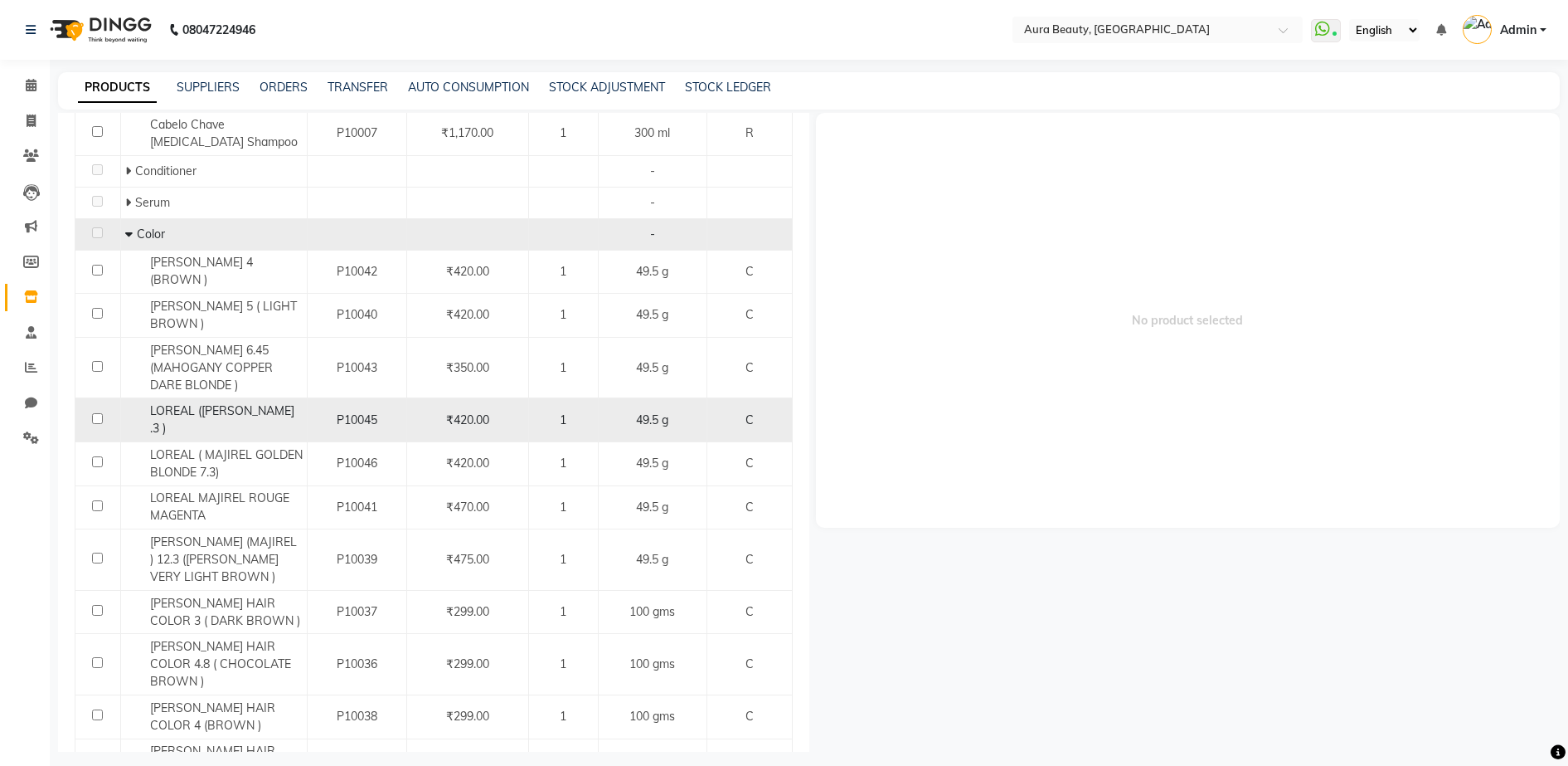
click at [381, 430] on td "P10045" at bounding box center [357, 420] width 100 height 44
click at [208, 429] on span "LOREAL ([PERSON_NAME] .3 )" at bounding box center [222, 419] width 145 height 33
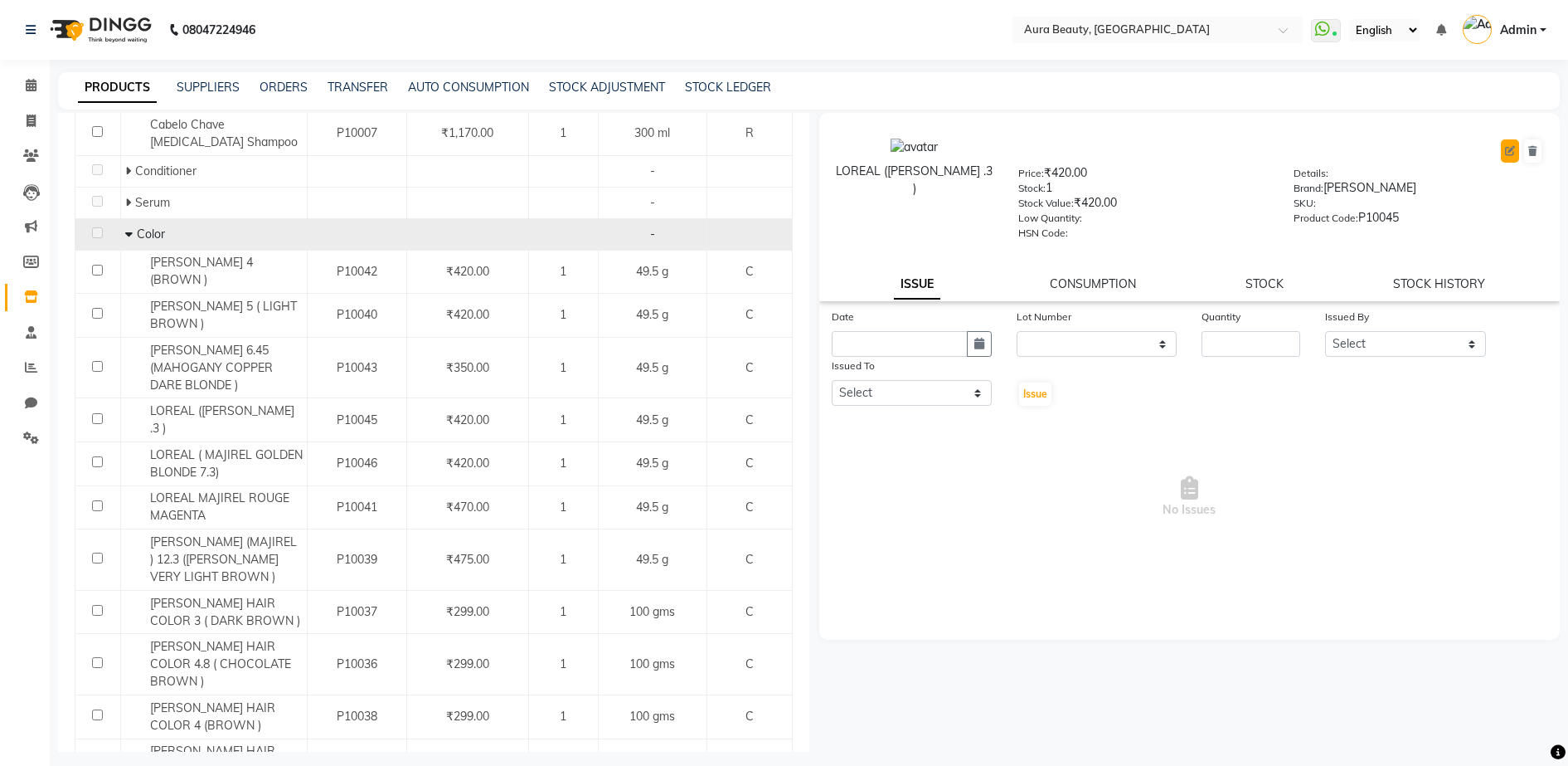
click at [1507, 154] on icon at bounding box center [1510, 151] width 10 height 10
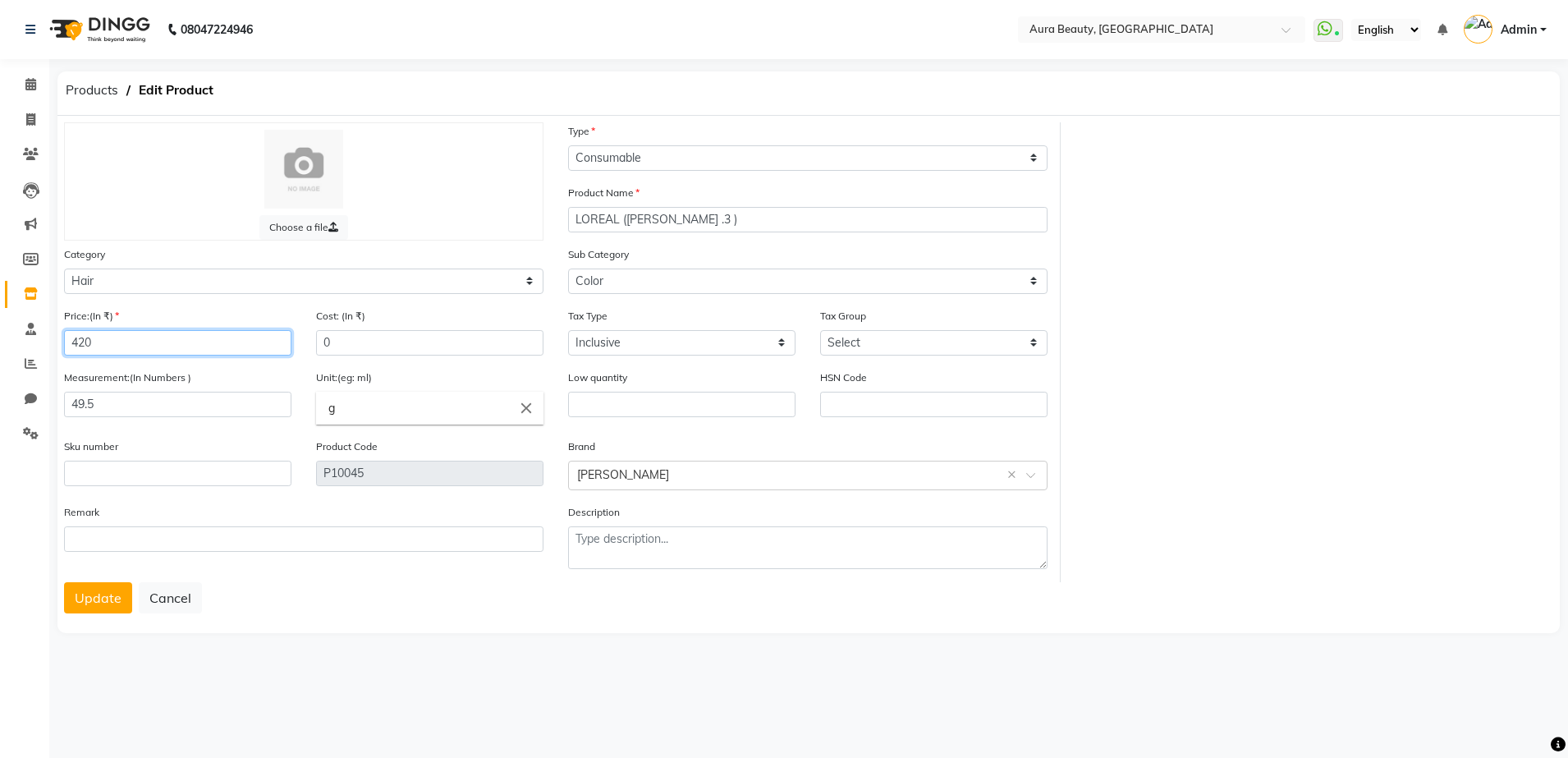
click at [257, 343] on input "420" at bounding box center [177, 343] width 228 height 26
click at [530, 411] on icon "close" at bounding box center [526, 408] width 18 height 18
click at [524, 439] on icon "delete" at bounding box center [527, 442] width 15 height 15
click at [247, 655] on div at bounding box center [784, 379] width 1568 height 758
click at [169, 409] on input "49.5" at bounding box center [177, 404] width 228 height 26
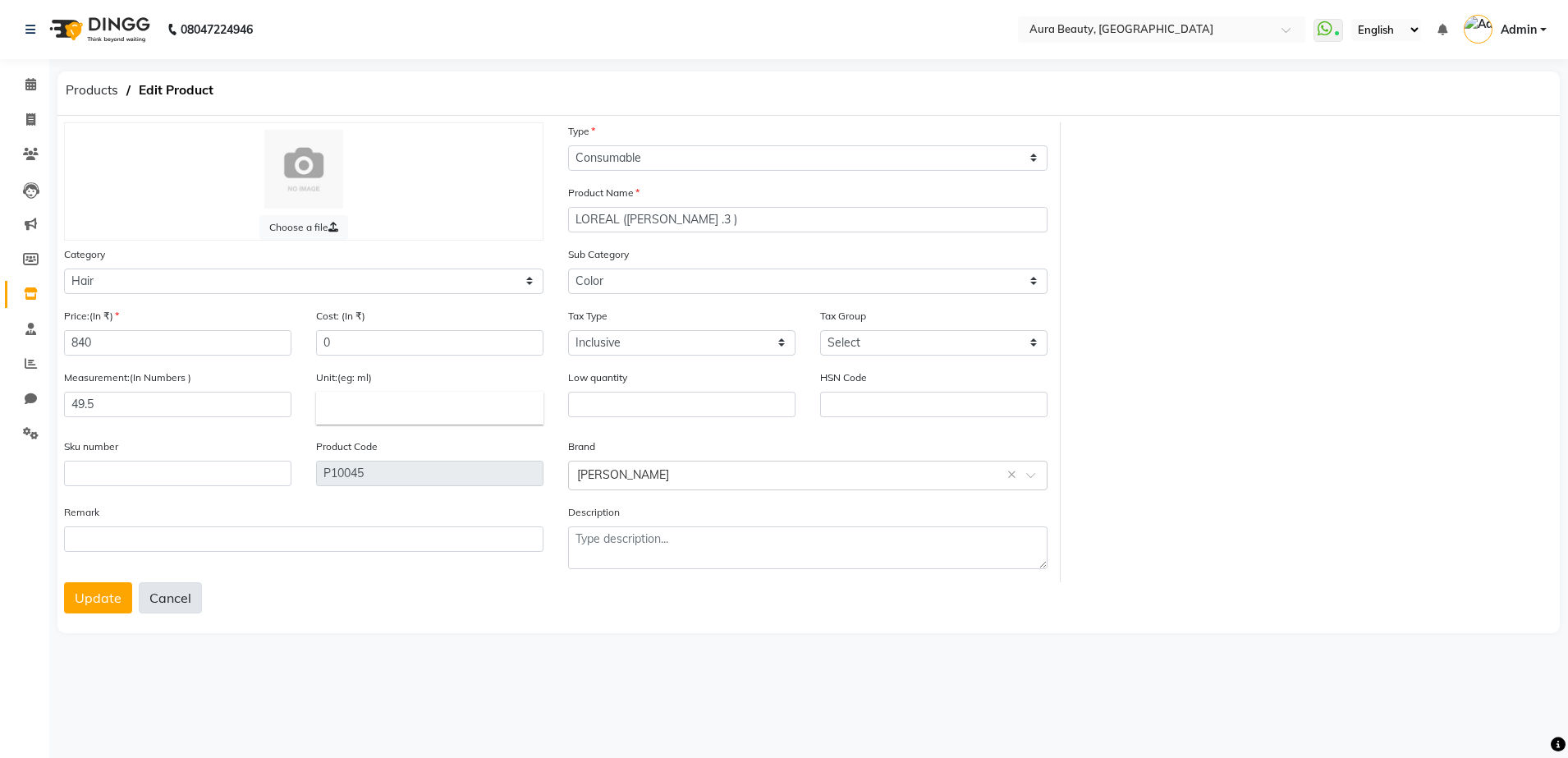
click at [172, 599] on button "Cancel" at bounding box center [170, 597] width 63 height 31
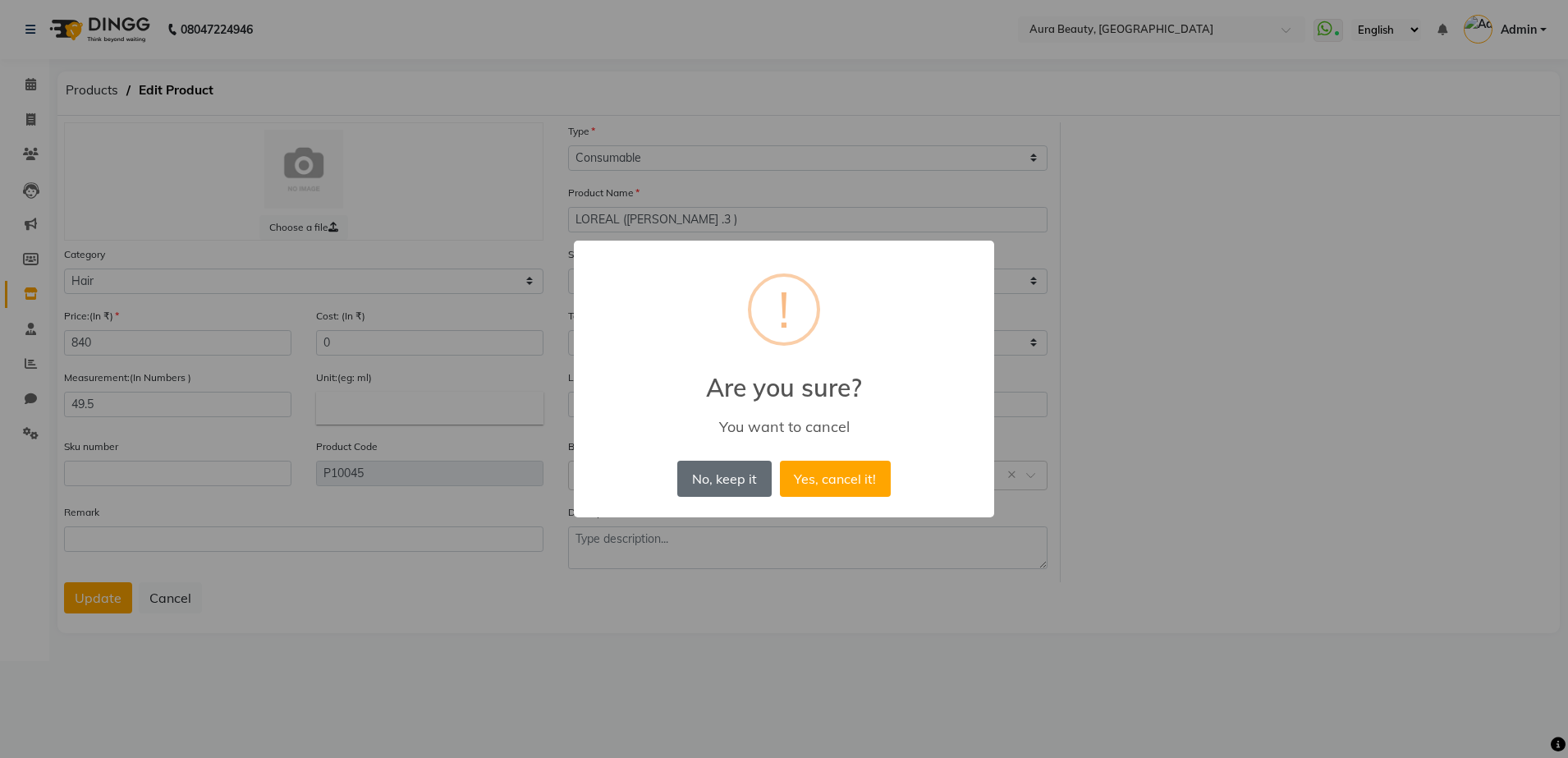
click at [746, 484] on button "No, keep it" at bounding box center [723, 479] width 94 height 36
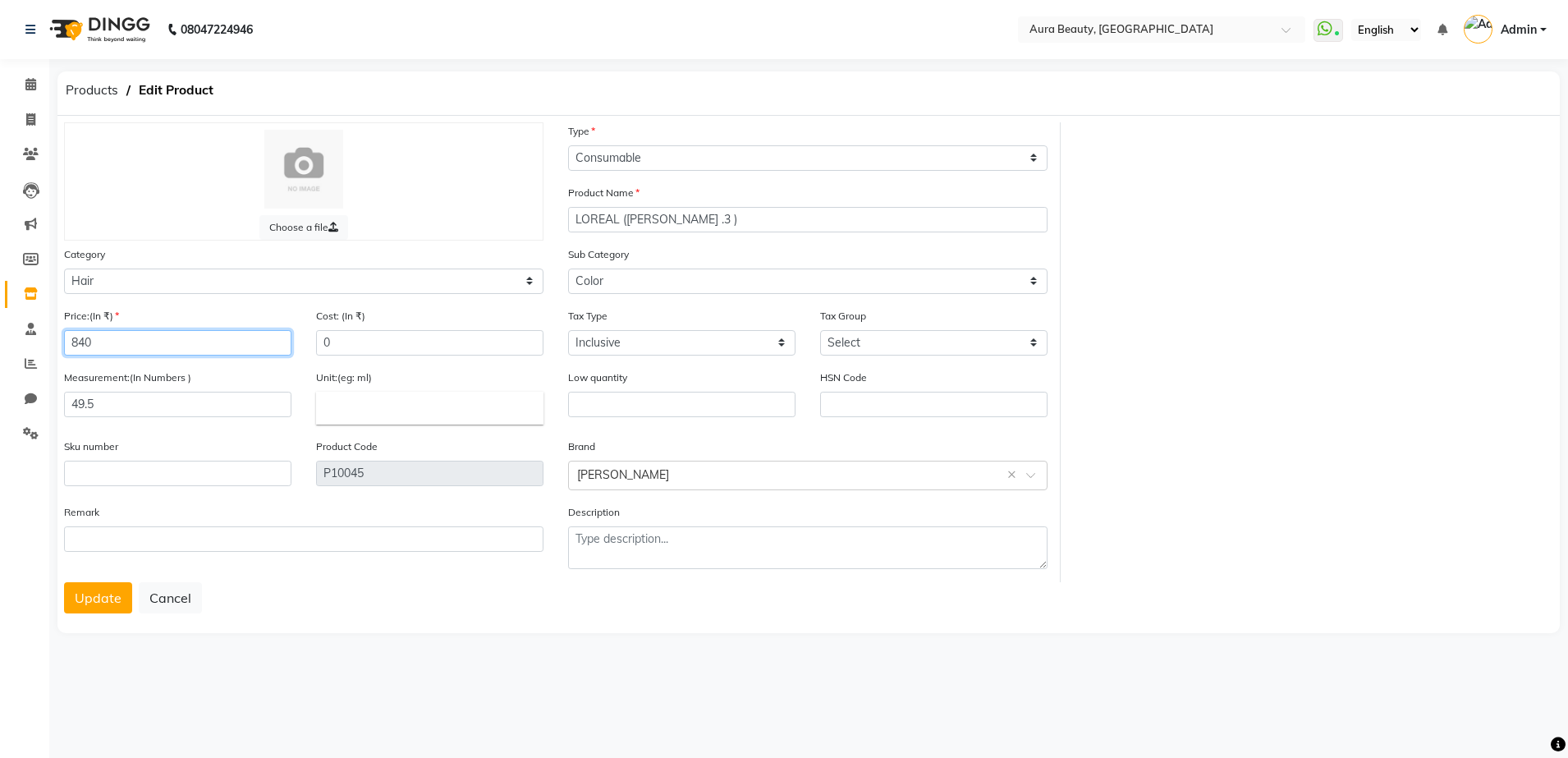
click at [120, 341] on input "840" at bounding box center [177, 343] width 228 height 26
click at [128, 405] on input "49.5" at bounding box center [177, 404] width 228 height 26
click at [281, 652] on main "Products Edit Product Choose a file Type Select Type Both Retail Consumable Pro…" at bounding box center [808, 366] width 1518 height 589
click at [116, 597] on button "Update" at bounding box center [98, 597] width 68 height 31
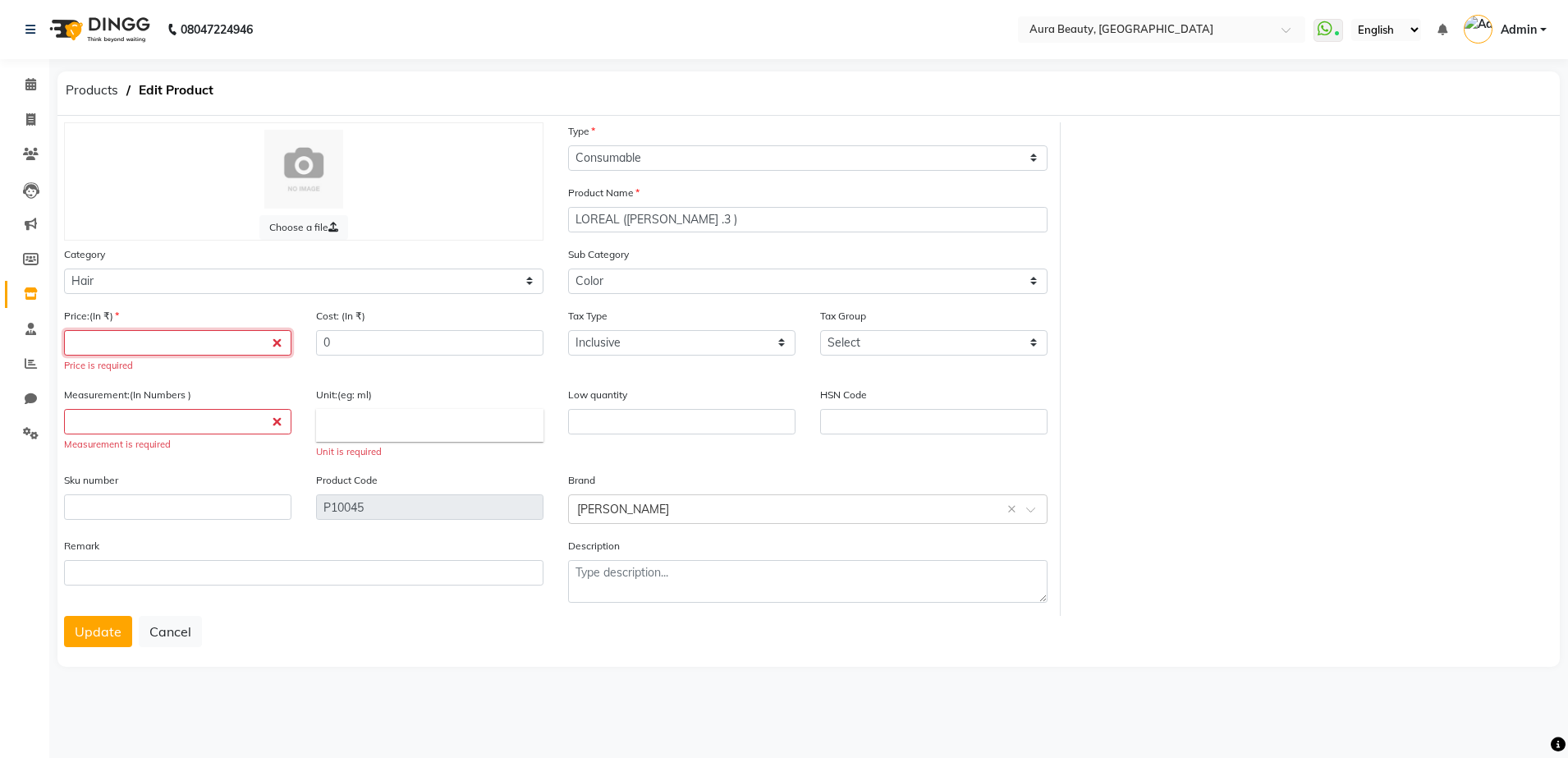
click at [205, 335] on input "number" at bounding box center [177, 343] width 228 height 26
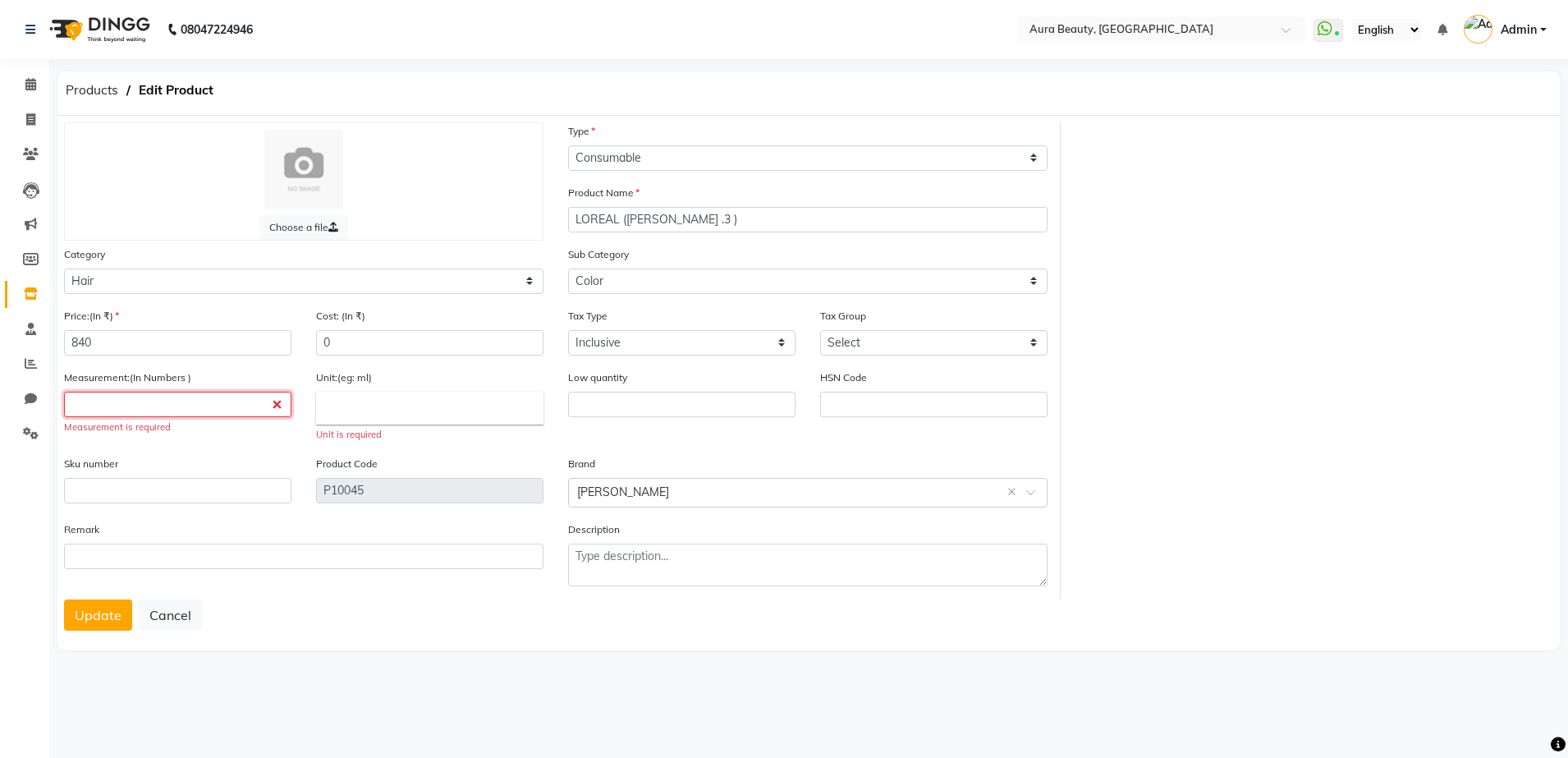
click at [180, 396] on input "number" at bounding box center [177, 404] width 228 height 26
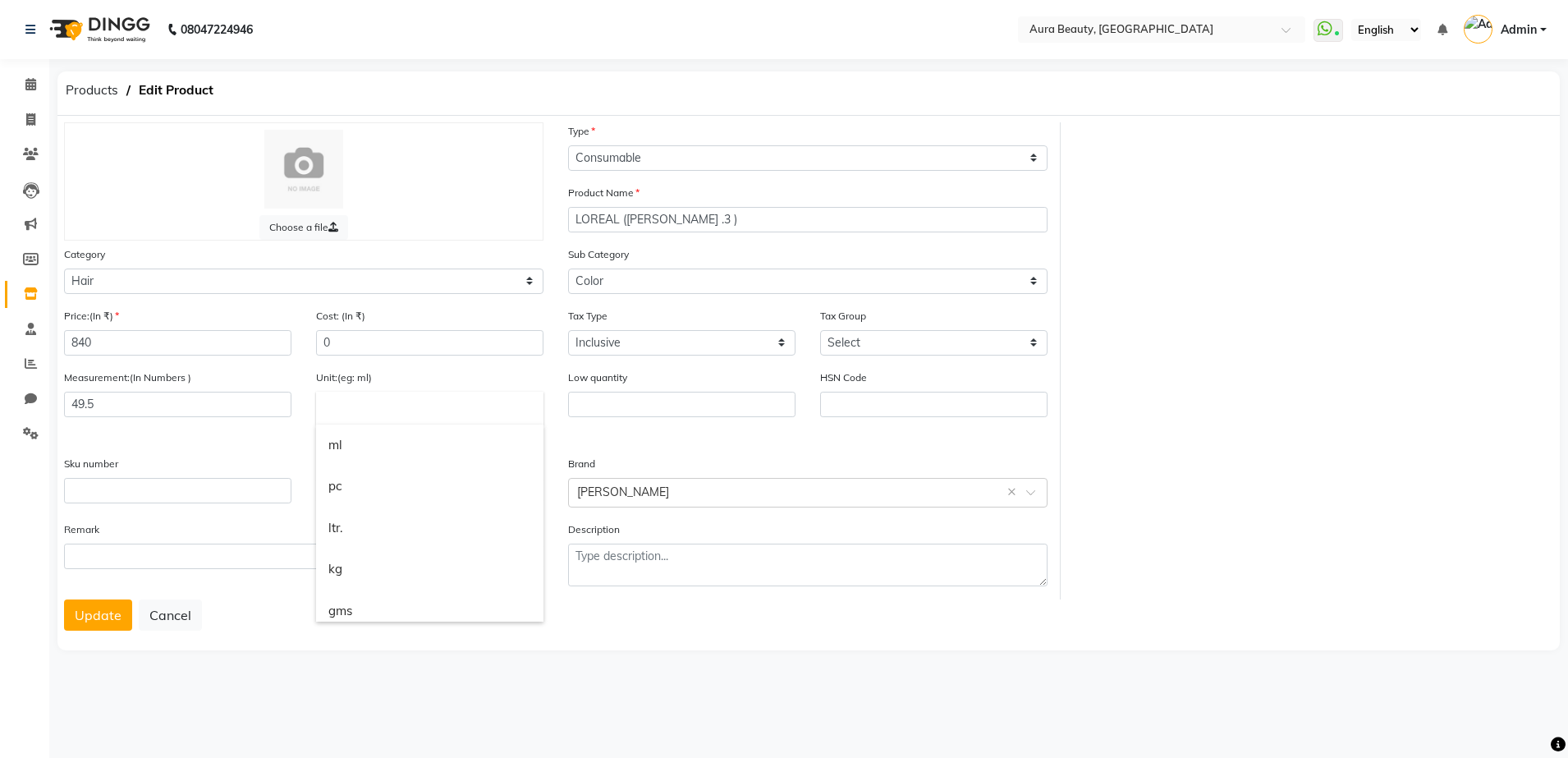
click at [362, 405] on input "text" at bounding box center [429, 408] width 228 height 33
click at [544, 612] on ul "ml pc ltr. kg gms" at bounding box center [429, 523] width 228 height 197
click at [539, 608] on ul "ml pc ltr. kg gms" at bounding box center [429, 523] width 228 height 197
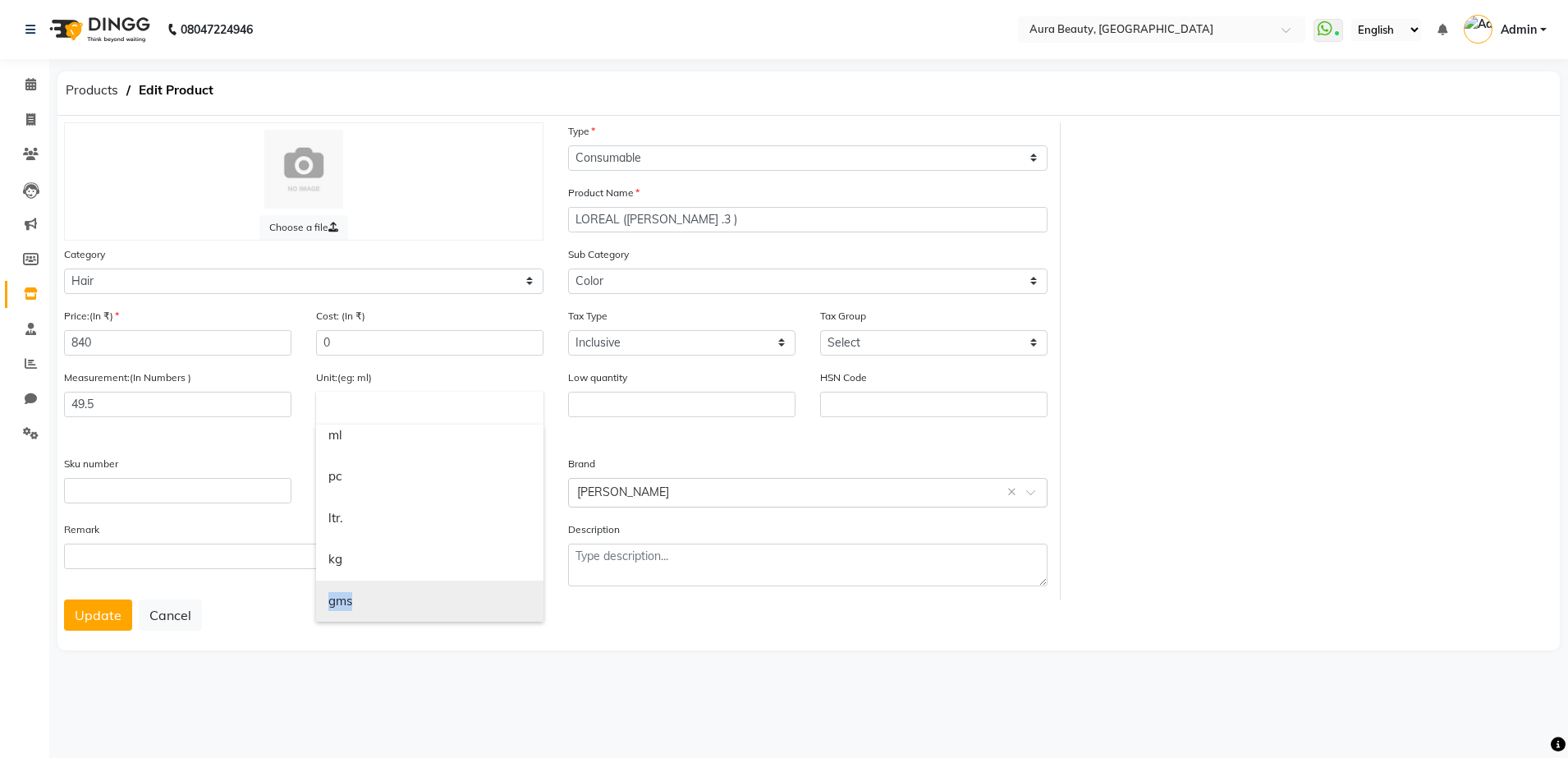
click at [350, 593] on link "gms" at bounding box center [429, 601] width 228 height 42
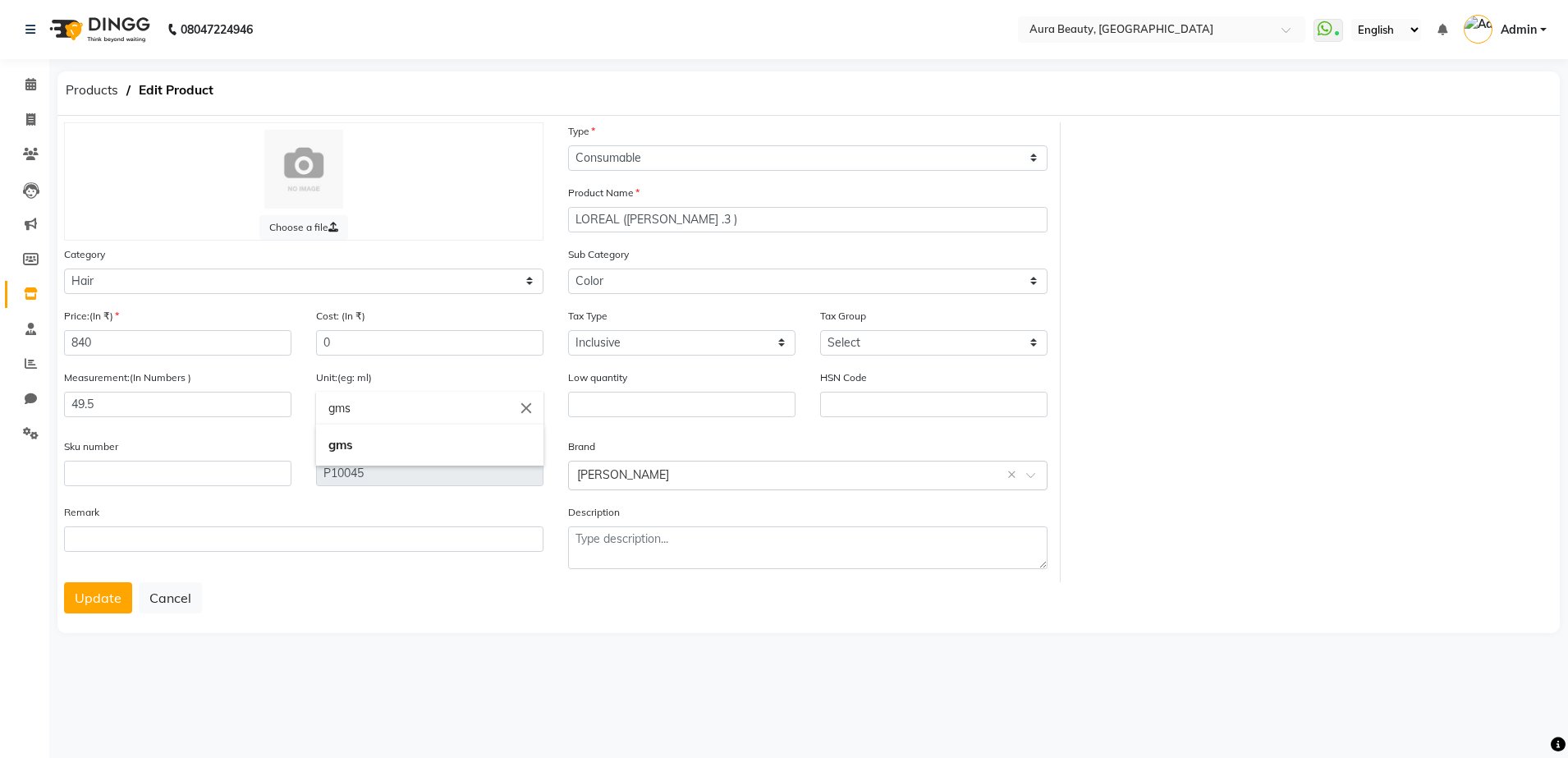
click at [363, 413] on input "gms" at bounding box center [429, 408] width 228 height 33
click at [296, 437] on div at bounding box center [784, 379] width 1568 height 758
click at [646, 341] on select "Select Inclusive Exclusive" at bounding box center [681, 343] width 228 height 26
click at [743, 693] on div "08047224946 Select Location × Aura Beauty, Deonar Village WhatsApp Status ✕ Sta…" at bounding box center [784, 379] width 1568 height 758
click at [1035, 344] on select "Select GST 5% GST" at bounding box center [933, 343] width 228 height 26
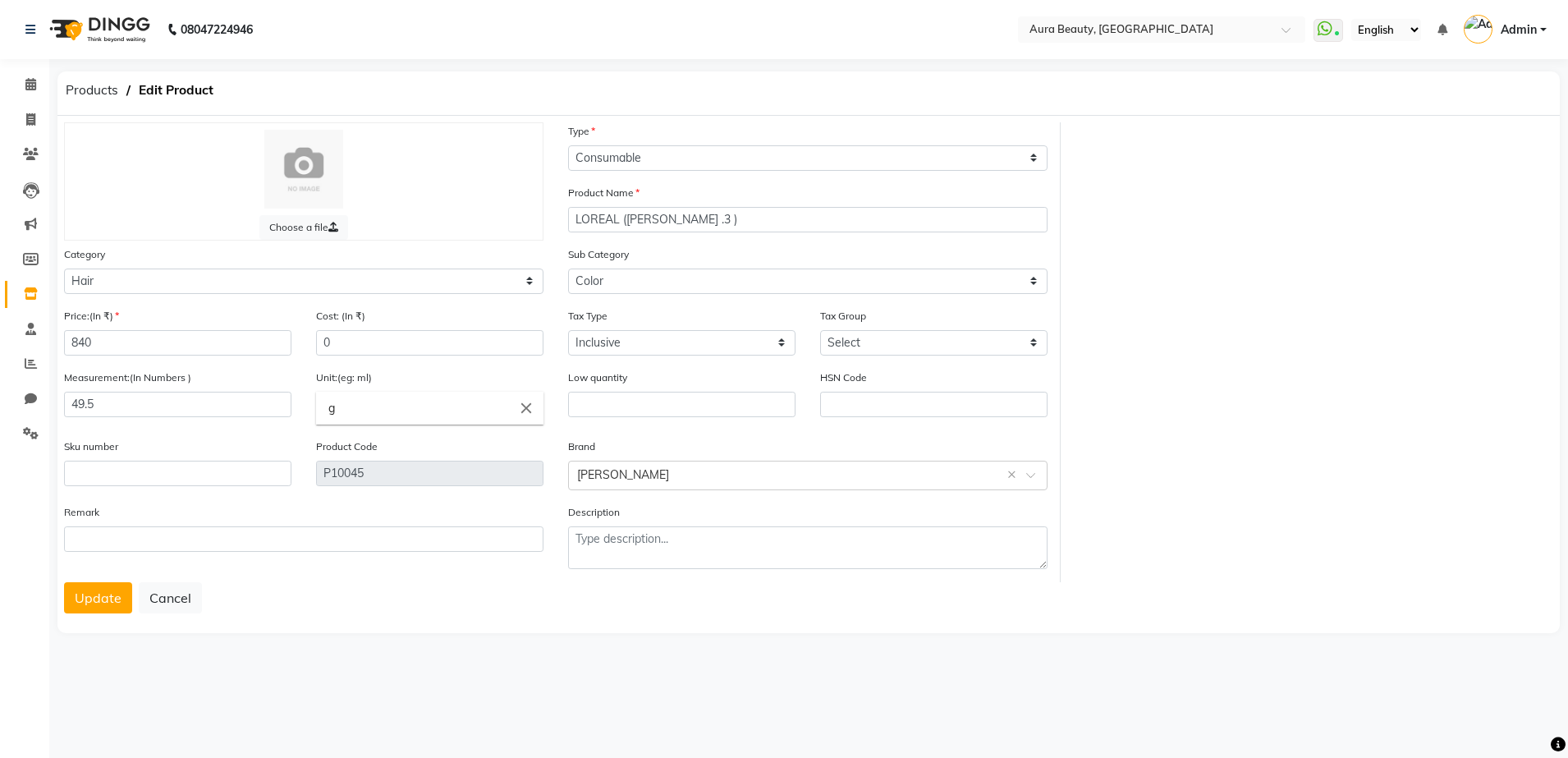
click at [1209, 539] on div "Choose a file Type Select Type Both Retail Consumable Product Name [PERSON_NAME…" at bounding box center [808, 353] width 1513 height 460
click at [990, 412] on input "text" at bounding box center [933, 404] width 228 height 26
click at [1250, 434] on div "Choose a file Type Select Type Both Retail Consumable Product Name [PERSON_NAME…" at bounding box center [808, 353] width 1513 height 460
click at [84, 584] on button "Update" at bounding box center [98, 597] width 68 height 31
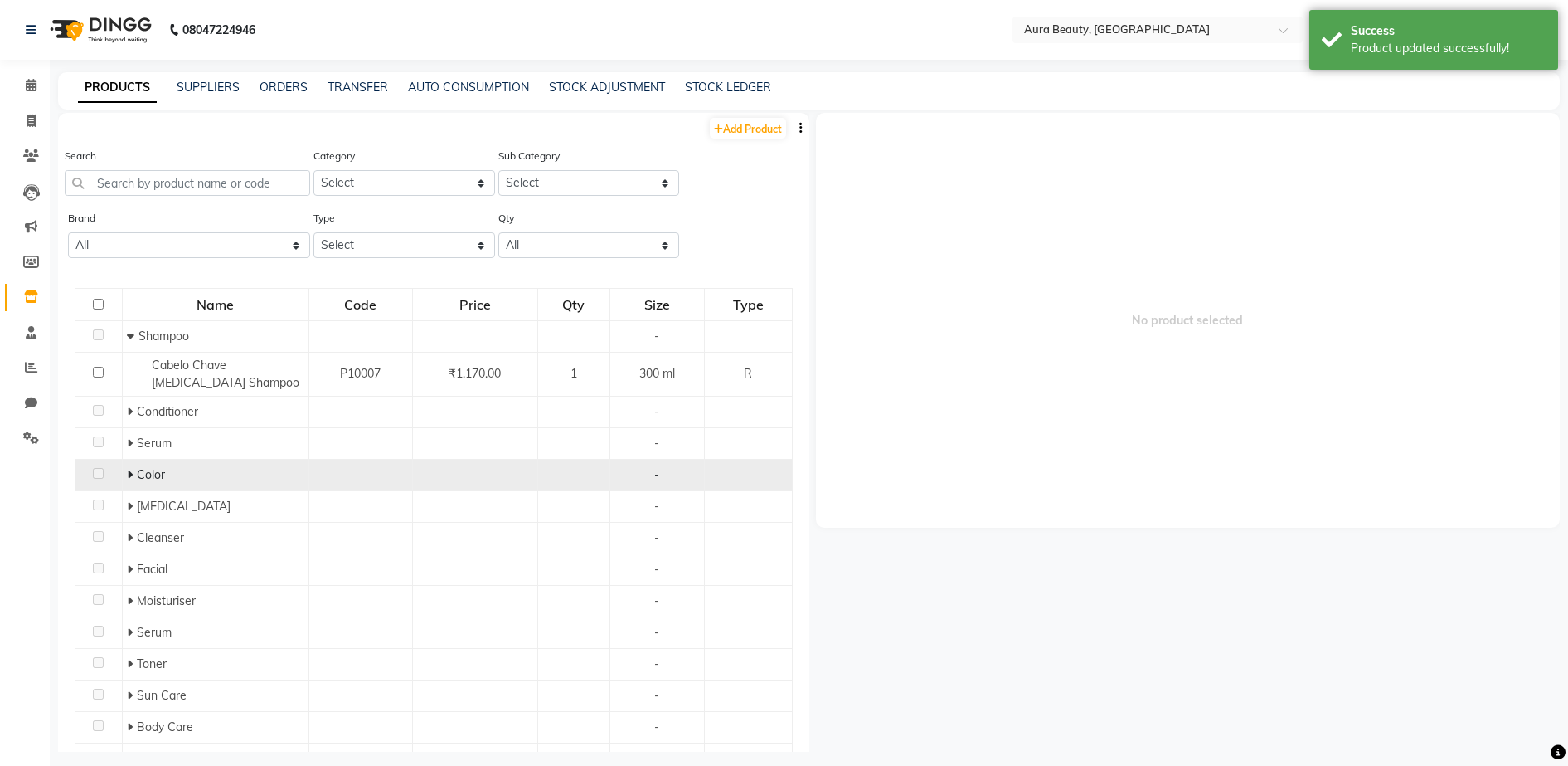
click at [130, 472] on icon at bounding box center [130, 474] width 6 height 12
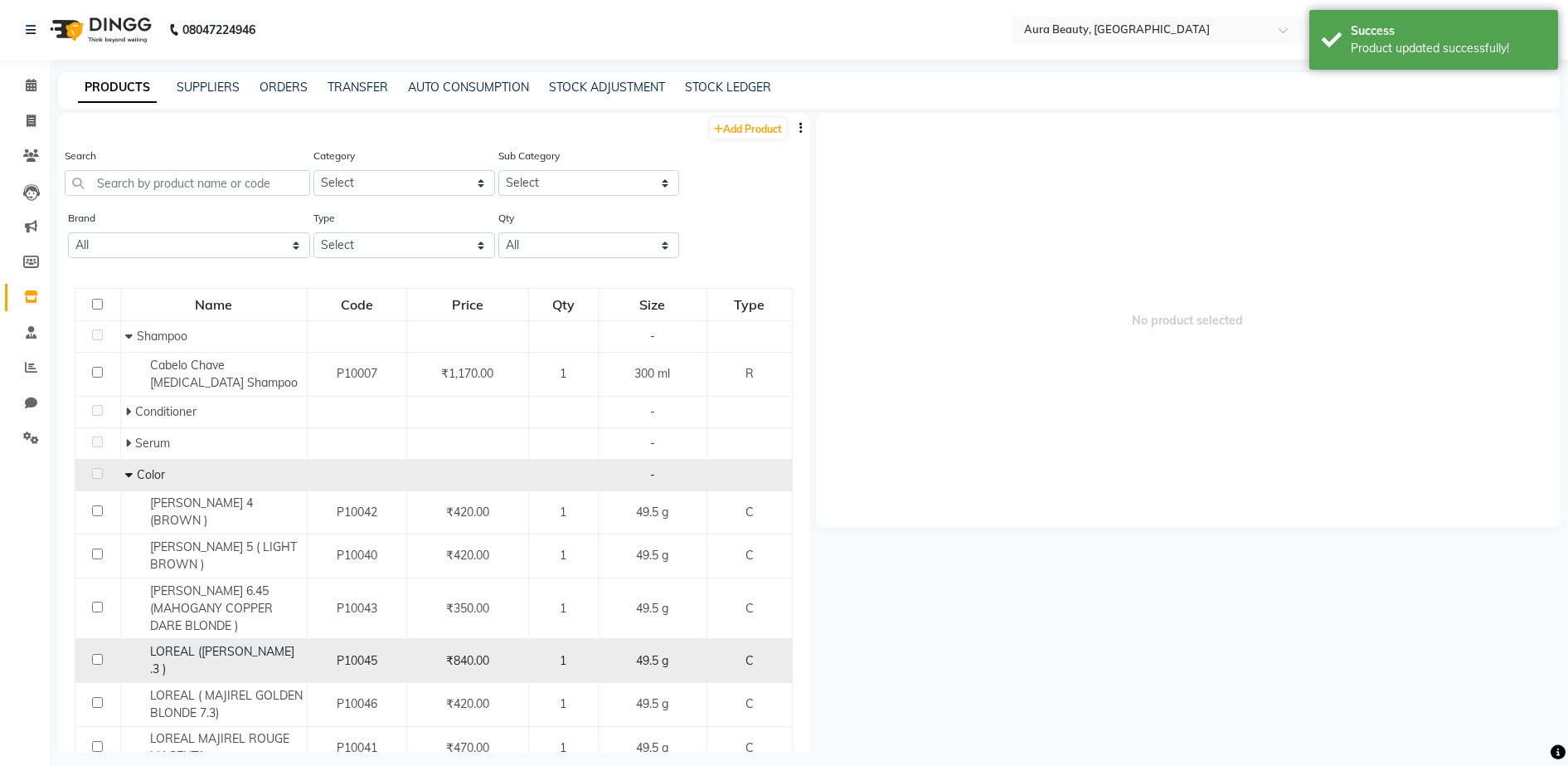
click at [560, 662] on span "1" at bounding box center [563, 661] width 7 height 15
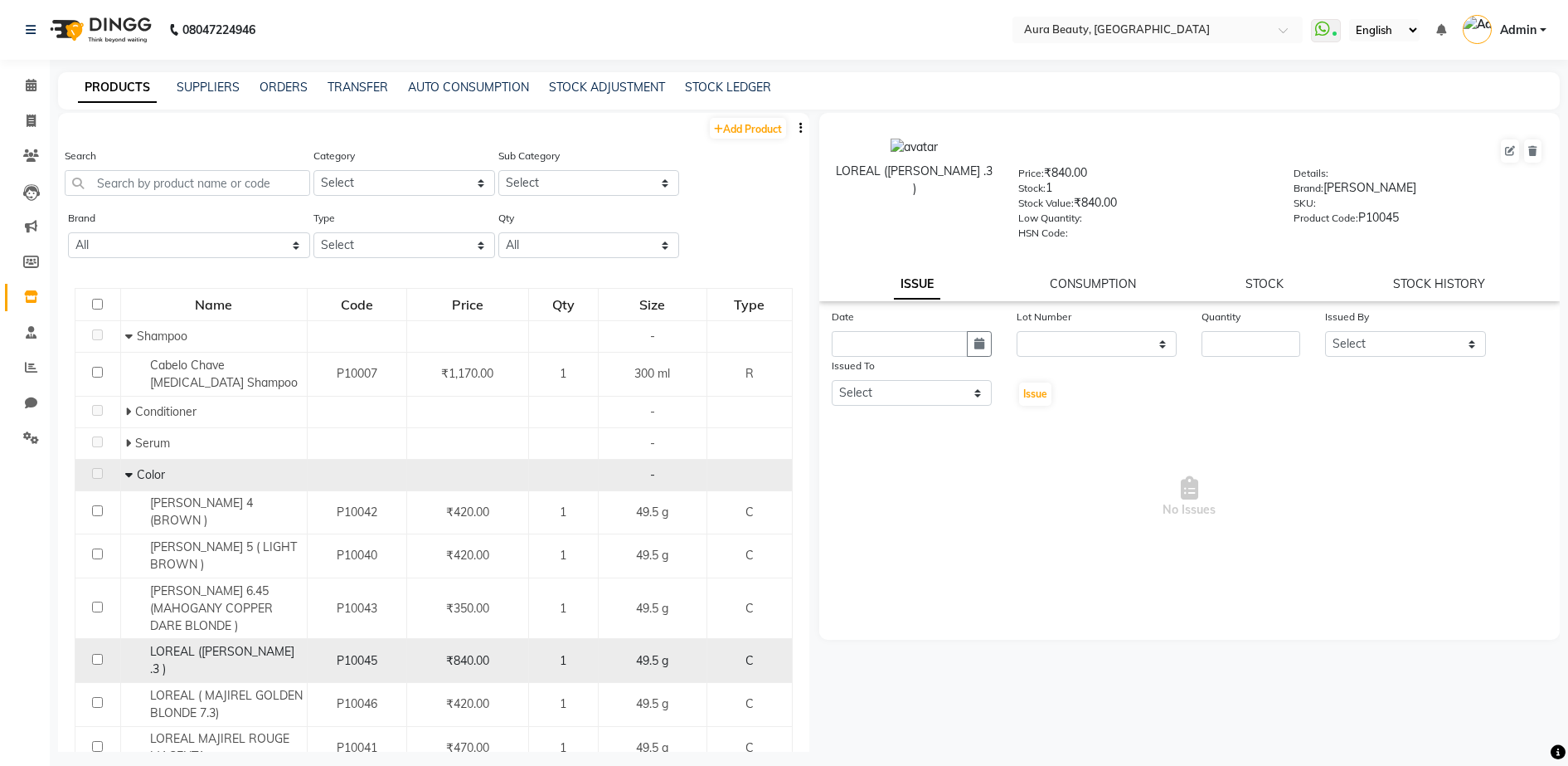
click at [560, 662] on span "1" at bounding box center [563, 661] width 7 height 15
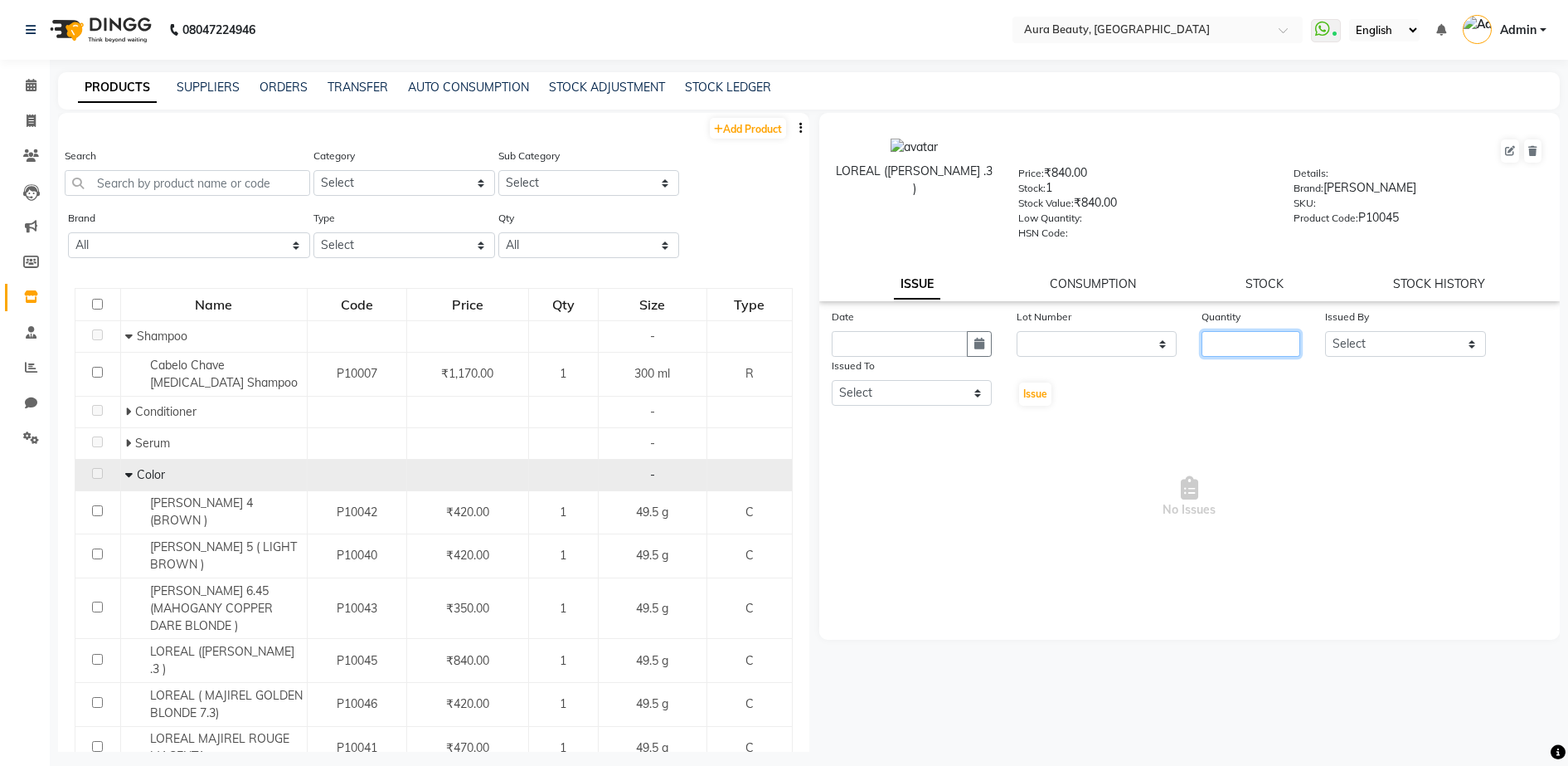
click at [1240, 354] on input "number" at bounding box center [1250, 344] width 99 height 26
click at [1289, 529] on span "No Issues" at bounding box center [1189, 497] width 716 height 166
click at [1194, 547] on span "No Issues" at bounding box center [1189, 497] width 716 height 166
click at [1509, 150] on icon at bounding box center [1510, 151] width 10 height 10
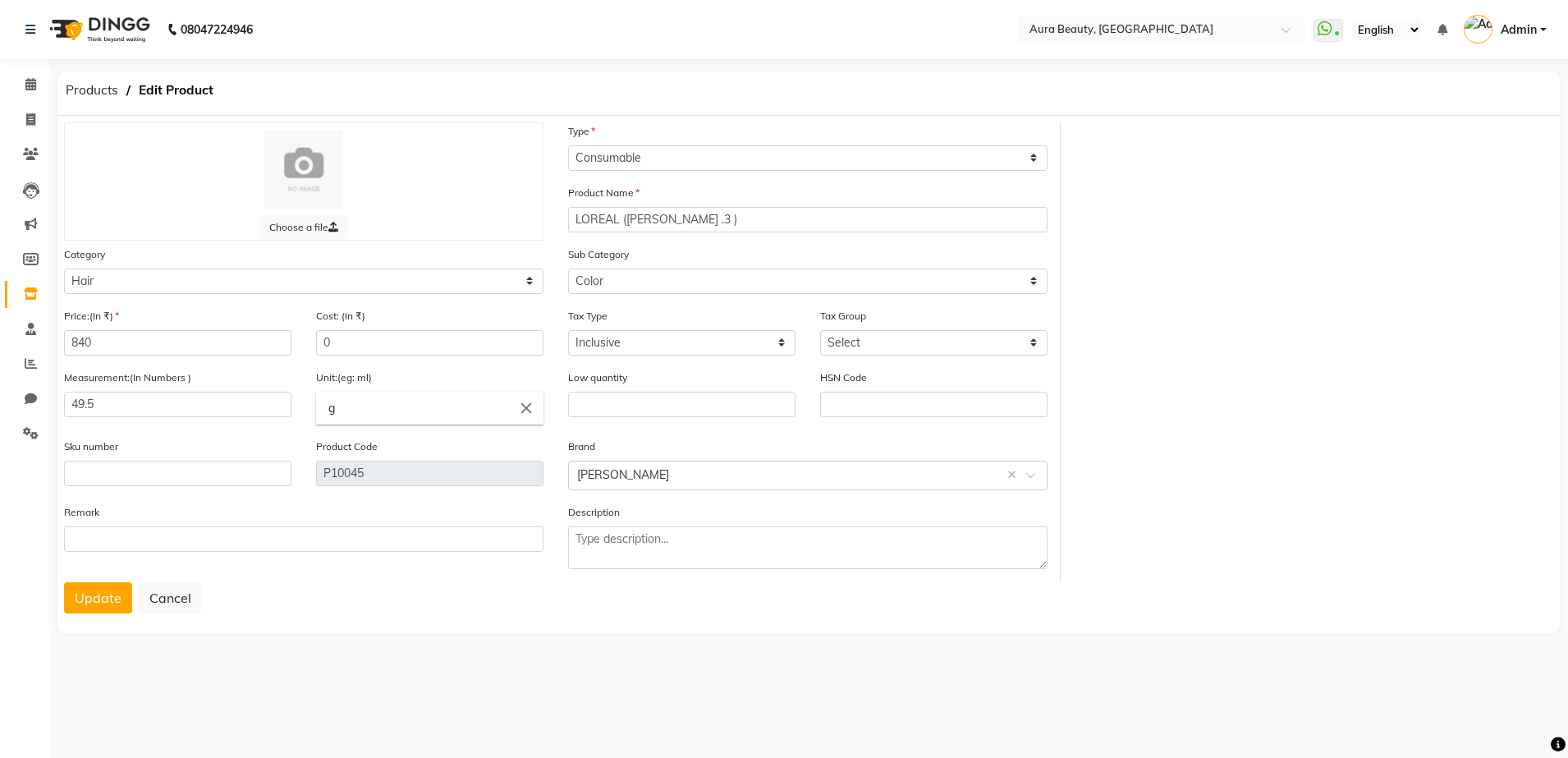
click at [60, 605] on div "Choose a file Type Select Type Both Retail Consumable Product Name [PERSON_NAME…" at bounding box center [808, 374] width 1502 height 517
click at [74, 603] on button "Update" at bounding box center [98, 597] width 68 height 31
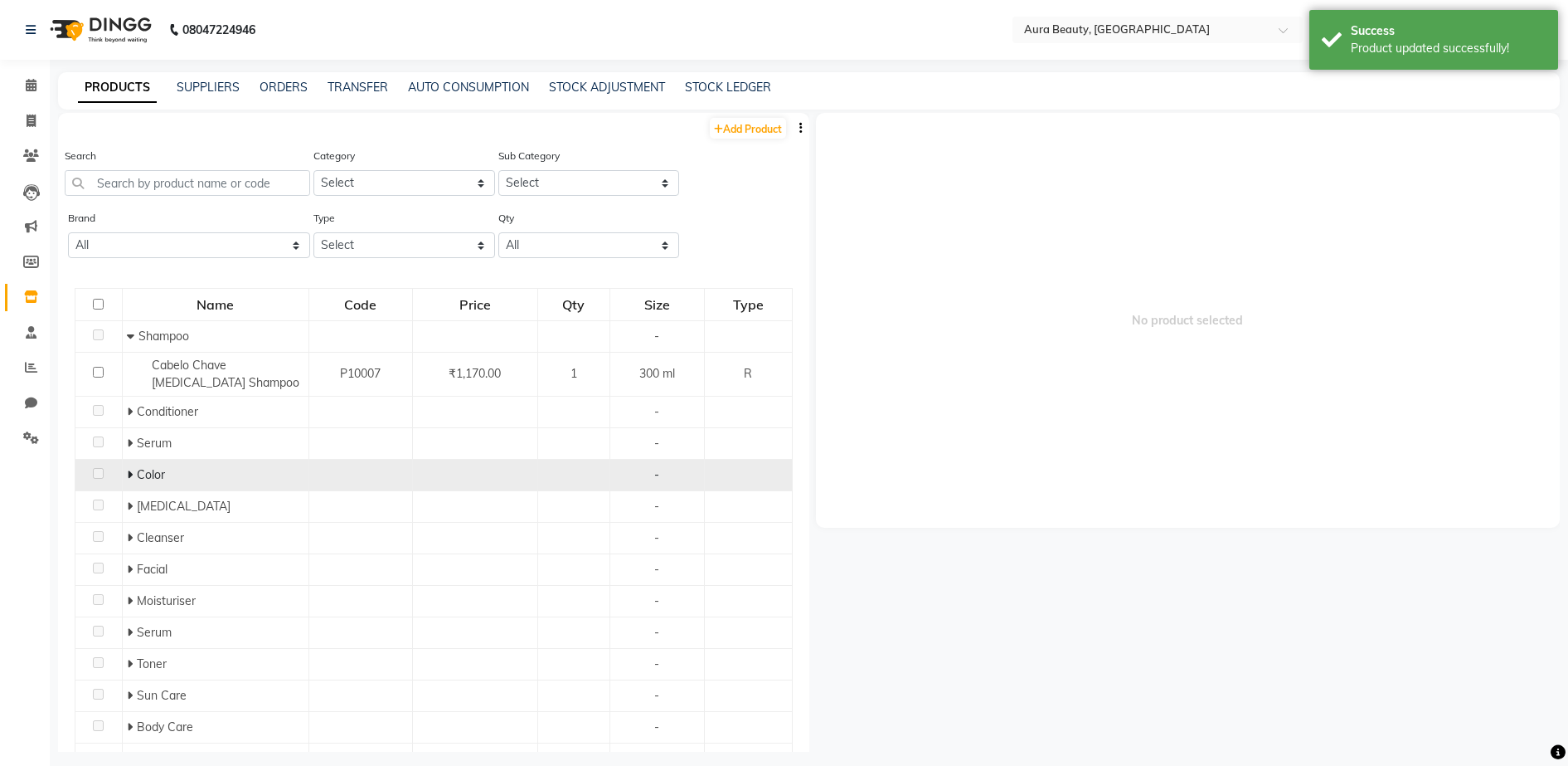
click at [129, 477] on icon at bounding box center [130, 474] width 6 height 12
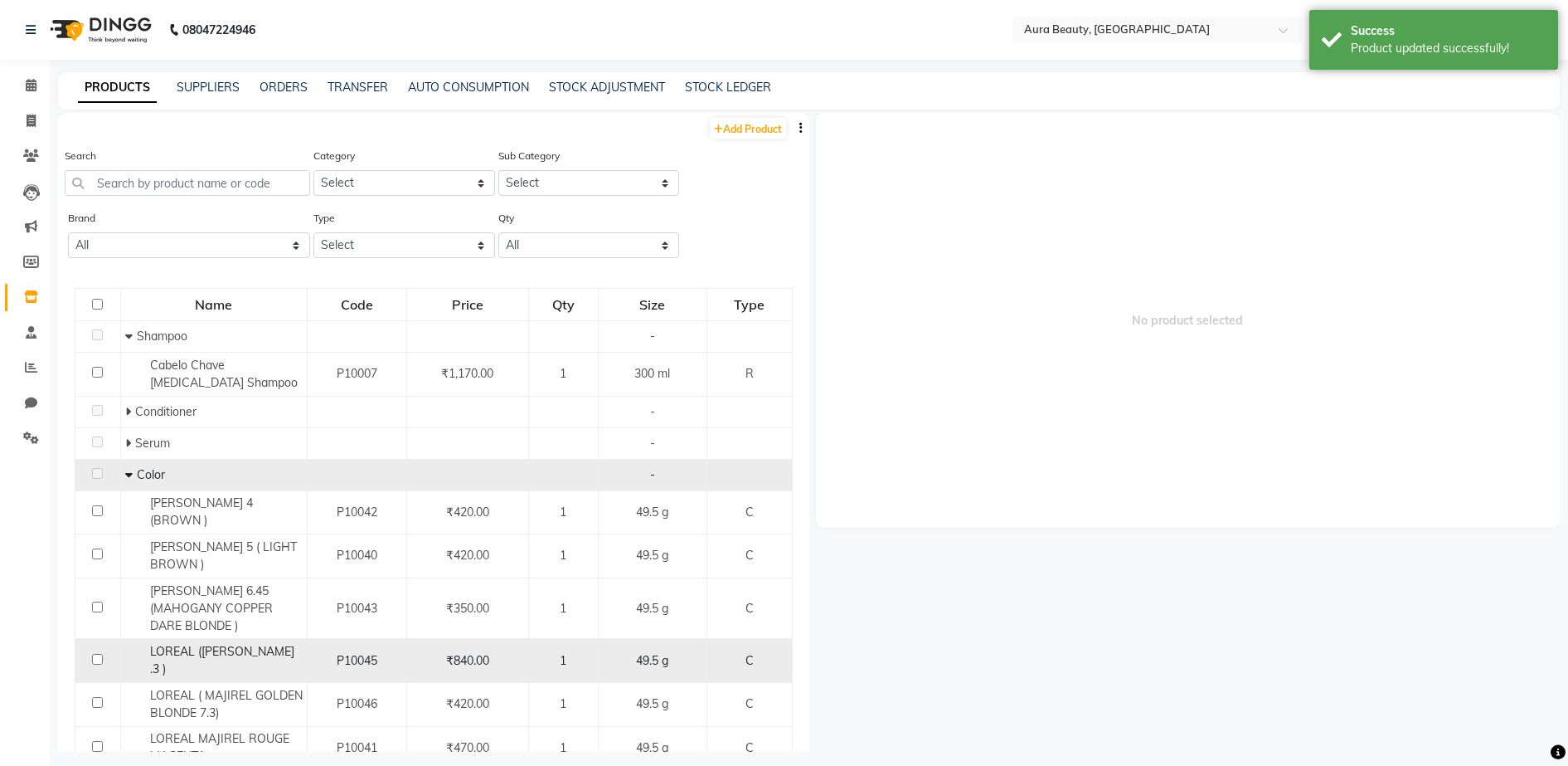
click at [536, 662] on div "1" at bounding box center [563, 661] width 55 height 18
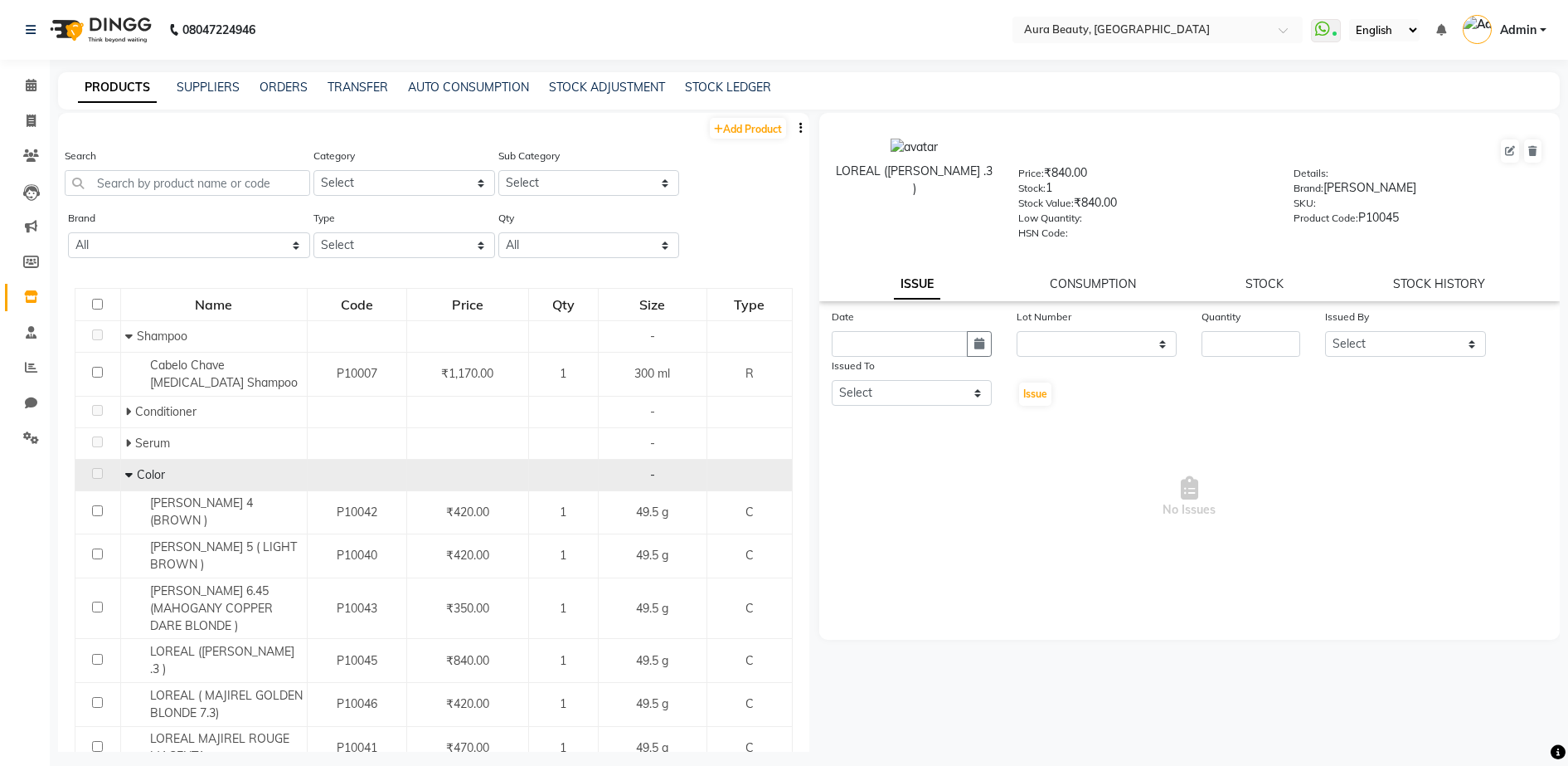
click at [548, 298] on div "Qty" at bounding box center [563, 304] width 67 height 30
click at [555, 308] on div "Qty" at bounding box center [563, 304] width 67 height 30
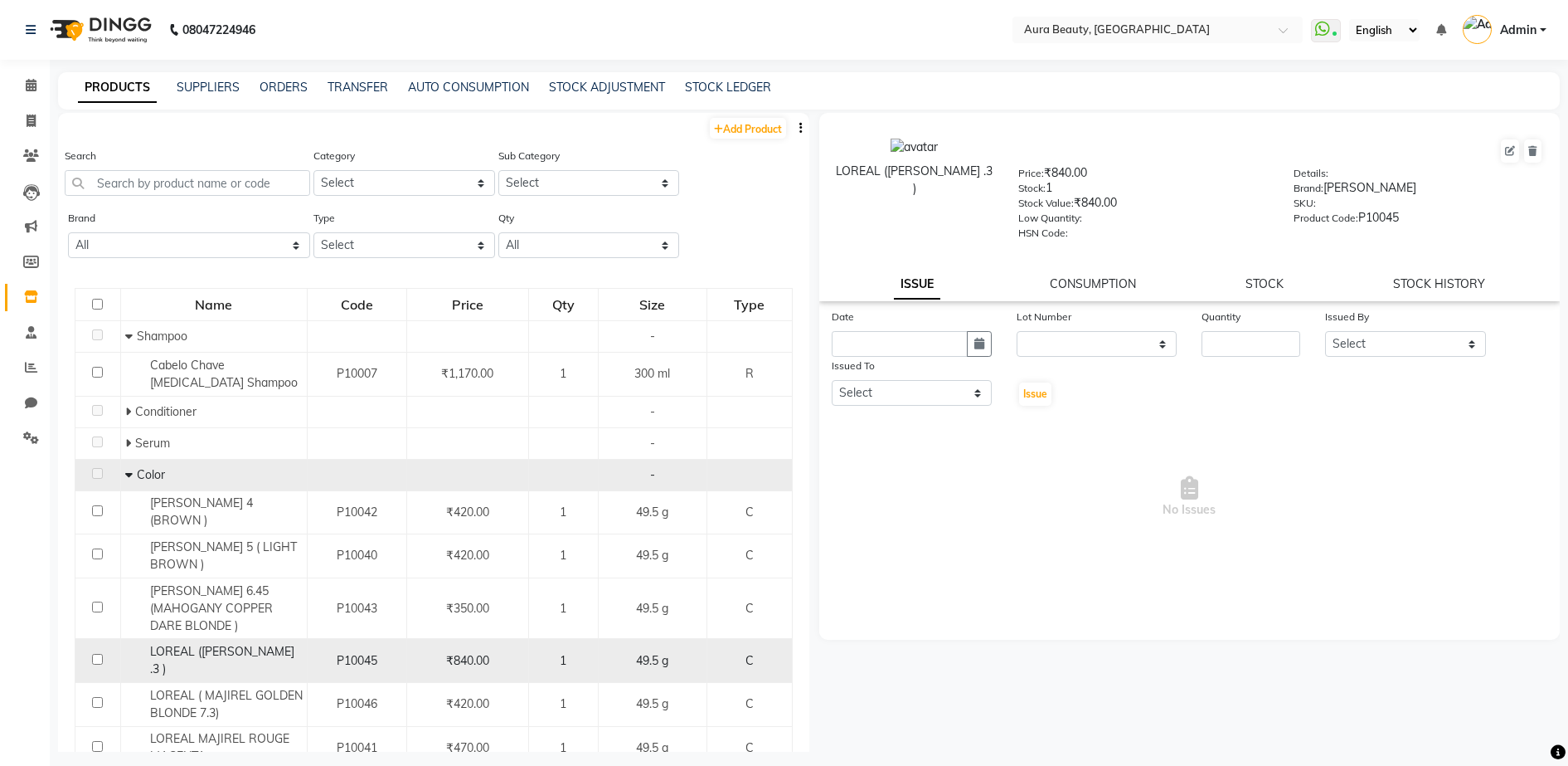
click at [584, 669] on td "1" at bounding box center [563, 661] width 69 height 44
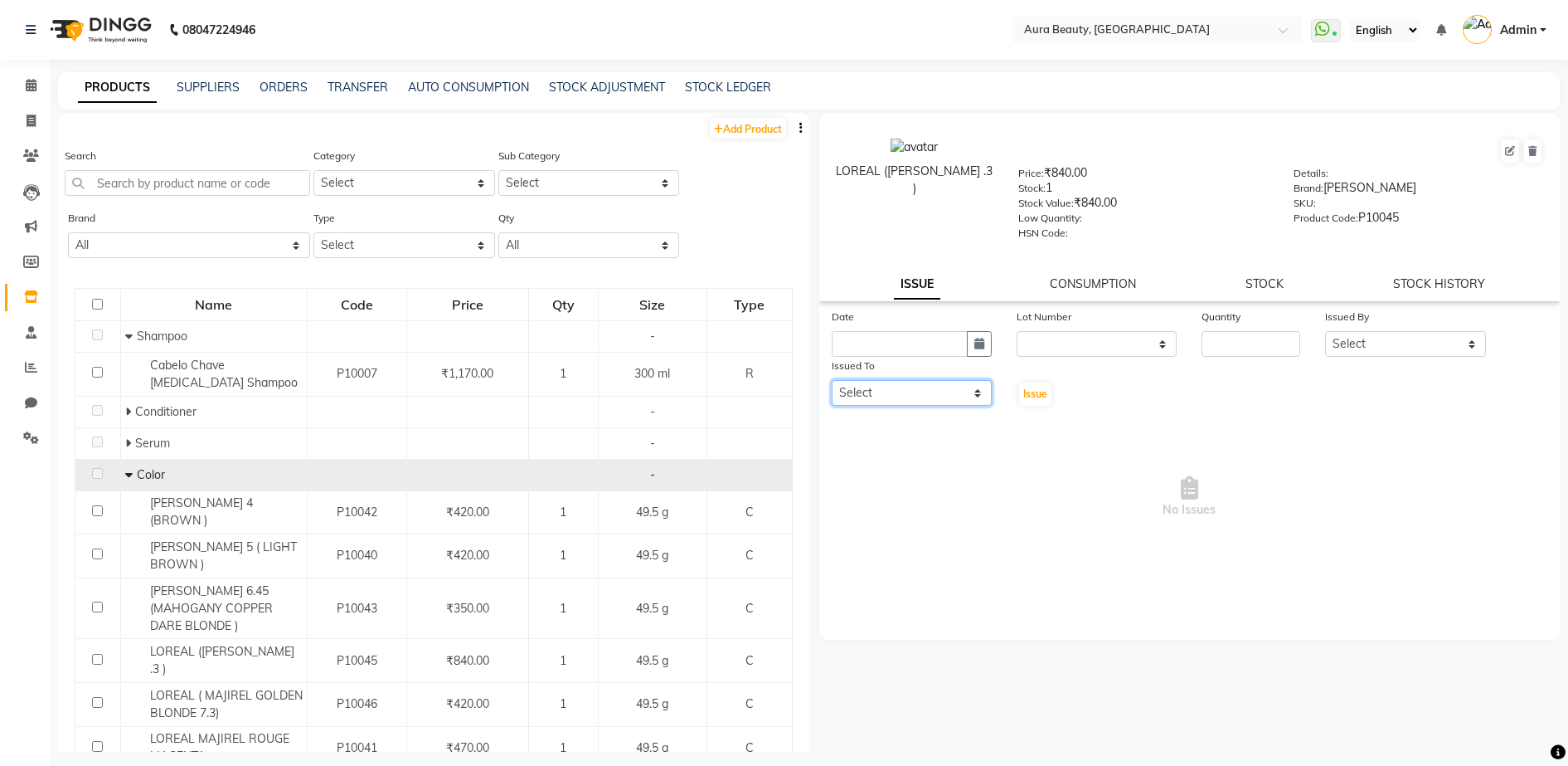
click at [965, 391] on select "Select MOHINI [PERSON_NAME] MORE" at bounding box center [911, 392] width 160 height 26
click at [1092, 538] on span "No Issues" at bounding box center [1189, 497] width 716 height 166
click at [1285, 289] on div "ISSUE CONSUMPTION STOCK STOCK HISTORY" at bounding box center [1189, 283] width 701 height 18
click at [1240, 289] on div "ISSUE CONSUMPTION STOCK STOCK HISTORY" at bounding box center [1189, 283] width 701 height 18
drag, startPoint x: 1268, startPoint y: 275, endPoint x: 1056, endPoint y: 274, distance: 212.0
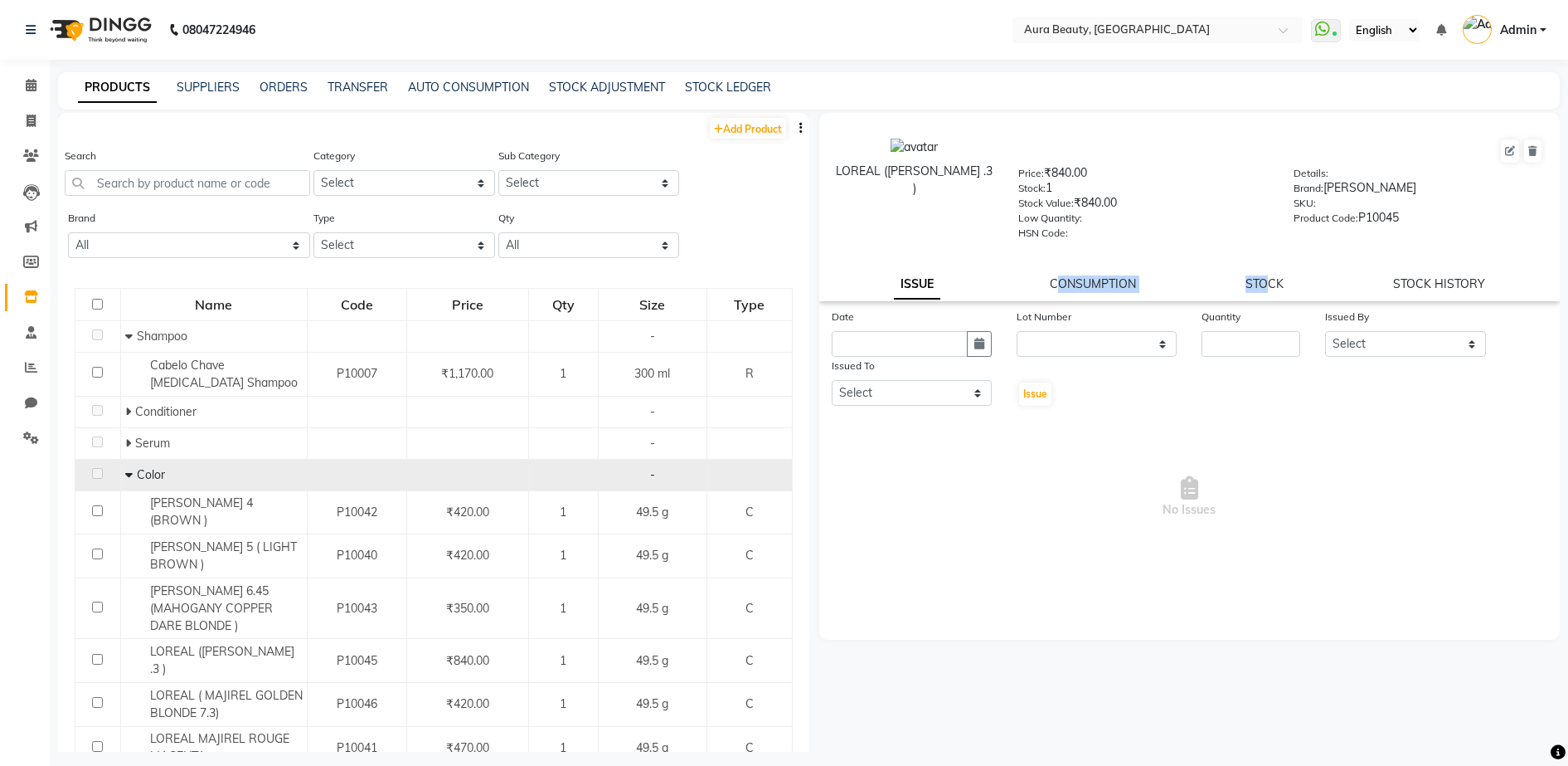
click at [1056, 275] on div "ISSUE CONSUMPTION STOCK STOCK HISTORY" at bounding box center [1189, 283] width 701 height 18
click at [1056, 274] on div "LOREAL ([PERSON_NAME] .3 ) Price: ₹840.00 Stock: 1 Stock Value: ₹840.00 Low Qua…" at bounding box center [1189, 207] width 741 height 188
click at [980, 253] on div "LOREAL ([PERSON_NAME] .3 ) Price: ₹840.00 Stock: 1 Stock Value: ₹840.00 Low Qua…" at bounding box center [1189, 188] width 766 height 135
click at [1052, 185] on div "Stock: 1" at bounding box center [1143, 191] width 250 height 23
click at [1062, 186] on div "Price: ₹840.00" at bounding box center [1143, 176] width 250 height 23
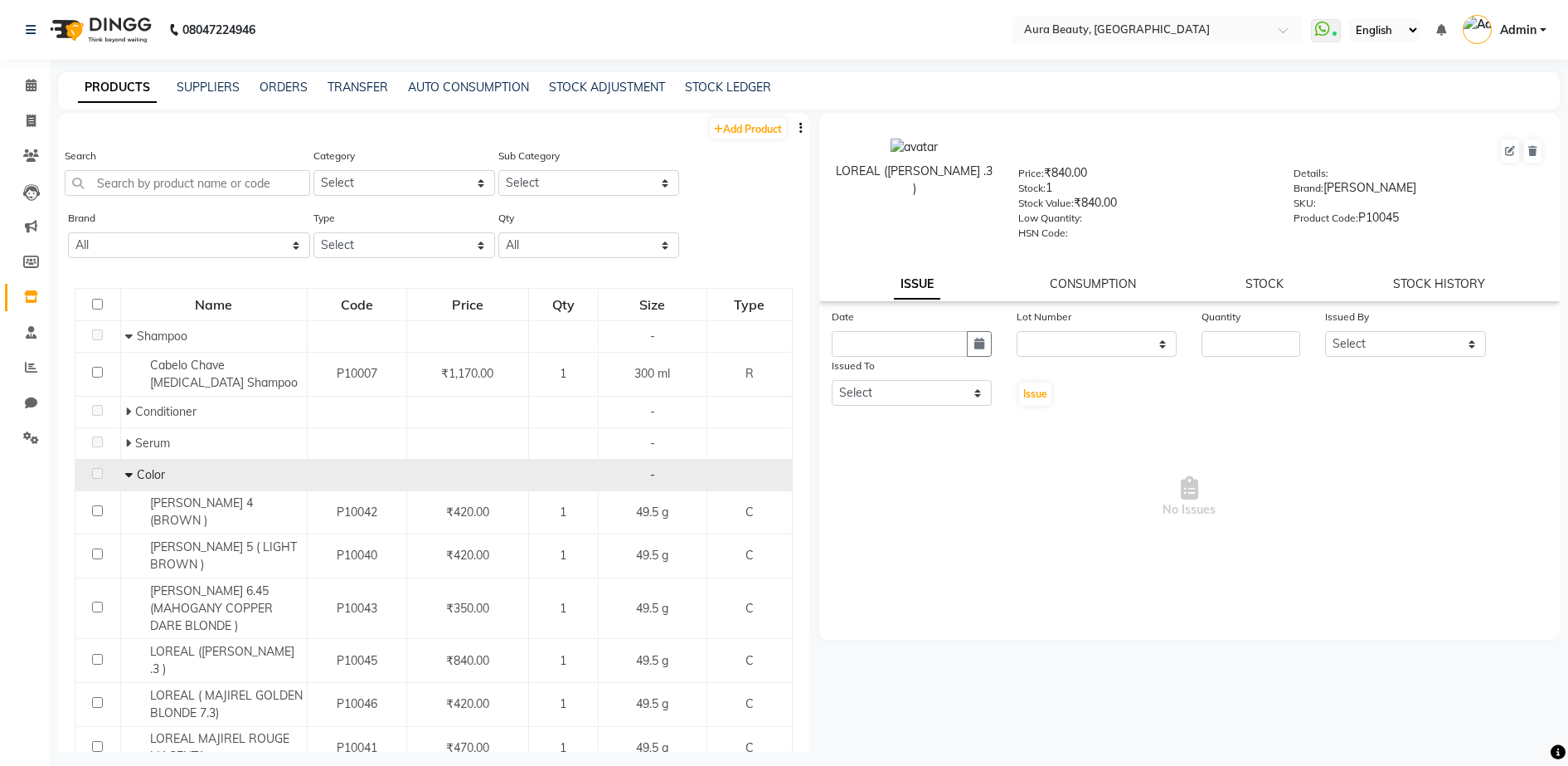
click at [1062, 186] on div "Price: ₹840.00" at bounding box center [1143, 176] width 250 height 23
click at [1184, 145] on div at bounding box center [1280, 151] width 525 height 27
click at [1433, 278] on link "STOCK HISTORY" at bounding box center [1439, 283] width 92 height 15
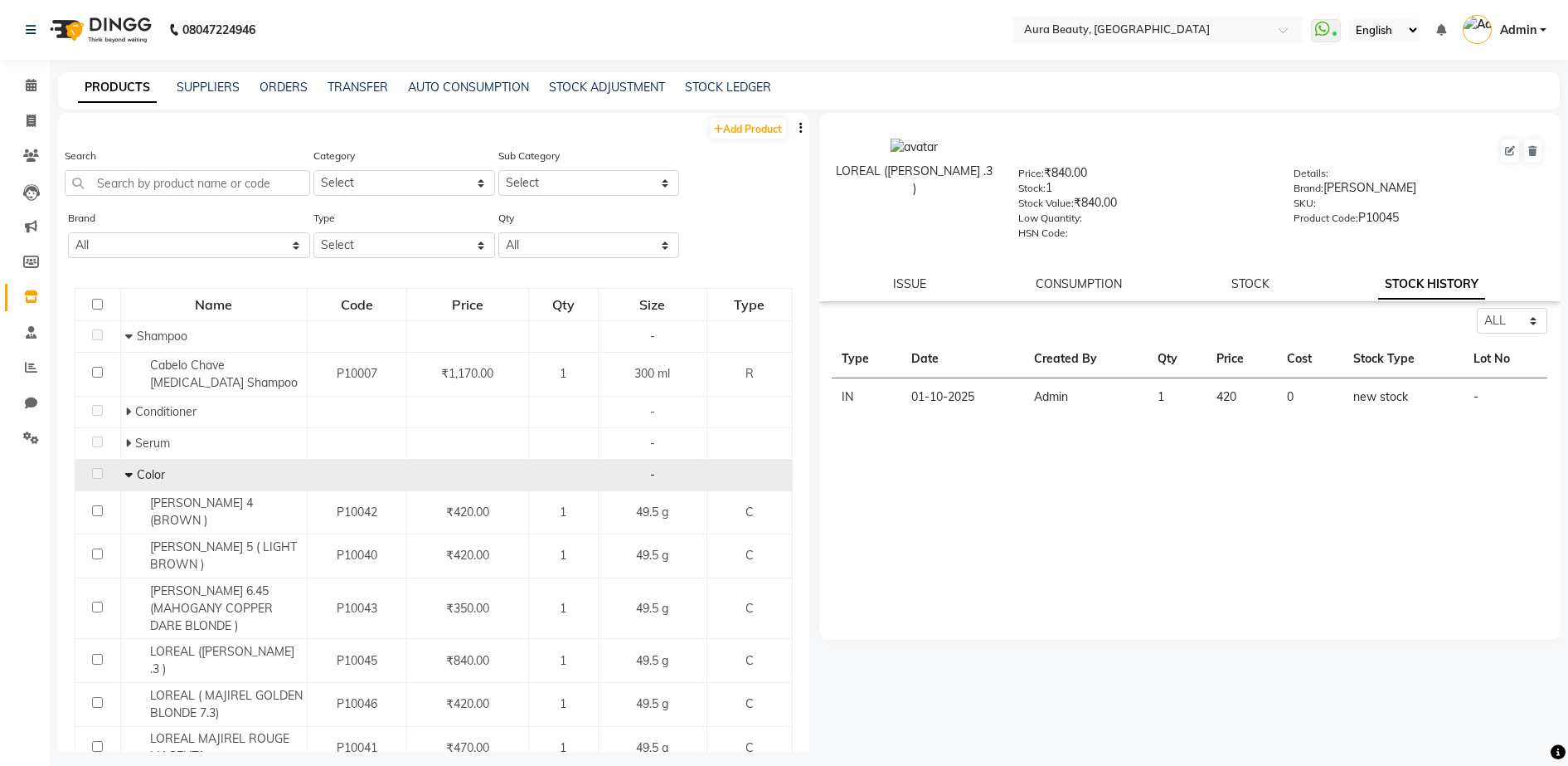
click at [1184, 387] on td "1" at bounding box center [1177, 397] width 59 height 38
click at [1175, 389] on td "1" at bounding box center [1177, 397] width 59 height 38
click at [1542, 320] on select "Select ALL IN OUT" at bounding box center [1512, 320] width 70 height 26
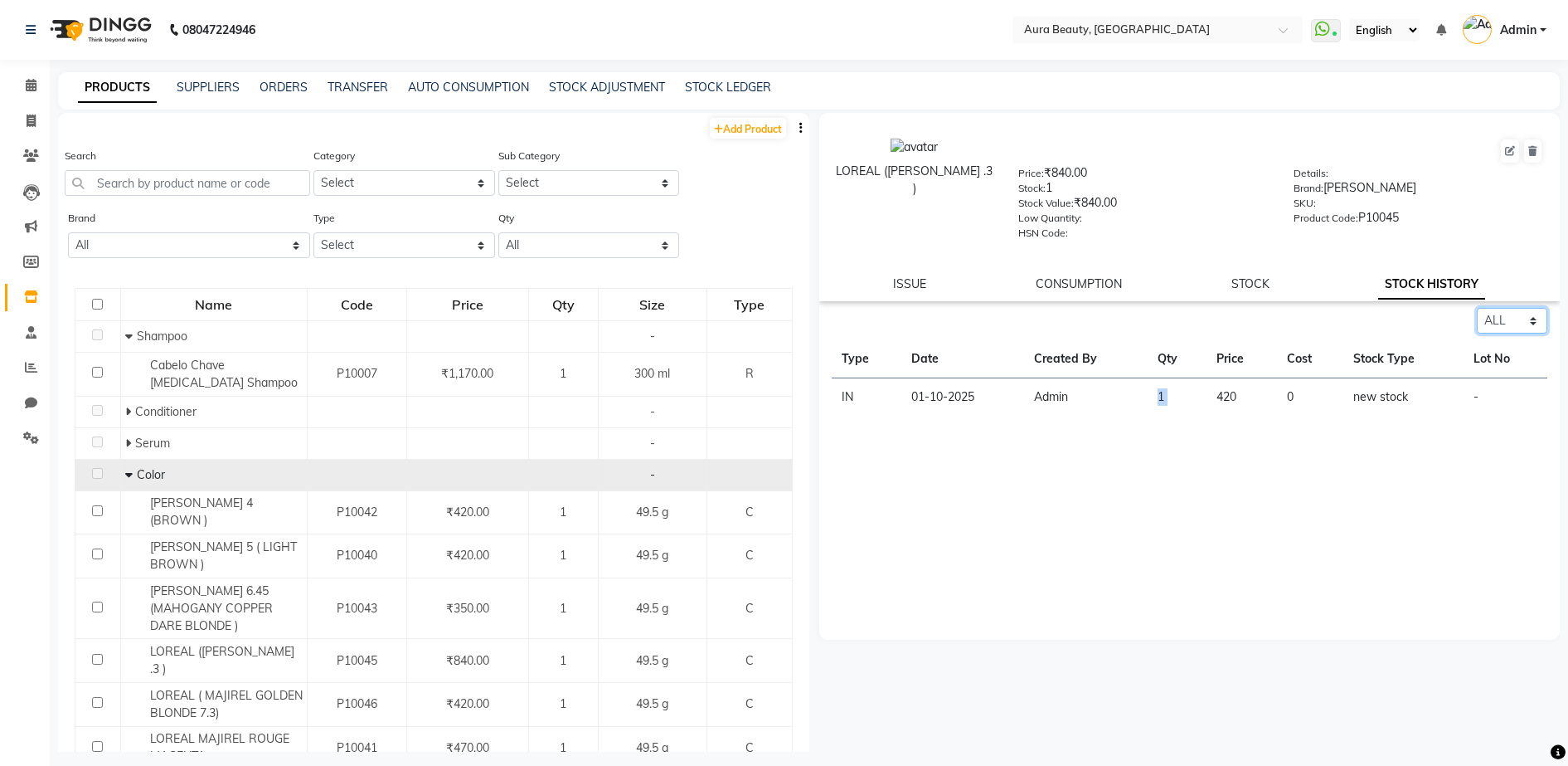
click at [1477, 308] on select "Select ALL IN OUT" at bounding box center [1512, 320] width 70 height 26
click at [1276, 314] on div "Select ALL IN OUT" at bounding box center [1189, 320] width 716 height 26
click at [1084, 528] on div "Select ALL IN OUT Type Date Created By Qty Price Cost Stock Type Lot No IN [DAT…" at bounding box center [1189, 473] width 741 height 332
click at [1525, 148] on button at bounding box center [1532, 151] width 18 height 23
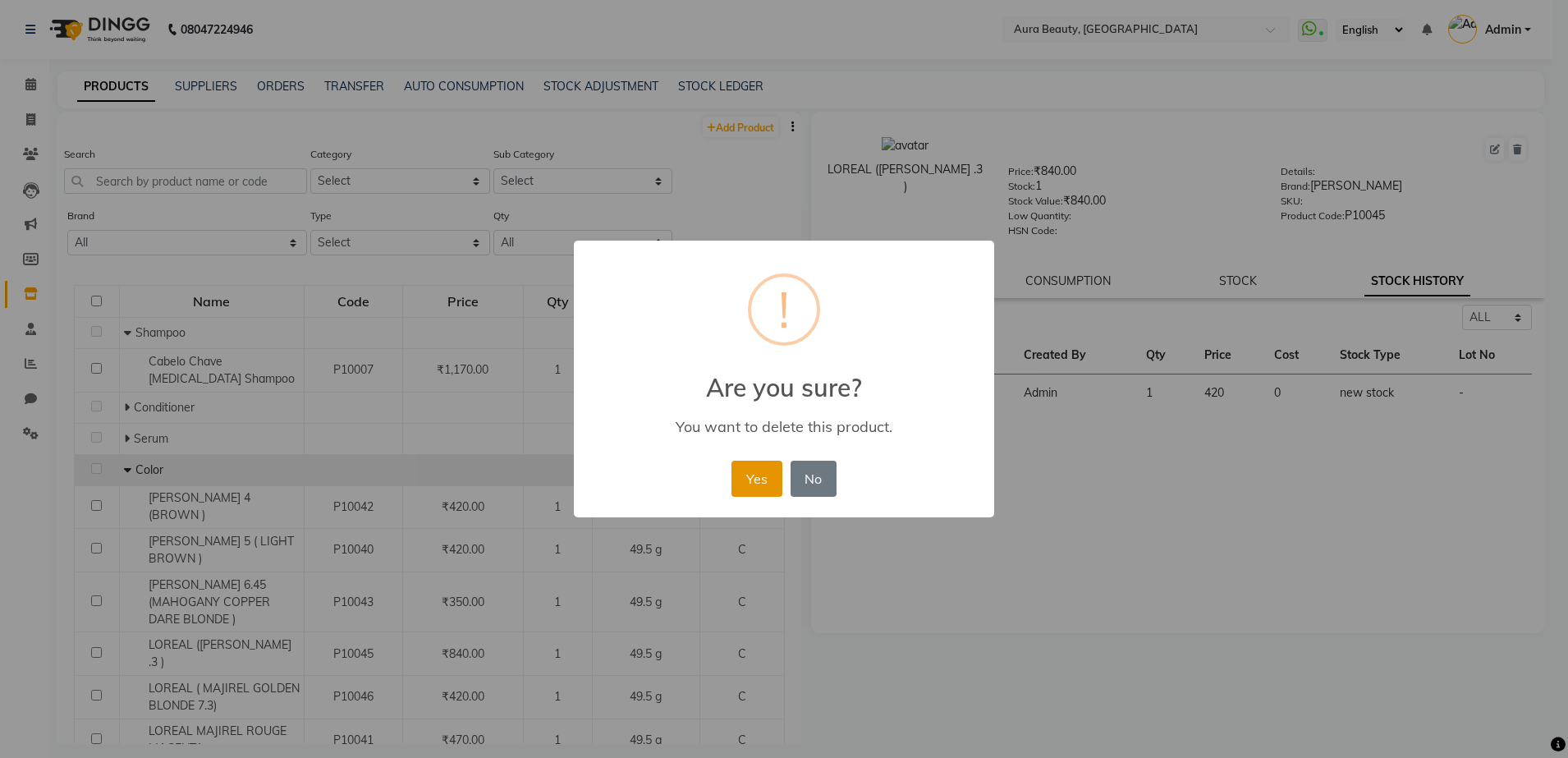
click at [765, 479] on button "Yes" at bounding box center [756, 479] width 50 height 36
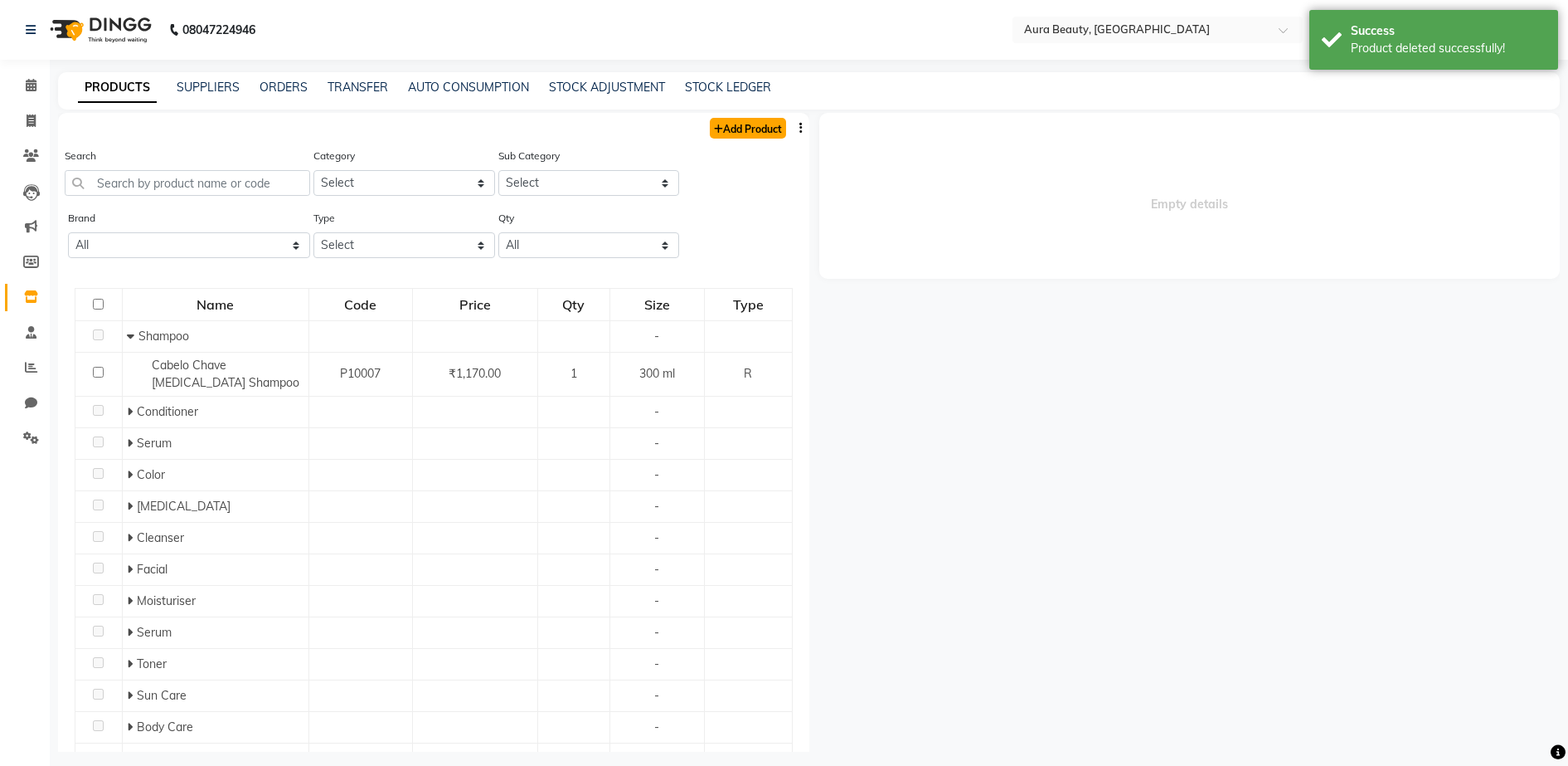
click at [715, 121] on link "Add Product" at bounding box center [747, 128] width 76 height 21
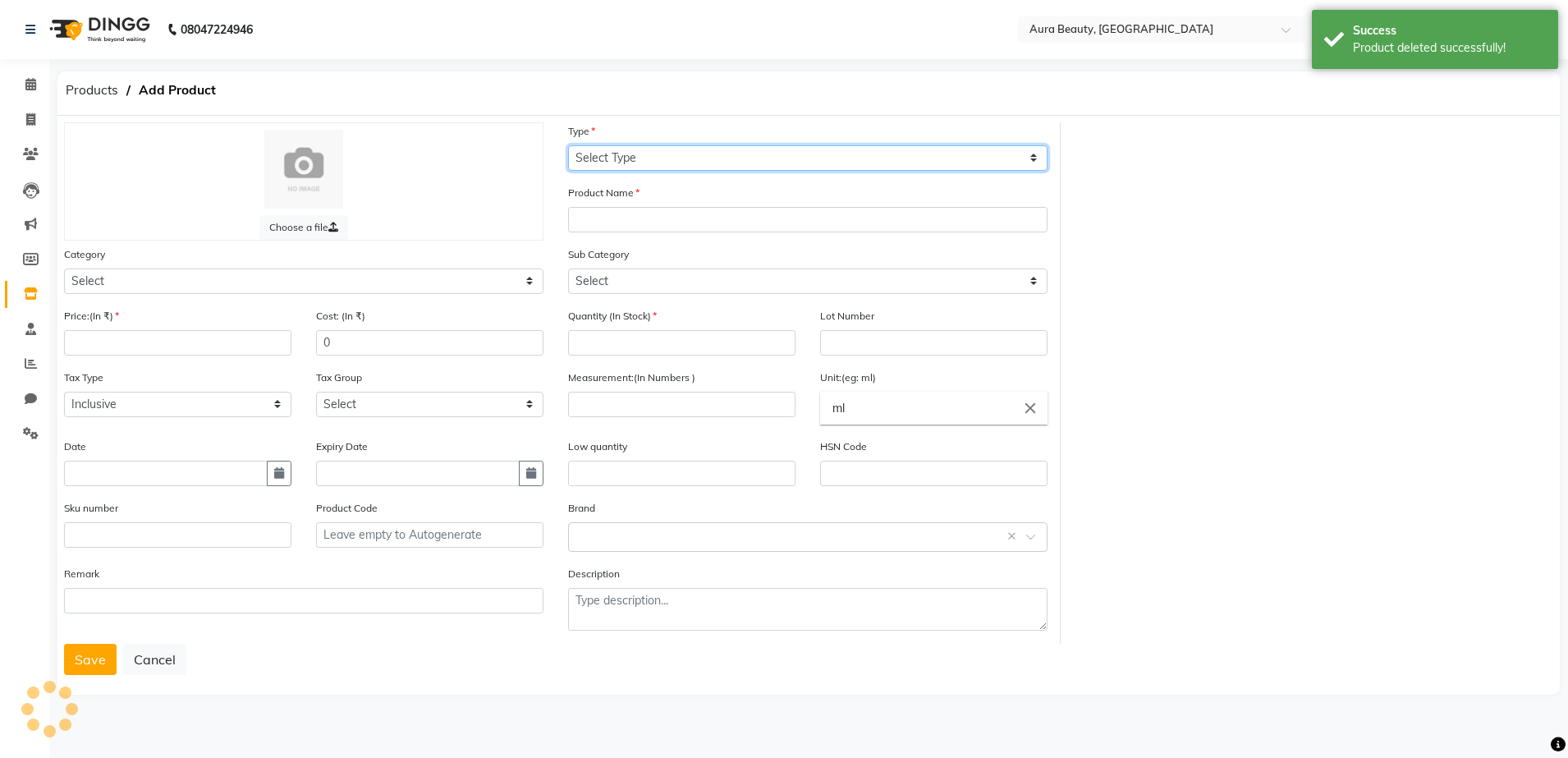
click at [721, 151] on select "Select Type Both Retail Consumable" at bounding box center [807, 158] width 479 height 26
click at [568, 146] on select "Select Type Both Retail Consumable" at bounding box center [807, 158] width 479 height 26
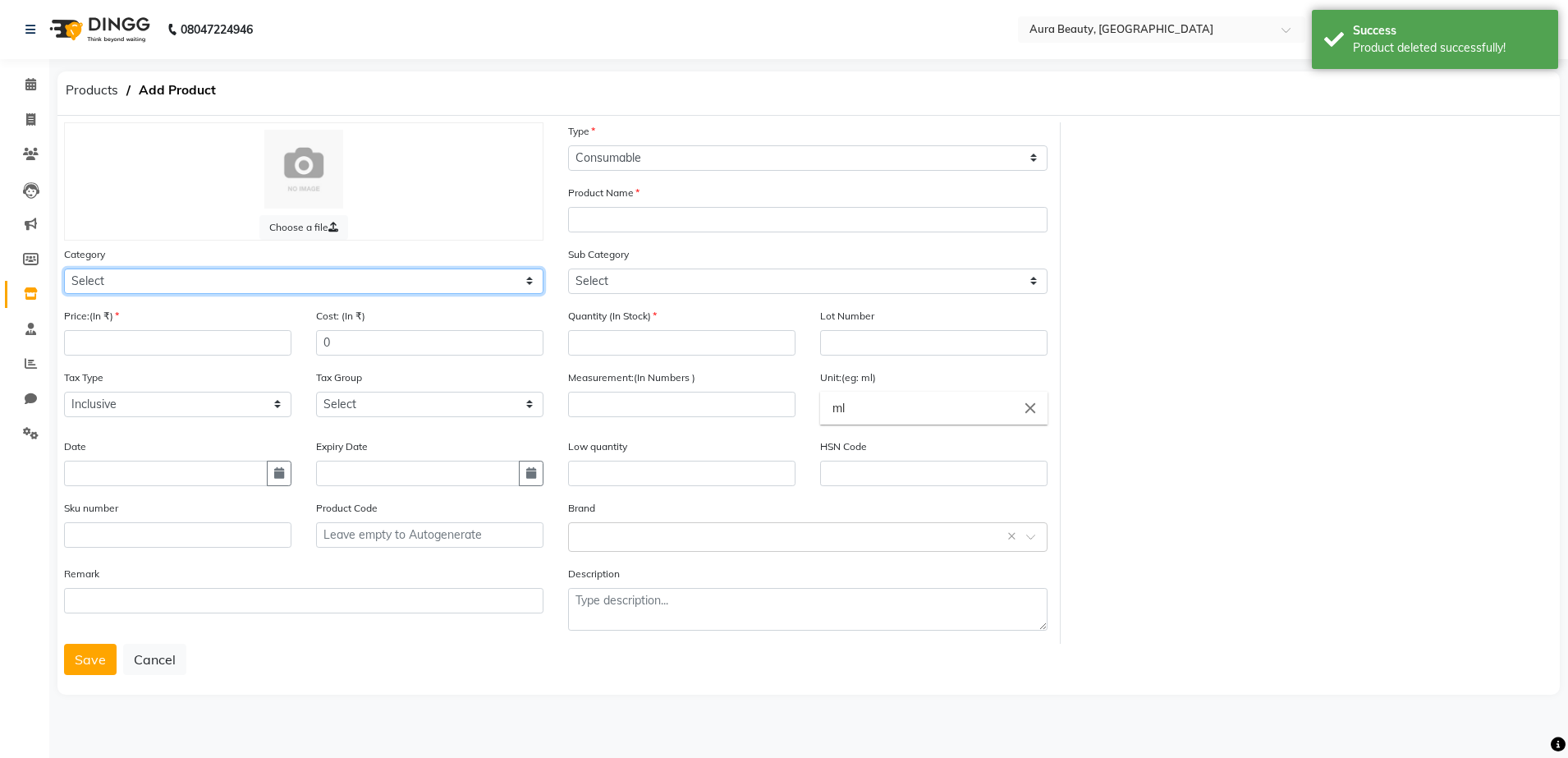
click at [530, 279] on select "Select Hair Skin Makeup Personal Care Appliances [PERSON_NAME] Waxing Disposabl…" at bounding box center [303, 281] width 479 height 26
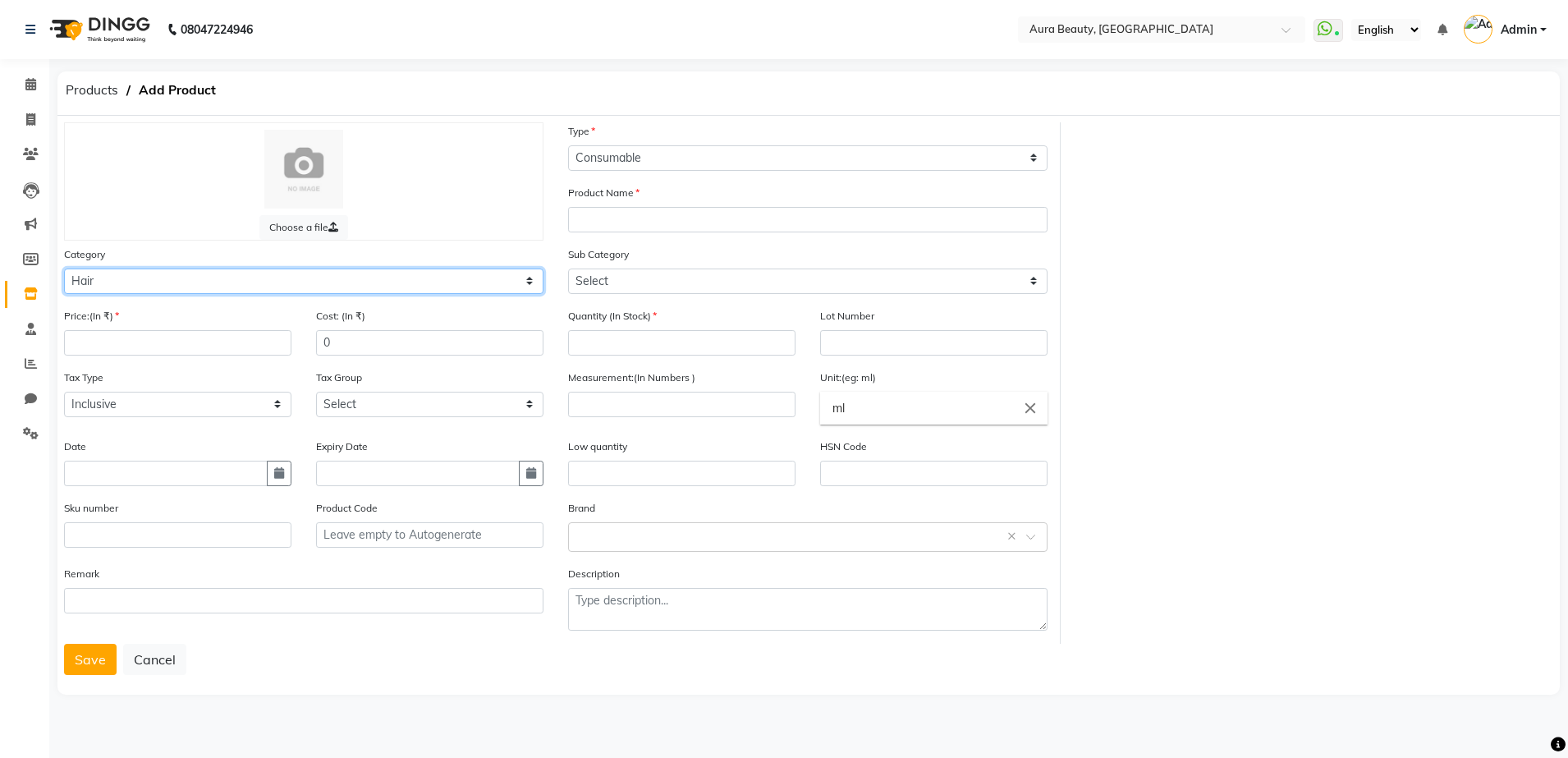
click at [64, 268] on select "Select Hair Skin Makeup Personal Care Appliances [PERSON_NAME] Waxing Disposabl…" at bounding box center [303, 281] width 479 height 26
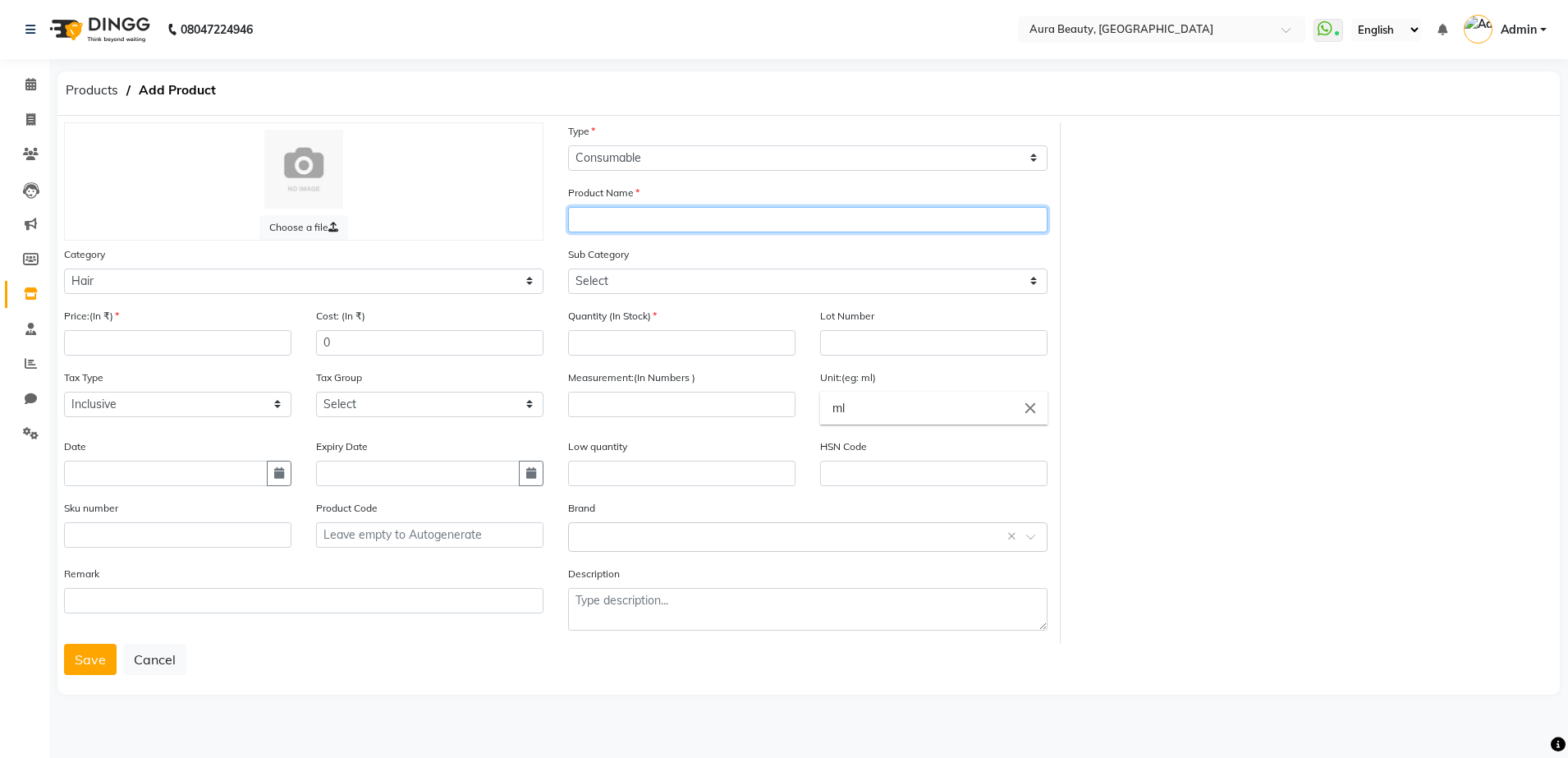
click at [596, 213] on input "text" at bounding box center [807, 219] width 479 height 26
click at [650, 229] on input "LOREAL (" at bounding box center [807, 219] width 479 height 26
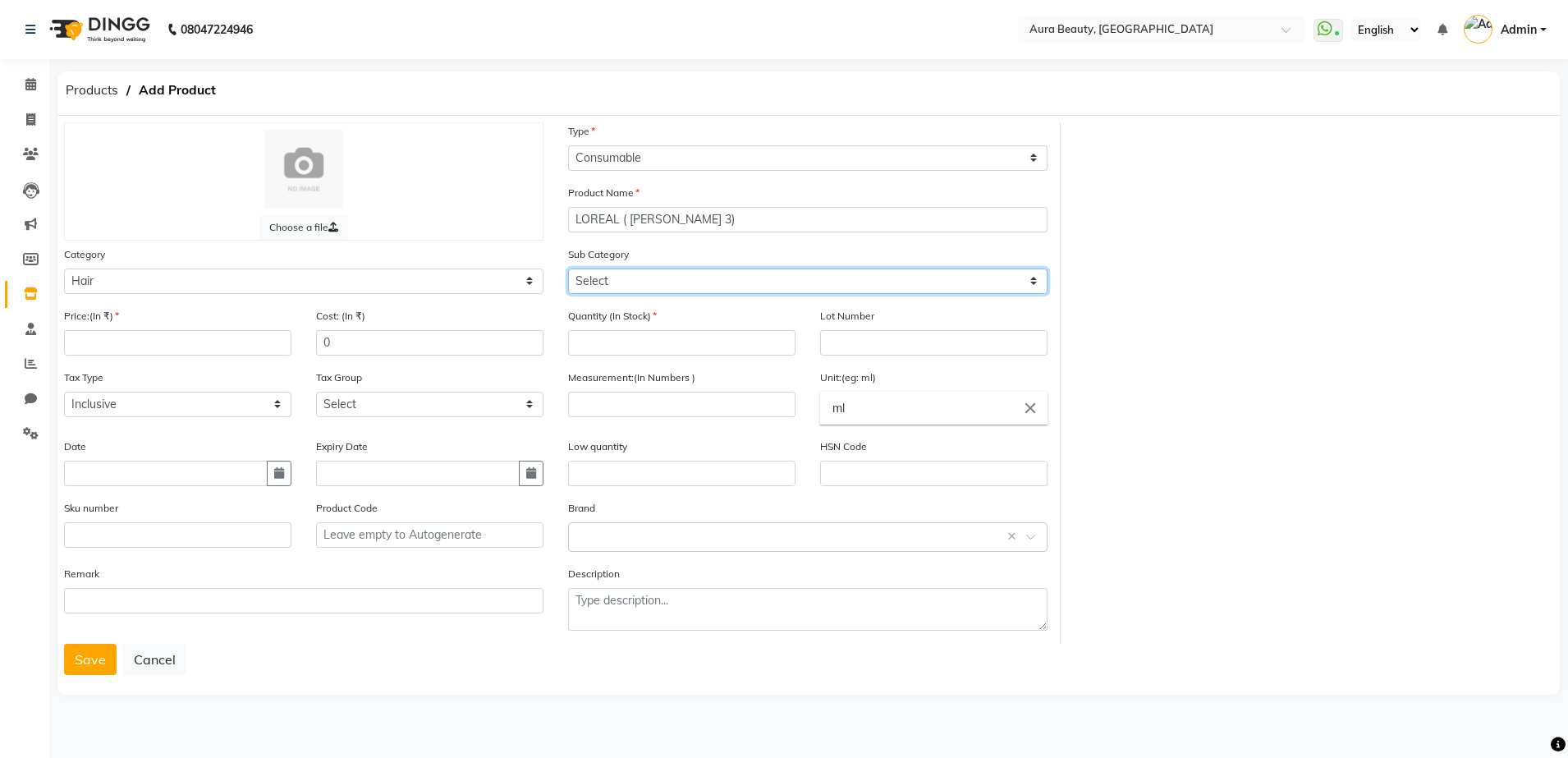
click at [1034, 276] on select "Select Shampoo Conditioner Cream Mask Oil Serum Color Appliances Treatment Styl…" at bounding box center [807, 281] width 479 height 26
click at [568, 268] on select "Select Shampoo Conditioner Cream Mask Oil Serum Color Appliances Treatment Styl…" at bounding box center [807, 281] width 479 height 26
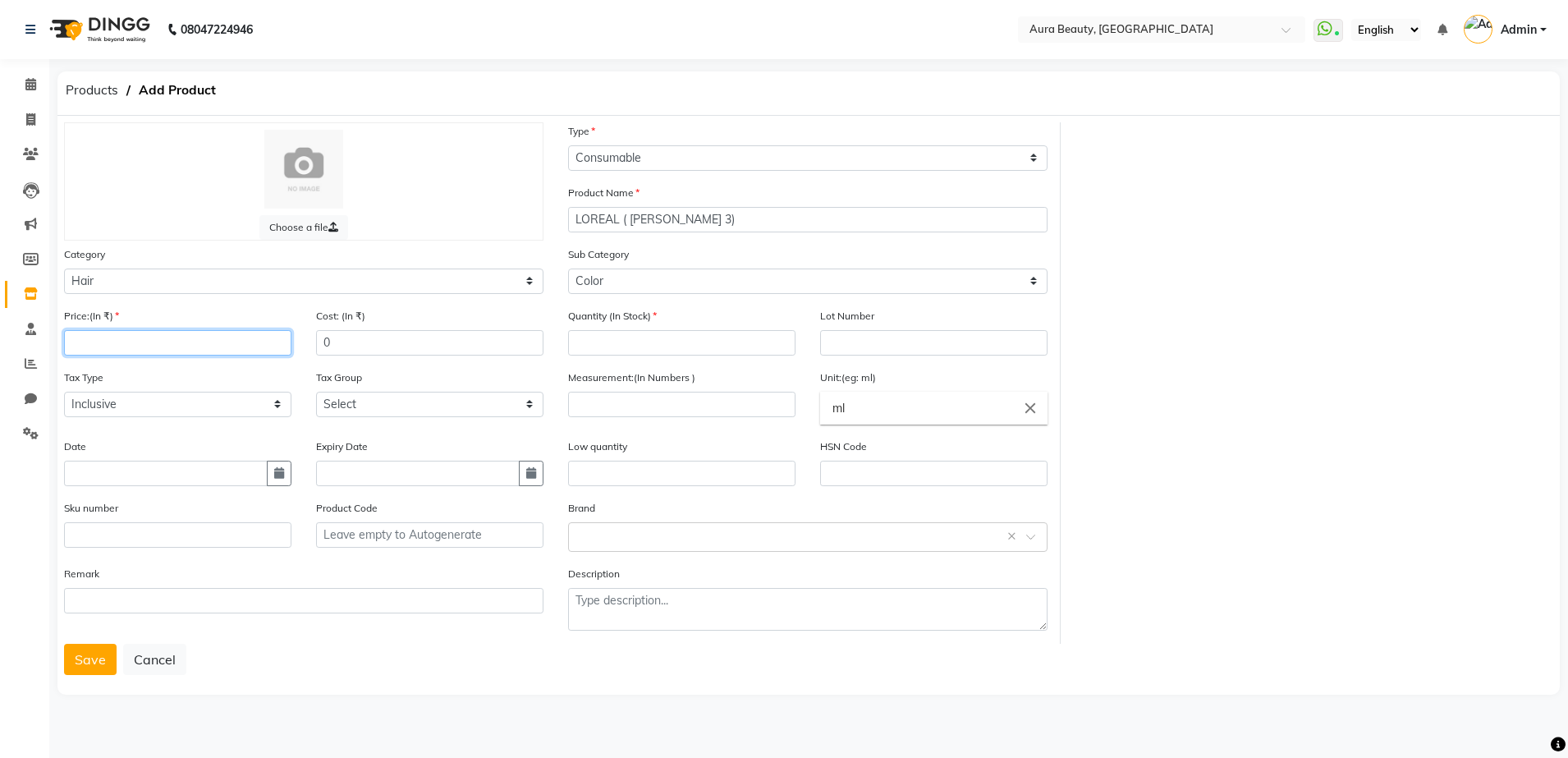
click at [92, 343] on input "number" at bounding box center [177, 343] width 228 height 26
click at [587, 350] on input "number" at bounding box center [681, 343] width 228 height 26
click at [76, 347] on input "number" at bounding box center [177, 343] width 228 height 26
click at [578, 396] on input "number" at bounding box center [681, 404] width 228 height 26
click at [861, 415] on input "ml" at bounding box center [933, 408] width 228 height 33
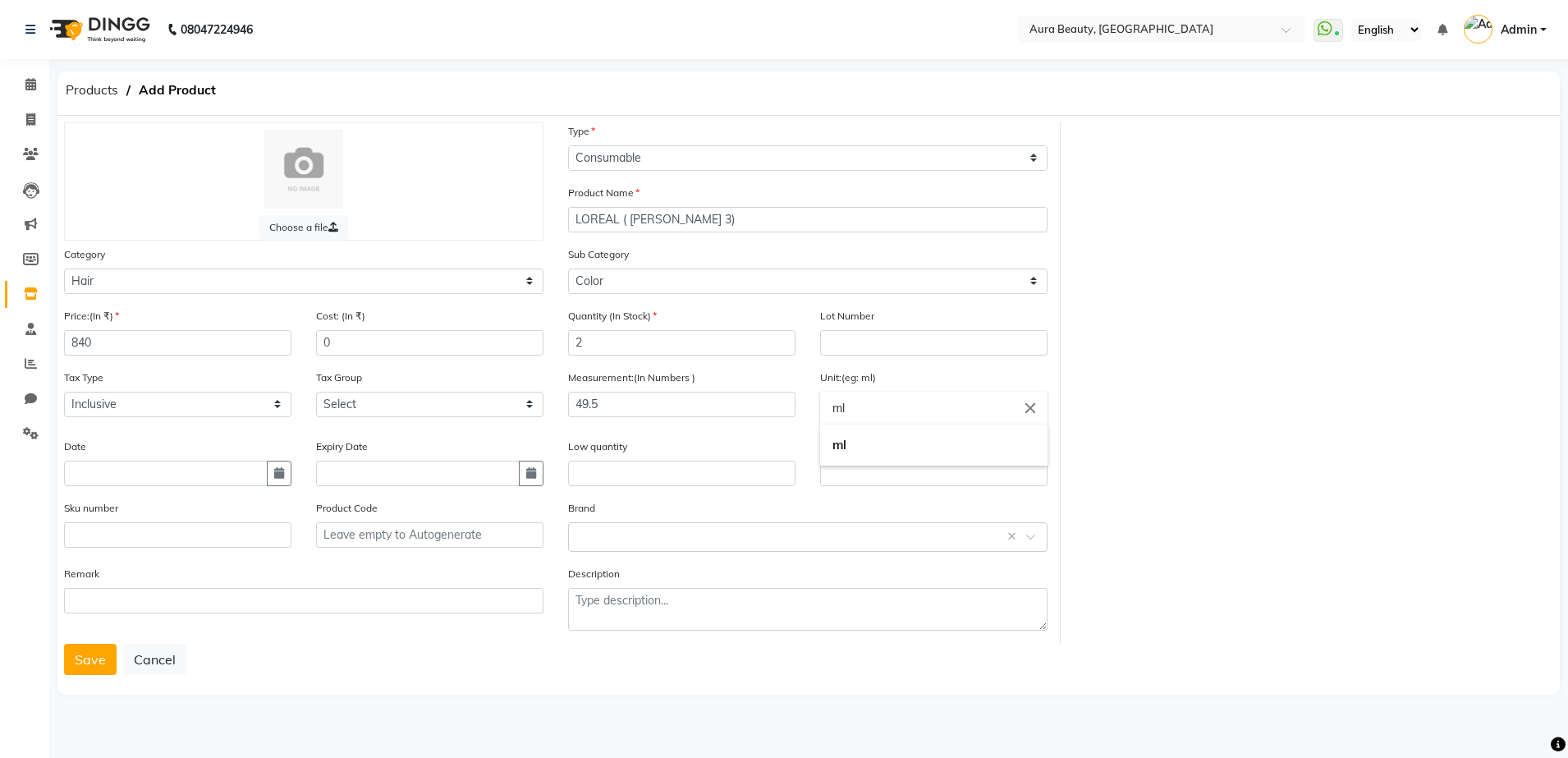
click at [861, 415] on input "ml" at bounding box center [933, 408] width 228 height 33
click at [845, 482] on b "m" at bounding box center [845, 485] width 11 height 16
click at [861, 406] on input "gms" at bounding box center [933, 408] width 228 height 33
click at [774, 434] on div at bounding box center [784, 379] width 1568 height 758
click at [726, 539] on input "text" at bounding box center [791, 535] width 429 height 17
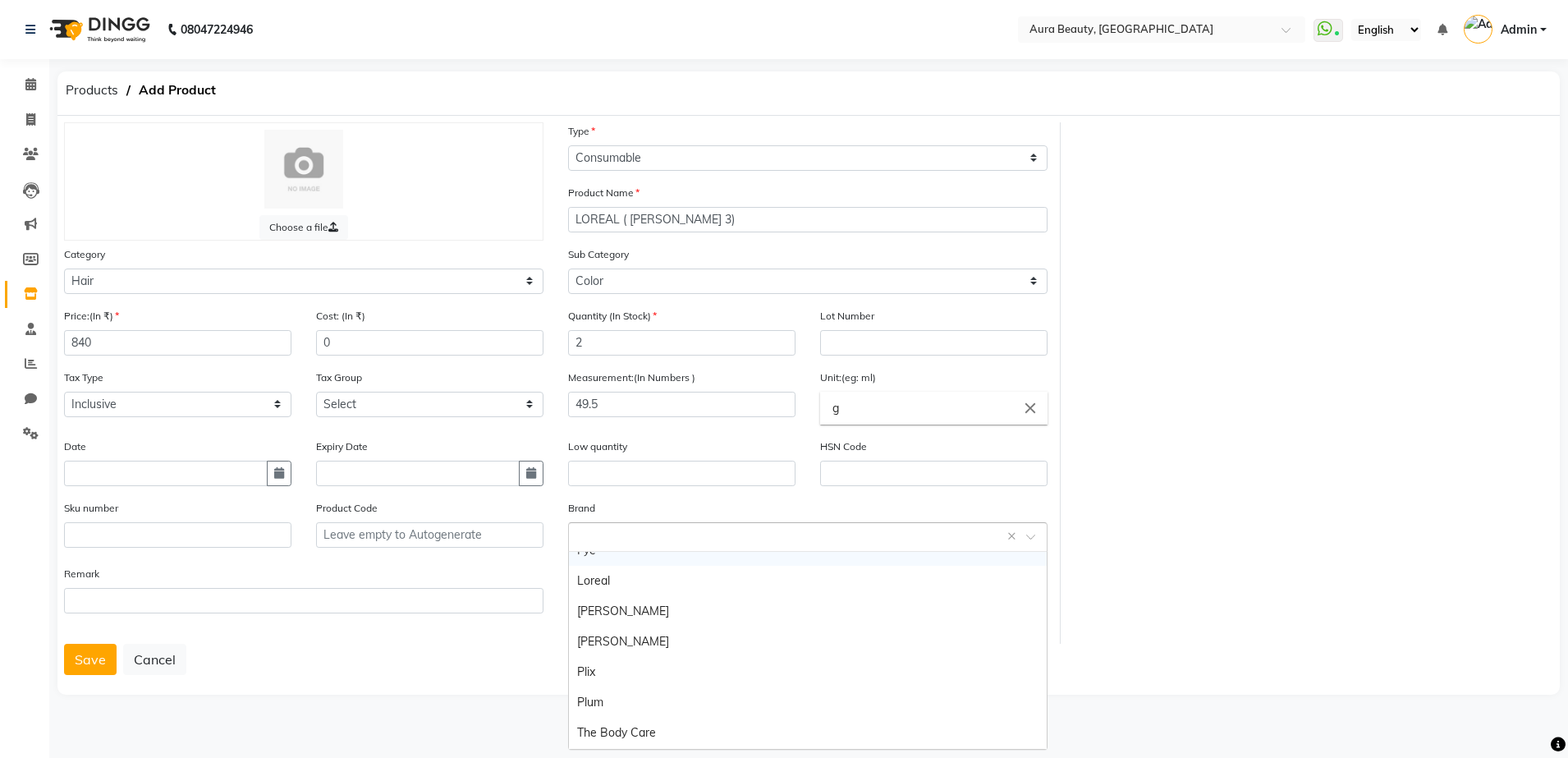
scroll to position [205, 0]
click at [704, 595] on div "[PERSON_NAME]" at bounding box center [807, 604] width 477 height 31
click at [581, 652] on div "Save Cancel" at bounding box center [808, 660] width 1489 height 31
click at [84, 669] on button "Save" at bounding box center [89, 660] width 52 height 31
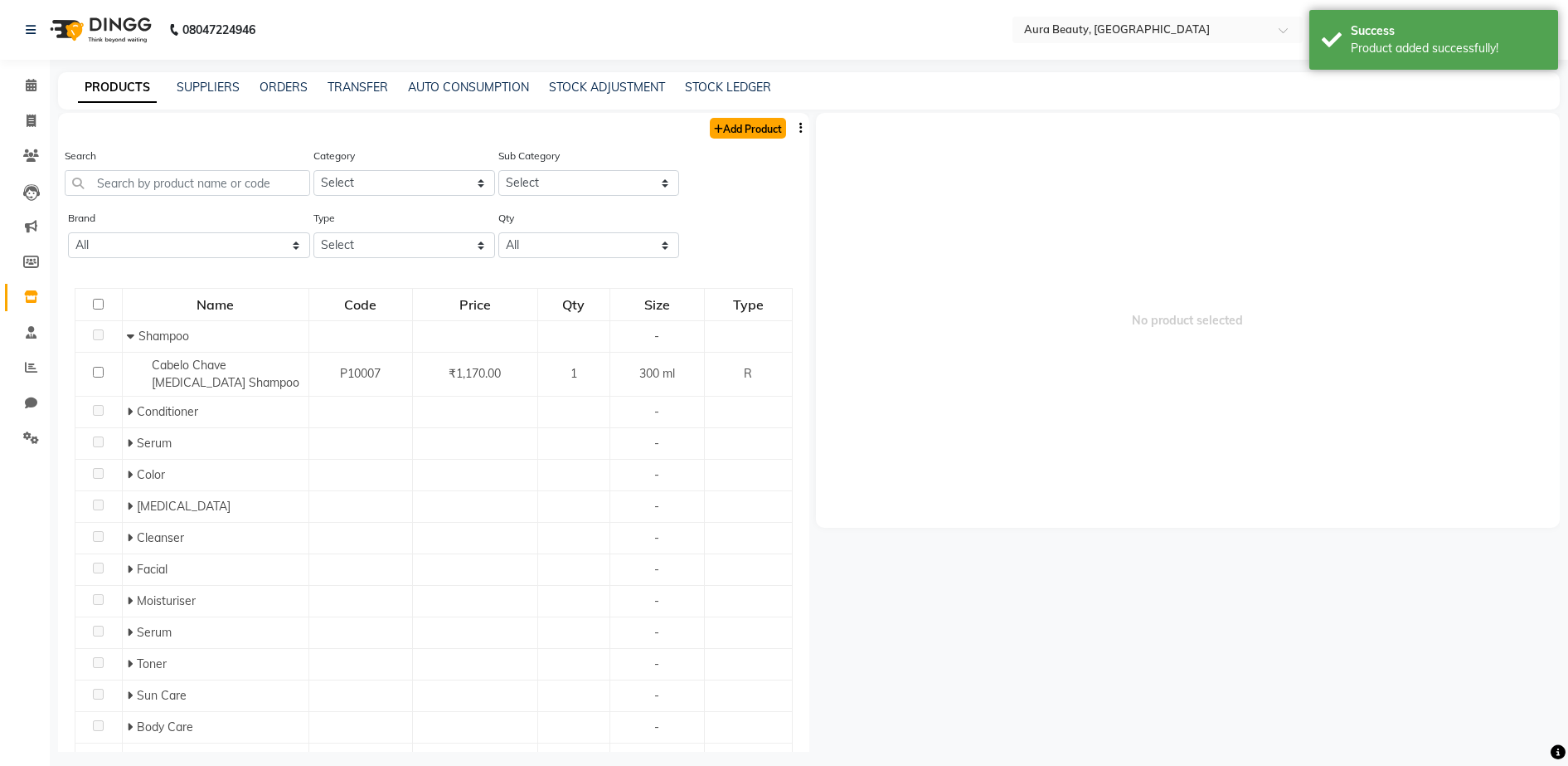
click at [746, 128] on link "Add Product" at bounding box center [747, 128] width 76 height 21
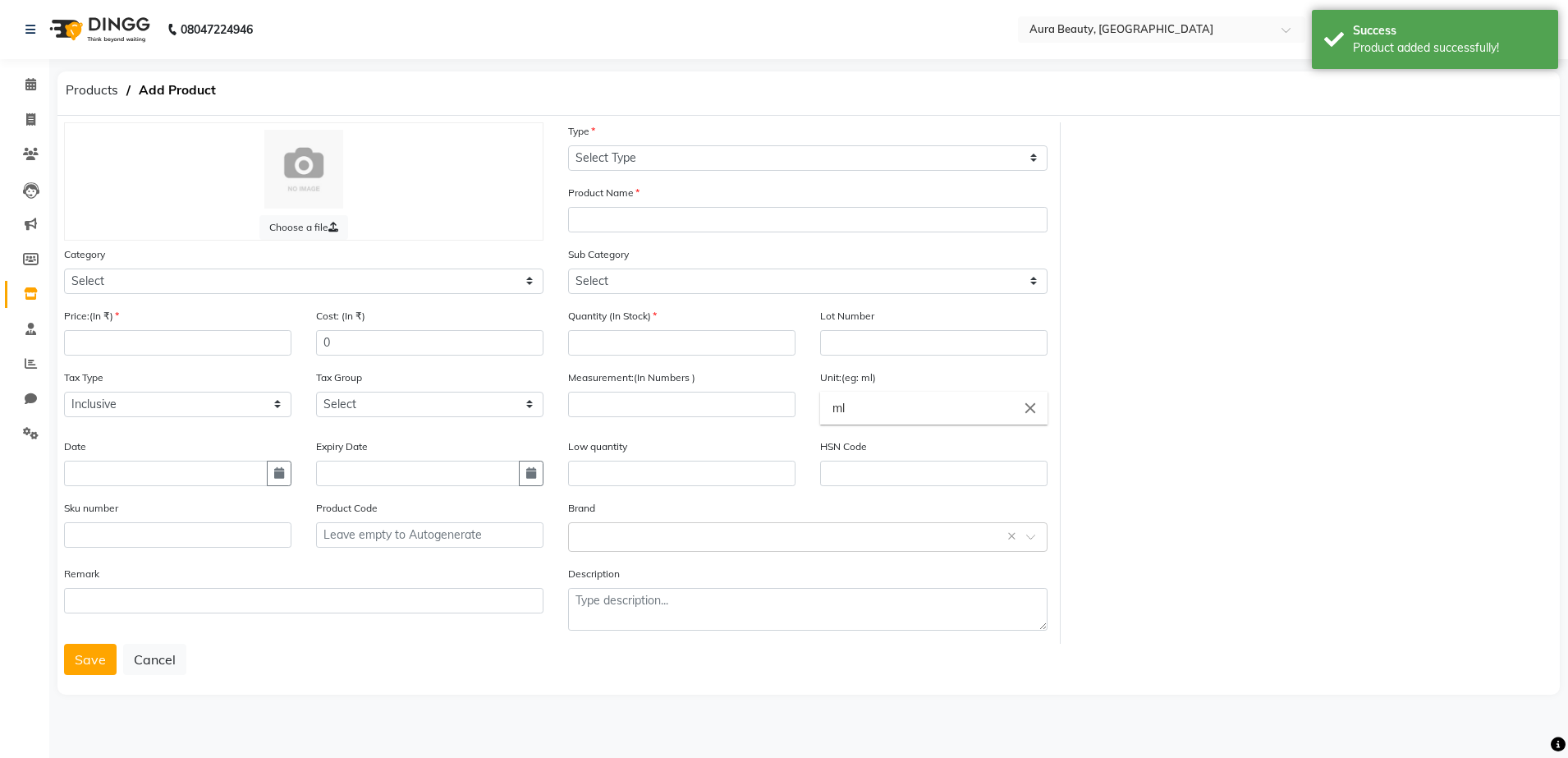
click at [327, 195] on img at bounding box center [303, 169] width 79 height 79
click at [313, 170] on img at bounding box center [303, 169] width 79 height 79
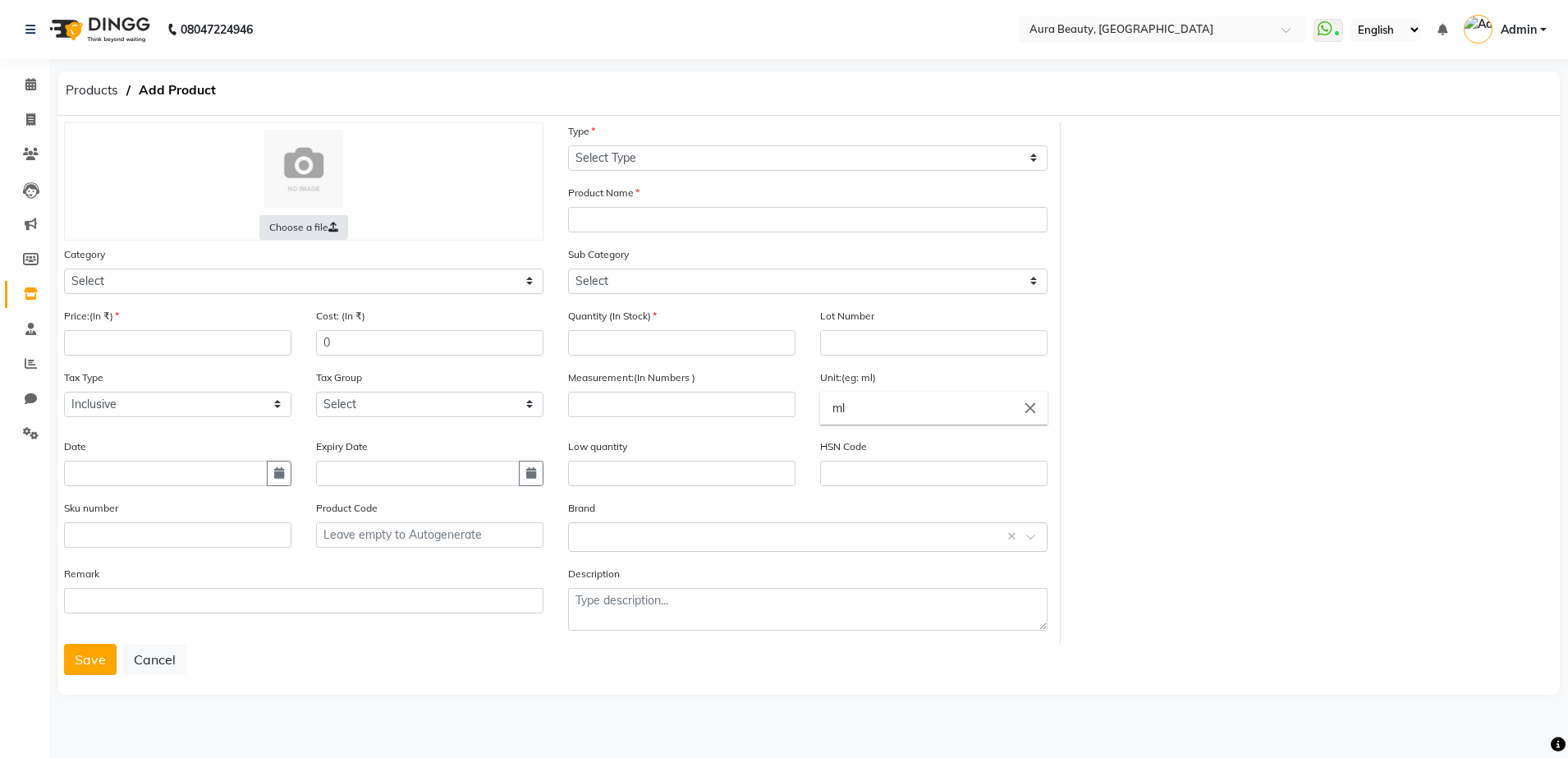
click at [312, 228] on label "Choose a file" at bounding box center [303, 228] width 89 height 25
click at [0, 0] on input "Choose a file" at bounding box center [0, 0] width 0 height 0
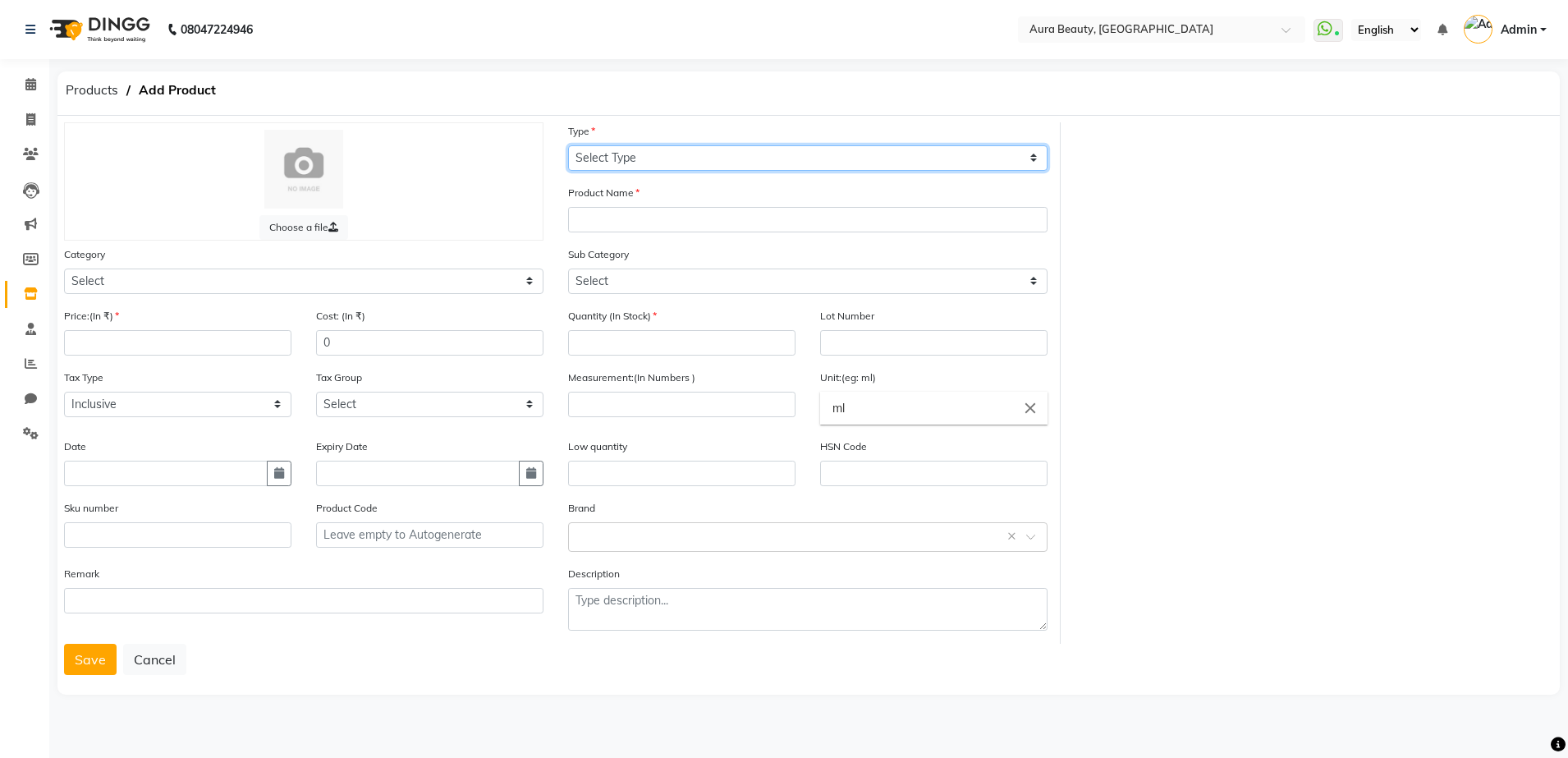
click at [603, 148] on select "Select Type Both Retail Consumable" at bounding box center [807, 158] width 479 height 26
click at [568, 146] on select "Select Type Both Retail Consumable" at bounding box center [807, 158] width 479 height 26
click at [1033, 161] on select "Select Type Both Retail Consumable" at bounding box center [807, 158] width 479 height 26
click at [568, 146] on select "Select Type Both Retail Consumable" at bounding box center [807, 158] width 479 height 26
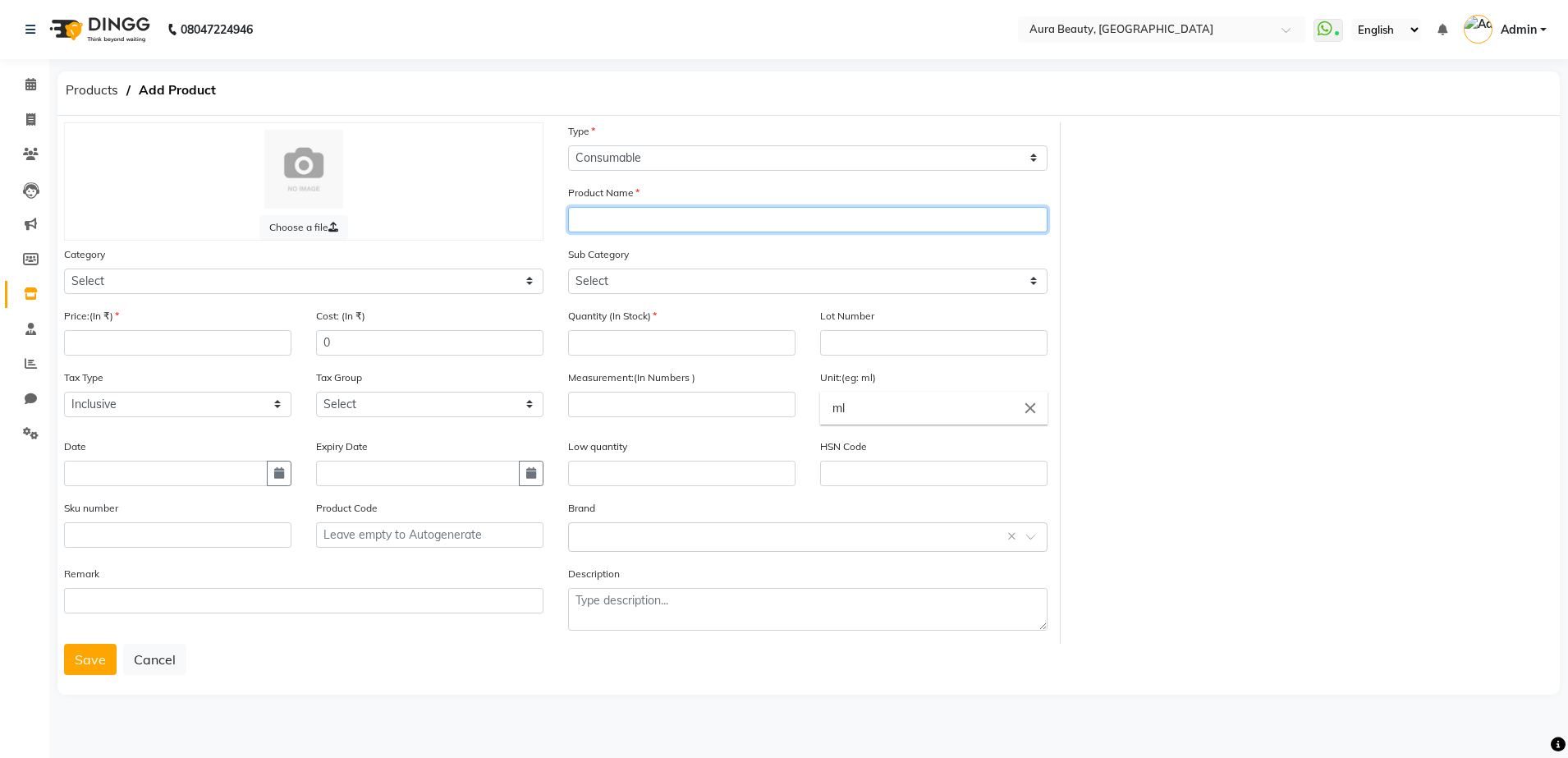
click at [807, 218] on input "text" at bounding box center [807, 219] width 479 height 26
click at [738, 222] on input "LOREAL ( [PERSON_NAME])" at bounding box center [807, 219] width 479 height 26
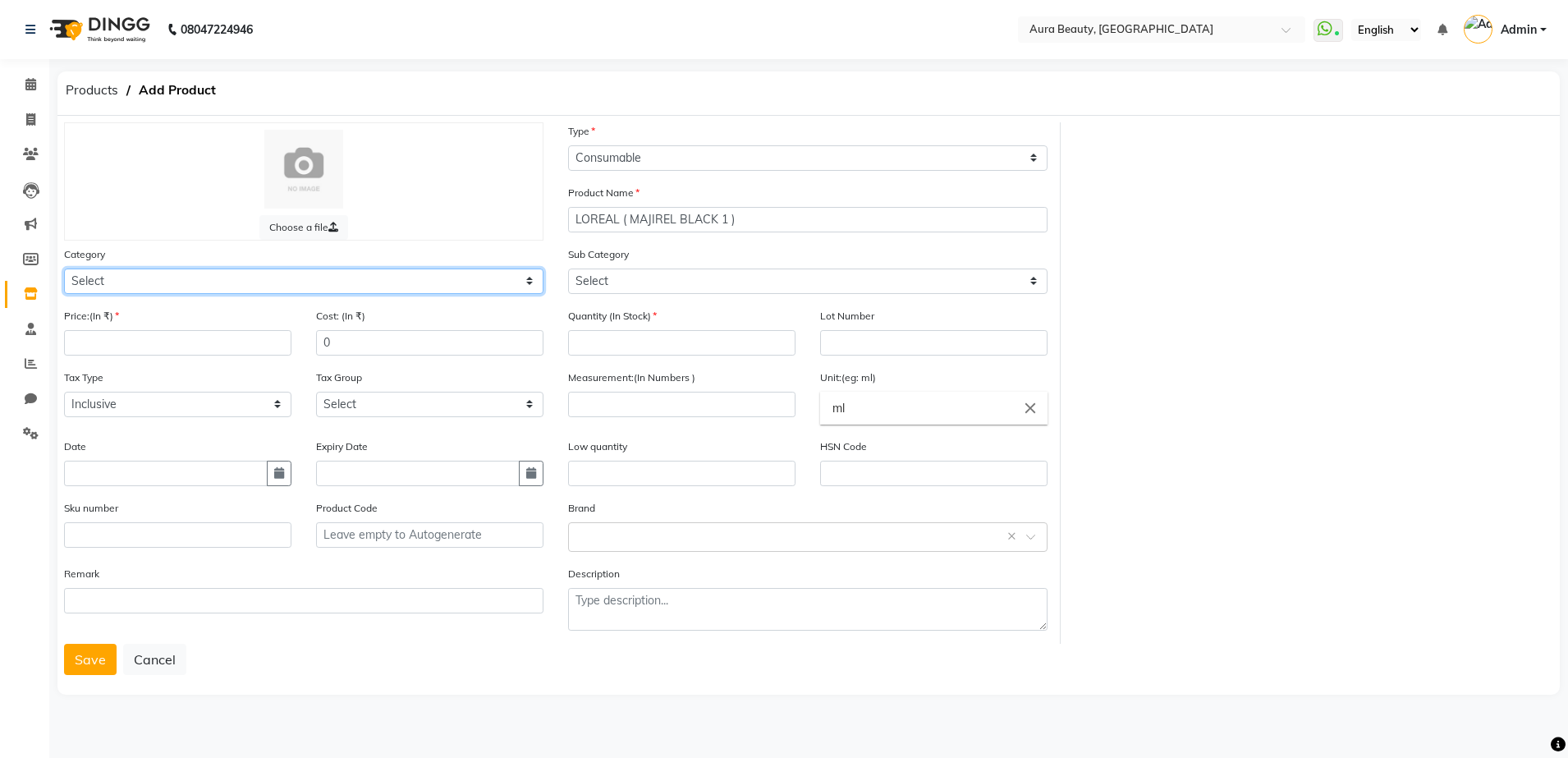
click at [525, 283] on select "Select Hair Skin Makeup Personal Care Appliances [PERSON_NAME] Waxing Disposabl…" at bounding box center [303, 281] width 479 height 26
click at [64, 268] on select "Select Hair Skin Makeup Personal Care Appliances [PERSON_NAME] Waxing Disposabl…" at bounding box center [303, 281] width 479 height 26
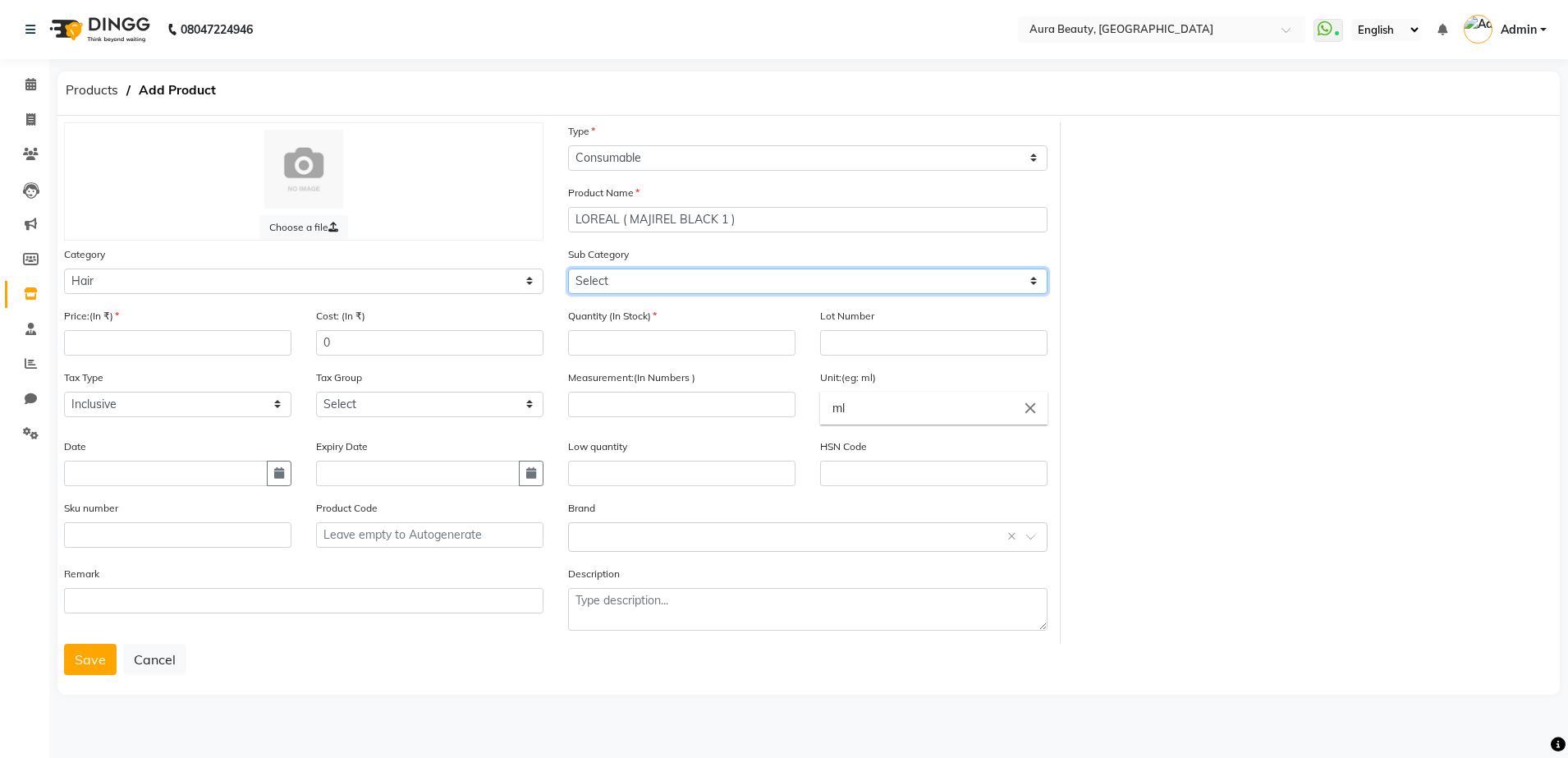
click at [1026, 283] on select "Select Shampoo Conditioner Cream Mask Oil Serum Color Appliances Treatment Styl…" at bounding box center [807, 281] width 479 height 26
click at [568, 268] on select "Select Shampoo Conditioner Cream Mask Oil Serum Color Appliances Treatment Styl…" at bounding box center [807, 281] width 479 height 26
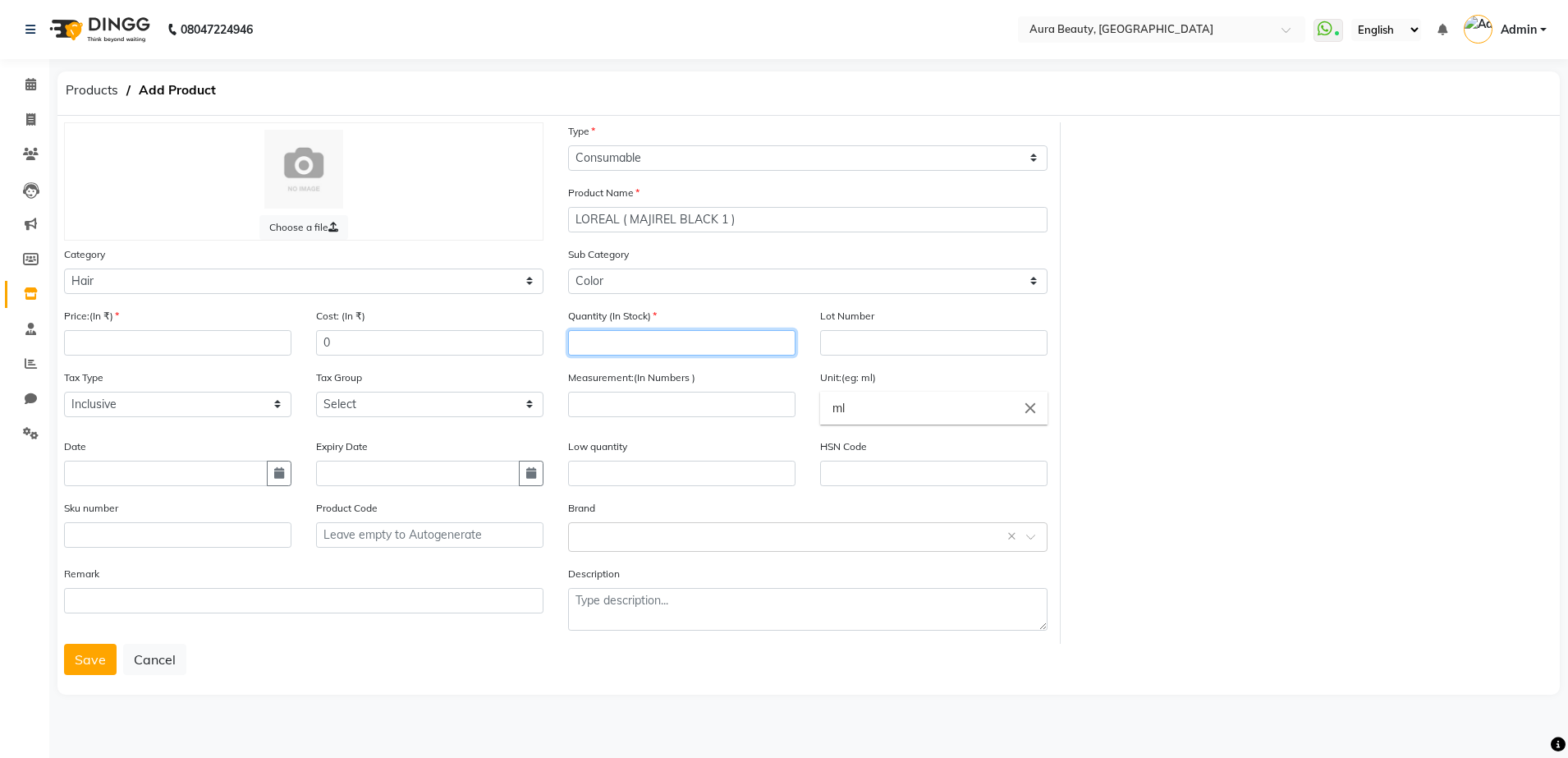
click at [703, 338] on input "number" at bounding box center [681, 343] width 228 height 26
click at [115, 346] on input "number" at bounding box center [177, 343] width 228 height 26
click at [605, 408] on input "number" at bounding box center [681, 404] width 228 height 26
click at [872, 418] on input "ml" at bounding box center [933, 408] width 228 height 33
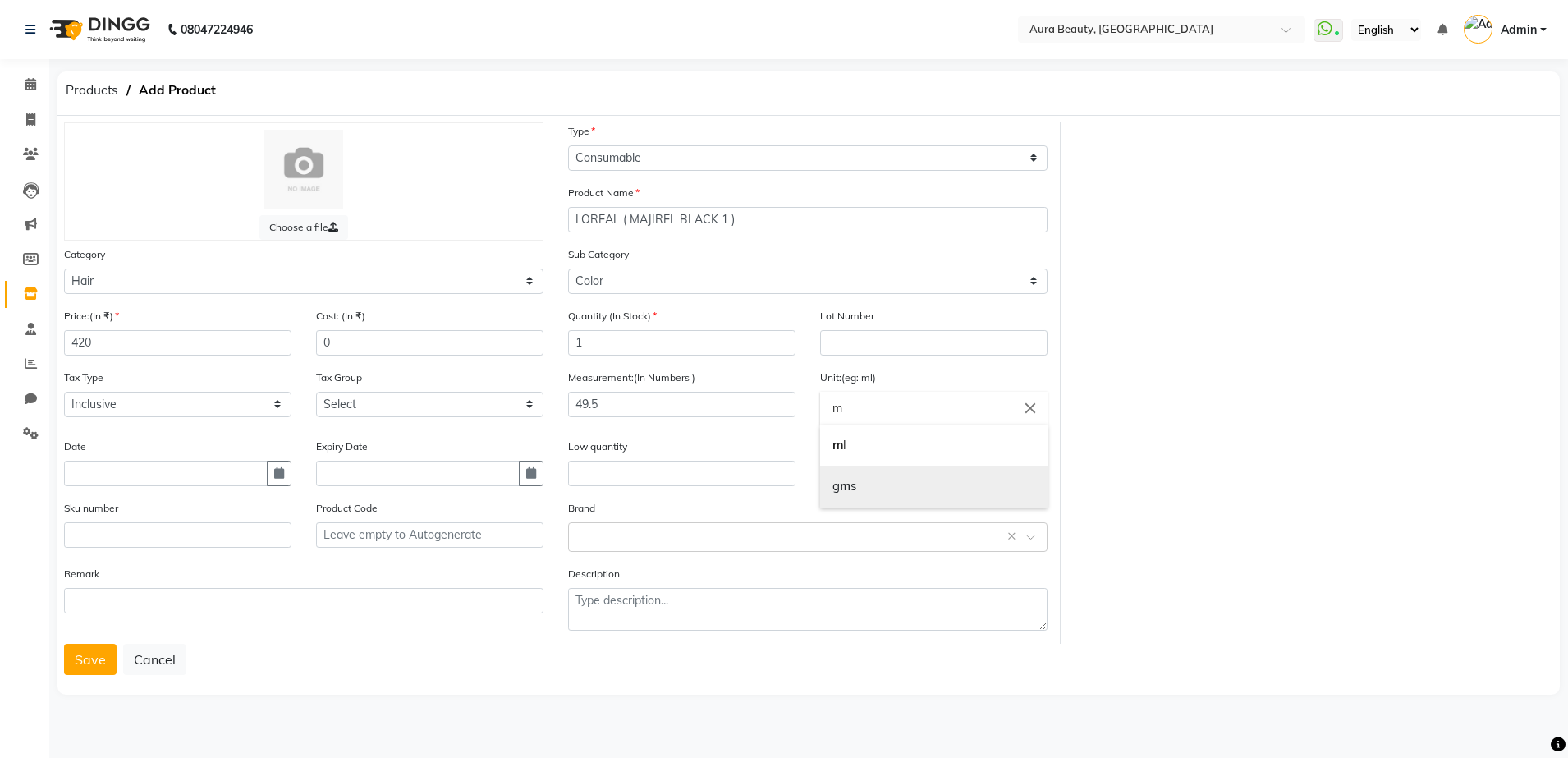
click at [894, 497] on link "g m s" at bounding box center [933, 486] width 228 height 42
click at [884, 416] on input "gms" at bounding box center [933, 408] width 228 height 33
click at [782, 439] on div at bounding box center [784, 379] width 1568 height 758
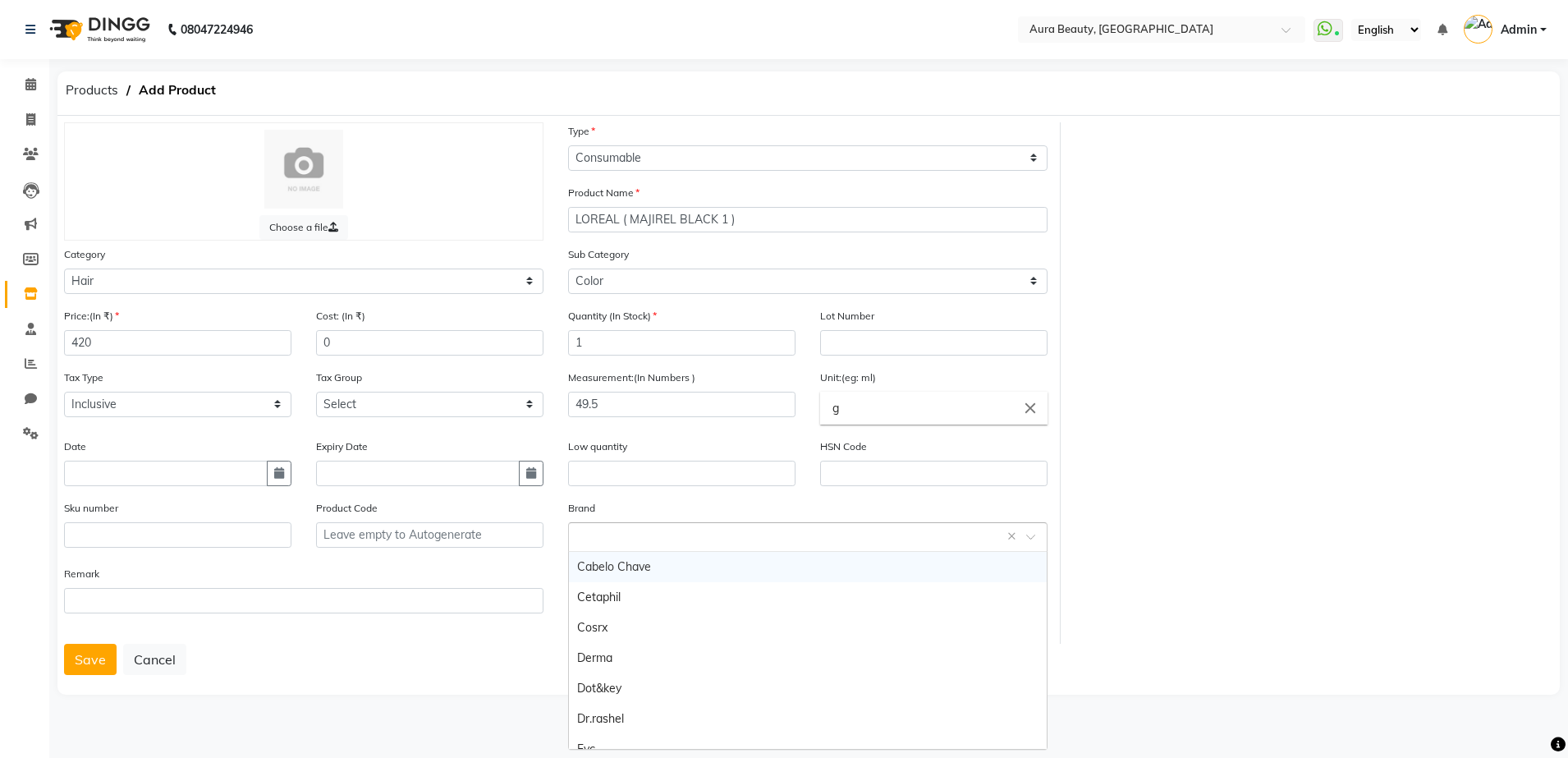
click at [628, 536] on input "text" at bounding box center [791, 535] width 429 height 17
click at [774, 554] on div "[PERSON_NAME]" at bounding box center [807, 564] width 477 height 31
click at [94, 669] on button "Save" at bounding box center [89, 660] width 52 height 31
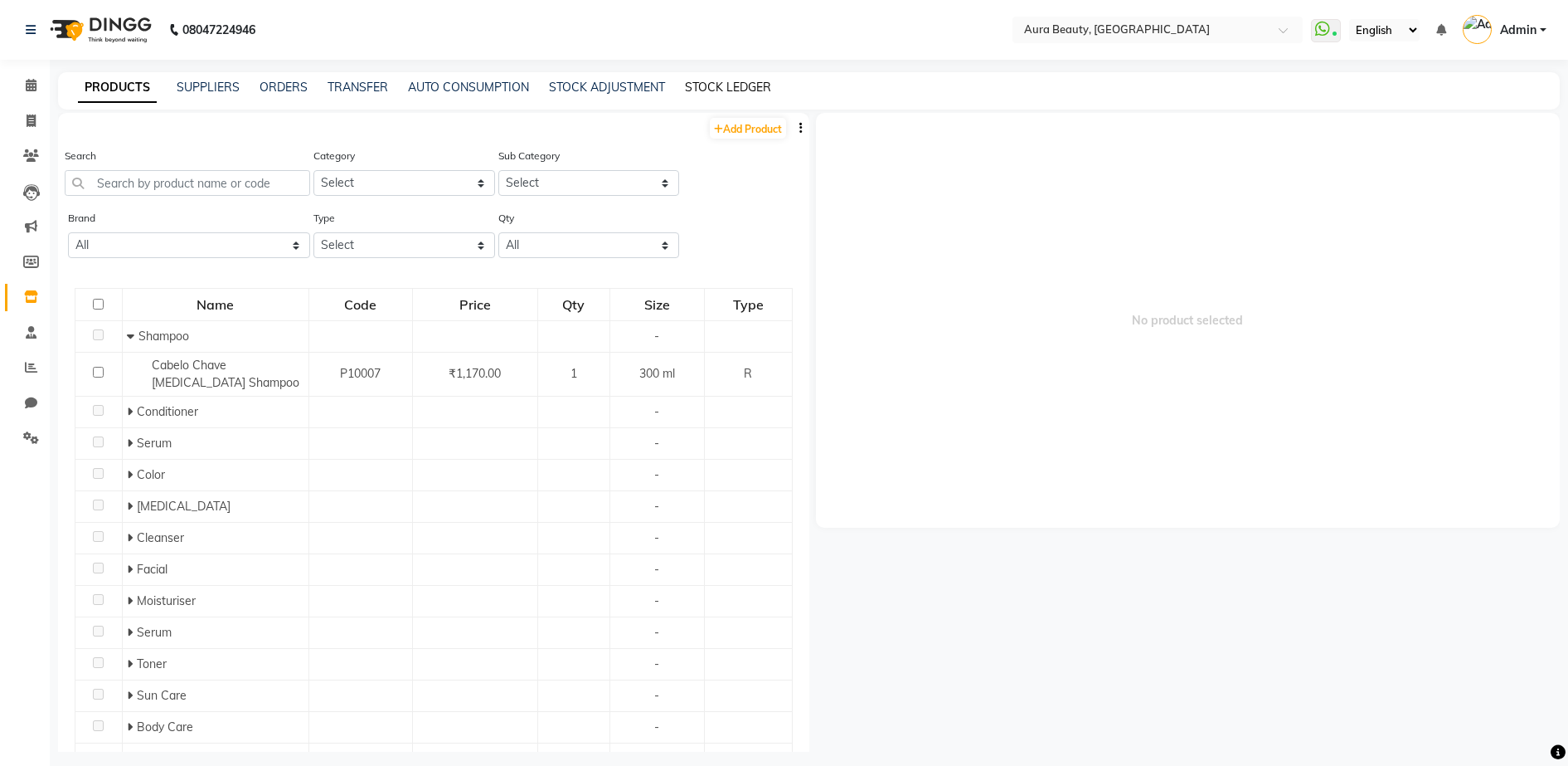
click at [728, 90] on link "STOCK LEDGER" at bounding box center [727, 87] width 86 height 15
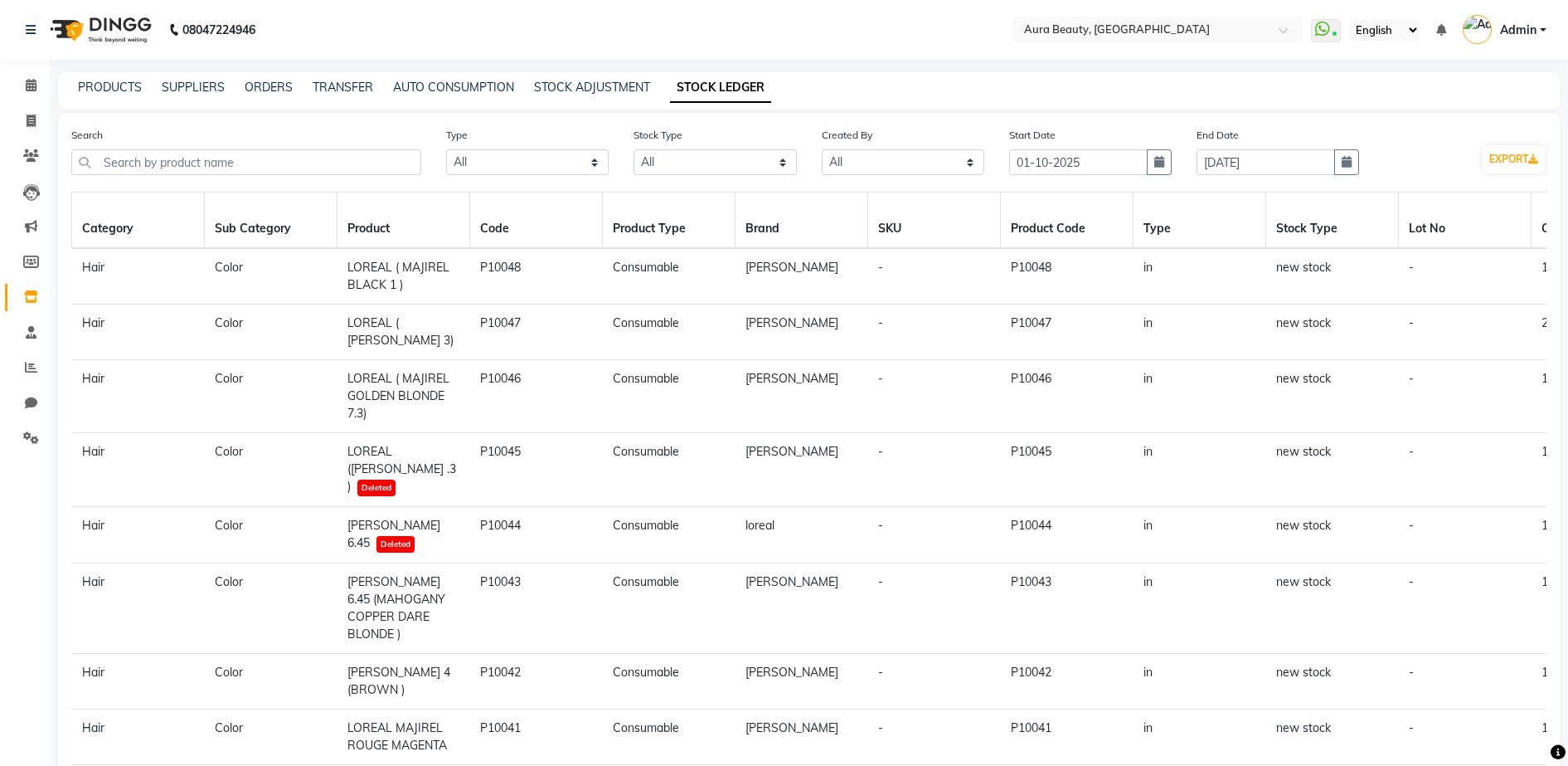
click at [278, 212] on th "Sub Category" at bounding box center [271, 220] width 133 height 56
click at [260, 232] on th "Sub Category" at bounding box center [271, 220] width 133 height 56
click at [555, 88] on link "STOCK ADJUSTMENT" at bounding box center [592, 87] width 116 height 15
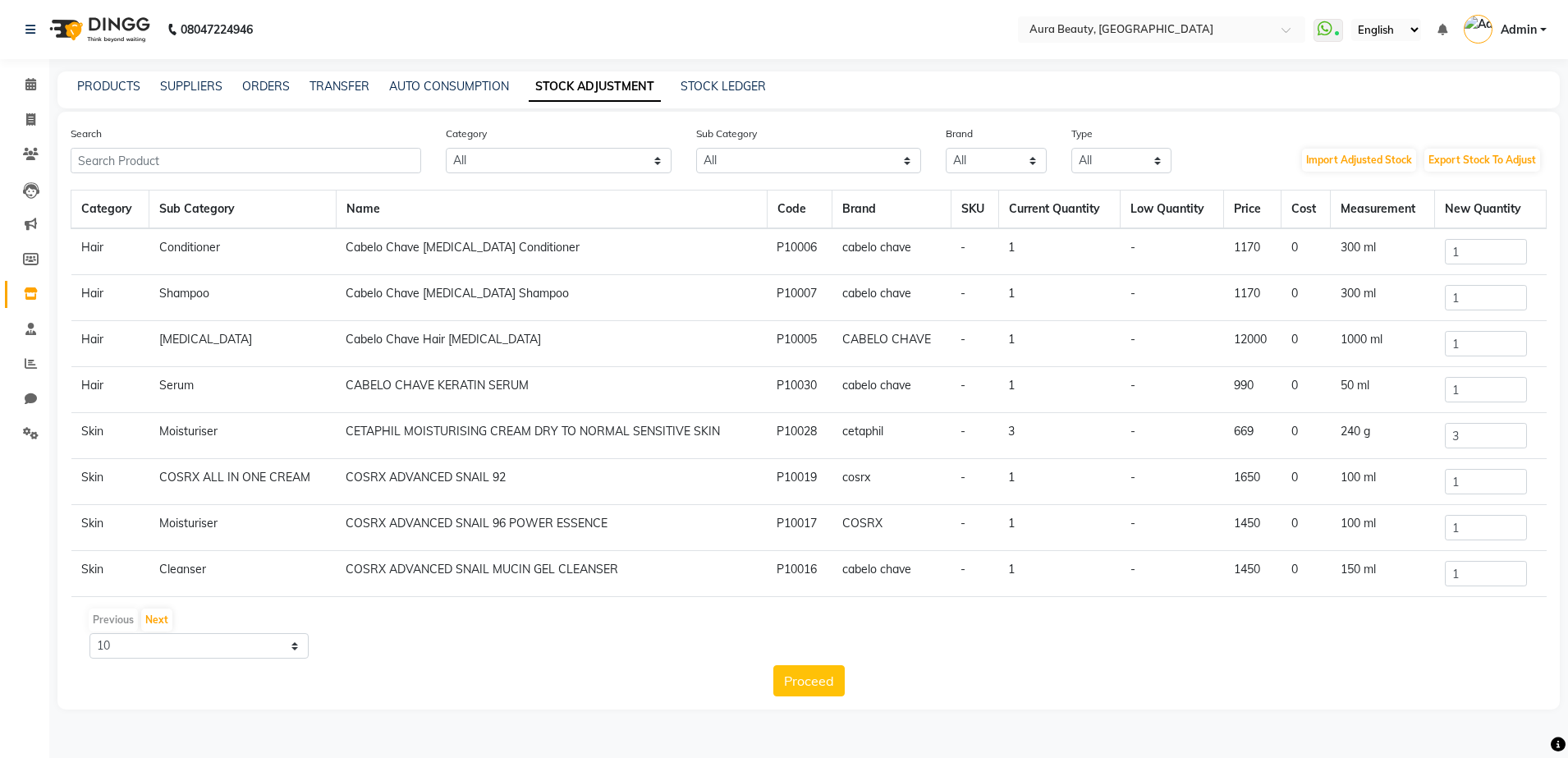
click at [434, 101] on div "PRODUCTS SUPPLIERS ORDERS TRANSFER AUTO CONSUMPTION STOCK ADJUSTMENT STOCK LEDG…" at bounding box center [808, 89] width 1502 height 37
click at [439, 86] on link "AUTO CONSUMPTION" at bounding box center [448, 86] width 120 height 15
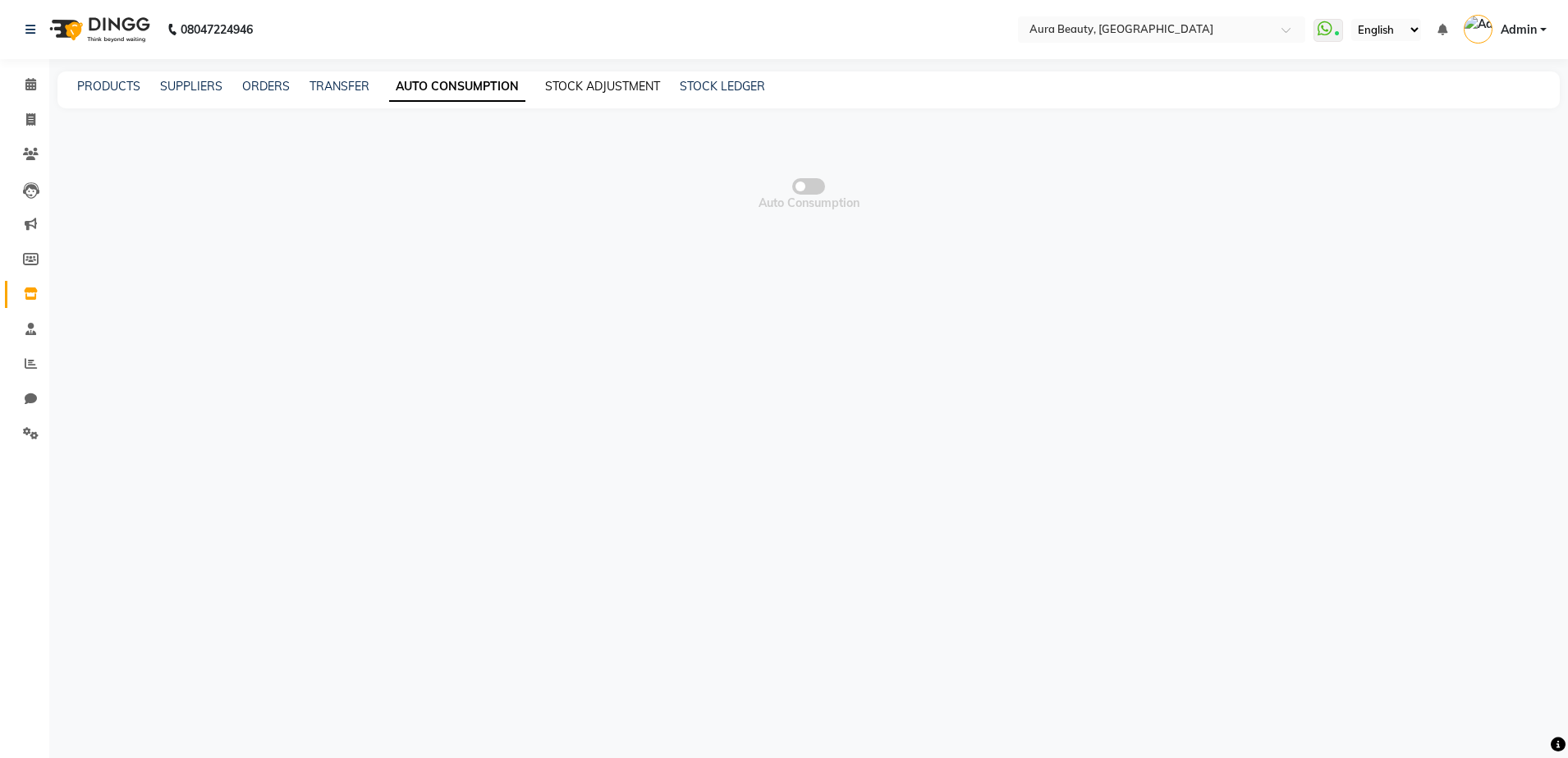
click at [560, 85] on link "STOCK ADJUSTMENT" at bounding box center [602, 86] width 115 height 15
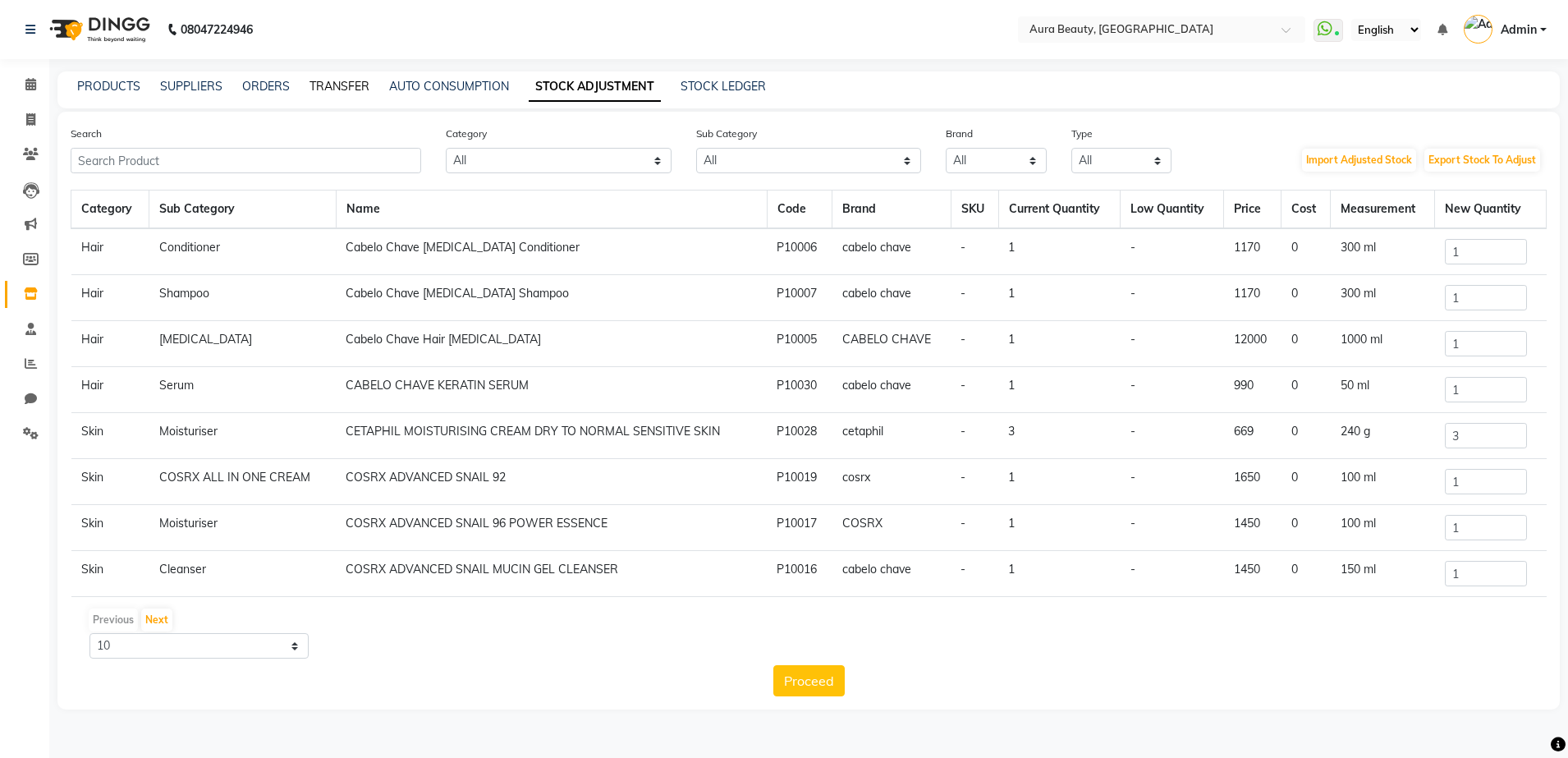
click at [337, 89] on link "TRANSFER" at bounding box center [339, 86] width 60 height 15
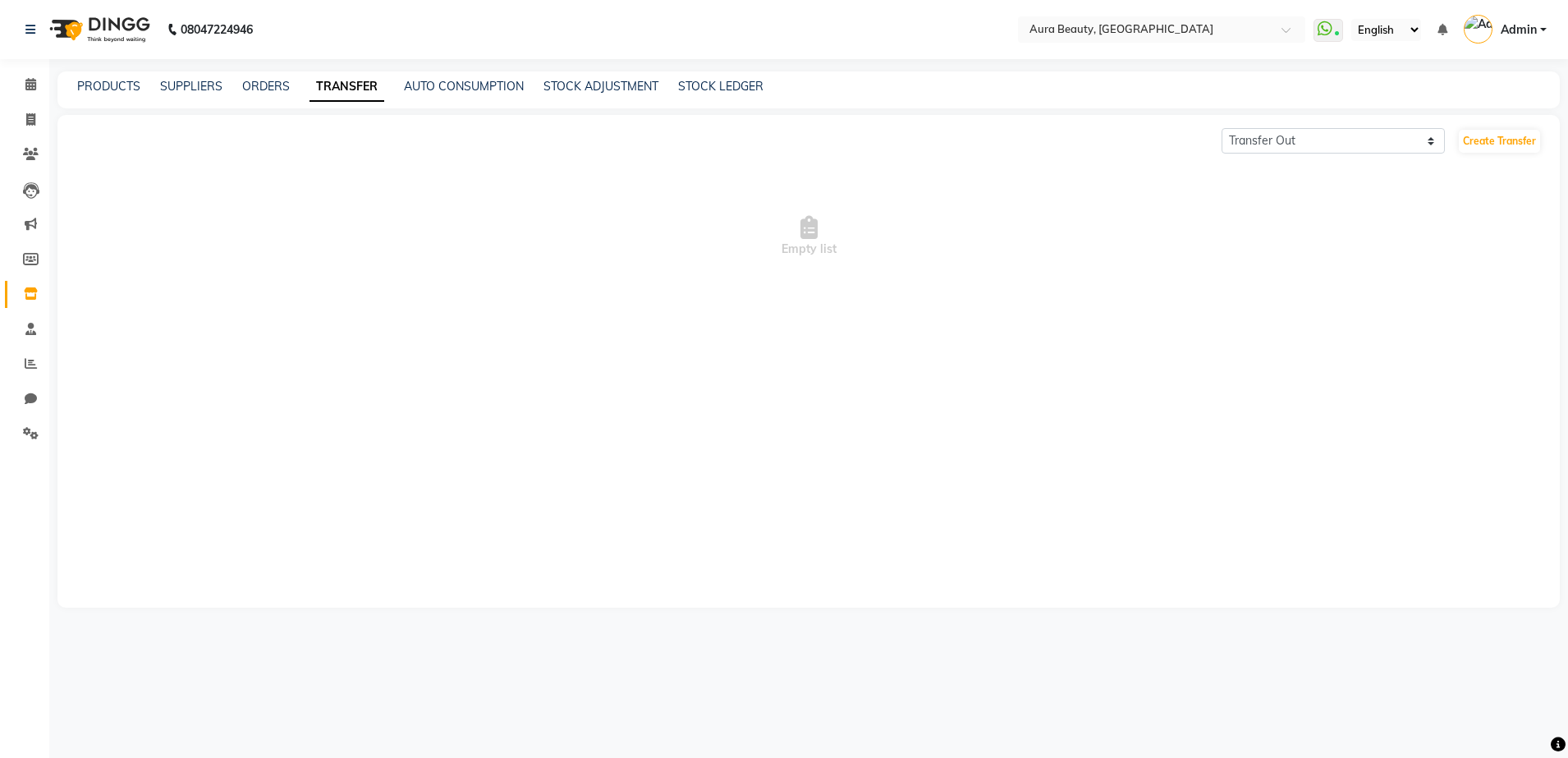
click at [238, 86] on div "PRODUCTS SUPPLIERS ORDERS TRANSFER AUTO CONSUMPTION STOCK ADJUSTMENT STOCK LEDG…" at bounding box center [798, 86] width 1483 height 17
click at [247, 87] on link "ORDERS" at bounding box center [266, 86] width 48 height 15
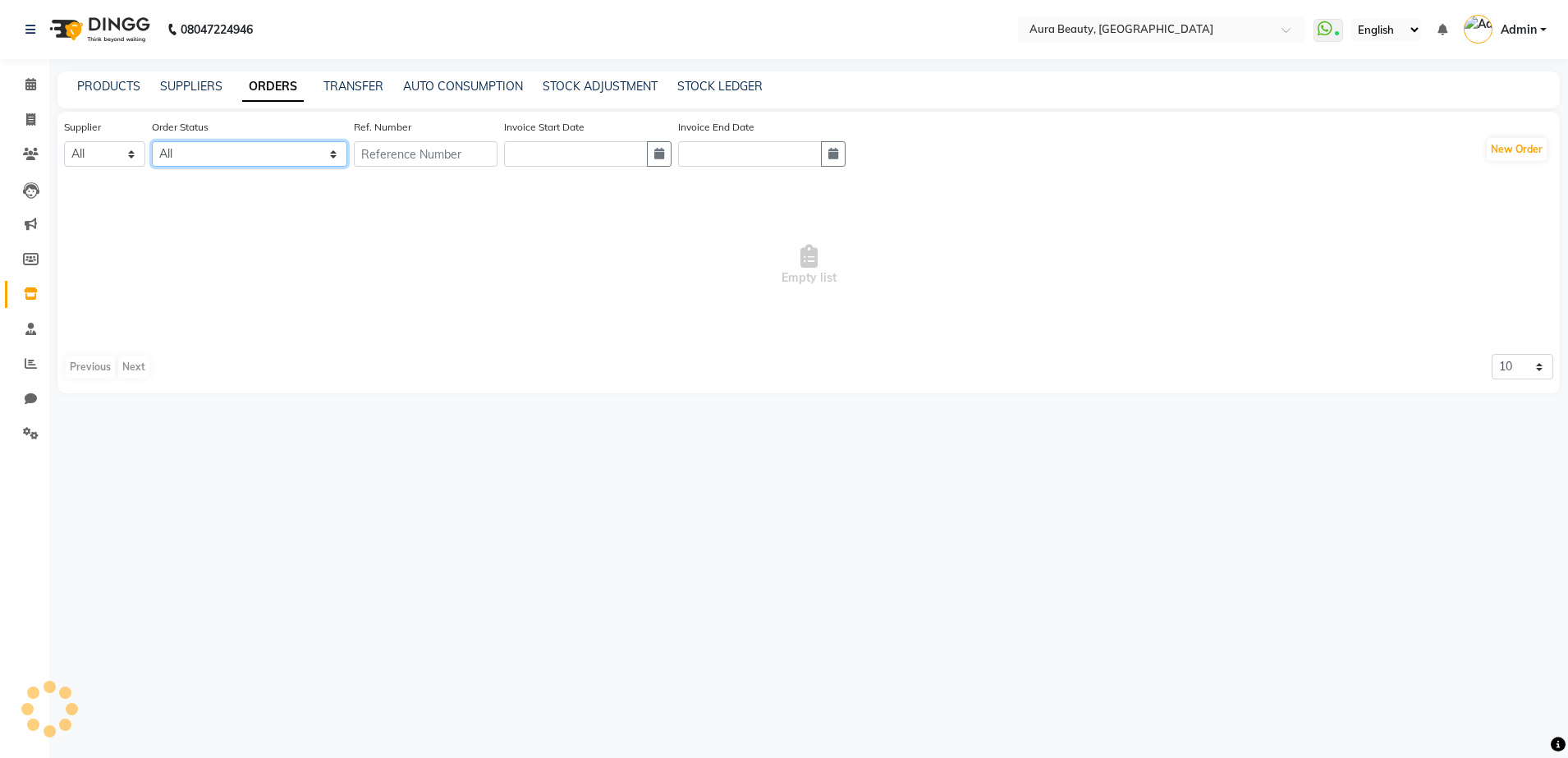
click at [218, 149] on select "All ORDERED PARTIAL-RECEIVED RECEIVED CANCELLED RETURNED" at bounding box center [250, 154] width 195 height 26
click at [367, 273] on span "Empty list" at bounding box center [808, 265] width 1489 height 164
click at [206, 84] on link "SUPPLIERS" at bounding box center [190, 86] width 62 height 15
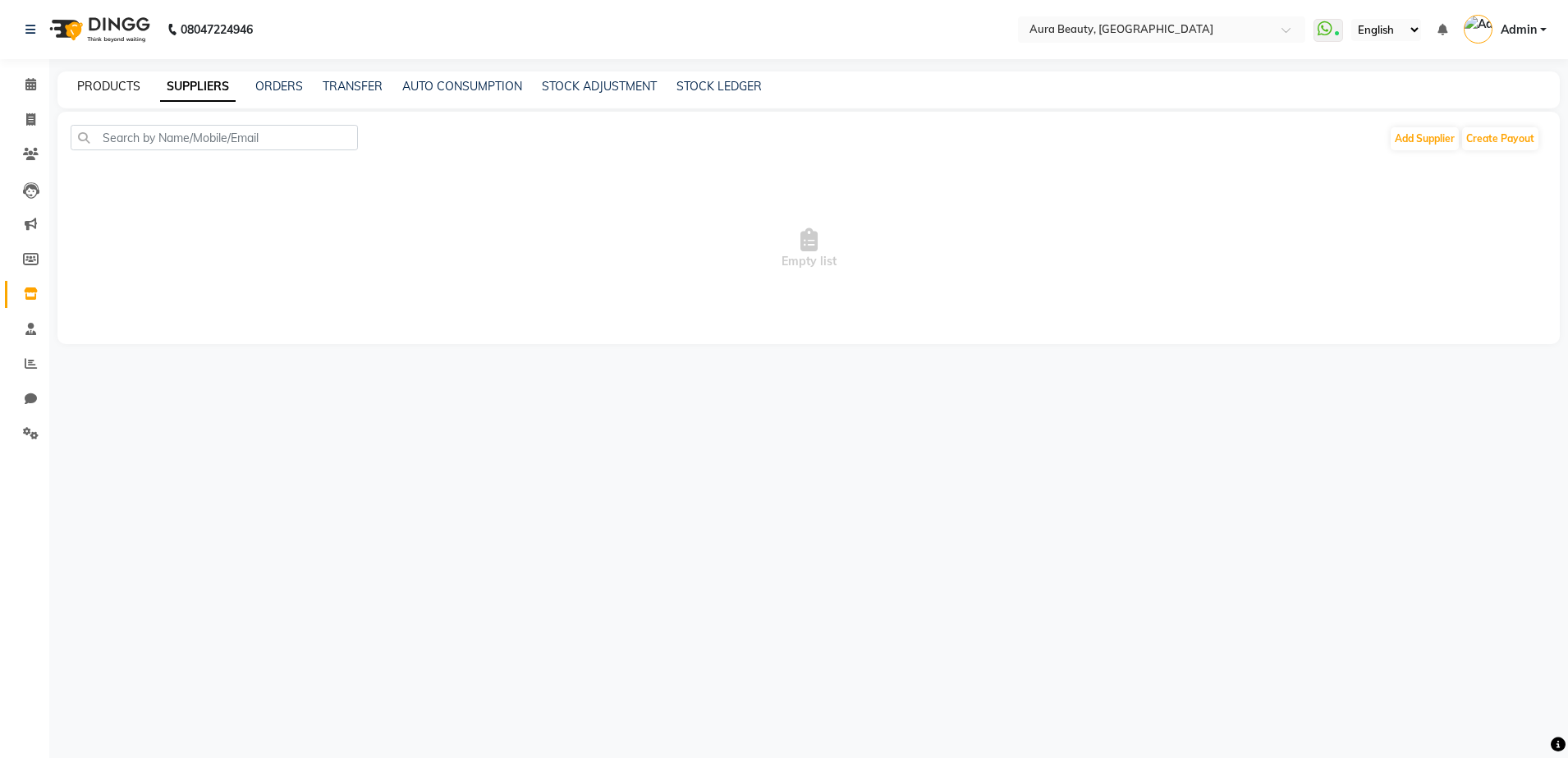
click at [132, 87] on link "PRODUCTS" at bounding box center [108, 86] width 63 height 15
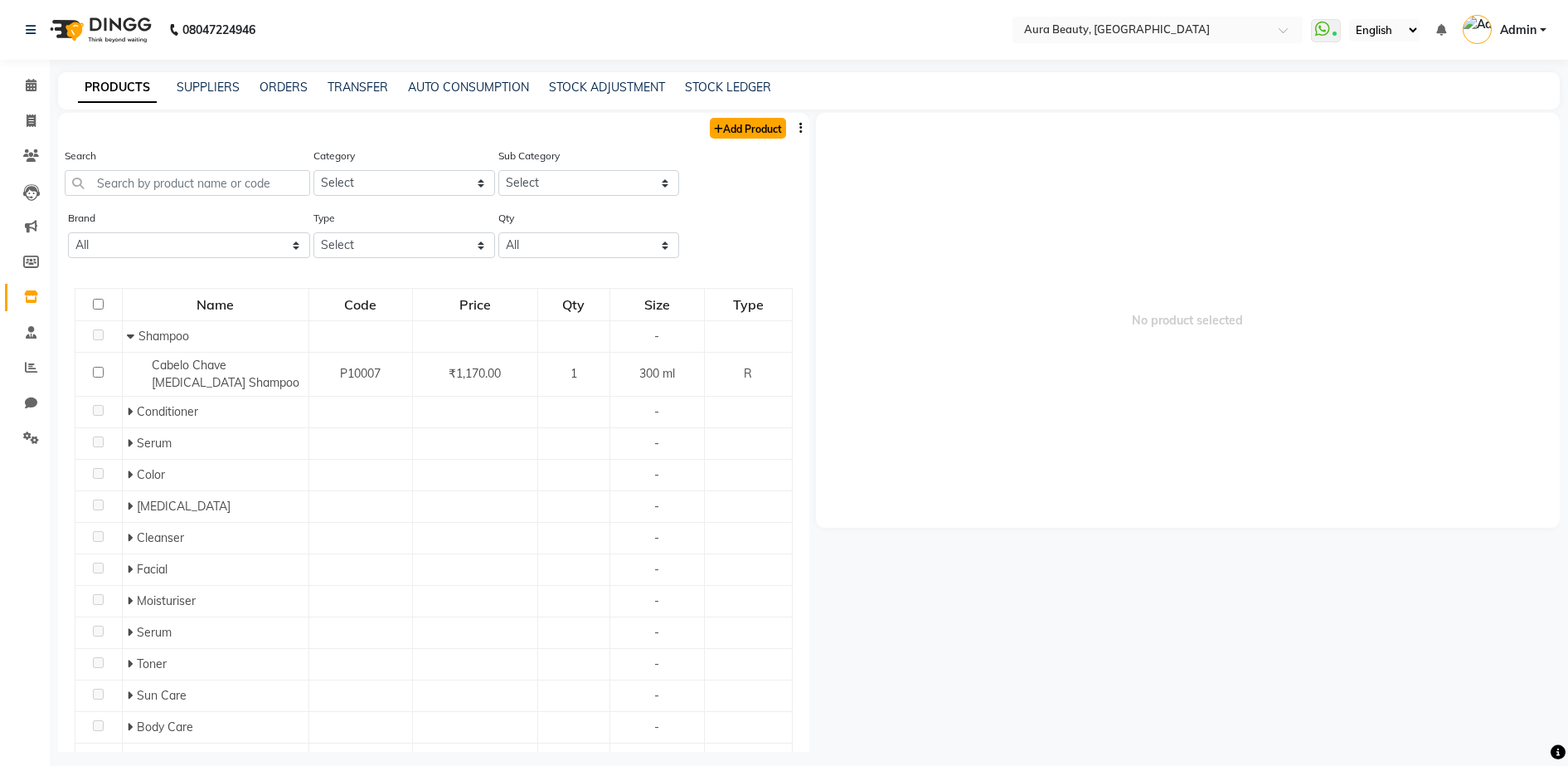
click at [740, 127] on link "Add Product" at bounding box center [747, 128] width 76 height 21
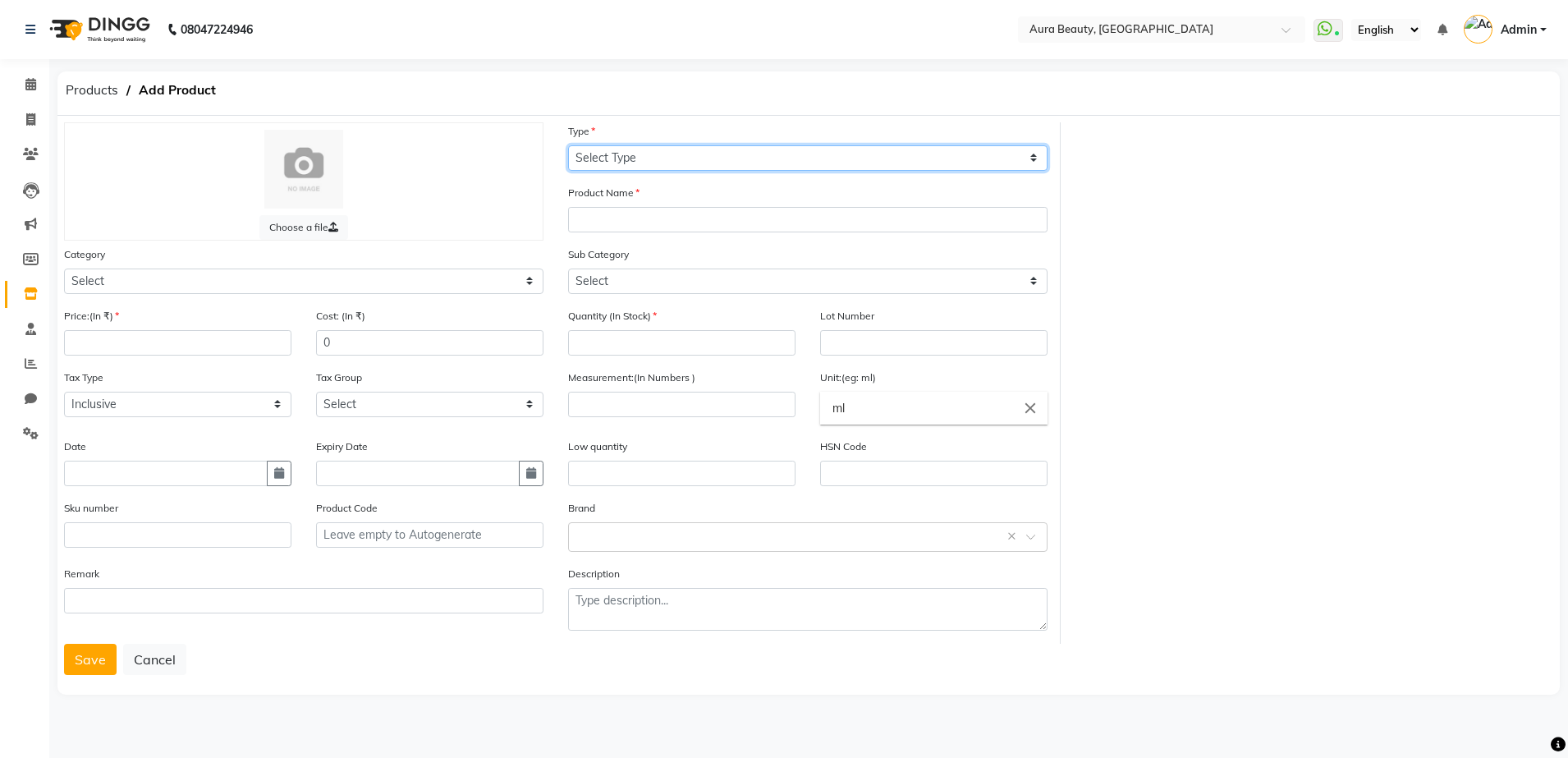
click at [620, 161] on select "Select Type Both Retail Consumable" at bounding box center [807, 158] width 479 height 26
click at [568, 146] on select "Select Type Both Retail Consumable" at bounding box center [807, 158] width 479 height 26
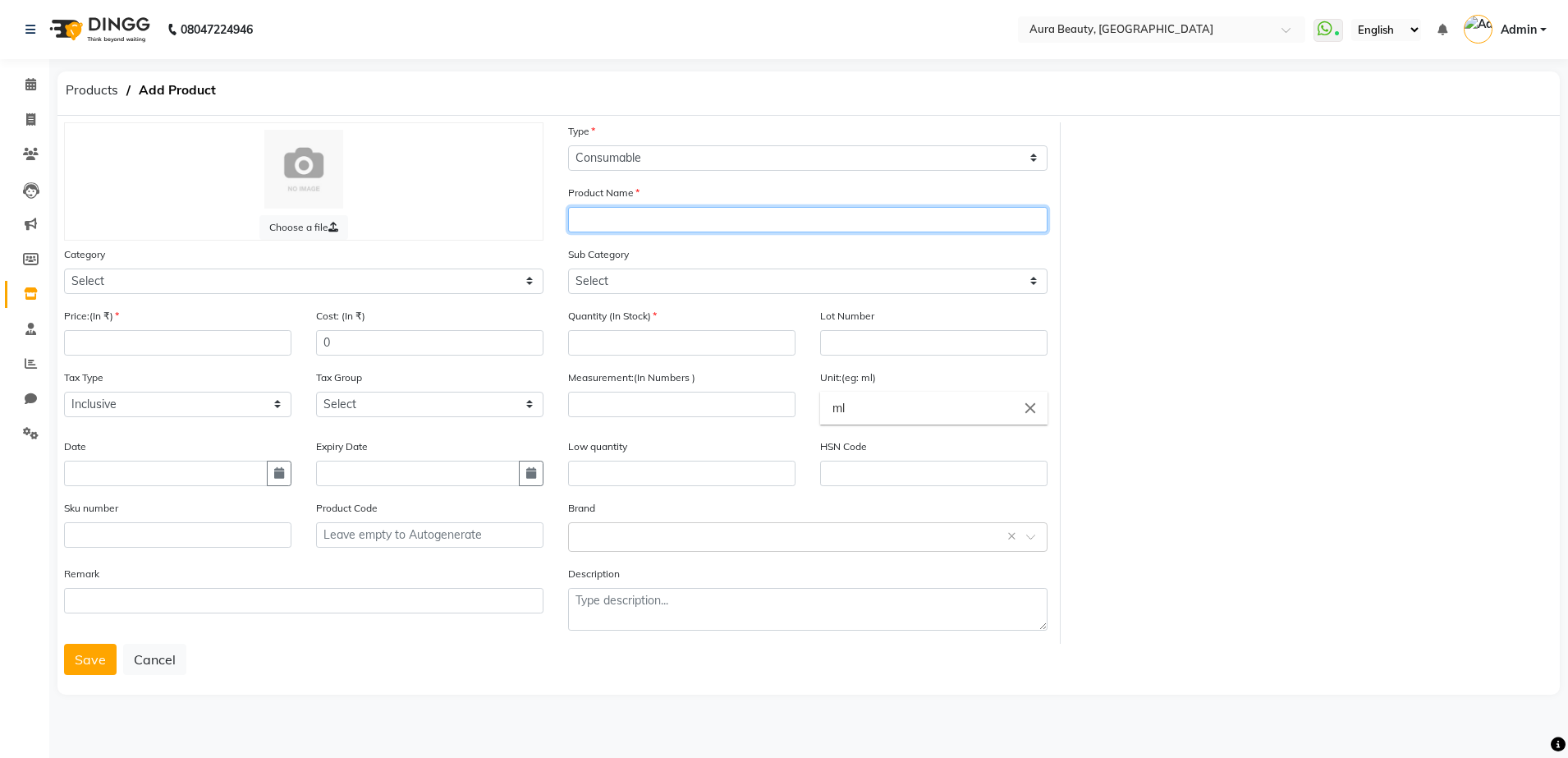
click at [595, 207] on input "text" at bounding box center [807, 219] width 479 height 26
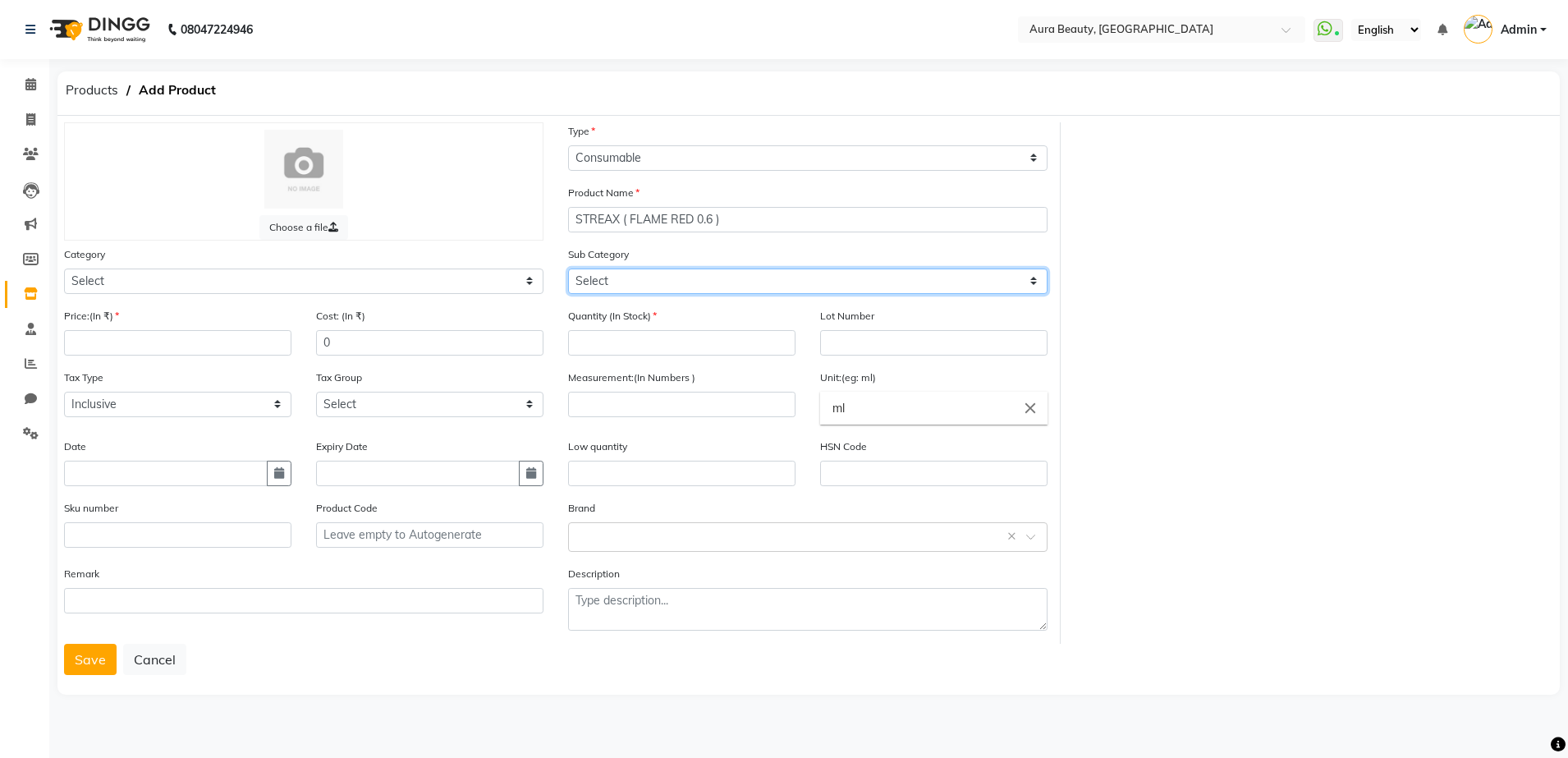
click at [659, 278] on select "Select" at bounding box center [807, 281] width 479 height 26
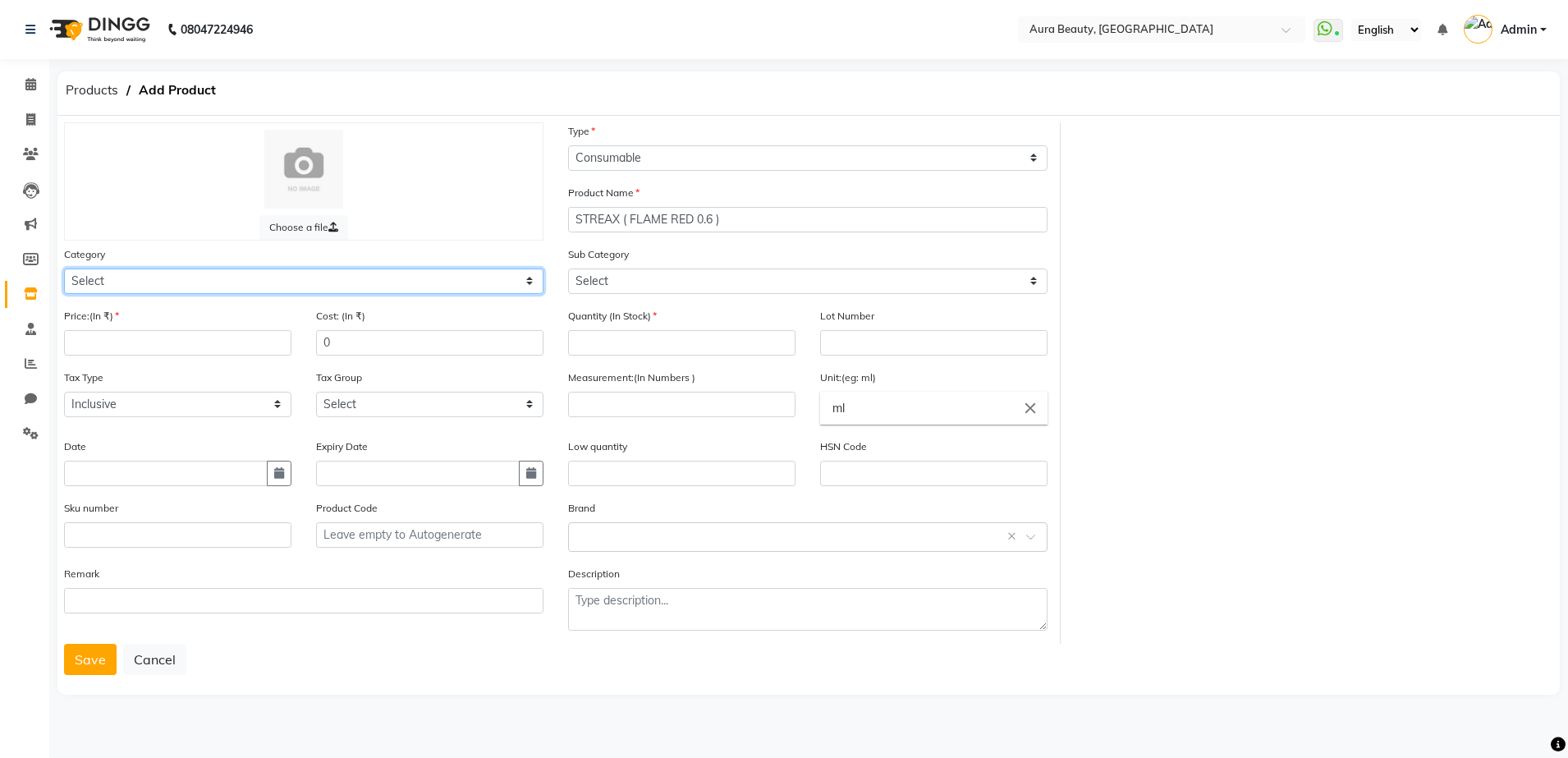
click at [530, 285] on select "Select Hair Skin Makeup Personal Care Appliances [PERSON_NAME] Waxing Disposabl…" at bounding box center [303, 281] width 479 height 26
click at [64, 268] on select "Select Hair Skin Makeup Personal Care Appliances [PERSON_NAME] Waxing Disposabl…" at bounding box center [303, 281] width 479 height 26
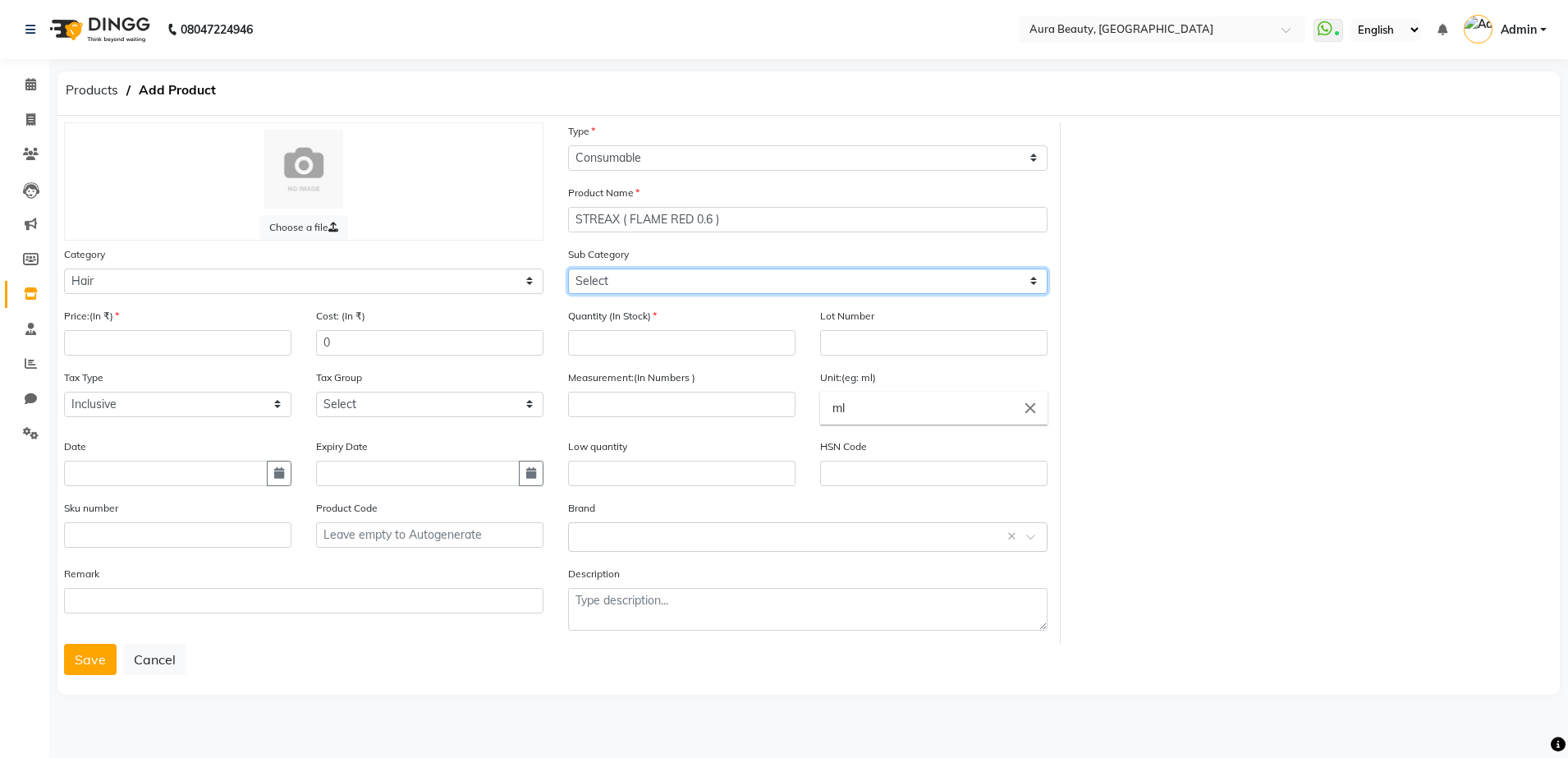
click at [1043, 286] on select "Select Shampoo Conditioner Cream Mask Oil Serum Color Appliances Treatment Styl…" at bounding box center [807, 281] width 479 height 26
click at [568, 268] on select "Select Shampoo Conditioner Cream Mask Oil Serum Color Appliances Treatment Styl…" at bounding box center [807, 281] width 479 height 26
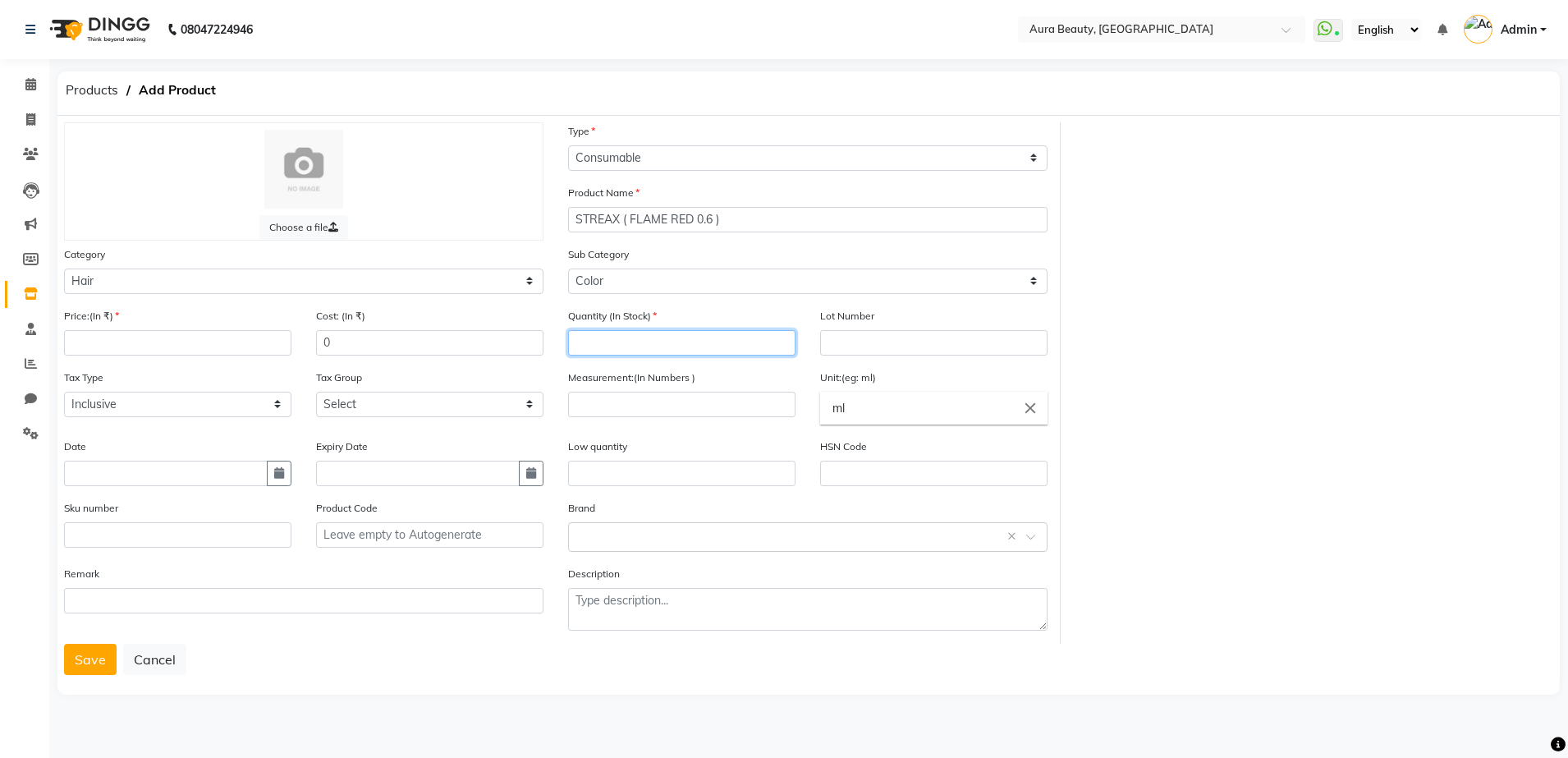
click at [635, 343] on input "number" at bounding box center [681, 343] width 228 height 26
click at [100, 340] on input "number" at bounding box center [177, 343] width 228 height 26
click at [661, 406] on input "number" at bounding box center [681, 404] width 228 height 26
click at [853, 412] on input "ml" at bounding box center [933, 408] width 228 height 33
click at [756, 434] on div at bounding box center [784, 379] width 1568 height 758
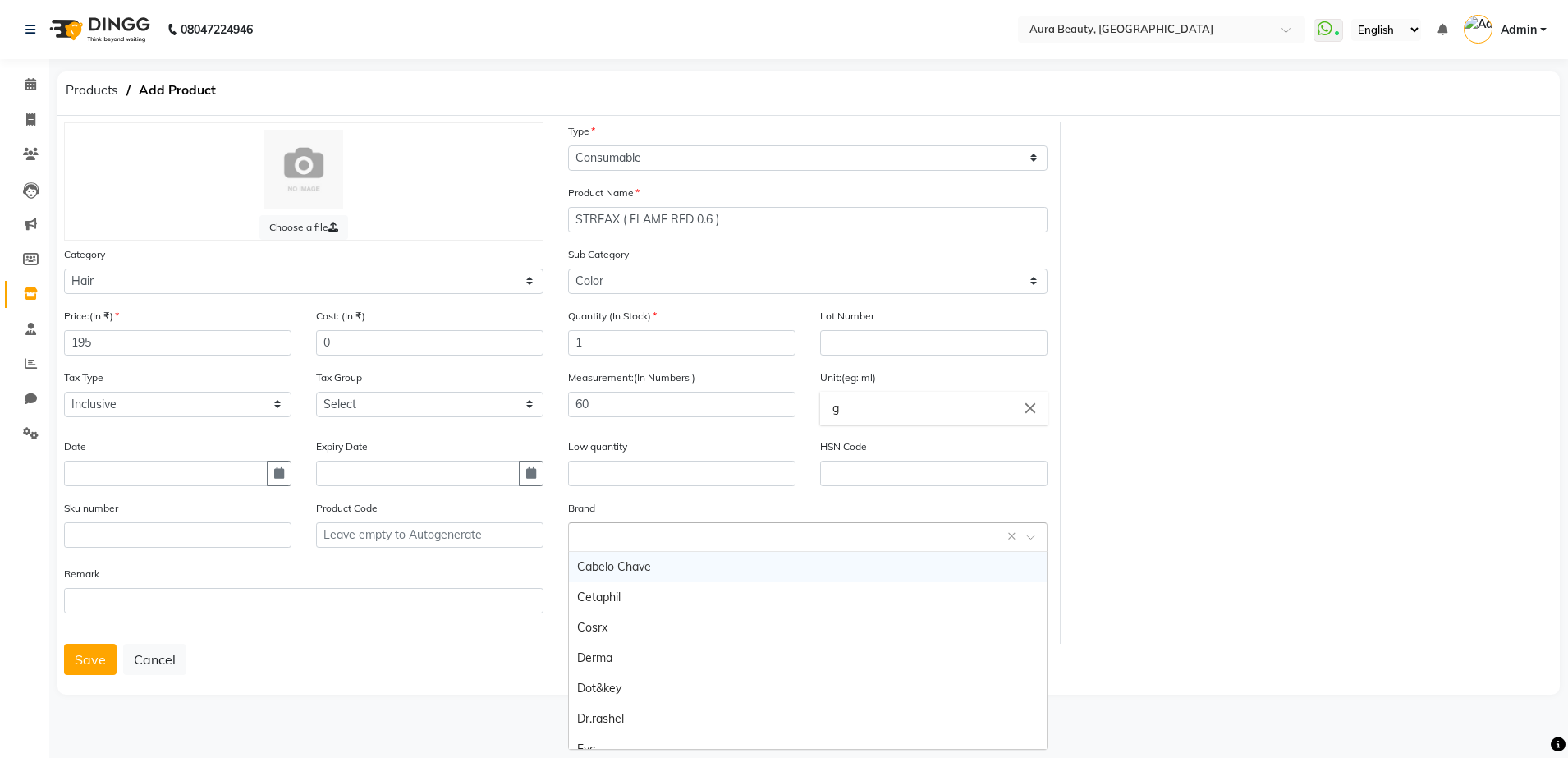
click at [625, 544] on input "text" at bounding box center [791, 535] width 429 height 17
click at [583, 563] on span "Add item" at bounding box center [598, 568] width 44 height 12
click at [84, 658] on button "Save" at bounding box center [89, 660] width 52 height 31
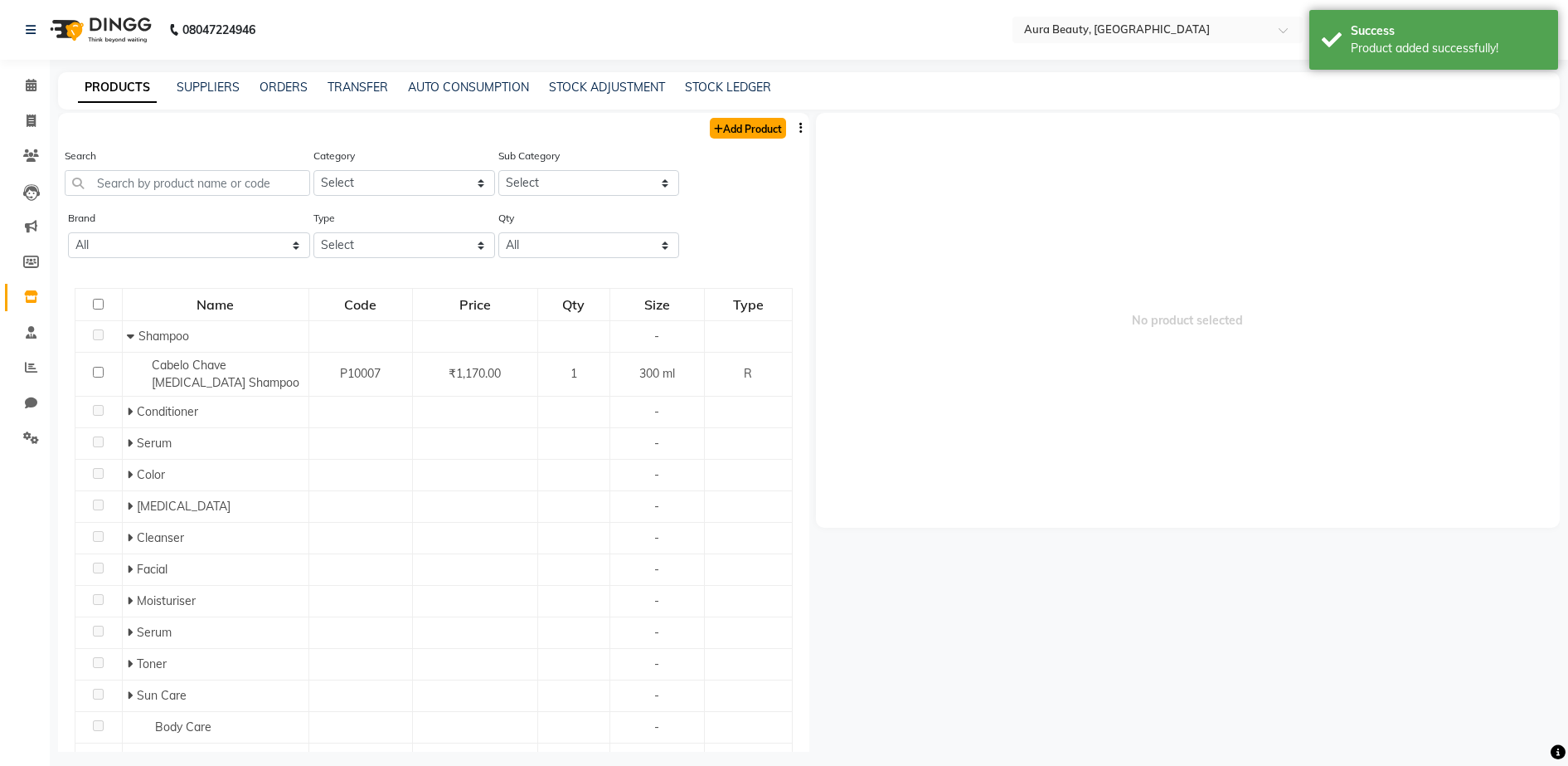
click at [732, 131] on link "Add Product" at bounding box center [747, 128] width 76 height 21
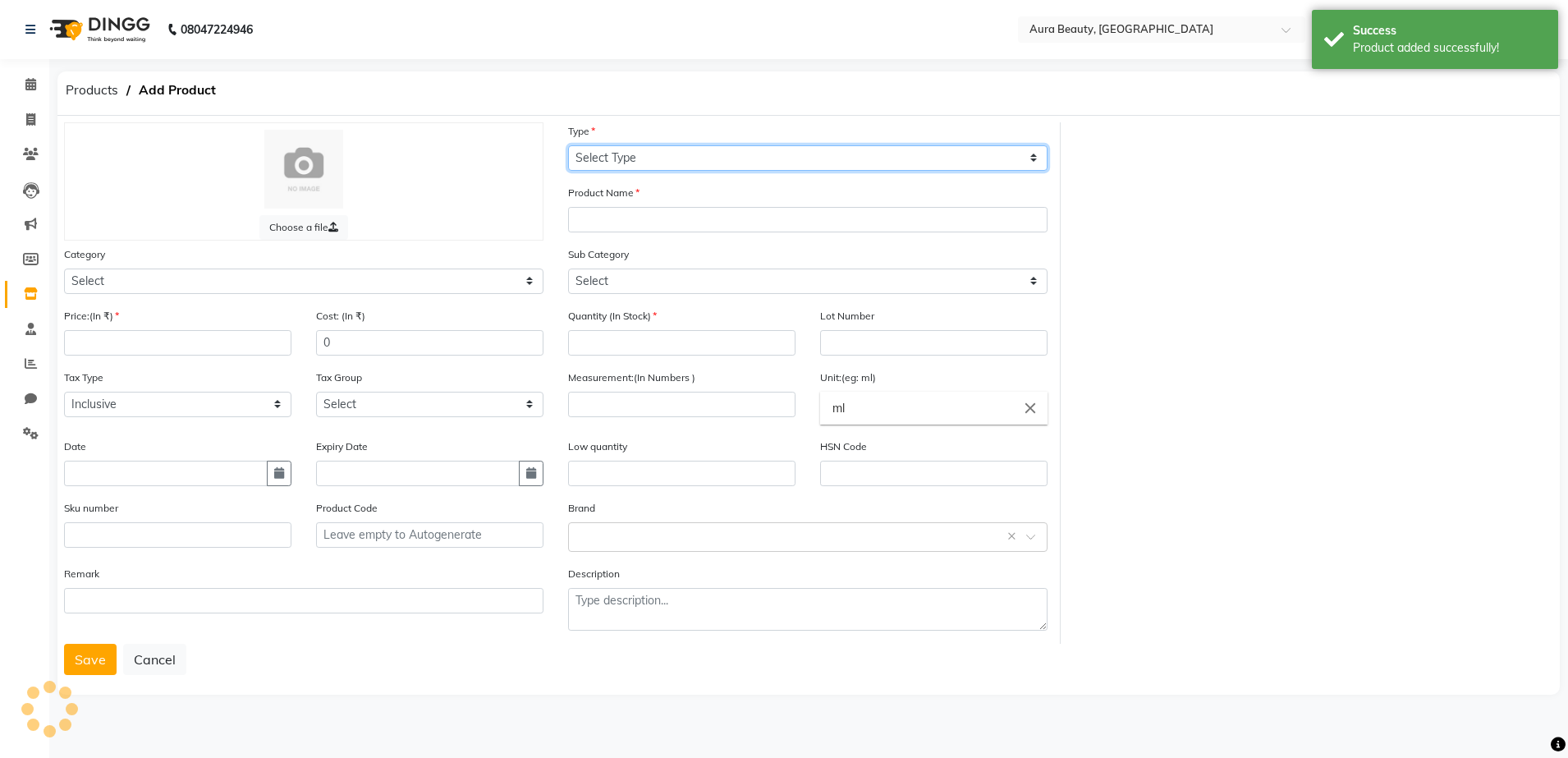
click at [658, 163] on select "Select Type Both Retail Consumable" at bounding box center [807, 158] width 479 height 26
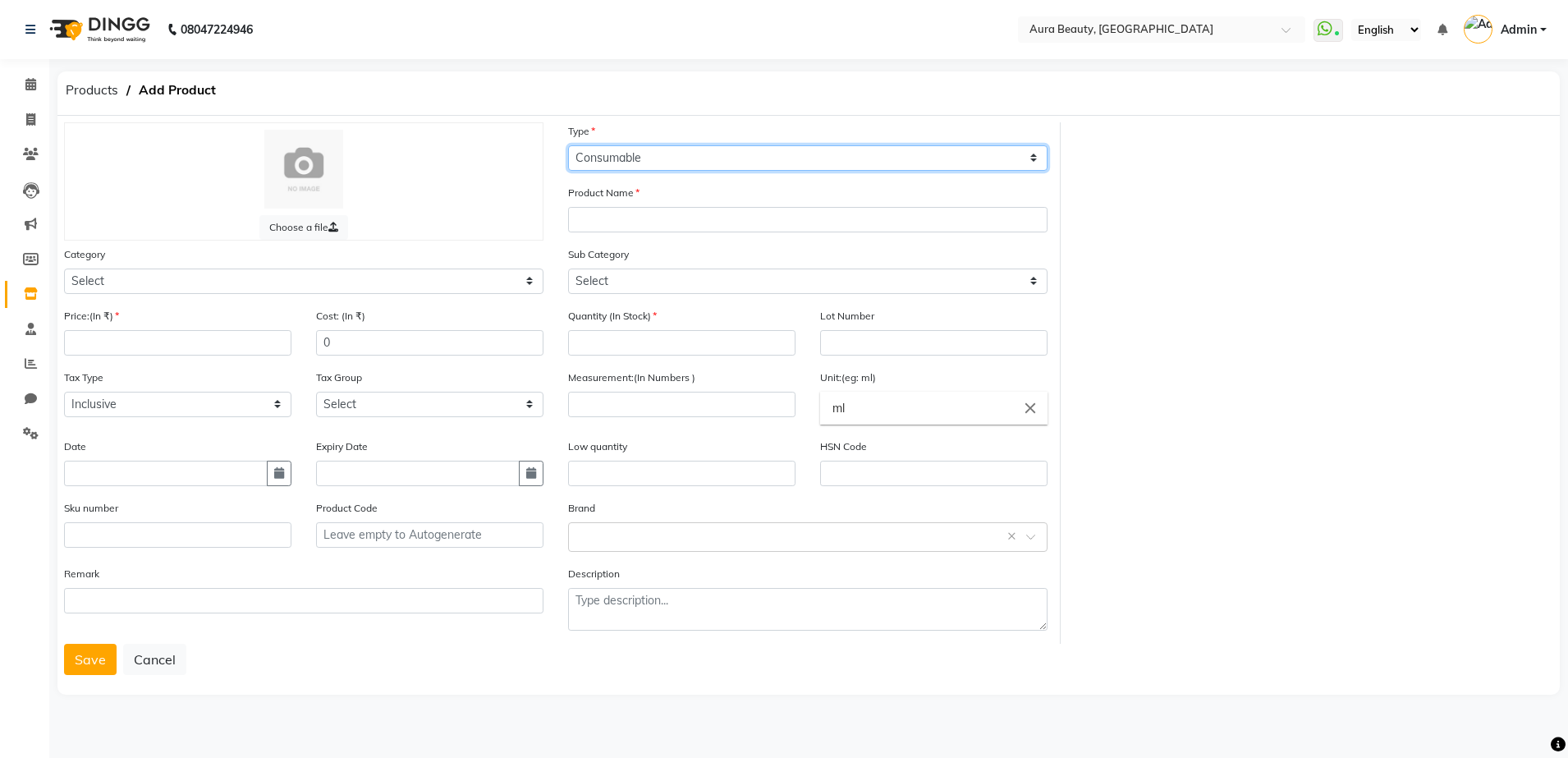
click at [568, 146] on select "Select Type Both Retail Consumable" at bounding box center [807, 158] width 479 height 26
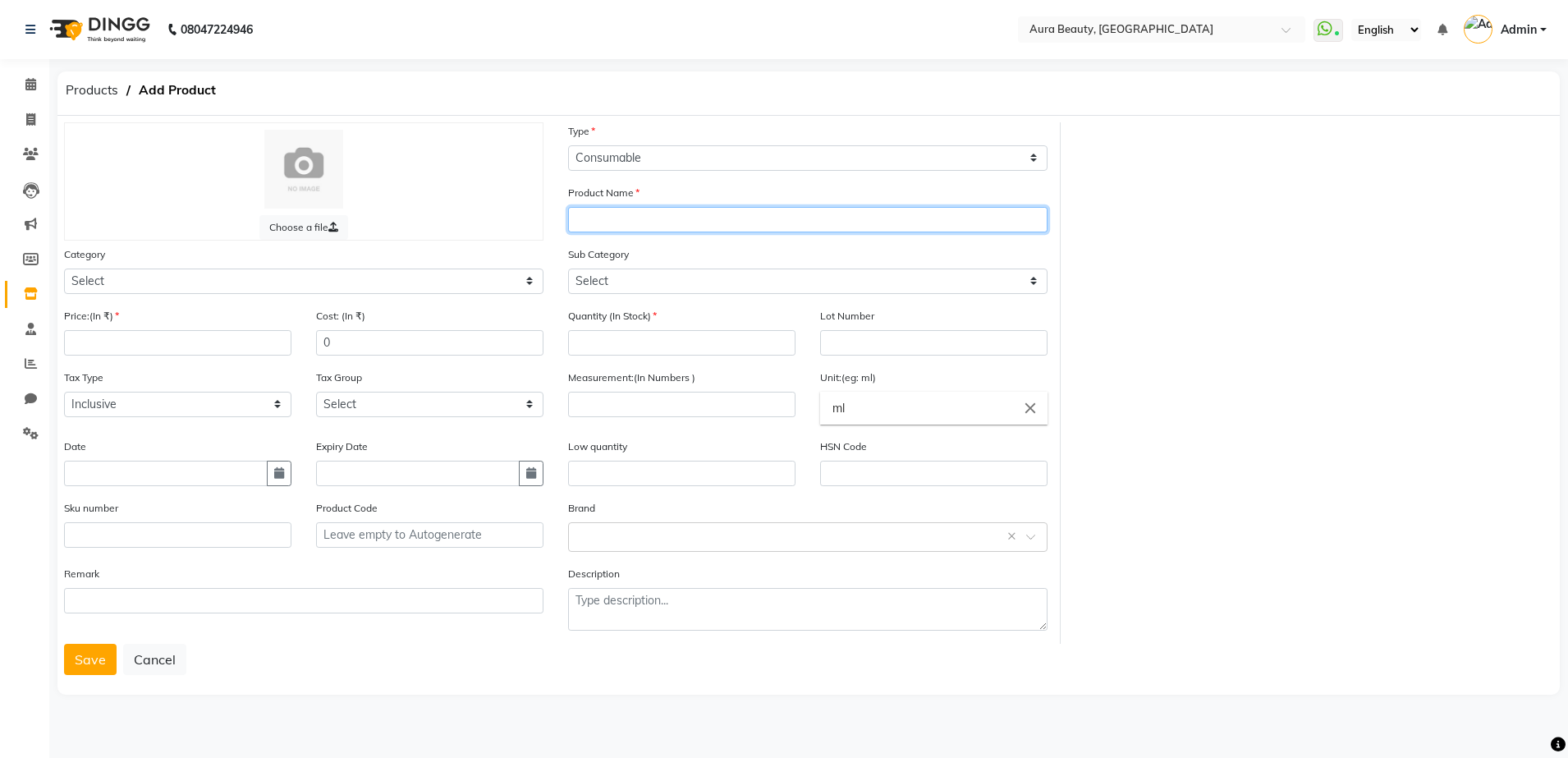
click at [586, 213] on input "text" at bounding box center [807, 219] width 479 height 26
drag, startPoint x: 586, startPoint y: 213, endPoint x: 621, endPoint y: 227, distance: 37.7
click at [621, 227] on input "text" at bounding box center [807, 219] width 479 height 26
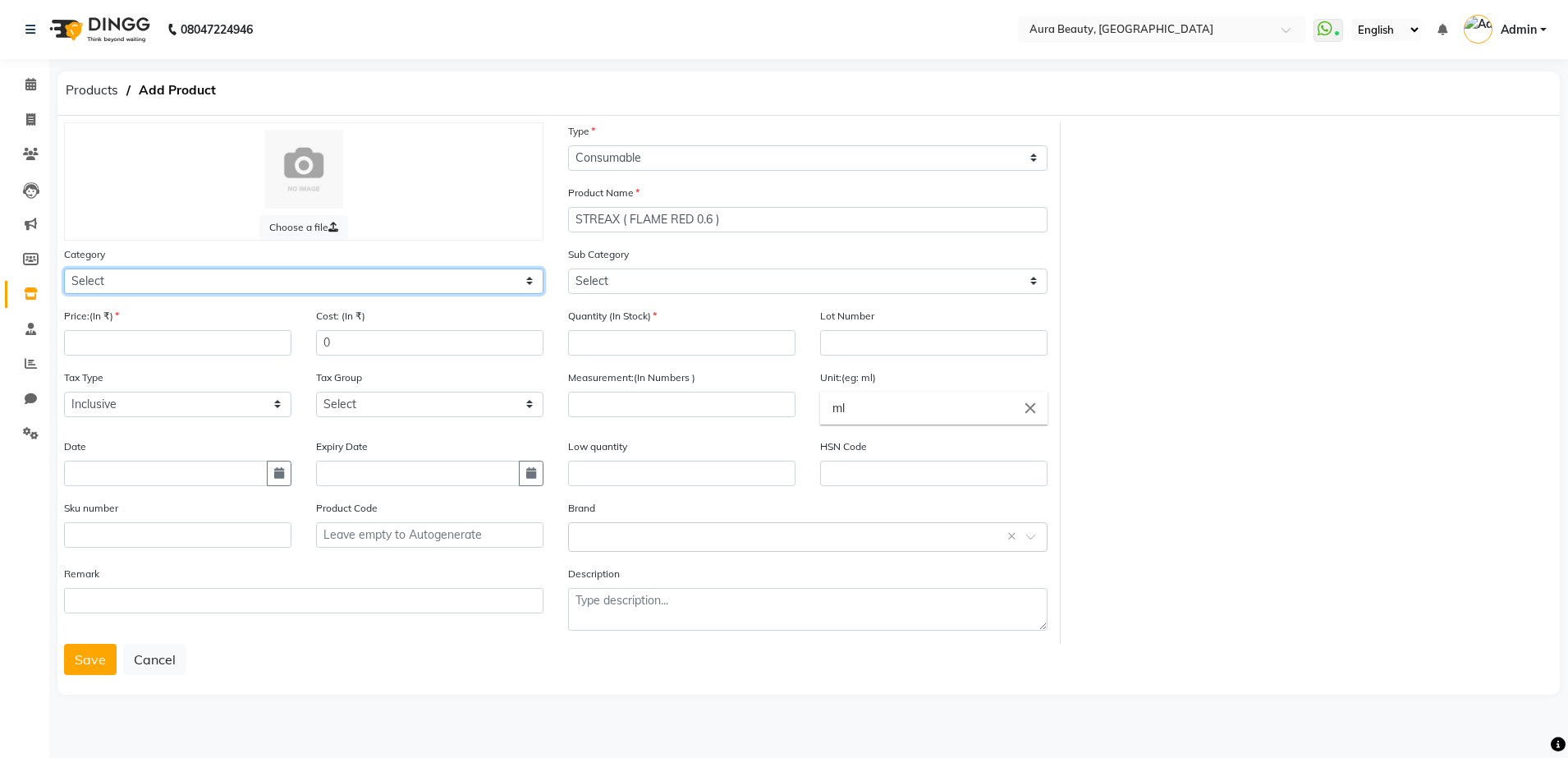
click at [534, 276] on select "Select Hair Skin Makeup Personal Care Appliances [PERSON_NAME] Waxing Disposabl…" at bounding box center [303, 281] width 479 height 26
click at [64, 268] on select "Select Hair Skin Makeup Personal Care Appliances [PERSON_NAME] Waxing Disposabl…" at bounding box center [303, 281] width 479 height 26
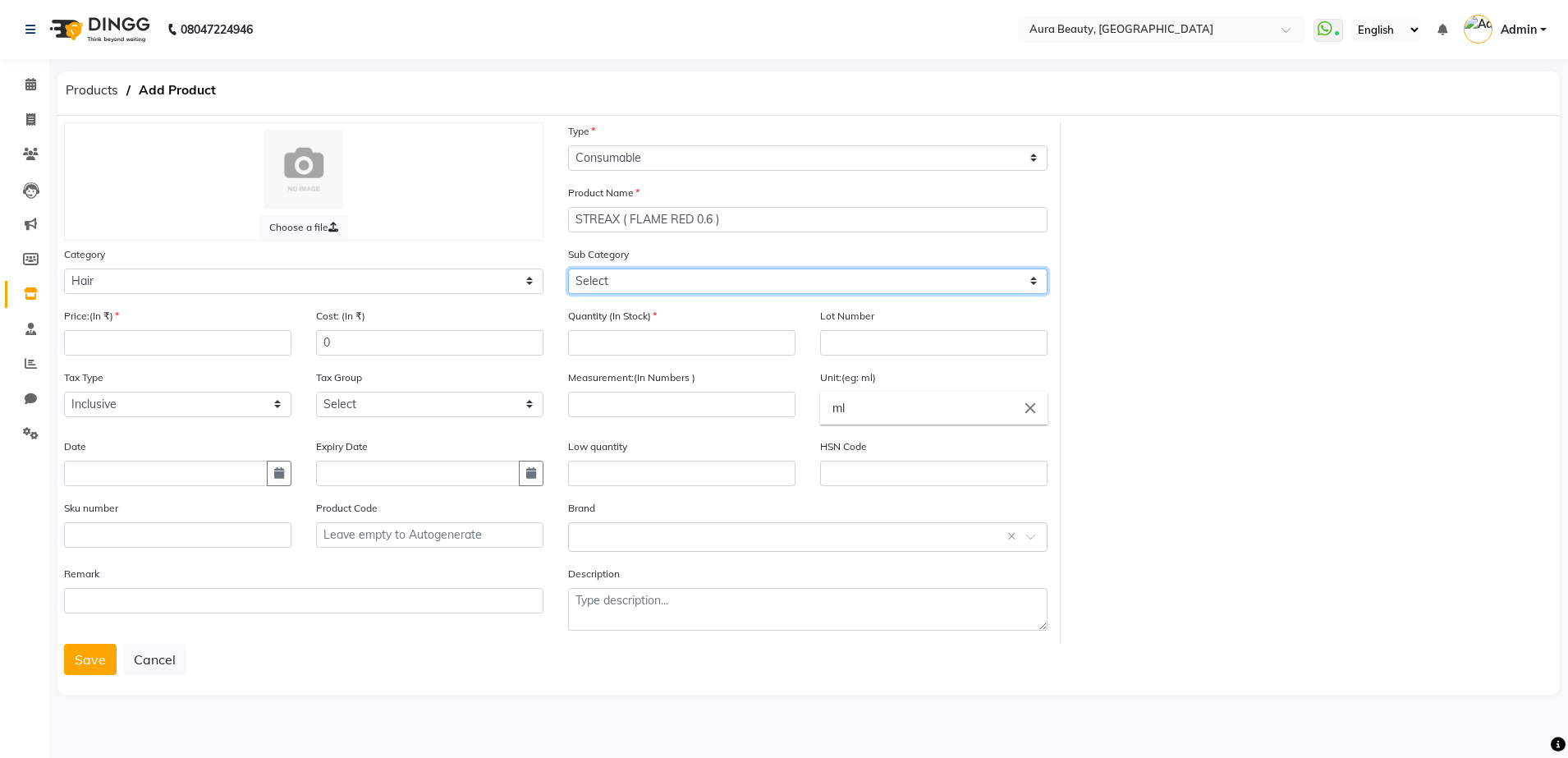
click at [1029, 281] on select "Select Shampoo Conditioner Cream Mask Oil Serum Color Appliances Treatment Styl…" at bounding box center [807, 281] width 479 height 26
click at [568, 268] on select "Select Shampoo Conditioner Cream Mask Oil Serum Color Appliances Treatment Styl…" at bounding box center [807, 281] width 479 height 26
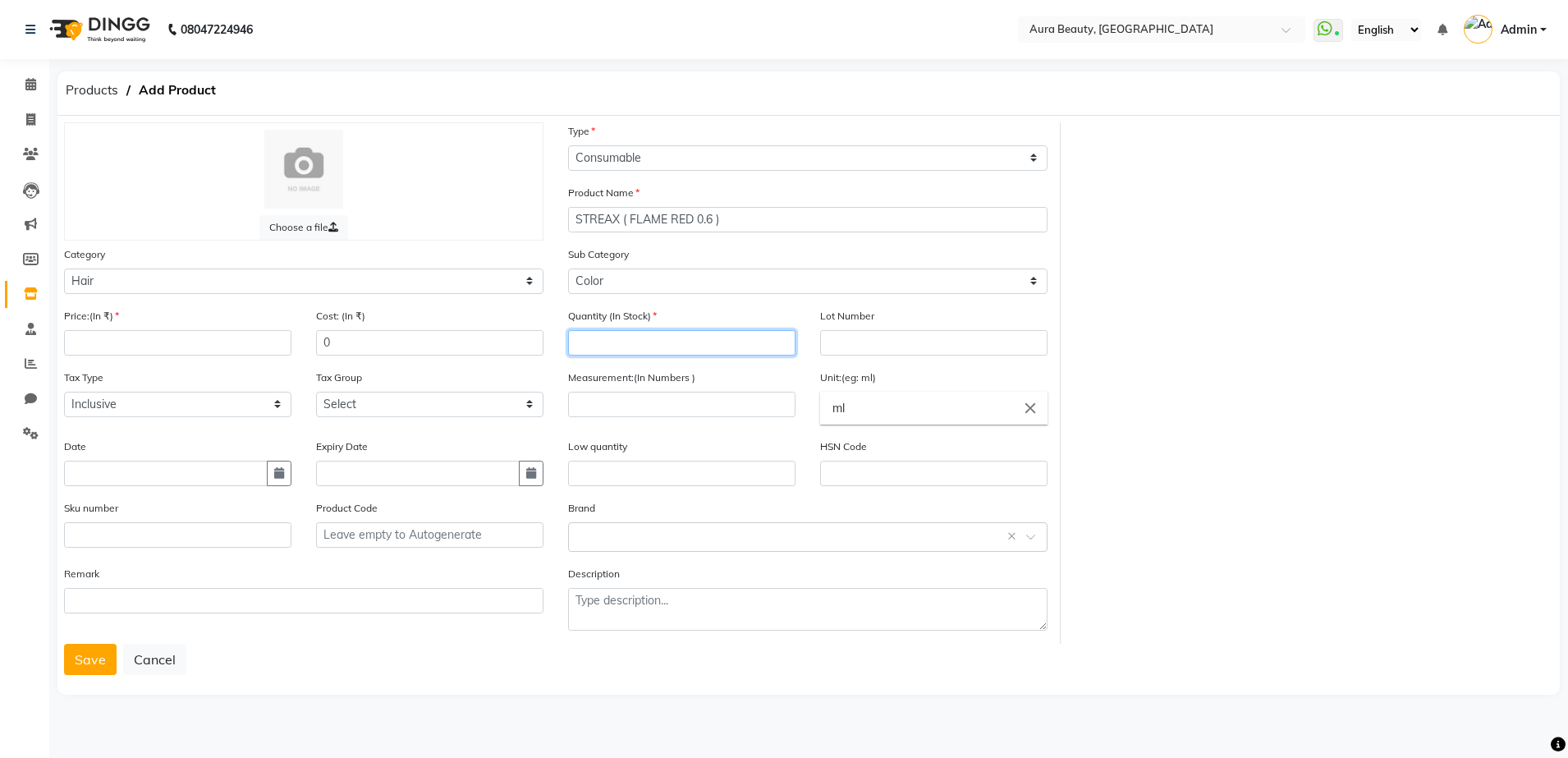
click at [595, 350] on input "number" at bounding box center [681, 343] width 228 height 26
click at [193, 347] on input "number" at bounding box center [177, 343] width 228 height 26
click at [567, 397] on div "Measurement:(In Numbers )" at bounding box center [682, 402] width 252 height 69
click at [586, 396] on input "number" at bounding box center [681, 404] width 228 height 26
click at [860, 411] on input "ml" at bounding box center [933, 408] width 228 height 33
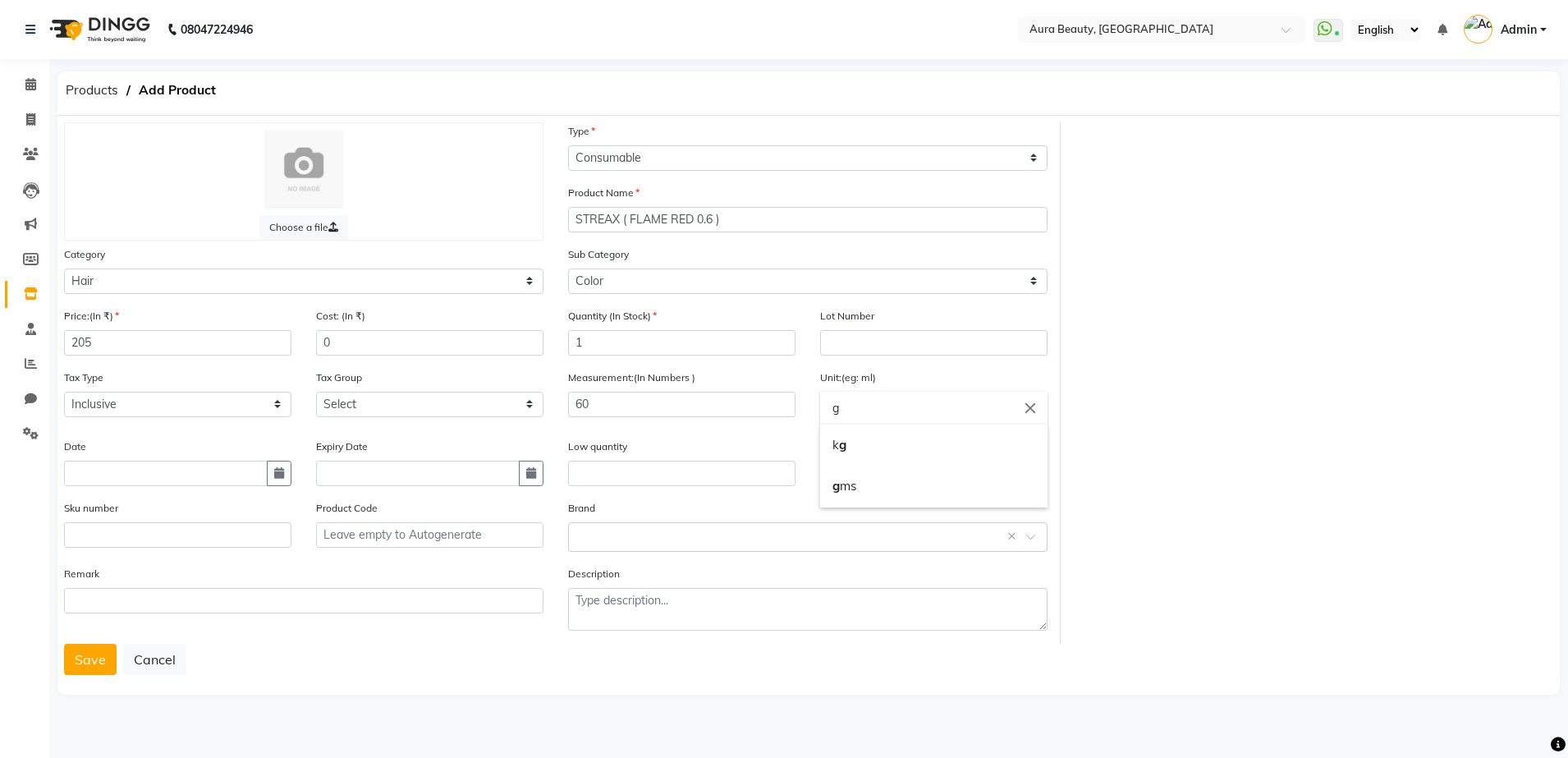
click at [653, 532] on div at bounding box center [784, 379] width 1568 height 758
click at [653, 532] on input "text" at bounding box center [791, 535] width 429 height 17
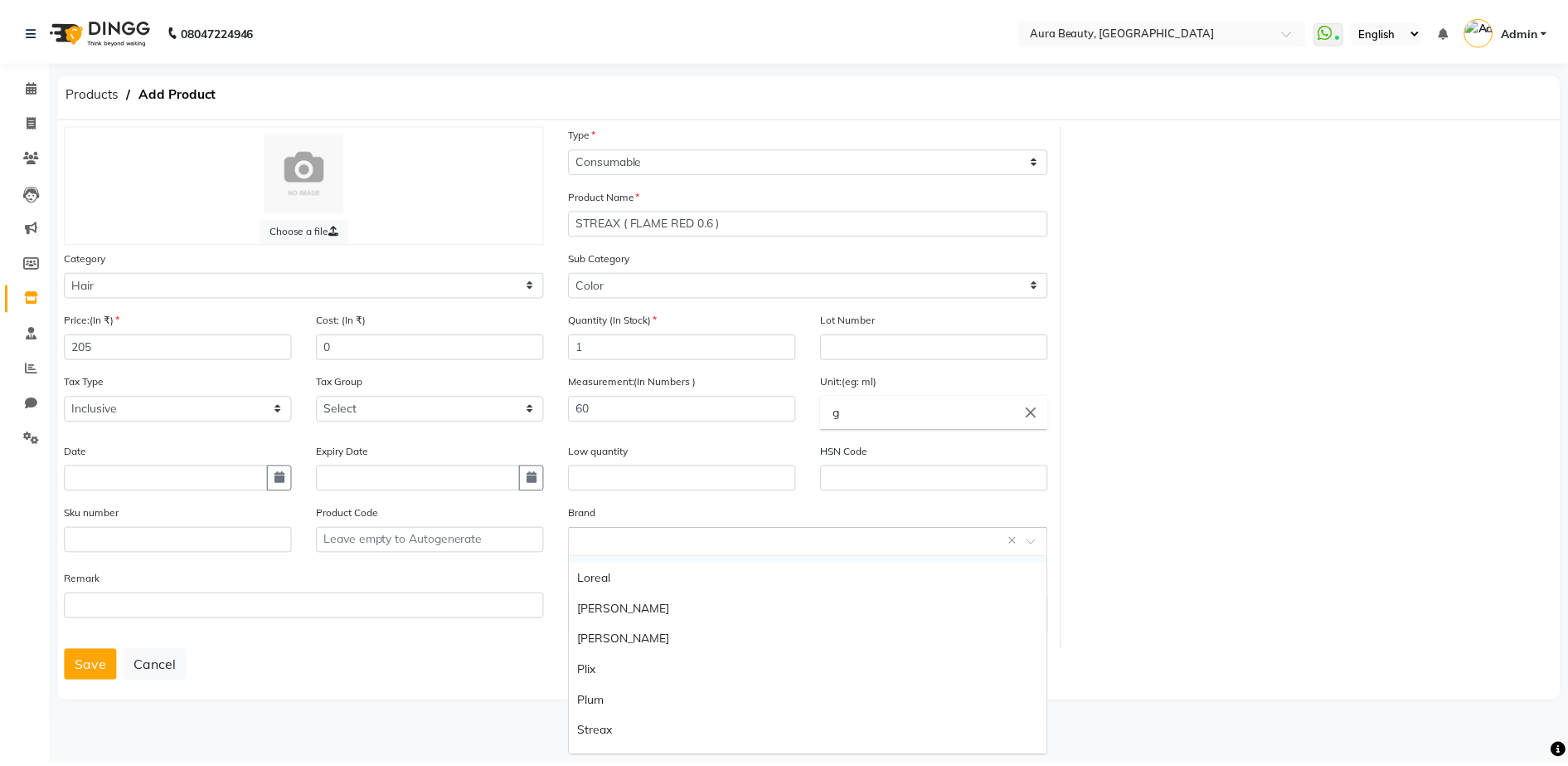
scroll to position [249, 0]
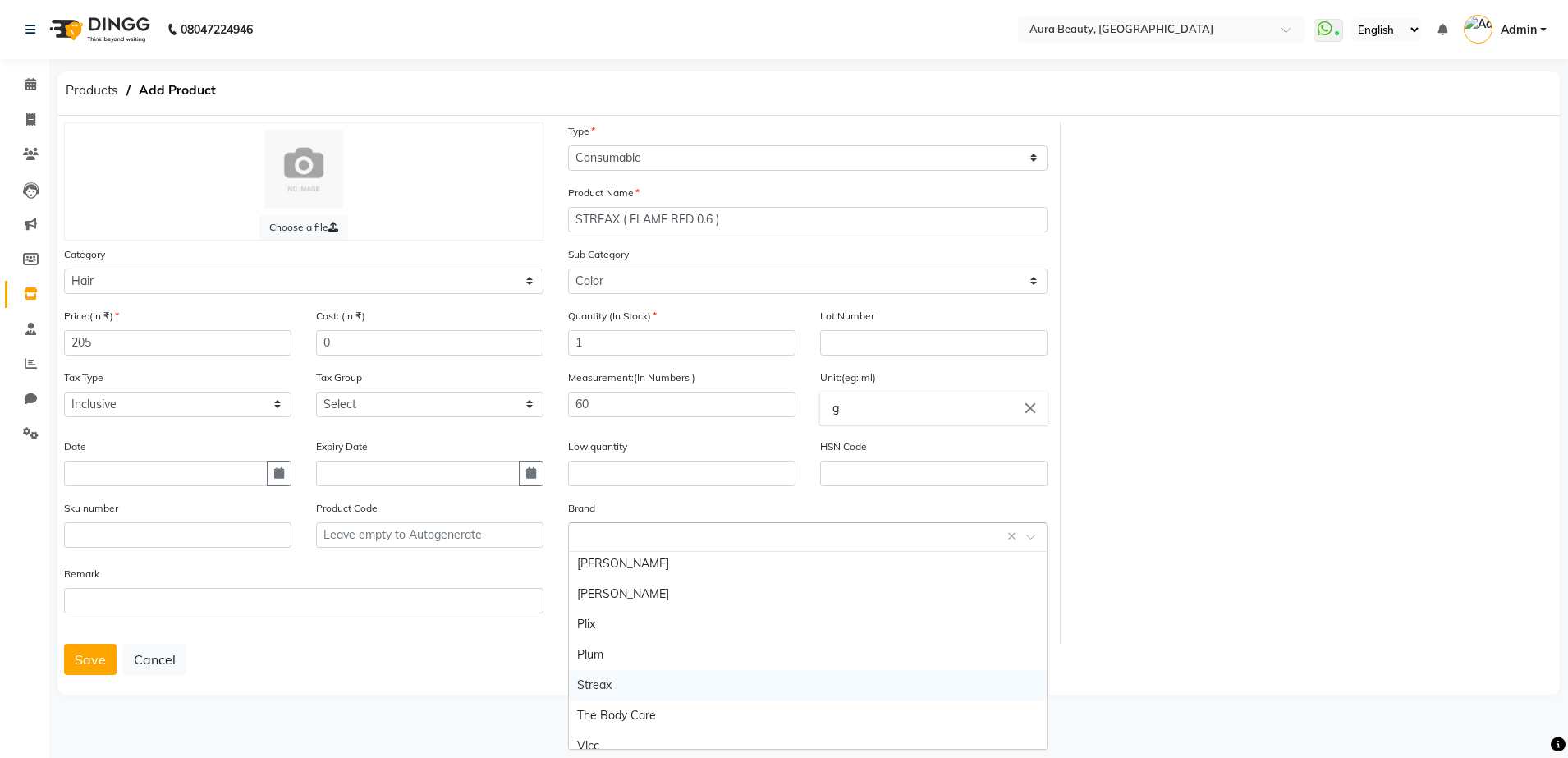
click at [766, 679] on div "Streax" at bounding box center [807, 684] width 477 height 31
click at [108, 657] on button "Save" at bounding box center [89, 660] width 52 height 31
click at [89, 669] on button "Save" at bounding box center [89, 660] width 52 height 31
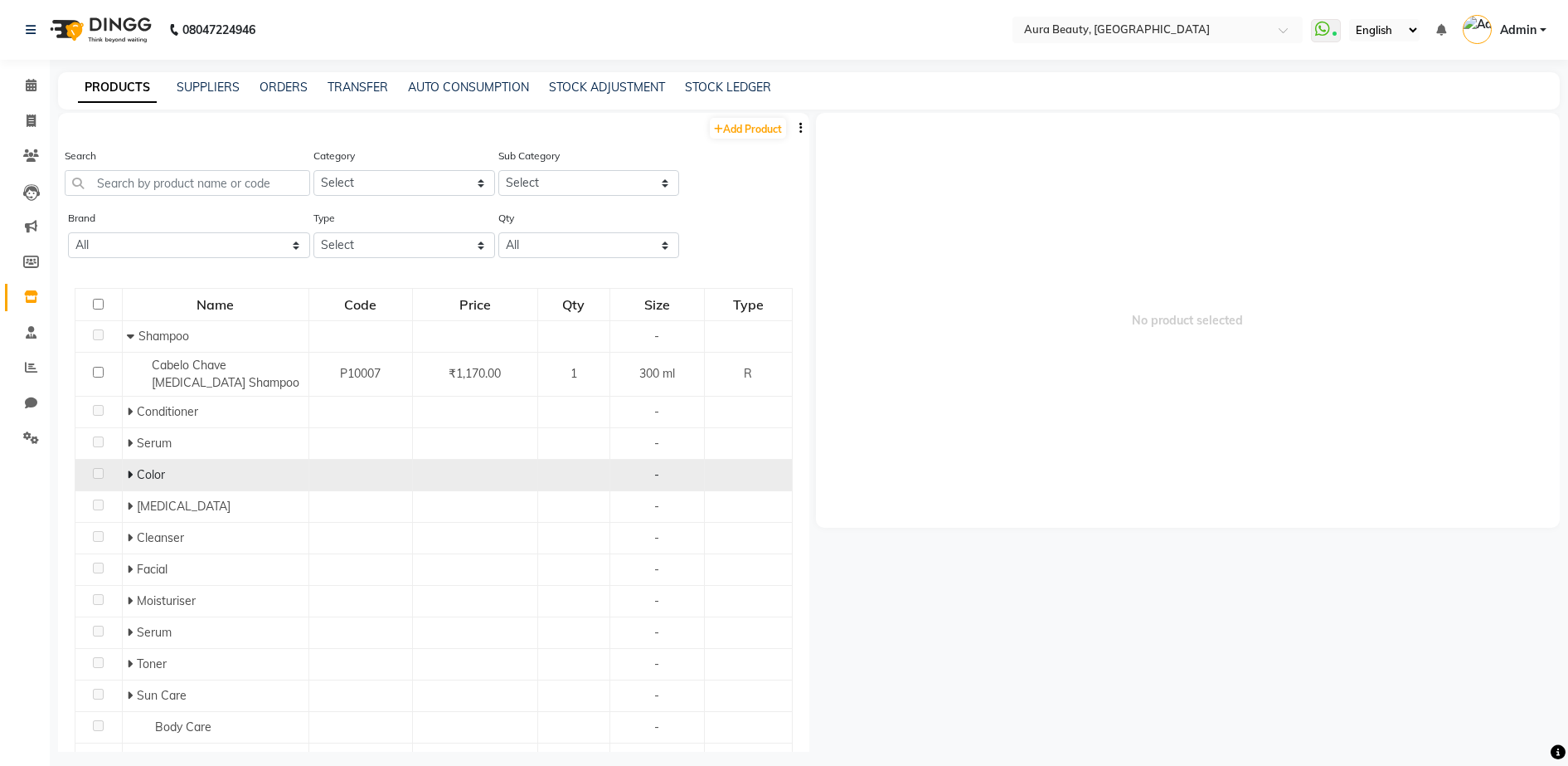
click at [127, 473] on icon at bounding box center [130, 474] width 6 height 12
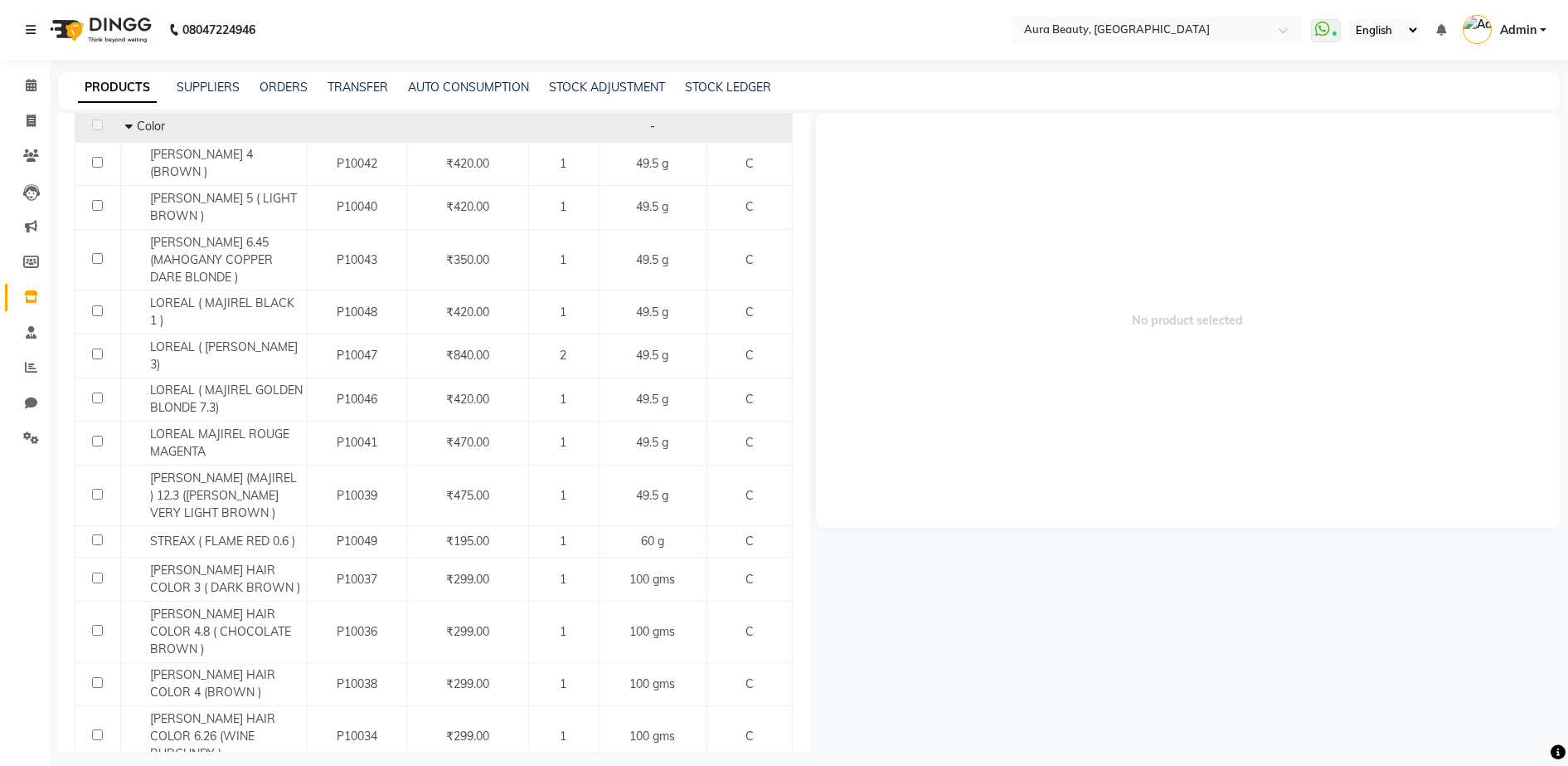
scroll to position [332, 0]
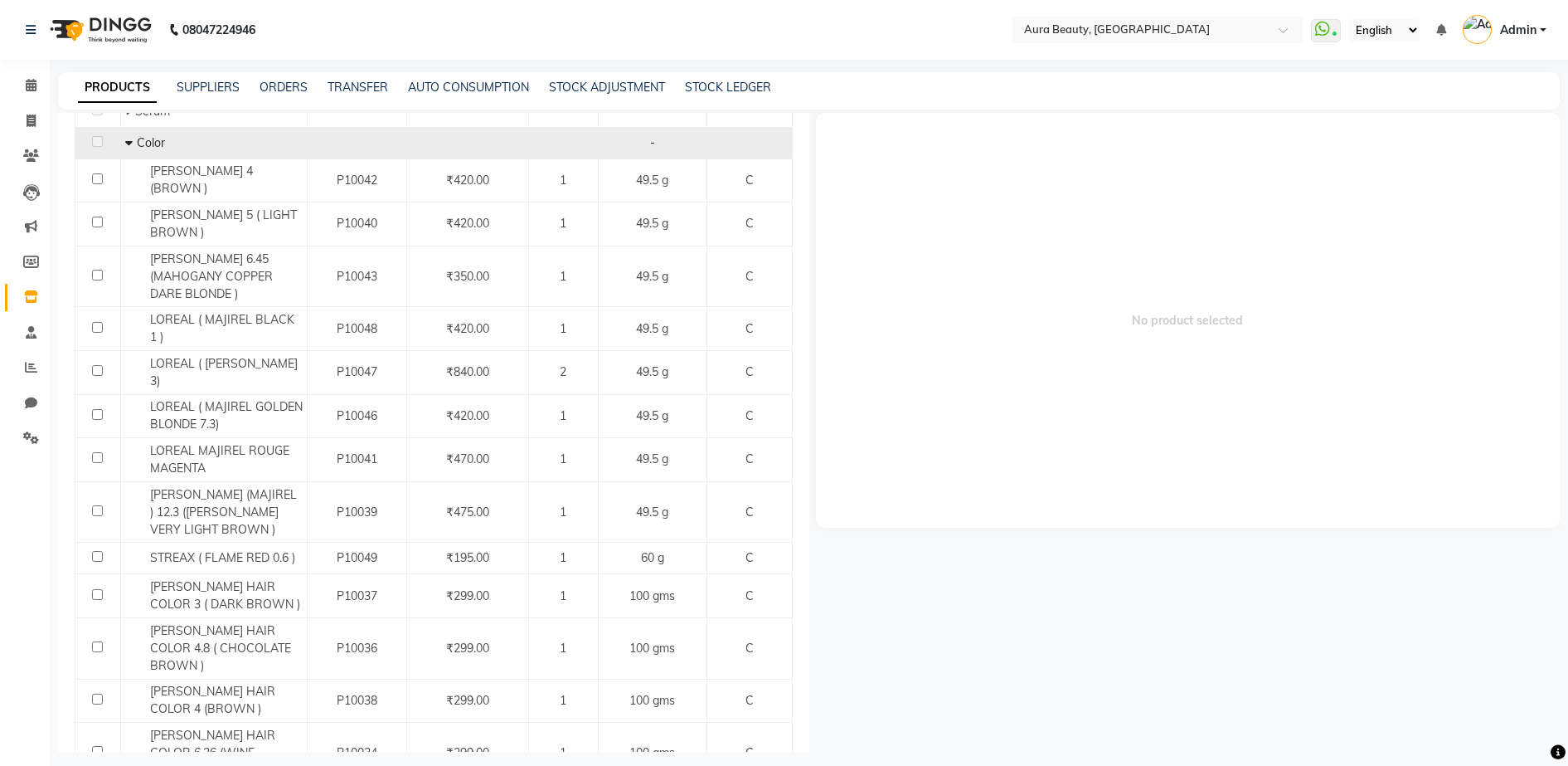
click at [1110, 283] on span "No product selected" at bounding box center [1188, 320] width 745 height 415
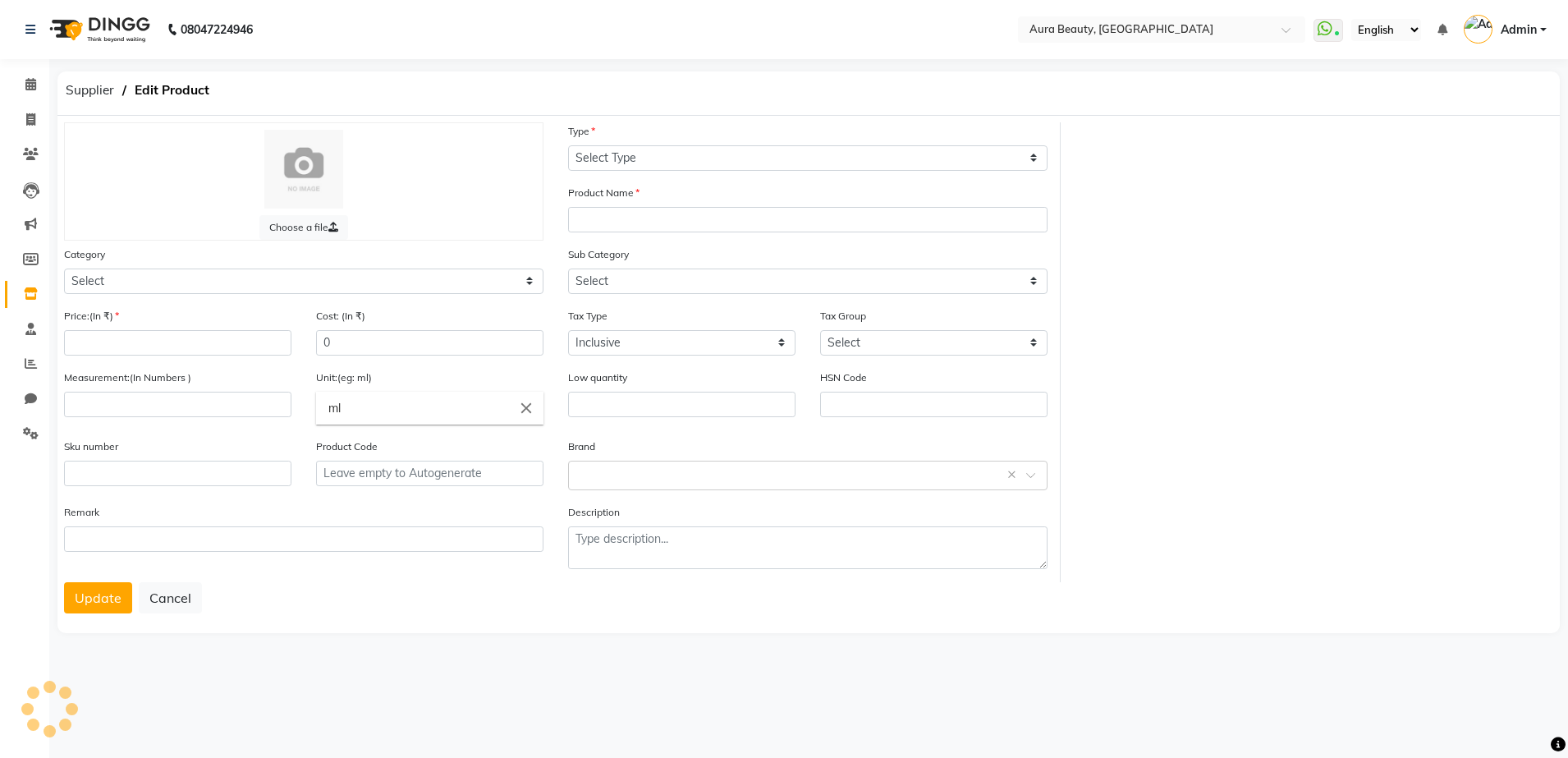
drag, startPoint x: 21, startPoint y: 2, endPoint x: 474, endPoint y: 30, distance: 453.9
click at [474, 30] on nav "08047224946 Select Location × Aura Beauty, [GEOGRAPHIC_DATA] WhatsApp Status ✕ …" at bounding box center [784, 29] width 1568 height 59
click at [36, 86] on icon at bounding box center [31, 84] width 11 height 12
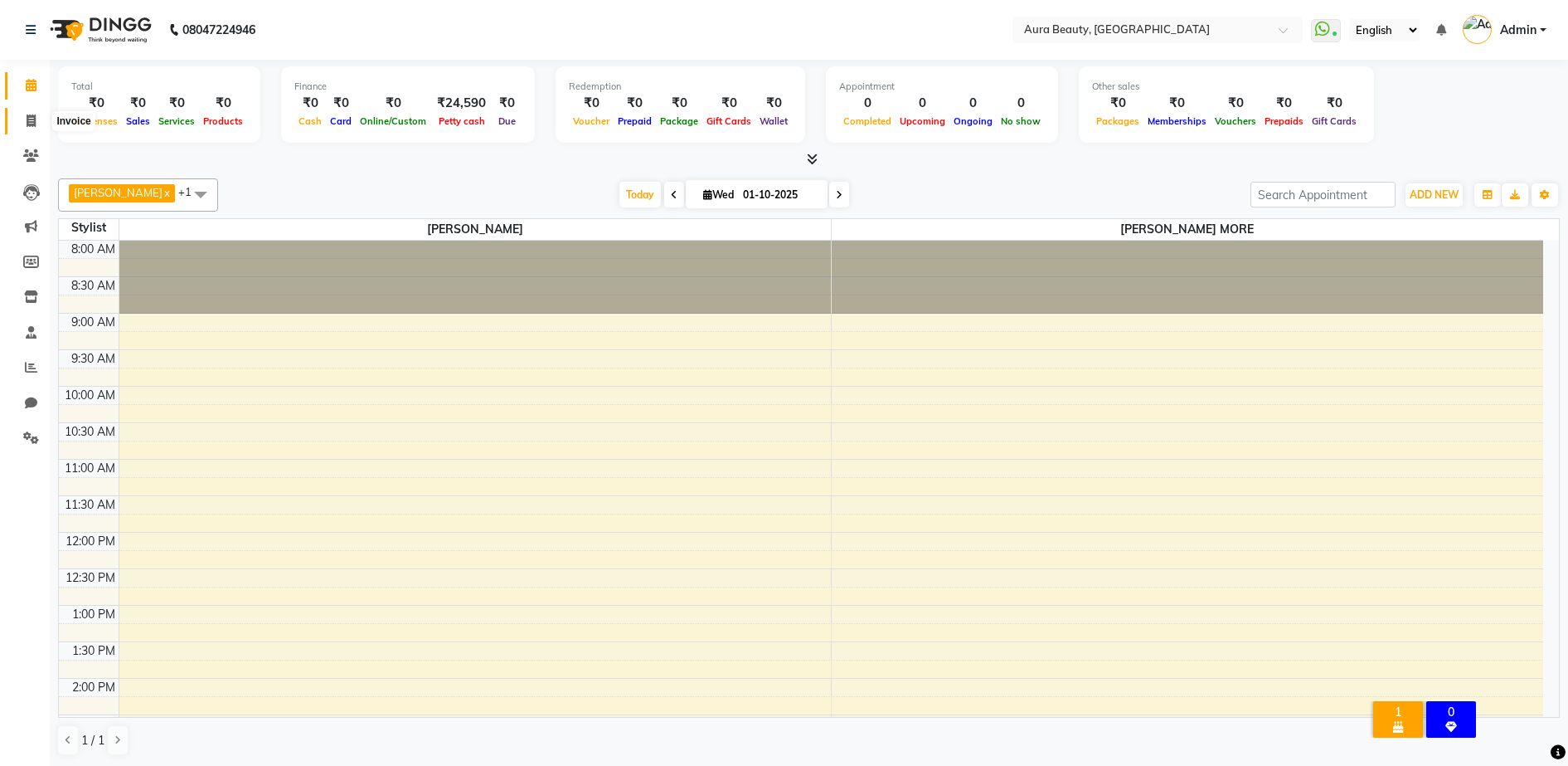
click at [36, 127] on span at bounding box center [31, 121] width 29 height 19
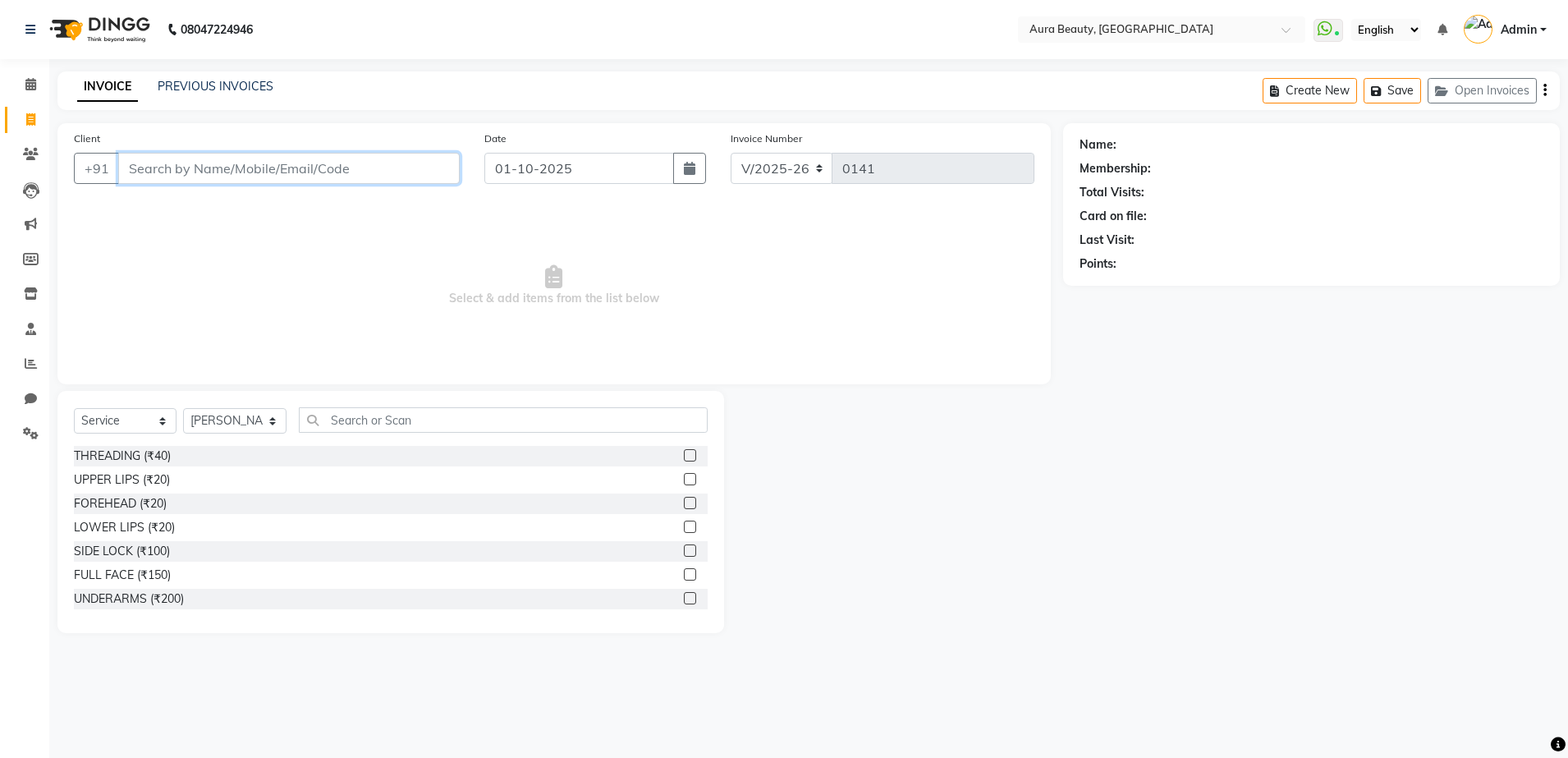
click at [169, 161] on input "Client" at bounding box center [289, 169] width 342 height 31
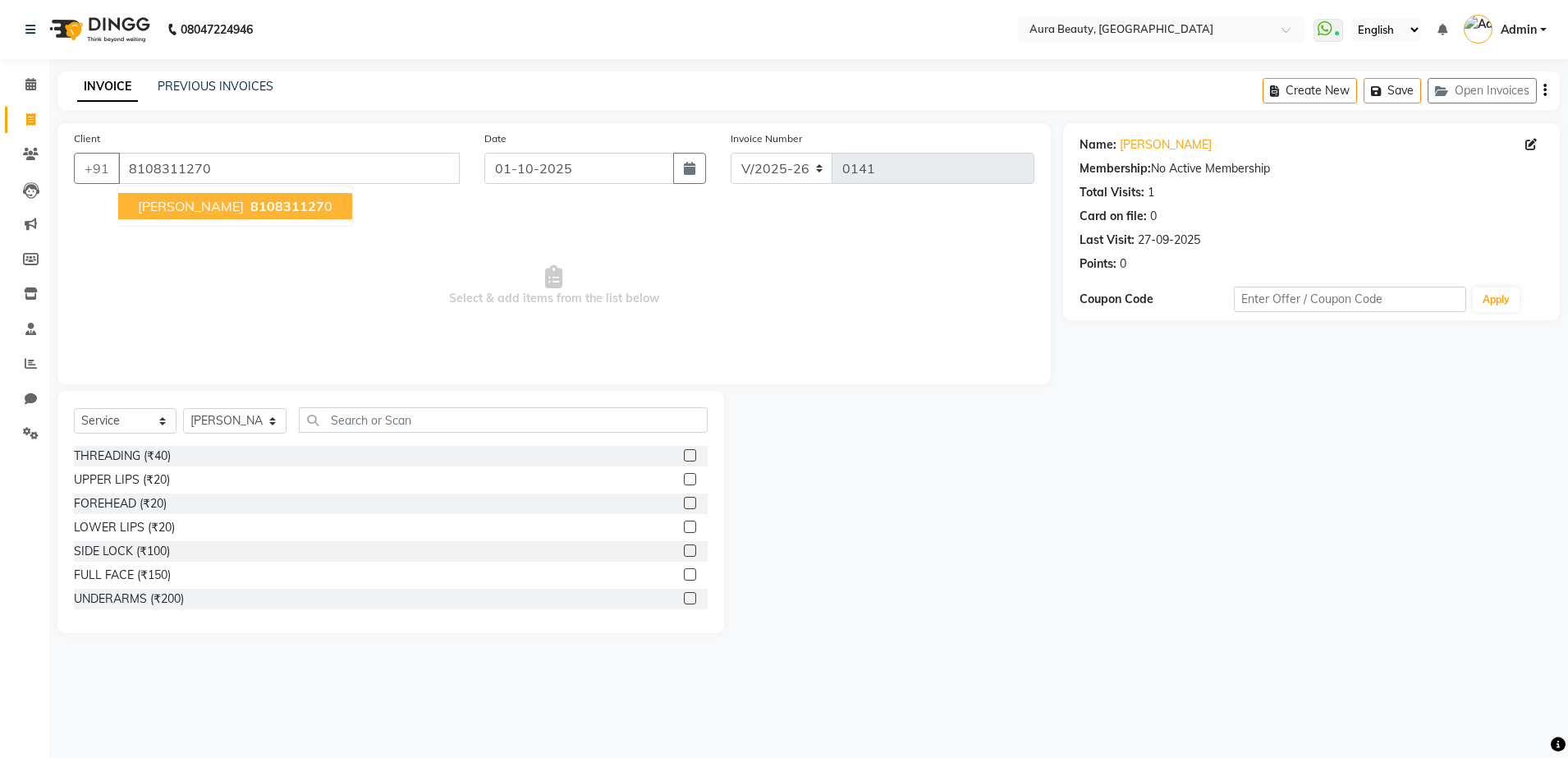
click at [194, 211] on span "[PERSON_NAME]" at bounding box center [191, 206] width 106 height 17
click at [1128, 187] on div "Total Visits:" at bounding box center [1112, 192] width 65 height 17
click at [26, 151] on icon at bounding box center [31, 154] width 16 height 12
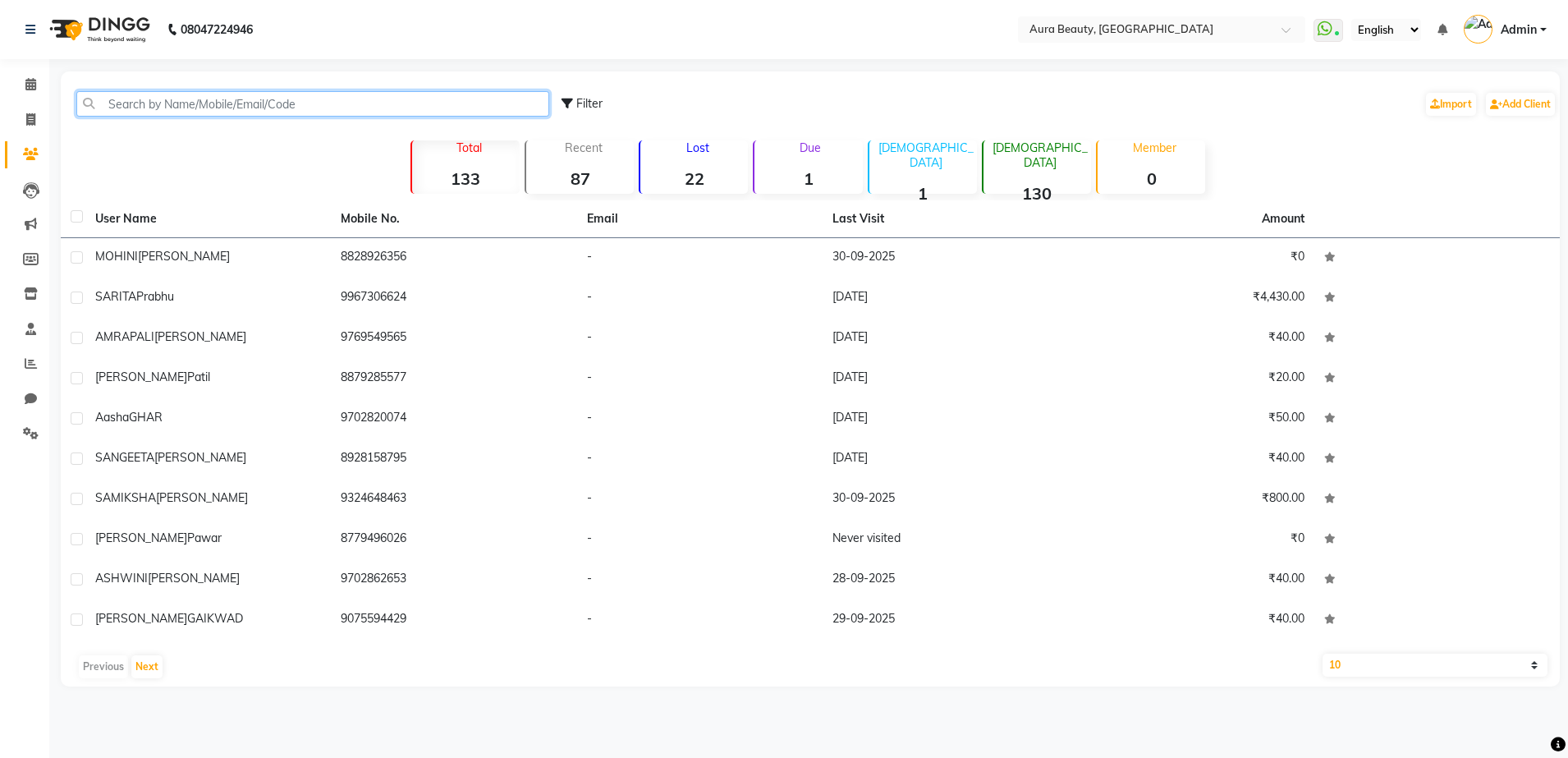
click at [429, 93] on input "text" at bounding box center [312, 103] width 472 height 26
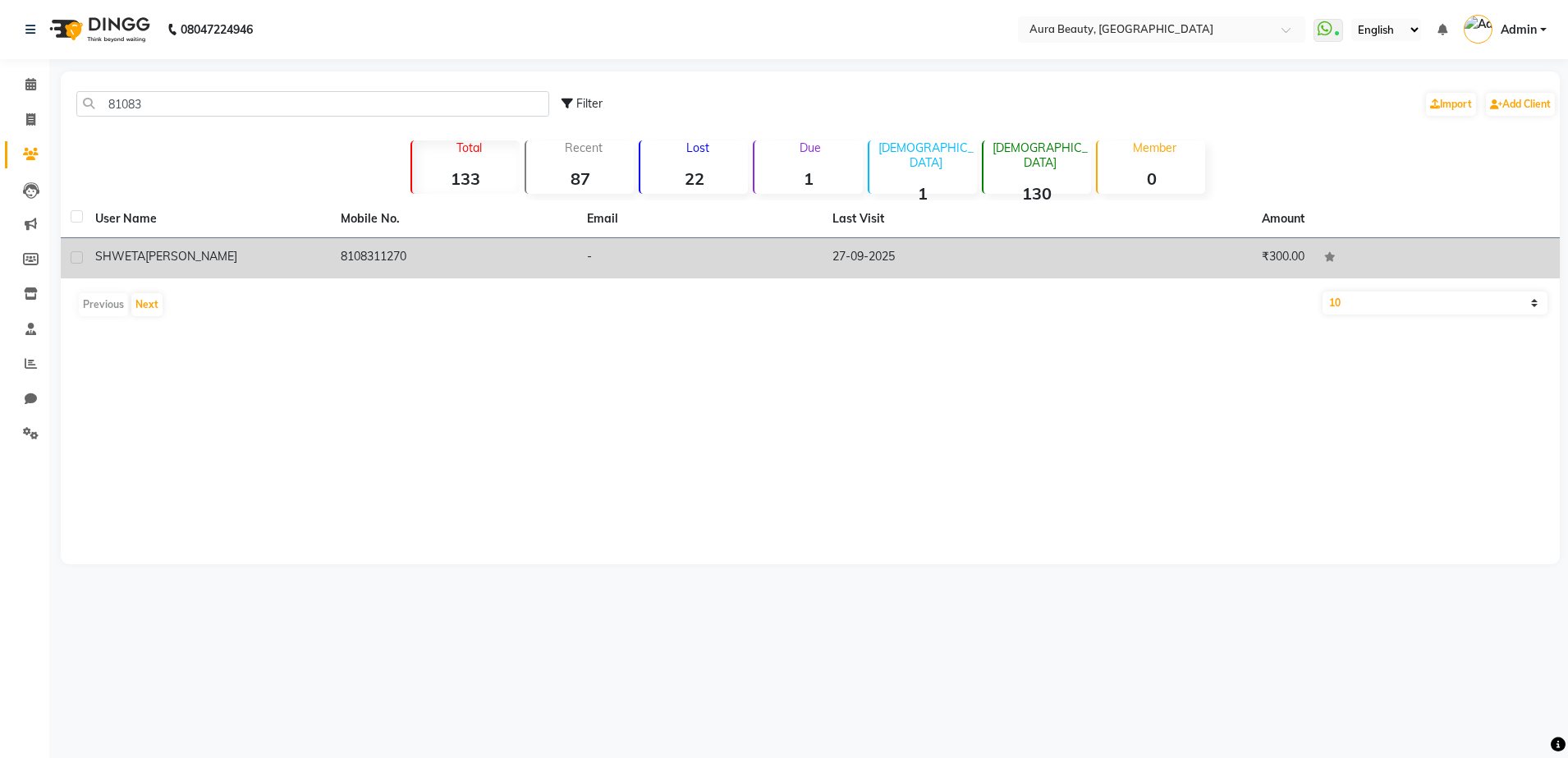
click at [569, 252] on td "8108311270" at bounding box center [453, 258] width 246 height 41
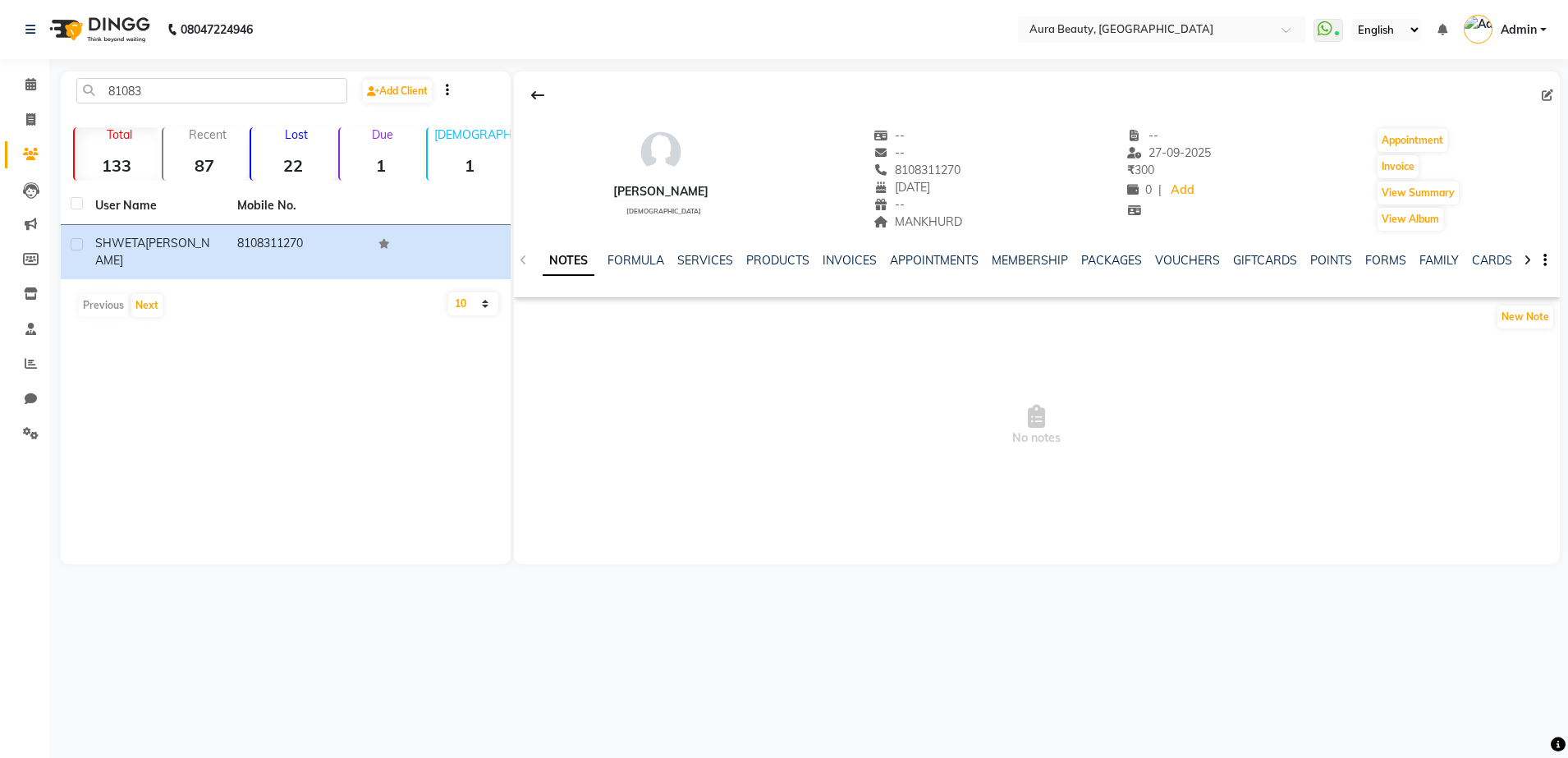
click at [693, 251] on div "NOTES FORMULA SERVICES PRODUCTS INVOICES APPOINTMENTS MEMBERSHIP PACKAGES VOUCH…" at bounding box center [1037, 261] width 1046 height 56
click at [692, 260] on link "SERVICES" at bounding box center [704, 261] width 55 height 15
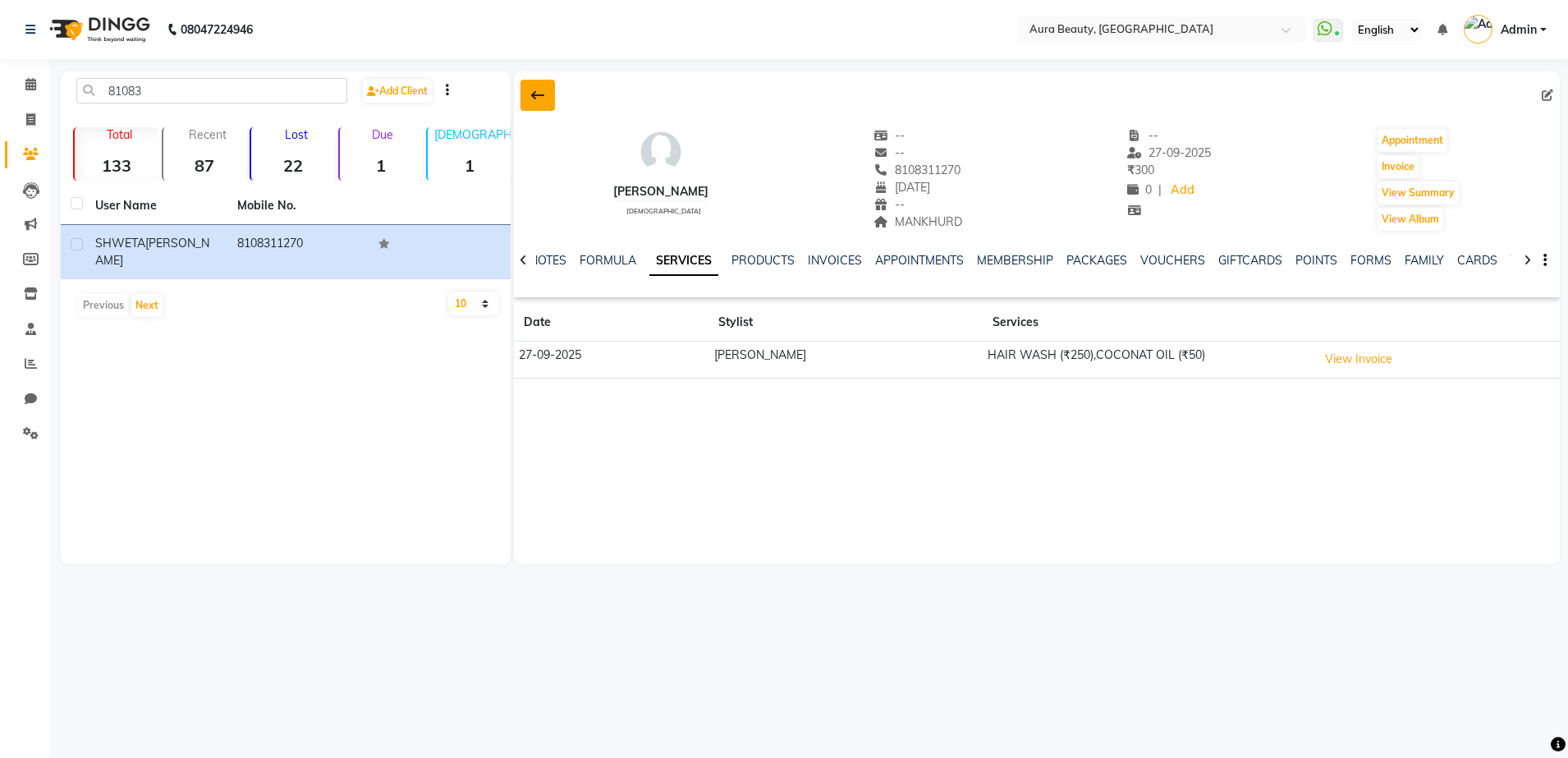
click at [539, 103] on button at bounding box center [538, 95] width 35 height 31
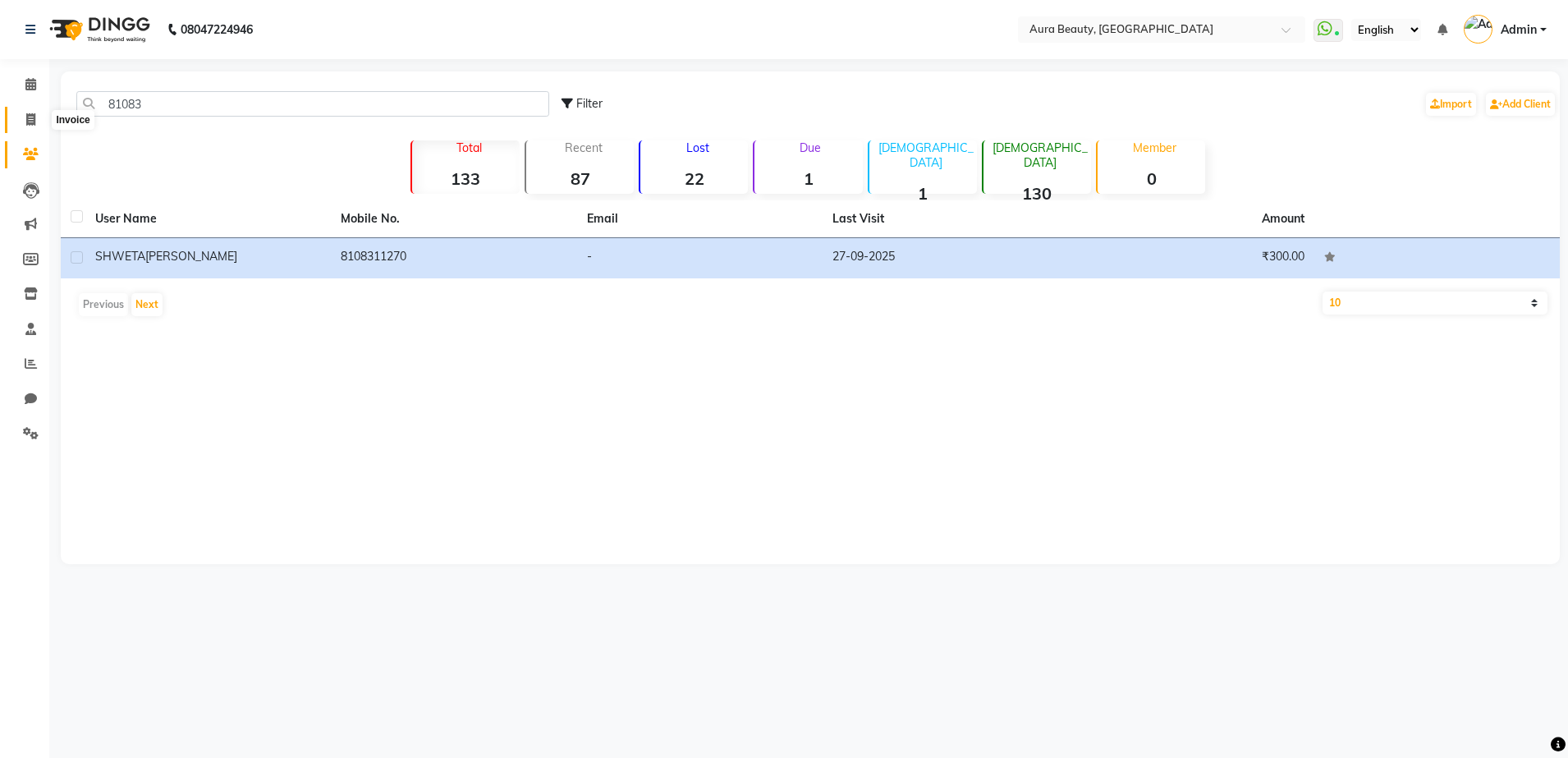
click at [24, 122] on span at bounding box center [31, 120] width 29 height 19
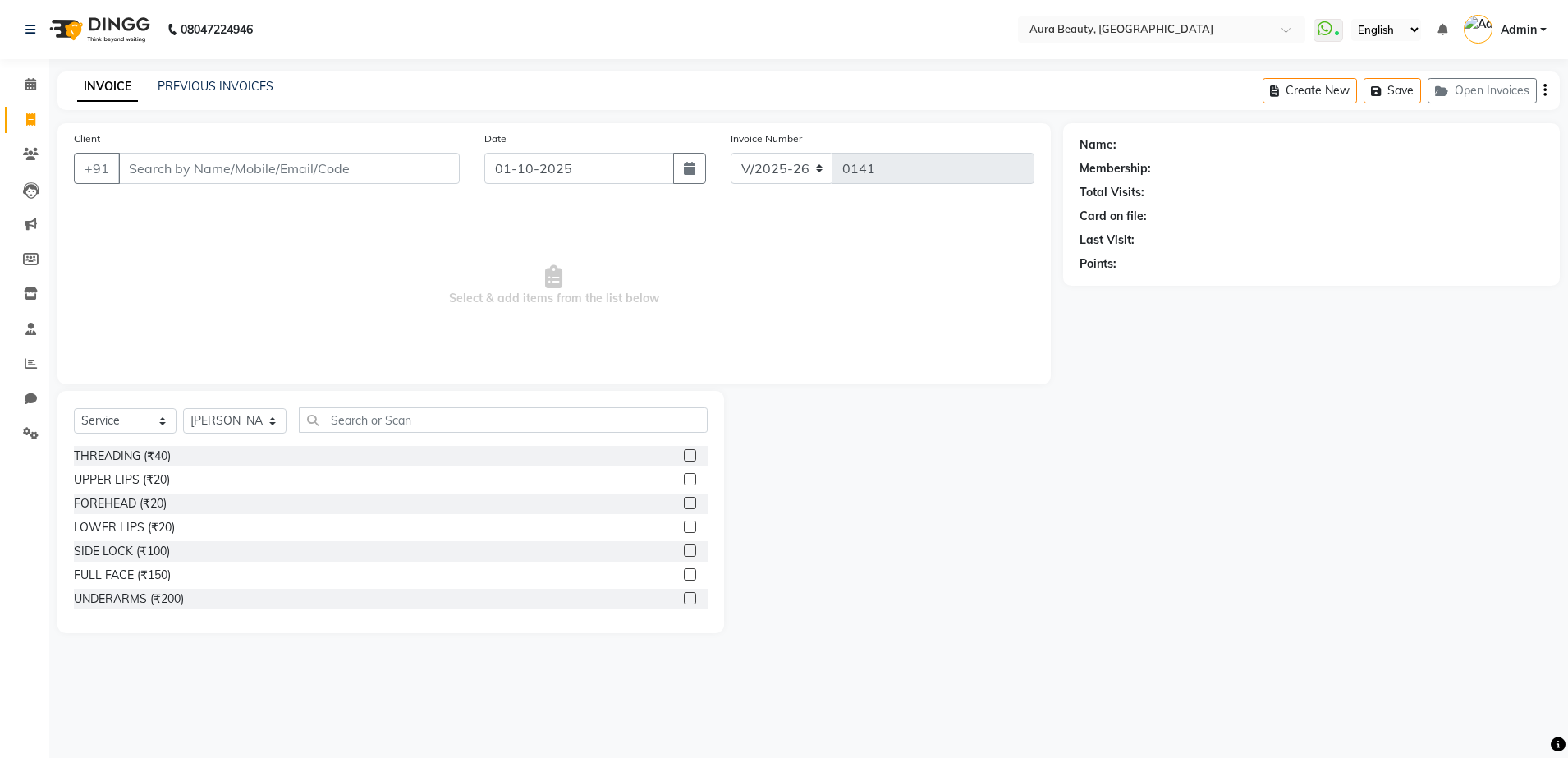
click at [174, 162] on input "Client" at bounding box center [289, 169] width 342 height 31
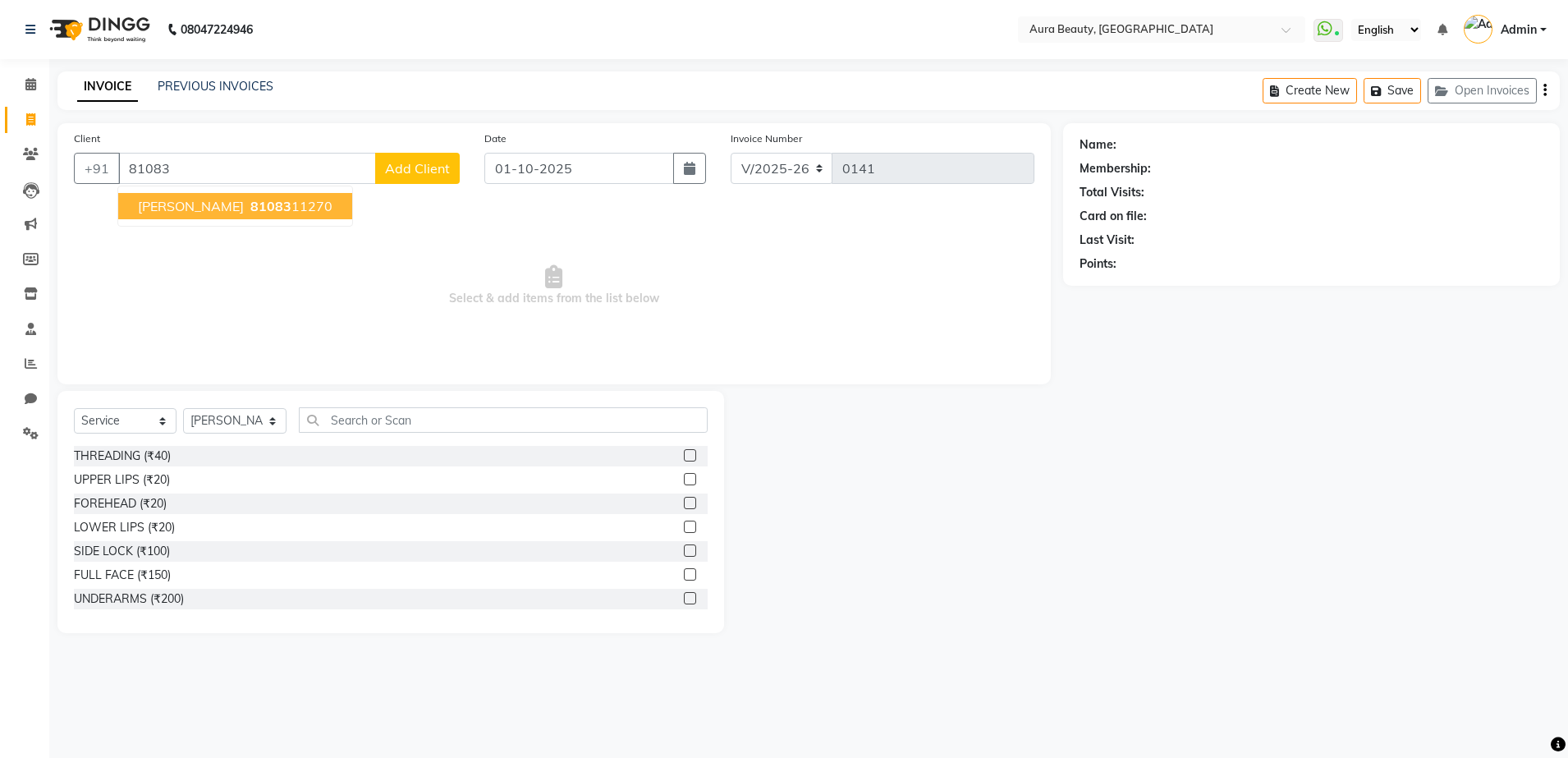
click at [197, 201] on span "[PERSON_NAME]" at bounding box center [191, 206] width 106 height 17
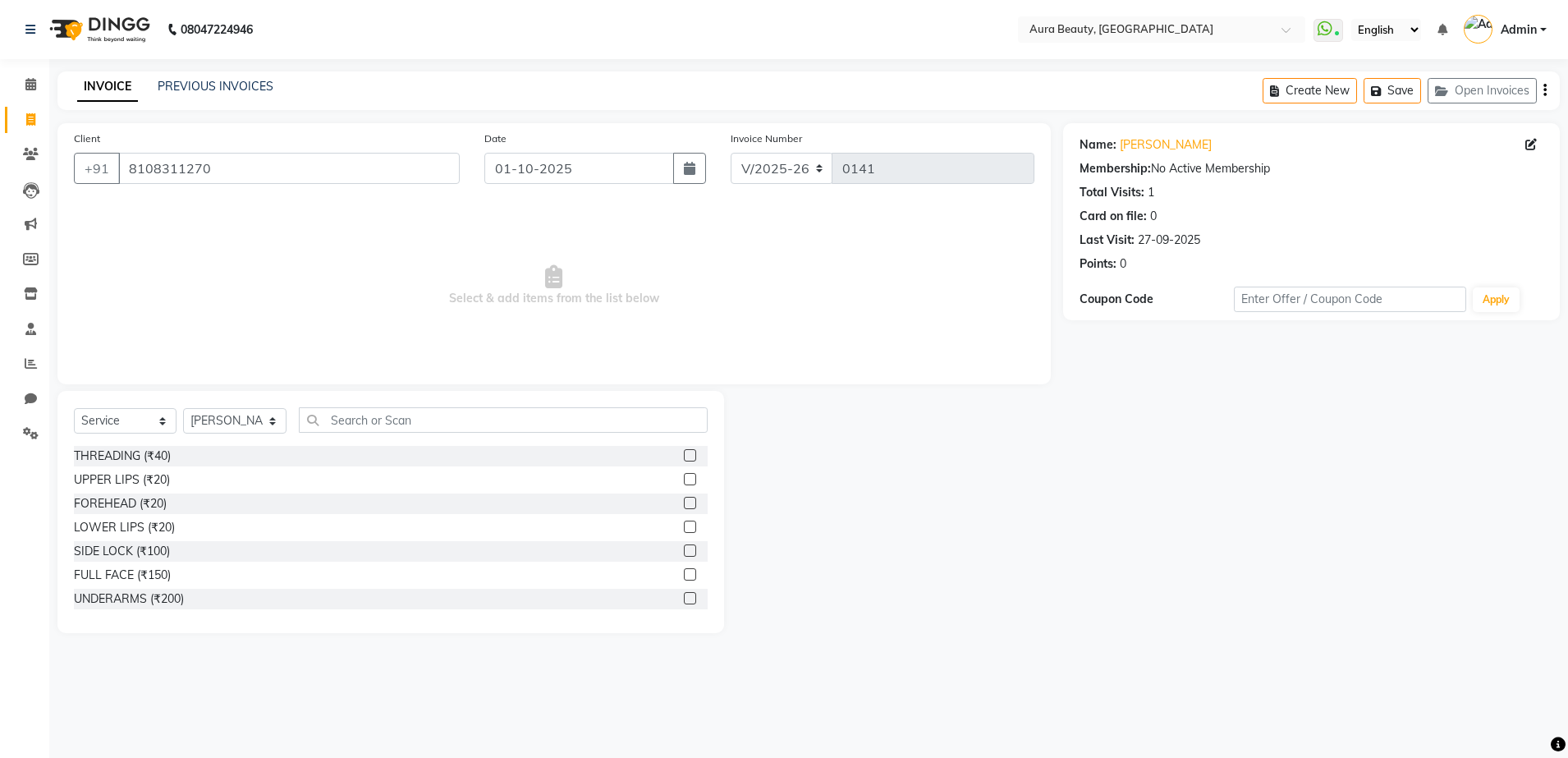
click at [683, 456] on label at bounding box center [689, 455] width 12 height 12
click at [683, 456] on input "checkbox" at bounding box center [688, 456] width 11 height 11
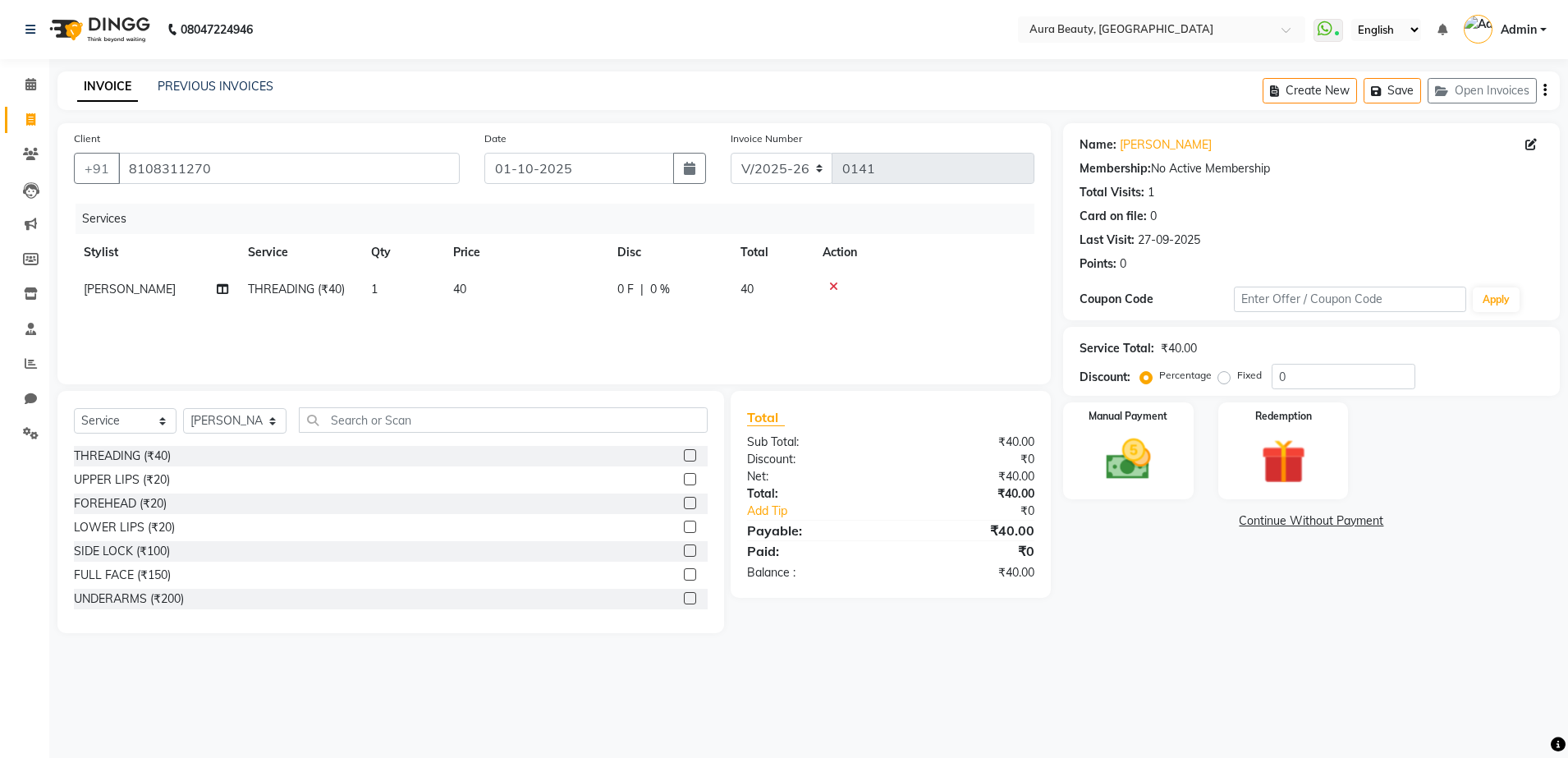
click at [79, 244] on th "Stylist" at bounding box center [156, 252] width 164 height 37
click at [1116, 477] on img at bounding box center [1128, 459] width 76 height 54
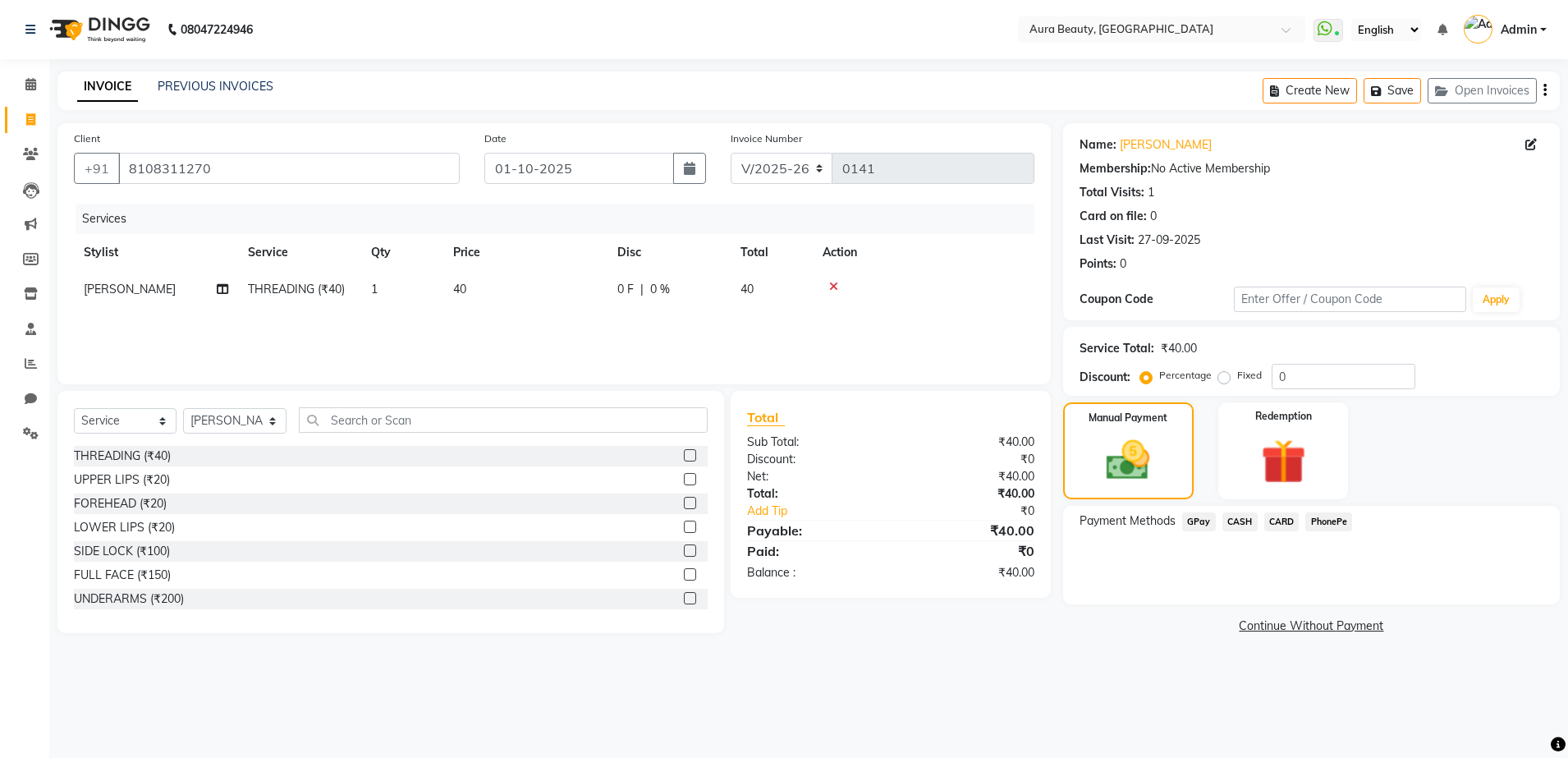
click at [1237, 374] on label "Fixed" at bounding box center [1249, 375] width 25 height 15
click at [1221, 374] on input "Fixed" at bounding box center [1227, 375] width 12 height 12
click at [1188, 524] on span "GPay" at bounding box center [1199, 521] width 34 height 19
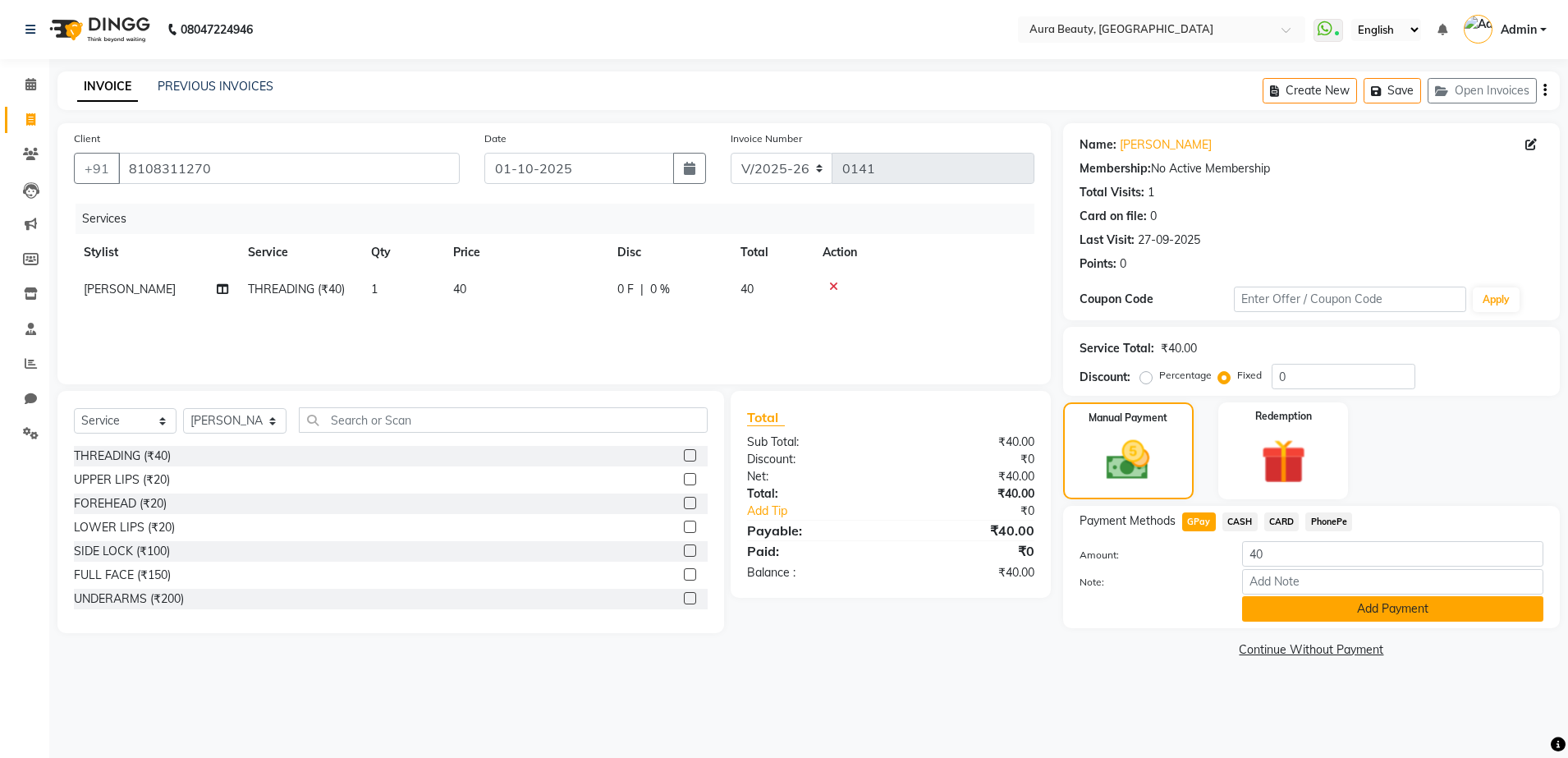
click at [1311, 619] on button "Add Payment" at bounding box center [1393, 608] width 301 height 26
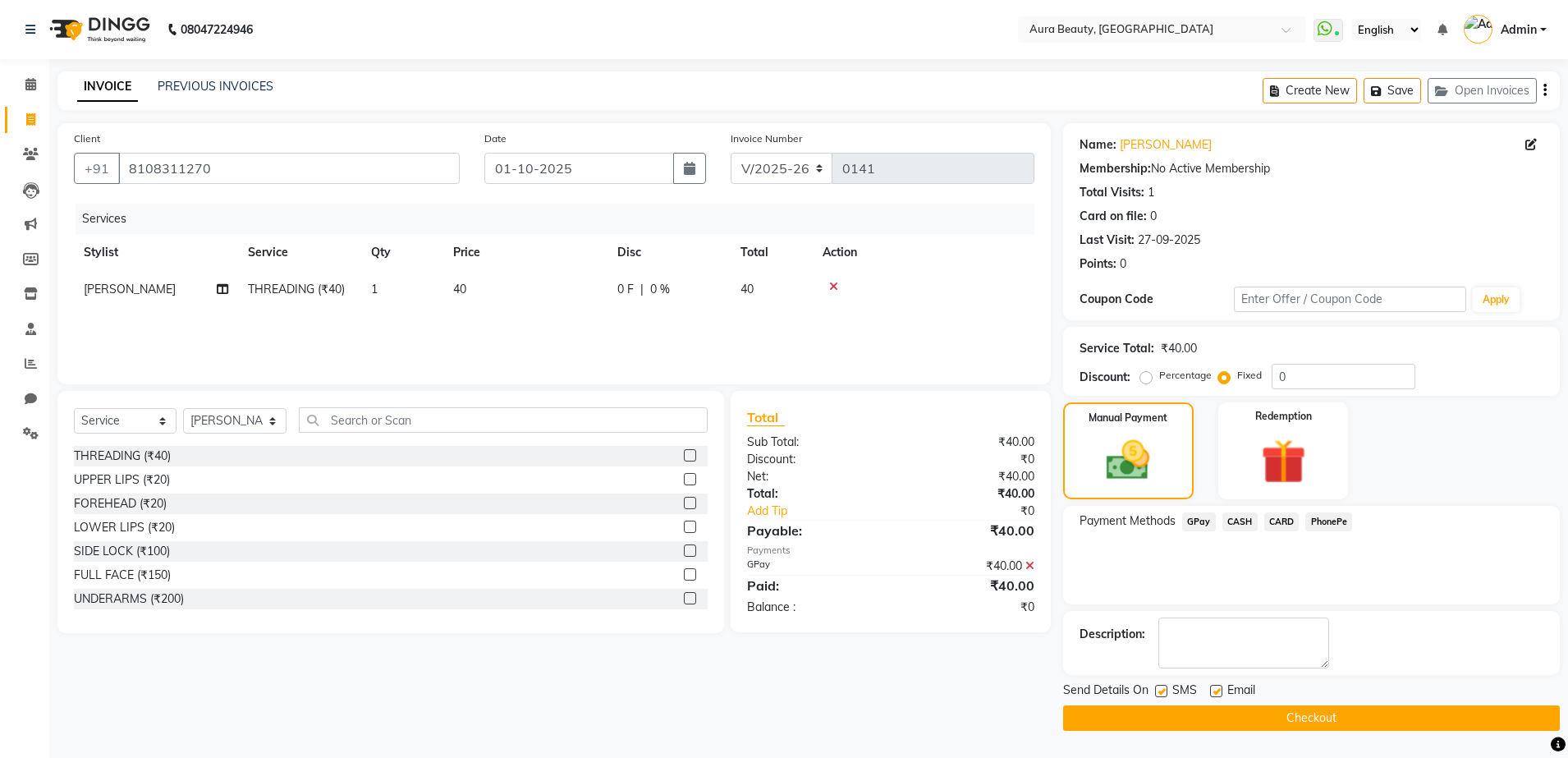
click at [1217, 695] on label at bounding box center [1216, 690] width 12 height 12
click at [1217, 695] on input "checkbox" at bounding box center [1215, 691] width 11 height 11
click at [1201, 719] on button "Checkout" at bounding box center [1311, 717] width 496 height 26
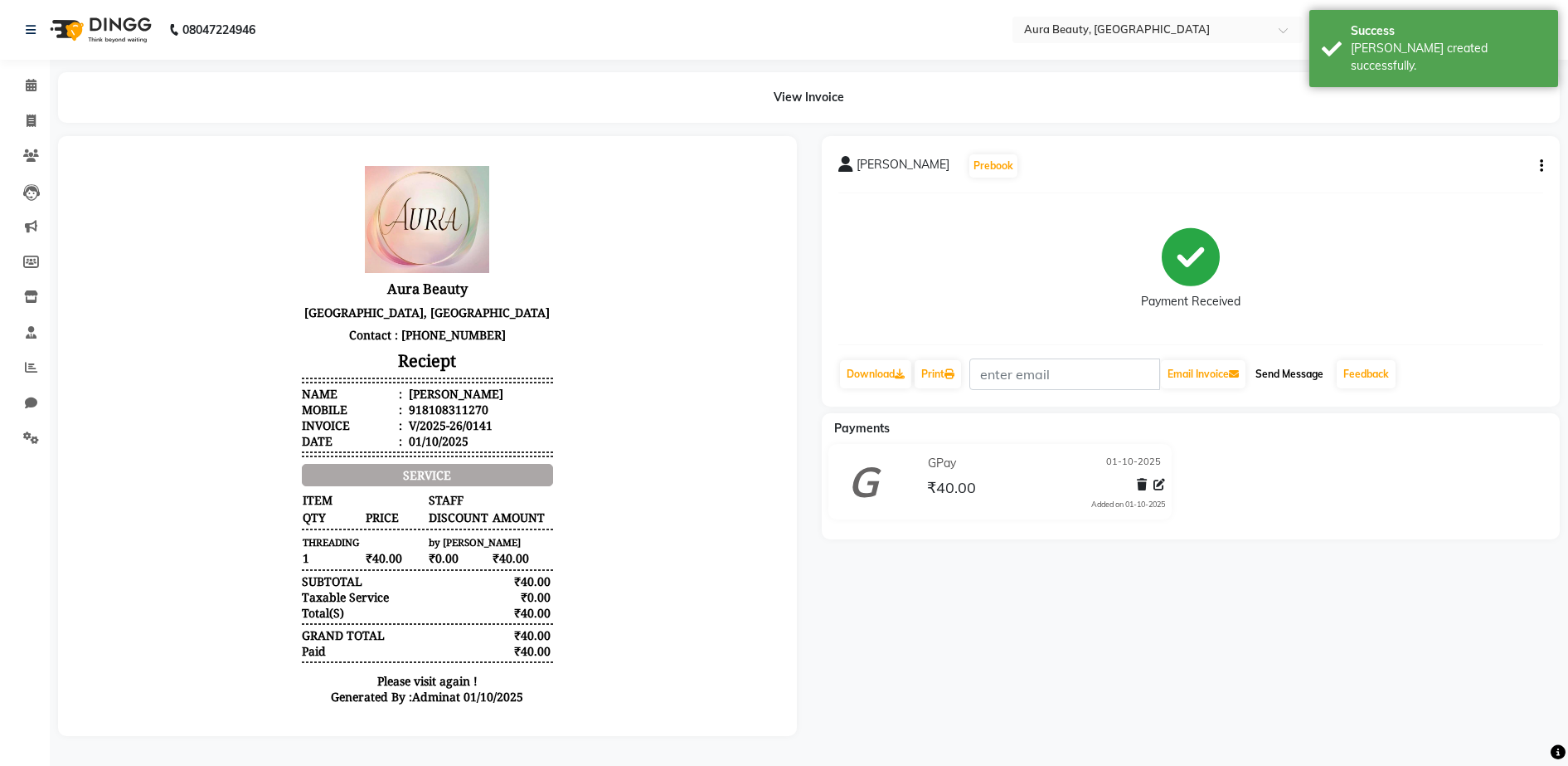
click at [1296, 371] on button "Send Message" at bounding box center [1289, 375] width 81 height 28
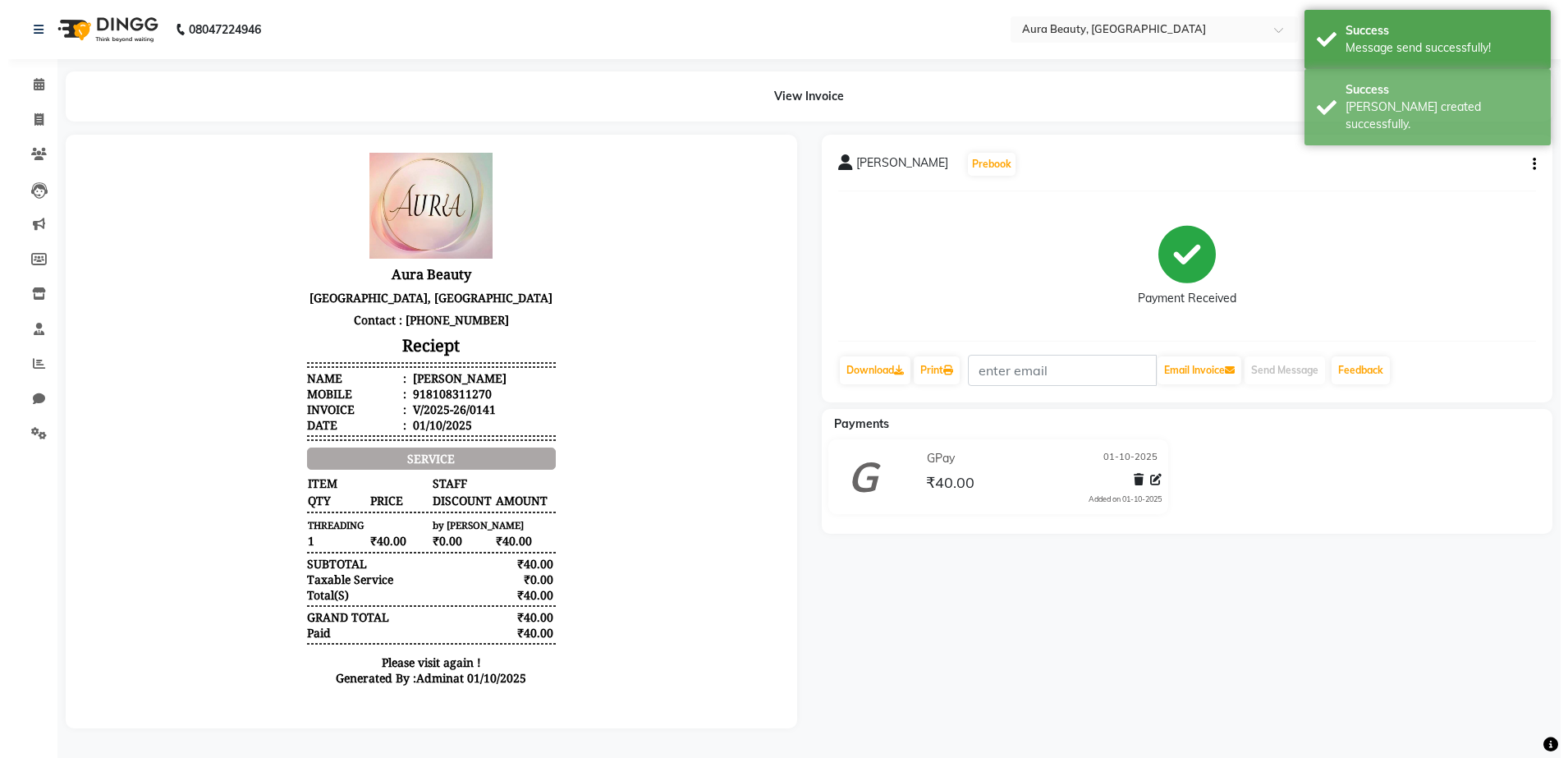
scroll to position [13, 0]
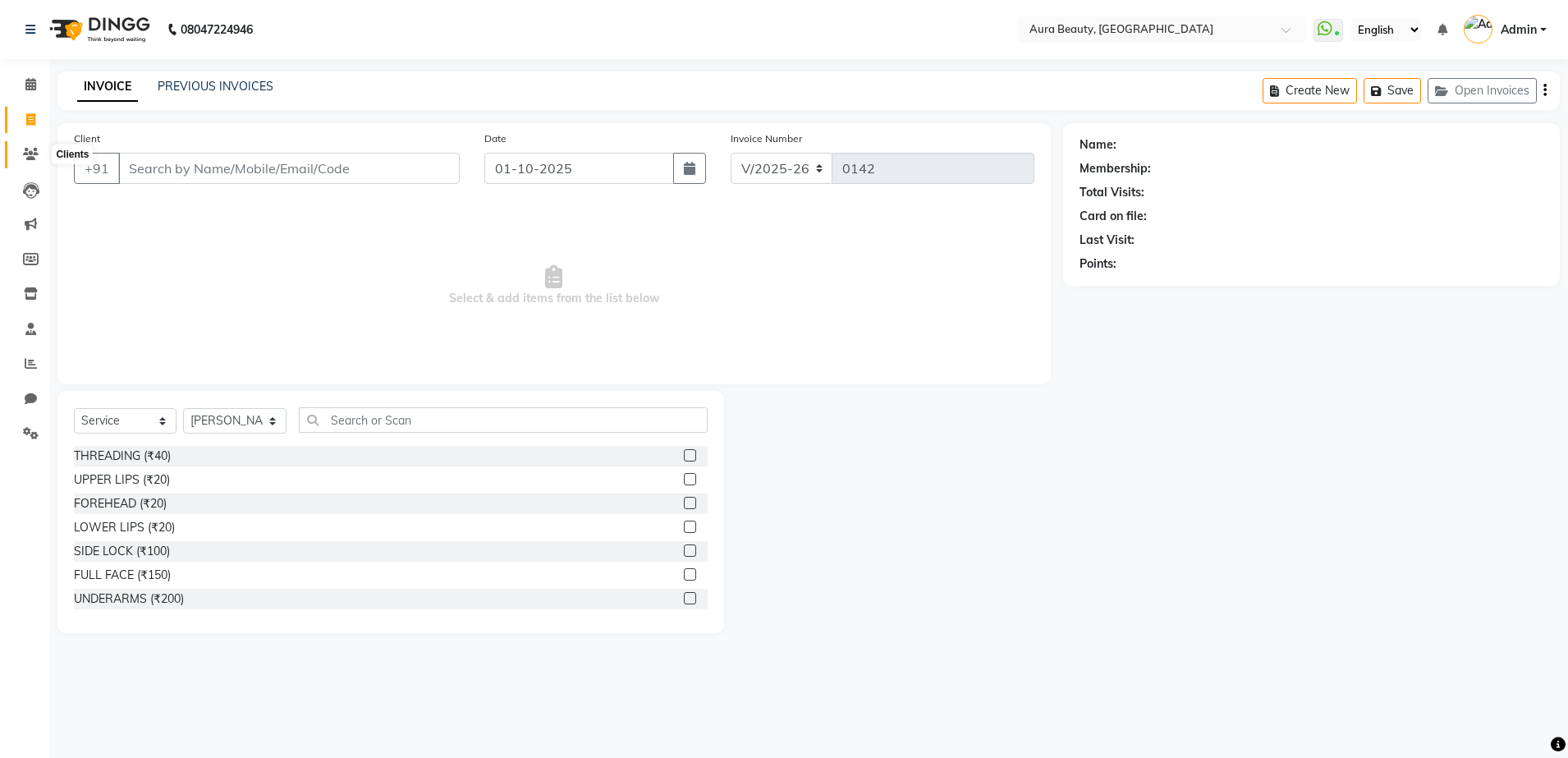
click at [27, 148] on icon at bounding box center [31, 154] width 16 height 12
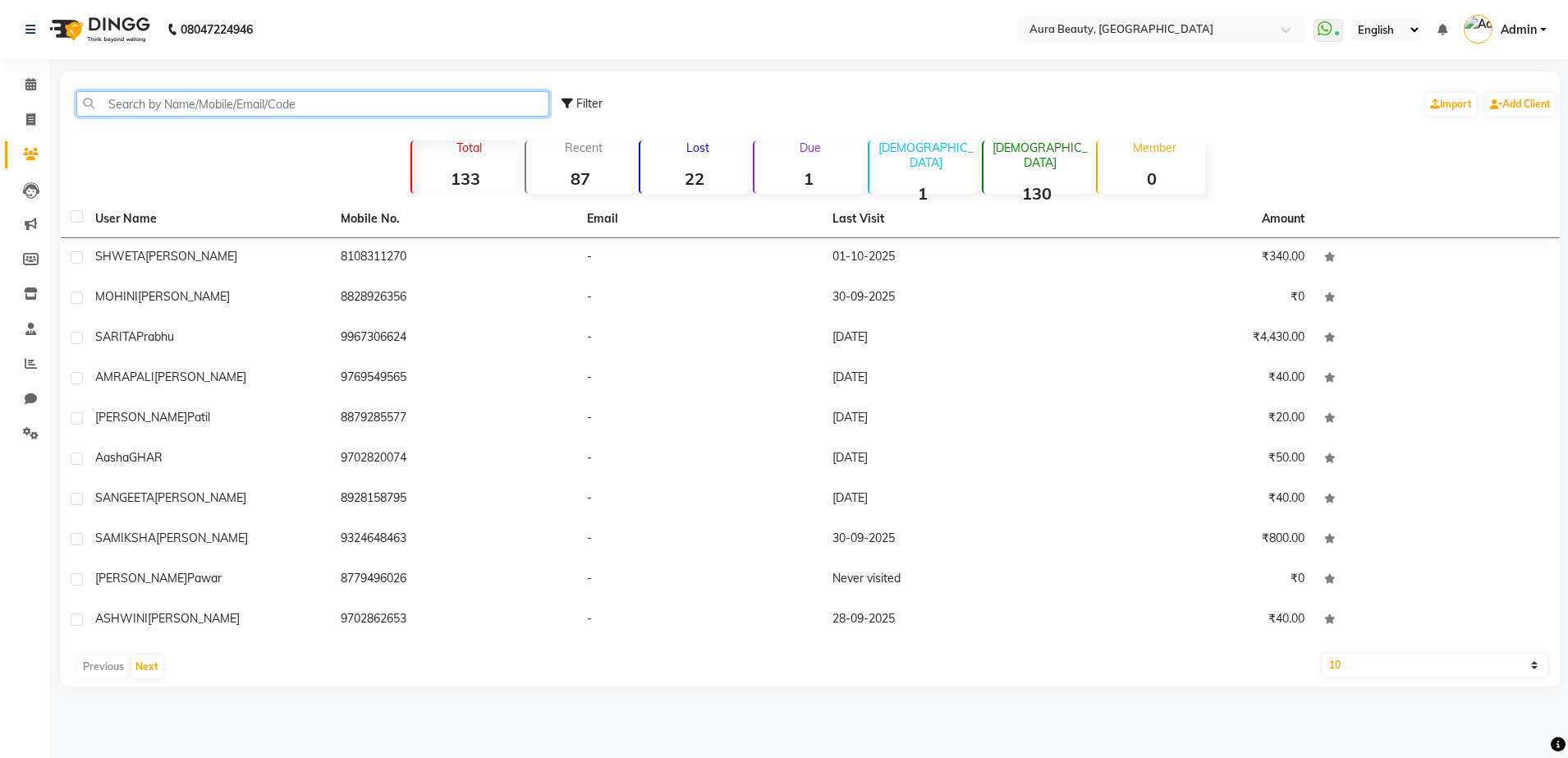
click at [237, 103] on input "text" at bounding box center [312, 103] width 472 height 26
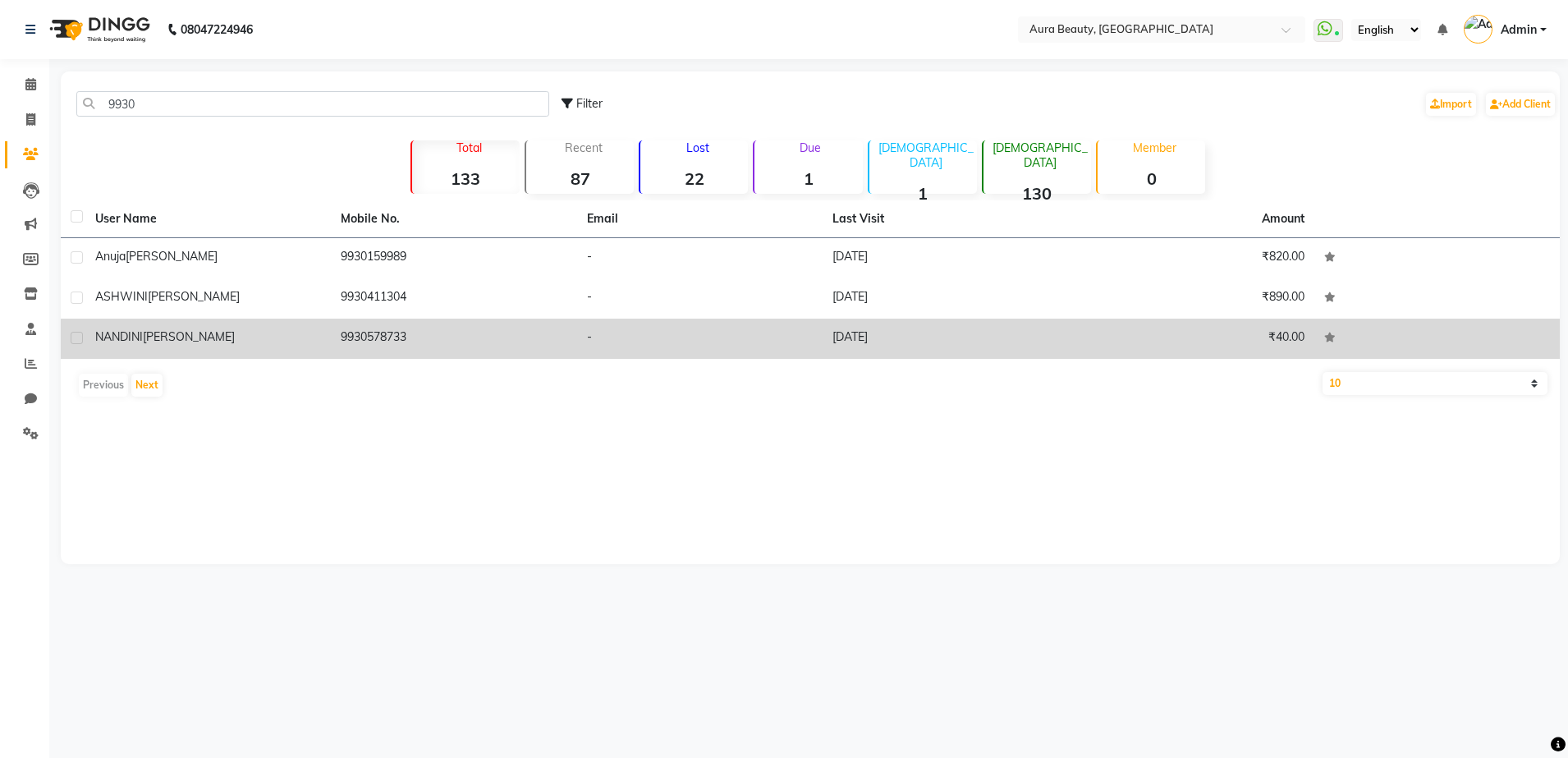
click at [427, 353] on td "9930578733" at bounding box center [453, 338] width 246 height 41
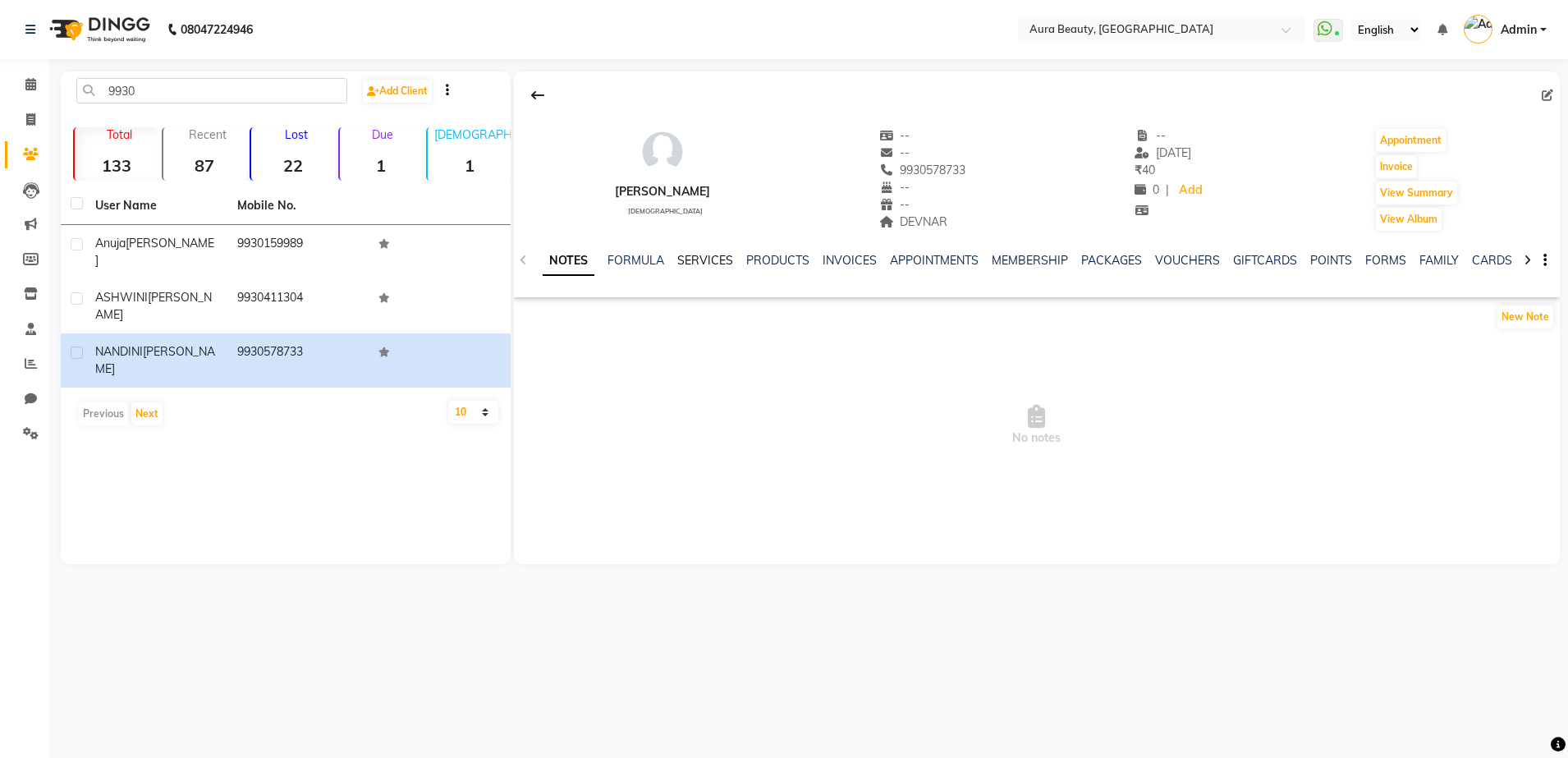
click at [688, 264] on link "SERVICES" at bounding box center [704, 261] width 55 height 15
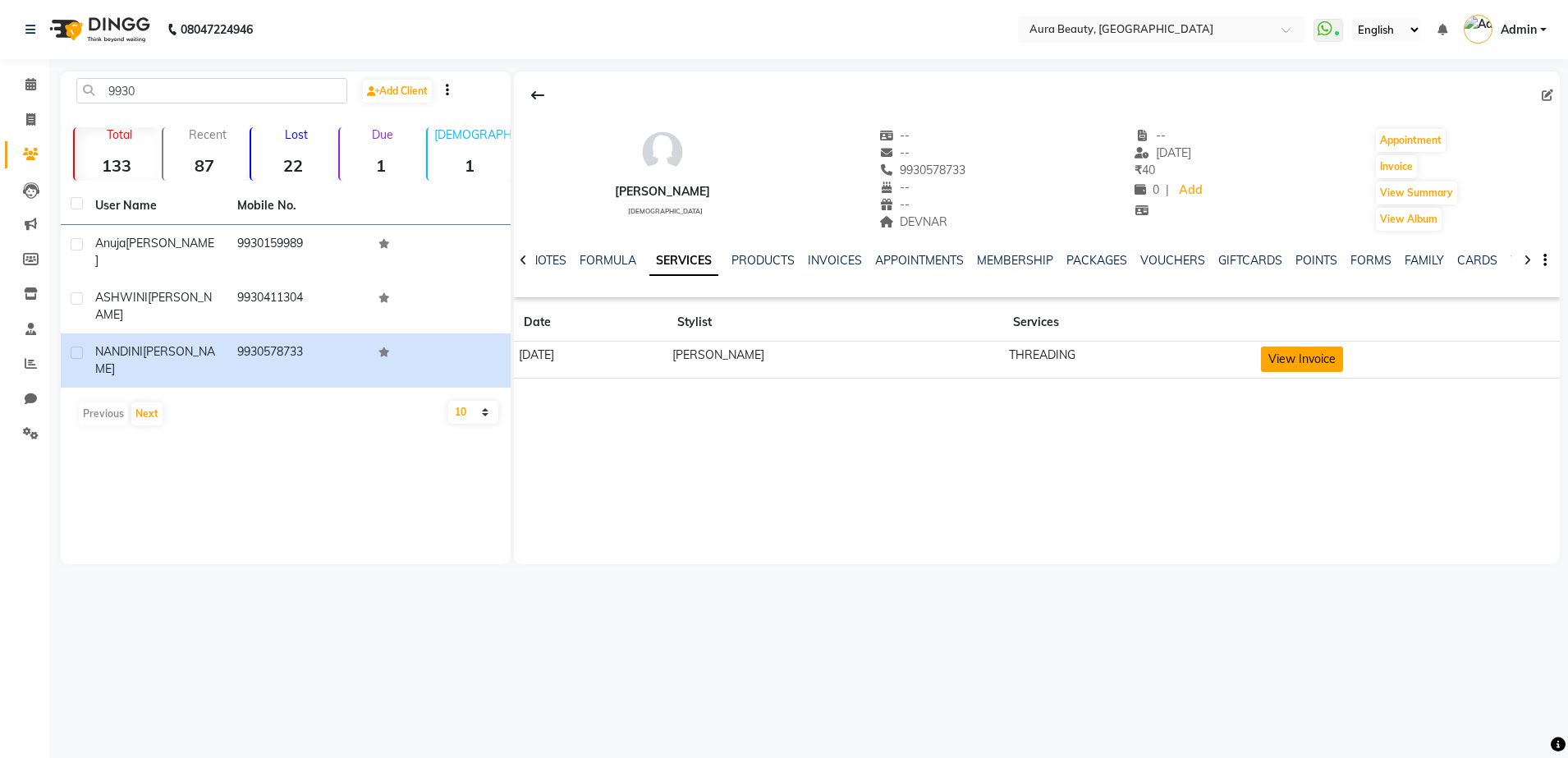
click at [1318, 372] on td "View Invoice" at bounding box center [1407, 360] width 304 height 37
click at [1321, 375] on td "View Invoice" at bounding box center [1407, 360] width 304 height 37
click at [34, 119] on icon at bounding box center [31, 119] width 9 height 12
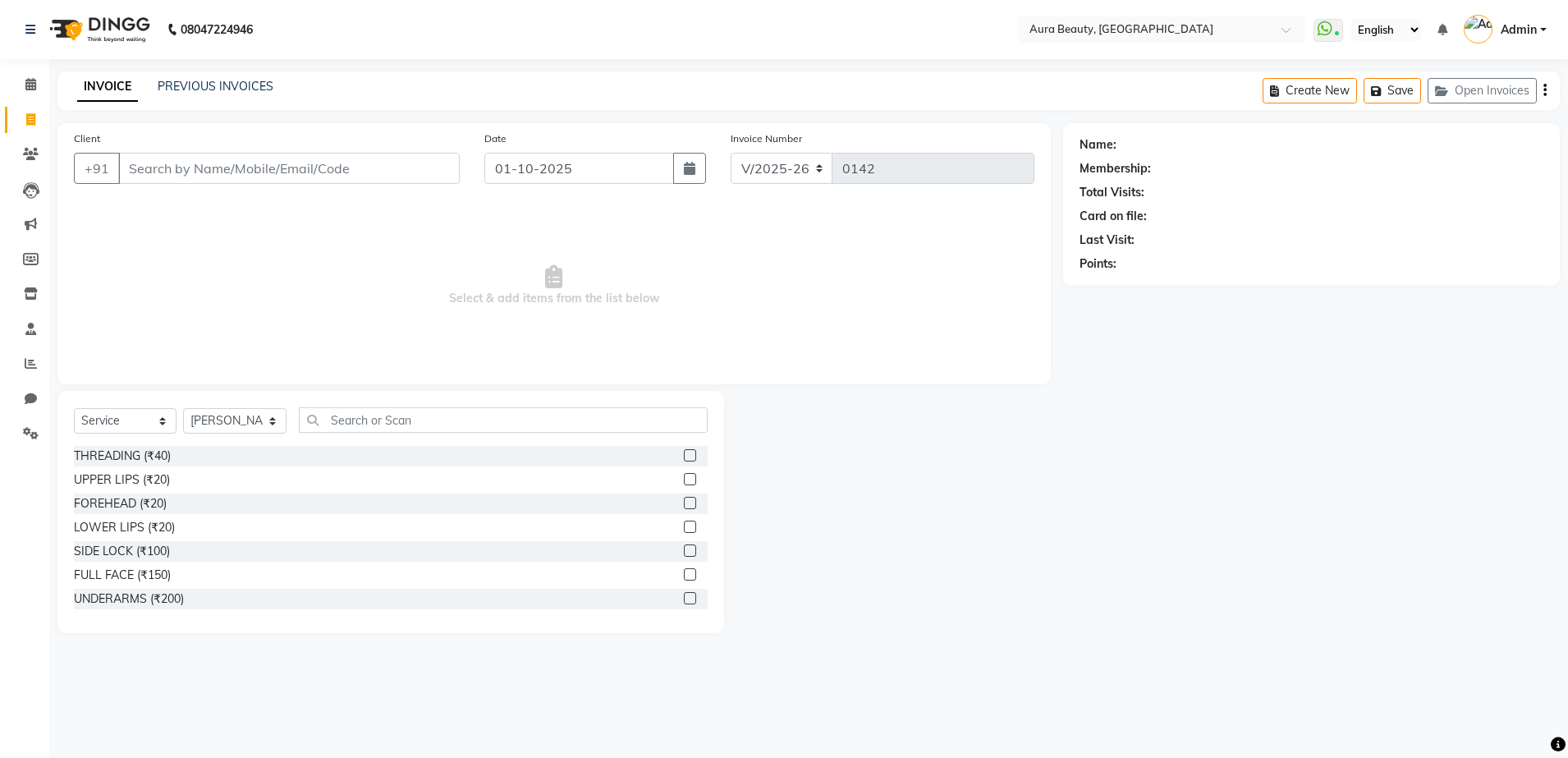
click at [203, 166] on input "Client" at bounding box center [289, 169] width 342 height 31
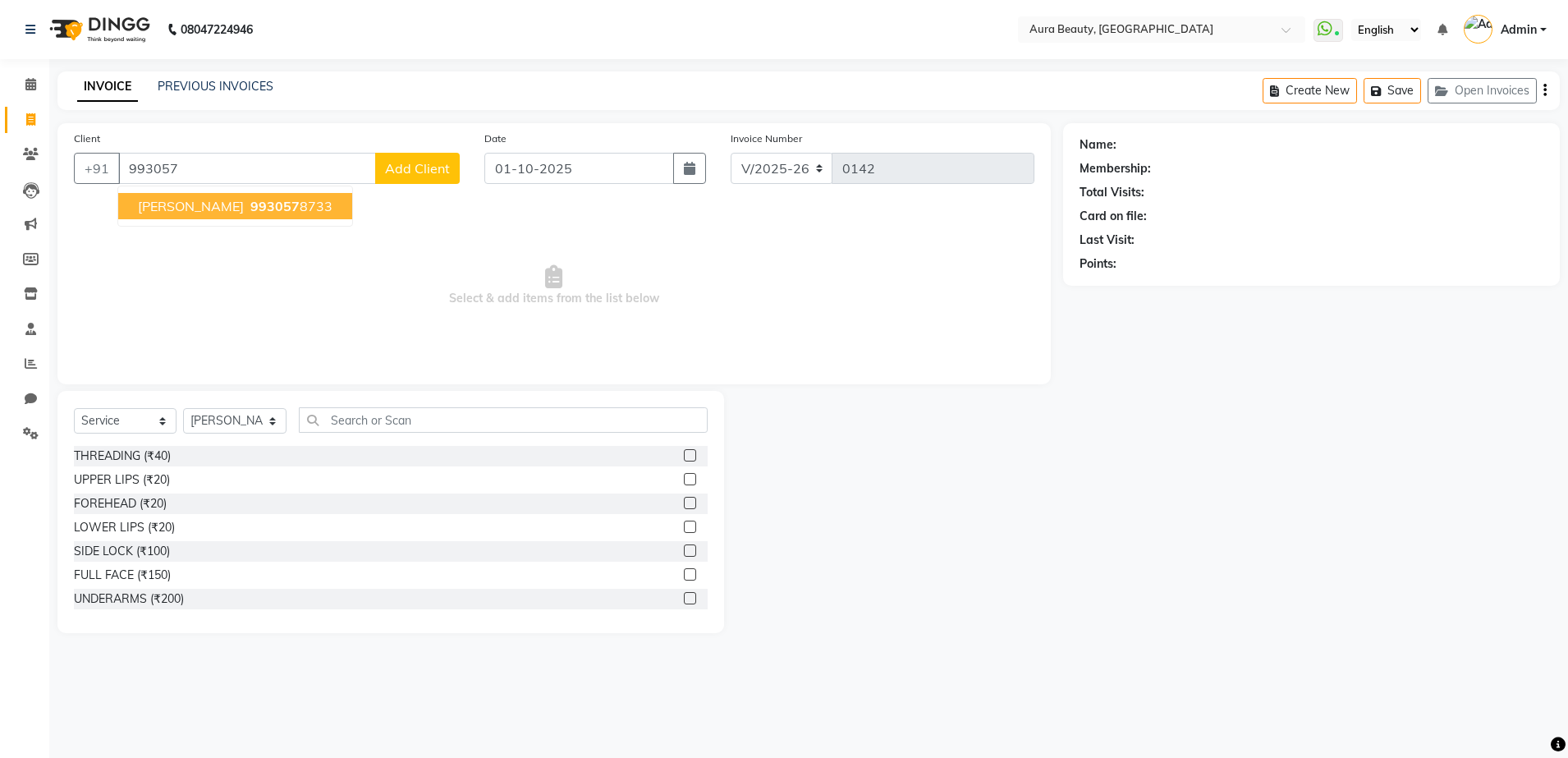
click at [247, 202] on ngb-highlight "993057 8733" at bounding box center [290, 206] width 85 height 17
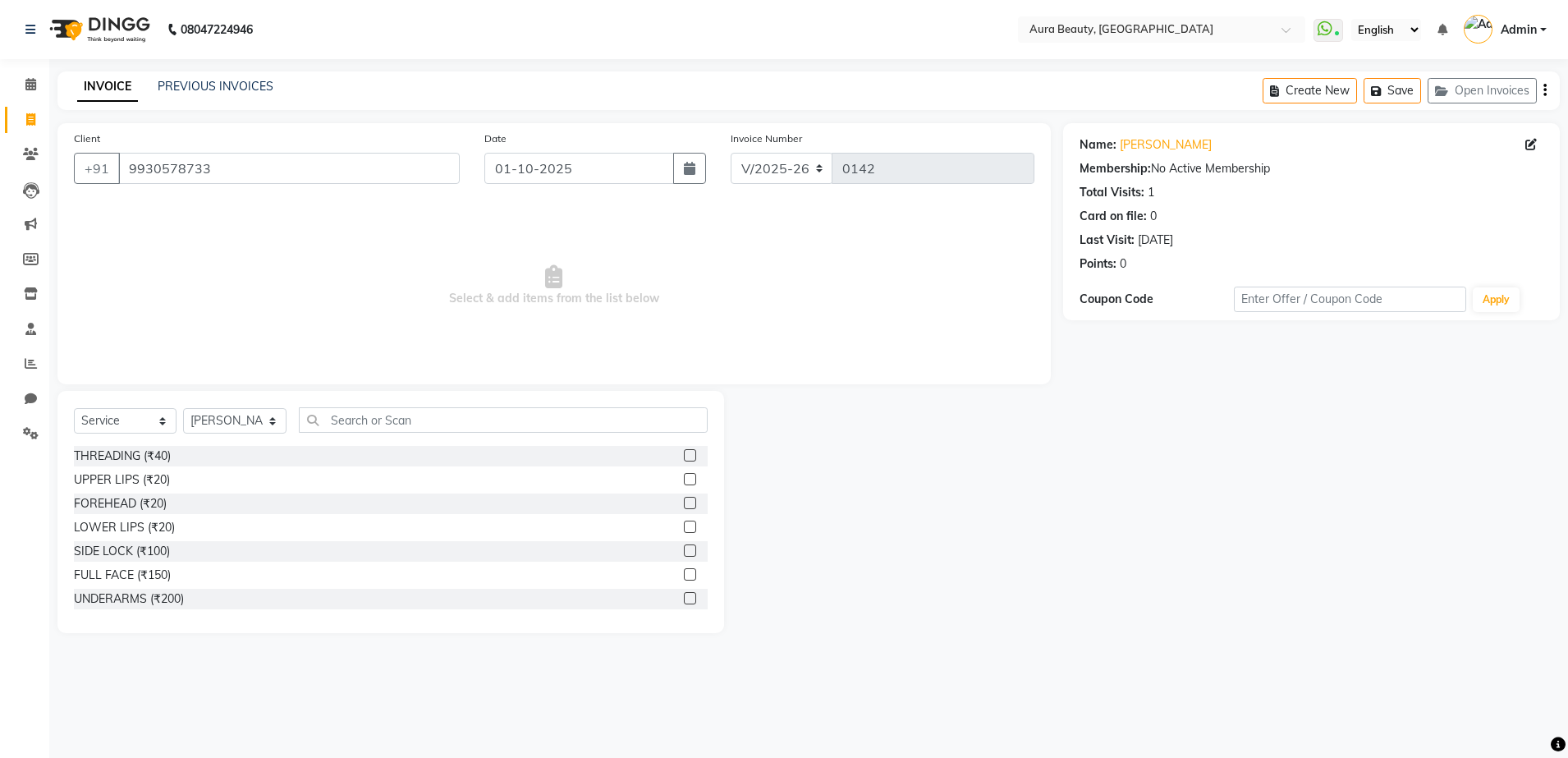
click at [683, 456] on label at bounding box center [689, 455] width 12 height 12
click at [683, 456] on input "checkbox" at bounding box center [688, 456] width 11 height 11
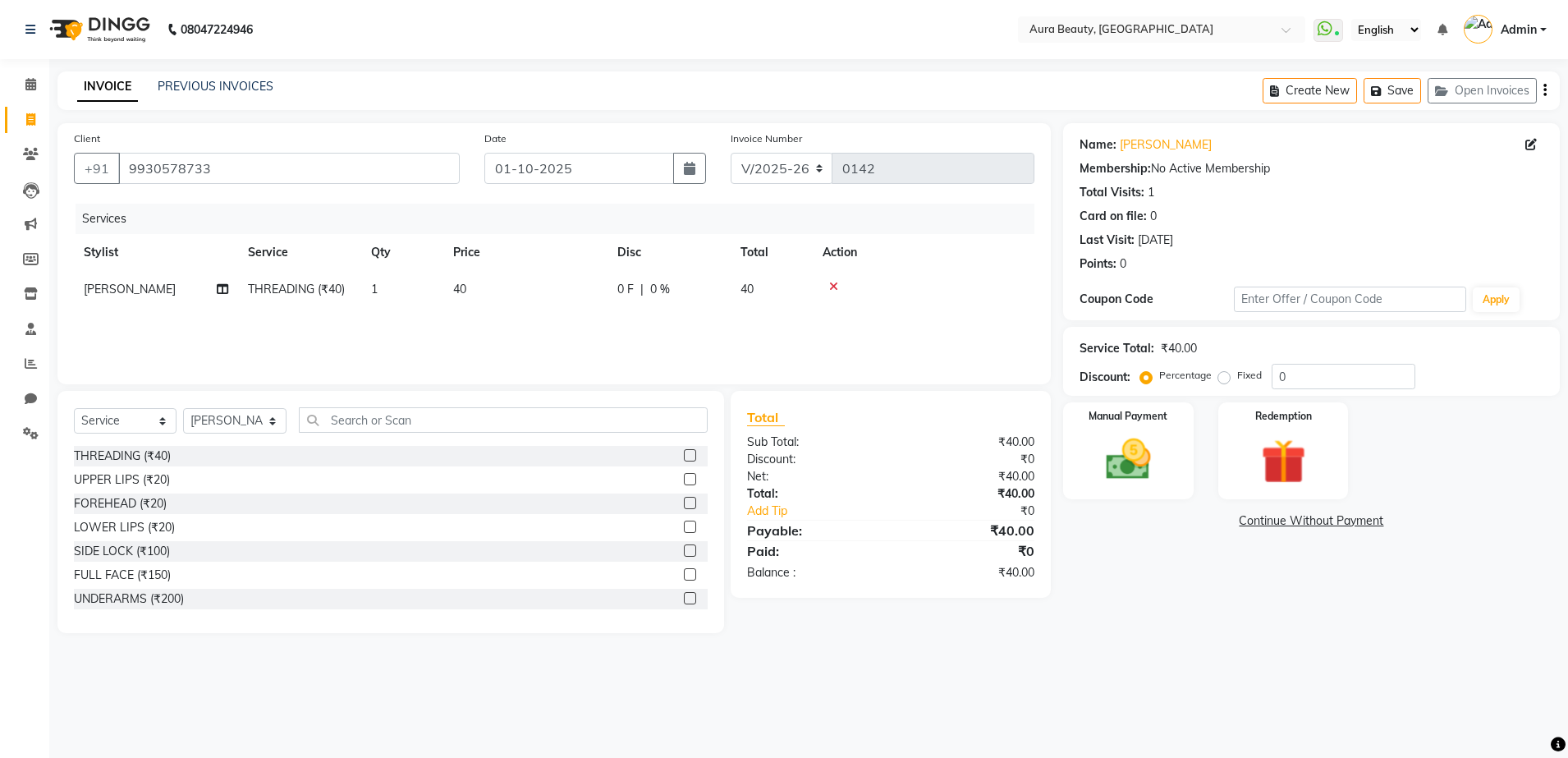
click at [1237, 381] on label "Fixed" at bounding box center [1249, 375] width 25 height 15
click at [1225, 381] on input "Fixed" at bounding box center [1227, 375] width 12 height 12
click at [1129, 488] on div "Manual Payment" at bounding box center [1129, 451] width 136 height 101
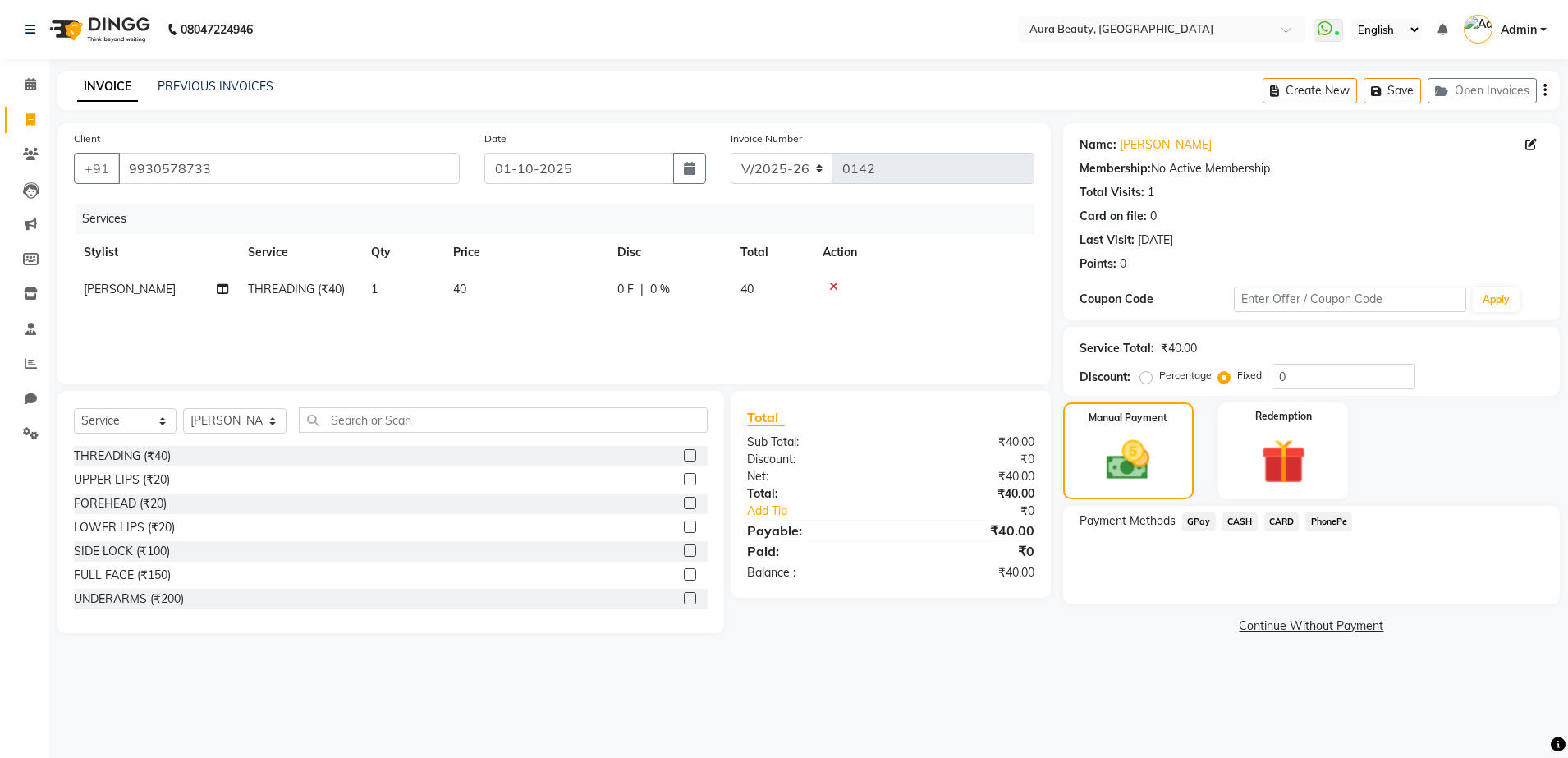
click at [1206, 516] on span "GPay" at bounding box center [1199, 521] width 34 height 19
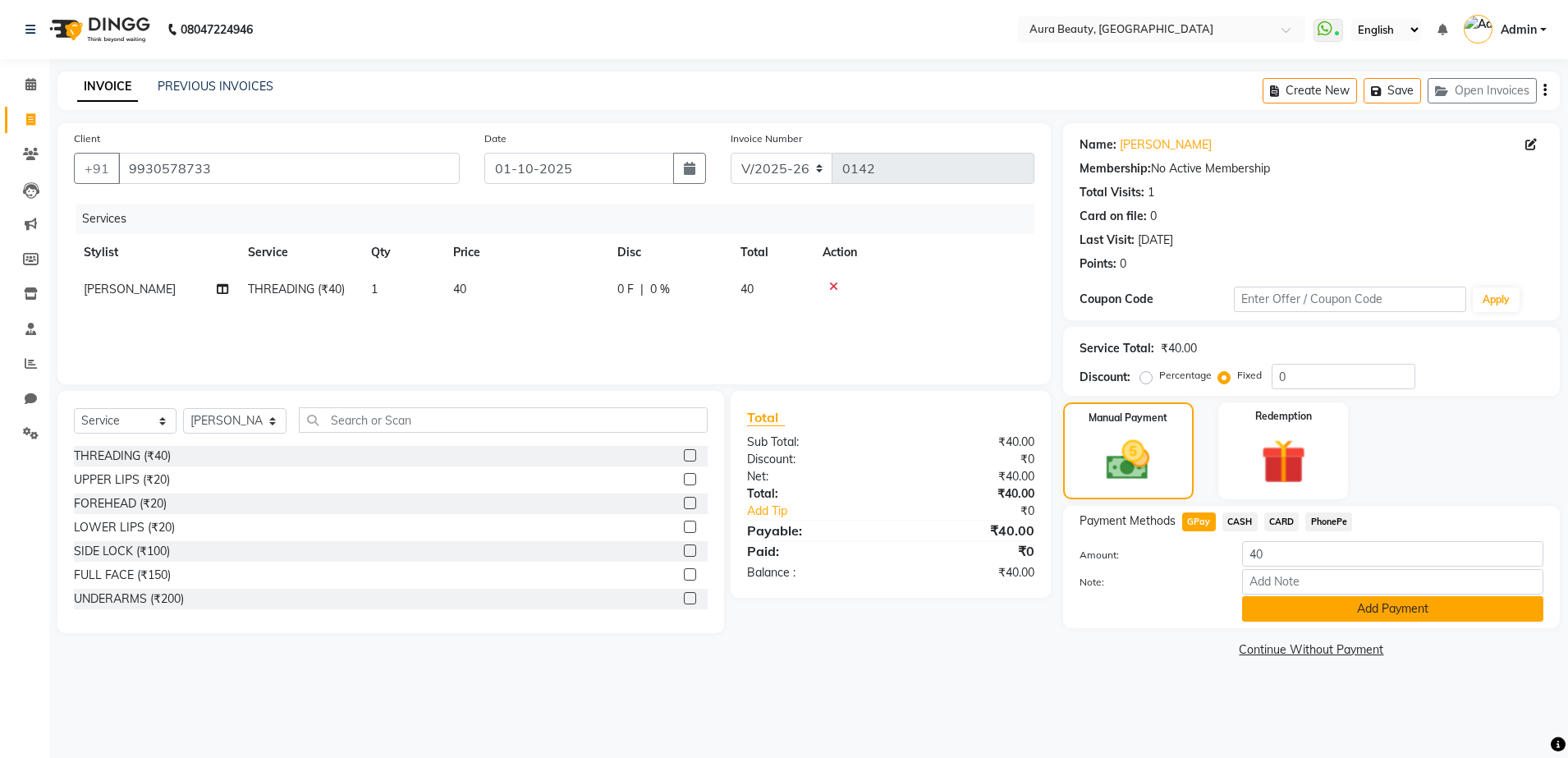
click at [1260, 615] on button "Add Payment" at bounding box center [1393, 608] width 301 height 26
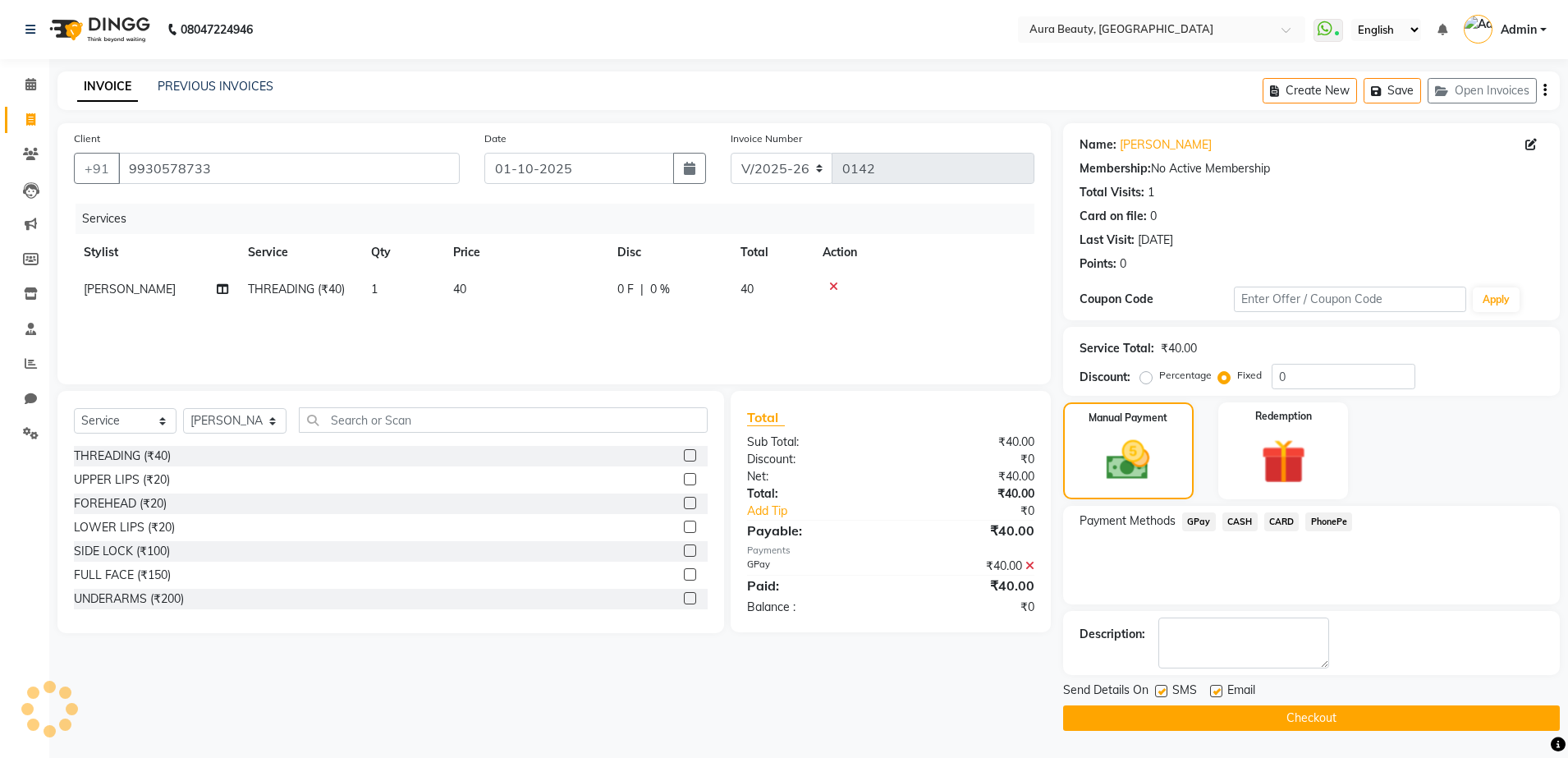
click at [1199, 713] on button "Checkout" at bounding box center [1311, 717] width 496 height 26
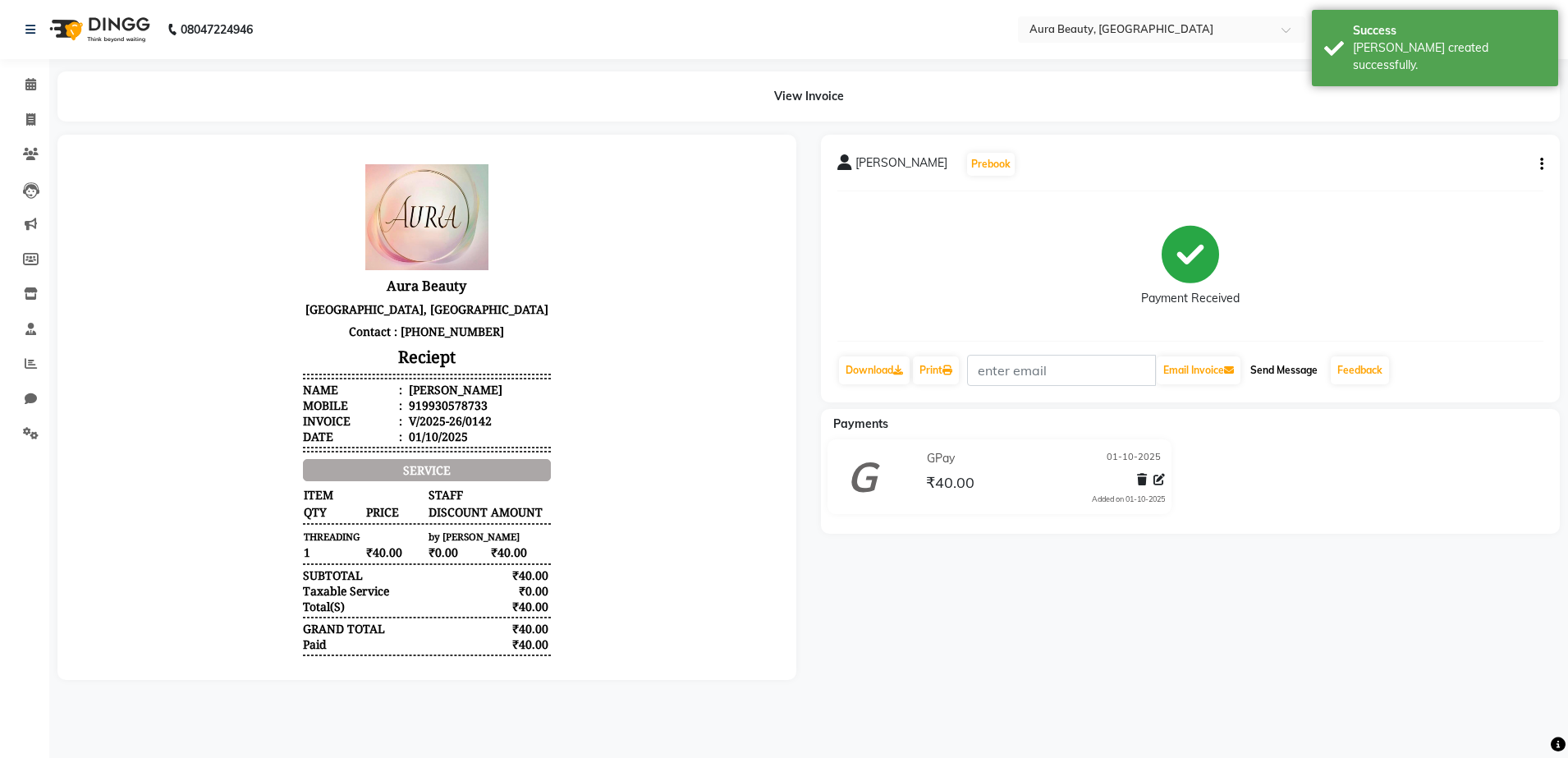
click at [1284, 358] on button "Send Message" at bounding box center [1283, 371] width 80 height 28
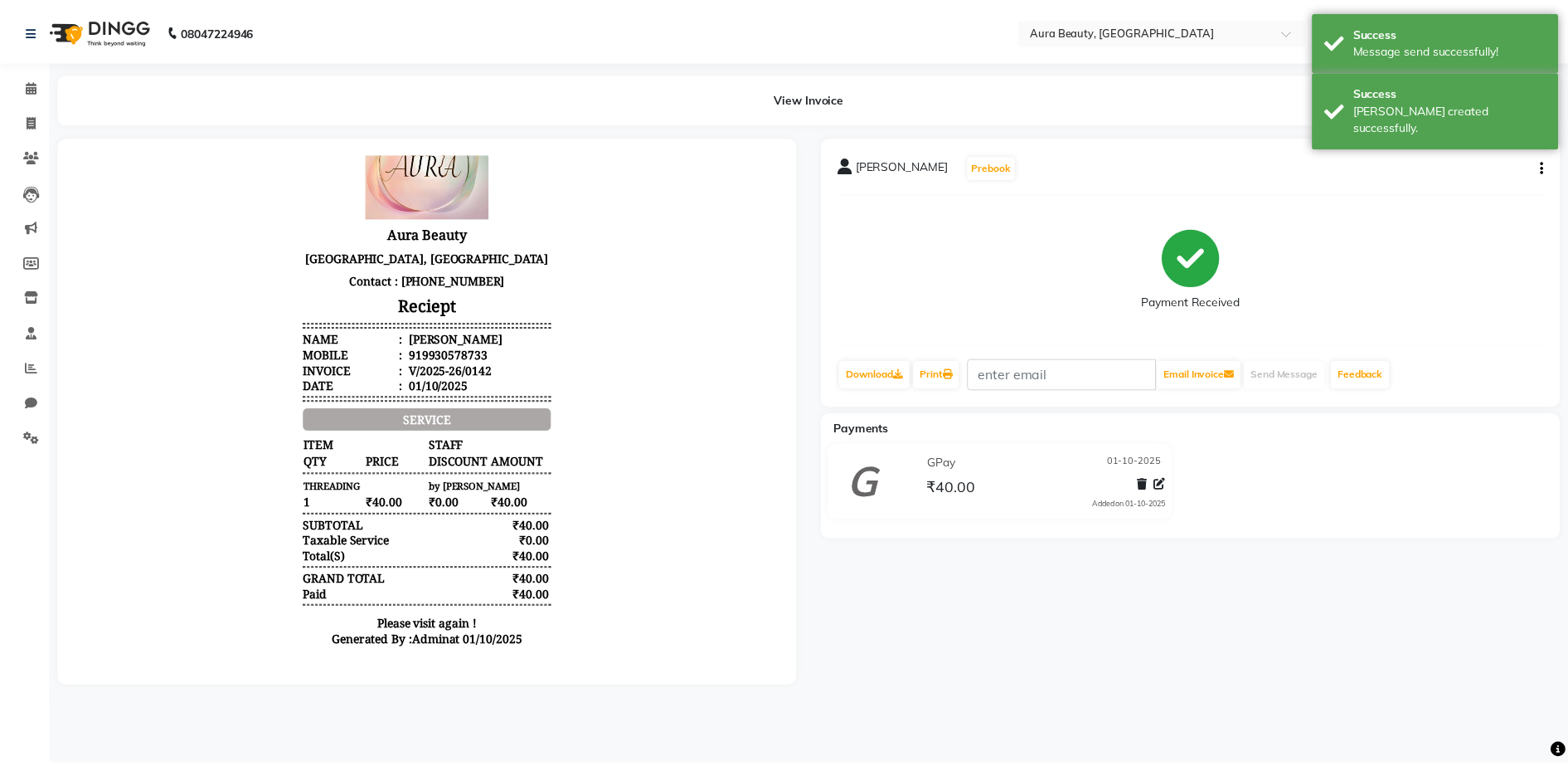
scroll to position [62, 0]
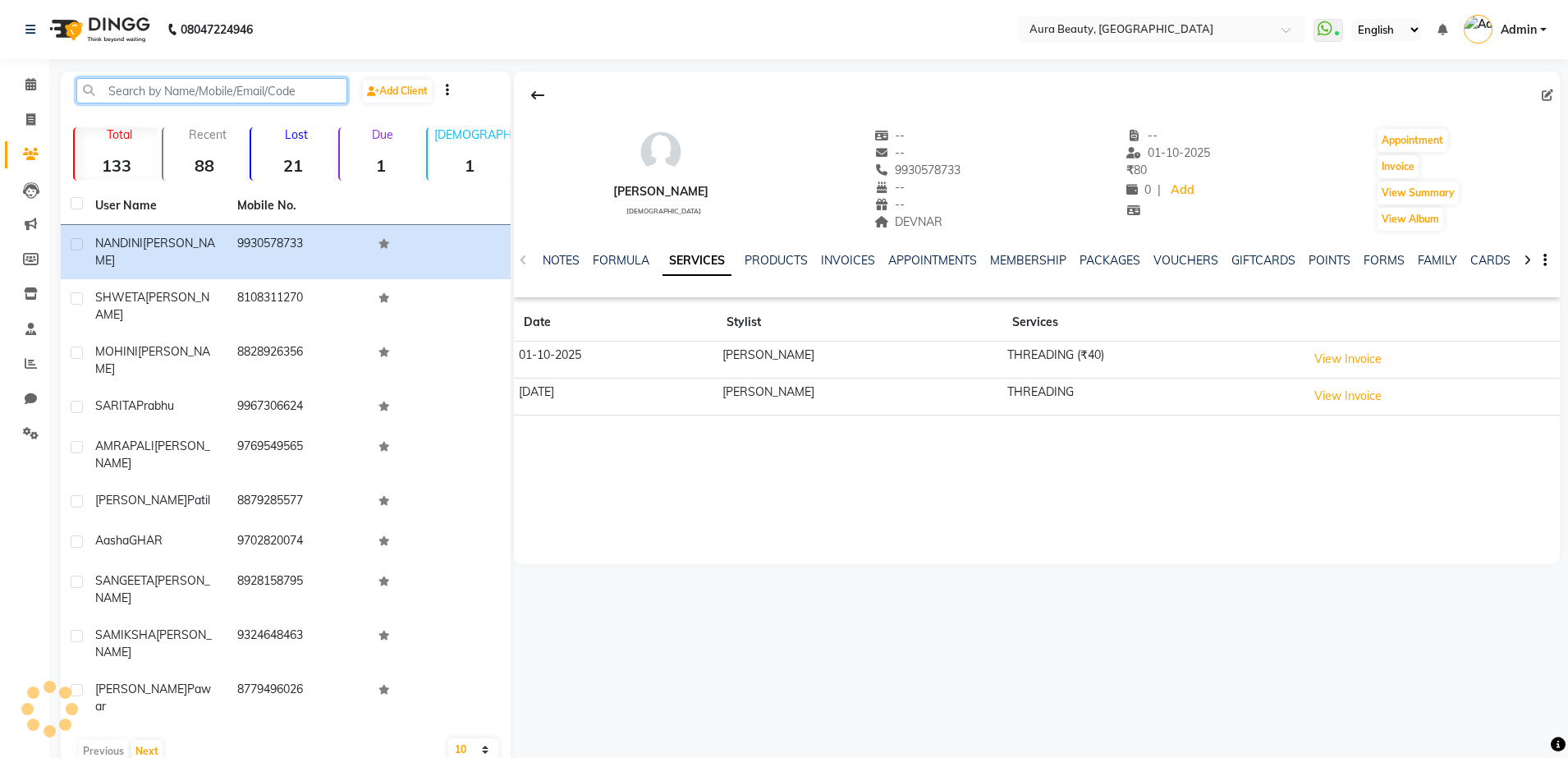
click at [136, 92] on input "text" at bounding box center [211, 90] width 271 height 26
click at [1551, 100] on span at bounding box center [1551, 95] width 18 height 17
click at [1546, 89] on icon at bounding box center [1547, 95] width 12 height 12
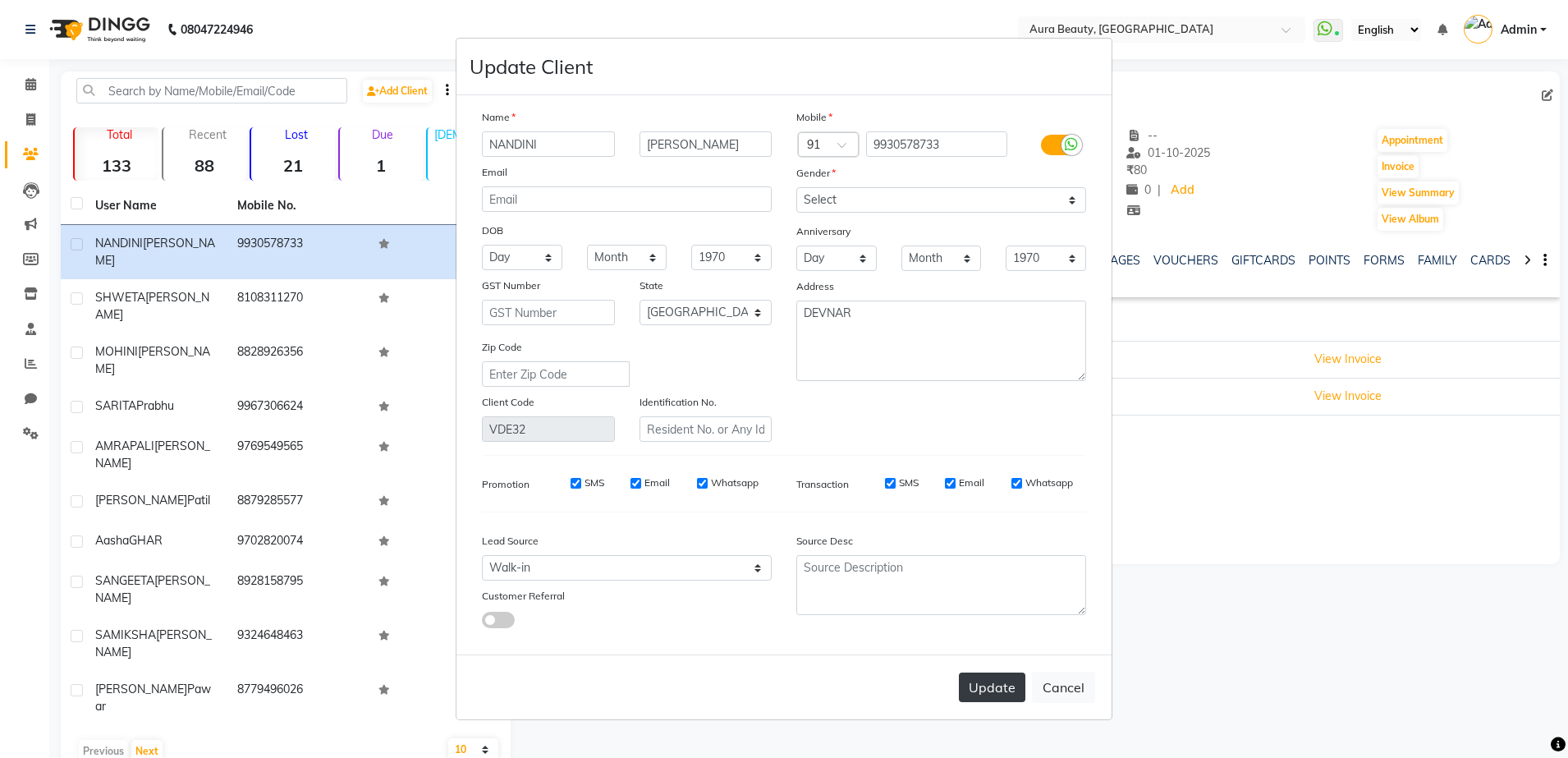
click at [980, 690] on button "Update" at bounding box center [992, 687] width 66 height 30
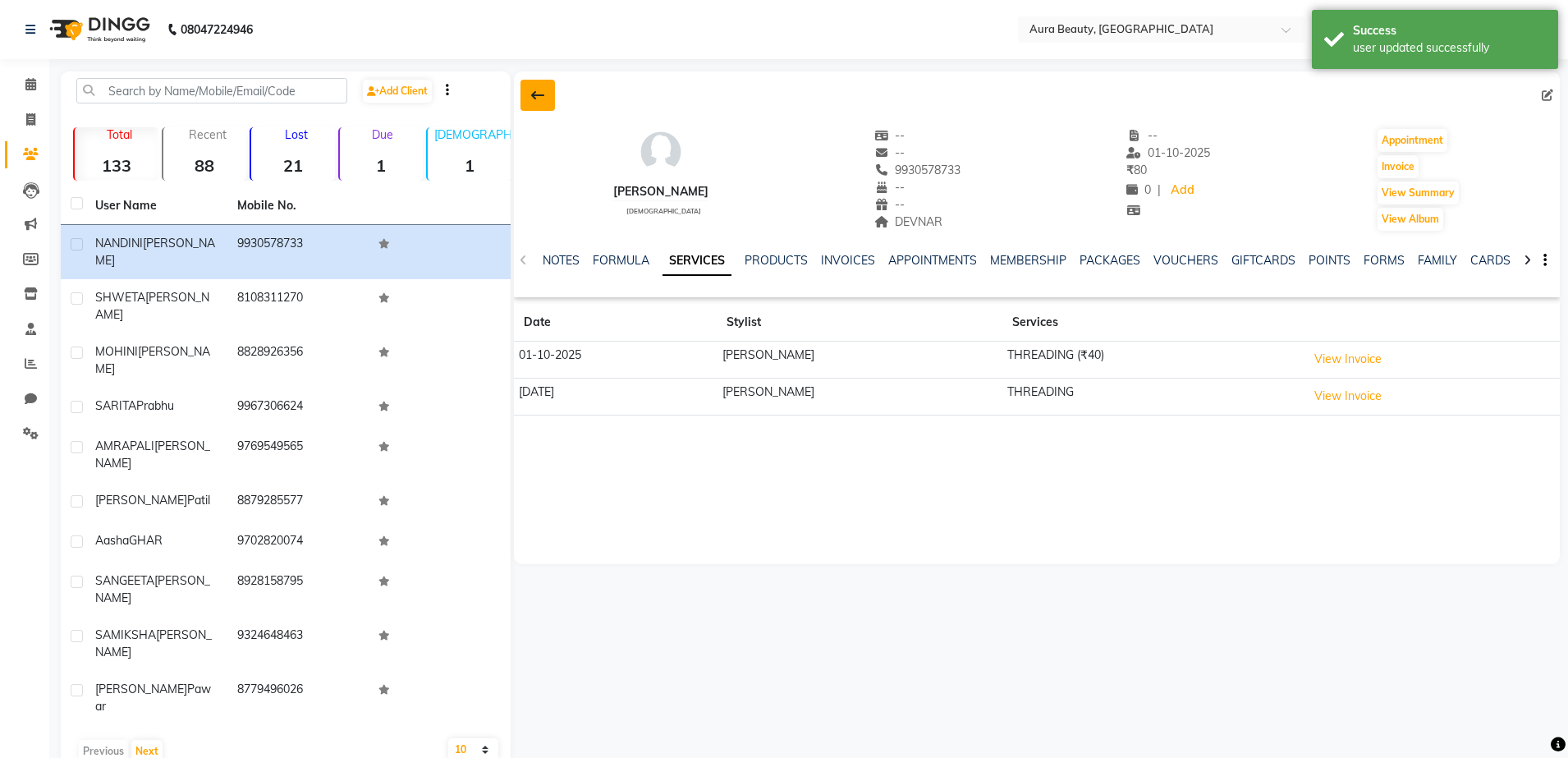
click at [529, 89] on button at bounding box center [538, 95] width 35 height 31
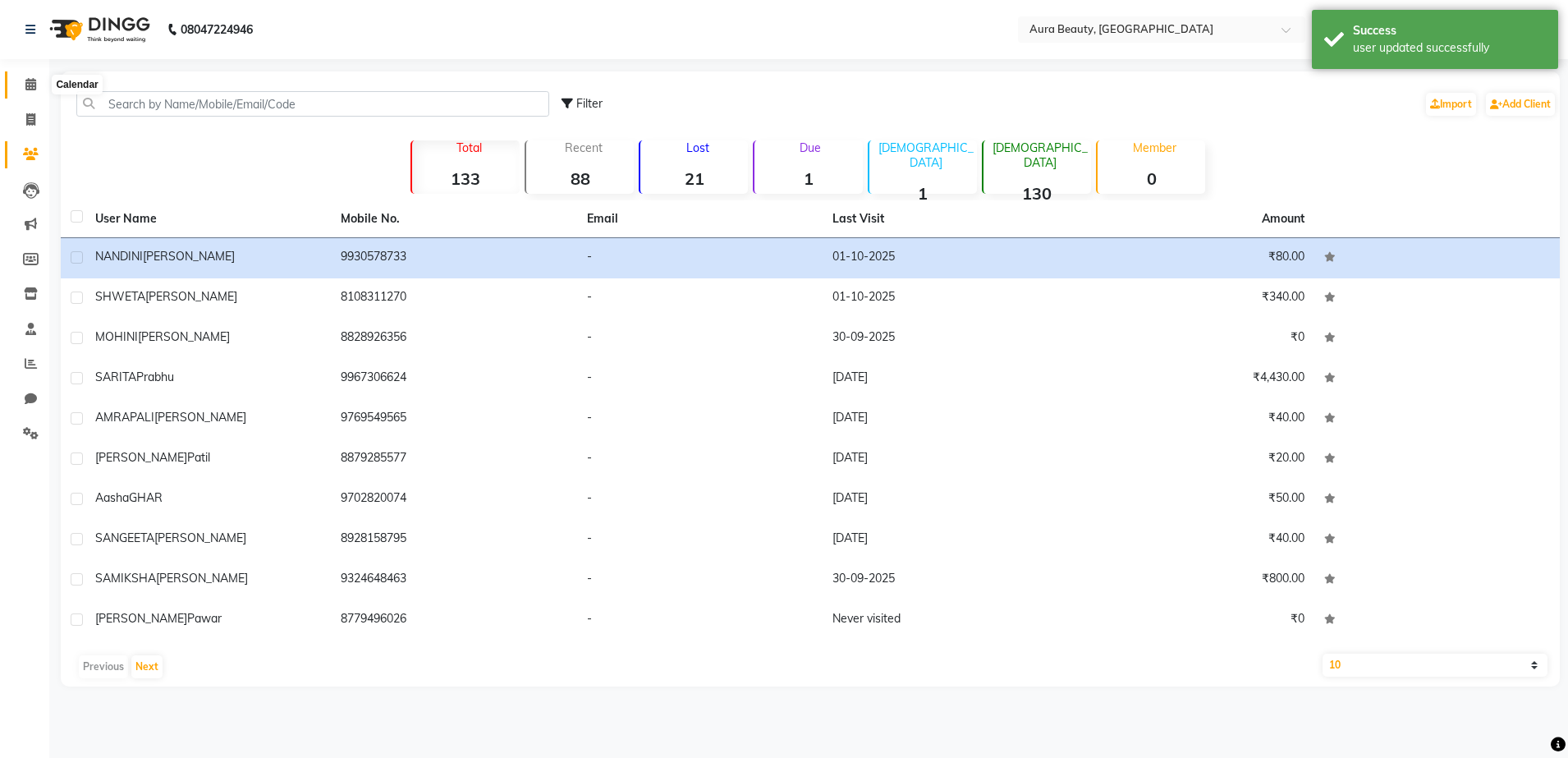
click at [35, 86] on icon at bounding box center [31, 84] width 11 height 12
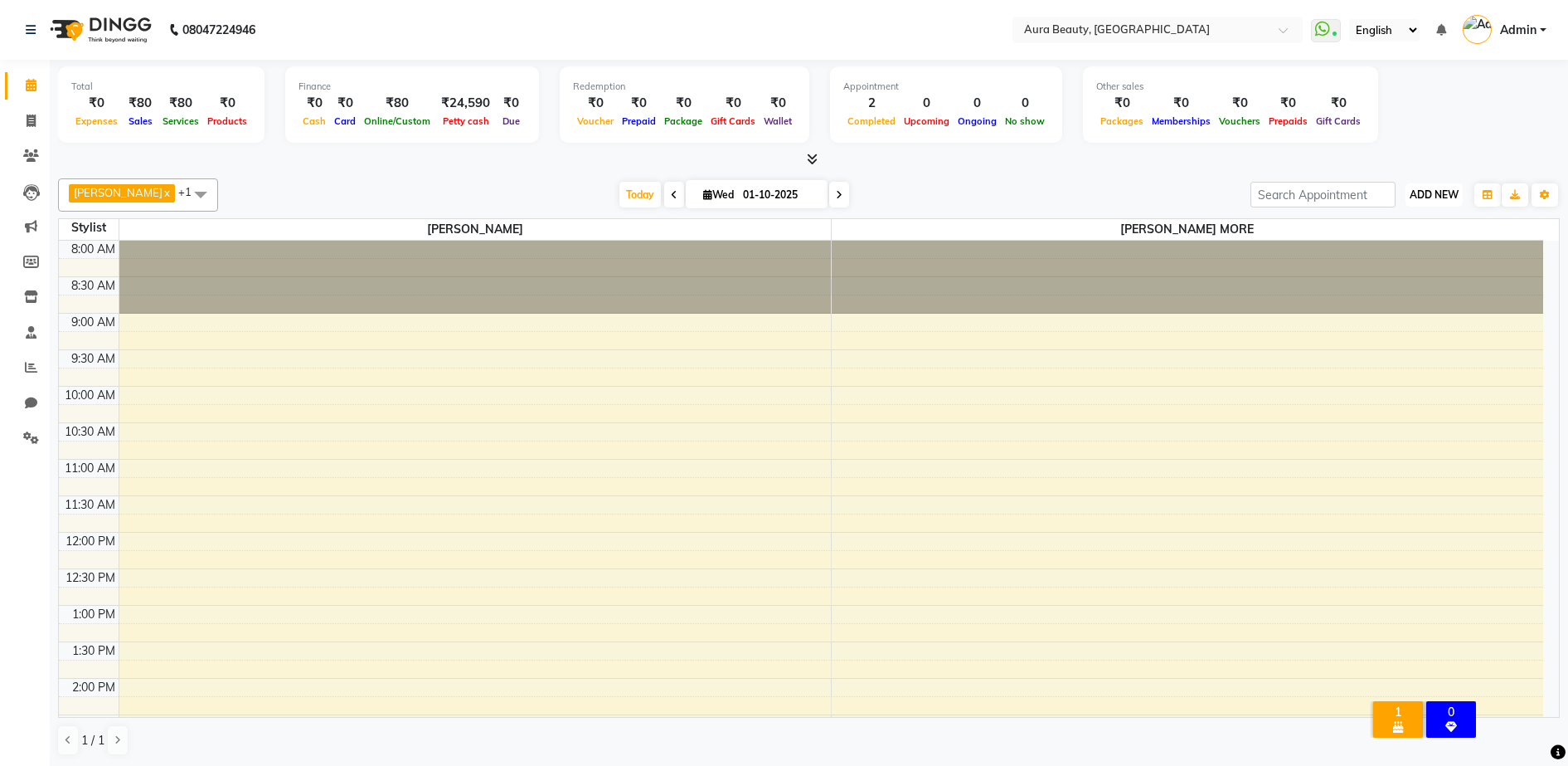
click at [1429, 196] on span "ADD NEW" at bounding box center [1433, 194] width 49 height 13
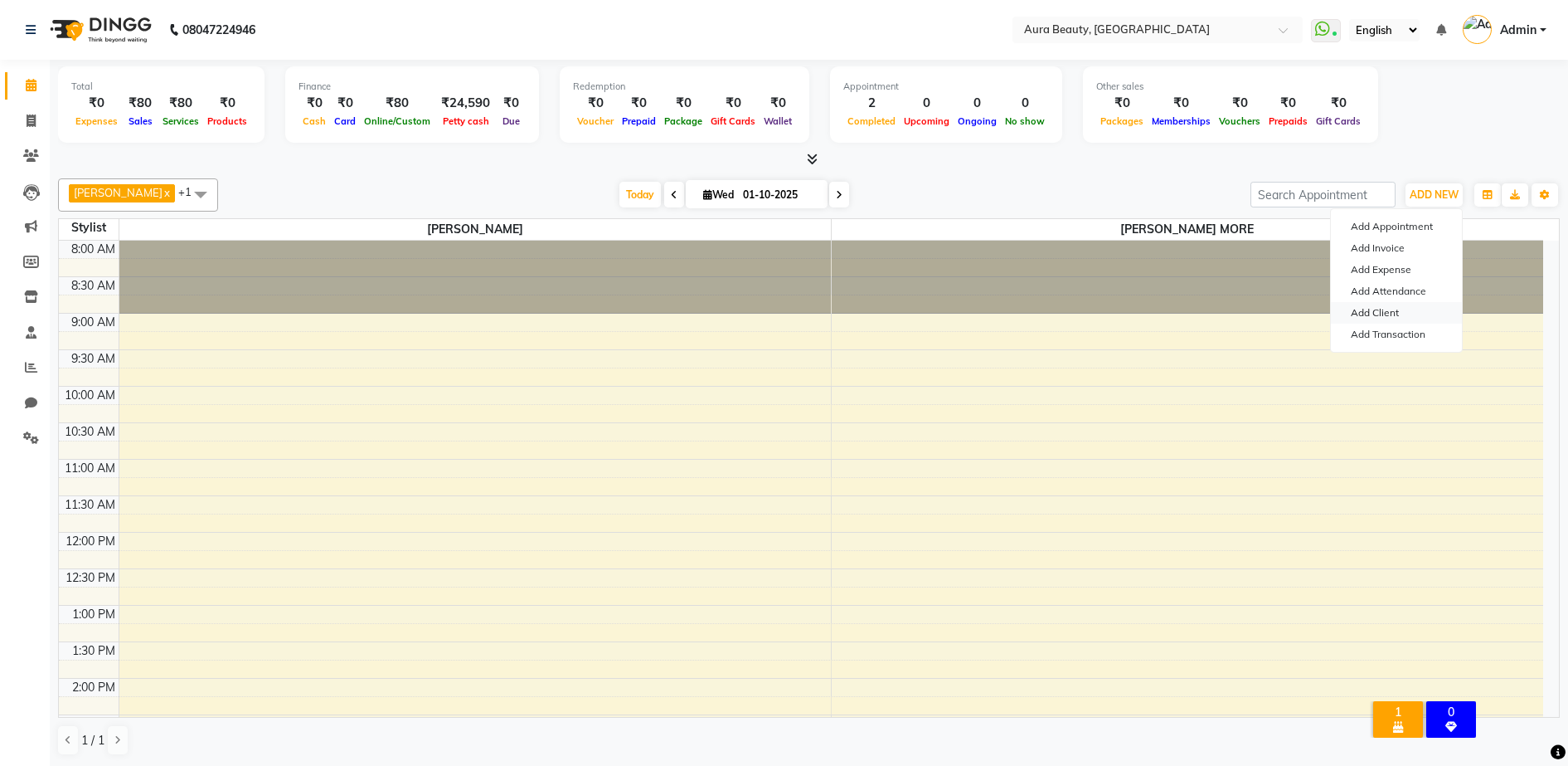
click at [1399, 309] on link "Add Client" at bounding box center [1396, 313] width 131 height 22
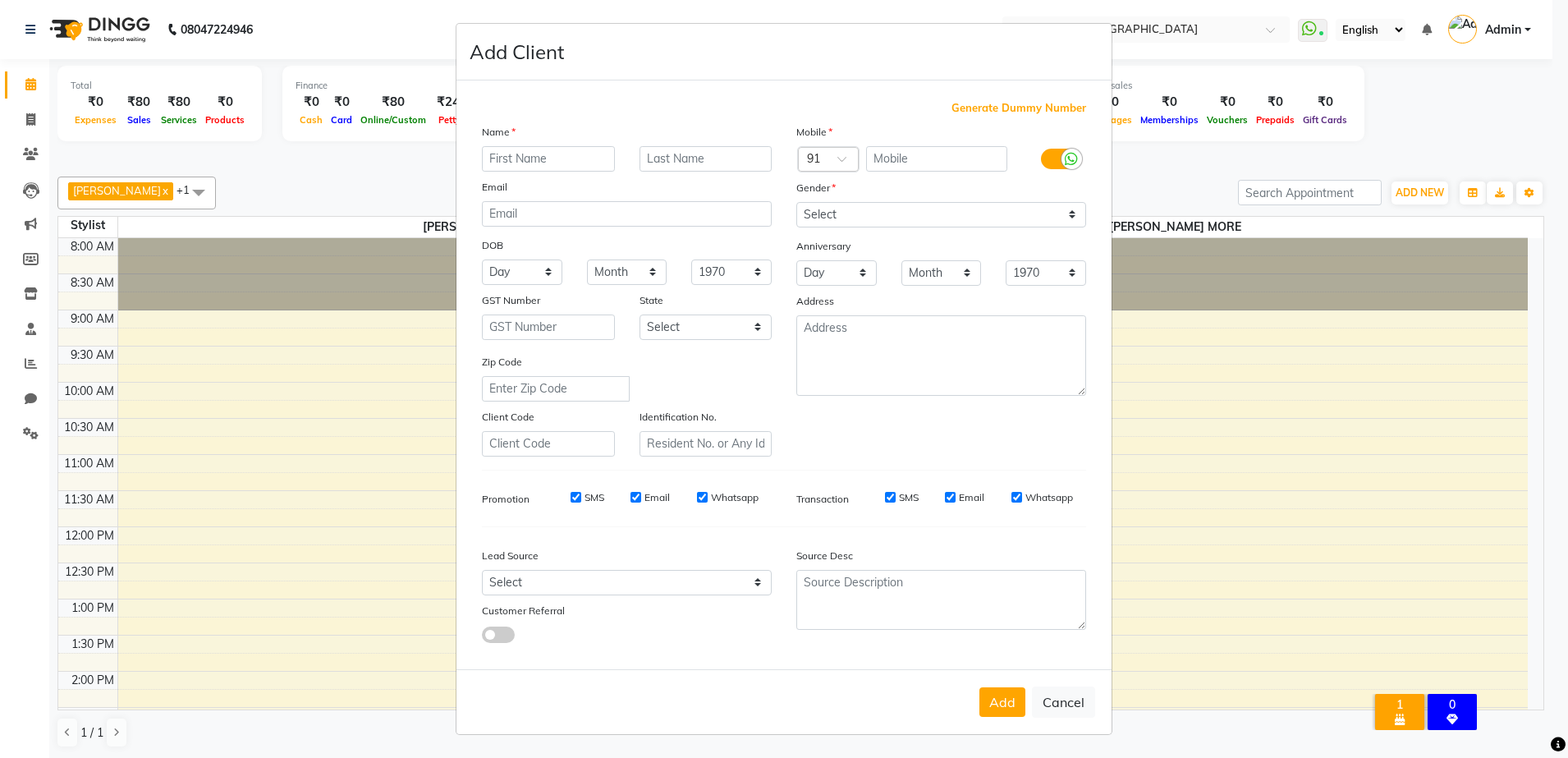
click at [576, 153] on input "text" at bounding box center [548, 159] width 133 height 26
click at [1055, 689] on button "Cancel" at bounding box center [1063, 702] width 63 height 31
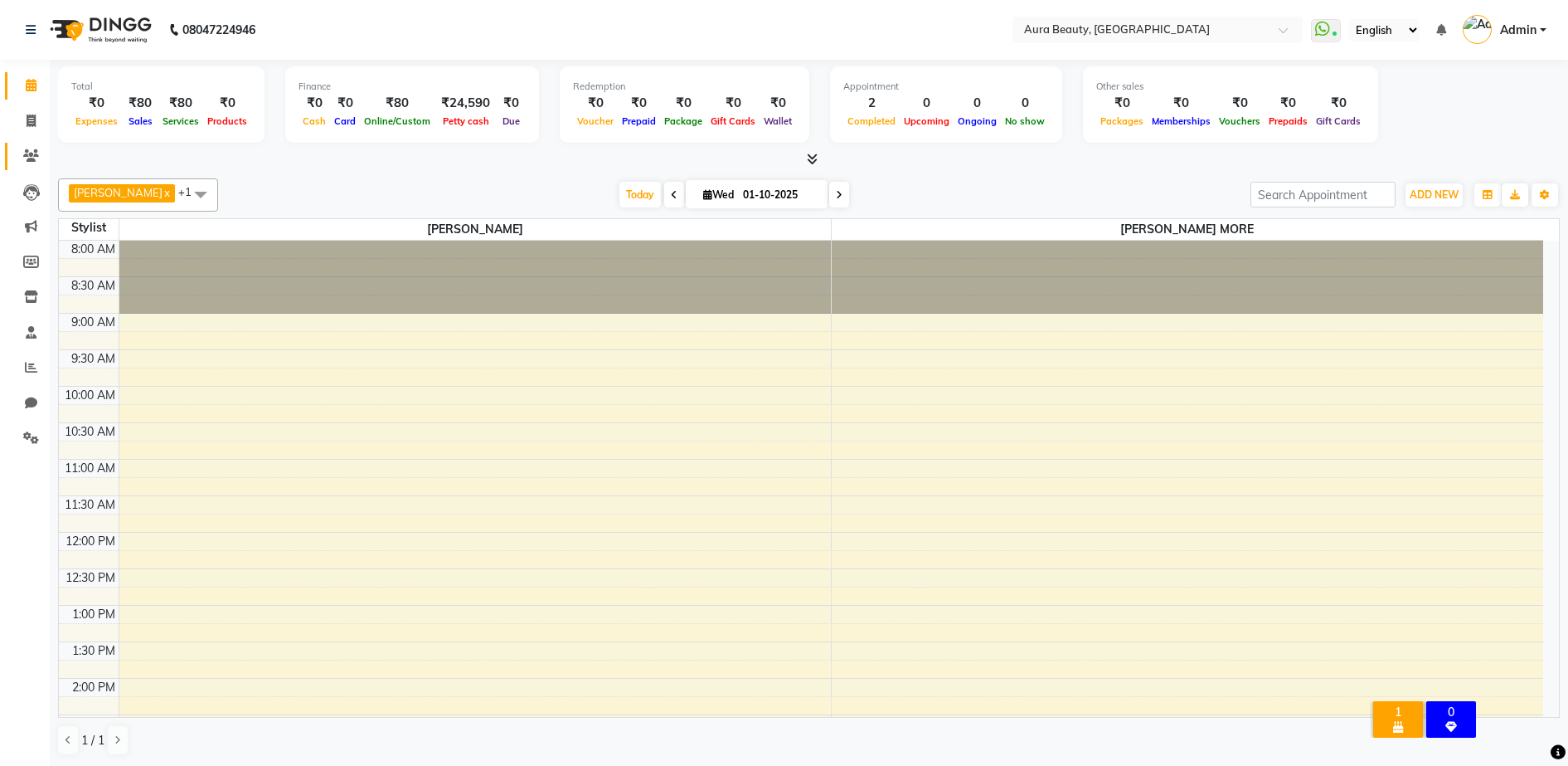
click at [29, 144] on link "Clients" at bounding box center [25, 156] width 40 height 28
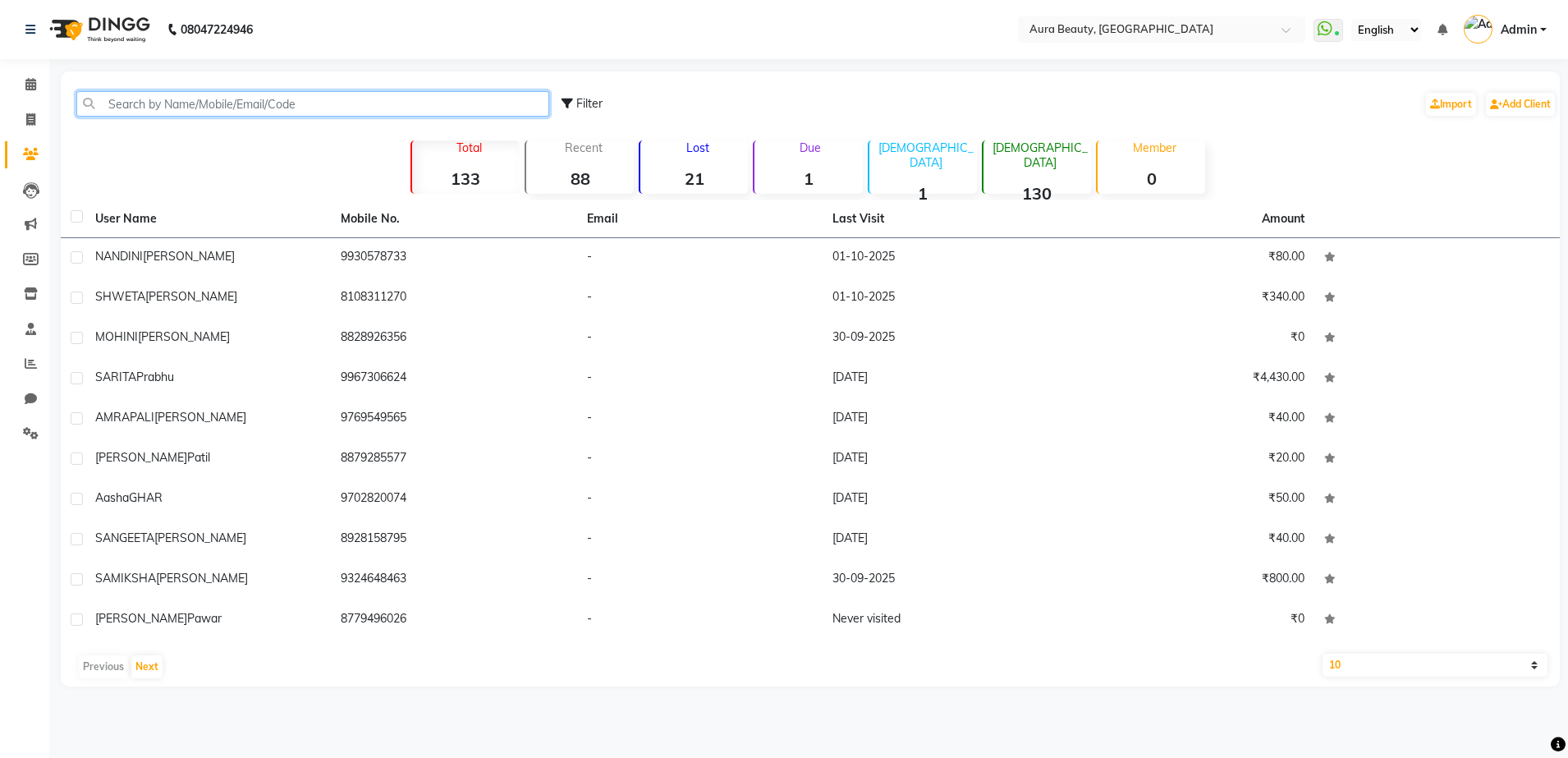
click at [154, 103] on input "text" at bounding box center [312, 103] width 472 height 26
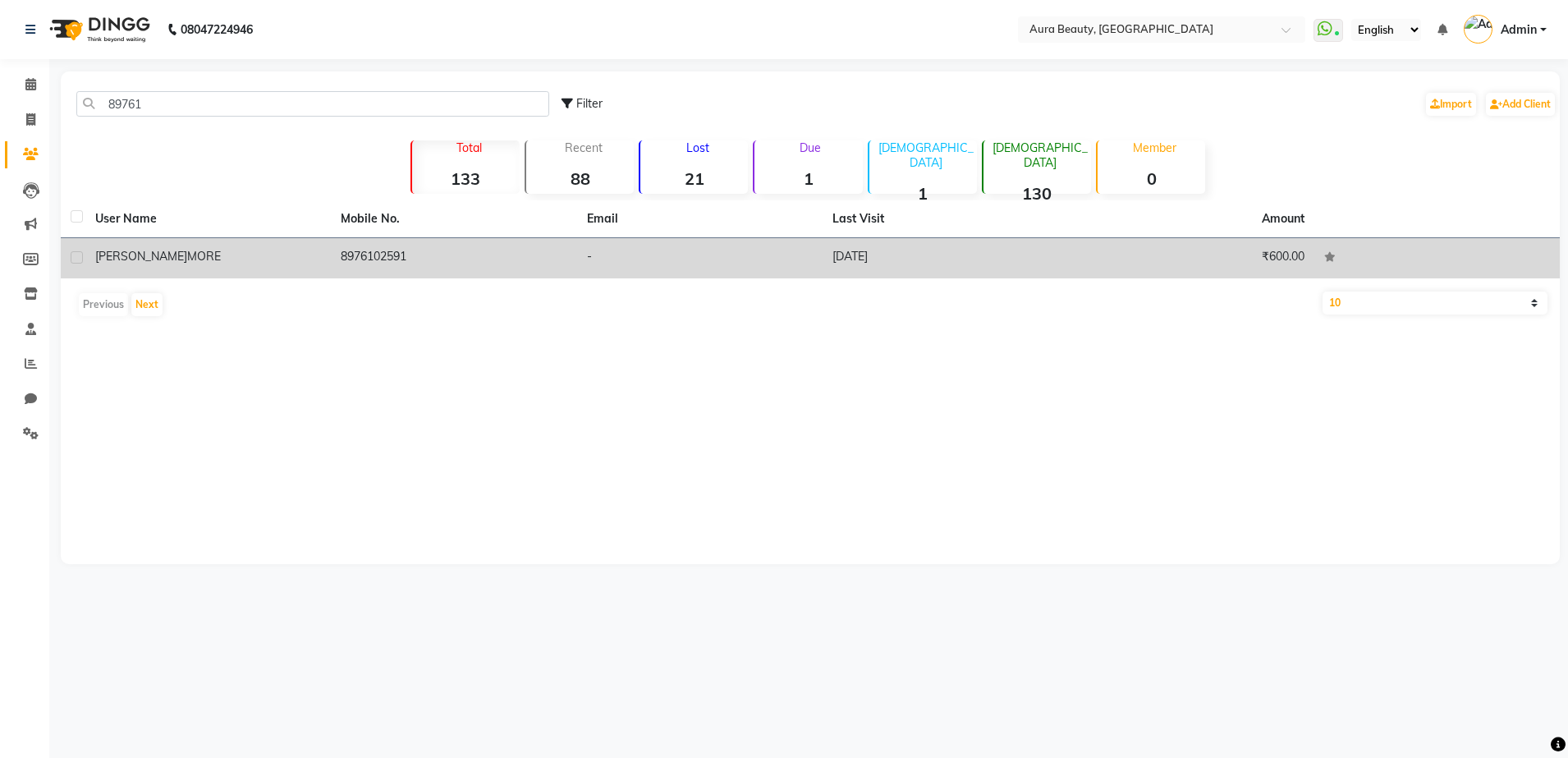
click at [514, 272] on td "8976102591" at bounding box center [453, 258] width 246 height 41
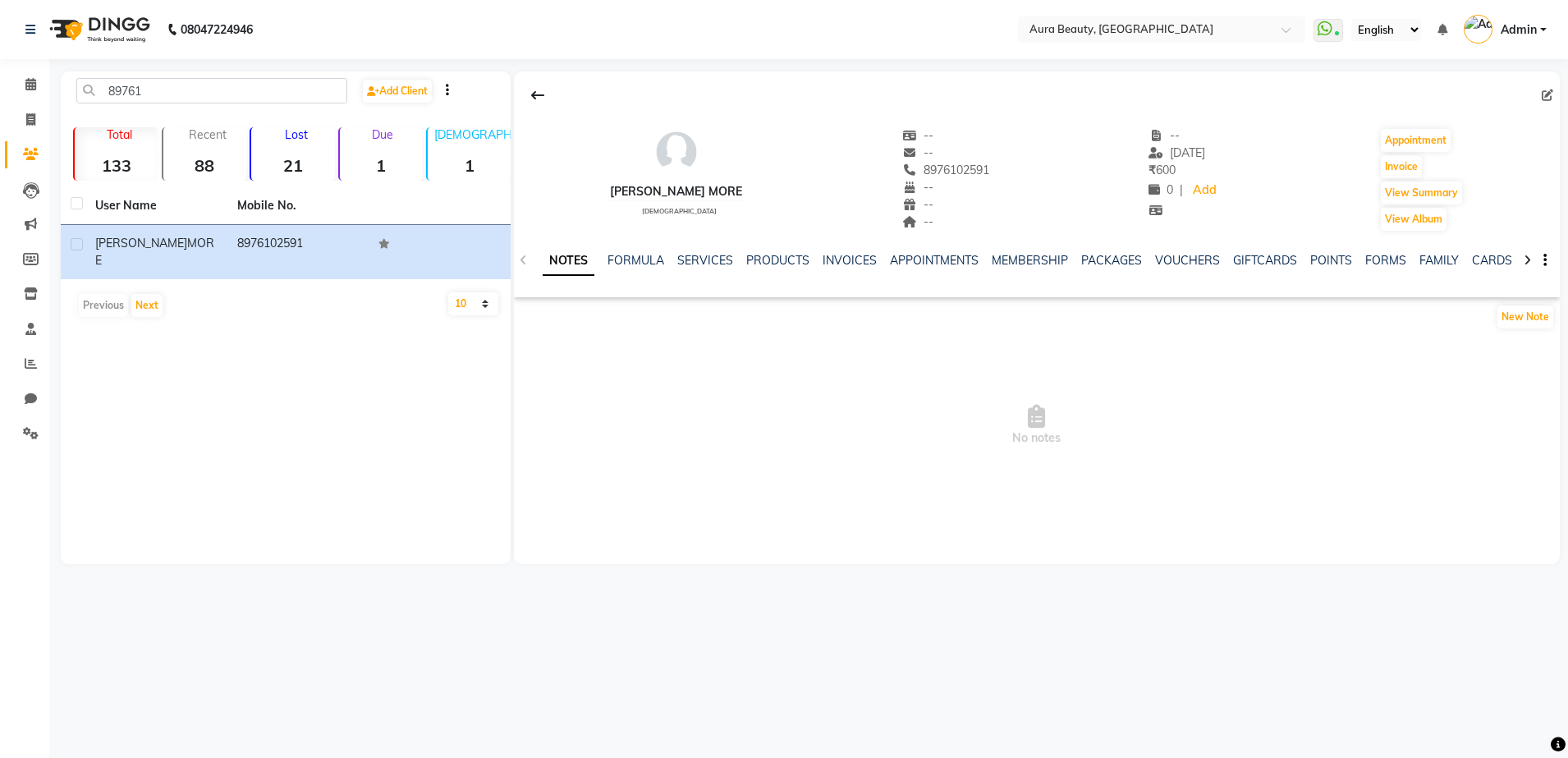
click at [694, 252] on div "SERVICES" at bounding box center [704, 261] width 55 height 17
click at [693, 257] on link "SERVICES" at bounding box center [704, 261] width 55 height 15
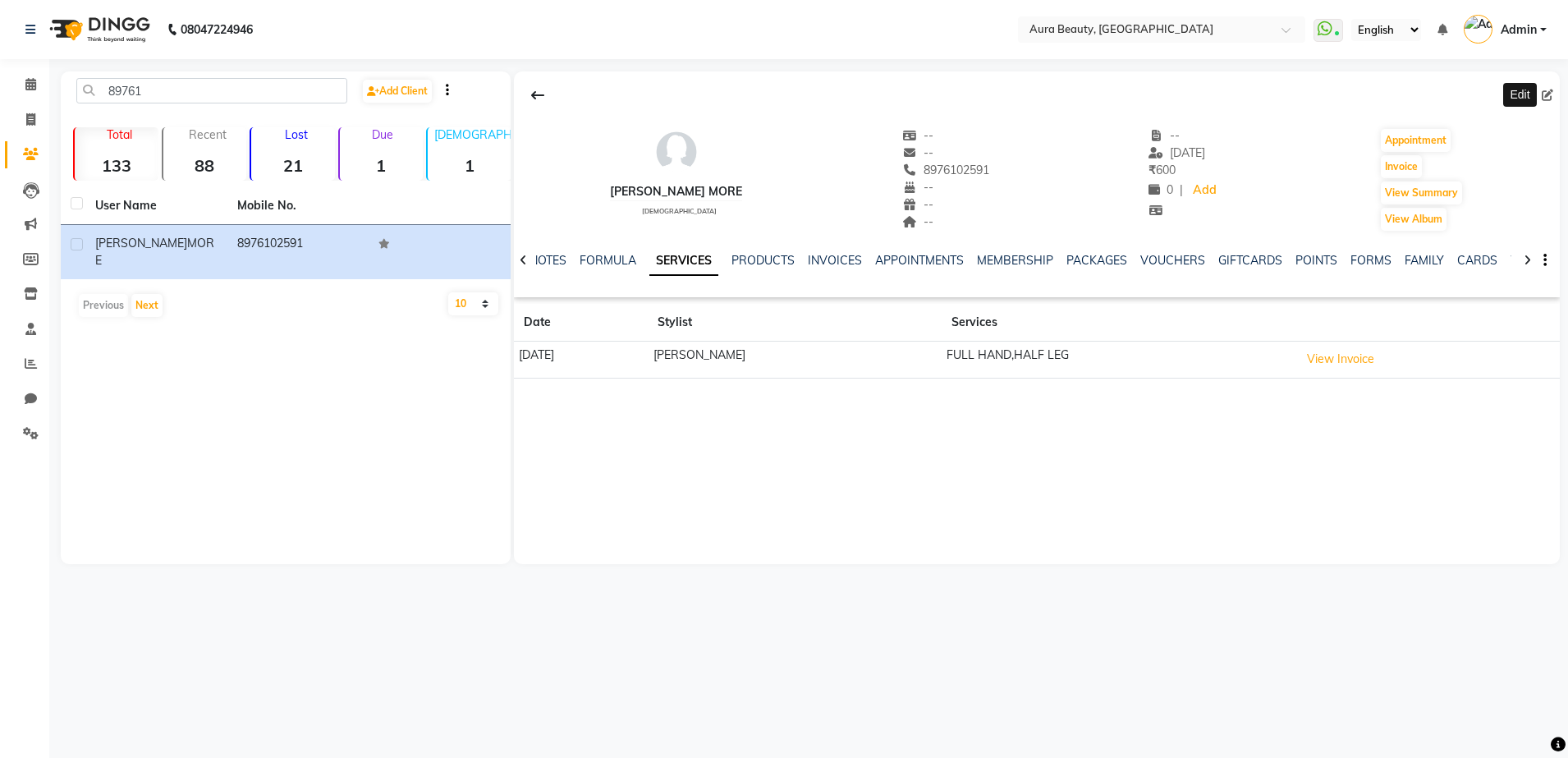
click at [1548, 97] on icon at bounding box center [1547, 95] width 12 height 12
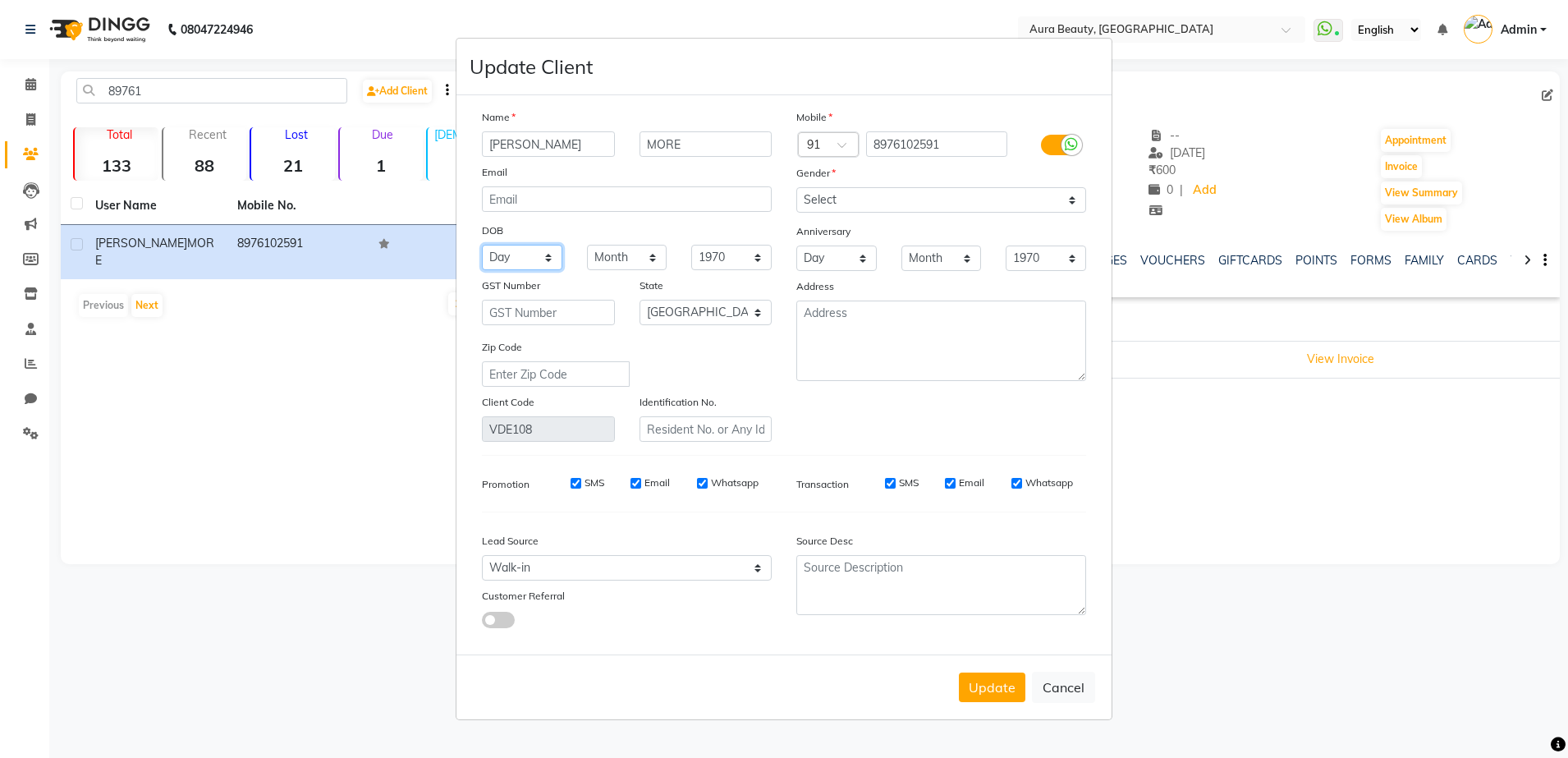
click at [547, 260] on select "Day 01 02 03 04 05 06 07 08 09 10 11 12 13 14 15 16 17 18 19 20 21 22 23 24 25 …" at bounding box center [521, 257] width 80 height 26
click at [482, 245] on select "Day 01 02 03 04 05 06 07 08 09 10 11 12 13 14 15 16 17 18 19 20 21 22 23 24 25 …" at bounding box center [521, 257] width 80 height 26
click at [650, 256] on select "Month January February March April May June July August September October Novem…" at bounding box center [626, 257] width 80 height 26
click at [587, 245] on select "Month January February March April May June July August September October Novem…" at bounding box center [626, 257] width 80 height 26
click at [757, 260] on select "1940 1941 1942 1943 1944 1945 1946 1947 1948 1949 1950 1951 1952 1953 1954 1955…" at bounding box center [731, 257] width 80 height 26
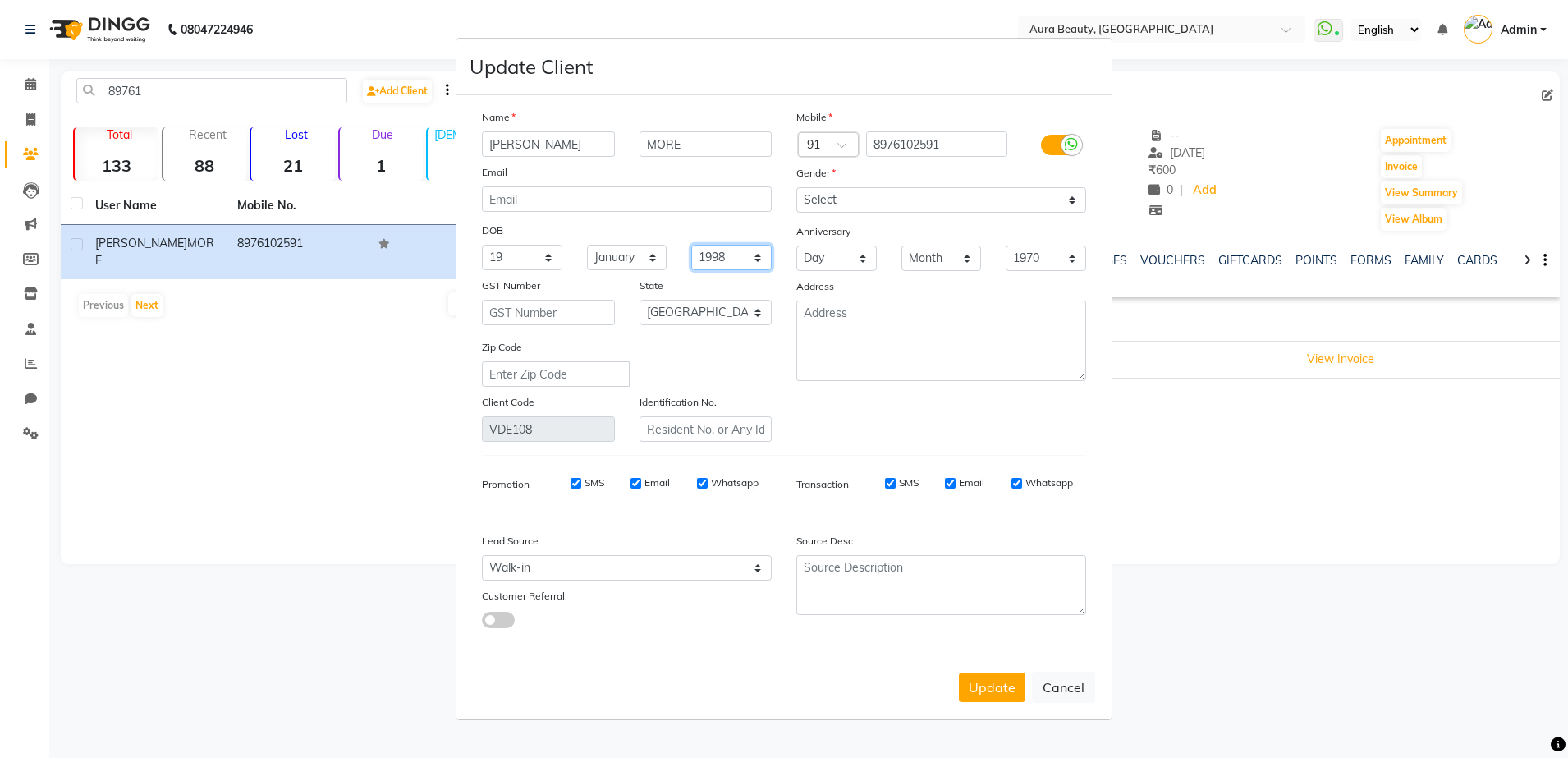
click at [691, 245] on select "1940 1941 1942 1943 1944 1945 1946 1947 1948 1949 1950 1951 1952 1953 1954 1955…" at bounding box center [731, 257] width 80 height 26
click at [811, 311] on textarea at bounding box center [941, 340] width 290 height 80
click at [764, 383] on div "Zip Code" at bounding box center [626, 362] width 314 height 49
click at [1005, 692] on button "Update" at bounding box center [992, 687] width 66 height 30
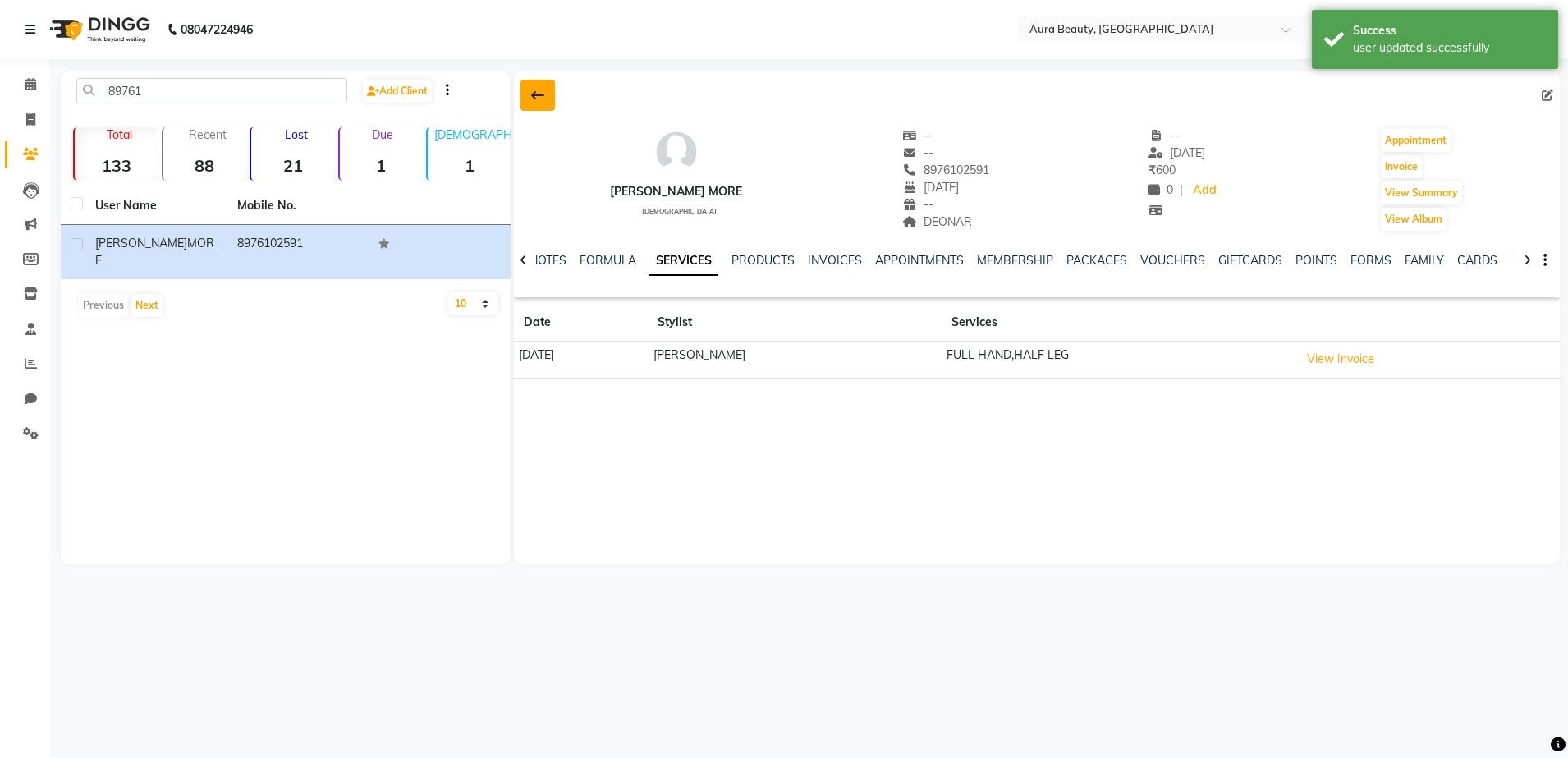
click at [531, 94] on icon at bounding box center [538, 95] width 13 height 13
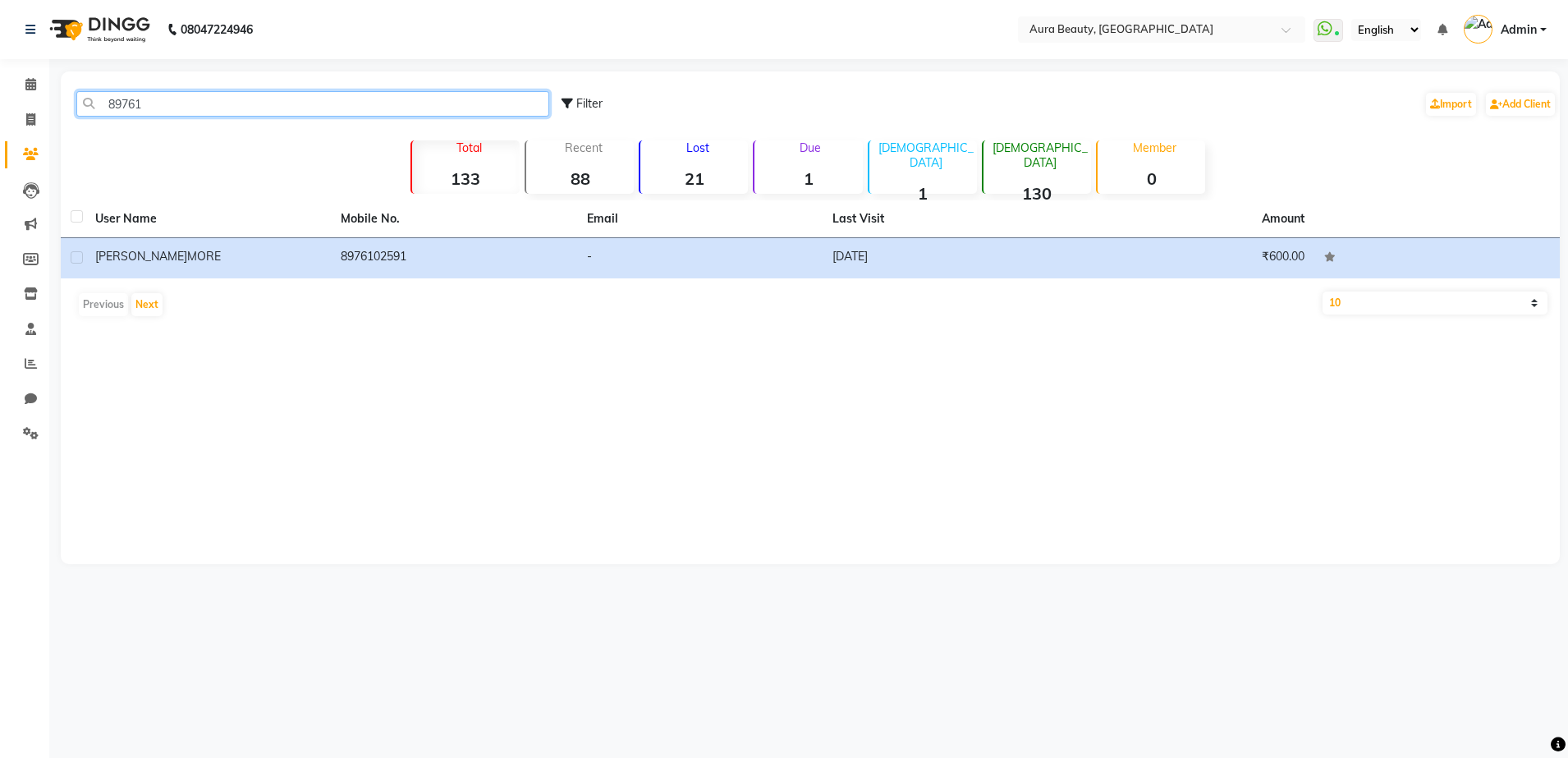
click at [247, 104] on input "89761" at bounding box center [312, 103] width 472 height 26
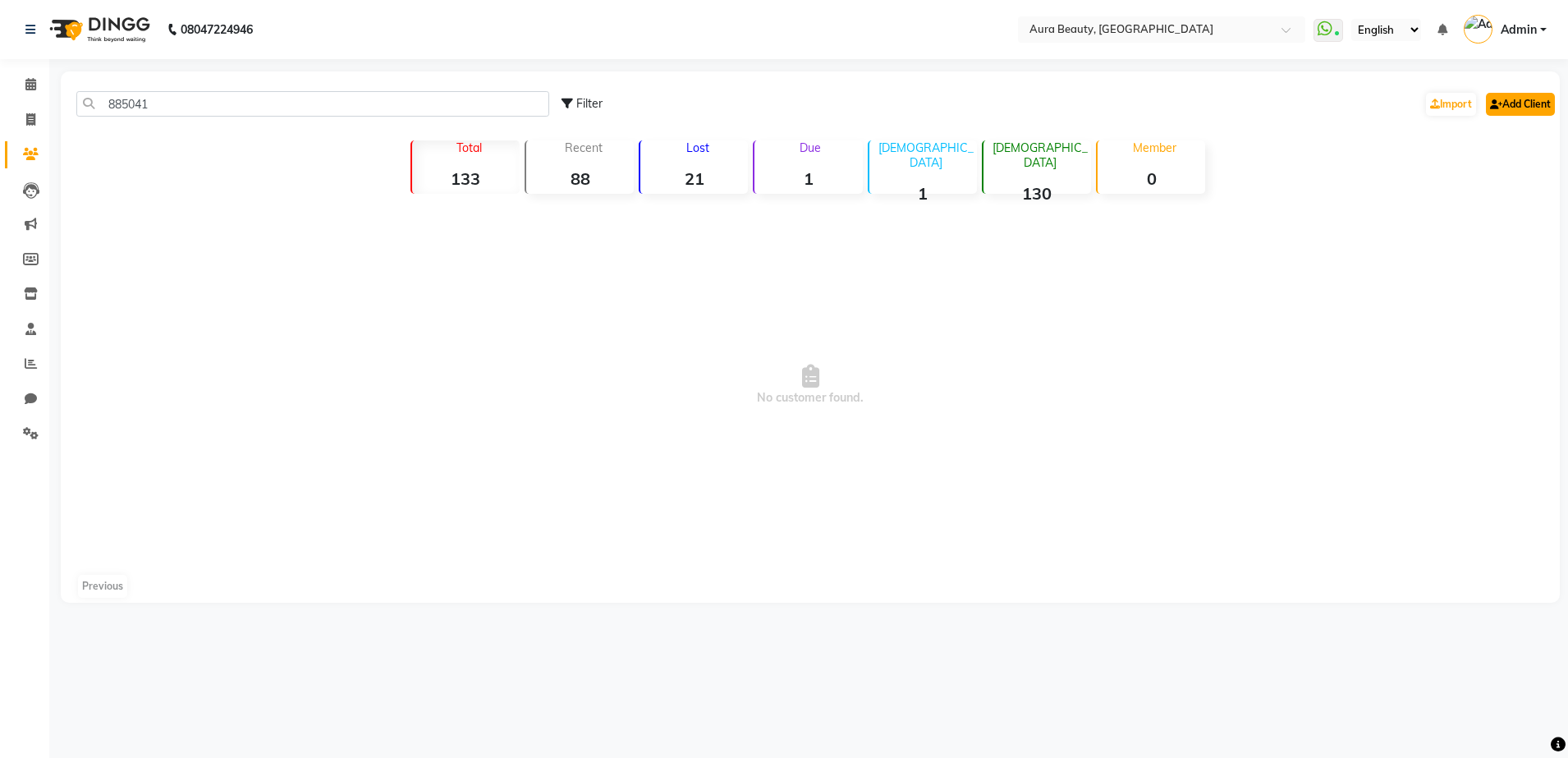
click at [1521, 107] on link "Add Client" at bounding box center [1520, 104] width 69 height 23
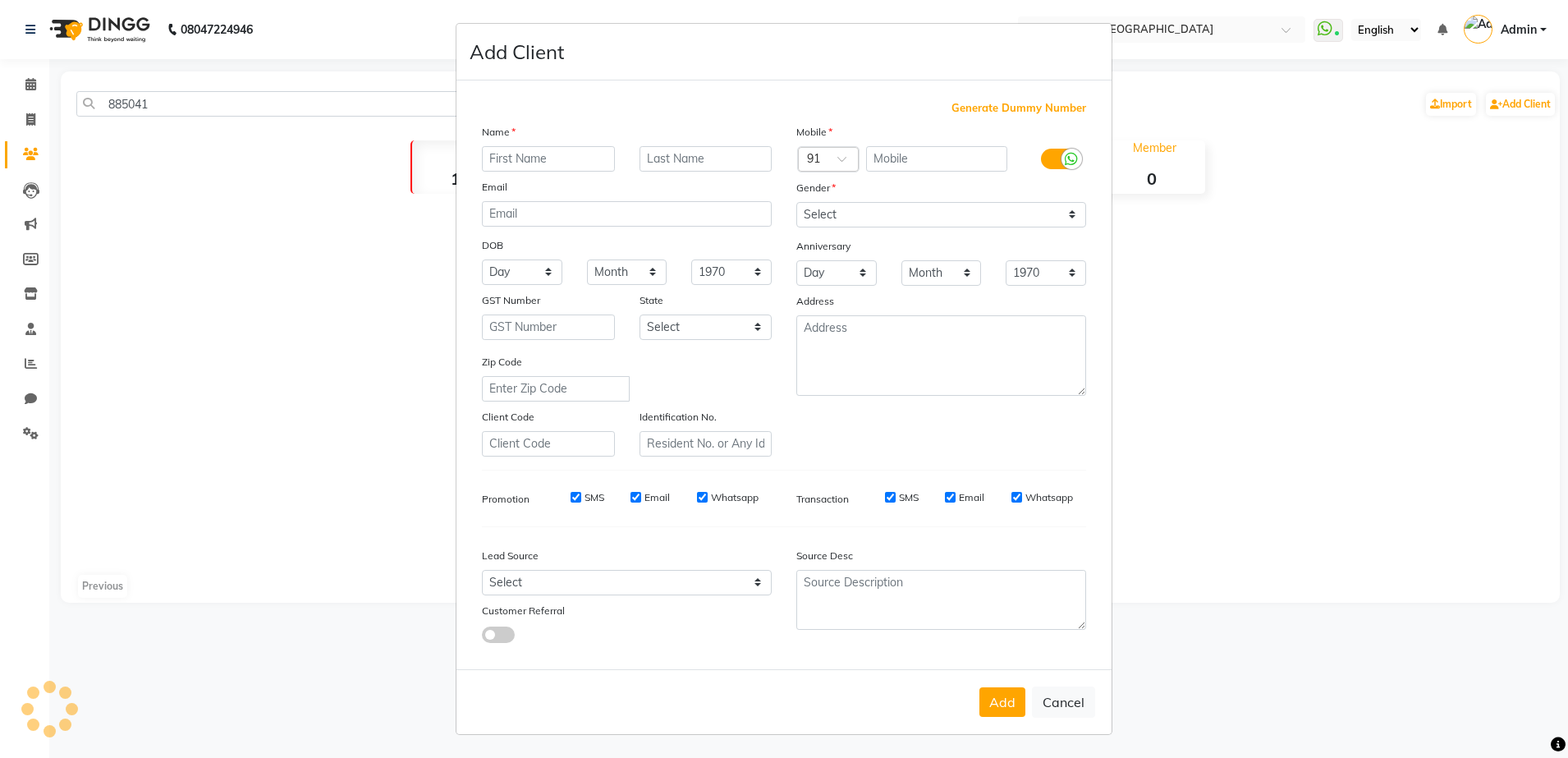
click at [550, 161] on input "text" at bounding box center [548, 159] width 133 height 26
click at [724, 163] on input "text" at bounding box center [706, 159] width 133 height 26
click at [568, 145] on div "Name" at bounding box center [626, 135] width 314 height 23
drag, startPoint x: 574, startPoint y: 160, endPoint x: 909, endPoint y: 147, distance: 335.3
click at [909, 147] on div "Name 8850410223 Email DOB Day 01 02 03 04 05 06 07 08 09 10 11 12 13 14 15 16 1…" at bounding box center [784, 290] width 629 height 333
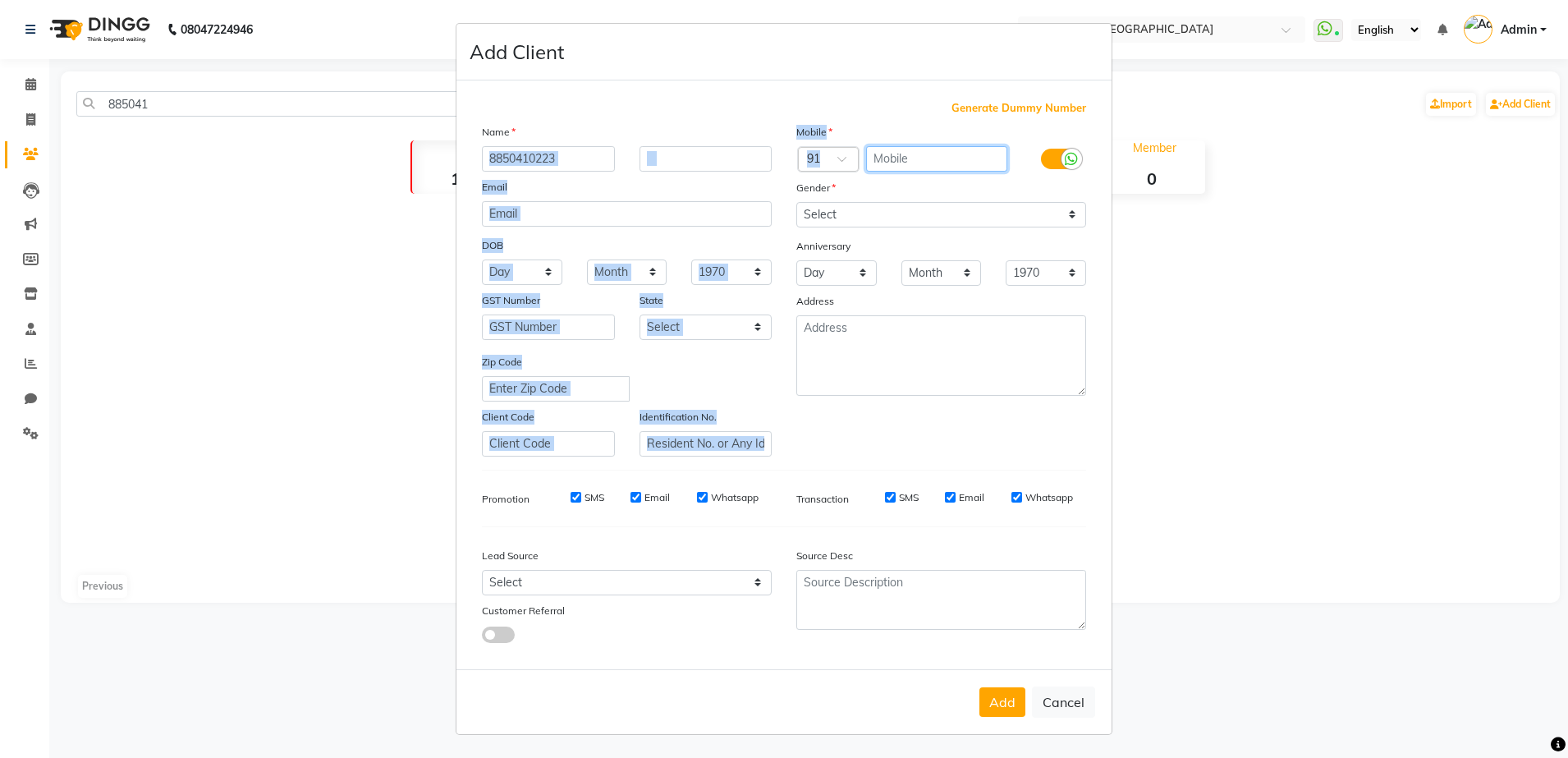
click at [909, 147] on input "text" at bounding box center [937, 159] width 142 height 26
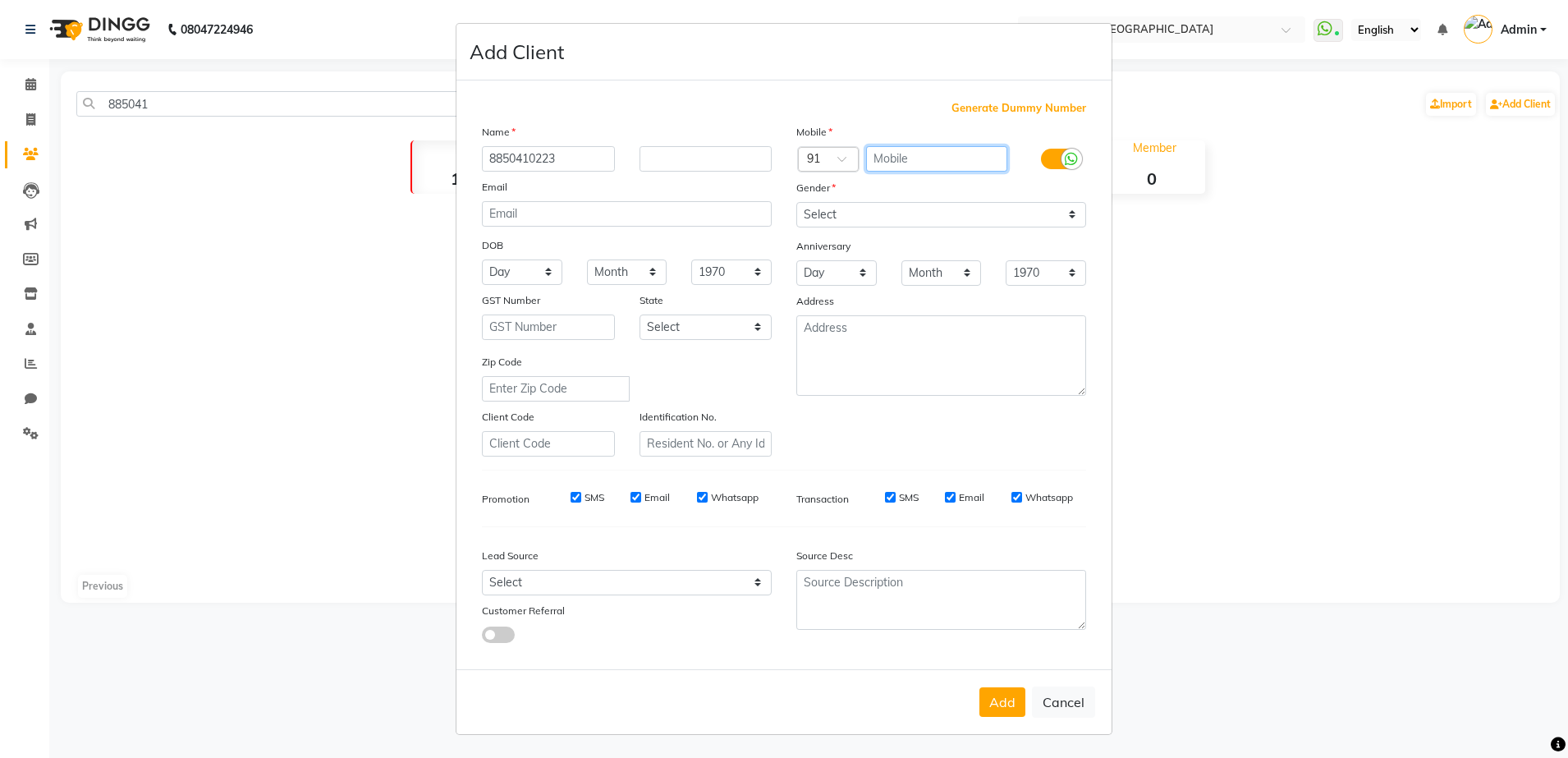
click at [909, 147] on input "text" at bounding box center [937, 159] width 142 height 26
click at [902, 155] on input "text" at bounding box center [937, 159] width 142 height 26
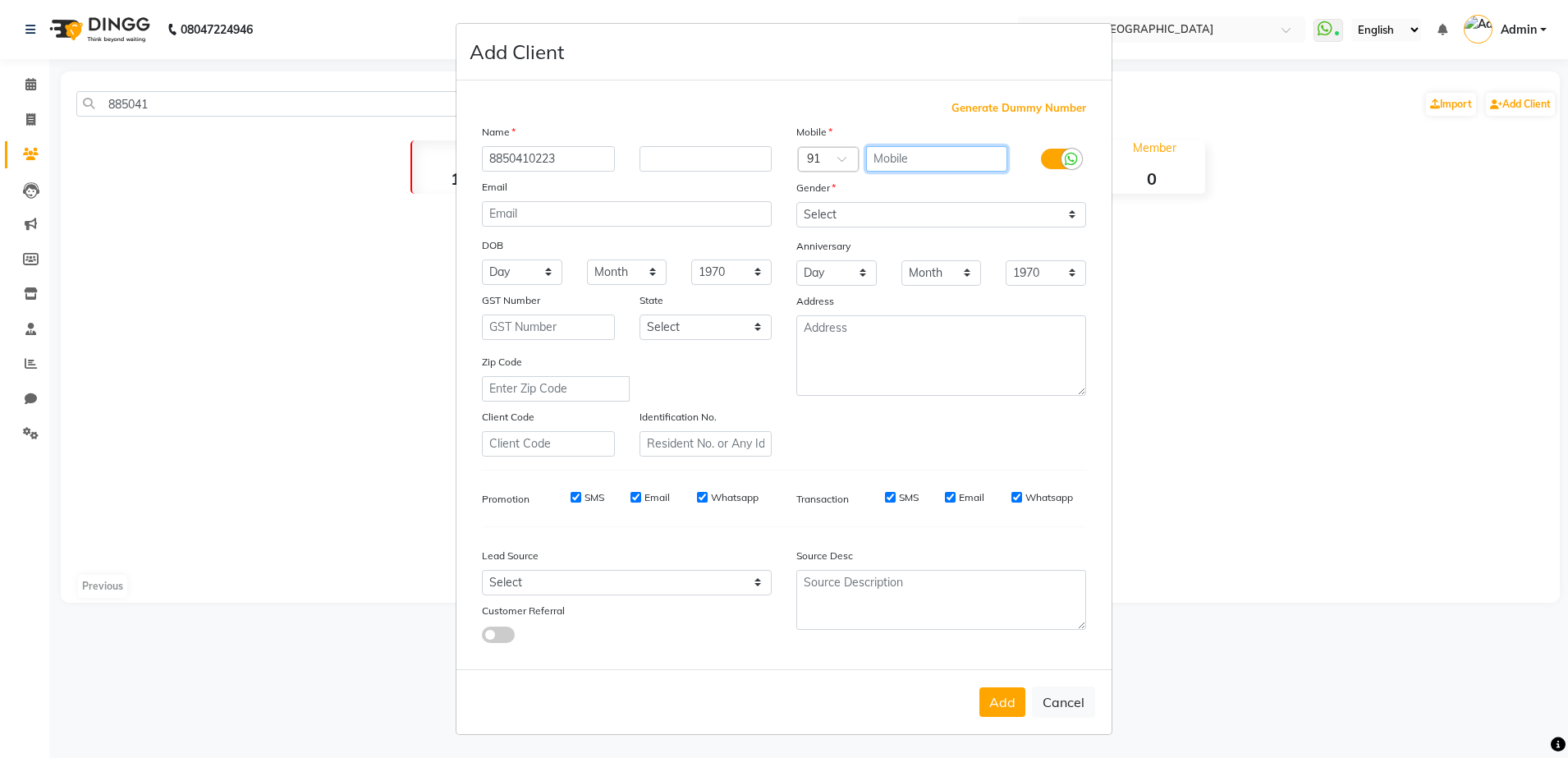
click at [902, 155] on input "text" at bounding box center [937, 159] width 142 height 26
click at [890, 166] on input "text" at bounding box center [937, 159] width 142 height 26
click at [578, 156] on input "8850410223" at bounding box center [548, 159] width 133 height 26
click at [685, 167] on input "text" at bounding box center [706, 159] width 133 height 26
click at [1086, 215] on div "Select [DEMOGRAPHIC_DATA] [DEMOGRAPHIC_DATA] Other Prefer Not To Say" at bounding box center [941, 214] width 314 height 26
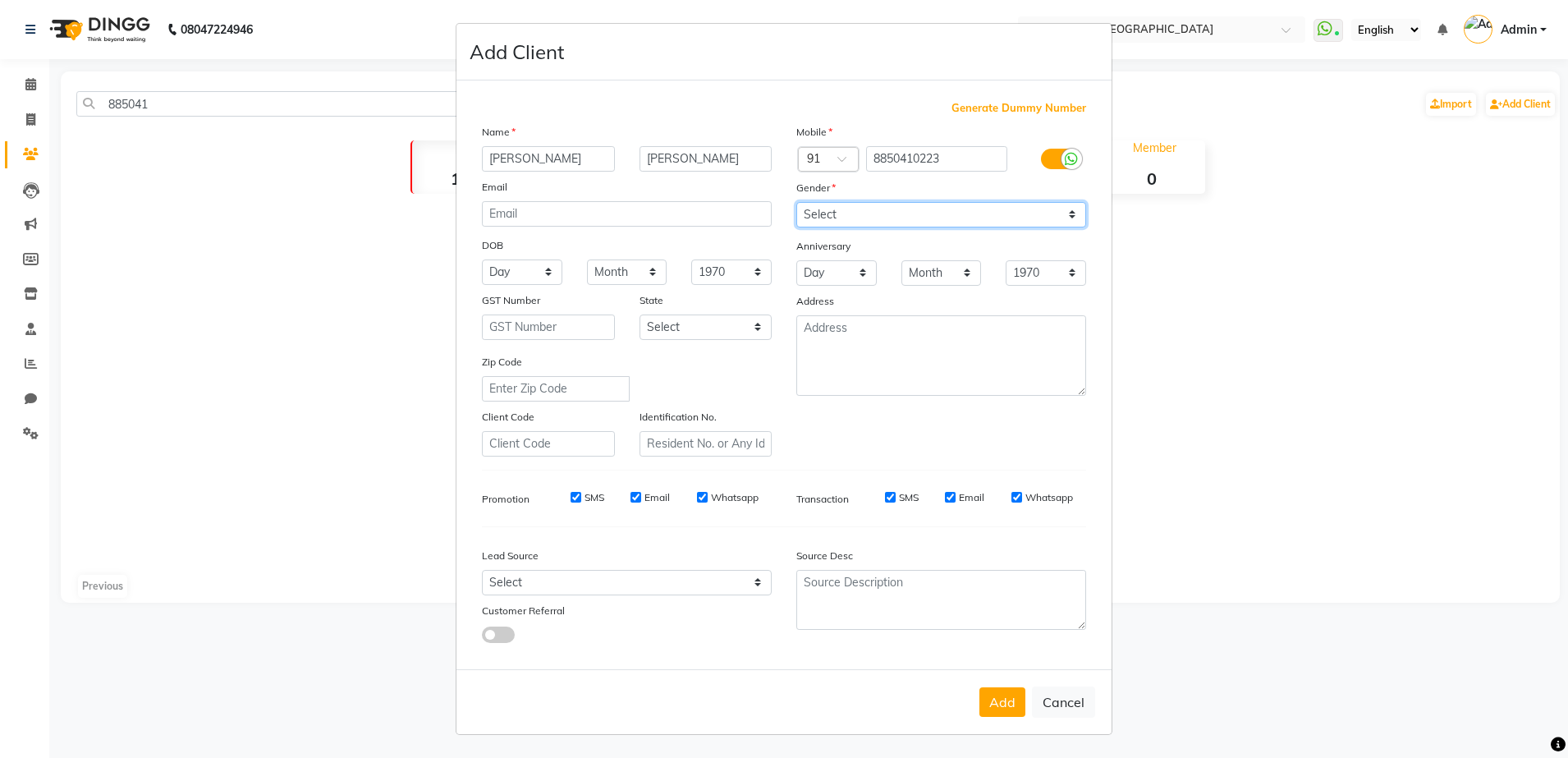
click at [1069, 213] on select "Select [DEMOGRAPHIC_DATA] [DEMOGRAPHIC_DATA] Other Prefer Not To Say" at bounding box center [941, 214] width 290 height 26
click at [796, 202] on select "Select [DEMOGRAPHIC_DATA] [DEMOGRAPHIC_DATA] Other Prefer Not To Say" at bounding box center [941, 214] width 290 height 26
click at [554, 272] on select "Day 01 02 03 04 05 06 07 08 09 10 11 12 13 14 15 16 17 18 19 20 21 22 23 24 25 …" at bounding box center [521, 271] width 80 height 26
click at [482, 259] on select "Day 01 02 03 04 05 06 07 08 09 10 11 12 13 14 15 16 17 18 19 20 21 22 23 24 25 …" at bounding box center [521, 271] width 80 height 26
click at [652, 271] on select "Month January February March April May June July August September October Novem…" at bounding box center [626, 271] width 80 height 26
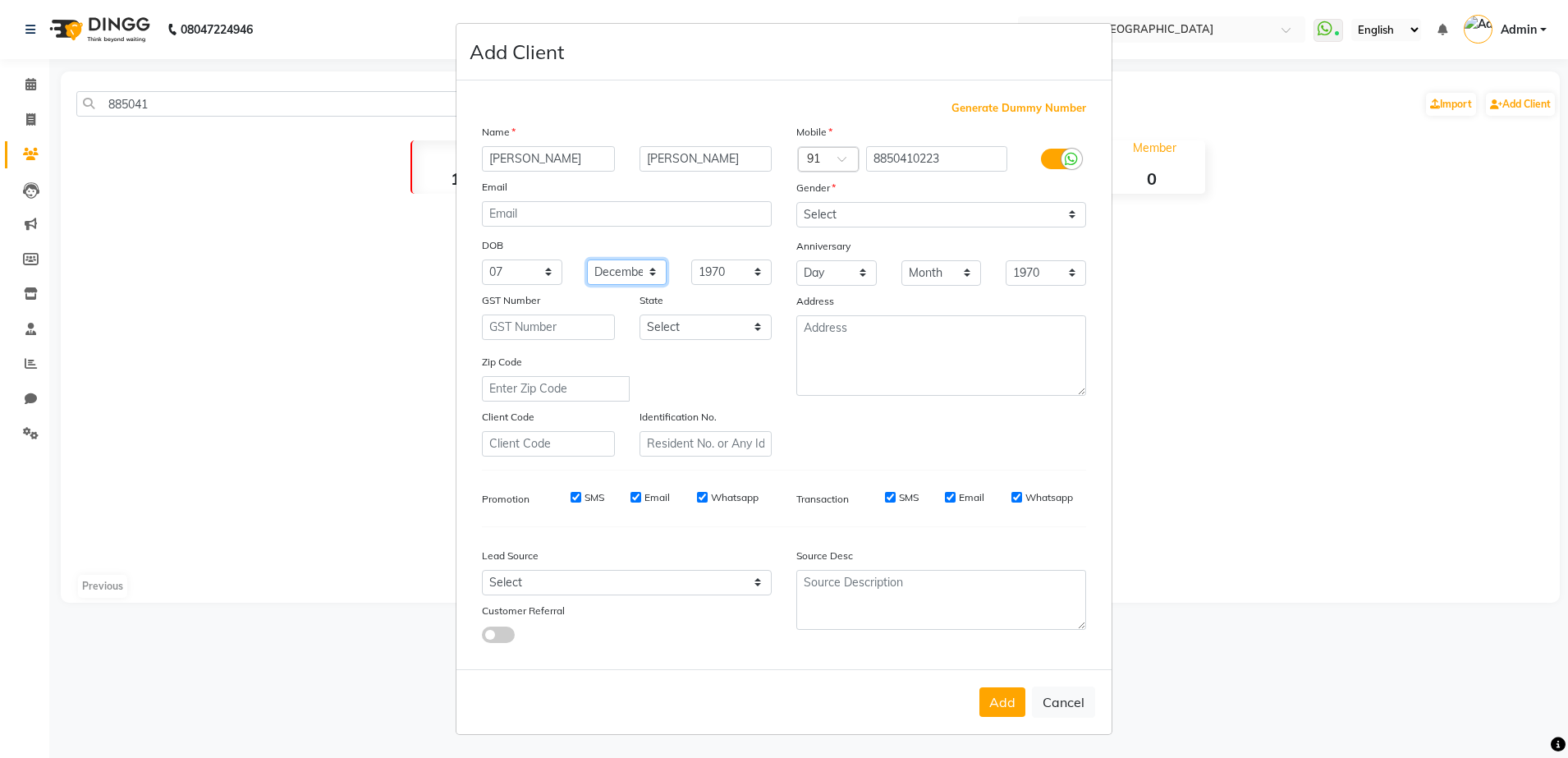
click at [587, 259] on select "Month January February March April May June July August September October Novem…" at bounding box center [626, 271] width 80 height 26
click at [765, 273] on select "1940 1941 1942 1943 1944 1945 1946 1947 1948 1949 1950 1951 1952 1953 1954 1955…" at bounding box center [731, 271] width 80 height 26
click at [691, 259] on select "1940 1941 1942 1943 1944 1945 1946 1947 1948 1949 1950 1951 1952 1953 1954 1955…" at bounding box center [731, 271] width 80 height 26
click at [847, 355] on textarea at bounding box center [941, 355] width 290 height 80
click at [754, 376] on div "Zip Code" at bounding box center [626, 377] width 314 height 49
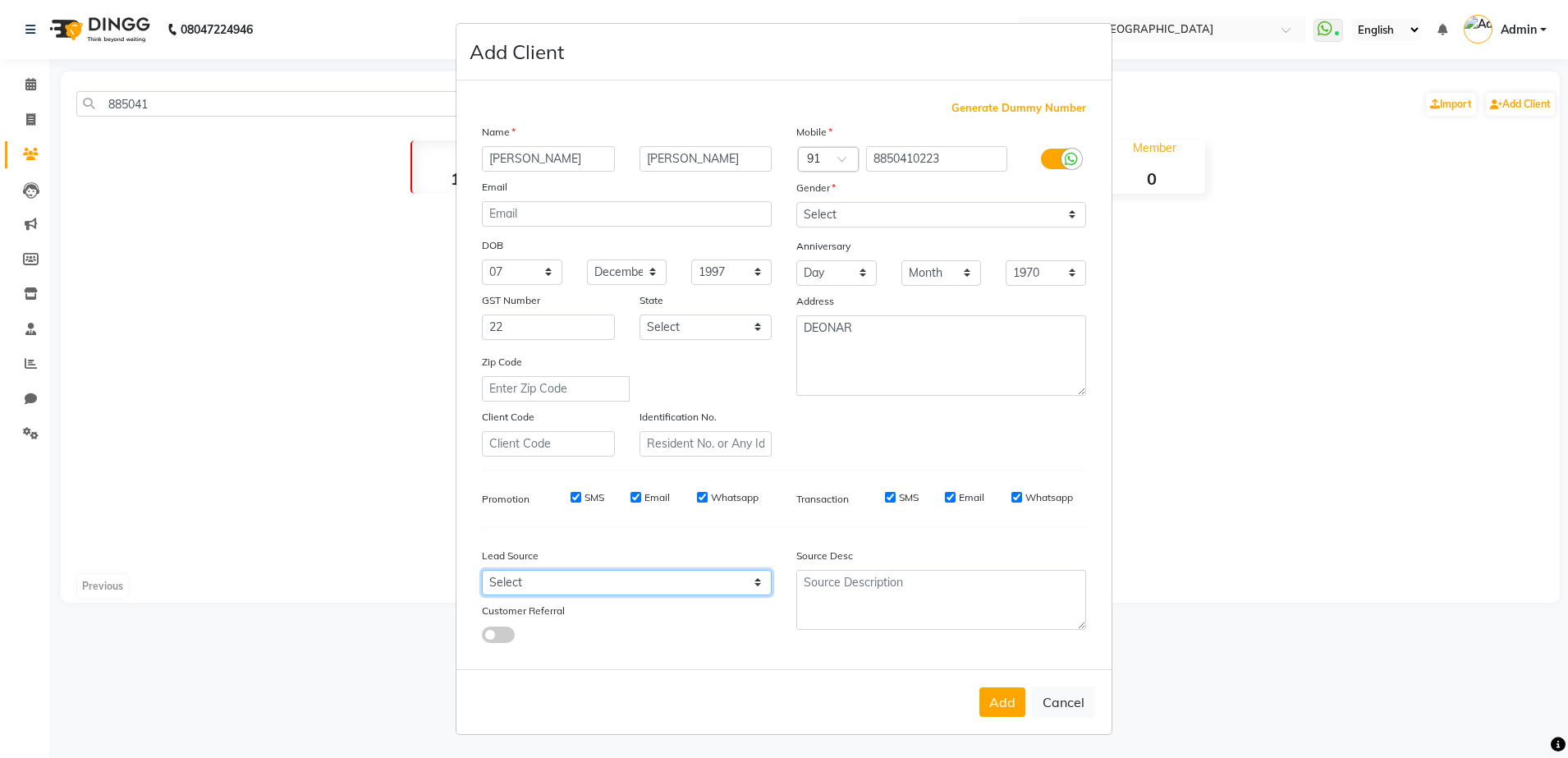
click at [758, 580] on select "Select Walk-in Referral Internet Friend Word of Mouth Advertisement Facebook Ju…" at bounding box center [626, 582] width 290 height 26
click at [482, 569] on select "Select Walk-in Referral Internet Friend Word of Mouth Advertisement Facebook Ju…" at bounding box center [626, 582] width 290 height 26
click at [984, 696] on button "Add" at bounding box center [1002, 702] width 46 height 30
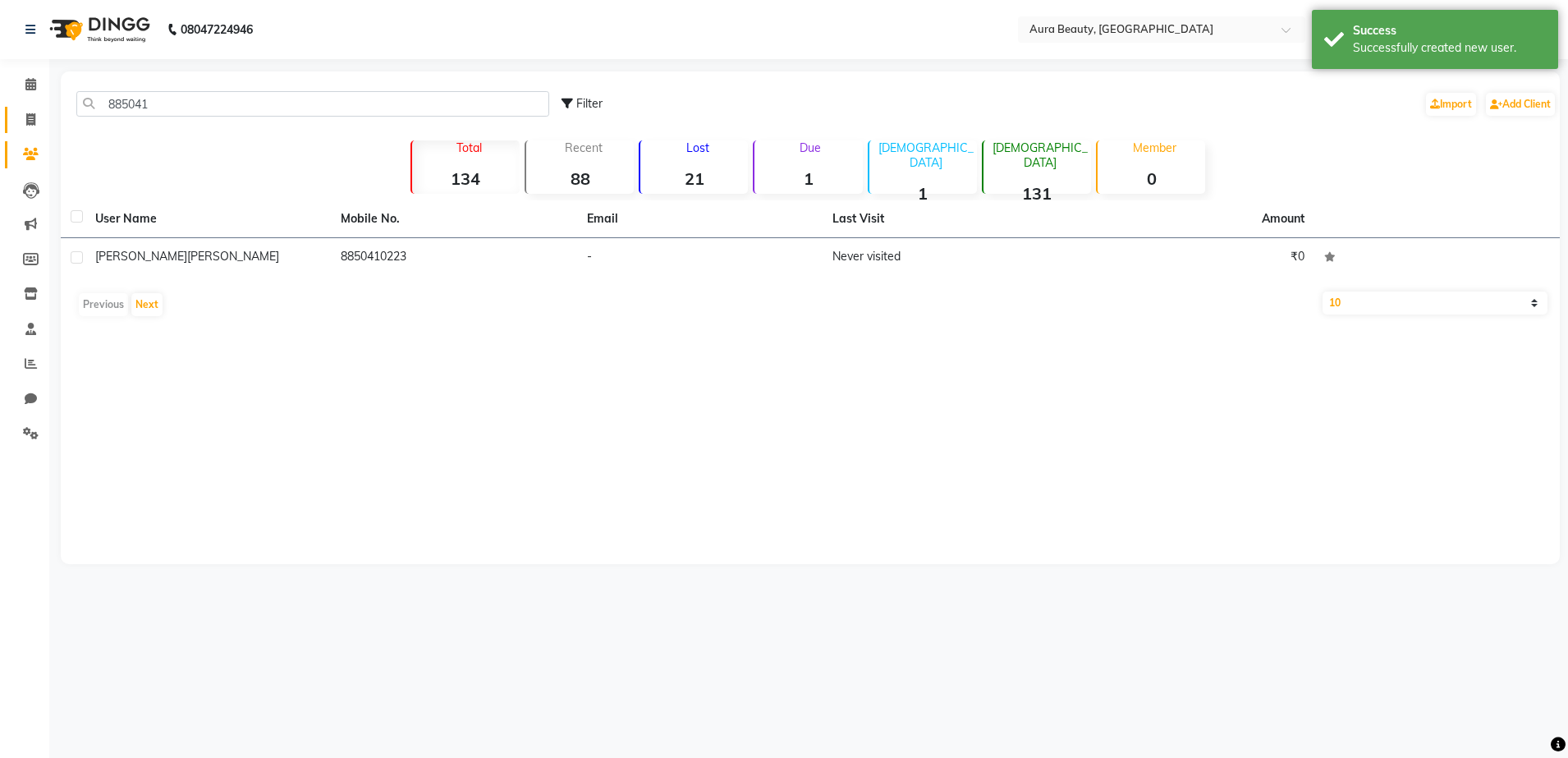
click at [41, 130] on link "Invoice" at bounding box center [25, 120] width 40 height 27
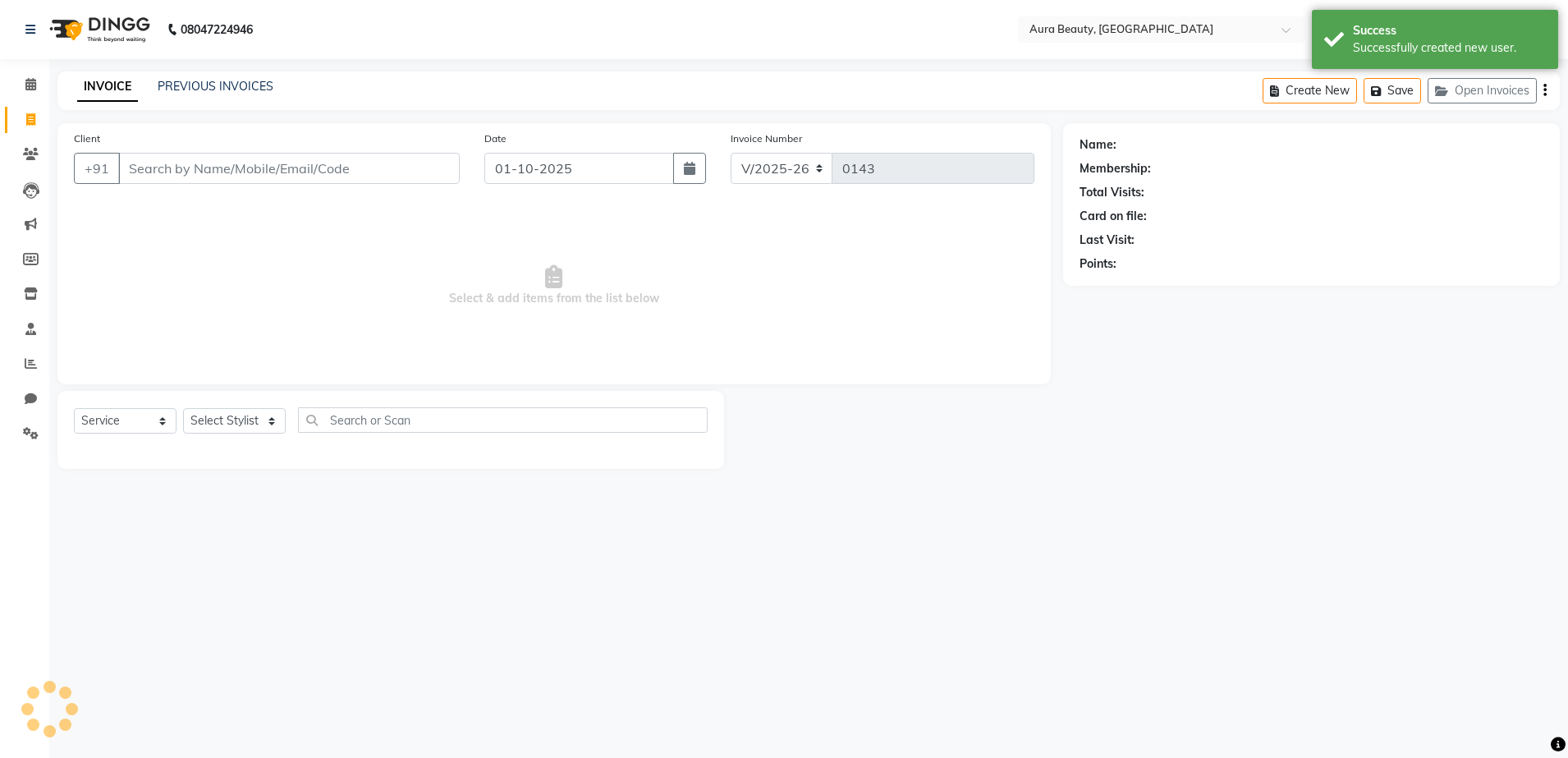
click at [149, 168] on input "Client" at bounding box center [289, 169] width 342 height 31
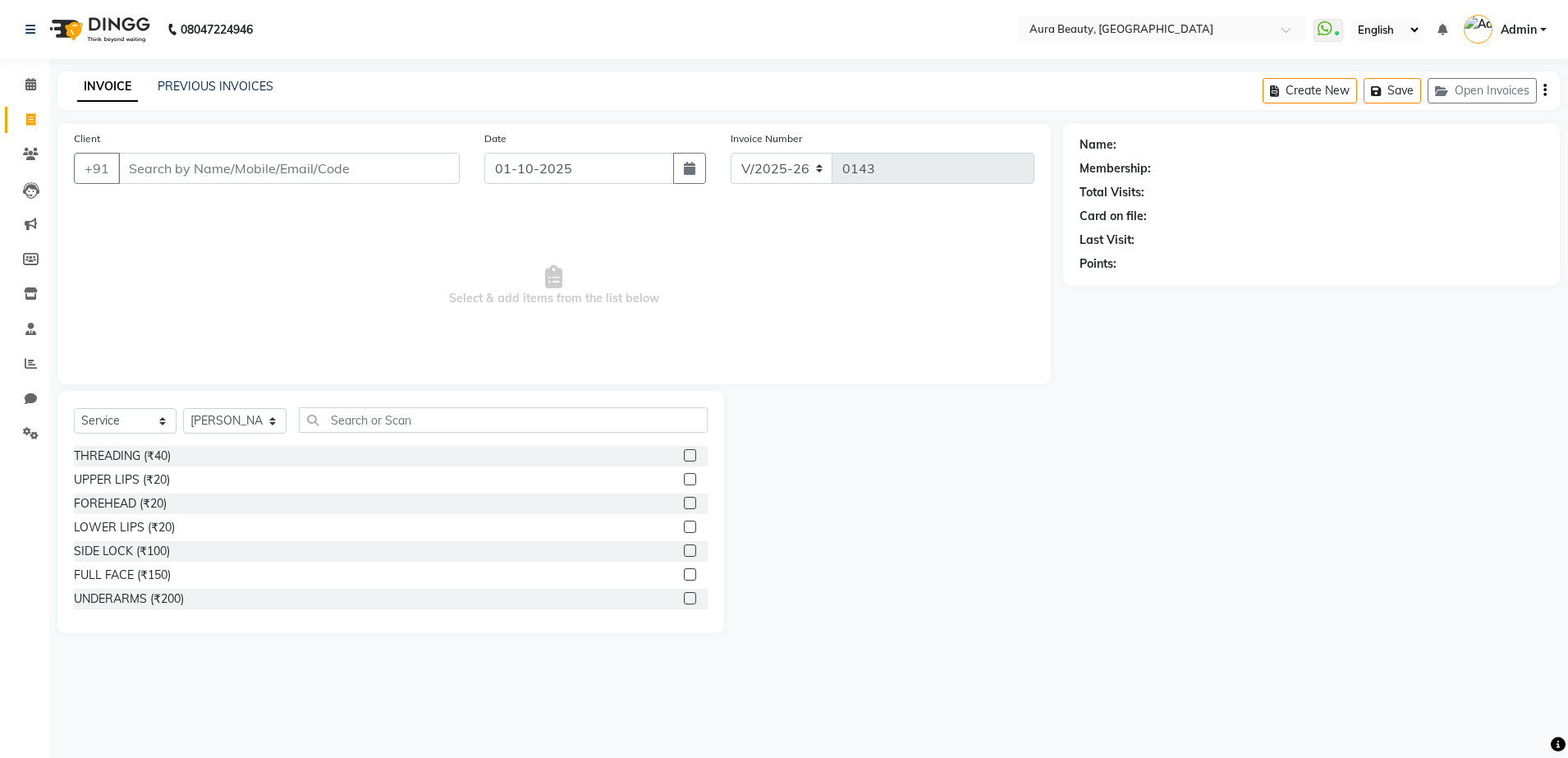
select select "8092"
select select "service"
select select "84335"
click at [525, 175] on input "01-10-2025" at bounding box center [578, 169] width 189 height 31
select select "10"
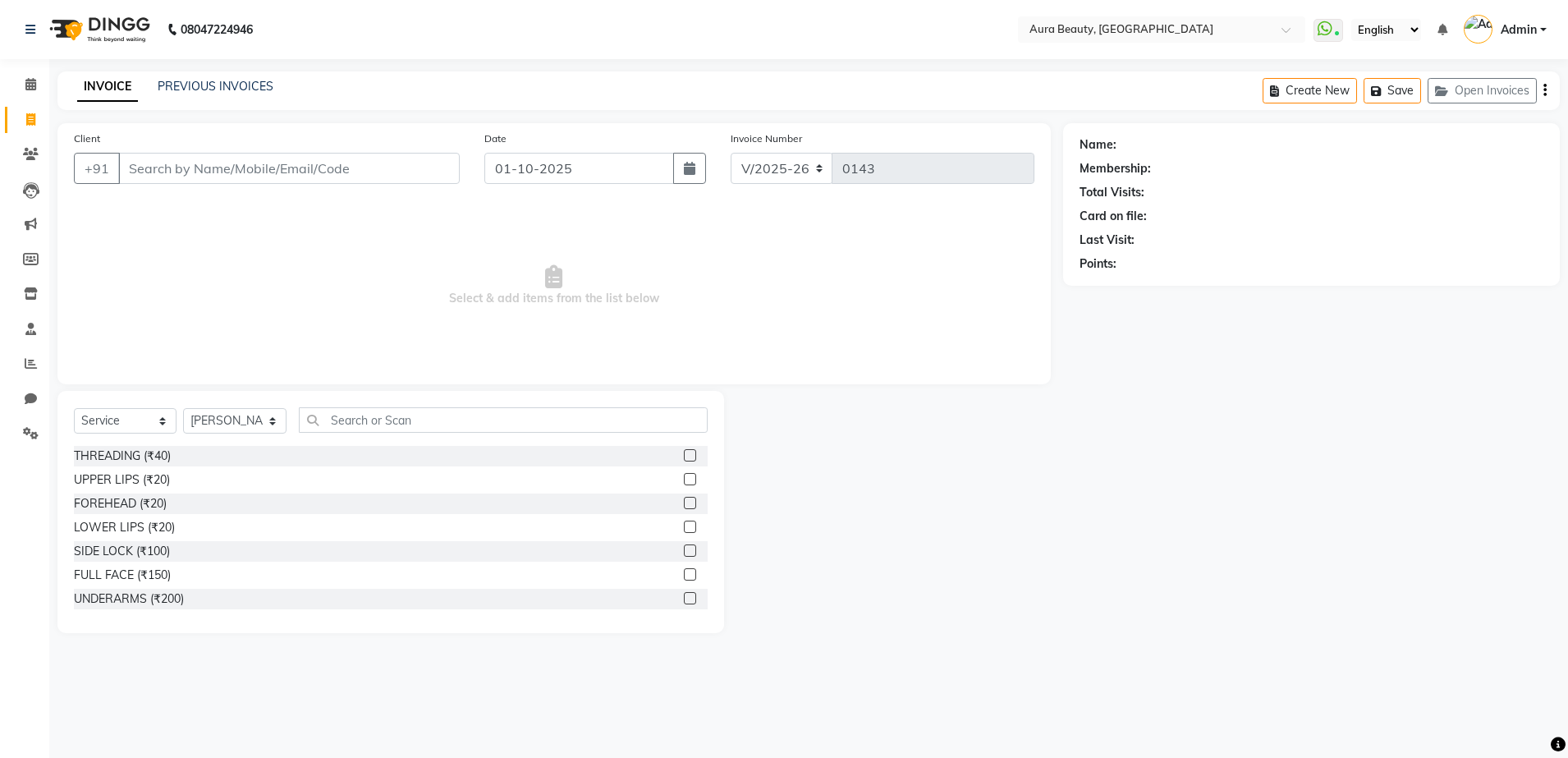
select select "2025"
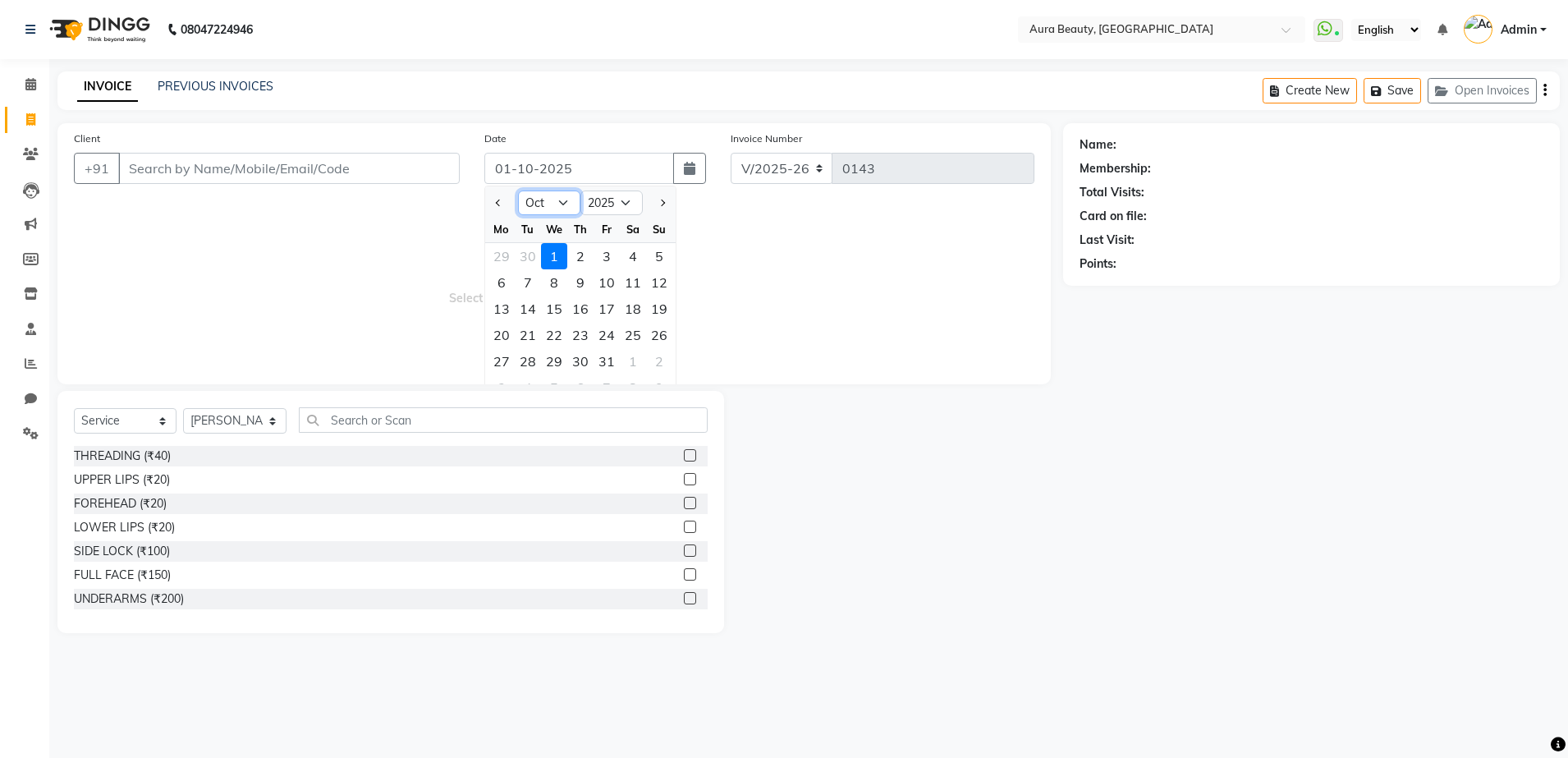
click at [566, 202] on select "Jan Feb Mar Apr May Jun Jul Aug Sep Oct Nov Dec" at bounding box center [549, 203] width 62 height 25
select select "9"
click at [518, 190] on select "Jan Feb Mar Apr May Jun Jul Aug Sep Oct Nov Dec" at bounding box center [549, 203] width 62 height 25
click at [533, 359] on div "30" at bounding box center [528, 362] width 26 height 26
type input "30-09-2025"
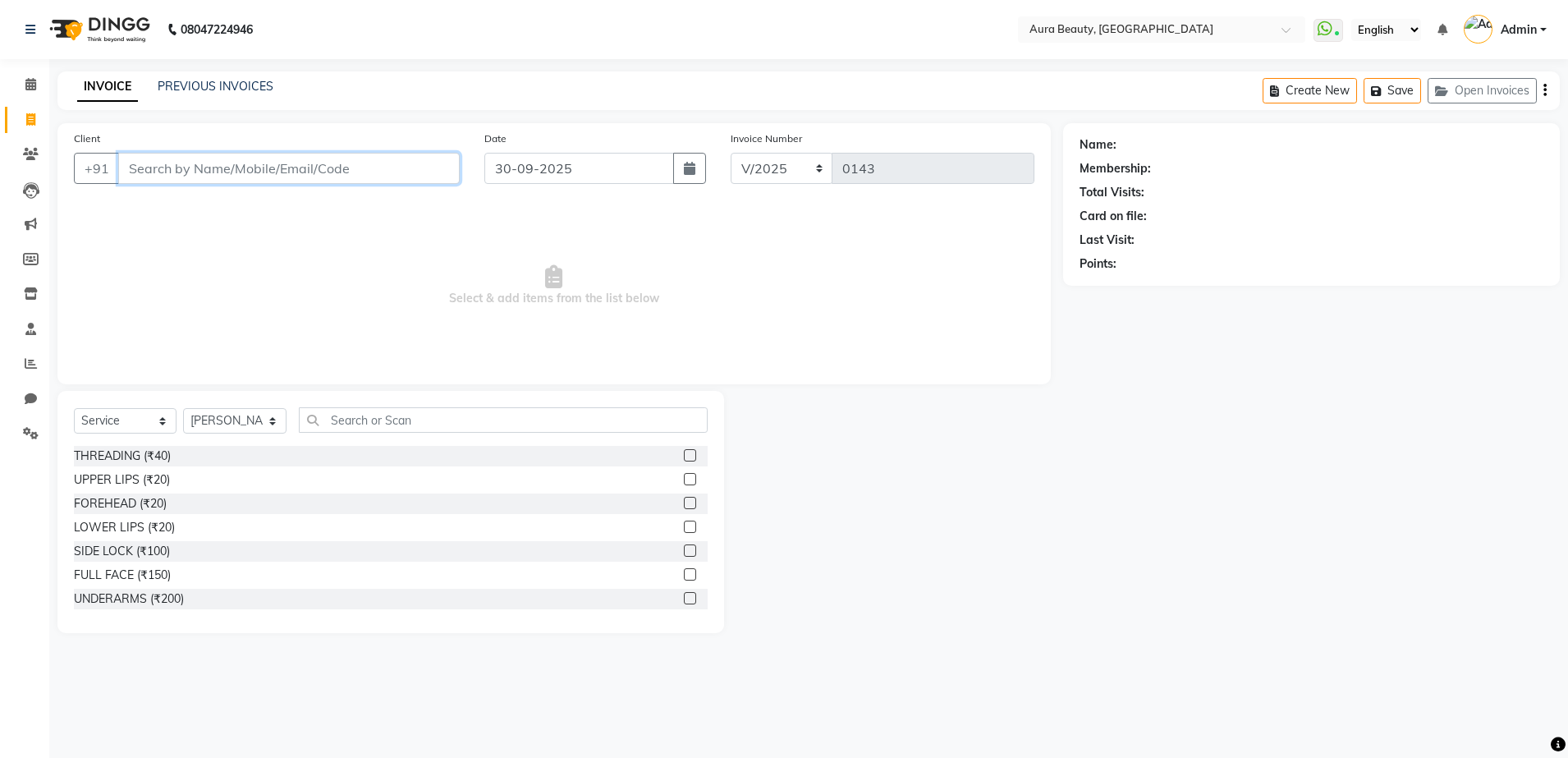
click at [345, 160] on input "Client" at bounding box center [289, 169] width 342 height 31
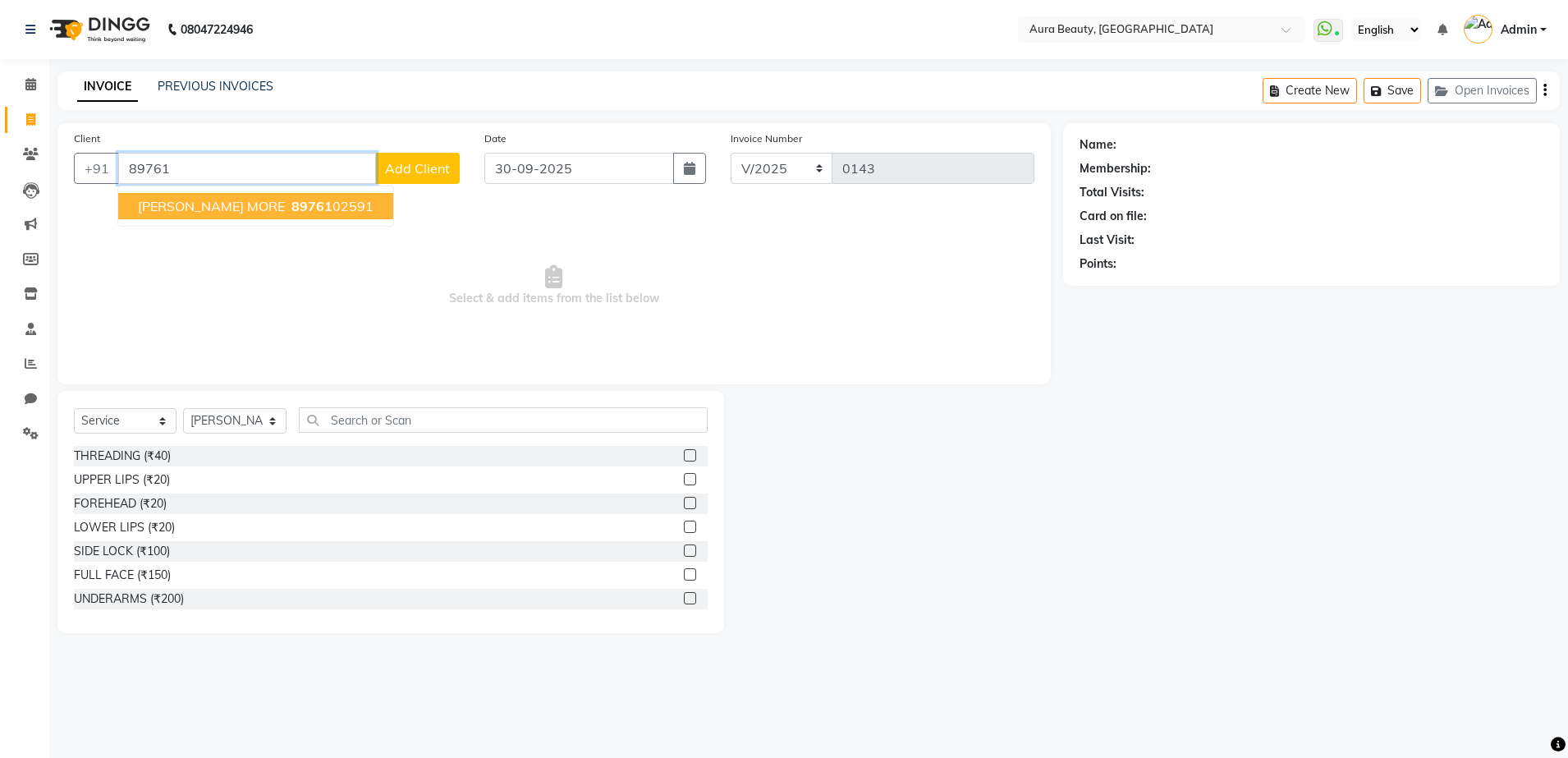
click at [314, 209] on ngb-highlight "89761 02591" at bounding box center [330, 206] width 85 height 17
type input "8976102591"
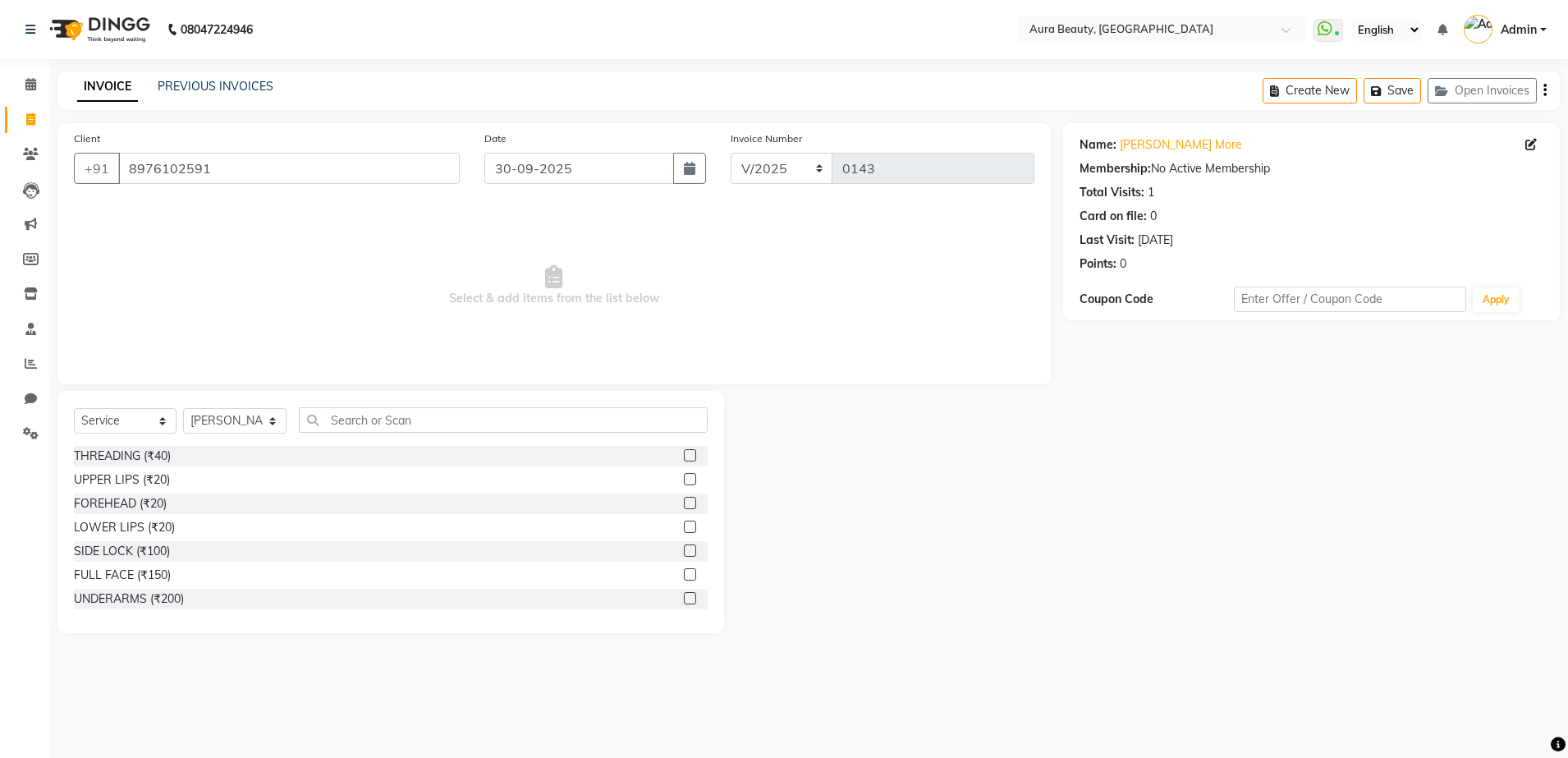
click at [683, 453] on label at bounding box center [689, 455] width 12 height 12
click at [683, 453] on input "checkbox" at bounding box center [688, 456] width 11 height 11
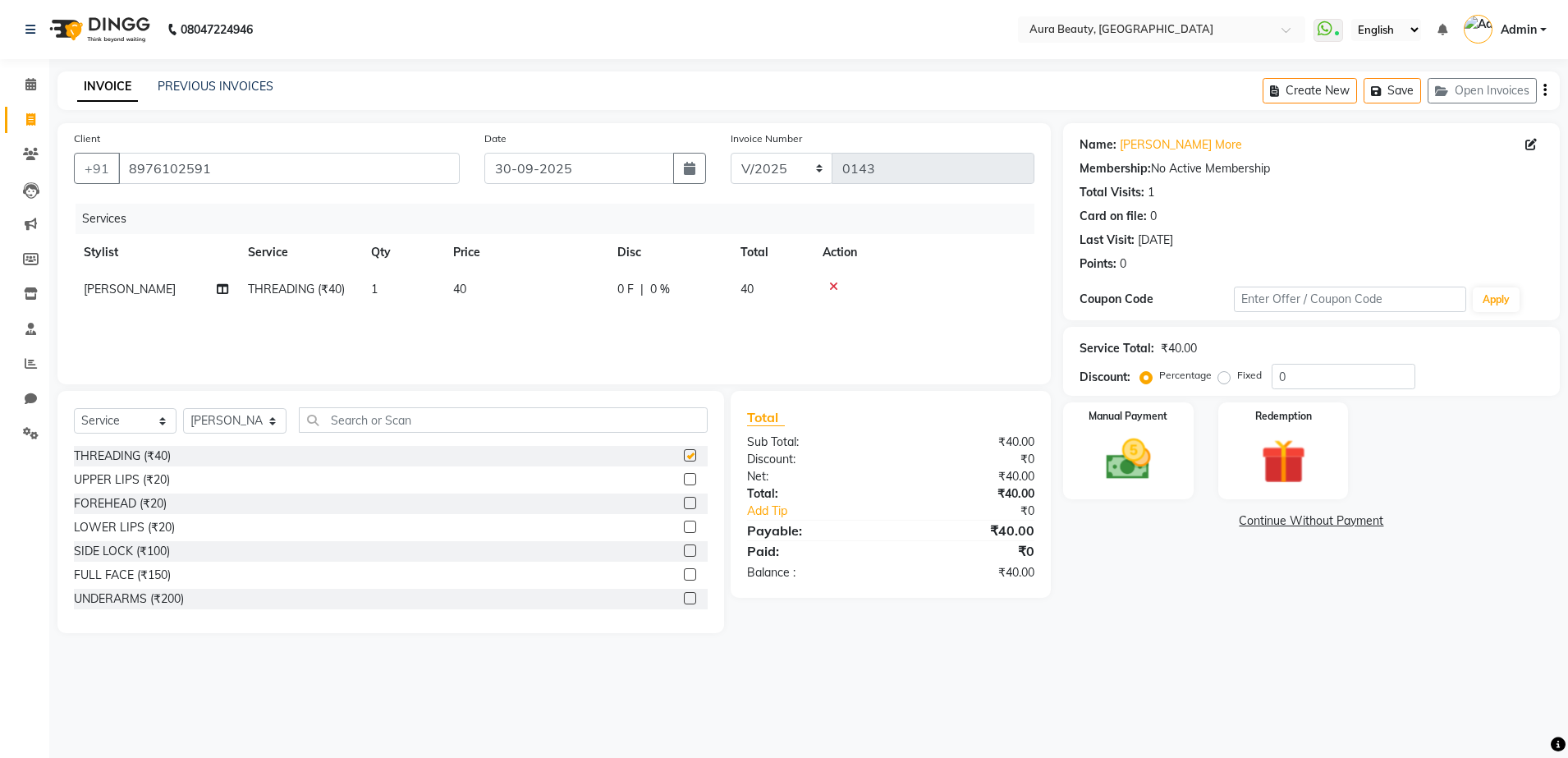
checkbox input "false"
click at [683, 482] on label at bounding box center [689, 478] width 12 height 12
click at [683, 482] on input "checkbox" at bounding box center [688, 479] width 11 height 11
checkbox input "false"
click at [1237, 377] on label "Fixed" at bounding box center [1249, 375] width 25 height 15
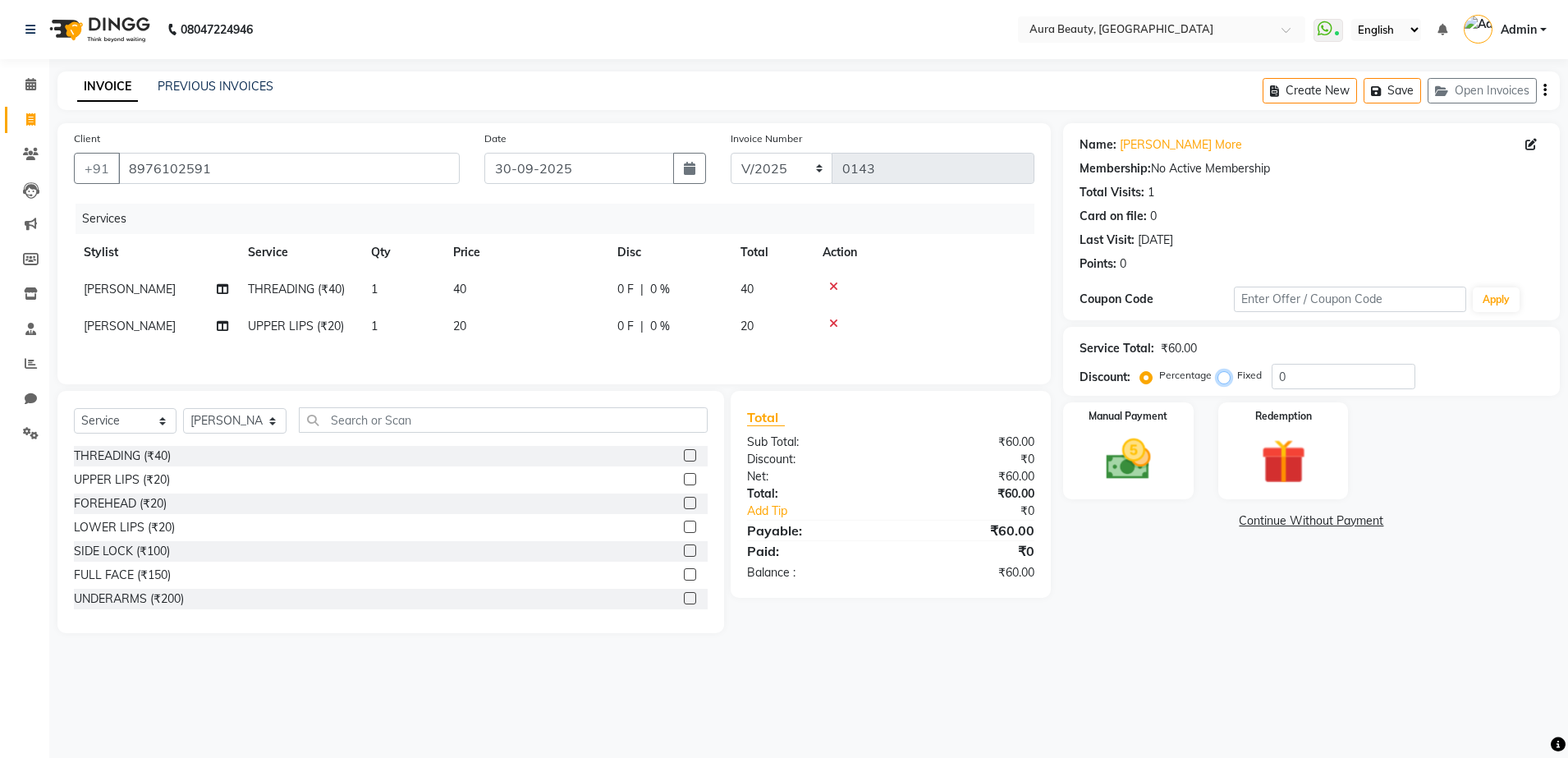
click at [1224, 377] on input "Fixed" at bounding box center [1227, 375] width 12 height 12
radio input "true"
click at [1129, 463] on img at bounding box center [1128, 459] width 76 height 54
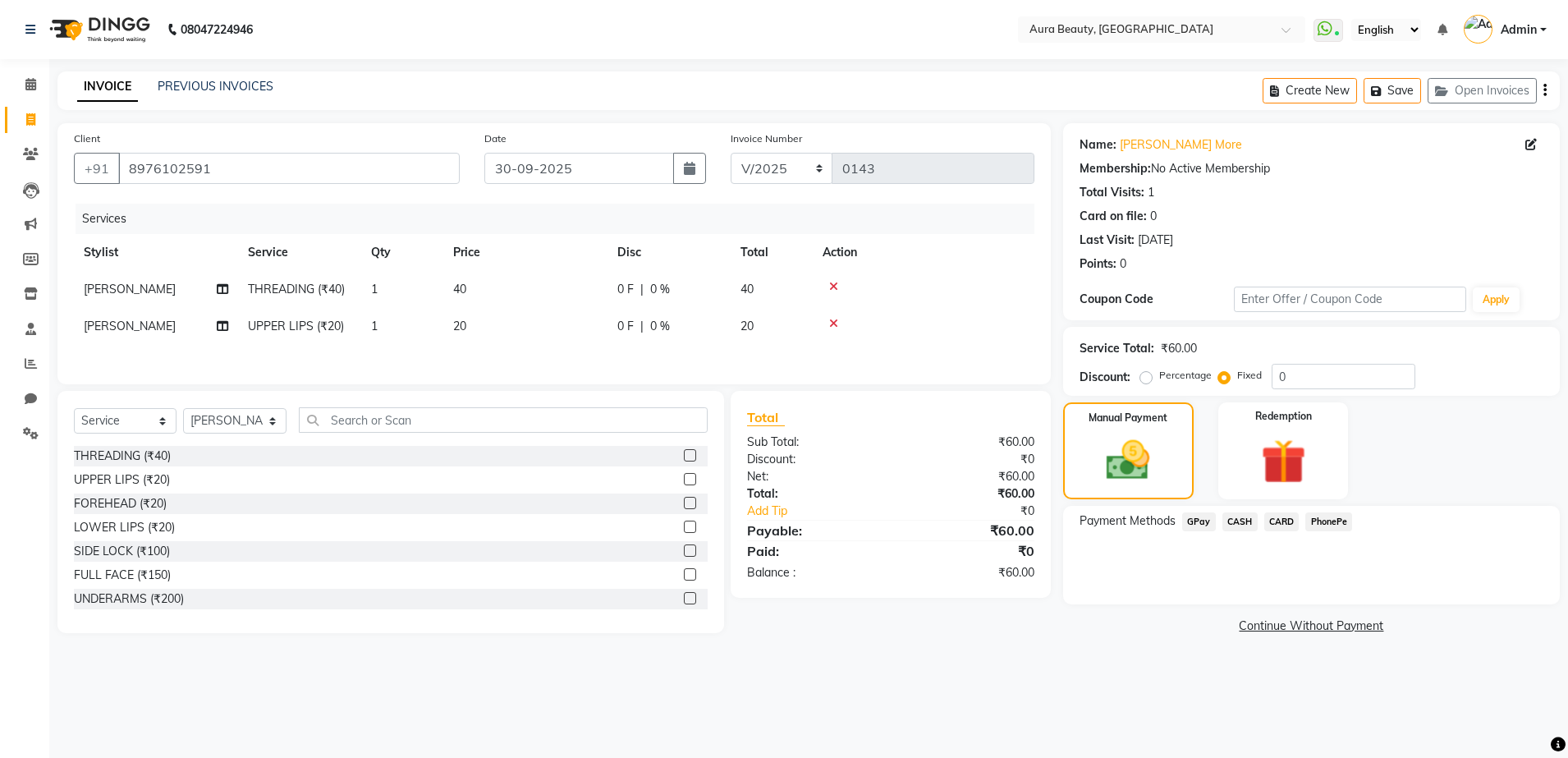
click at [1193, 521] on span "GPay" at bounding box center [1199, 521] width 34 height 19
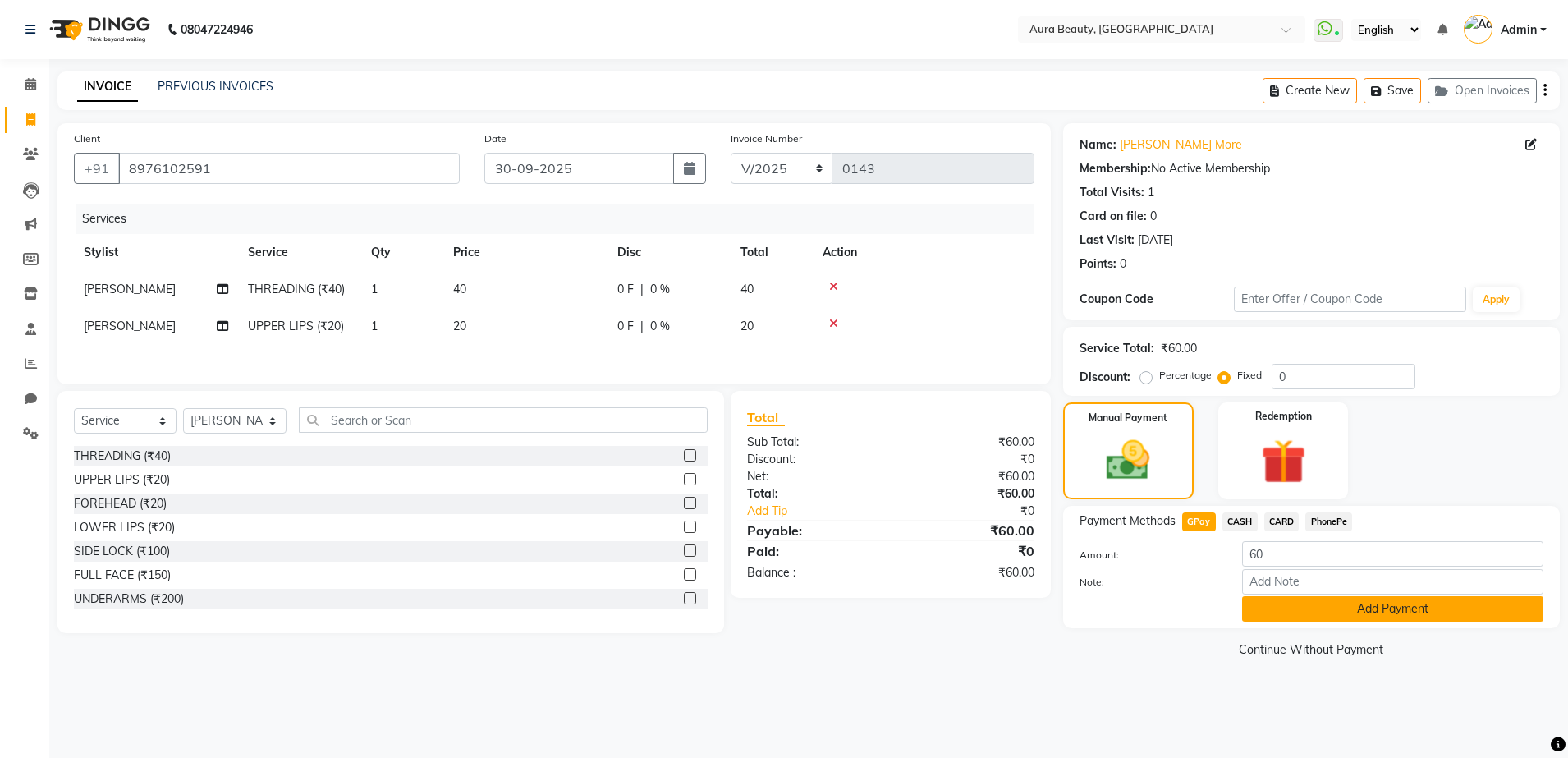
click at [1283, 610] on button "Add Payment" at bounding box center [1393, 608] width 301 height 26
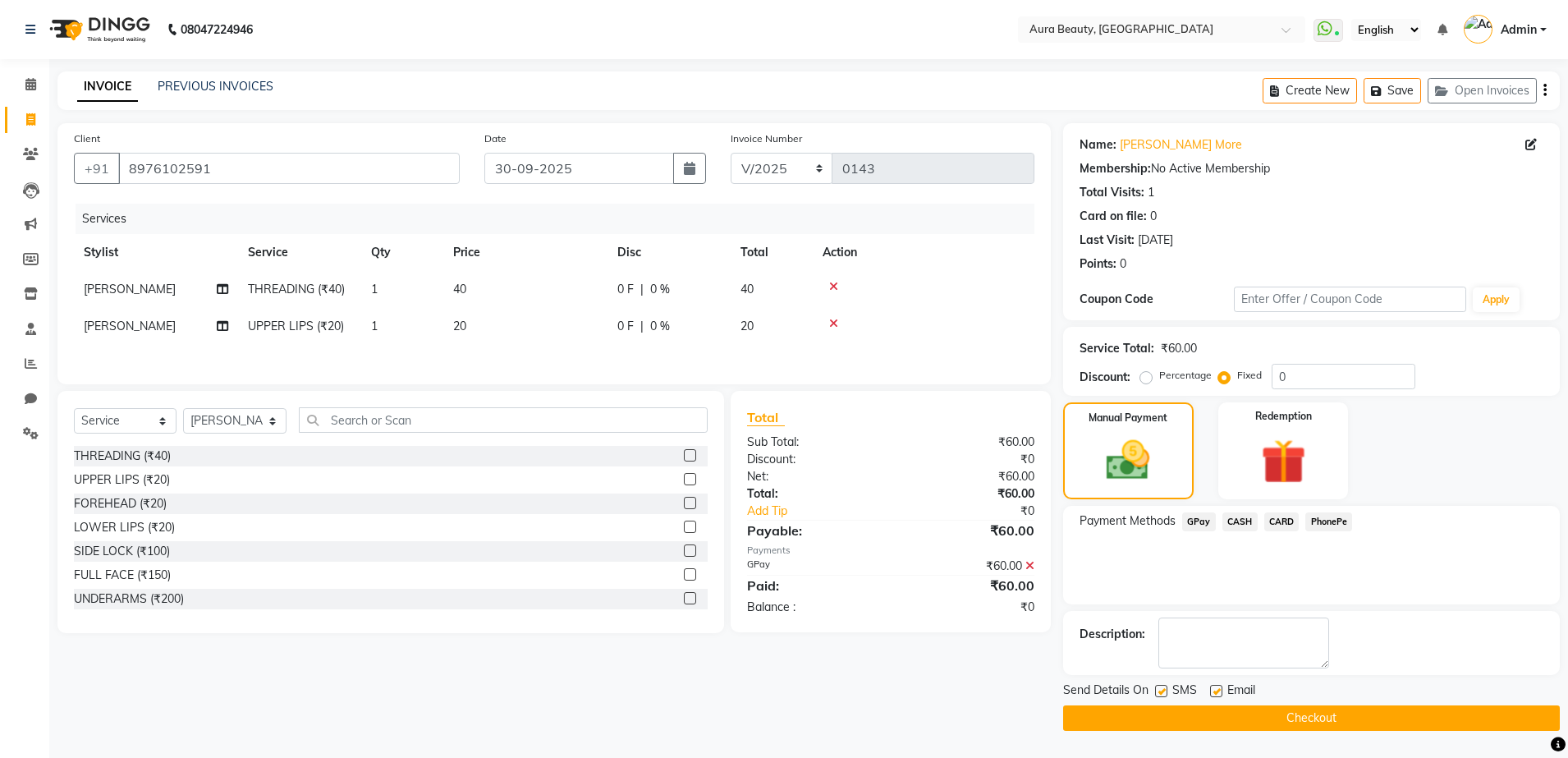
click at [1292, 714] on button "Checkout" at bounding box center [1311, 717] width 496 height 26
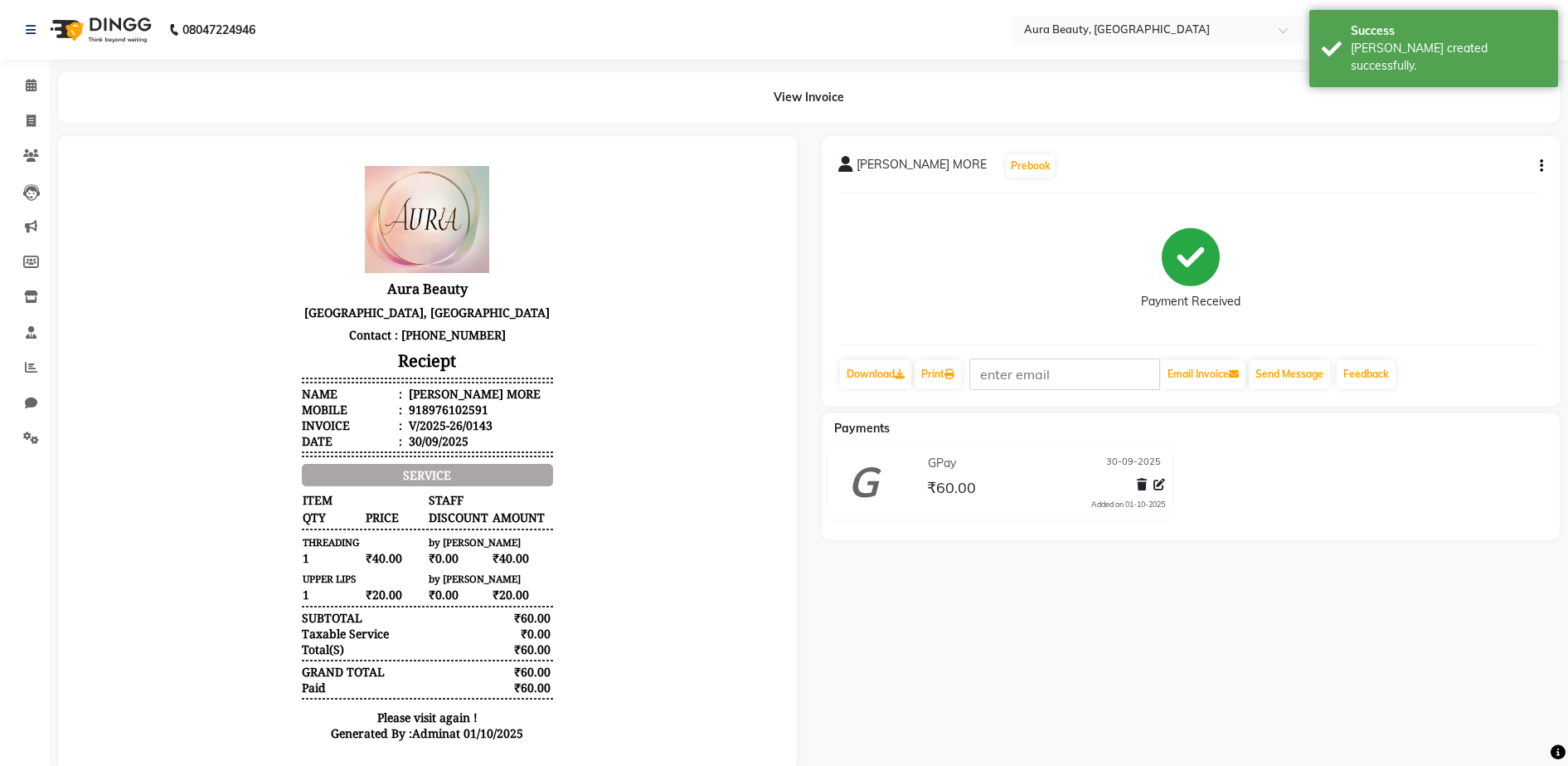
scroll to position [13, 0]
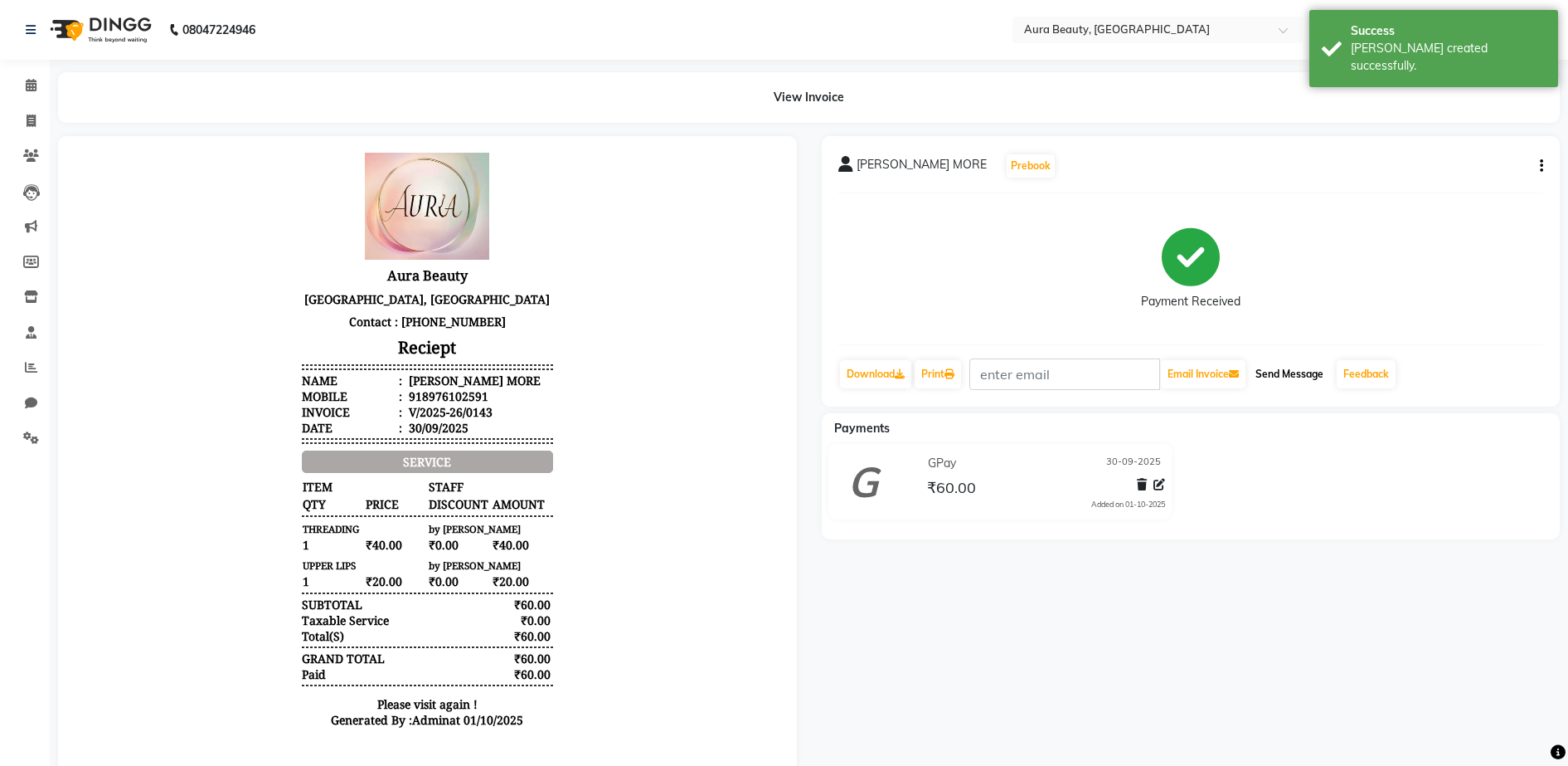
click at [1293, 366] on button "Send Message" at bounding box center [1289, 375] width 81 height 28
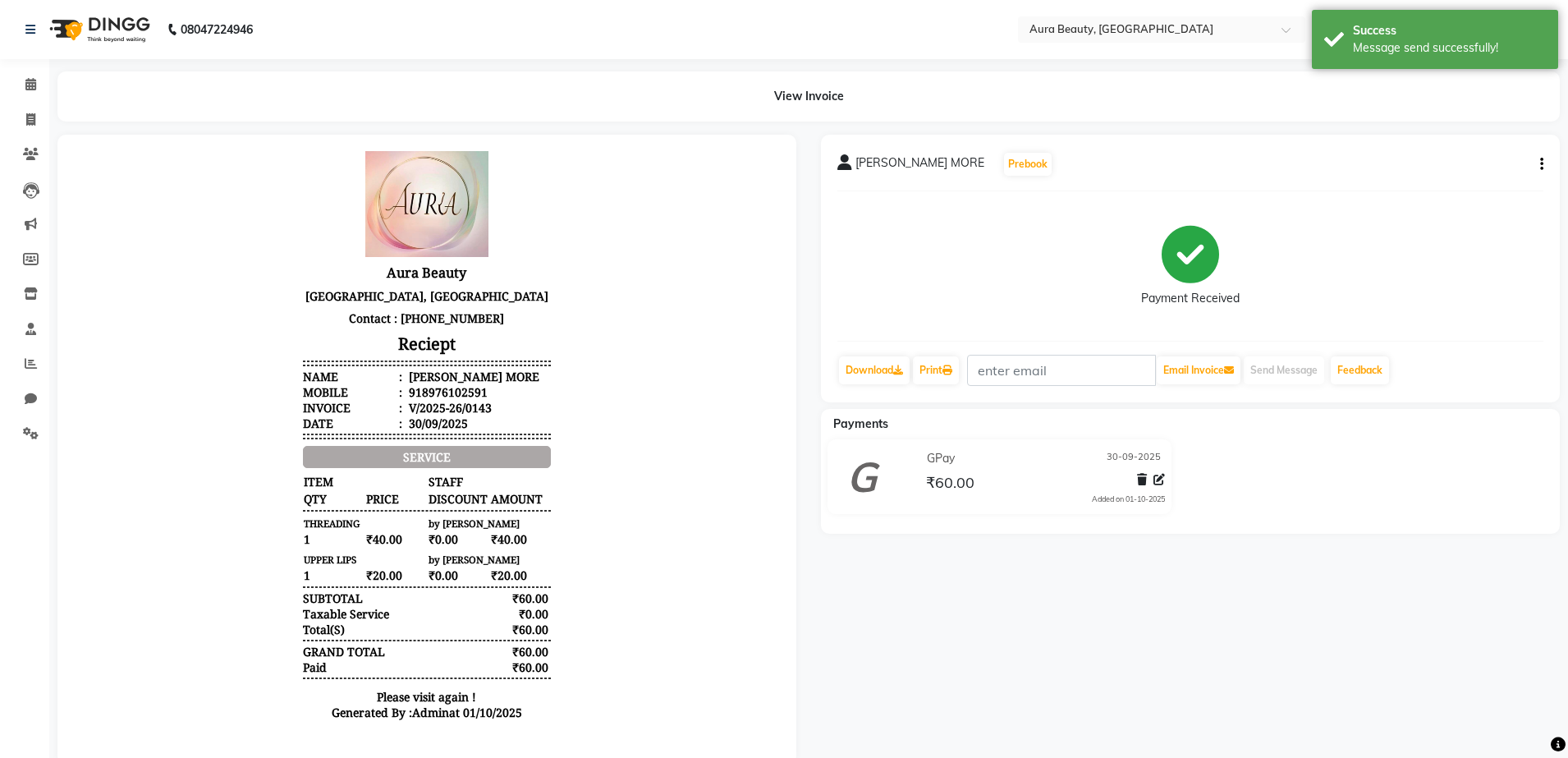
select select "8092"
select select "service"
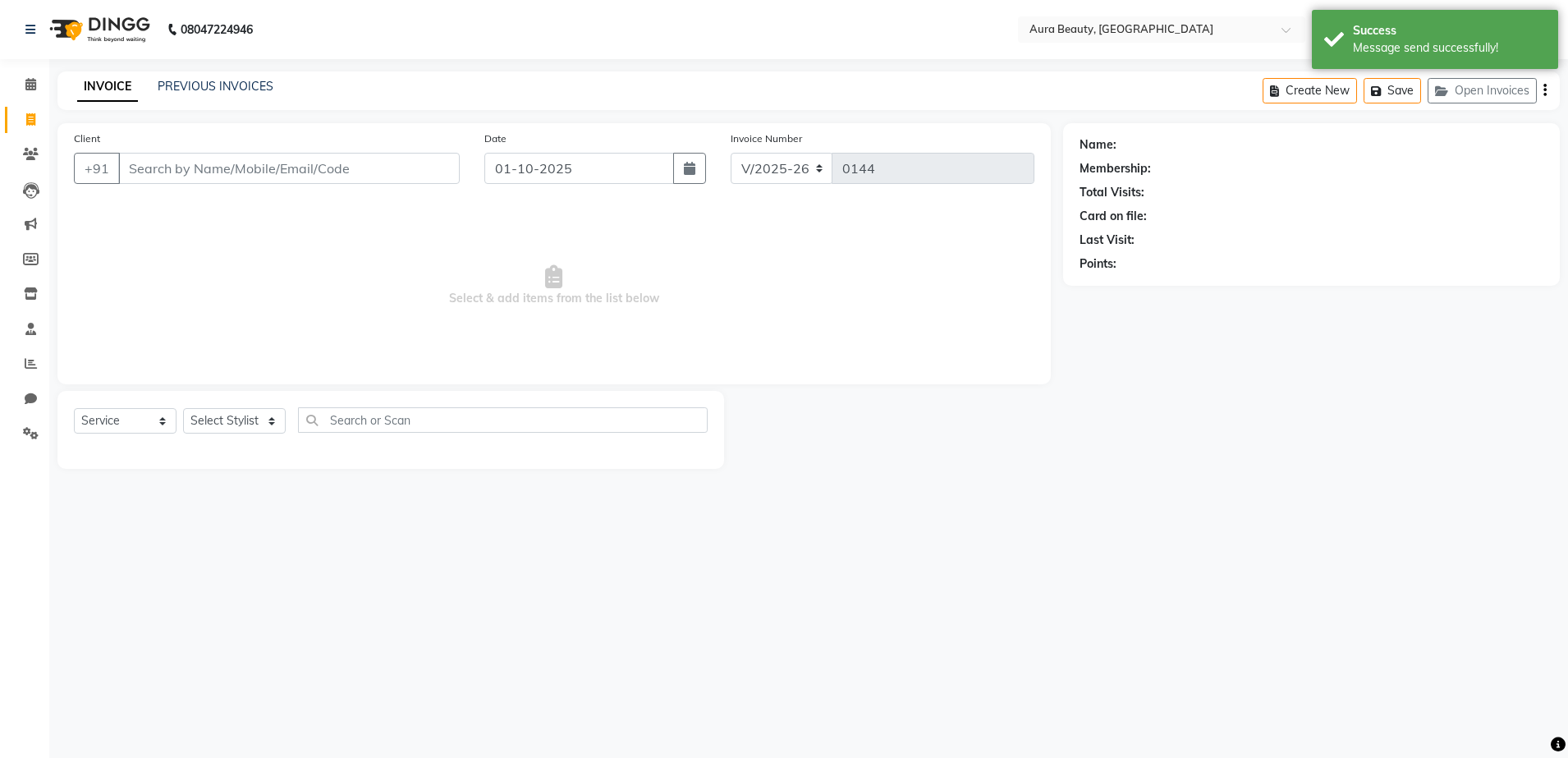
select select "84335"
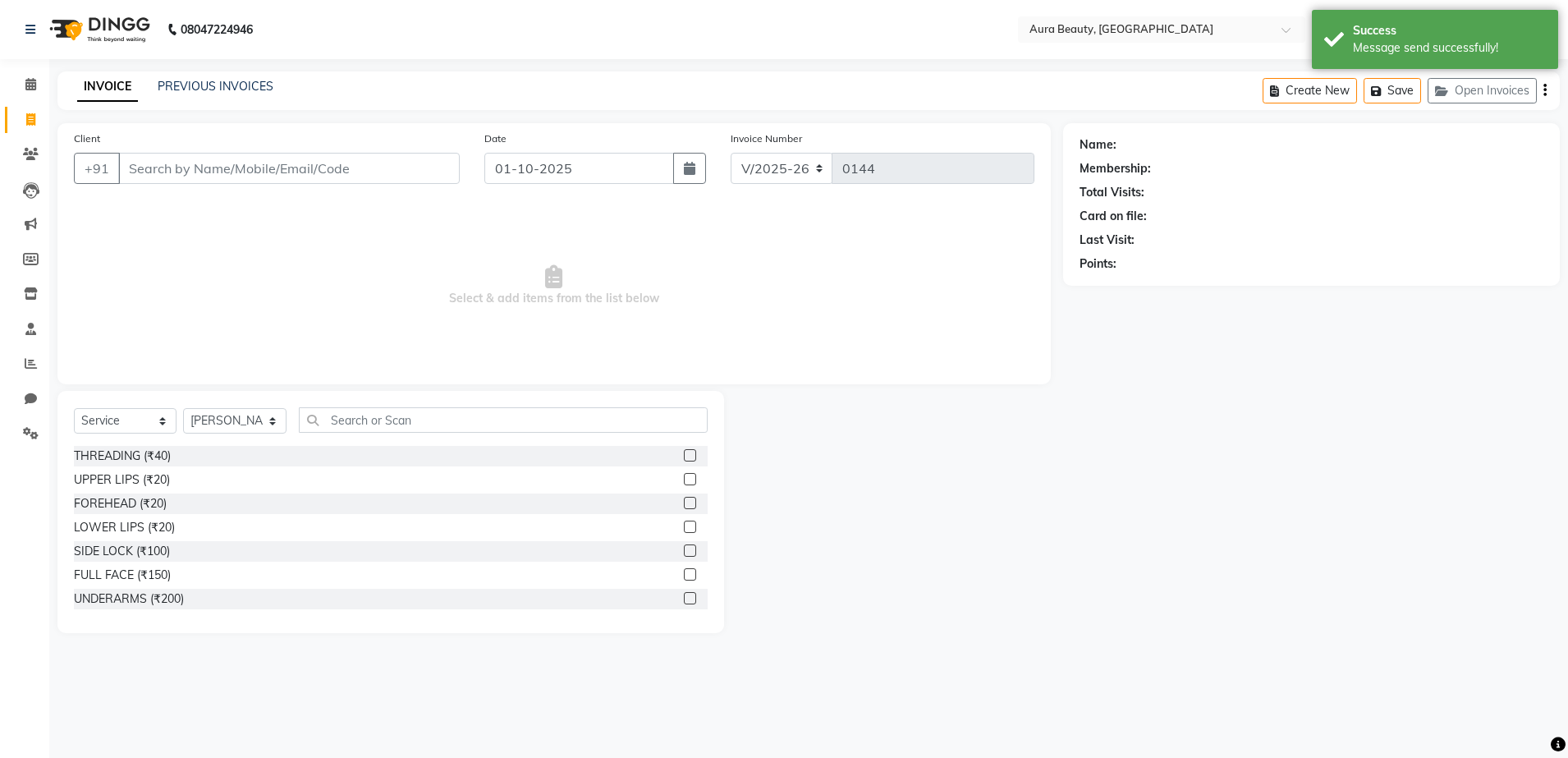
click at [137, 160] on input "Client" at bounding box center [289, 169] width 342 height 31
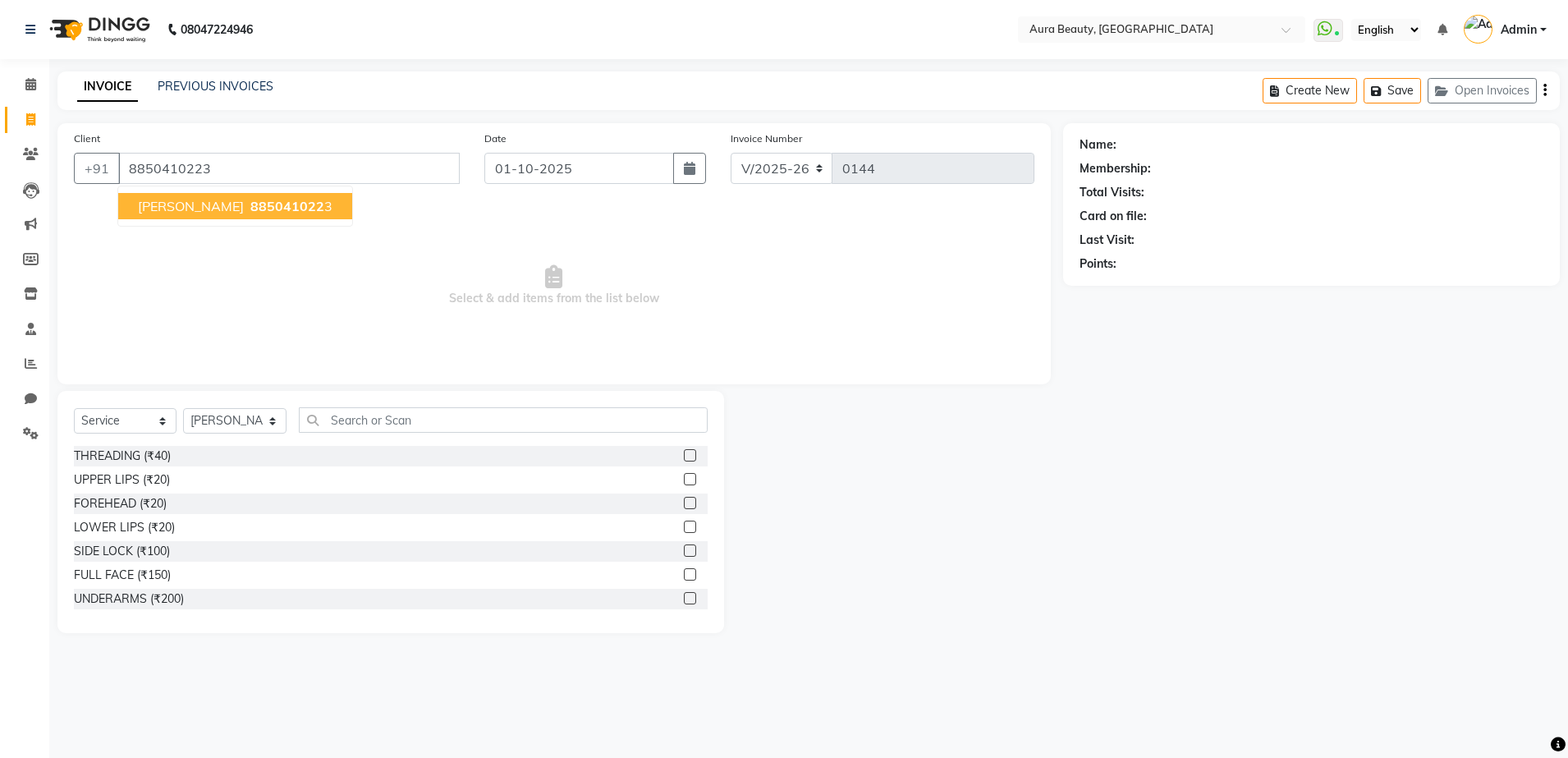
type input "8850410223"
click at [234, 223] on ngb-typeahead-window "SANGITA GAWADE 885041022 3" at bounding box center [235, 206] width 236 height 41
click at [241, 209] on span "SANGITA GAWADE" at bounding box center [191, 206] width 106 height 17
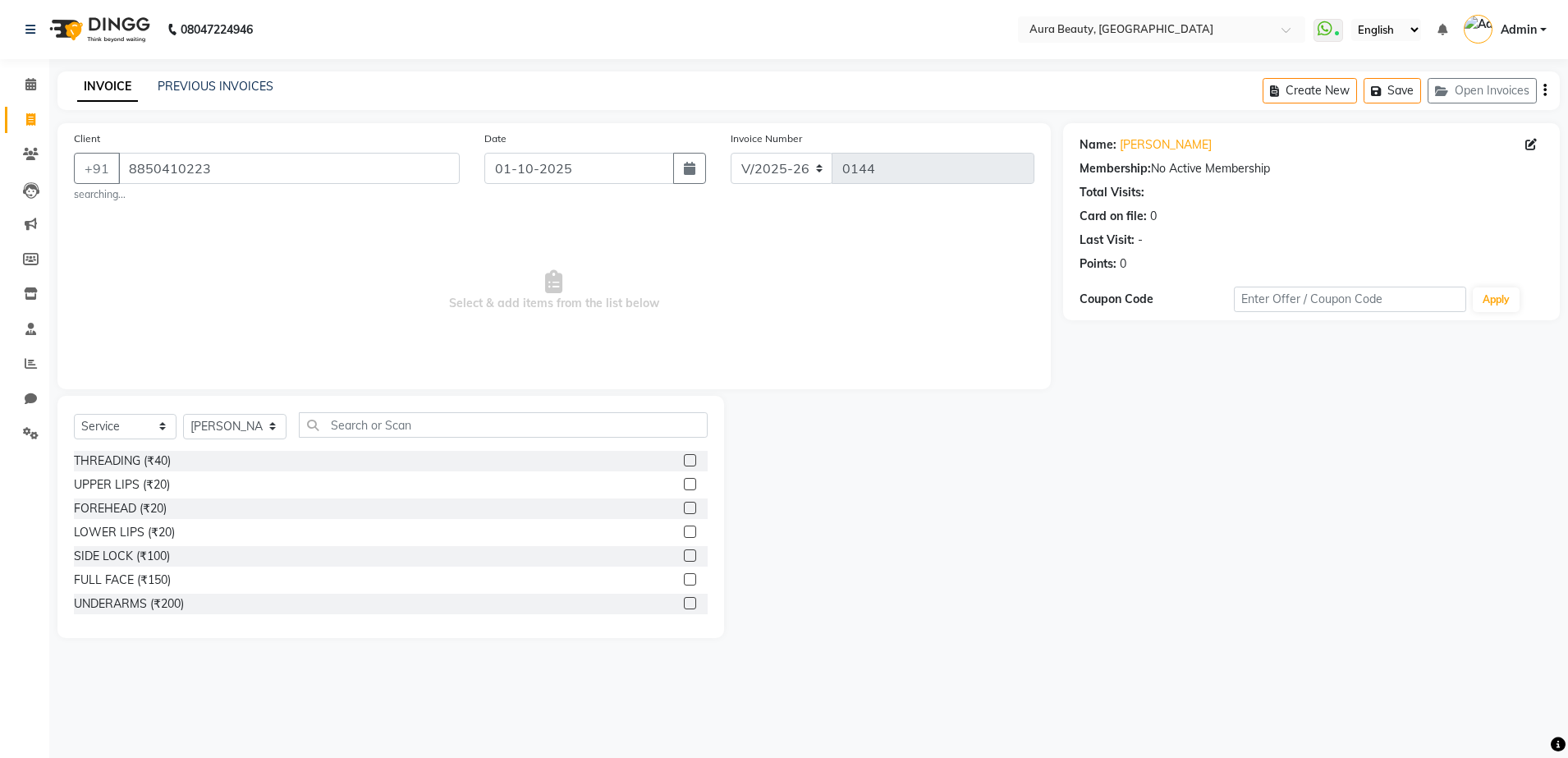
click at [683, 454] on label at bounding box center [689, 460] width 12 height 12
click at [683, 456] on input "checkbox" at bounding box center [688, 461] width 11 height 11
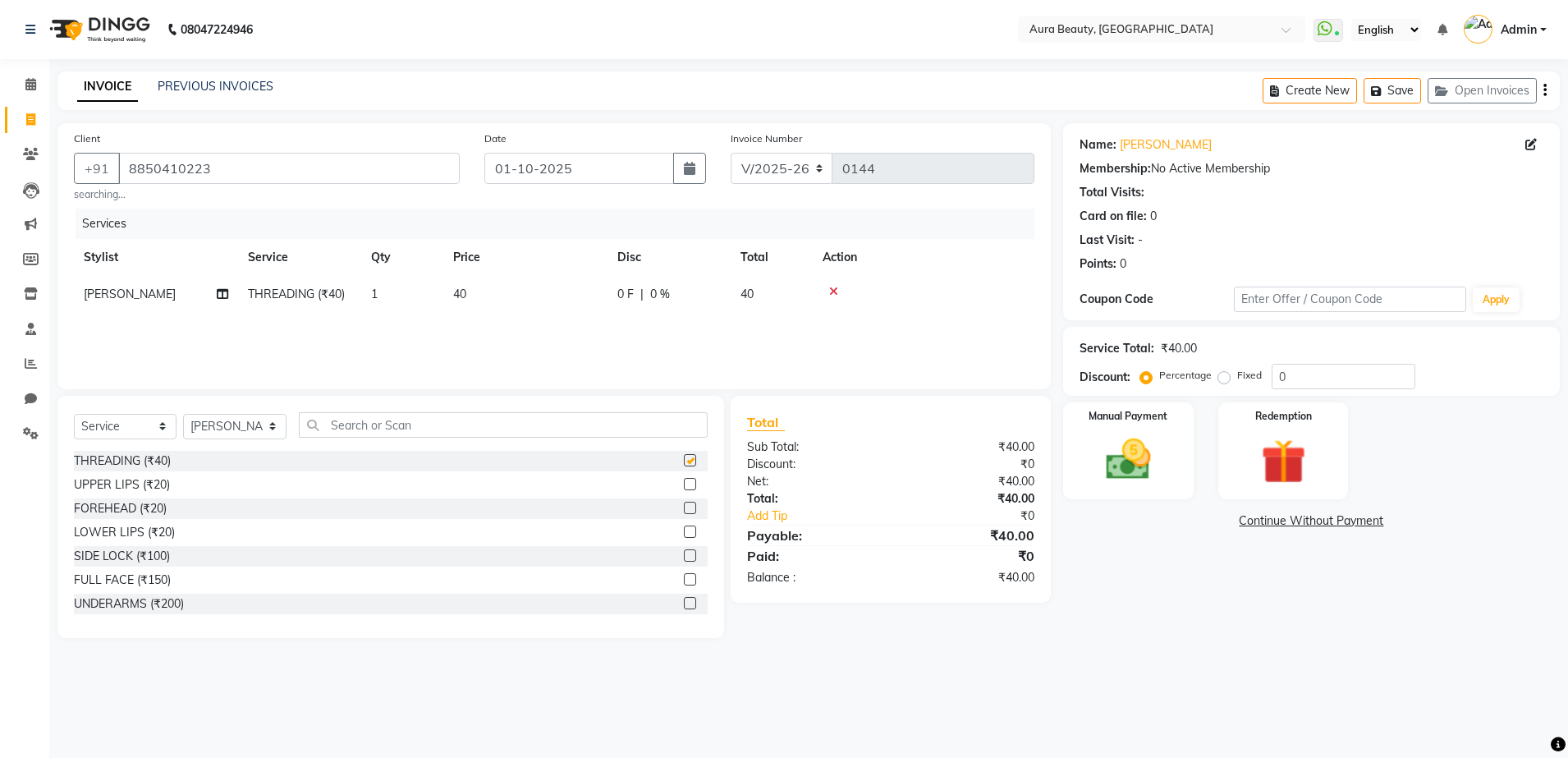
click at [683, 454] on label at bounding box center [689, 460] width 12 height 12
click at [683, 456] on input "checkbox" at bounding box center [688, 461] width 11 height 11
checkbox input "false"
click at [683, 486] on label at bounding box center [689, 483] width 12 height 12
click at [683, 486] on input "checkbox" at bounding box center [688, 484] width 11 height 11
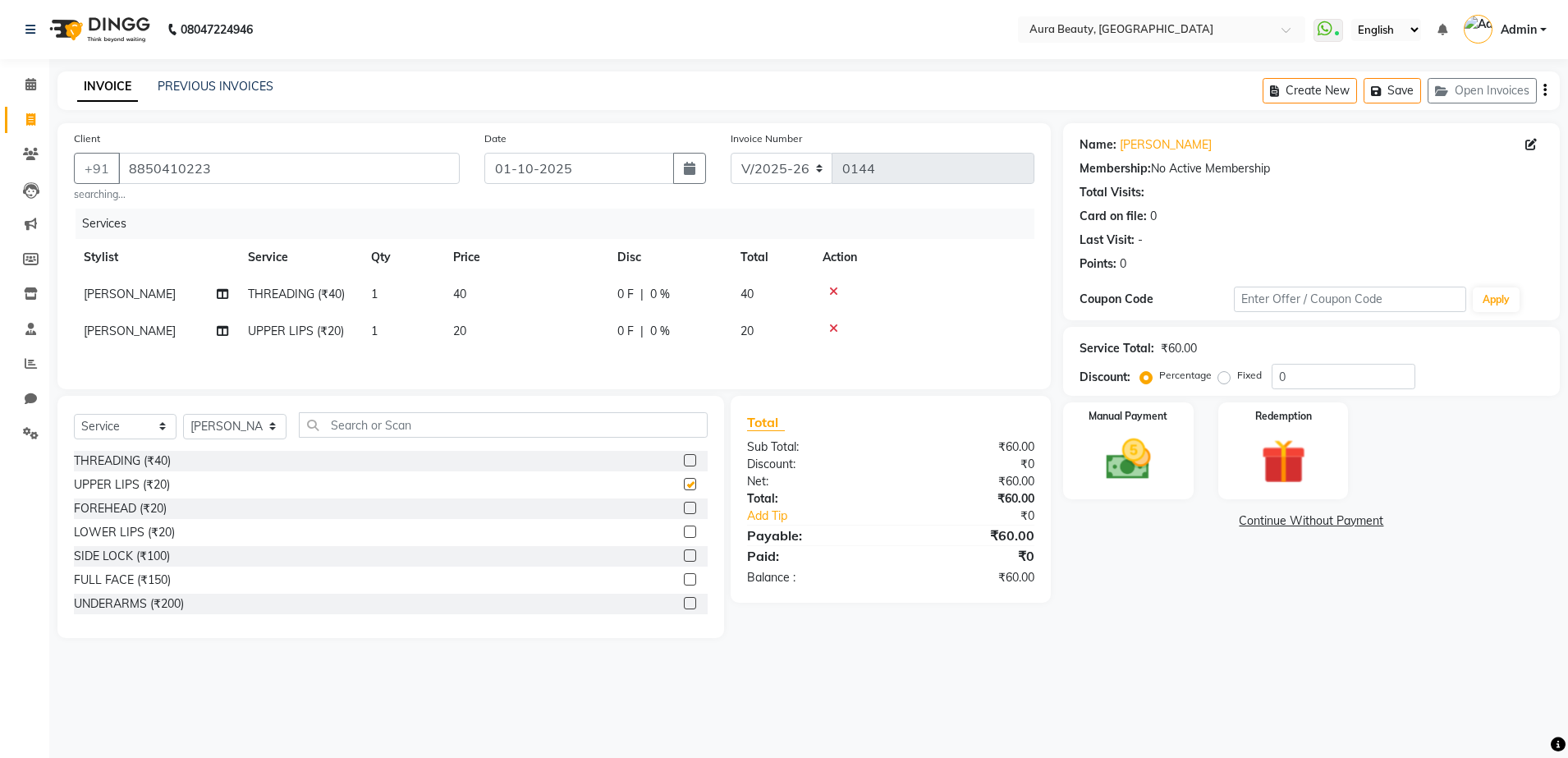
checkbox input "false"
click at [1237, 375] on label "Fixed" at bounding box center [1249, 375] width 25 height 15
click at [1225, 375] on input "Fixed" at bounding box center [1227, 375] width 12 height 12
radio input "true"
click at [632, 170] on input "01-10-2025" at bounding box center [578, 169] width 189 height 31
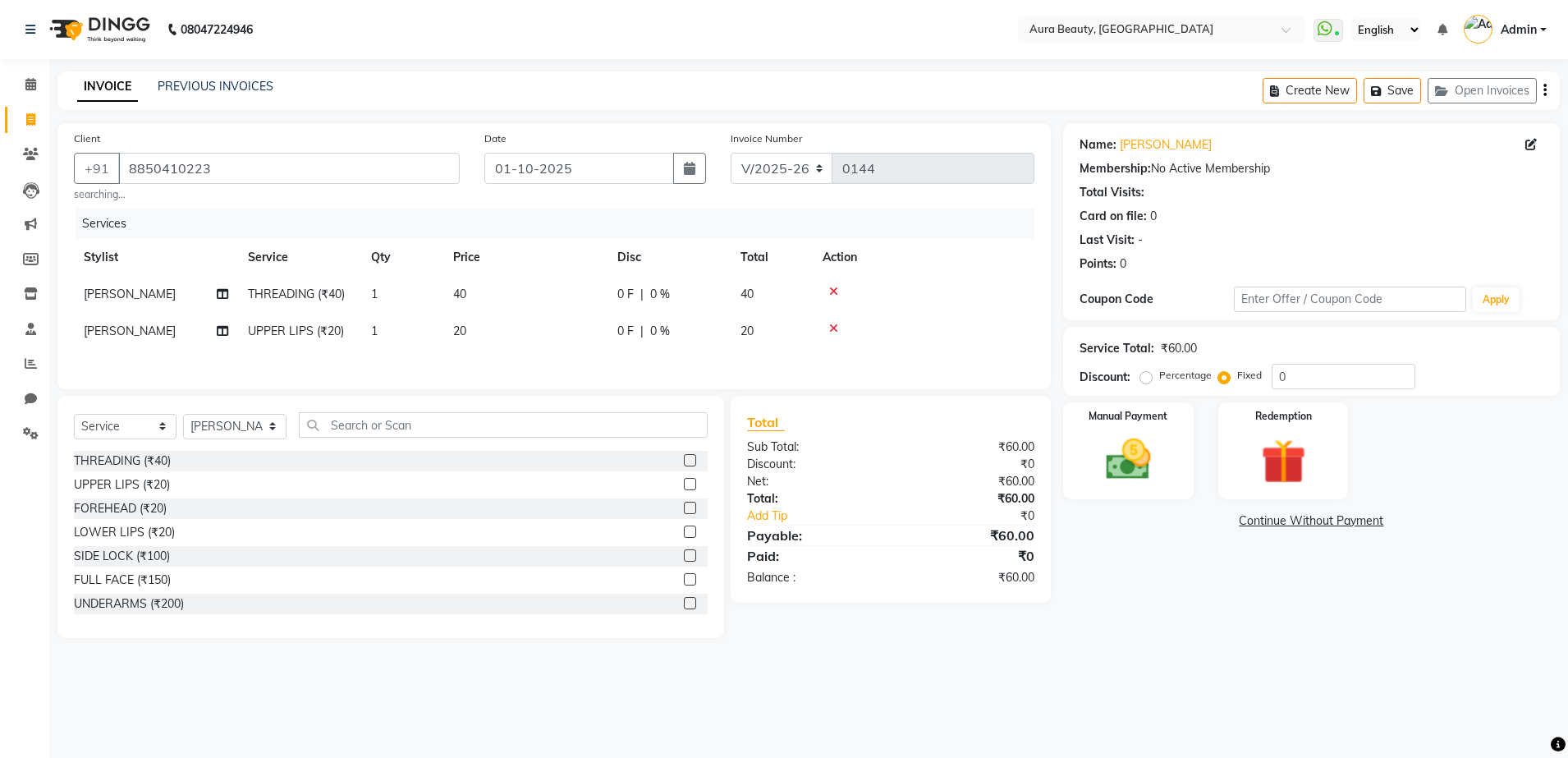
select select "10"
select select "2025"
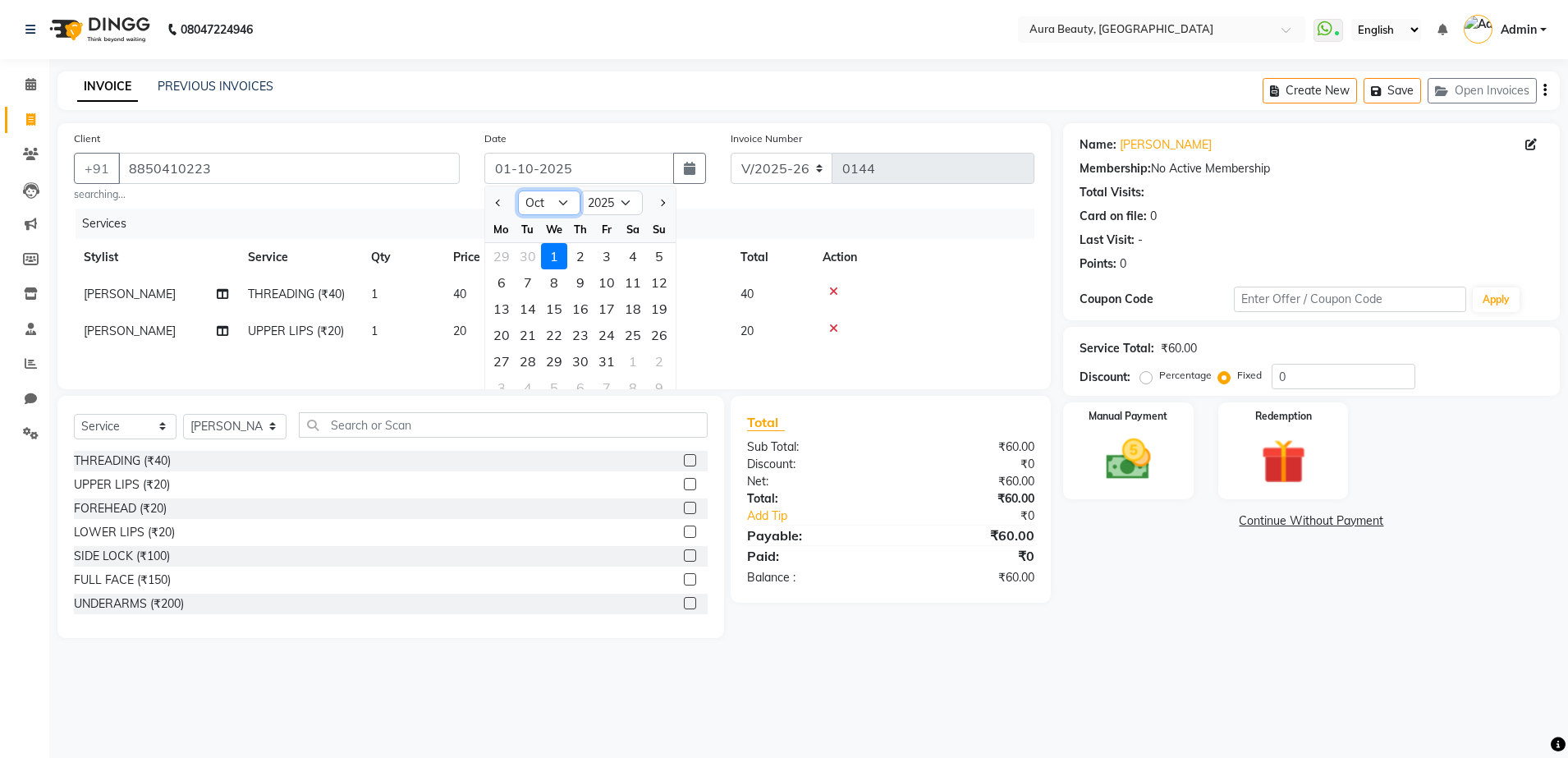
click at [563, 203] on select "Jan Feb Mar Apr May Jun Jul Aug Sep Oct Nov Dec" at bounding box center [549, 203] width 62 height 25
select select "9"
click at [518, 190] on select "Jan Feb Mar Apr May Jun Jul Aug Sep Oct Nov Dec" at bounding box center [549, 203] width 62 height 25
click at [535, 362] on div "30" at bounding box center [528, 362] width 26 height 26
type input "30-09-2025"
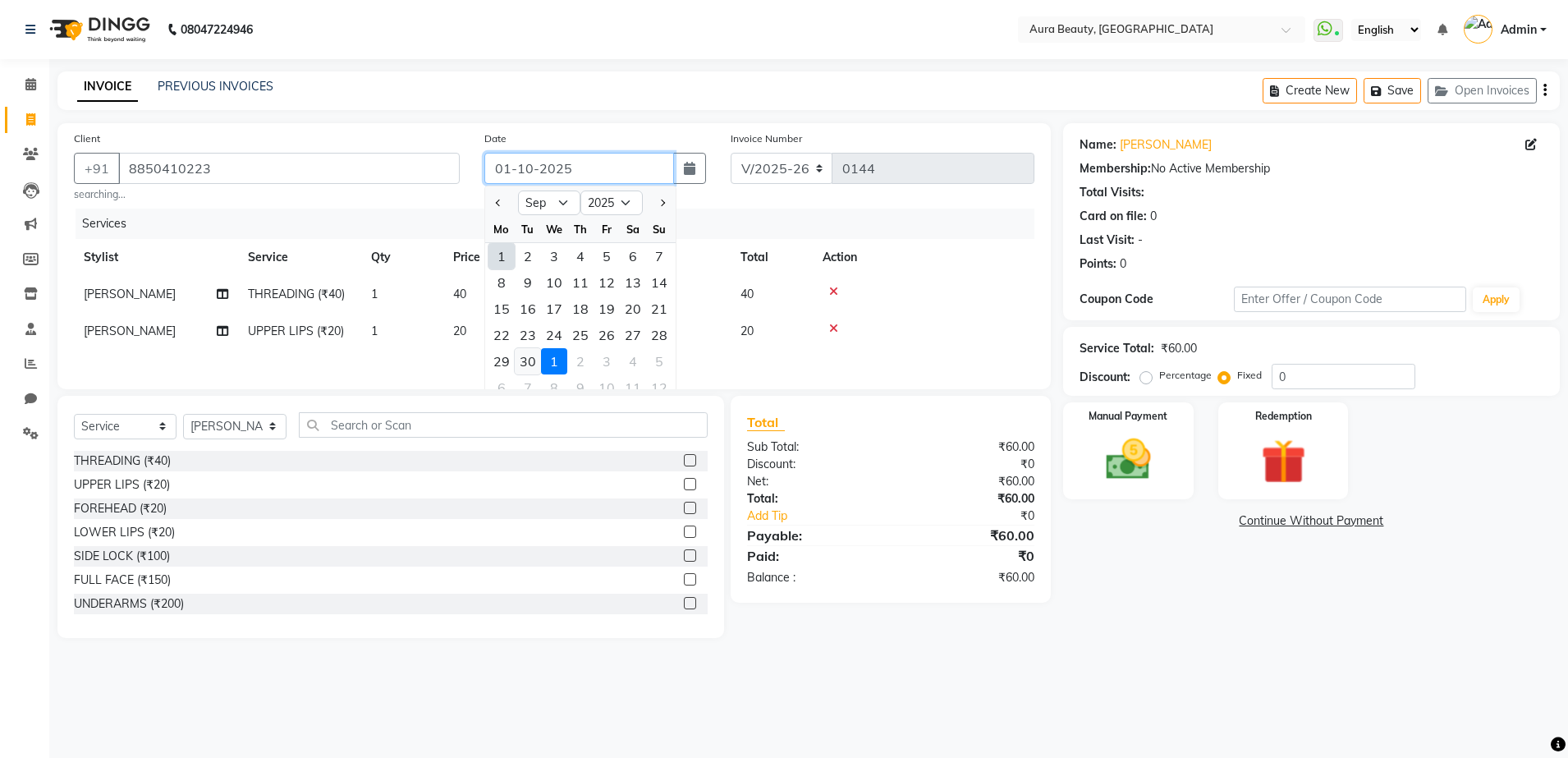
radio input "true"
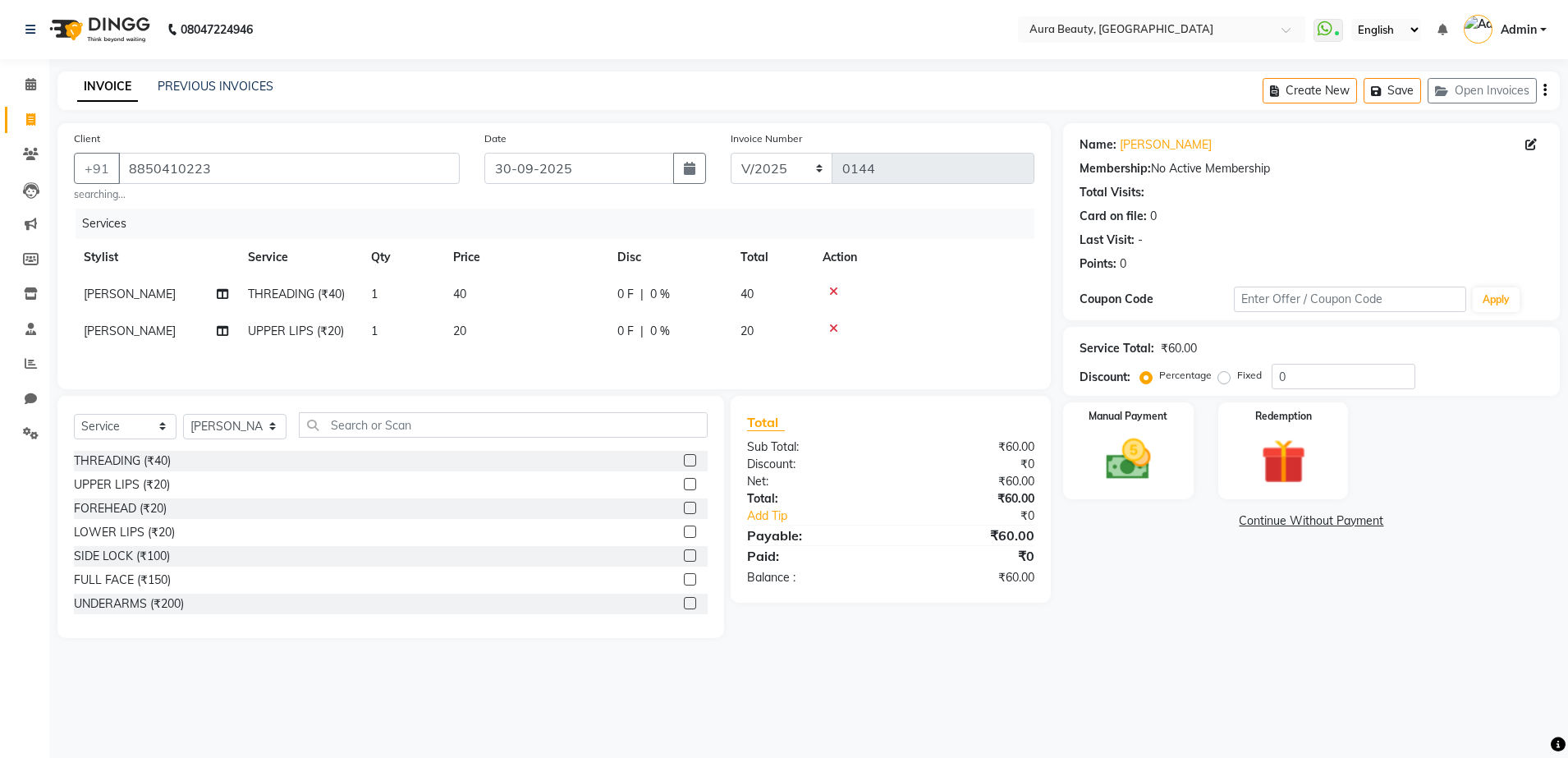
click at [741, 206] on div "Client +91 8850410223 searching... Date 30-09-2025 Invoice Number V/2025 V/2025…" at bounding box center [554, 256] width 993 height 266
click at [1237, 375] on label "Fixed" at bounding box center [1249, 375] width 25 height 15
click at [1222, 375] on input "Fixed" at bounding box center [1227, 375] width 12 height 12
radio input "true"
click at [1117, 481] on img at bounding box center [1128, 459] width 76 height 54
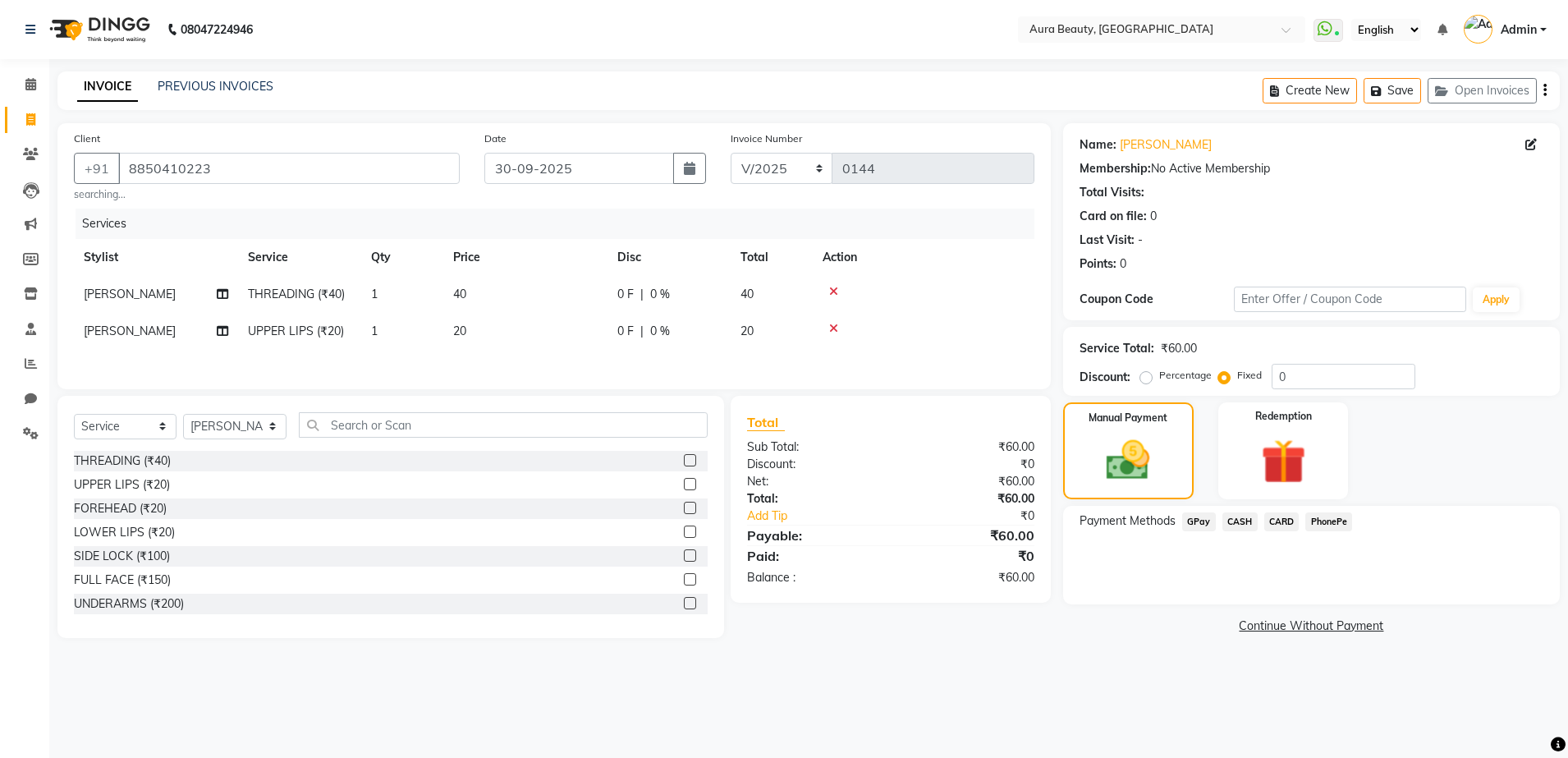
click at [1191, 529] on span "GPay" at bounding box center [1199, 521] width 34 height 19
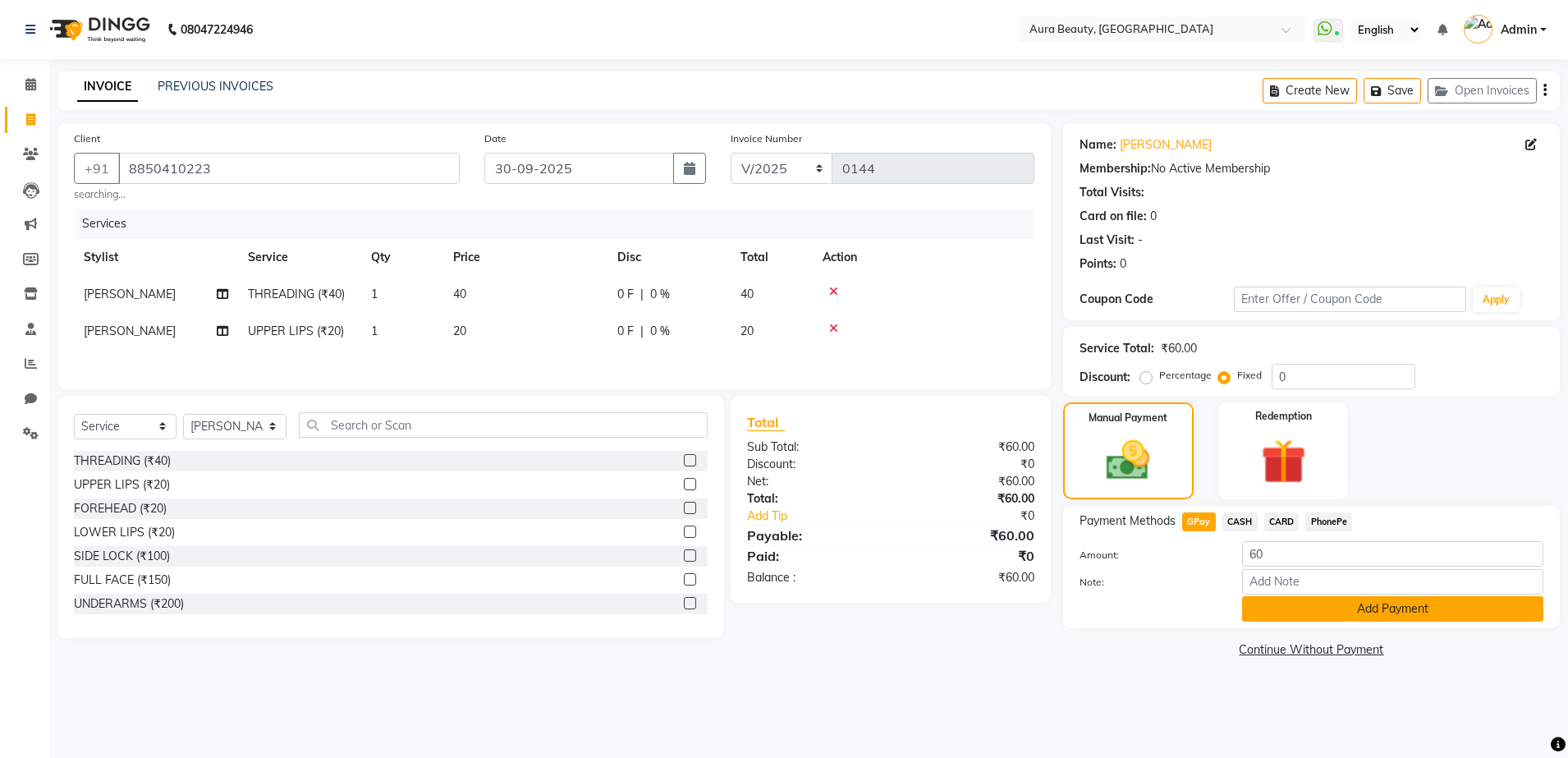
click at [1286, 620] on button "Add Payment" at bounding box center [1393, 608] width 301 height 26
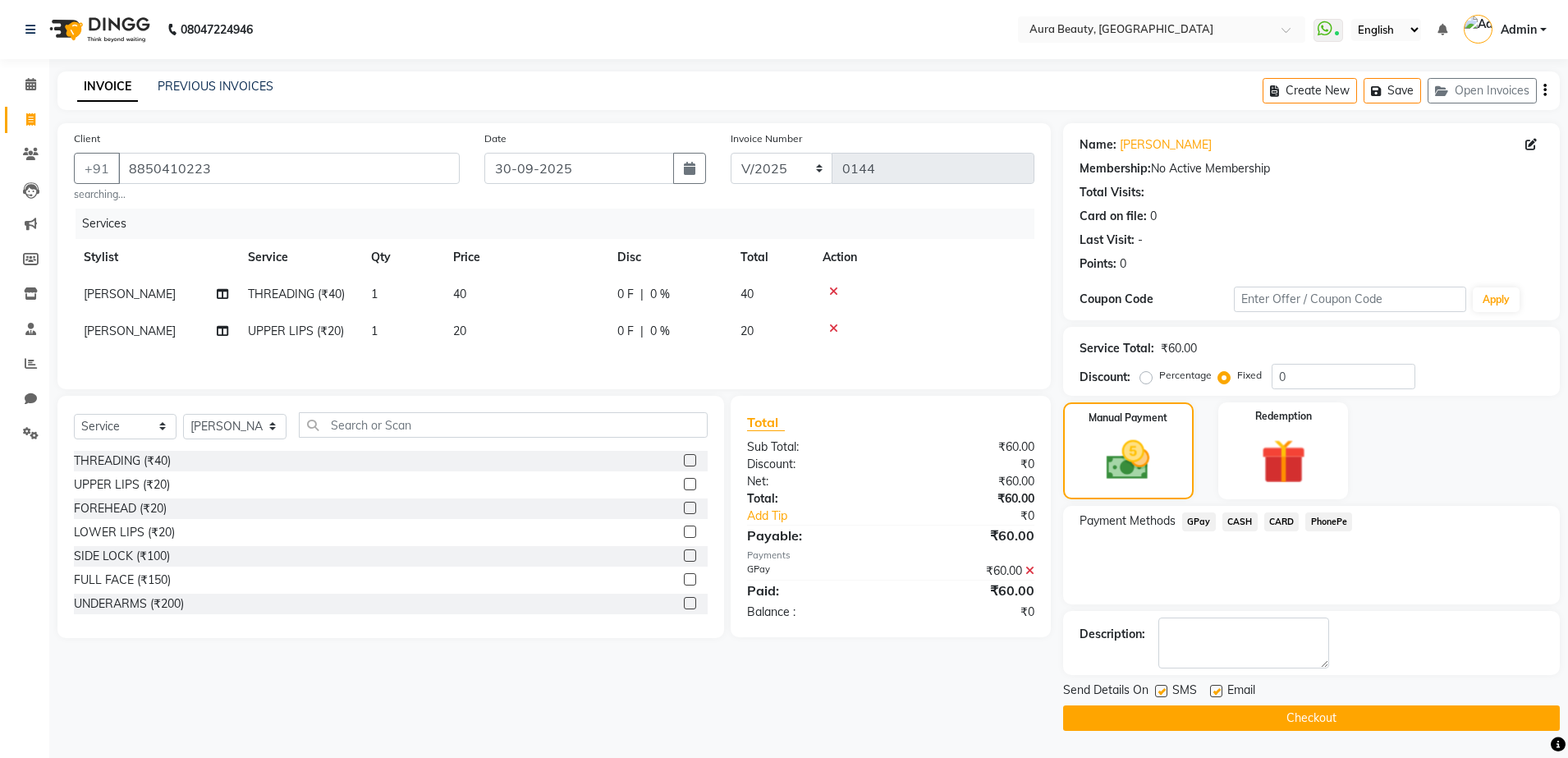
drag, startPoint x: 1220, startPoint y: 690, endPoint x: 1229, endPoint y: 698, distance: 12.0
click at [1229, 698] on div "Email" at bounding box center [1239, 691] width 58 height 21
click at [1220, 688] on label at bounding box center [1216, 690] width 12 height 12
click at [1220, 688] on input "checkbox" at bounding box center [1215, 691] width 11 height 11
checkbox input "false"
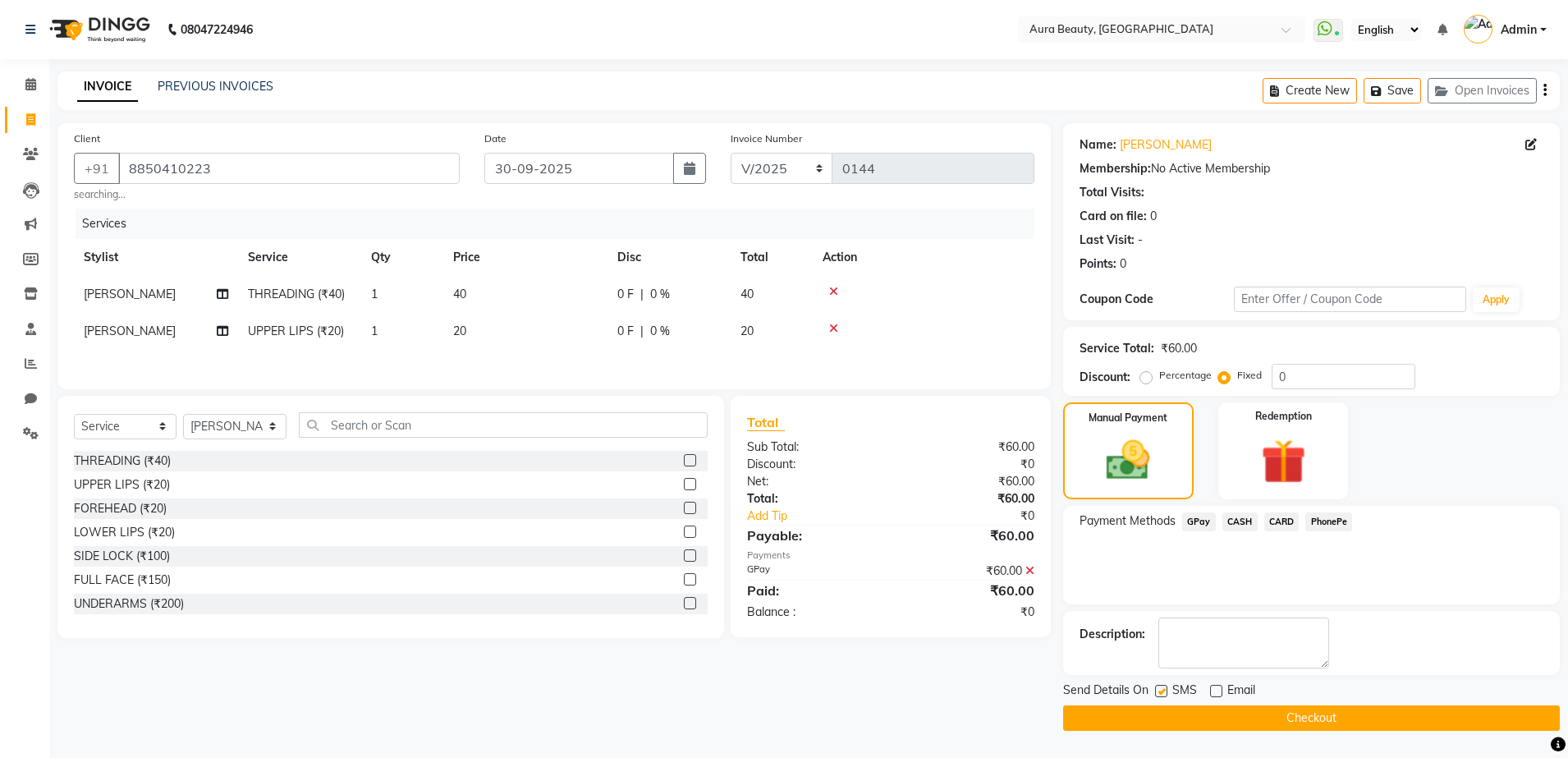
click at [1165, 694] on label at bounding box center [1161, 690] width 12 height 12
click at [1165, 694] on input "checkbox" at bounding box center [1160, 691] width 11 height 11
checkbox input "false"
click at [1173, 713] on button "Checkout" at bounding box center [1311, 717] width 496 height 26
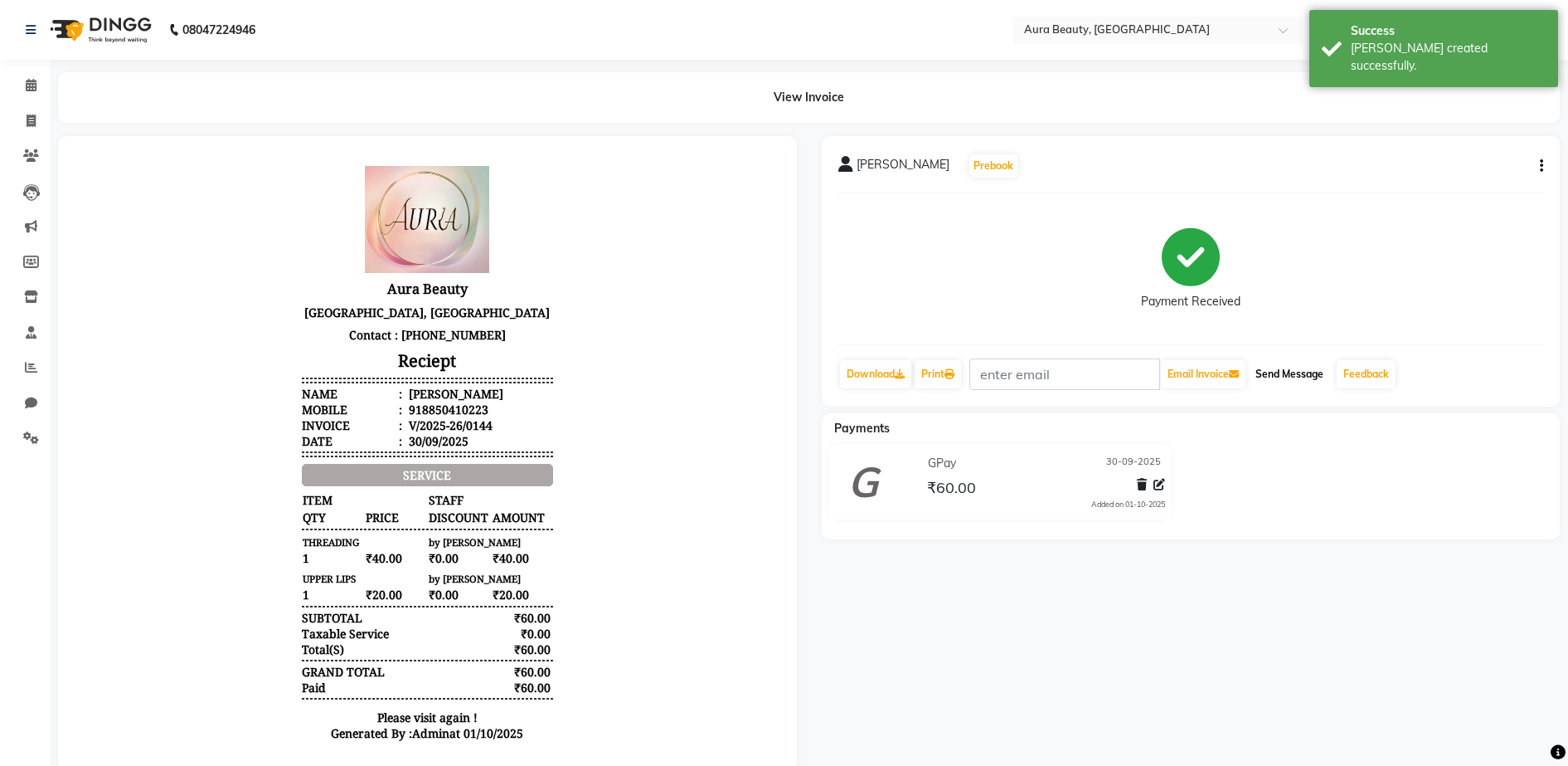
click at [1290, 379] on button "Send Message" at bounding box center [1289, 375] width 81 height 28
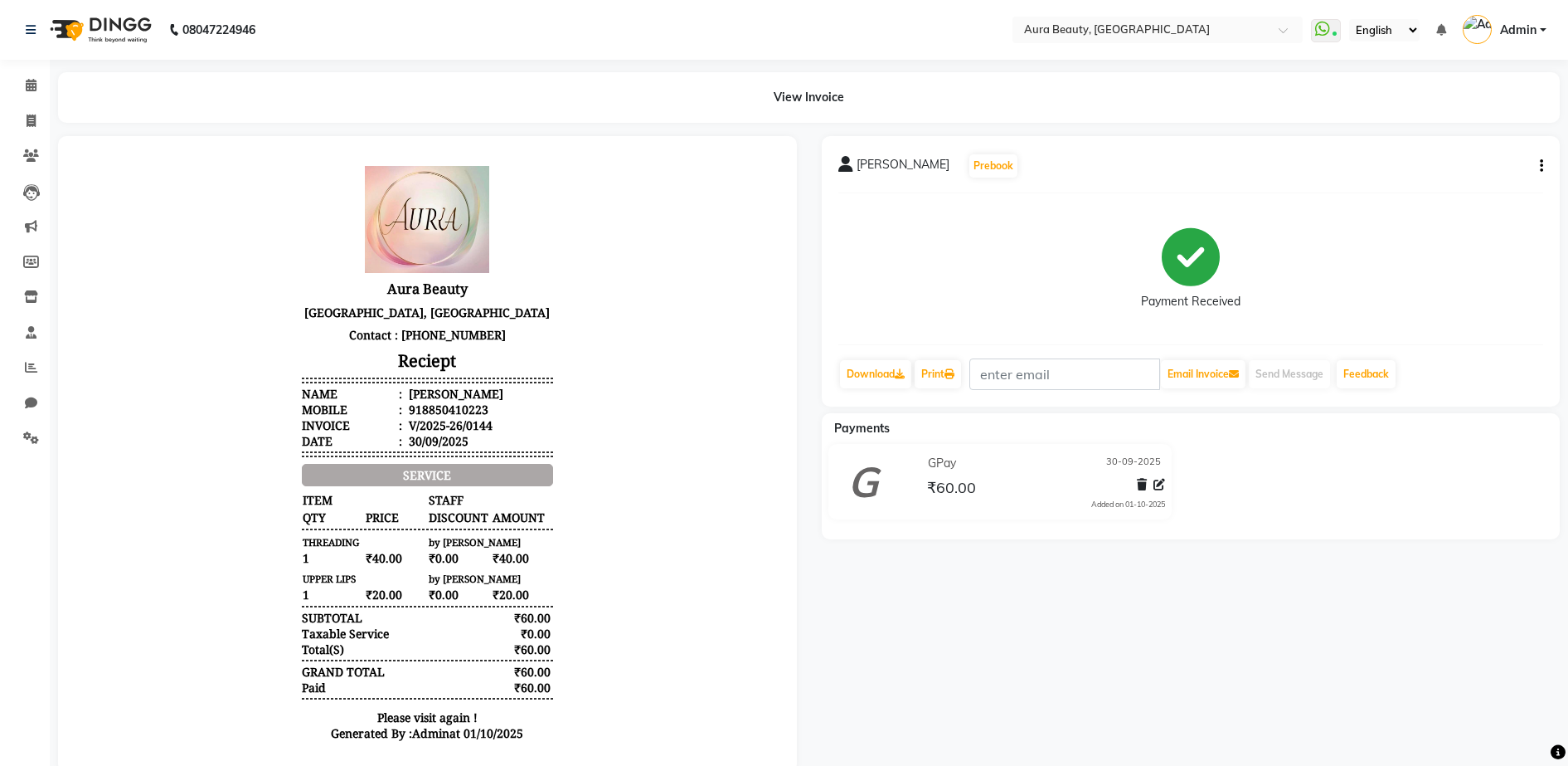
select select "service"
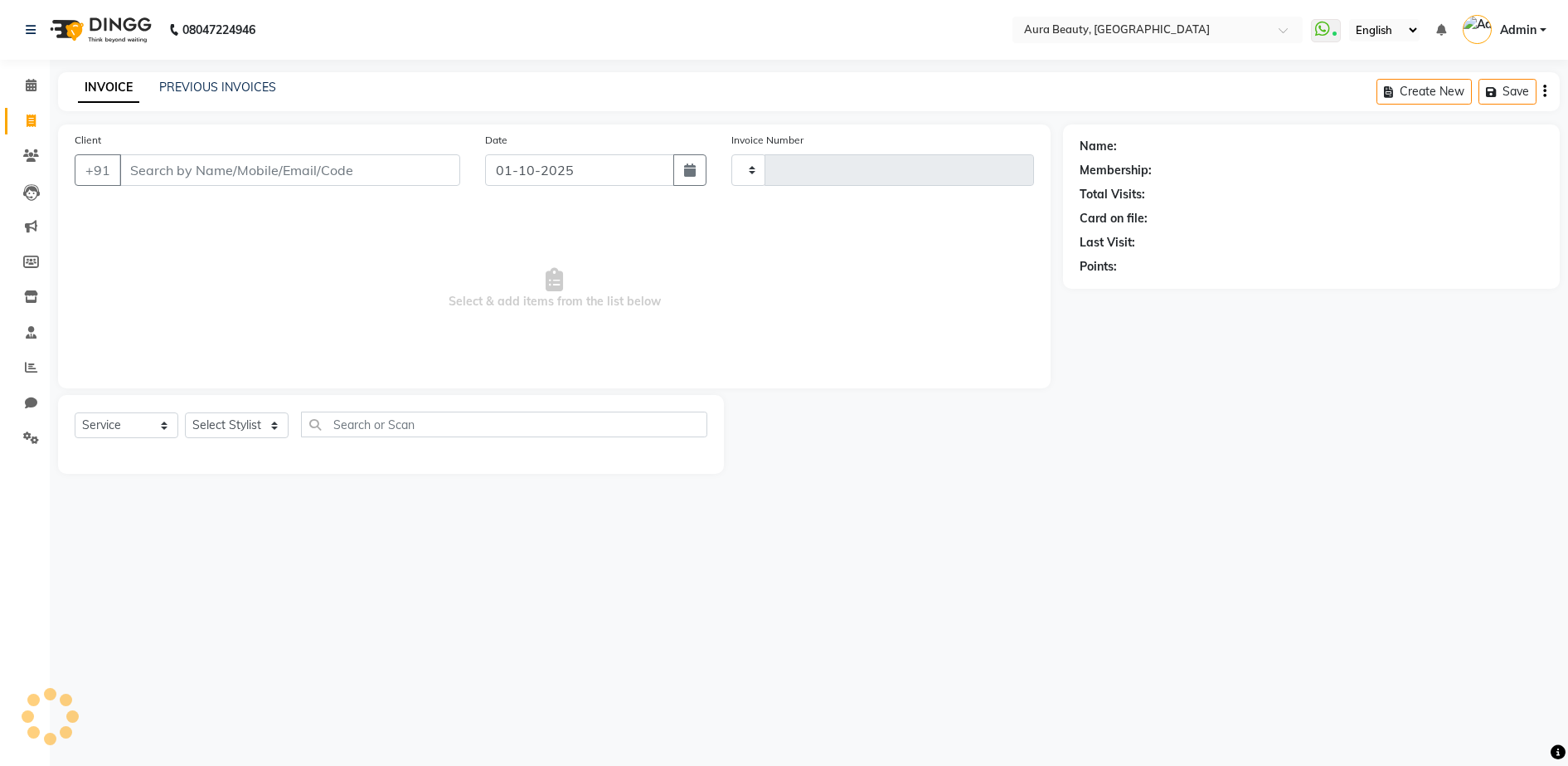
type input "0145"
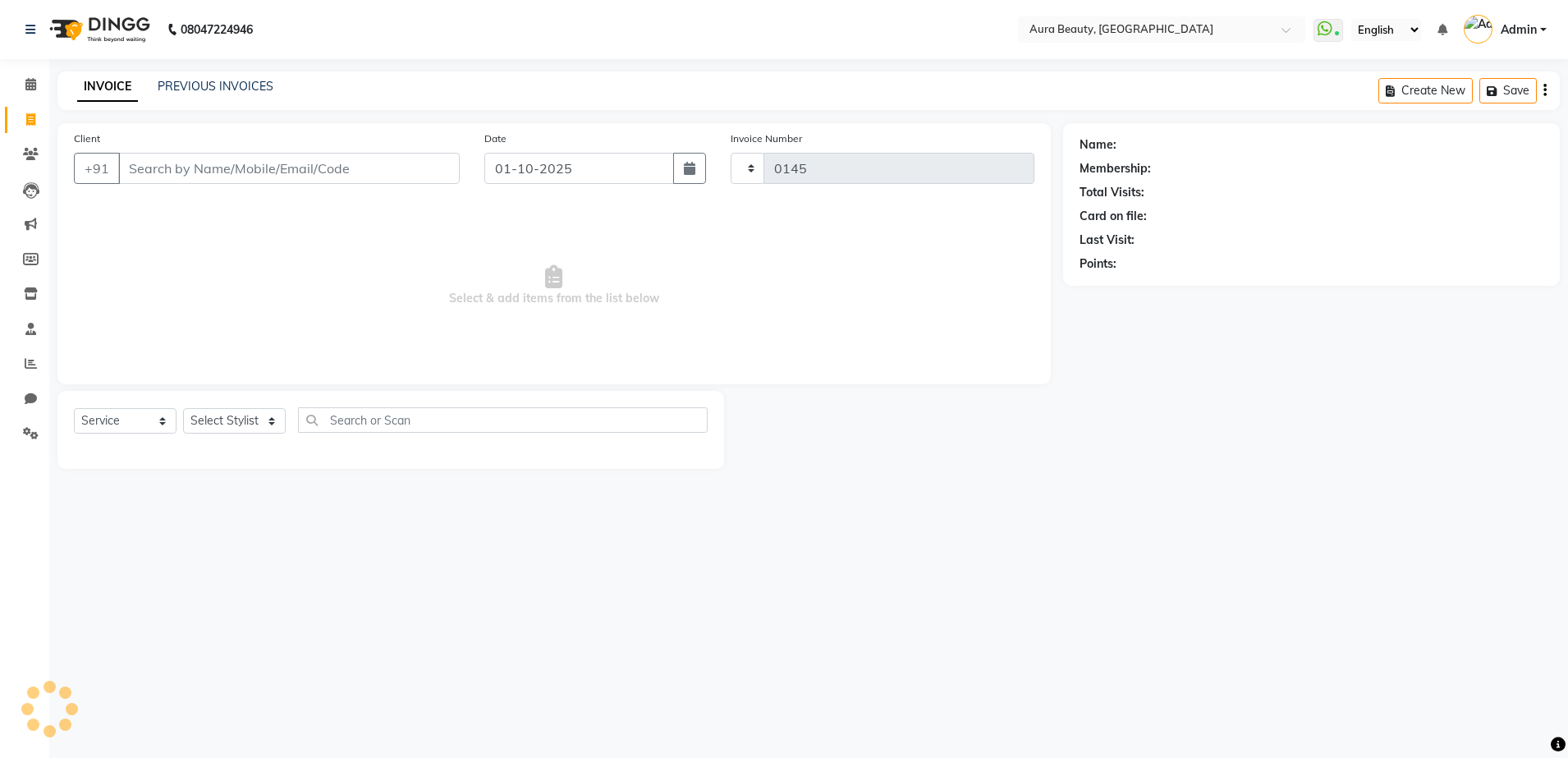
select select "8092"
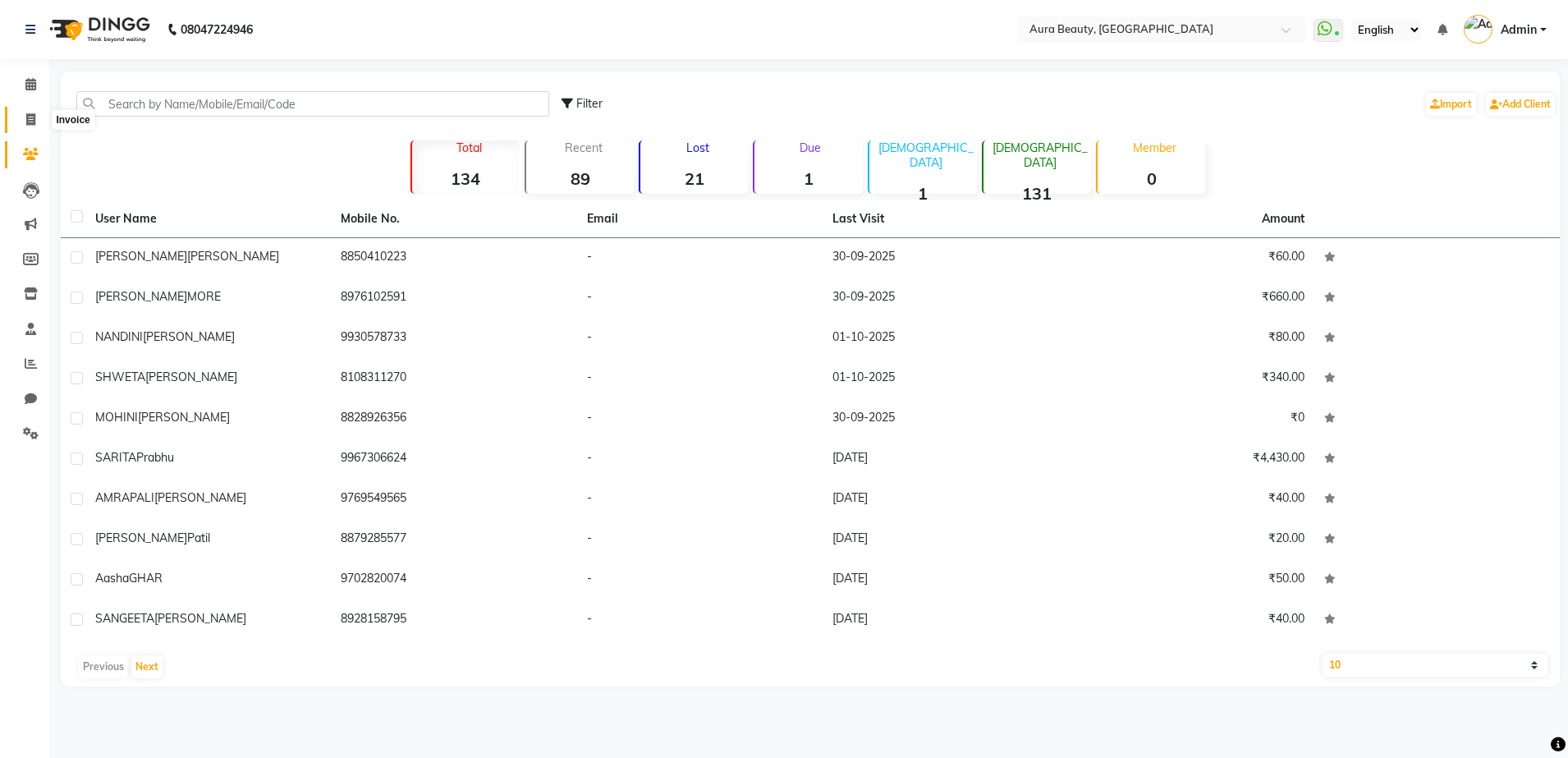
click at [32, 122] on icon at bounding box center [31, 119] width 9 height 12
select select "service"
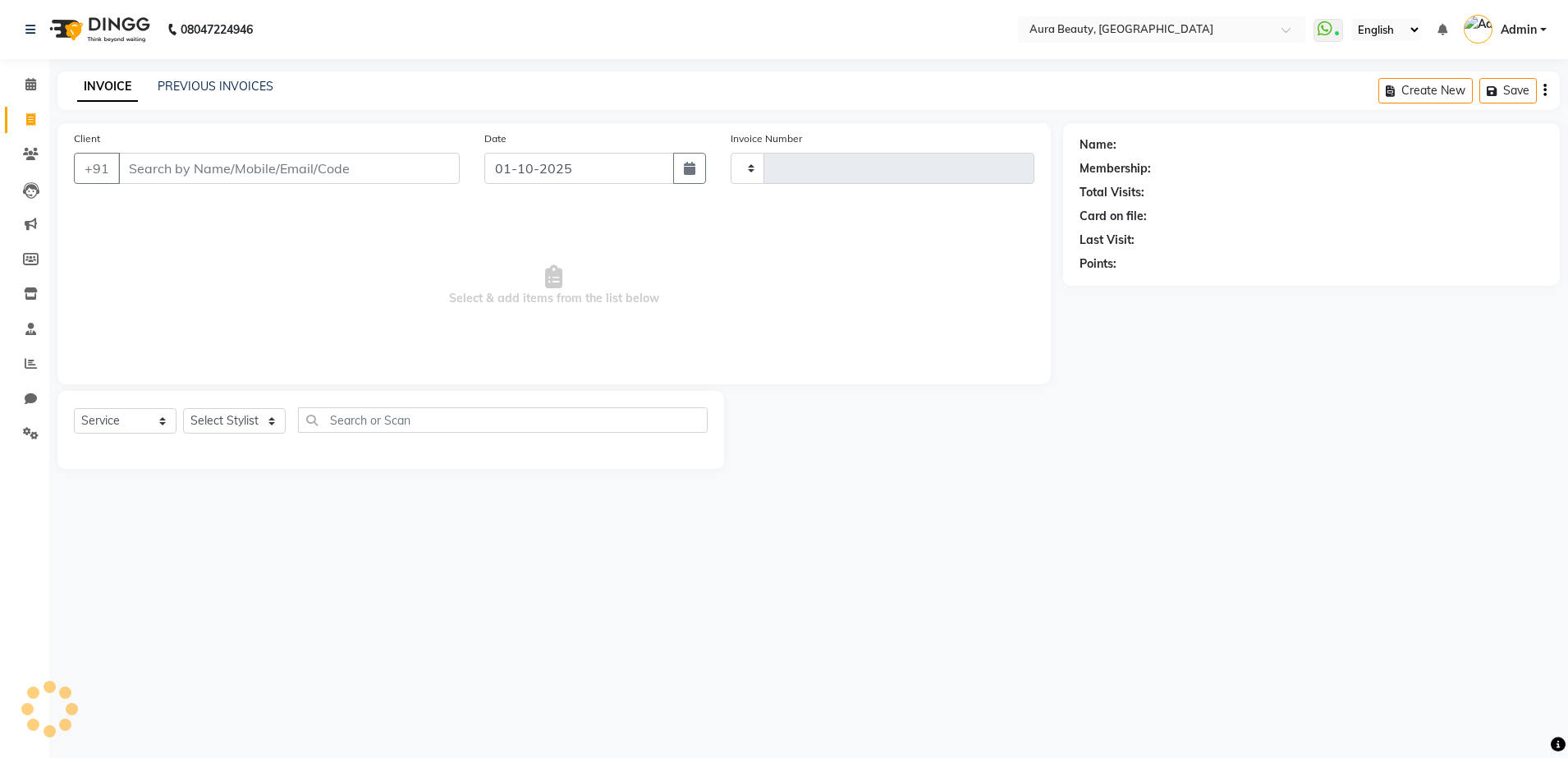
type input "0145"
select select "8092"
select select "84335"
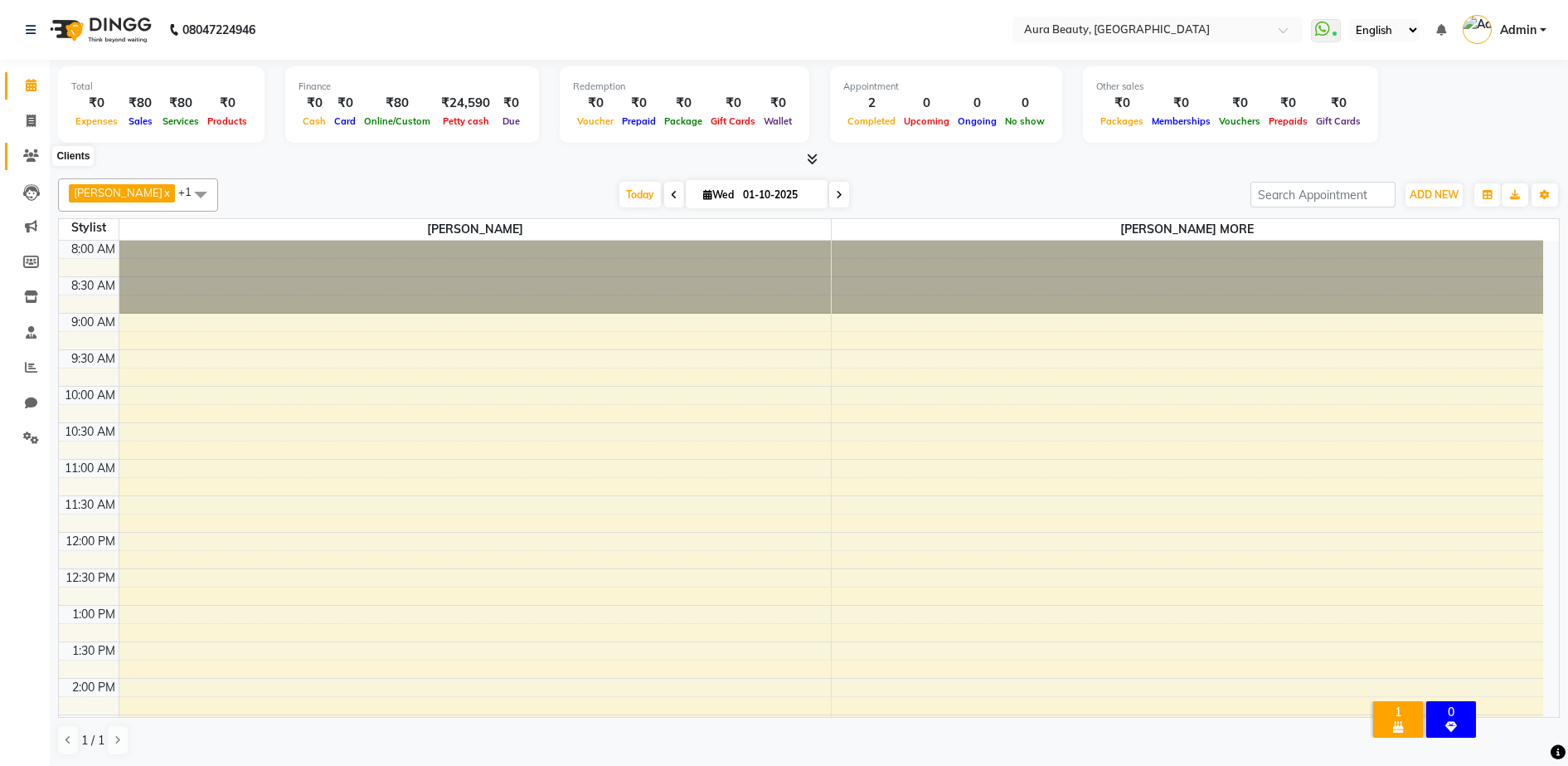
click at [31, 150] on icon at bounding box center [31, 156] width 16 height 13
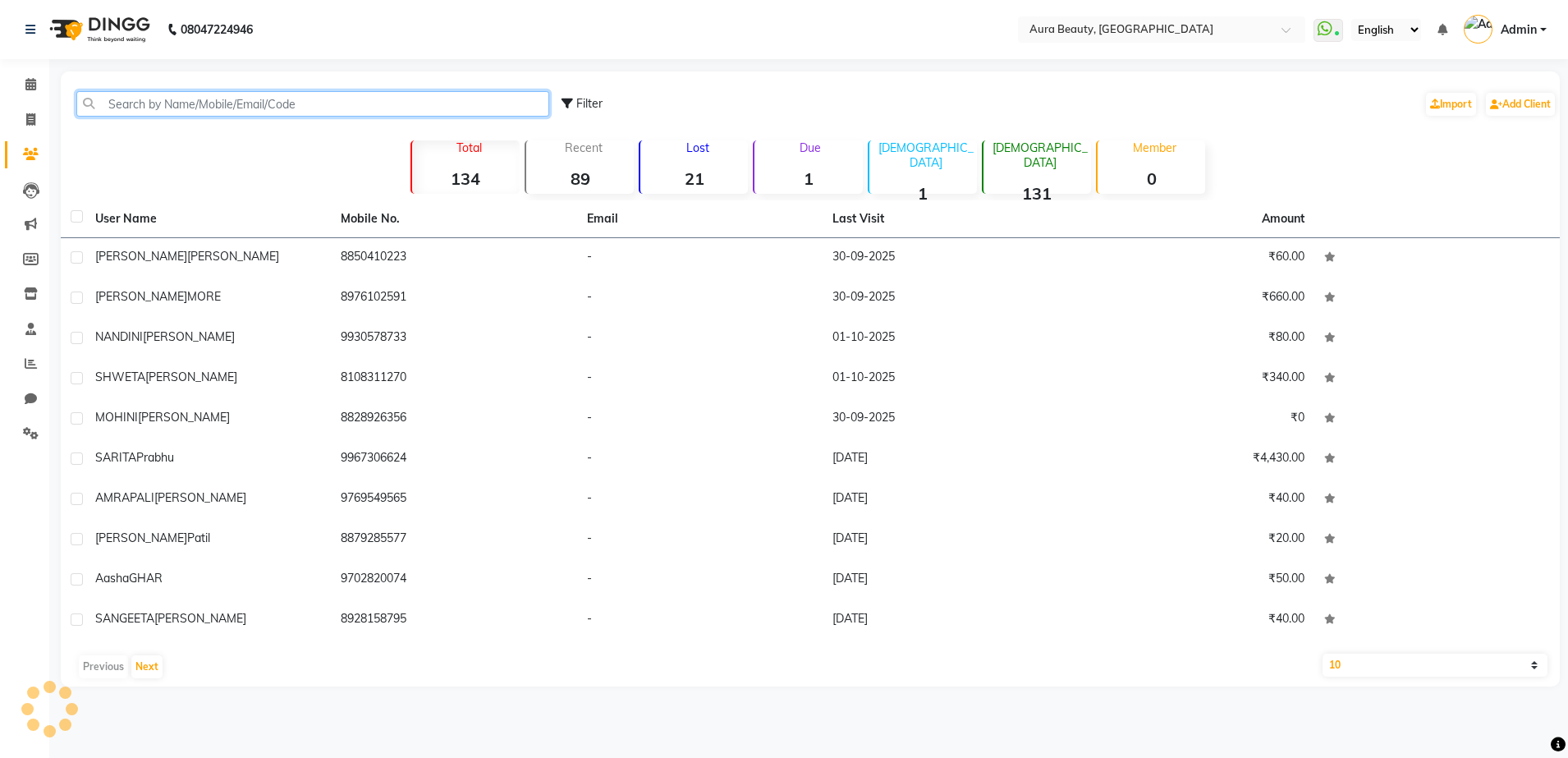
click at [127, 100] on input "text" at bounding box center [312, 103] width 472 height 26
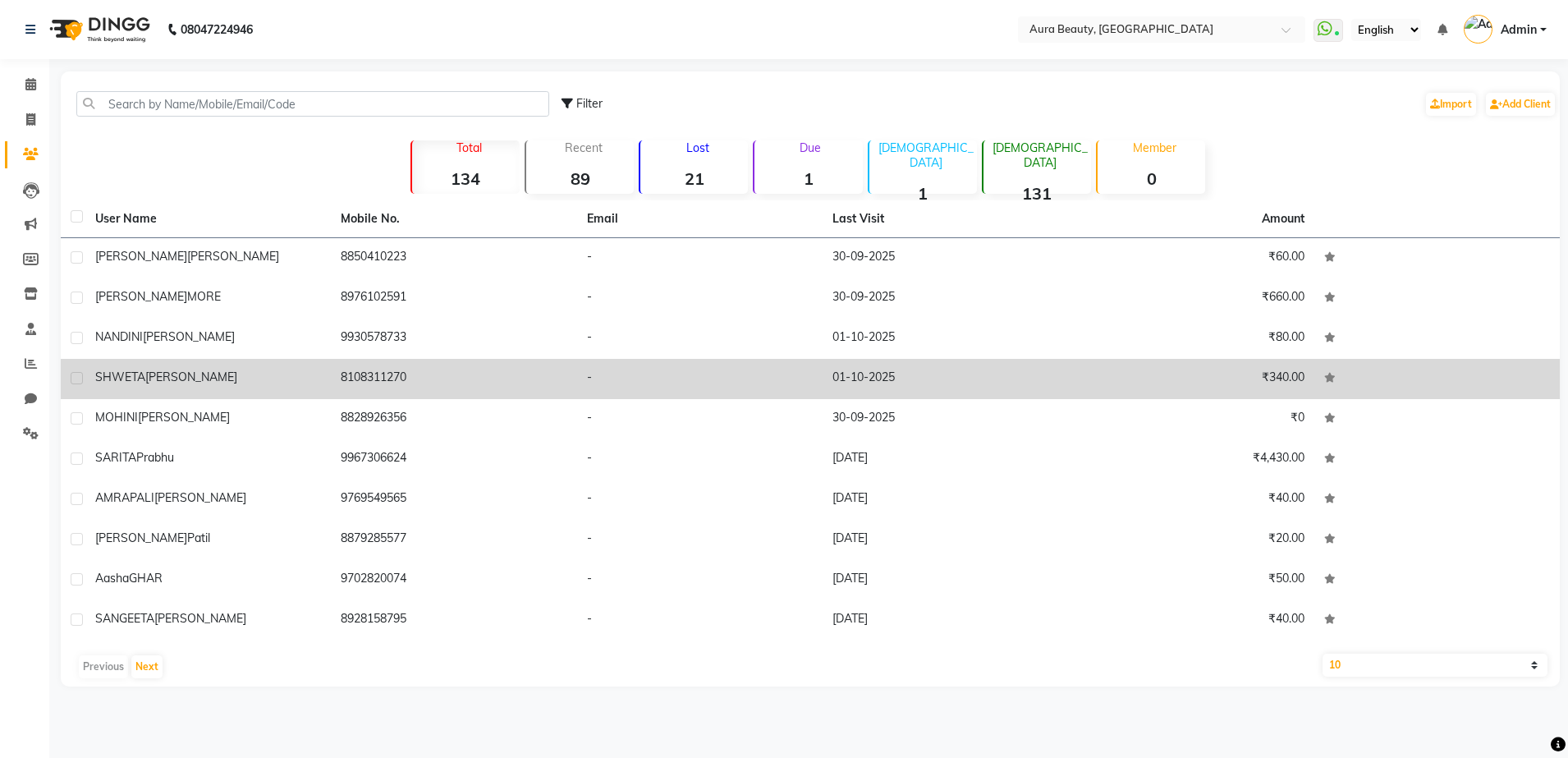
click at [271, 372] on div "SHWETA MARATHE" at bounding box center [208, 377] width 226 height 17
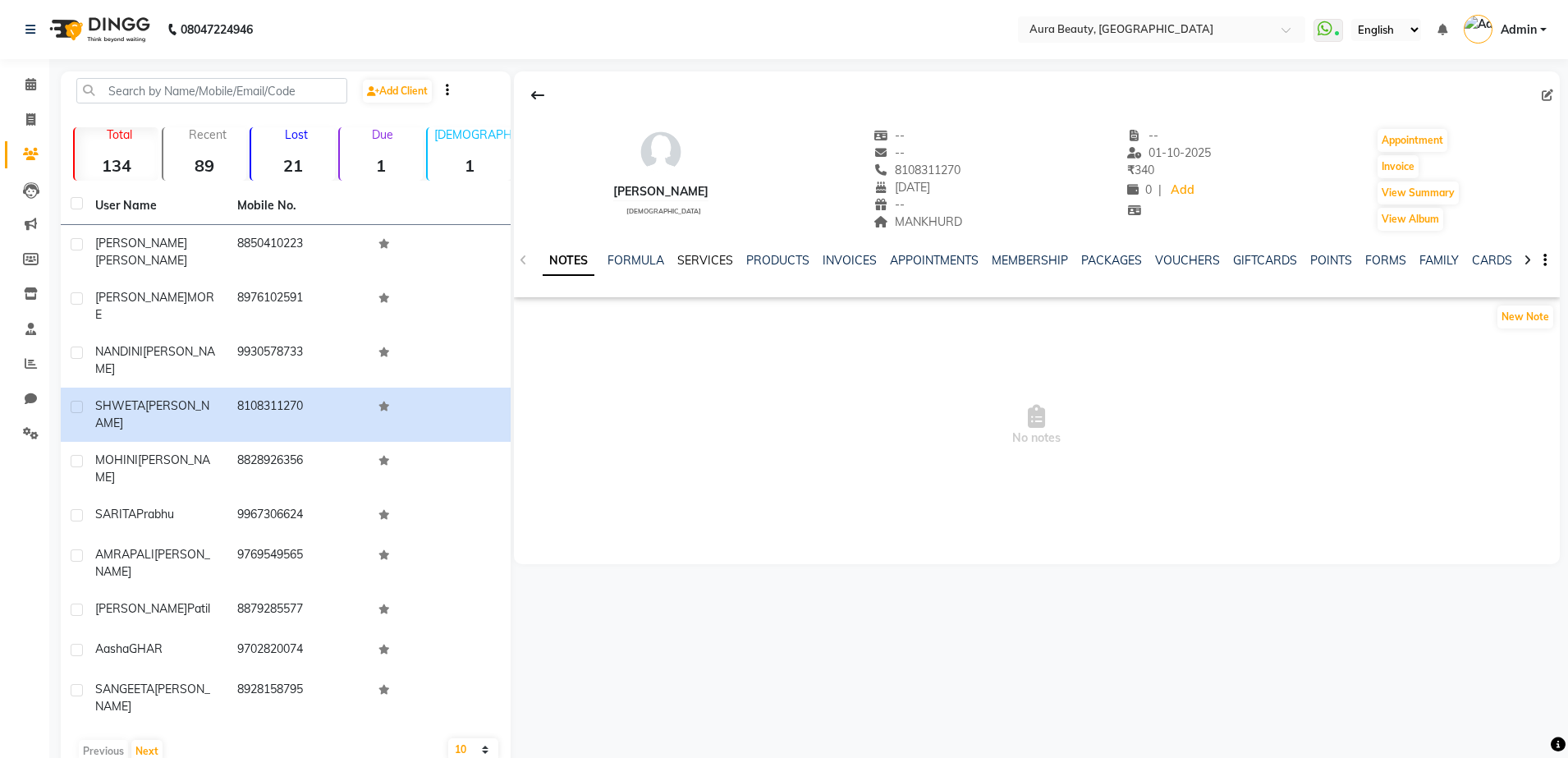
click at [703, 260] on link "SERVICES" at bounding box center [704, 261] width 55 height 15
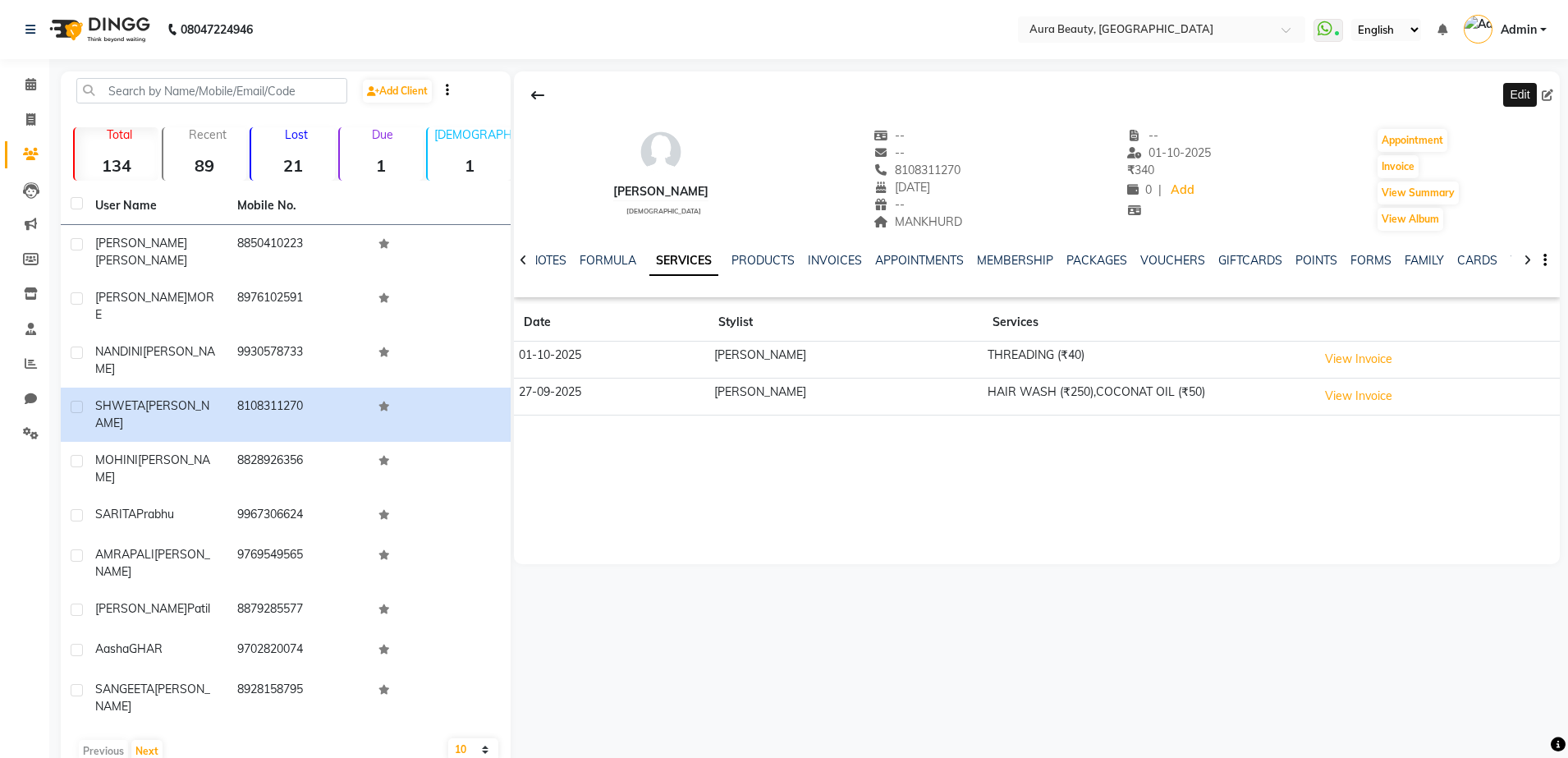
click at [1551, 92] on icon at bounding box center [1547, 95] width 12 height 12
select select "03"
select select "05"
select select "1997"
select select "22"
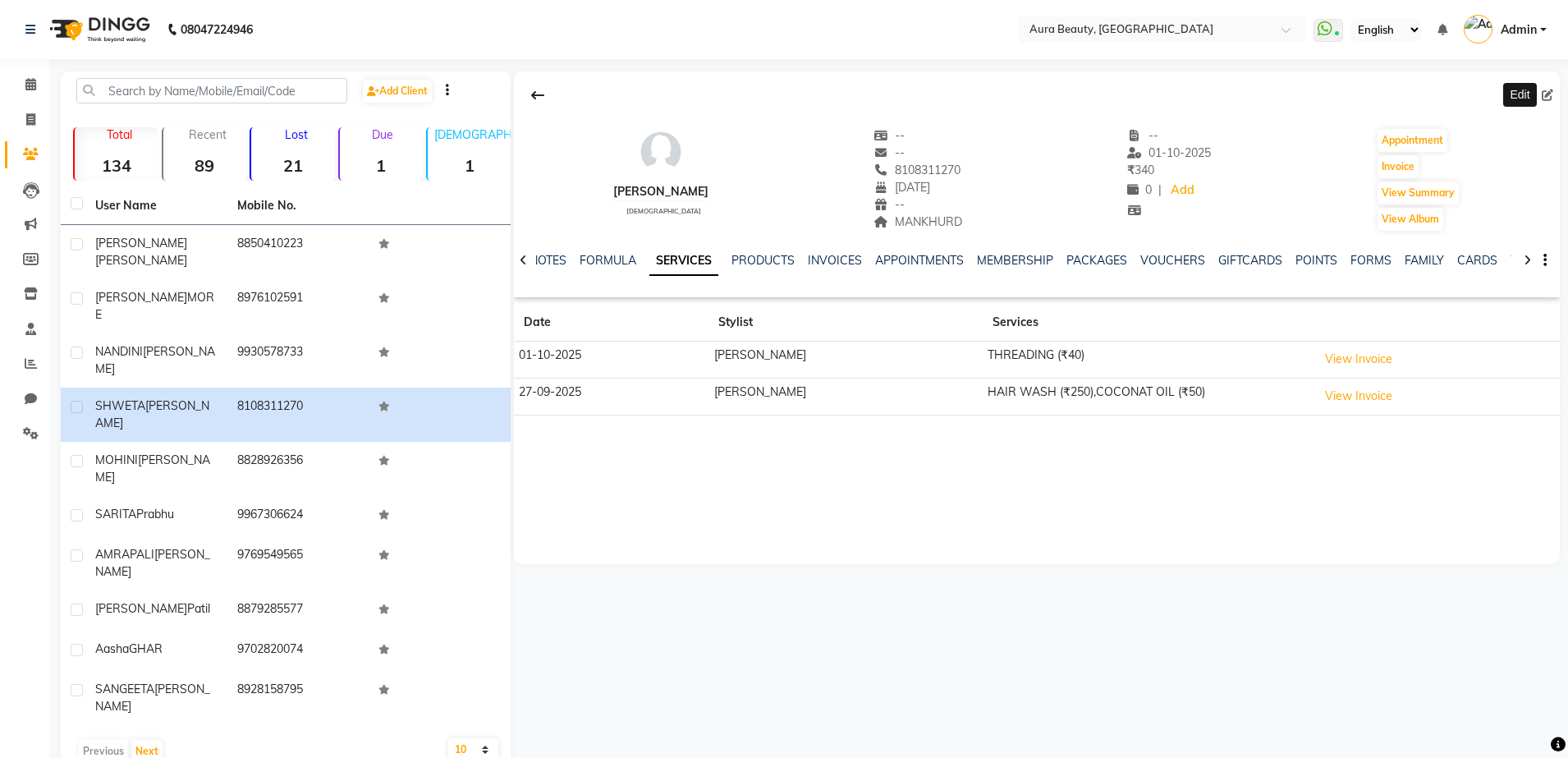
select select "[DEMOGRAPHIC_DATA]"
select select "53709"
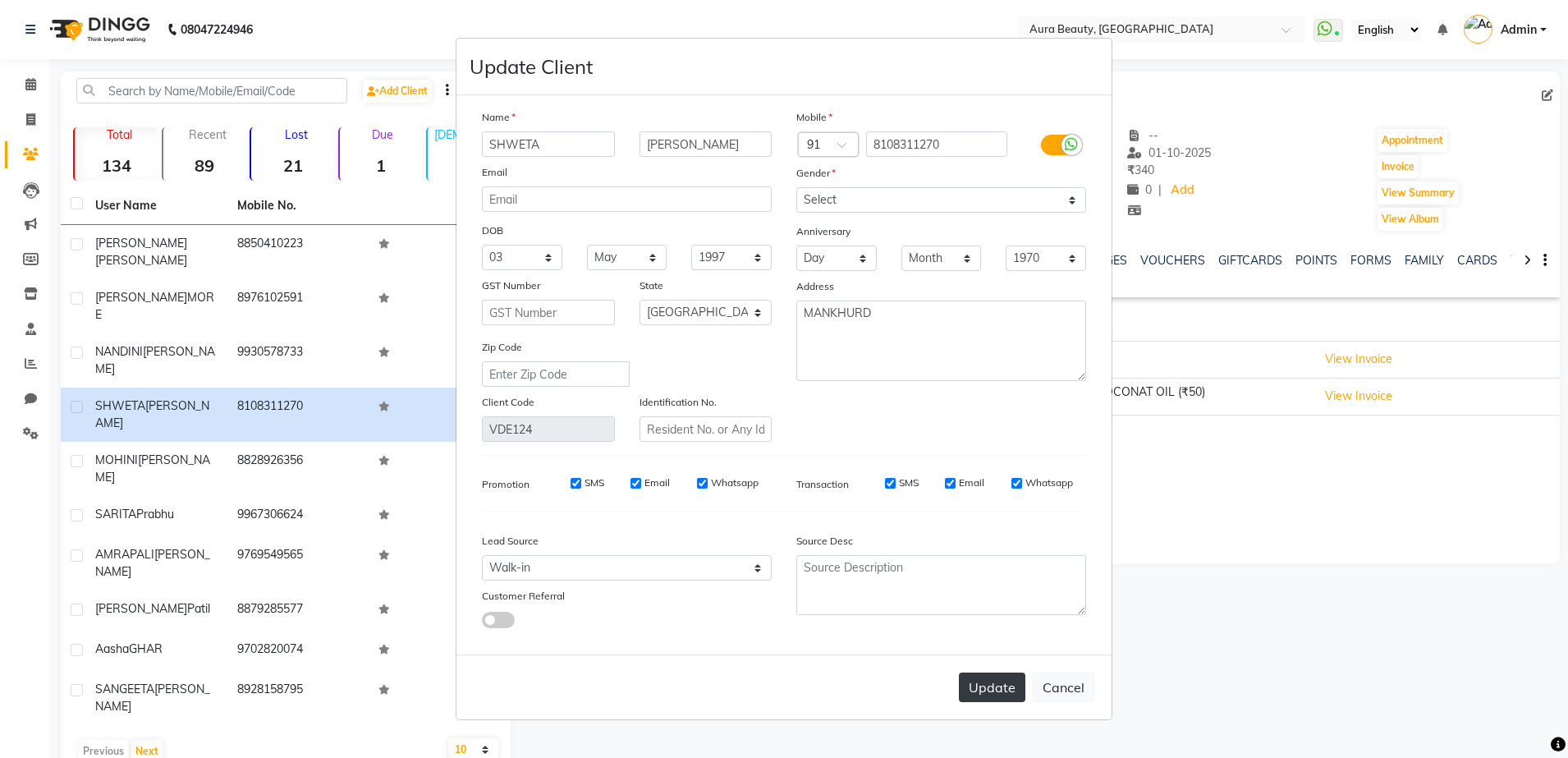
click at [987, 698] on button "Update" at bounding box center [992, 687] width 66 height 30
select select
select select "null"
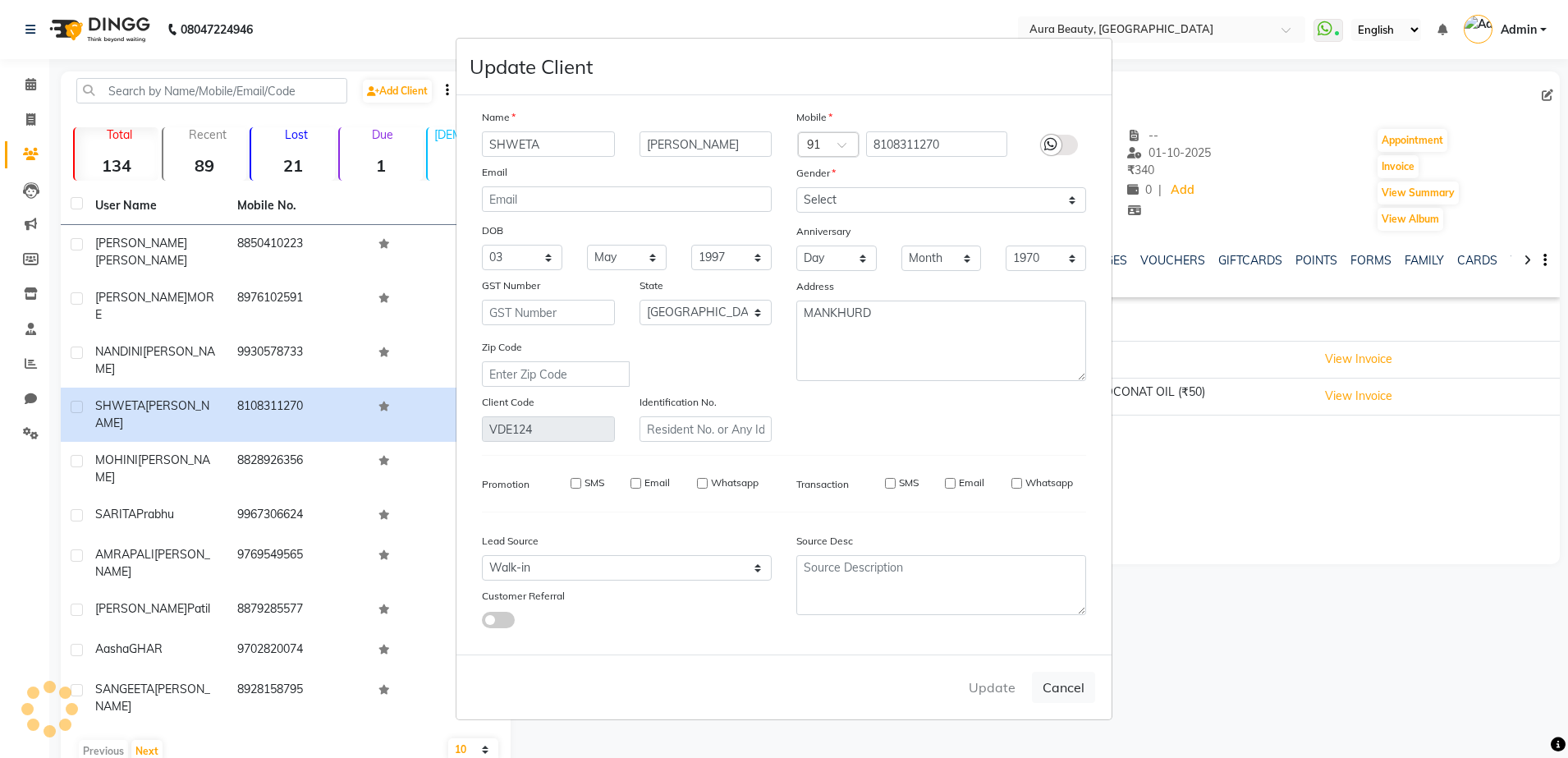
select select
checkbox input "false"
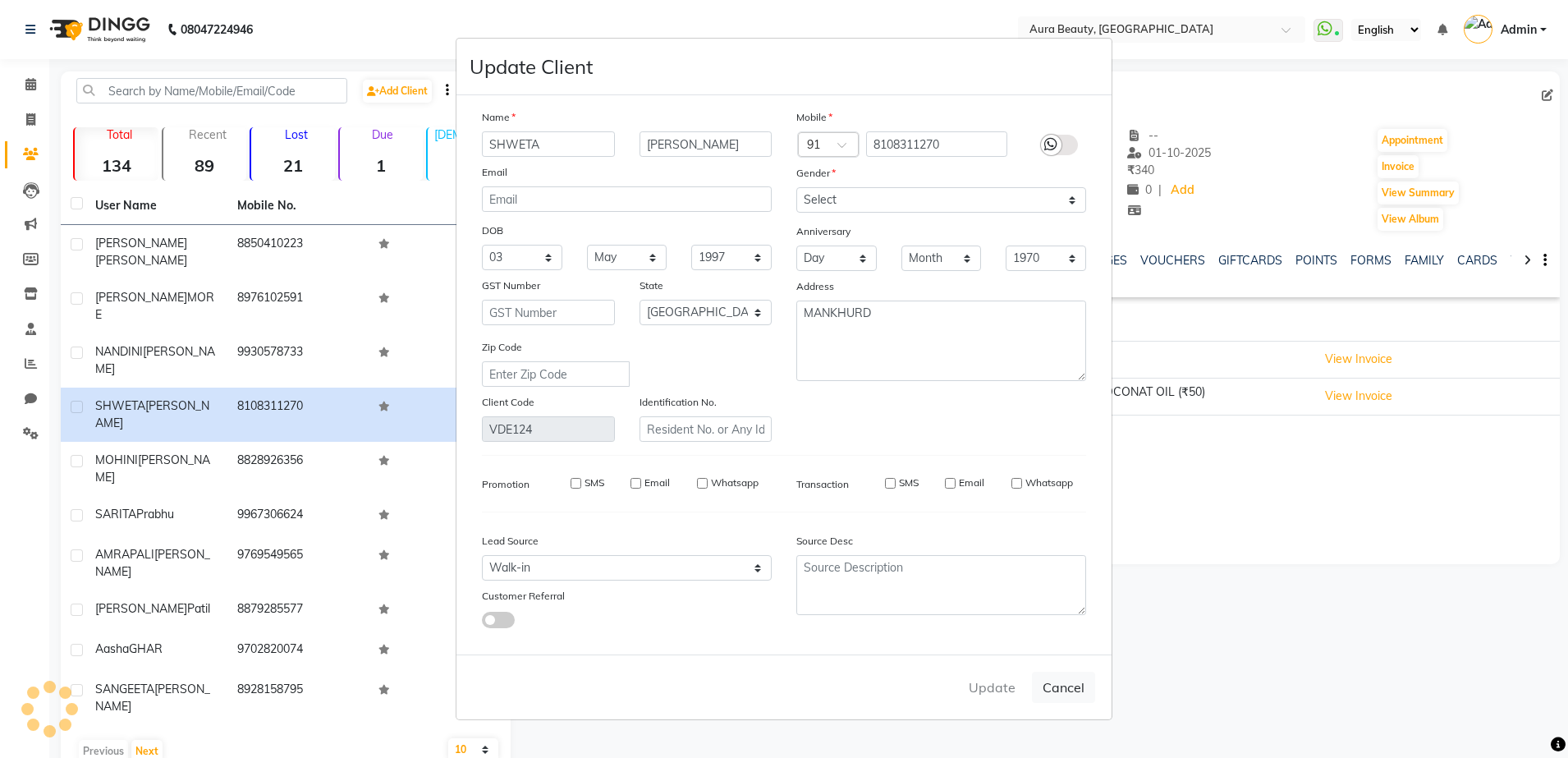
checkbox input "false"
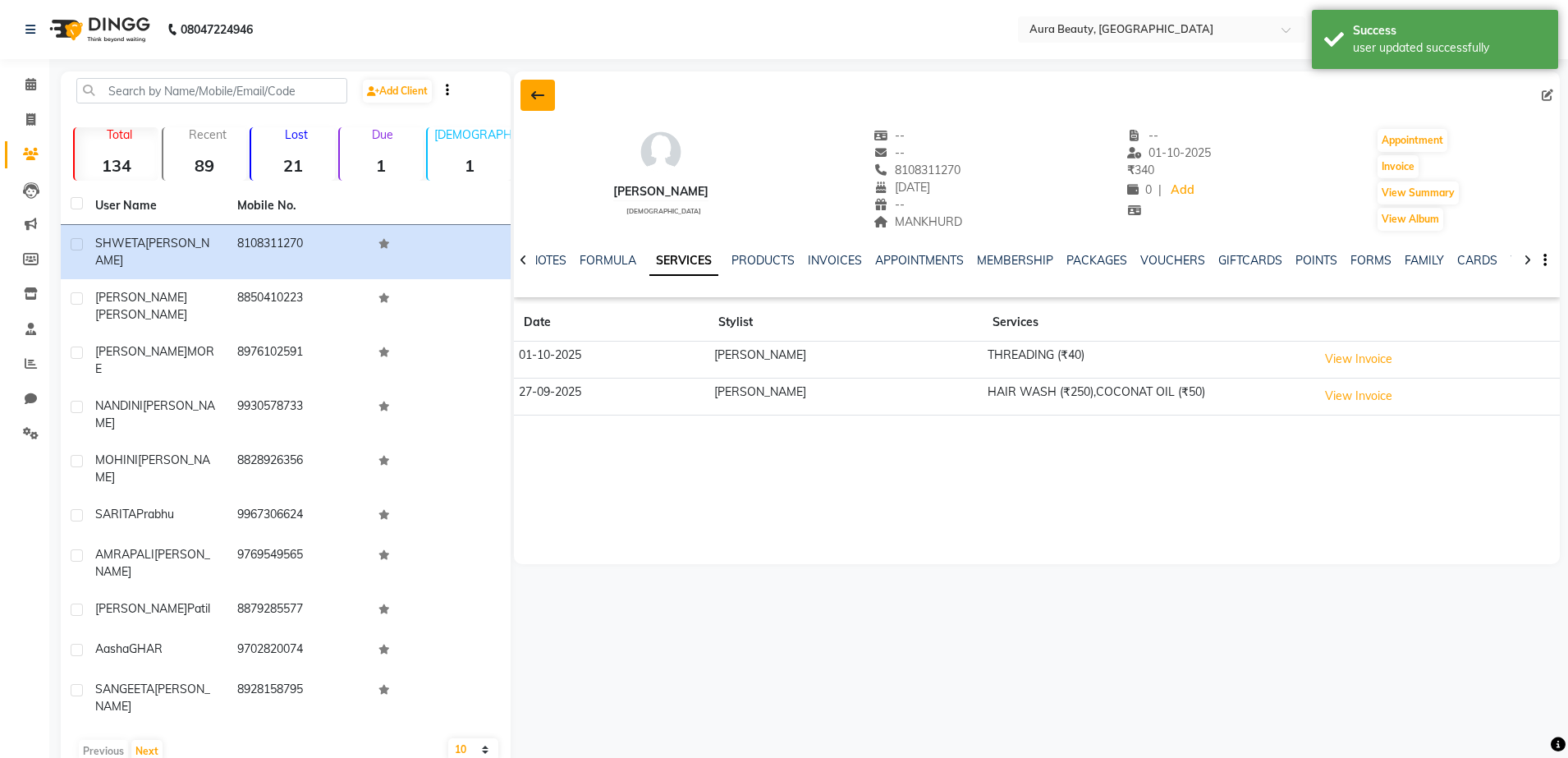
click at [537, 89] on icon at bounding box center [538, 95] width 13 height 13
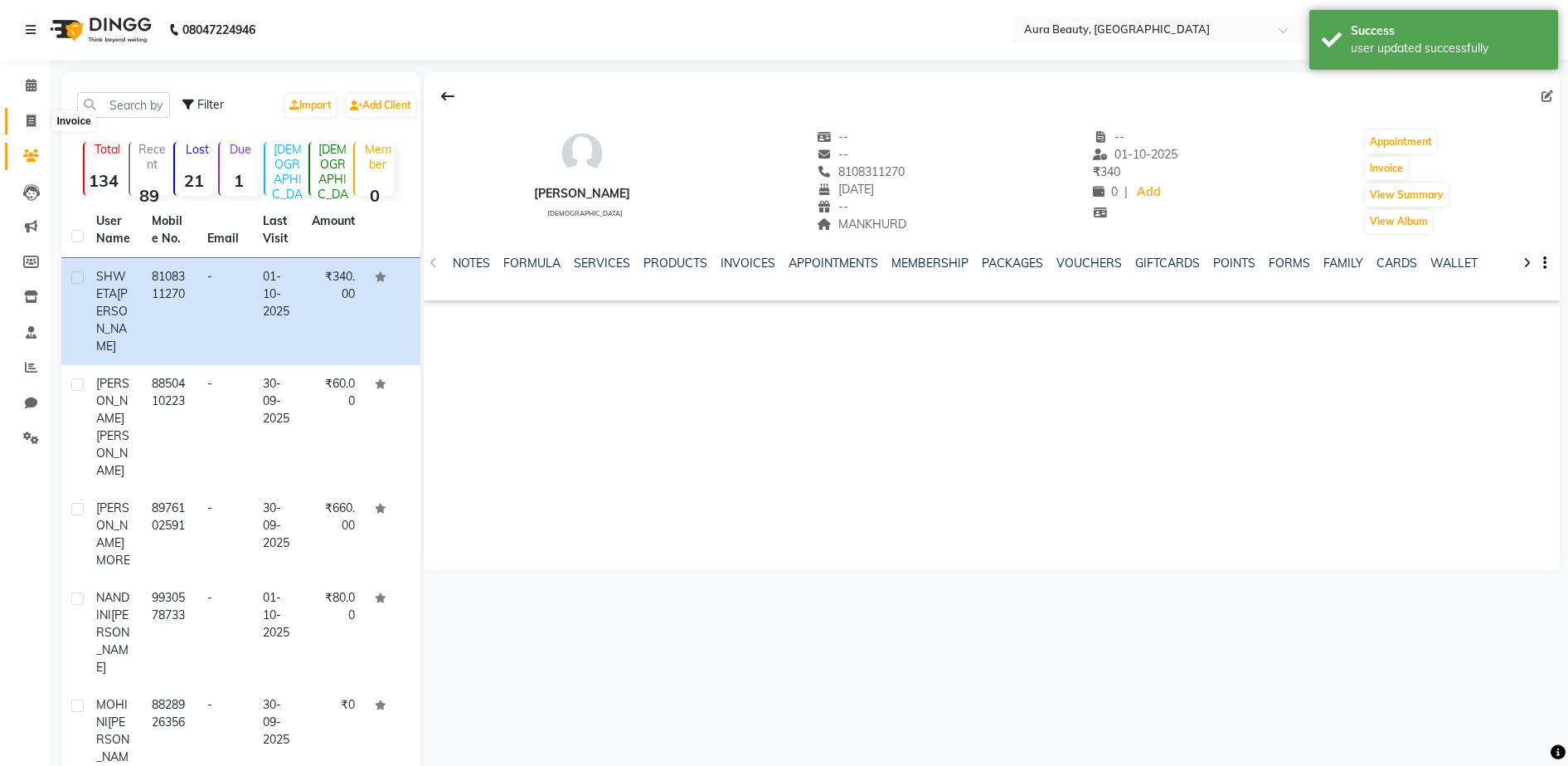
click at [25, 117] on span at bounding box center [31, 121] width 29 height 19
select select "service"
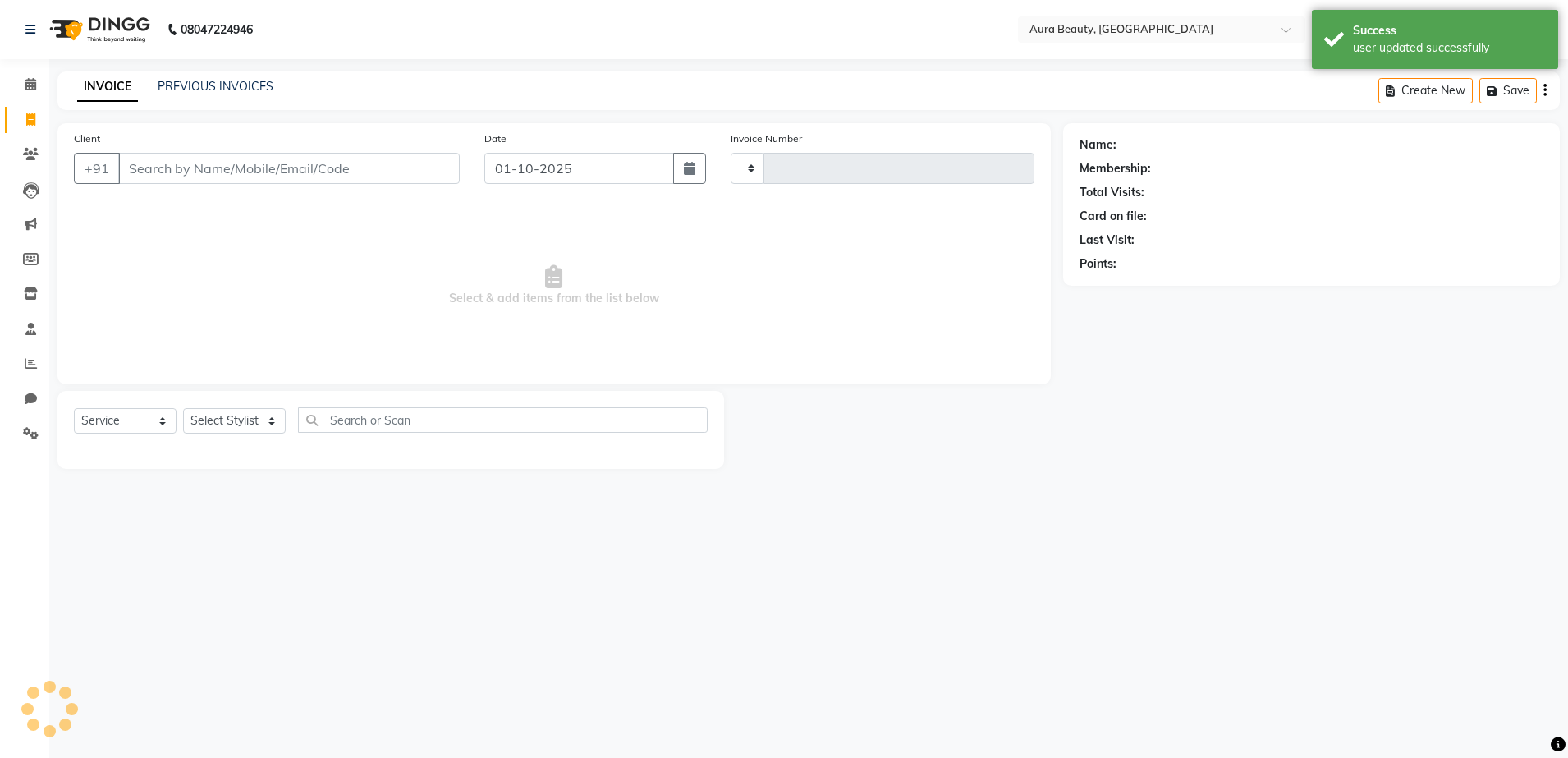
type input "0145"
select select "8092"
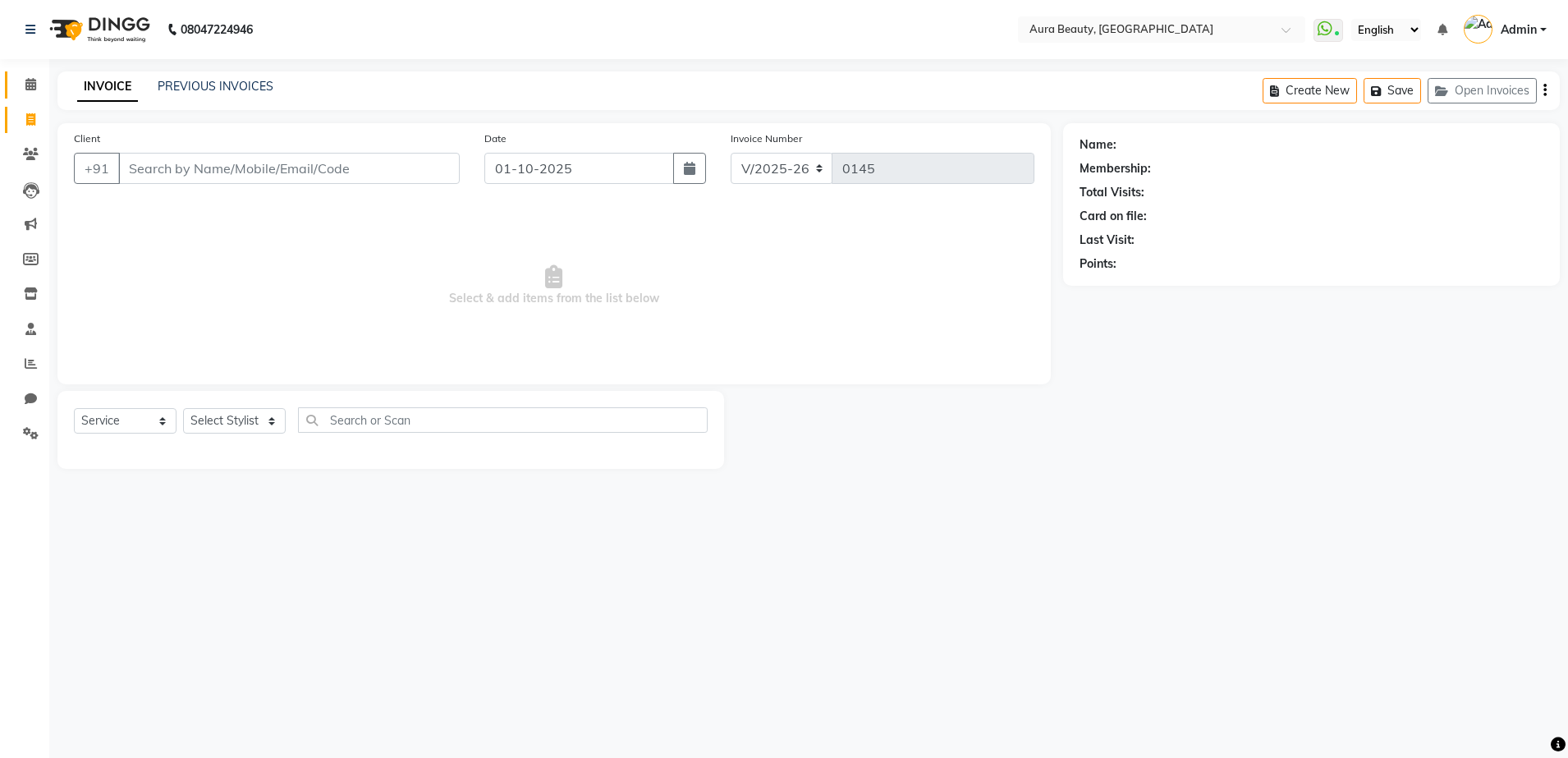
select select "84335"
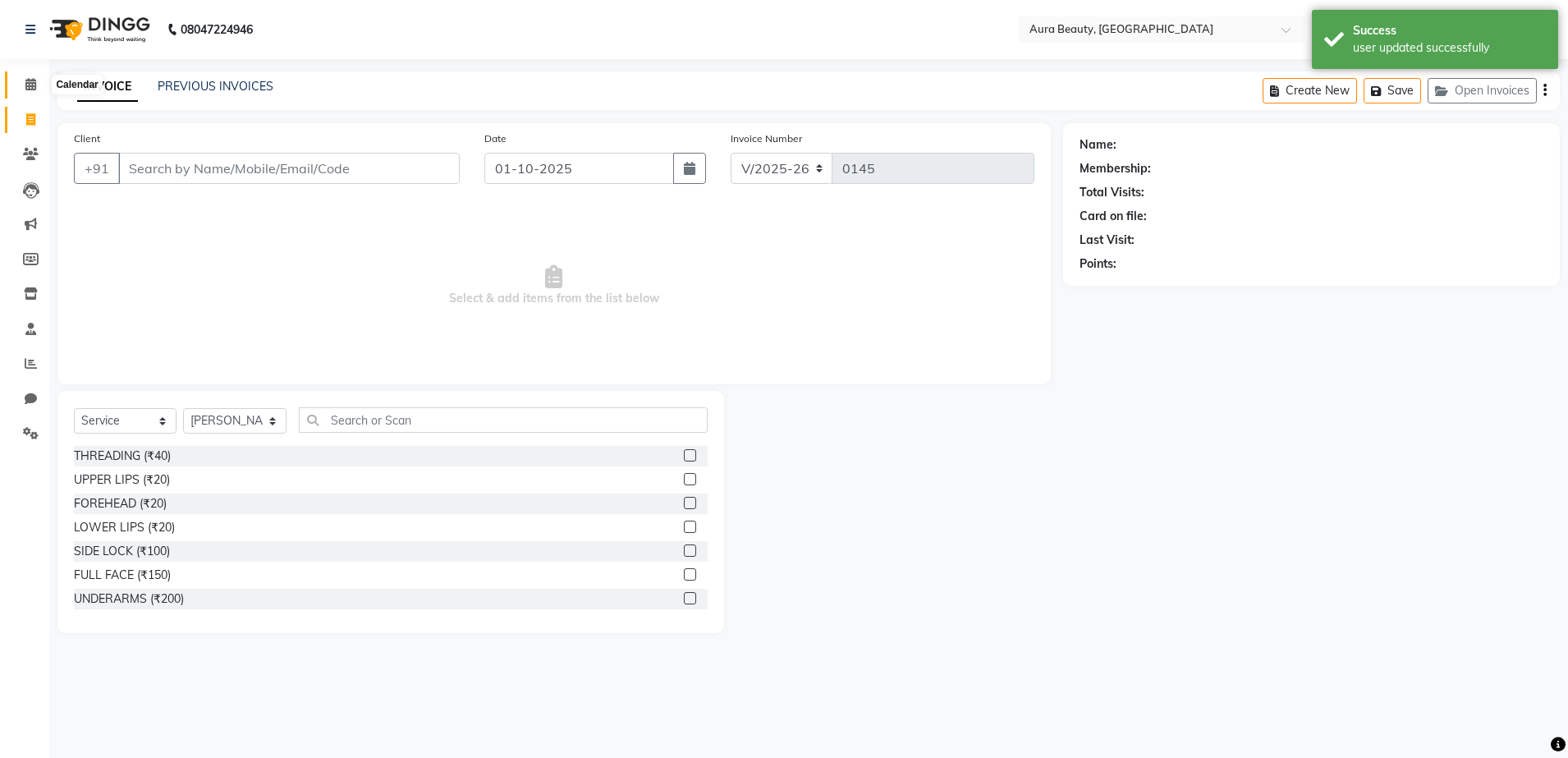
click at [33, 87] on icon at bounding box center [31, 84] width 11 height 12
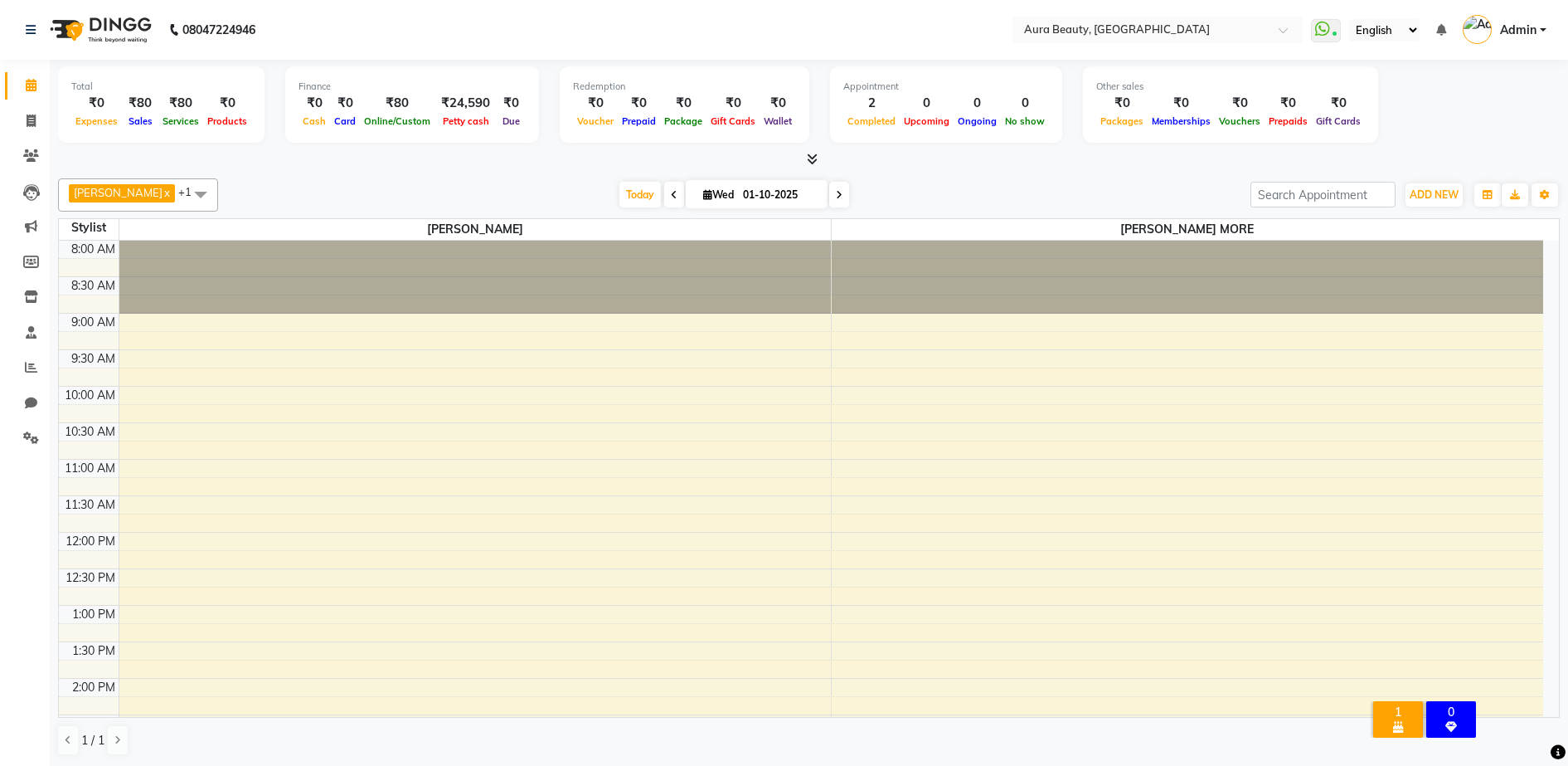
scroll to position [416, 0]
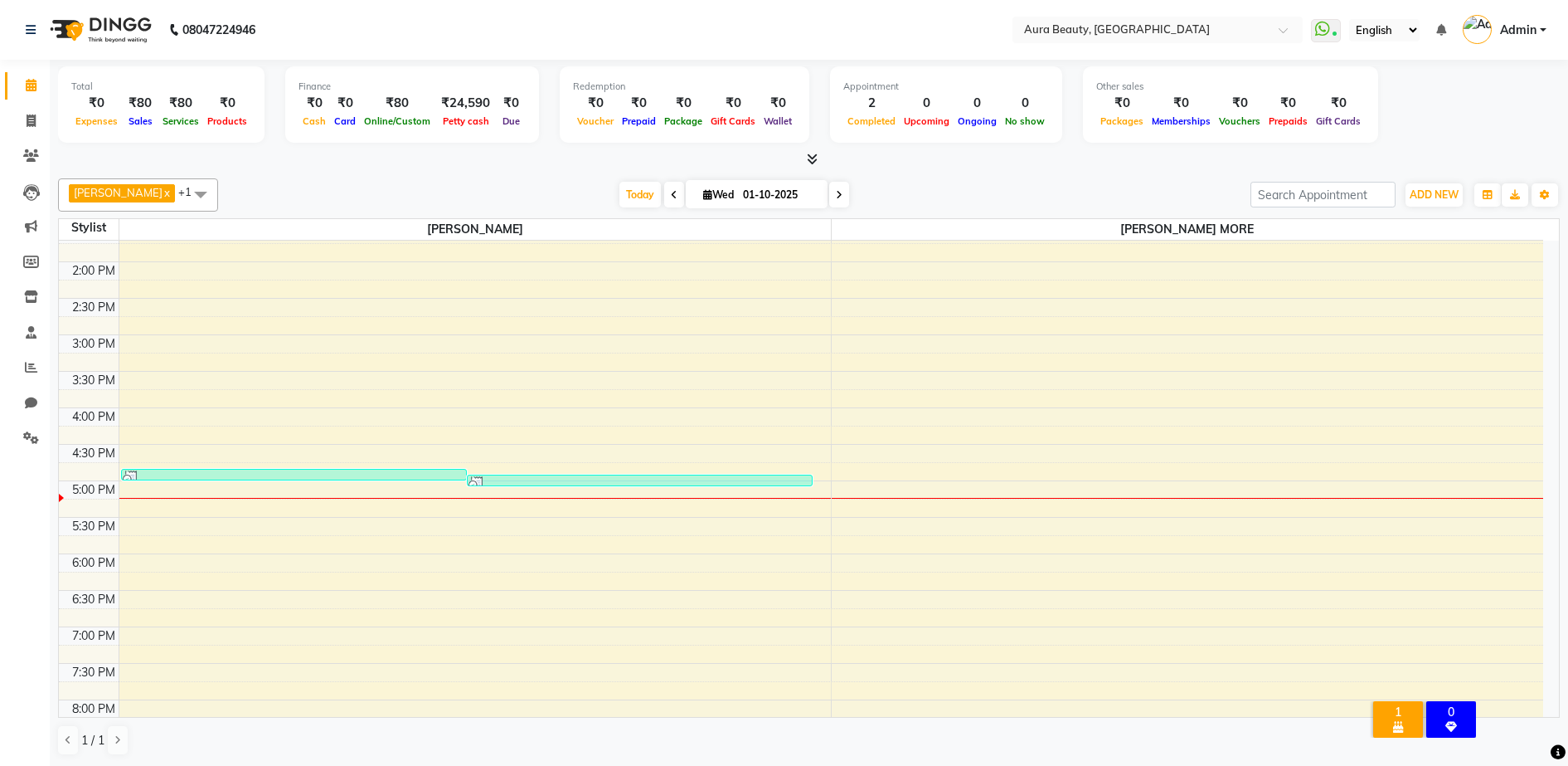
click at [984, 200] on div "Today Wed 01-10-2025" at bounding box center [734, 195] width 1016 height 25
